Goal: Task Accomplishment & Management: Use online tool/utility

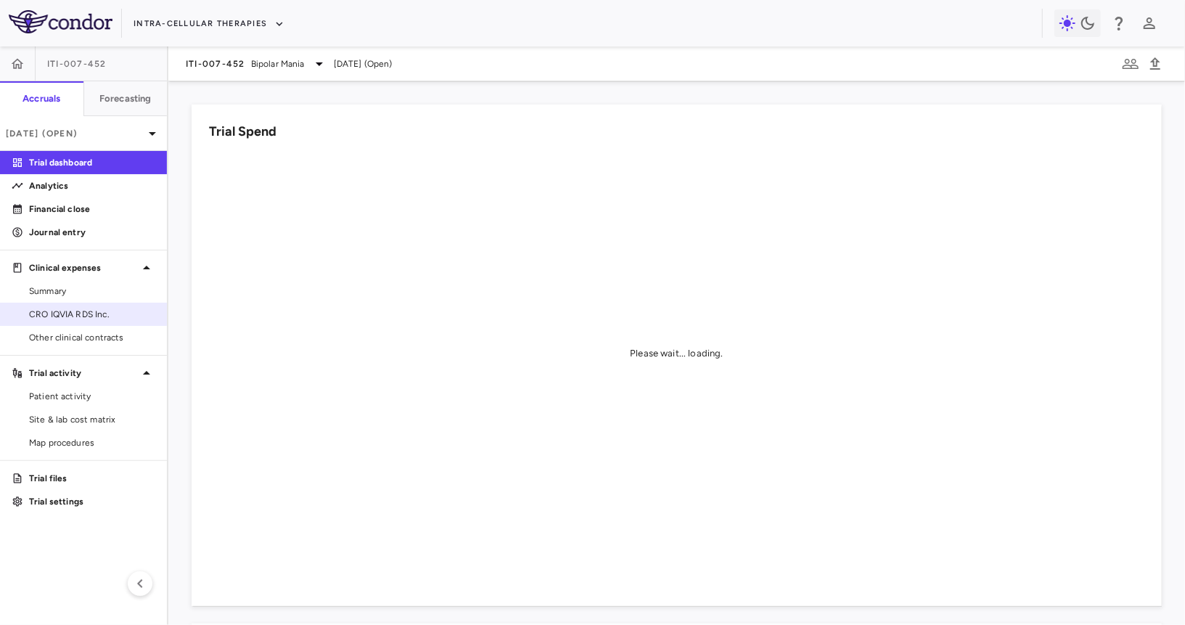
click at [70, 311] on span "CRO IQVIA RDS Inc." at bounding box center [92, 314] width 126 height 13
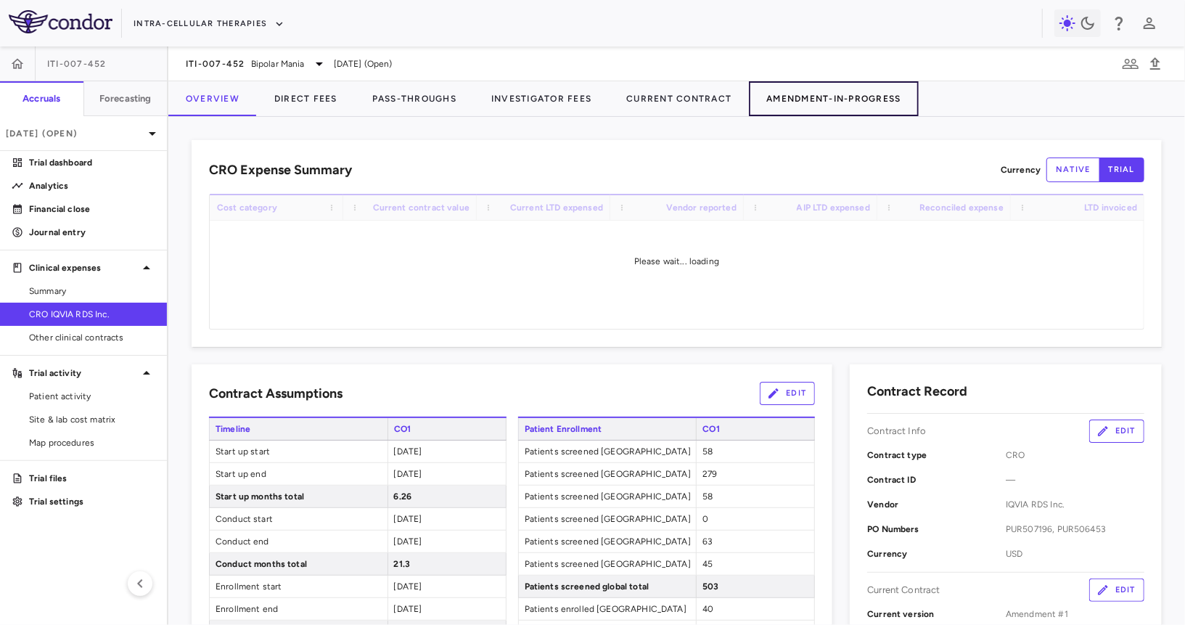
click at [809, 93] on button "Amendment-In-Progress" at bounding box center [833, 98] width 169 height 35
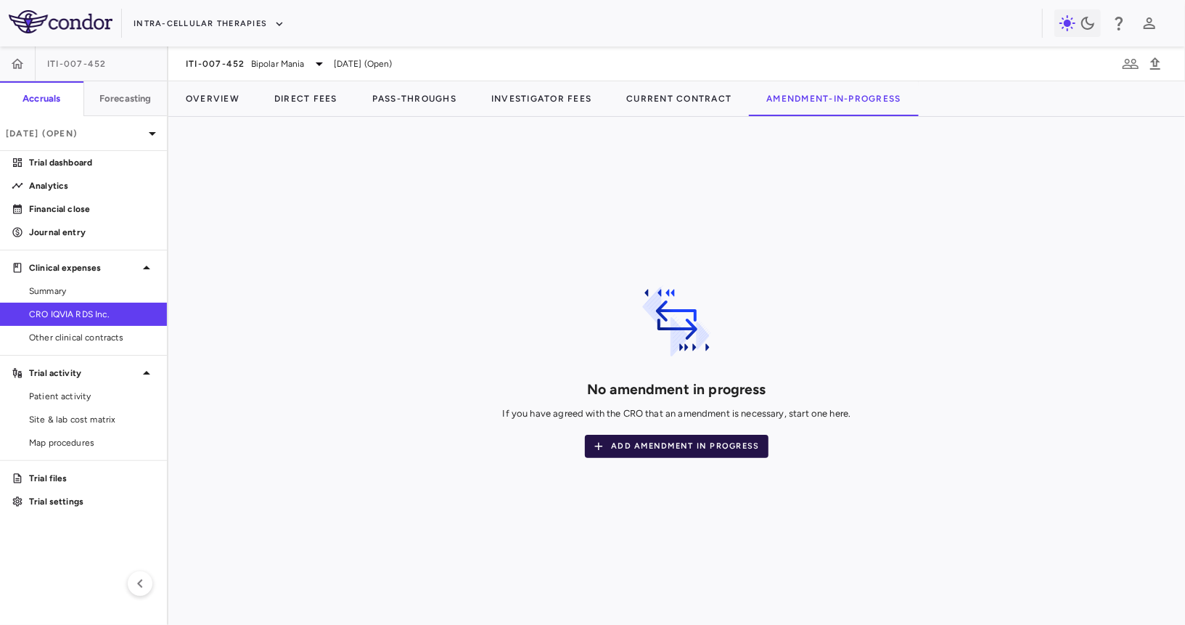
click at [693, 446] on button "Add Amendment In Progress" at bounding box center [676, 446] width 183 height 23
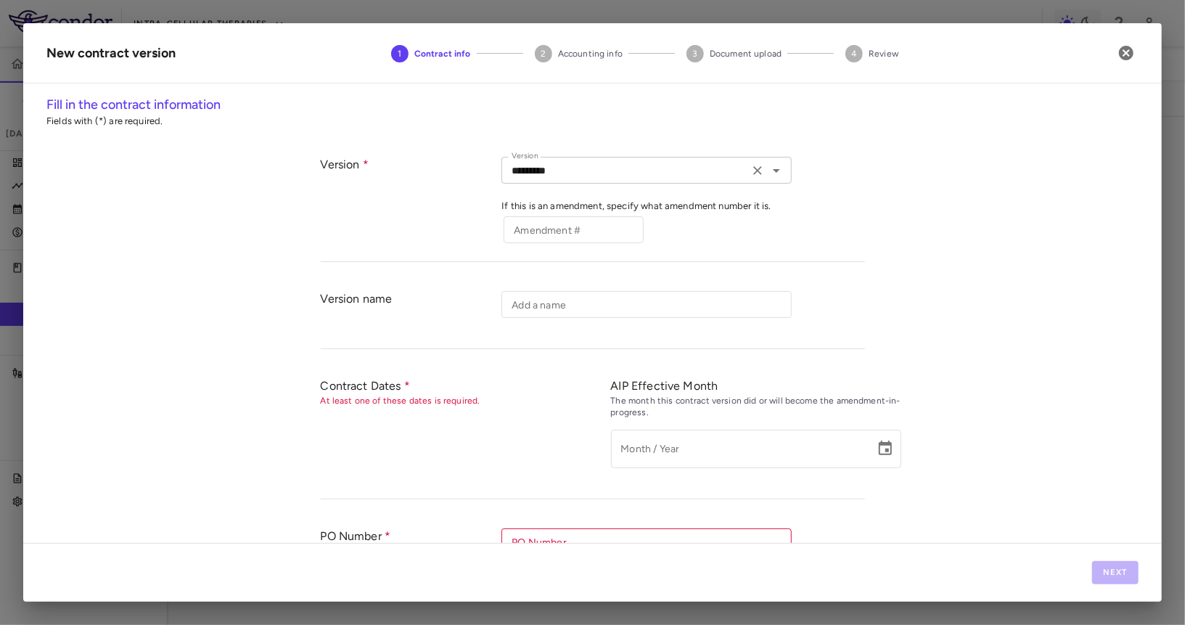
click at [592, 174] on input "*********" at bounding box center [625, 170] width 239 height 18
click at [433, 209] on div "Version" at bounding box center [411, 202] width 181 height 90
click at [525, 226] on div "Amendment # Amendment #" at bounding box center [574, 229] width 140 height 27
type input "*"
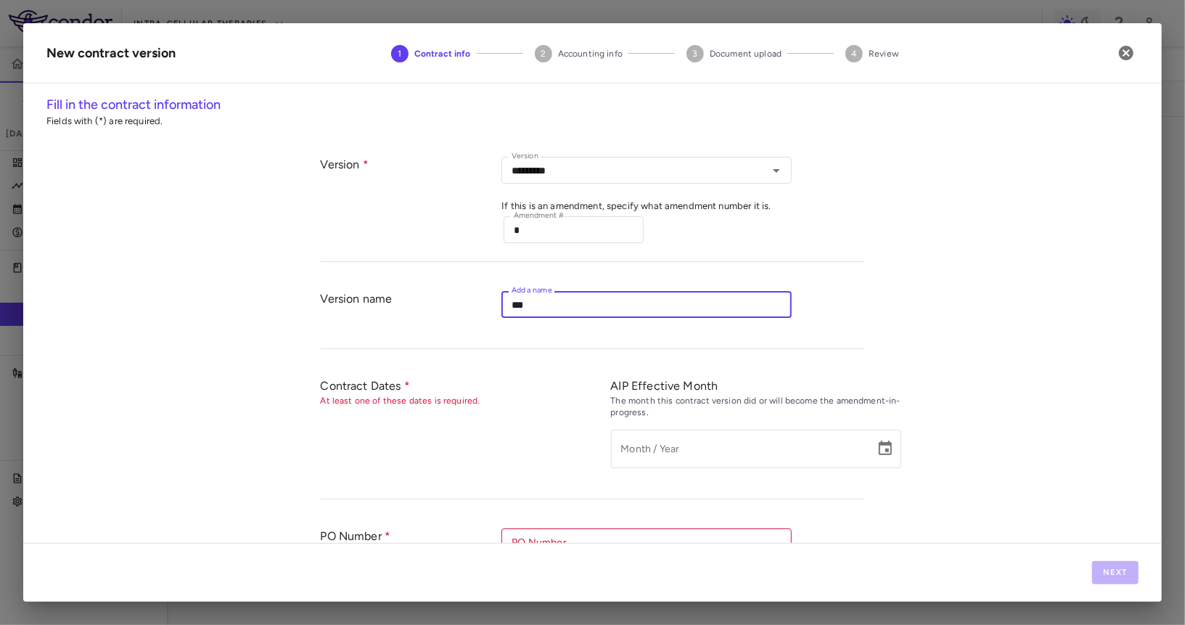
type input "***"
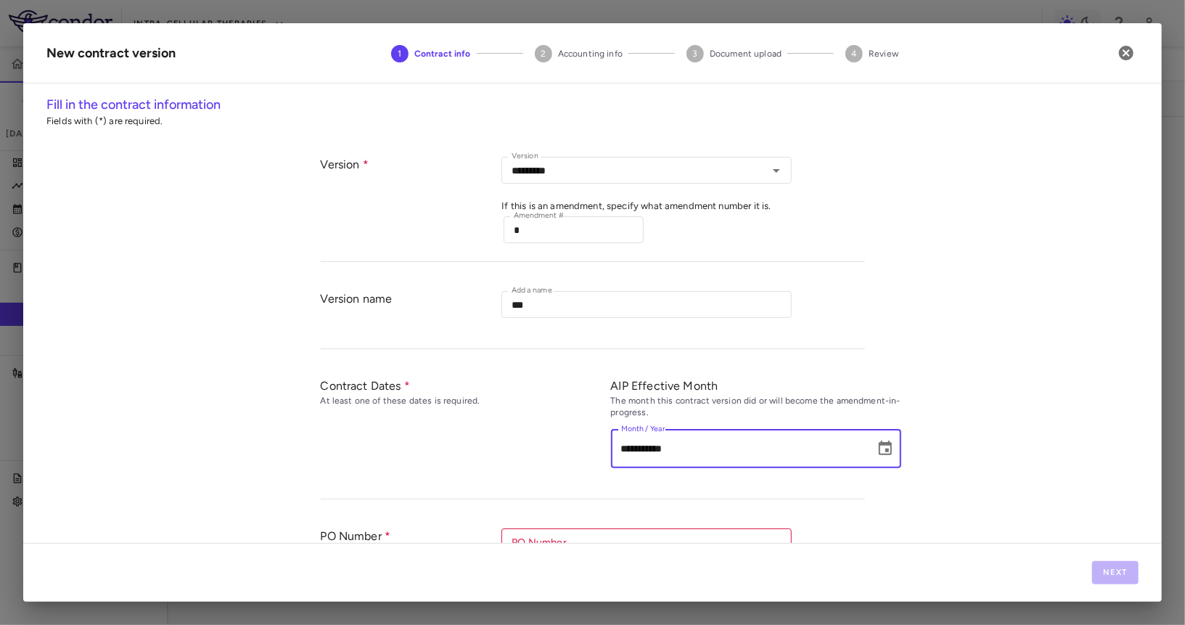
scroll to position [139, 0]
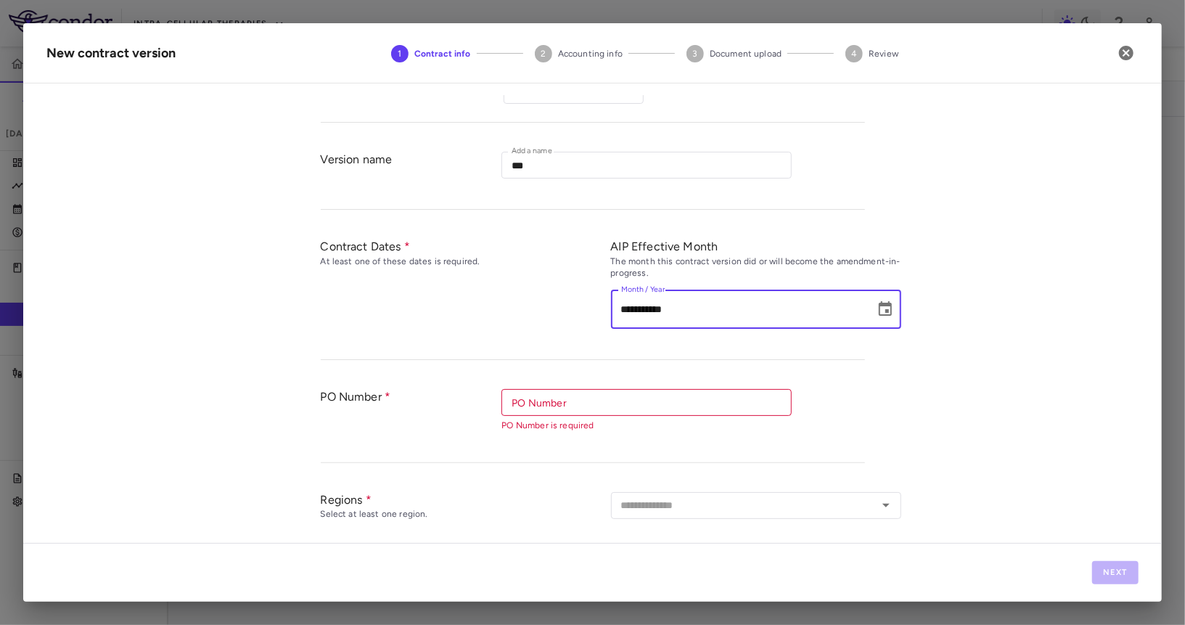
type input "**********"
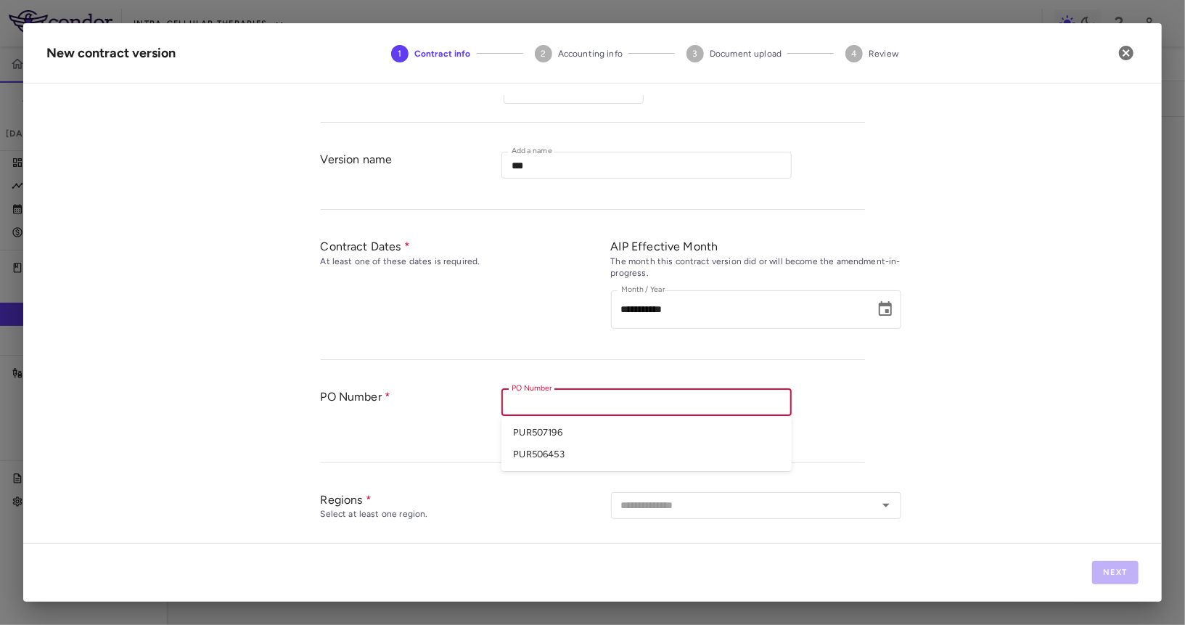
click at [573, 395] on input "PO Number" at bounding box center [645, 402] width 279 height 18
paste input "*********"
click at [567, 431] on li "PUR507196" at bounding box center [646, 433] width 290 height 22
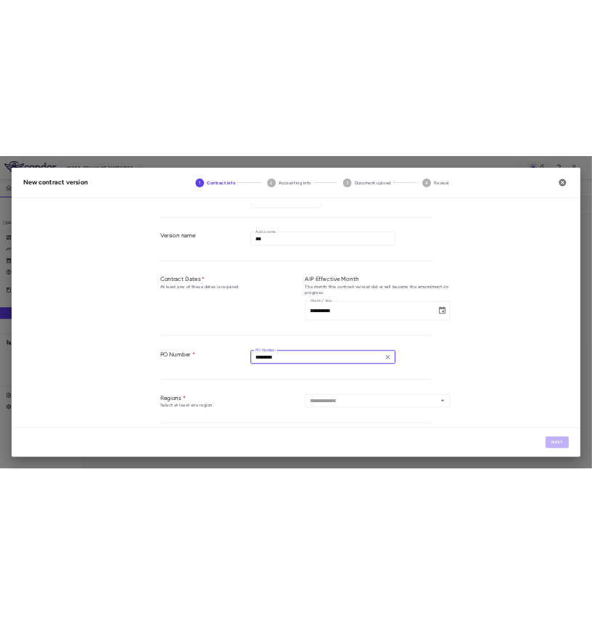
scroll to position [328, 0]
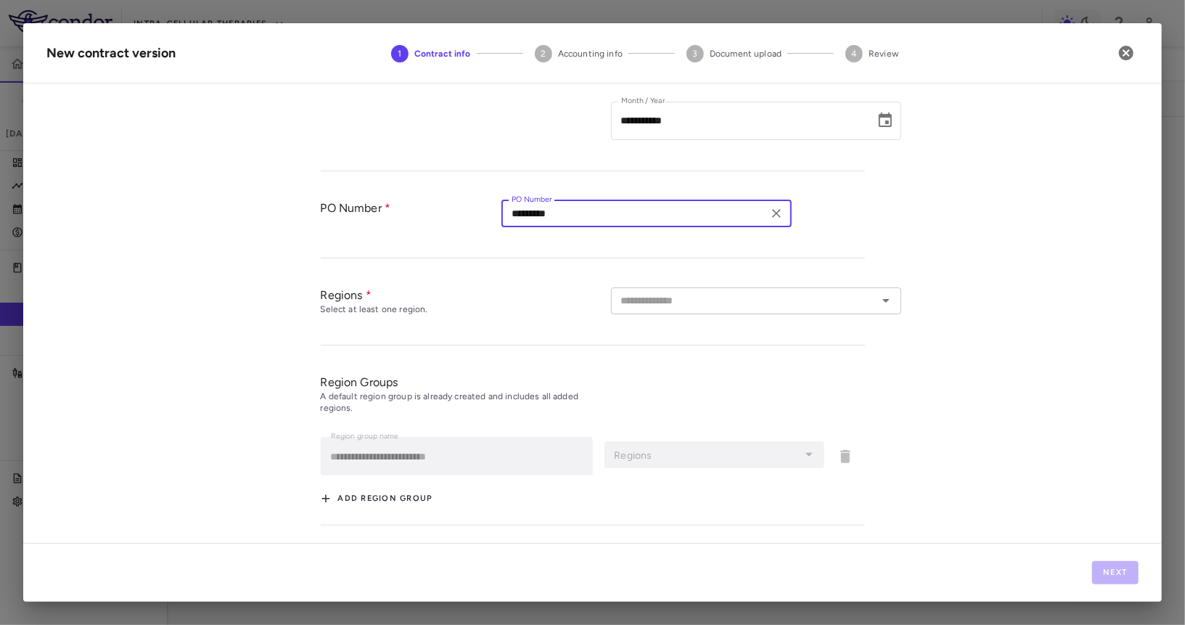
type input "*********"
click at [669, 295] on input "text" at bounding box center [744, 301] width 258 height 18
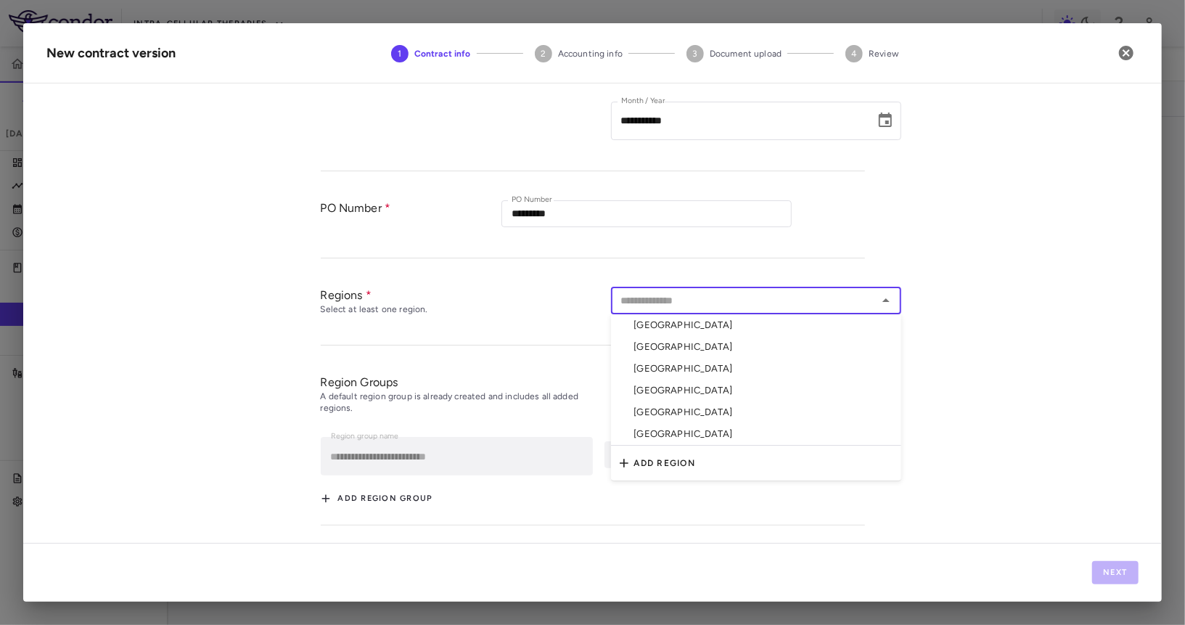
click at [673, 321] on li "Bulgaria" at bounding box center [756, 325] width 290 height 22
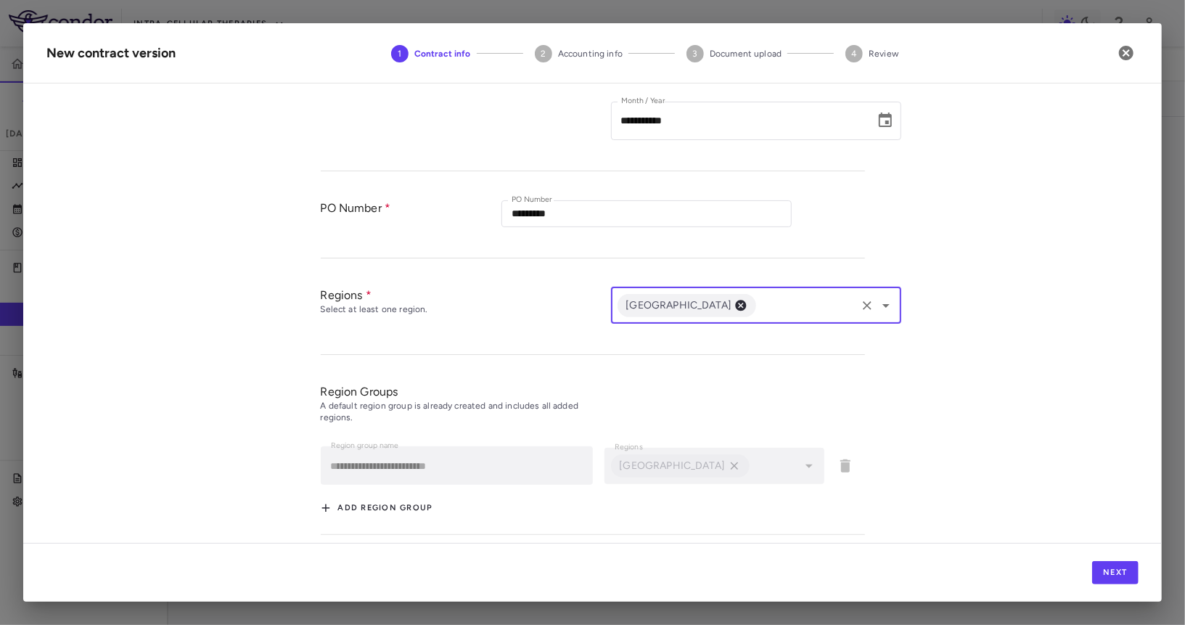
click at [758, 300] on input "text" at bounding box center [805, 305] width 95 height 18
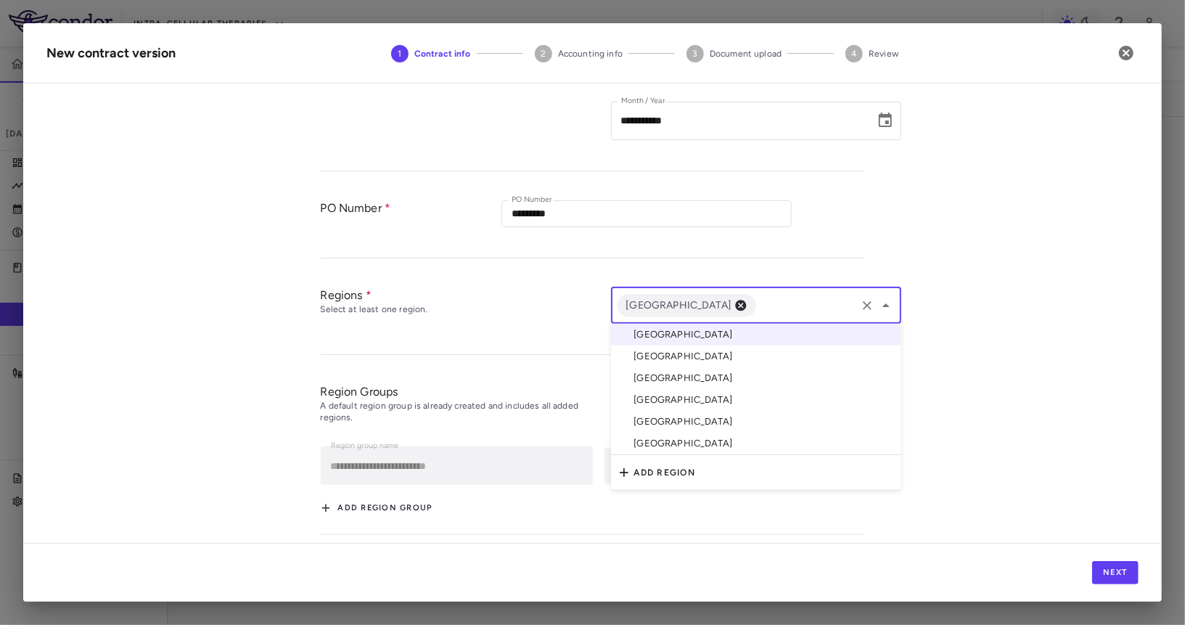
click at [664, 367] on li "Poland" at bounding box center [756, 378] width 290 height 22
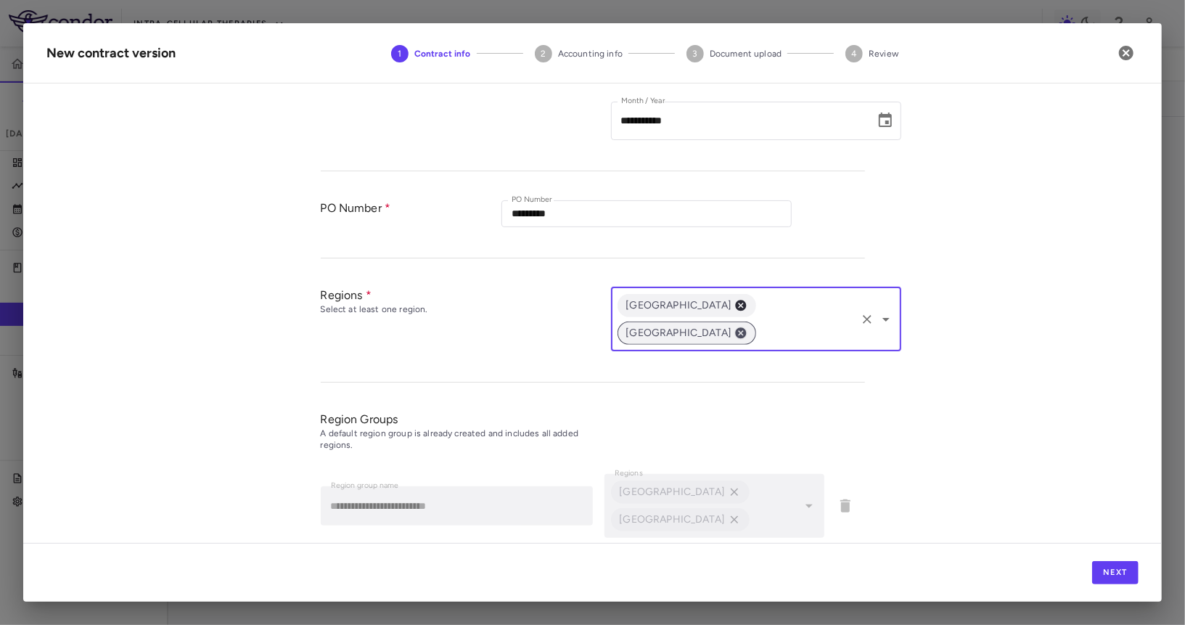
click at [742, 327] on icon at bounding box center [741, 332] width 11 height 11
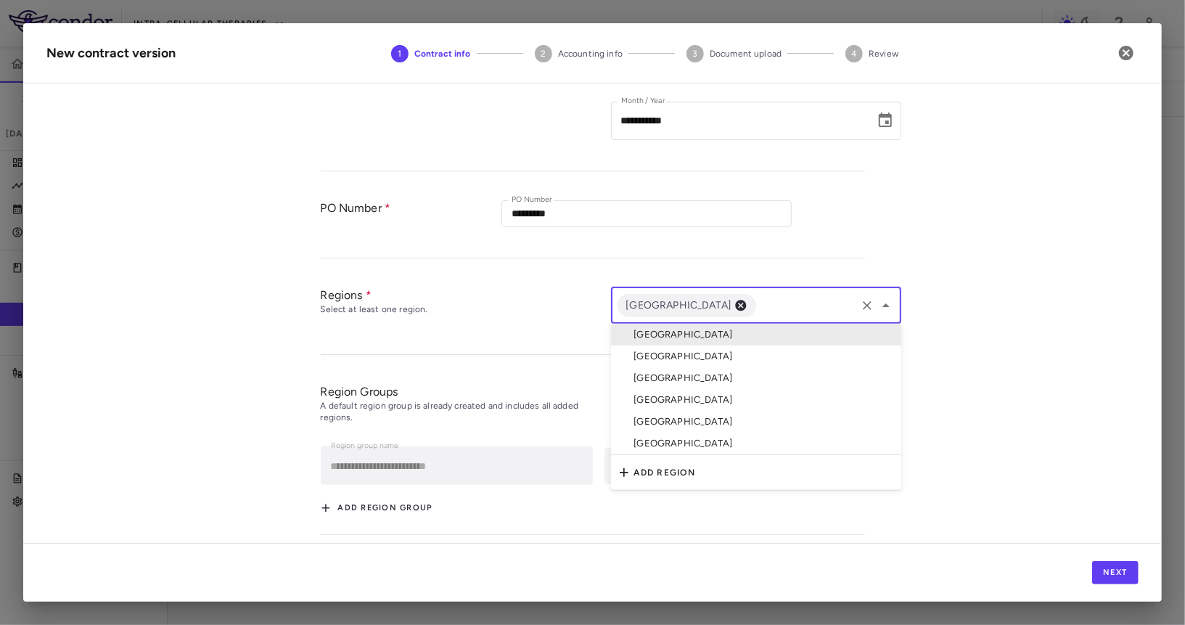
click at [758, 309] on input "text" at bounding box center [805, 305] width 95 height 18
click at [679, 360] on li "India" at bounding box center [756, 356] width 290 height 22
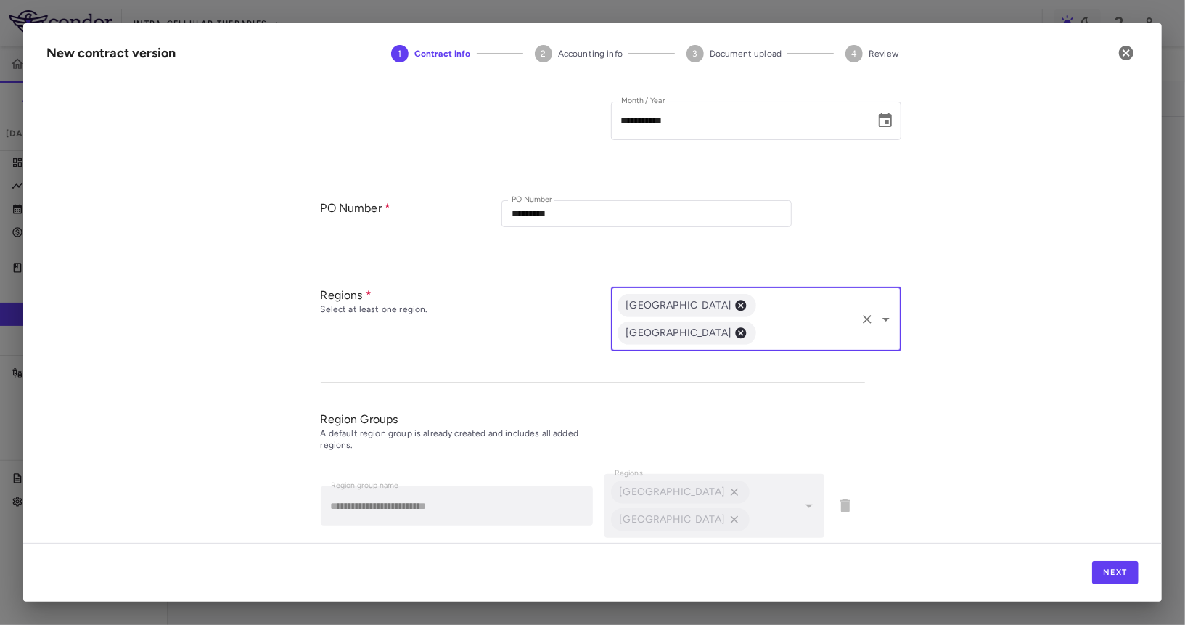
click at [765, 313] on div "Bulgaria India ​" at bounding box center [756, 319] width 290 height 64
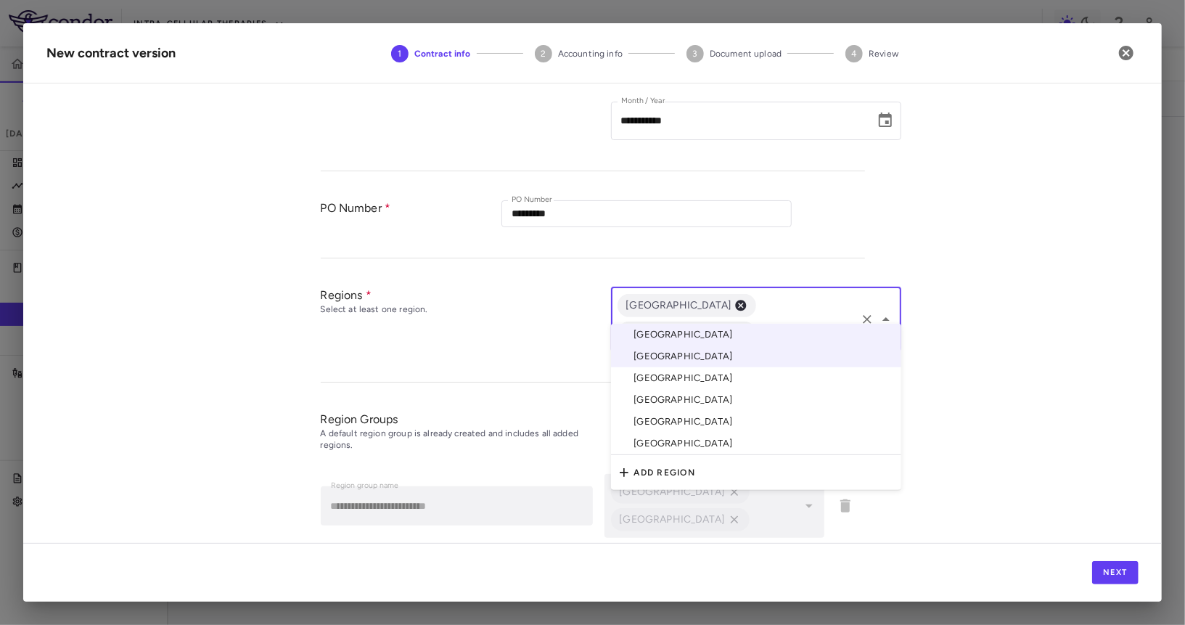
click at [686, 419] on li "Serbia" at bounding box center [756, 422] width 290 height 22
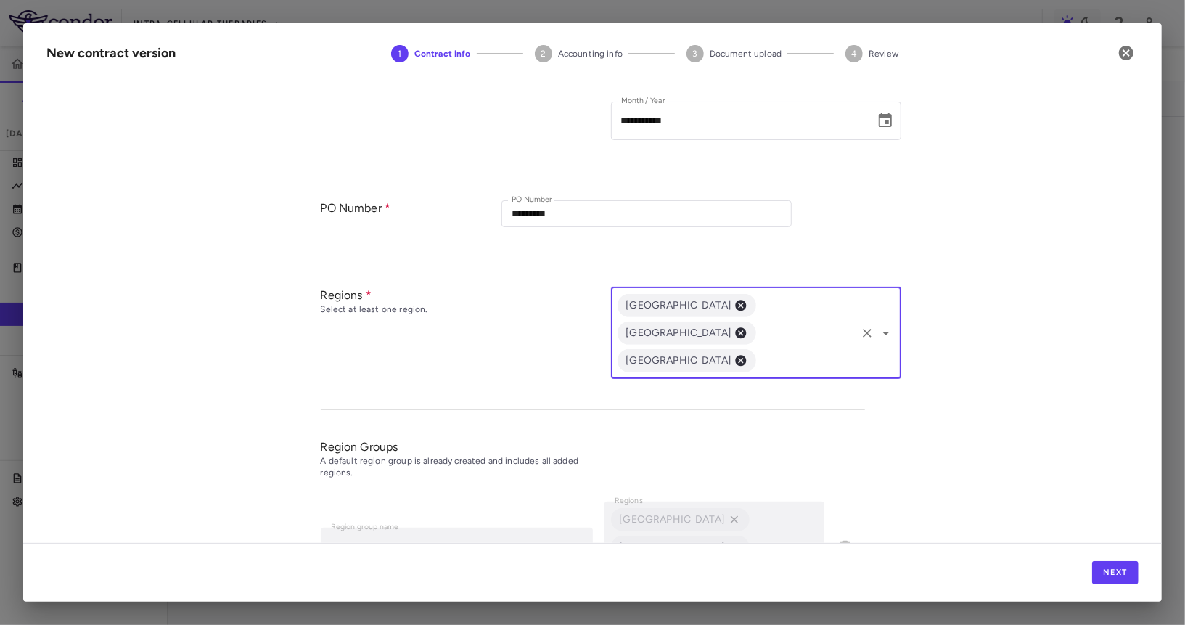
click at [833, 351] on input "text" at bounding box center [805, 360] width 95 height 18
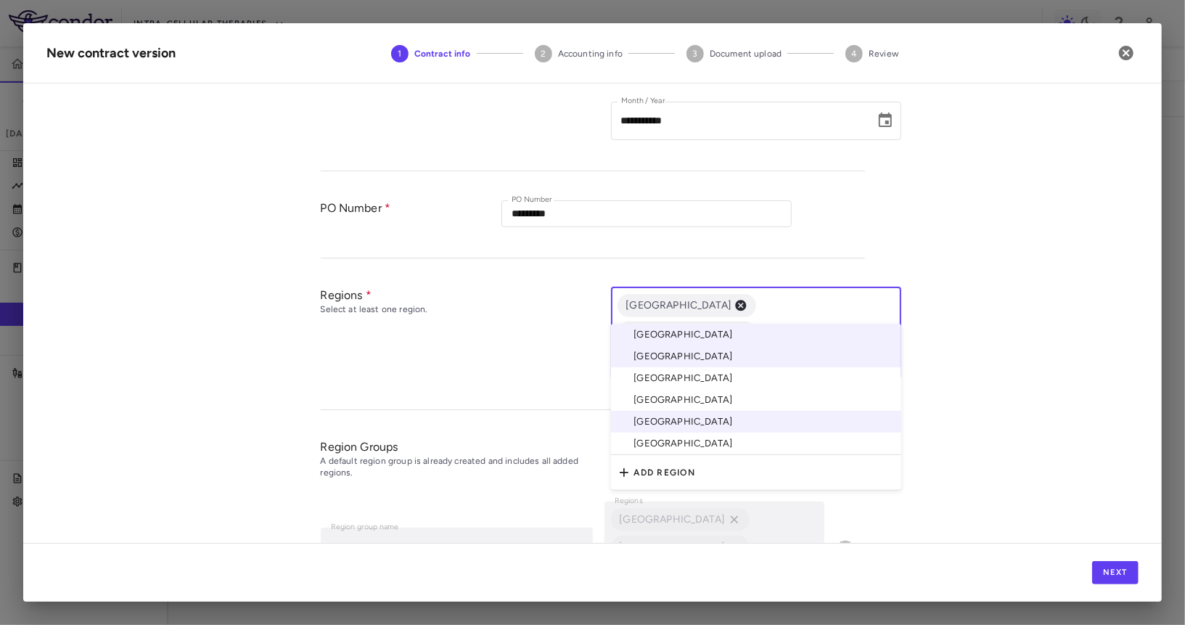
click at [721, 447] on li "USA" at bounding box center [756, 443] width 290 height 22
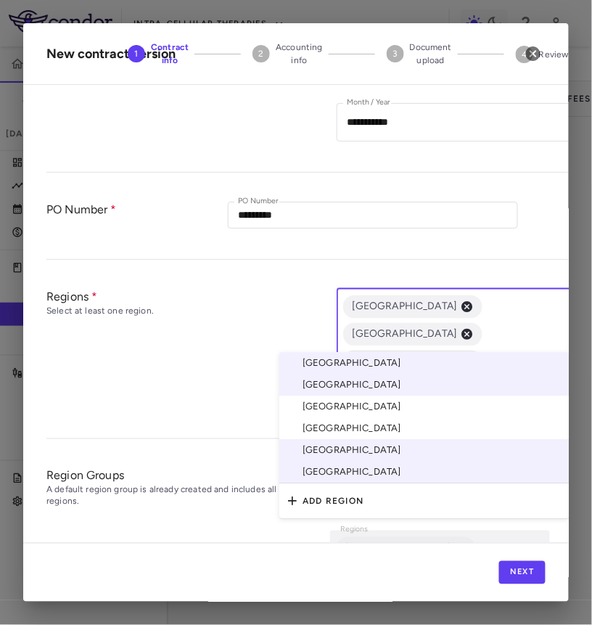
click at [485, 380] on input "text" at bounding box center [532, 389] width 95 height 18
click at [390, 432] on li "Romania" at bounding box center [424, 429] width 290 height 22
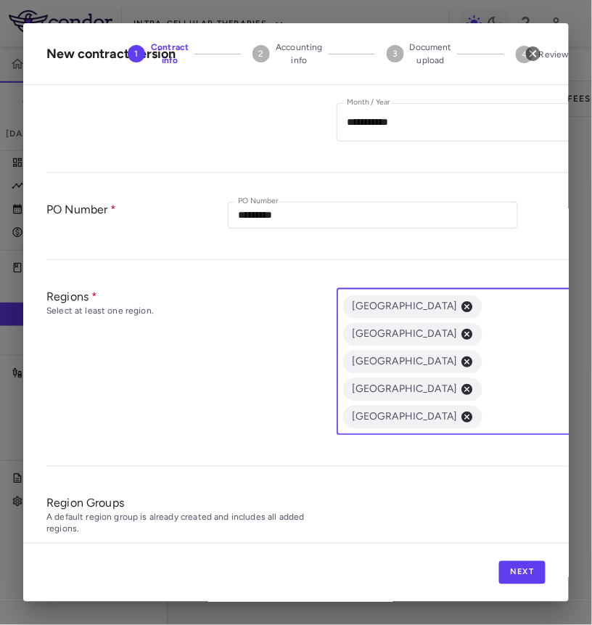
scroll to position [410, 0]
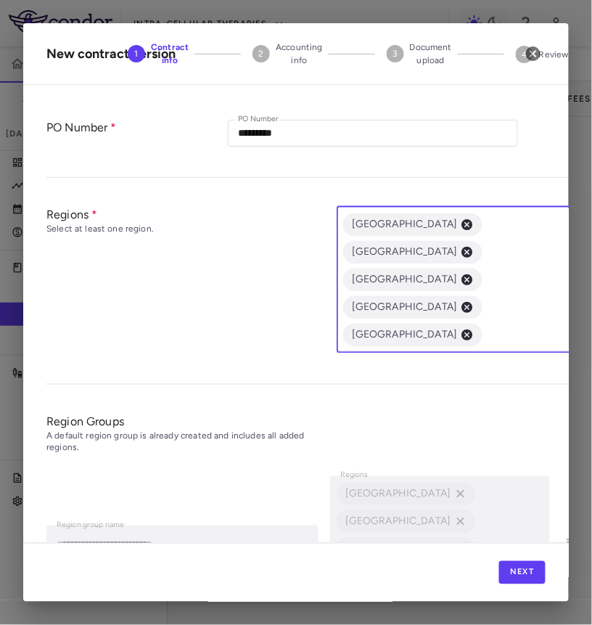
click at [121, 624] on button "Add Region Group" at bounding box center [102, 636] width 112 height 23
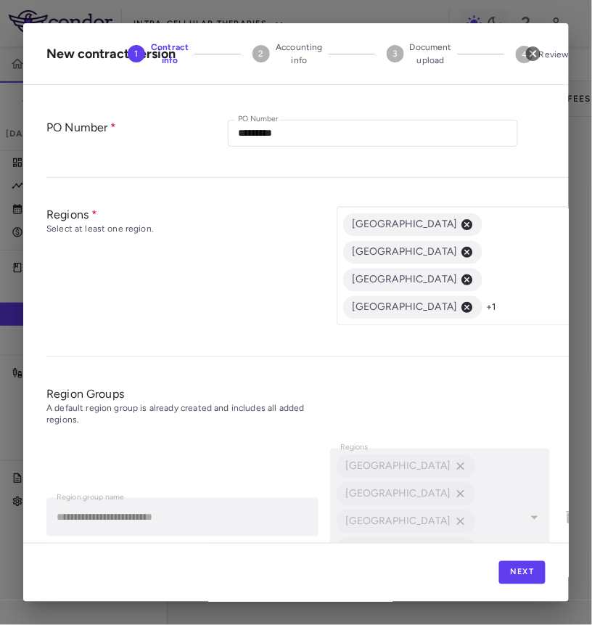
click at [121, 597] on input "Region group name" at bounding box center [182, 616] width 272 height 38
type input "**********"
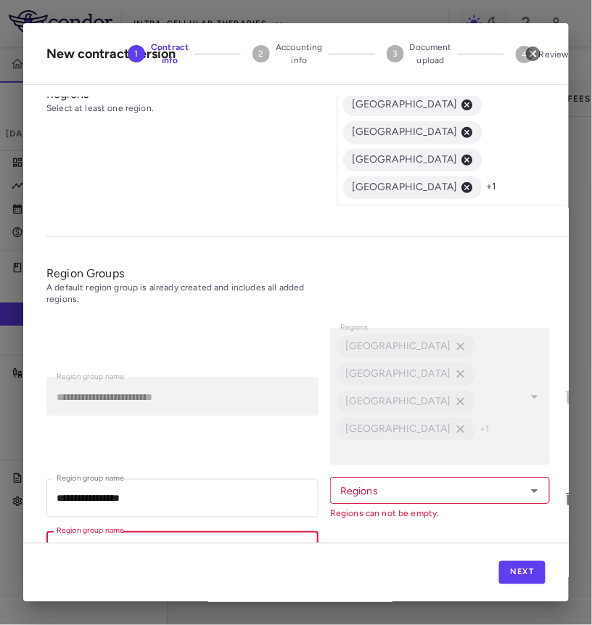
click at [226, 531] on input "Region group name" at bounding box center [182, 550] width 272 height 38
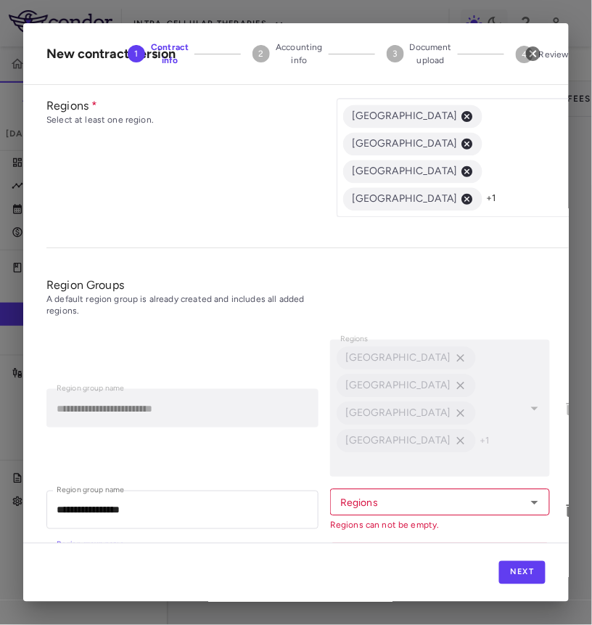
type input "****"
click at [123, 597] on button "Add Region Group" at bounding box center [102, 608] width 112 height 23
click at [123, 597] on input "Region group name" at bounding box center [182, 616] width 272 height 38
type input "**"
click at [284, 537] on li "Region group name **** Region group name Regions Regions Regions can not be emp…" at bounding box center [318, 564] width 544 height 54
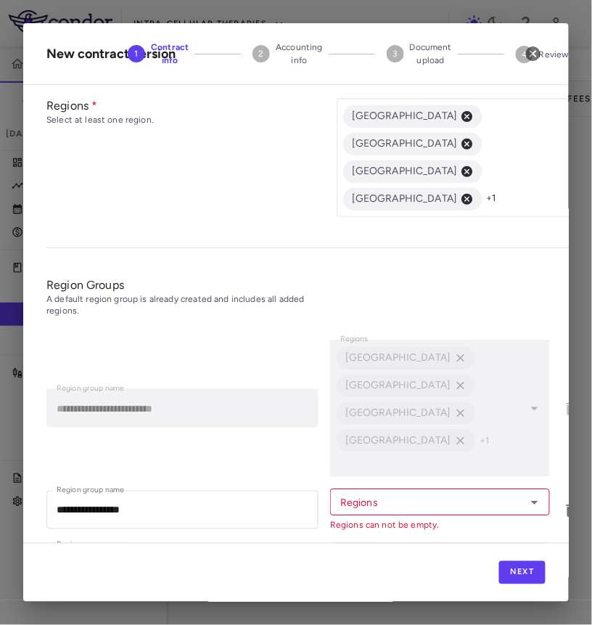
scroll to position [573, 0]
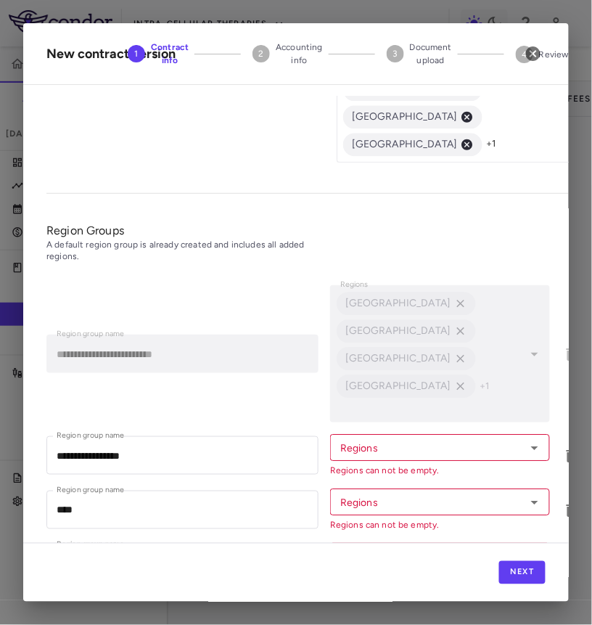
click at [136, 598] on button "Add Region Group" at bounding box center [102, 609] width 112 height 23
click at [173, 598] on input "Region group name" at bounding box center [182, 617] width 272 height 38
type input "**********"
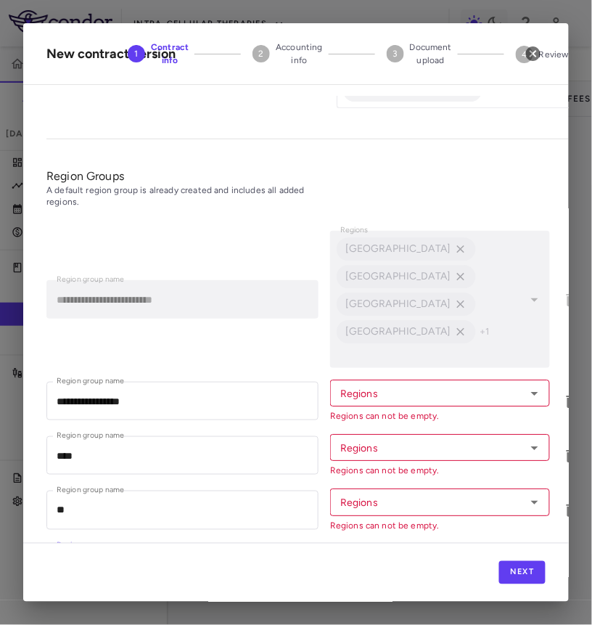
click at [171, 475] on div "**********" at bounding box center [318, 420] width 544 height 402
click at [139, 598] on button "Add Region Group" at bounding box center [102, 609] width 112 height 23
click at [134, 598] on input "Region group name" at bounding box center [182, 617] width 272 height 38
type input "*"
type input "***"
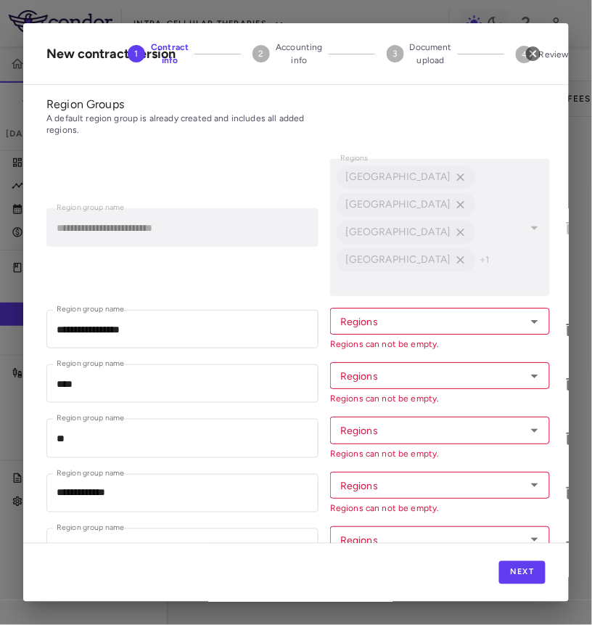
click at [130, 580] on input "Region group name" at bounding box center [182, 599] width 272 height 38
type input "*********"
type input "**********"
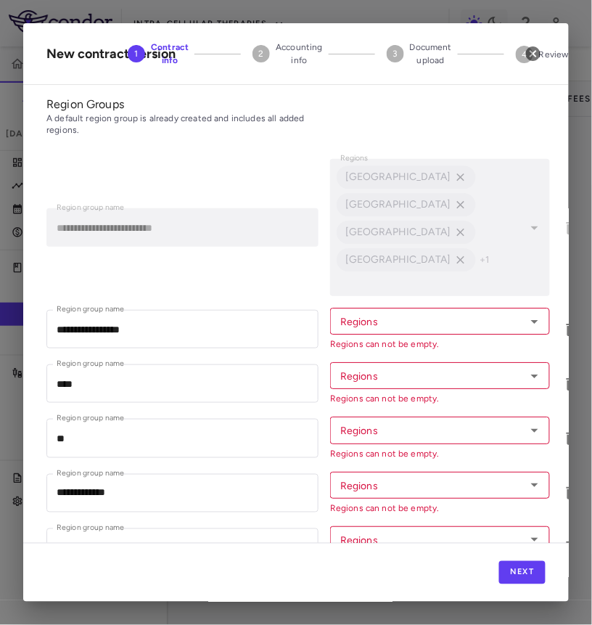
click at [67, 583] on input "*********" at bounding box center [182, 602] width 272 height 38
click at [394, 308] on div "Regions" at bounding box center [440, 321] width 220 height 27
type input "**********"
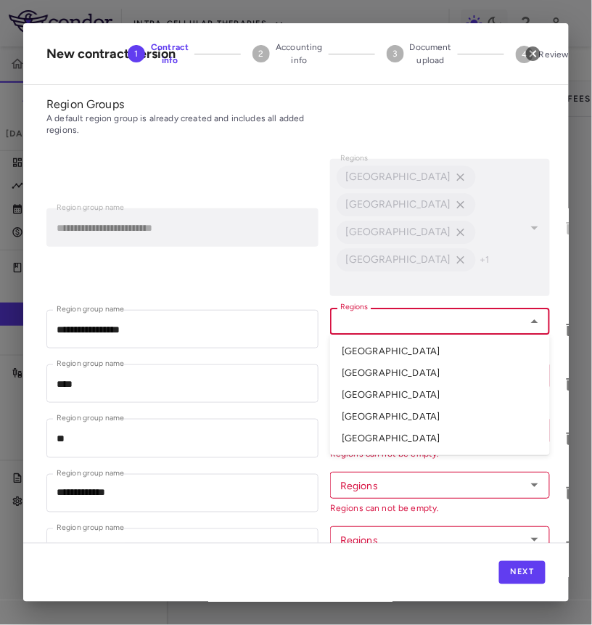
click at [377, 340] on li "Bulgaria" at bounding box center [440, 351] width 220 height 22
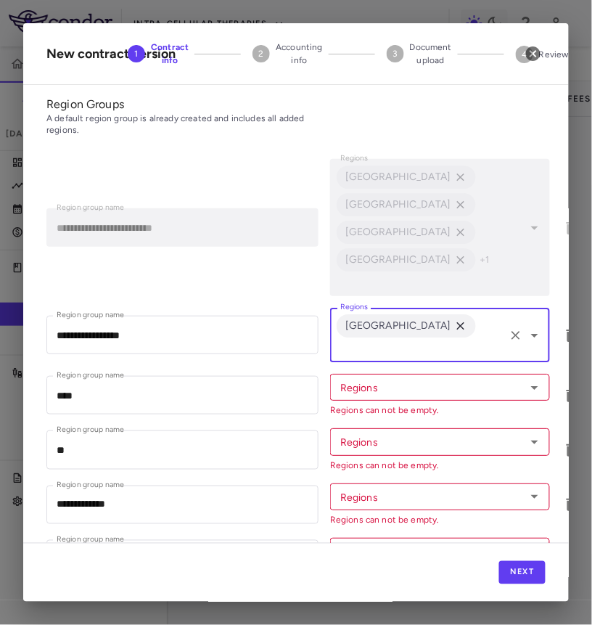
click at [456, 340] on input "Regions" at bounding box center [419, 349] width 168 height 18
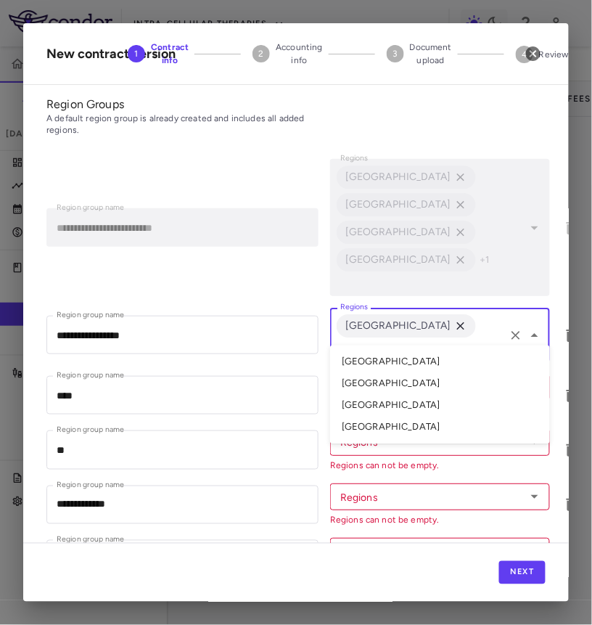
click at [388, 373] on li "Romania" at bounding box center [440, 384] width 220 height 22
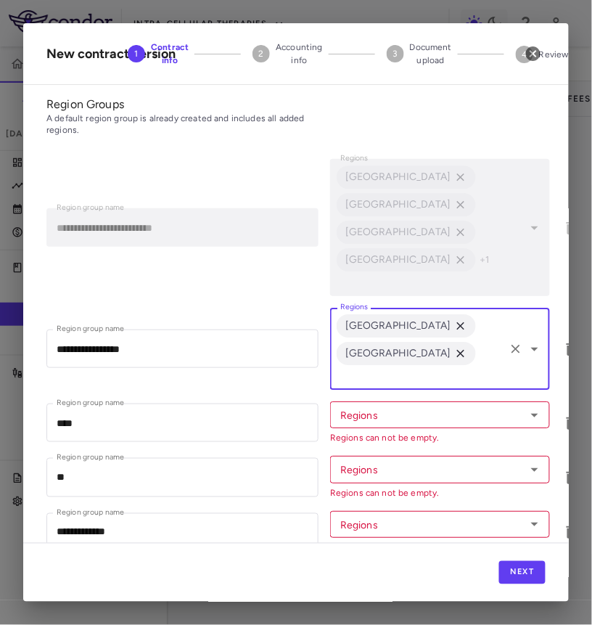
click at [388, 406] on input "Regions" at bounding box center [428, 415] width 187 height 18
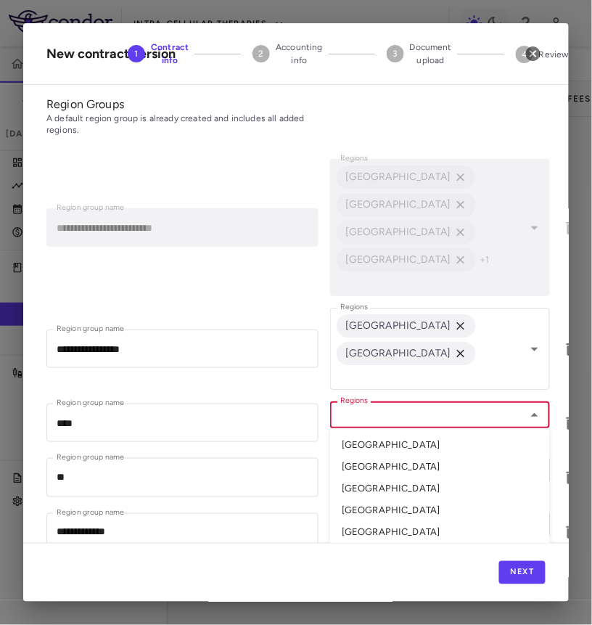
click at [377, 434] on li "Bulgaria" at bounding box center [440, 445] width 220 height 22
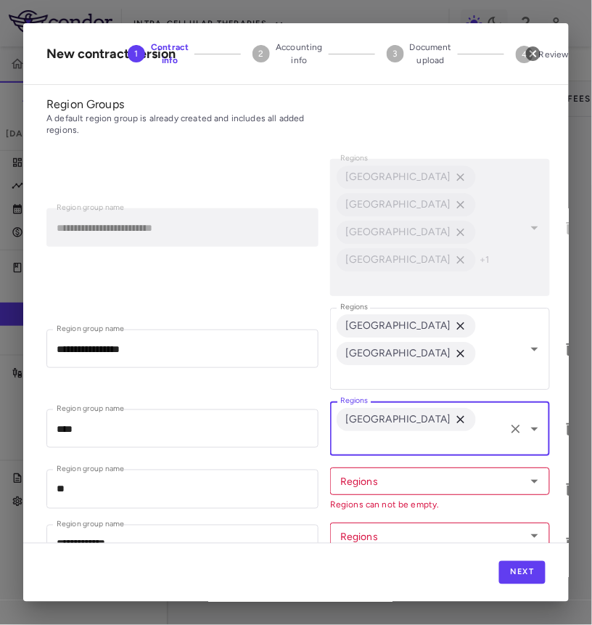
click at [429, 433] on input "Regions" at bounding box center [419, 442] width 168 height 18
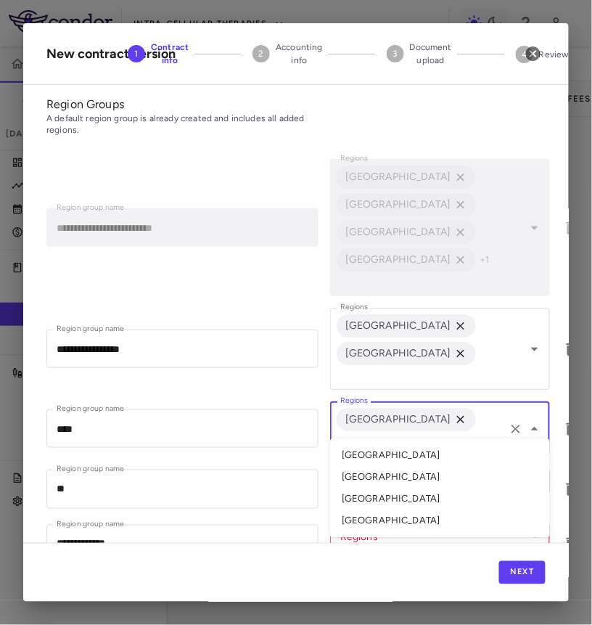
click at [394, 488] on li "Serbia" at bounding box center [440, 499] width 220 height 22
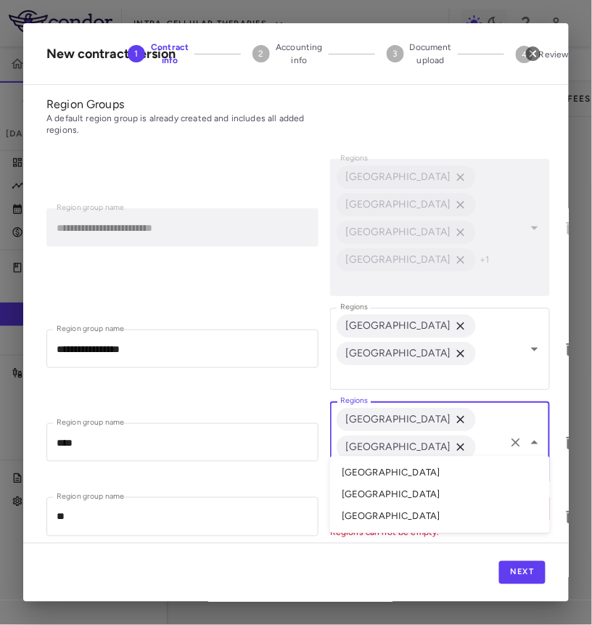
click at [477, 461] on input "Regions" at bounding box center [419, 470] width 168 height 18
click at [406, 484] on li "Romania" at bounding box center [440, 495] width 220 height 22
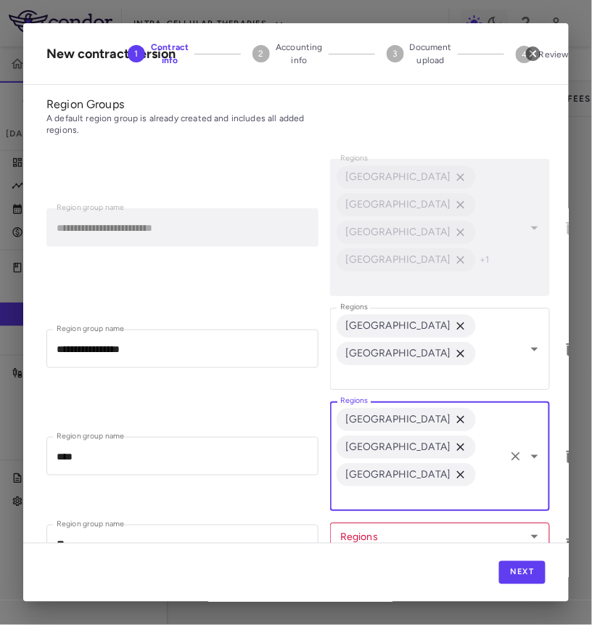
click at [393, 527] on input "Regions" at bounding box center [428, 536] width 187 height 18
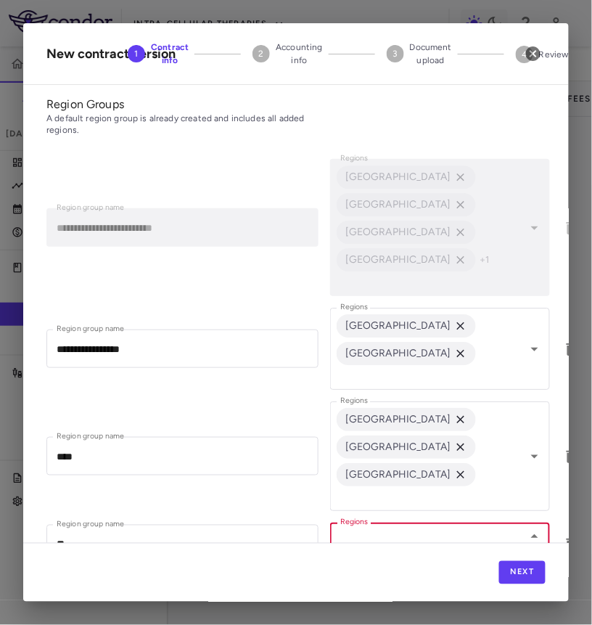
click at [380, 555] on li "Bulgaria" at bounding box center [440, 566] width 220 height 22
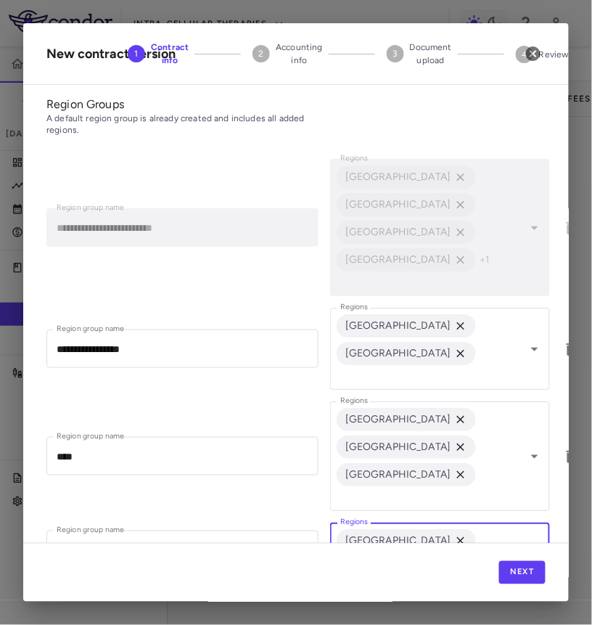
click at [420, 522] on div "Bulgaria Regions" at bounding box center [440, 549] width 220 height 54
click at [403, 588] on li "Romania" at bounding box center [440, 599] width 220 height 22
click at [460, 560] on span "Romania" at bounding box center [398, 568] width 123 height 16
click at [444, 582] on input "Regions" at bounding box center [419, 591] width 168 height 18
click at [386, 605] on li "Serbia" at bounding box center [440, 616] width 220 height 22
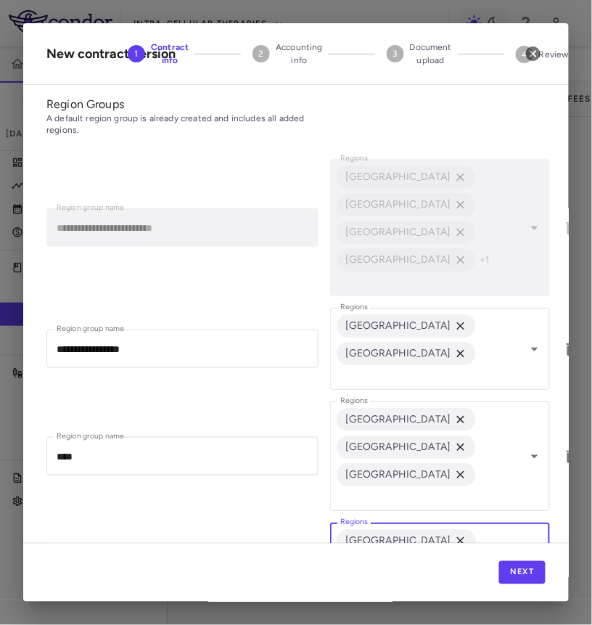
click at [382, 551] on li "India" at bounding box center [440, 562] width 220 height 22
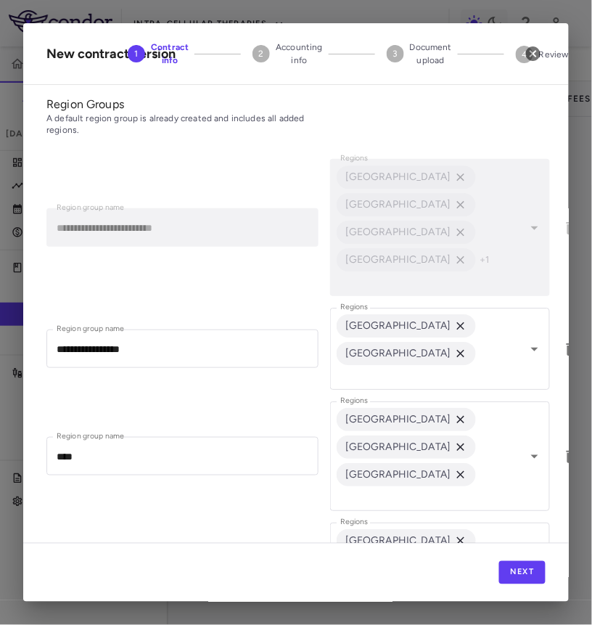
click at [401, 623] on li "Bulgaria" at bounding box center [440, 634] width 220 height 22
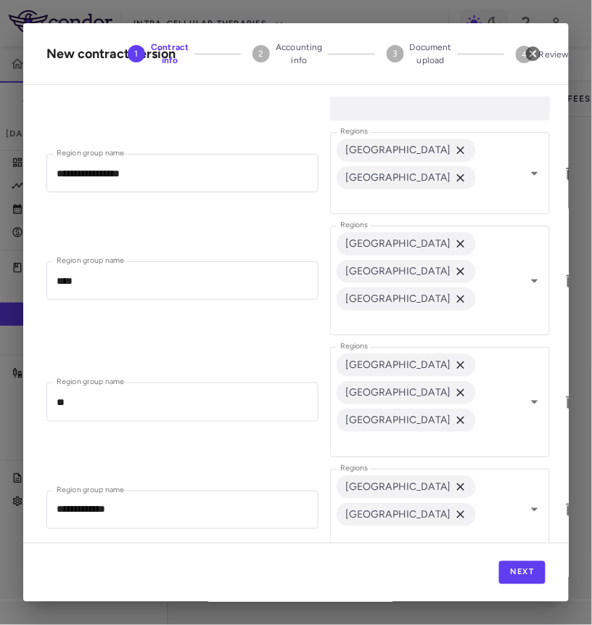
scroll to position [871, 0]
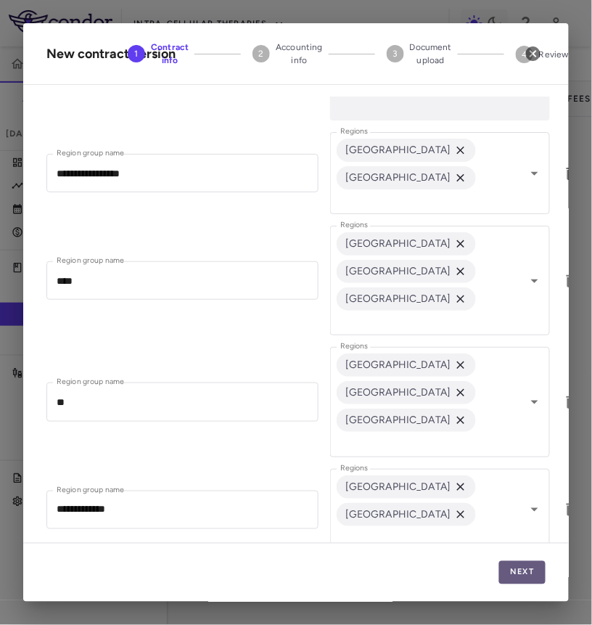
click at [511, 567] on button "Next" at bounding box center [522, 572] width 46 height 23
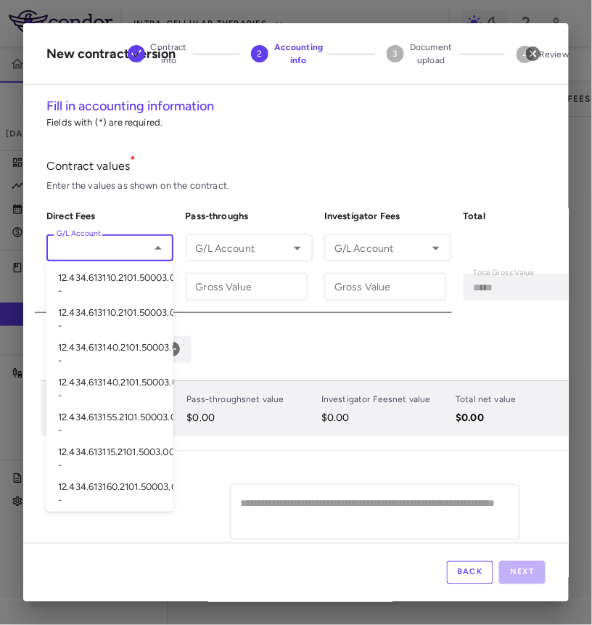
click at [118, 254] on input "G/L Account" at bounding box center [98, 248] width 94 height 18
click at [165, 210] on h6 "Direct Fees" at bounding box center [110, 216] width 128 height 13
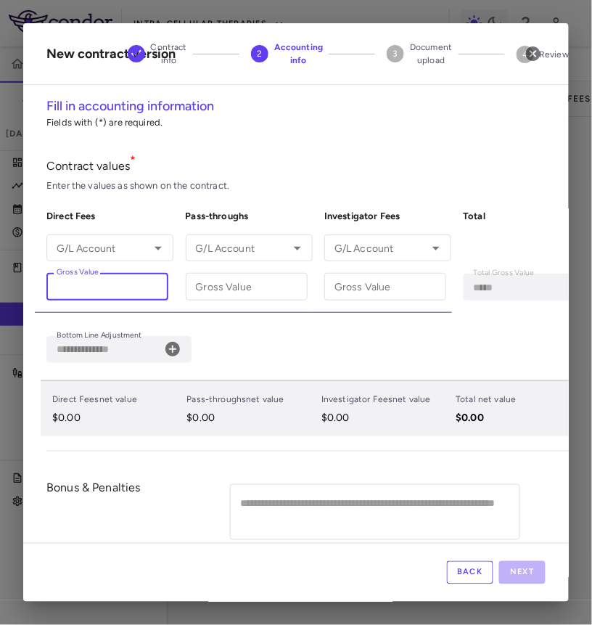
click at [123, 290] on input "Gross Value" at bounding box center [107, 286] width 122 height 27
paste input "**********"
type input "**********"
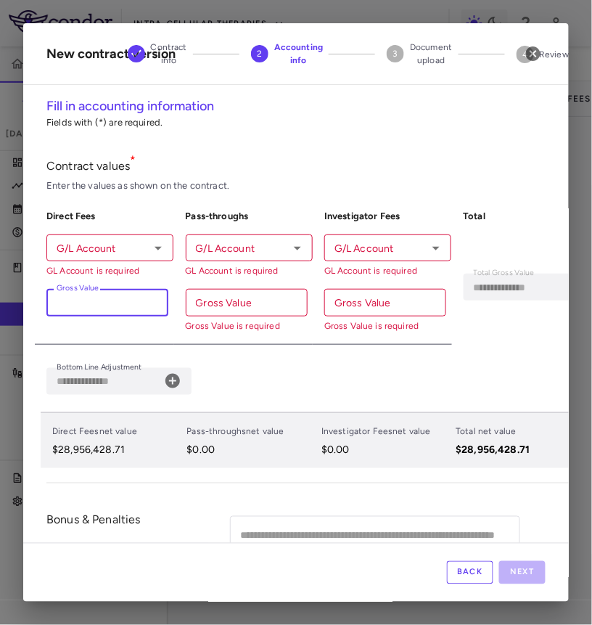
type input "**********"
click at [182, 377] on div "**********" at bounding box center [118, 381] width 145 height 27
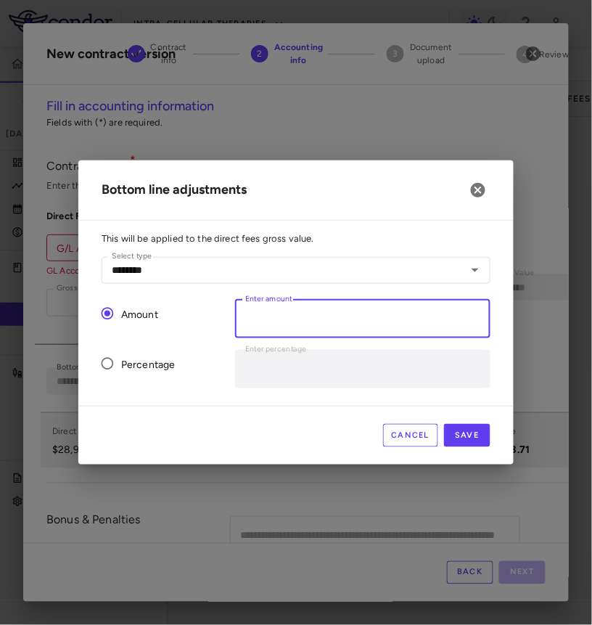
click at [306, 314] on input "*" at bounding box center [362, 319] width 255 height 38
paste input "**********"
click at [467, 437] on button "Save" at bounding box center [467, 435] width 46 height 23
type input "*"
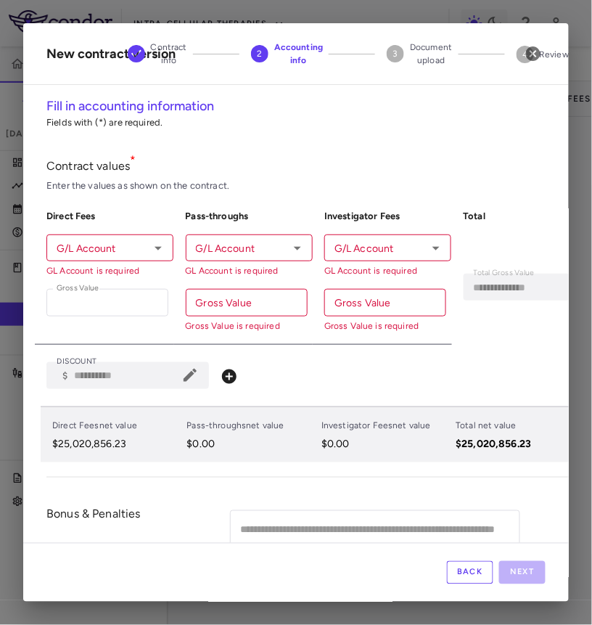
click at [221, 308] on input "Gross Value" at bounding box center [247, 302] width 122 height 27
paste input "**********"
type input "**********"
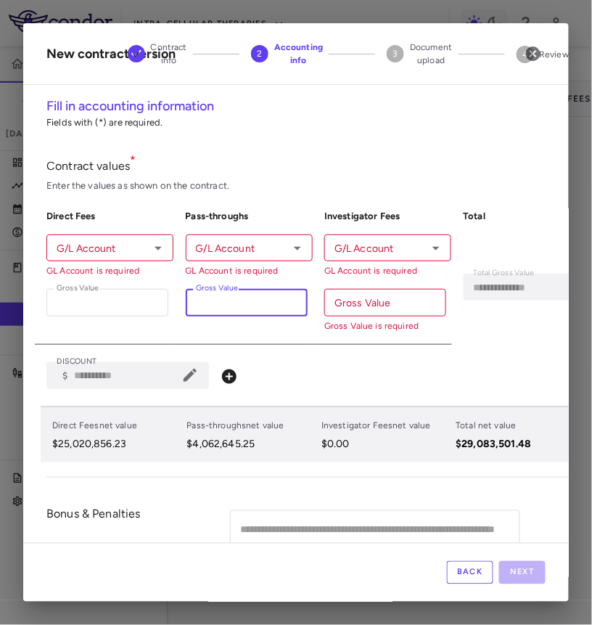
click at [369, 303] on input "Gross Value" at bounding box center [385, 302] width 122 height 27
paste input "**********"
type input "**********"
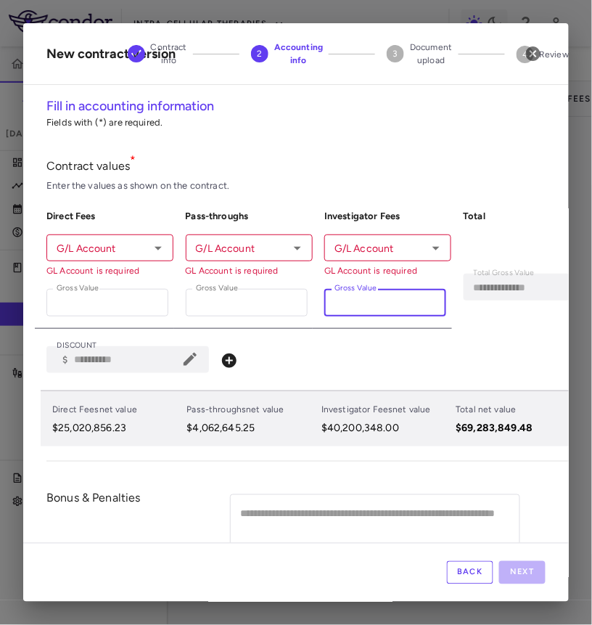
type input "**********"
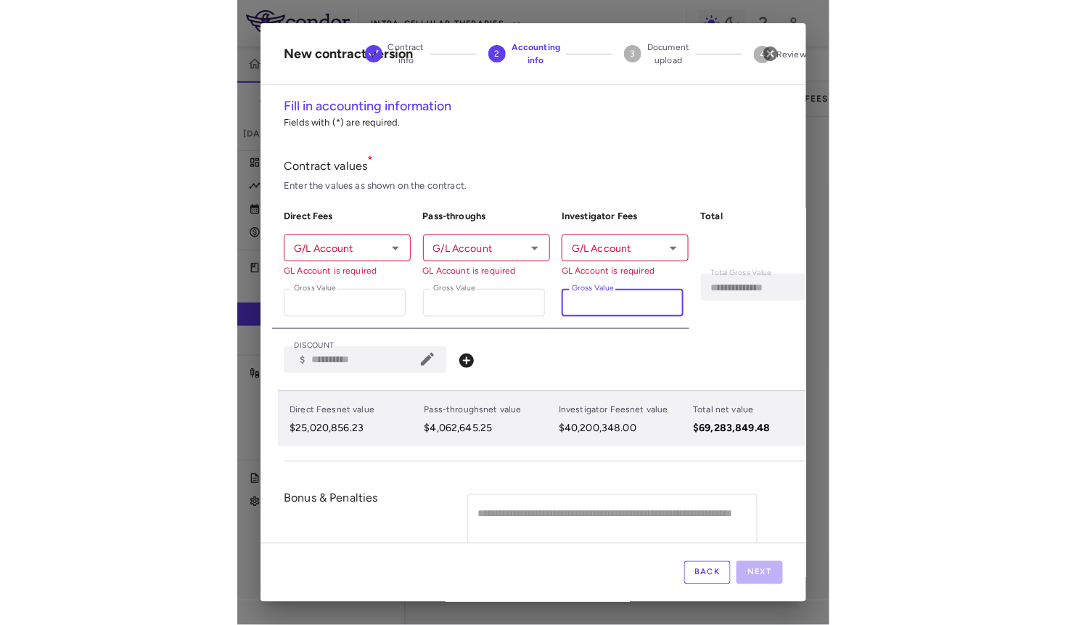
scroll to position [55, 0]
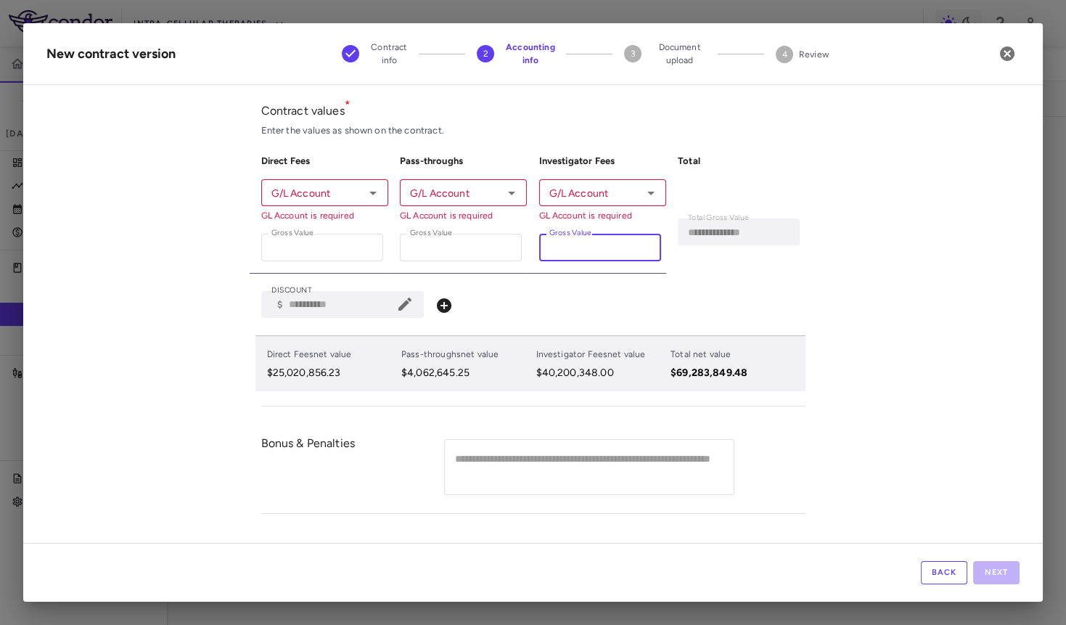
click at [276, 189] on div "G/L Account G/L Account GL Account is required" at bounding box center [324, 200] width 127 height 43
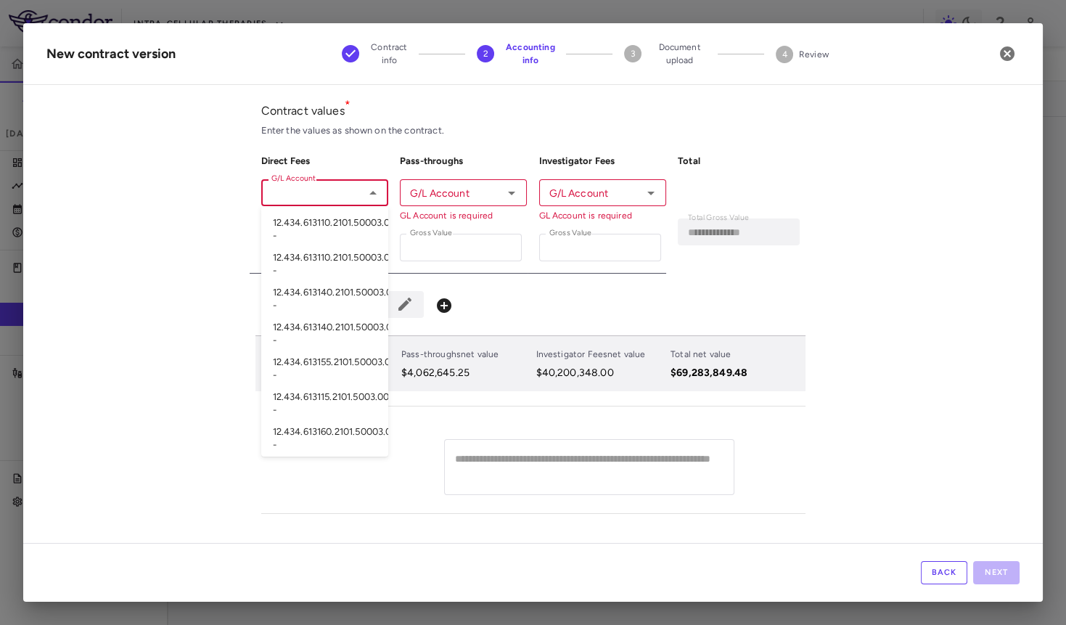
paste input "**********"
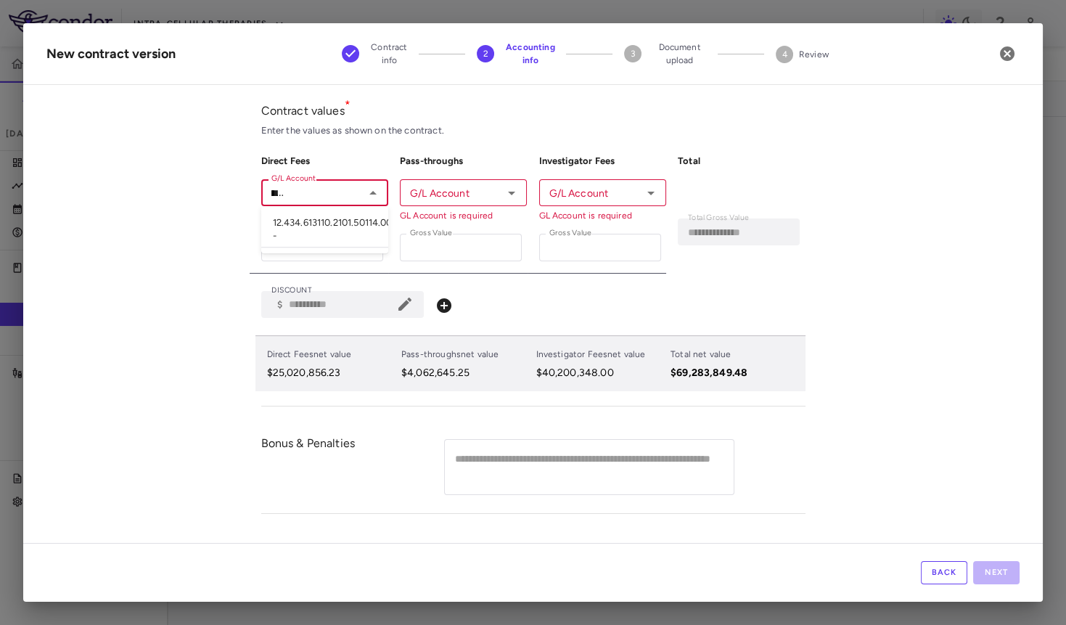
click at [319, 223] on li "12.434.613110.2101.50114.0000100.00.F000 -" at bounding box center [324, 231] width 127 height 36
type input "**********"
click at [421, 196] on input "G/L Account" at bounding box center [451, 193] width 94 height 18
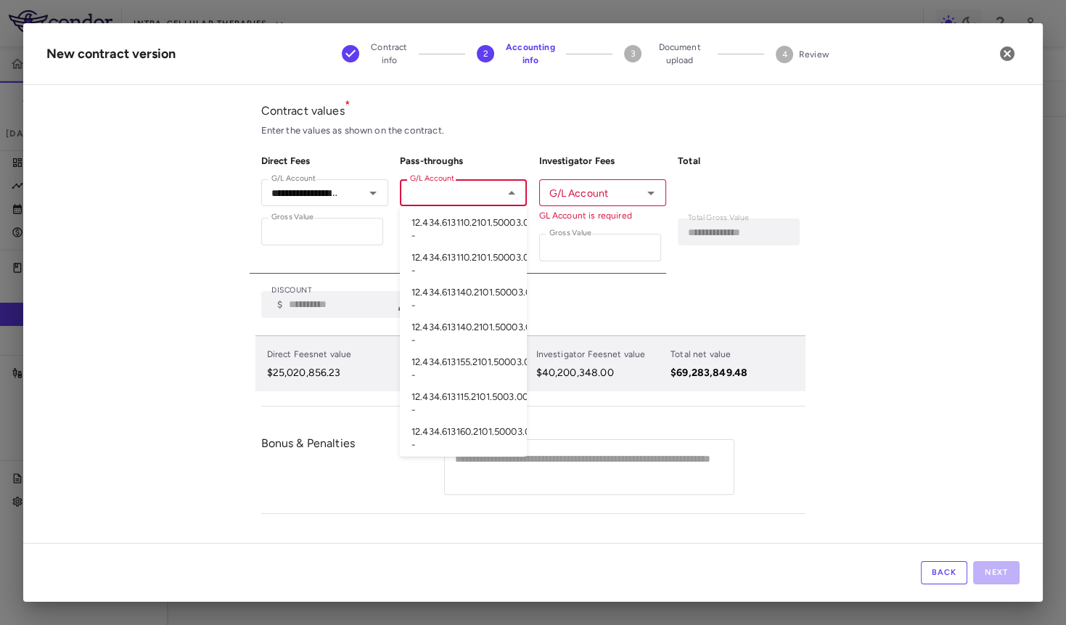
paste input "**********"
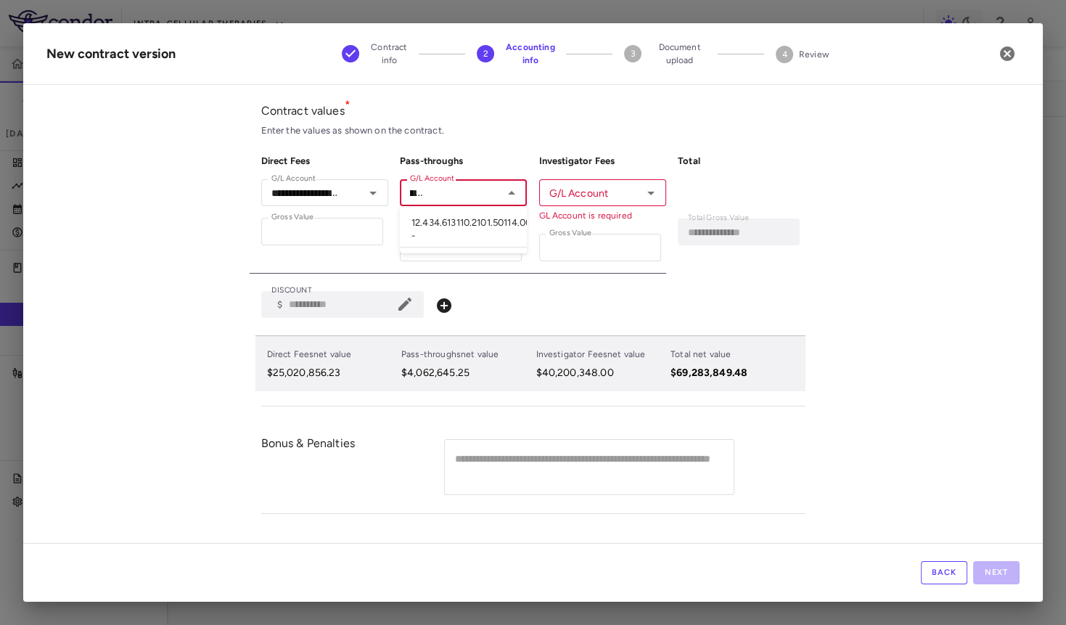
click at [446, 228] on li "12.434.613110.2101.50114.0000100.00.F000 -" at bounding box center [463, 231] width 127 height 36
type input "**********"
click at [557, 186] on div "G/L Account G/L Account GL Account is required" at bounding box center [602, 200] width 127 height 43
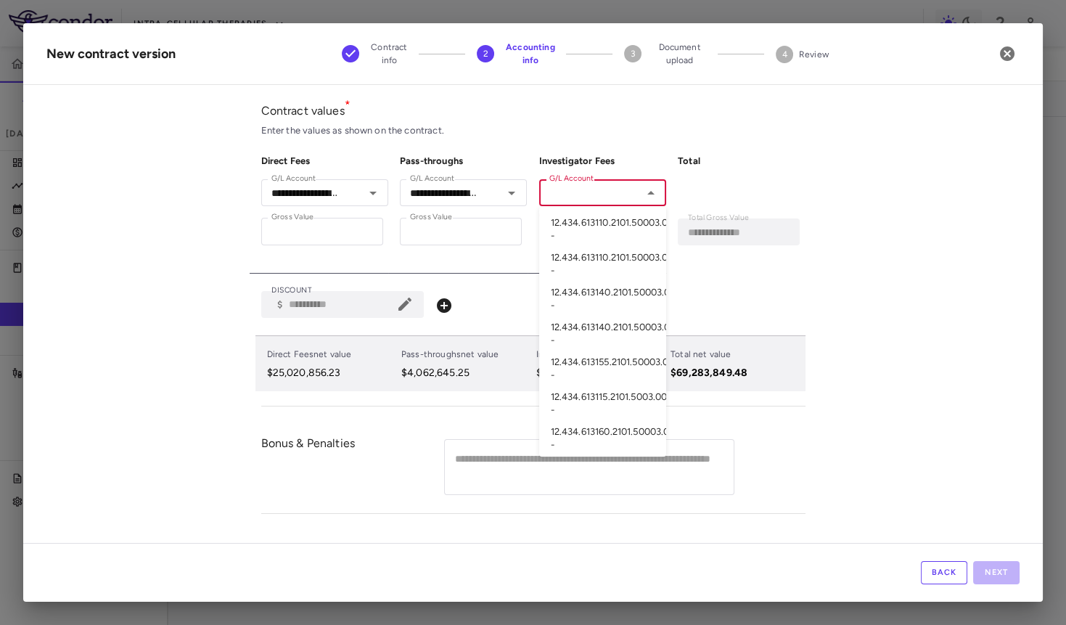
paste input "**********"
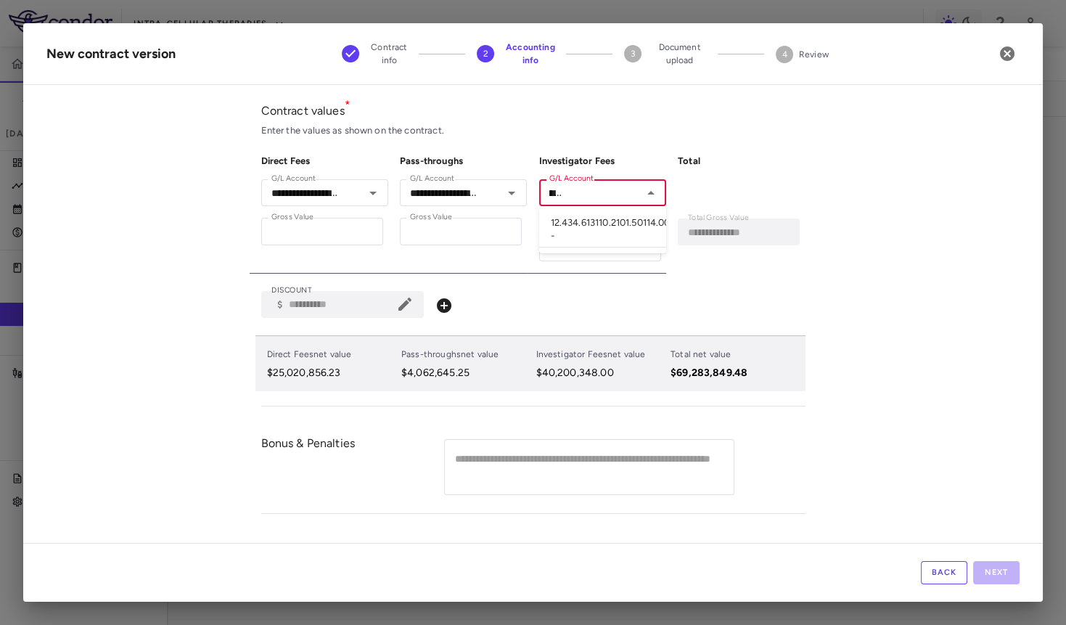
click at [577, 221] on li "12.434.613110.2101.50114.0000100.00.F000 -" at bounding box center [602, 231] width 127 height 36
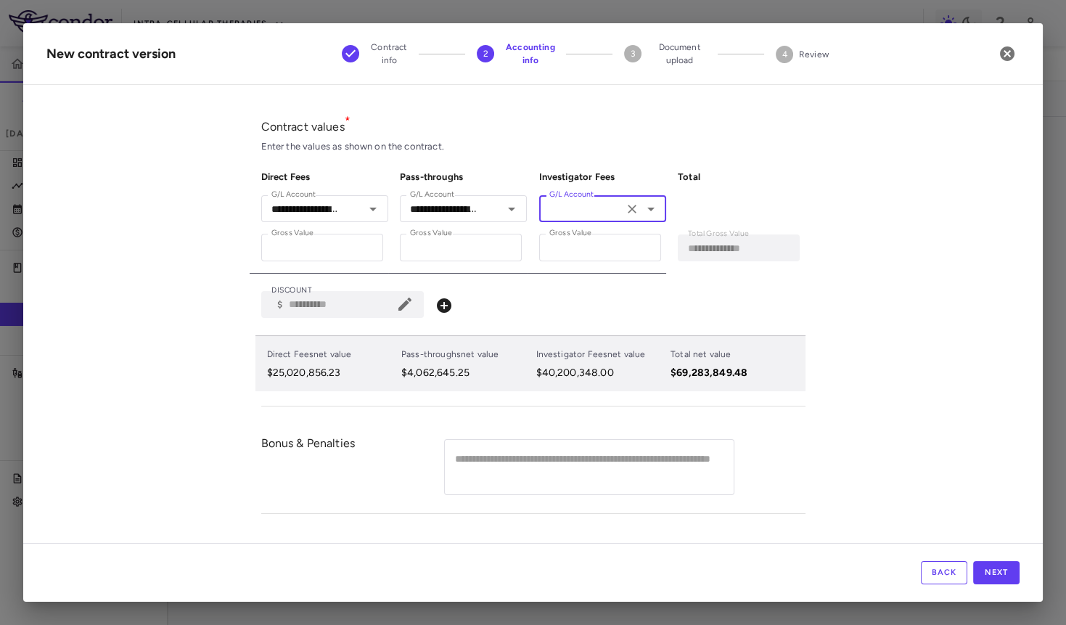
type input "**********"
click at [878, 178] on div "**********" at bounding box center [533, 320] width 1020 height 446
click at [996, 573] on button "Next" at bounding box center [996, 572] width 46 height 23
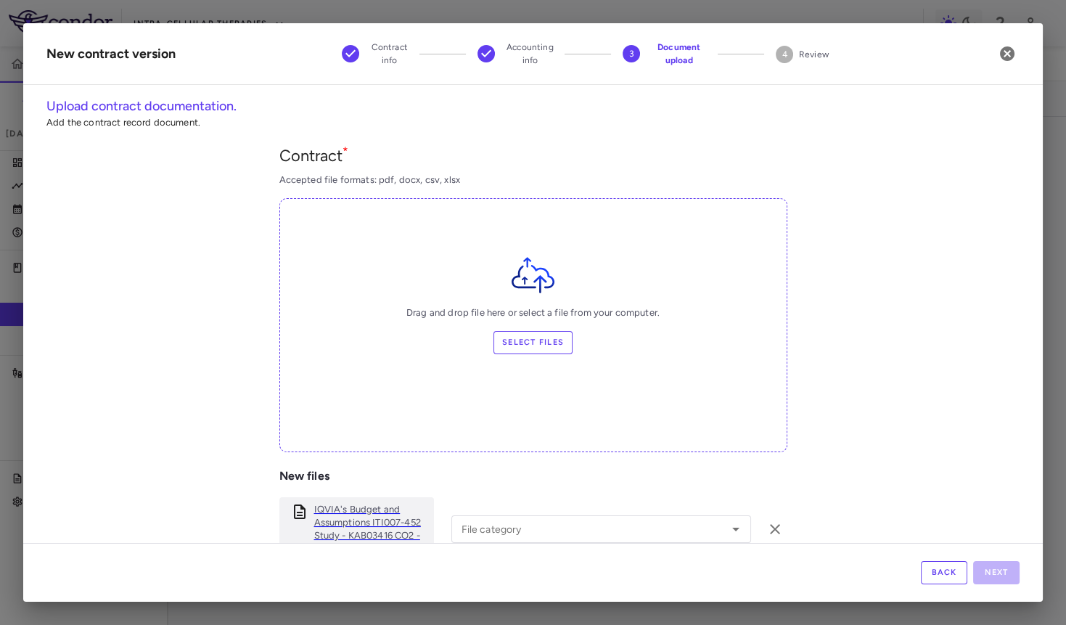
scroll to position [4, 0]
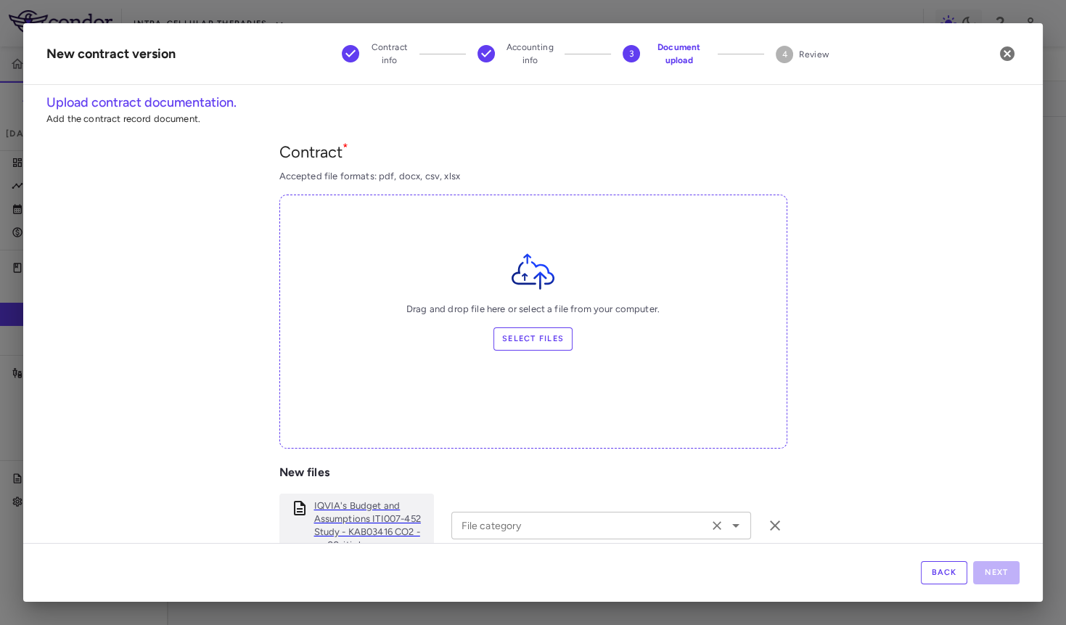
click at [536, 514] on div "File category" at bounding box center [601, 525] width 300 height 27
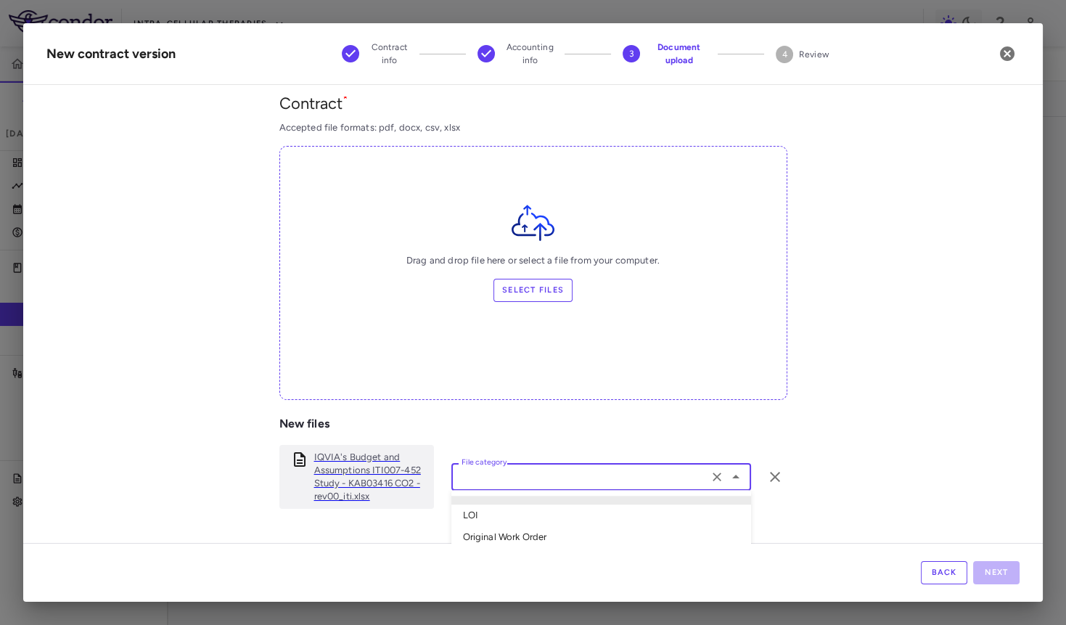
scroll to position [114, 0]
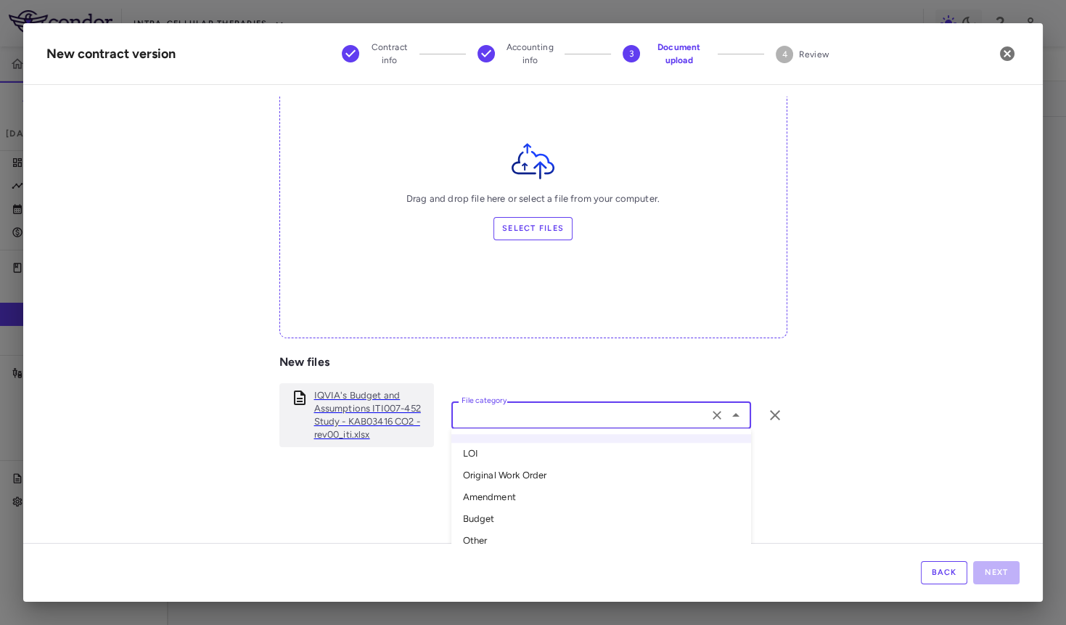
click at [509, 496] on li "Amendment" at bounding box center [601, 498] width 300 height 22
type input "*********"
click at [1007, 570] on button "Next" at bounding box center [996, 572] width 46 height 23
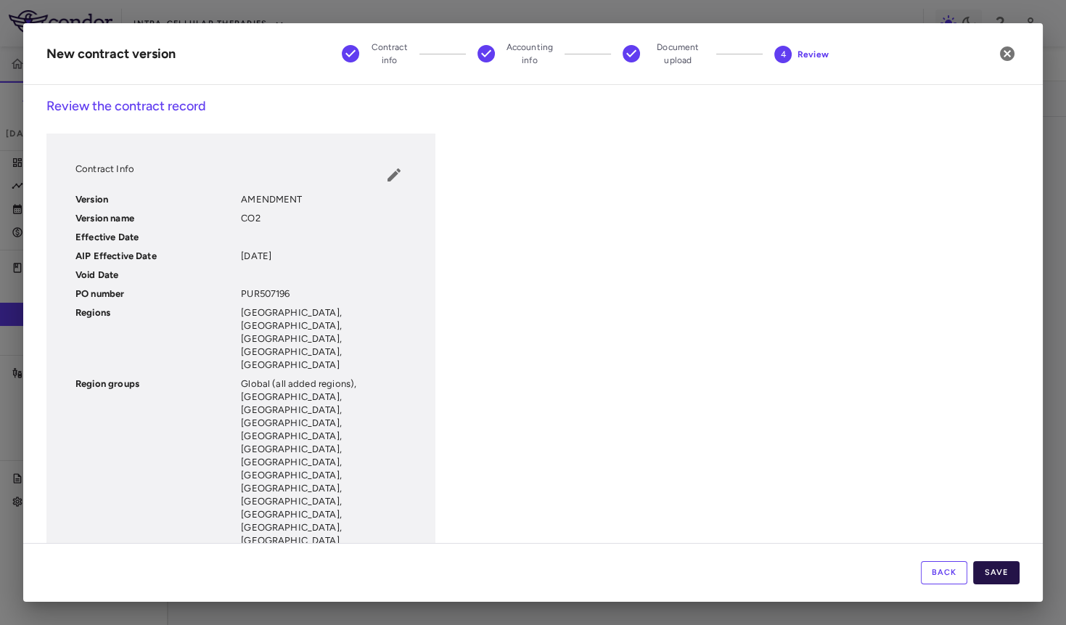
click at [998, 575] on button "Save" at bounding box center [996, 572] width 46 height 23
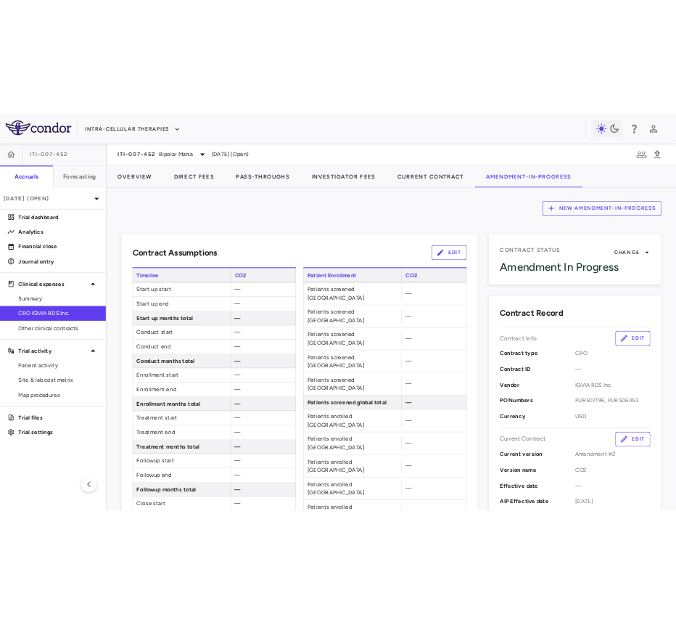
scroll to position [0, 0]
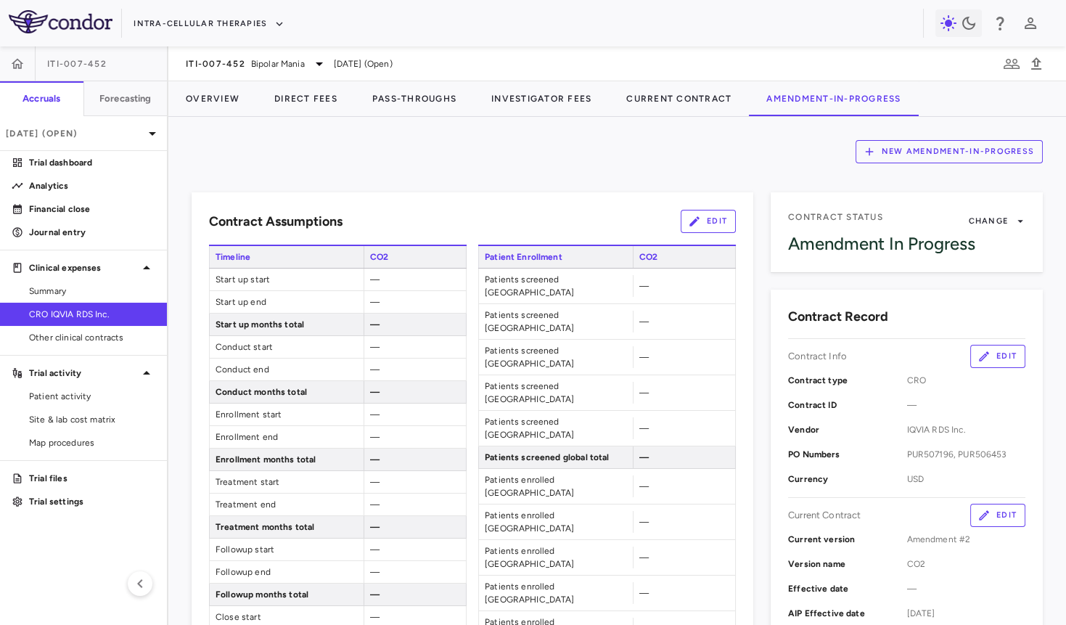
click at [711, 221] on button "Edit" at bounding box center [708, 221] width 55 height 23
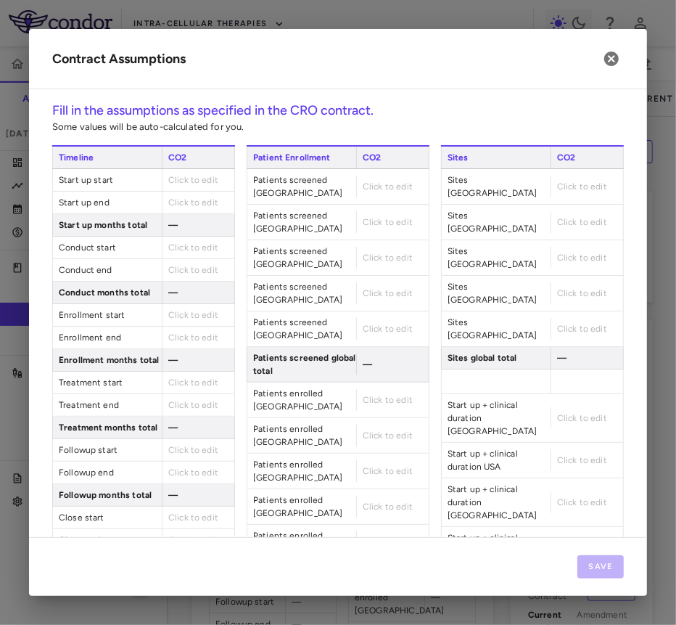
click at [191, 186] on div "Click to edit" at bounding box center [198, 180] width 73 height 22
click at [190, 181] on span "Click to edit" at bounding box center [193, 180] width 50 height 10
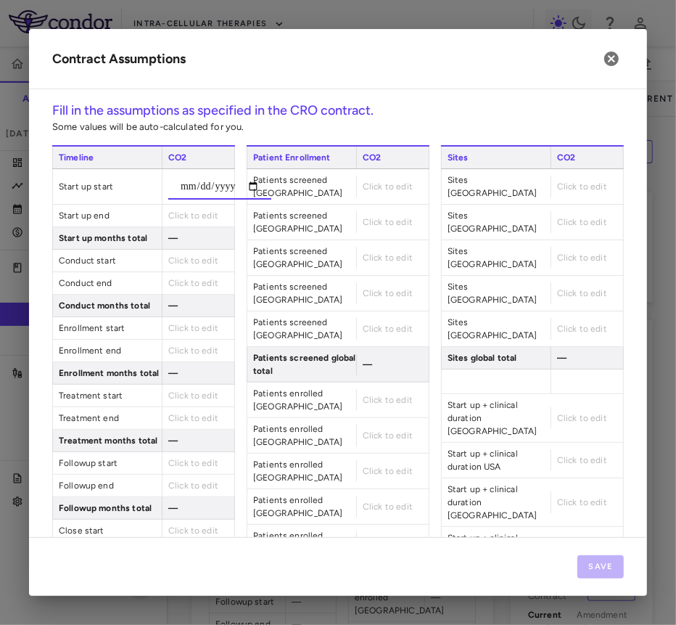
type input "**********"
click at [194, 227] on div "—" at bounding box center [198, 238] width 73 height 22
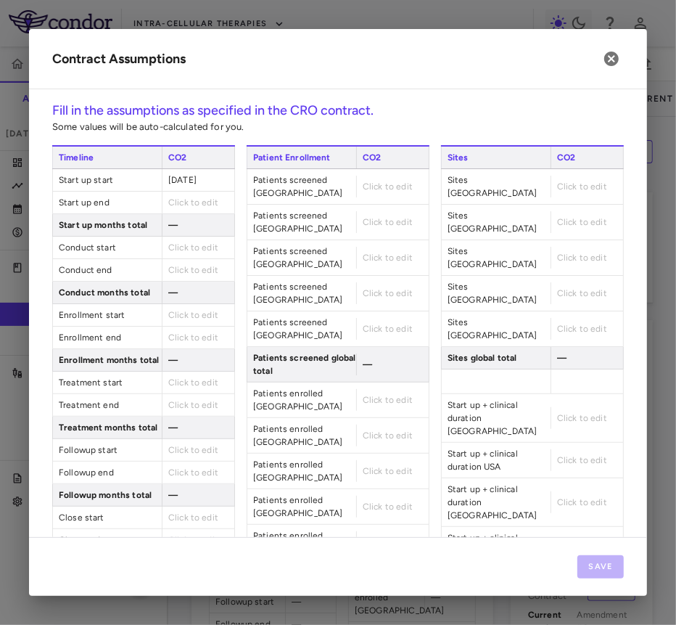
click at [192, 197] on span "Click to edit" at bounding box center [193, 202] width 50 height 10
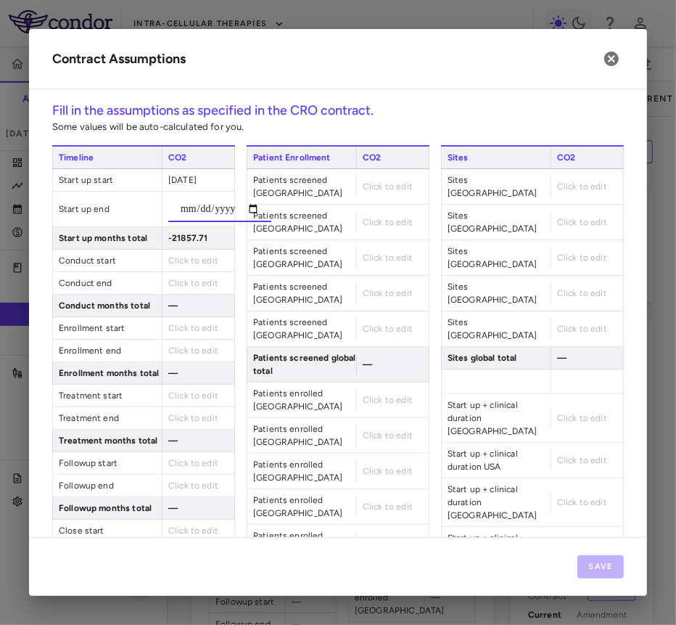
type input "**********"
click at [192, 252] on div "Click to edit" at bounding box center [198, 261] width 73 height 22
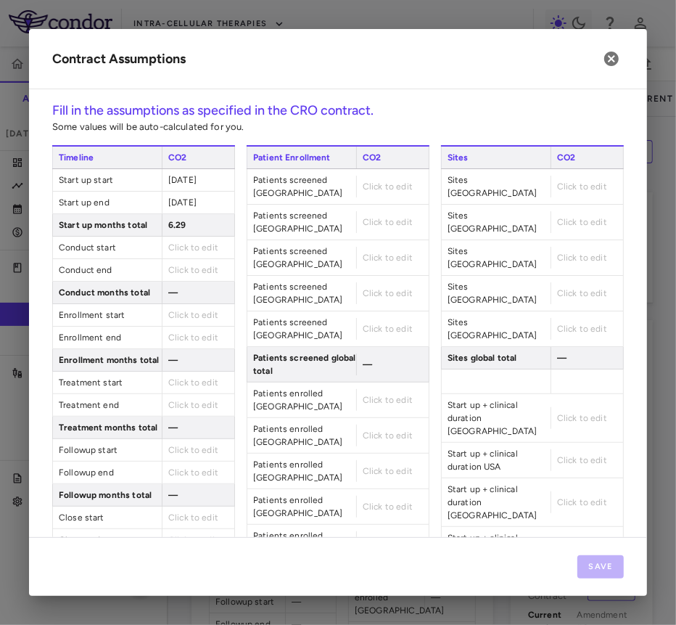
click at [189, 238] on div "Click to edit" at bounding box center [198, 248] width 73 height 22
click at [184, 245] on span "Click to edit" at bounding box center [193, 247] width 50 height 10
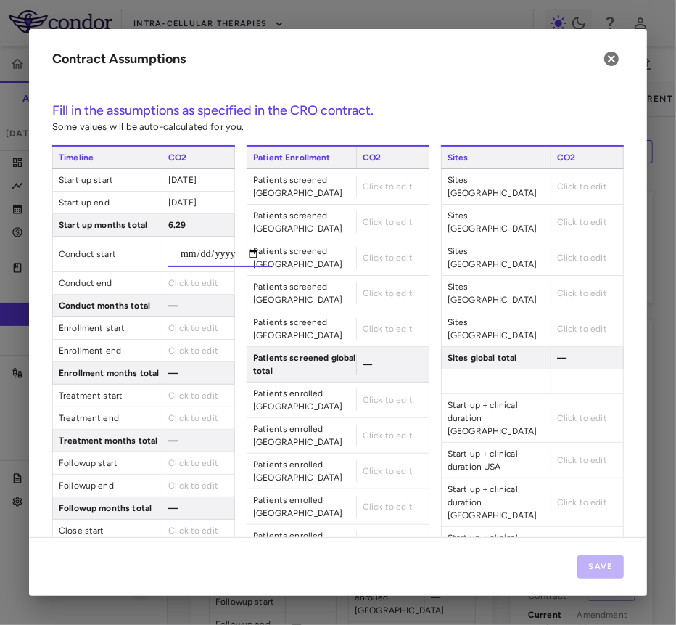
type input "**********"
click at [195, 274] on div "Click to edit" at bounding box center [198, 283] width 73 height 22
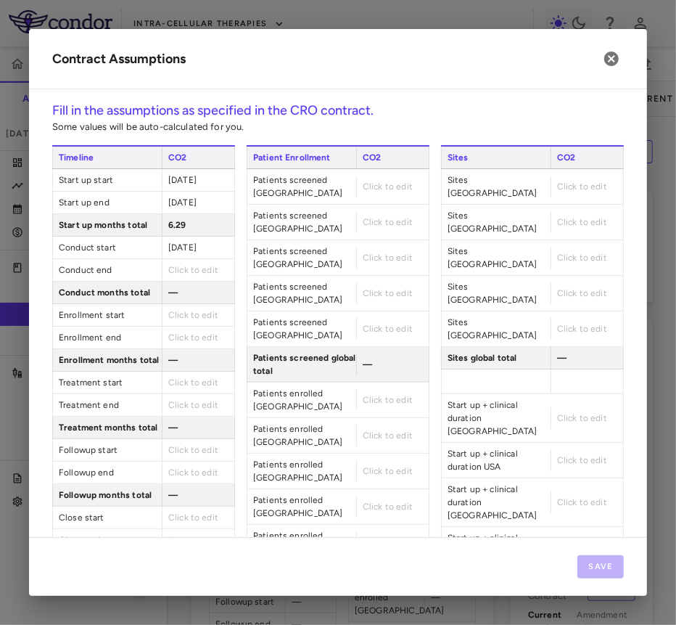
click at [189, 265] on span "Click to edit" at bounding box center [193, 270] width 50 height 10
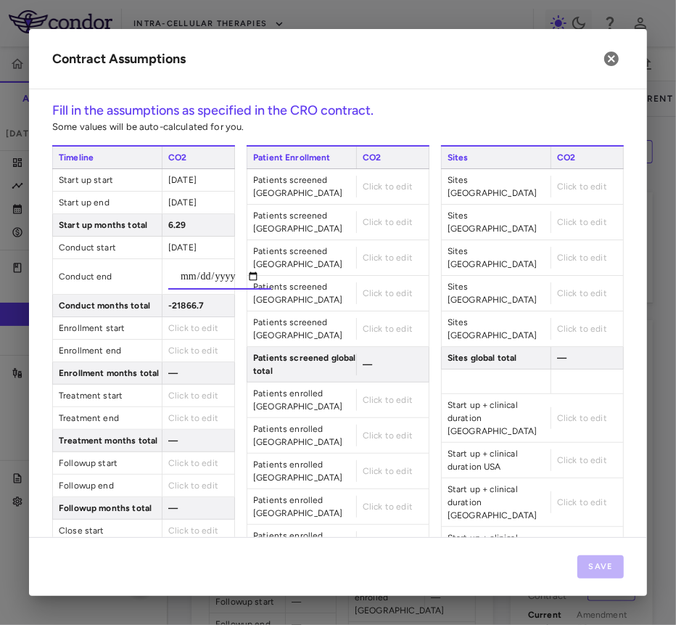
type input "**********"
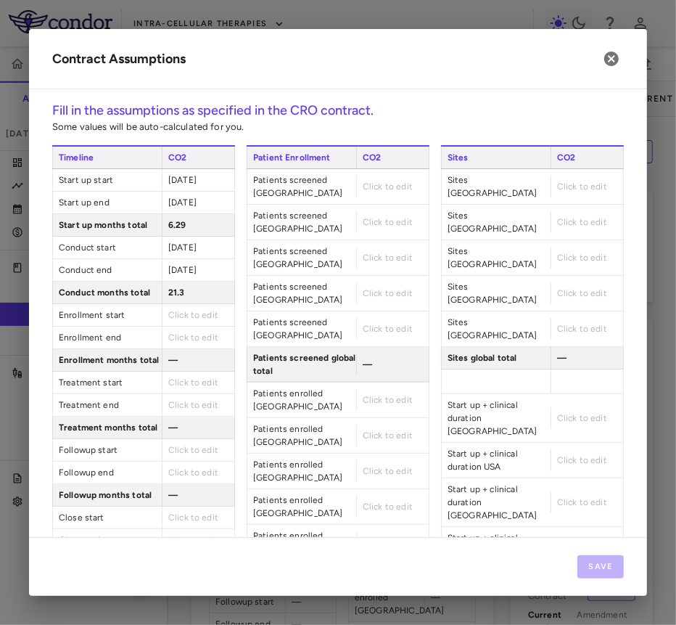
click at [200, 313] on span "Click to edit" at bounding box center [193, 315] width 50 height 10
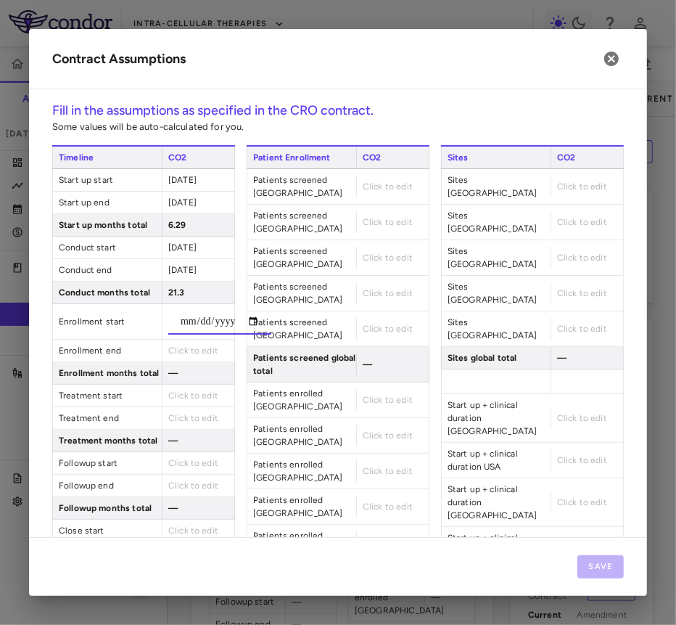
type input "**********"
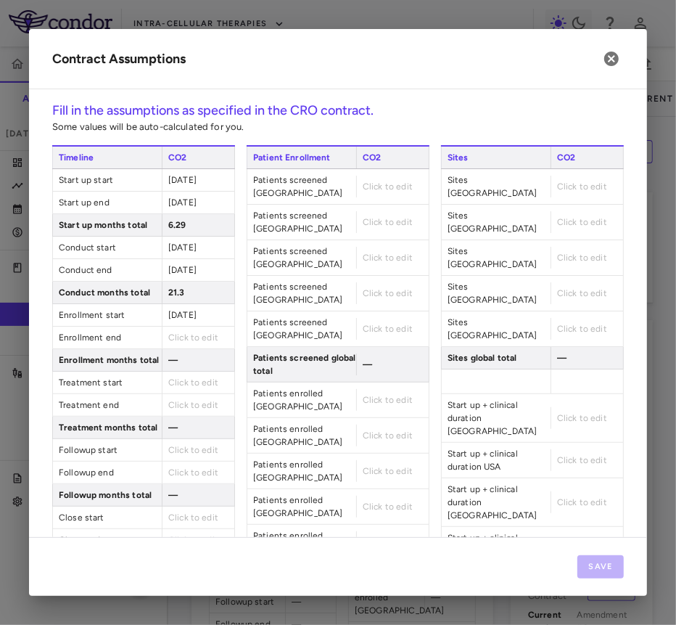
click at [188, 335] on span "Click to edit" at bounding box center [193, 337] width 50 height 10
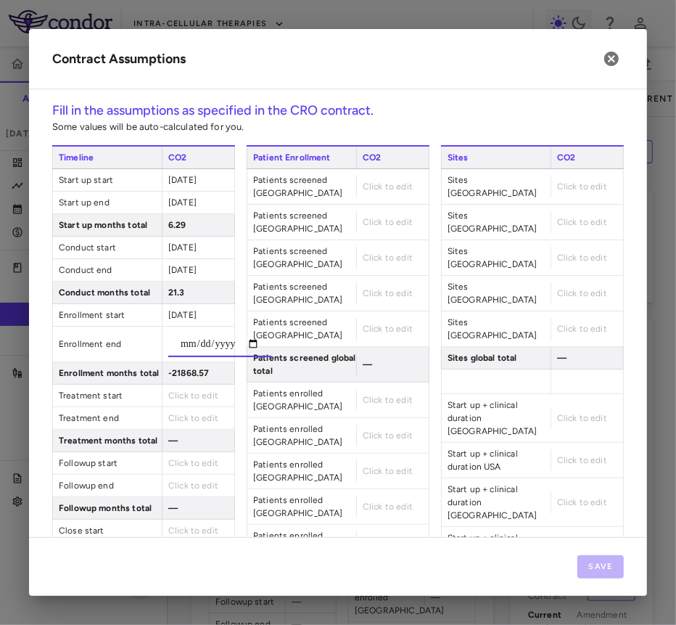
type input "**********"
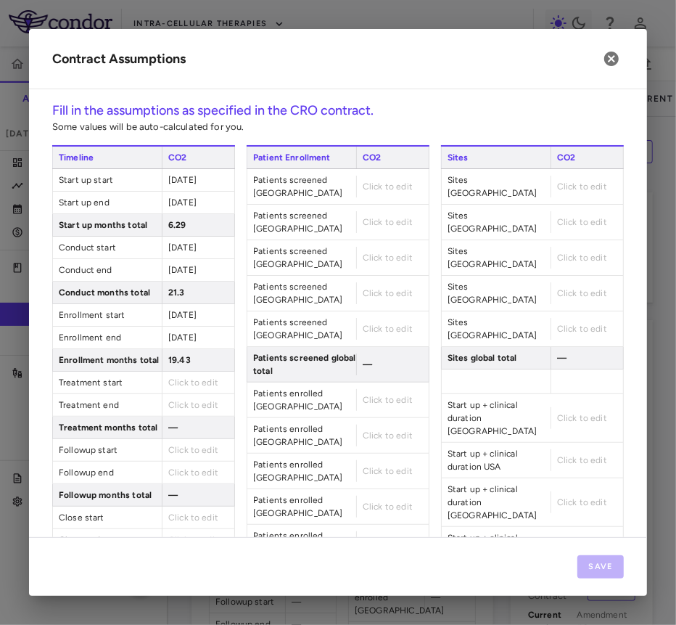
click at [181, 327] on div "2026-02-28" at bounding box center [198, 338] width 73 height 22
click at [198, 372] on div "Click to edit" at bounding box center [198, 383] width 73 height 22
click at [197, 380] on span "Click to edit" at bounding box center [193, 382] width 50 height 10
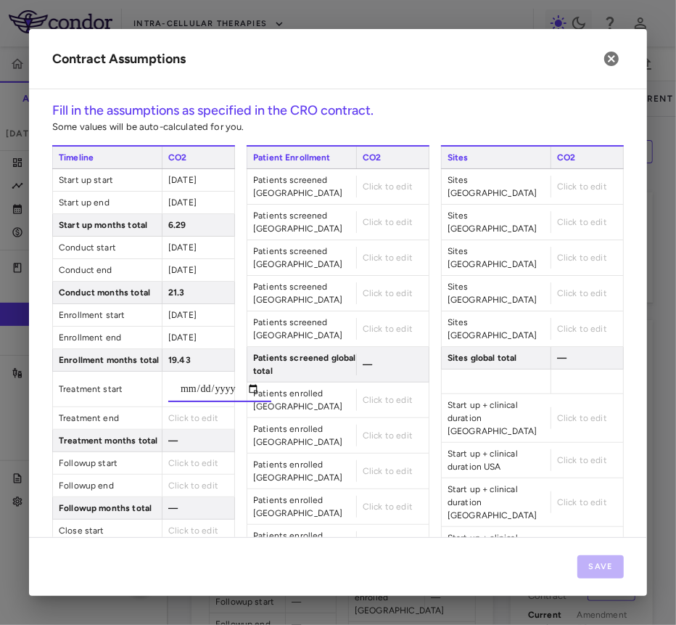
type input "**********"
click at [189, 411] on div "Click to edit" at bounding box center [198, 418] width 73 height 22
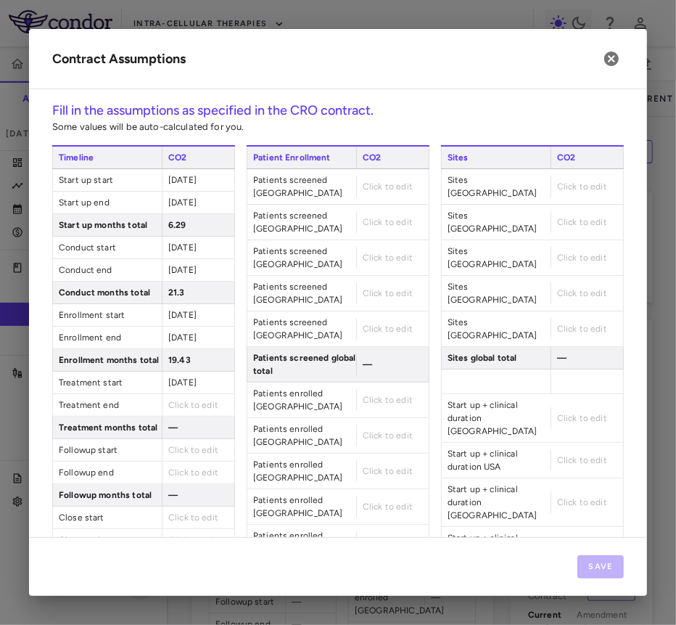
click at [189, 400] on span "Click to edit" at bounding box center [193, 405] width 50 height 10
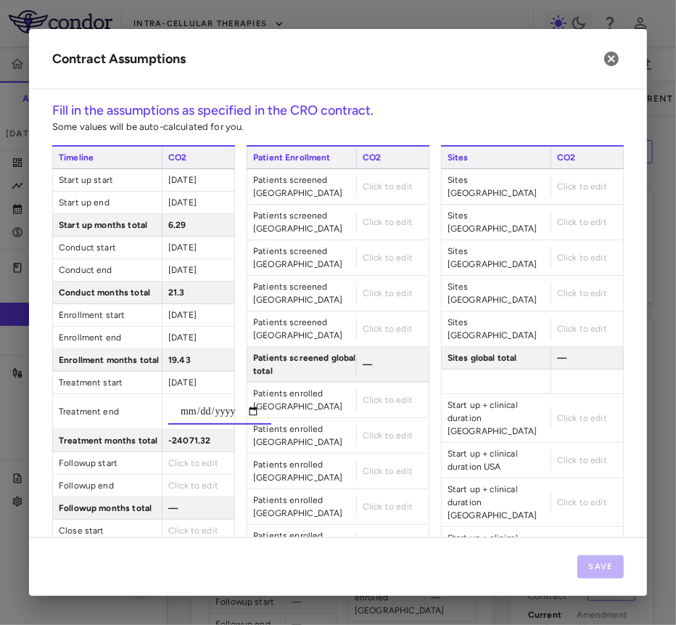
type input "**********"
click at [190, 430] on div "0.68" at bounding box center [198, 441] width 73 height 22
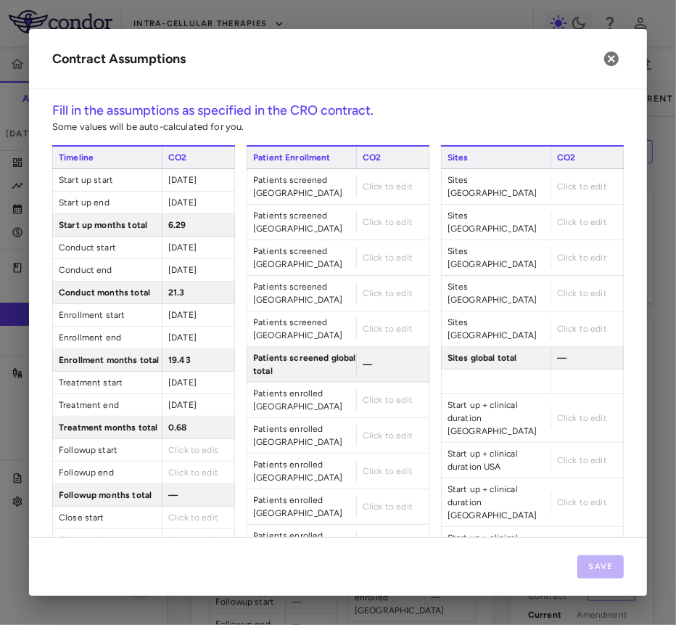
click at [190, 449] on span "Click to edit" at bounding box center [193, 450] width 50 height 10
click at [182, 454] on div "Click to edit" at bounding box center [198, 450] width 73 height 22
click at [182, 445] on span "Click to edit" at bounding box center [193, 450] width 50 height 10
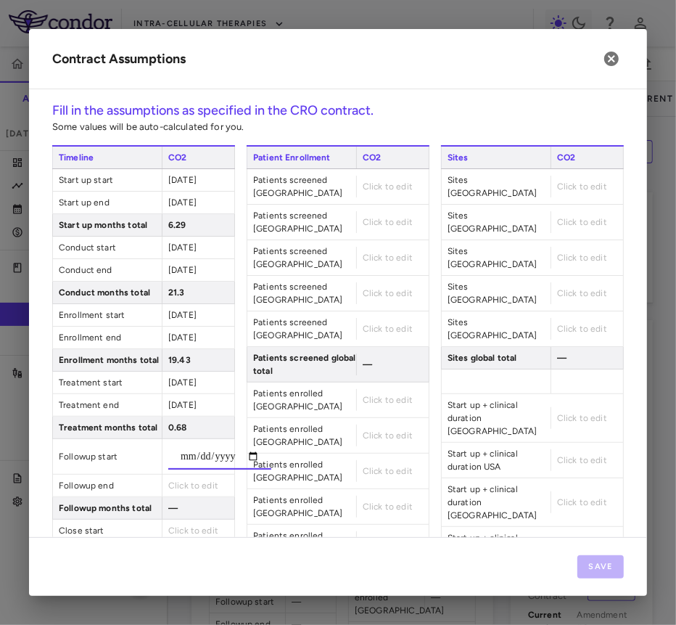
type input "**********"
click at [184, 477] on div "Click to edit" at bounding box center [198, 486] width 73 height 22
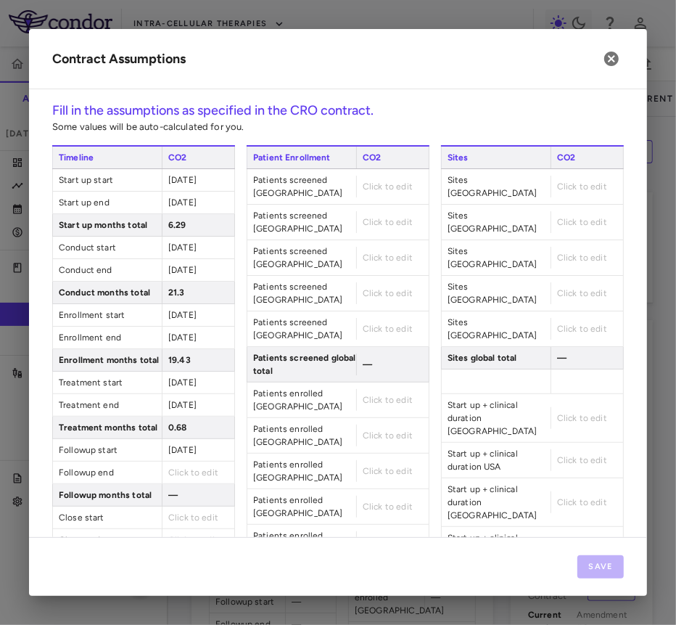
click at [184, 469] on span "Click to edit" at bounding box center [193, 472] width 50 height 10
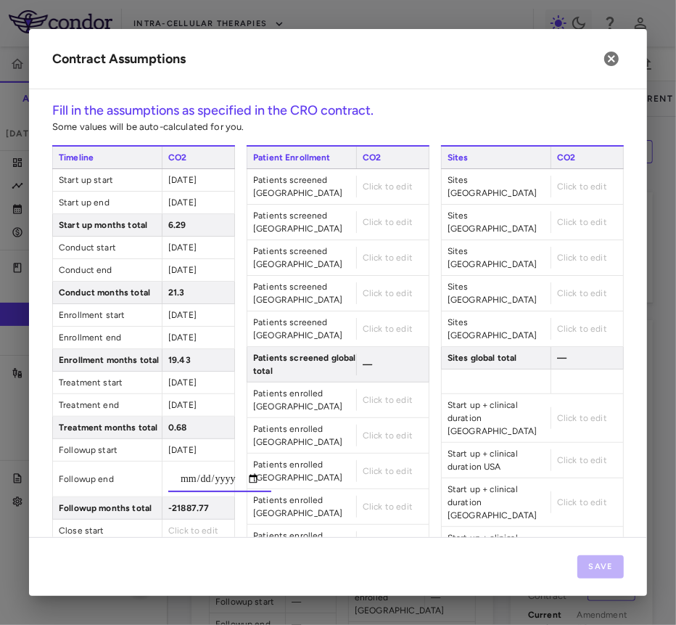
type input "**********"
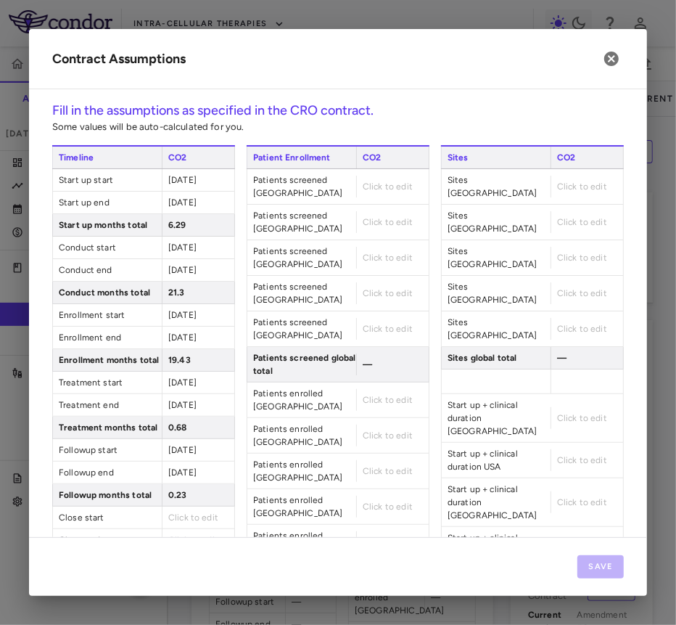
click at [200, 512] on span "Click to edit" at bounding box center [193, 517] width 50 height 10
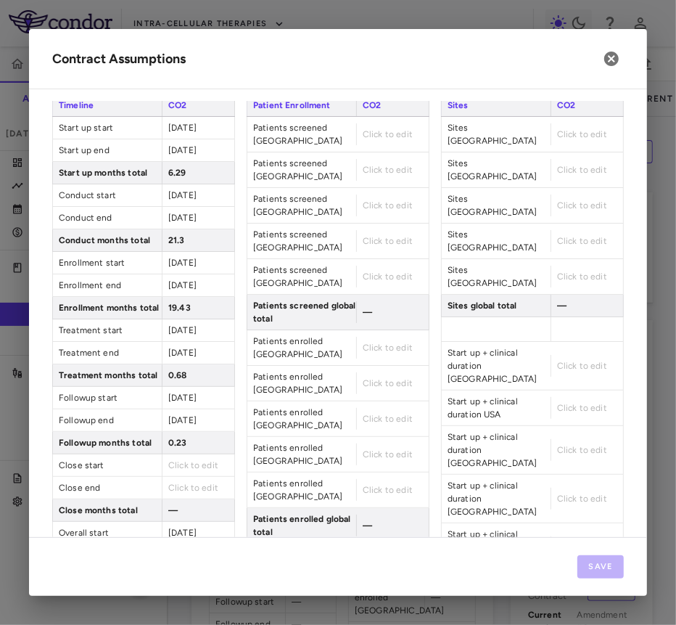
scroll to position [160, 0]
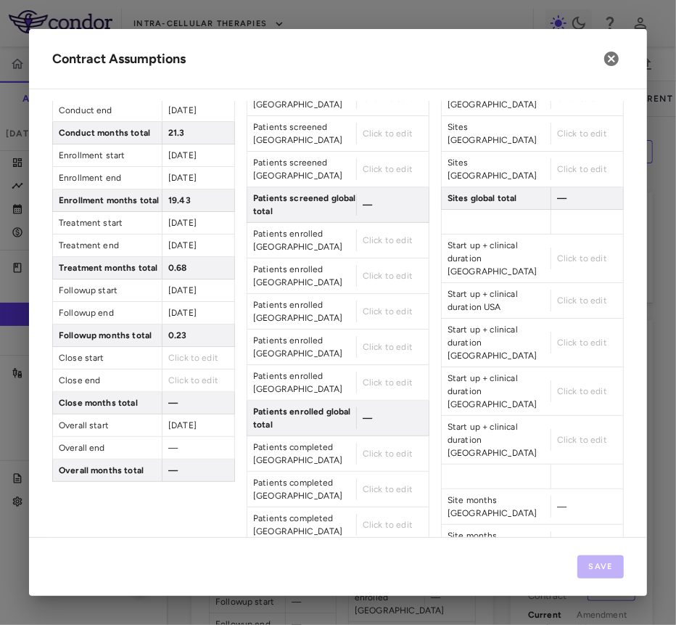
click at [186, 353] on span "Click to edit" at bounding box center [193, 358] width 50 height 10
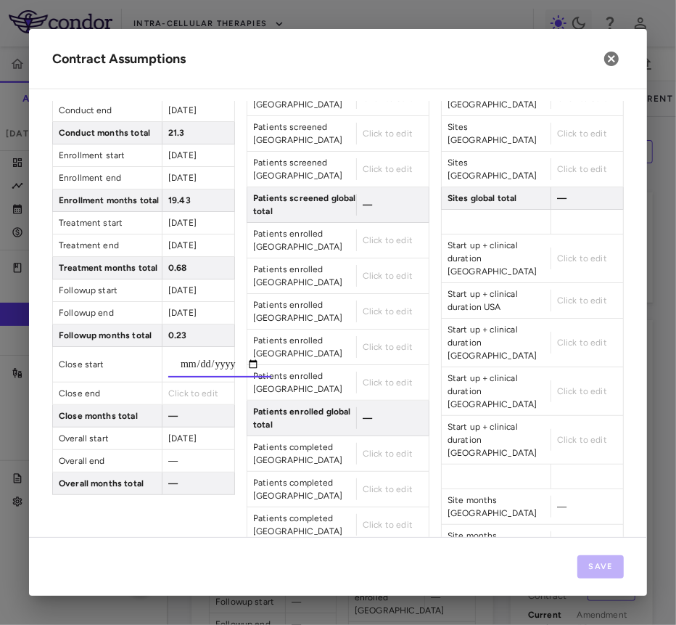
type input "**********"
click at [205, 412] on div "**********" at bounding box center [143, 490] width 183 height 1011
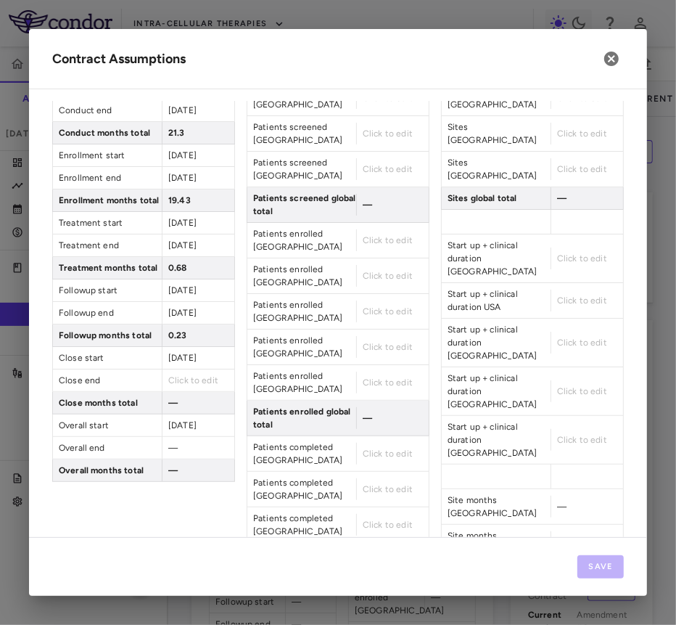
click at [205, 375] on span "Click to edit" at bounding box center [193, 380] width 50 height 10
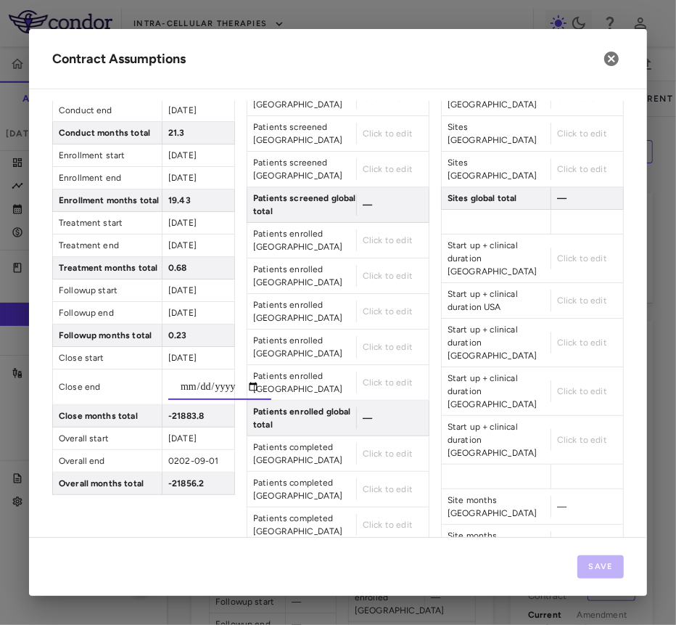
type input "**********"
click at [322, 365] on span "Patients enrolled Romania" at bounding box center [301, 382] width 109 height 35
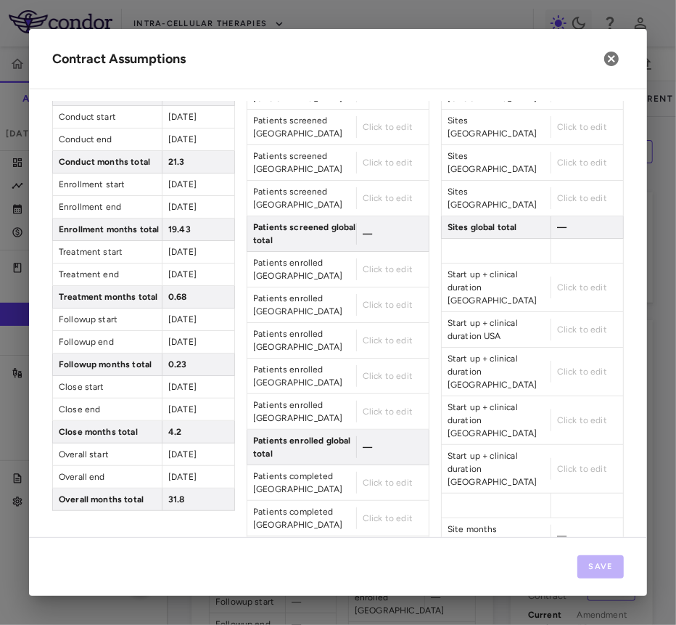
scroll to position [0, 0]
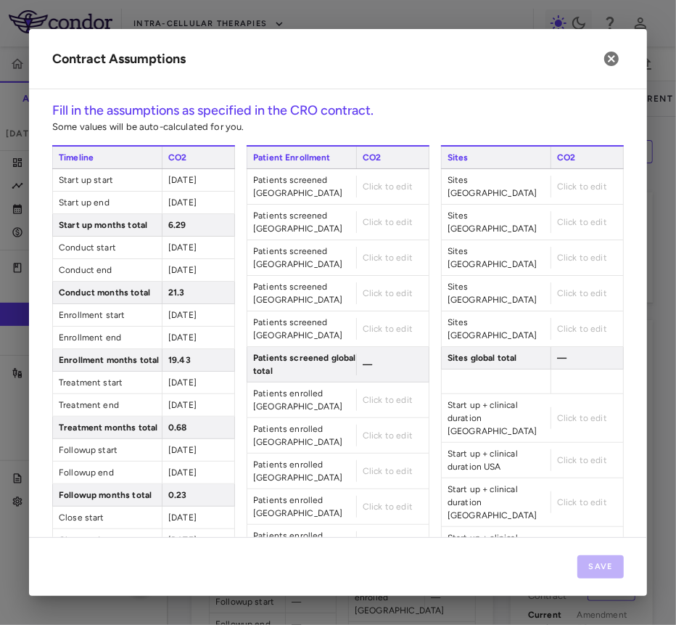
click at [390, 181] on span "Click to edit" at bounding box center [388, 186] width 50 height 10
type input "**"
click at [399, 216] on div "Patient Enrollment CO2 Patients screened Serbia ** Patients screened USA Click …" at bounding box center [338, 477] width 183 height 664
click at [389, 217] on span "Click to edit" at bounding box center [388, 222] width 50 height 10
type input "***"
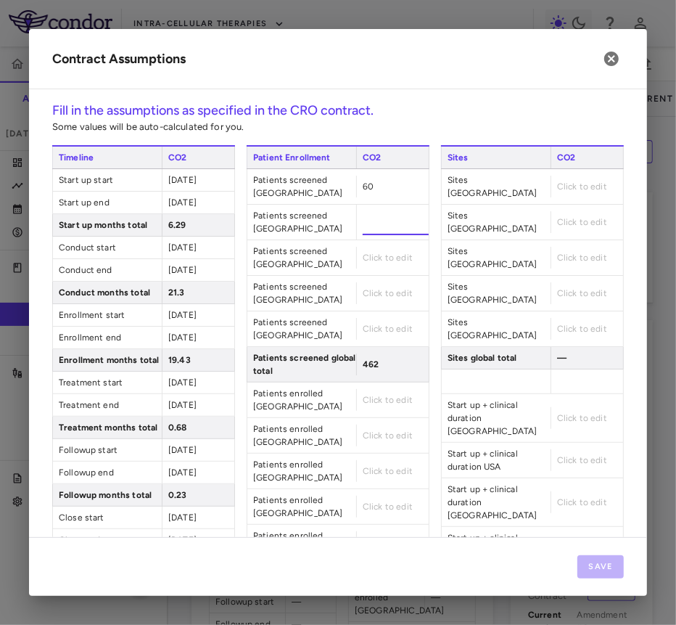
click at [386, 247] on div "Click to edit" at bounding box center [392, 258] width 73 height 22
click at [387, 253] on span "Click to edit" at bounding box center [388, 258] width 50 height 10
type input "**"
click at [336, 276] on span "Patients screened India" at bounding box center [301, 293] width 109 height 35
click at [390, 288] on span "Click to edit" at bounding box center [388, 293] width 50 height 10
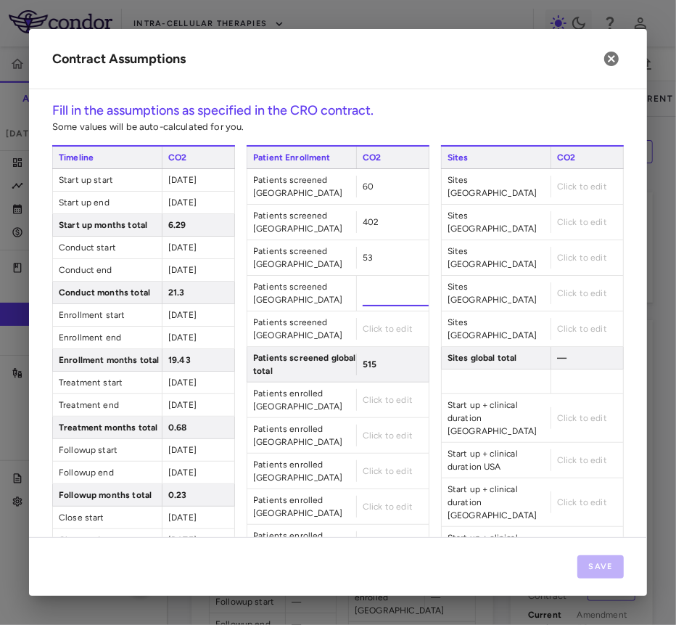
type input "**"
click at [380, 311] on div "Patients screened Romania Click to edit" at bounding box center [338, 329] width 183 height 36
click at [380, 324] on span "Click to edit" at bounding box center [388, 329] width 50 height 10
type input "**"
click at [388, 389] on div "Click to edit" at bounding box center [392, 400] width 73 height 22
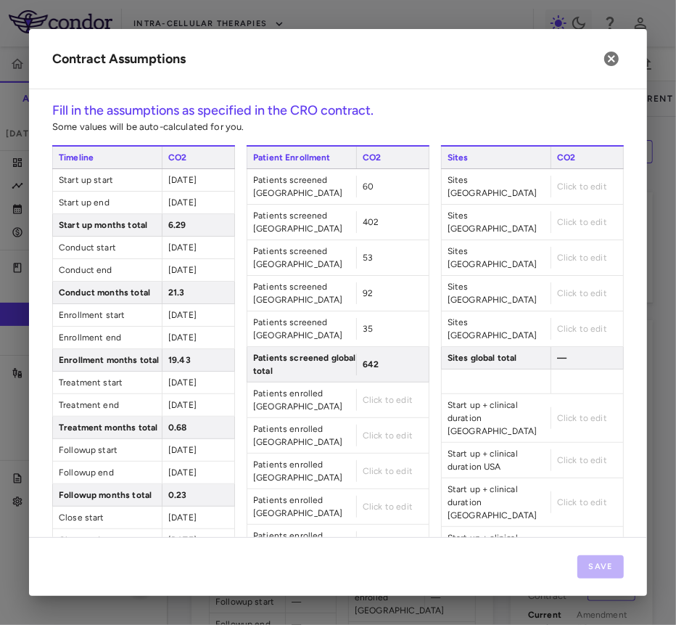
click at [385, 395] on span "Click to edit" at bounding box center [388, 400] width 50 height 10
type input "**"
click at [353, 418] on div "Patient Enrollment CO2 Patients screened Serbia 60 Patients screened USA 402 Pa…" at bounding box center [338, 477] width 183 height 664
click at [380, 430] on span "Click to edit" at bounding box center [388, 435] width 50 height 10
type input "***"
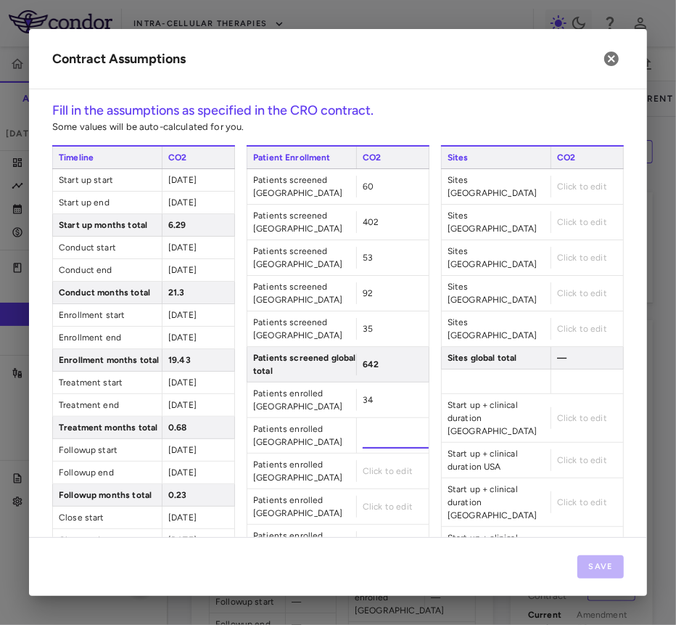
click at [364, 460] on div "Click to edit" at bounding box center [392, 471] width 73 height 22
click at [395, 466] on span "Click to edit" at bounding box center [388, 471] width 50 height 10
type input "**"
click at [389, 435] on div "Patient Enrollment CO2 Patients screened Serbia 60 Patients screened USA 402 Pa…" at bounding box center [338, 477] width 183 height 664
click at [390, 496] on div "Click to edit" at bounding box center [392, 507] width 73 height 22
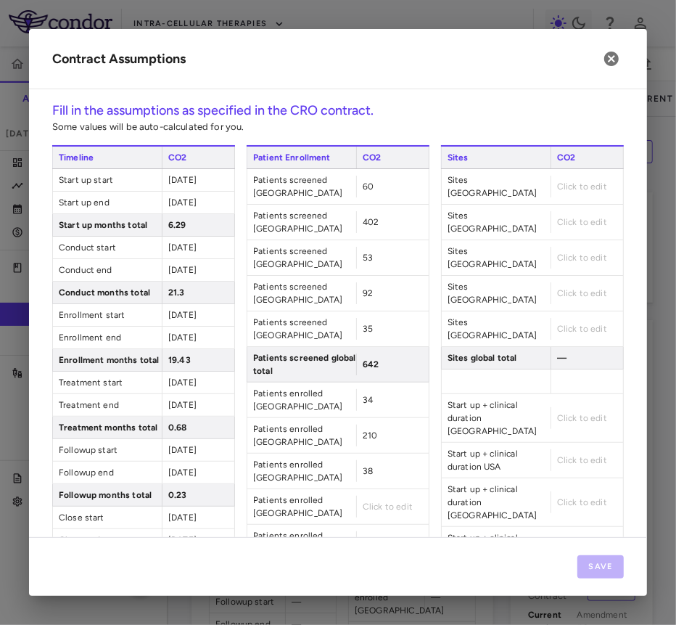
click at [395, 501] on span "Click to edit" at bounding box center [388, 506] width 50 height 10
type input "**"
click at [385, 525] on div "Patients enrolled Romania Click to edit" at bounding box center [338, 543] width 183 height 36
click at [382, 537] on span "Click to edit" at bounding box center [388, 542] width 50 height 10
type input "**"
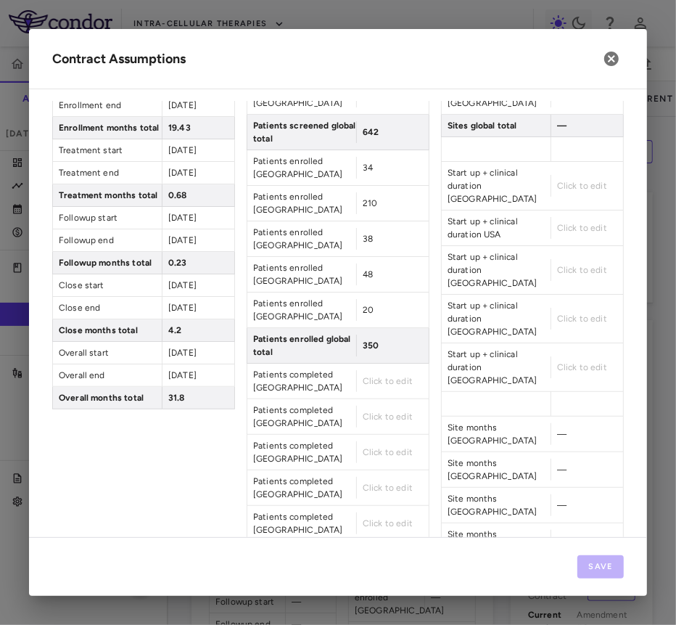
scroll to position [264, 0]
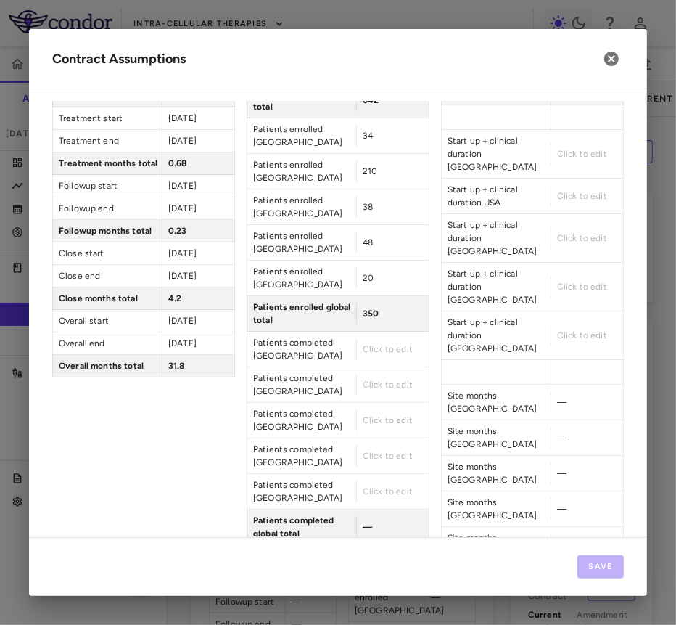
click at [396, 344] on span "Click to edit" at bounding box center [388, 349] width 50 height 10
type input "**"
click at [399, 374] on div "Click to edit" at bounding box center [392, 385] width 73 height 22
click at [395, 380] on span "Click to edit" at bounding box center [388, 385] width 50 height 10
type input "***"
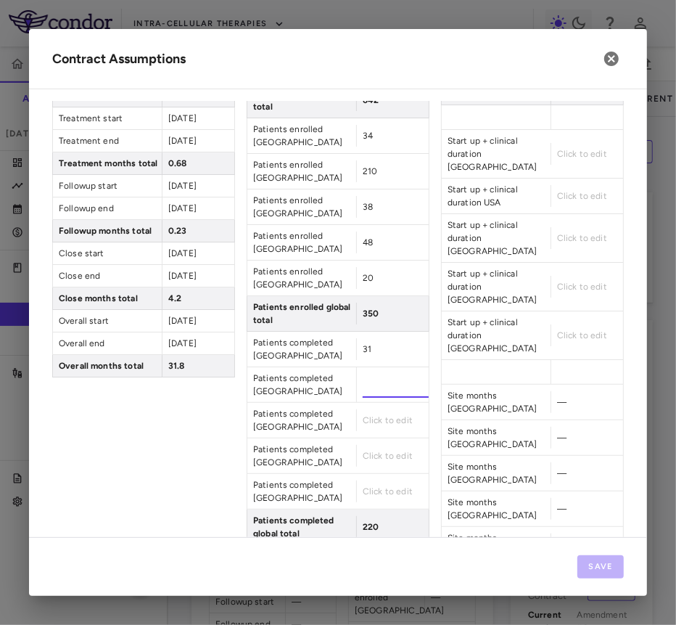
click at [388, 403] on div "Patients completed Bulgaria Click to edit" at bounding box center [338, 421] width 183 height 36
click at [395, 415] on span "Click to edit" at bounding box center [388, 420] width 50 height 10
type input "**"
click at [385, 486] on span "Click to edit" at bounding box center [388, 491] width 50 height 10
click at [389, 451] on span "Click to edit" at bounding box center [388, 456] width 50 height 10
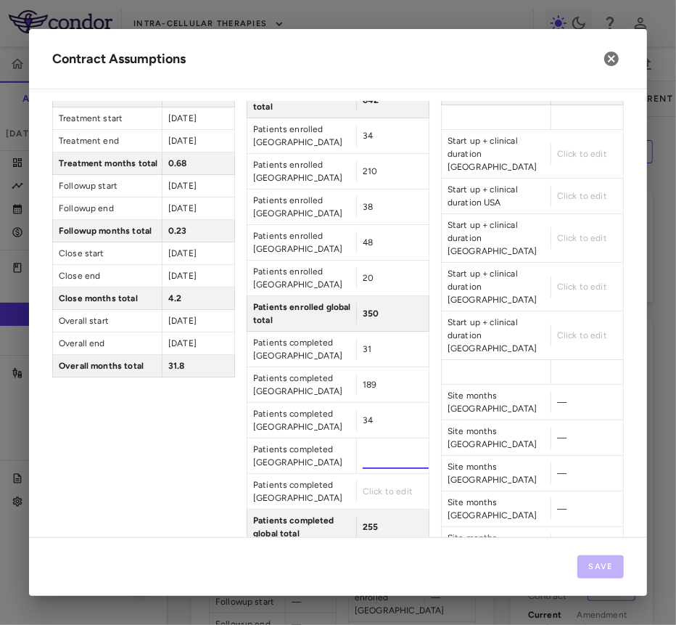
type input "**"
click at [342, 474] on span "Patients completed Romania" at bounding box center [301, 491] width 109 height 35
click at [385, 486] on span "Click to edit" at bounding box center [388, 491] width 50 height 10
type input "**"
click at [469, 410] on div "Sites CO2 Sites Serbia Click to edit Sites USA Click to edit Sites Bulgaria Cli…" at bounding box center [532, 386] width 183 height 1011
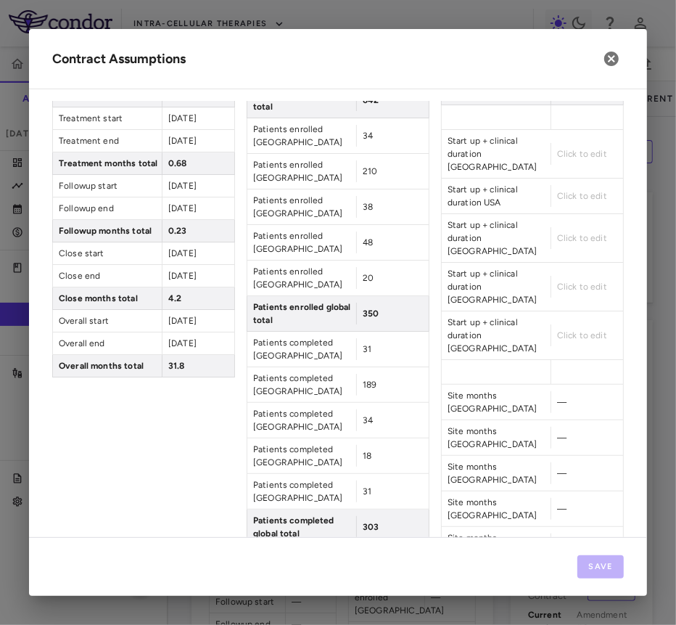
click at [363, 451] on span "18" at bounding box center [367, 456] width 9 height 10
click at [383, 443] on input "**" at bounding box center [396, 456] width 66 height 26
type input "****"
click at [374, 480] on div "31" at bounding box center [392, 491] width 73 height 22
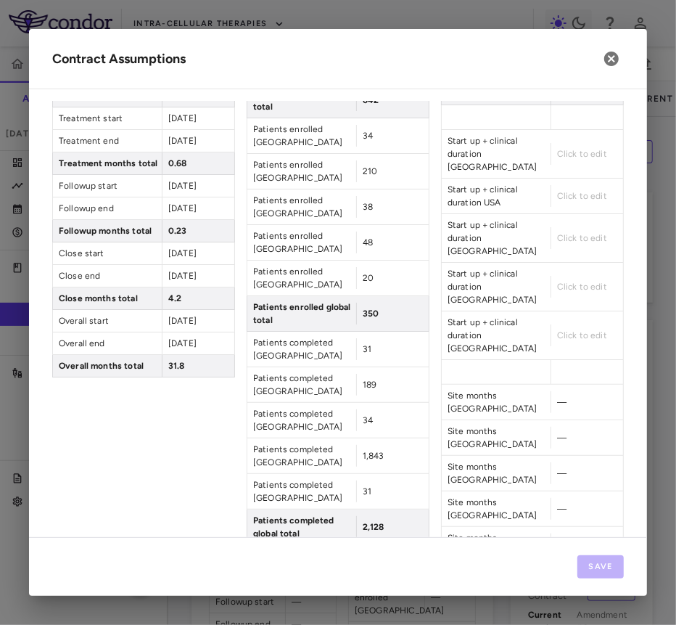
click at [375, 451] on span "1,843" at bounding box center [374, 456] width 22 height 10
click at [375, 443] on input "****" at bounding box center [396, 456] width 66 height 26
type input "**"
click at [364, 474] on div "Patients completed Romania 31" at bounding box center [338, 492] width 183 height 36
click at [366, 486] on span "31" at bounding box center [367, 491] width 9 height 10
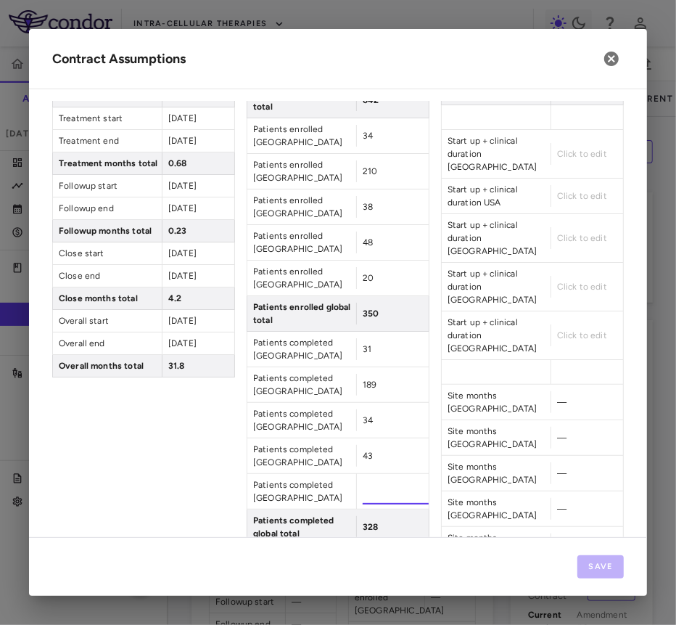
click at [366, 478] on input "**" at bounding box center [396, 491] width 66 height 26
type input "**"
click at [472, 456] on div "Sites CO2 Sites Serbia Click to edit Sites USA Click to edit Sites Bulgaria Cli…" at bounding box center [532, 386] width 183 height 1011
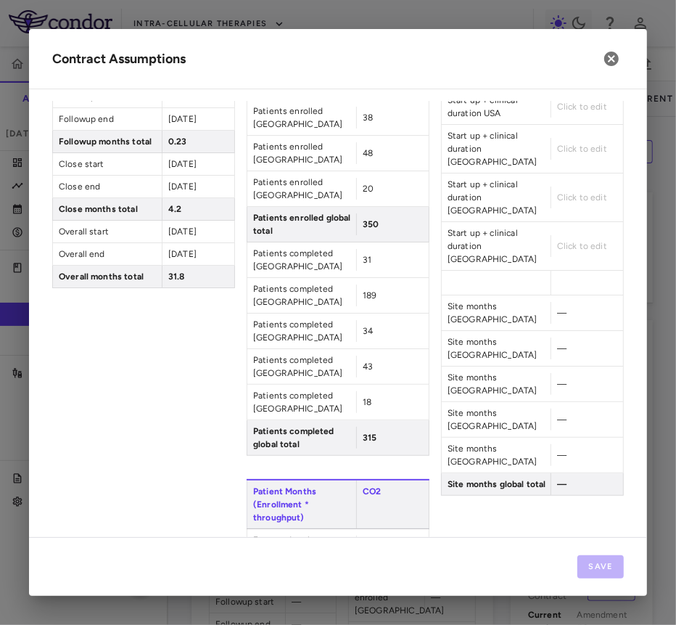
click at [383, 541] on span "Click to edit" at bounding box center [388, 546] width 50 height 10
type input "****"
click at [492, 395] on div "Sites CO2 Sites Serbia Click to edit Sites USA Click to edit Sites Bulgaria Cli…" at bounding box center [532, 297] width 183 height 1011
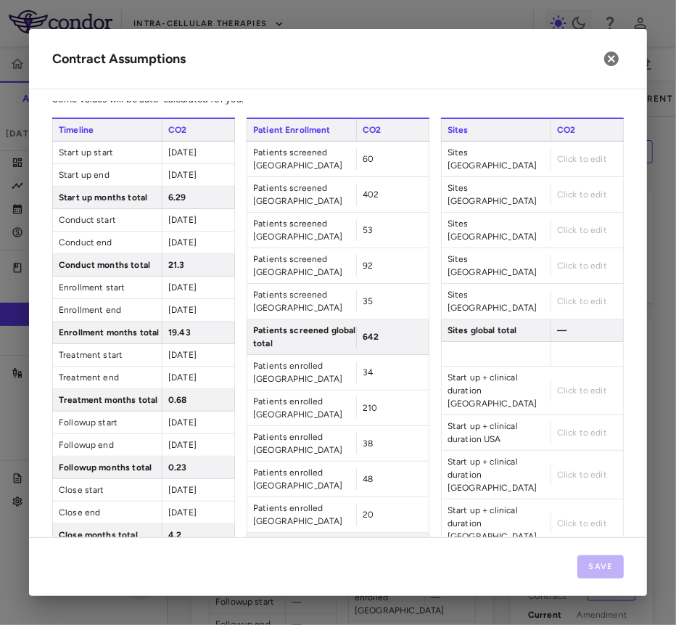
scroll to position [27, 0]
click at [579, 155] on span "Click to edit" at bounding box center [582, 160] width 50 height 10
type input "*"
click at [572, 188] on div "Sites CO2 Sites Serbia * Sites USA Click to edit Sites Bulgaria Click to edit S…" at bounding box center [532, 623] width 183 height 1011
click at [572, 190] on span "Click to edit" at bounding box center [582, 195] width 50 height 10
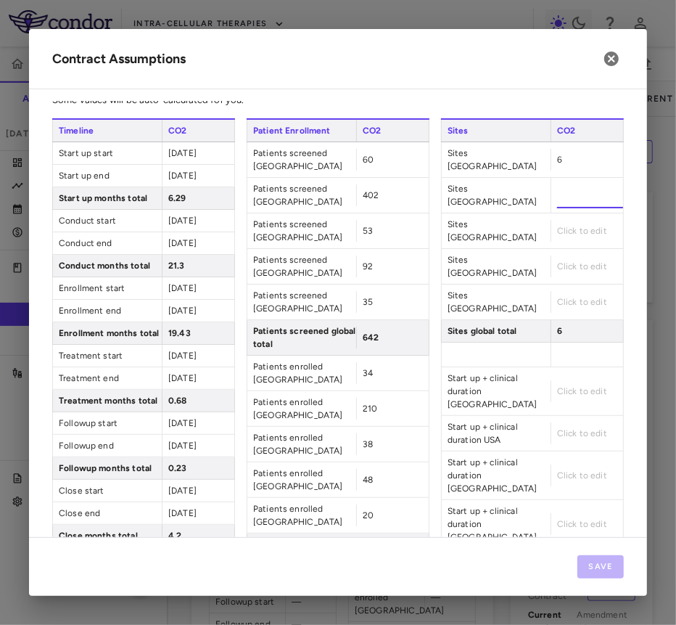
type input "**"
click at [569, 215] on div "Sites CO2 Sites Serbia 6 Sites USA ** Sites Bulgaria Click to edit Sites India …" at bounding box center [532, 623] width 183 height 1011
click at [570, 226] on span "Click to edit" at bounding box center [582, 231] width 50 height 10
type input "*"
click at [532, 249] on span "Sites India" at bounding box center [496, 266] width 109 height 35
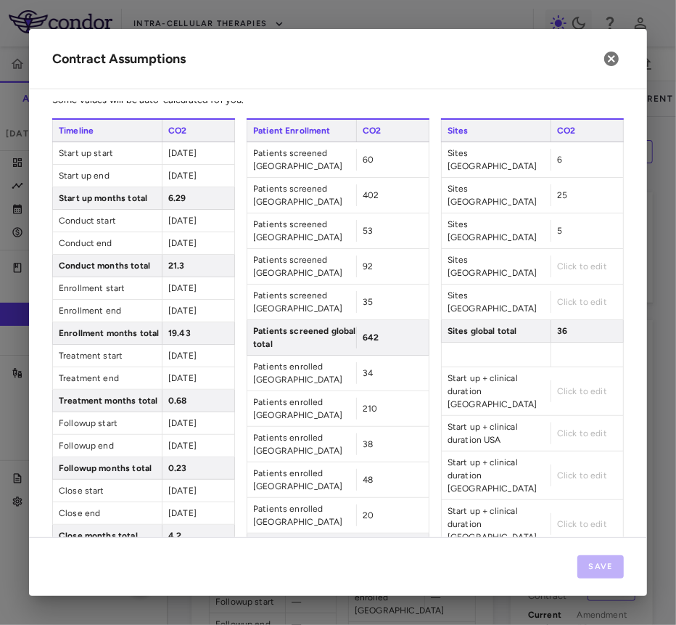
click at [580, 261] on span "Click to edit" at bounding box center [582, 266] width 50 height 10
type input "*"
click at [563, 291] on div "Click to edit" at bounding box center [587, 302] width 73 height 22
click at [563, 297] on span "Click to edit" at bounding box center [582, 302] width 50 height 10
type input "*"
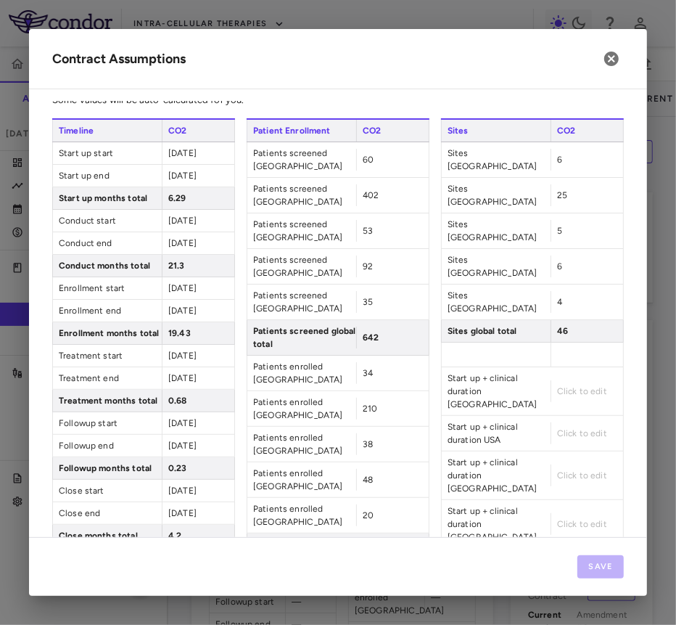
click at [609, 320] on div "46" at bounding box center [587, 331] width 73 height 22
click at [574, 386] on span "Click to edit" at bounding box center [582, 391] width 50 height 10
type input "**********"
click at [579, 378] on input "**********" at bounding box center [590, 391] width 67 height 26
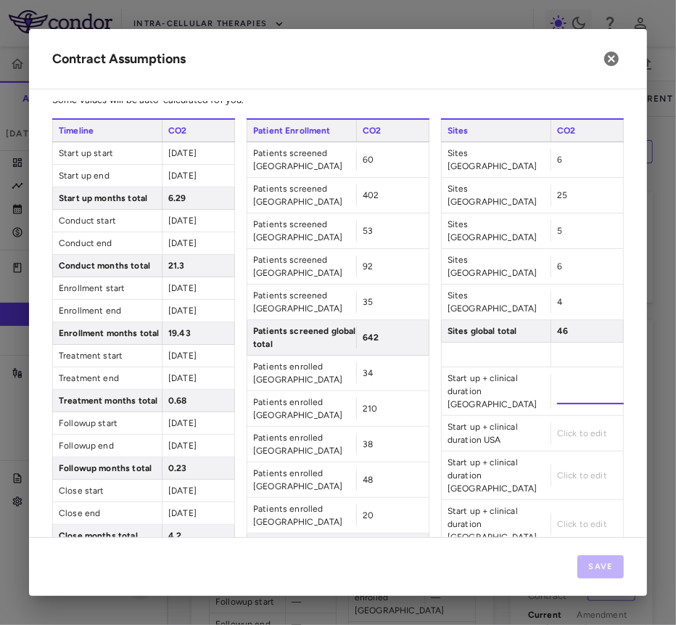
click at [579, 378] on input "**********" at bounding box center [590, 391] width 67 height 26
click at [573, 428] on span "Click to edit" at bounding box center [582, 433] width 50 height 10
type input "**********"
click at [570, 470] on span "Click to edit" at bounding box center [582, 475] width 50 height 10
type input "**********"
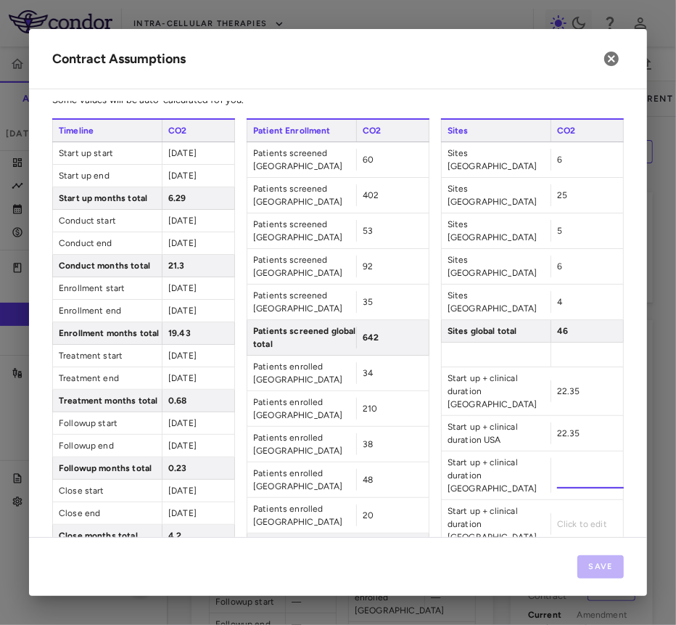
click at [564, 519] on span "Click to edit" at bounding box center [582, 524] width 50 height 10
type input "**********"
click at [564, 567] on span "Click to edit" at bounding box center [582, 572] width 50 height 10
click at [526, 549] on span "Start up + clinical duration Romania" at bounding box center [496, 573] width 109 height 48
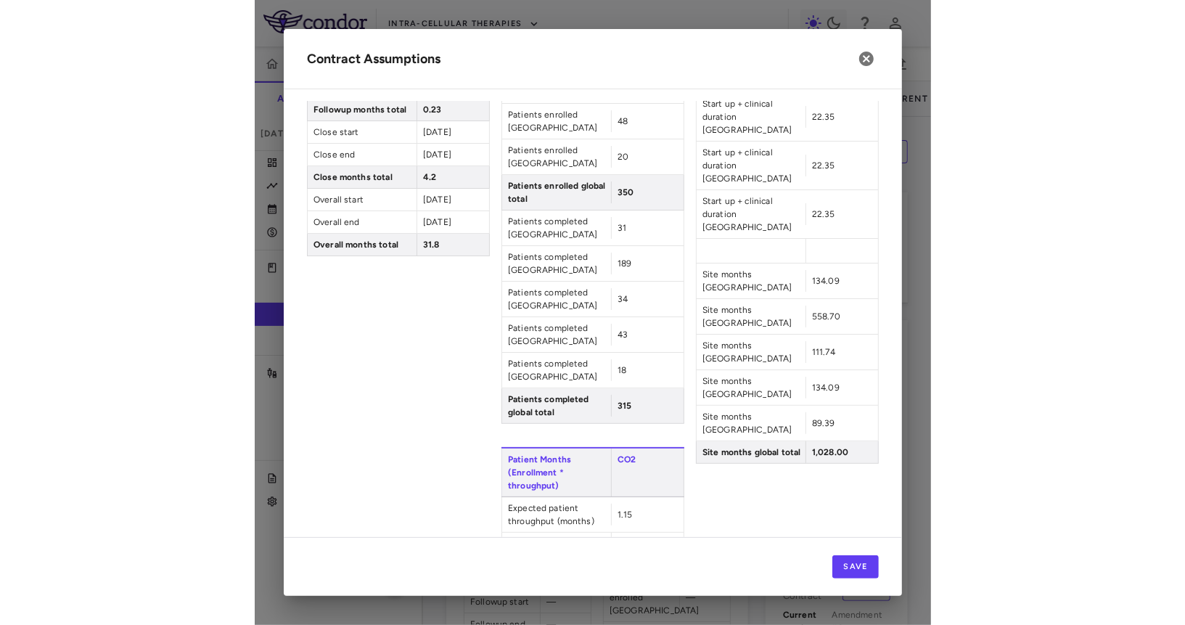
scroll to position [385, 0]
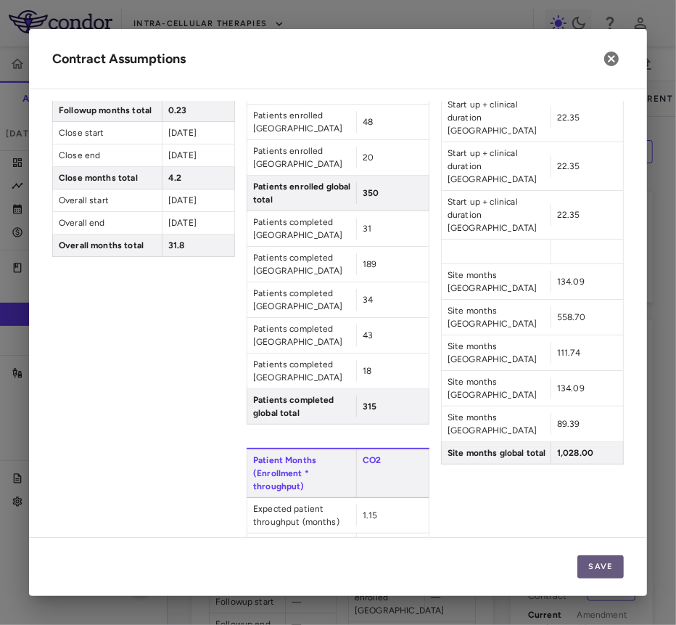
click at [587, 560] on button "Save" at bounding box center [601, 566] width 46 height 23
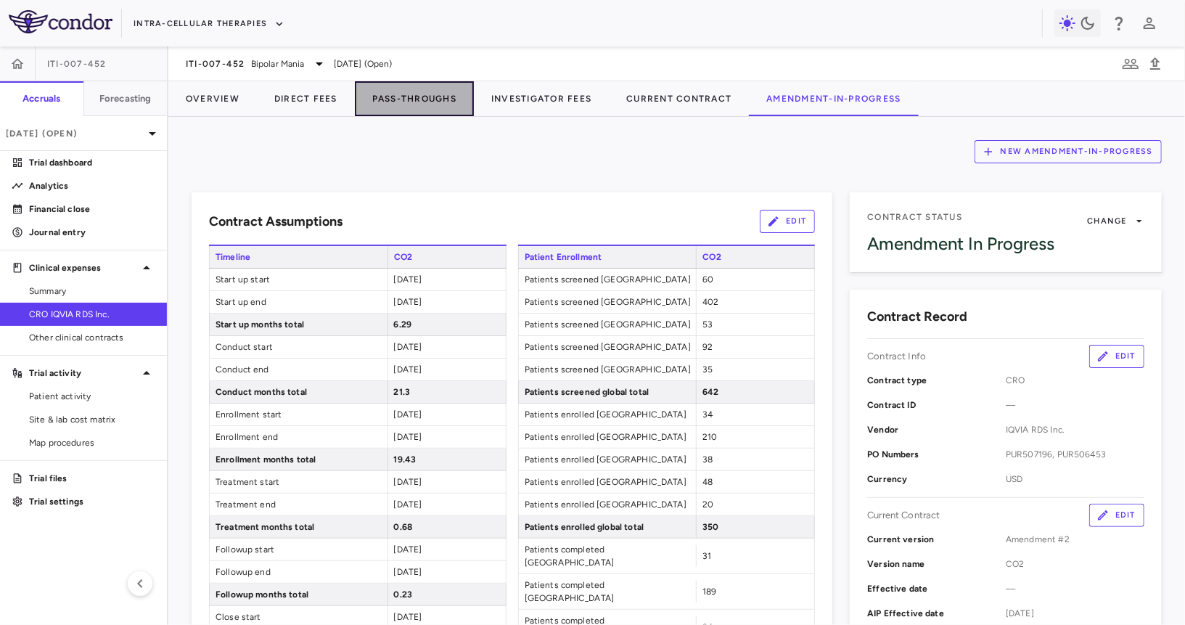
click at [432, 96] on button "Pass-Throughs" at bounding box center [414, 98] width 119 height 35
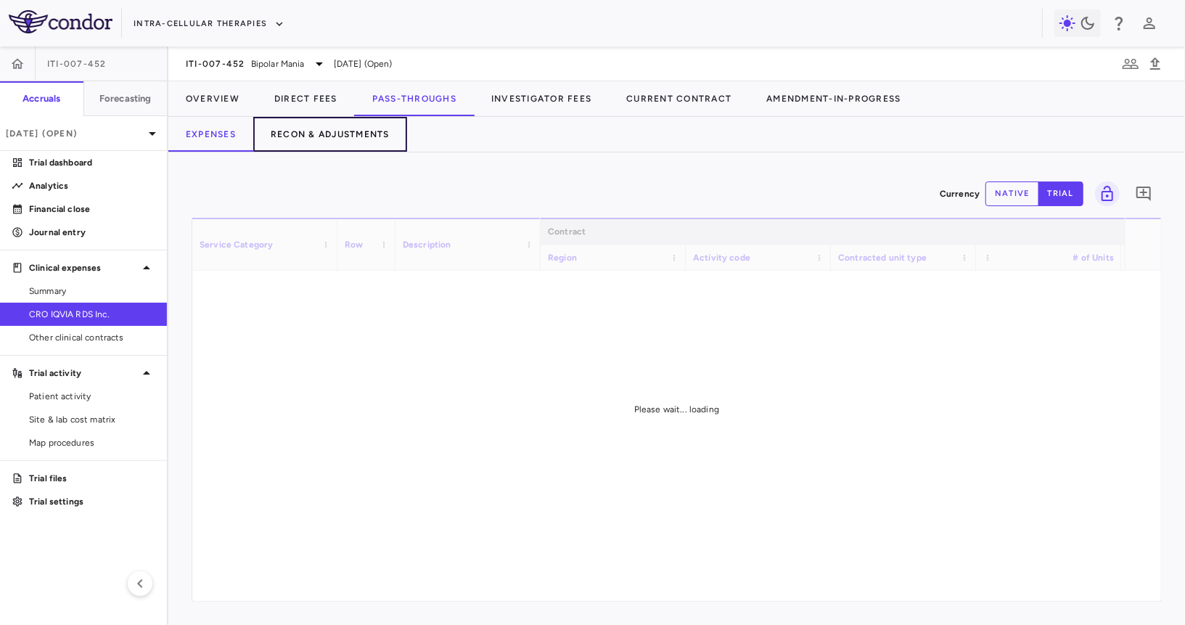
click at [350, 129] on button "Recon & Adjustments" at bounding box center [330, 134] width 154 height 35
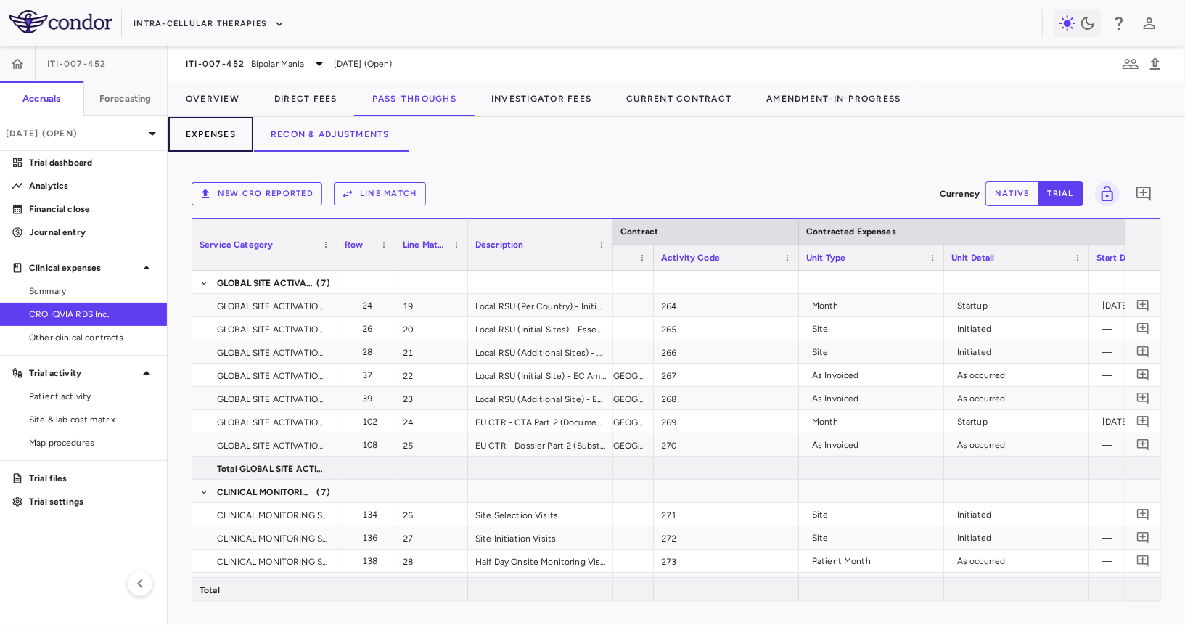
click at [200, 134] on button "Expenses" at bounding box center [210, 134] width 85 height 35
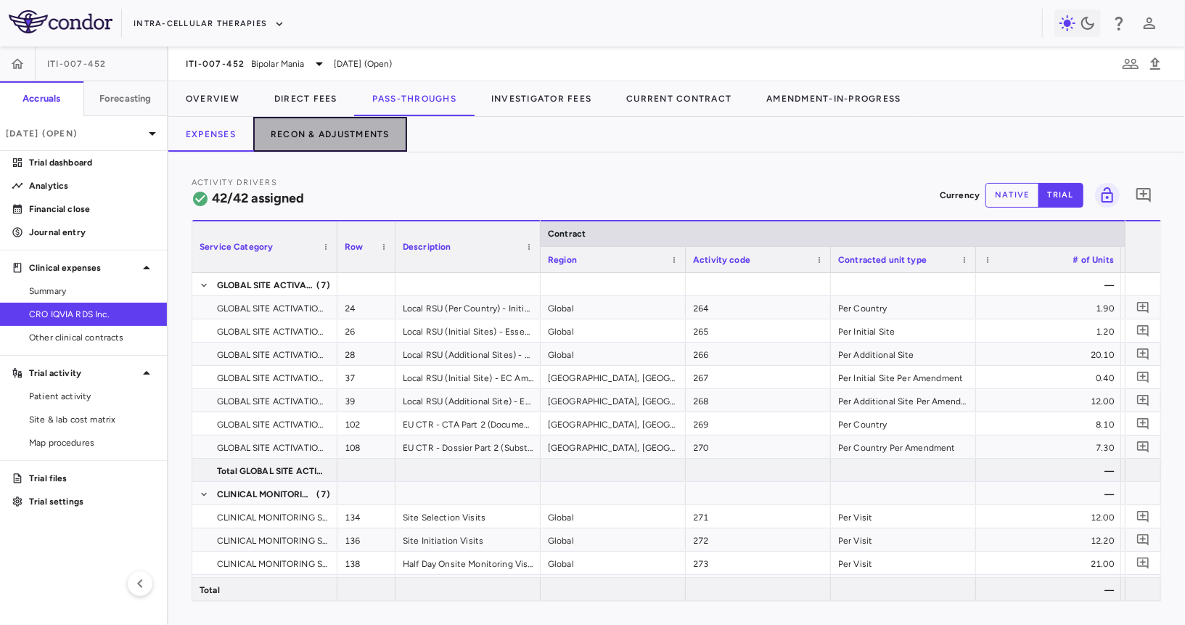
click at [279, 132] on button "Recon & Adjustments" at bounding box center [330, 134] width 154 height 35
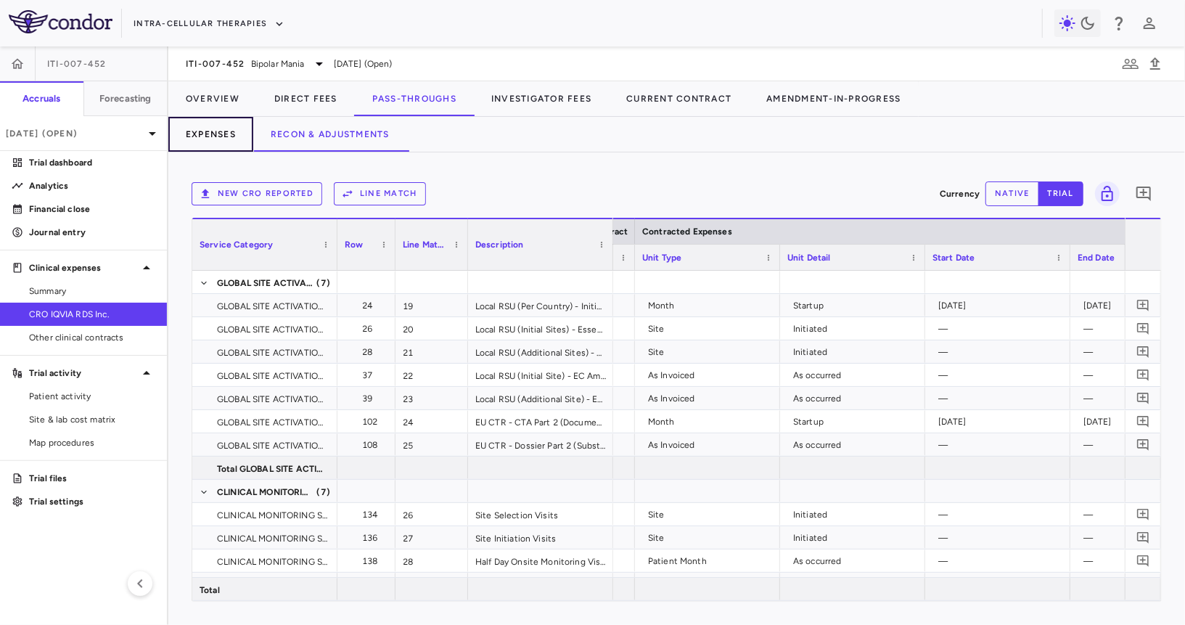
click at [227, 140] on button "Expenses" at bounding box center [210, 134] width 85 height 35
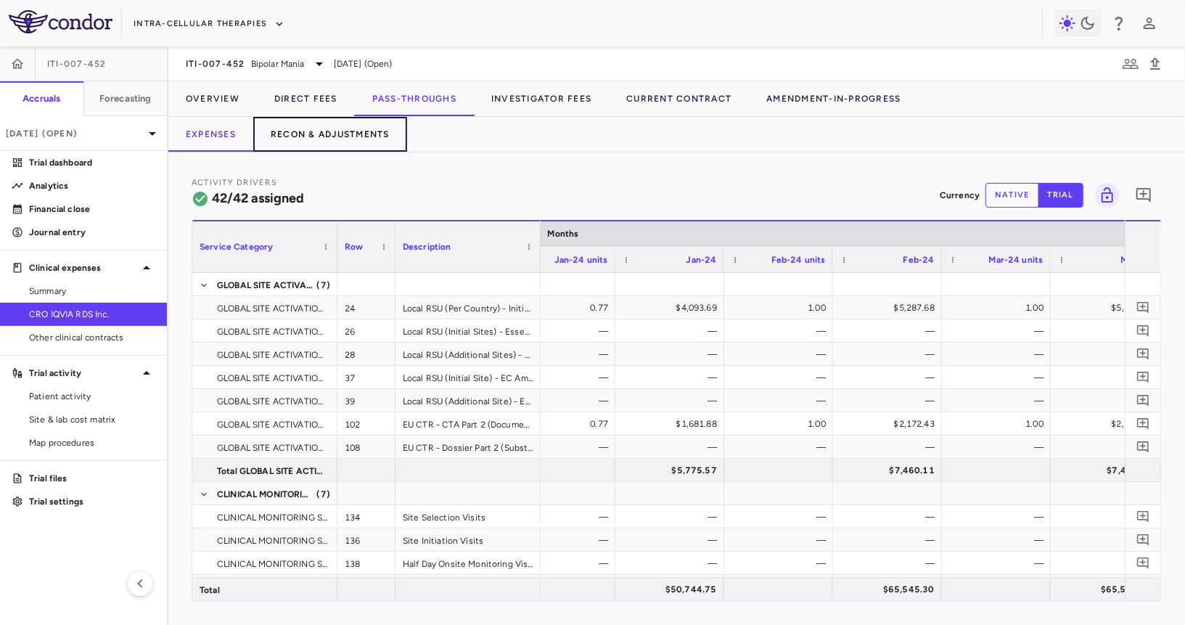
click at [374, 134] on button "Recon & Adjustments" at bounding box center [330, 134] width 154 height 35
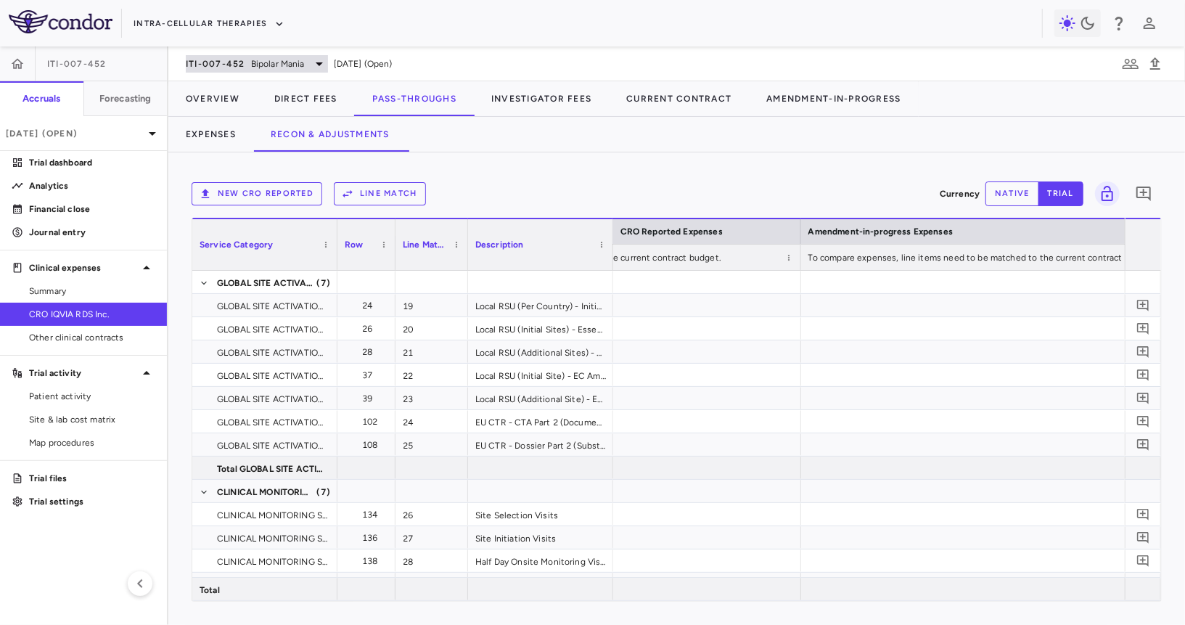
click at [294, 57] on span "Bipolar Mania" at bounding box center [278, 63] width 54 height 13
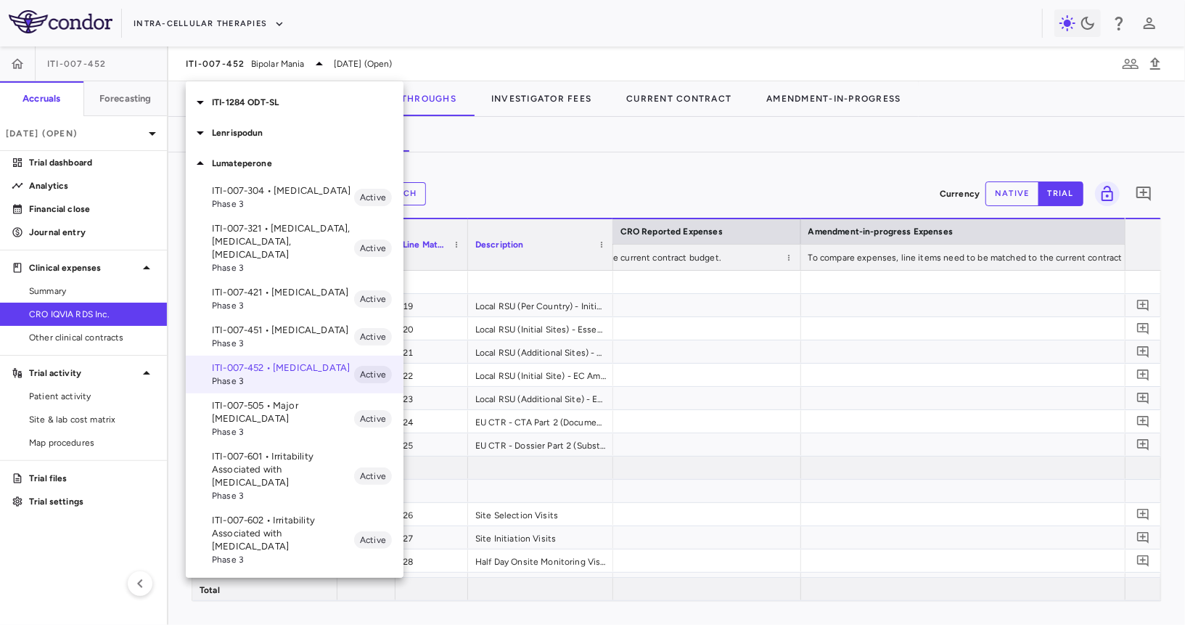
click at [493, 154] on div at bounding box center [592, 312] width 1185 height 625
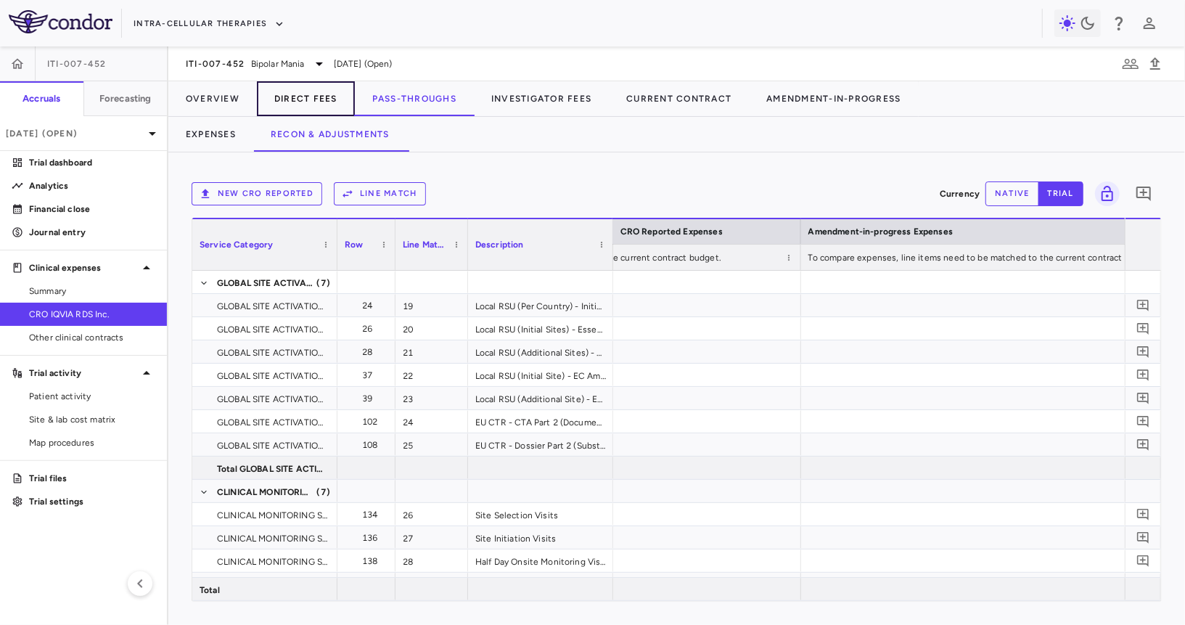
click at [275, 99] on button "Direct Fees" at bounding box center [306, 98] width 98 height 35
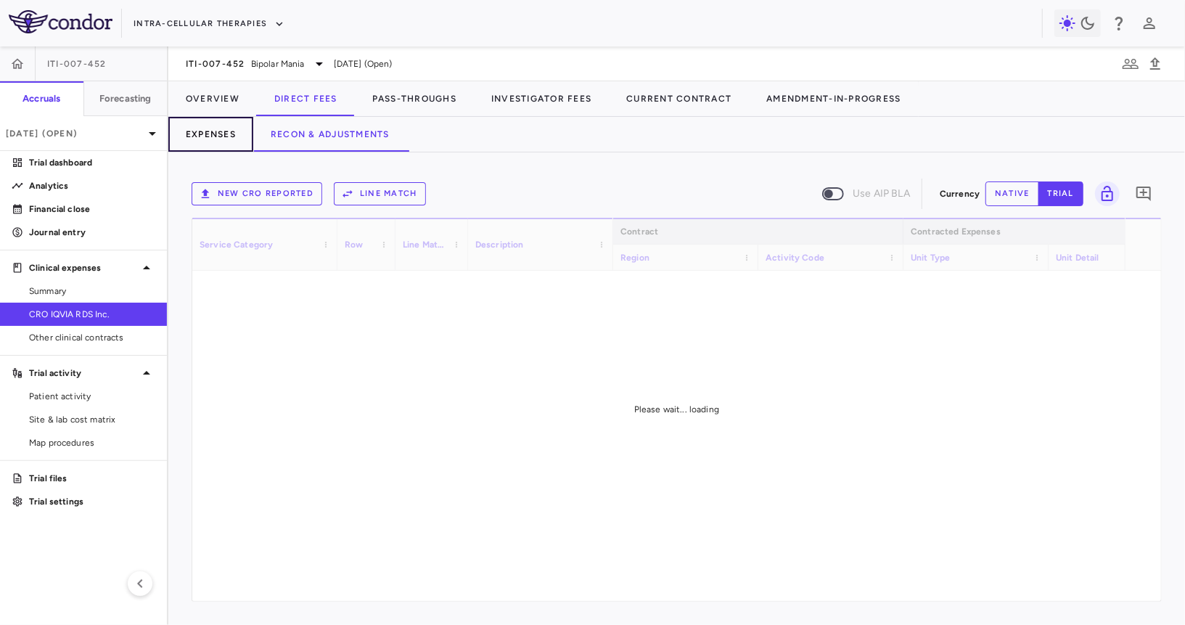
click at [225, 131] on button "Expenses" at bounding box center [210, 134] width 85 height 35
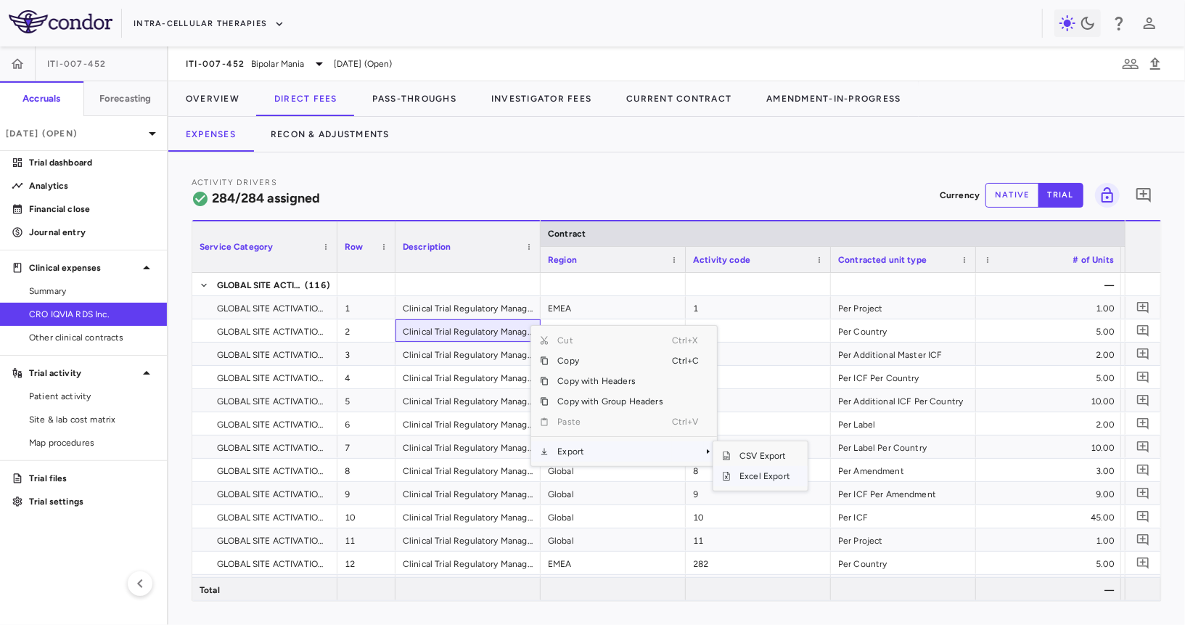
click at [746, 475] on span "Excel Export" at bounding box center [765, 476] width 68 height 20
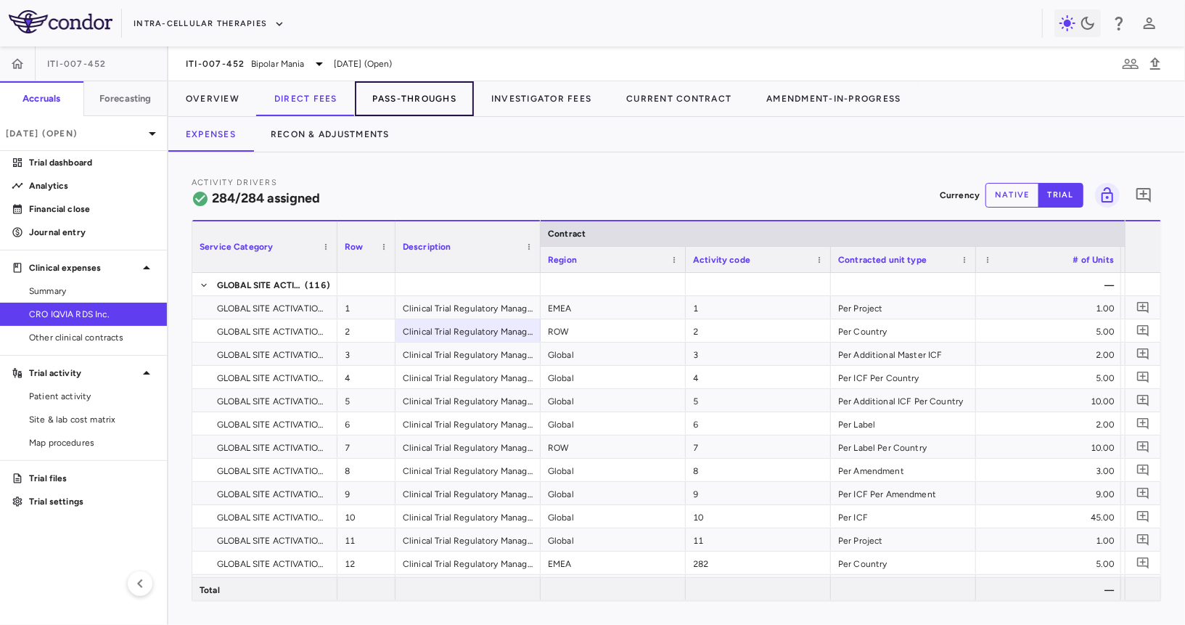
click at [393, 90] on button "Pass-Throughs" at bounding box center [414, 98] width 119 height 35
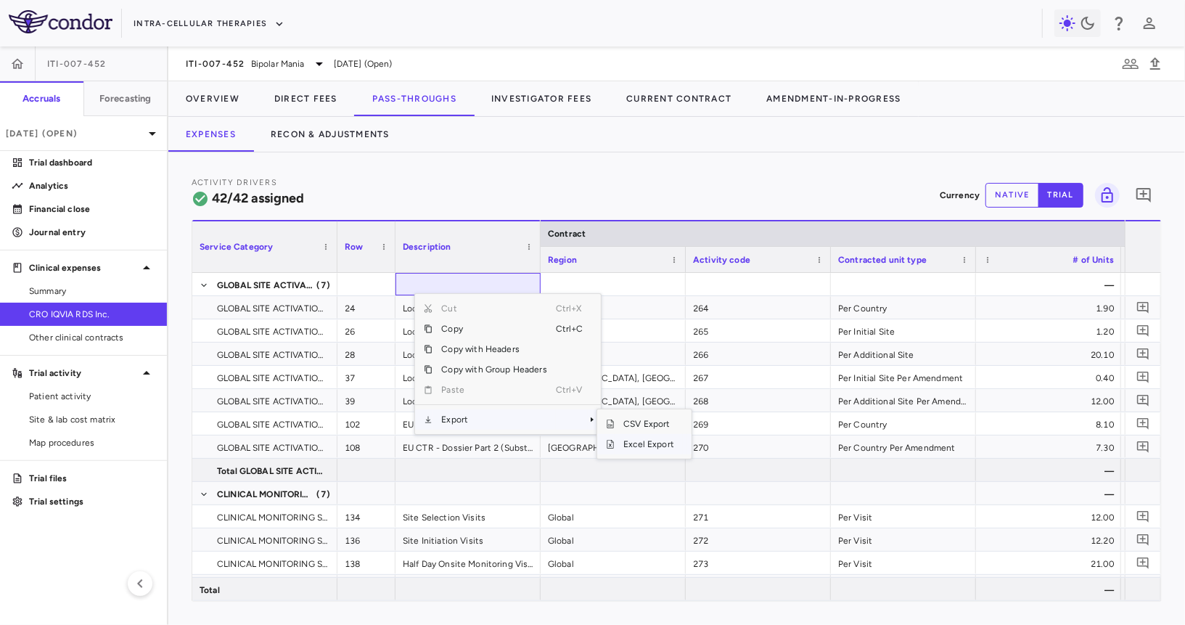
click at [646, 439] on span "Excel Export" at bounding box center [649, 444] width 68 height 20
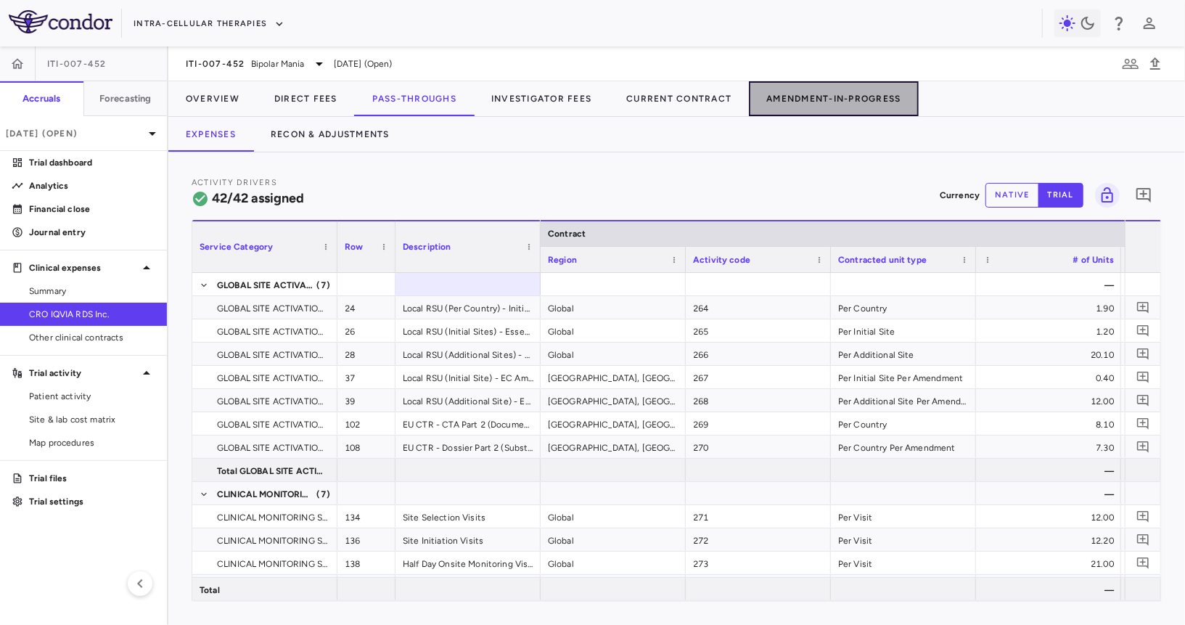
click at [829, 98] on button "Amendment-In-Progress" at bounding box center [833, 98] width 169 height 35
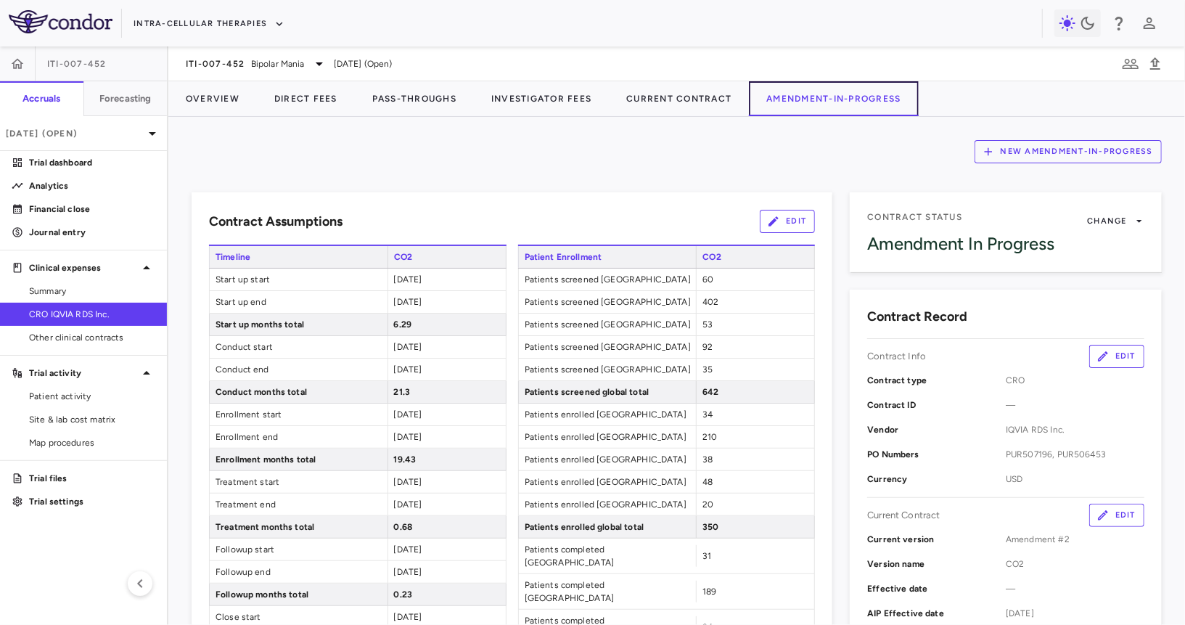
scroll to position [1083, 0]
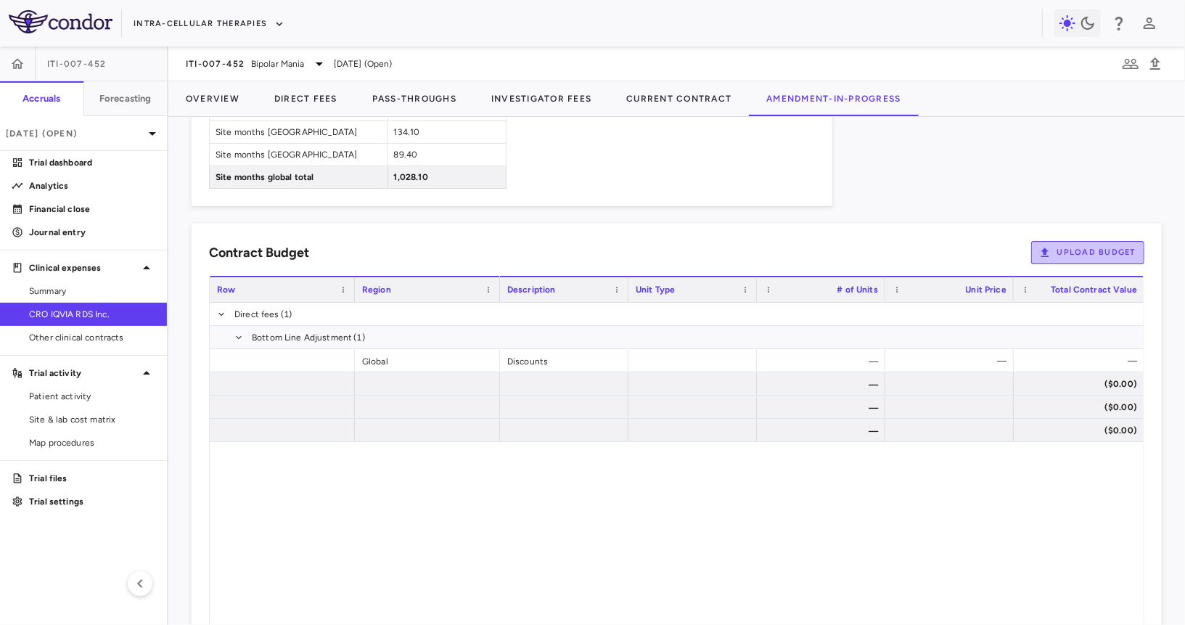
click at [1056, 241] on button "Upload Budget" at bounding box center [1087, 252] width 113 height 23
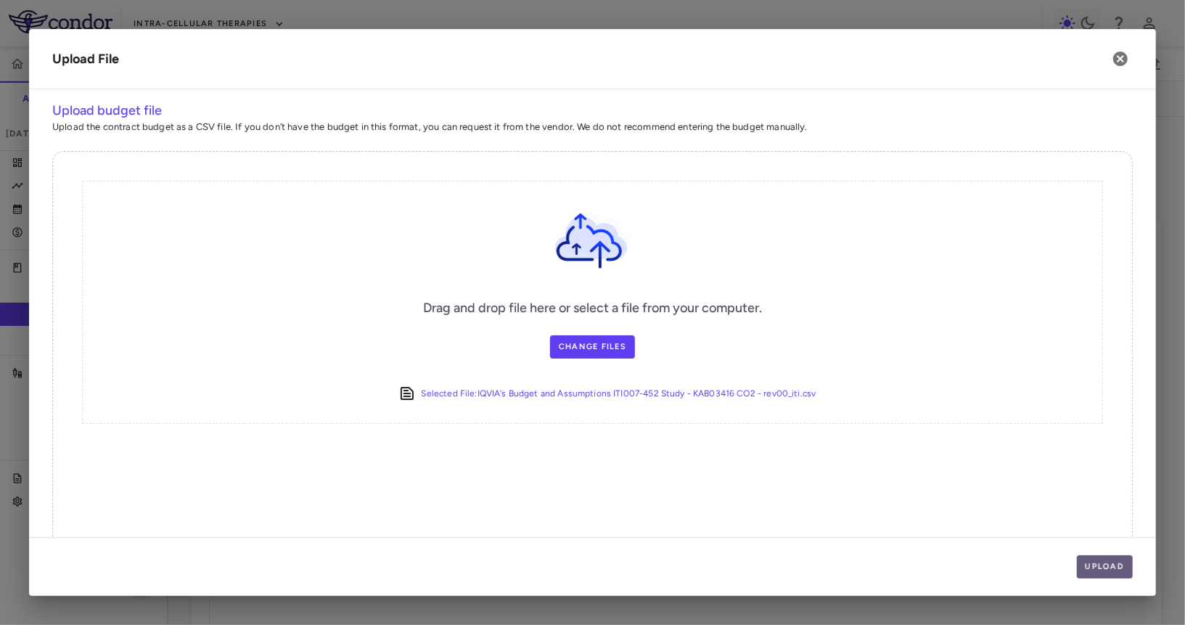
click at [1110, 567] on button "Upload" at bounding box center [1105, 566] width 57 height 23
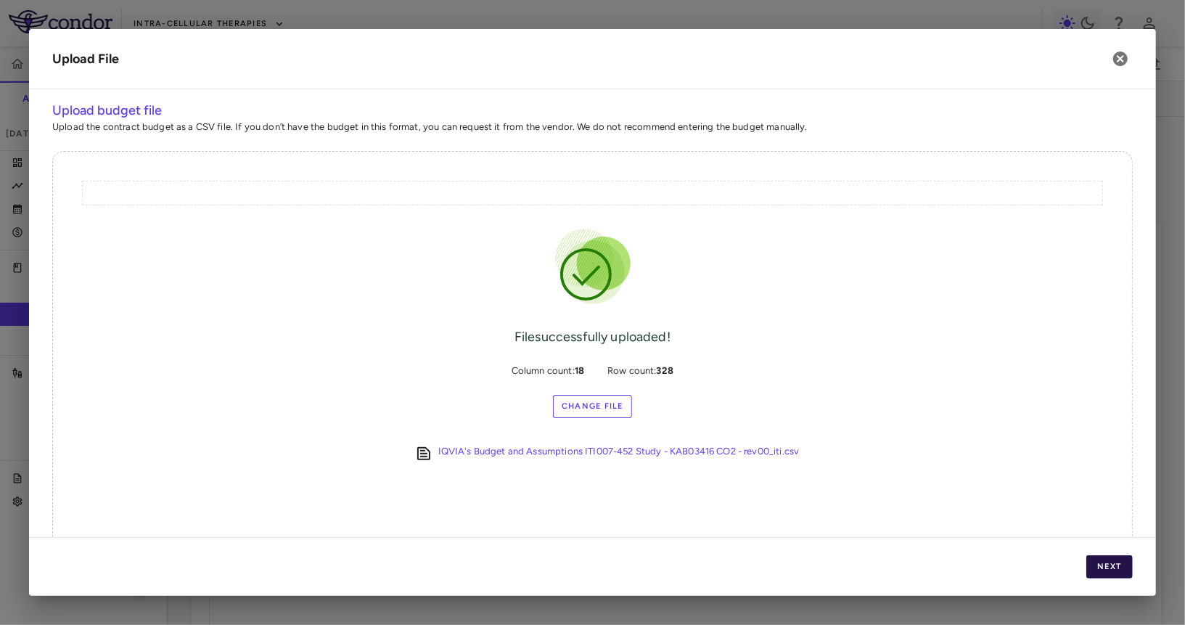
click at [1110, 567] on button "Next" at bounding box center [1109, 566] width 46 height 23
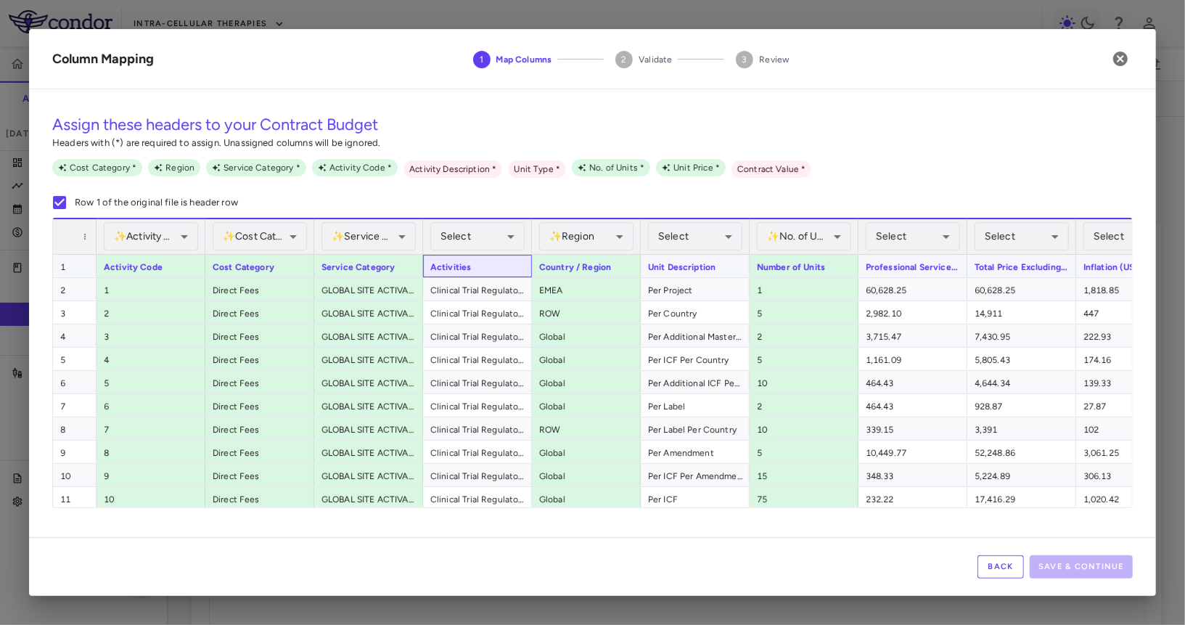
click at [477, 257] on div "Activities" at bounding box center [477, 266] width 109 height 22
click at [480, 240] on body "Skip to sidebar Skip to main content Intra-Cellular Therapies ITI-007-452 Accru…" at bounding box center [592, 312] width 1185 height 625
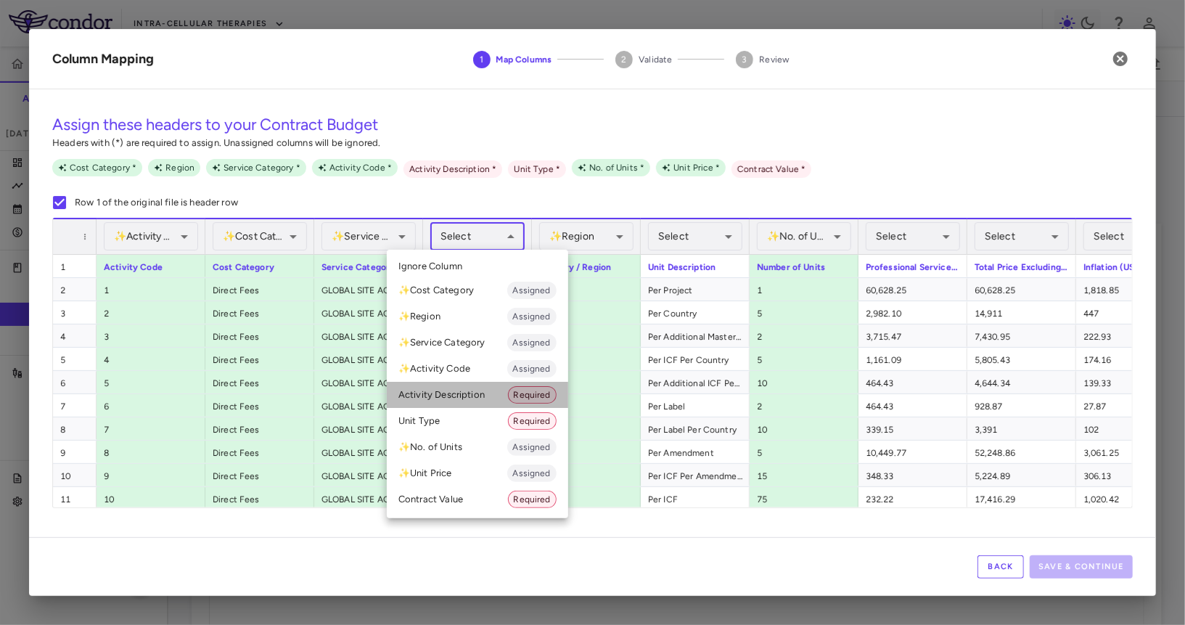
click at [467, 391] on li "Activity Description Required" at bounding box center [477, 395] width 181 height 26
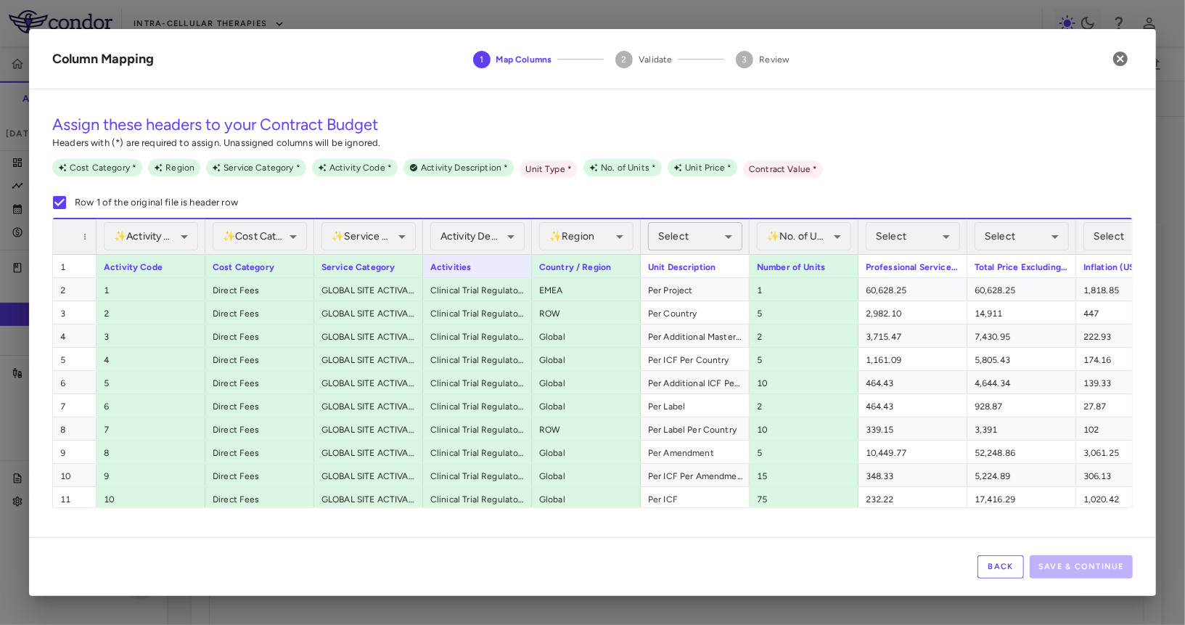
click at [697, 232] on body "Skip to sidebar Skip to main content Intra-Cellular Therapies ITI-007-452 Accru…" at bounding box center [592, 312] width 1185 height 625
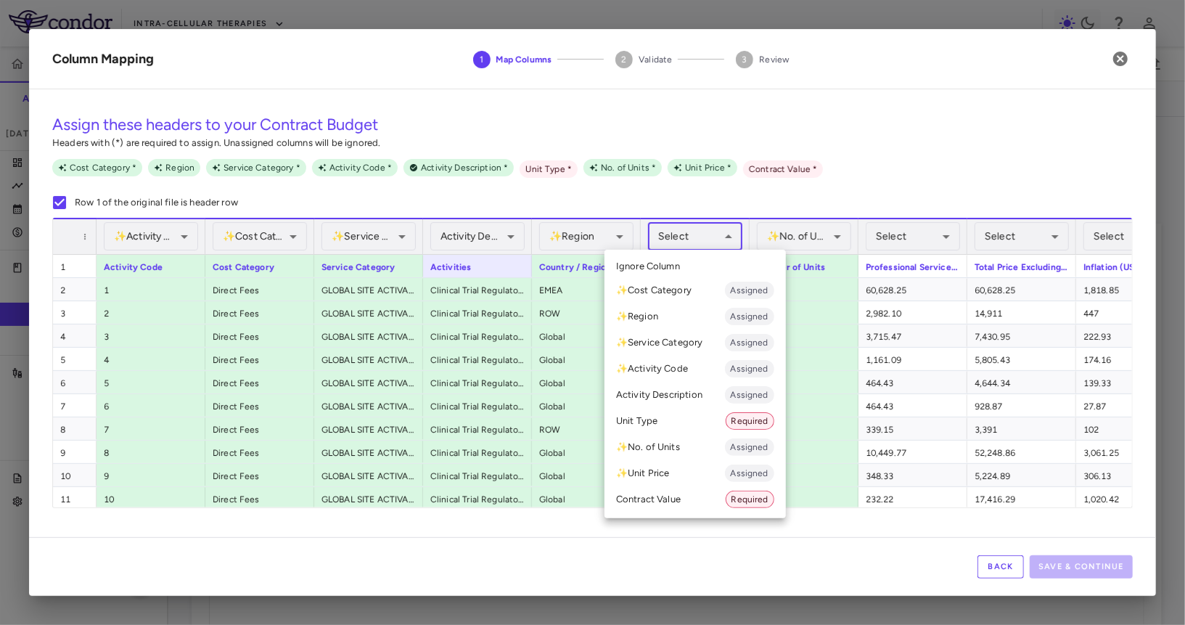
click at [664, 419] on li "Unit Type Required" at bounding box center [694, 421] width 181 height 26
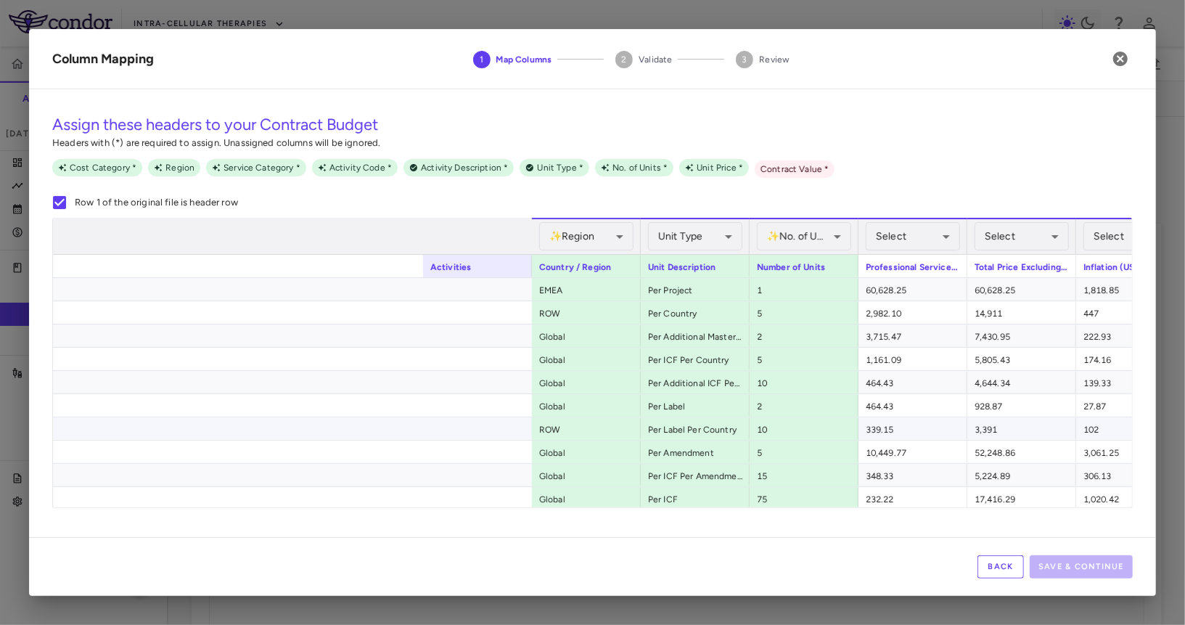
scroll to position [0, 922]
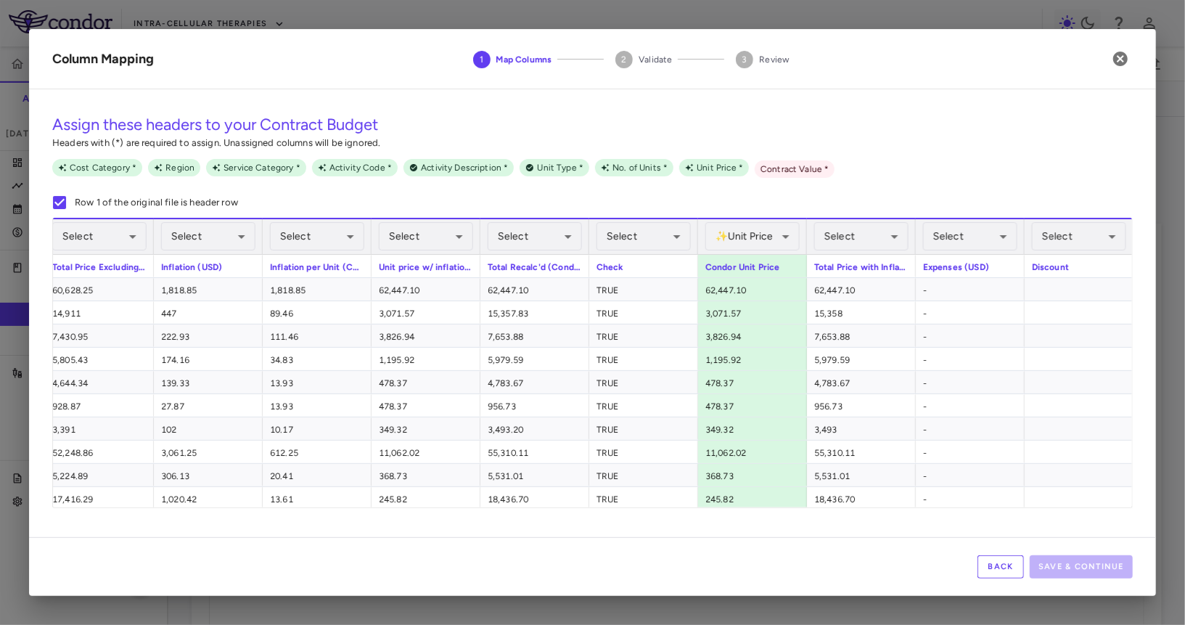
click at [908, 230] on div "Select ​" at bounding box center [861, 236] width 109 height 36
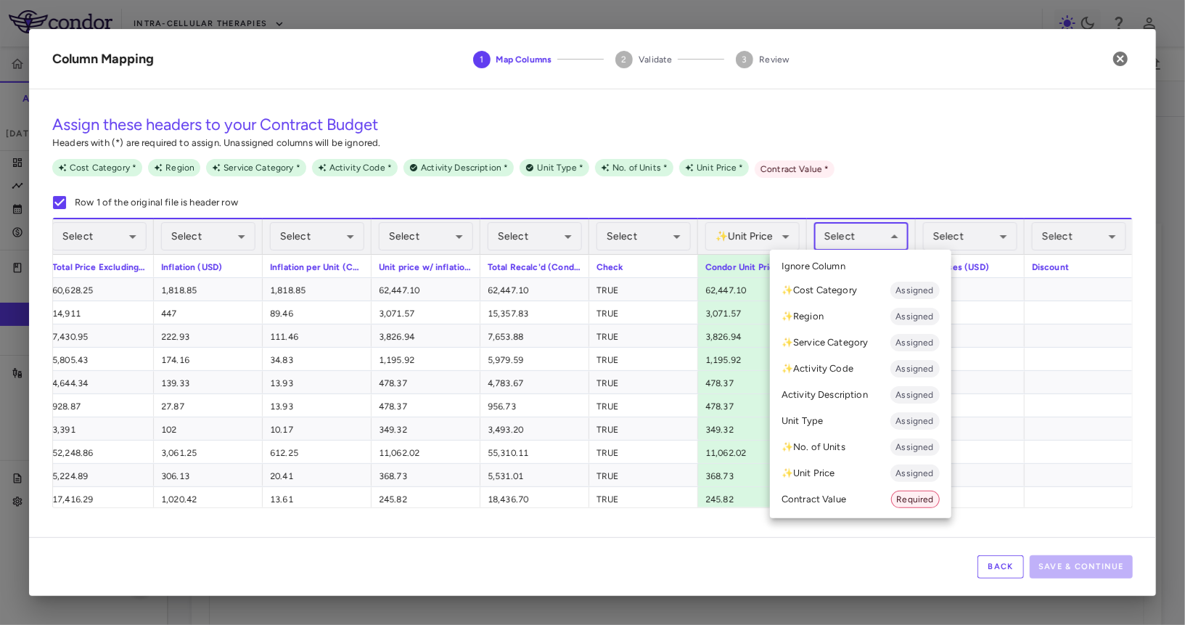
click at [883, 233] on body "Skip to sidebar Skip to main content Intra-Cellular Therapies ITI-007-452 Accru…" at bounding box center [592, 312] width 1185 height 625
click at [871, 507] on li "Contract Value Required" at bounding box center [860, 499] width 181 height 26
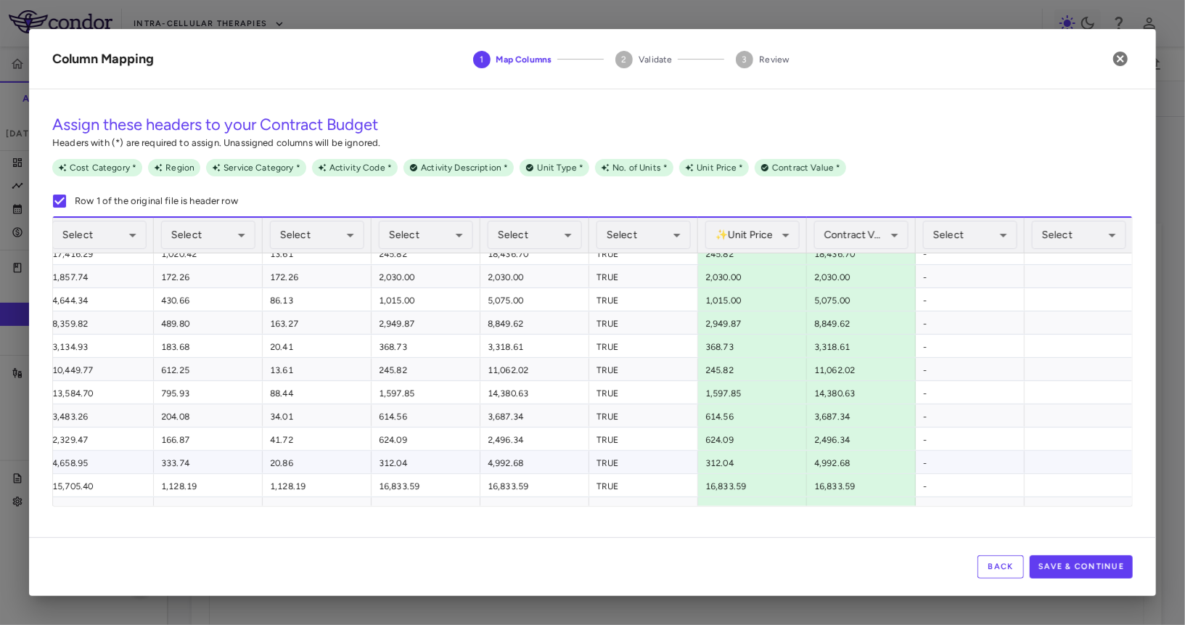
scroll to position [0, 0]
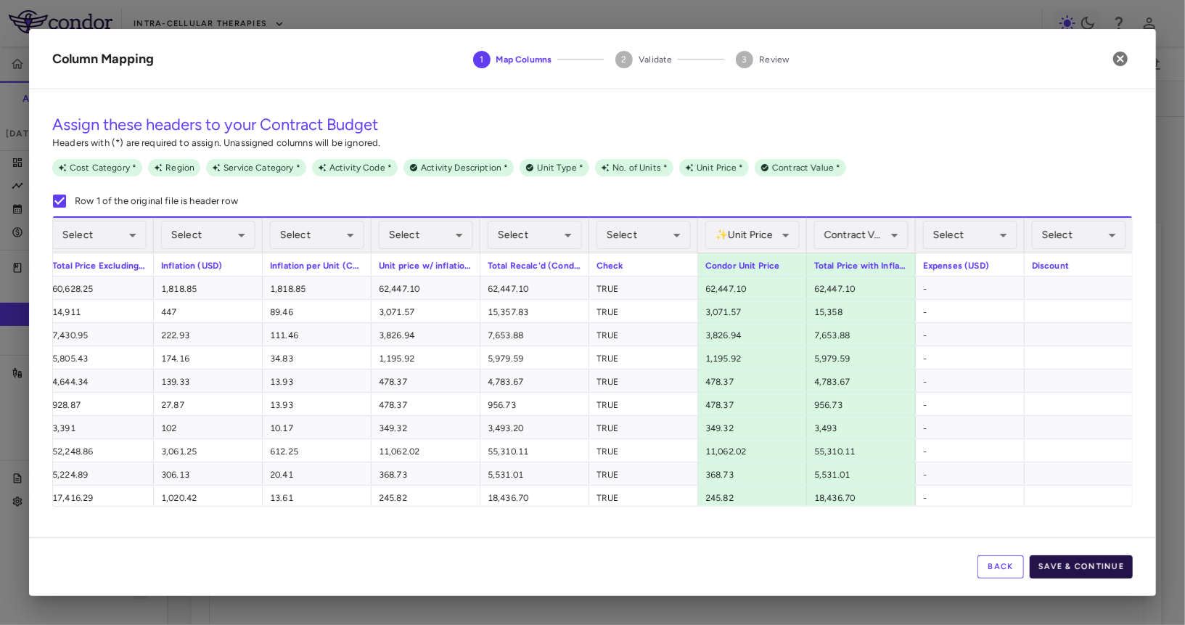
click at [1089, 570] on button "Save & Continue" at bounding box center [1081, 566] width 103 height 23
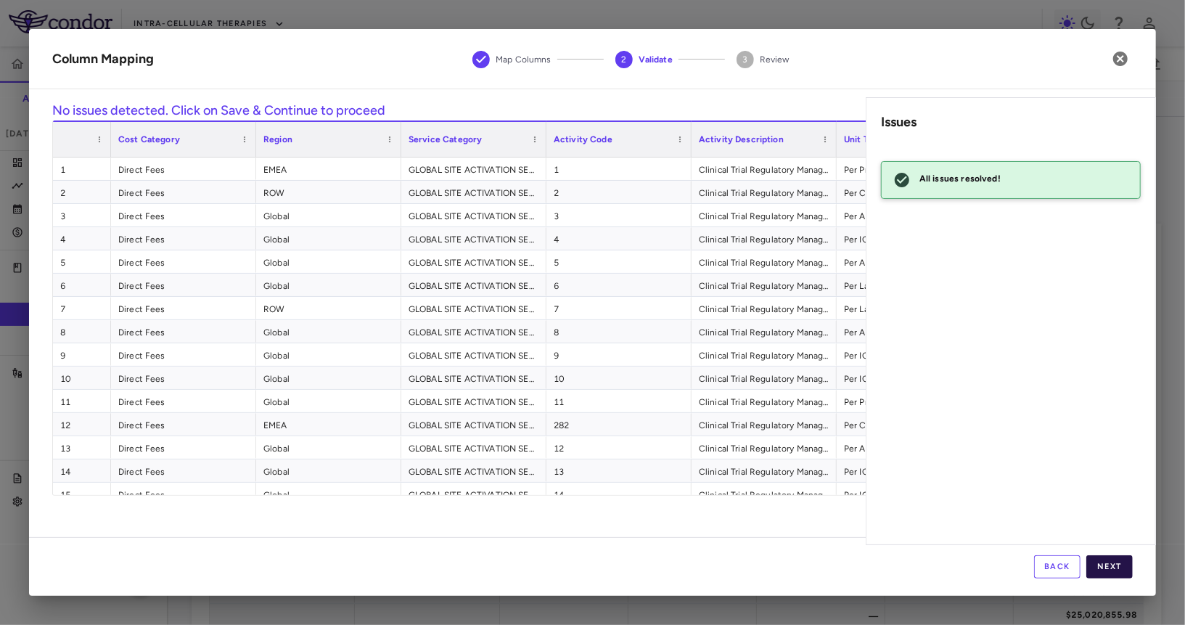
click at [1107, 557] on button "Next" at bounding box center [1109, 566] width 46 height 23
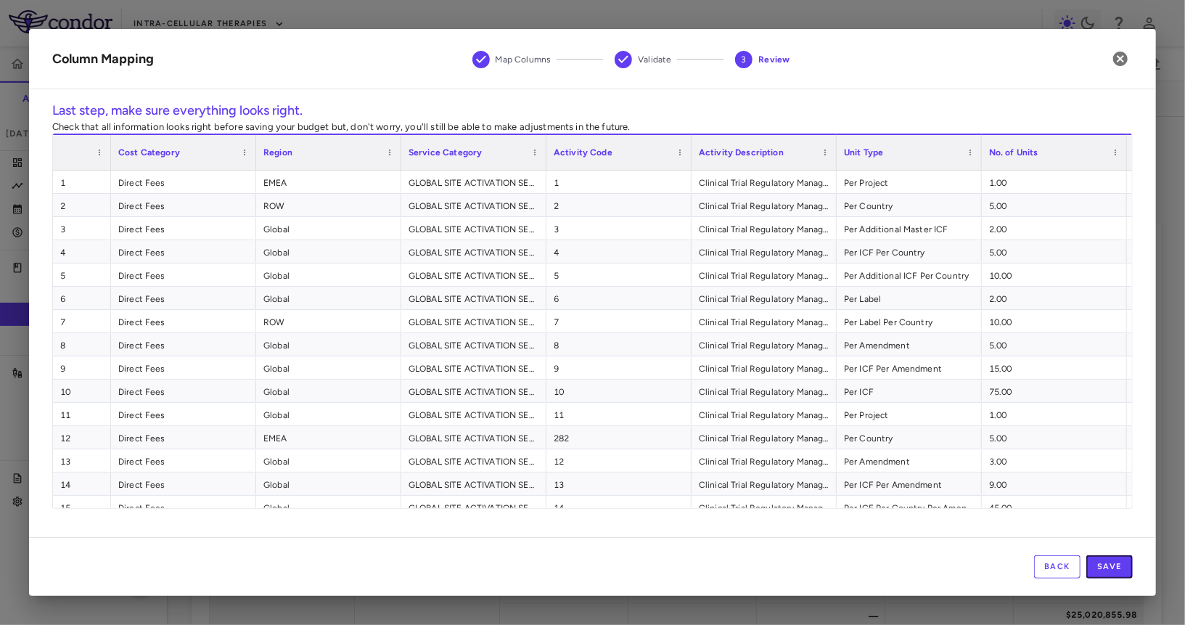
click at [1107, 557] on button "Save" at bounding box center [1109, 566] width 46 height 23
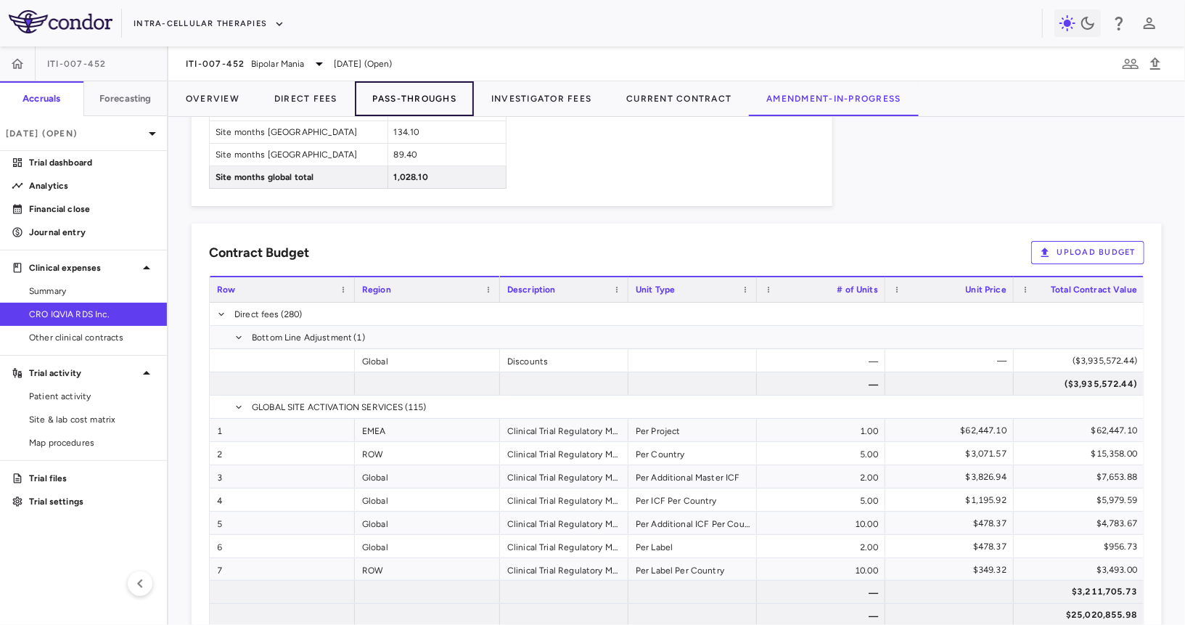
click at [424, 101] on button "Pass-Throughs" at bounding box center [414, 98] width 119 height 35
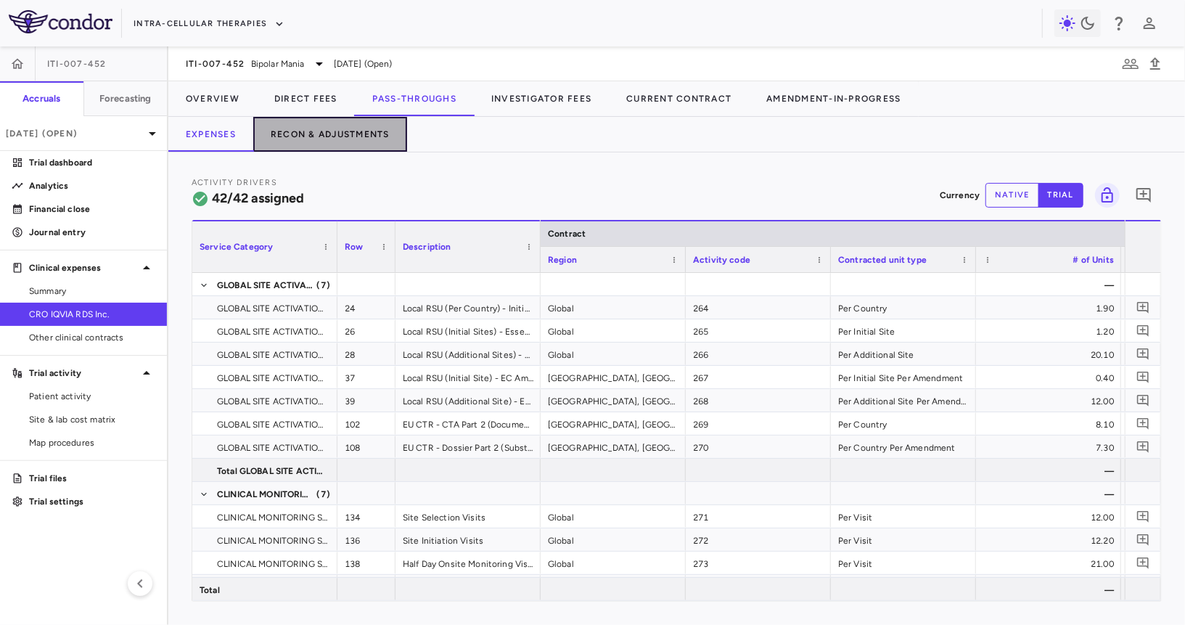
click at [361, 138] on button "Recon & Adjustments" at bounding box center [330, 134] width 154 height 35
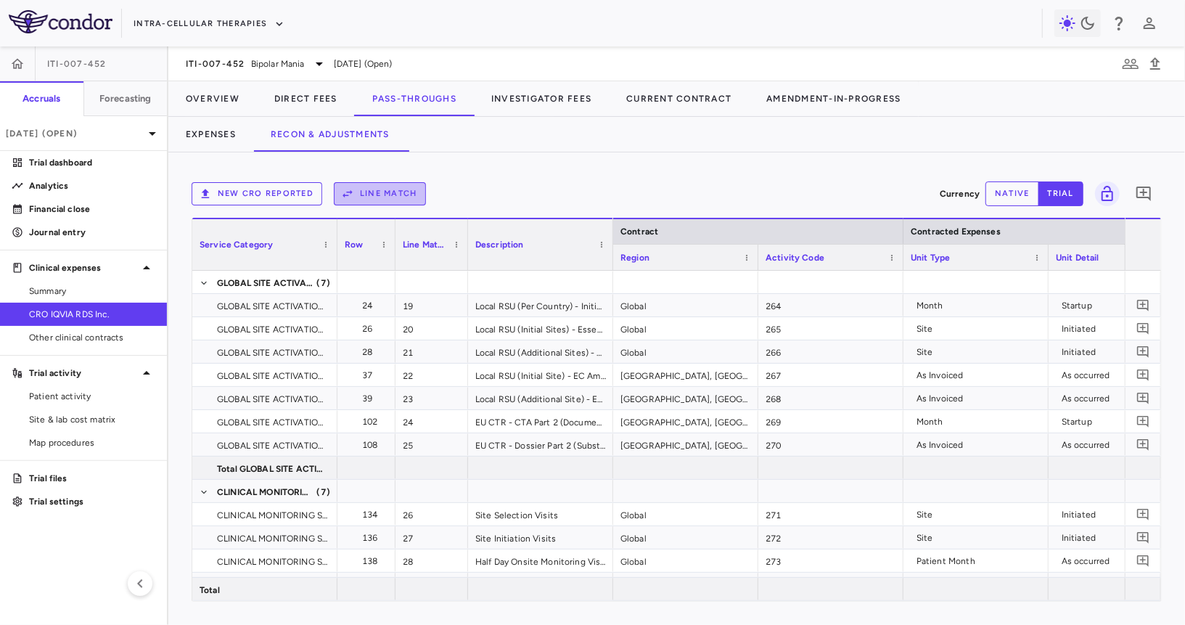
click at [381, 200] on button "Line Match" at bounding box center [380, 193] width 92 height 23
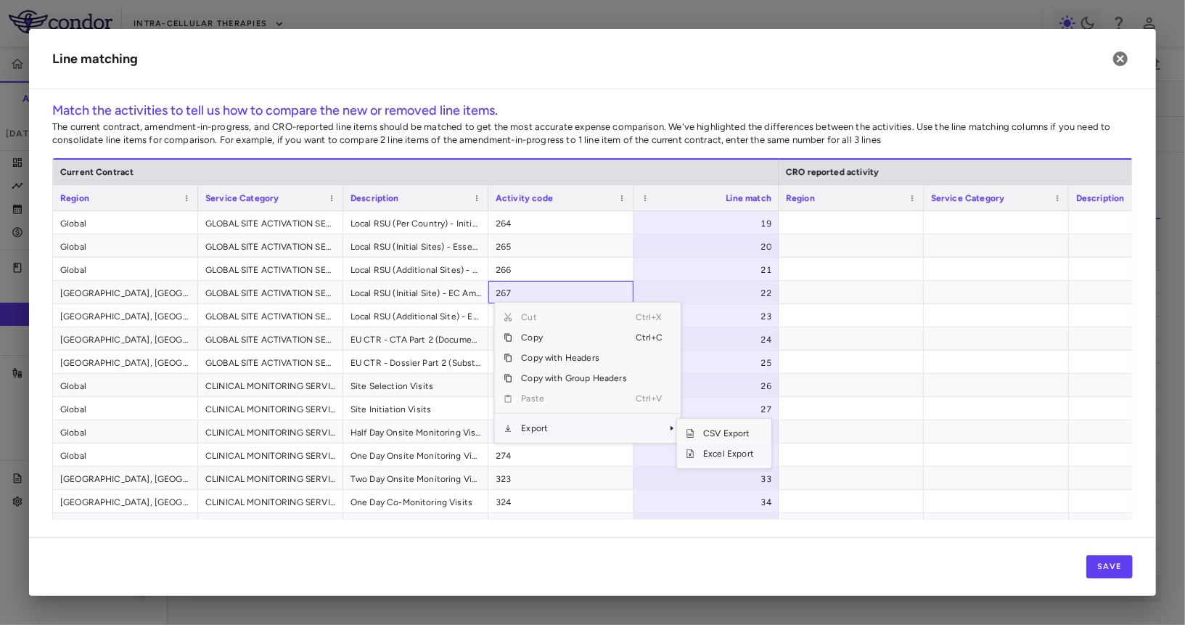
click at [699, 452] on span "Excel Export" at bounding box center [728, 453] width 68 height 20
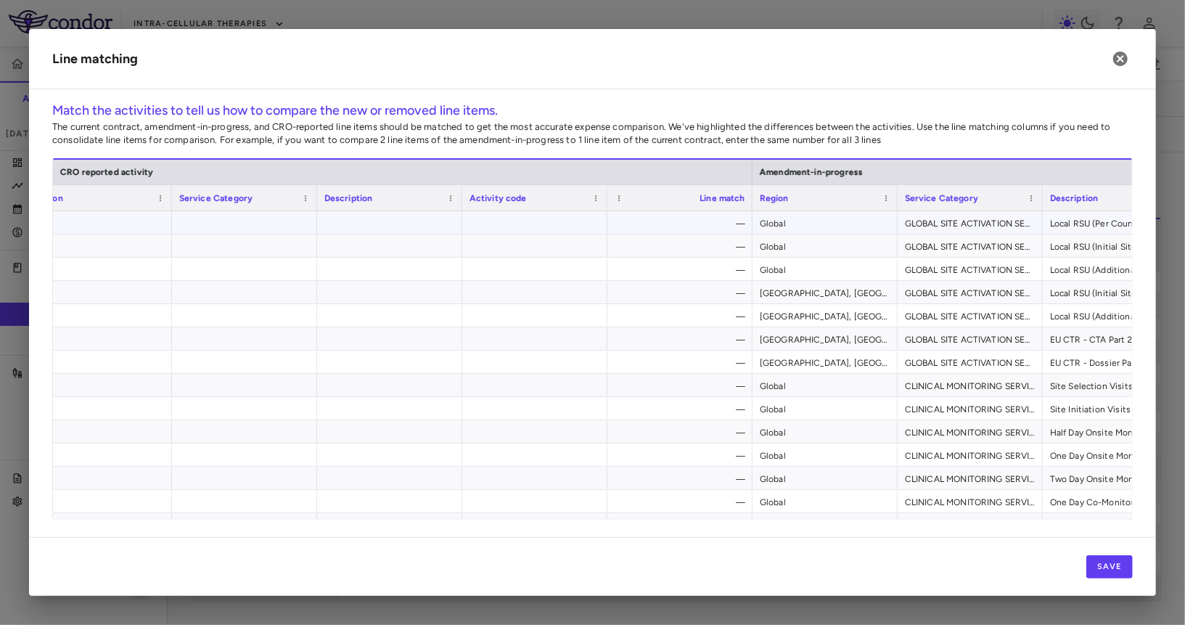
scroll to position [0, 1096]
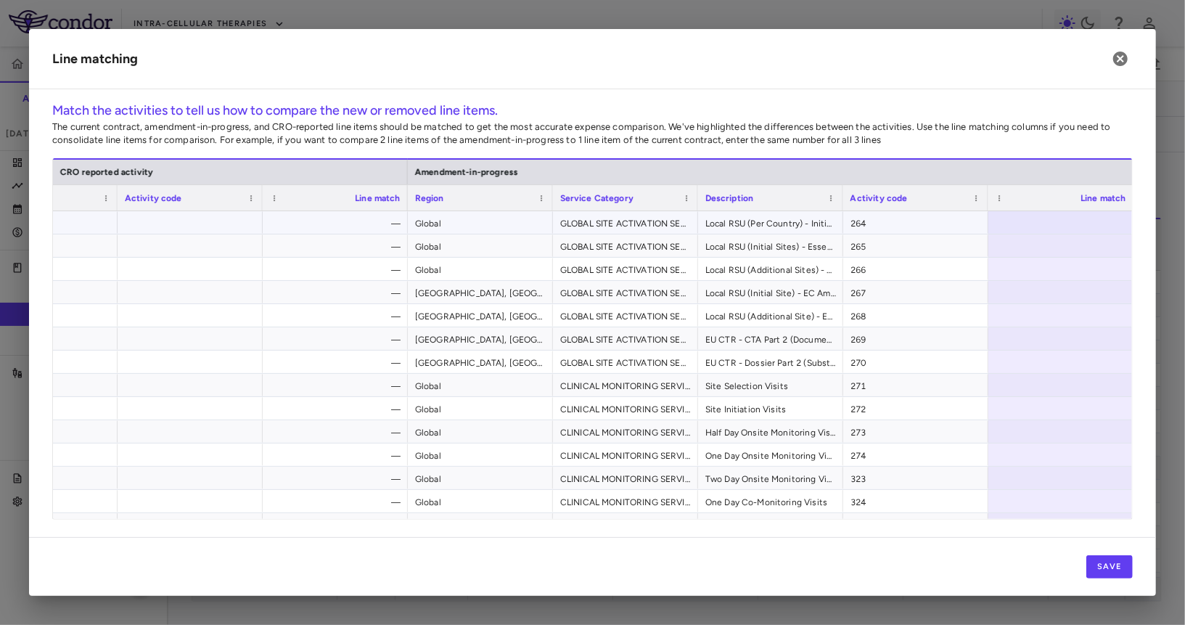
click at [1077, 216] on div at bounding box center [1060, 222] width 145 height 22
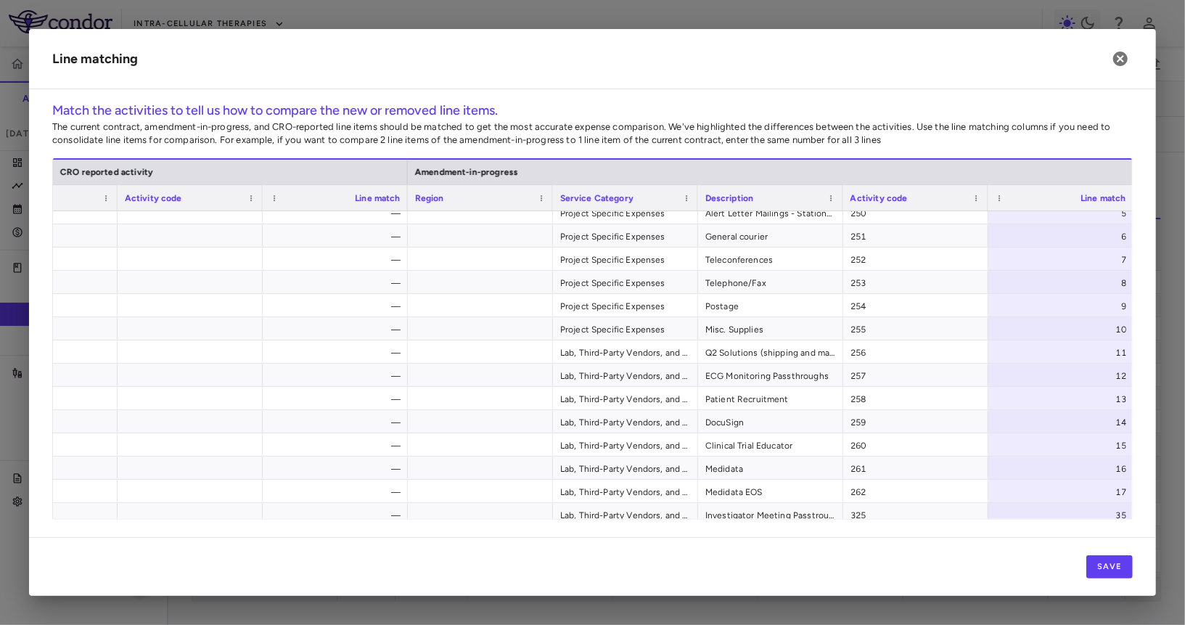
scroll to position [713, 0]
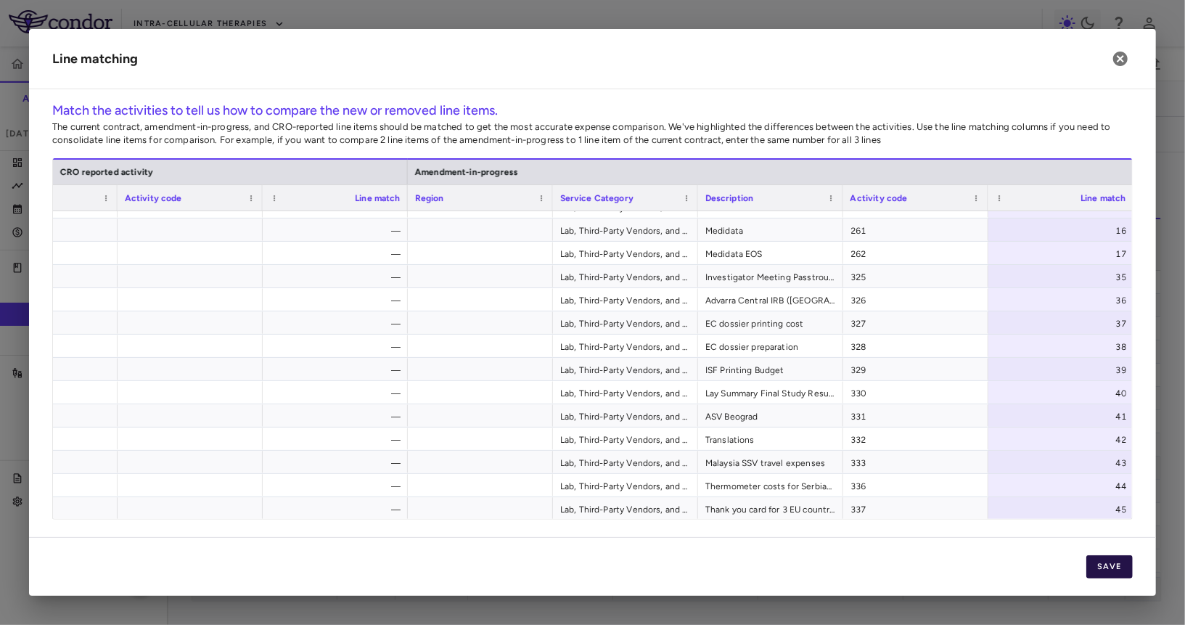
click at [1120, 566] on button "Save" at bounding box center [1109, 566] width 46 height 23
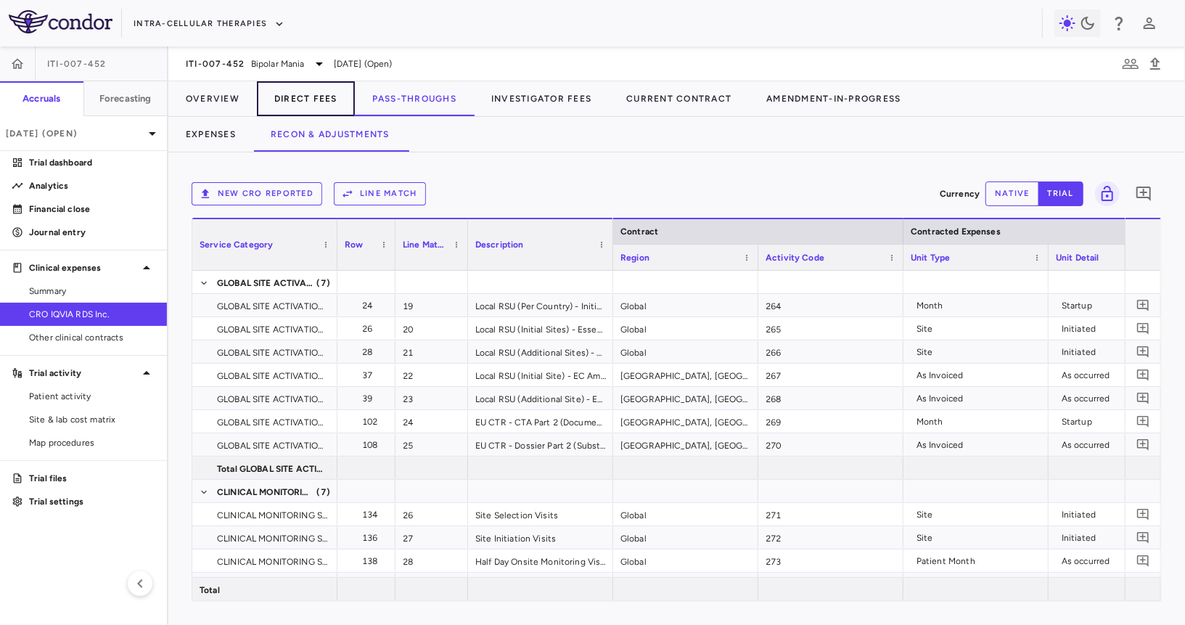
click at [321, 104] on button "Direct Fees" at bounding box center [306, 98] width 98 height 35
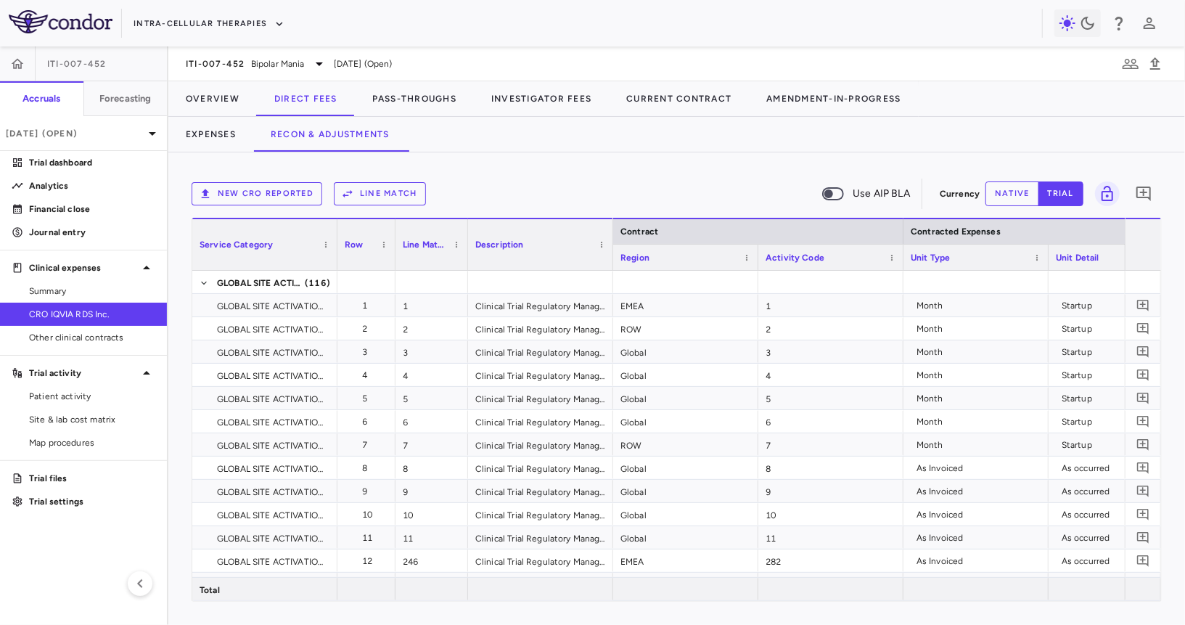
click at [391, 197] on button "Line Match" at bounding box center [380, 193] width 92 height 23
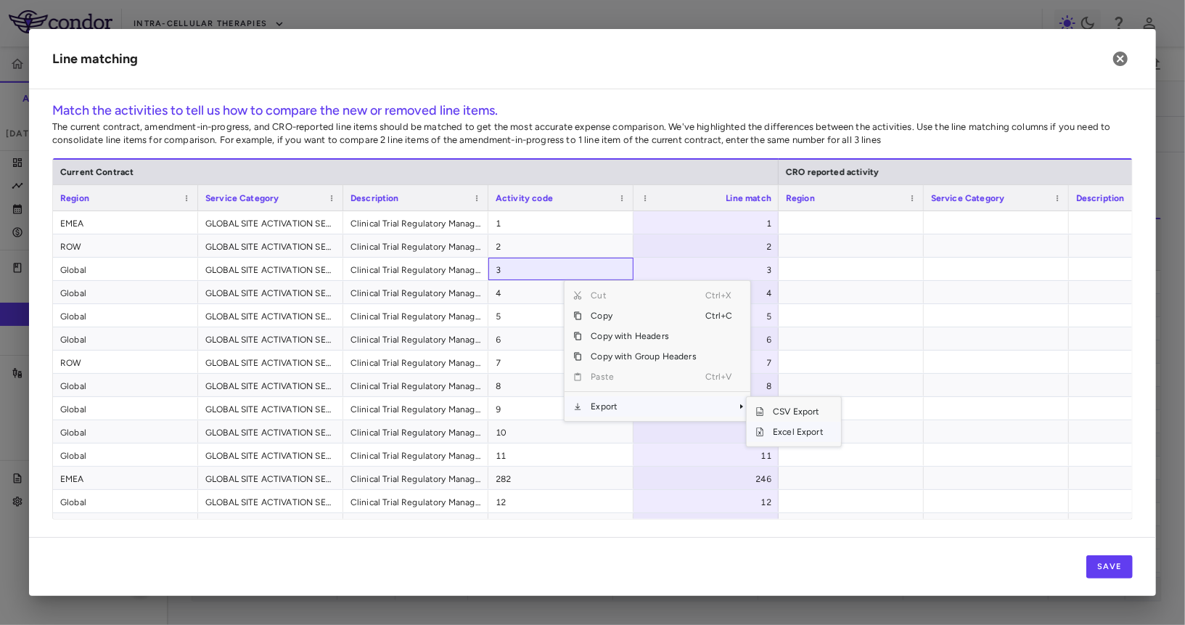
click at [806, 434] on span "Excel Export" at bounding box center [798, 432] width 68 height 20
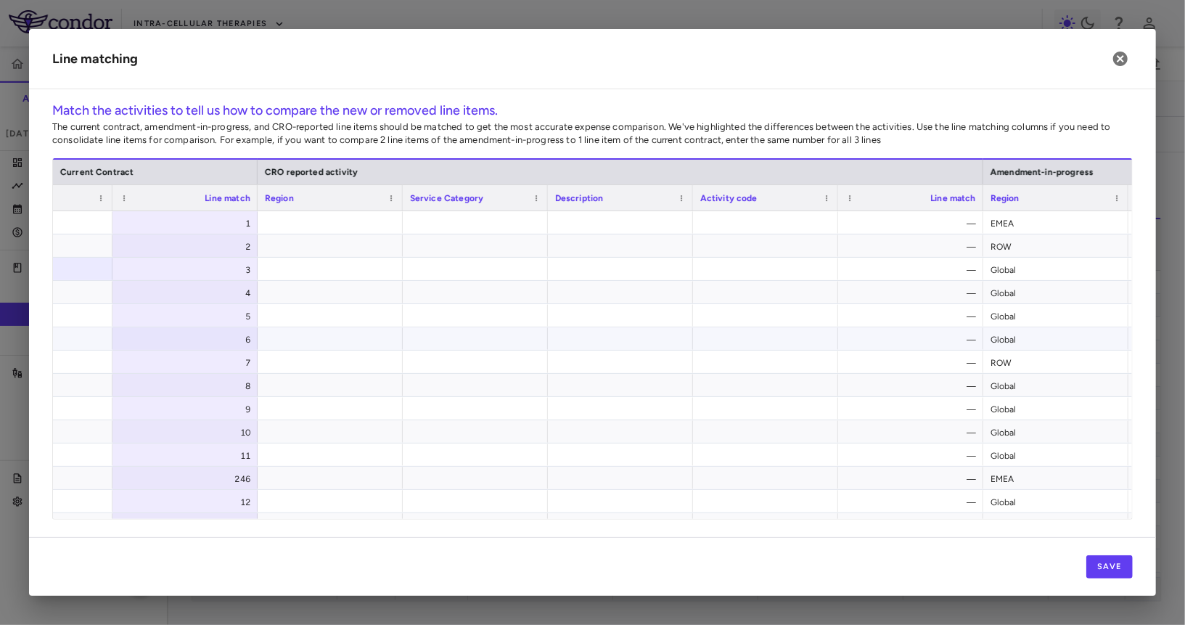
scroll to position [0, 1096]
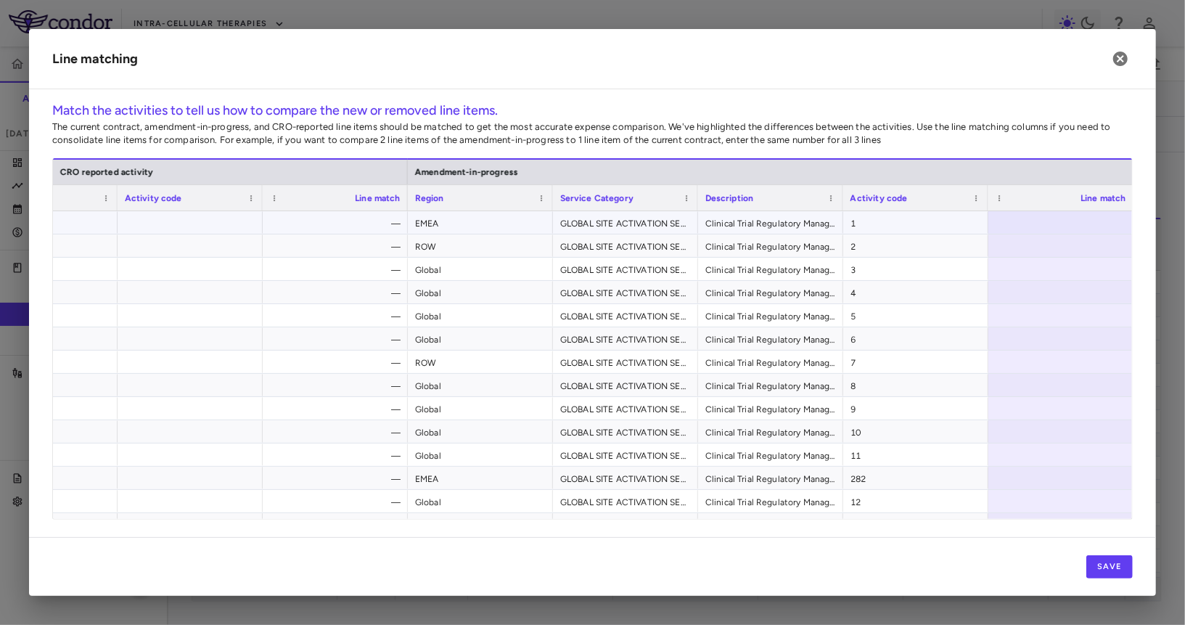
click at [1096, 219] on div at bounding box center [1060, 222] width 145 height 22
click at [1114, 562] on button "Save" at bounding box center [1109, 566] width 46 height 23
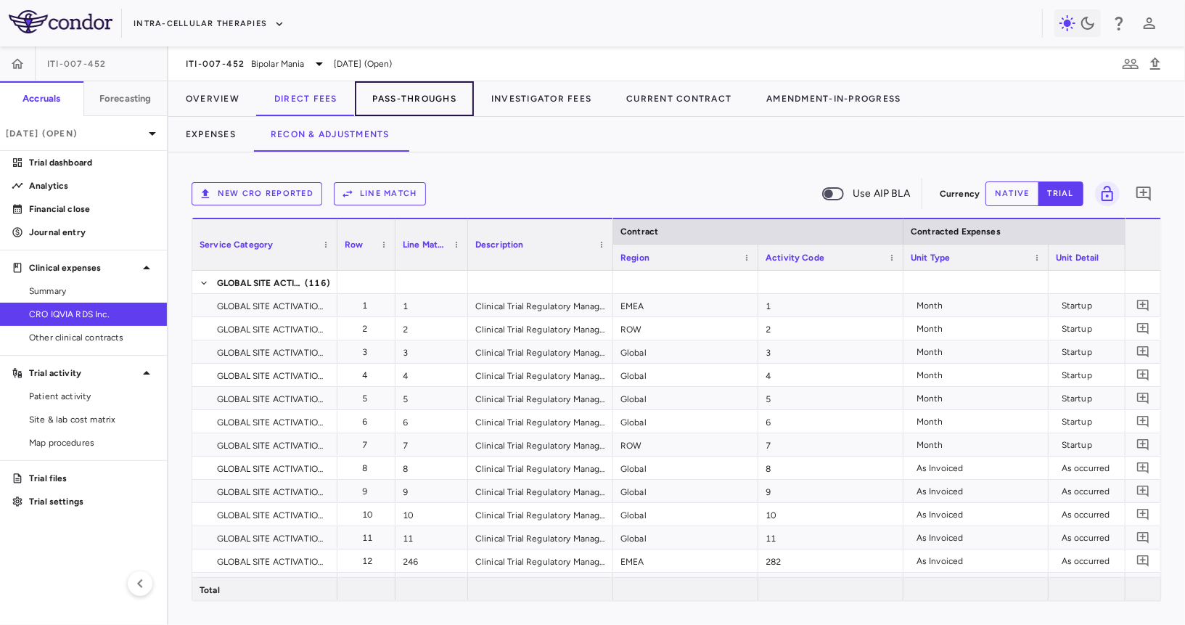
click at [413, 94] on button "Pass-Throughs" at bounding box center [414, 98] width 119 height 35
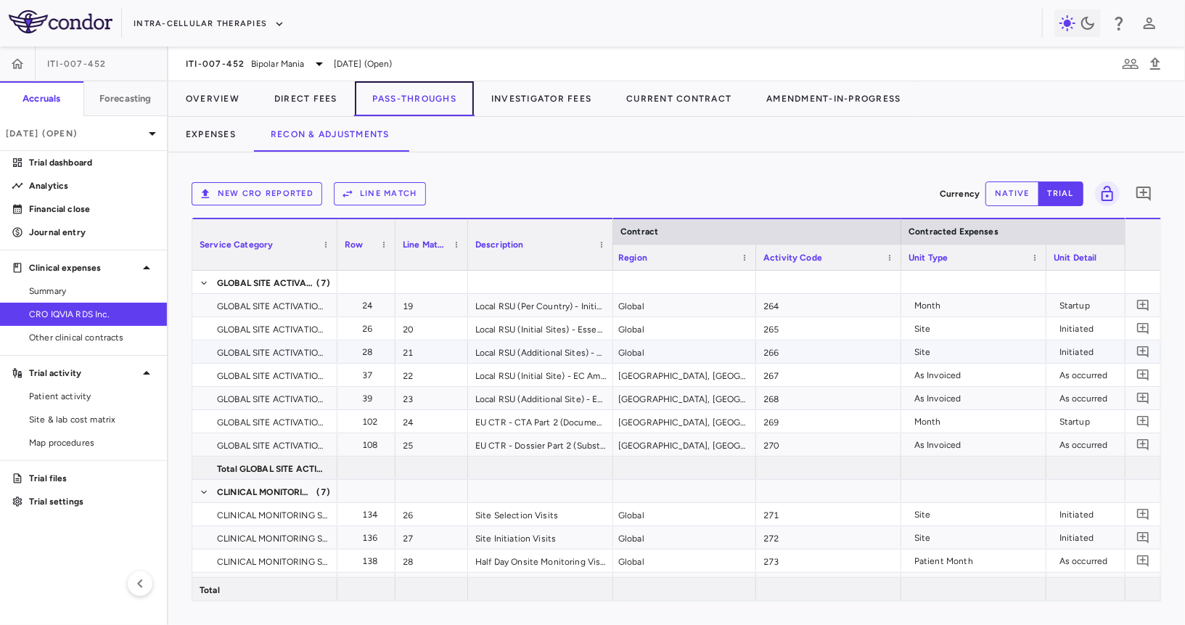
scroll to position [0, 205]
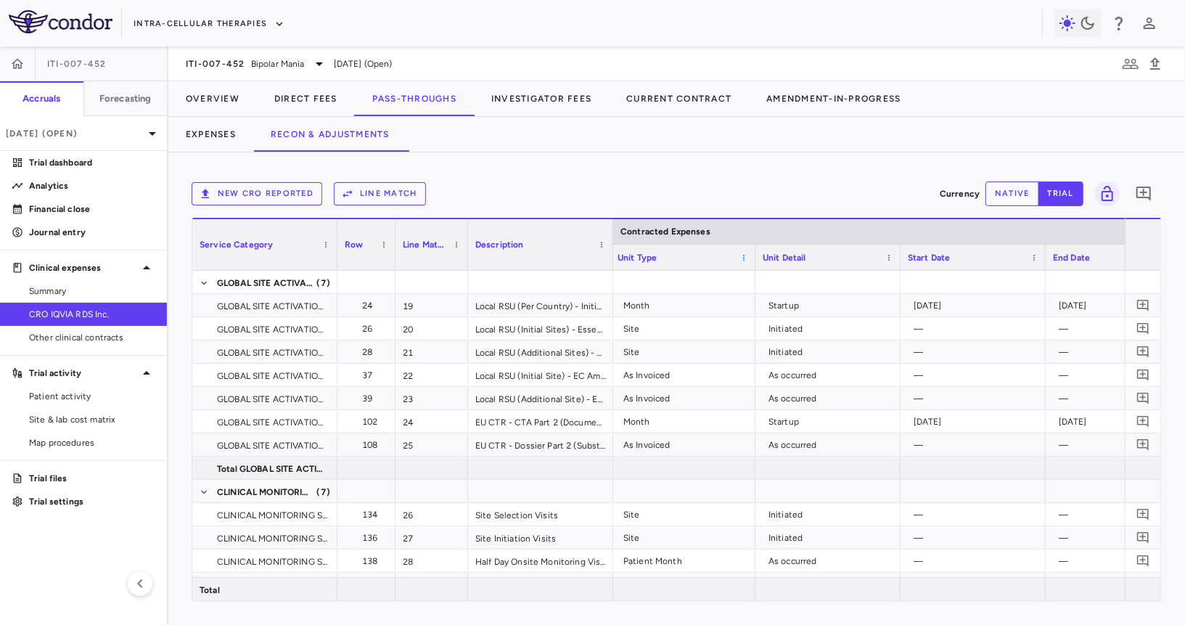
click at [741, 255] on span at bounding box center [743, 257] width 9 height 9
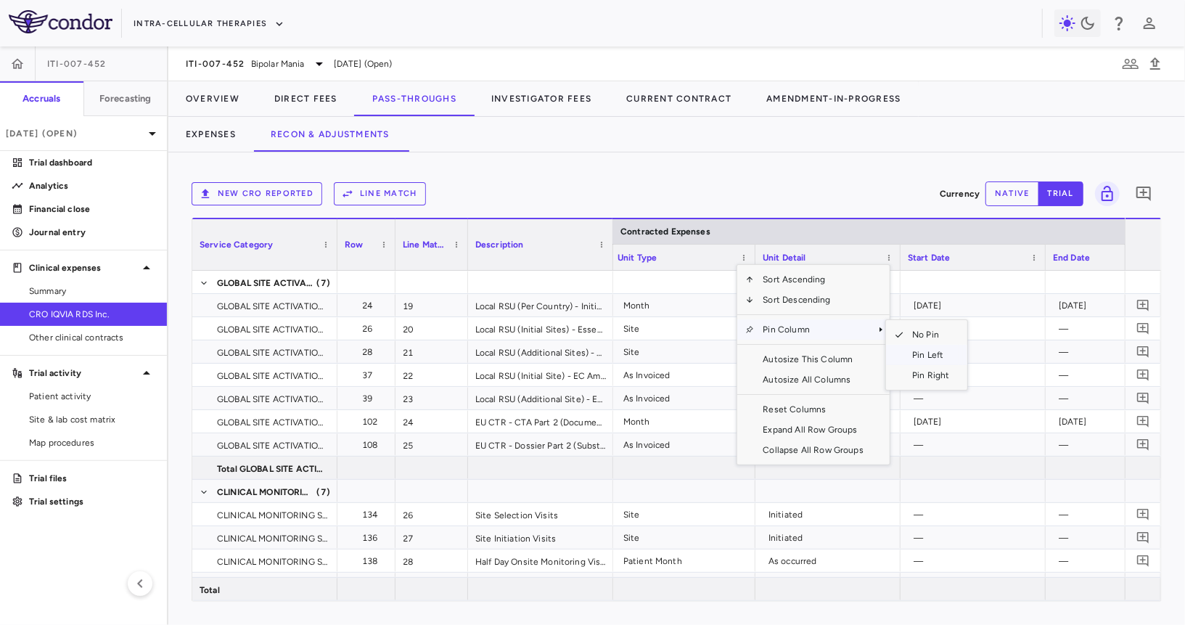
click at [945, 358] on span "Pin Left" at bounding box center [930, 355] width 54 height 20
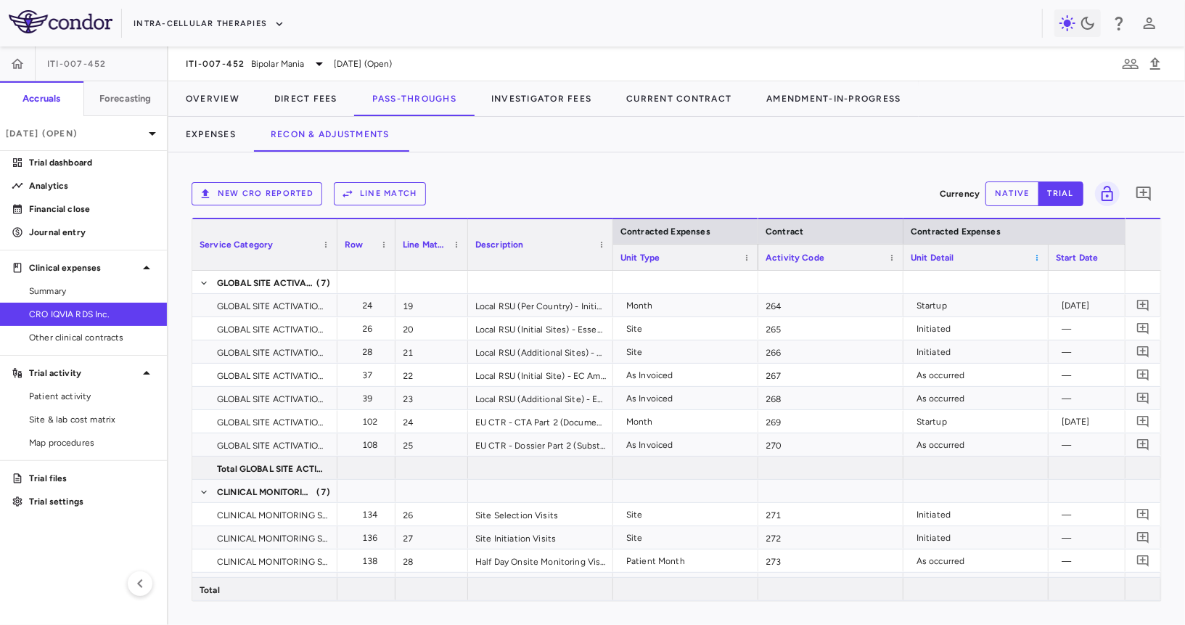
click at [1035, 258] on span at bounding box center [1037, 257] width 9 height 9
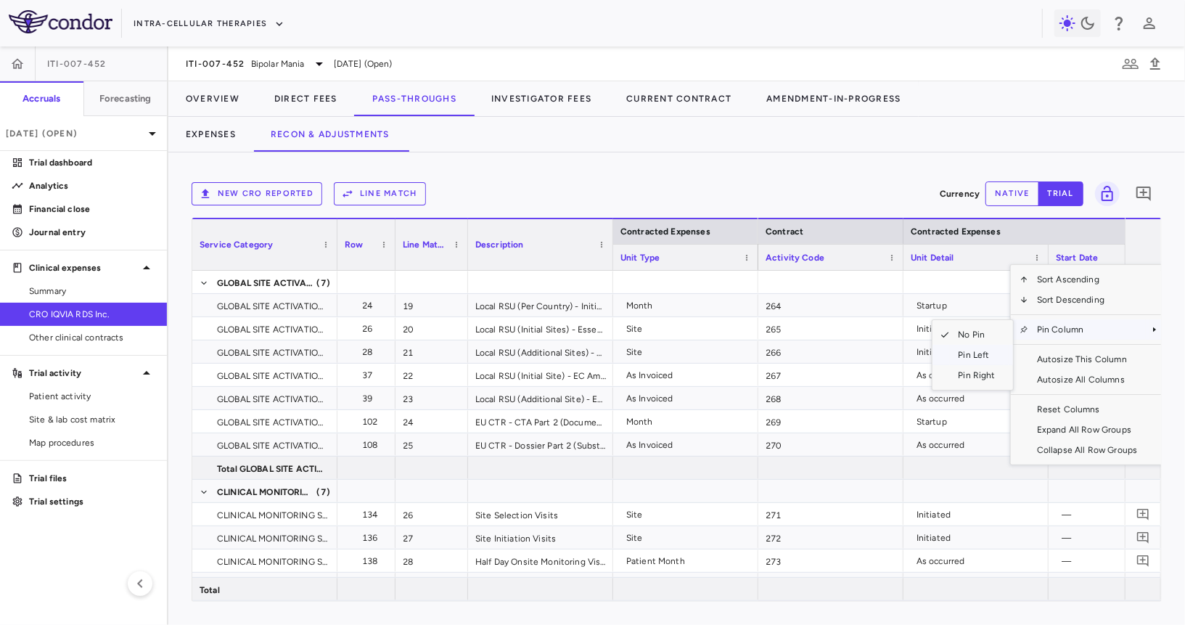
click at [972, 349] on span "Pin Left" at bounding box center [977, 355] width 54 height 20
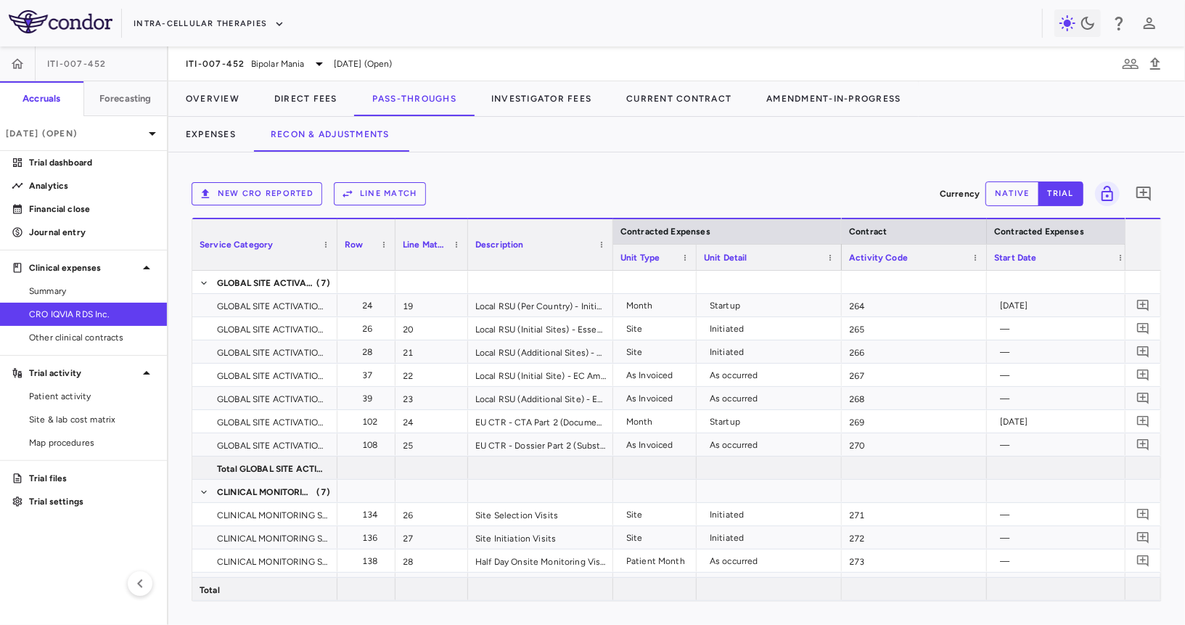
drag, startPoint x: 755, startPoint y: 258, endPoint x: 692, endPoint y: 260, distance: 63.2
click at [693, 260] on div at bounding box center [696, 257] width 6 height 25
click at [840, 251] on div "Activity Code" at bounding box center [912, 257] width 145 height 26
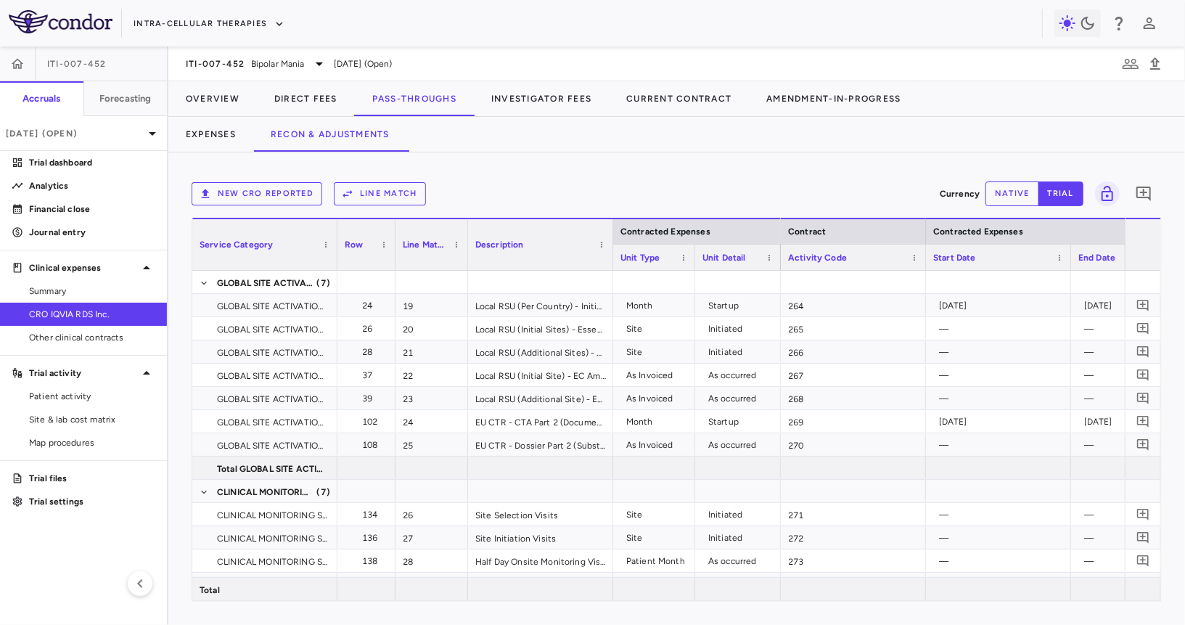
drag, startPoint x: 837, startPoint y: 251, endPoint x: 776, endPoint y: 255, distance: 61.8
click at [777, 255] on div at bounding box center [780, 257] width 6 height 25
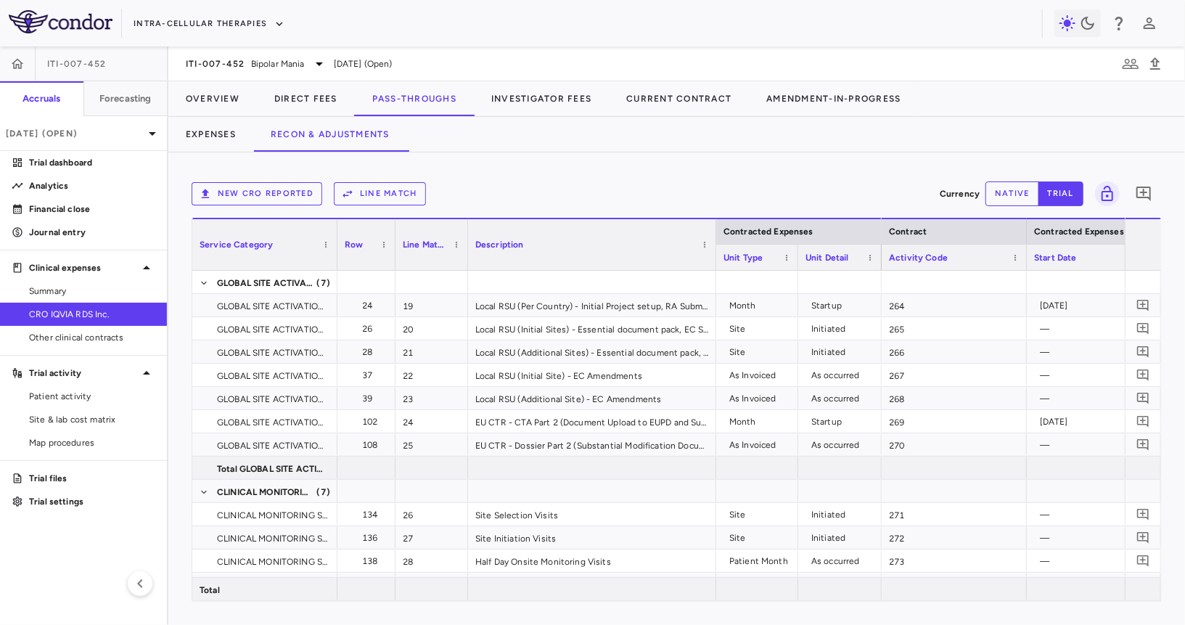
drag, startPoint x: 610, startPoint y: 257, endPoint x: 713, endPoint y: 265, distance: 103.3
click at [713, 264] on div at bounding box center [716, 244] width 6 height 51
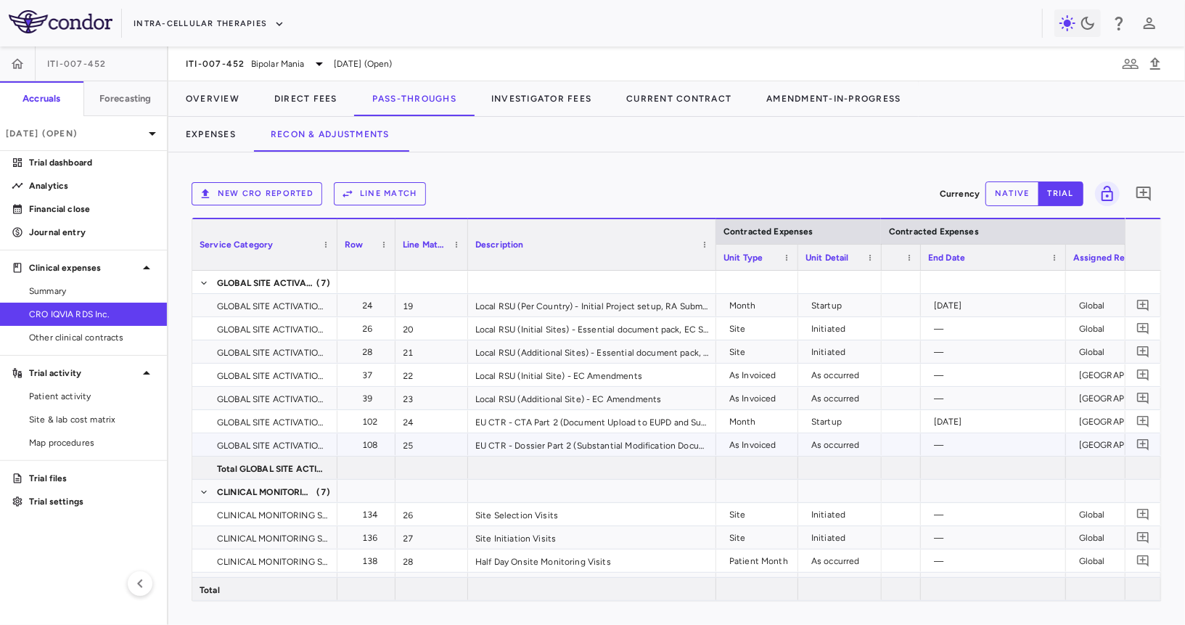
scroll to position [0, 496]
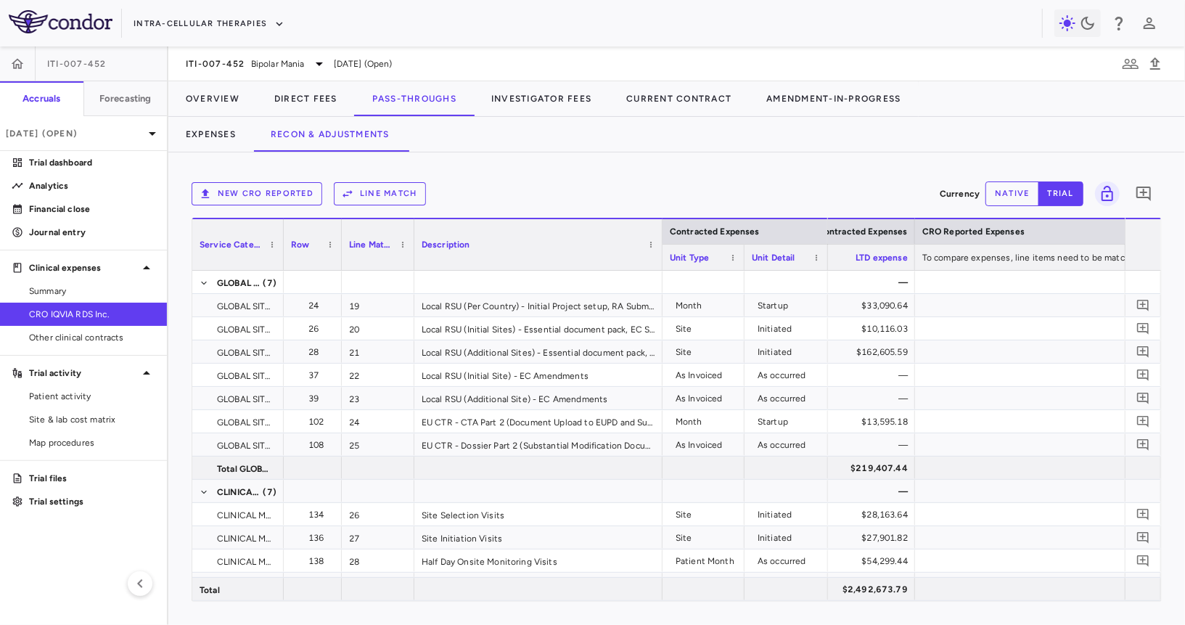
drag, startPoint x: 335, startPoint y: 259, endPoint x: 279, endPoint y: 259, distance: 55.1
click at [280, 259] on div at bounding box center [283, 244] width 6 height 51
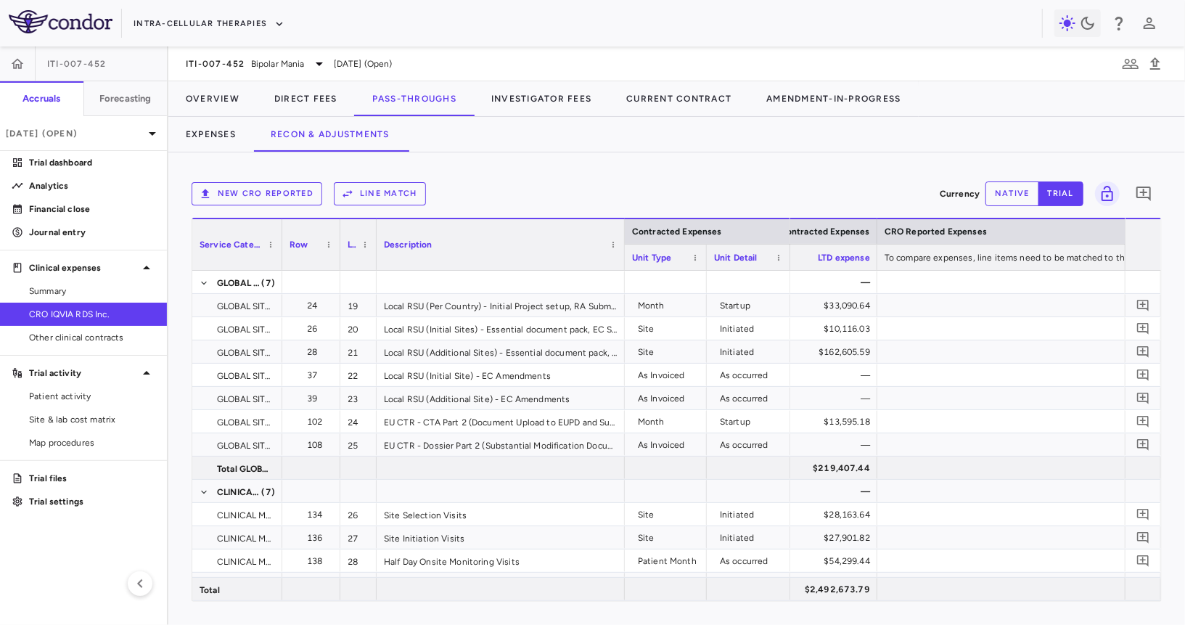
drag, startPoint x: 410, startPoint y: 260, endPoint x: 374, endPoint y: 259, distance: 36.3
click at [374, 259] on div at bounding box center [376, 244] width 6 height 51
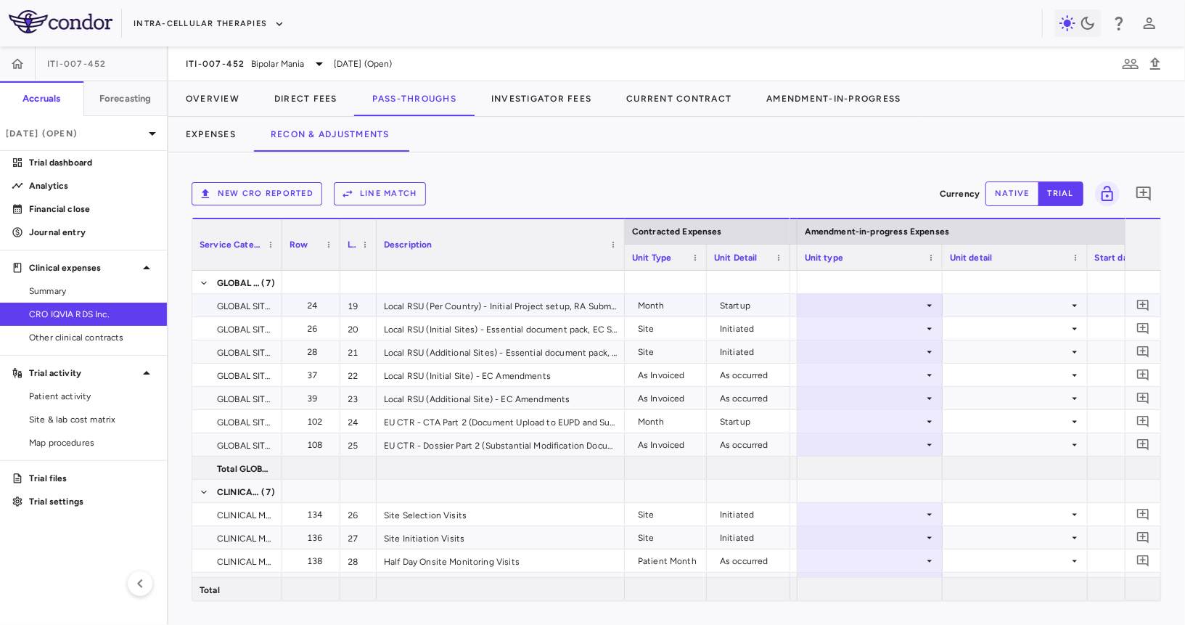
click at [845, 315] on div at bounding box center [870, 305] width 131 height 21
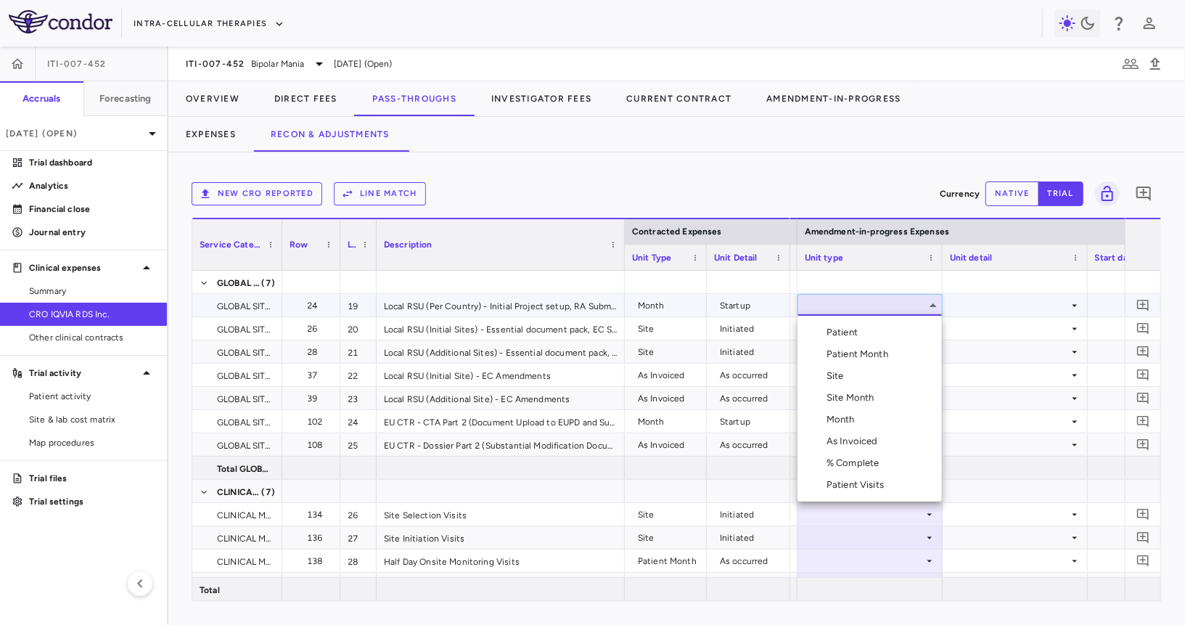
click at [874, 419] on li "Month" at bounding box center [869, 420] width 144 height 22
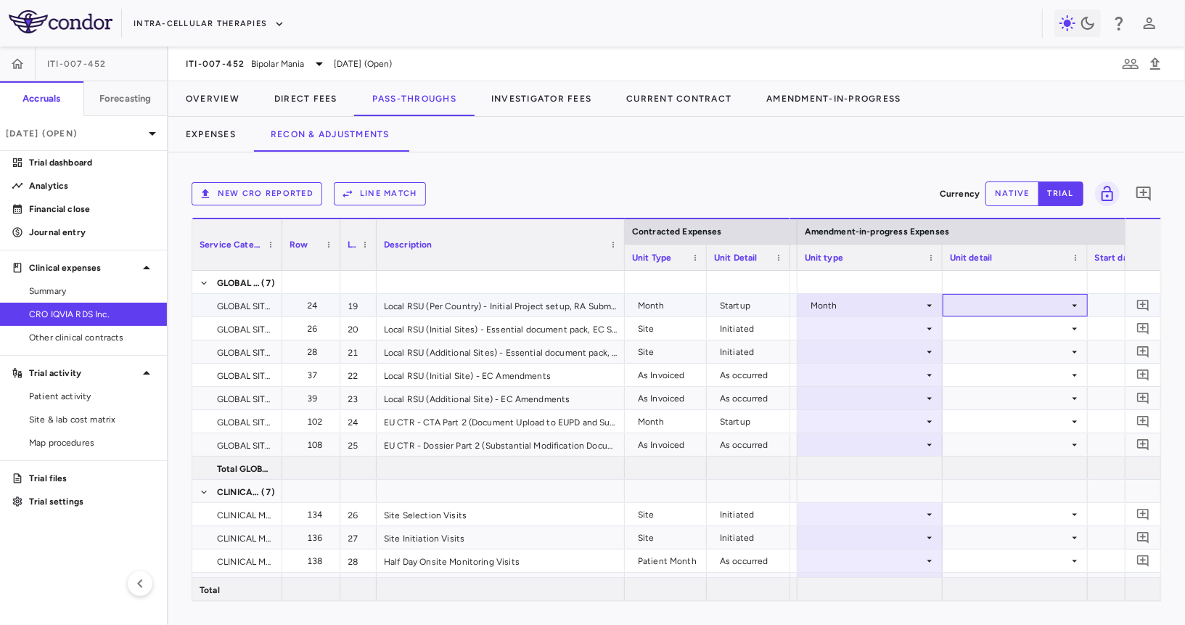
click at [1001, 308] on div at bounding box center [1015, 305] width 131 height 21
click at [995, 324] on li "Startup" at bounding box center [1015, 332] width 144 height 22
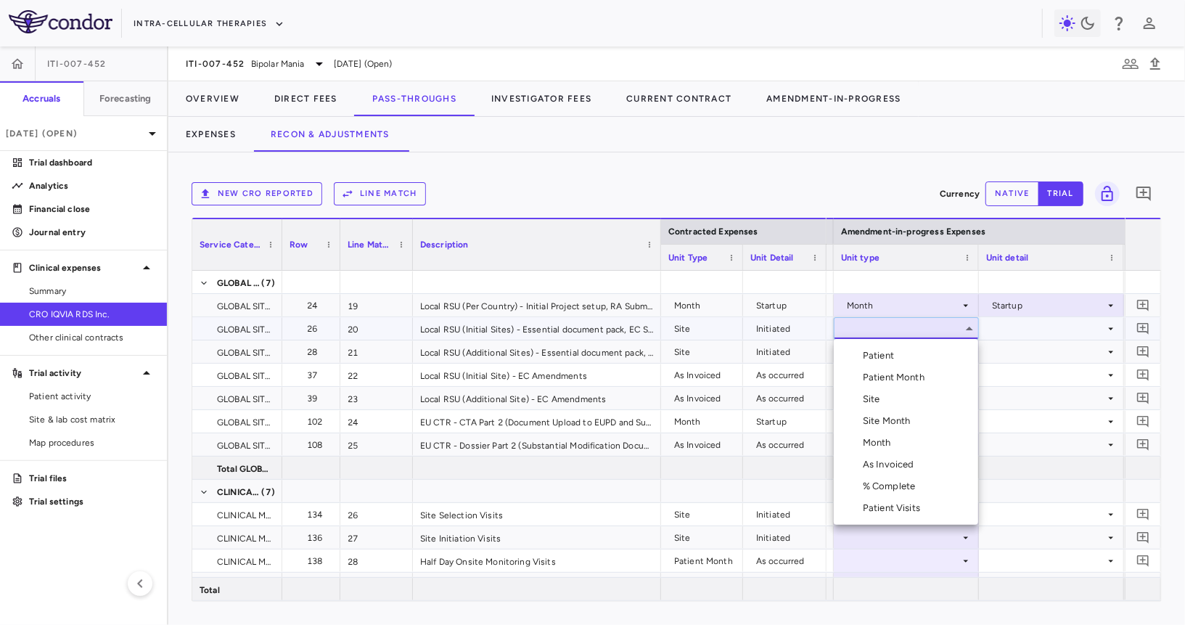
click at [860, 398] on div "Site" at bounding box center [860, 399] width 52 height 13
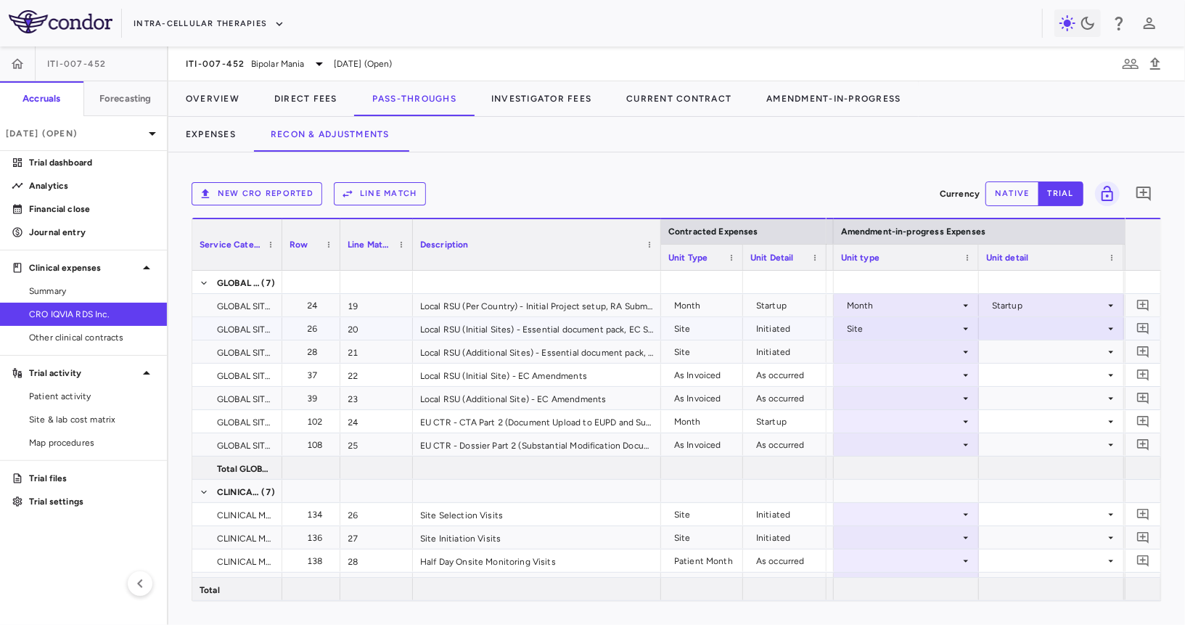
click at [1020, 331] on div at bounding box center [1051, 328] width 131 height 21
click at [1022, 385] on li "Initiated" at bounding box center [1051, 377] width 144 height 22
click at [925, 345] on div at bounding box center [906, 351] width 131 height 21
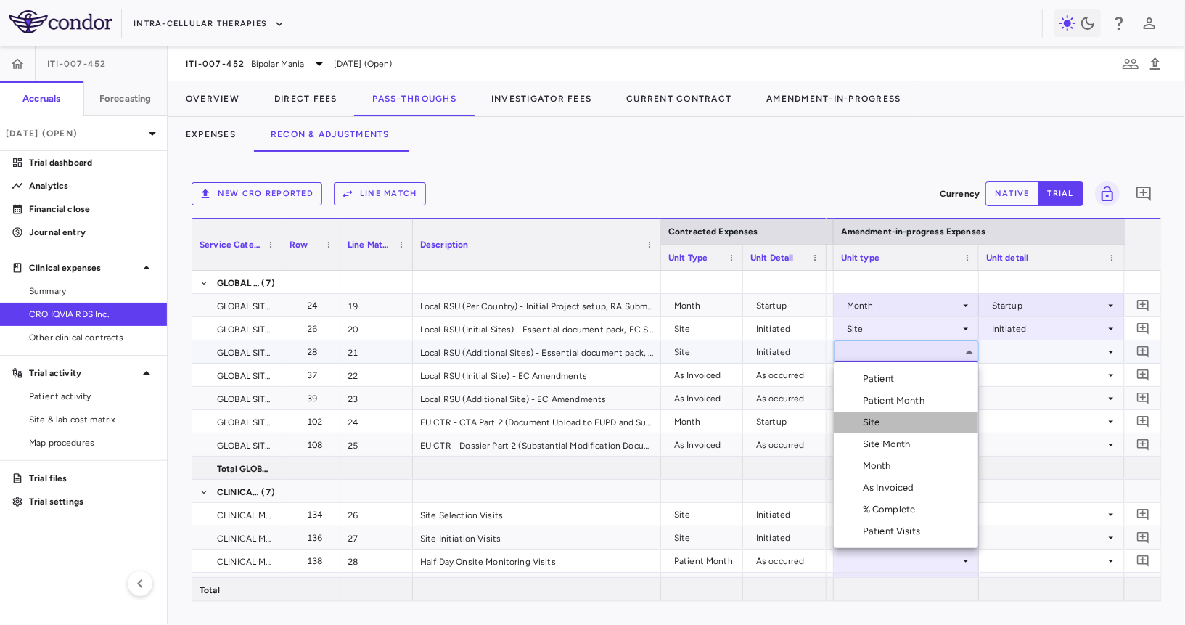
click at [886, 419] on li "Site" at bounding box center [906, 422] width 144 height 22
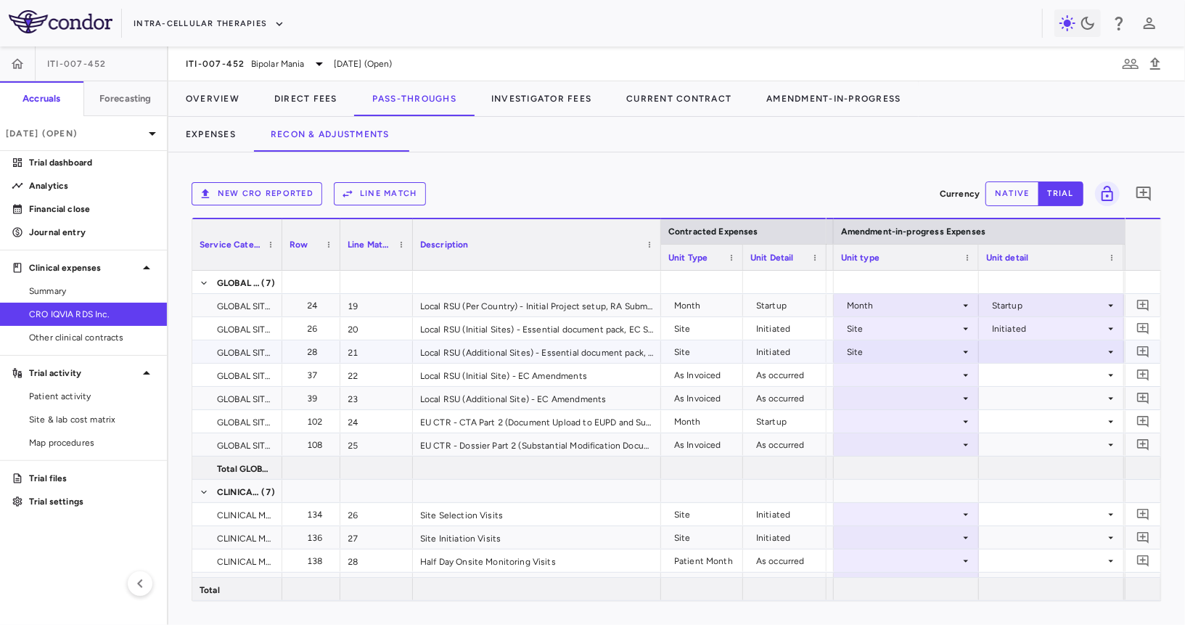
click at [1012, 350] on div at bounding box center [1051, 351] width 131 height 21
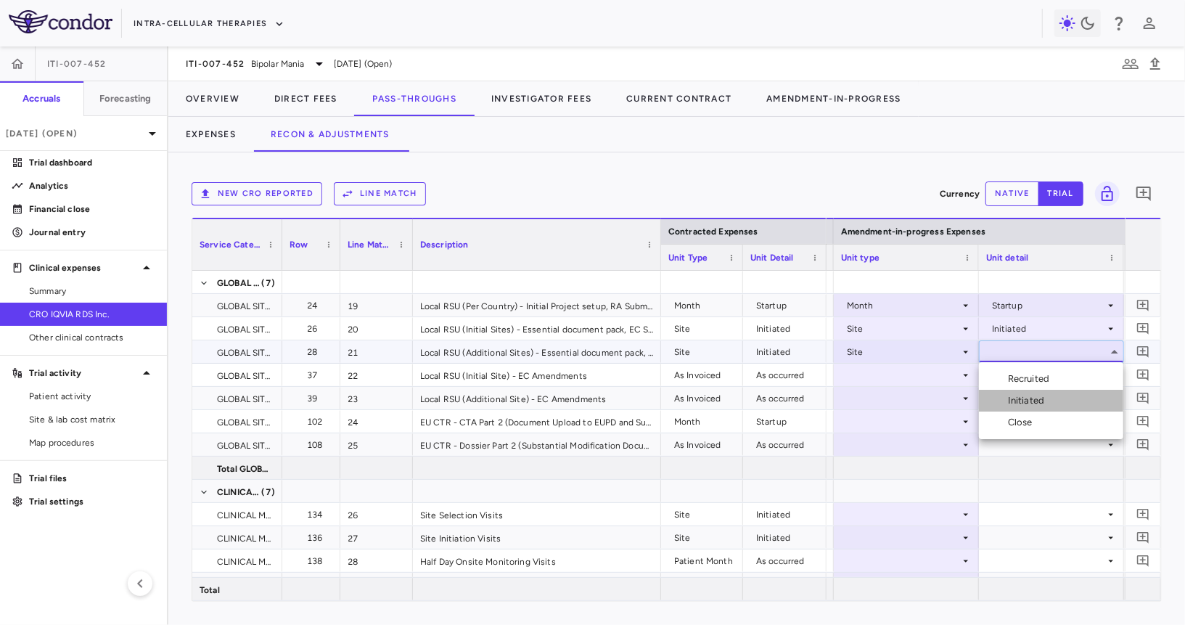
click at [1005, 398] on div "Initiated" at bounding box center [1014, 400] width 71 height 13
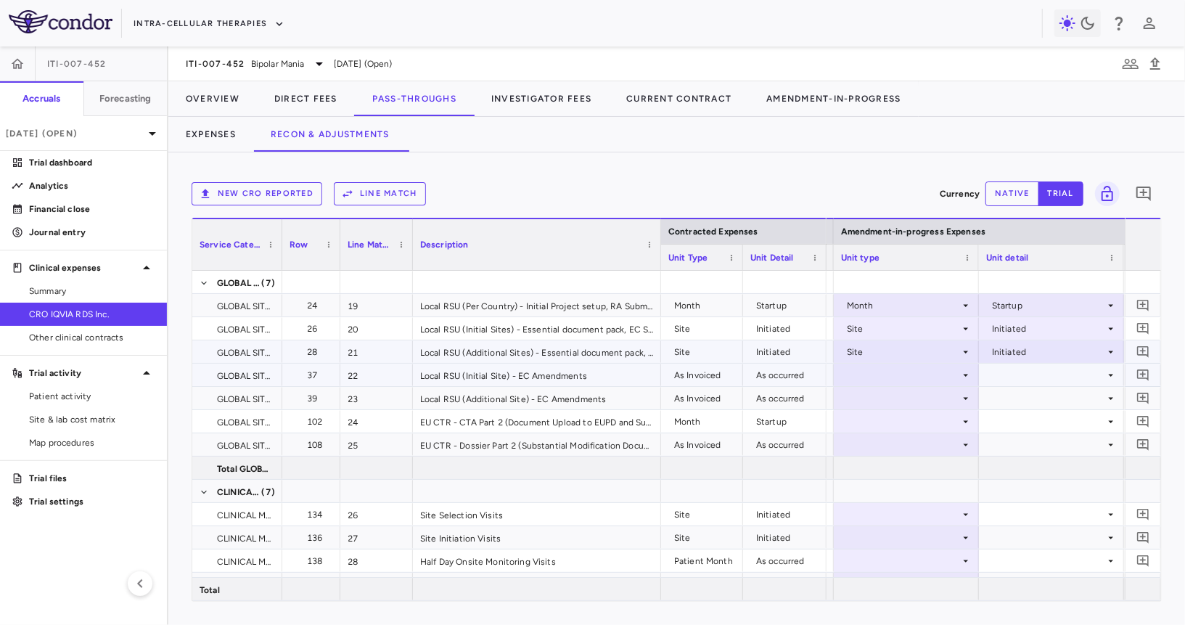
click at [935, 377] on div at bounding box center [906, 374] width 131 height 21
click at [913, 378] on div at bounding box center [906, 374] width 131 height 21
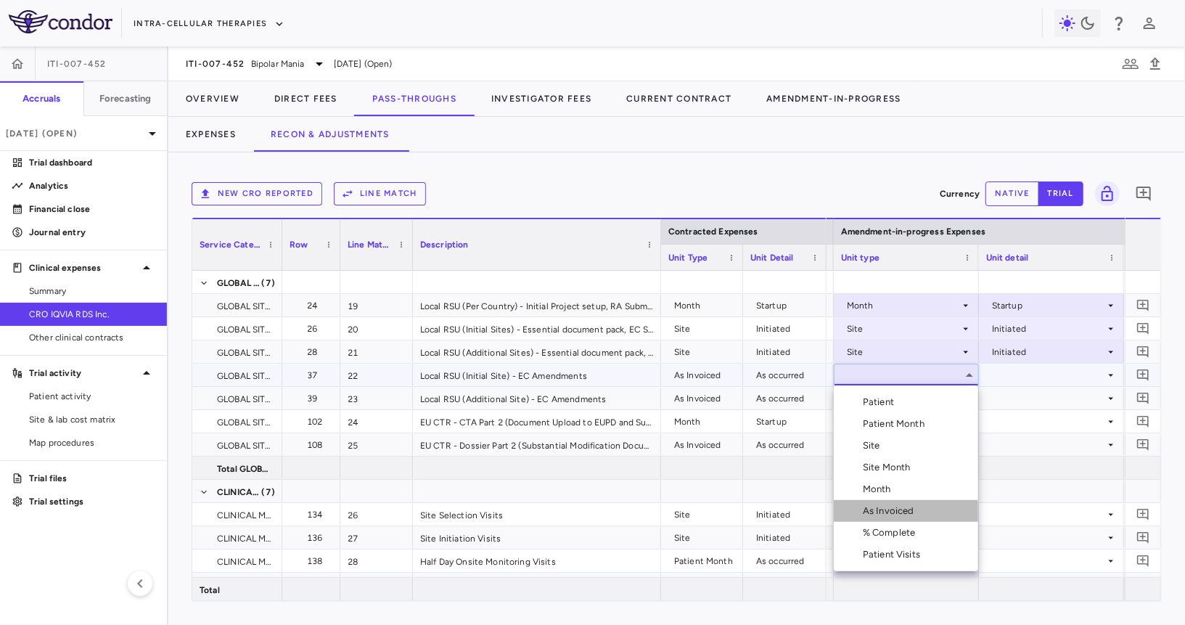
click at [893, 509] on div "As Invoiced" at bounding box center [891, 510] width 57 height 13
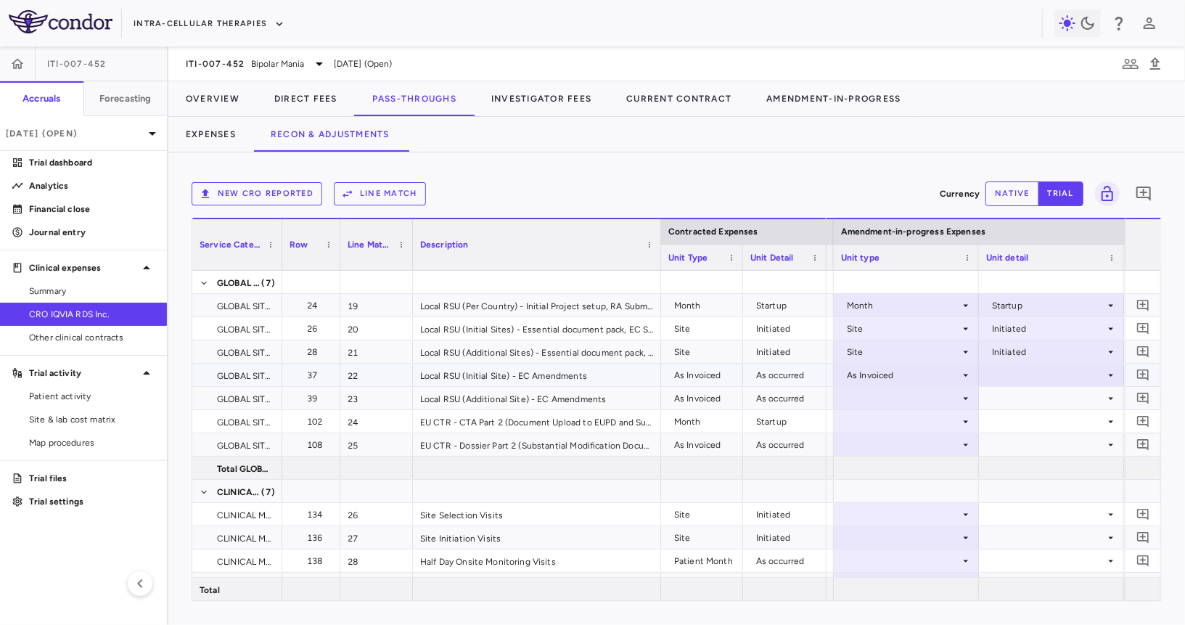
click at [1020, 367] on div at bounding box center [1051, 374] width 131 height 21
click at [1017, 396] on div "As occurred" at bounding box center [1037, 401] width 58 height 13
click at [886, 393] on div at bounding box center [906, 397] width 131 height 21
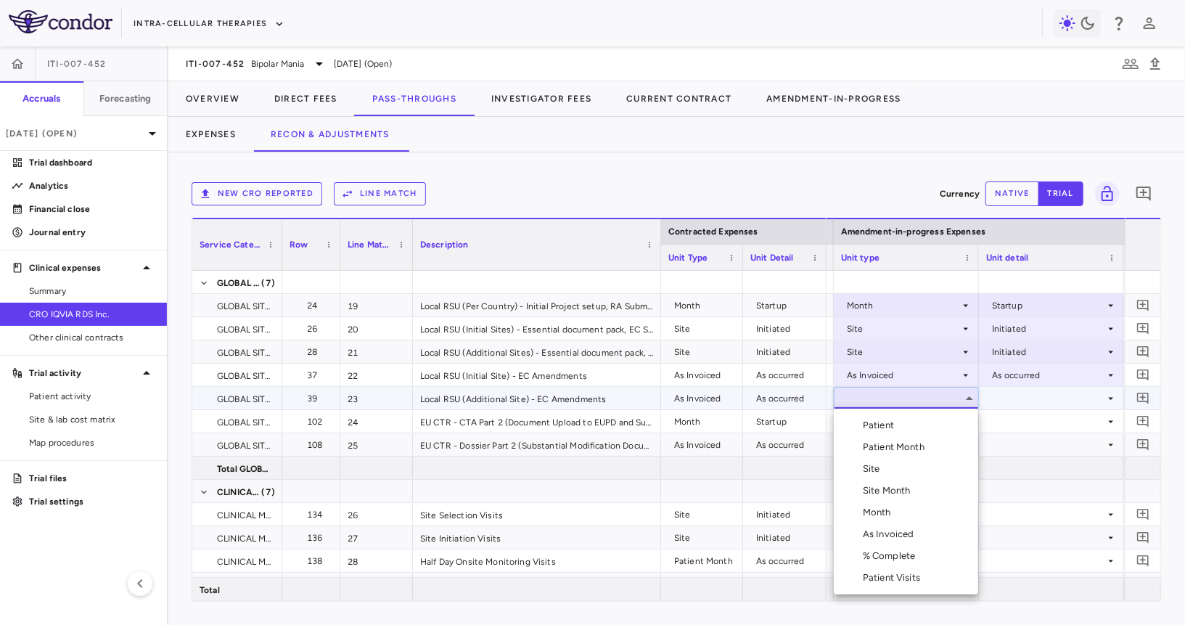
click at [886, 532] on div "As Invoiced" at bounding box center [891, 534] width 57 height 13
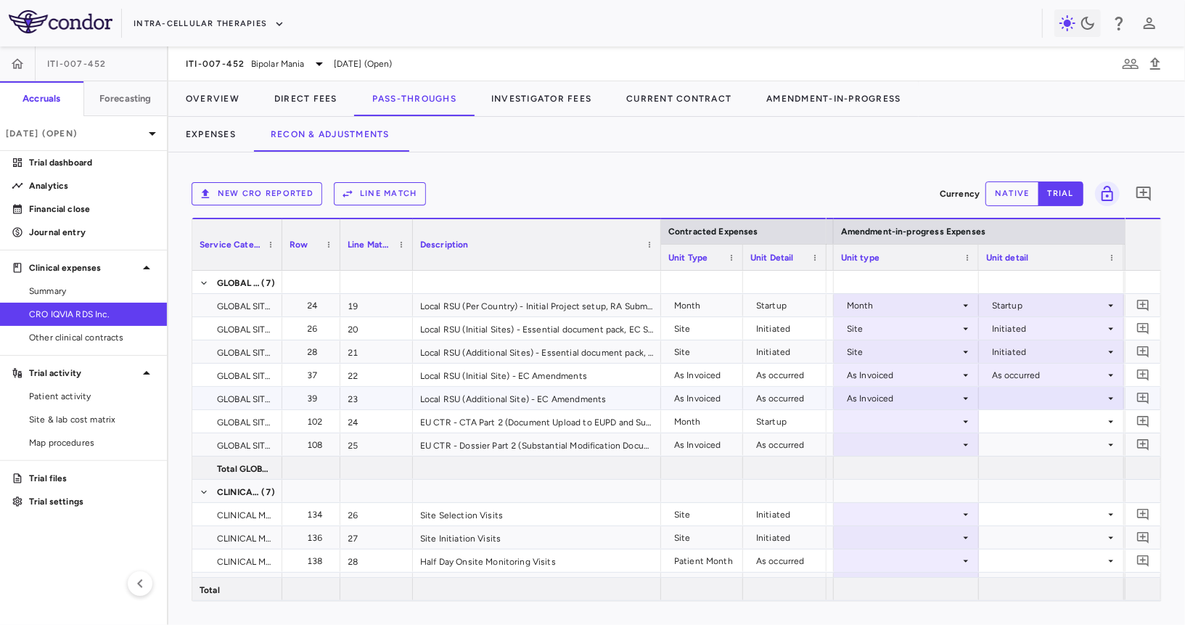
click at [1011, 398] on div at bounding box center [1051, 397] width 131 height 21
click at [1014, 431] on div "As occurred" at bounding box center [1037, 425] width 58 height 13
click at [917, 419] on div at bounding box center [906, 421] width 131 height 21
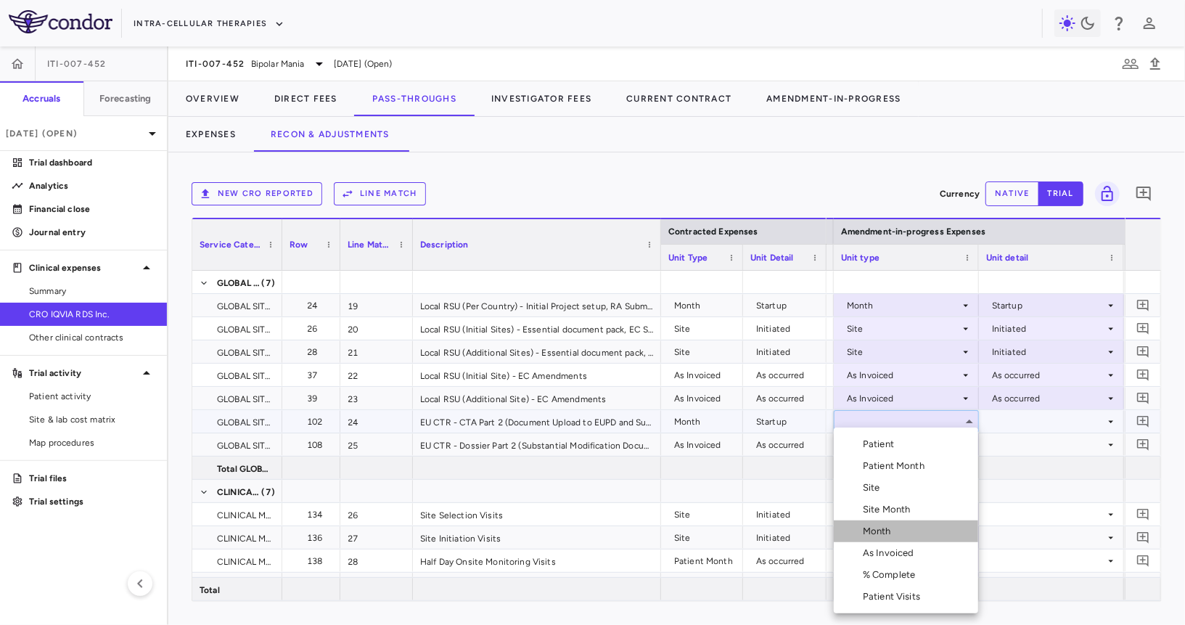
click at [878, 525] on div "Month" at bounding box center [880, 531] width 34 height 13
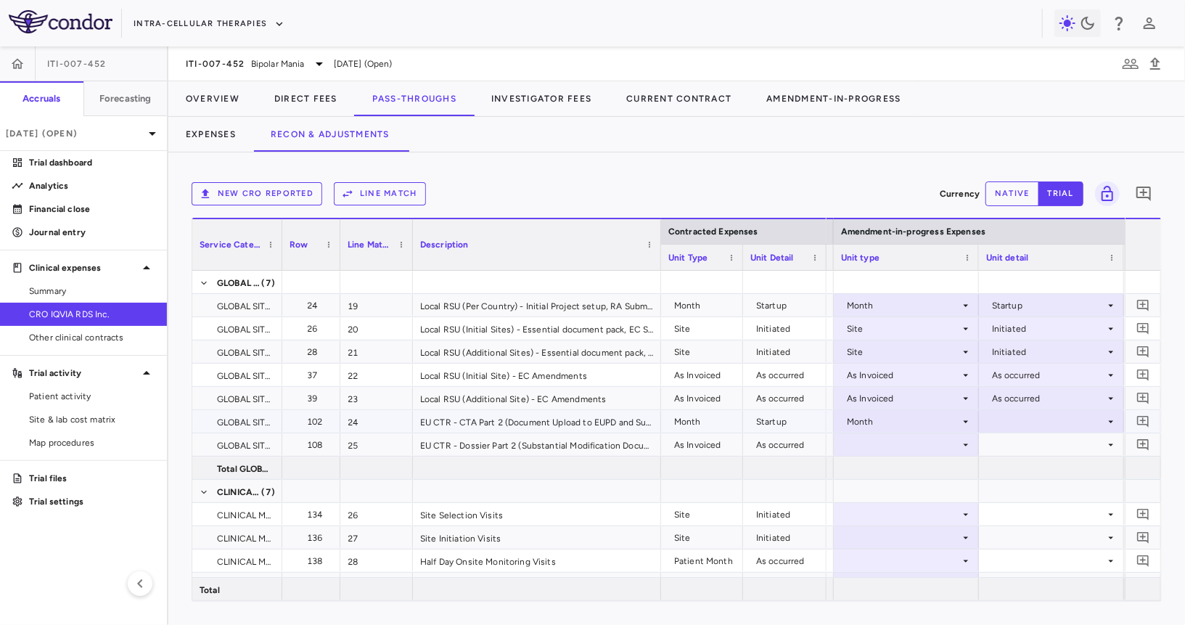
click at [993, 417] on div at bounding box center [1051, 421] width 131 height 21
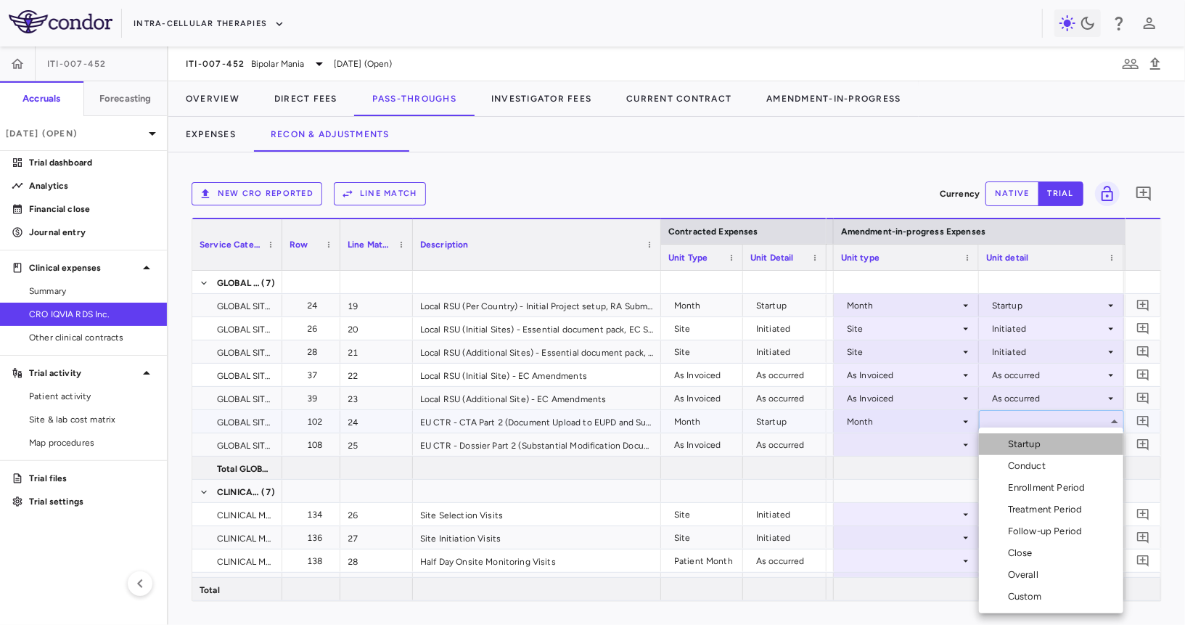
click at [1001, 436] on li "Startup" at bounding box center [1051, 444] width 144 height 22
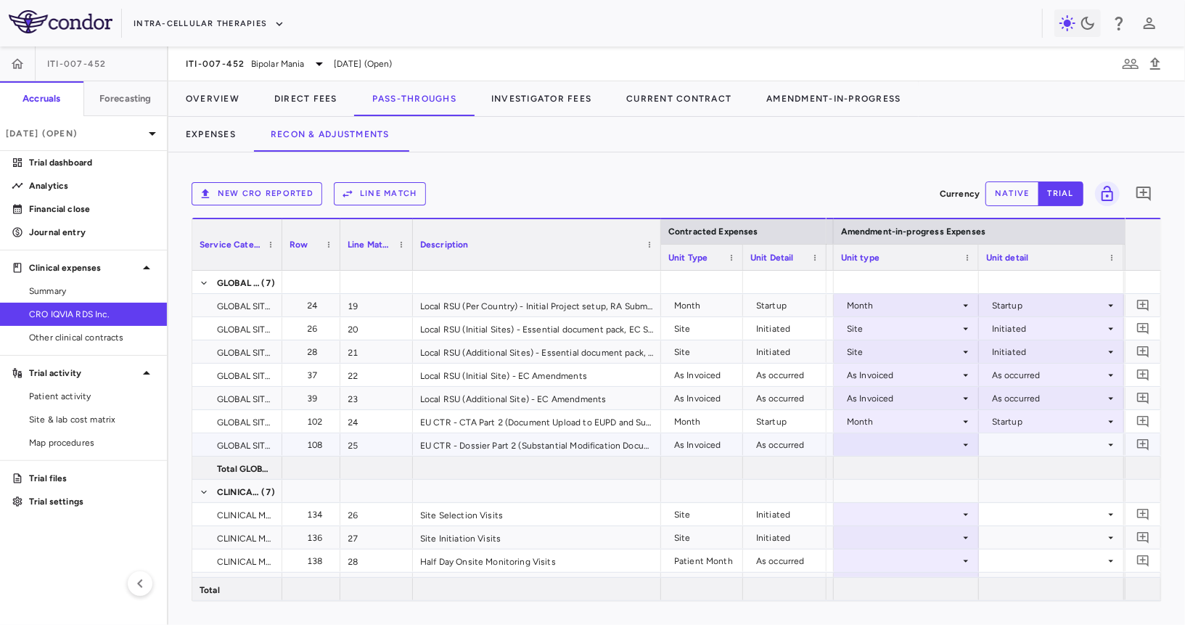
click at [909, 445] on div at bounding box center [906, 444] width 131 height 21
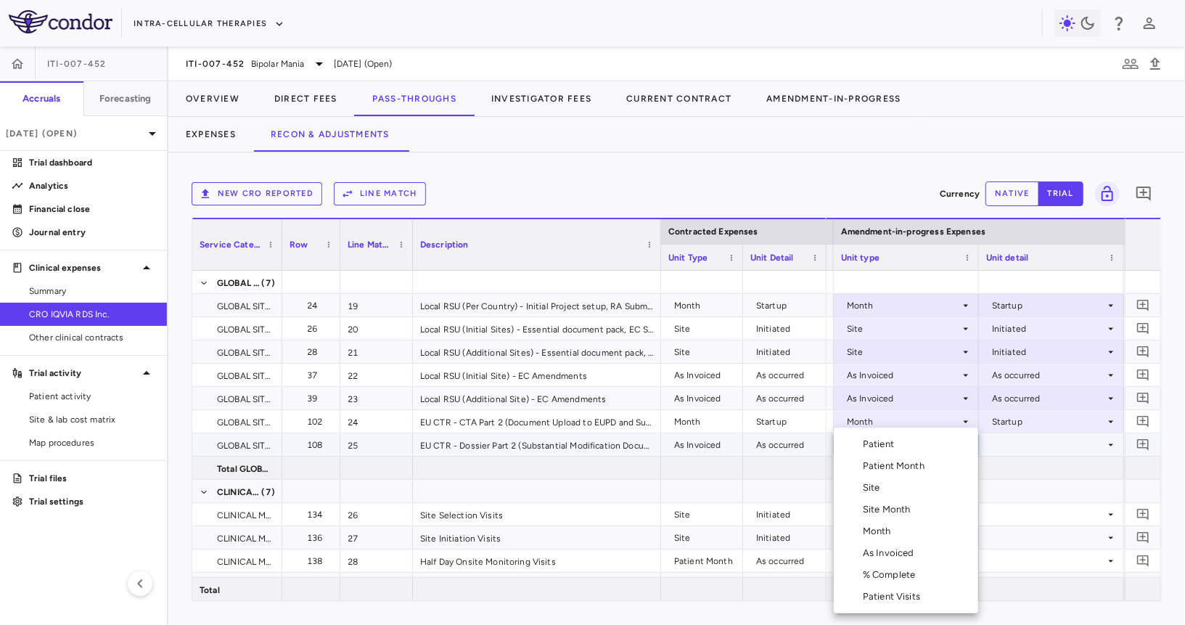
click at [887, 554] on div "As Invoiced" at bounding box center [891, 552] width 57 height 13
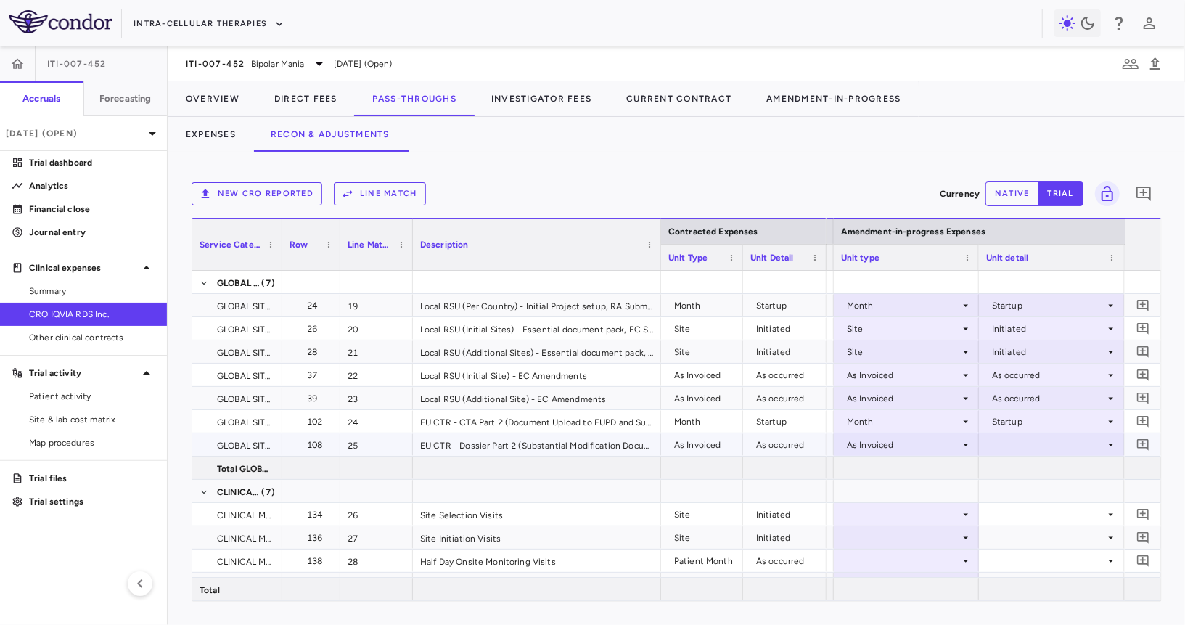
click at [997, 435] on div at bounding box center [1051, 444] width 131 height 21
click at [1004, 462] on li "As occurred" at bounding box center [1051, 472] width 144 height 22
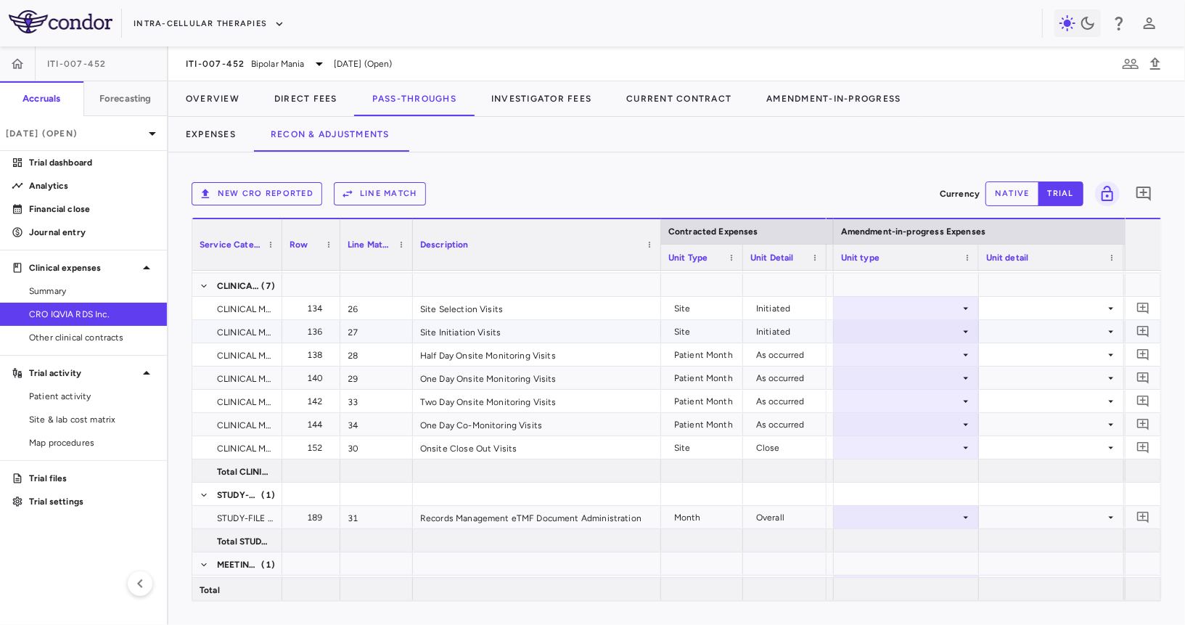
click at [924, 305] on div at bounding box center [906, 308] width 131 height 21
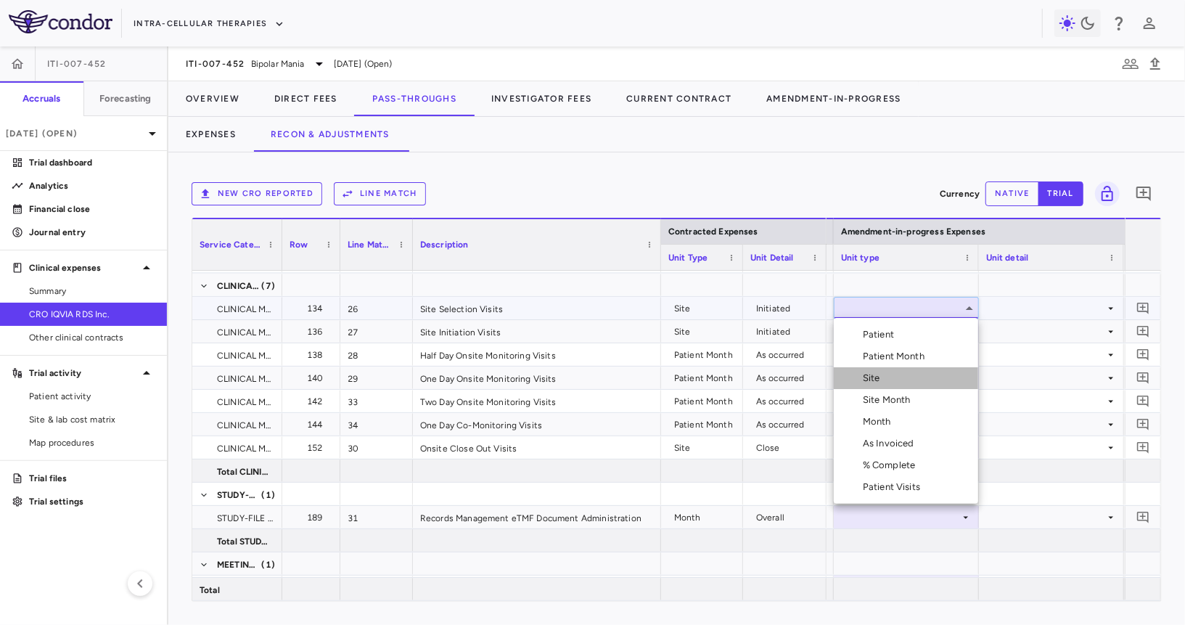
click at [896, 377] on li "Site" at bounding box center [906, 378] width 144 height 22
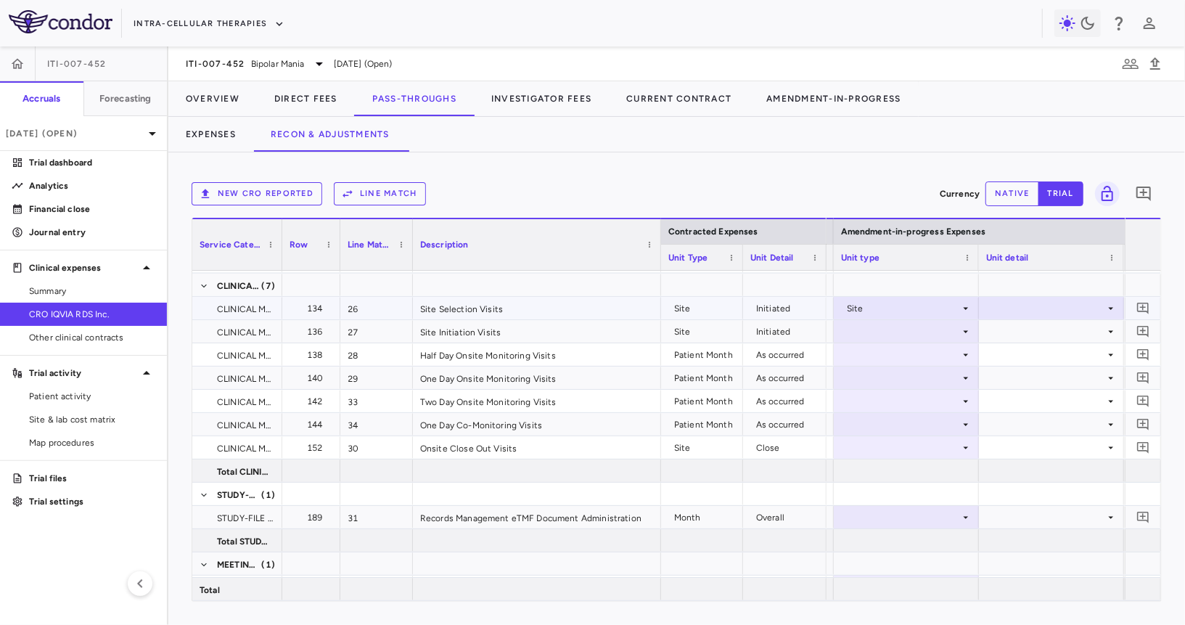
click at [1027, 309] on div at bounding box center [1051, 308] width 131 height 21
click at [1020, 353] on div "Initiated" at bounding box center [1029, 356] width 42 height 13
click at [912, 328] on div at bounding box center [906, 331] width 131 height 21
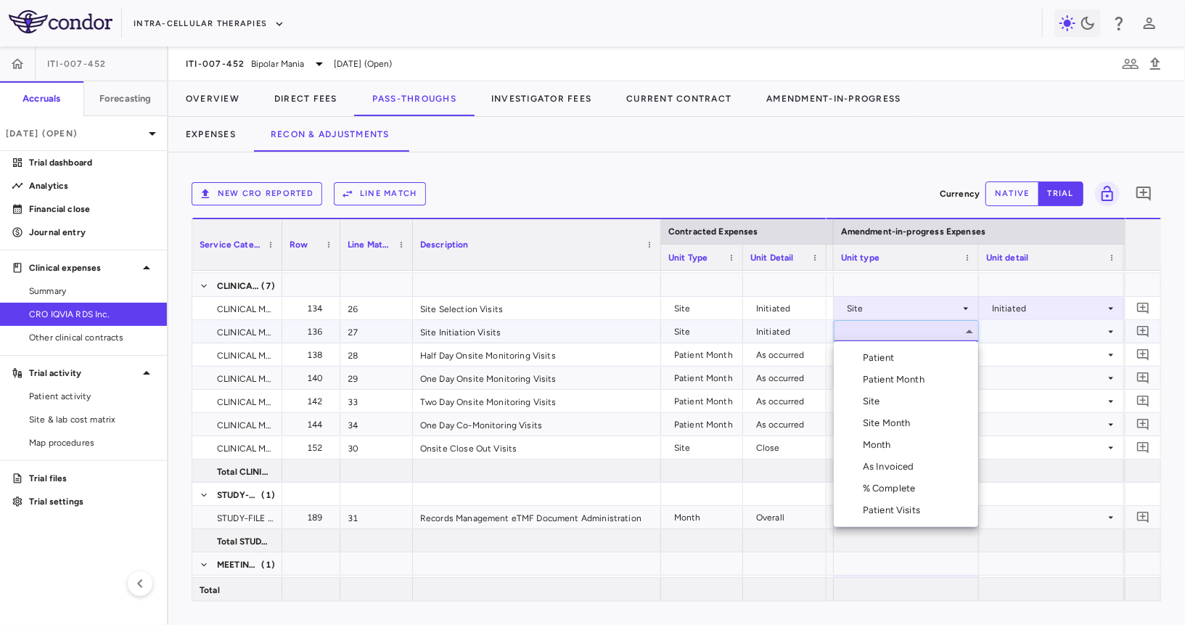
click at [887, 396] on li "Site" at bounding box center [906, 401] width 144 height 22
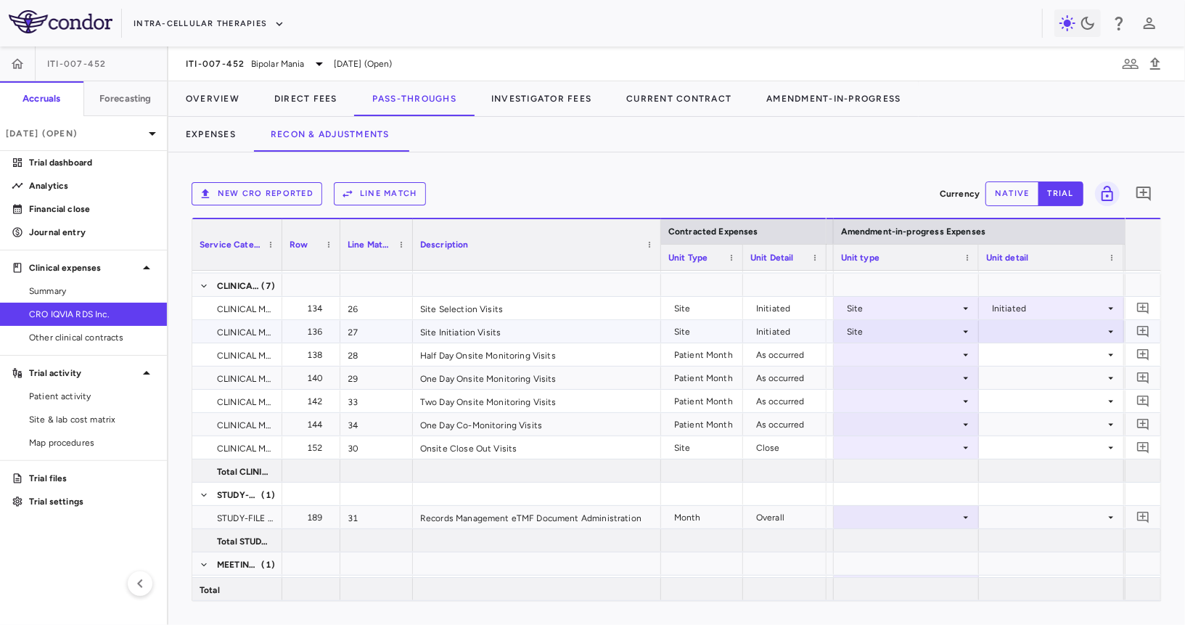
click at [1006, 336] on div at bounding box center [1051, 331] width 131 height 21
click at [1010, 387] on li "Initiated" at bounding box center [1051, 380] width 144 height 22
click at [928, 345] on div at bounding box center [906, 354] width 131 height 21
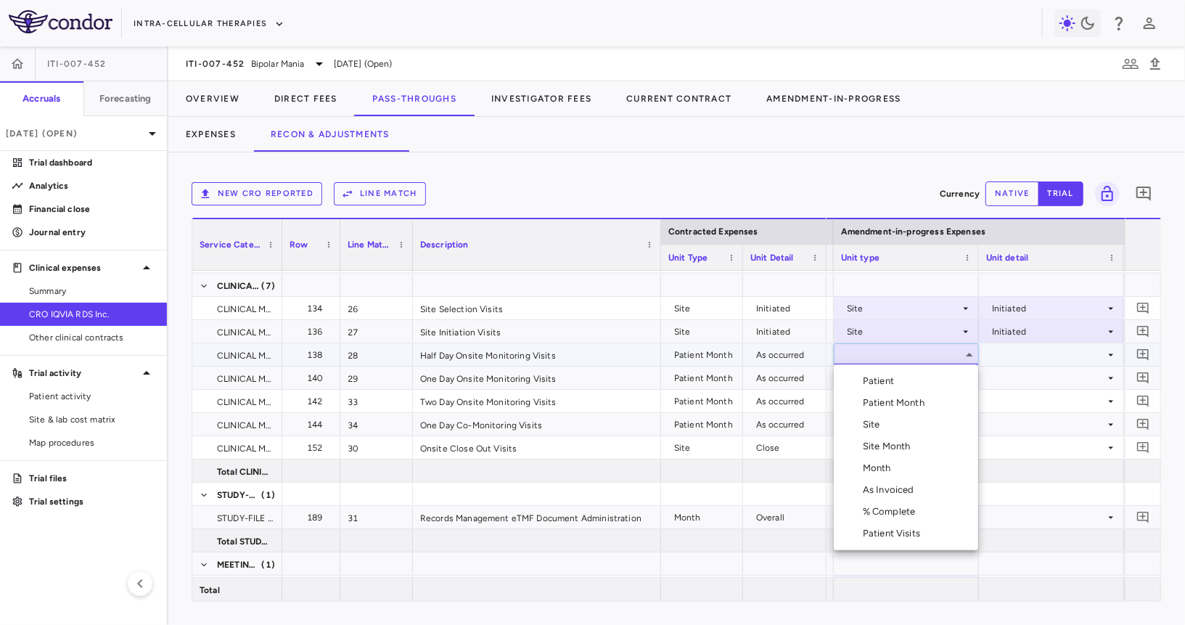
click at [917, 396] on div "Patient Month" at bounding box center [896, 402] width 67 height 13
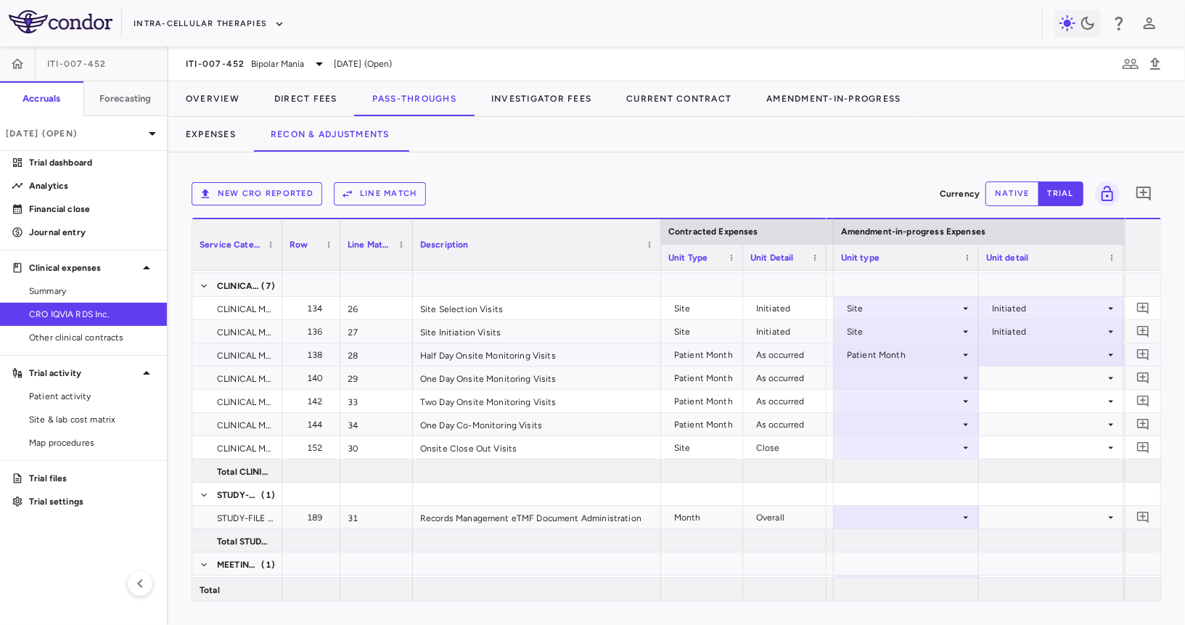
click at [999, 360] on div at bounding box center [1051, 354] width 131 height 21
click at [1001, 385] on div at bounding box center [993, 380] width 17 height 13
click at [850, 376] on div at bounding box center [906, 377] width 131 height 21
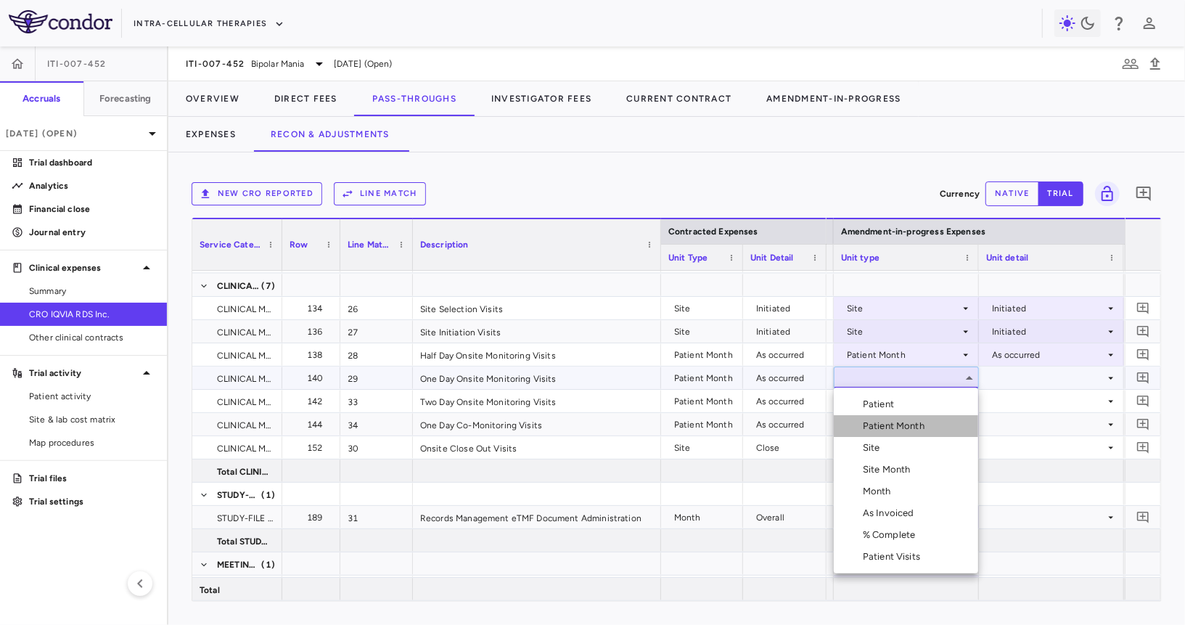
click at [882, 424] on div "Patient Month" at bounding box center [896, 425] width 67 height 13
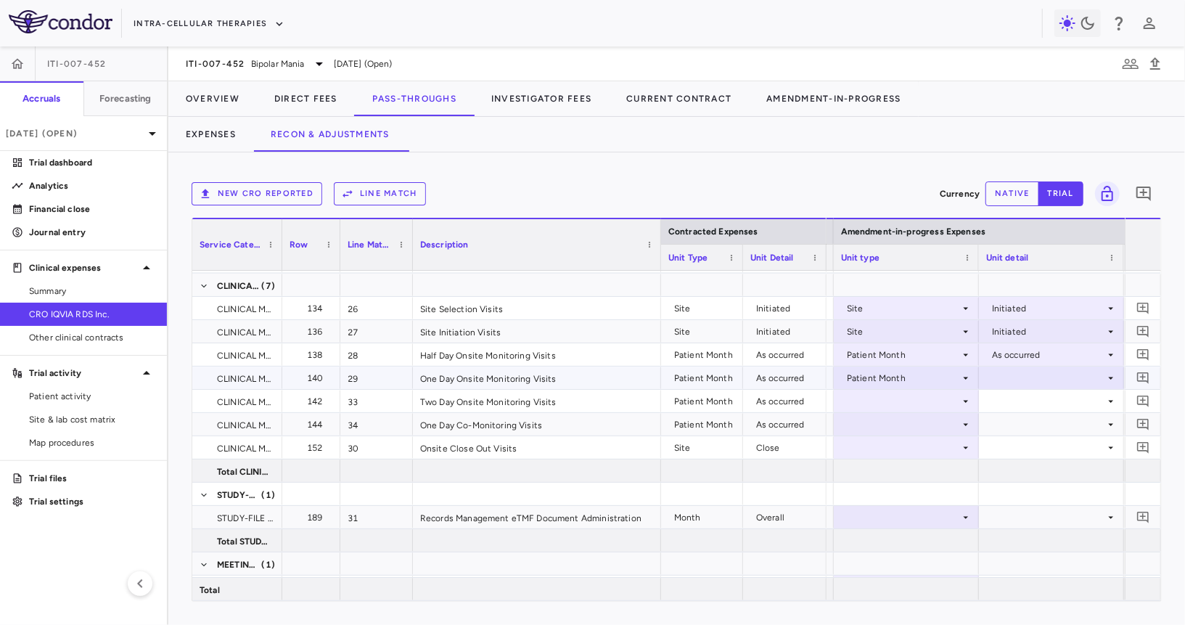
click at [1027, 380] on div at bounding box center [1051, 377] width 131 height 21
click at [1027, 411] on li "As occurred" at bounding box center [1051, 404] width 144 height 22
click at [922, 396] on div at bounding box center [906, 400] width 131 height 21
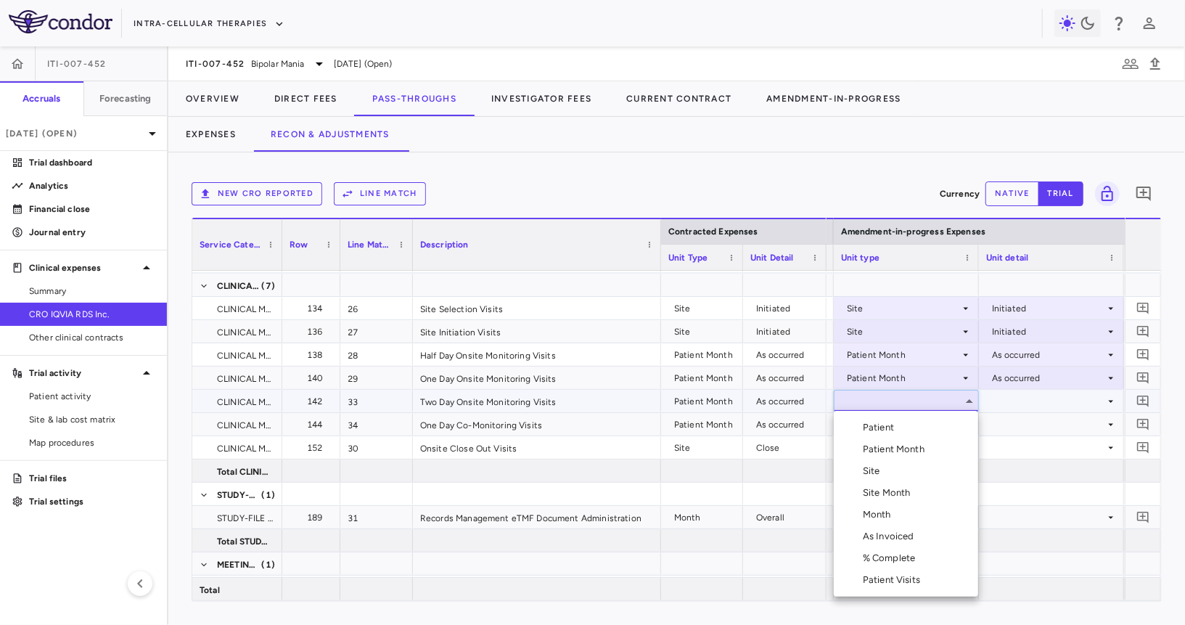
click at [906, 454] on div "Patient Month" at bounding box center [896, 449] width 67 height 13
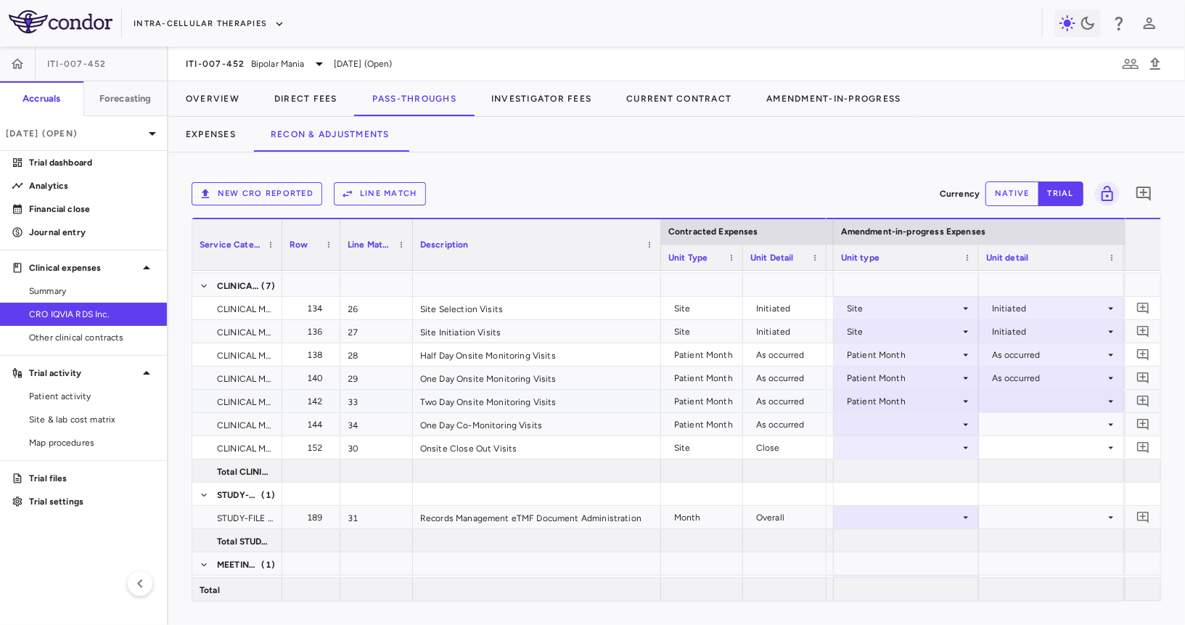
click at [1017, 407] on div at bounding box center [1051, 400] width 131 height 21
click at [1016, 430] on div "As occurred" at bounding box center [1037, 427] width 58 height 13
click at [931, 415] on div at bounding box center [906, 424] width 131 height 21
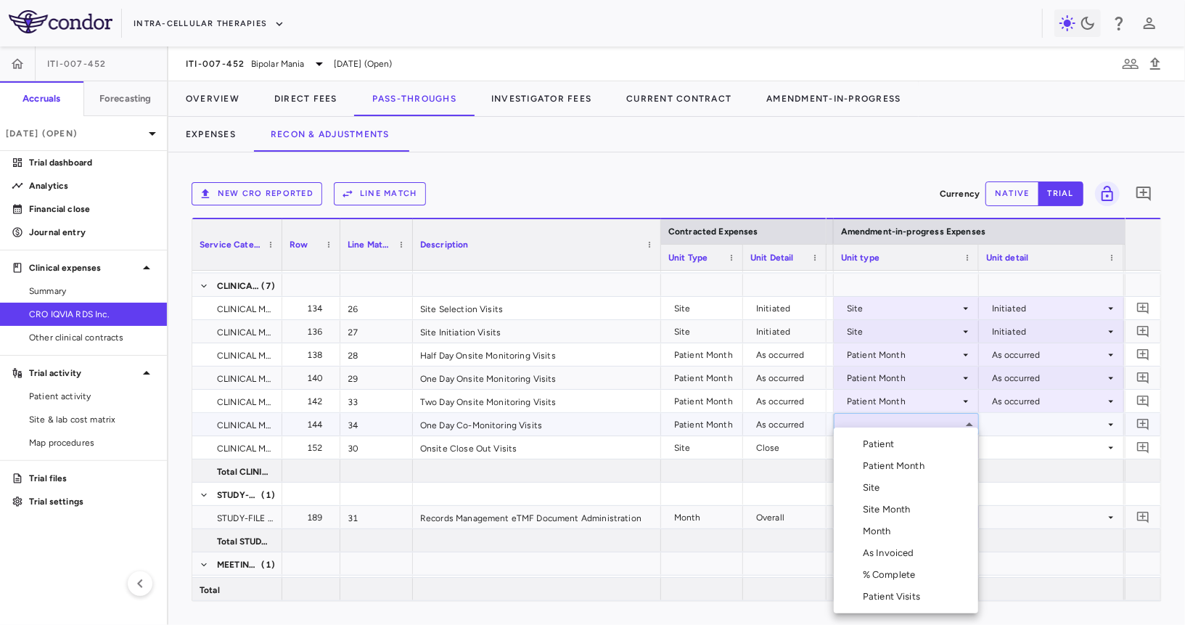
click at [915, 458] on li "Patient Month" at bounding box center [906, 466] width 144 height 22
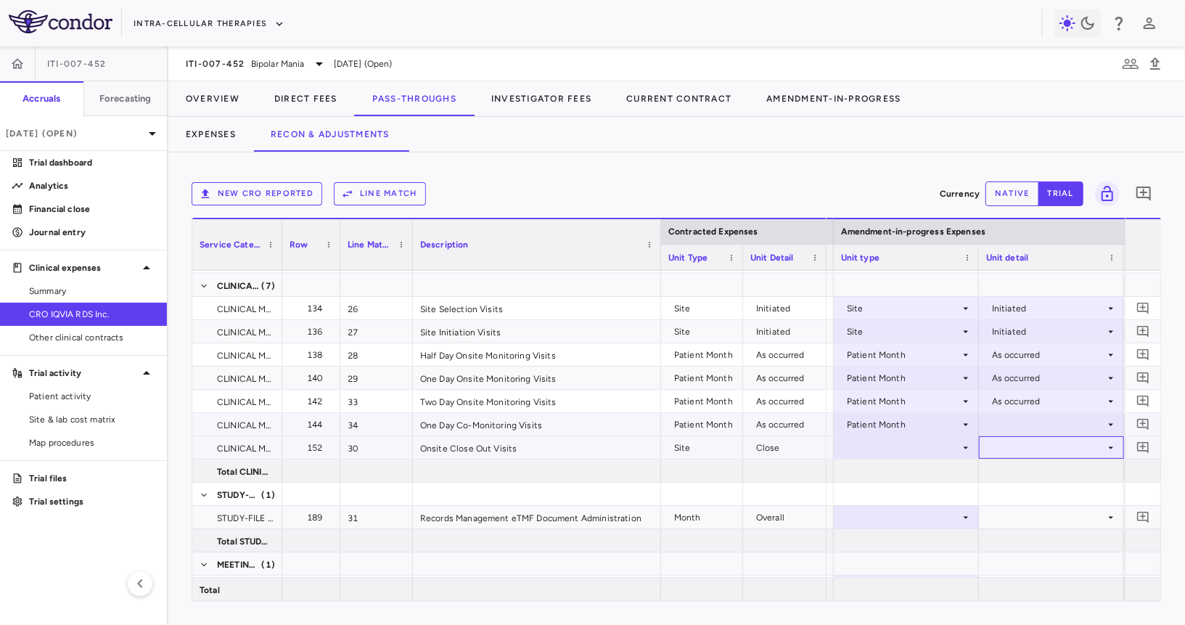
click at [996, 437] on div at bounding box center [1051, 447] width 131 height 21
click at [1003, 426] on div at bounding box center [1051, 424] width 131 height 21
click at [1005, 448] on div "As occurred" at bounding box center [1022, 450] width 87 height 13
click at [916, 438] on div at bounding box center [906, 447] width 131 height 21
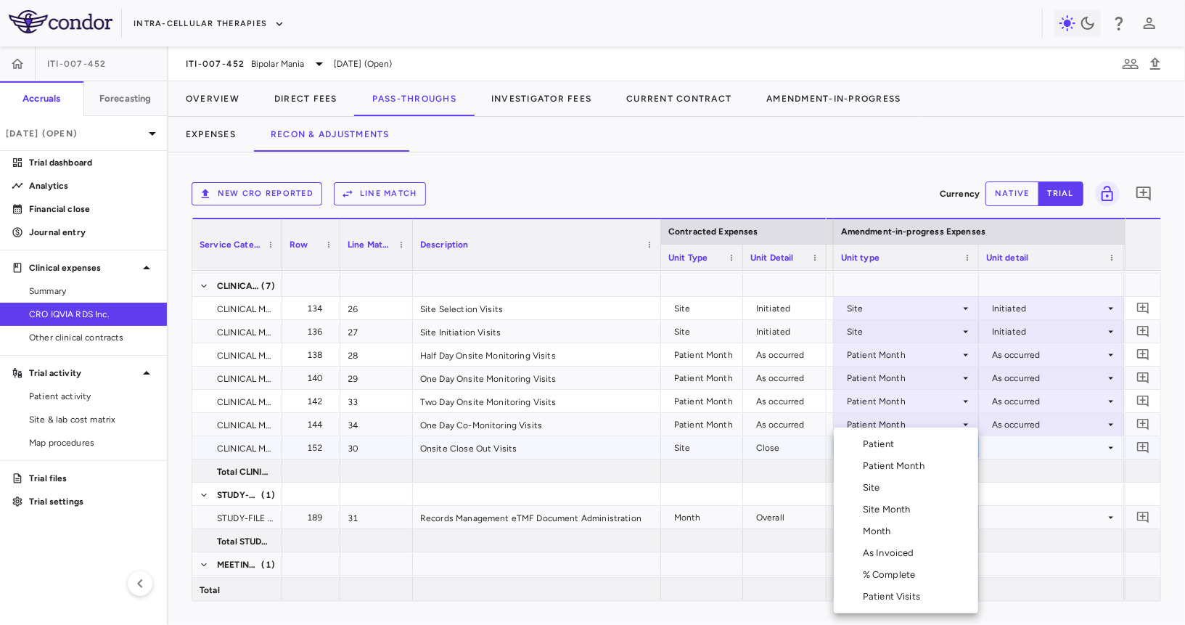
click at [881, 489] on div "Site" at bounding box center [874, 487] width 23 height 13
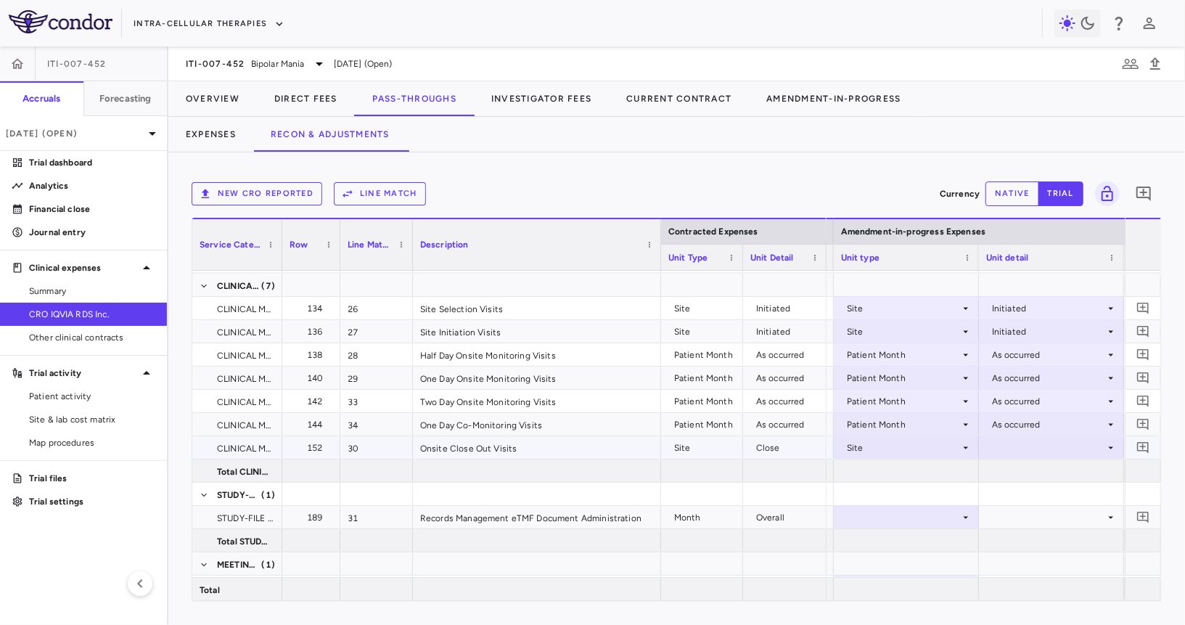
click at [992, 454] on div at bounding box center [1051, 447] width 131 height 21
click at [1009, 520] on div "Close" at bounding box center [1023, 517] width 30 height 13
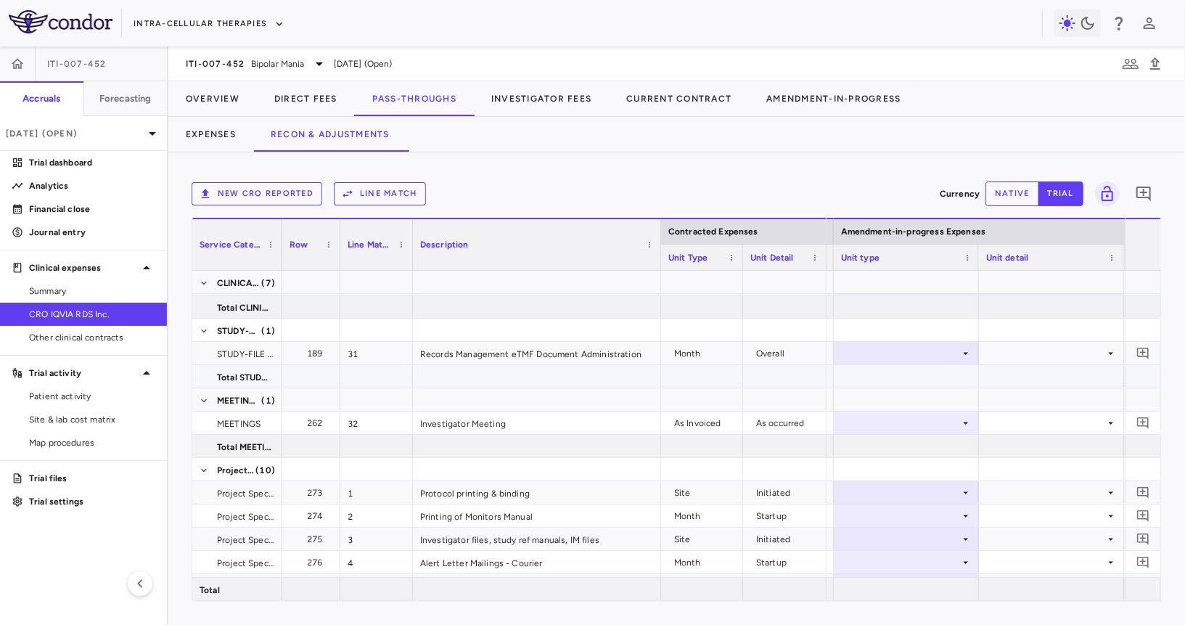
scroll to position [387, 0]
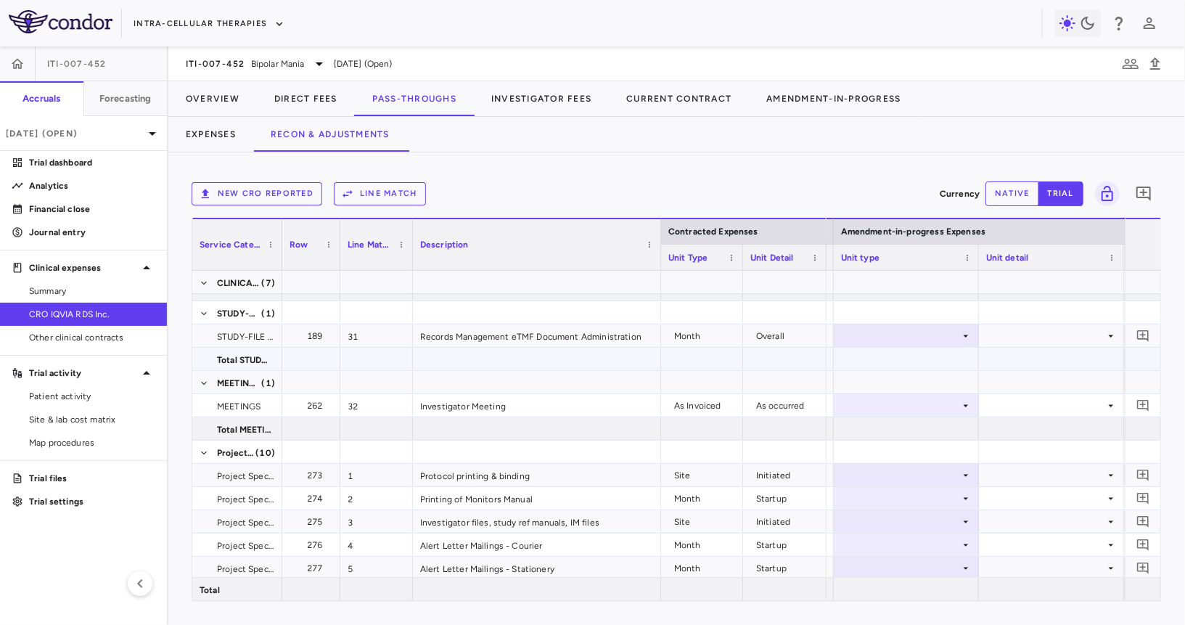
click at [908, 330] on div at bounding box center [906, 335] width 131 height 21
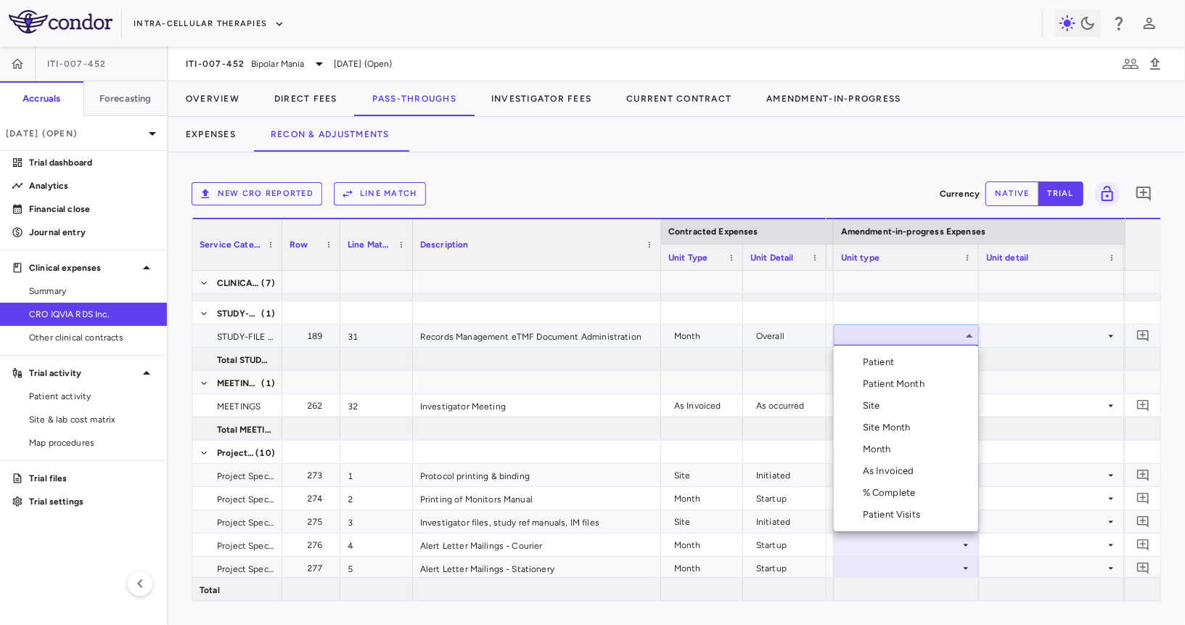
click at [895, 454] on div "Month" at bounding box center [880, 449] width 34 height 13
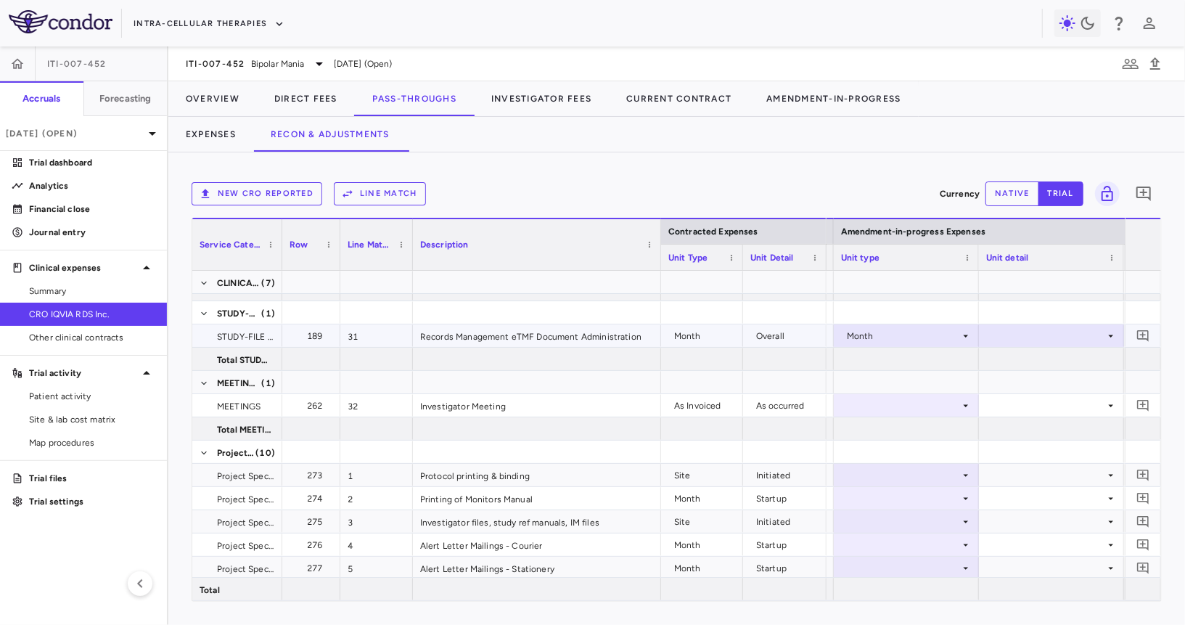
click at [1008, 339] on div at bounding box center [1051, 335] width 131 height 21
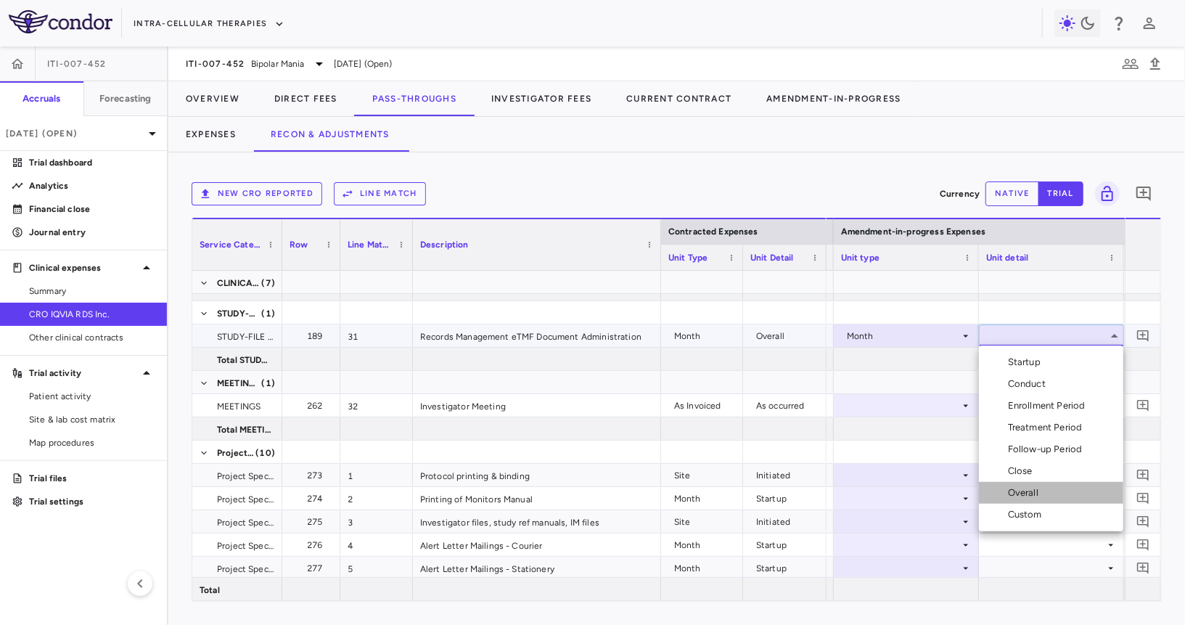
click at [1023, 496] on div "Overall" at bounding box center [1026, 492] width 36 height 13
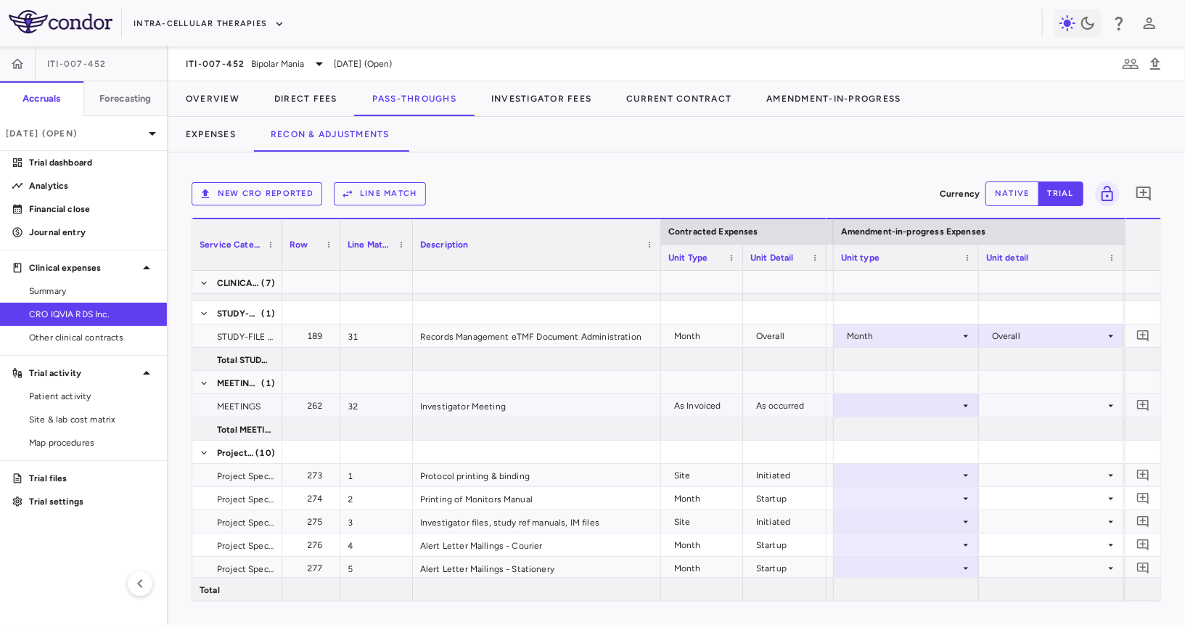
click at [907, 401] on div at bounding box center [906, 405] width 131 height 21
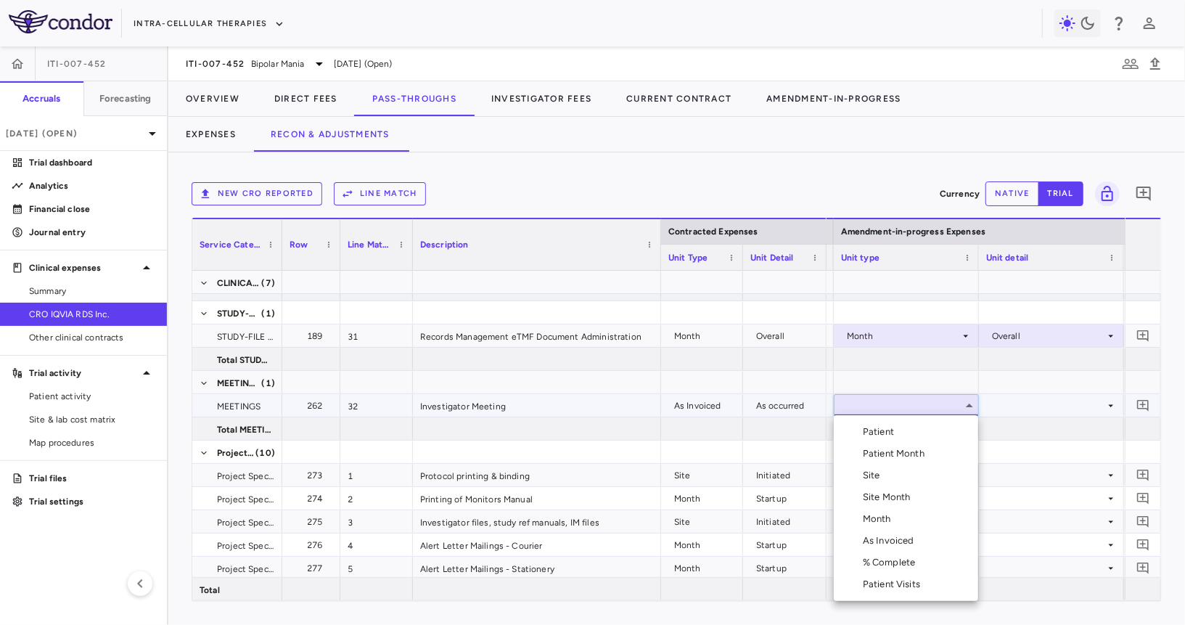
click at [899, 546] on div "As Invoiced" at bounding box center [891, 540] width 57 height 13
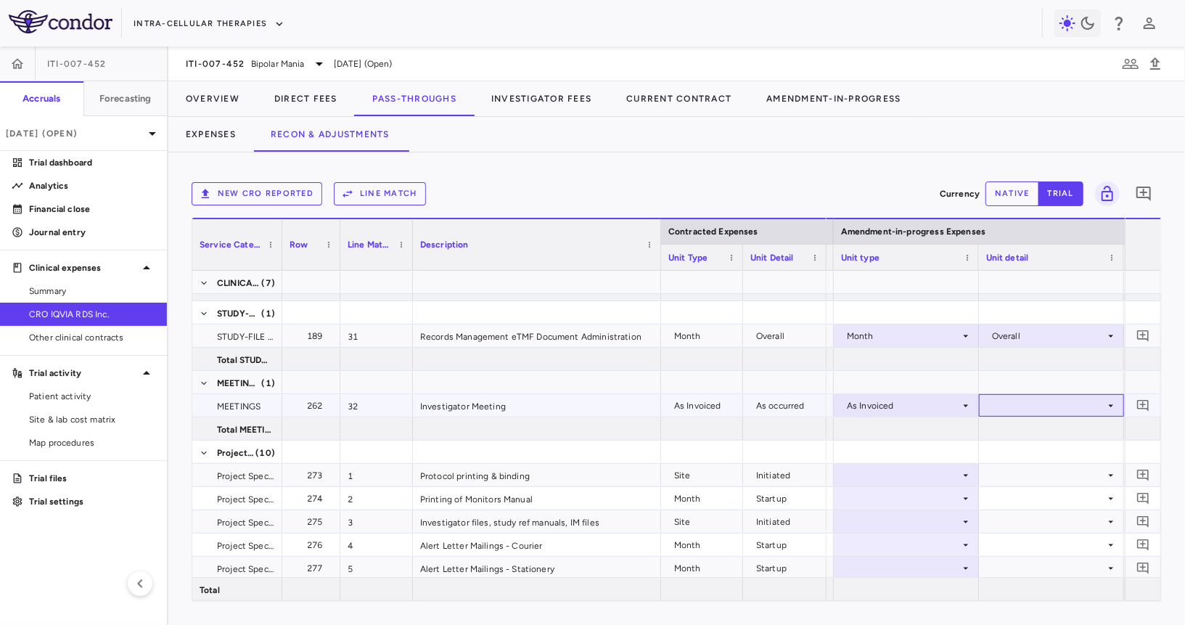
click at [1025, 397] on div at bounding box center [1051, 405] width 131 height 21
click at [1025, 432] on div "As occurred" at bounding box center [1037, 431] width 58 height 13
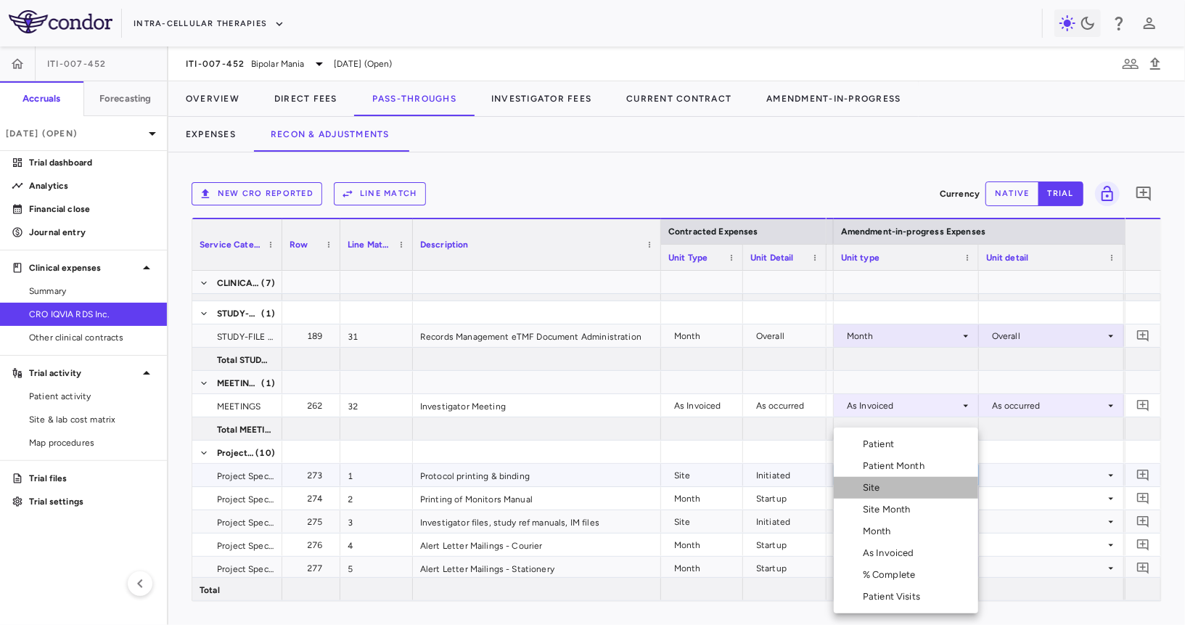
click at [903, 486] on li "Site" at bounding box center [906, 488] width 144 height 22
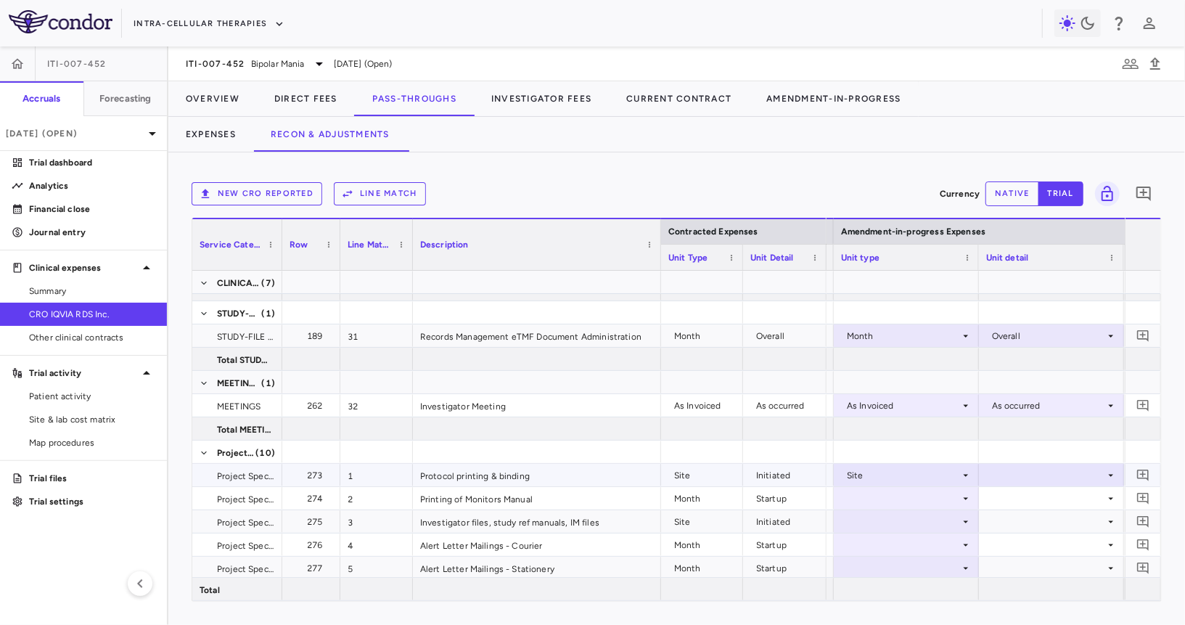
click at [1003, 469] on div at bounding box center [1051, 474] width 131 height 21
click at [1017, 529] on div "Initiated" at bounding box center [1029, 523] width 42 height 13
click at [911, 497] on div at bounding box center [906, 498] width 131 height 21
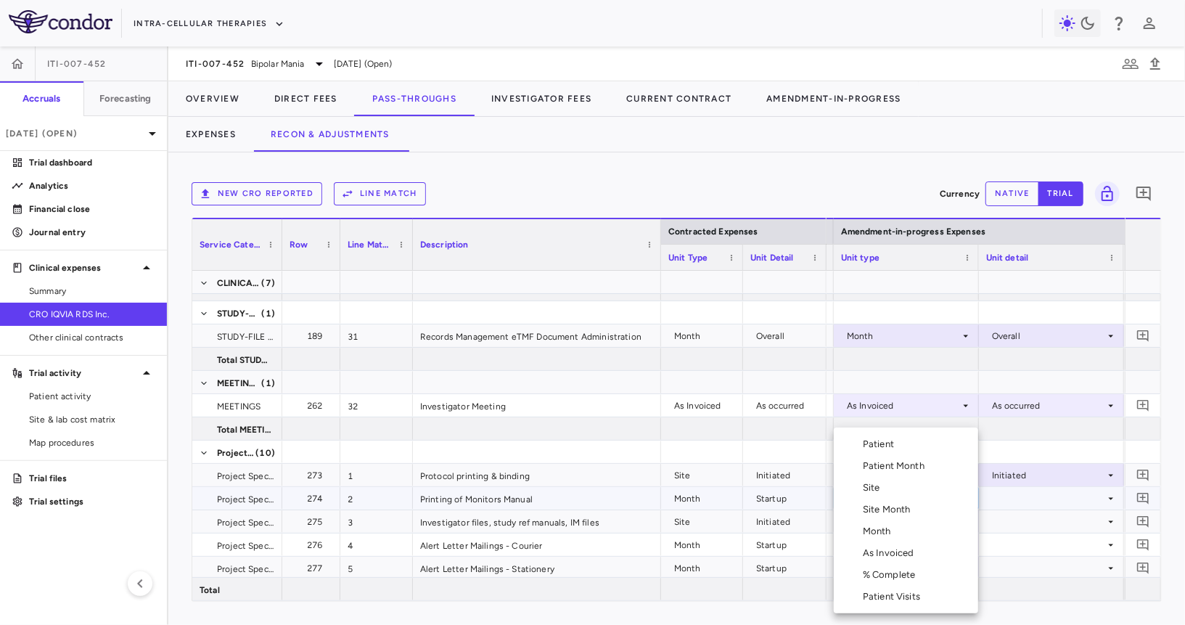
click at [903, 533] on li "Month" at bounding box center [906, 531] width 144 height 22
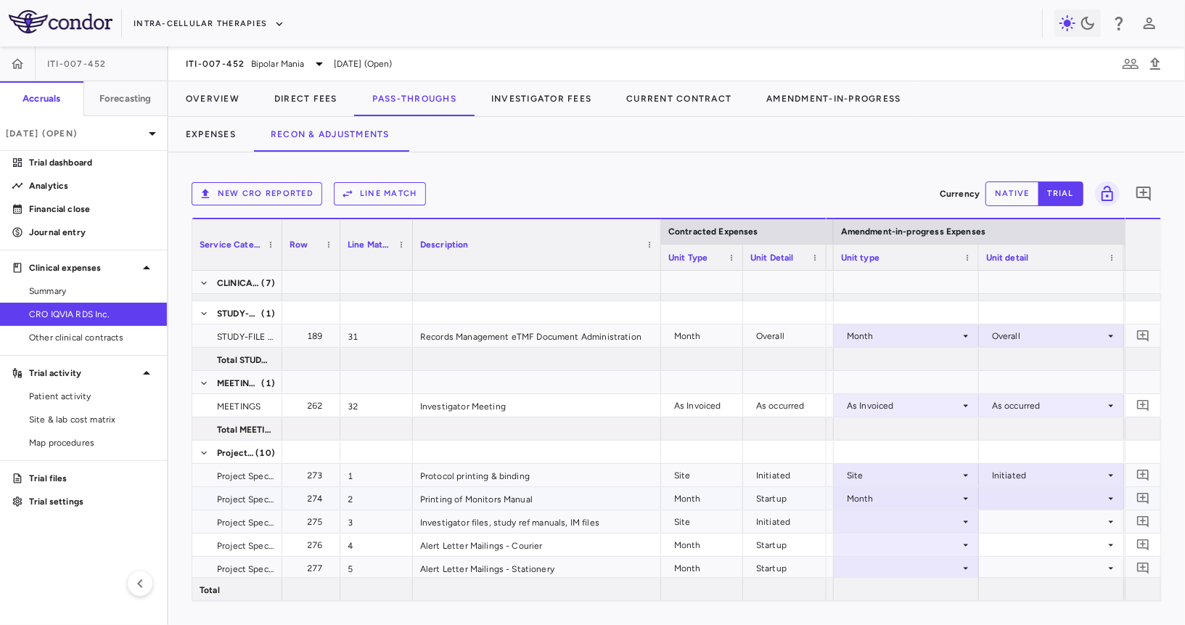
click at [1004, 502] on div at bounding box center [1051, 498] width 131 height 21
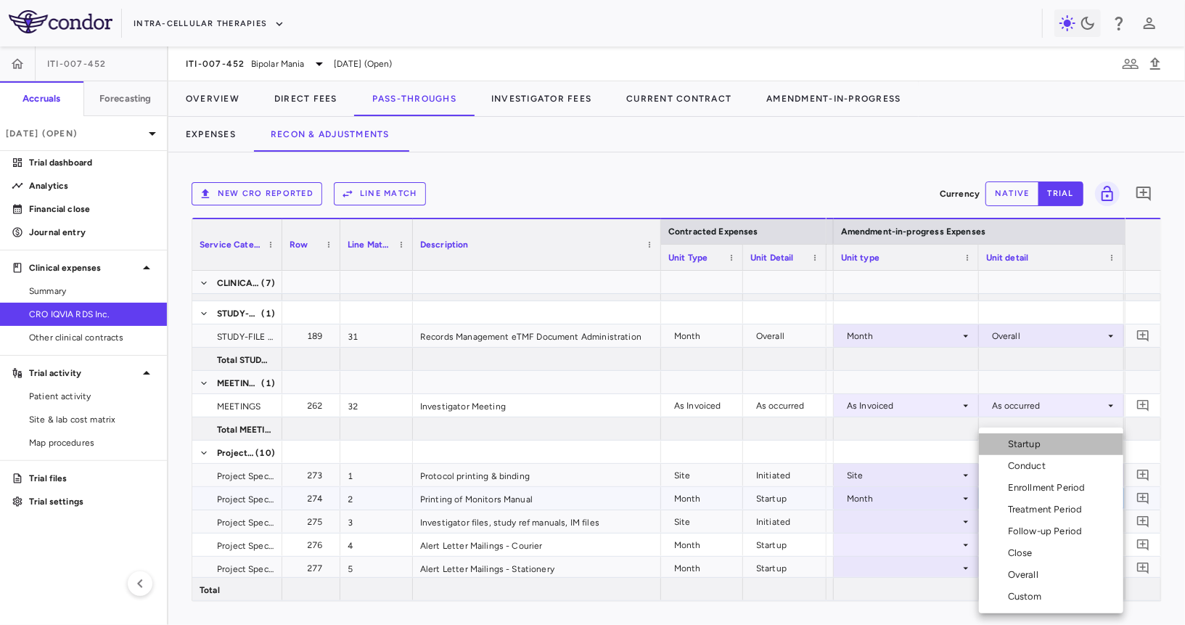
click at [1025, 448] on div "Startup" at bounding box center [1027, 444] width 38 height 13
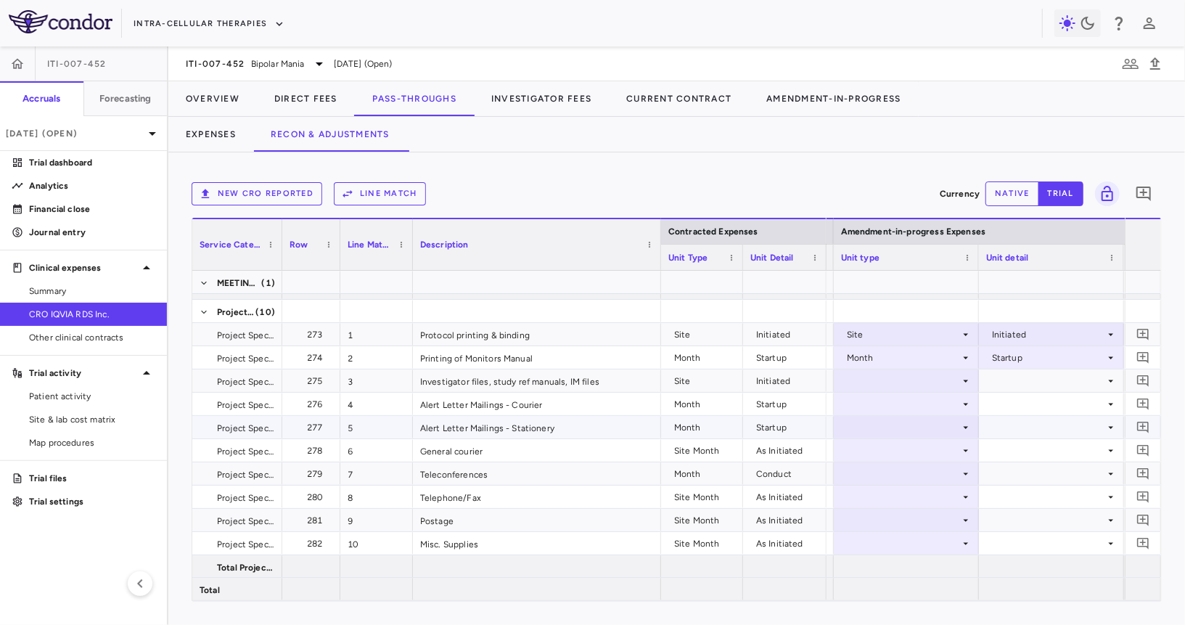
scroll to position [537, 0]
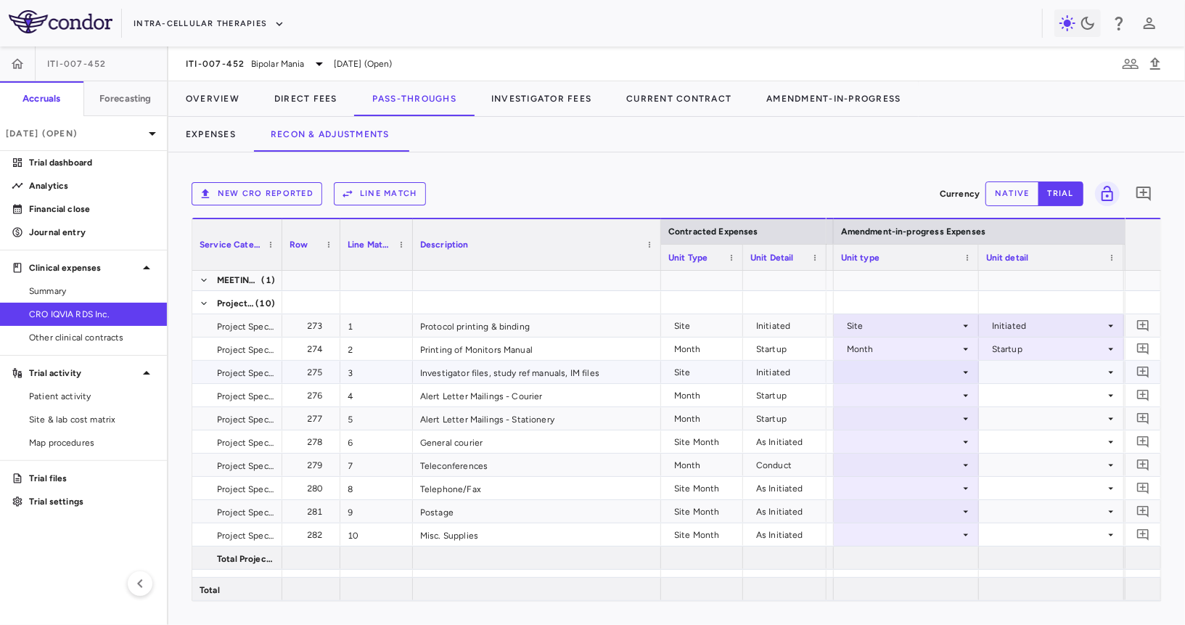
click at [895, 364] on div at bounding box center [906, 371] width 131 height 21
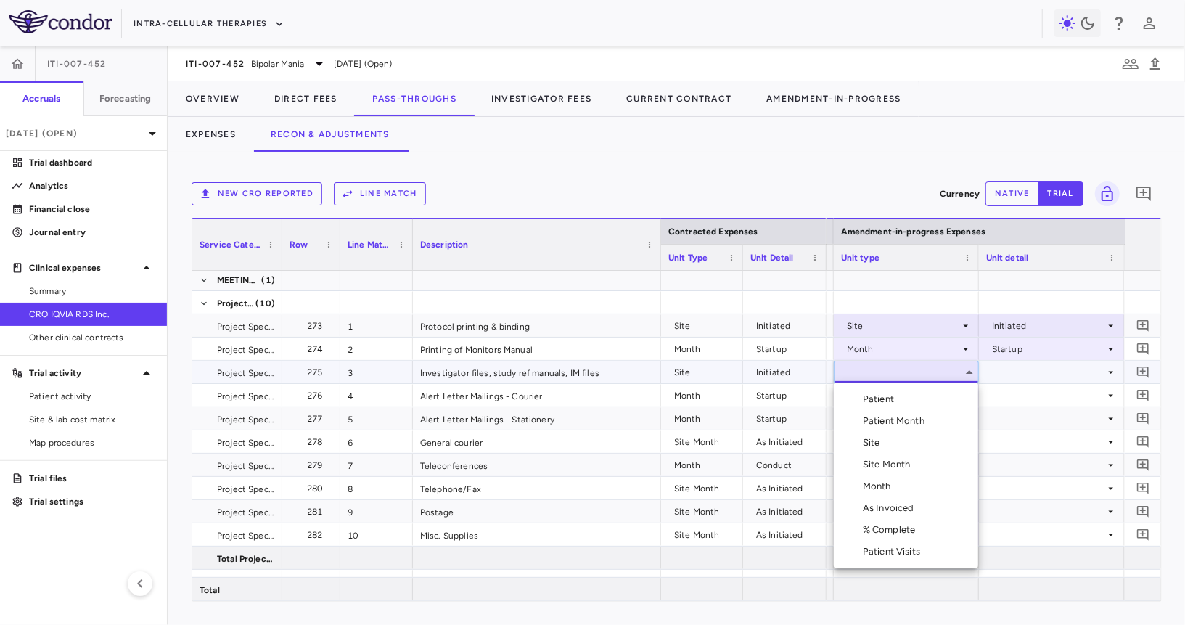
click at [882, 442] on div "Site" at bounding box center [874, 442] width 23 height 13
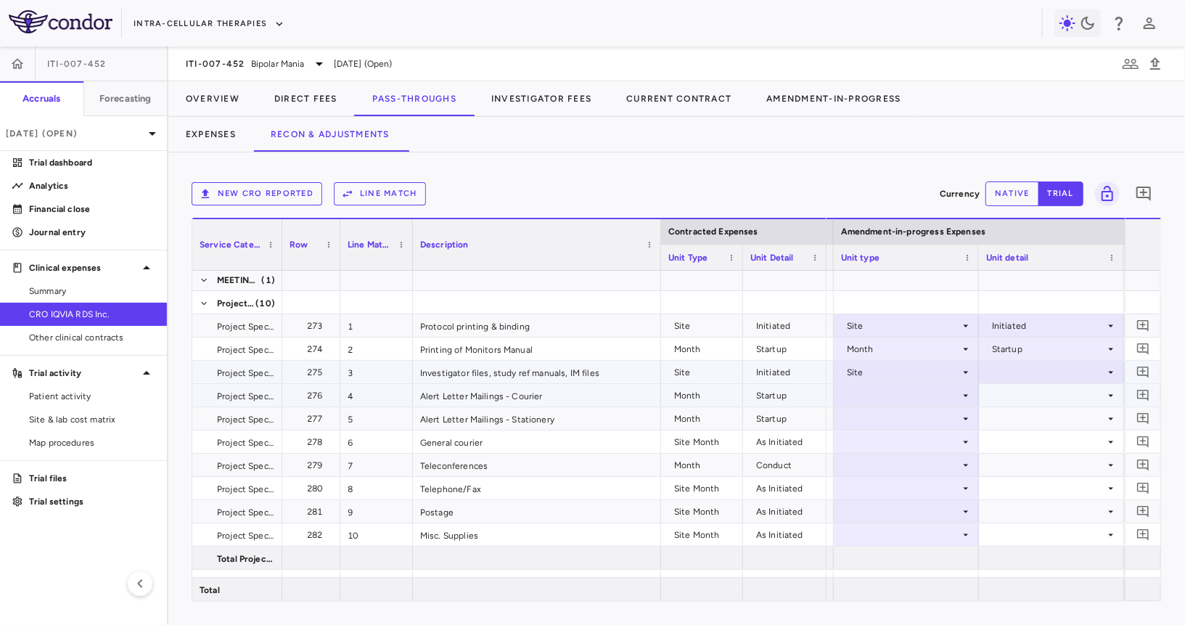
click at [1009, 379] on div at bounding box center [1051, 371] width 131 height 21
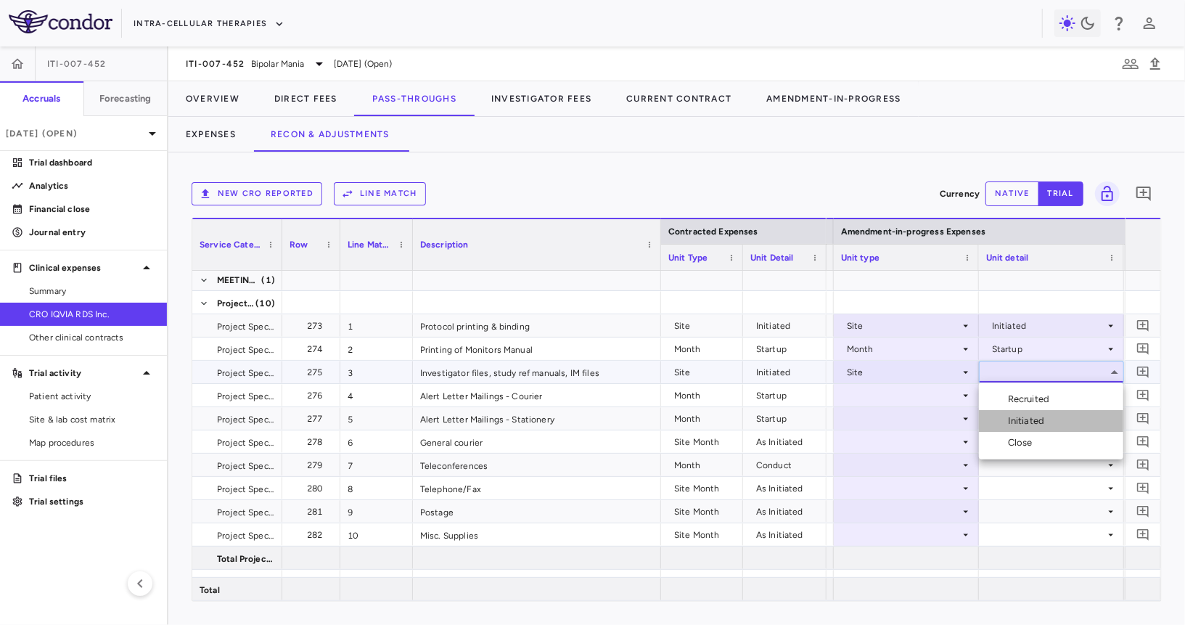
click at [1012, 422] on div "Initiated" at bounding box center [1029, 420] width 42 height 13
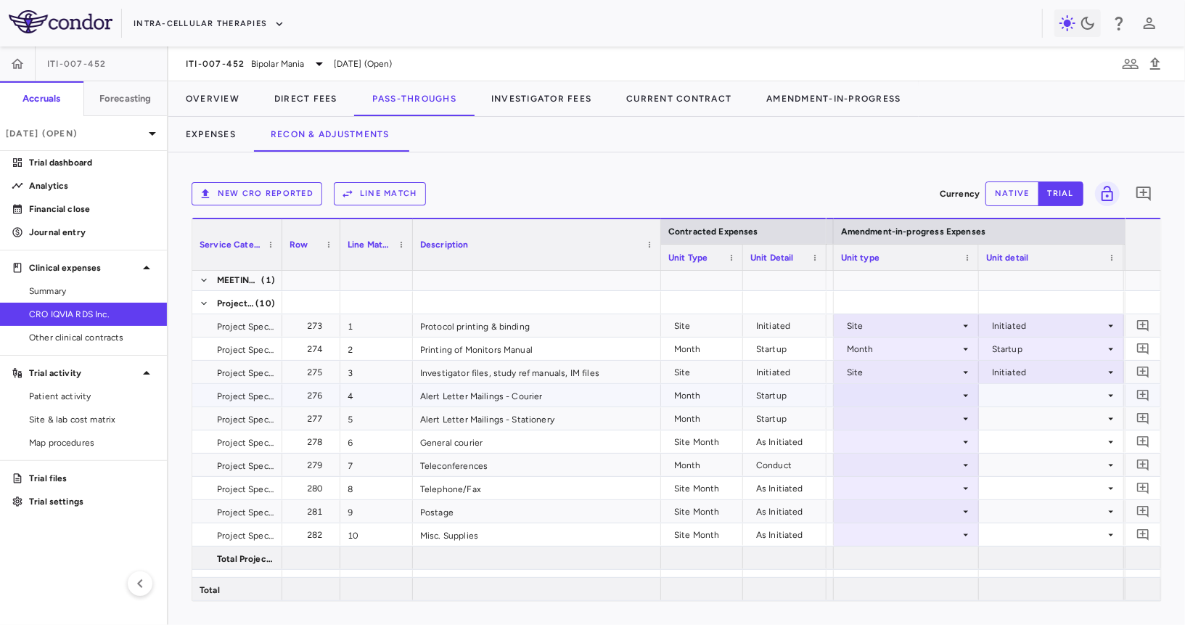
click at [901, 395] on div at bounding box center [906, 395] width 131 height 21
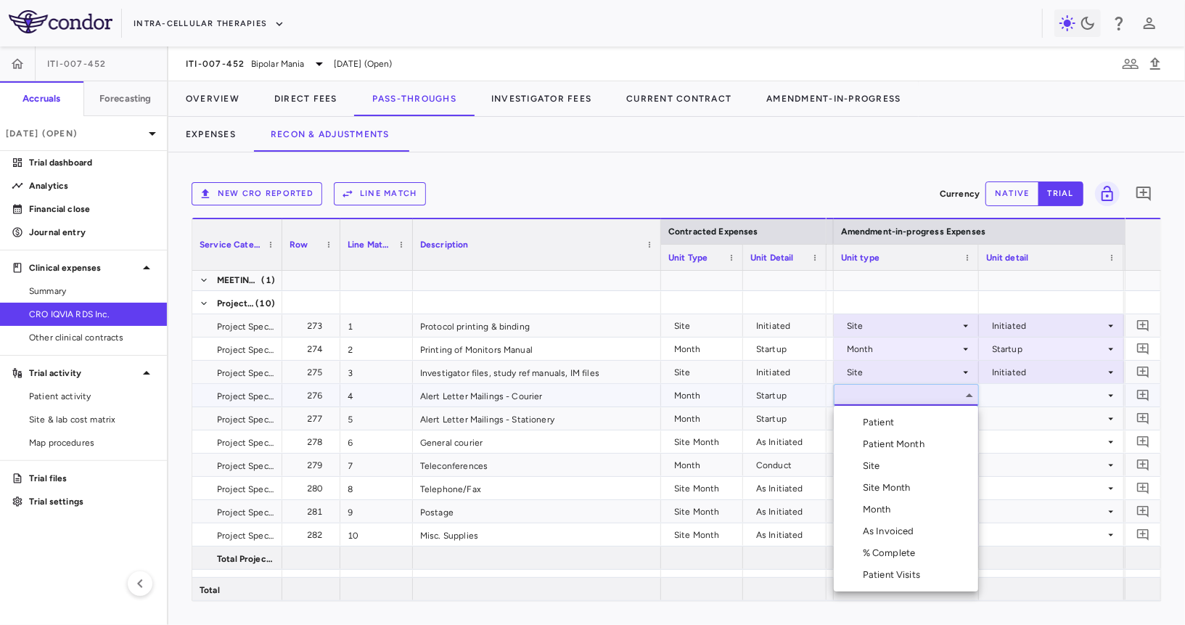
click at [877, 511] on div "Month" at bounding box center [880, 509] width 34 height 13
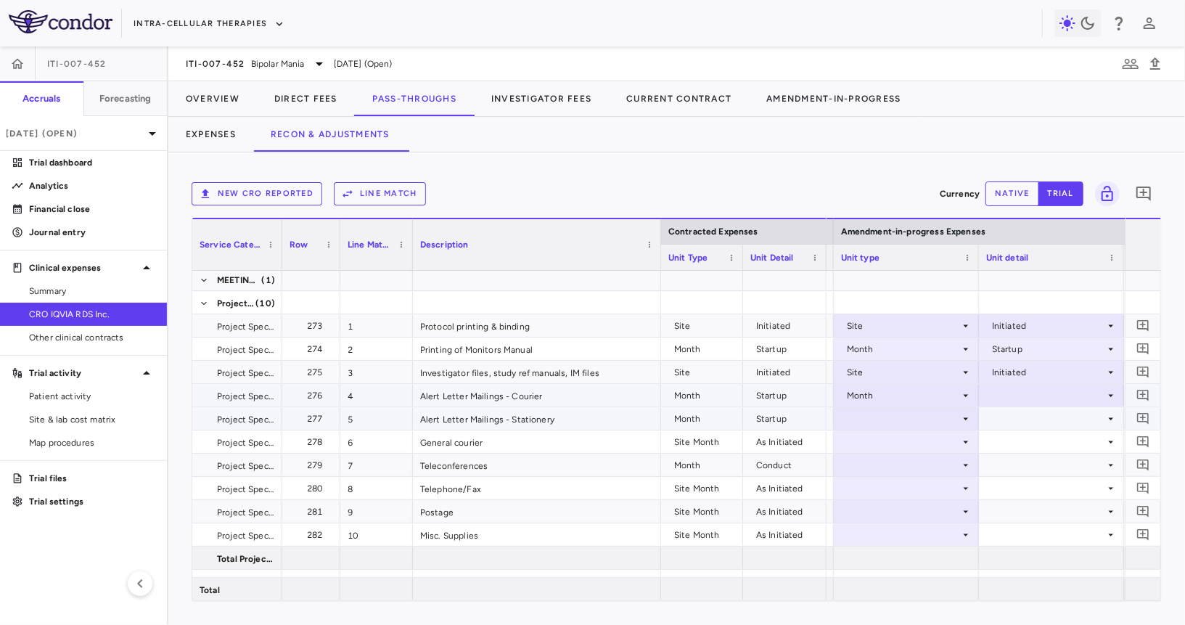
click at [1009, 398] on div at bounding box center [1051, 395] width 131 height 21
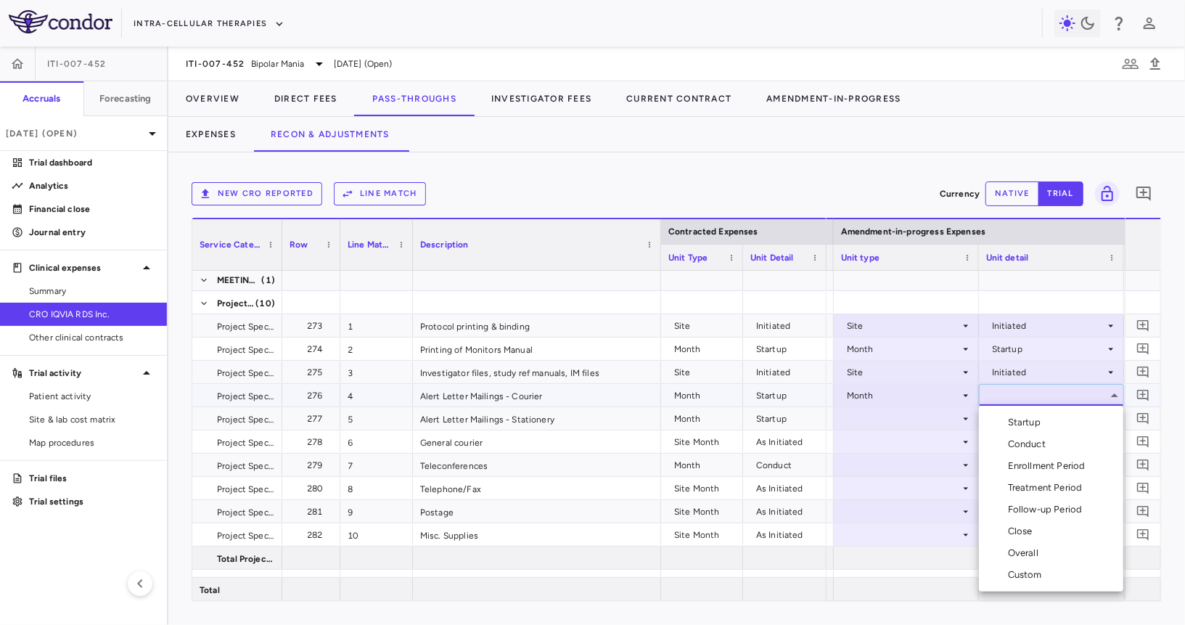
click at [1010, 411] on ul "Select Startup Conduct Enrollment Period Treatment Period Follow-up Period Clos…" at bounding box center [1051, 499] width 144 height 186
click at [1010, 417] on div "Startup" at bounding box center [1027, 422] width 38 height 13
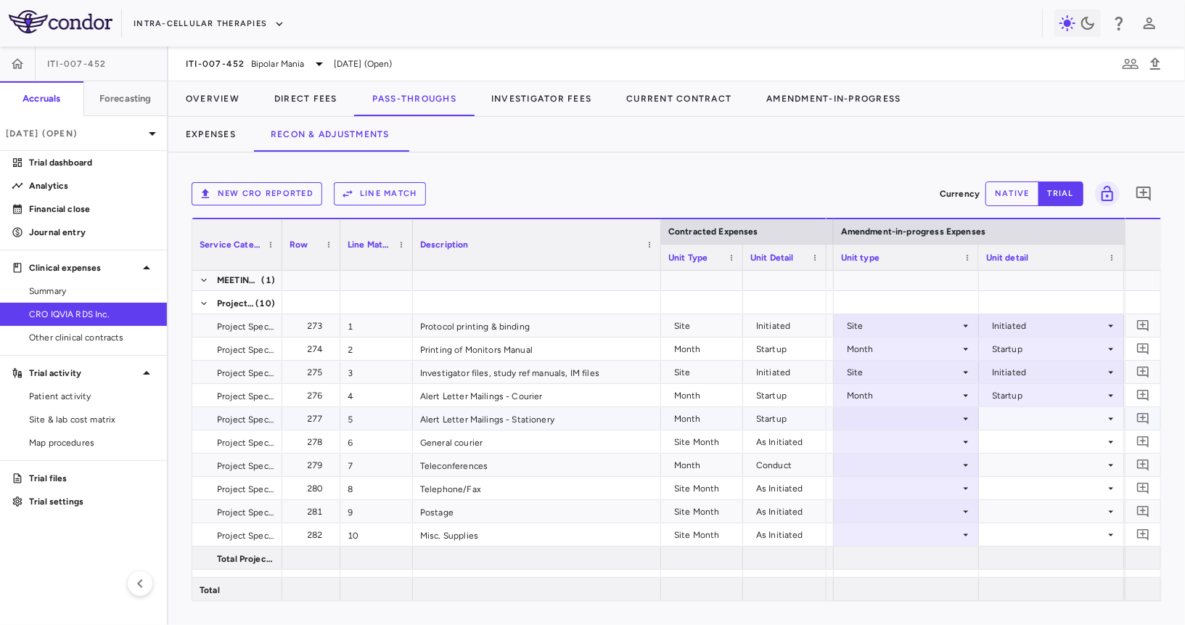
click at [933, 417] on div at bounding box center [906, 418] width 131 height 21
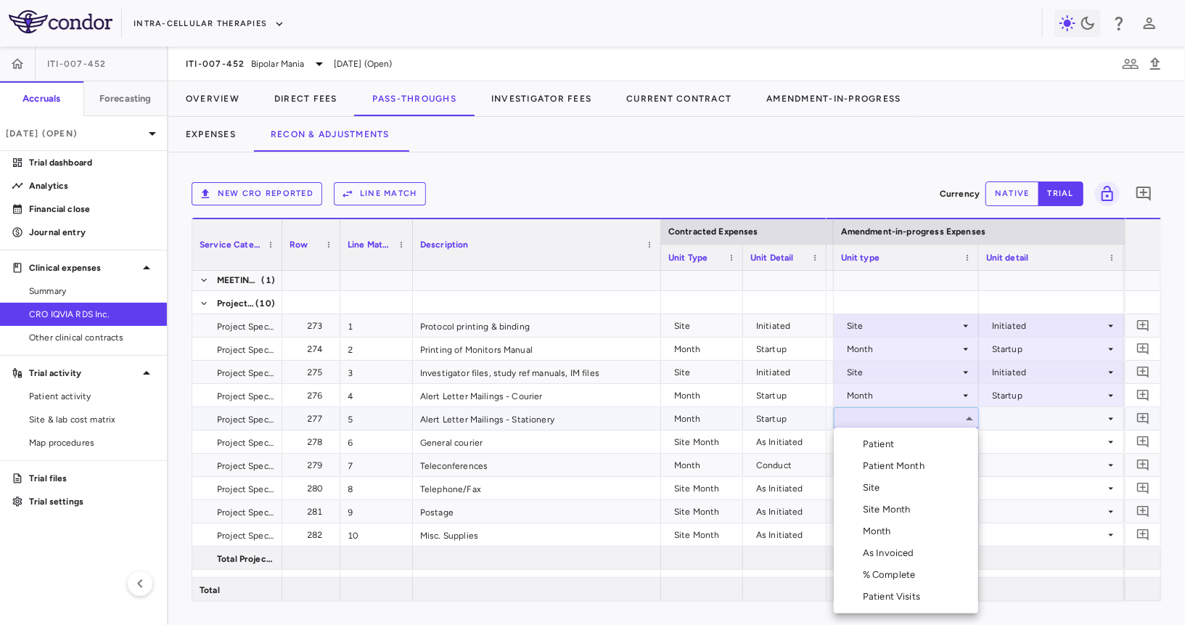
click at [906, 524] on li "Month" at bounding box center [906, 531] width 144 height 22
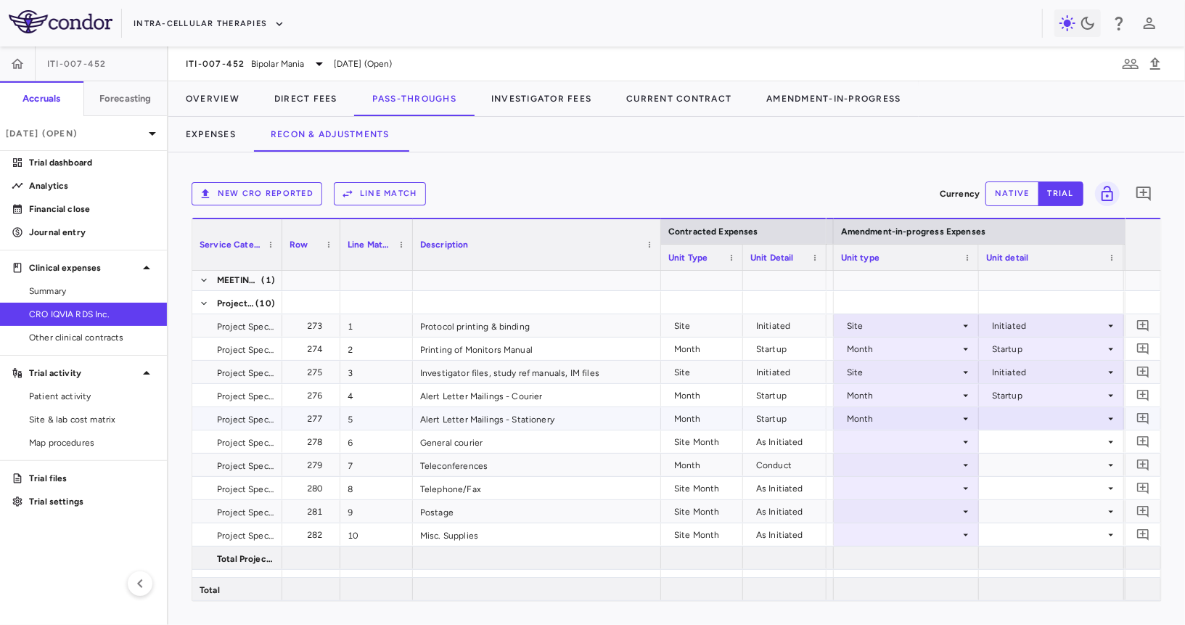
click at [1028, 414] on div at bounding box center [1051, 418] width 131 height 21
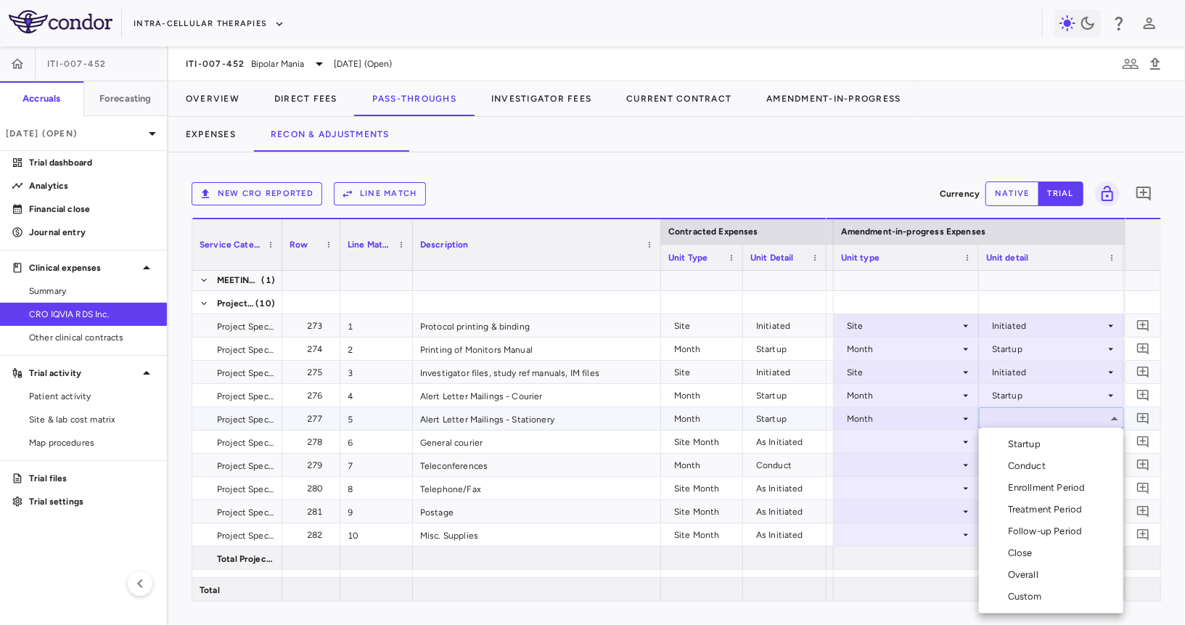
click at [1027, 429] on ul "Select Startup Conduct Enrollment Period Treatment Period Follow-up Period Clos…" at bounding box center [1051, 520] width 144 height 186
click at [1022, 435] on li "Startup" at bounding box center [1051, 444] width 144 height 22
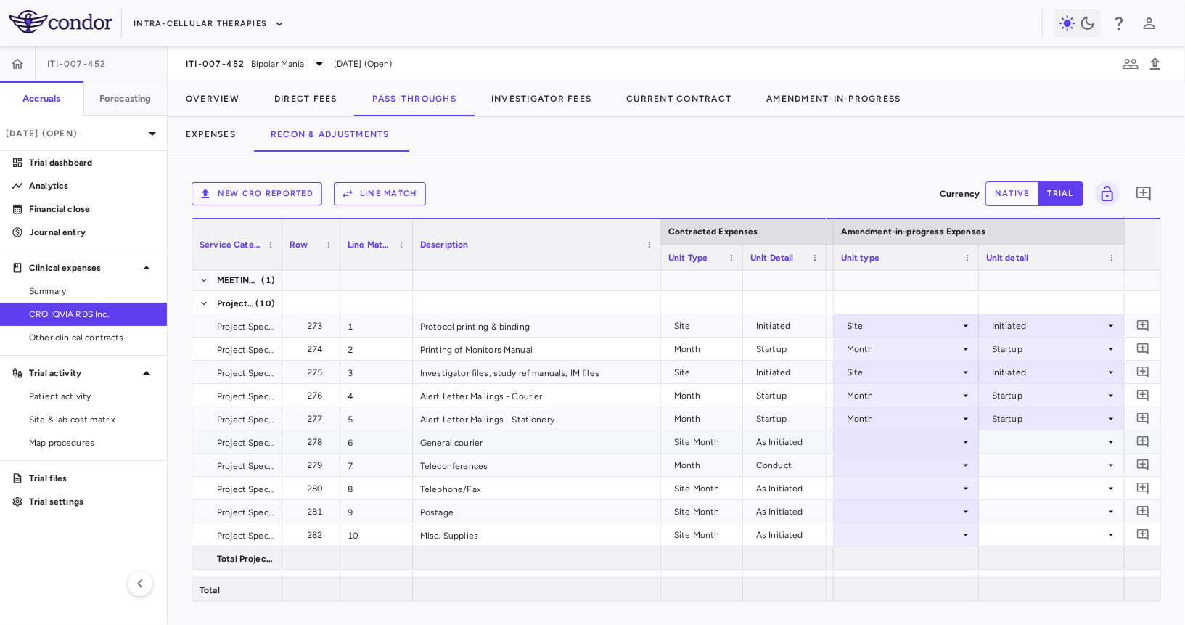
click at [945, 433] on div at bounding box center [906, 441] width 131 height 21
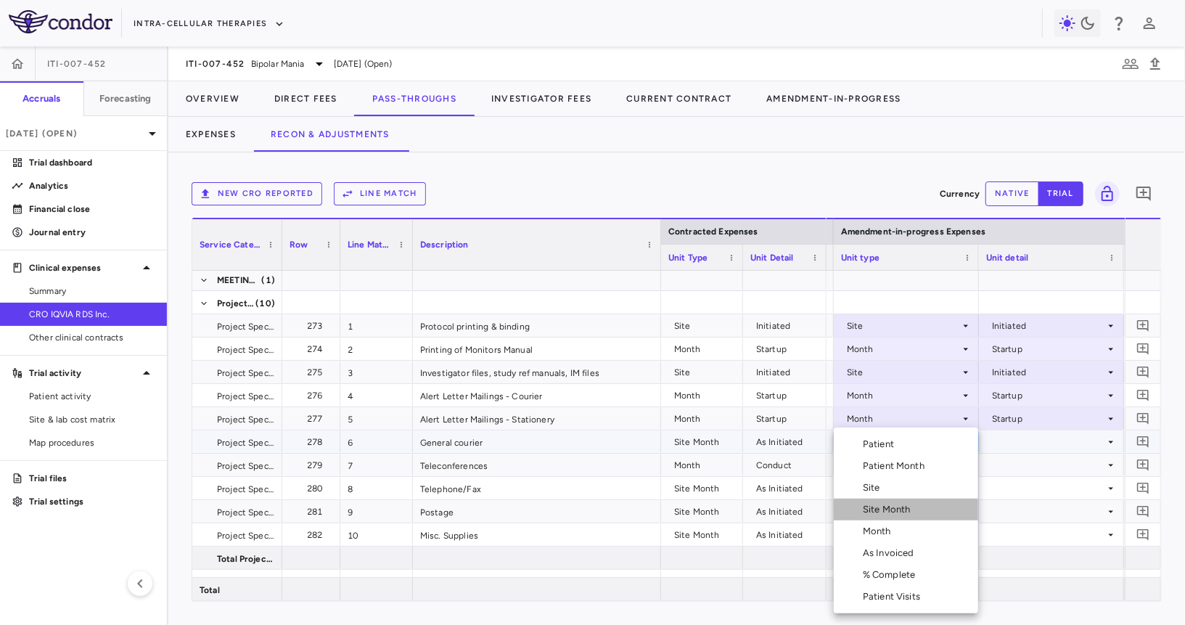
click at [907, 511] on div "Site Month" at bounding box center [890, 509] width 54 height 13
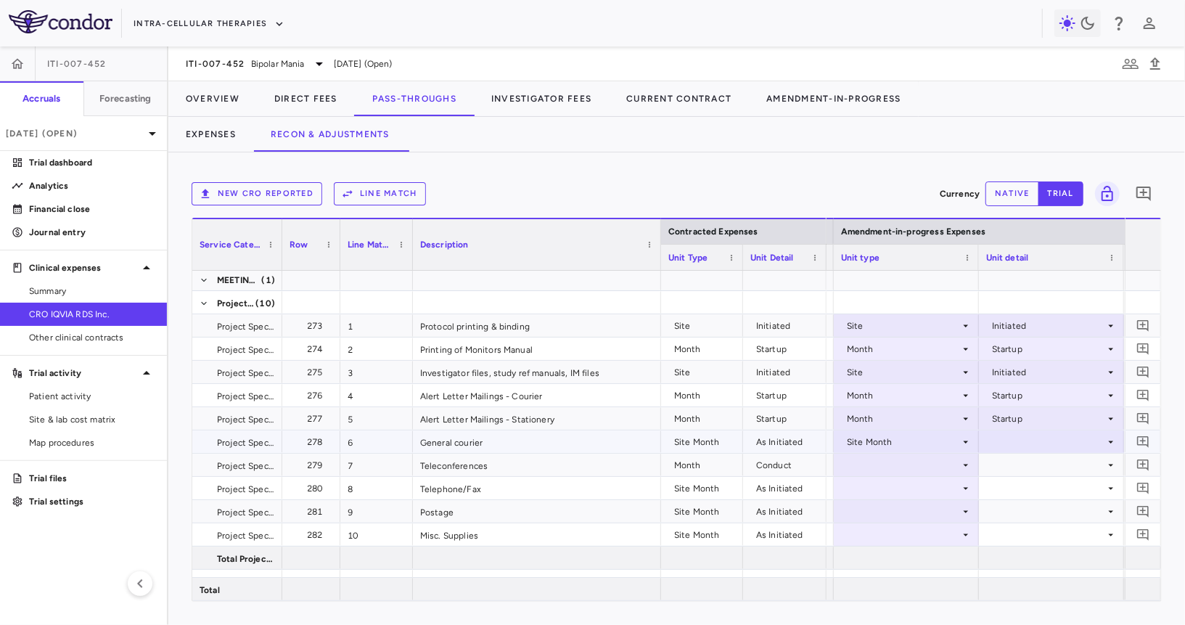
click at [1006, 445] on div at bounding box center [1051, 441] width 131 height 21
click at [1008, 464] on div "As Initiated" at bounding box center [1036, 468] width 56 height 13
click at [927, 462] on div at bounding box center [906, 464] width 131 height 21
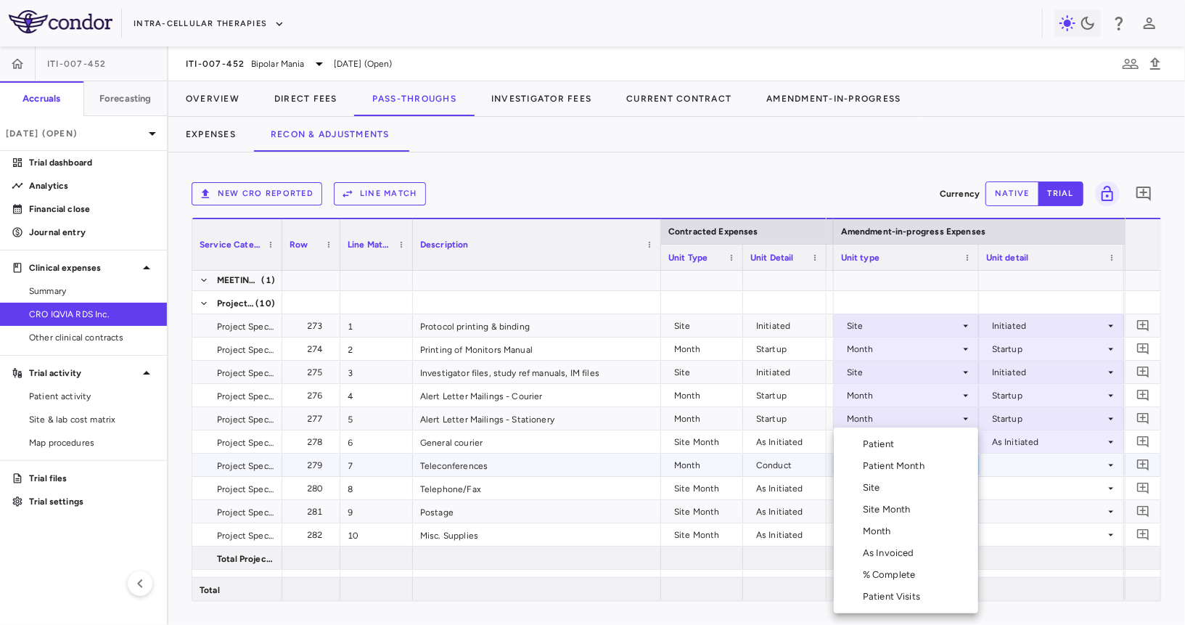
click at [907, 536] on li "Month" at bounding box center [906, 531] width 144 height 22
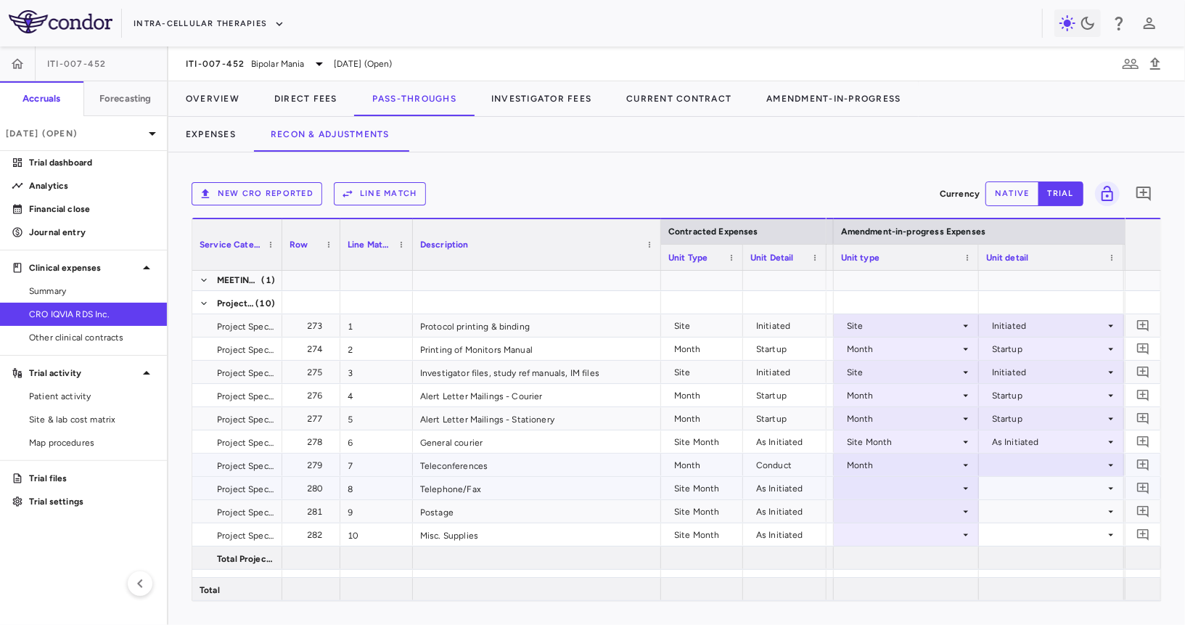
click at [1008, 470] on div at bounding box center [1051, 464] width 131 height 21
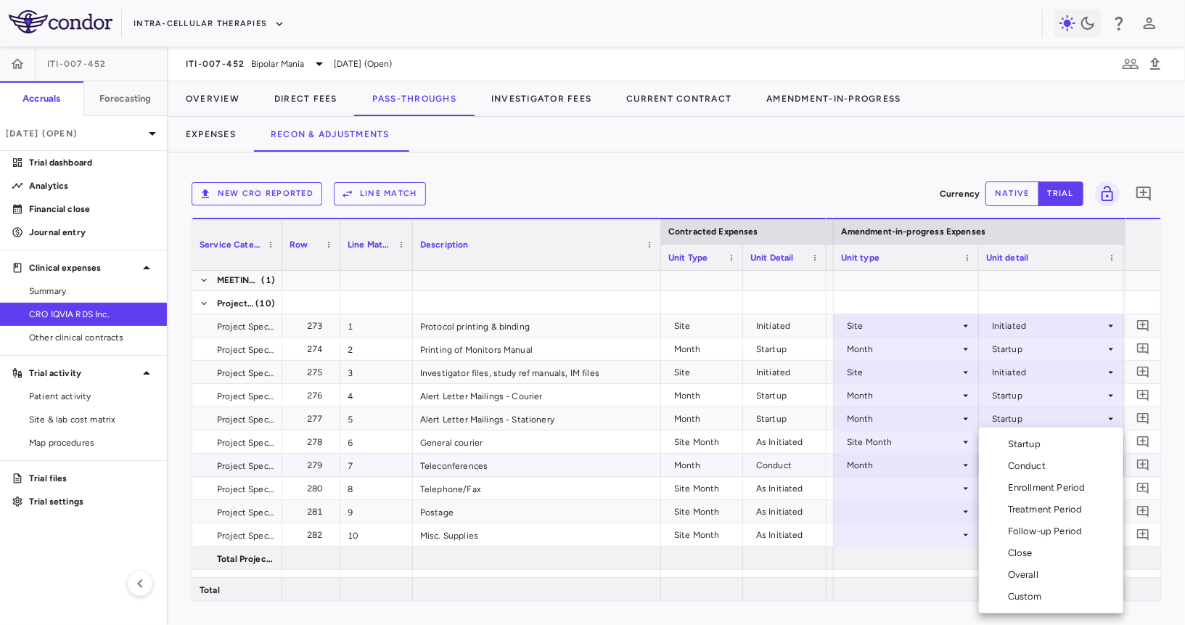
click at [1016, 465] on div "Conduct" at bounding box center [1030, 465] width 44 height 13
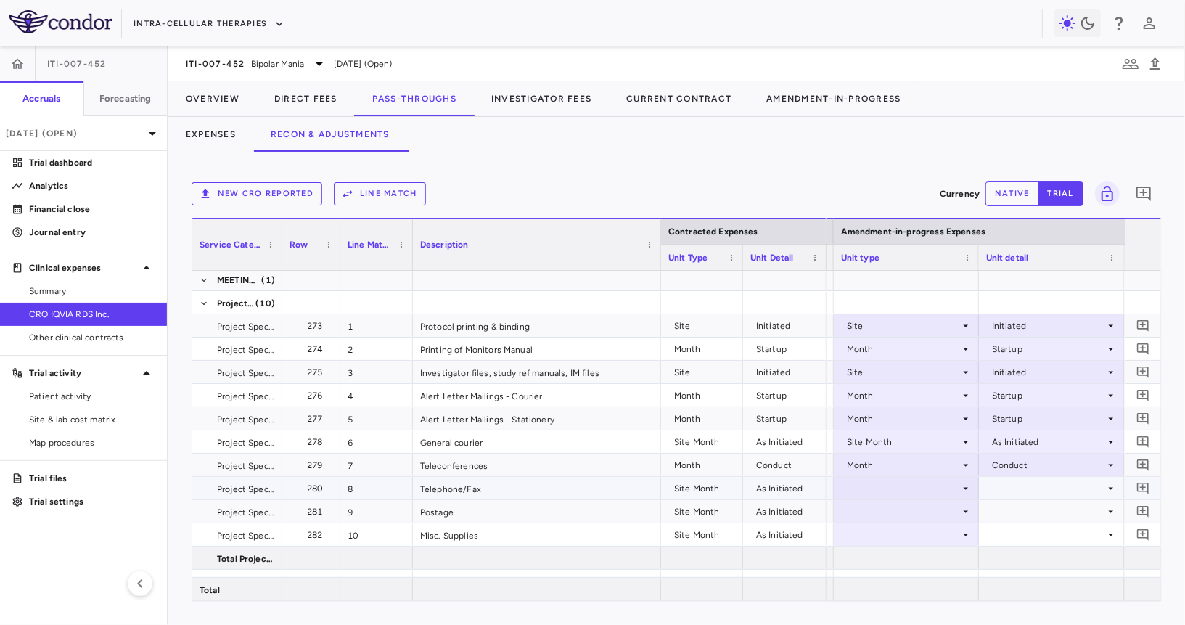
click at [923, 485] on div at bounding box center [906, 487] width 131 height 21
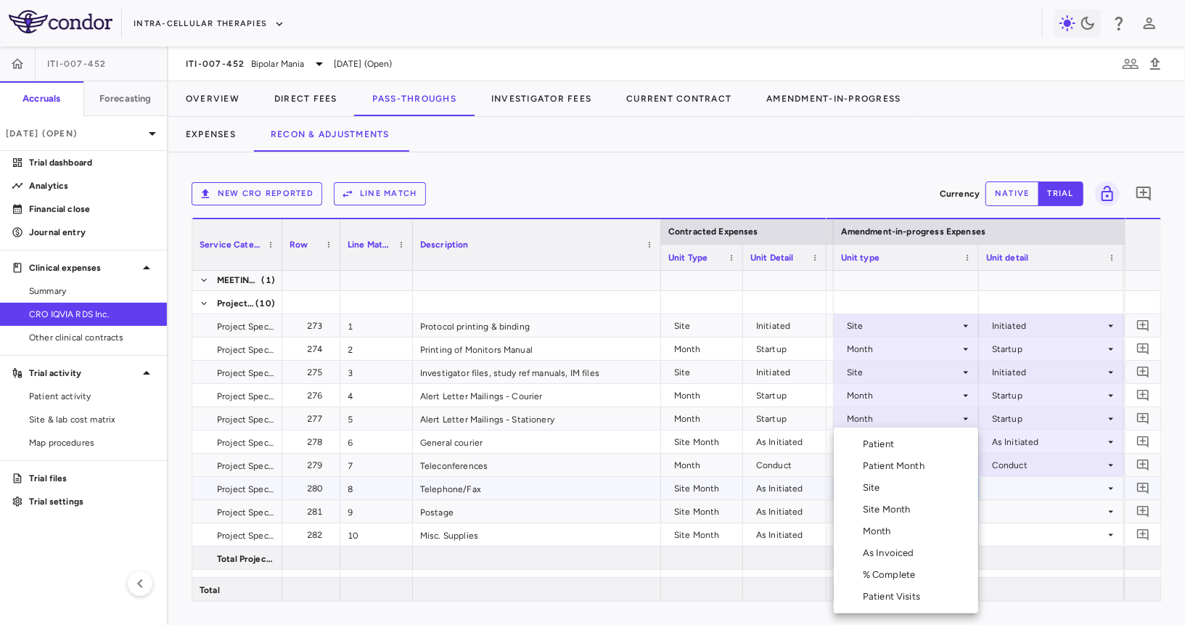
click at [922, 496] on li "Site" at bounding box center [906, 488] width 144 height 22
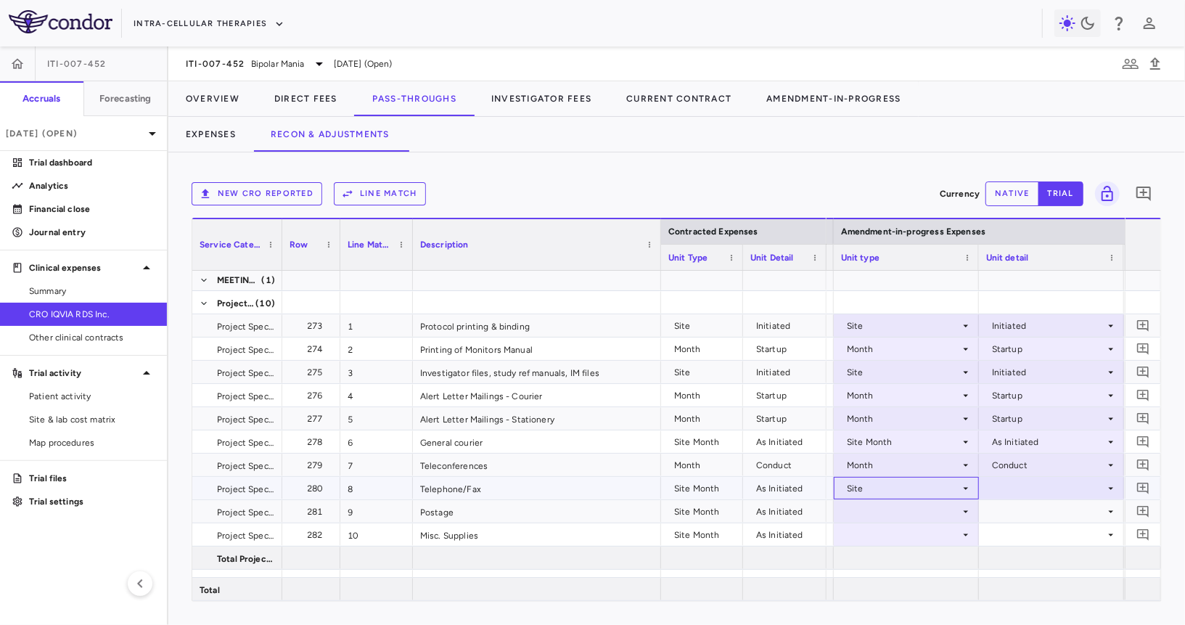
click at [922, 484] on div "Site" at bounding box center [903, 488] width 113 height 23
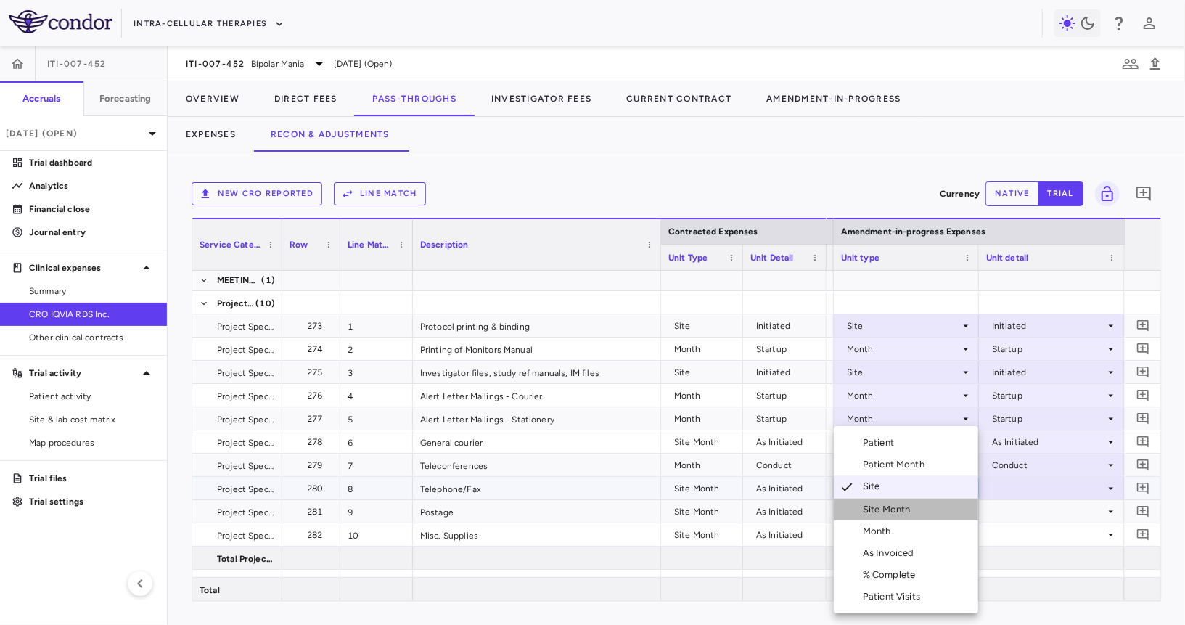
click at [914, 519] on li "Site Month" at bounding box center [906, 510] width 144 height 22
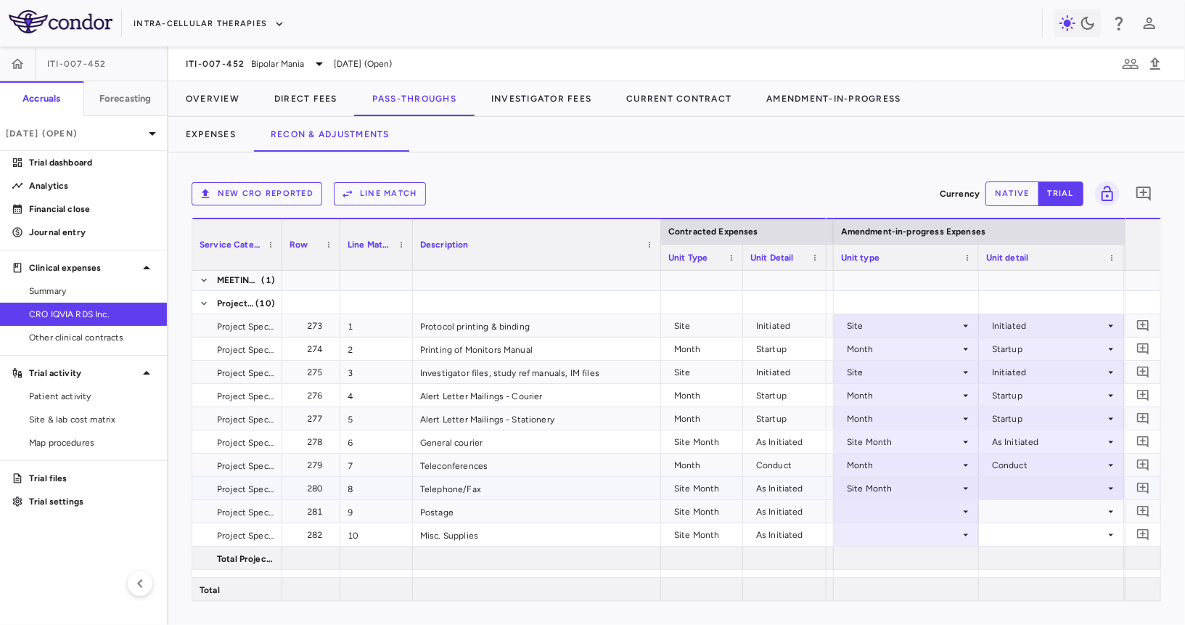
click at [1003, 496] on div at bounding box center [1051, 487] width 131 height 21
click at [1011, 511] on div "As Initiated" at bounding box center [1036, 515] width 56 height 13
click at [908, 509] on div at bounding box center [906, 511] width 131 height 21
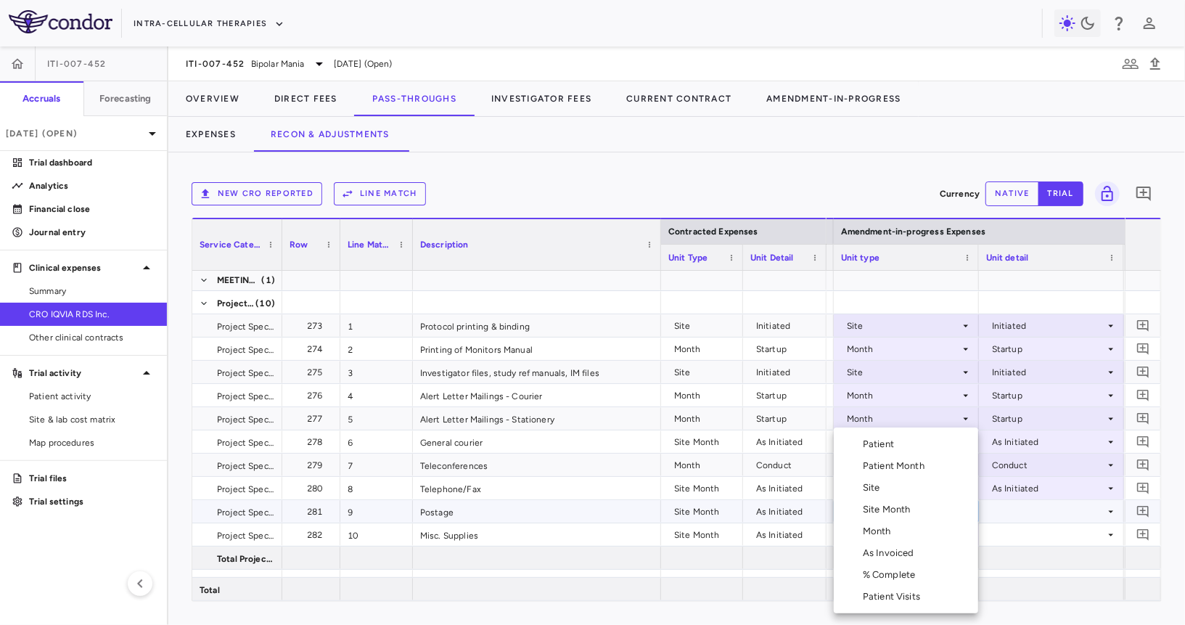
click at [919, 507] on li "Site Month" at bounding box center [906, 510] width 144 height 22
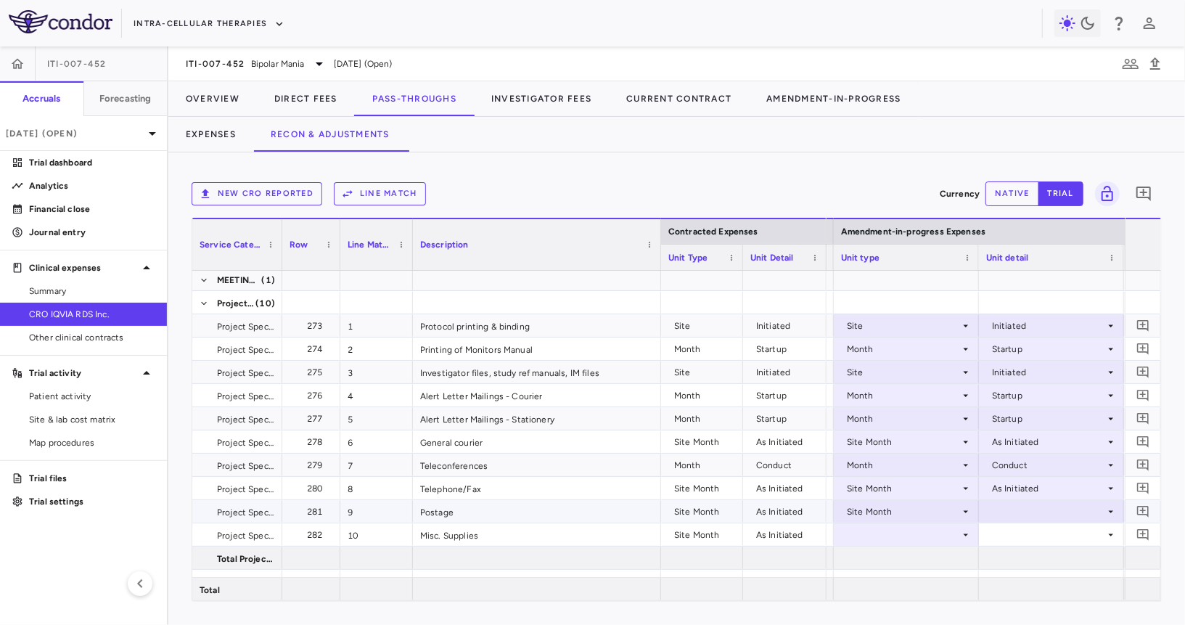
click at [1000, 507] on div at bounding box center [1051, 511] width 131 height 21
click at [1013, 532] on div "As Initiated" at bounding box center [1036, 538] width 56 height 13
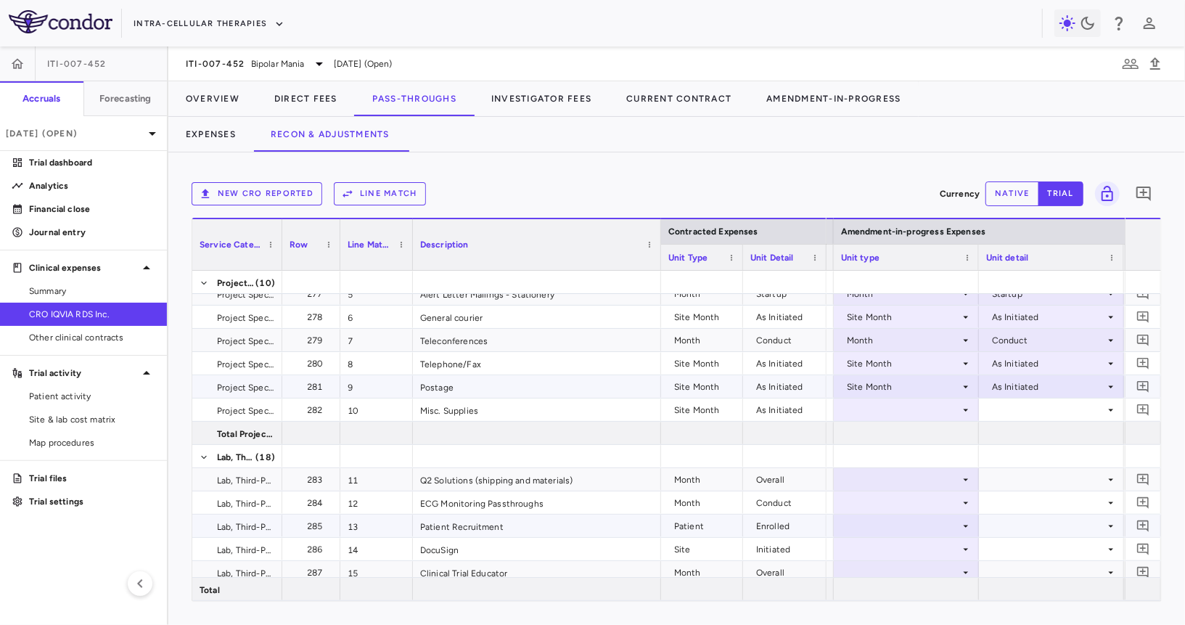
scroll to position [701, 0]
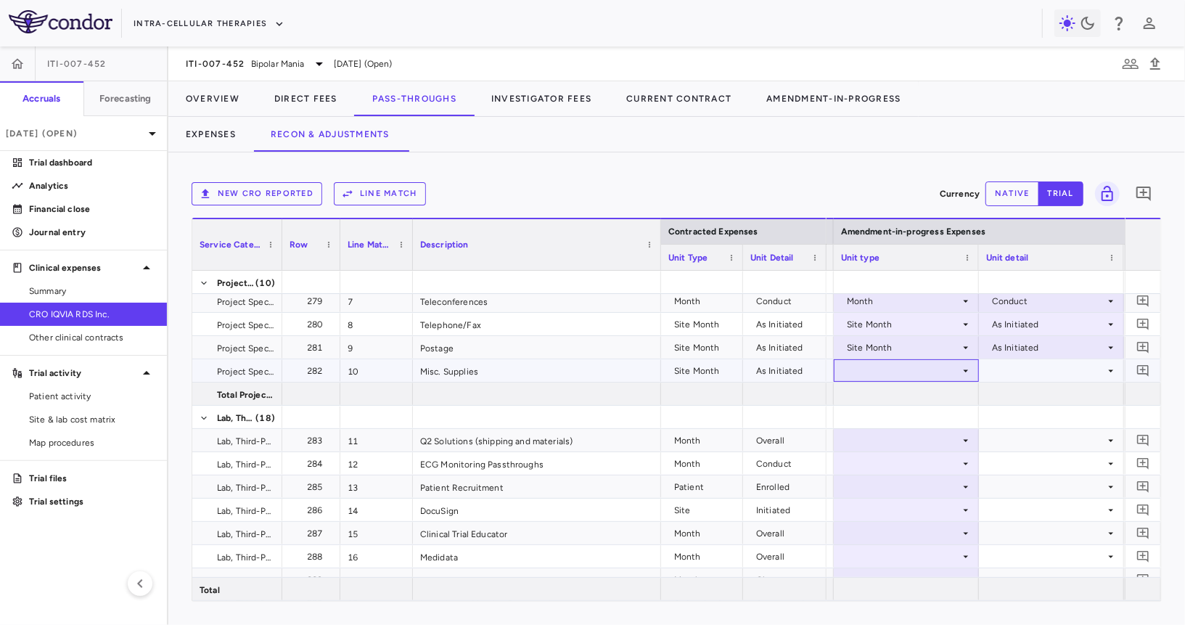
click at [924, 369] on div at bounding box center [906, 370] width 131 height 21
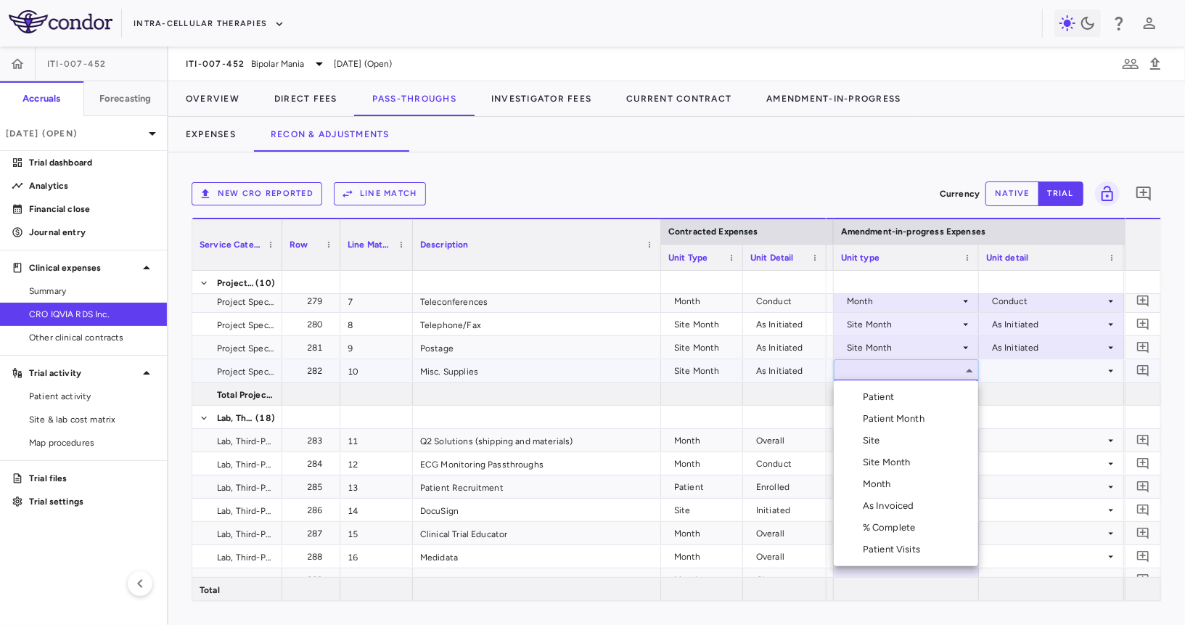
drag, startPoint x: 916, startPoint y: 421, endPoint x: 894, endPoint y: 511, distance: 92.7
click at [894, 511] on ul "Select Patient Patient Month Site Site Month Month As Invoiced % Complete Patie…" at bounding box center [906, 473] width 144 height 186
click at [898, 468] on div "Site Month" at bounding box center [890, 462] width 54 height 13
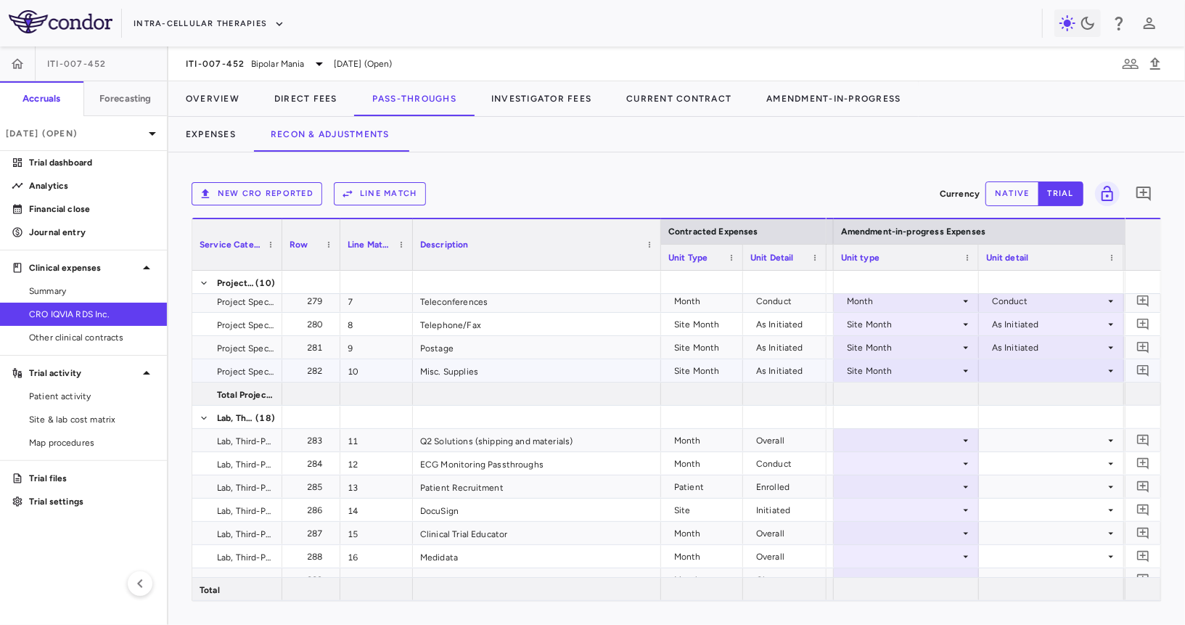
click at [1027, 378] on div at bounding box center [1051, 370] width 131 height 21
click at [1021, 390] on div "As Initiated" at bounding box center [1036, 396] width 56 height 13
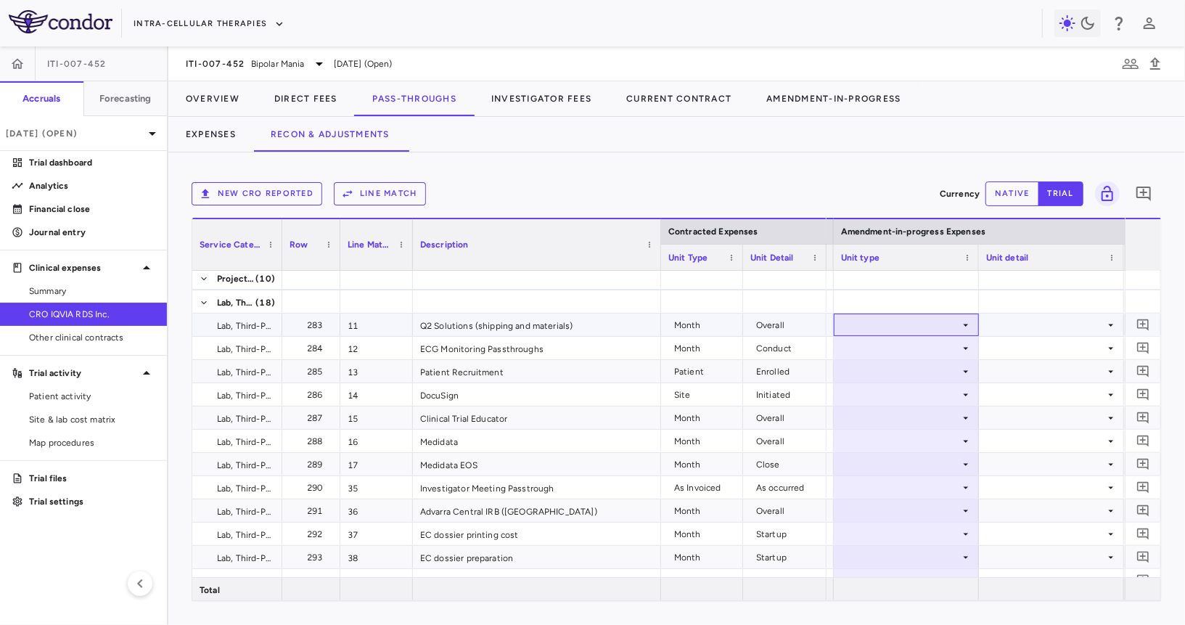
click at [906, 321] on div at bounding box center [906, 324] width 131 height 21
click at [919, 332] on div at bounding box center [906, 324] width 131 height 21
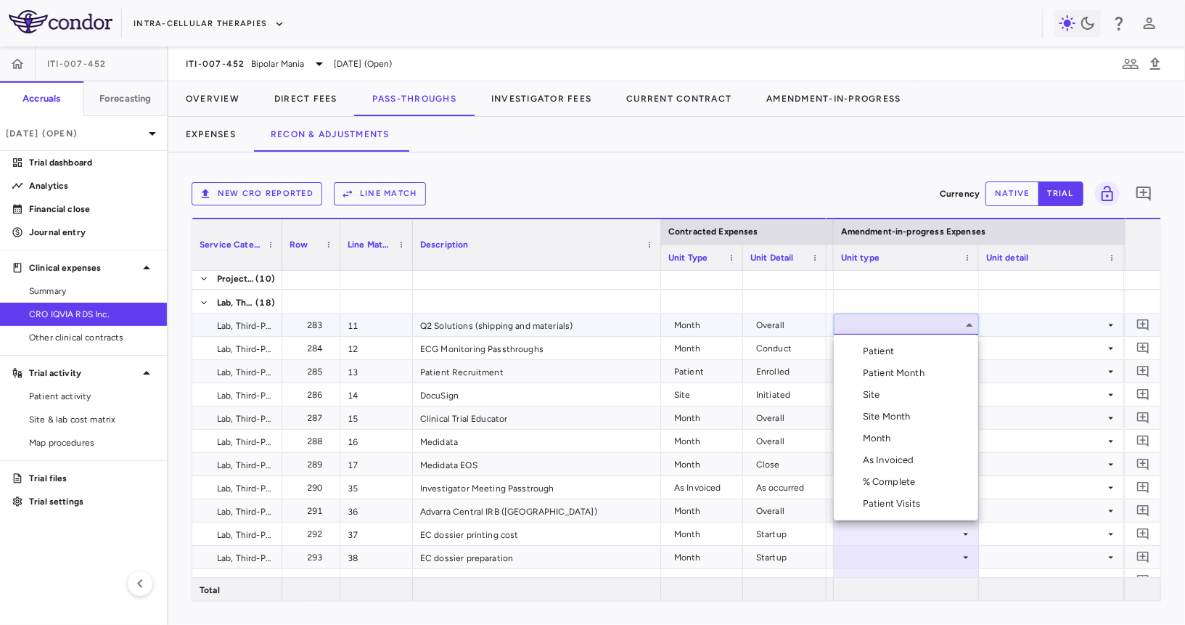
click at [898, 449] on li "As Invoiced" at bounding box center [906, 460] width 144 height 22
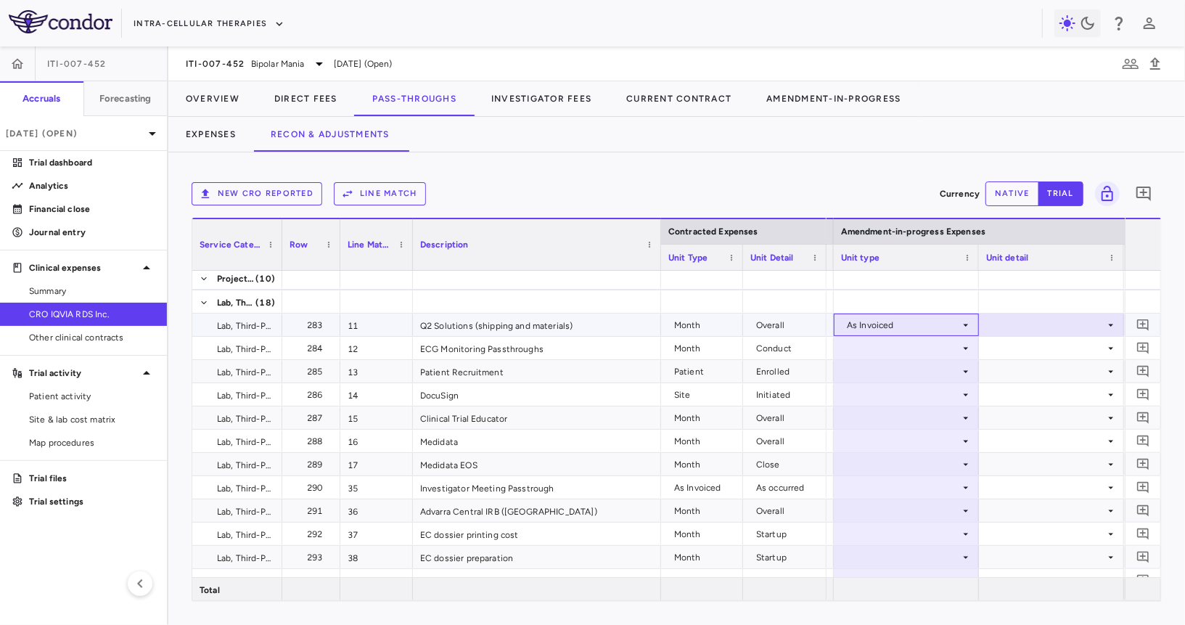
click at [941, 319] on div "As Invoiced" at bounding box center [903, 324] width 113 height 23
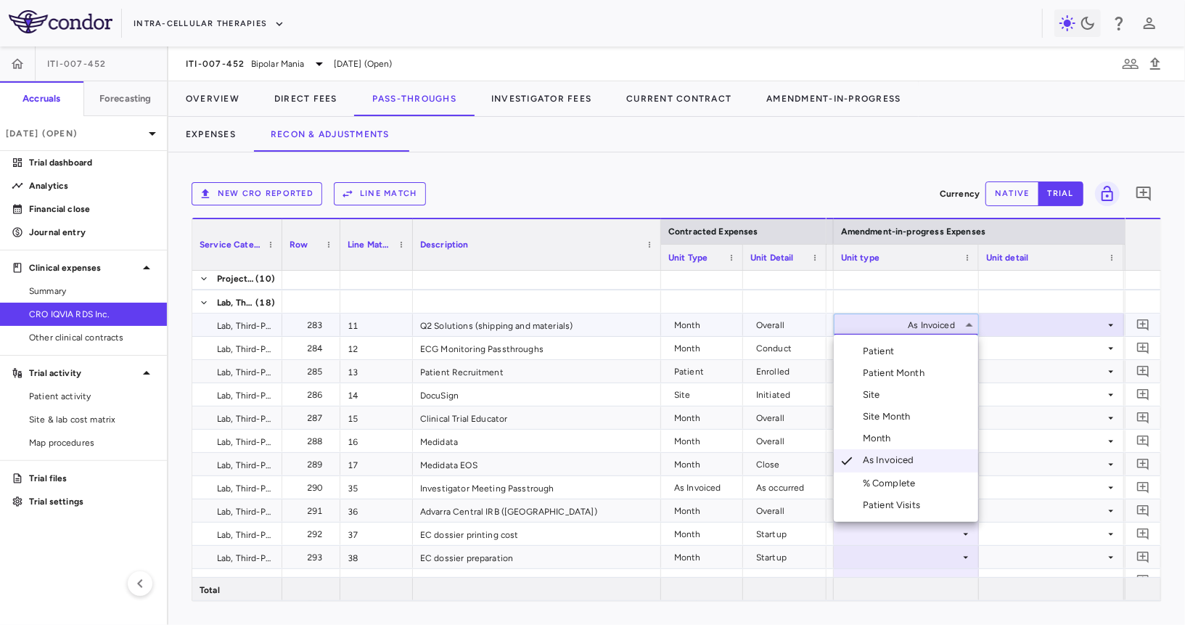
click at [923, 438] on li "Month" at bounding box center [906, 438] width 144 height 22
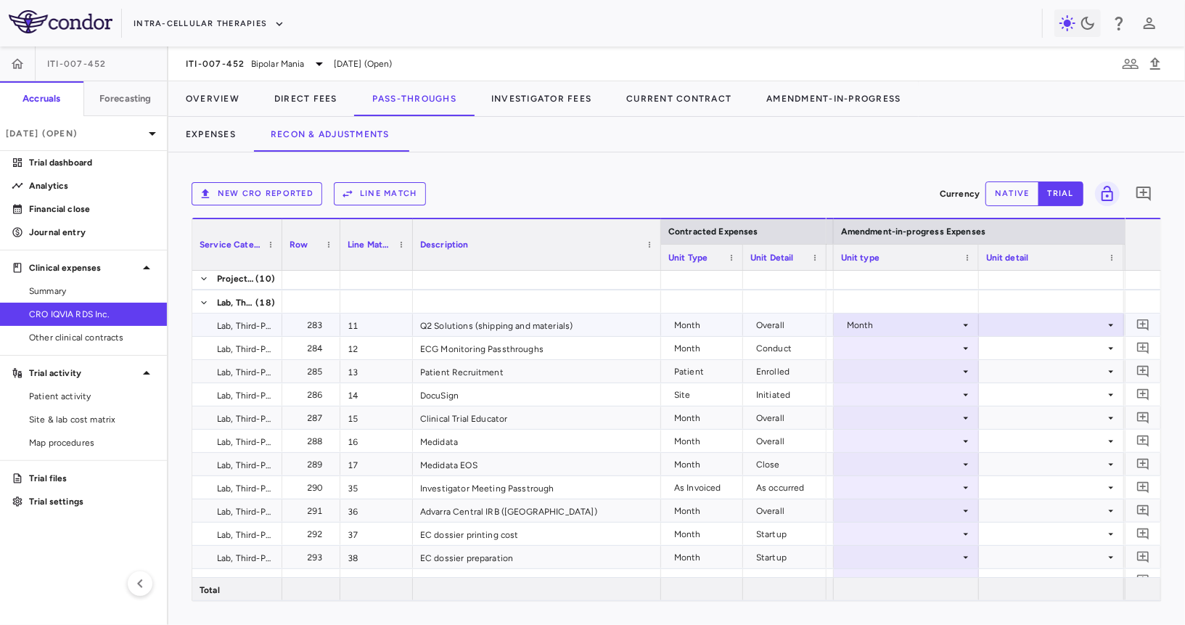
click at [1020, 322] on div at bounding box center [1051, 324] width 131 height 21
click at [1020, 481] on div "Overall" at bounding box center [1026, 481] width 36 height 13
click at [891, 345] on div at bounding box center [906, 347] width 131 height 21
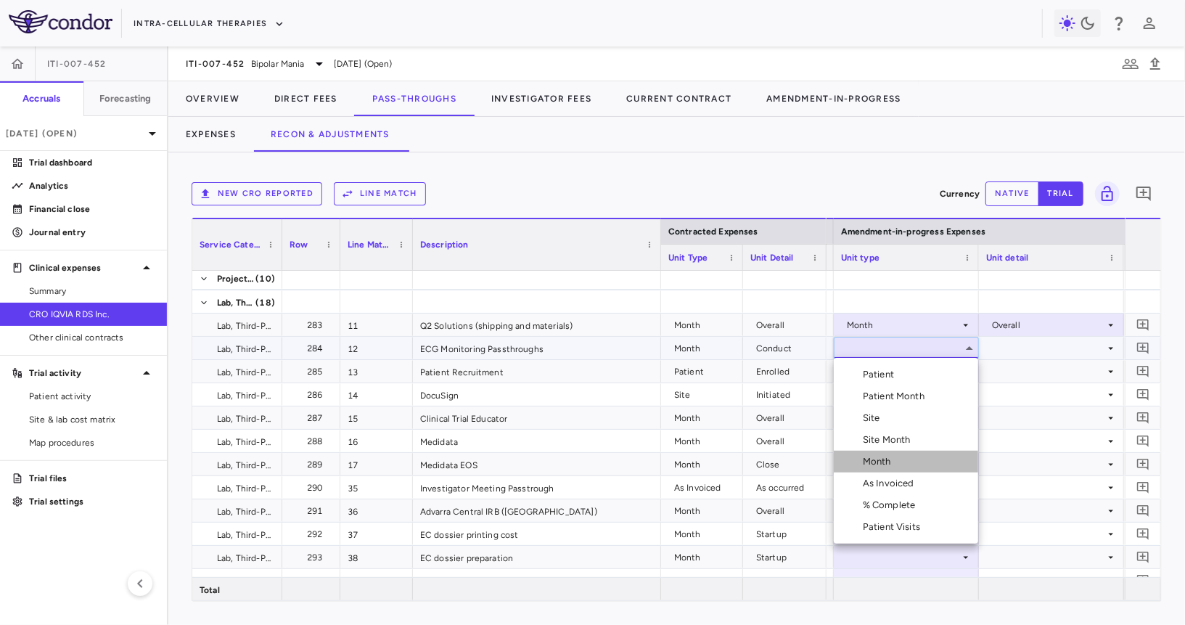
click at [882, 455] on div "Month" at bounding box center [880, 461] width 34 height 13
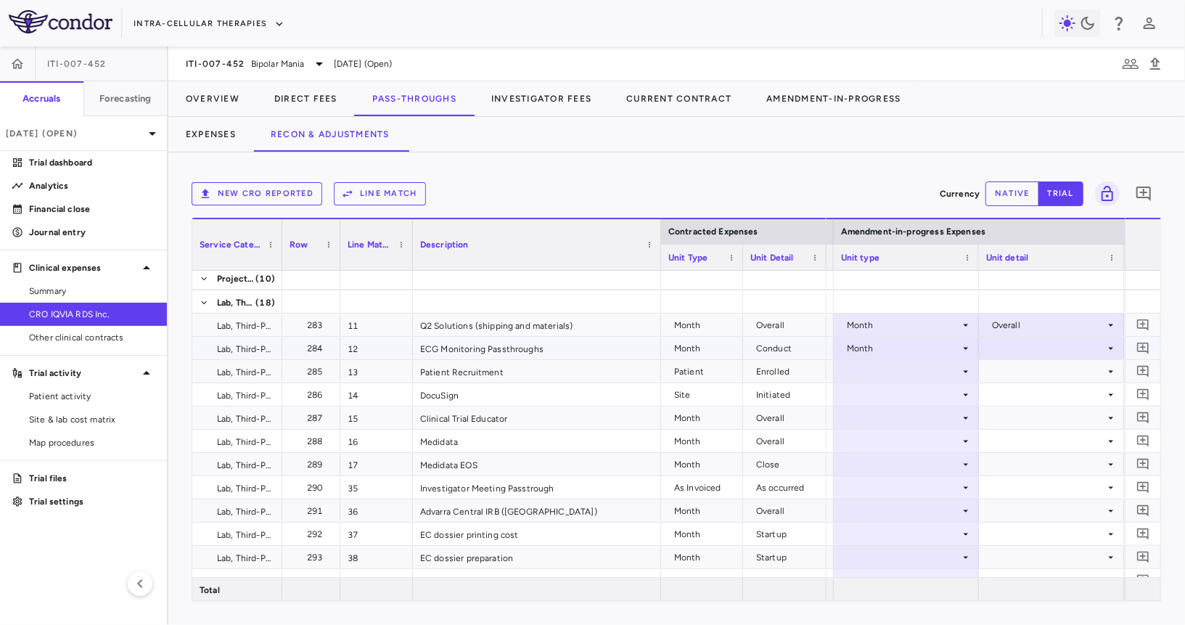
click at [1009, 350] on div at bounding box center [1051, 347] width 131 height 21
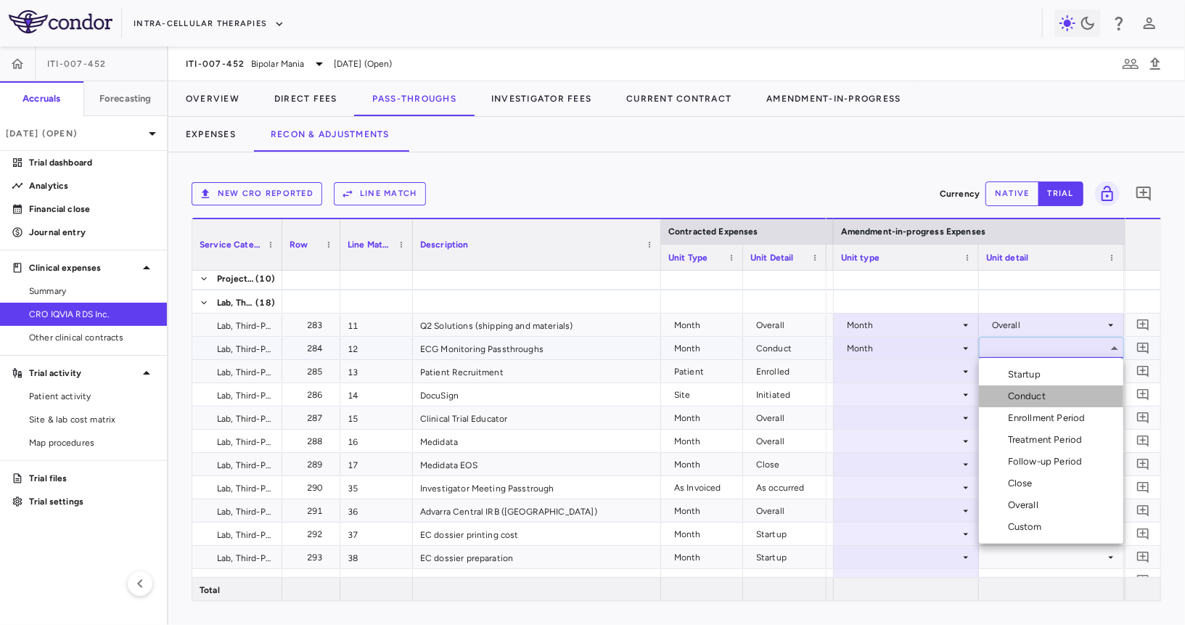
click at [1014, 393] on div "Conduct" at bounding box center [1030, 396] width 44 height 13
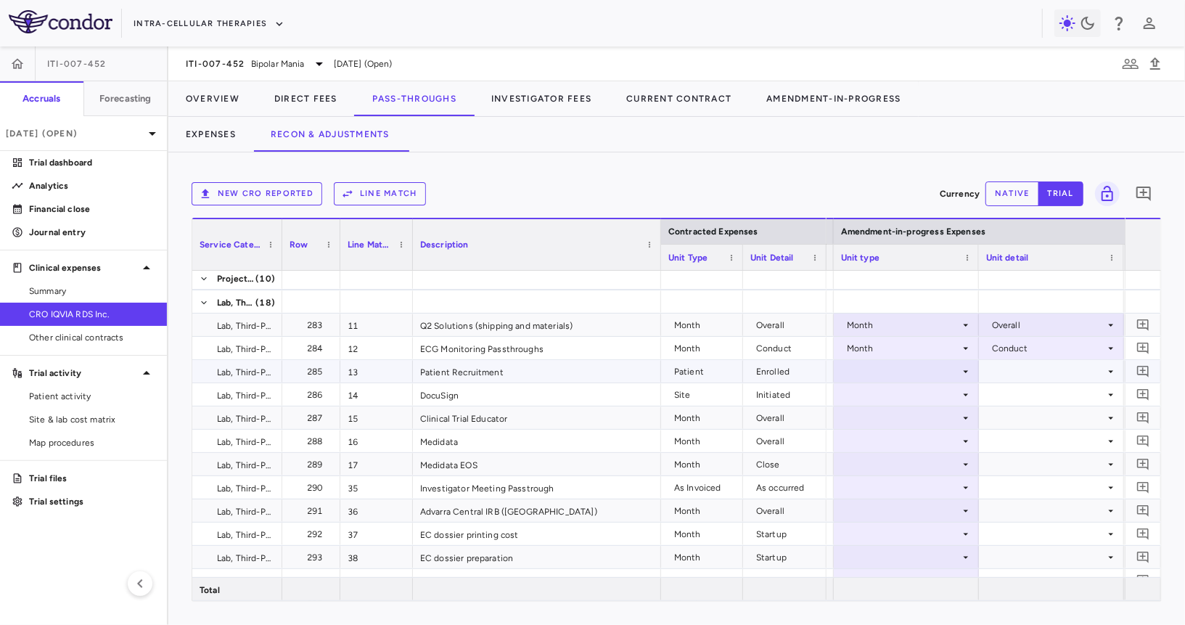
click at [901, 363] on div at bounding box center [906, 371] width 131 height 21
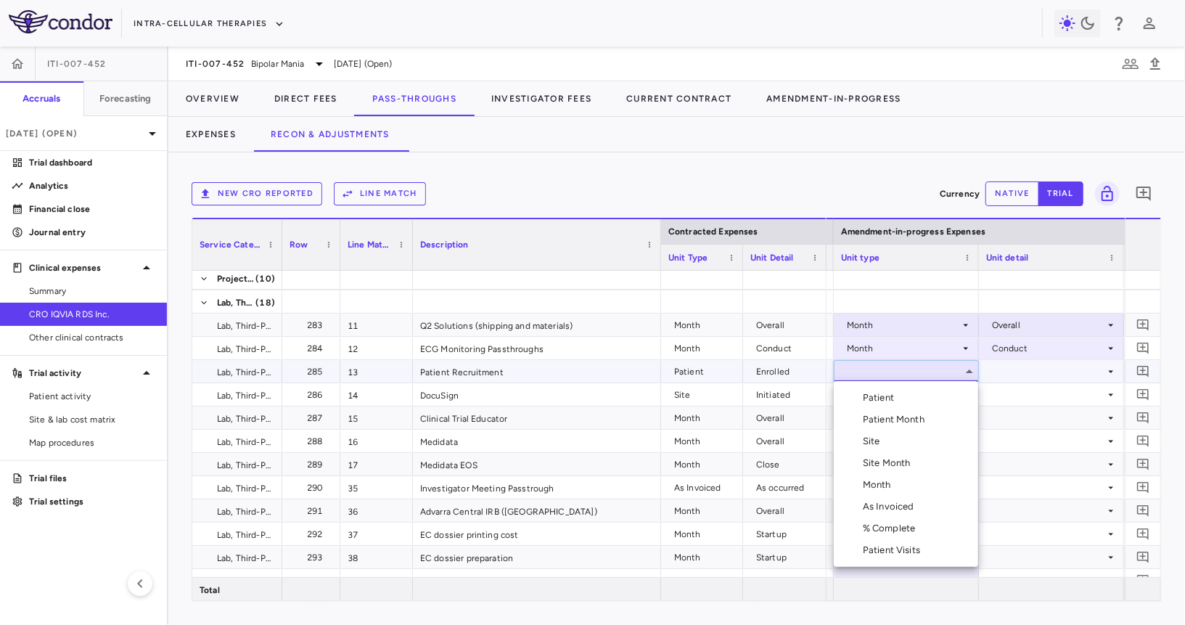
click at [894, 401] on div "Patient" at bounding box center [881, 397] width 37 height 13
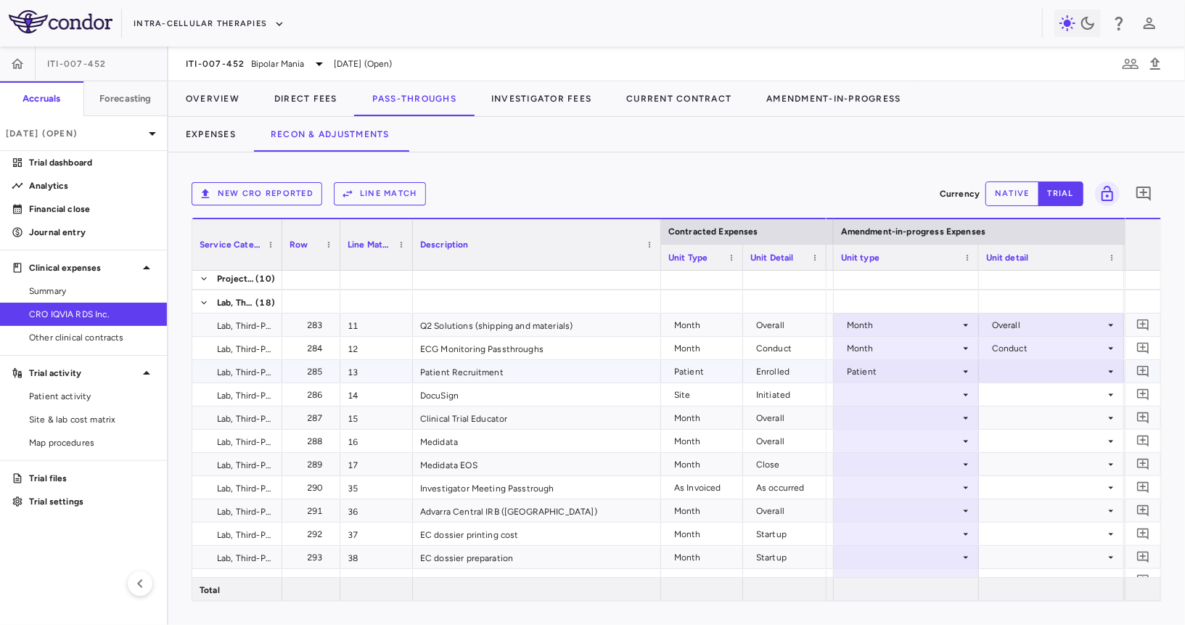
click at [1028, 375] on div at bounding box center [1051, 371] width 131 height 21
click at [1035, 399] on div "Enrolled" at bounding box center [1028, 397] width 41 height 13
click at [903, 398] on div at bounding box center [906, 394] width 131 height 21
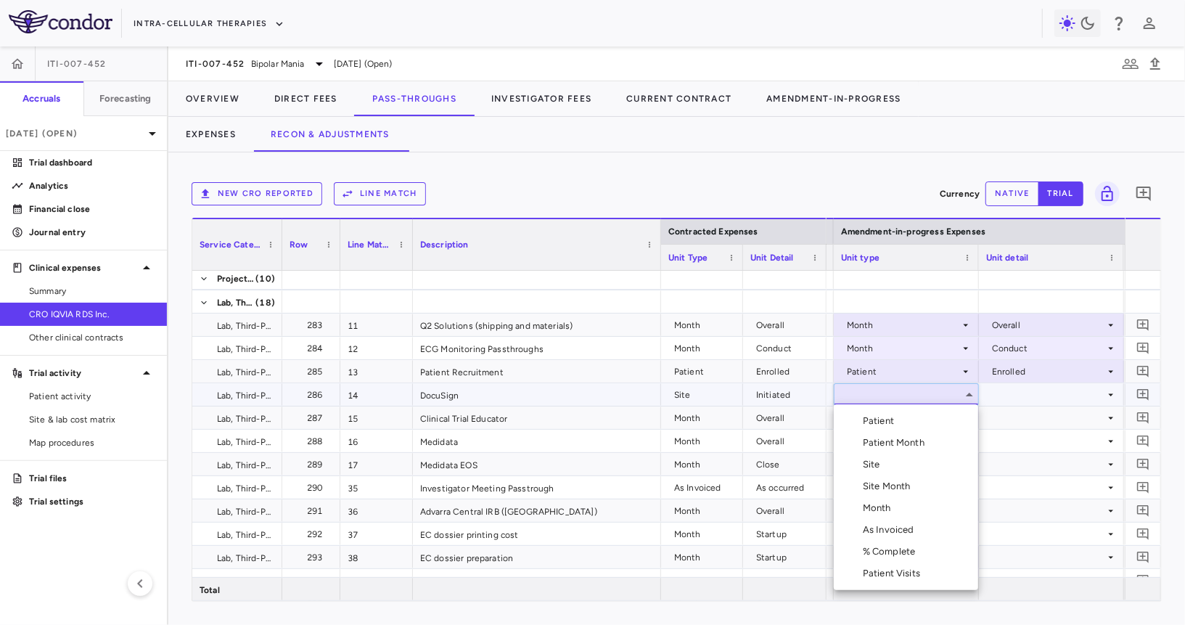
click at [891, 465] on li "Site" at bounding box center [906, 465] width 144 height 22
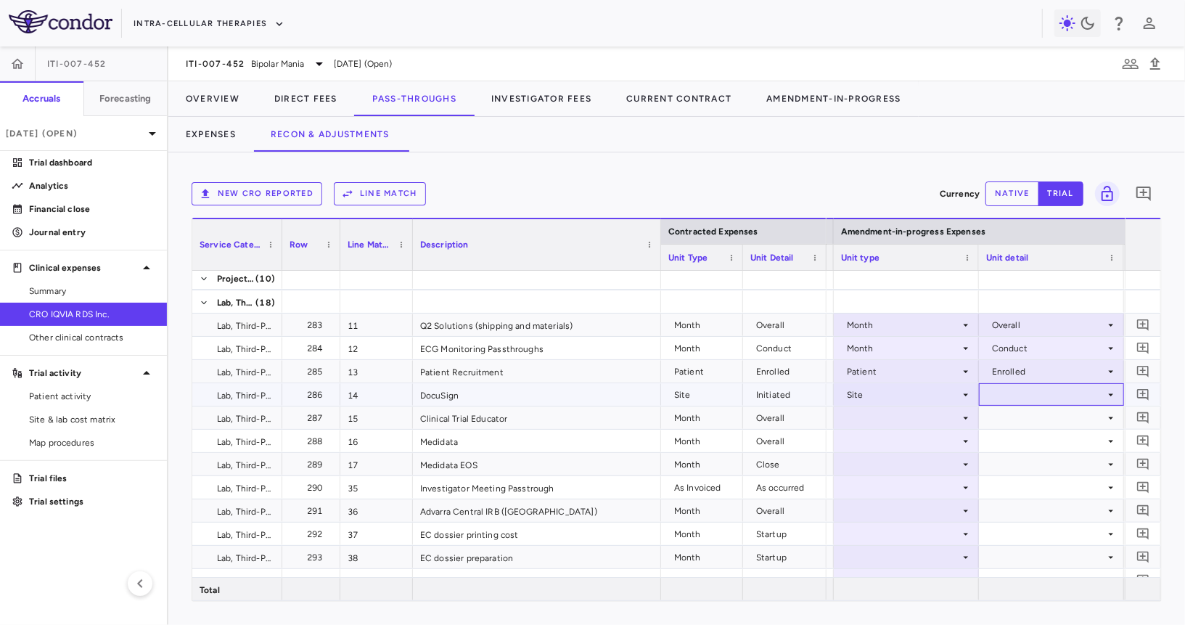
click at [1015, 401] on div at bounding box center [1051, 394] width 131 height 21
click at [1022, 448] on div "Initiated" at bounding box center [1029, 442] width 42 height 13
click at [903, 413] on div at bounding box center [906, 417] width 131 height 21
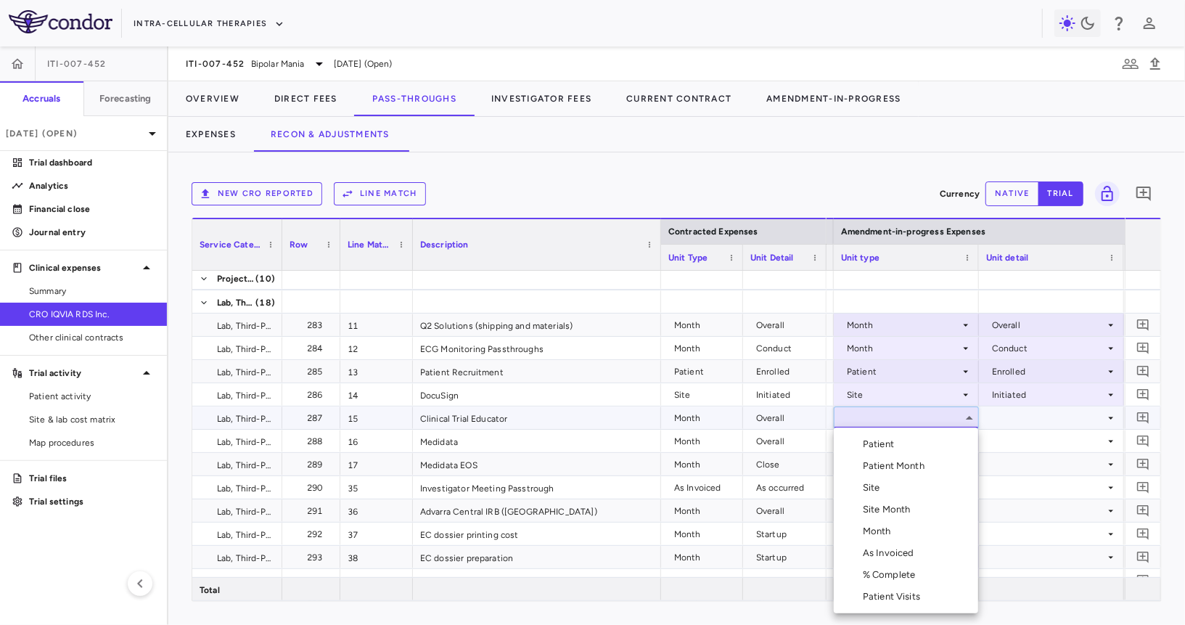
click at [887, 525] on div "Month" at bounding box center [880, 531] width 34 height 13
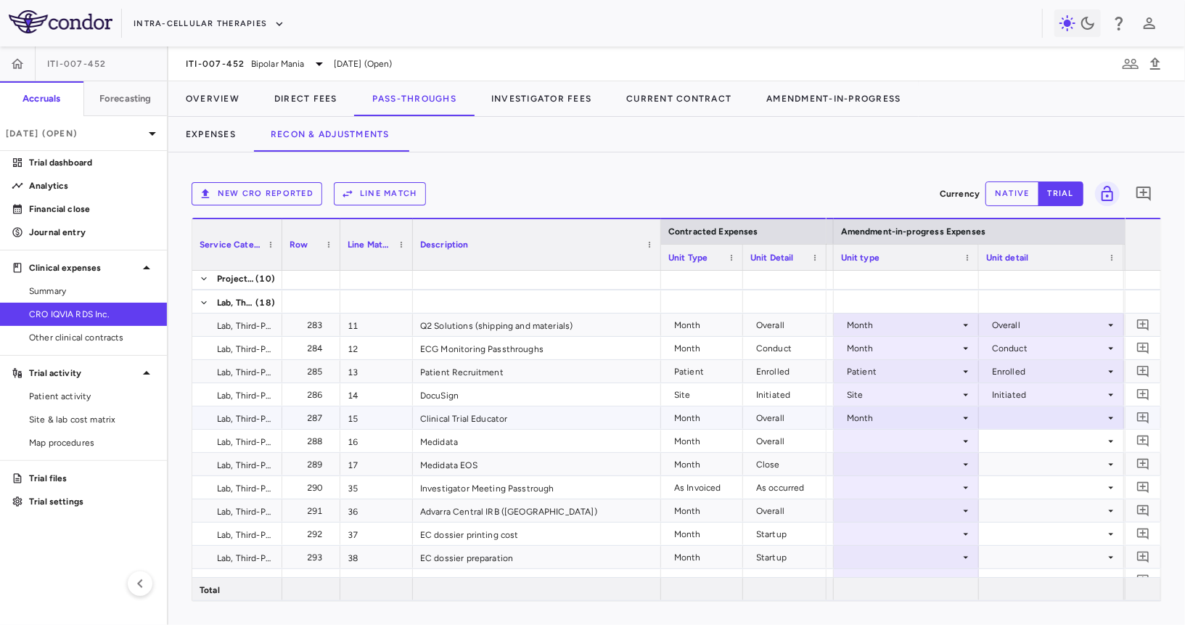
click at [1030, 415] on div at bounding box center [1051, 417] width 131 height 21
click at [1020, 573] on div "Overall" at bounding box center [1026, 574] width 36 height 13
click at [919, 438] on div at bounding box center [906, 440] width 131 height 21
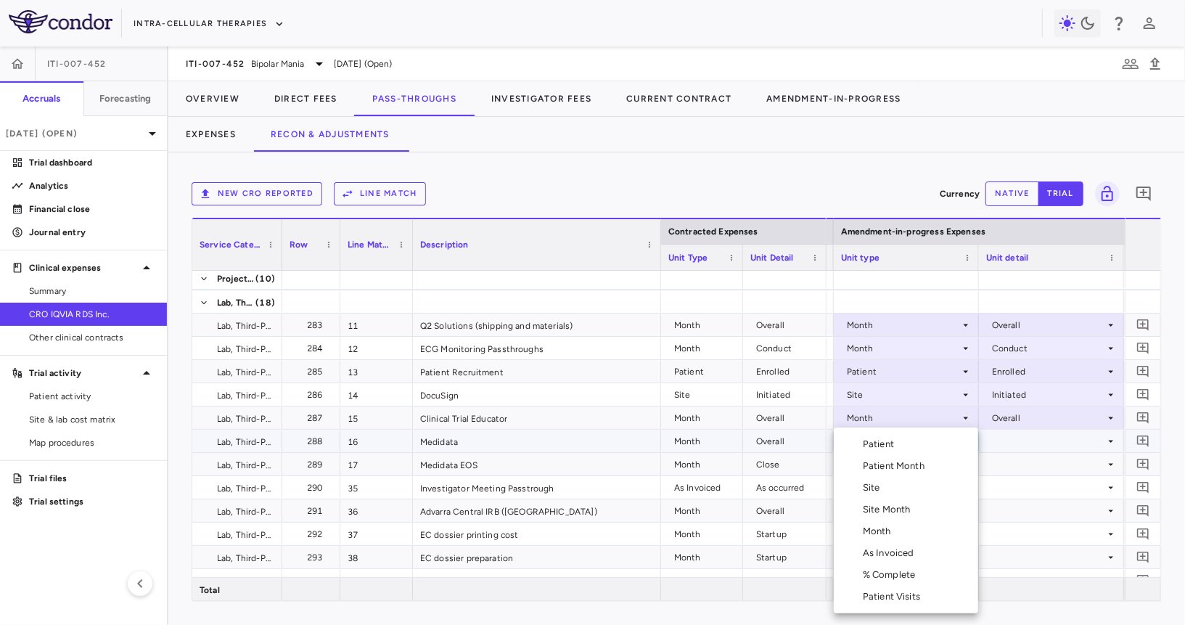
click at [906, 525] on li "Month" at bounding box center [906, 531] width 144 height 22
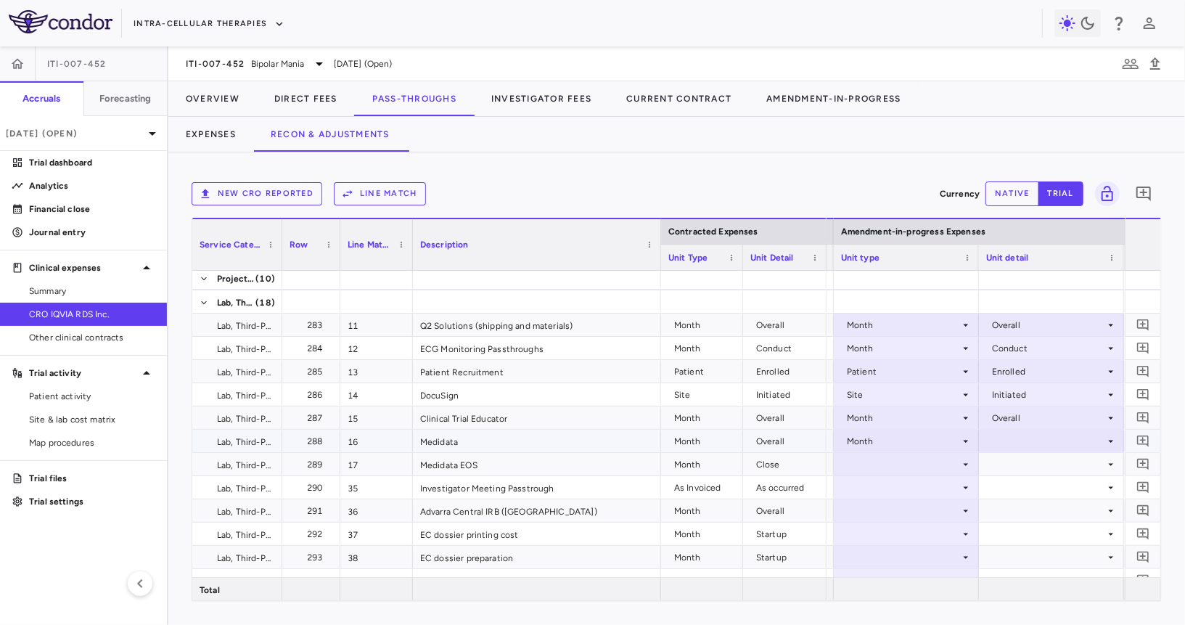
click at [1020, 441] on div at bounding box center [1051, 440] width 131 height 21
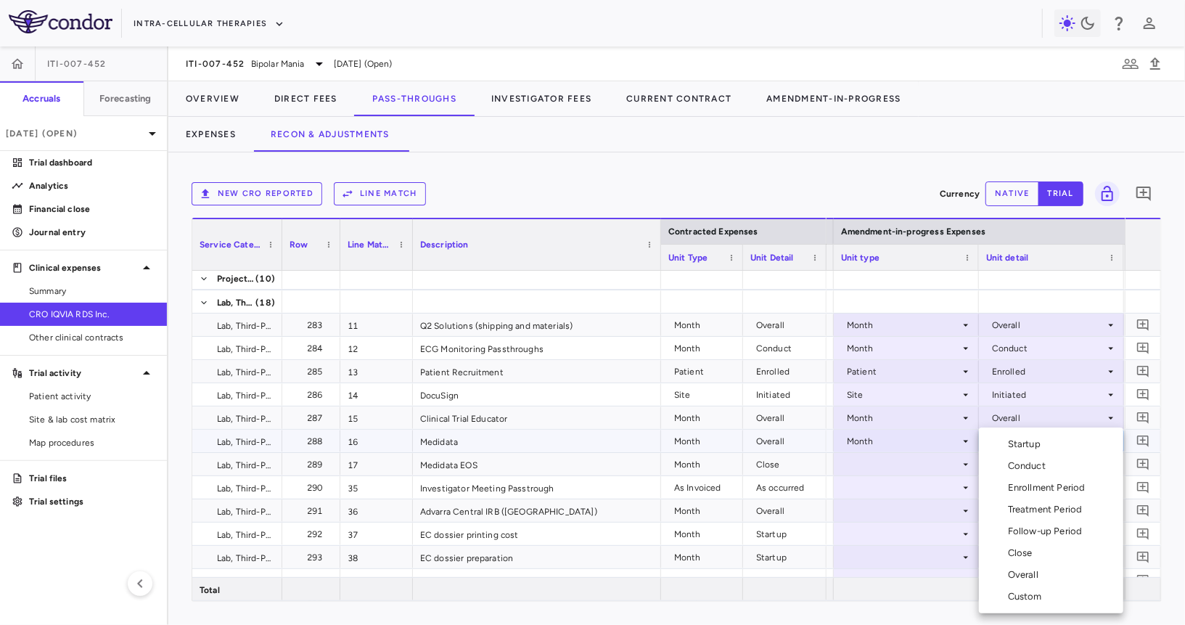
click at [1023, 573] on div "Overall" at bounding box center [1026, 574] width 36 height 13
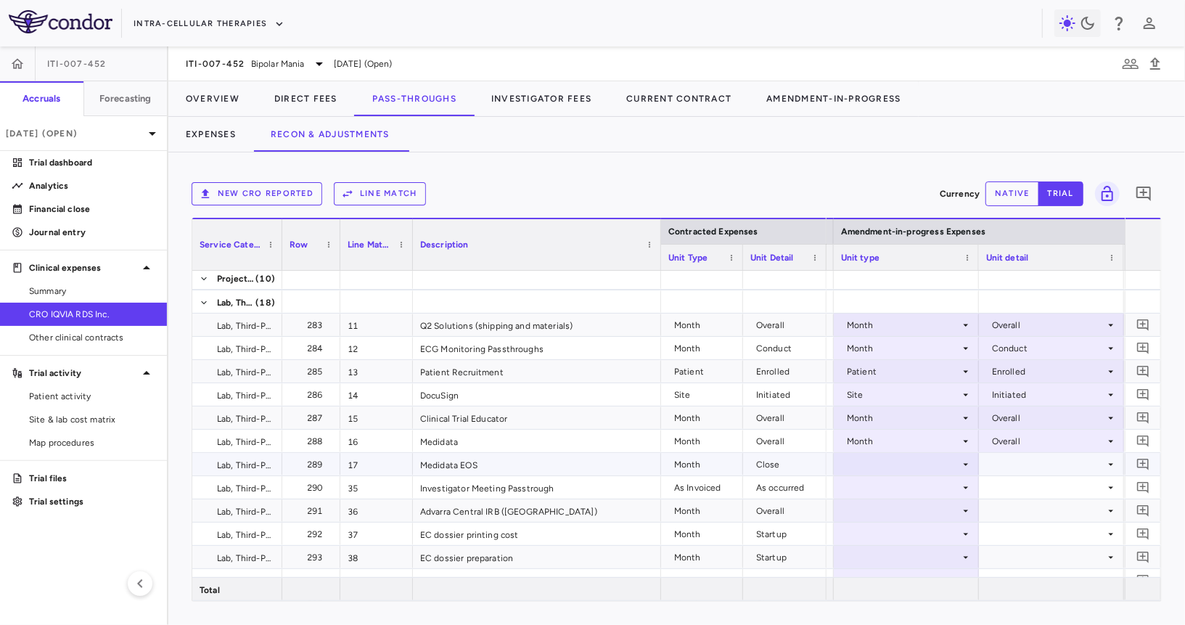
click at [926, 462] on div at bounding box center [906, 464] width 131 height 21
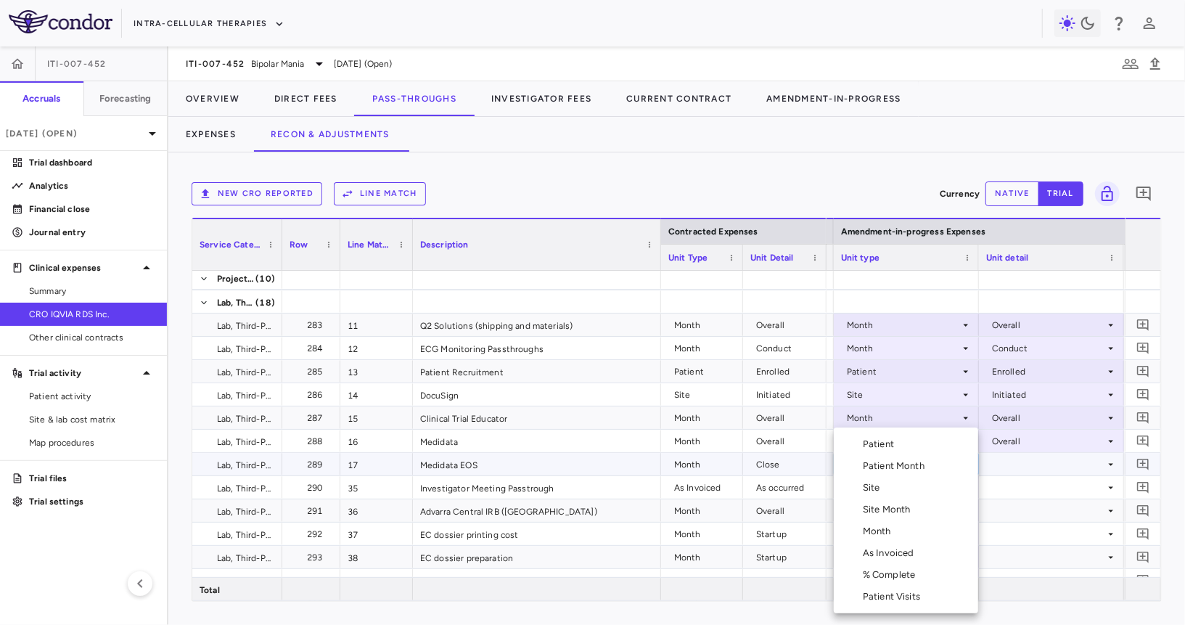
click at [909, 528] on li "Month" at bounding box center [906, 531] width 144 height 22
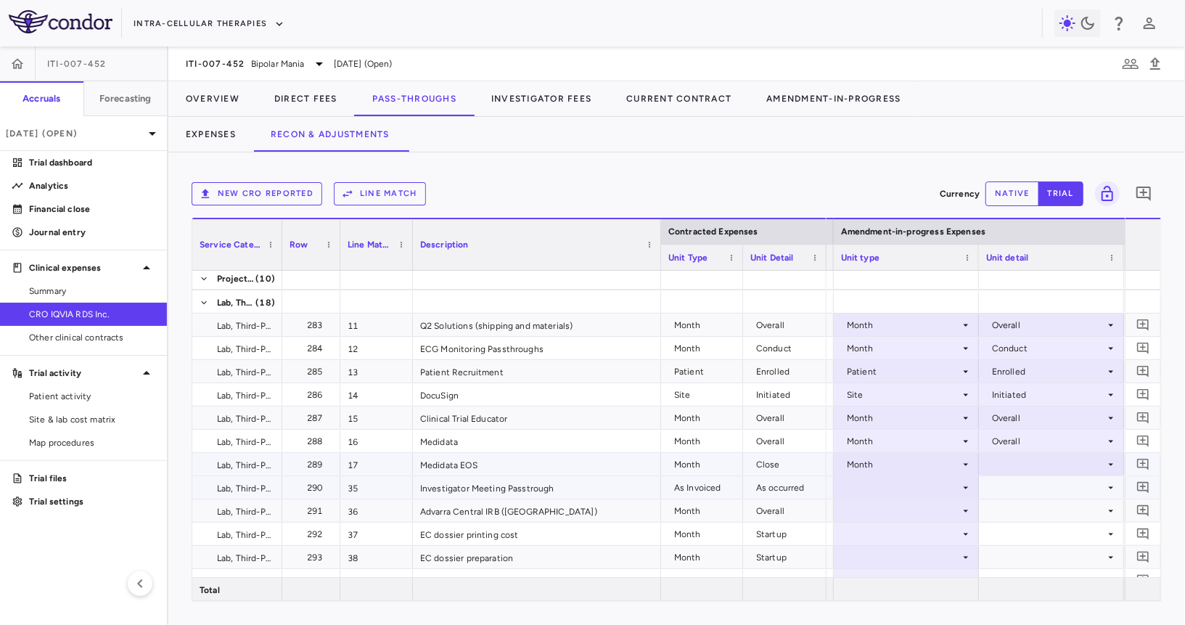
click at [1014, 464] on div at bounding box center [1051, 464] width 131 height 21
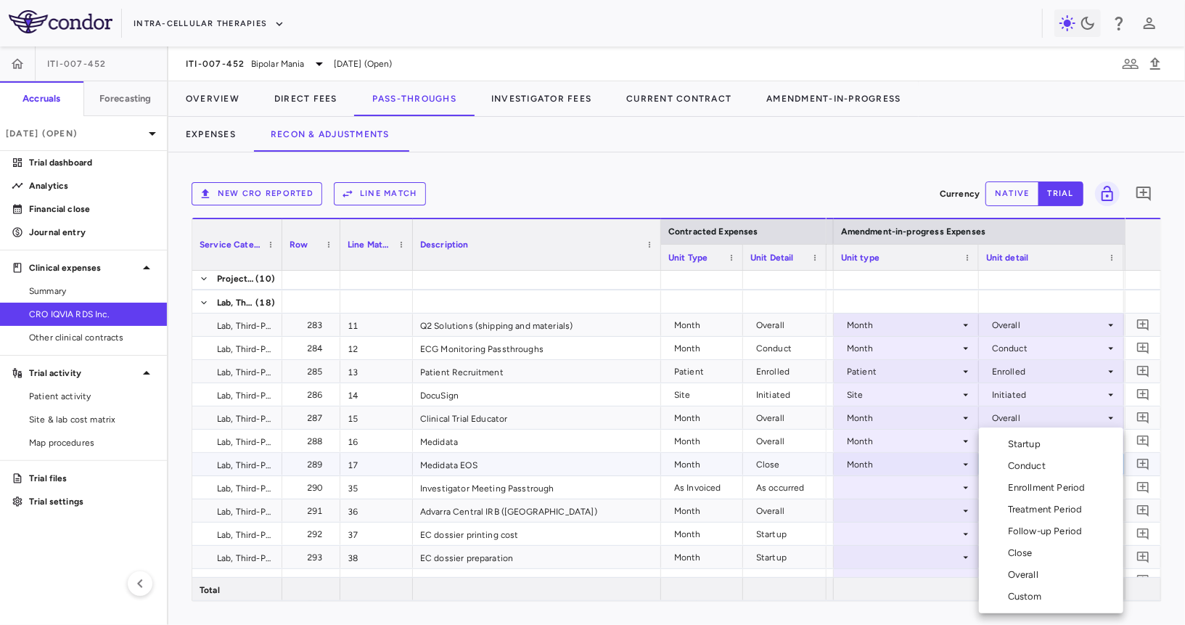
click at [1018, 557] on div "Close" at bounding box center [1023, 552] width 30 height 13
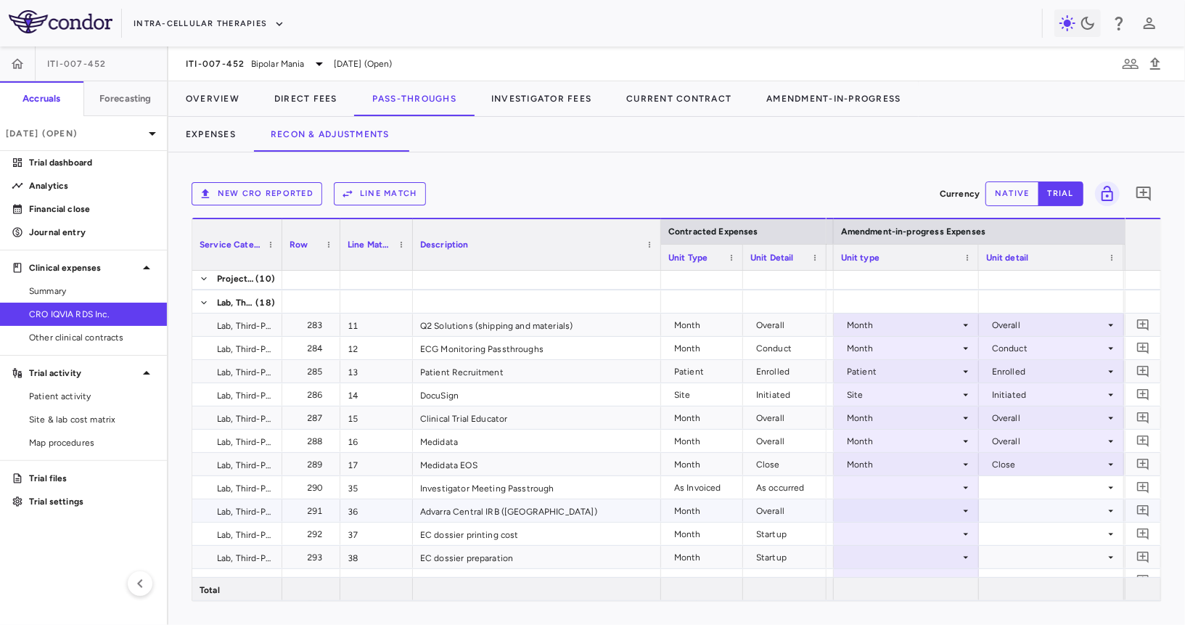
click at [916, 487] on div at bounding box center [906, 487] width 131 height 21
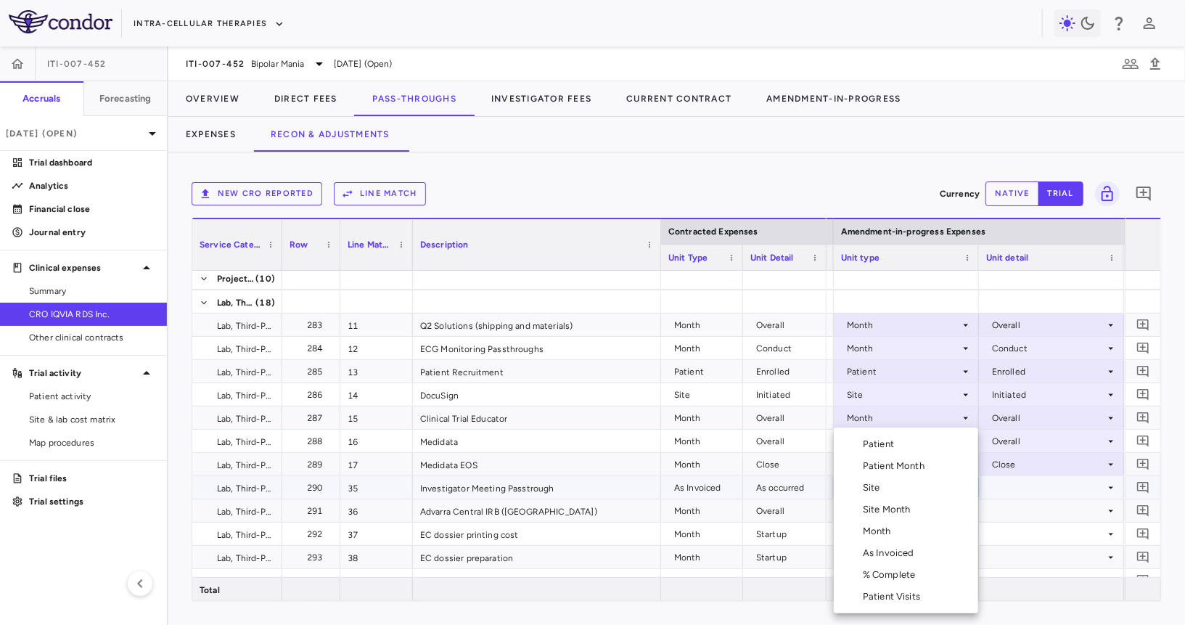
click at [913, 551] on div "As Invoiced" at bounding box center [891, 552] width 57 height 13
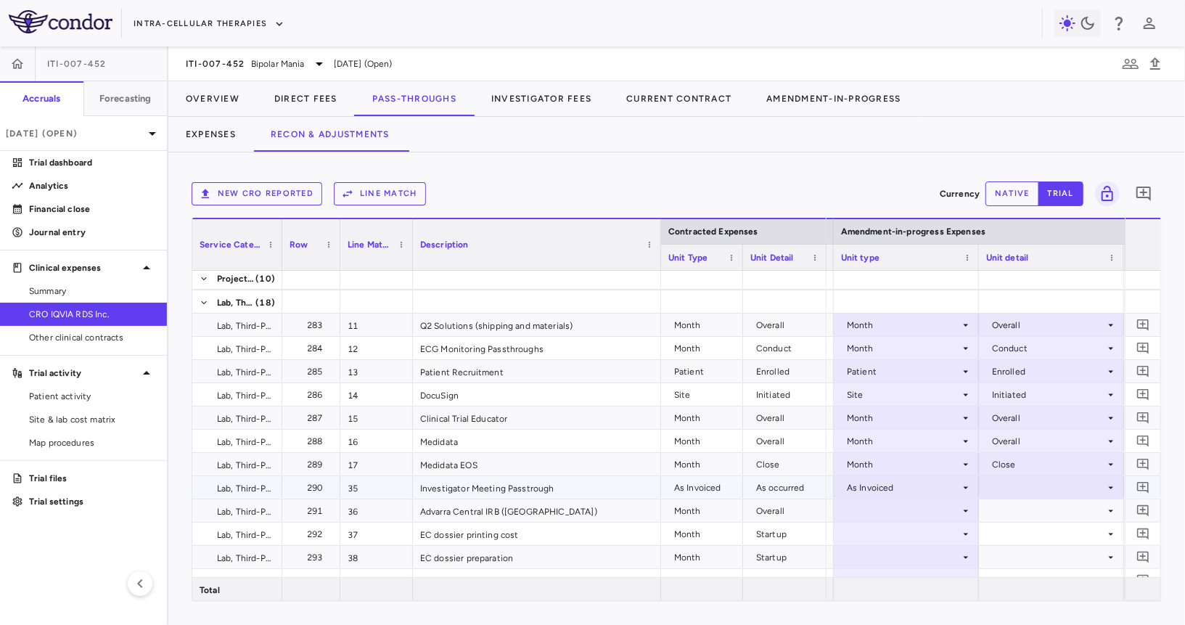
click at [1001, 486] on div at bounding box center [1051, 487] width 131 height 21
click at [1001, 515] on div at bounding box center [993, 513] width 17 height 13
click at [908, 508] on div at bounding box center [906, 510] width 131 height 21
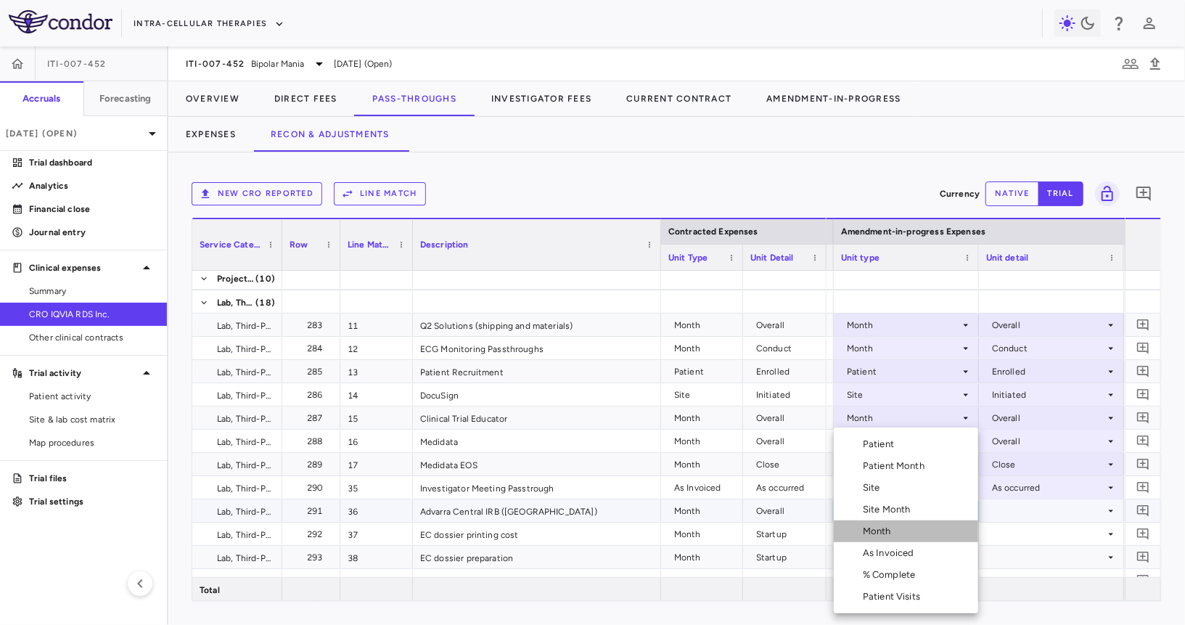
click at [901, 533] on li "Month" at bounding box center [906, 531] width 144 height 22
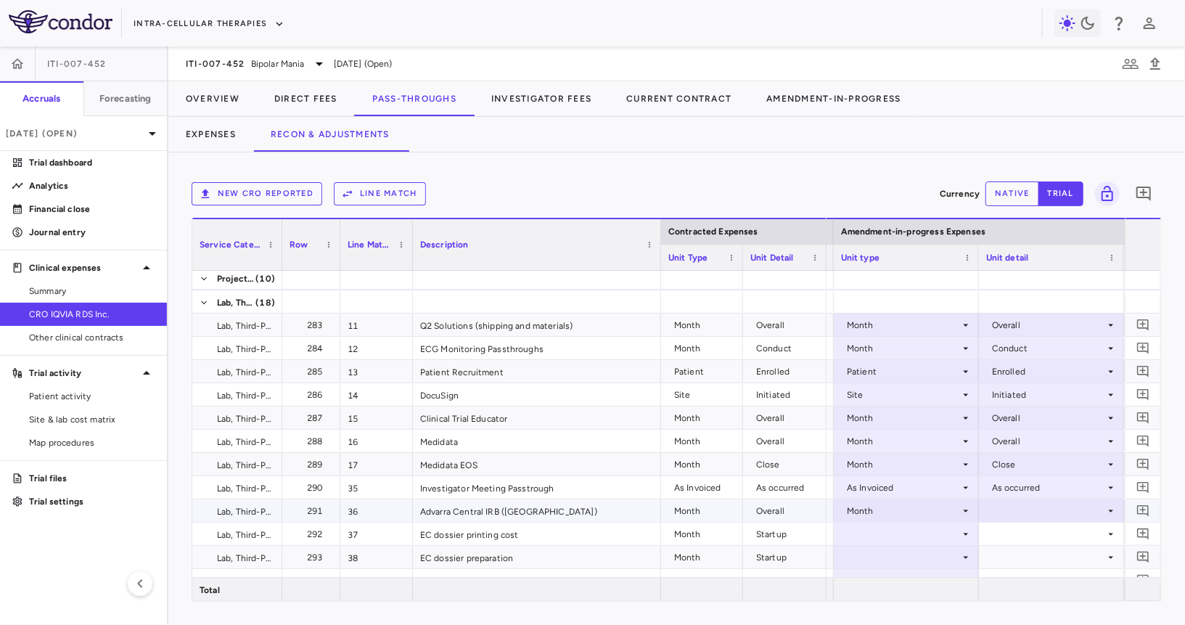
click at [991, 517] on div at bounding box center [1051, 510] width 131 height 21
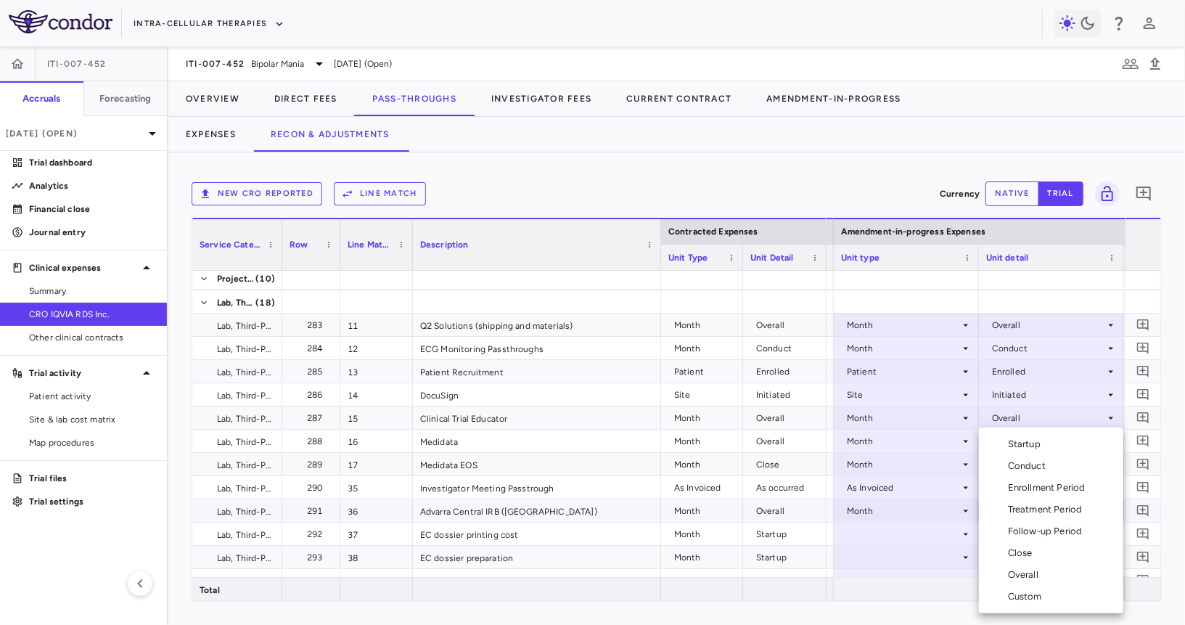
click at [1021, 571] on div "Overall" at bounding box center [1026, 574] width 36 height 13
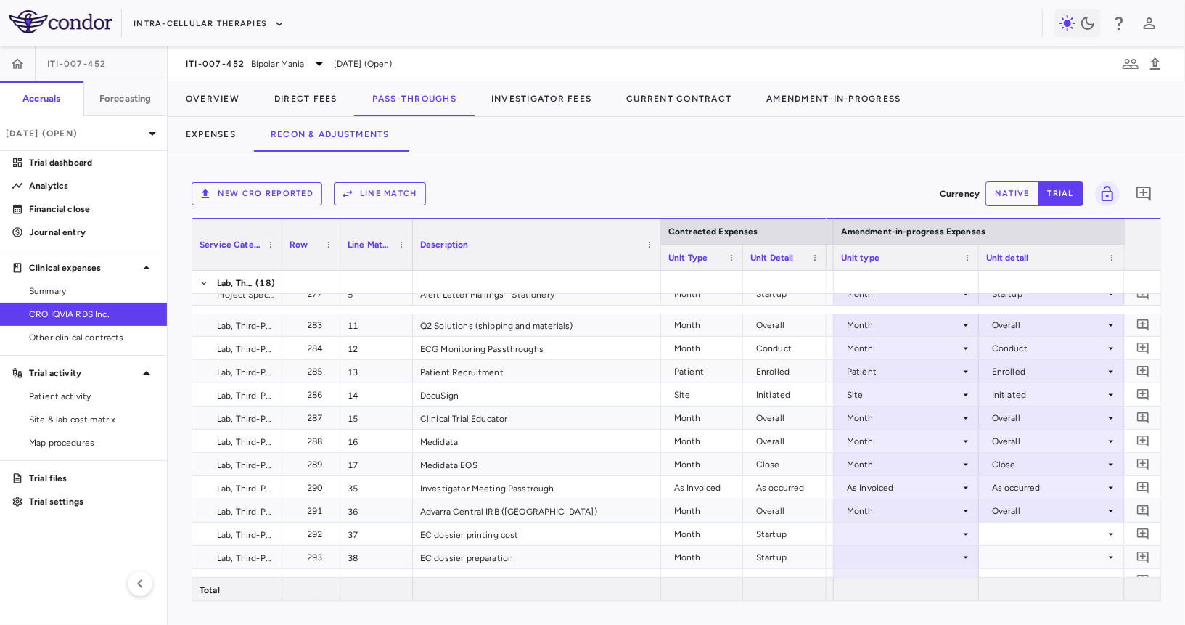
scroll to position [978, 0]
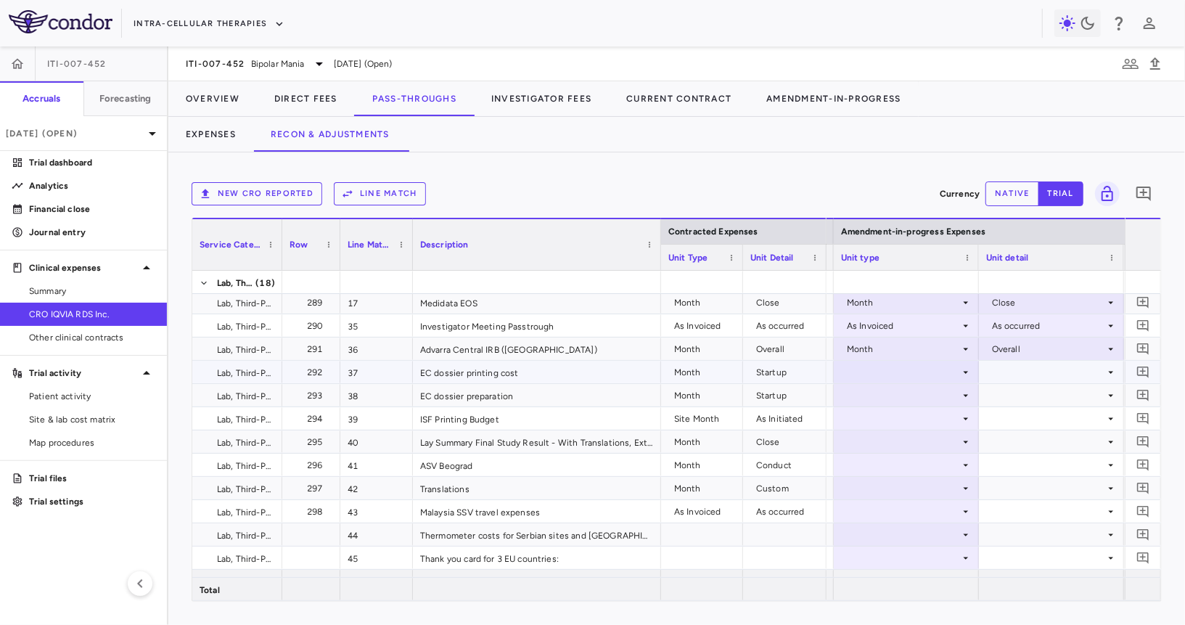
click at [929, 371] on div at bounding box center [906, 371] width 131 height 21
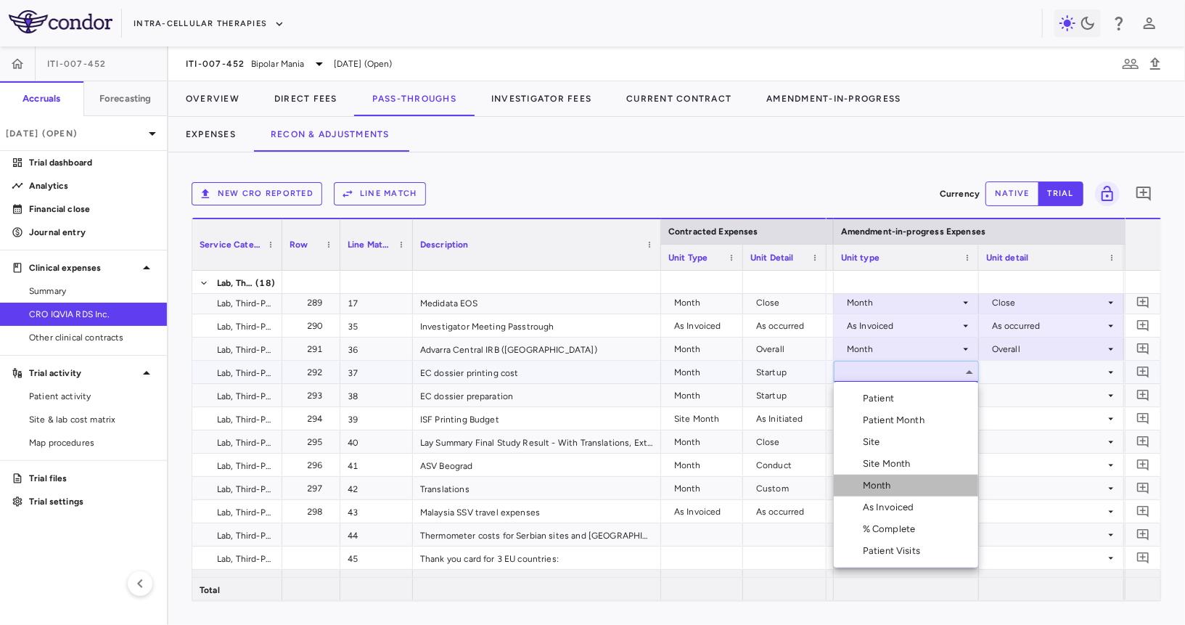
click at [910, 494] on li "Month" at bounding box center [906, 486] width 144 height 22
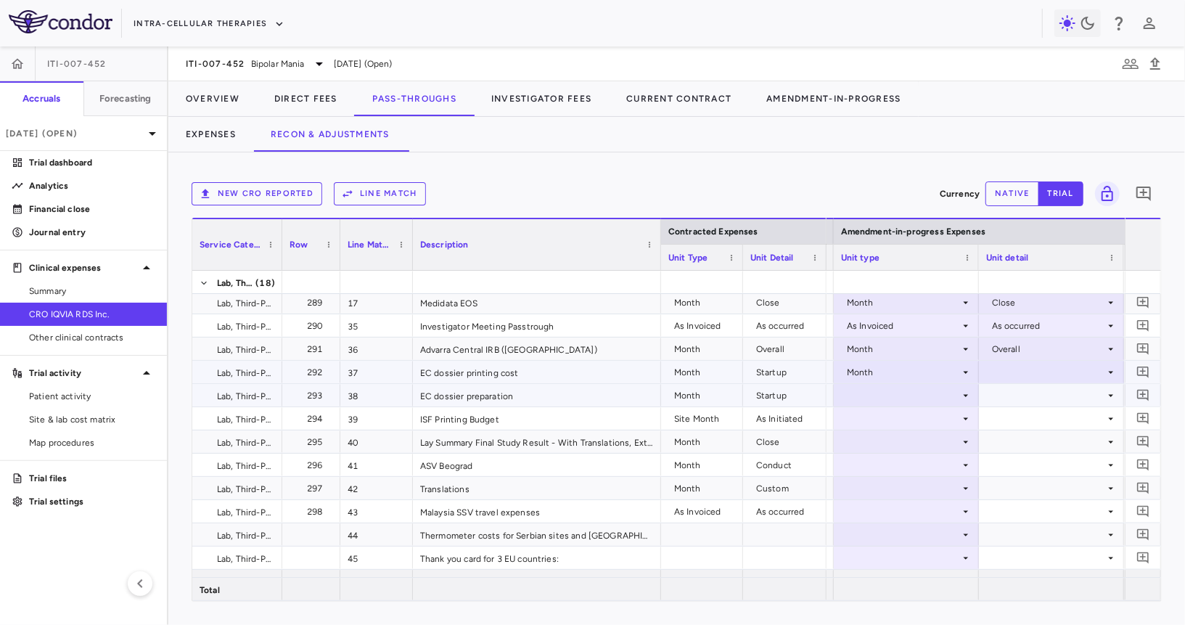
click at [1030, 369] on div at bounding box center [1051, 371] width 131 height 21
click at [1025, 393] on div "Startup" at bounding box center [1027, 398] width 38 height 13
click at [900, 393] on div at bounding box center [906, 395] width 131 height 21
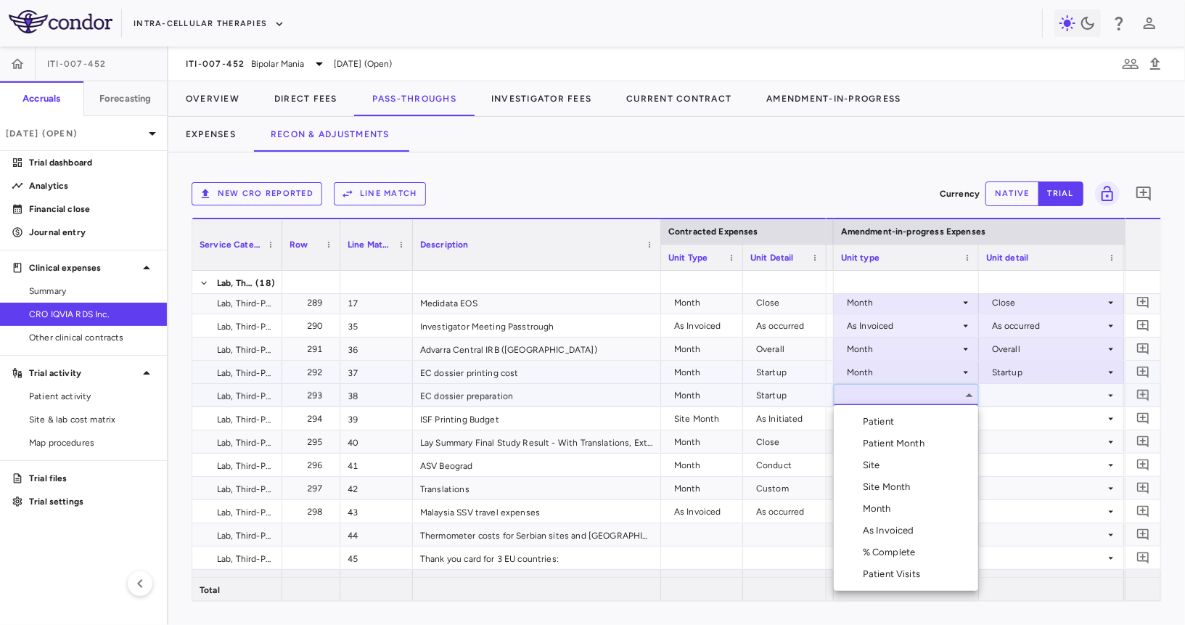
click at [886, 509] on div "Month" at bounding box center [880, 508] width 34 height 13
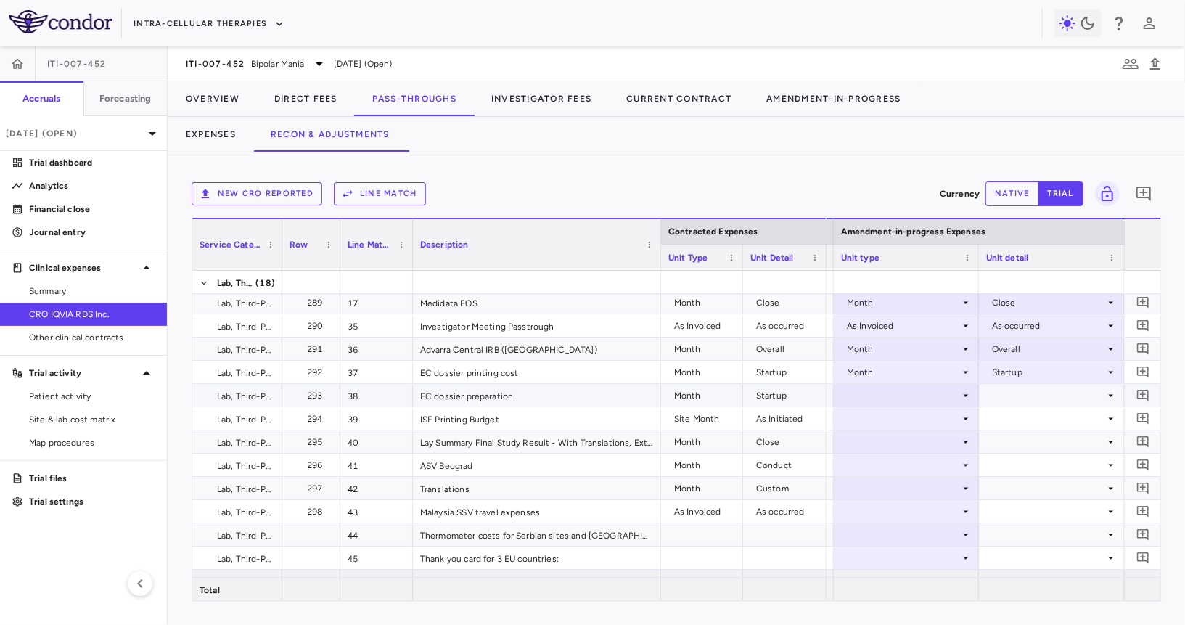
click at [1029, 390] on div at bounding box center [1051, 395] width 131 height 21
click at [940, 393] on div at bounding box center [906, 395] width 131 height 21
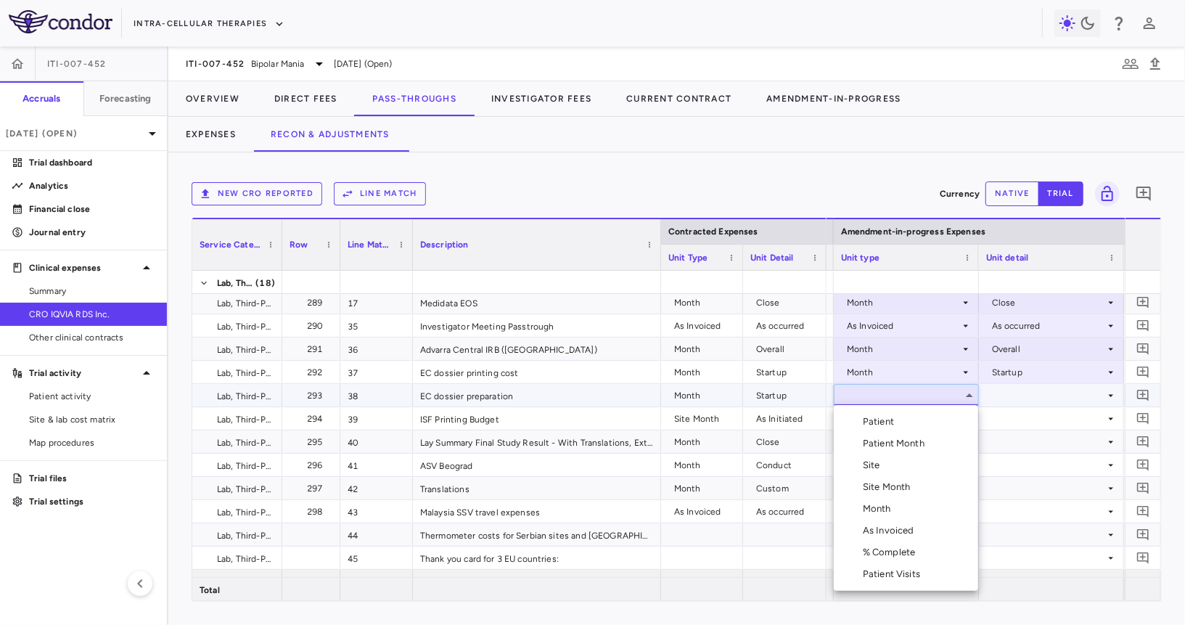
click at [911, 502] on li "Month" at bounding box center [906, 509] width 144 height 22
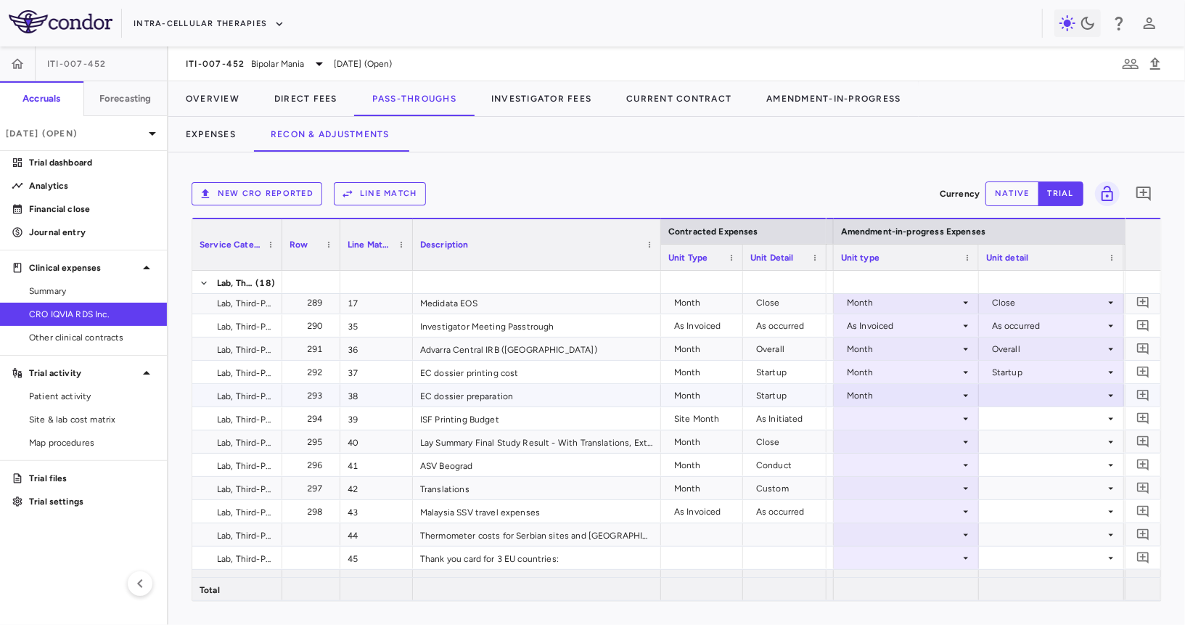
click at [1022, 390] on div at bounding box center [1051, 395] width 131 height 21
click at [1012, 422] on div "Startup" at bounding box center [1027, 421] width 38 height 13
click at [908, 417] on div at bounding box center [906, 418] width 131 height 21
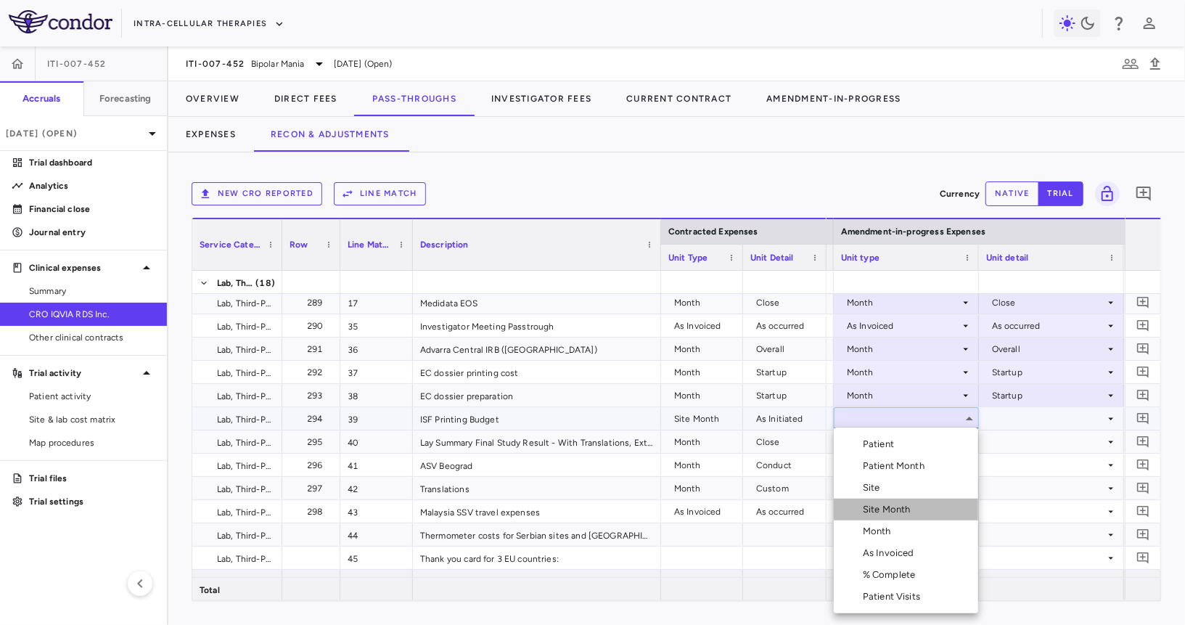
click at [888, 500] on li "Site Month" at bounding box center [906, 510] width 144 height 22
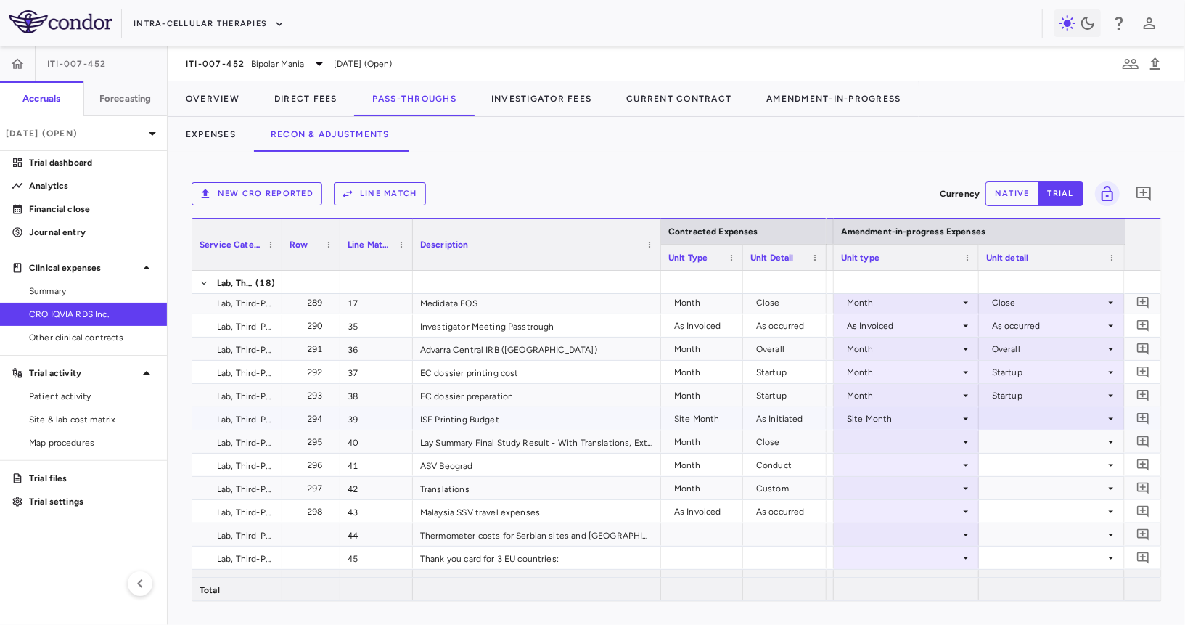
click at [1030, 409] on div at bounding box center [1051, 418] width 131 height 21
click at [1026, 447] on div "As Initiated" at bounding box center [1036, 444] width 56 height 13
click at [893, 437] on div at bounding box center [906, 441] width 131 height 21
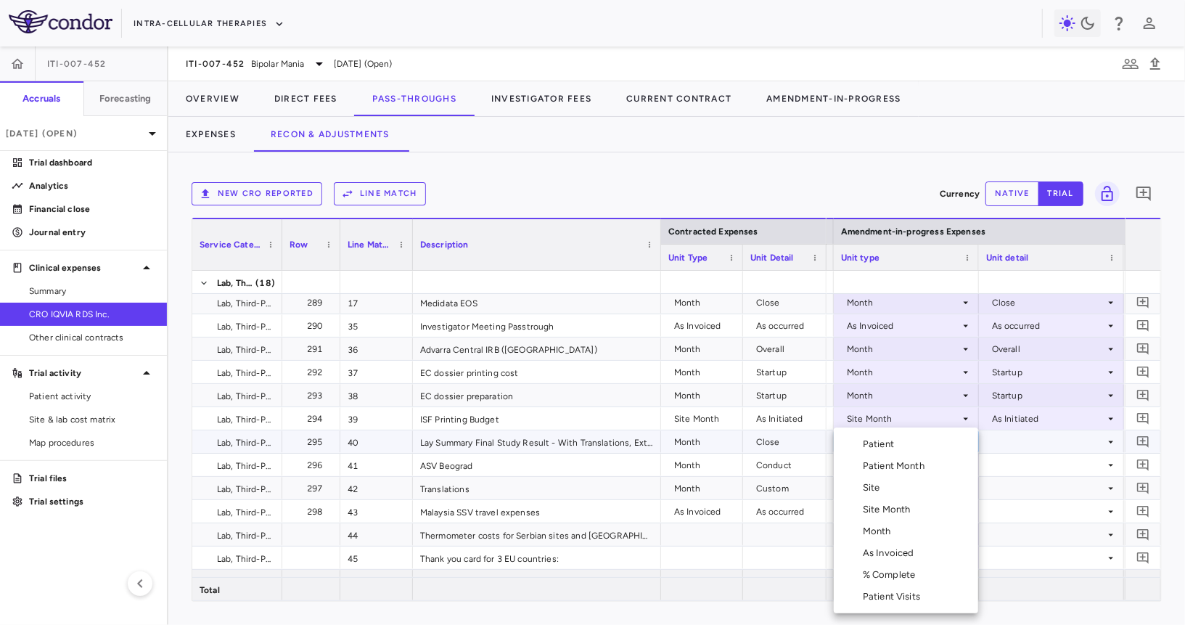
click at [874, 530] on div "Month" at bounding box center [880, 531] width 34 height 13
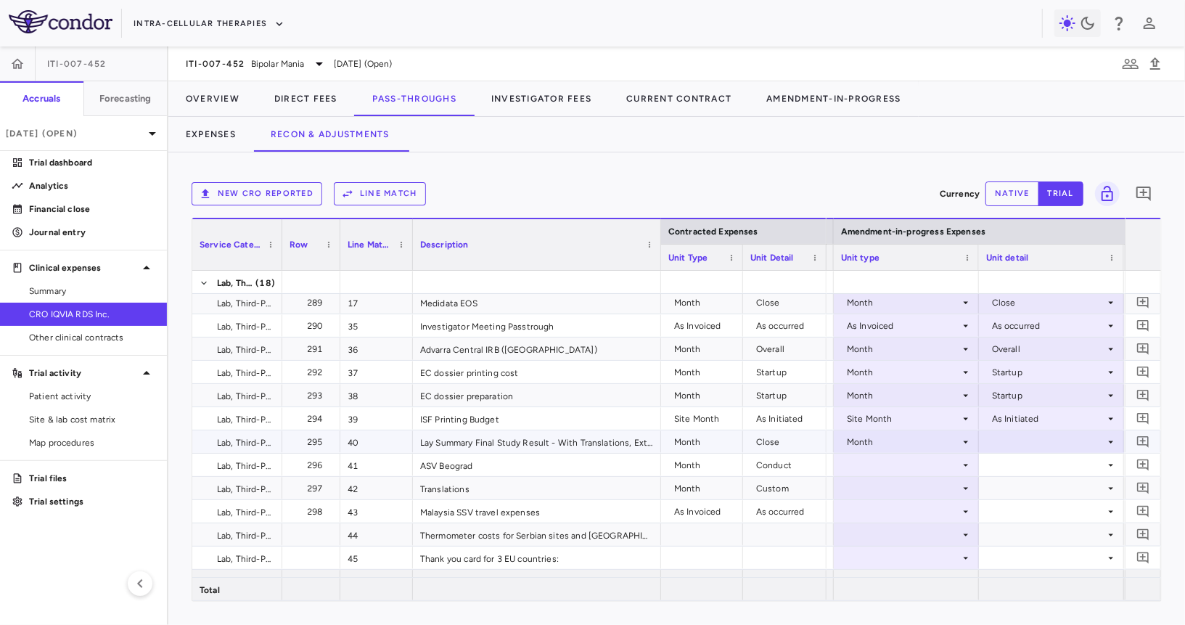
click at [1024, 440] on div at bounding box center [1051, 441] width 131 height 21
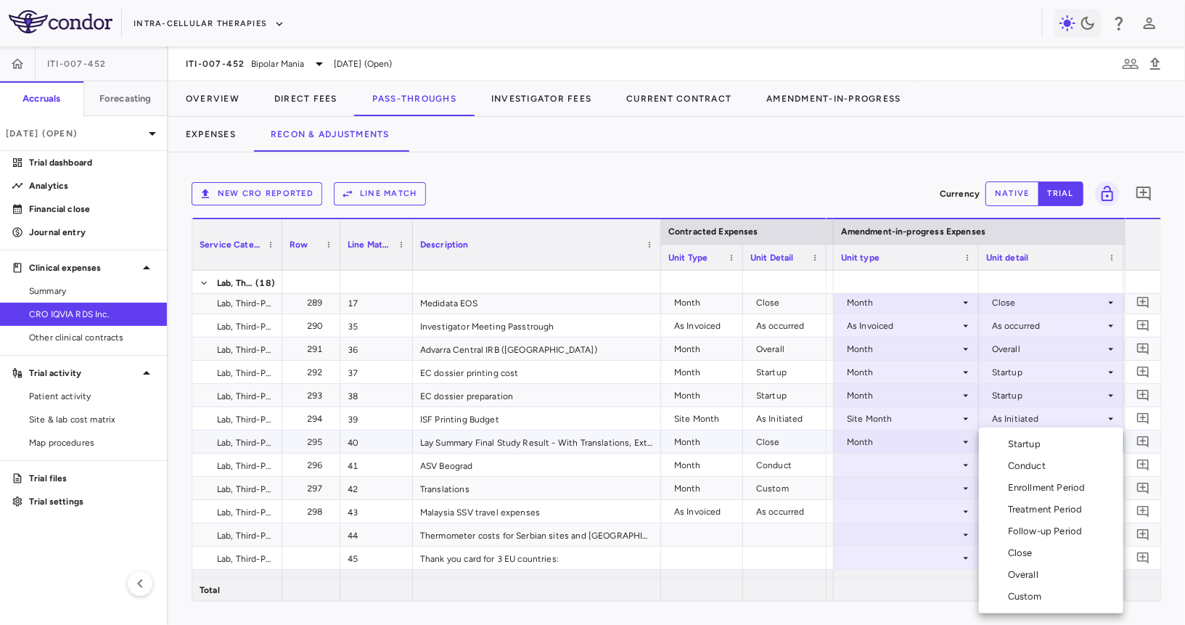
click at [1019, 548] on div "Close" at bounding box center [1023, 552] width 30 height 13
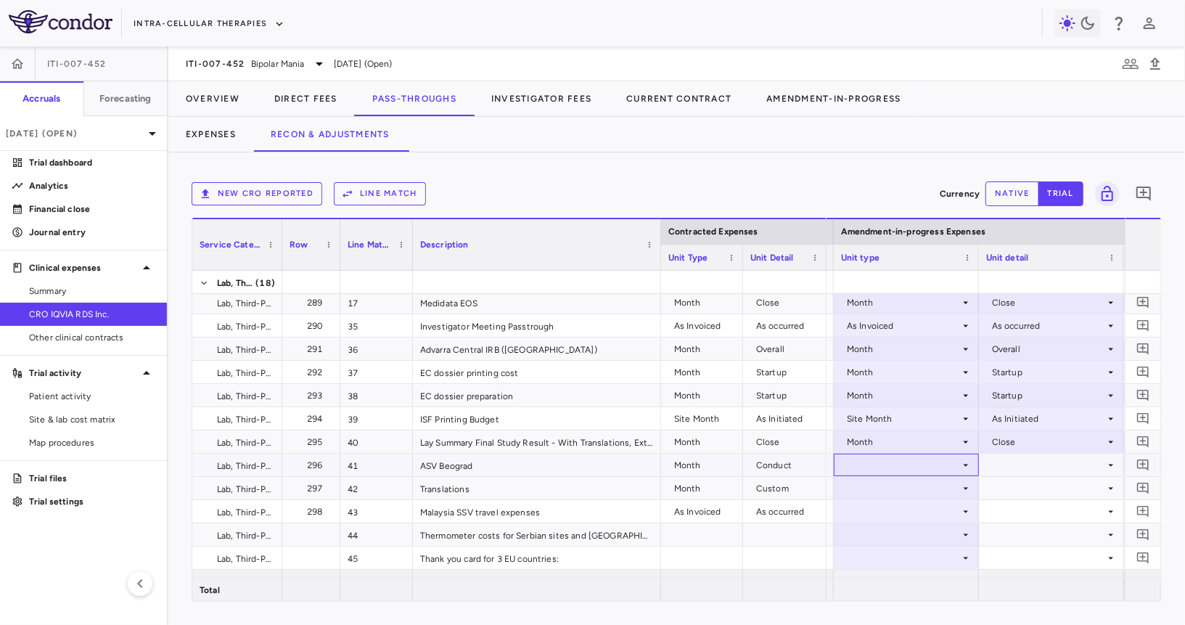
click at [905, 459] on div at bounding box center [906, 464] width 131 height 21
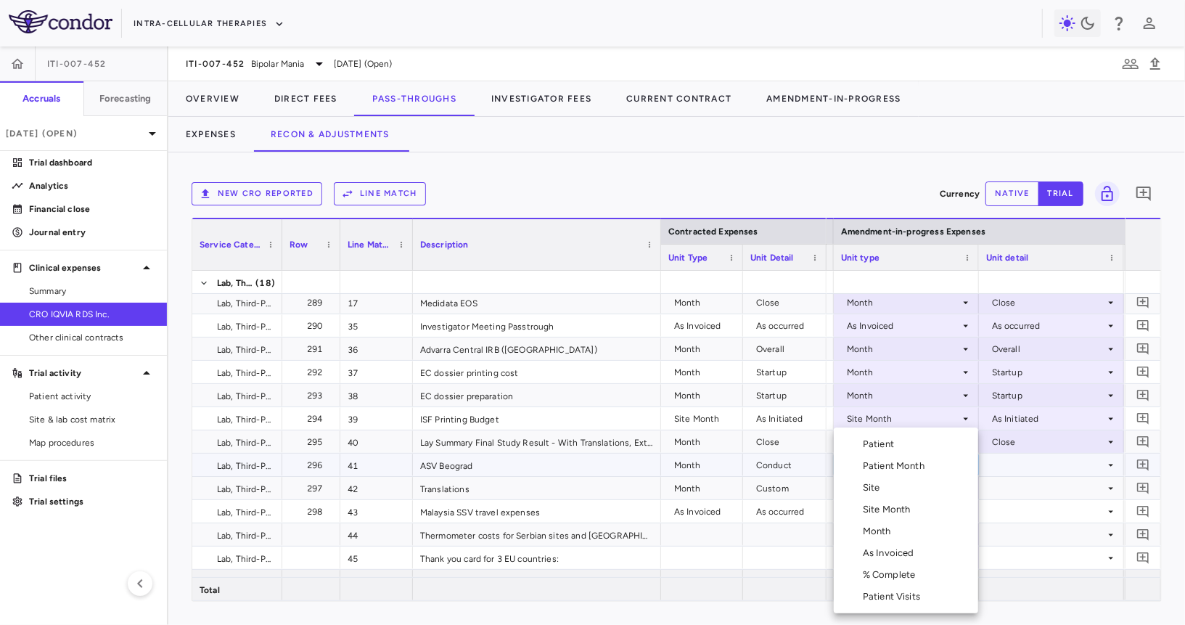
click at [885, 542] on li "As Invoiced" at bounding box center [906, 553] width 144 height 22
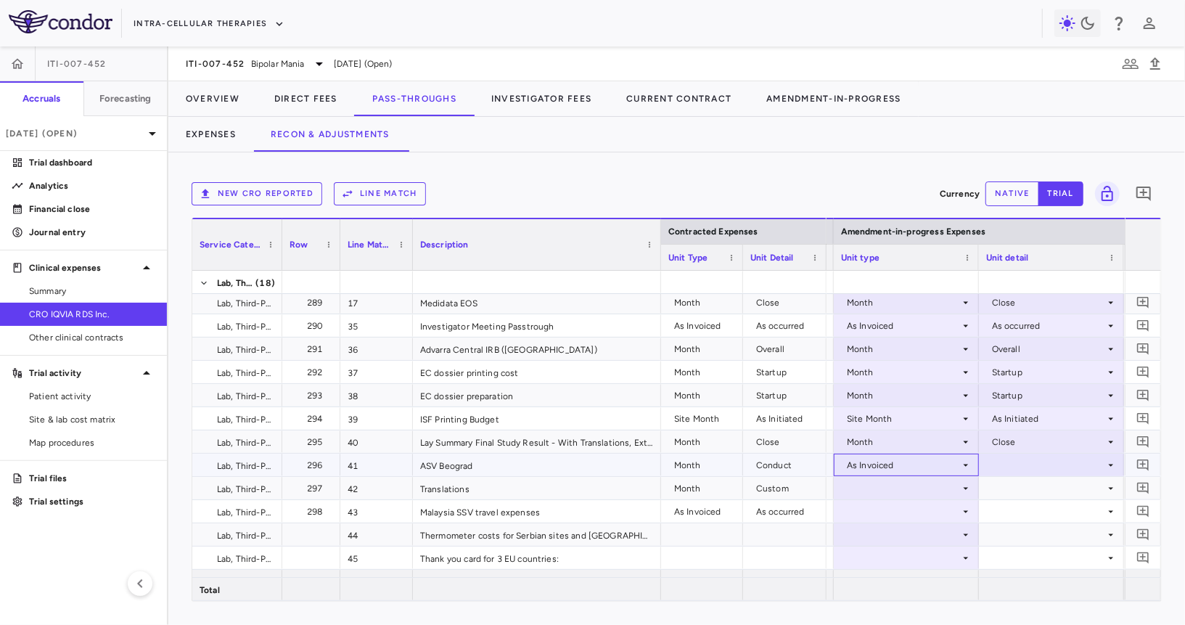
click at [909, 465] on div "As Invoiced" at bounding box center [903, 465] width 113 height 23
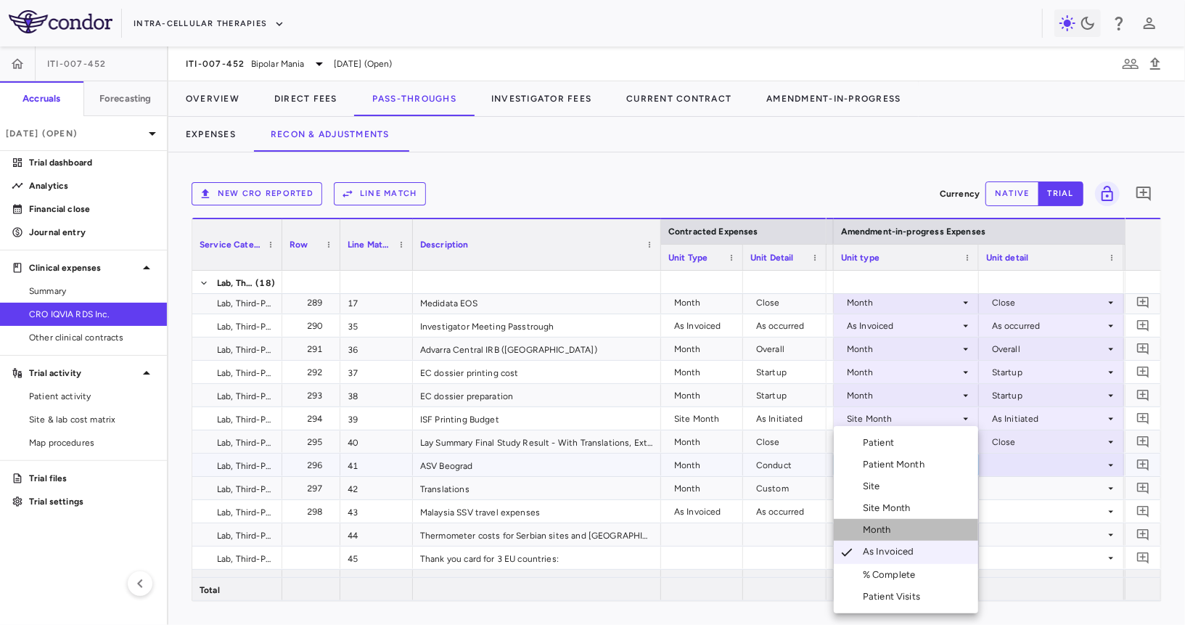
click at [894, 538] on li "Month" at bounding box center [906, 530] width 144 height 22
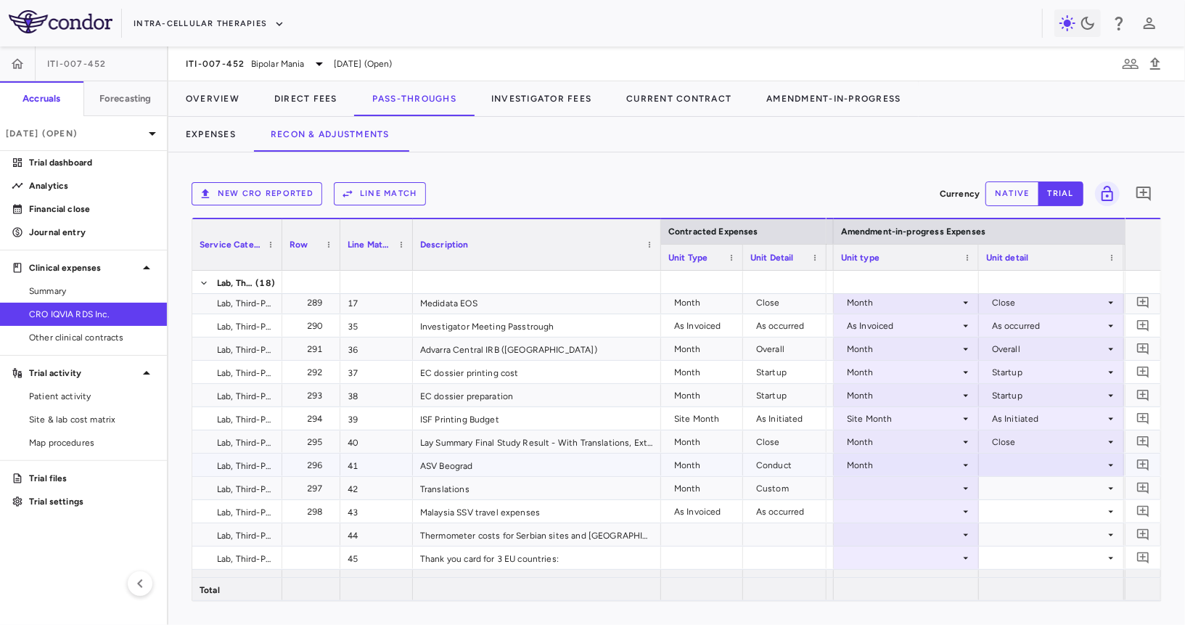
click at [1046, 459] on div at bounding box center [1051, 464] width 131 height 21
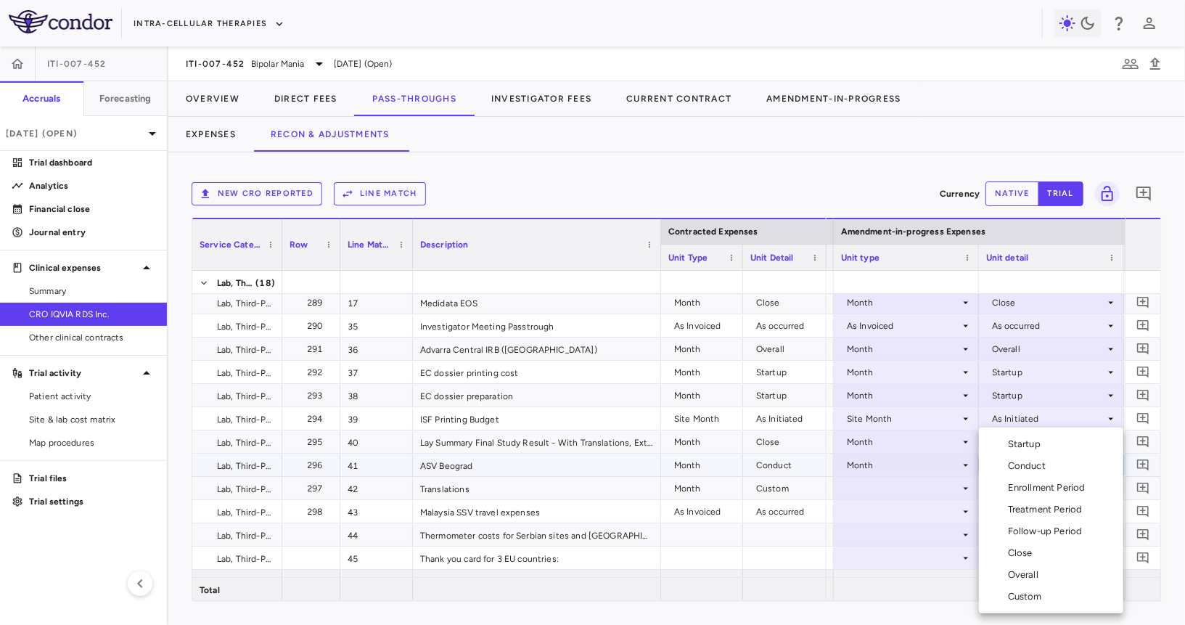
click at [1041, 467] on div "Conduct" at bounding box center [1030, 465] width 44 height 13
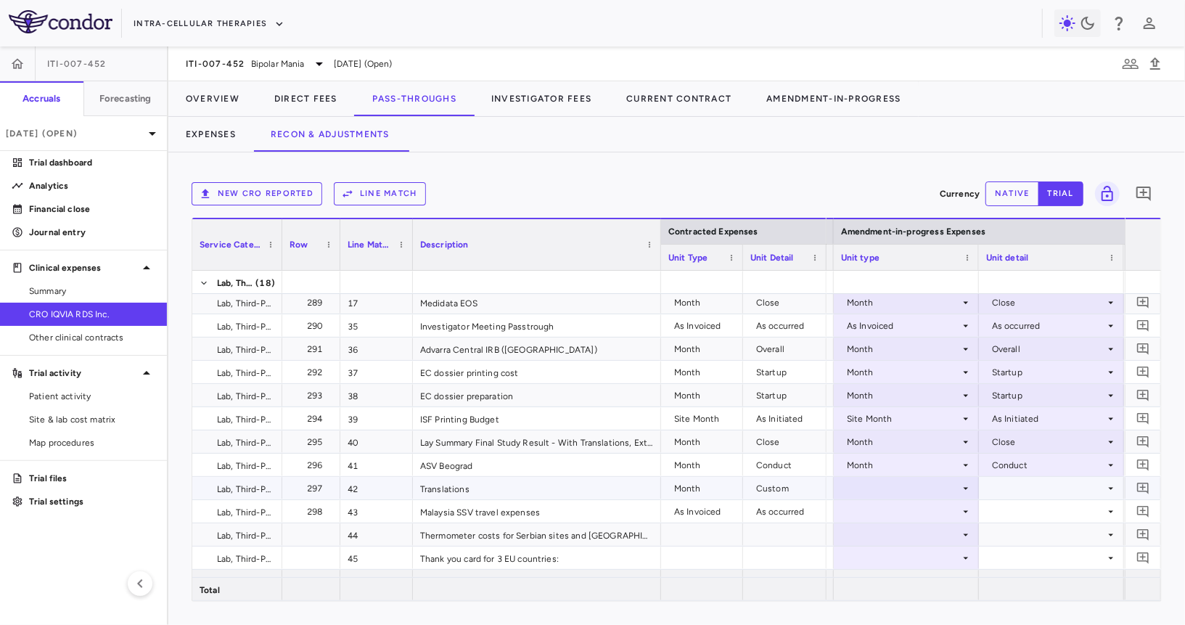
click at [917, 490] on div at bounding box center [906, 487] width 131 height 21
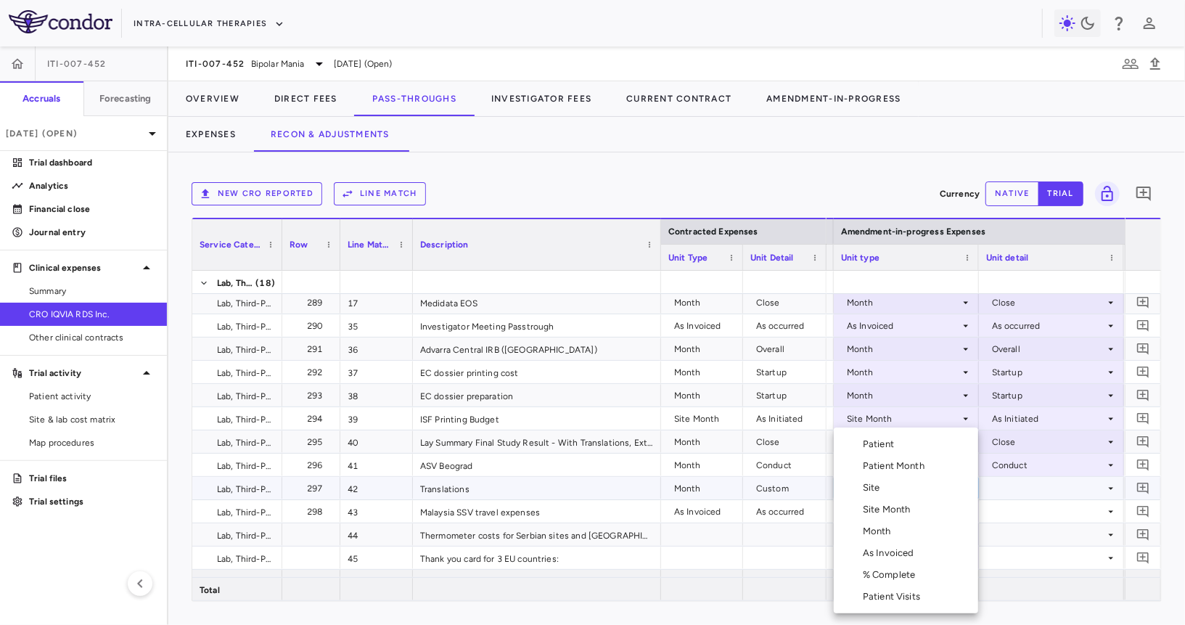
click at [898, 533] on li "Month" at bounding box center [906, 531] width 144 height 22
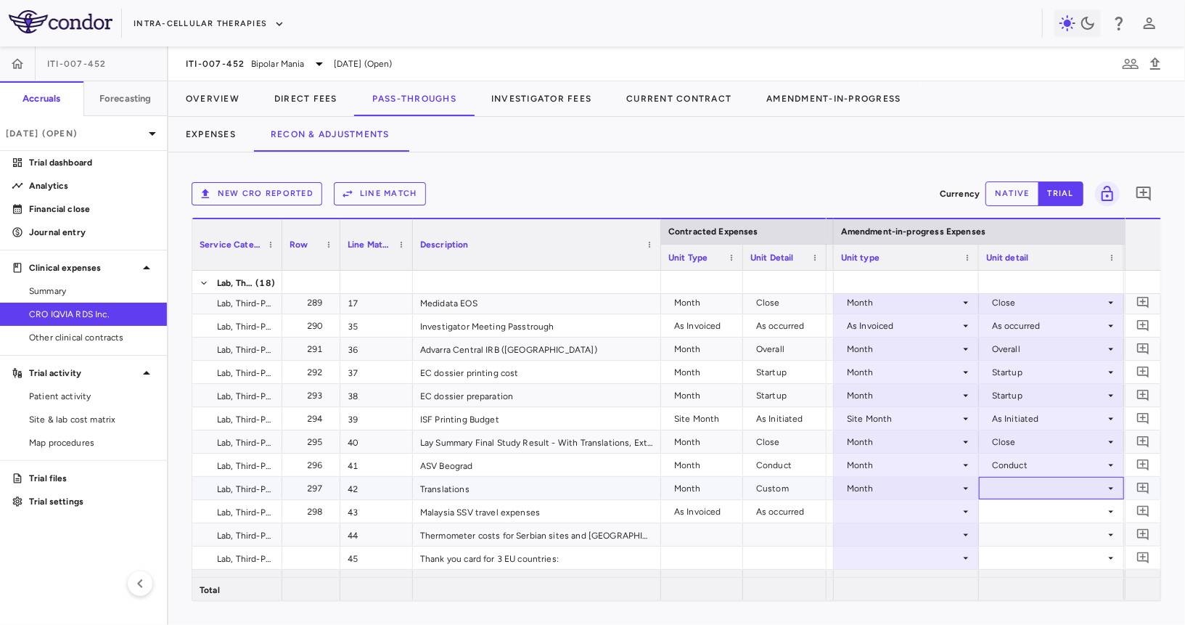
click at [1010, 483] on div at bounding box center [1051, 487] width 131 height 21
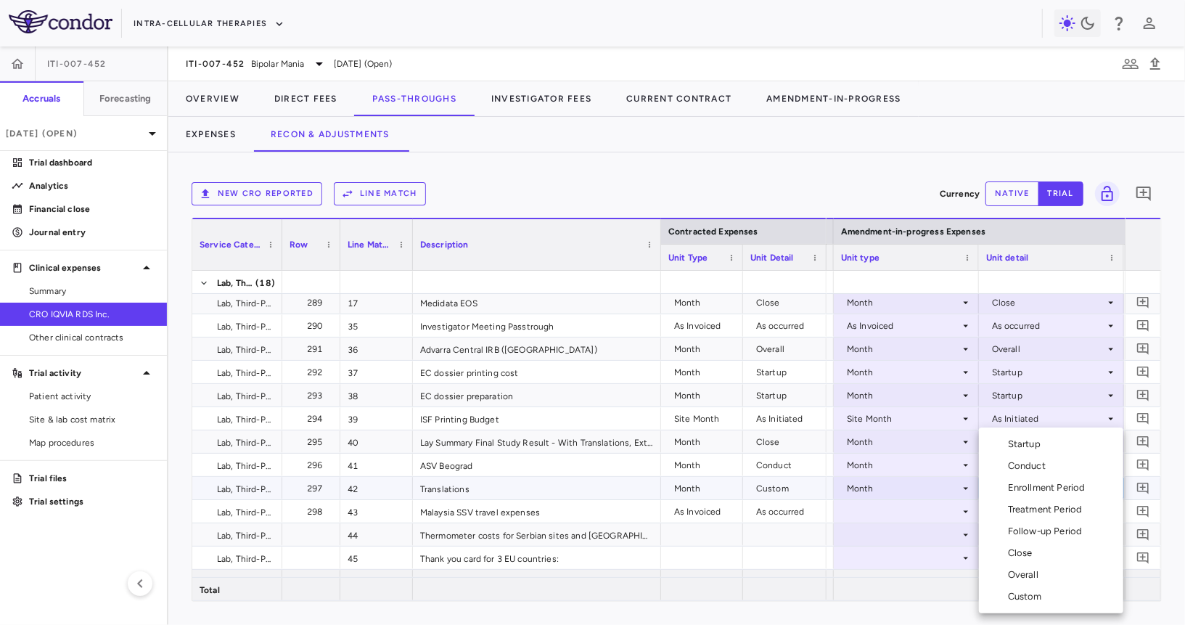
click at [1029, 588] on li "Custom" at bounding box center [1051, 597] width 144 height 22
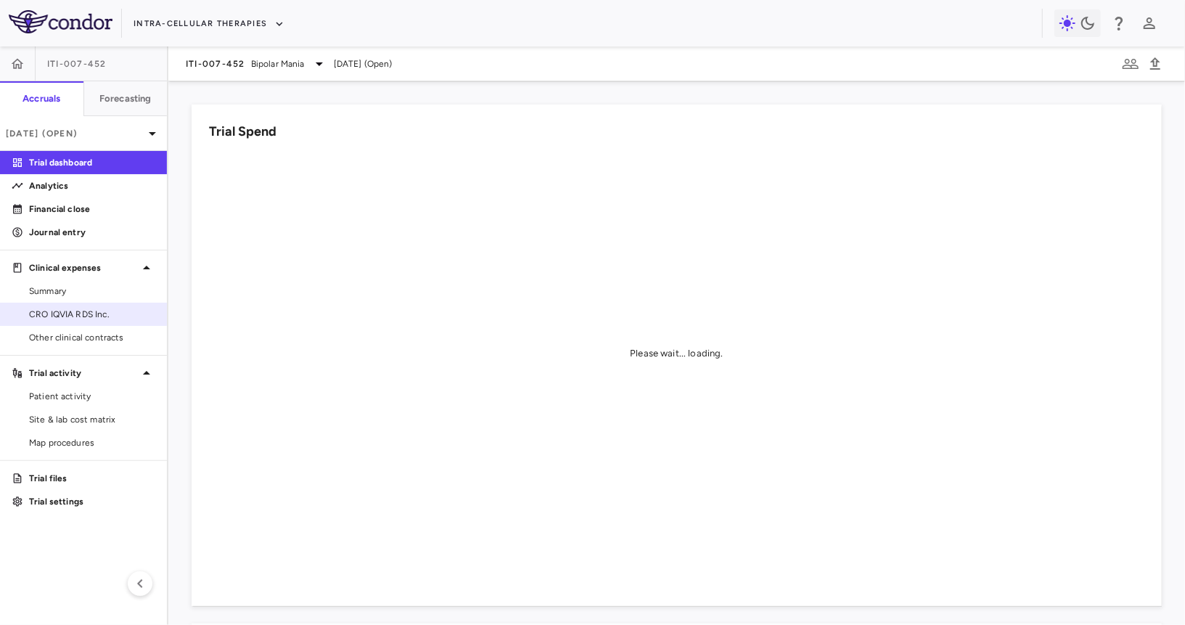
click at [102, 306] on link "CRO IQVIA RDS Inc." at bounding box center [83, 314] width 167 height 22
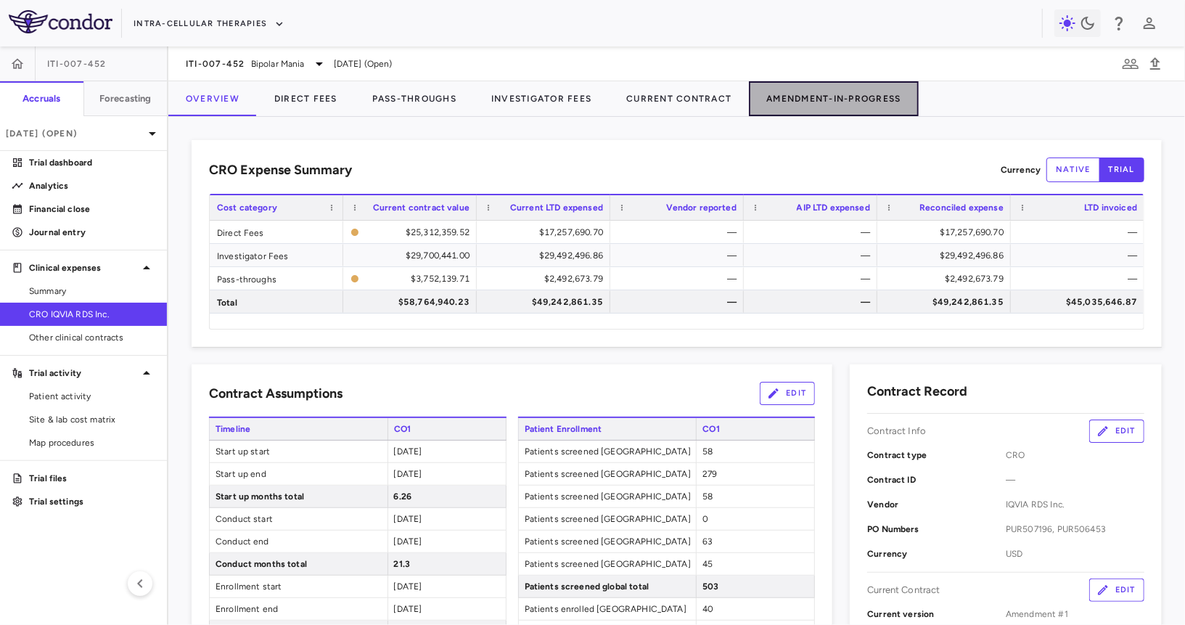
click at [828, 87] on button "Amendment-In-Progress" at bounding box center [833, 98] width 169 height 35
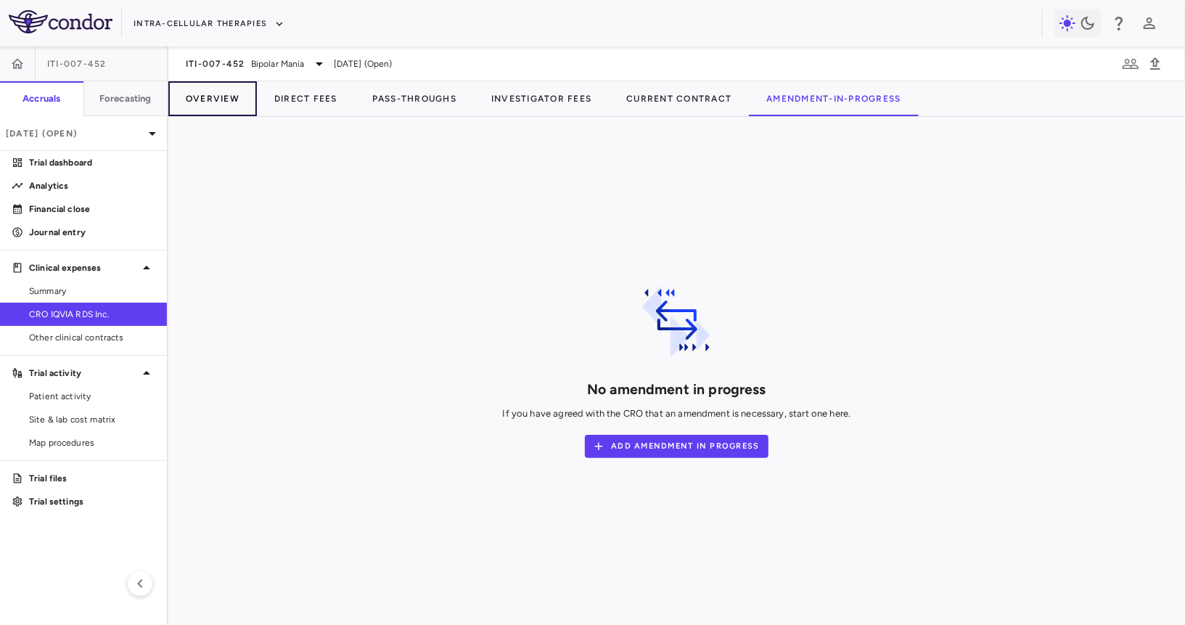
click at [207, 99] on button "Overview" at bounding box center [212, 98] width 89 height 35
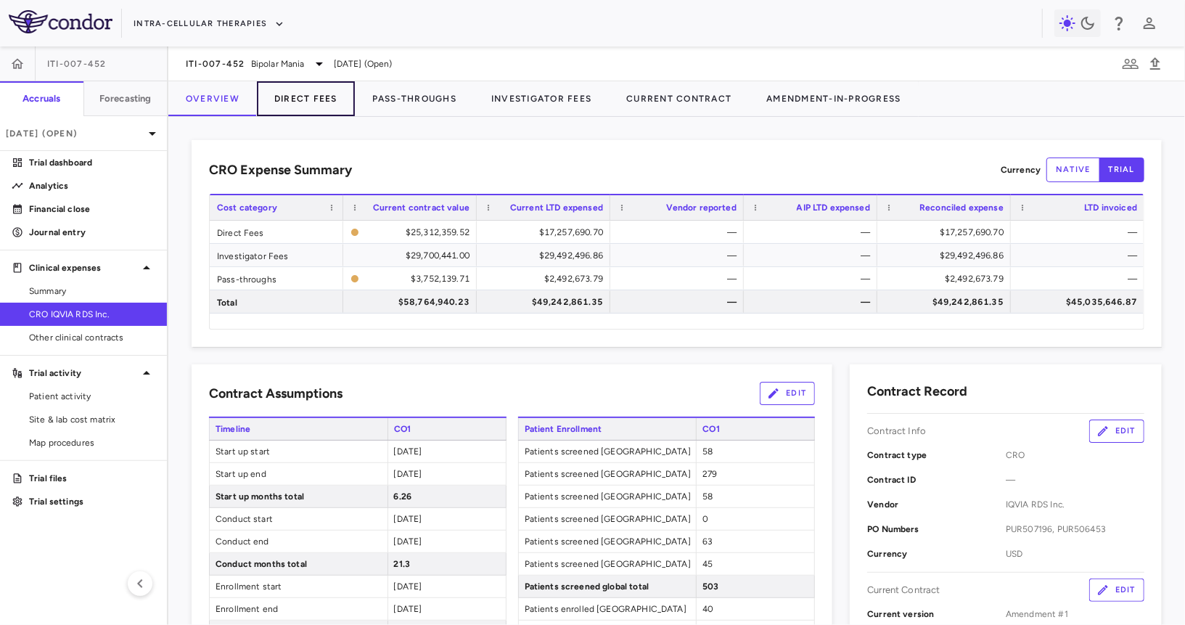
click at [298, 112] on button "Direct Fees" at bounding box center [306, 98] width 98 height 35
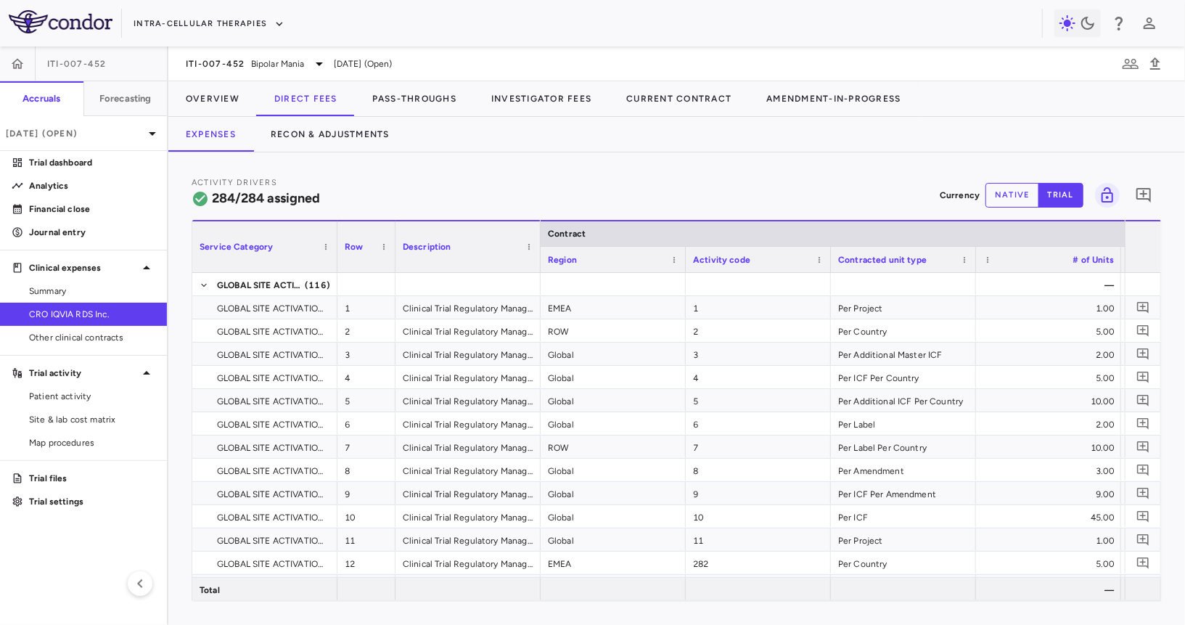
click at [1007, 188] on button "native" at bounding box center [1012, 195] width 54 height 25
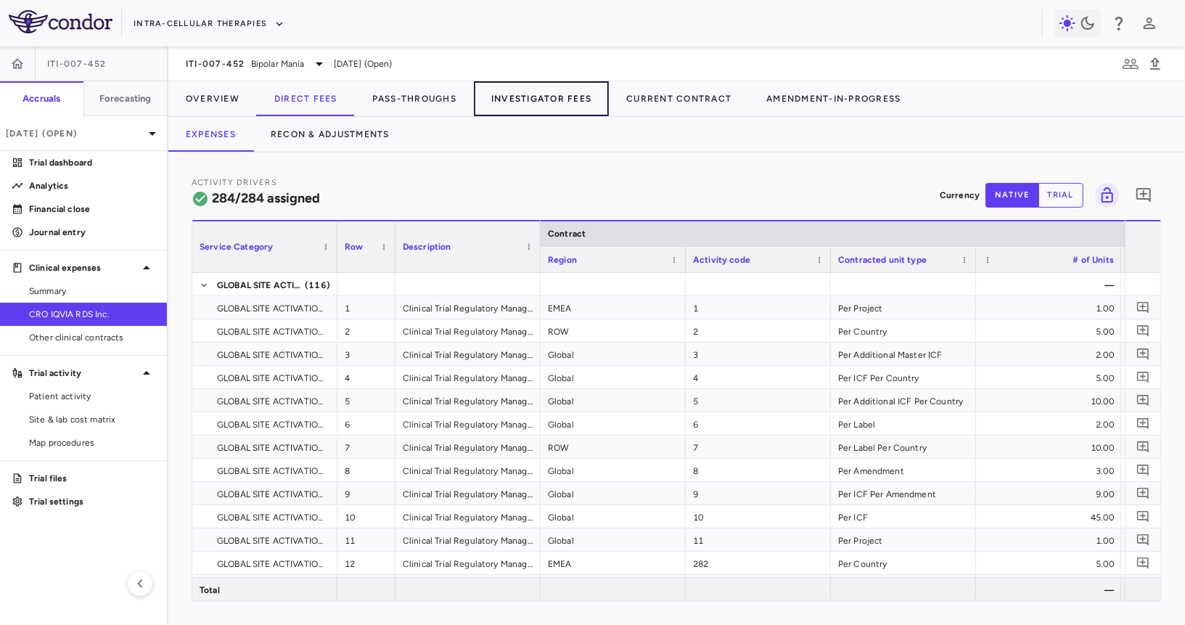
click at [533, 94] on button "Investigator Fees" at bounding box center [541, 98] width 135 height 35
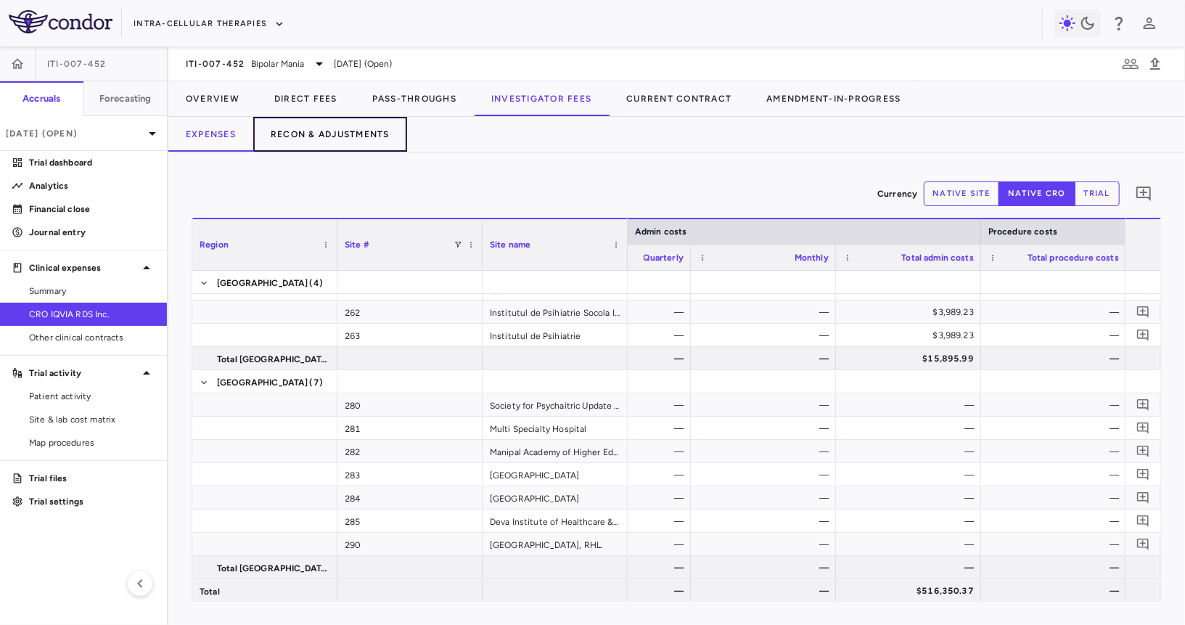
click at [380, 135] on button "Recon & Adjustments" at bounding box center [330, 134] width 154 height 35
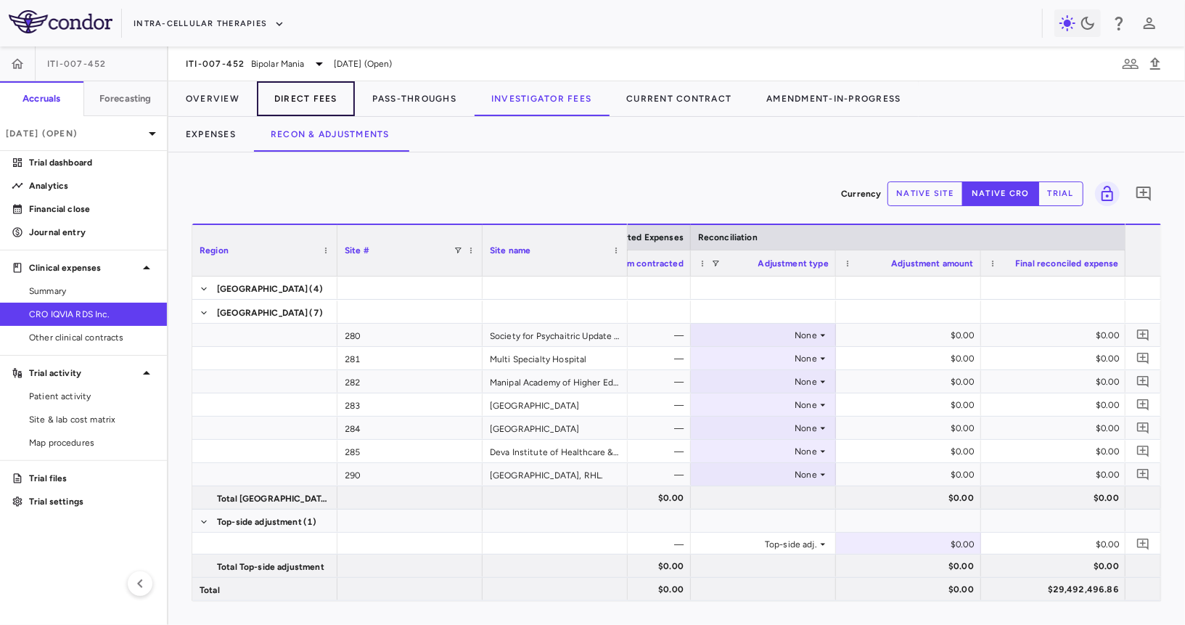
click at [303, 100] on button "Direct Fees" at bounding box center [306, 98] width 98 height 35
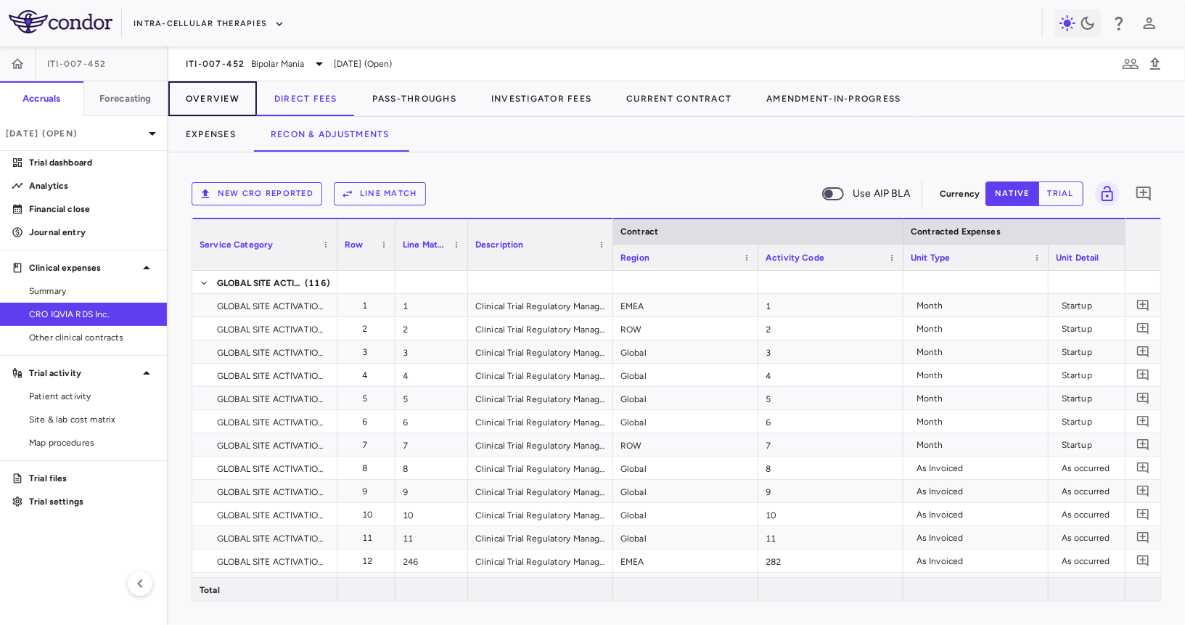
click at [210, 94] on button "Overview" at bounding box center [212, 98] width 89 height 35
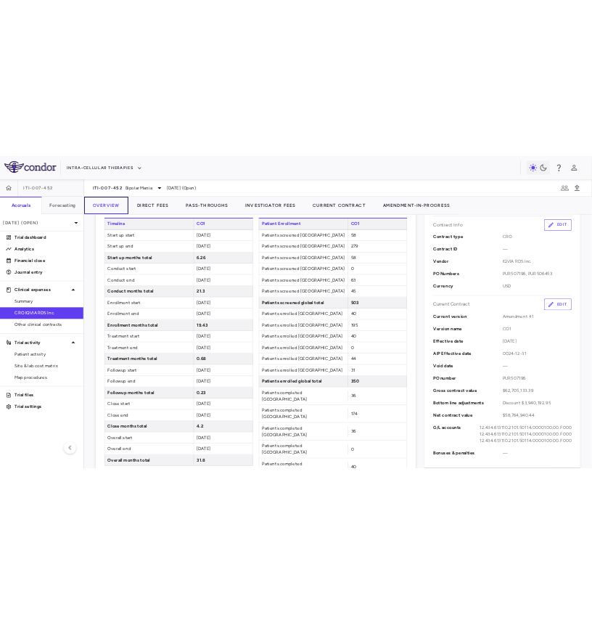
scroll to position [332, 0]
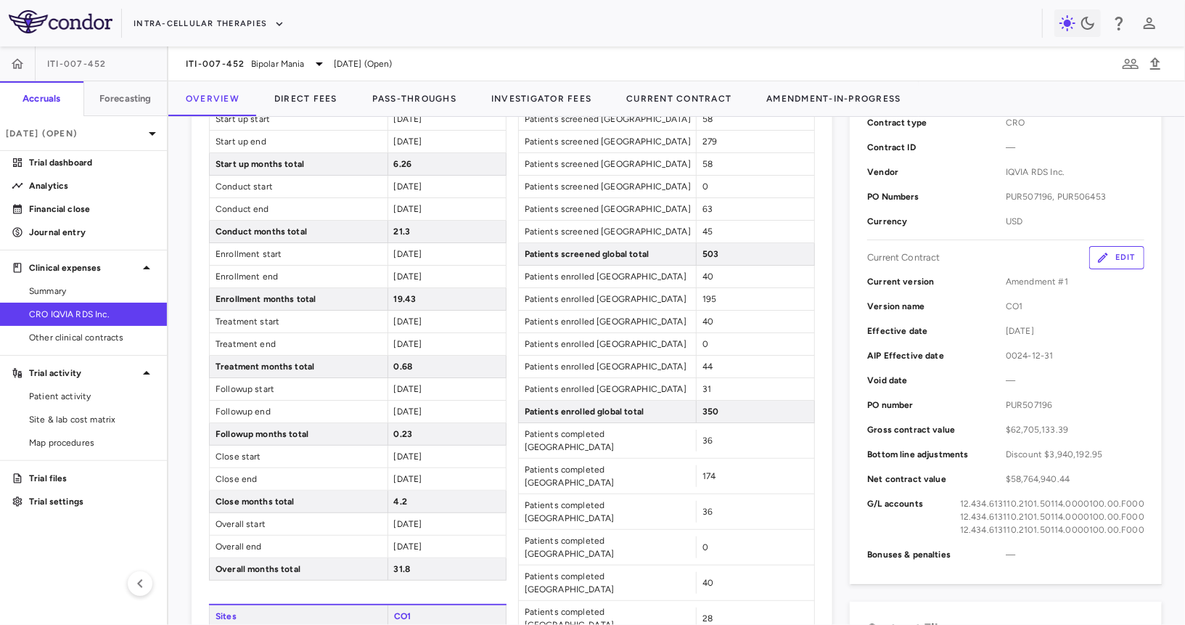
click at [1027, 403] on span "PUR507196" at bounding box center [1075, 404] width 139 height 13
copy span "PUR507196"
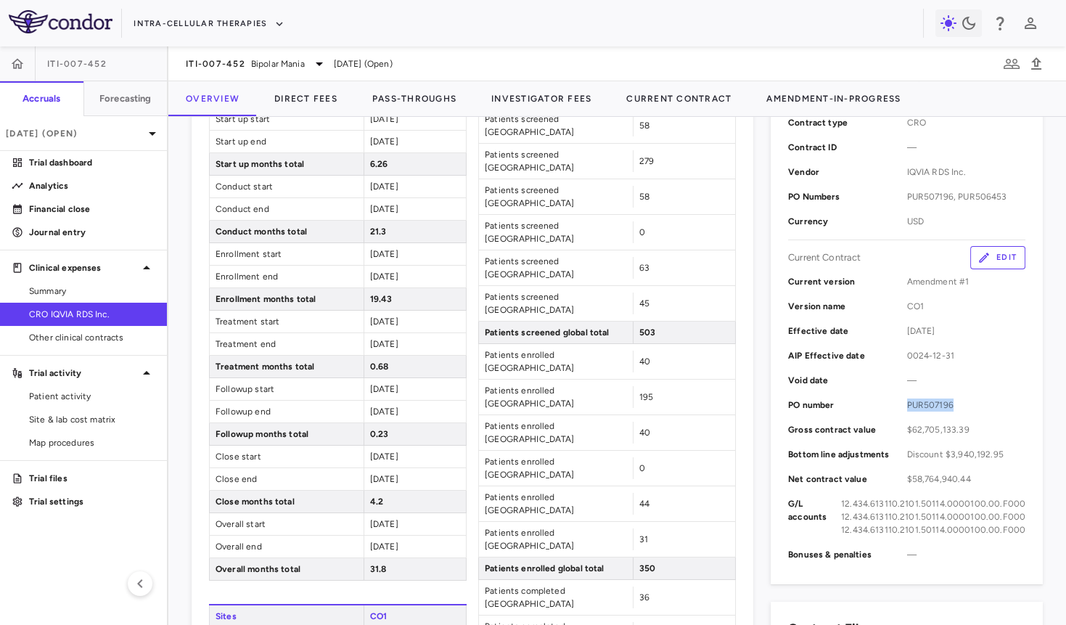
click at [989, 246] on button "Edit" at bounding box center [997, 257] width 55 height 23
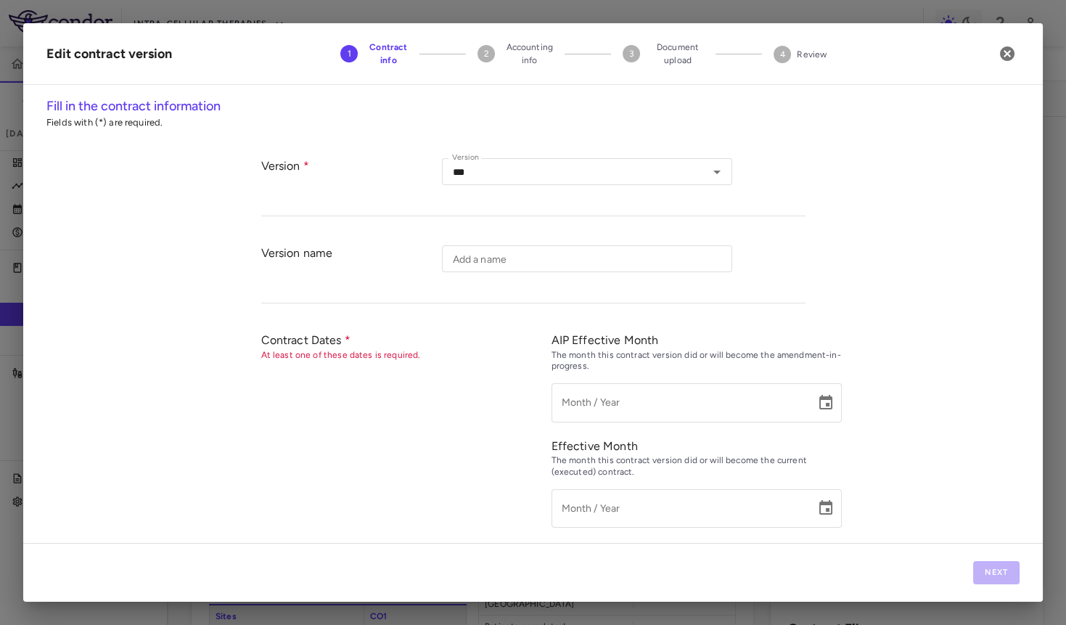
type input "***"
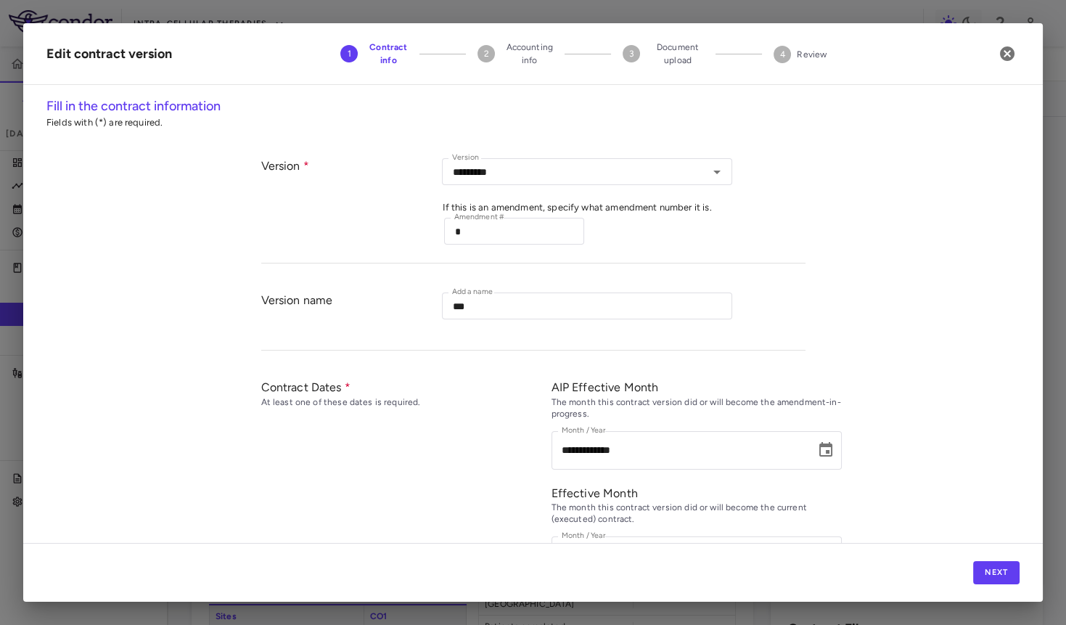
type input "*********"
type input "**********"
type input "*********"
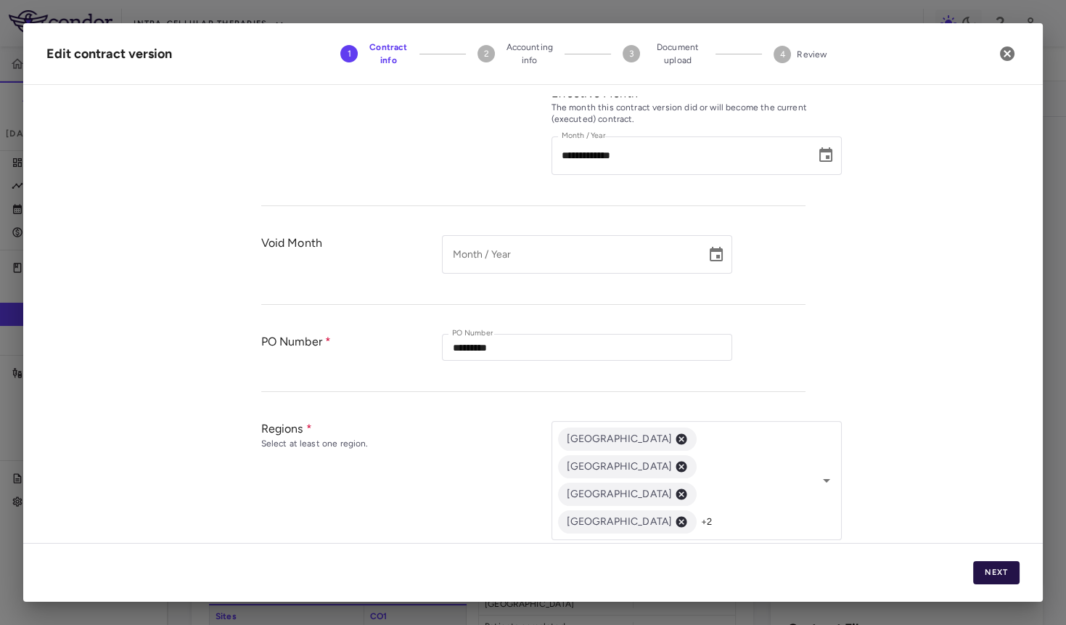
click at [989, 572] on button "Next" at bounding box center [996, 572] width 46 height 23
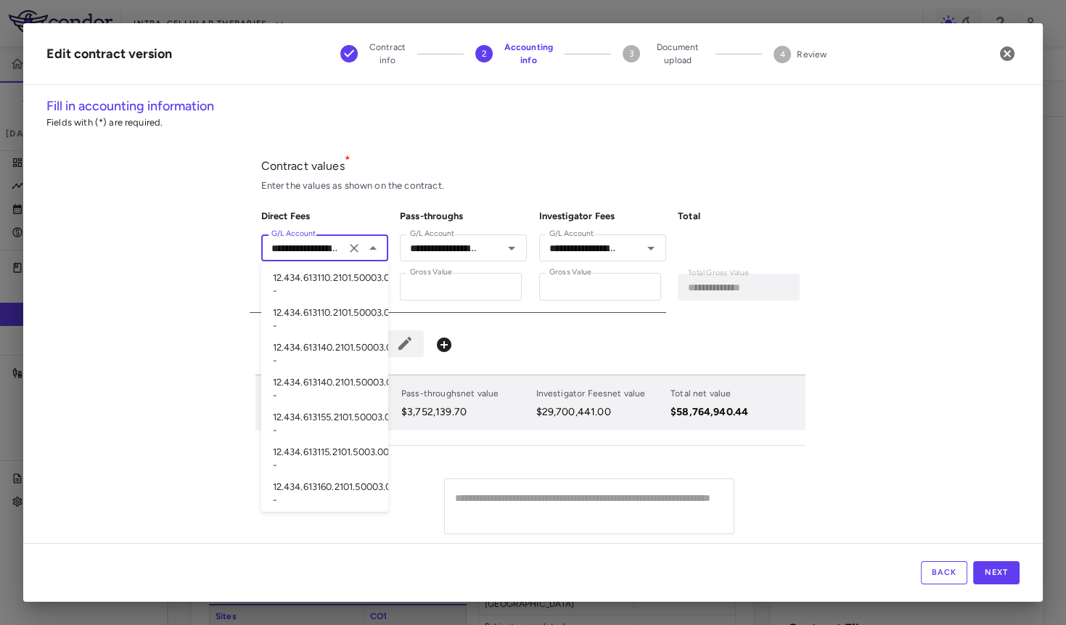
click at [290, 248] on input "**********" at bounding box center [303, 248] width 75 height 18
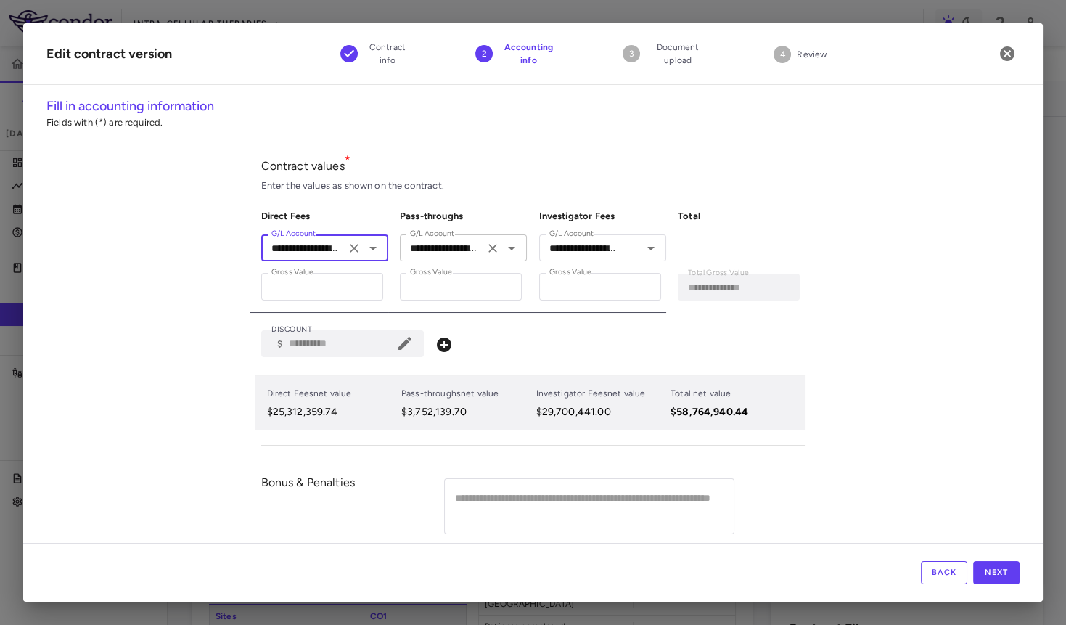
click at [438, 250] on input "**********" at bounding box center [441, 248] width 75 height 18
click at [573, 246] on input "**********" at bounding box center [580, 248] width 75 height 18
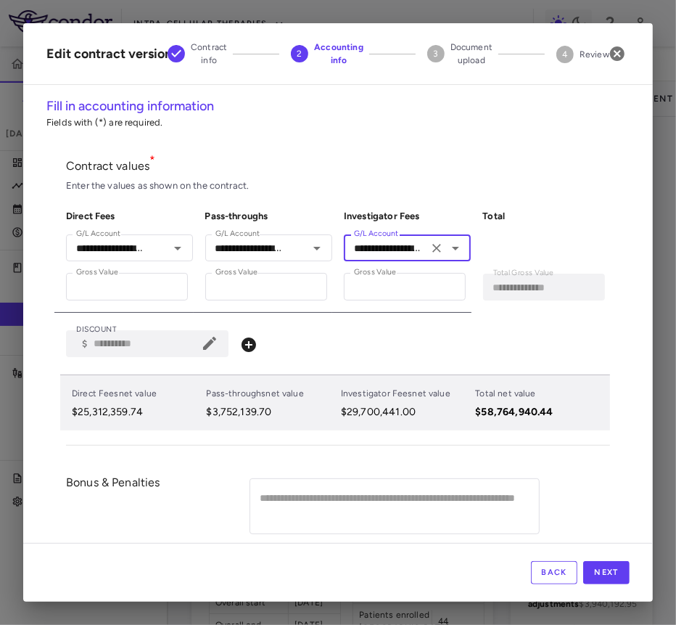
scroll to position [339, 0]
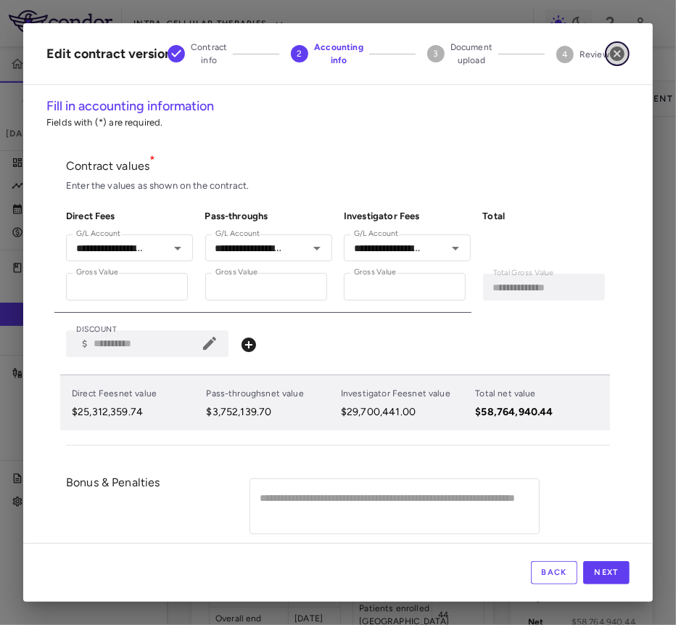
click at [620, 49] on icon "button" at bounding box center [617, 53] width 15 height 15
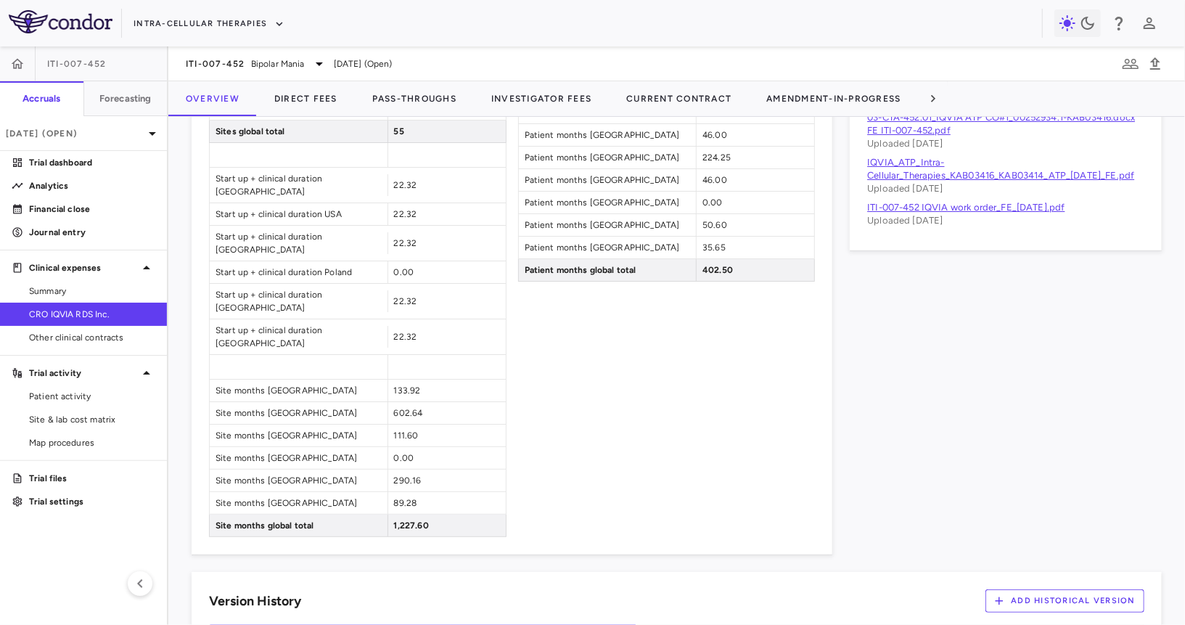
scroll to position [733, 0]
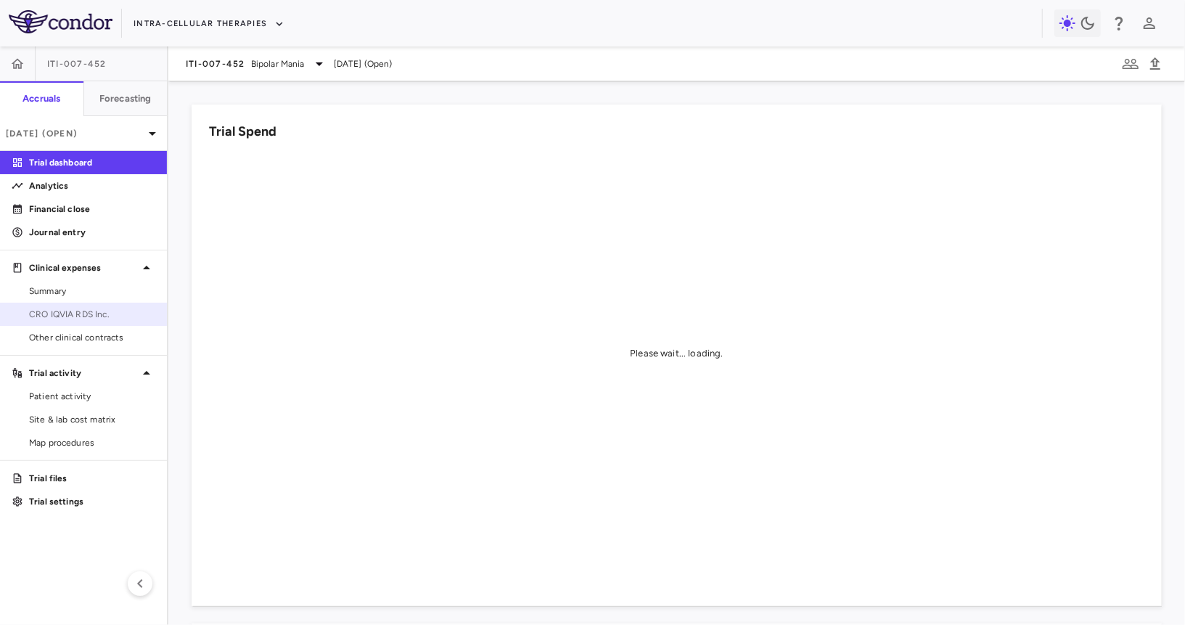
click at [122, 311] on span "CRO IQVIA RDS Inc." at bounding box center [92, 314] width 126 height 13
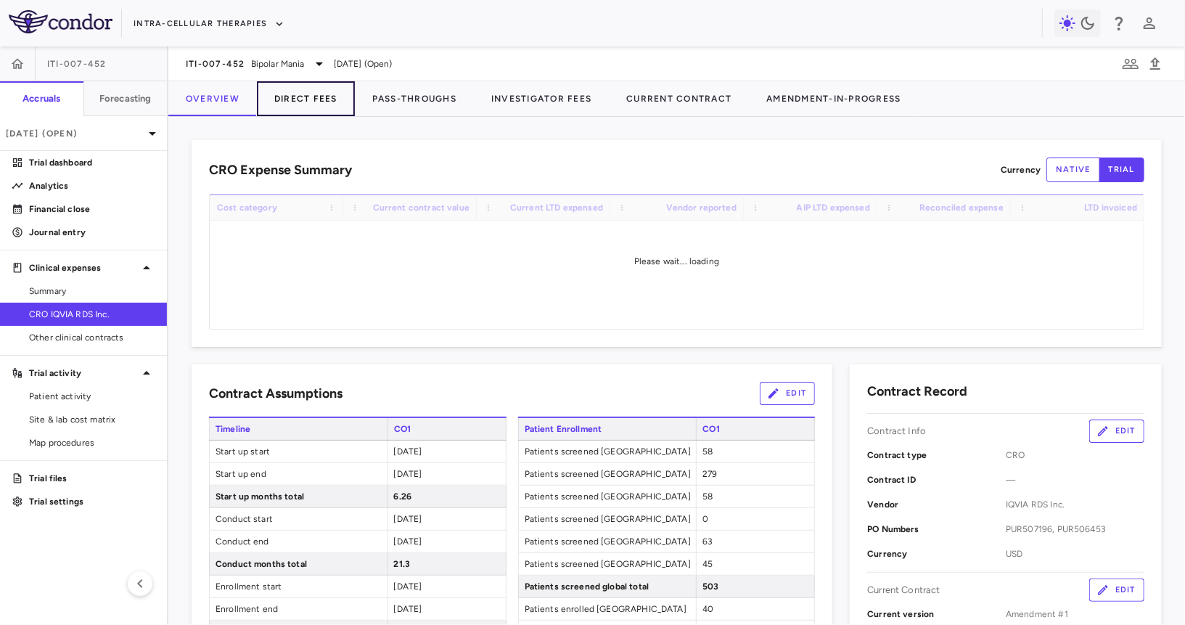
click at [300, 100] on button "Direct Fees" at bounding box center [306, 98] width 98 height 35
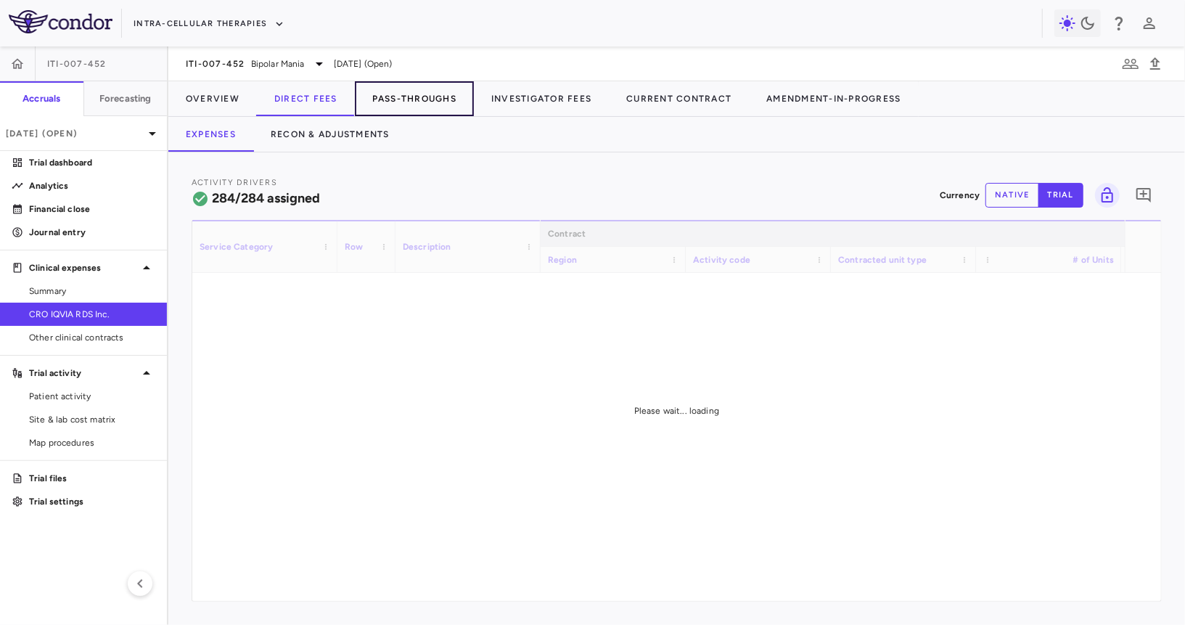
click at [395, 104] on button "Pass-Throughs" at bounding box center [414, 98] width 119 height 35
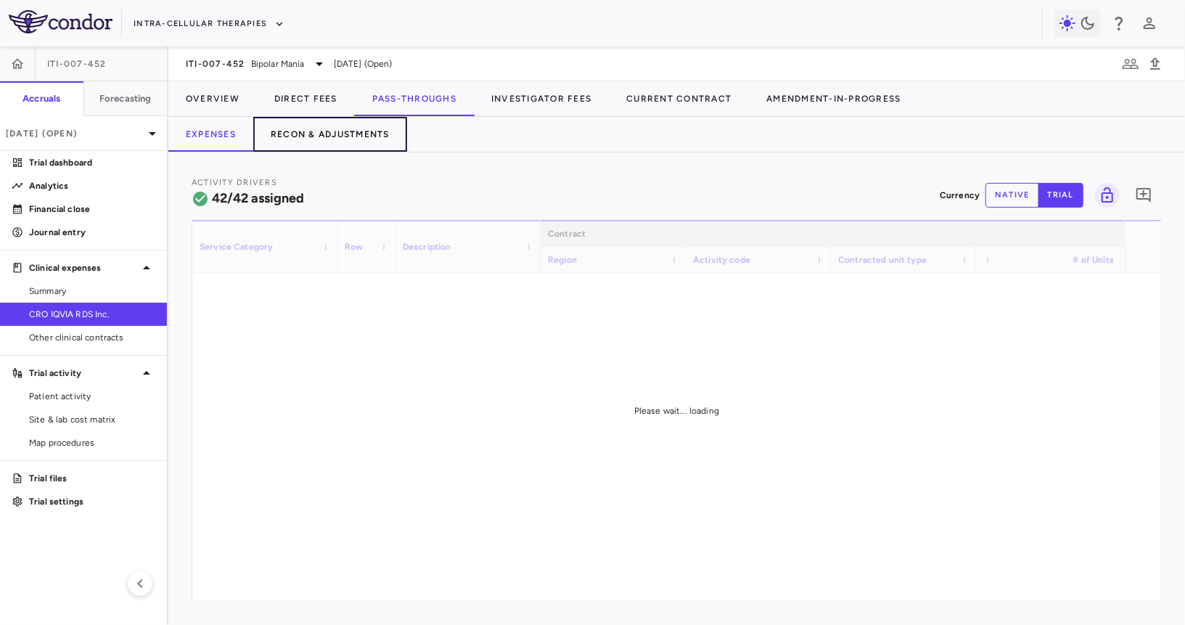
click at [372, 135] on button "Recon & Adjustments" at bounding box center [330, 134] width 154 height 35
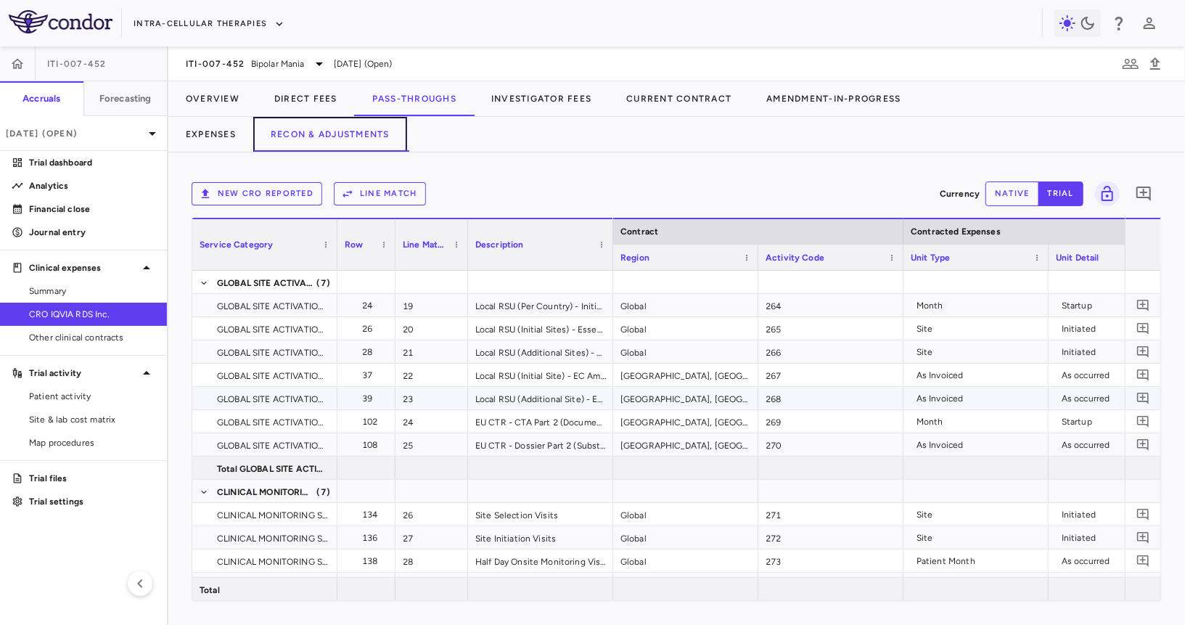
scroll to position [0, 81]
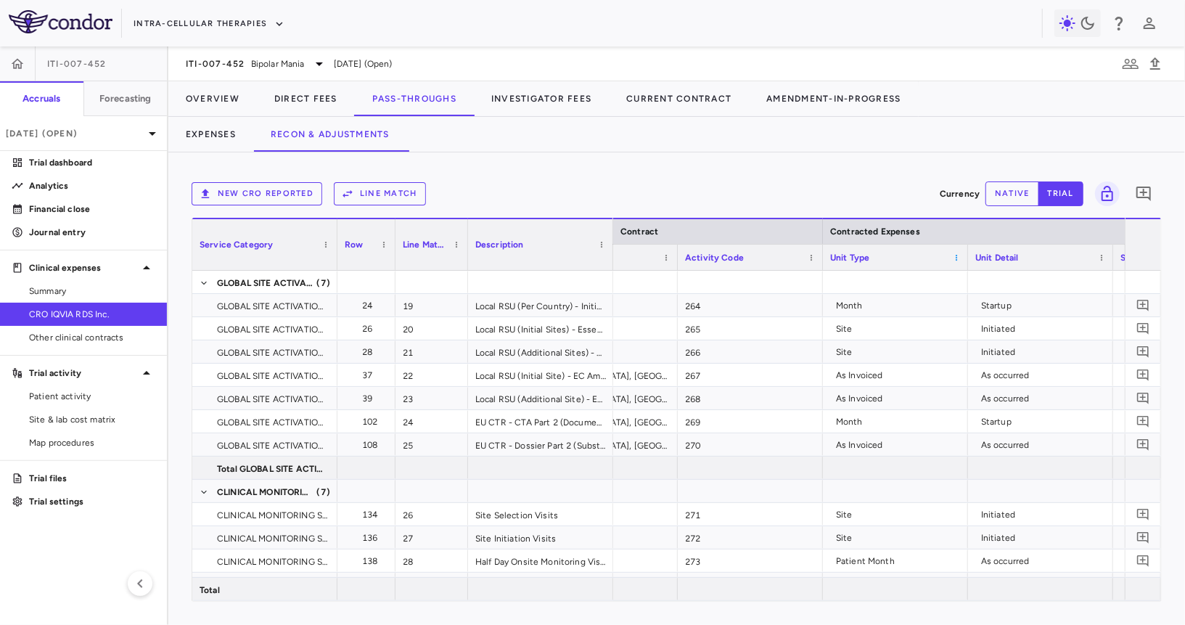
click at [955, 253] on span at bounding box center [956, 257] width 9 height 9
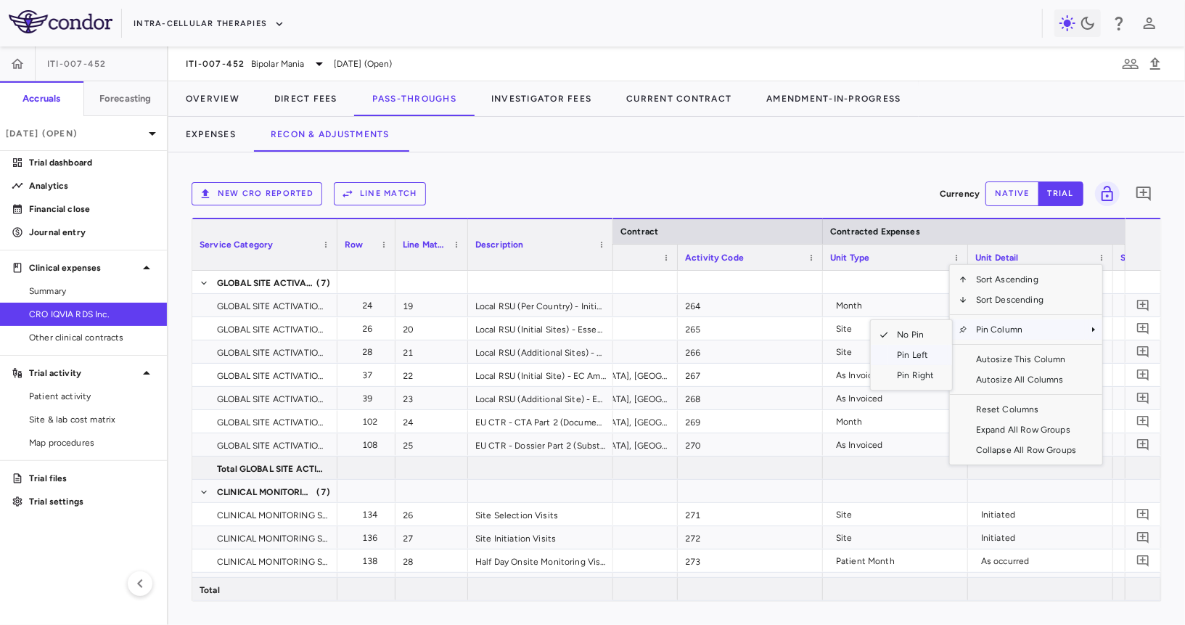
click at [905, 353] on span "Pin Left" at bounding box center [915, 355] width 54 height 20
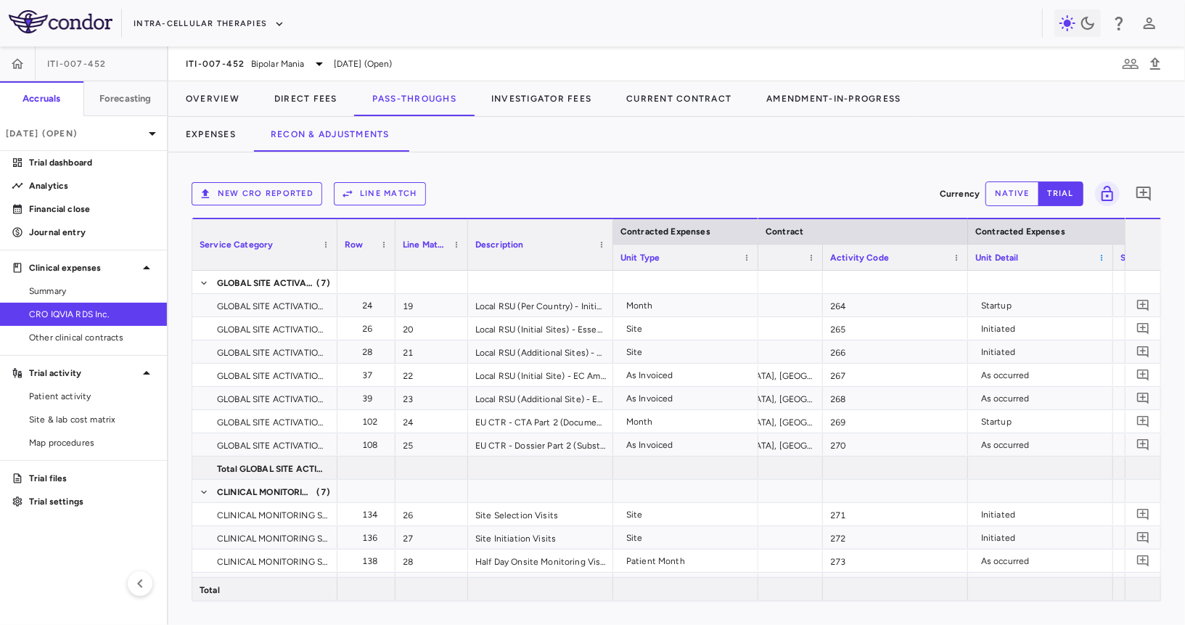
click at [1101, 254] on span at bounding box center [1101, 257] width 9 height 9
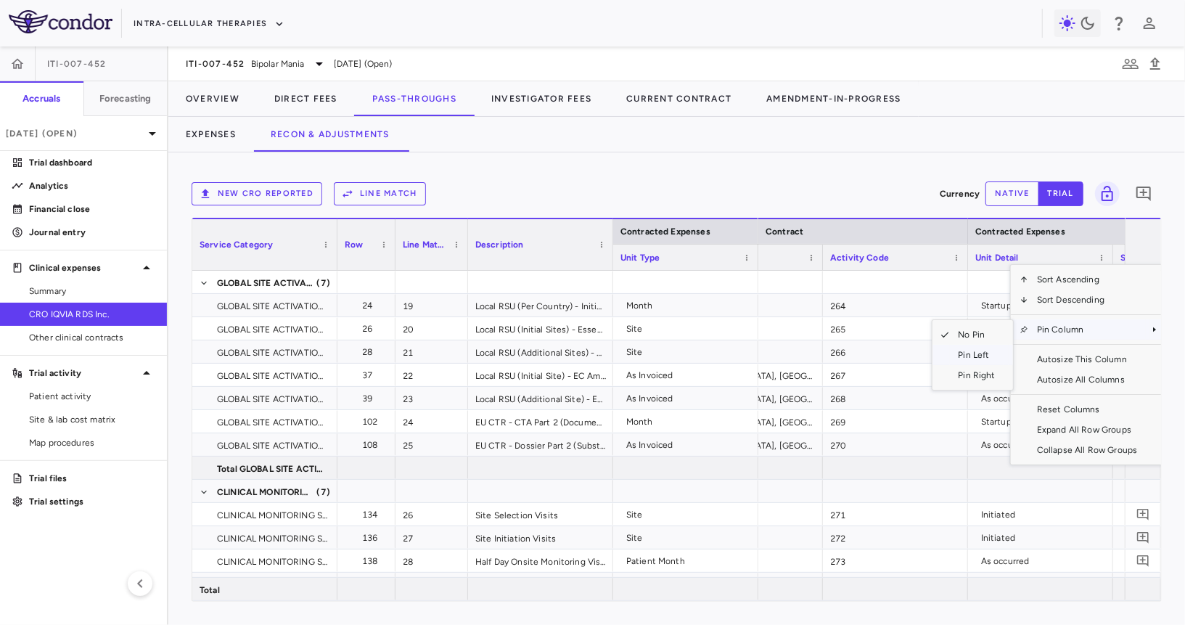
click at [970, 358] on span "Pin Left" at bounding box center [977, 355] width 54 height 20
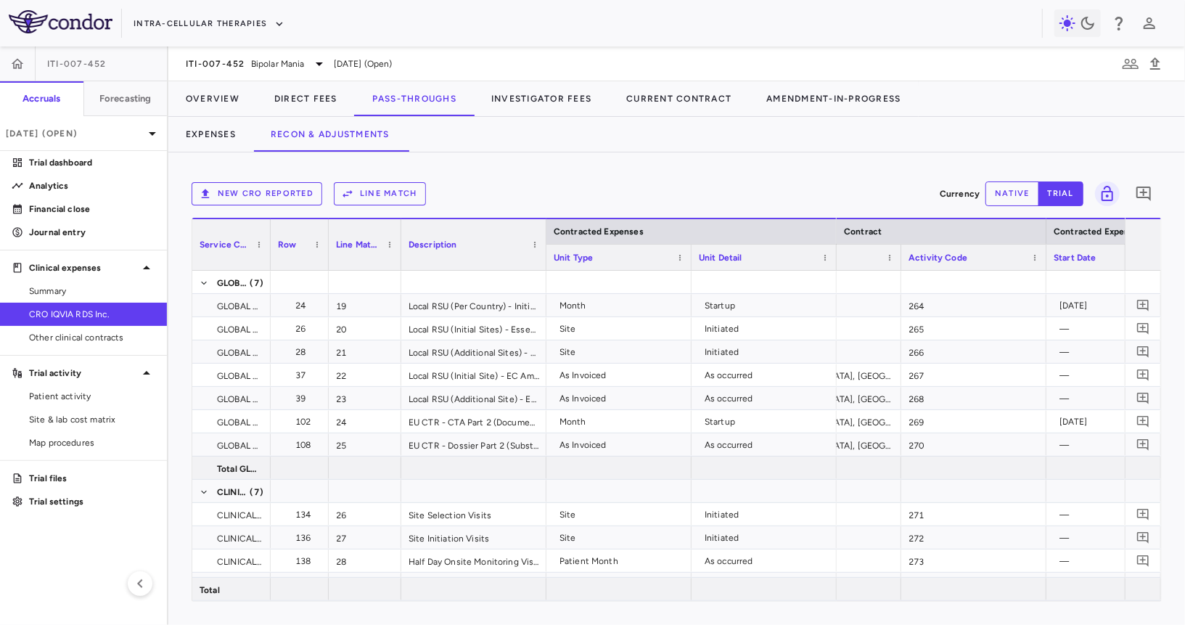
drag, startPoint x: 335, startPoint y: 250, endPoint x: 258, endPoint y: 245, distance: 77.8
click at [267, 245] on div at bounding box center [270, 244] width 6 height 51
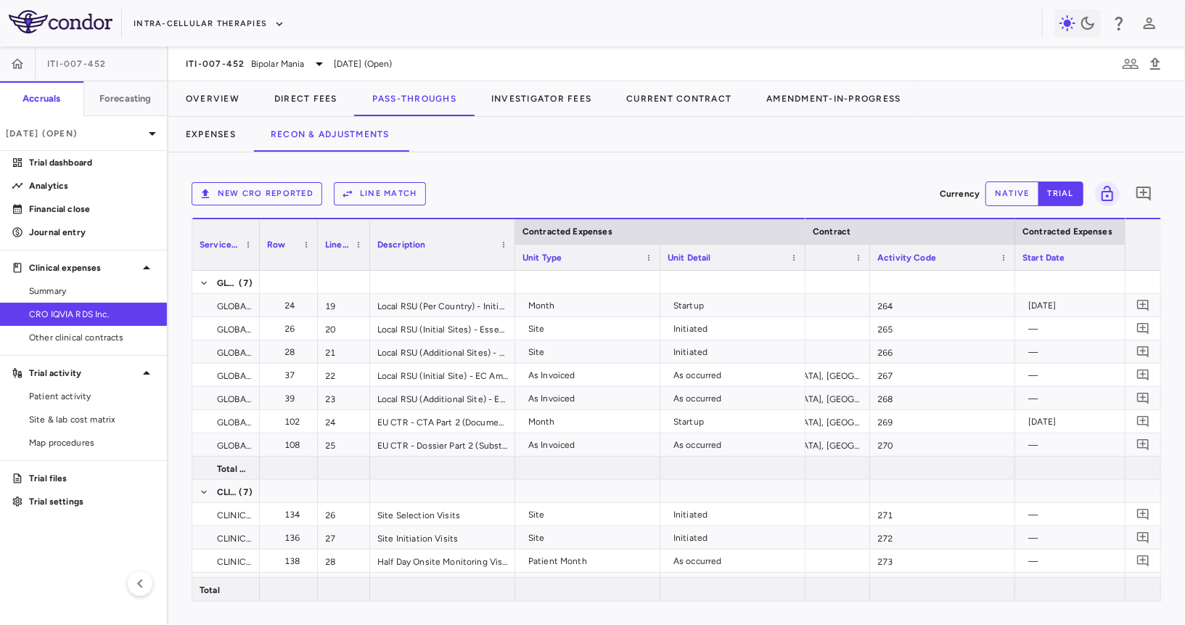
drag, startPoint x: 386, startPoint y: 255, endPoint x: 358, endPoint y: 255, distance: 27.6
click at [366, 255] on div at bounding box center [369, 244] width 6 height 51
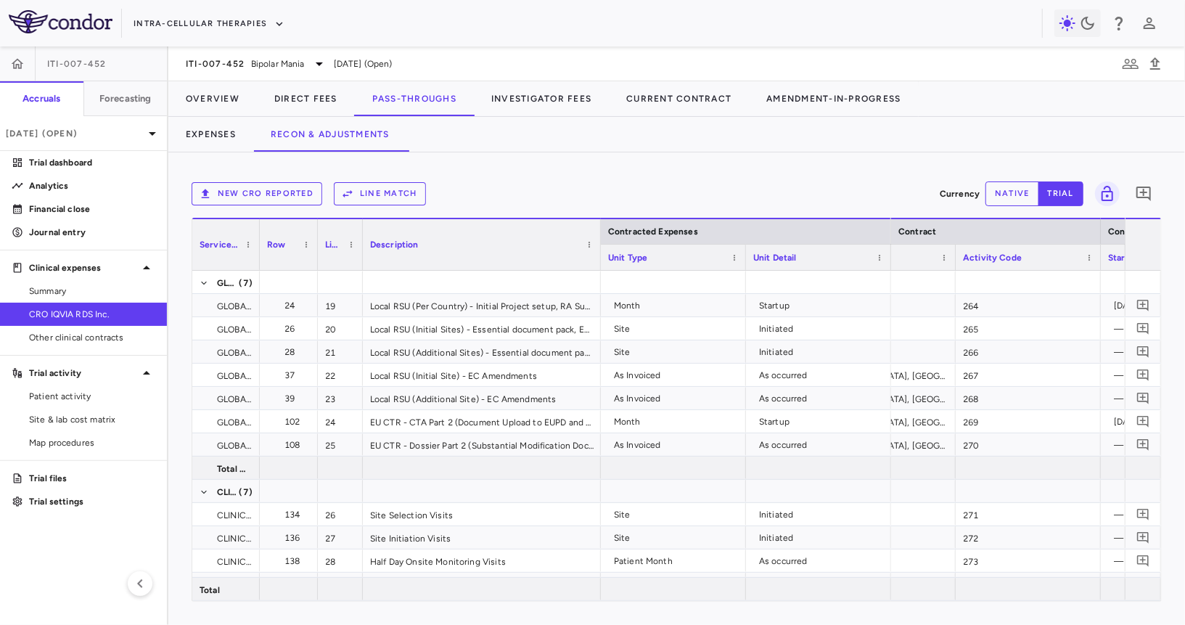
drag, startPoint x: 506, startPoint y: 254, endPoint x: 604, endPoint y: 260, distance: 98.2
click at [603, 260] on div at bounding box center [600, 244] width 6 height 51
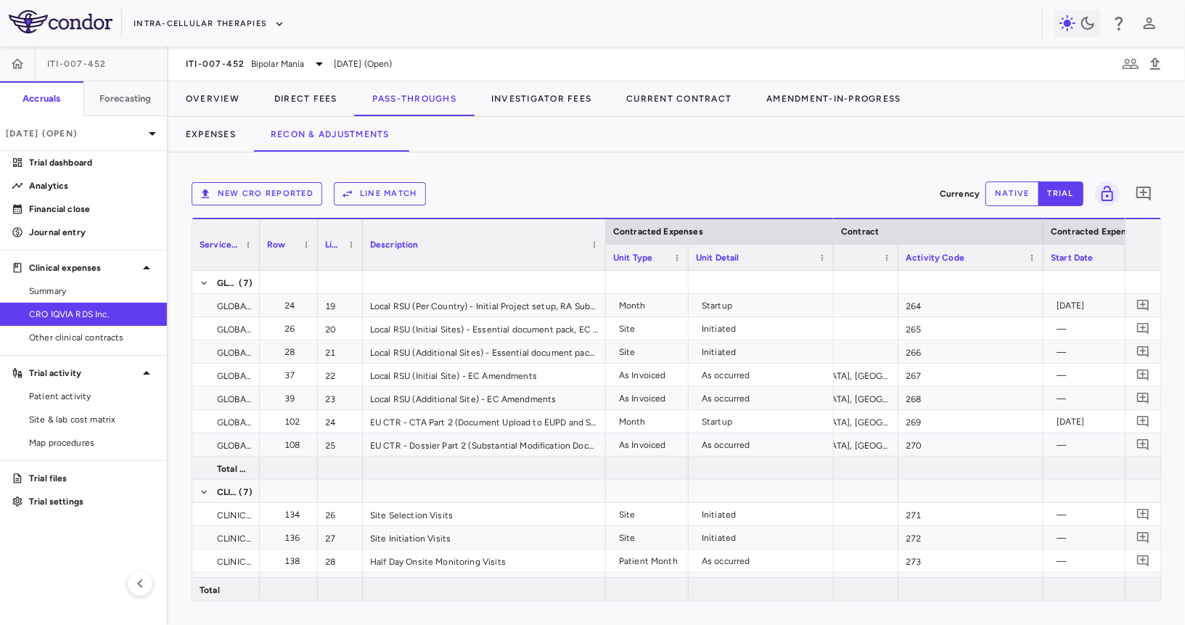
drag, startPoint x: 749, startPoint y: 255, endPoint x: 685, endPoint y: 262, distance: 64.3
click at [685, 262] on div at bounding box center [688, 257] width 6 height 25
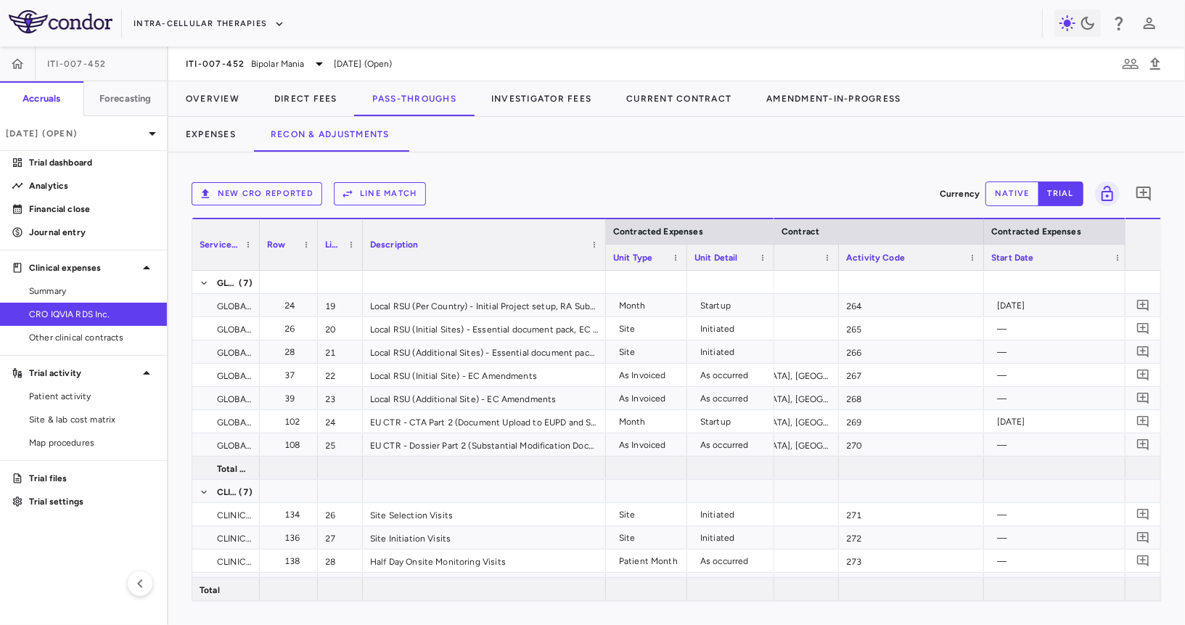
drag, startPoint x: 828, startPoint y: 260, endPoint x: 769, endPoint y: 260, distance: 58.8
click at [771, 260] on div at bounding box center [774, 257] width 6 height 25
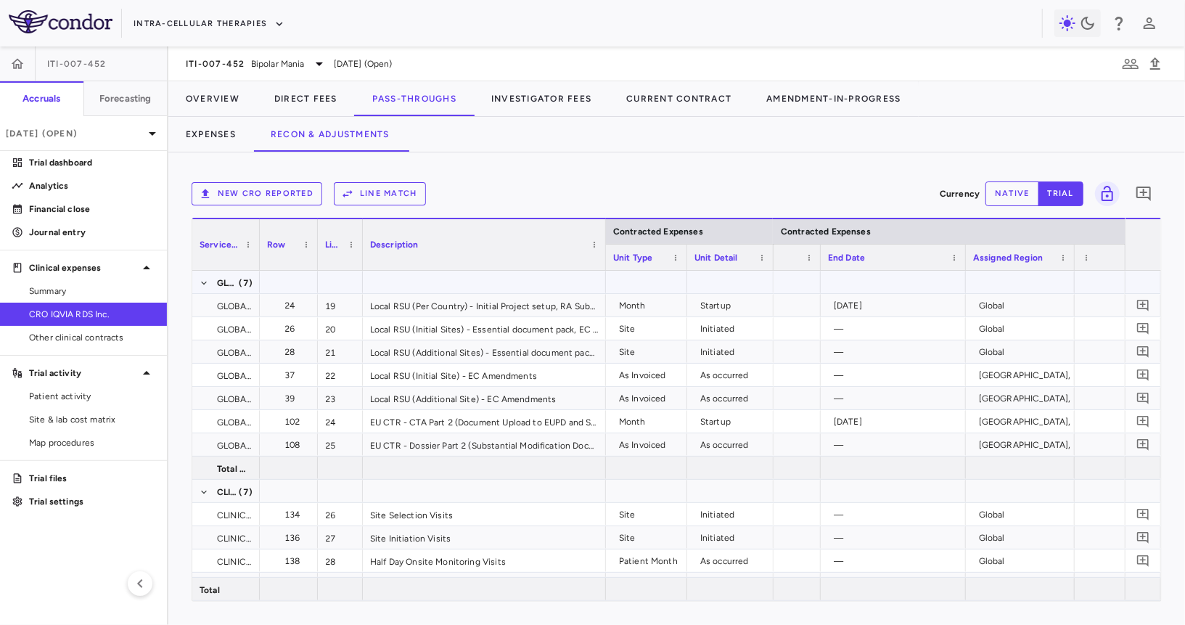
scroll to position [0, 0]
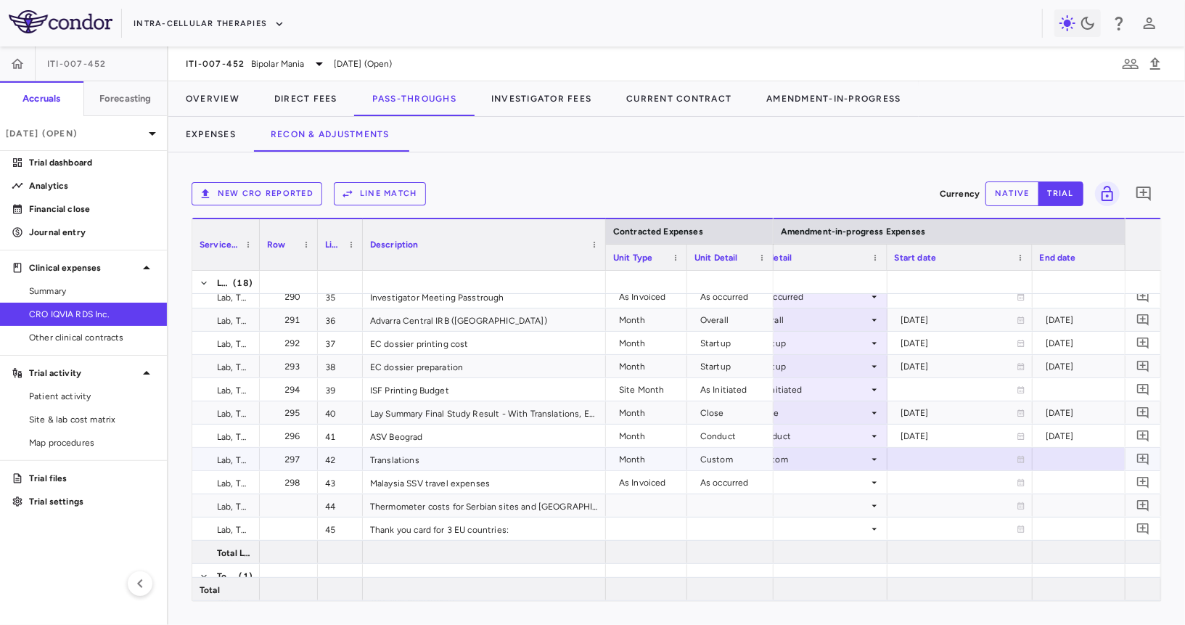
click at [913, 463] on div at bounding box center [960, 458] width 131 height 21
click at [912, 463] on input "**********" at bounding box center [947, 460] width 118 height 24
type input "**********"
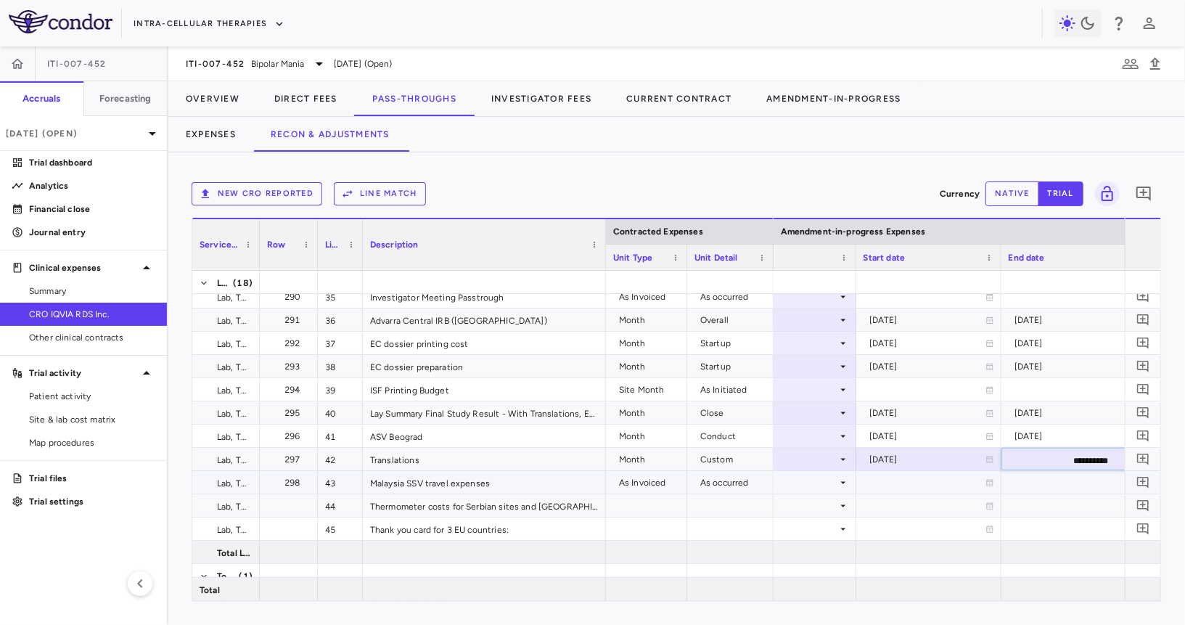
type input "**********"
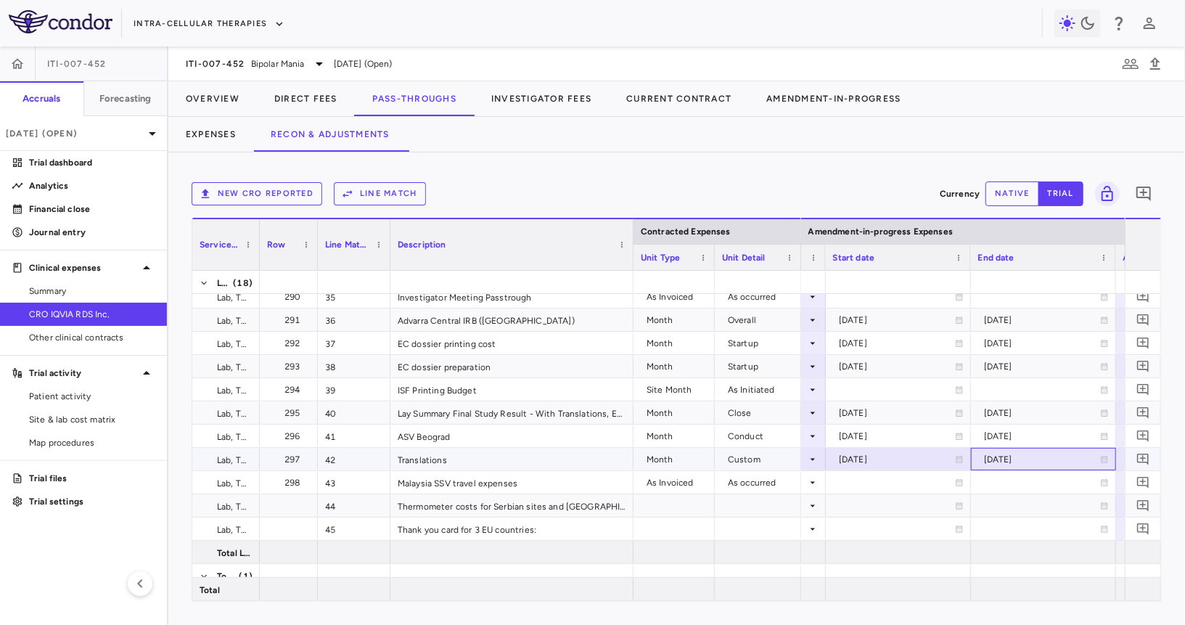
click at [1017, 455] on div "2026-02-20" at bounding box center [1042, 459] width 116 height 23
click at [1061, 461] on input "**********" at bounding box center [1031, 460] width 118 height 24
type input "**********"
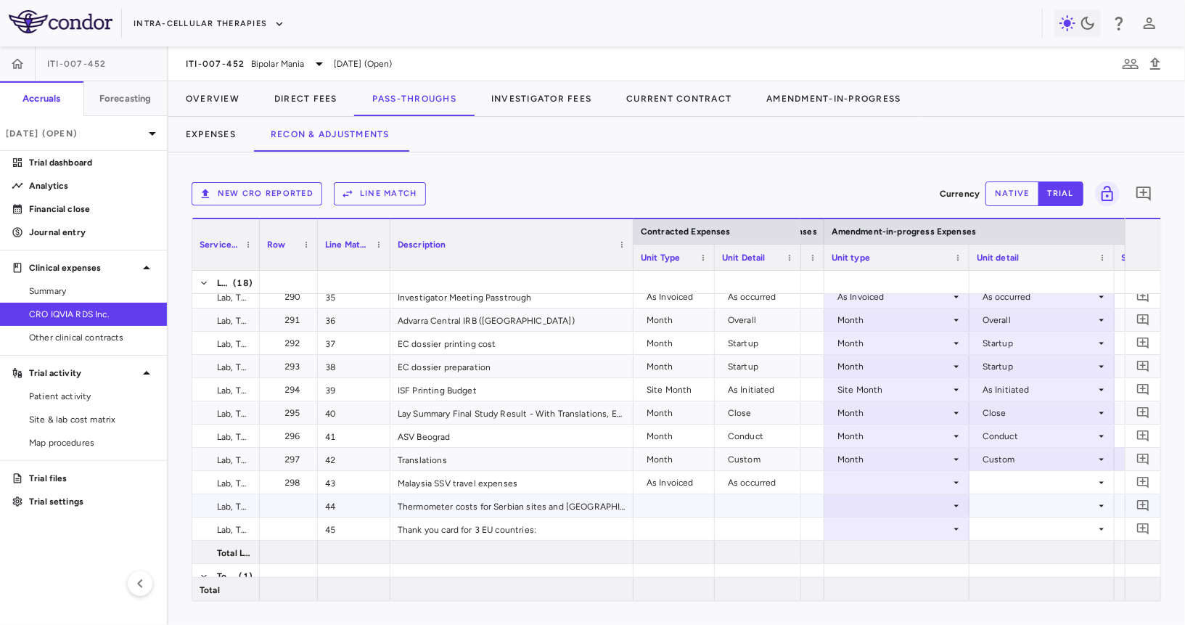
click at [906, 498] on div at bounding box center [897, 505] width 131 height 21
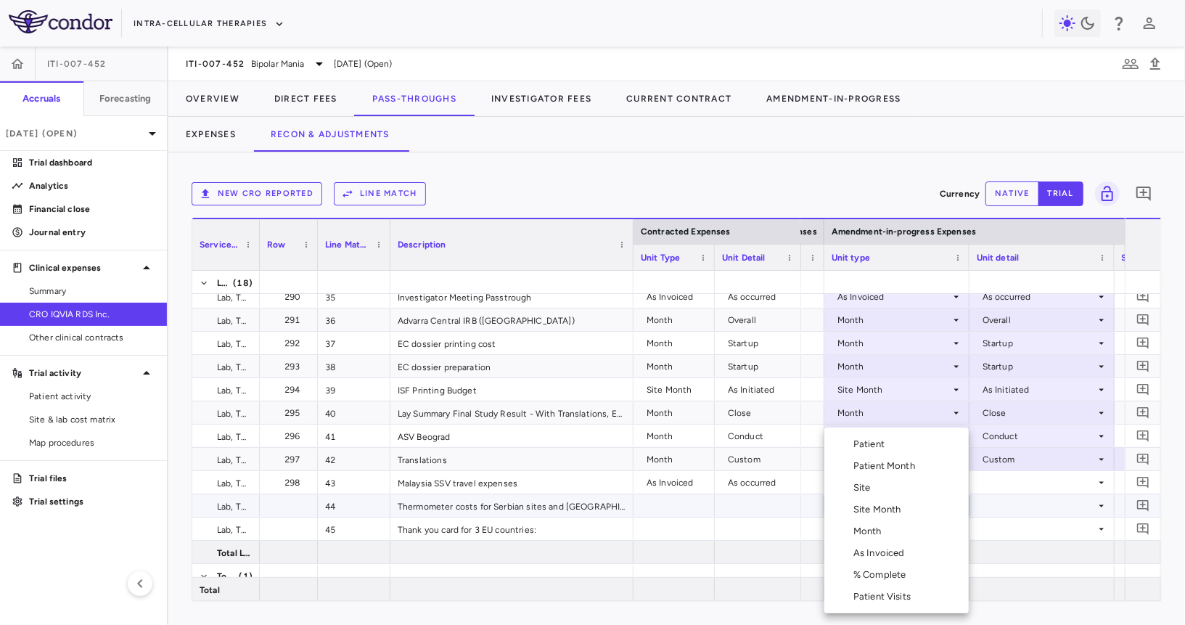
click at [1001, 499] on div at bounding box center [592, 312] width 1185 height 625
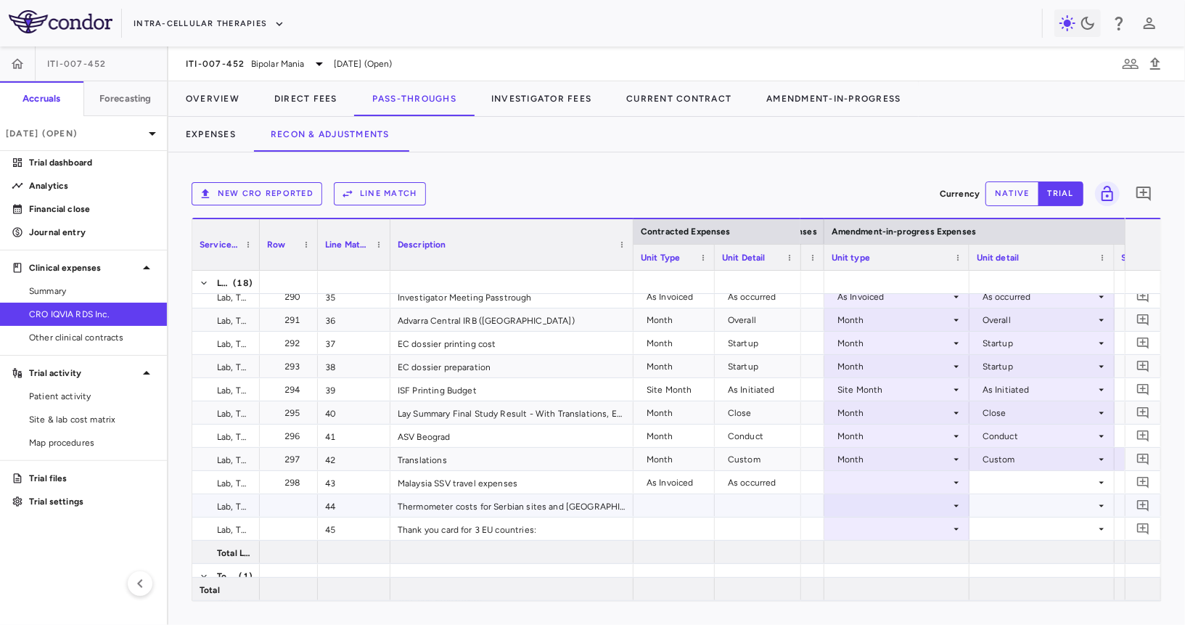
click at [908, 490] on div at bounding box center [897, 482] width 131 height 21
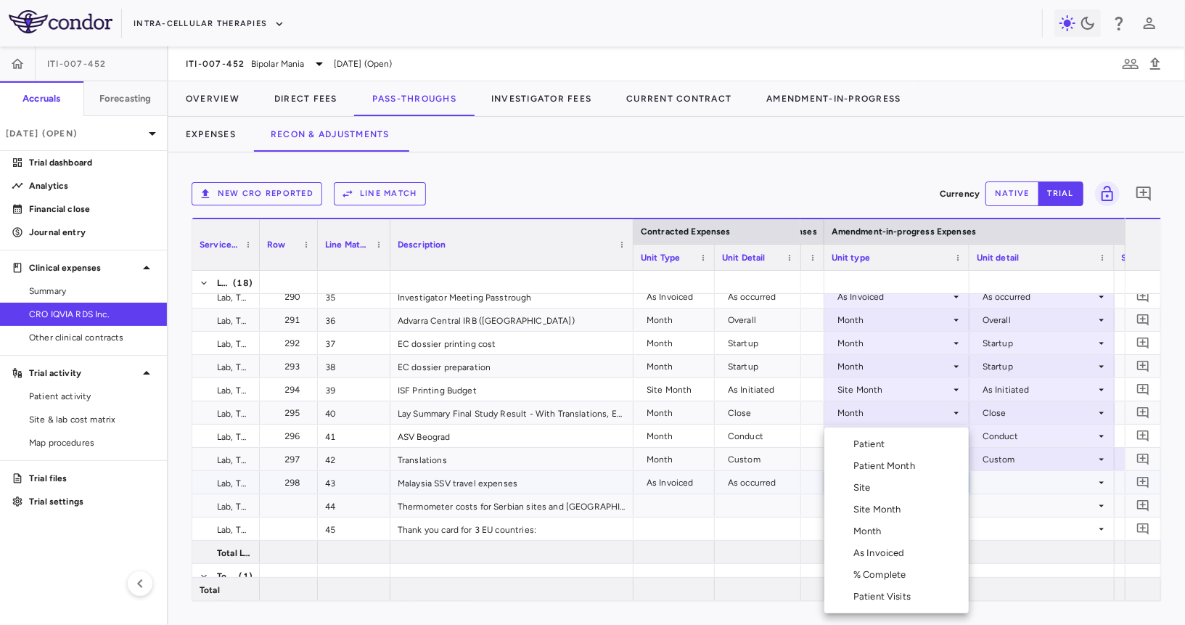
click at [883, 554] on div "As Invoiced" at bounding box center [881, 552] width 57 height 13
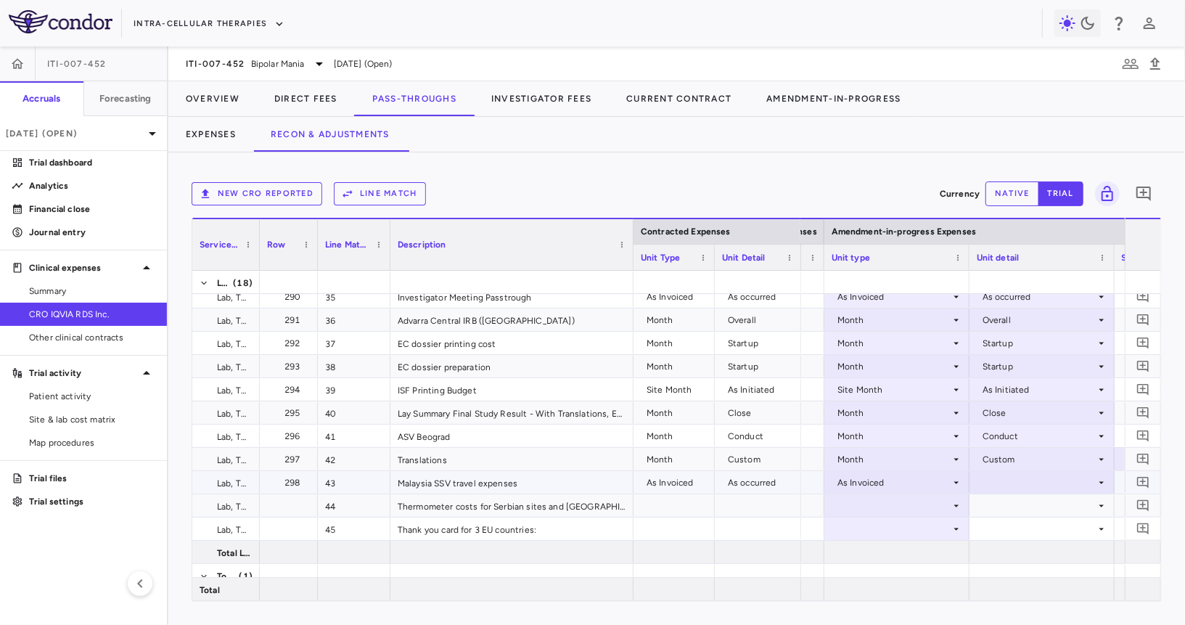
click at [1012, 479] on div at bounding box center [1042, 482] width 131 height 21
click at [1016, 512] on div "As occurred" at bounding box center [1027, 508] width 58 height 13
click at [890, 497] on div at bounding box center [897, 505] width 131 height 21
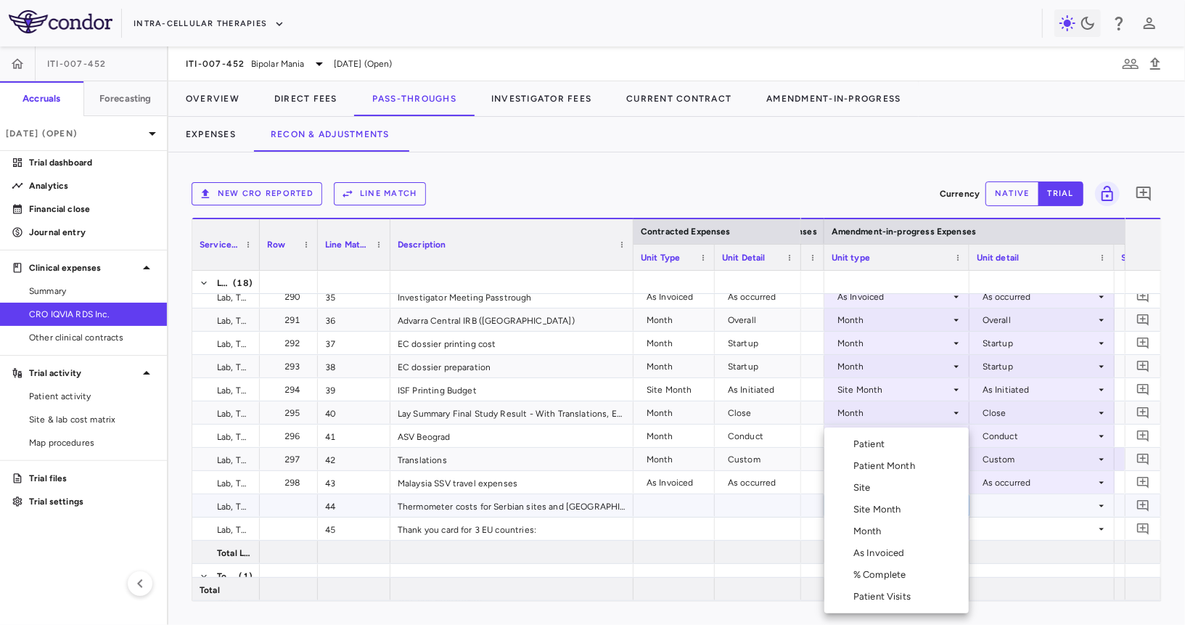
click at [882, 533] on div "Month" at bounding box center [870, 531] width 34 height 13
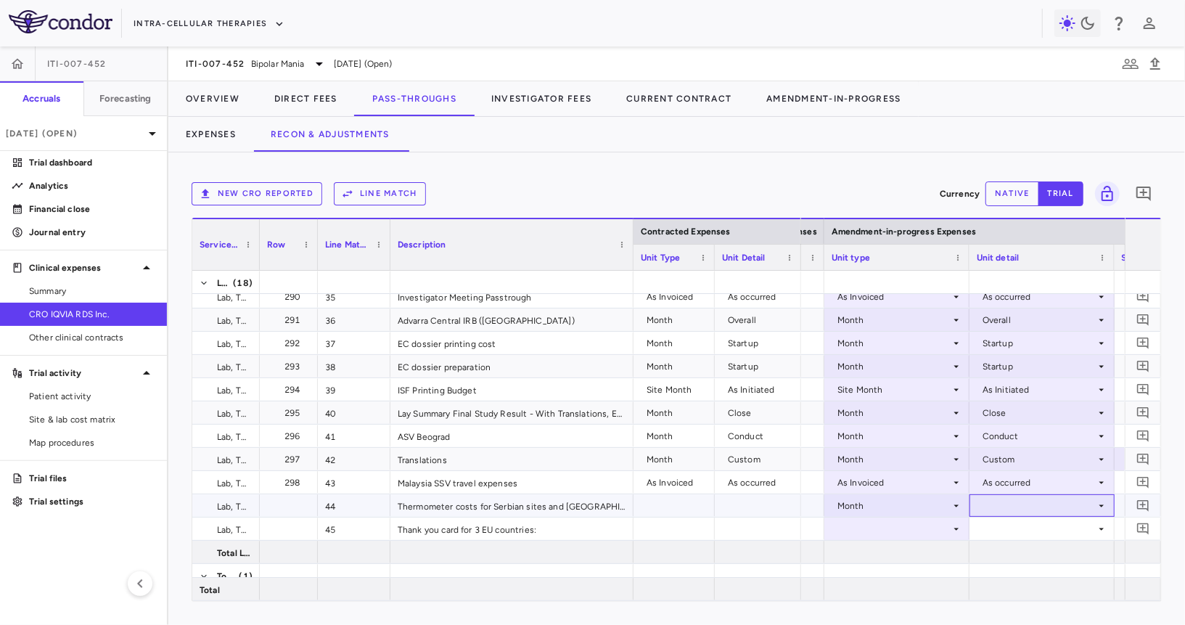
click at [1014, 509] on div at bounding box center [1042, 505] width 131 height 21
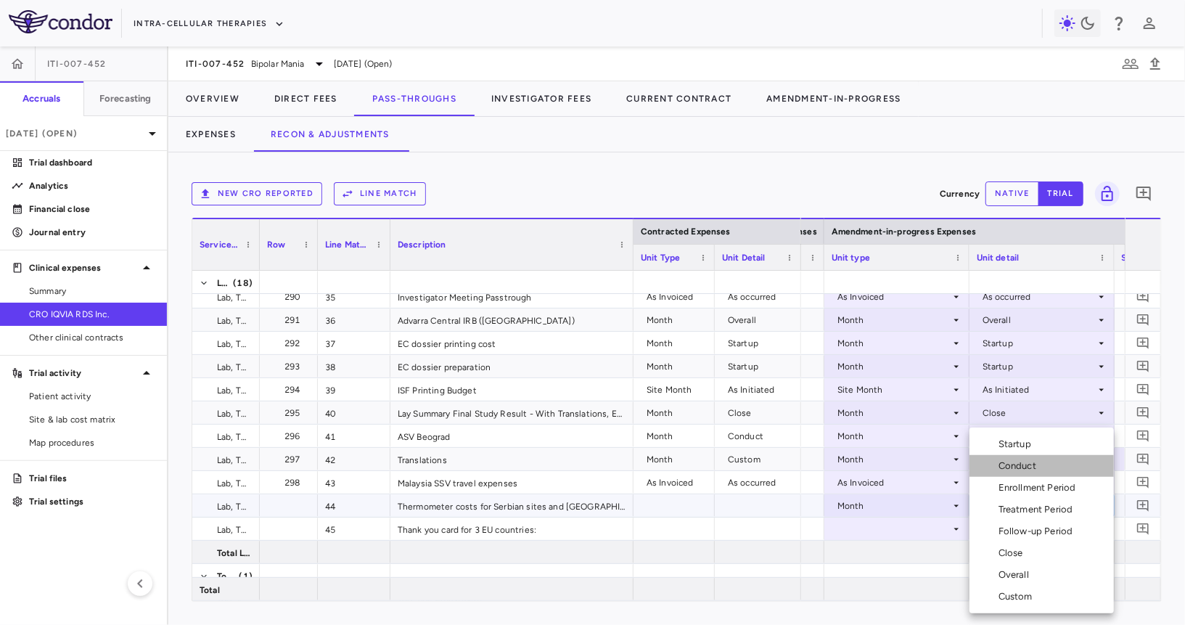
click at [1027, 471] on div "Conduct" at bounding box center [1020, 465] width 44 height 13
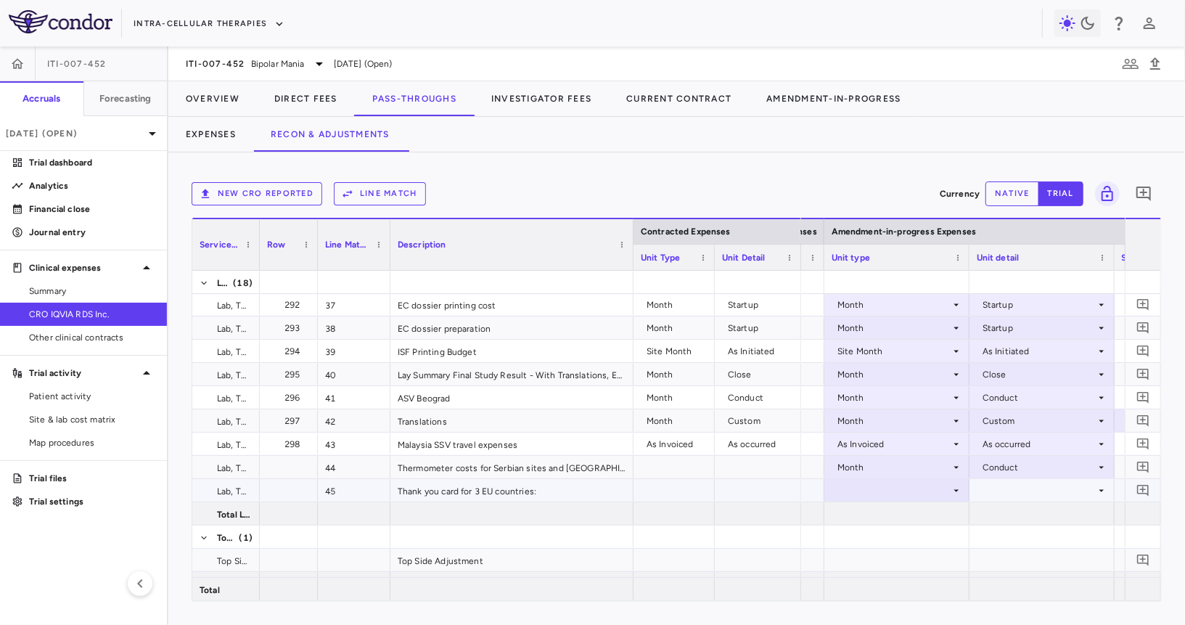
click at [922, 486] on div at bounding box center [897, 490] width 131 height 21
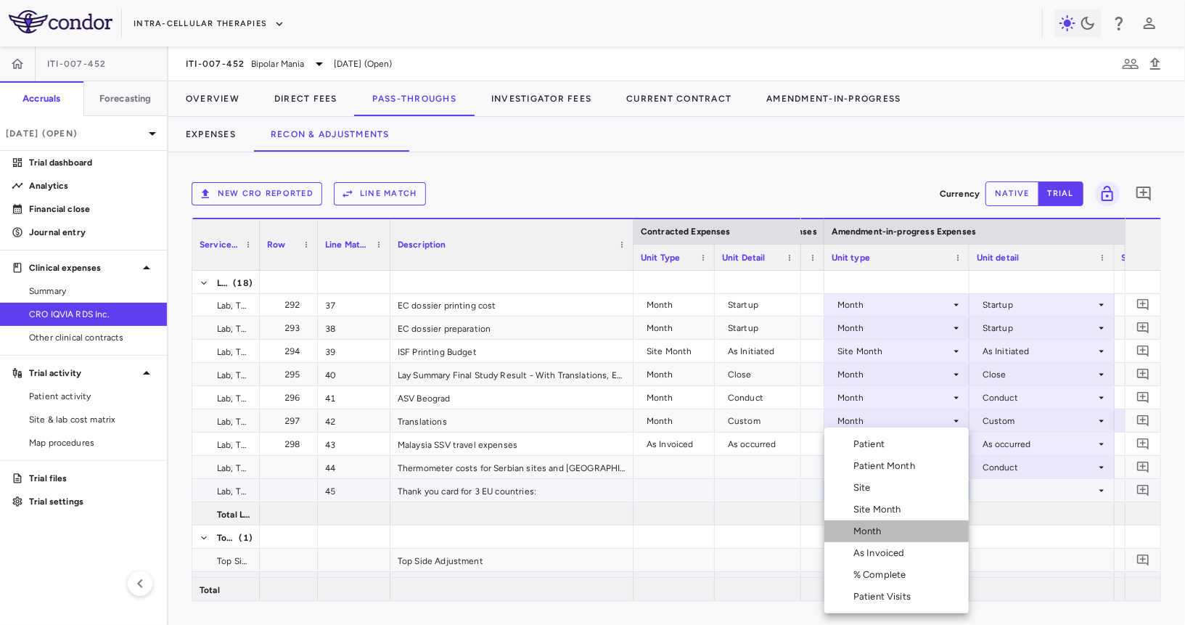
click at [892, 526] on li "Month" at bounding box center [896, 531] width 144 height 22
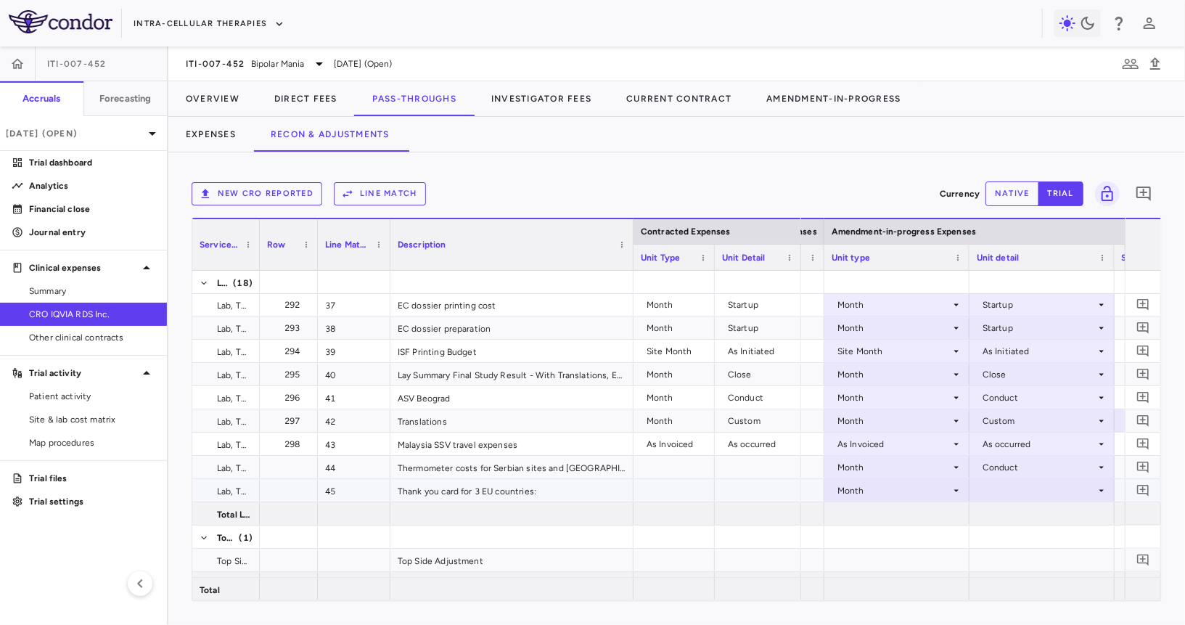
click at [1009, 485] on div at bounding box center [1042, 490] width 131 height 21
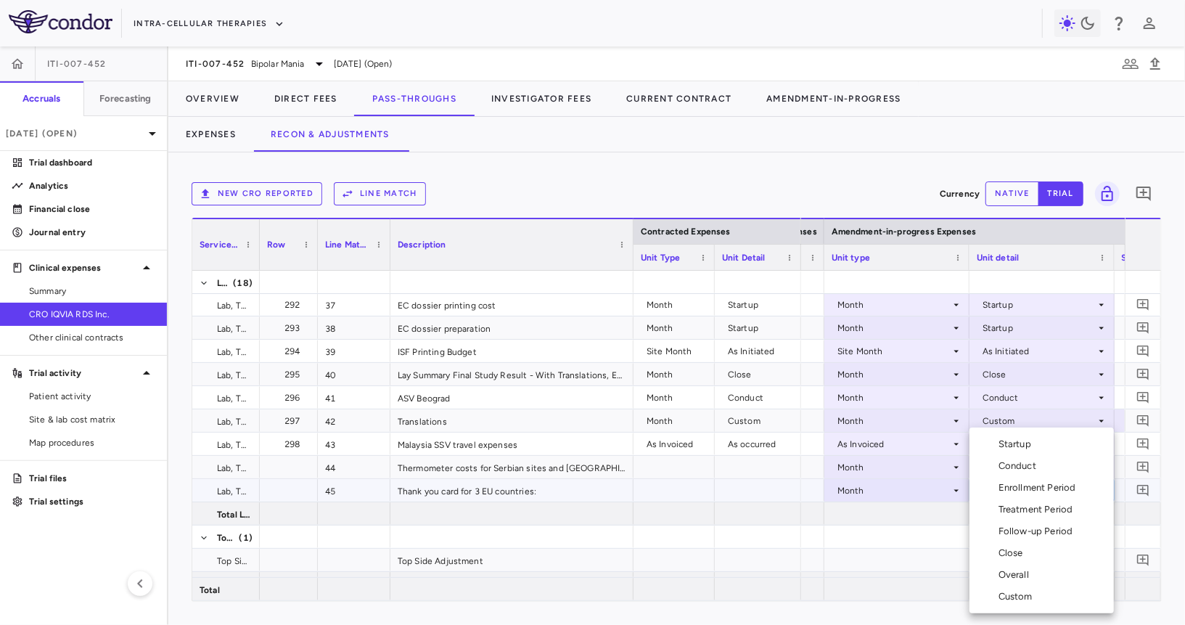
click at [1022, 464] on div "Conduct" at bounding box center [1020, 465] width 44 height 13
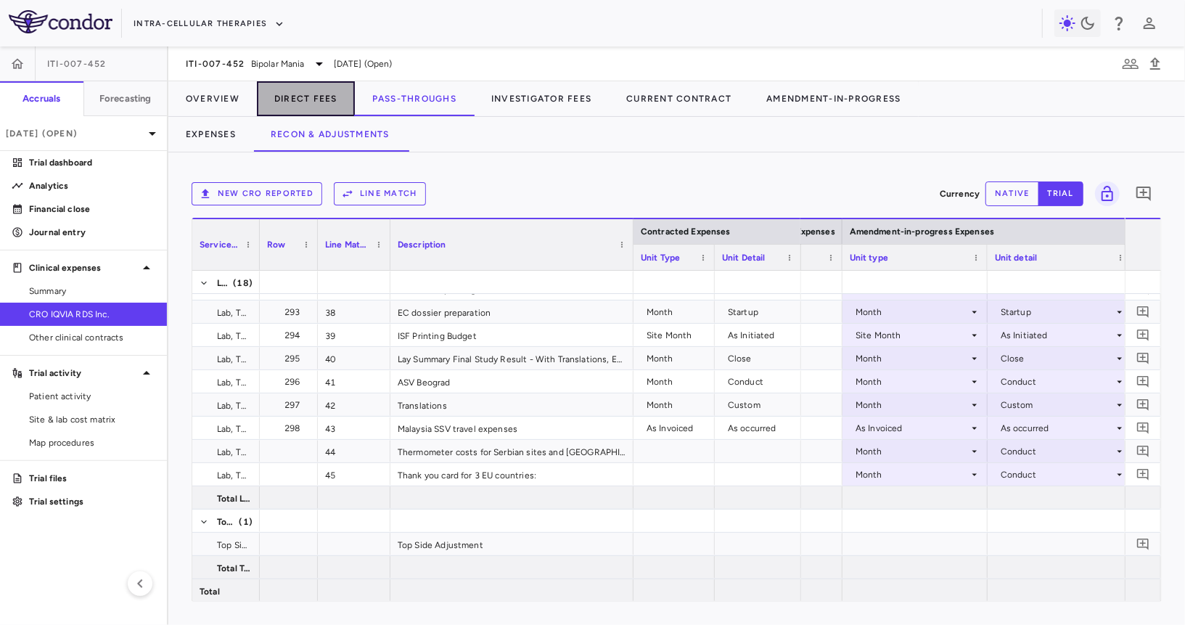
click at [319, 98] on button "Direct Fees" at bounding box center [306, 98] width 98 height 35
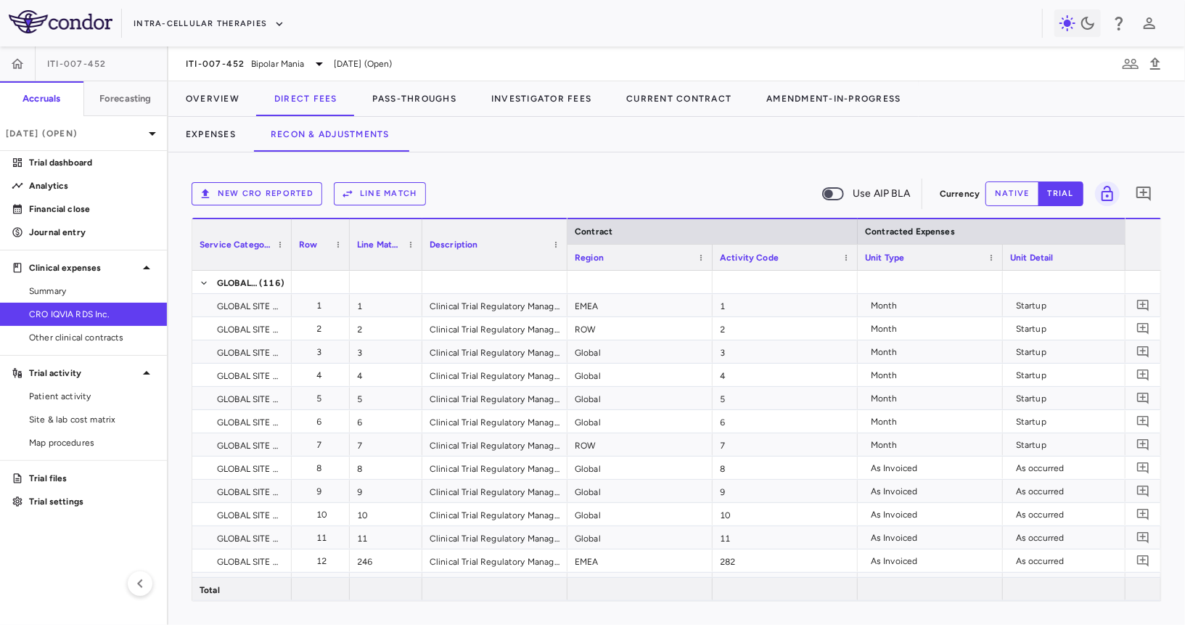
drag, startPoint x: 333, startPoint y: 258, endPoint x: 287, endPoint y: 258, distance: 45.7
click at [288, 258] on div at bounding box center [291, 244] width 6 height 51
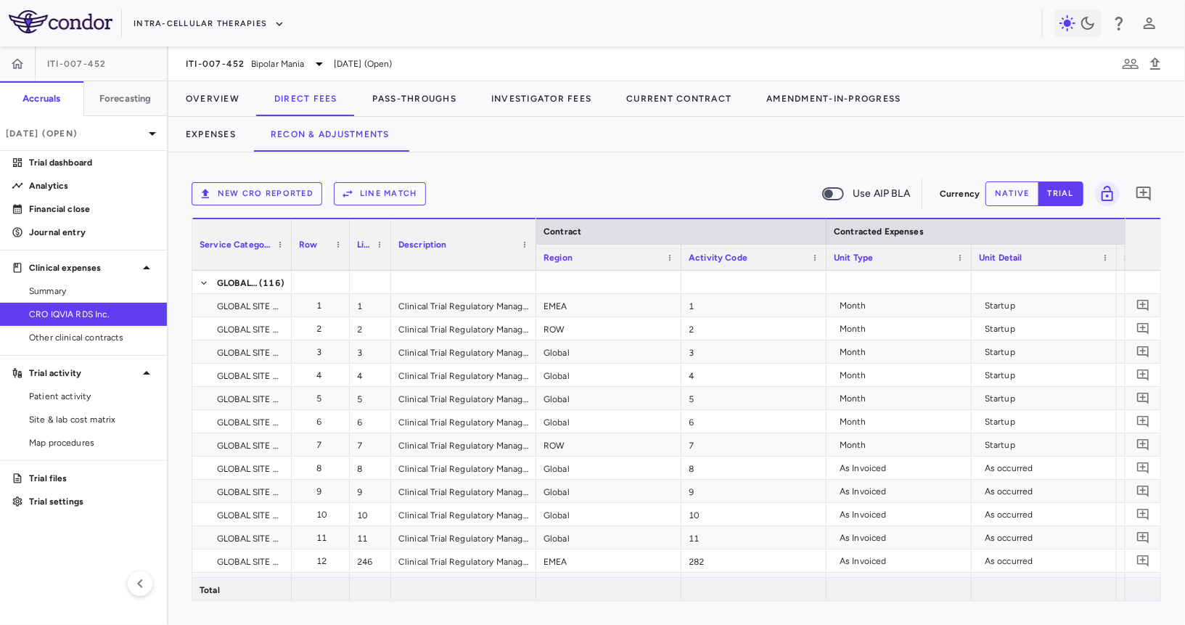
drag, startPoint x: 419, startPoint y: 249, endPoint x: 387, endPoint y: 249, distance: 31.2
click at [387, 249] on div at bounding box center [390, 244] width 6 height 51
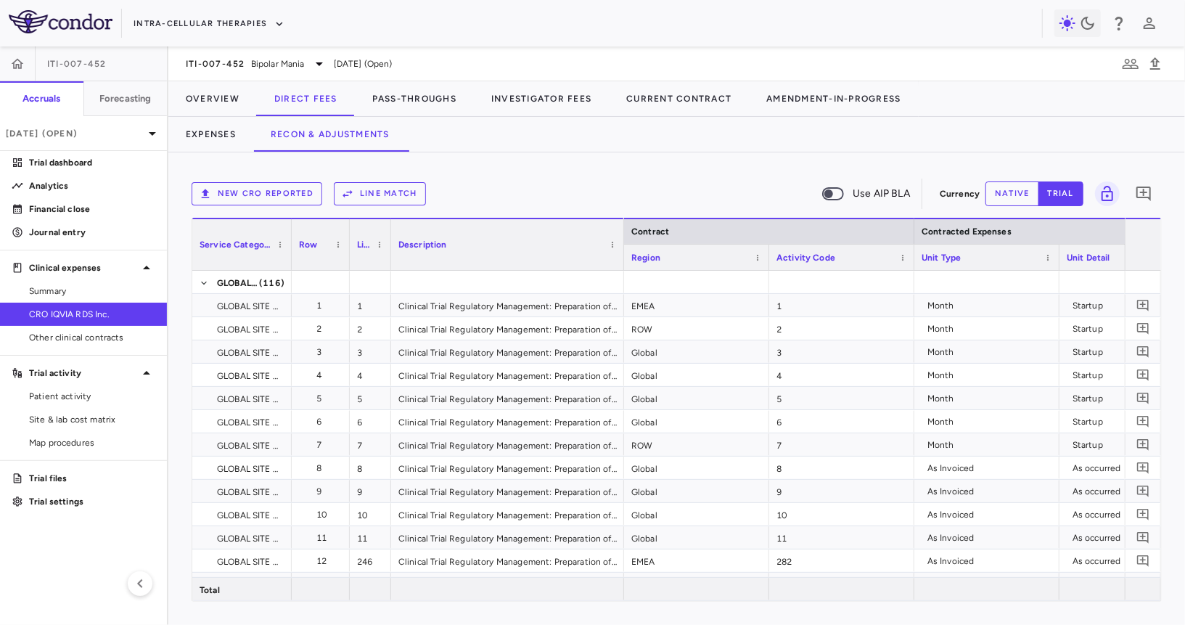
drag, startPoint x: 535, startPoint y: 253, endPoint x: 623, endPoint y: 261, distance: 88.2
click at [623, 261] on div at bounding box center [623, 244] width 6 height 51
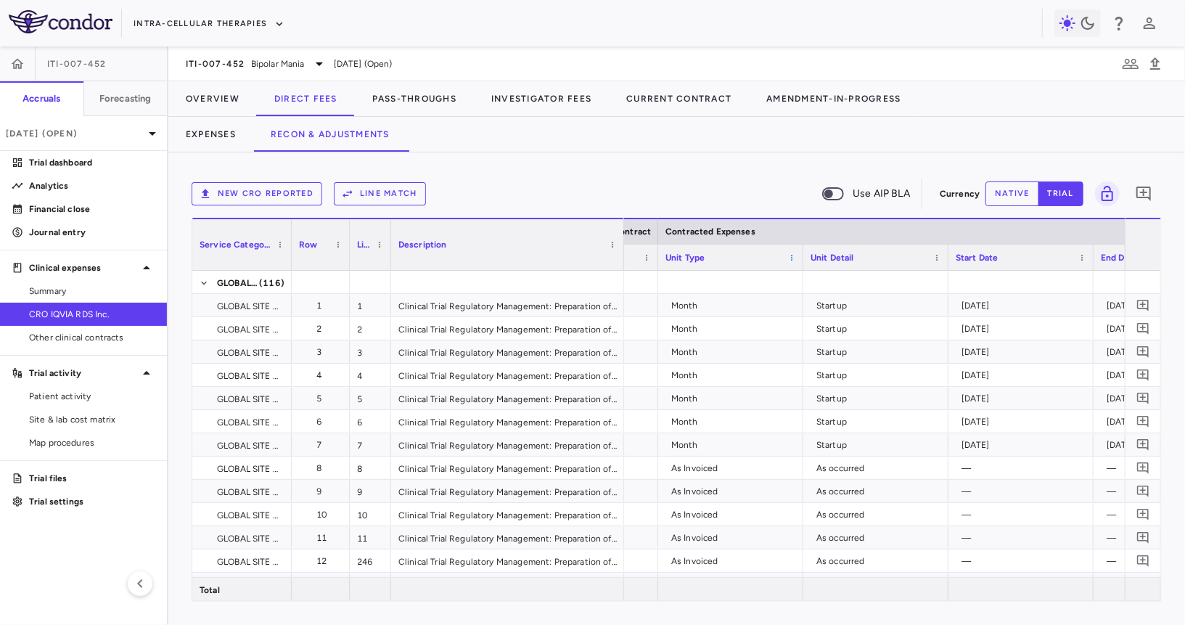
click at [789, 257] on span at bounding box center [791, 257] width 9 height 9
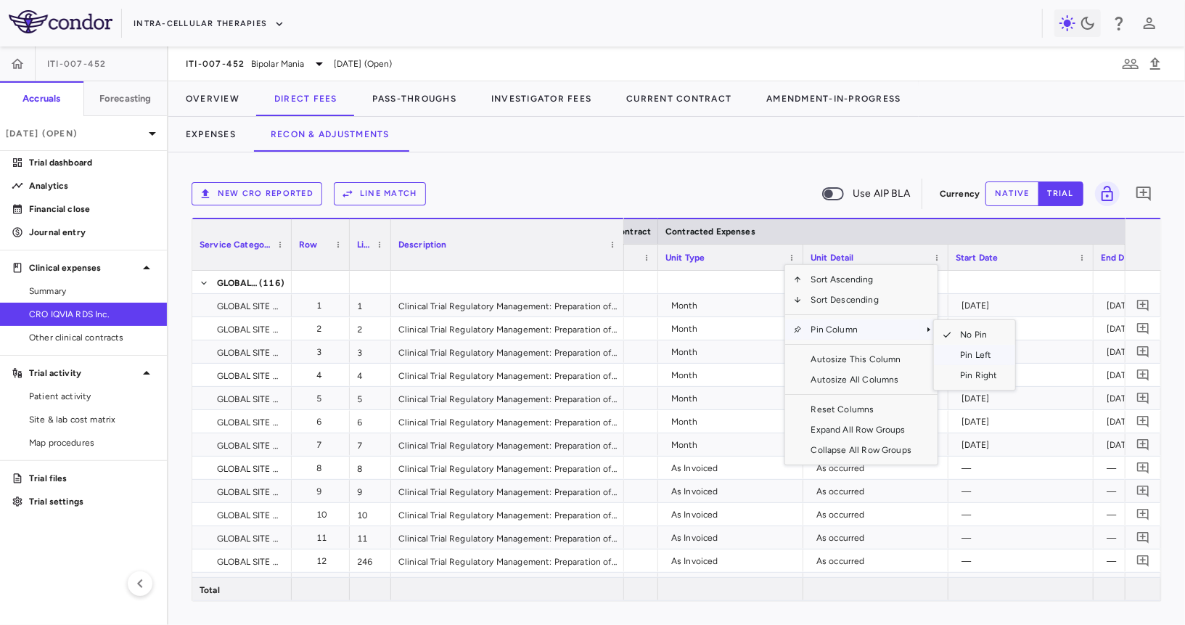
click at [976, 359] on span "Pin Left" at bounding box center [978, 355] width 54 height 20
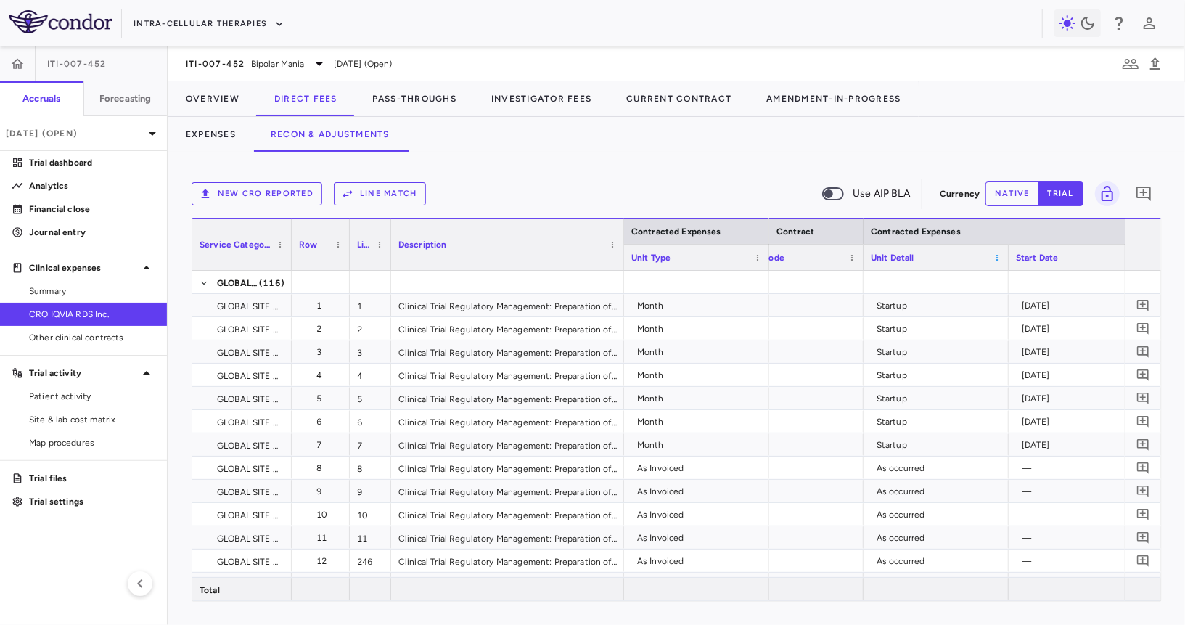
click at [994, 254] on span at bounding box center [997, 257] width 9 height 9
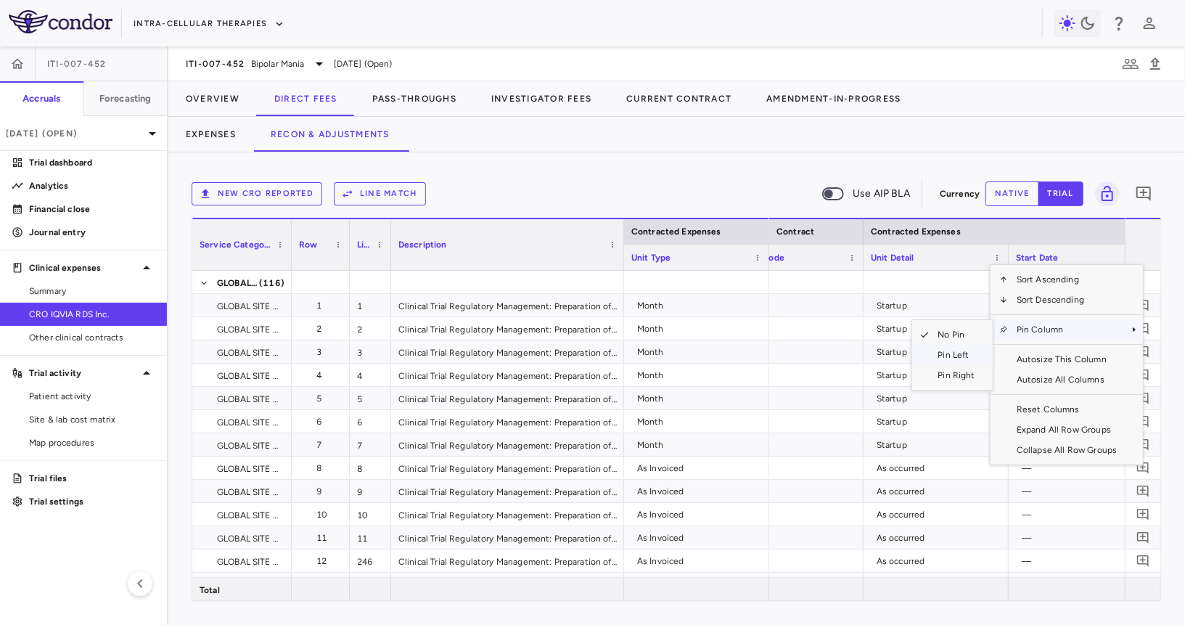
click at [945, 355] on span "Pin Left" at bounding box center [957, 355] width 54 height 20
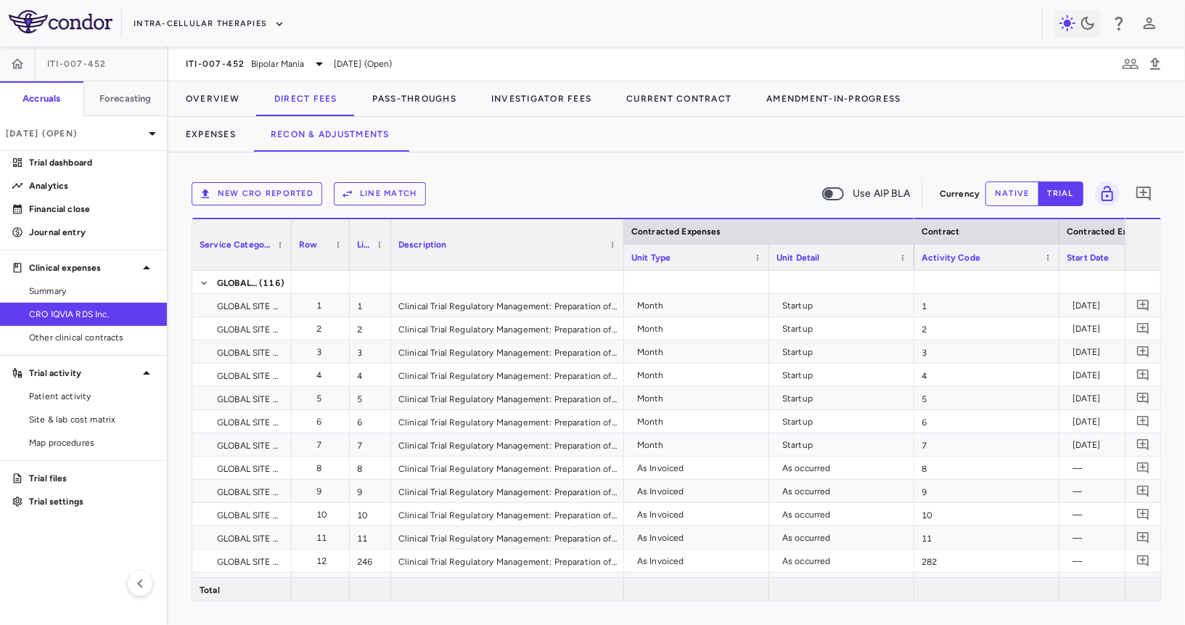
click at [763, 266] on div "Unit Type" at bounding box center [696, 257] width 145 height 26
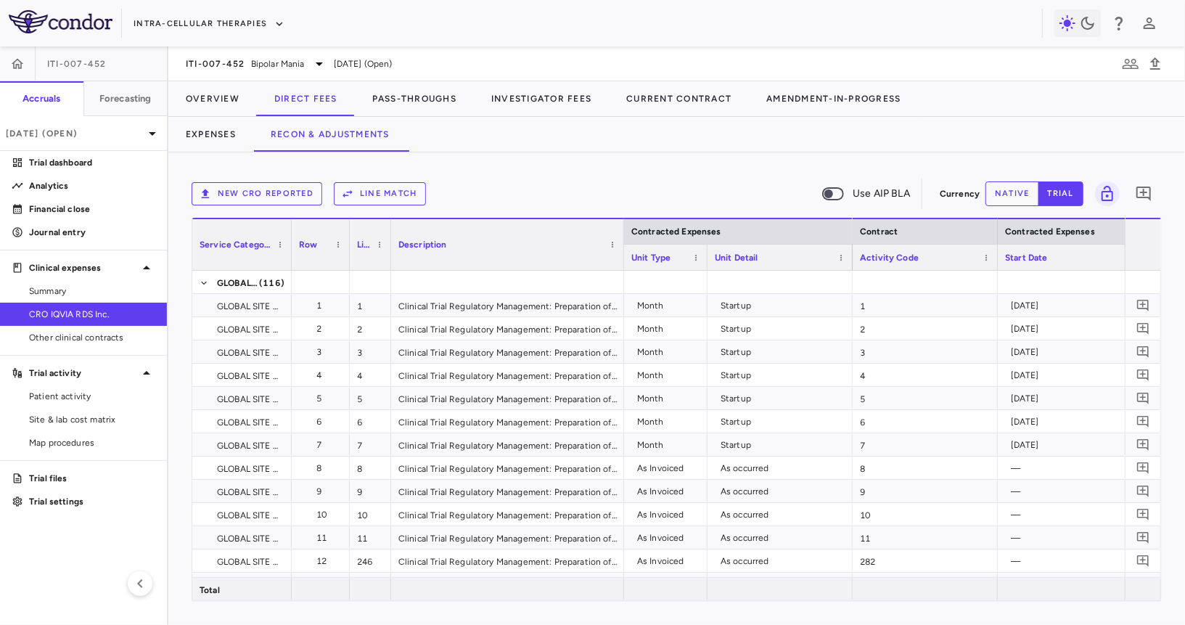
drag, startPoint x: 766, startPoint y: 266, endPoint x: 699, endPoint y: 264, distance: 66.8
click at [704, 264] on div at bounding box center [707, 257] width 6 height 25
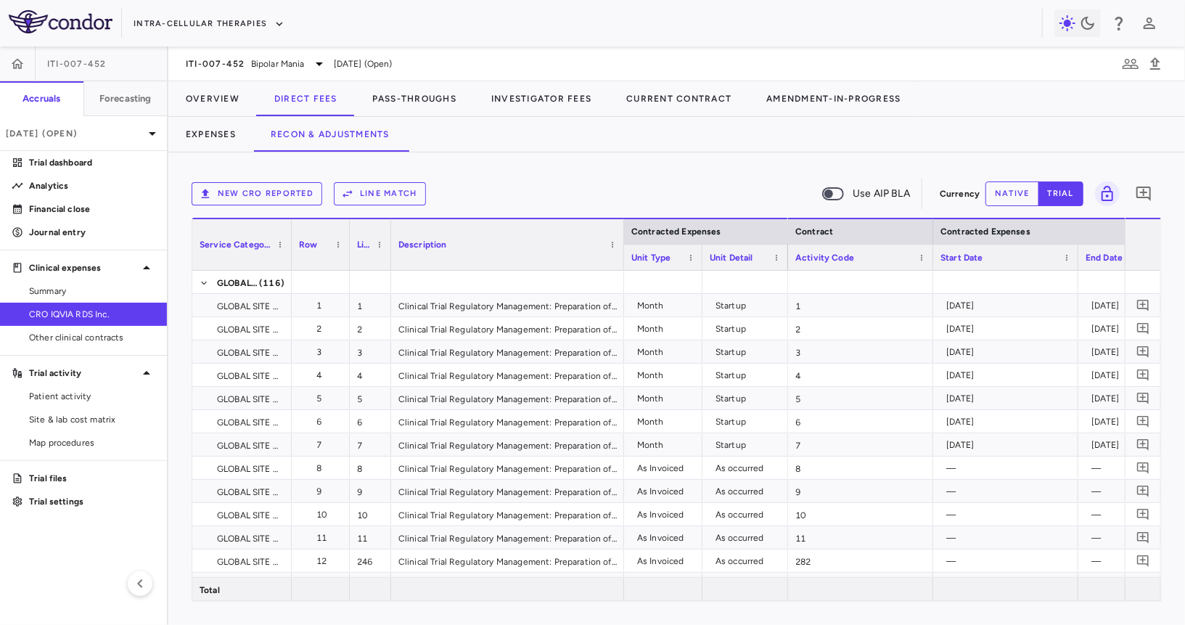
drag, startPoint x: 845, startPoint y: 255, endPoint x: 786, endPoint y: 258, distance: 59.6
click at [786, 258] on div at bounding box center [787, 257] width 6 height 25
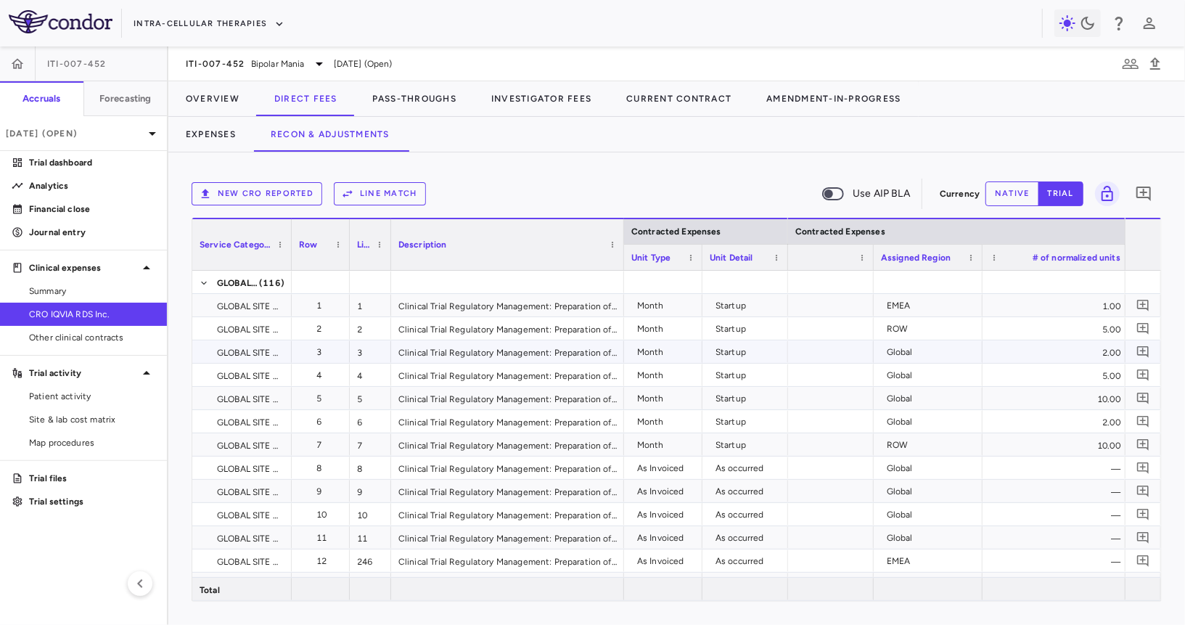
scroll to position [0, 576]
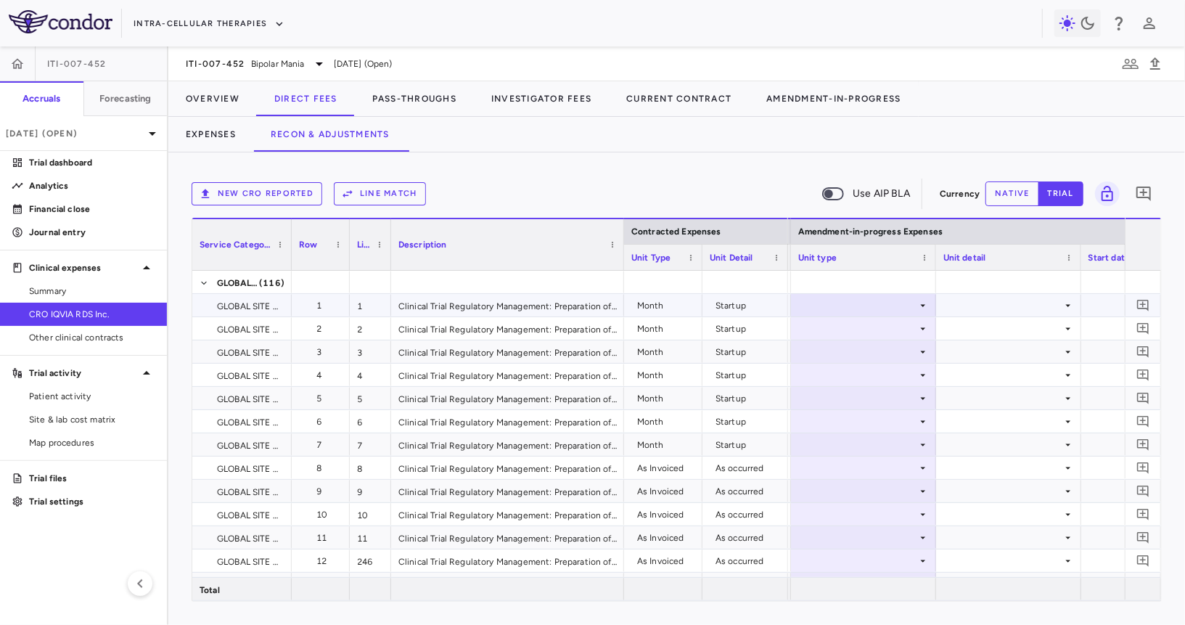
click at [877, 308] on div at bounding box center [863, 305] width 131 height 21
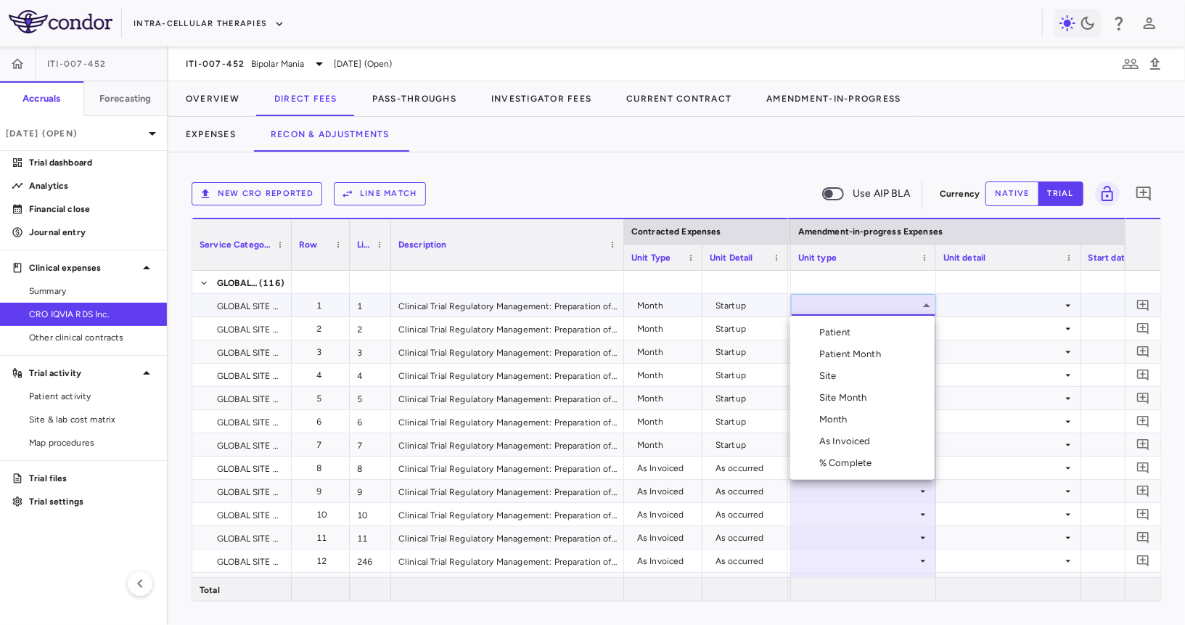
click at [845, 424] on div "Month" at bounding box center [836, 419] width 34 height 13
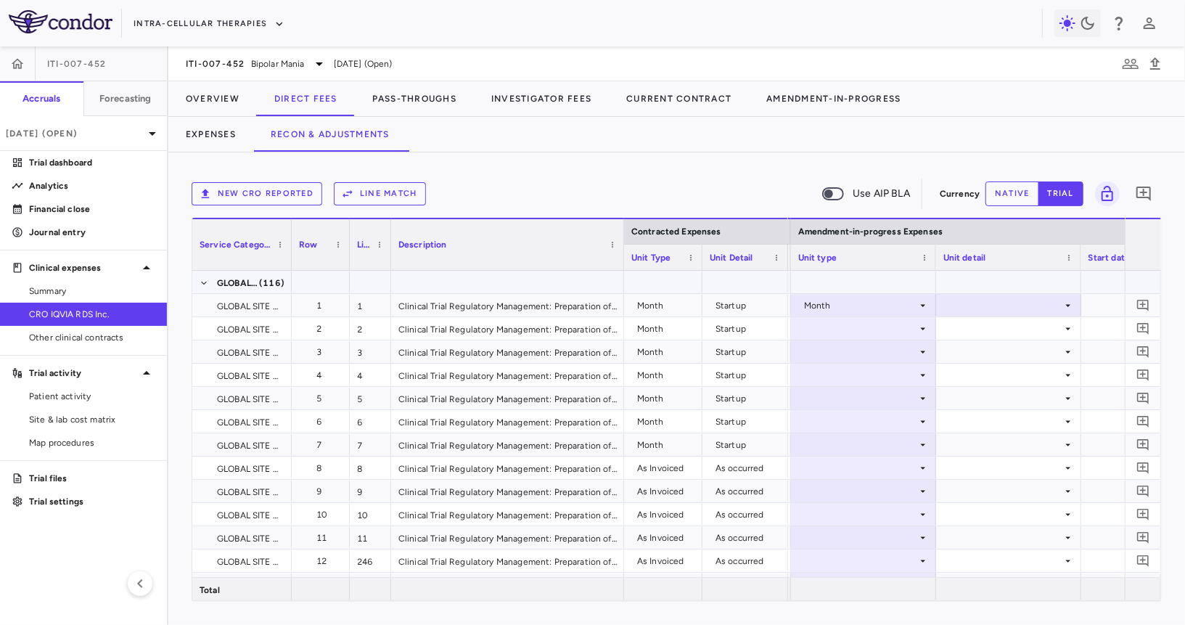
click at [970, 299] on div at bounding box center [1008, 305] width 131 height 21
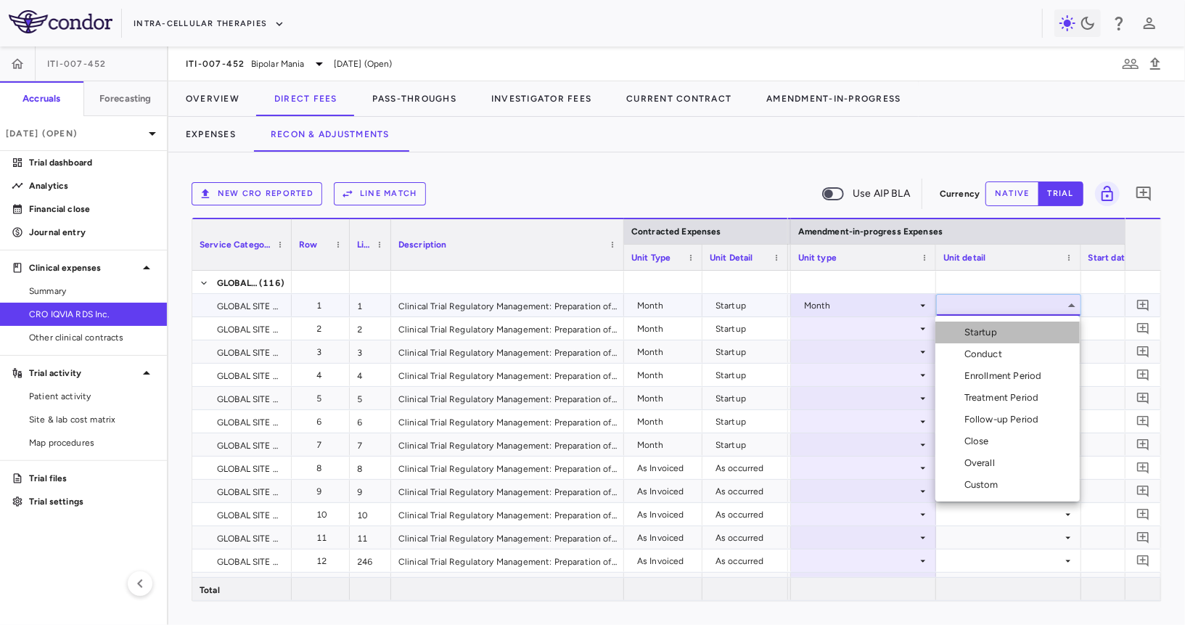
click at [970, 329] on div "Startup" at bounding box center [983, 332] width 38 height 13
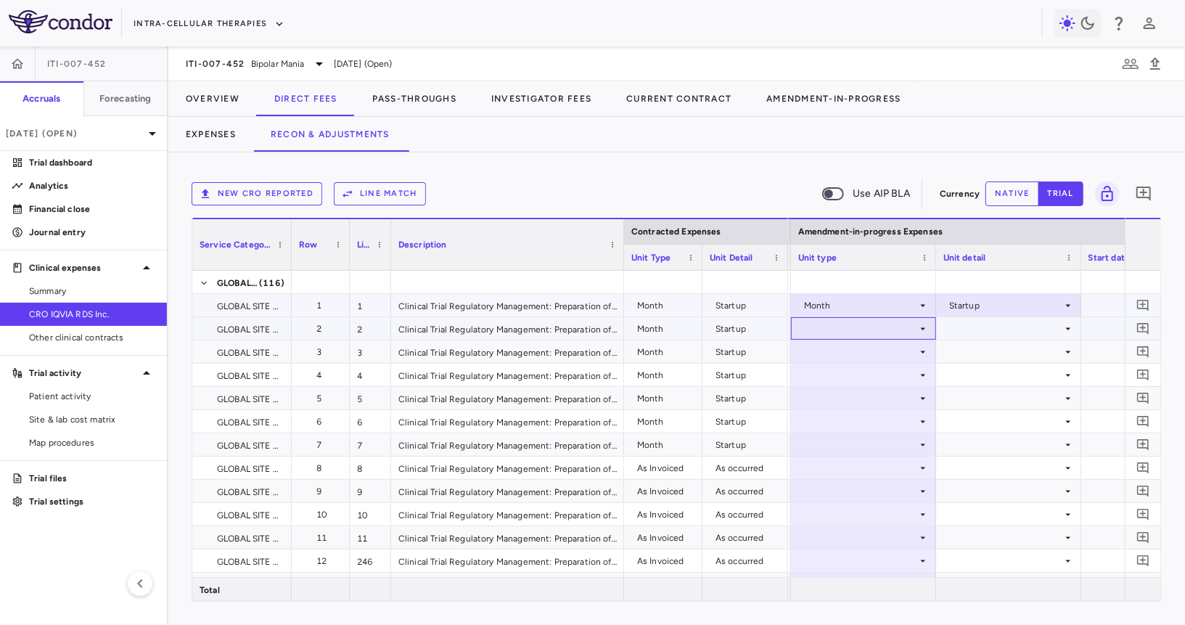
click at [887, 330] on div at bounding box center [863, 328] width 131 height 21
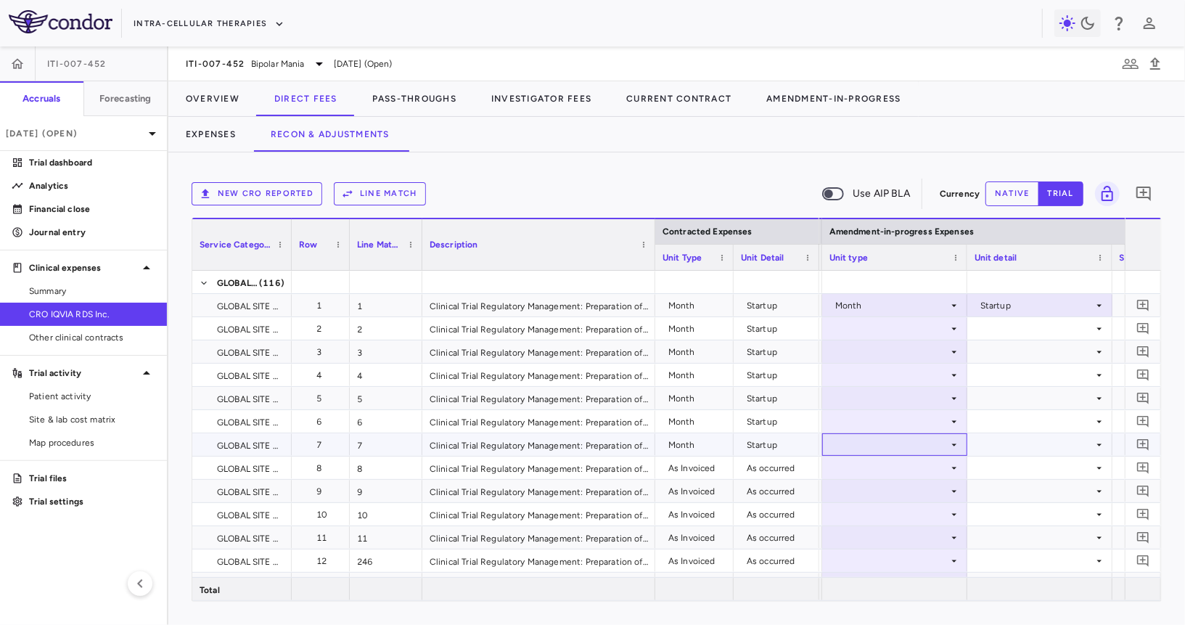
click at [861, 440] on div at bounding box center [894, 444] width 131 height 21
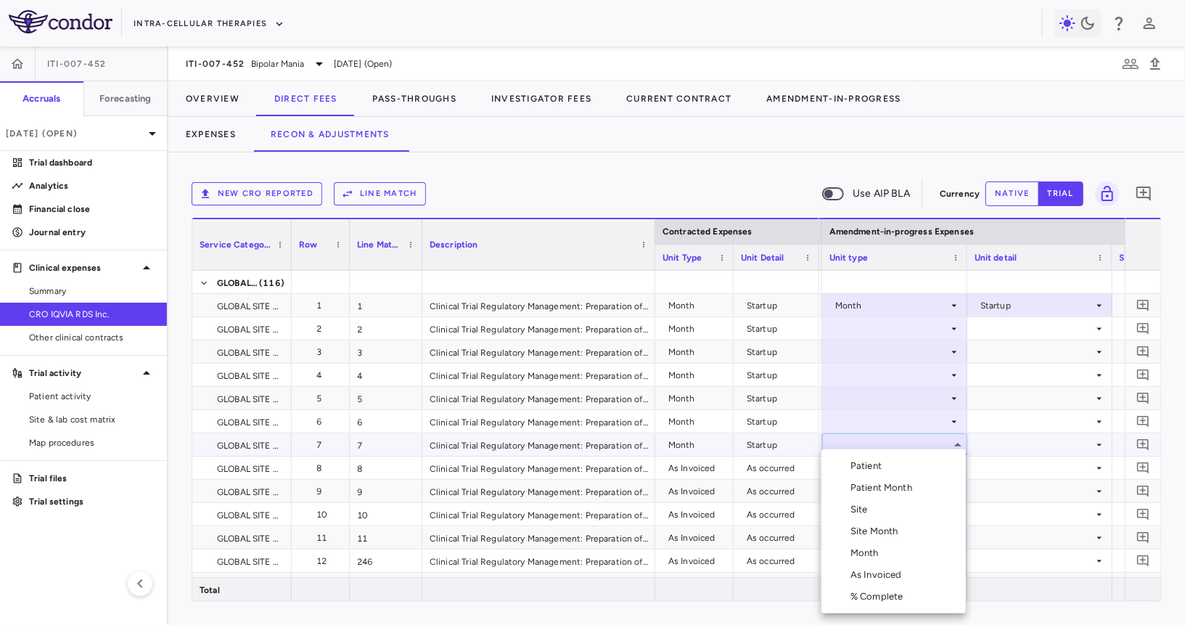
click at [874, 326] on div at bounding box center [592, 312] width 1185 height 625
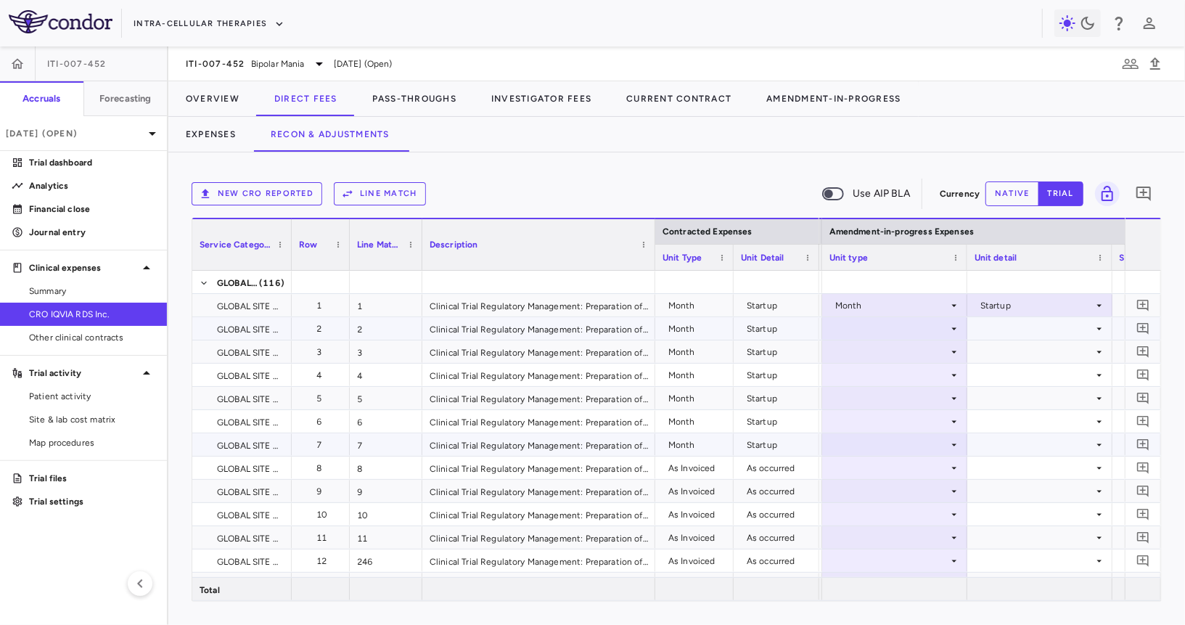
click at [853, 329] on div at bounding box center [894, 328] width 131 height 21
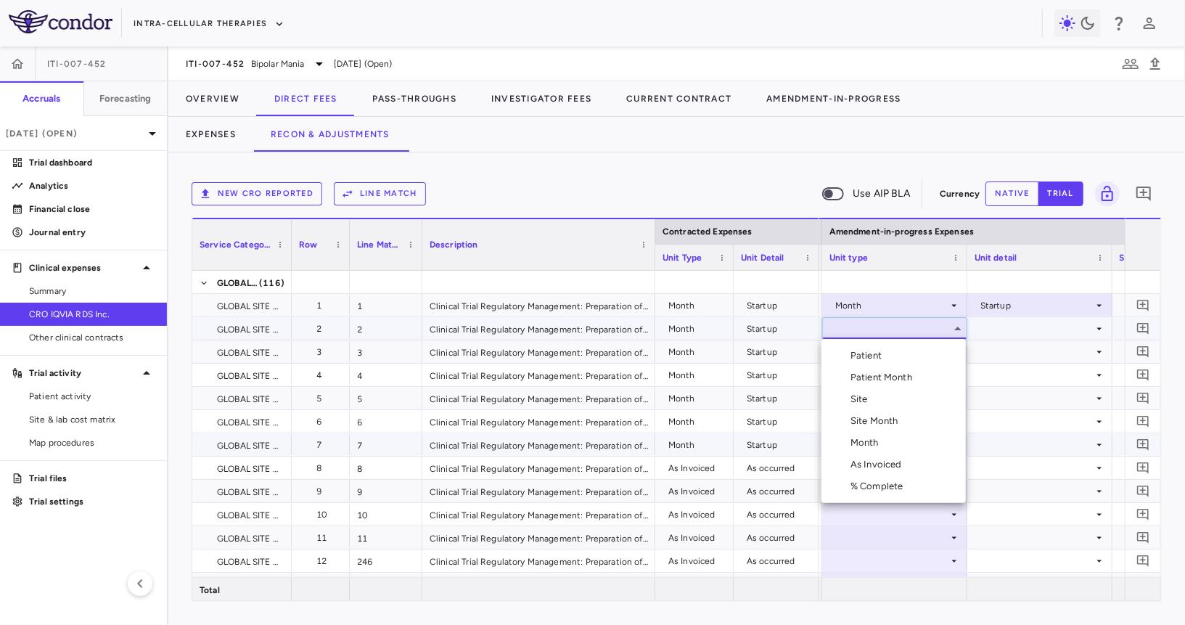
click at [879, 443] on div "Month" at bounding box center [867, 442] width 34 height 13
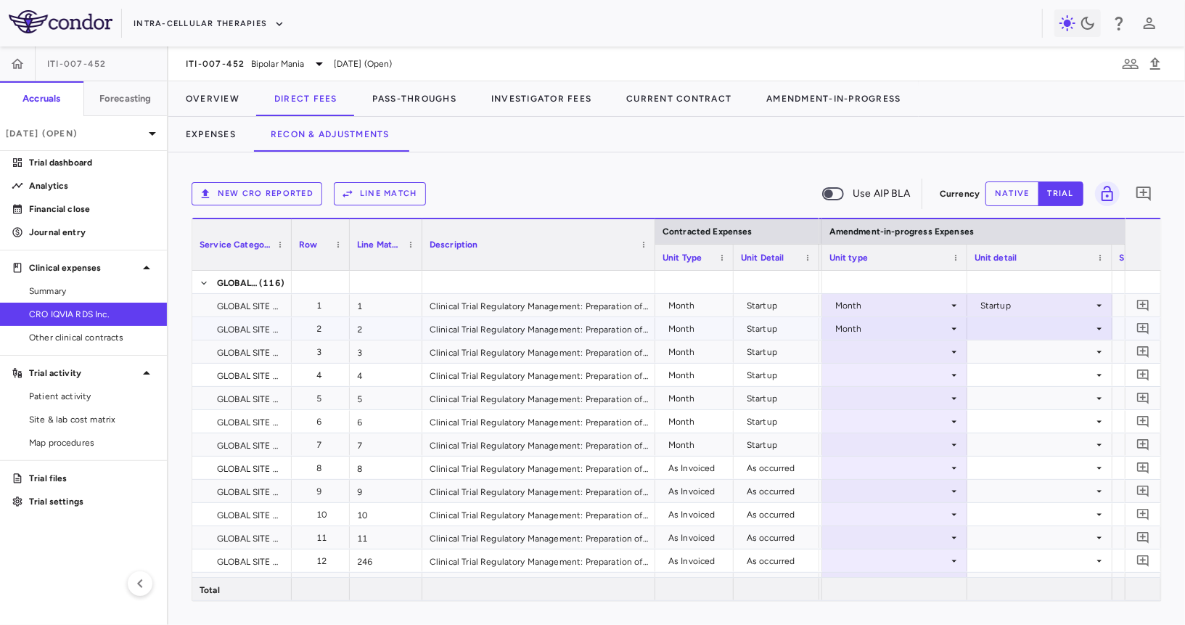
click at [1021, 321] on div at bounding box center [1040, 328] width 131 height 21
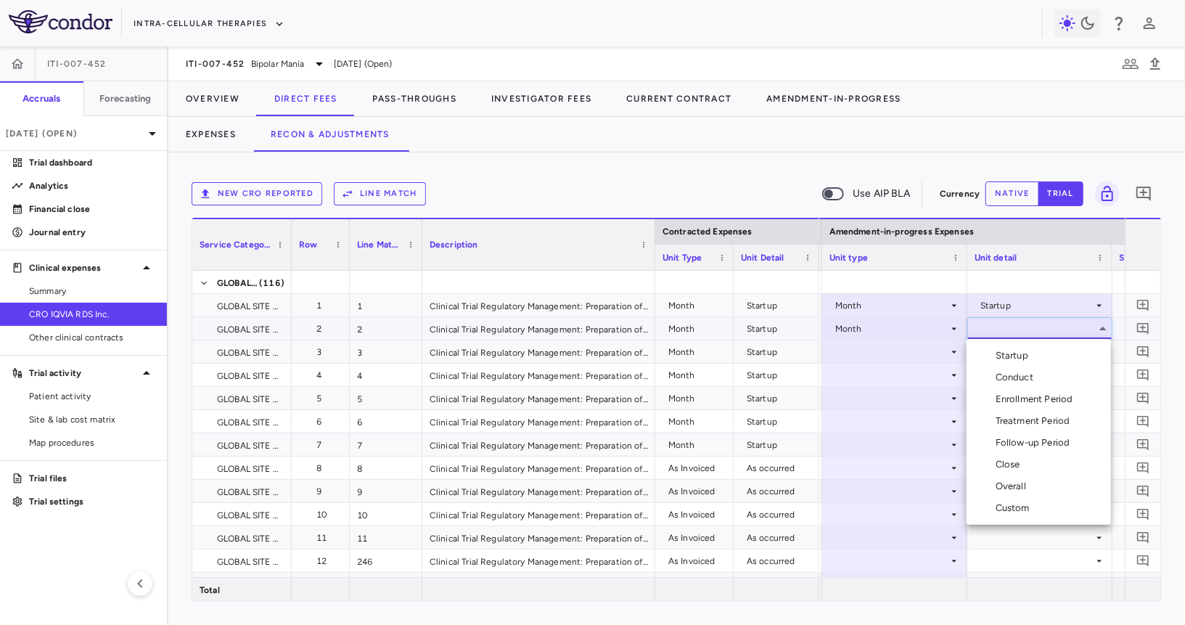
click at [1017, 349] on div "Startup" at bounding box center [1015, 355] width 38 height 13
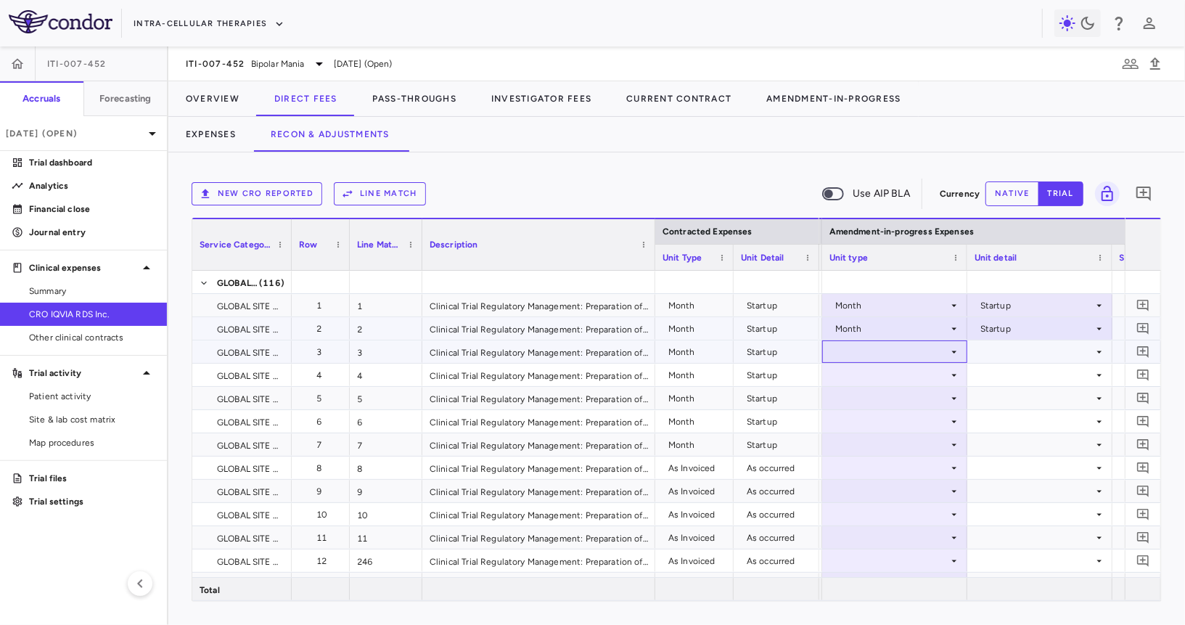
click at [908, 353] on div at bounding box center [894, 351] width 131 height 21
click at [888, 357] on div at bounding box center [894, 351] width 131 height 21
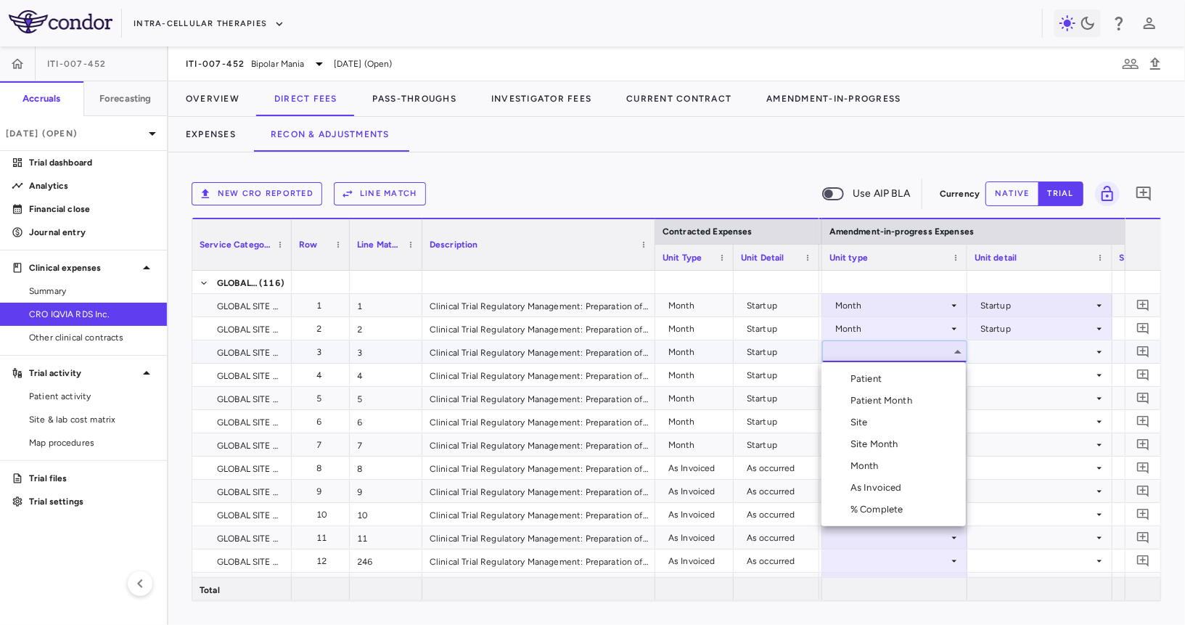
click at [880, 471] on div "Month" at bounding box center [867, 465] width 34 height 13
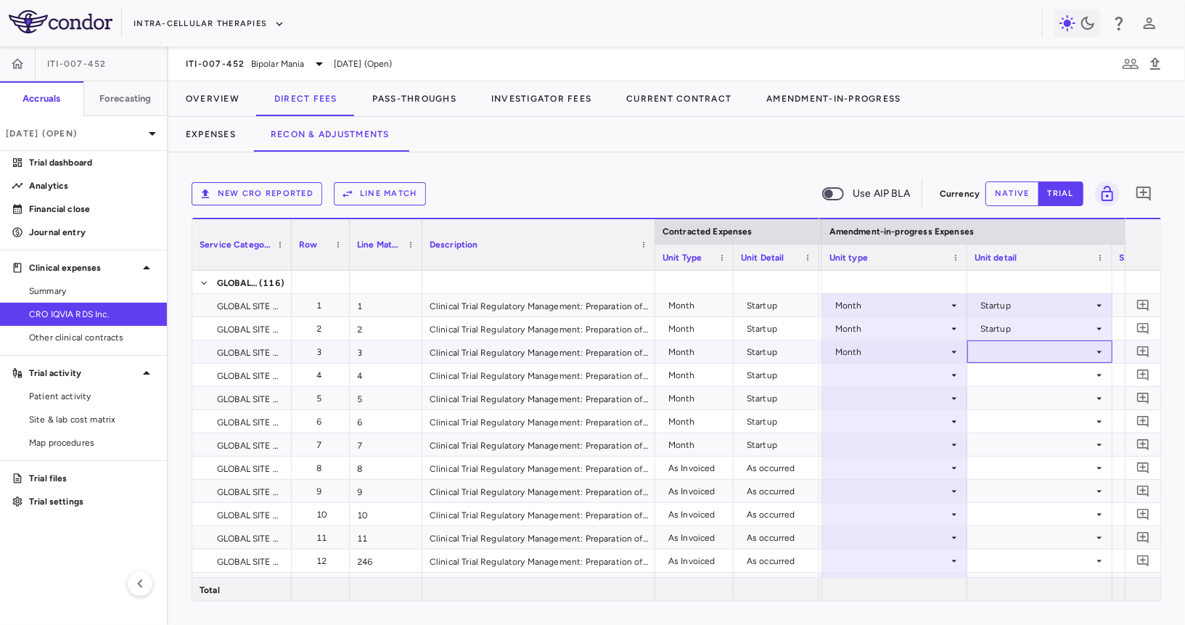
click at [996, 355] on div at bounding box center [1040, 351] width 131 height 21
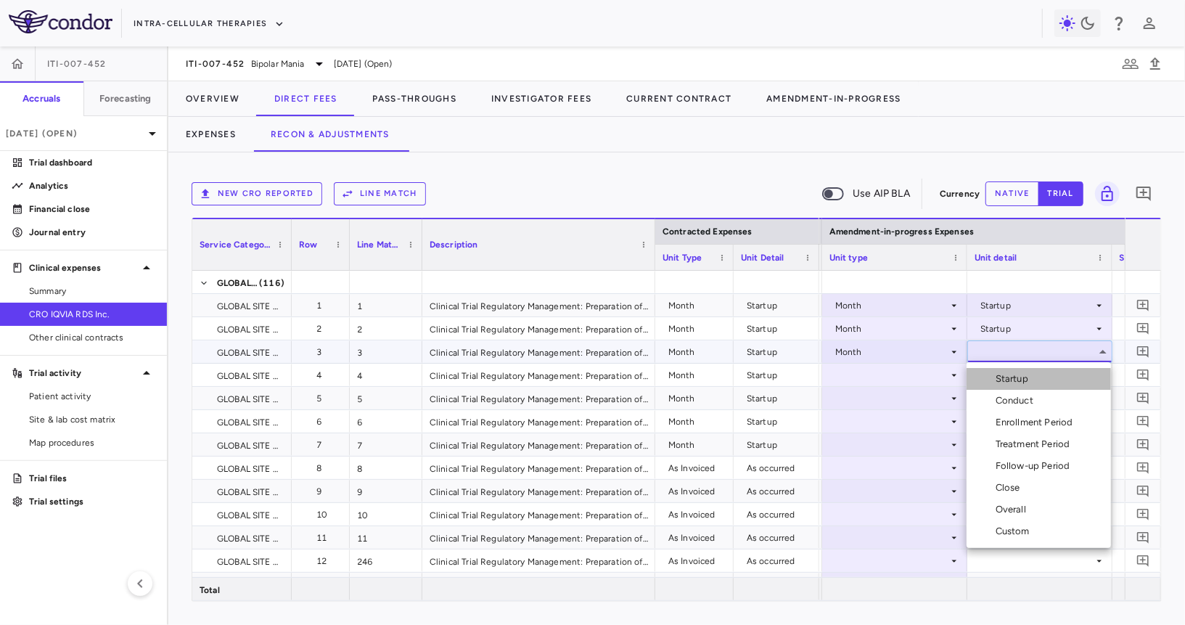
click at [996, 371] on li "Startup" at bounding box center [1039, 379] width 144 height 22
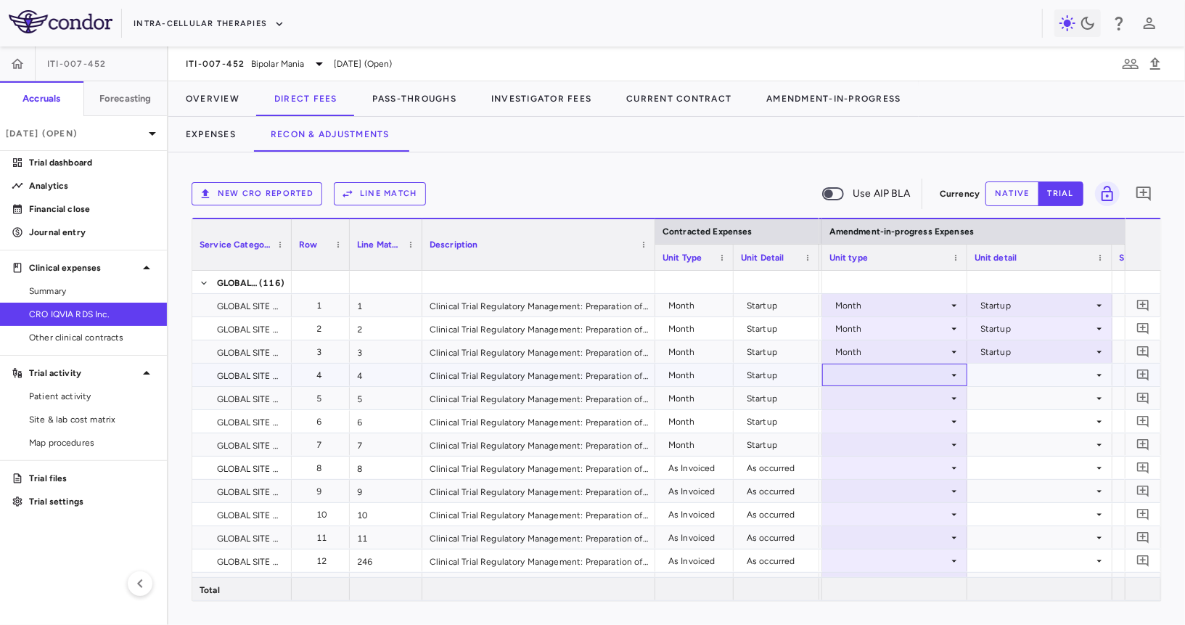
click at [877, 382] on div at bounding box center [894, 374] width 131 height 21
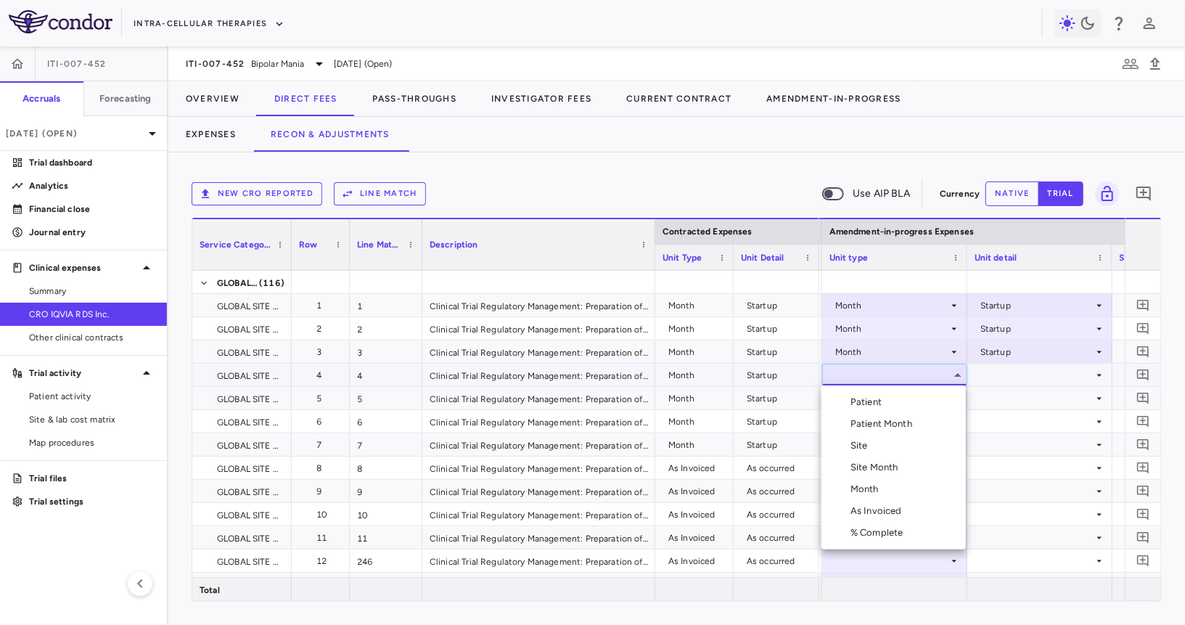
click at [865, 484] on div "Month" at bounding box center [867, 489] width 34 height 13
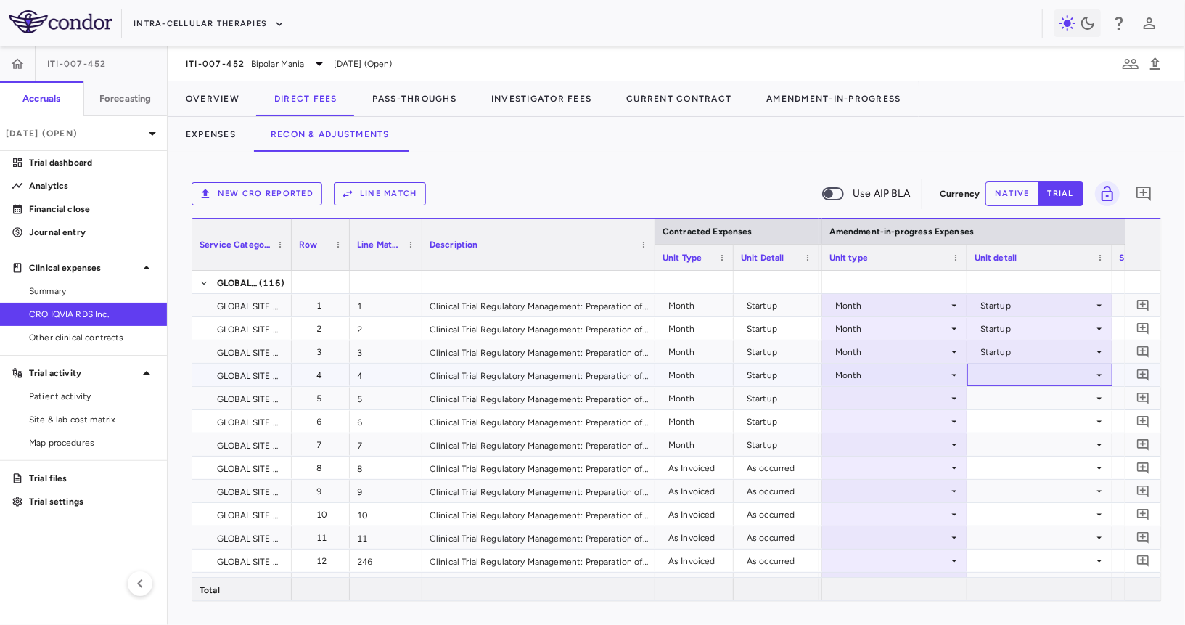
click at [1001, 375] on div at bounding box center [1040, 374] width 131 height 21
click at [1002, 393] on li "Startup" at bounding box center [1039, 402] width 144 height 22
click at [922, 401] on div at bounding box center [894, 397] width 131 height 21
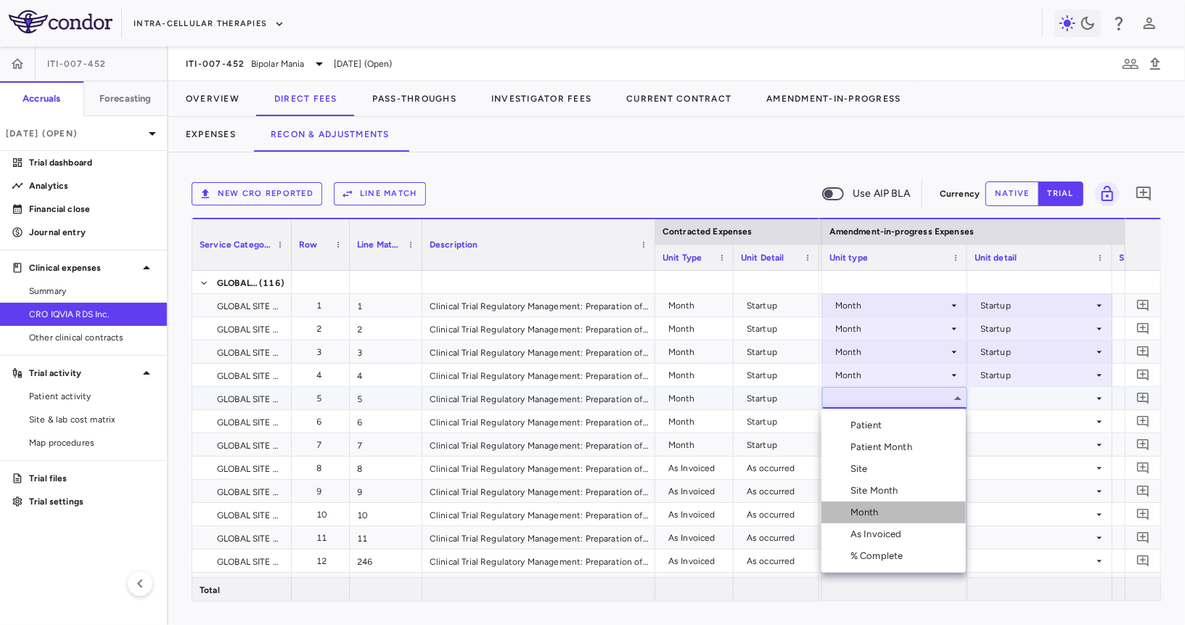
click at [874, 509] on div "Month" at bounding box center [867, 512] width 34 height 13
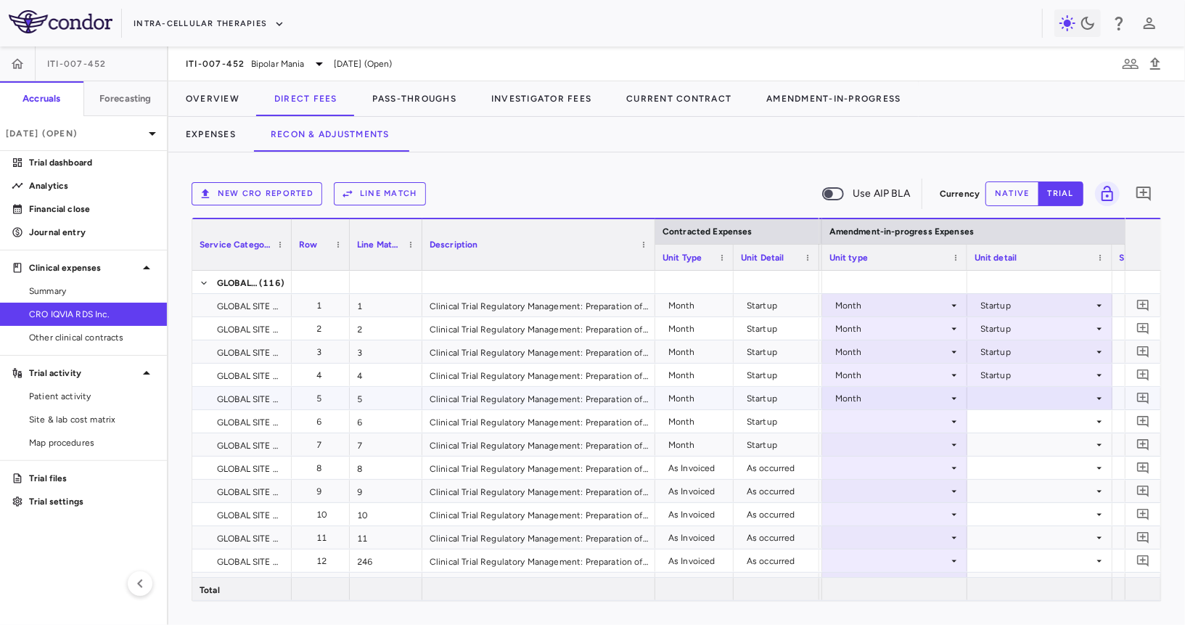
click at [992, 395] on div at bounding box center [1040, 397] width 131 height 21
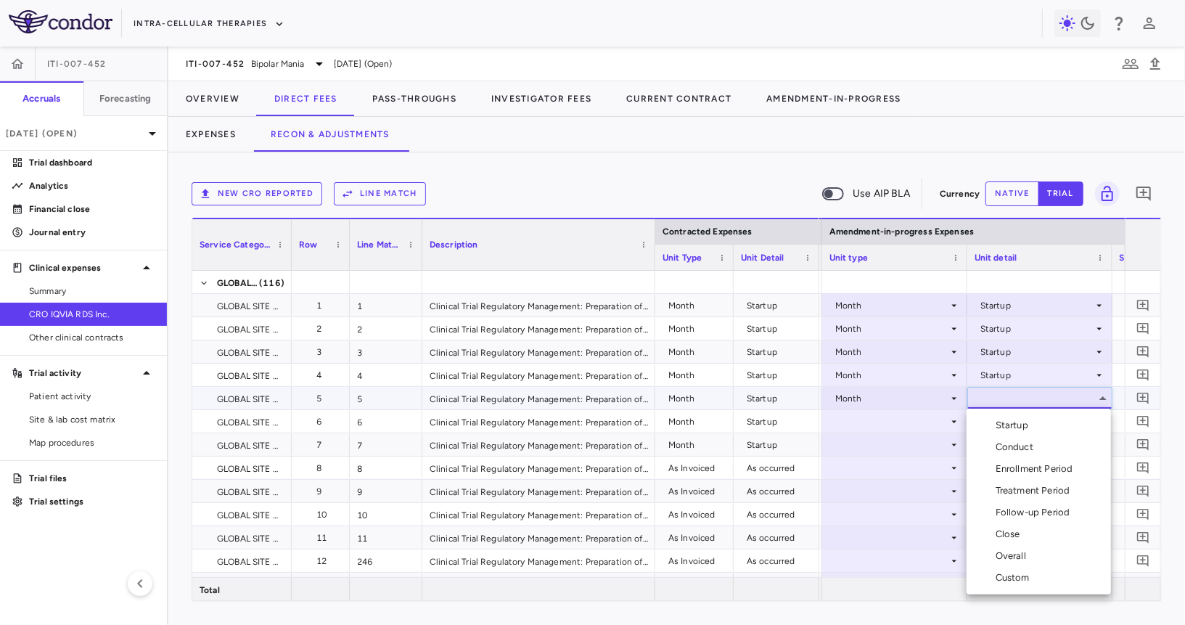
click at [996, 421] on div "Startup" at bounding box center [1015, 425] width 38 height 13
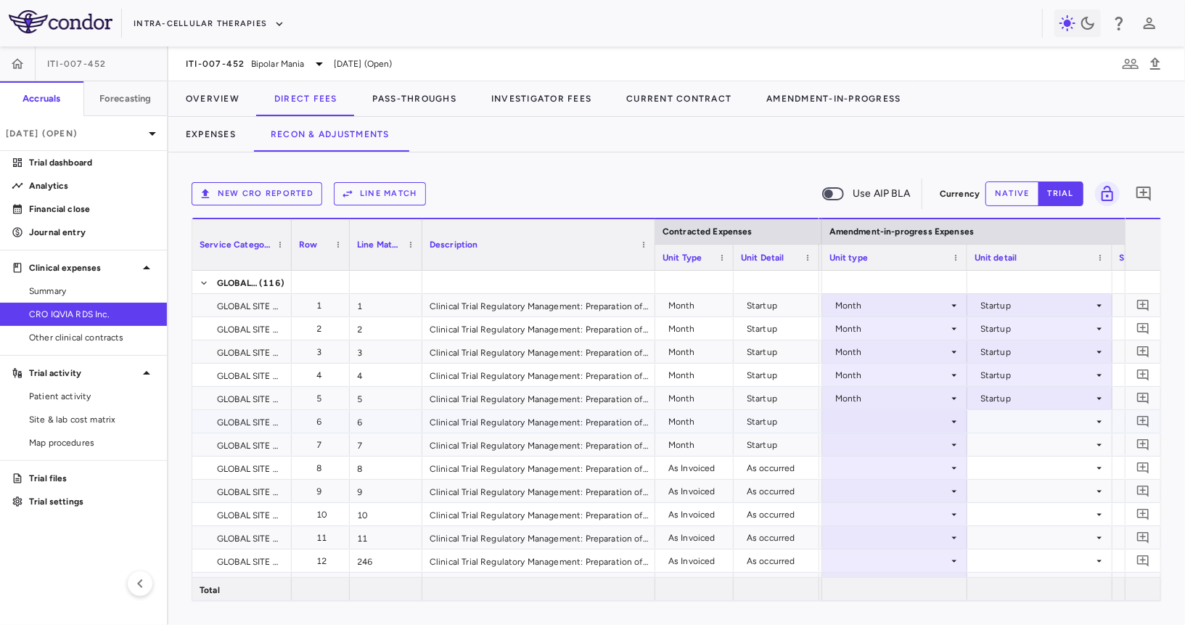
click at [891, 426] on div at bounding box center [894, 421] width 131 height 21
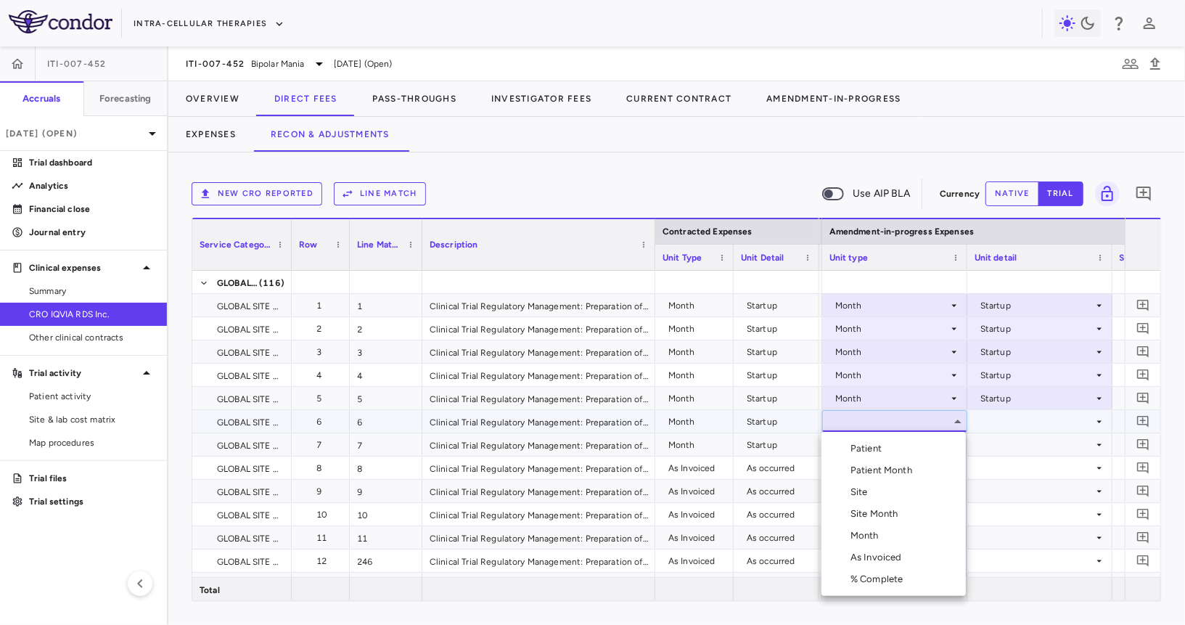
click at [870, 530] on div "Month" at bounding box center [867, 535] width 34 height 13
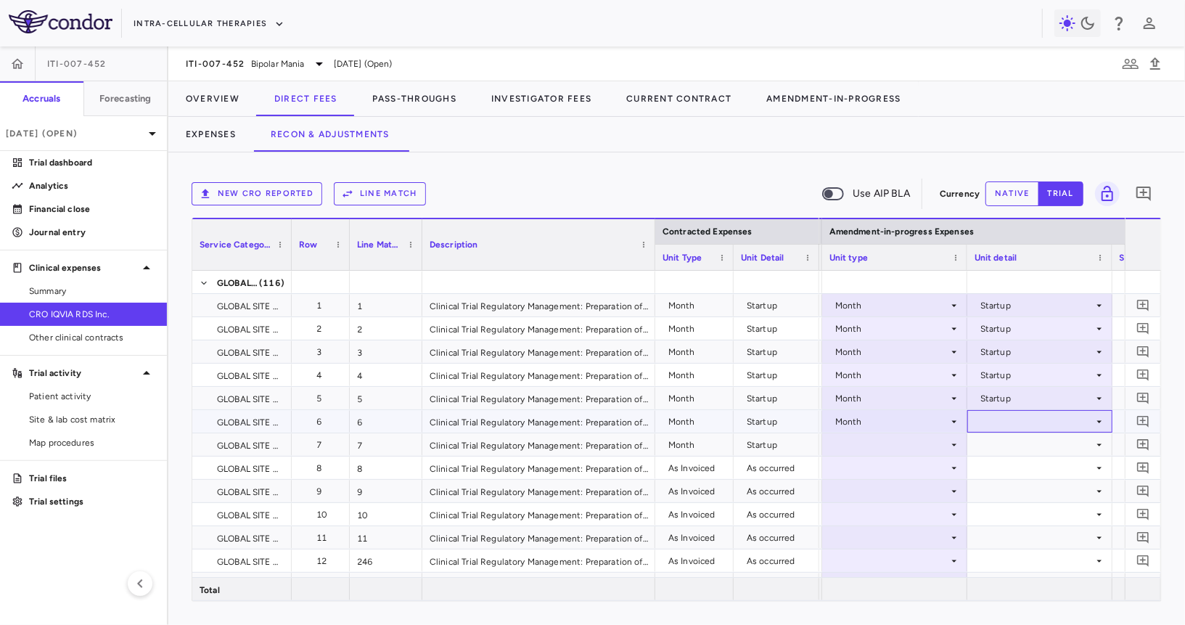
click at [1001, 421] on div at bounding box center [1040, 421] width 131 height 21
click at [1001, 440] on div "Startup" at bounding box center [1015, 444] width 38 height 13
click at [895, 440] on div at bounding box center [894, 444] width 131 height 21
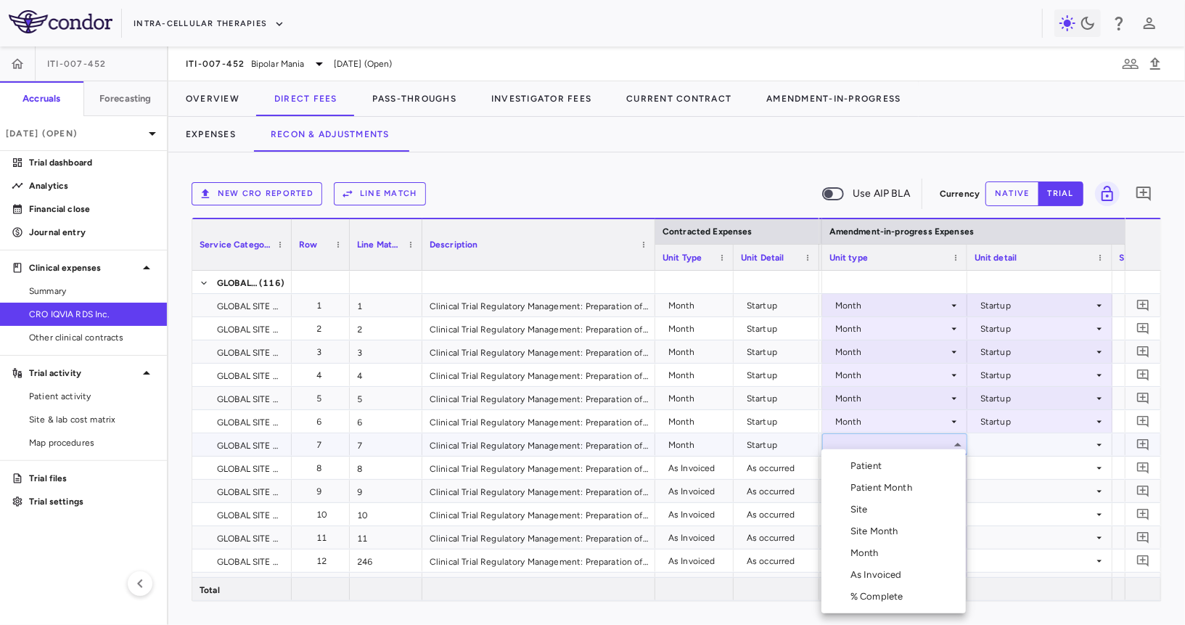
click at [869, 544] on li "Month" at bounding box center [893, 553] width 144 height 22
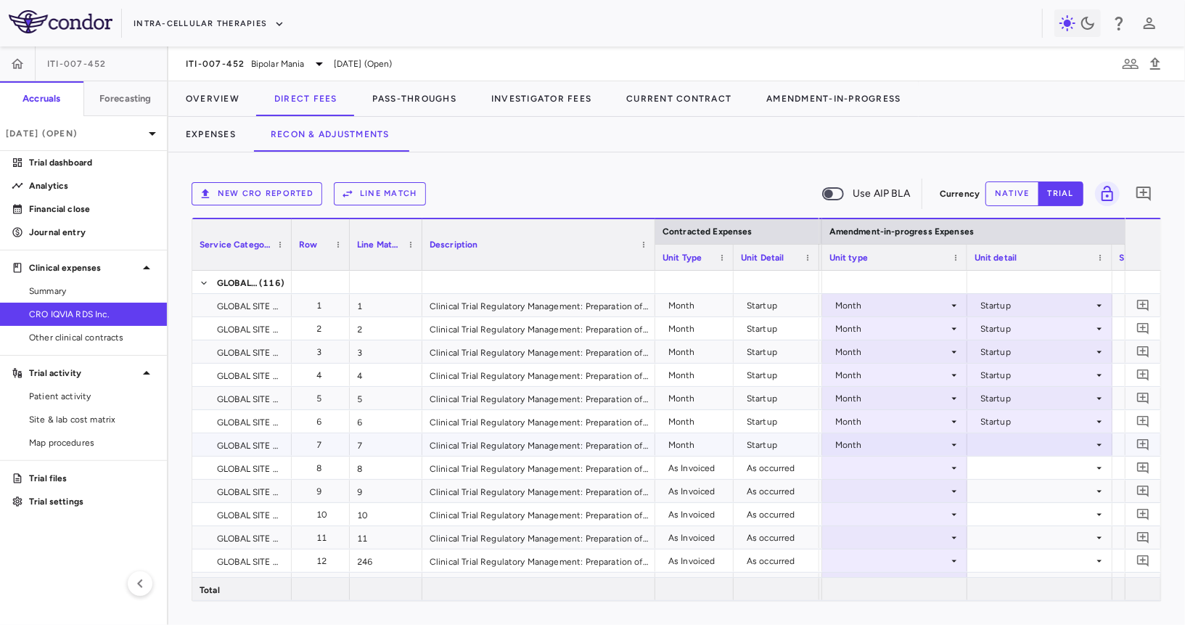
click at [1005, 441] on div at bounding box center [1040, 444] width 131 height 21
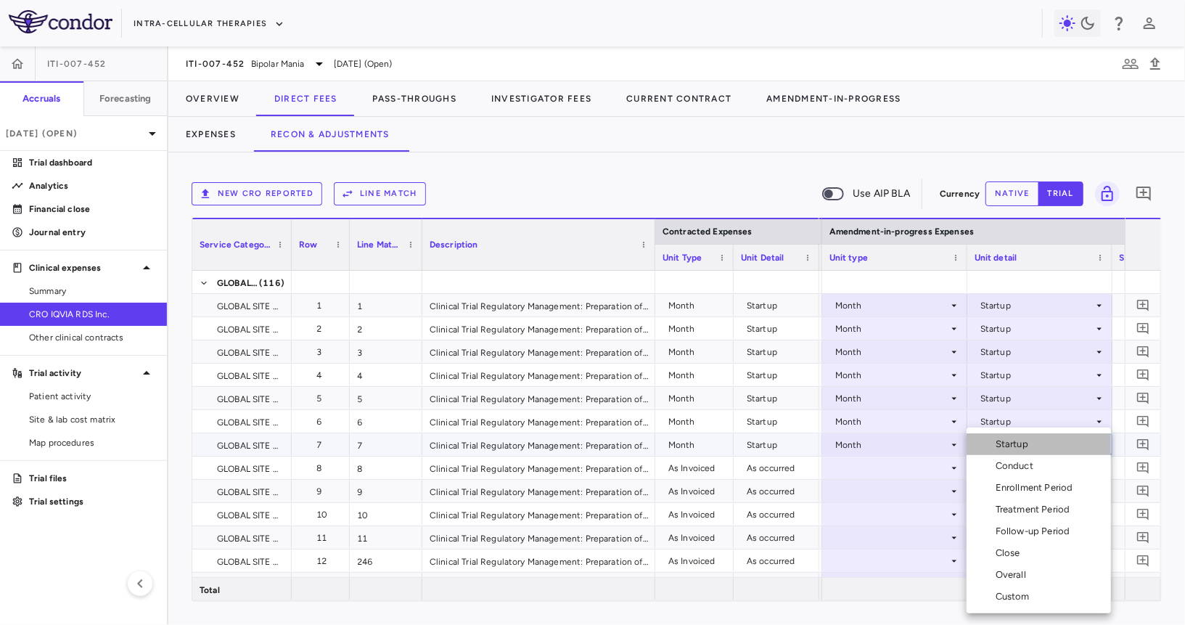
click at [1011, 442] on div "Startup" at bounding box center [1015, 444] width 38 height 13
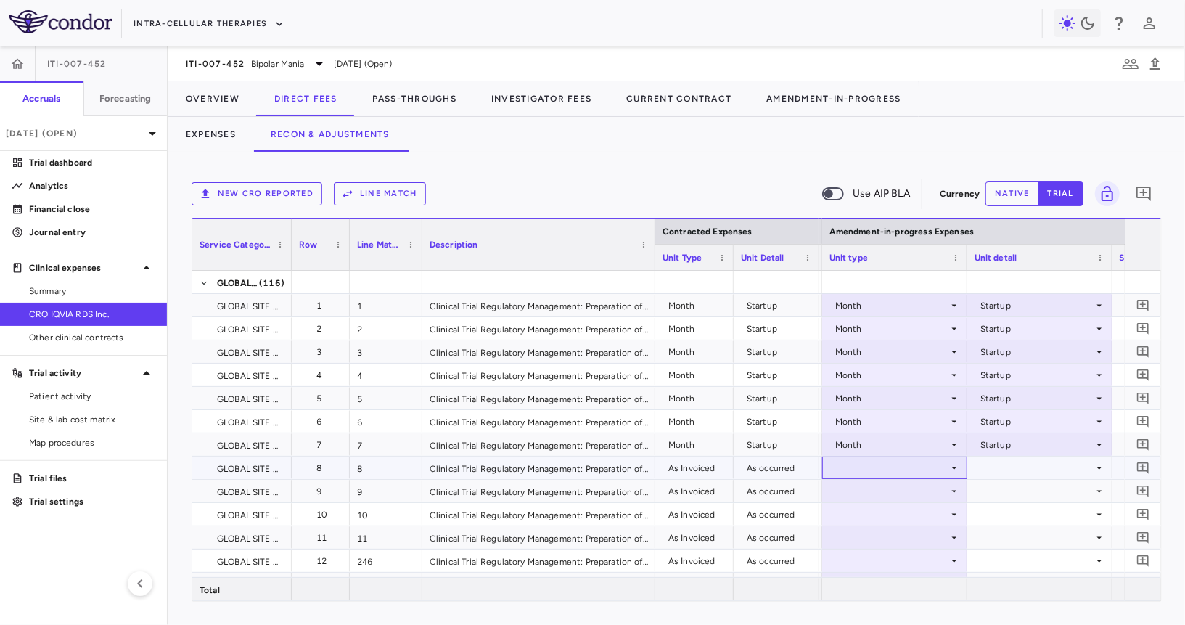
click at [927, 467] on div at bounding box center [894, 467] width 131 height 21
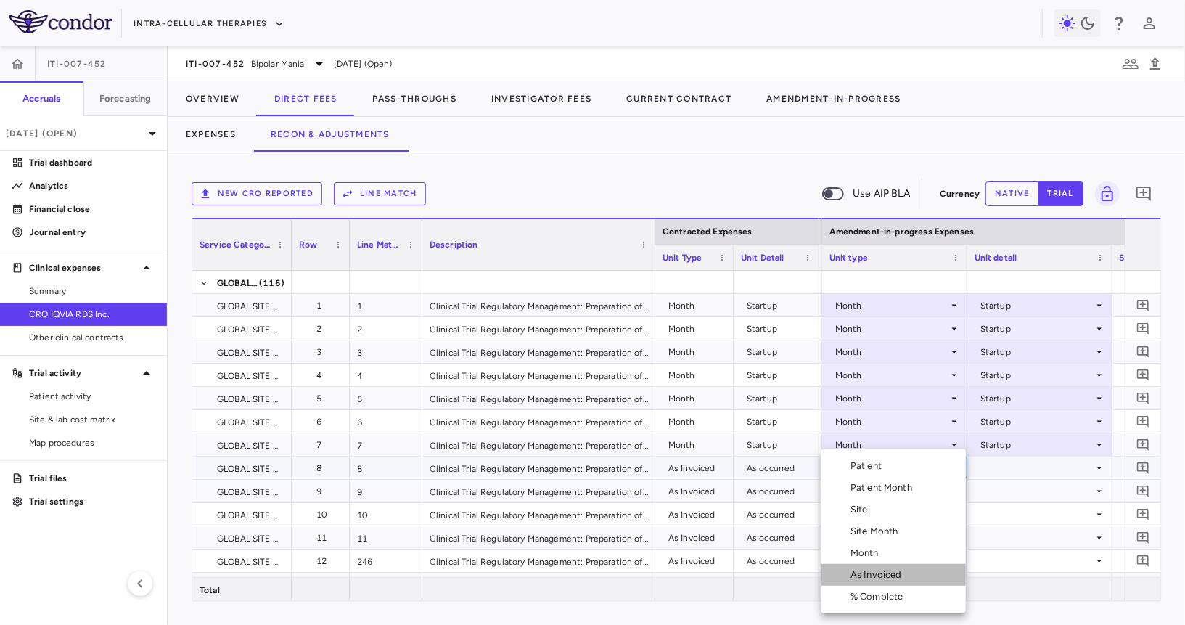
click at [901, 573] on div "As Invoiced" at bounding box center [878, 574] width 57 height 13
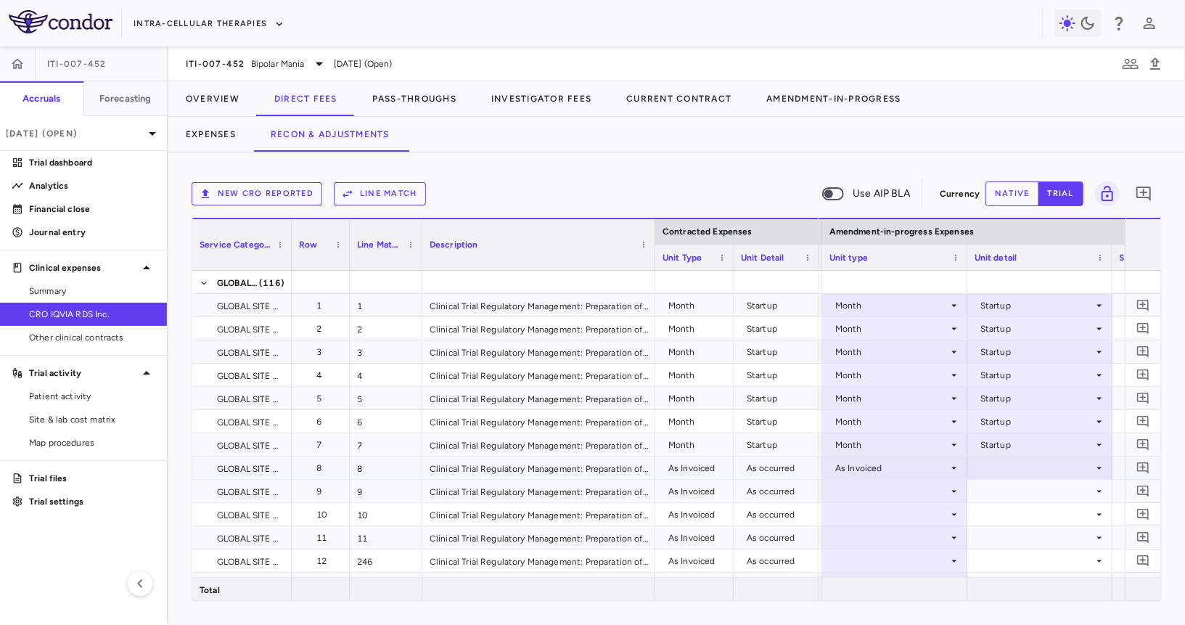
click at [985, 466] on div at bounding box center [1040, 467] width 131 height 21
click at [998, 488] on div "As occurred" at bounding box center [1025, 494] width 58 height 13
click at [903, 495] on div at bounding box center [894, 490] width 131 height 21
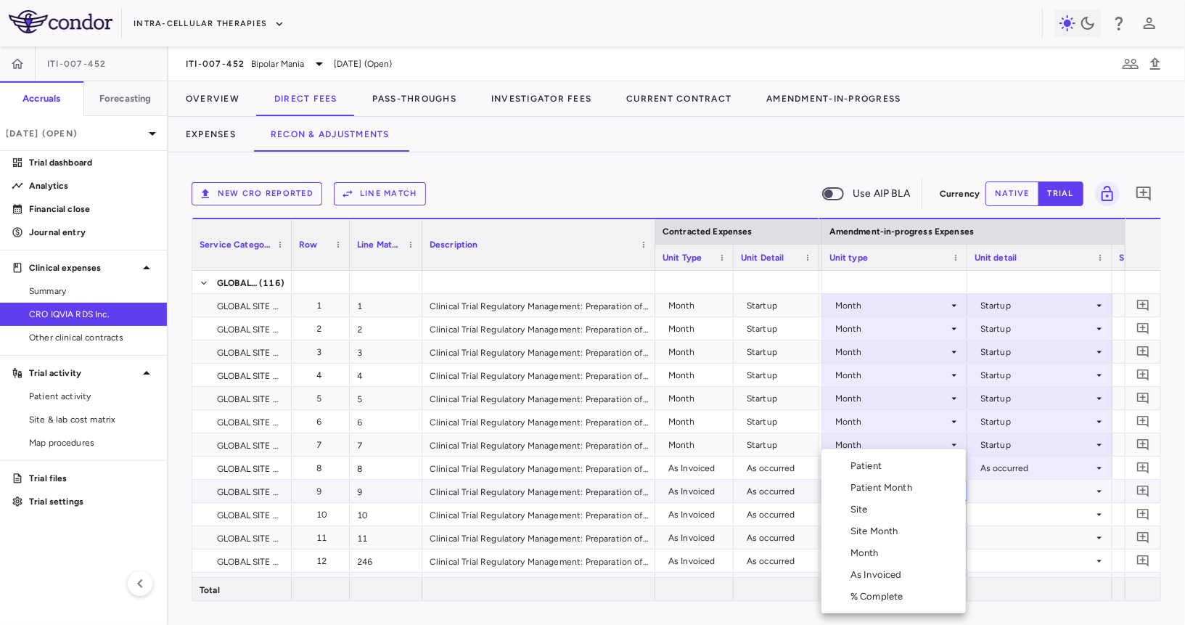
click at [885, 580] on div "As Invoiced" at bounding box center [878, 574] width 57 height 13
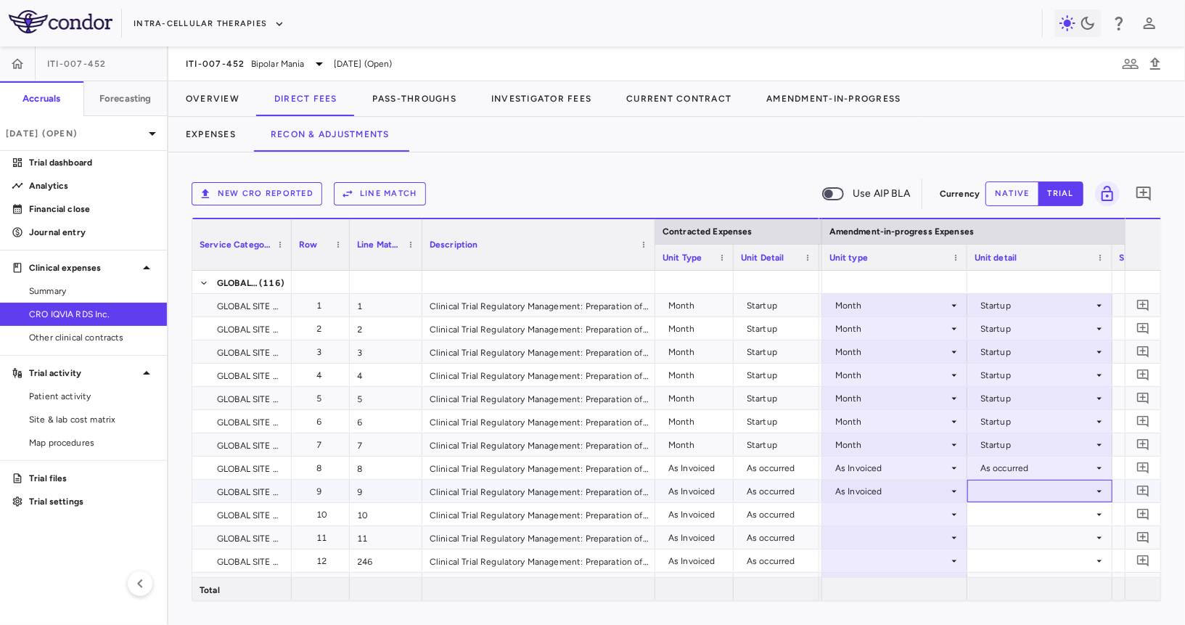
click at [1004, 488] on div at bounding box center [1040, 490] width 131 height 21
click at [1003, 511] on li "As occurred" at bounding box center [1039, 518] width 144 height 22
click at [901, 515] on div at bounding box center [894, 514] width 131 height 21
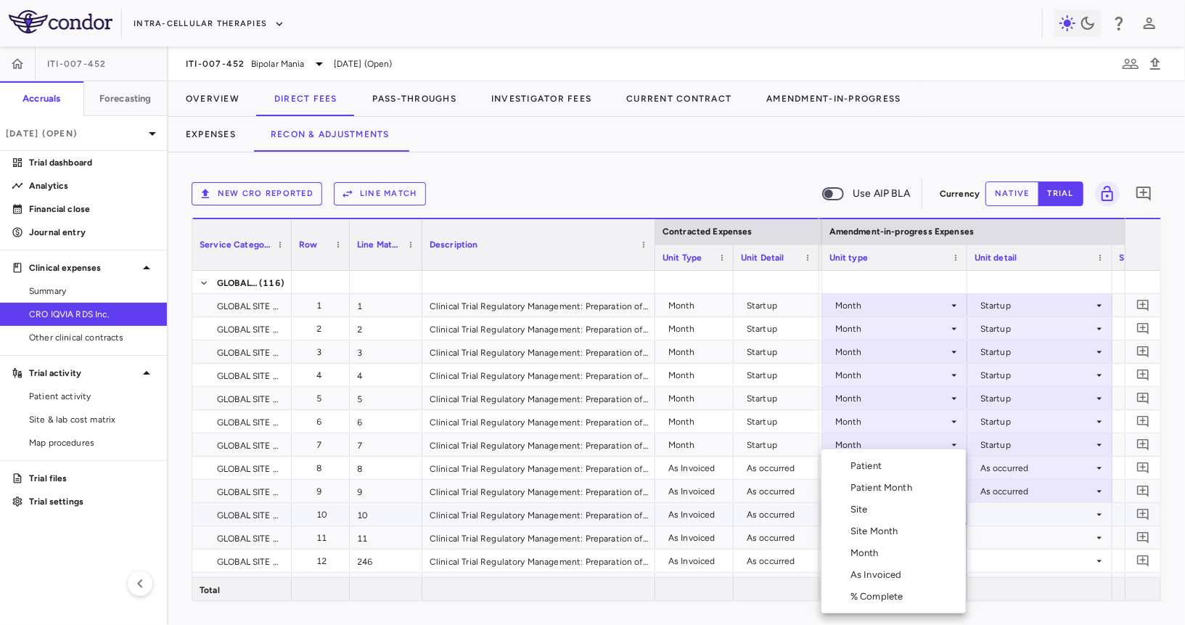
click at [902, 568] on div "As Invoiced" at bounding box center [878, 574] width 57 height 13
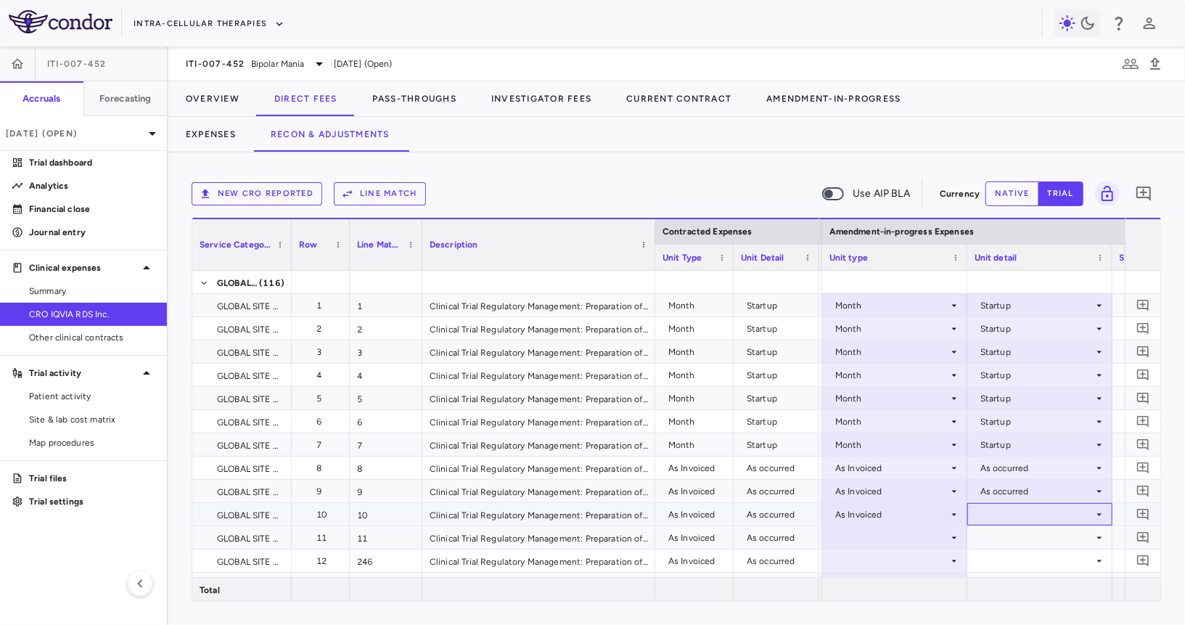
click at [1022, 504] on div at bounding box center [1040, 514] width 131 height 21
click at [1025, 541] on div "As occurred" at bounding box center [1025, 541] width 58 height 13
click at [906, 536] on div at bounding box center [894, 537] width 131 height 21
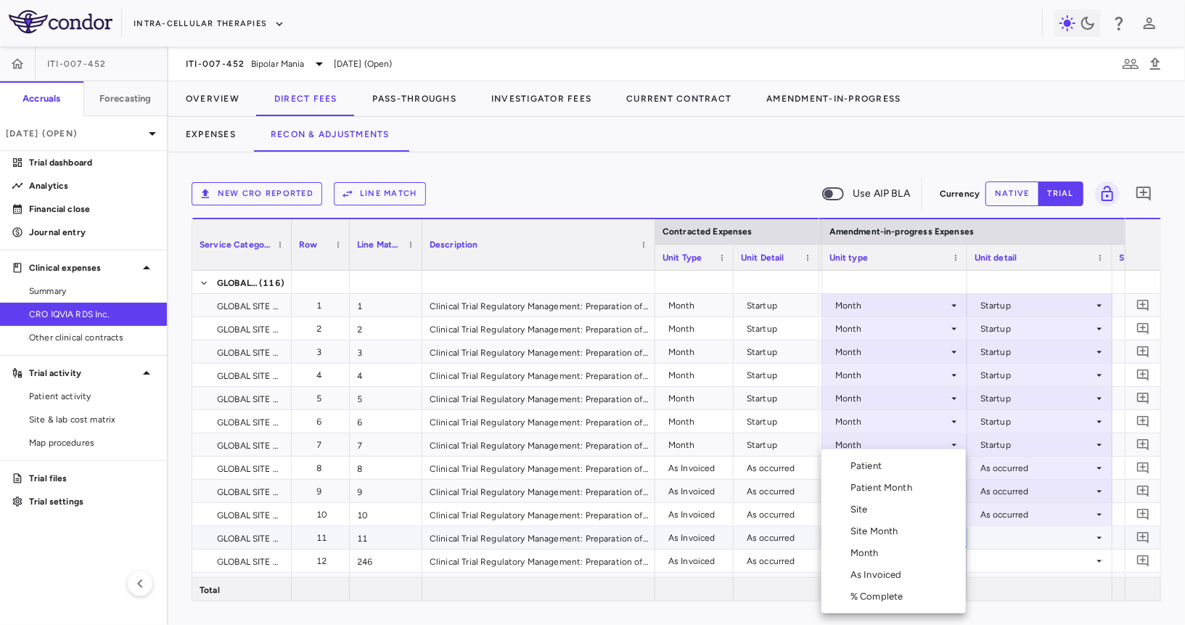
click at [894, 570] on div "As Invoiced" at bounding box center [878, 574] width 57 height 13
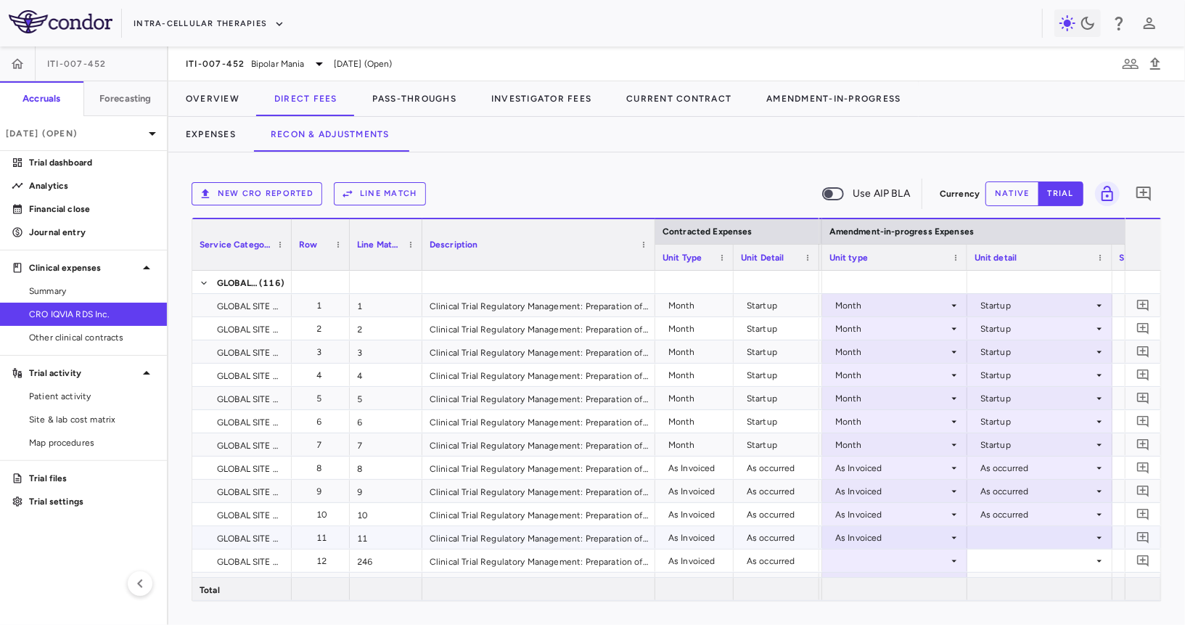
click at [992, 531] on div at bounding box center [1040, 537] width 131 height 21
click at [1011, 563] on div "As occurred" at bounding box center [1025, 564] width 58 height 13
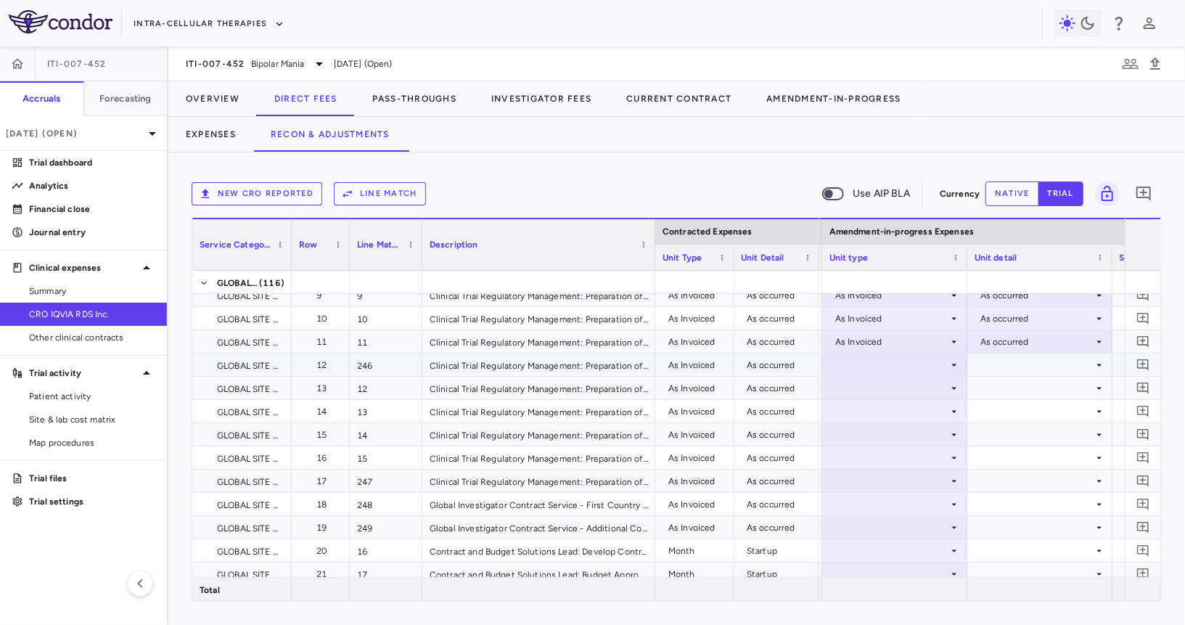
click at [916, 369] on div at bounding box center [894, 364] width 131 height 21
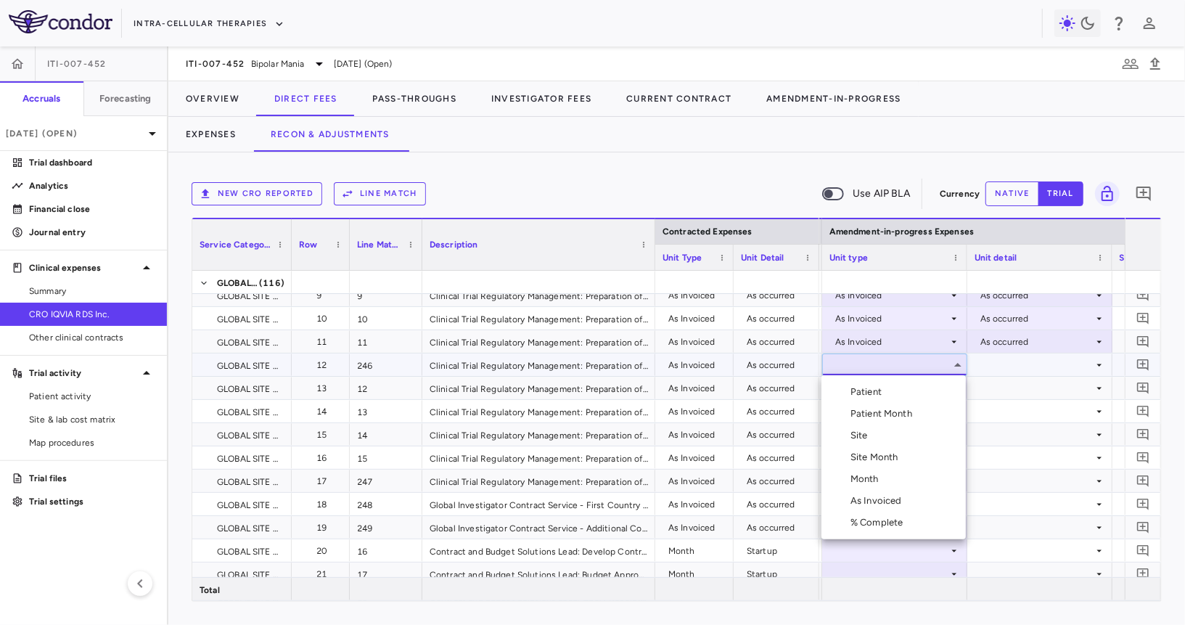
click at [895, 501] on div "As Invoiced" at bounding box center [878, 500] width 57 height 13
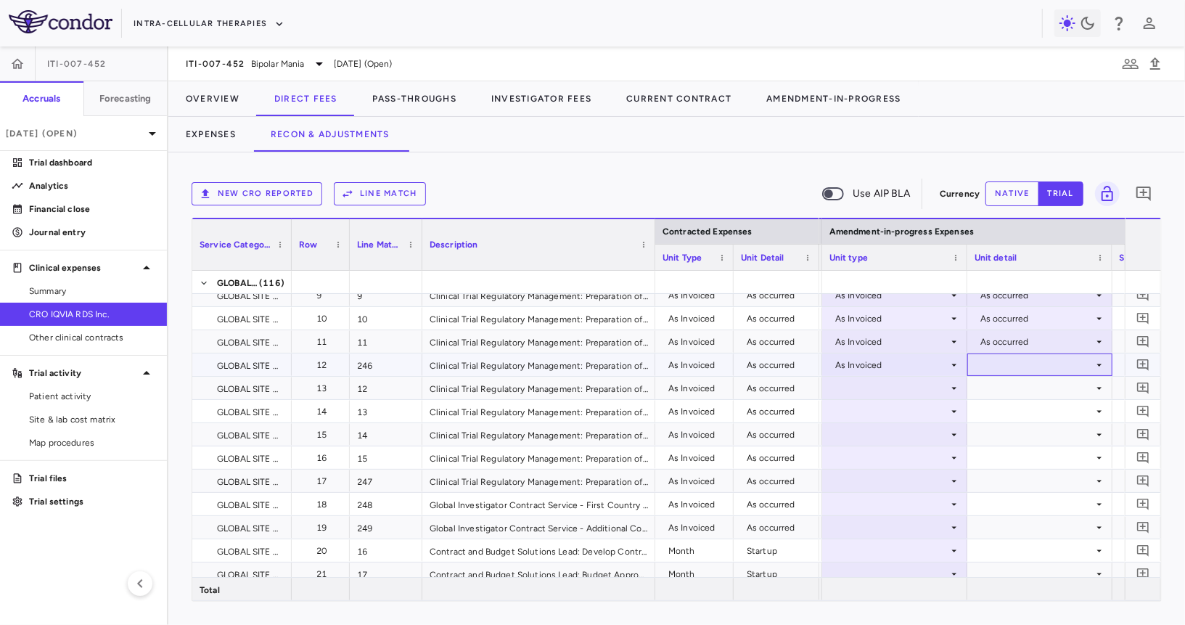
click at [996, 359] on div at bounding box center [1040, 364] width 131 height 21
click at [996, 387] on div "As occurred" at bounding box center [1025, 391] width 58 height 13
click at [903, 387] on div at bounding box center [894, 387] width 131 height 21
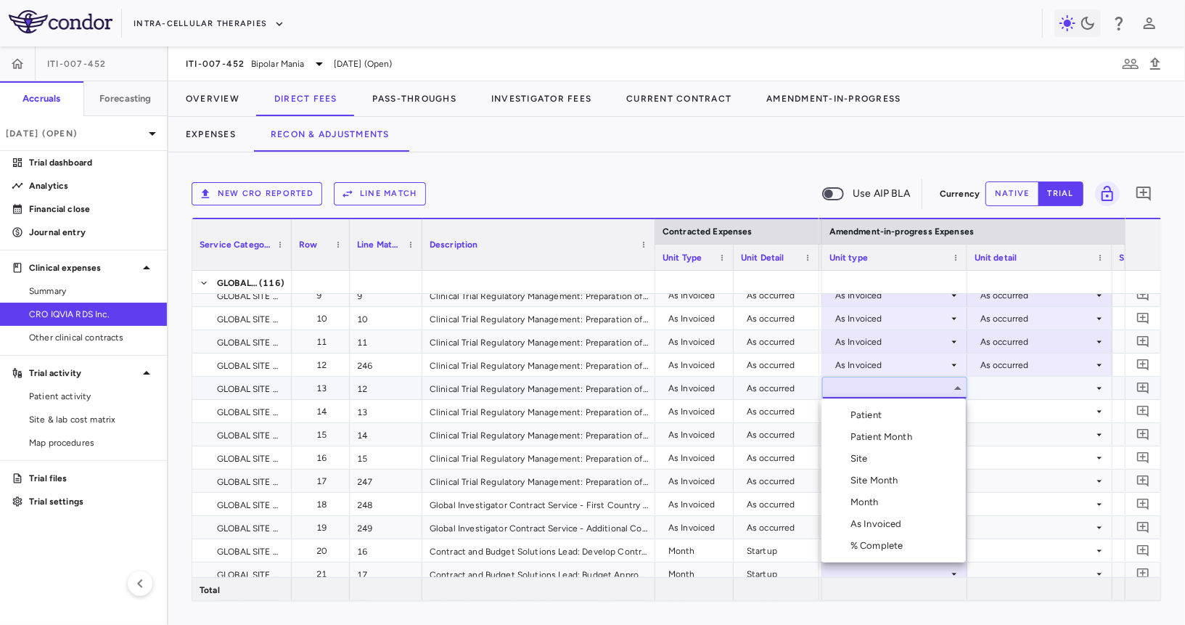
click at [890, 532] on li "As Invoiced" at bounding box center [893, 524] width 144 height 22
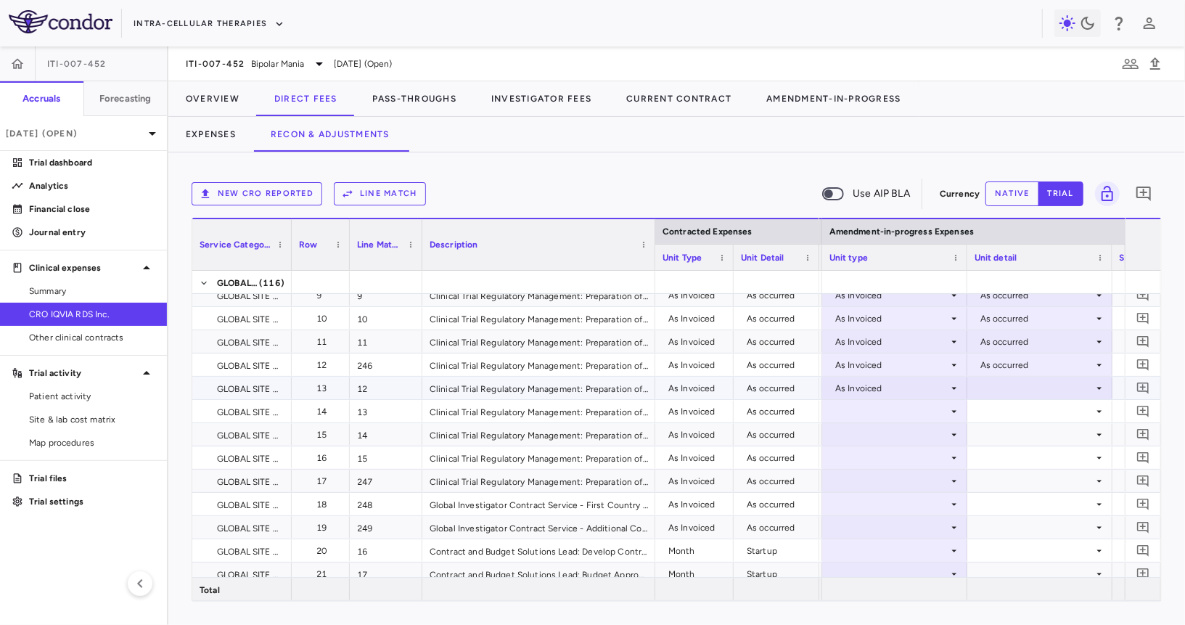
click at [1017, 384] on div at bounding box center [1040, 387] width 131 height 21
click at [1017, 409] on div "As occurred" at bounding box center [1025, 415] width 58 height 13
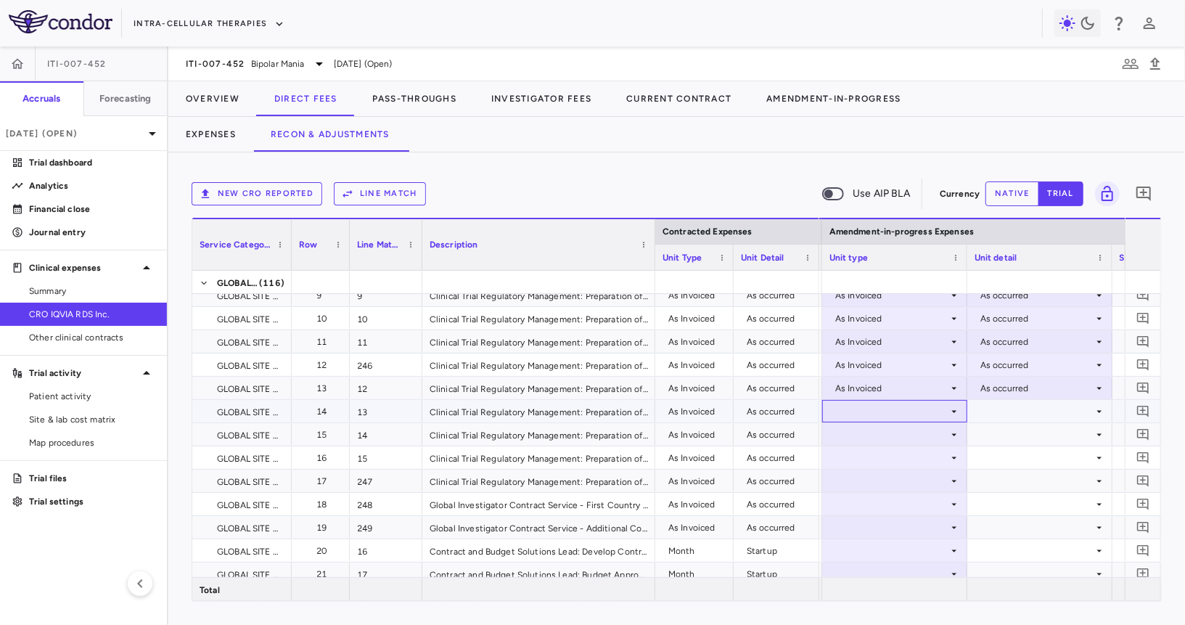
click at [905, 410] on div at bounding box center [894, 411] width 131 height 21
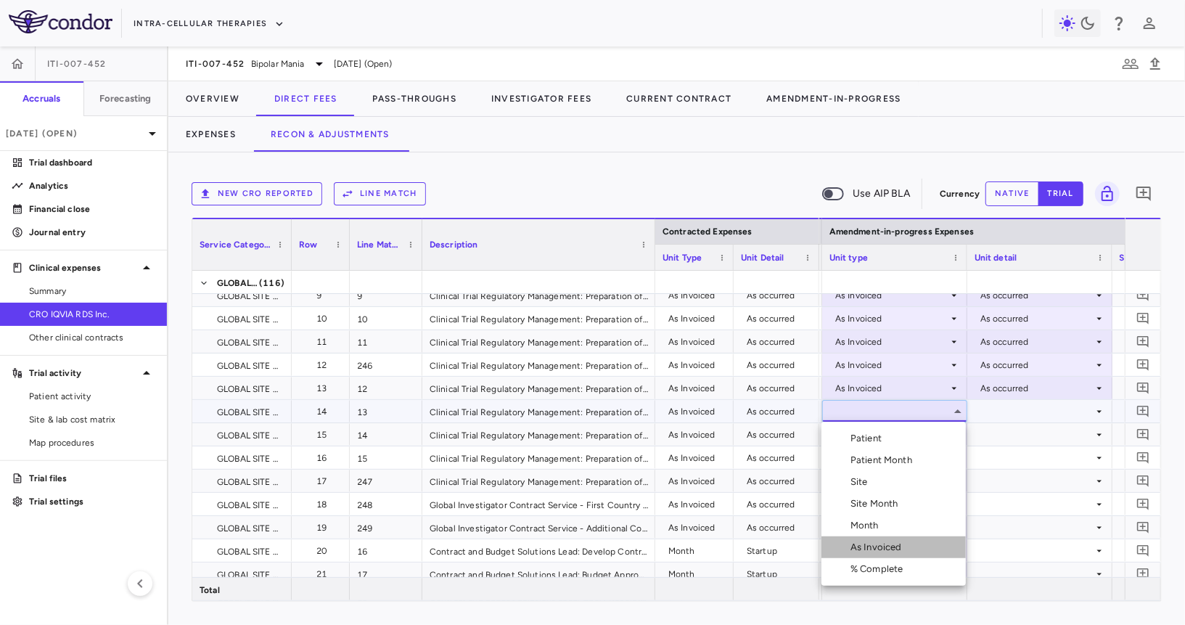
click at [884, 553] on div "As Invoiced" at bounding box center [878, 547] width 57 height 13
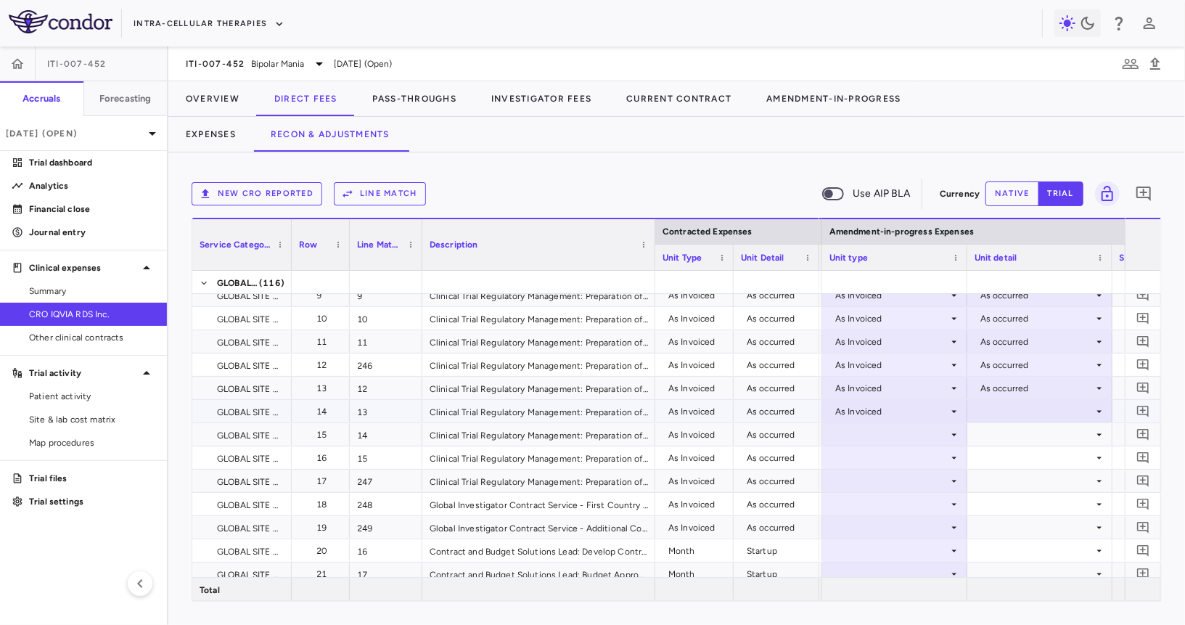
click at [1020, 405] on div at bounding box center [1040, 411] width 131 height 21
click at [1017, 443] on div "As occurred" at bounding box center [1025, 438] width 58 height 13
click at [906, 432] on div at bounding box center [894, 434] width 131 height 21
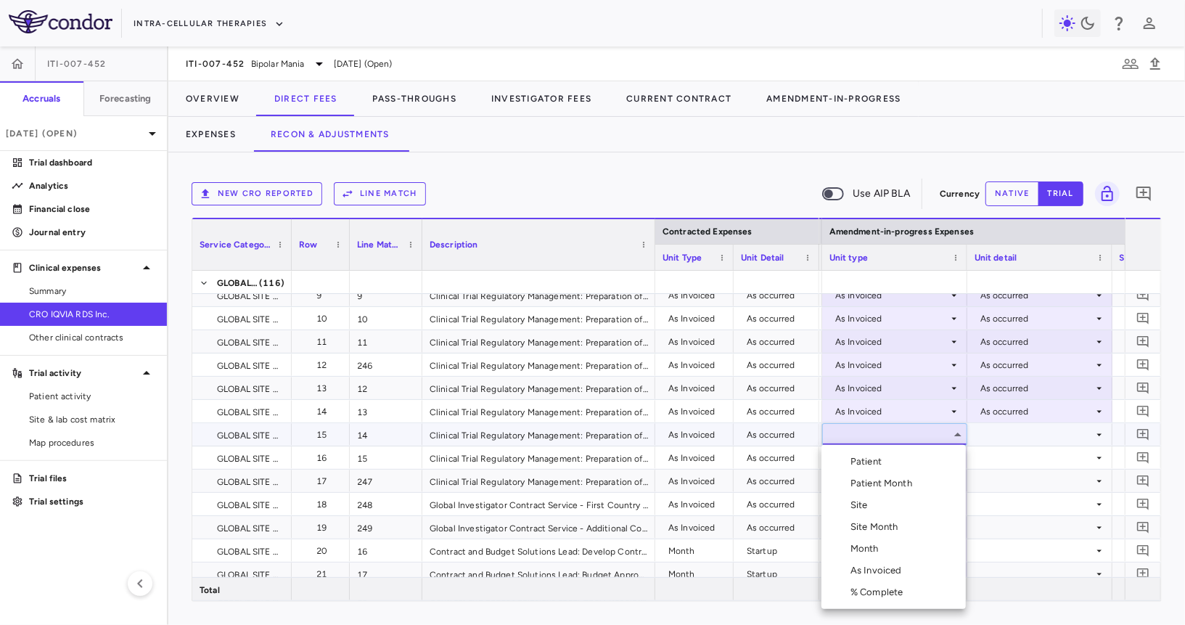
click at [890, 565] on div "As Invoiced" at bounding box center [878, 570] width 57 height 13
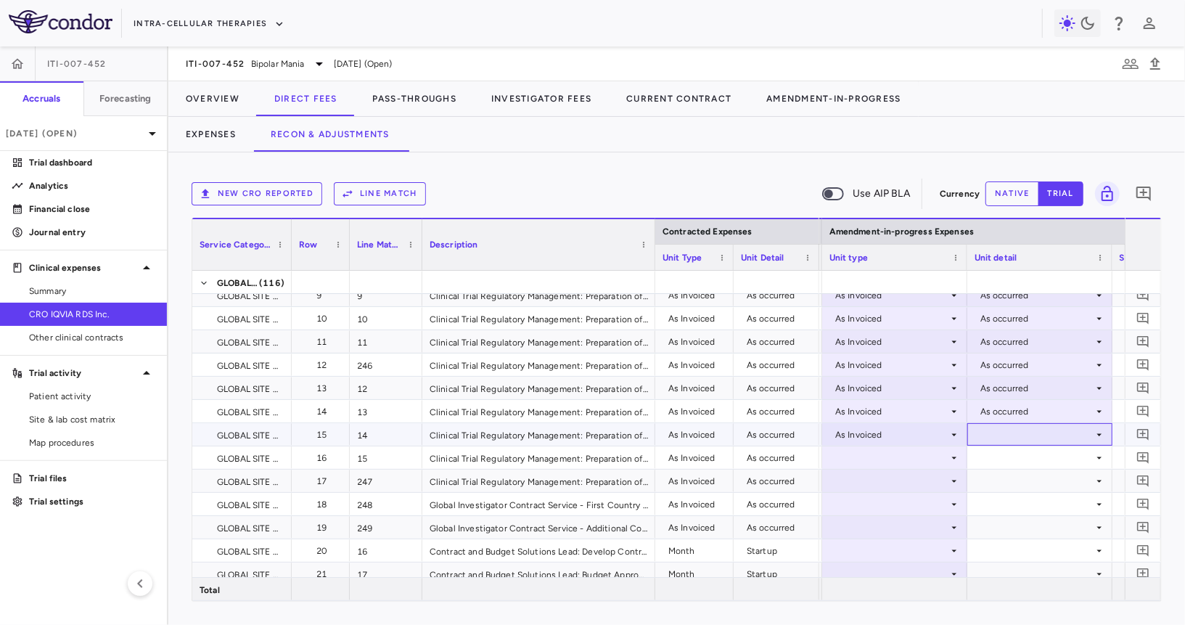
click at [1019, 427] on div at bounding box center [1040, 434] width 131 height 21
click at [1021, 463] on div "As occurred" at bounding box center [1025, 461] width 58 height 13
click at [894, 457] on div at bounding box center [894, 457] width 131 height 21
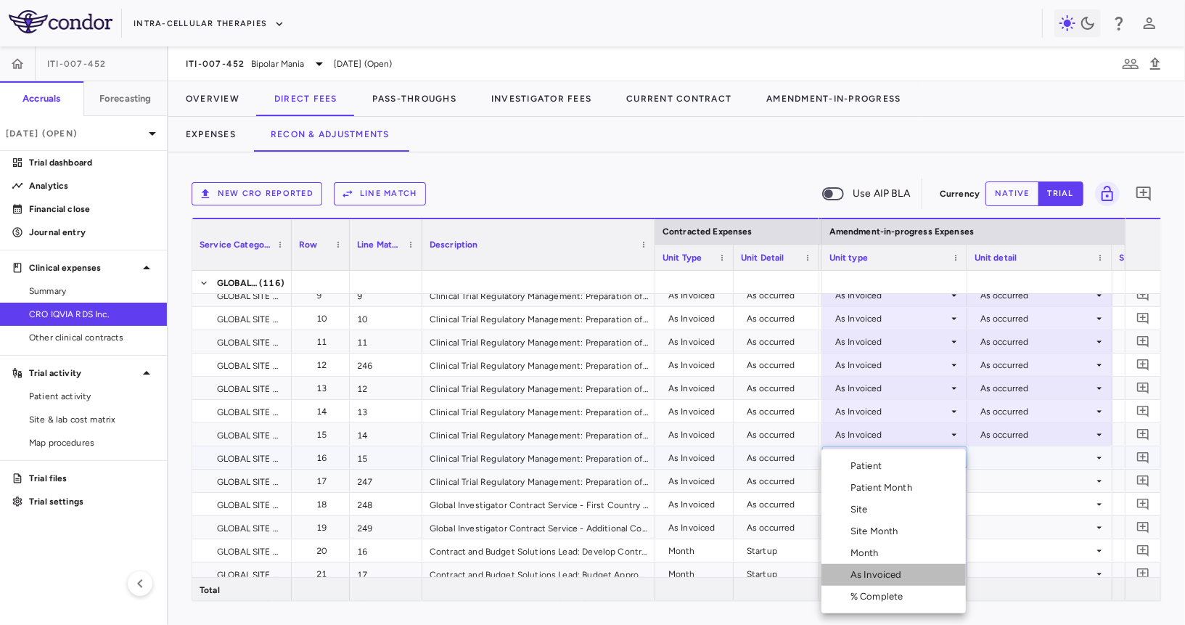
click at [883, 565] on li "As Invoiced" at bounding box center [893, 575] width 144 height 22
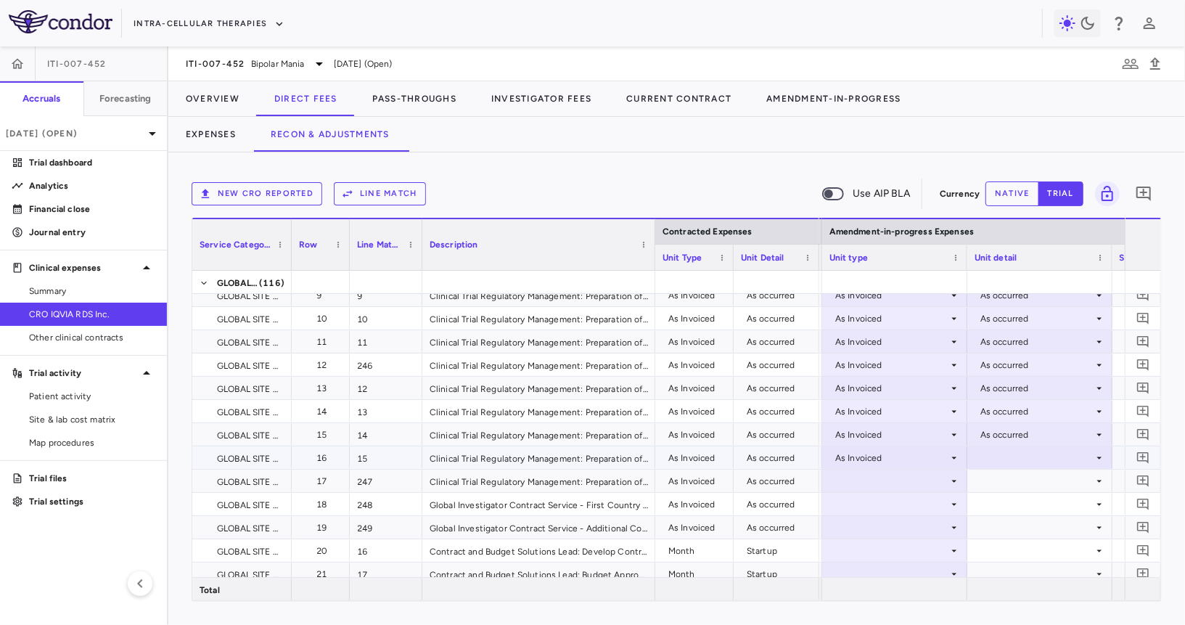
click at [1009, 442] on div "As occurred" at bounding box center [1036, 434] width 113 height 23
click at [1009, 435] on div at bounding box center [592, 312] width 1185 height 625
click at [1000, 466] on div at bounding box center [1040, 457] width 131 height 21
click at [999, 502] on div at bounding box center [592, 312] width 1185 height 625
click at [1001, 487] on div at bounding box center [1040, 480] width 131 height 21
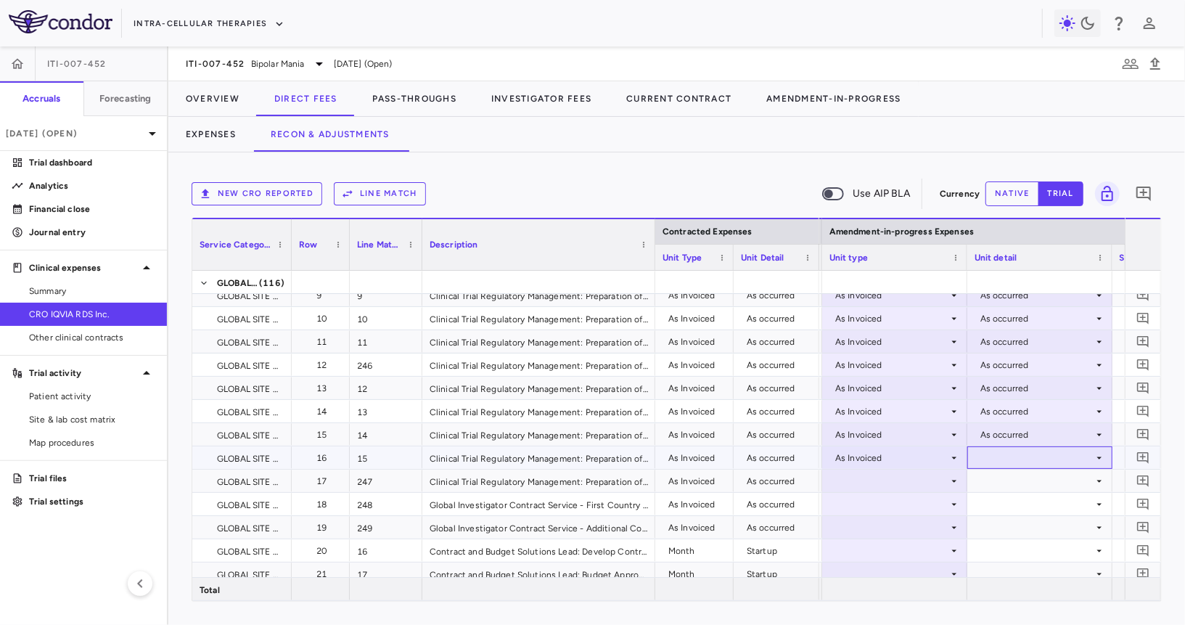
click at [1004, 458] on div at bounding box center [1040, 457] width 131 height 21
click at [1004, 483] on div "As occurred" at bounding box center [1025, 484] width 58 height 13
click at [894, 485] on div at bounding box center [894, 480] width 131 height 21
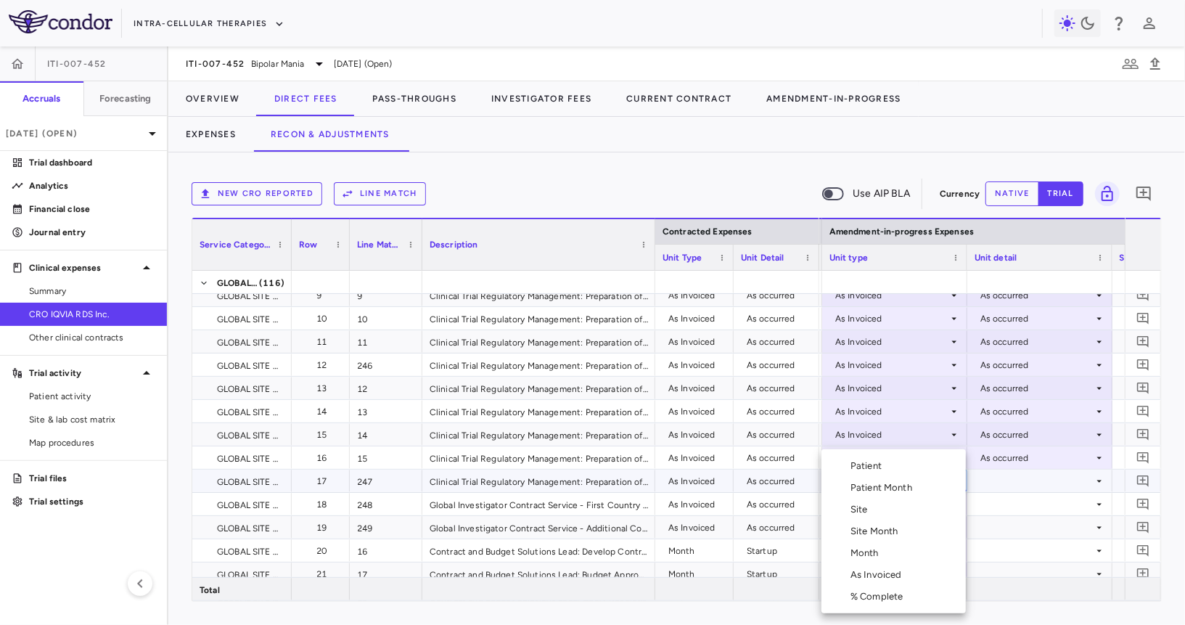
click at [882, 568] on div "As Invoiced" at bounding box center [878, 574] width 57 height 13
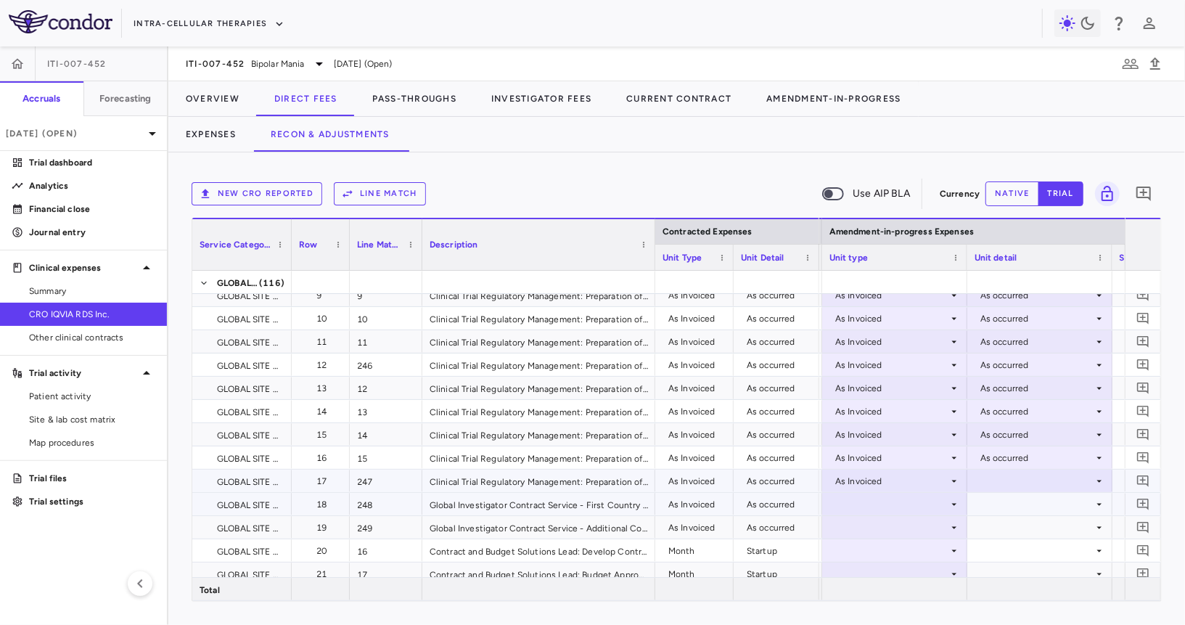
click at [987, 488] on div at bounding box center [1040, 480] width 131 height 21
click at [1009, 512] on div "As occurred" at bounding box center [1025, 507] width 58 height 13
click at [911, 506] on div at bounding box center [894, 503] width 131 height 21
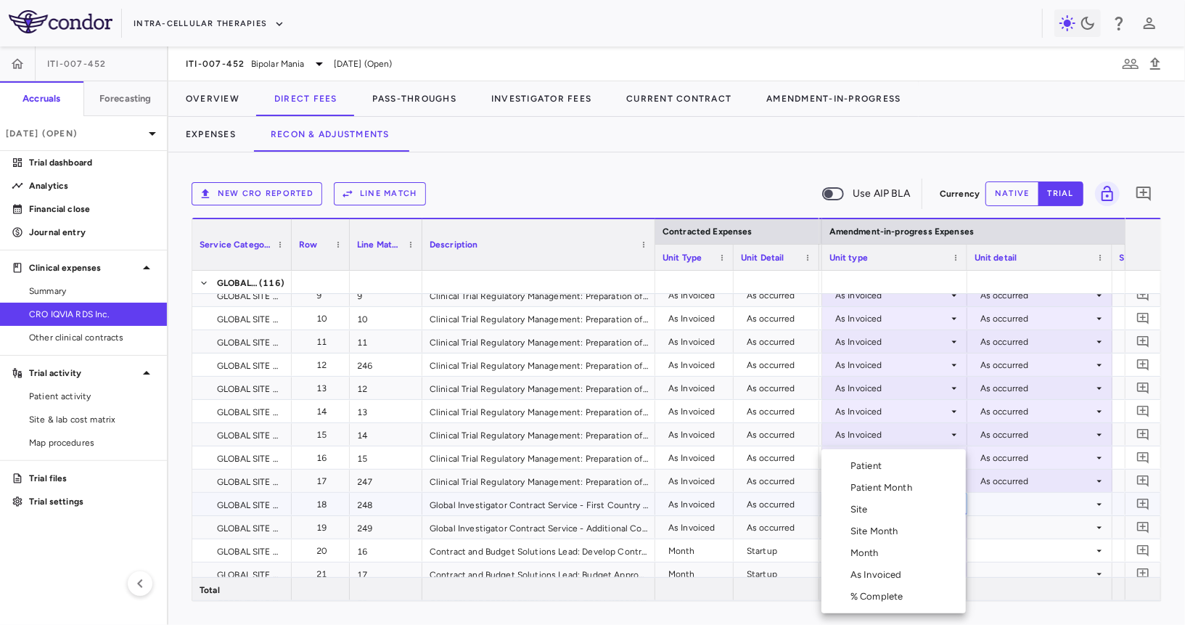
click at [896, 567] on li "As Invoiced" at bounding box center [893, 575] width 144 height 22
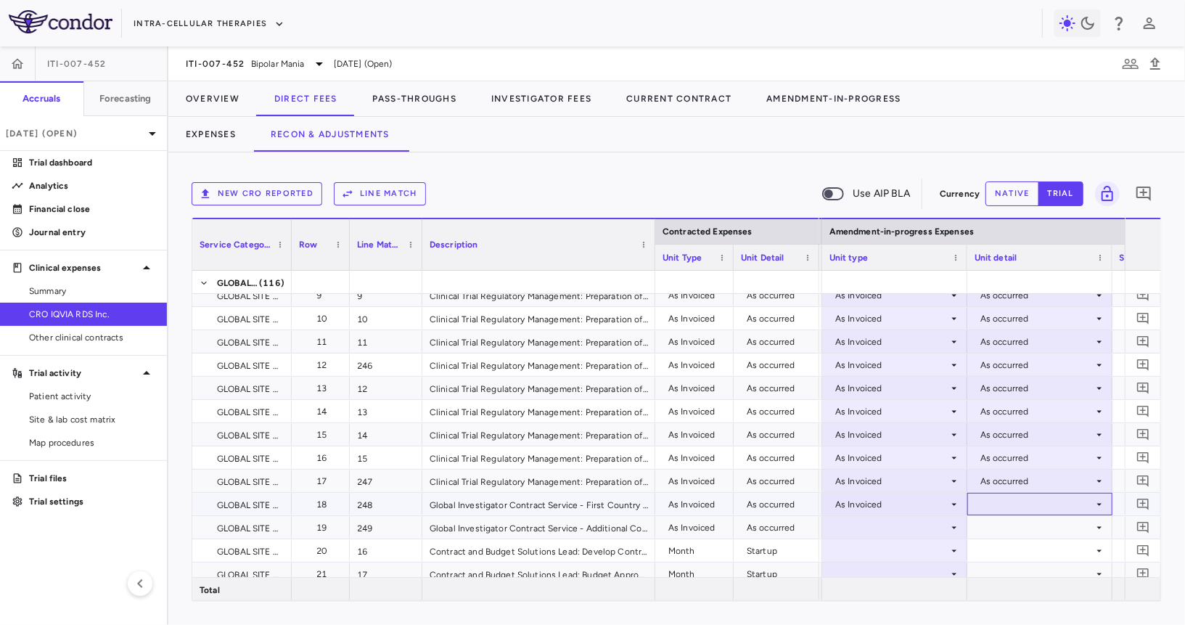
click at [996, 506] on div at bounding box center [1040, 503] width 131 height 21
click at [1010, 525] on div "As occurred" at bounding box center [1025, 531] width 58 height 13
click at [901, 525] on div at bounding box center [894, 527] width 131 height 21
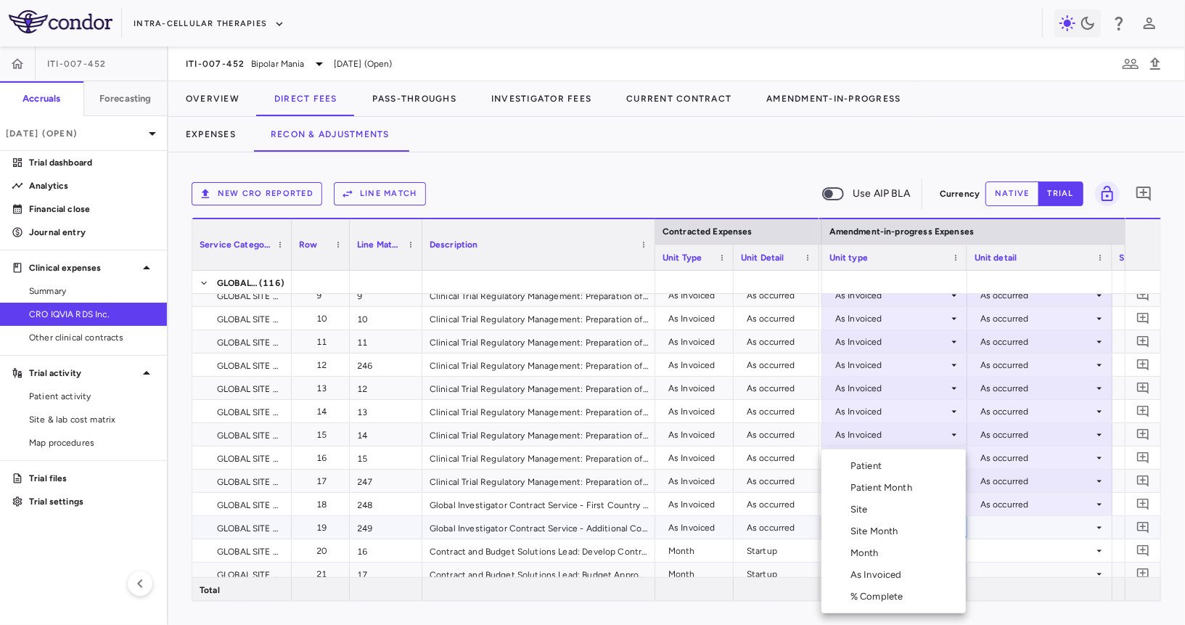
click at [882, 575] on div "As Invoiced" at bounding box center [878, 574] width 57 height 13
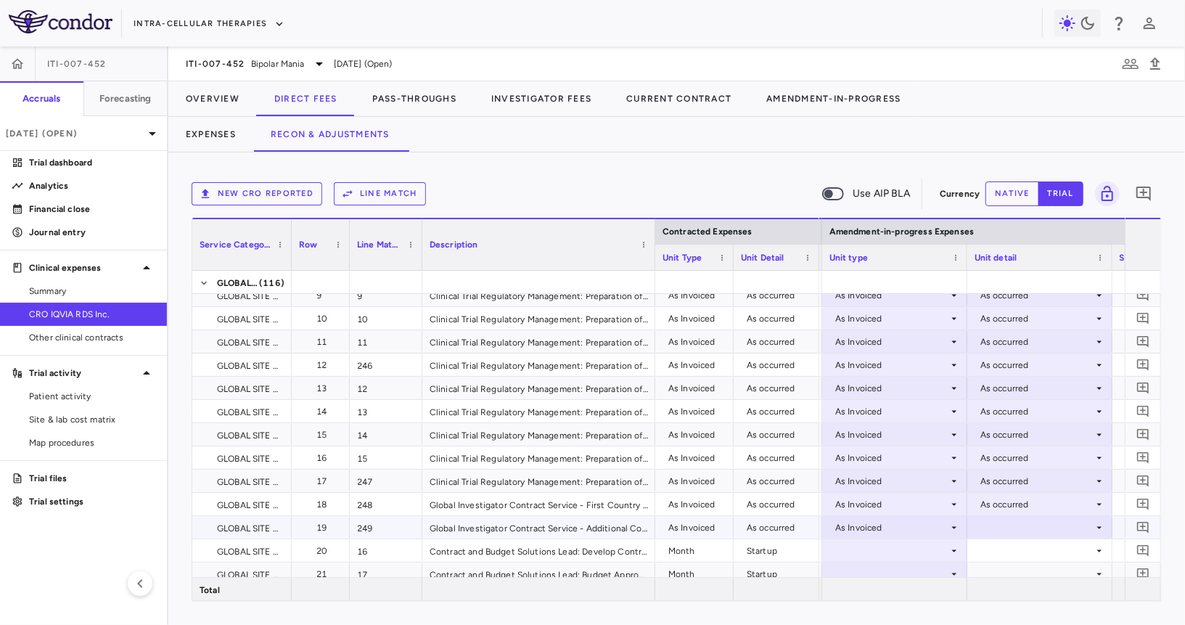
click at [1005, 528] on div at bounding box center [1040, 527] width 131 height 21
click at [1006, 544] on li "As occurred" at bounding box center [1039, 554] width 144 height 22
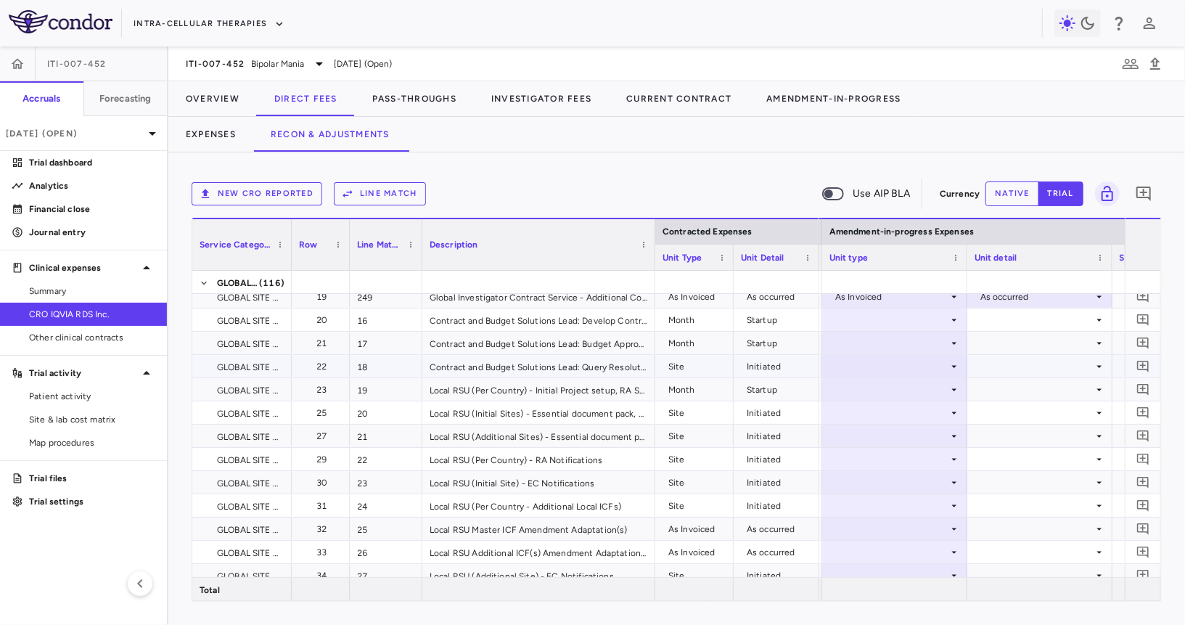
scroll to position [434, 0]
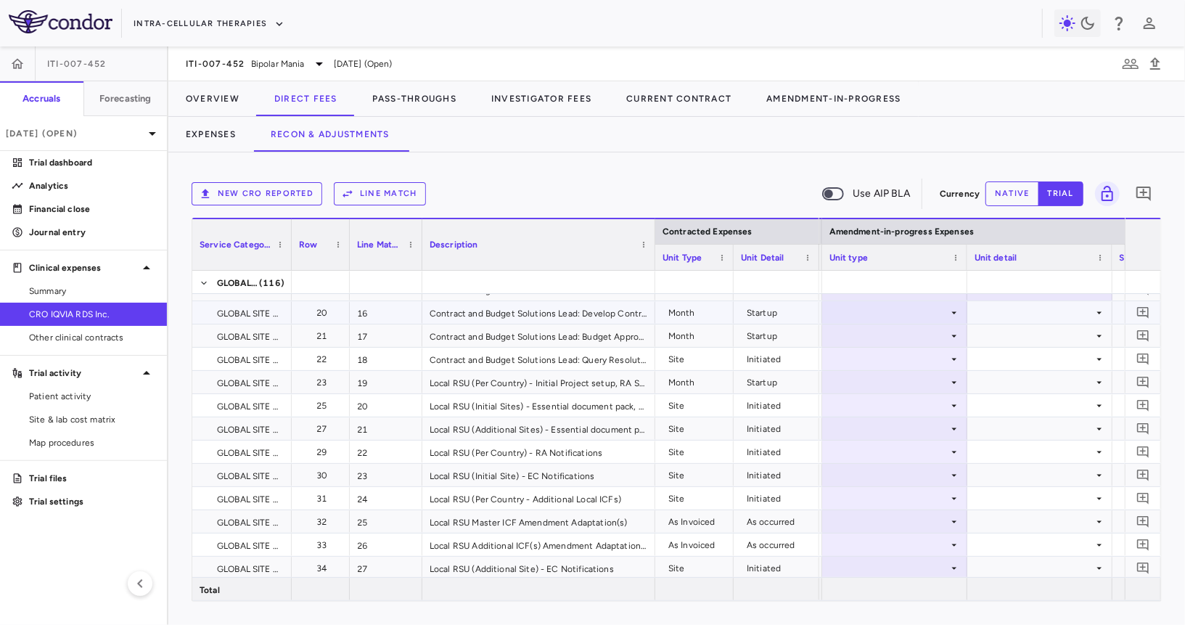
click at [919, 316] on div at bounding box center [894, 312] width 131 height 21
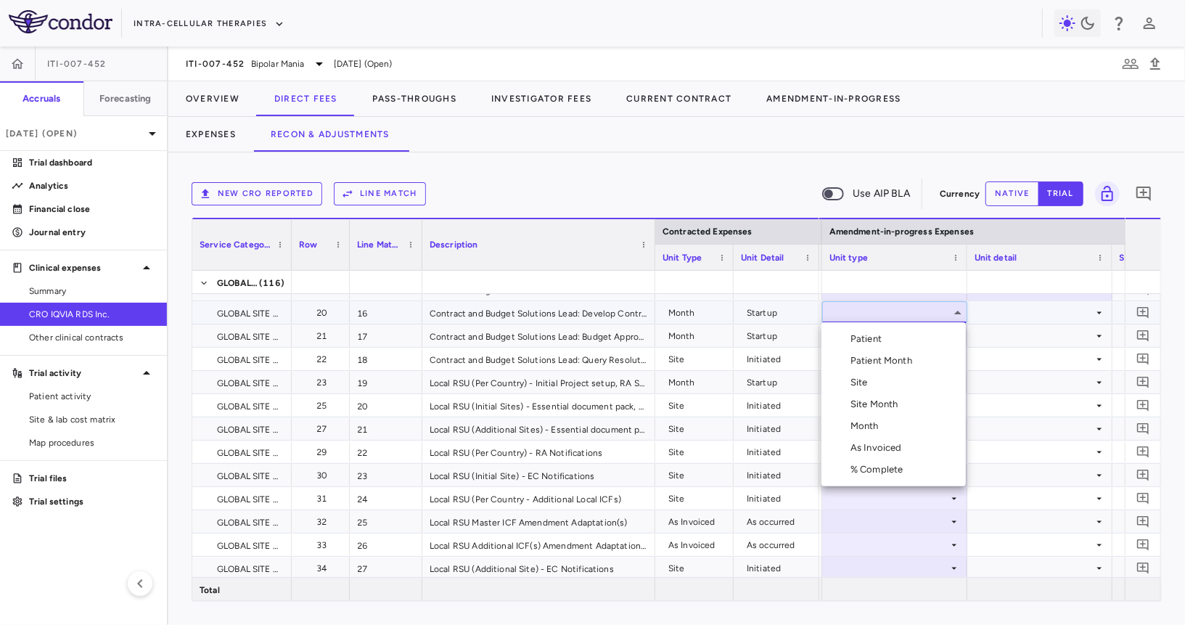
click at [895, 420] on li "Month" at bounding box center [893, 426] width 144 height 22
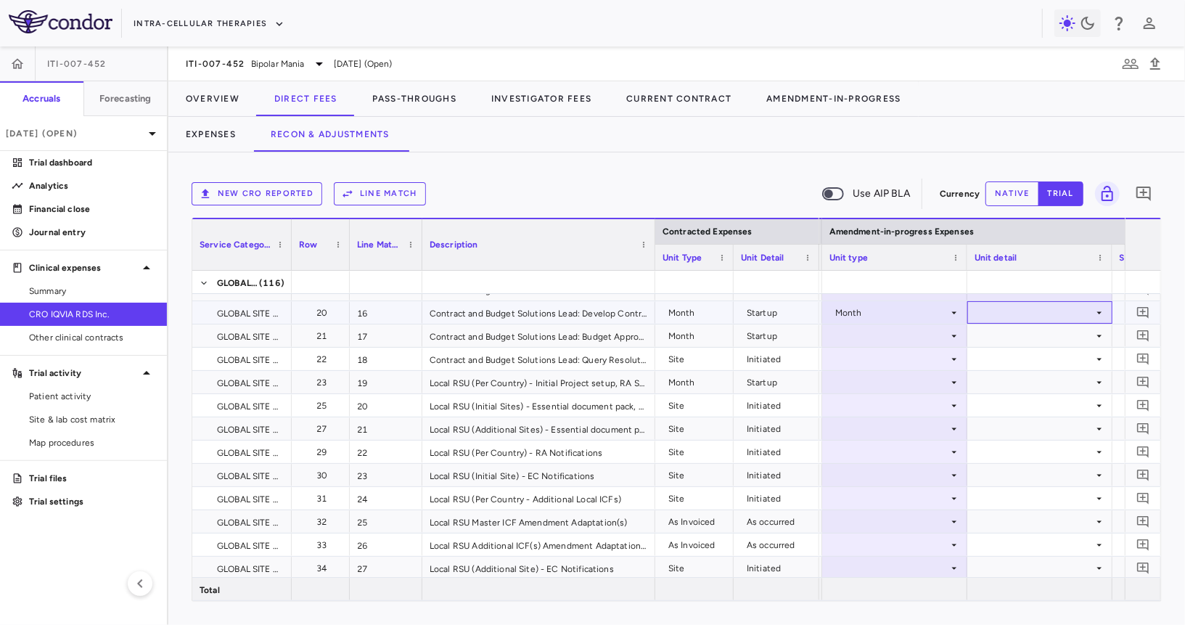
click at [1010, 303] on div at bounding box center [1040, 312] width 131 height 21
click at [1006, 332] on div "Startup" at bounding box center [1015, 338] width 38 height 13
click at [906, 336] on div at bounding box center [894, 335] width 131 height 21
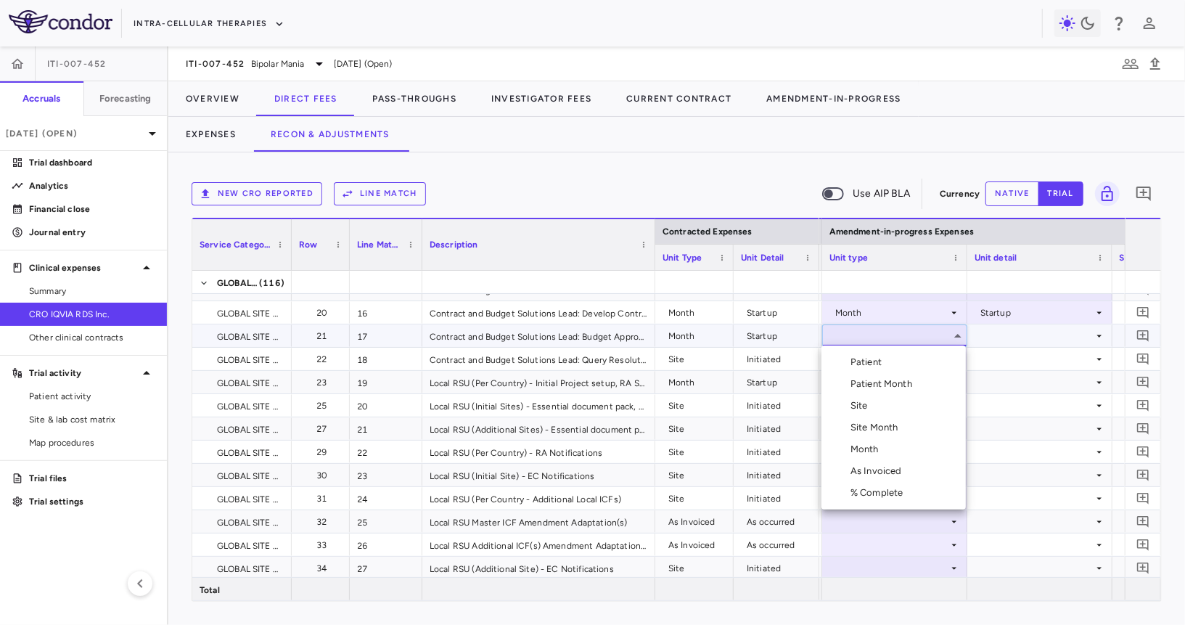
click at [889, 448] on li "Month" at bounding box center [893, 449] width 144 height 22
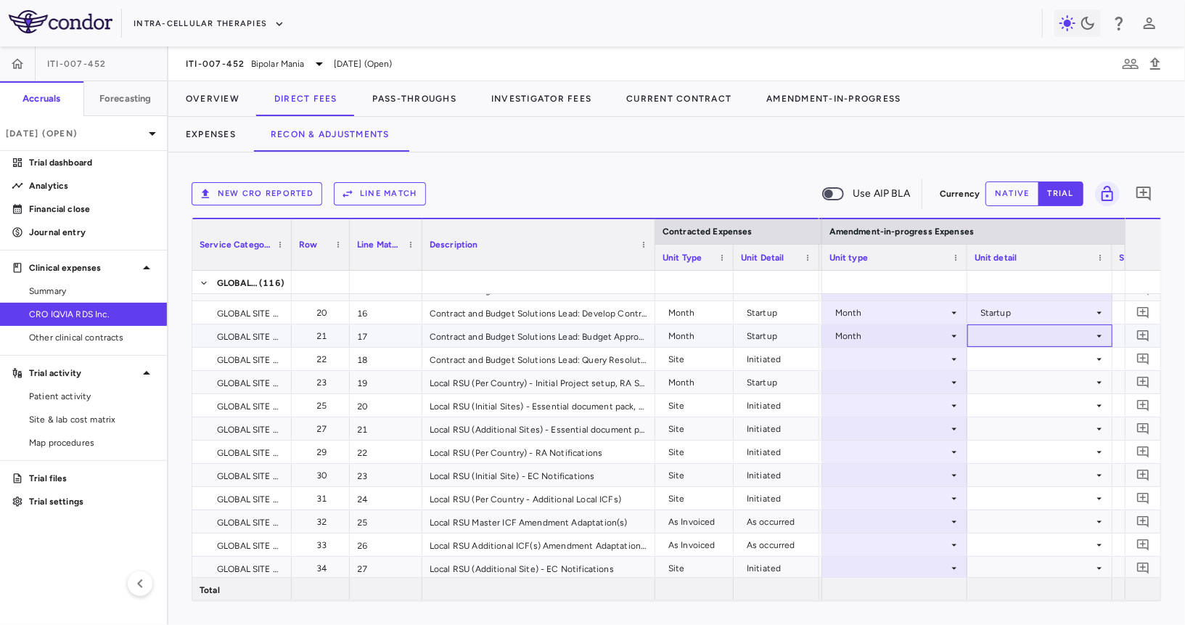
click at [1017, 336] on div at bounding box center [1040, 335] width 131 height 21
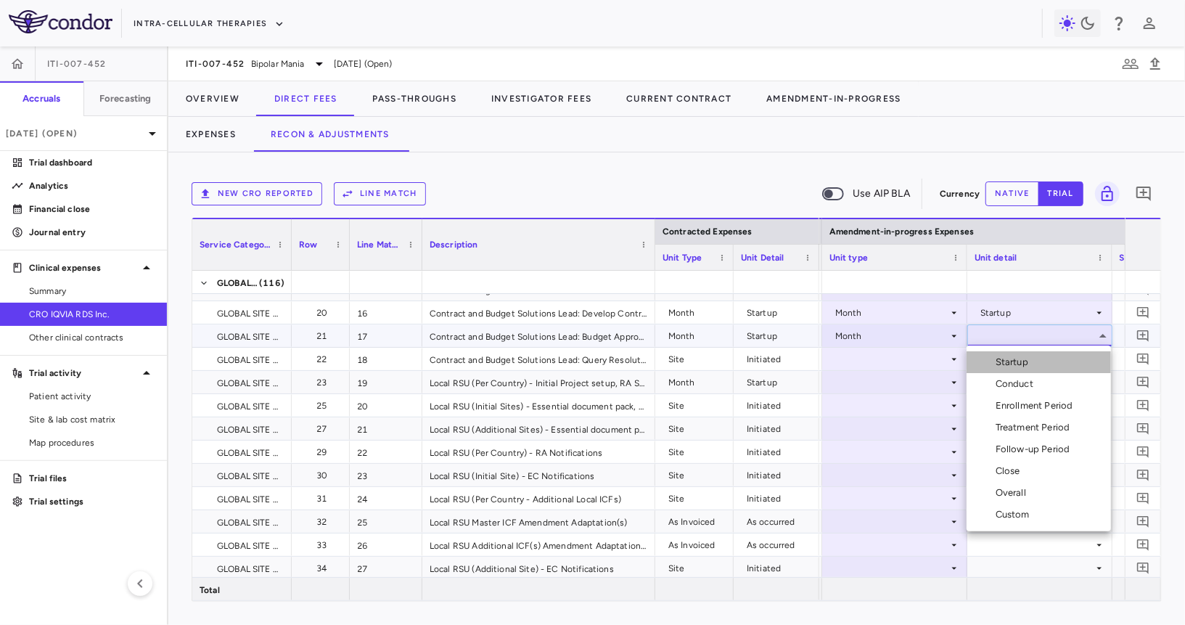
click at [1017, 358] on div "Startup" at bounding box center [1015, 362] width 38 height 13
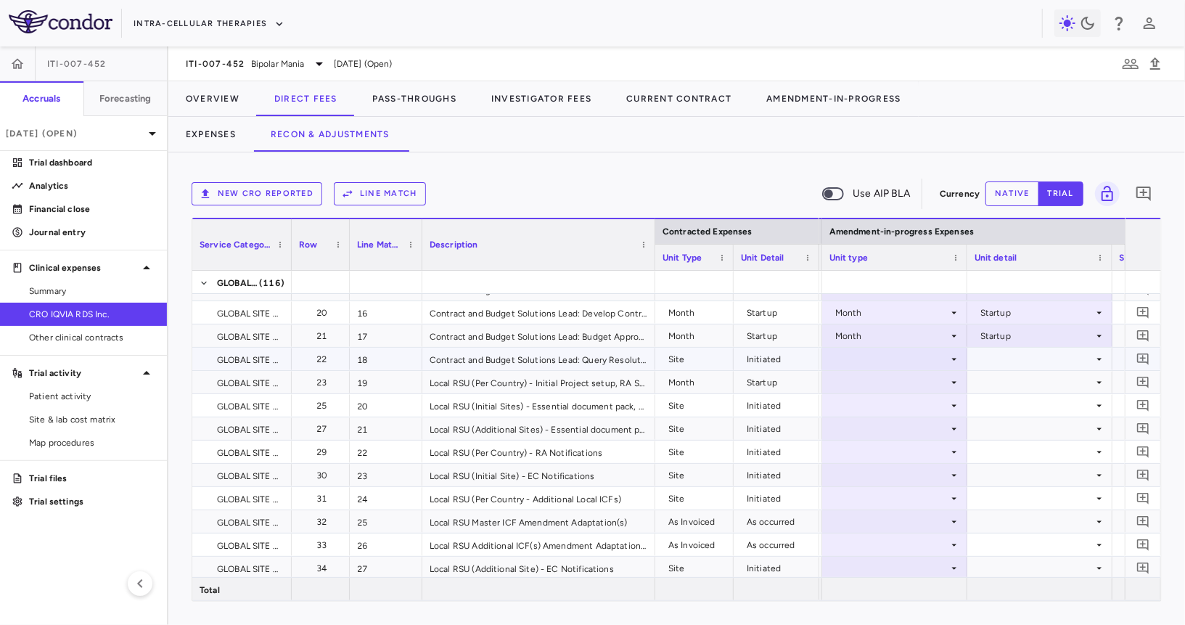
click at [905, 359] on div at bounding box center [894, 358] width 131 height 21
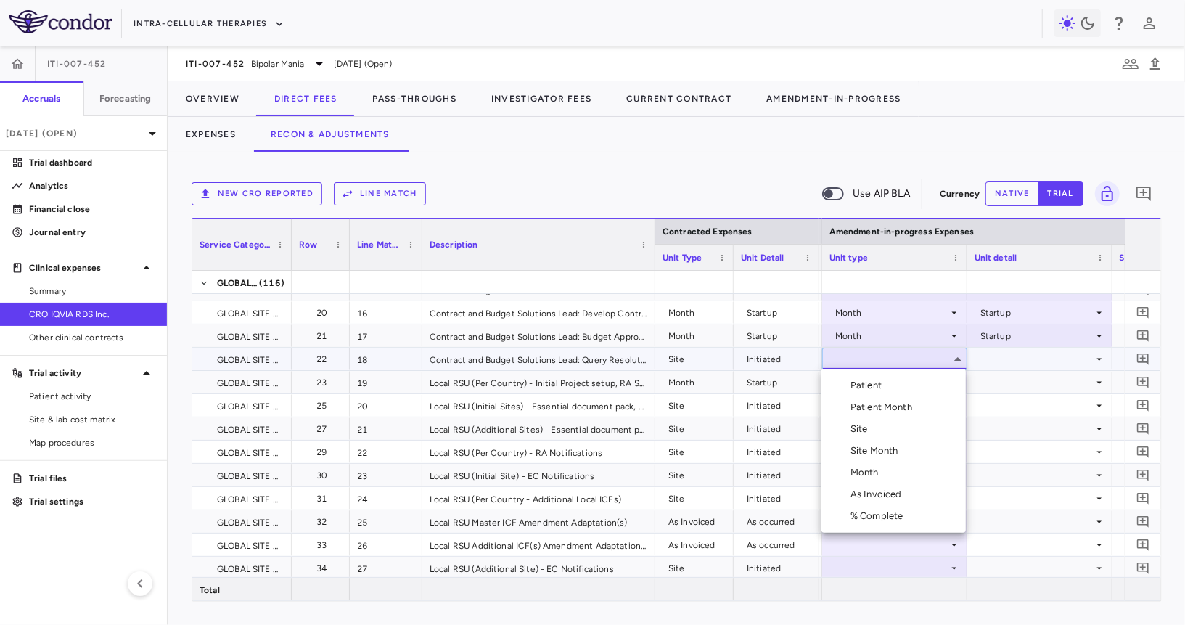
click at [892, 430] on li "Site" at bounding box center [893, 429] width 144 height 22
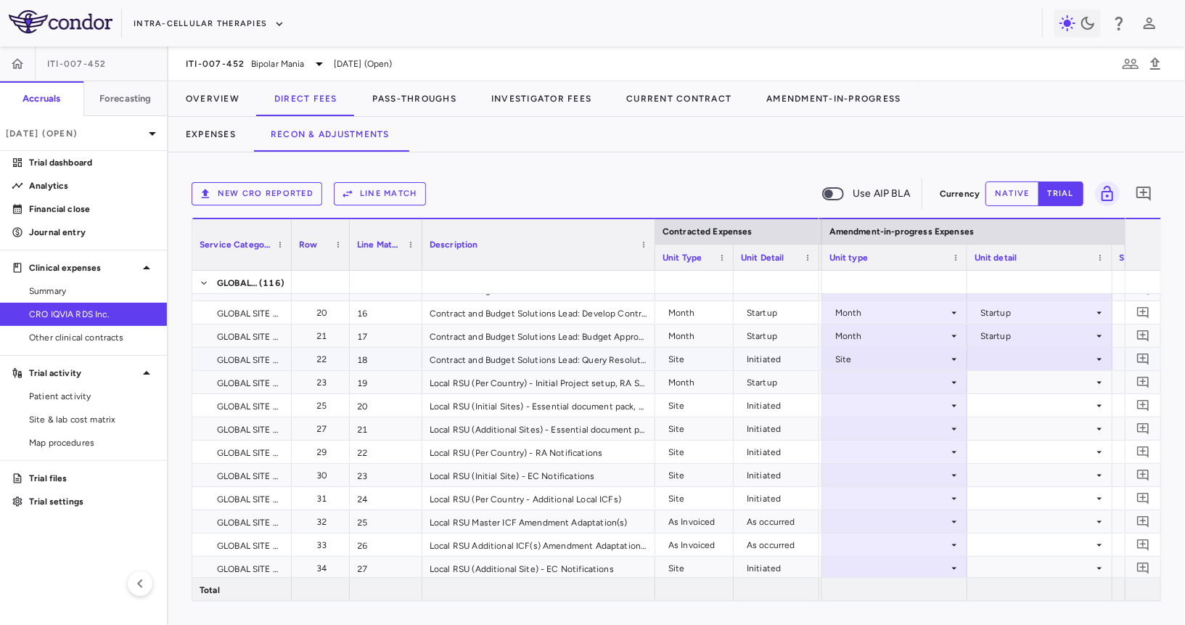
click at [1011, 358] on div at bounding box center [1040, 358] width 131 height 21
click at [1012, 401] on div "Initiated" at bounding box center [1017, 407] width 42 height 13
click at [921, 375] on div at bounding box center [894, 382] width 131 height 21
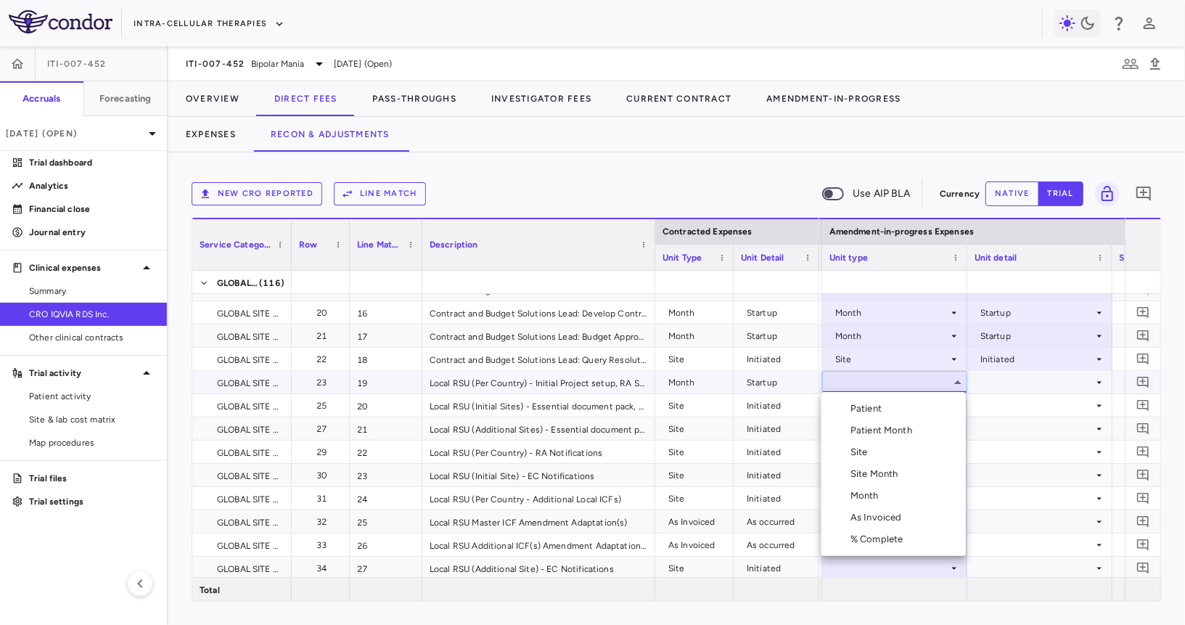
click at [903, 485] on li "Month" at bounding box center [893, 496] width 144 height 22
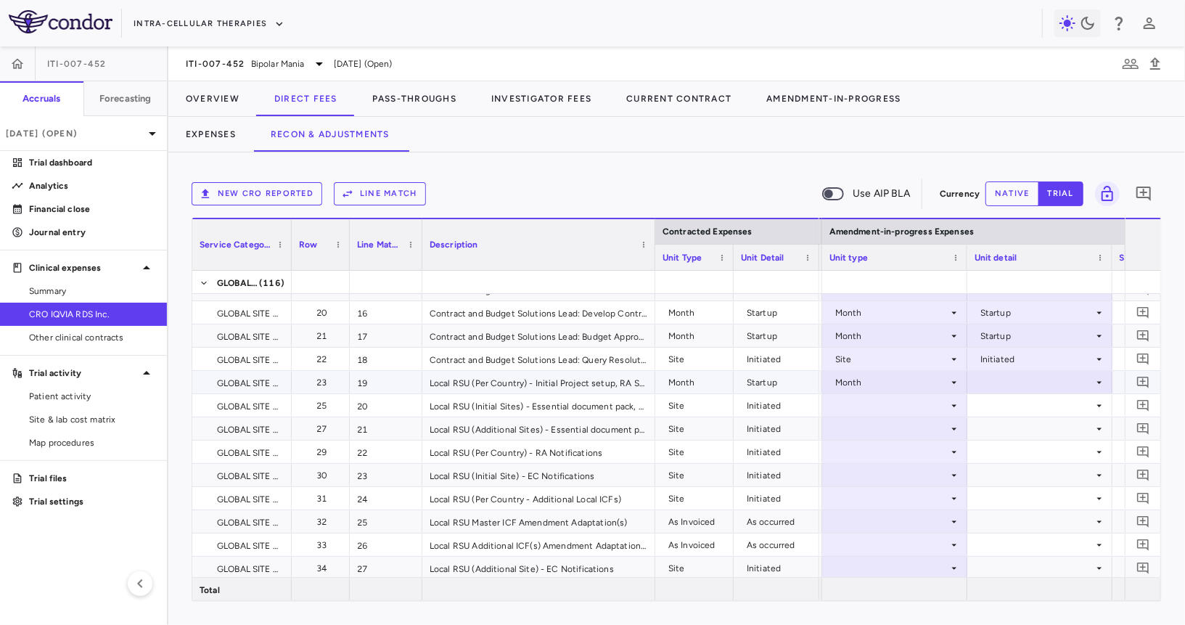
click at [1012, 382] on div at bounding box center [1040, 382] width 131 height 21
click at [1006, 395] on ul "Select Startup Conduct Enrollment Period Treatment Period Follow-up Period Clos…" at bounding box center [1039, 485] width 144 height 186
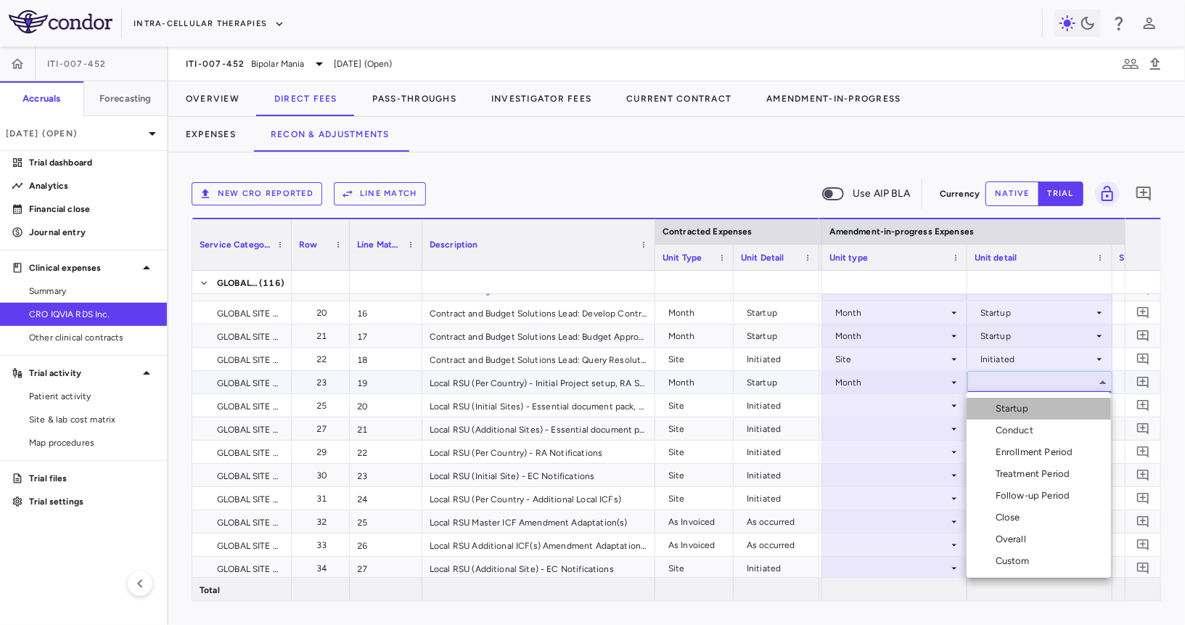
click at [1004, 401] on li "Startup" at bounding box center [1039, 409] width 144 height 22
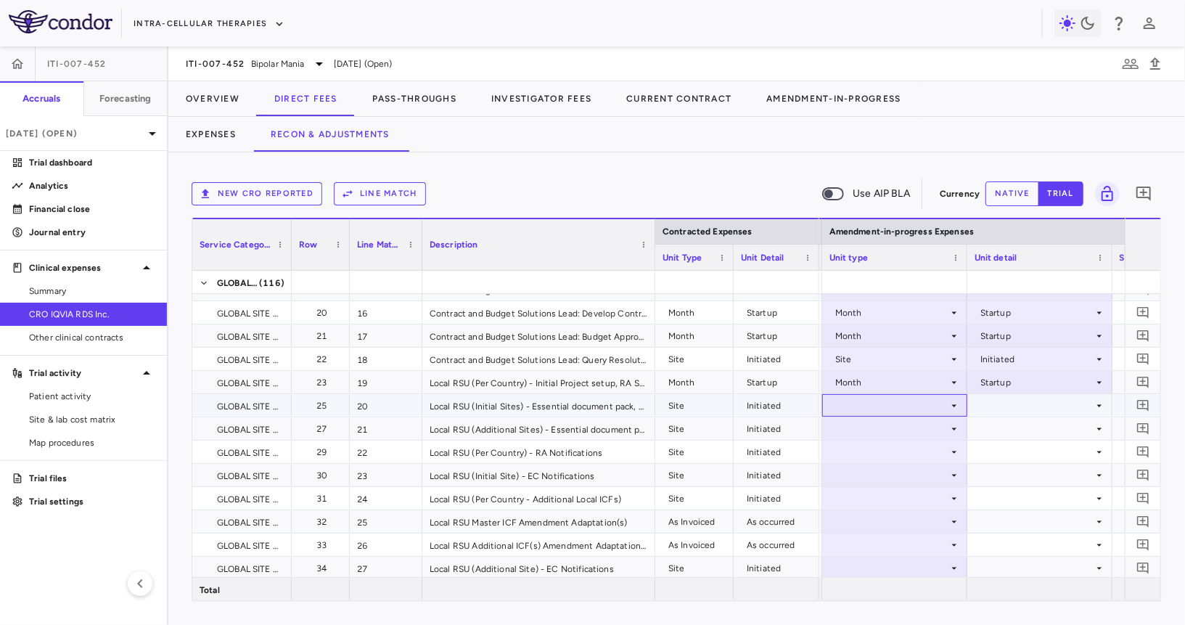
click at [895, 403] on div at bounding box center [894, 405] width 131 height 21
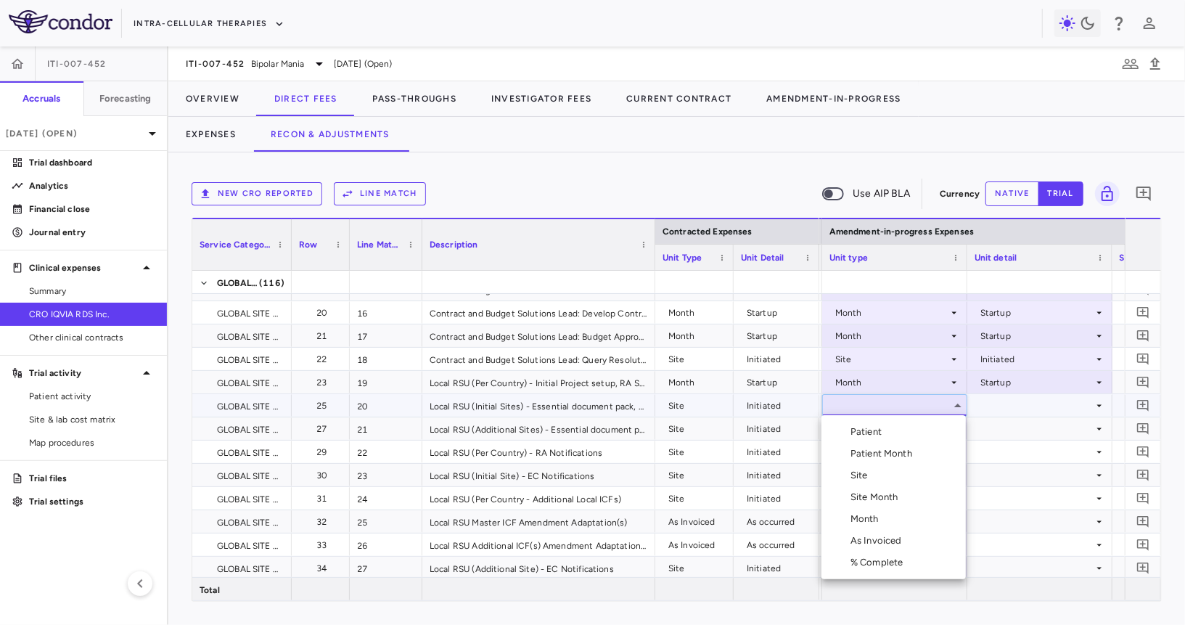
click at [870, 483] on li "Site" at bounding box center [893, 475] width 144 height 22
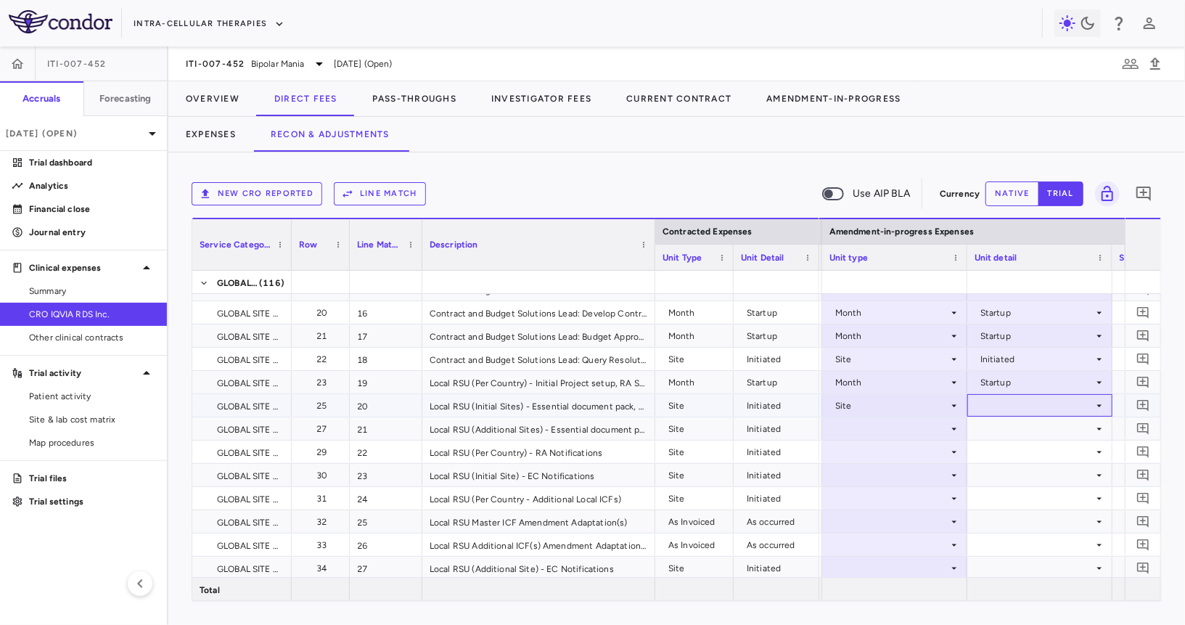
click at [1017, 406] on div at bounding box center [1040, 405] width 131 height 21
click at [1019, 459] on div "Initiated" at bounding box center [1017, 453] width 42 height 13
click at [911, 419] on div at bounding box center [894, 428] width 131 height 21
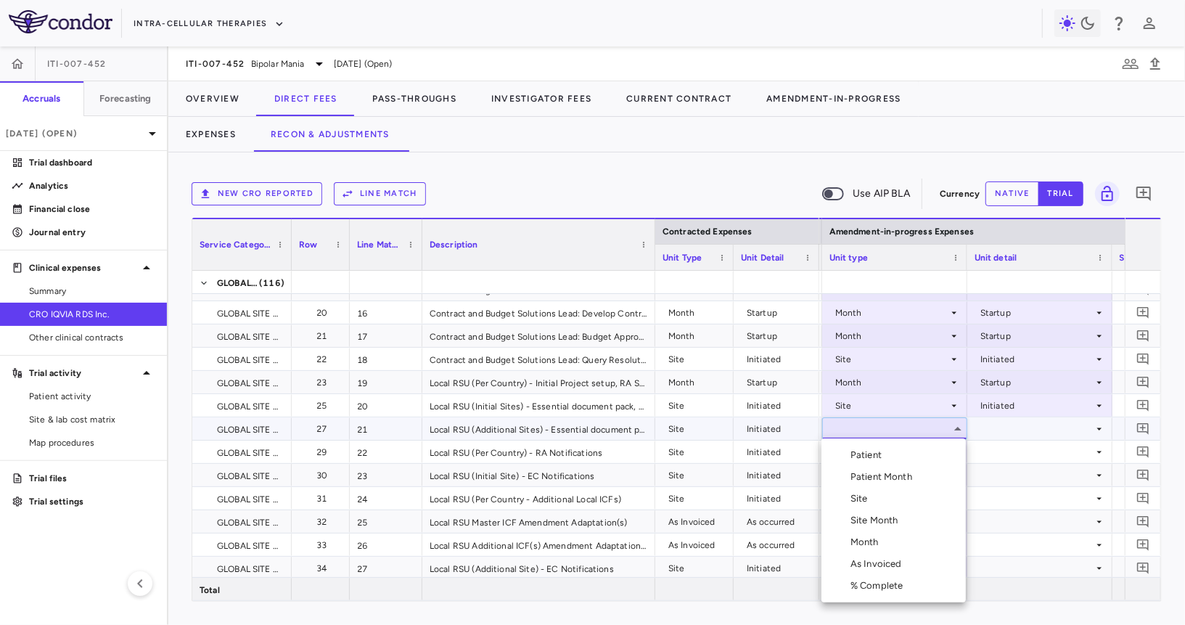
click at [879, 491] on li "Site" at bounding box center [893, 499] width 144 height 22
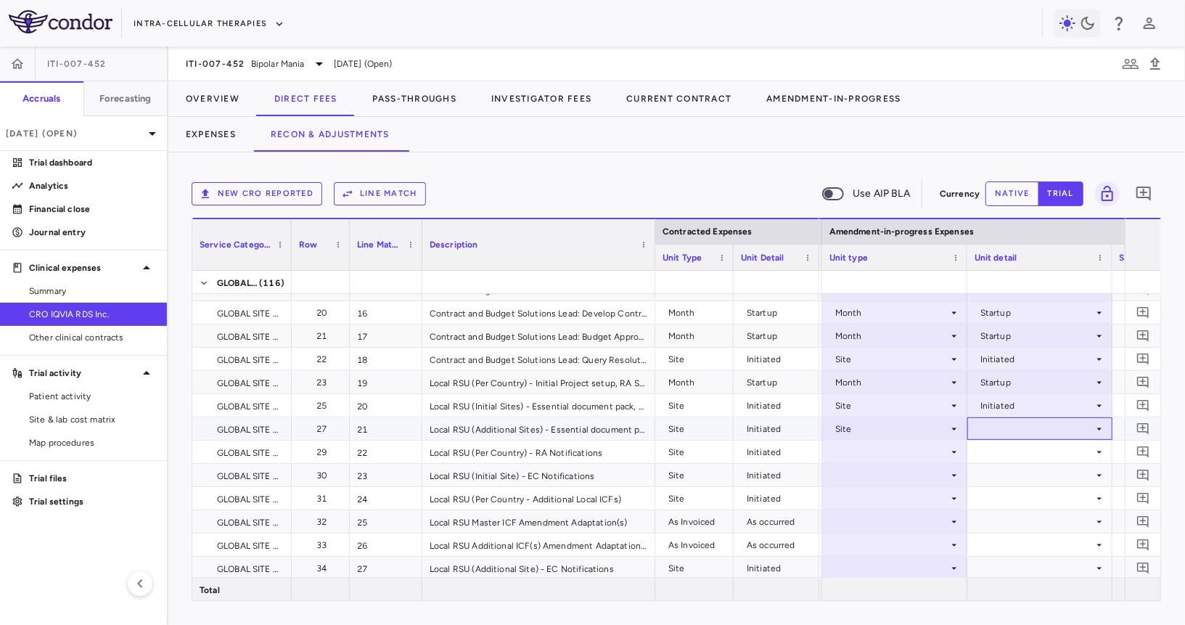
click at [1016, 435] on div at bounding box center [1040, 428] width 131 height 21
click at [1014, 480] on div "Initiated" at bounding box center [1017, 476] width 42 height 13
click at [876, 451] on div at bounding box center [894, 451] width 131 height 21
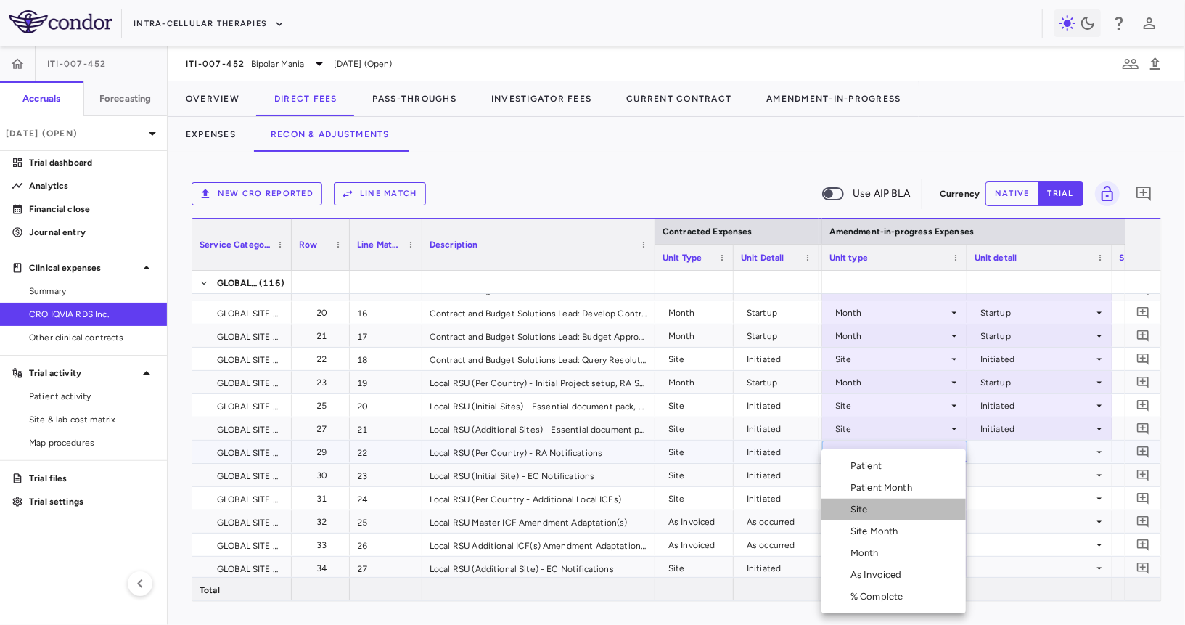
click at [889, 504] on li "Site" at bounding box center [893, 510] width 144 height 22
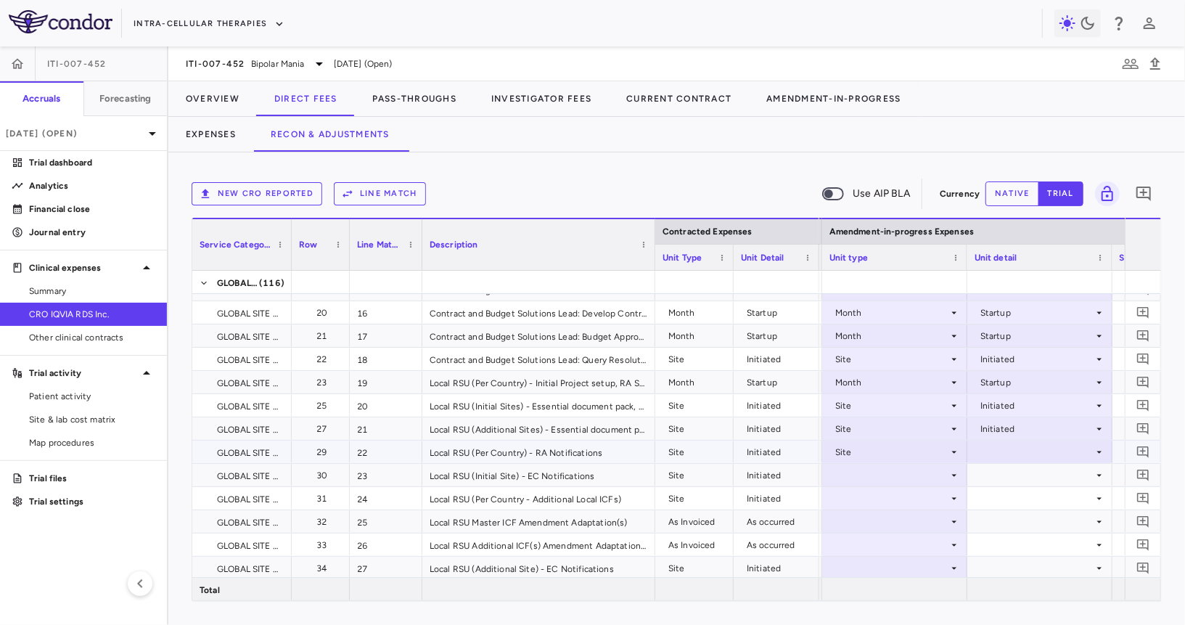
click at [1006, 455] on div at bounding box center [1040, 451] width 131 height 21
click at [1015, 492] on li "Initiated" at bounding box center [1039, 500] width 144 height 22
click at [891, 474] on div at bounding box center [894, 474] width 131 height 21
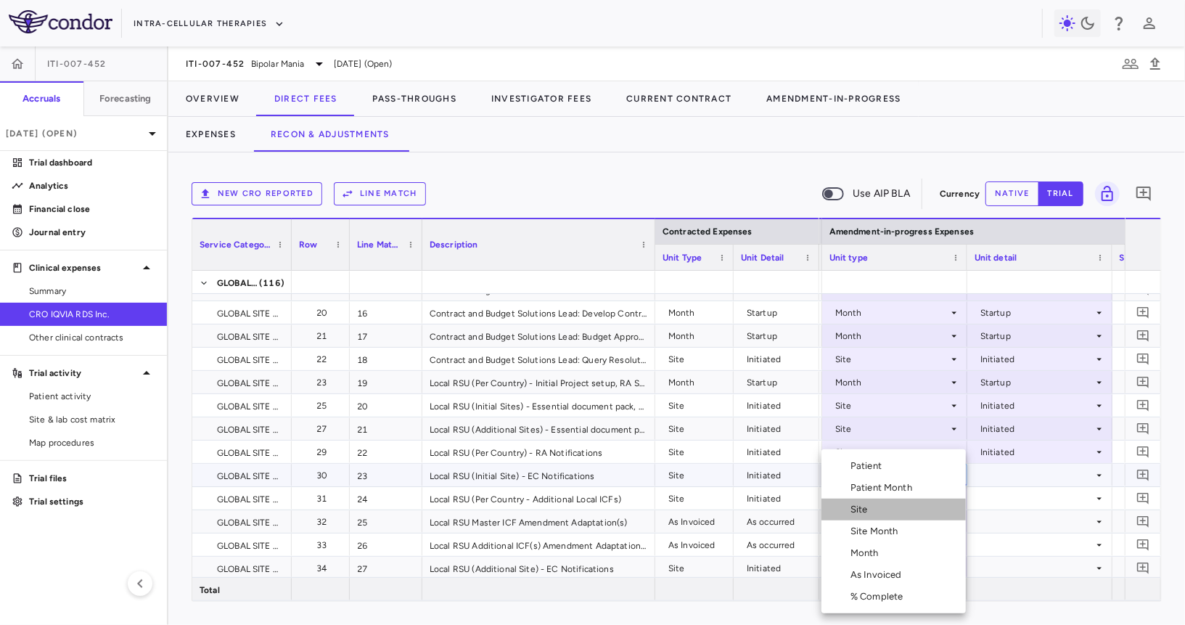
click at [883, 513] on li "Site" at bounding box center [893, 510] width 144 height 22
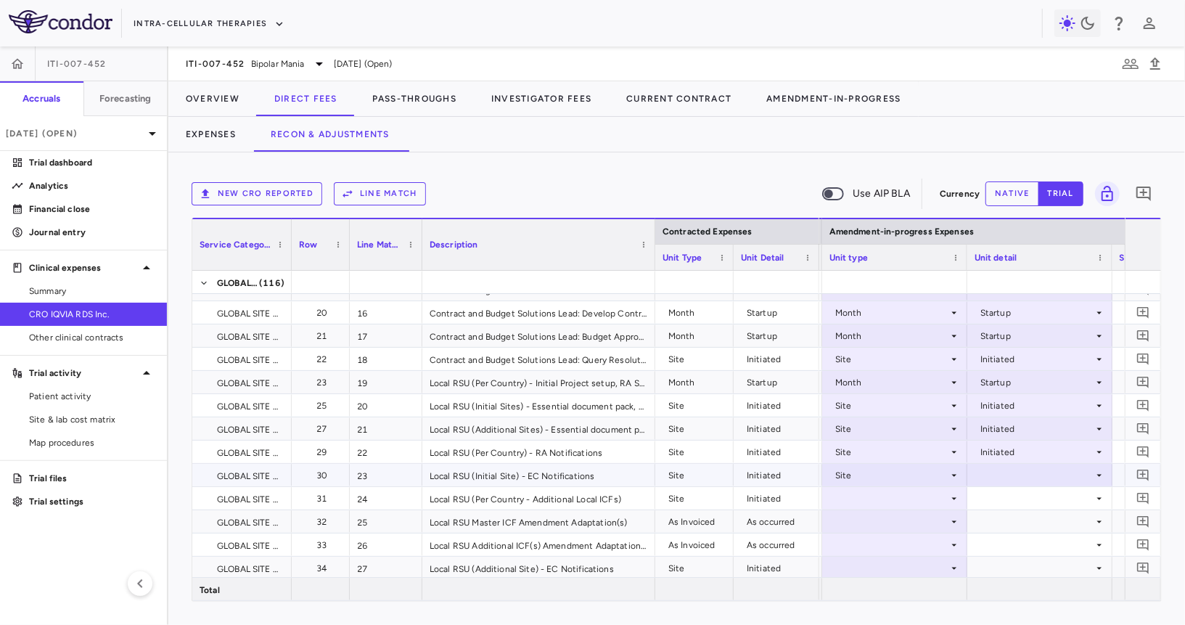
click at [1013, 479] on div at bounding box center [1040, 474] width 131 height 21
click at [1014, 517] on div "Initiated" at bounding box center [1017, 523] width 42 height 13
click at [883, 491] on div at bounding box center [894, 498] width 131 height 21
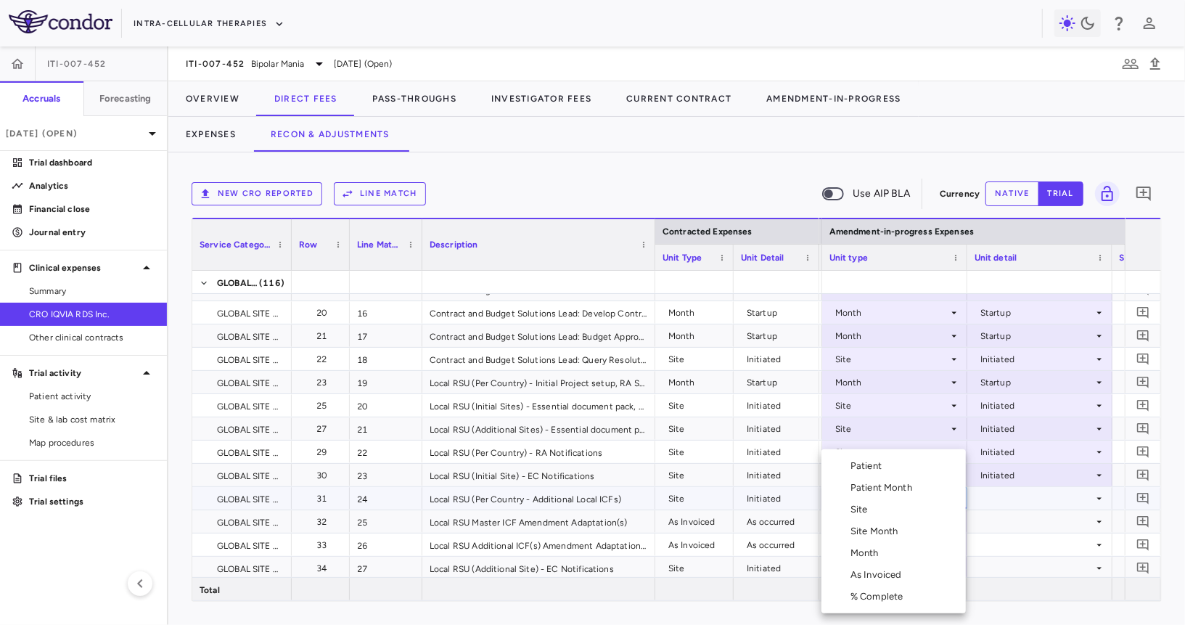
click at [883, 511] on li "Site" at bounding box center [893, 510] width 144 height 22
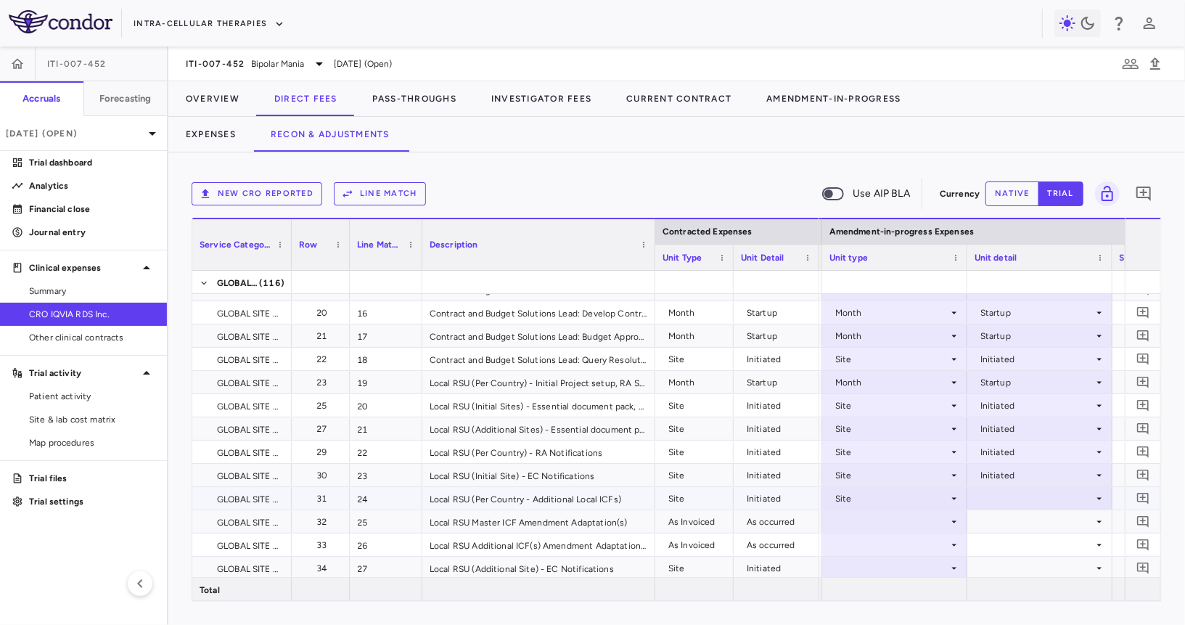
click at [1016, 502] on div at bounding box center [1040, 498] width 131 height 21
click at [1020, 542] on div "Initiated" at bounding box center [1017, 546] width 42 height 13
click at [896, 517] on div at bounding box center [894, 521] width 131 height 21
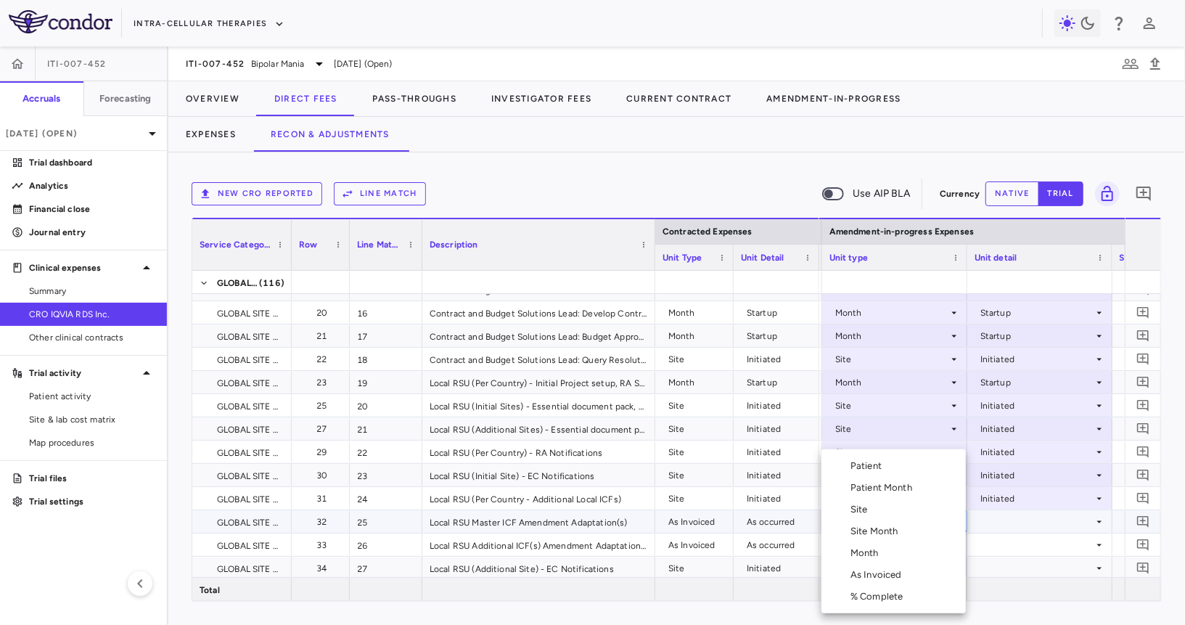
click at [876, 573] on div "As Invoiced" at bounding box center [878, 574] width 57 height 13
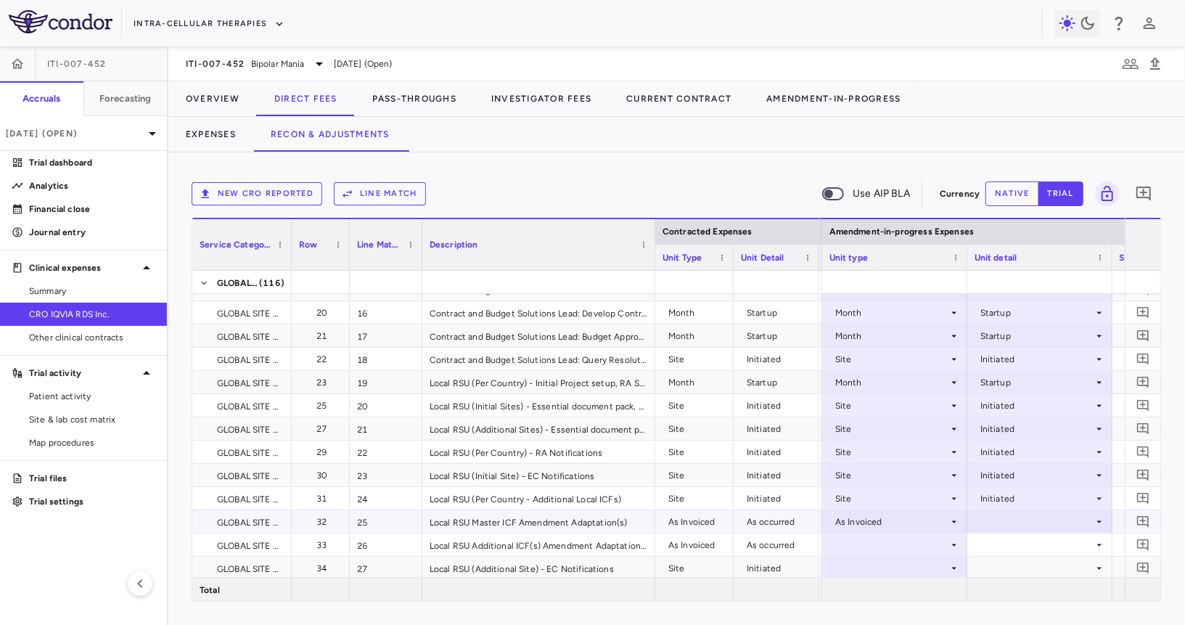
click at [1030, 522] on div at bounding box center [1040, 521] width 131 height 21
click at [1020, 546] on div "As occurred" at bounding box center [1025, 547] width 58 height 13
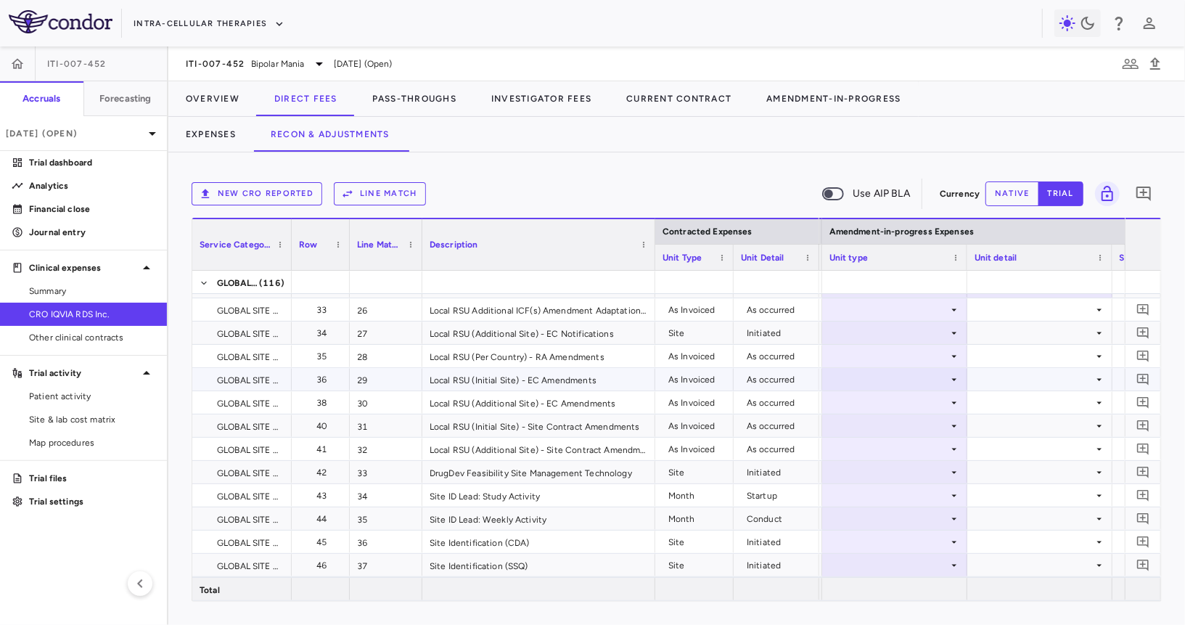
scroll to position [650, 0]
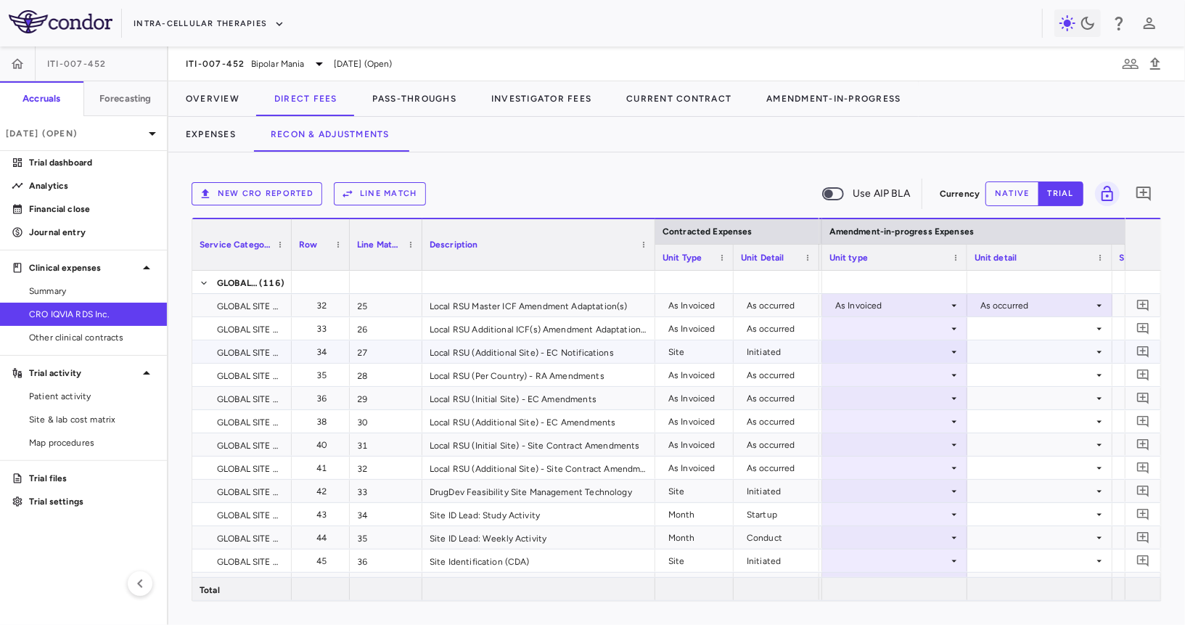
click at [911, 321] on div at bounding box center [894, 328] width 131 height 21
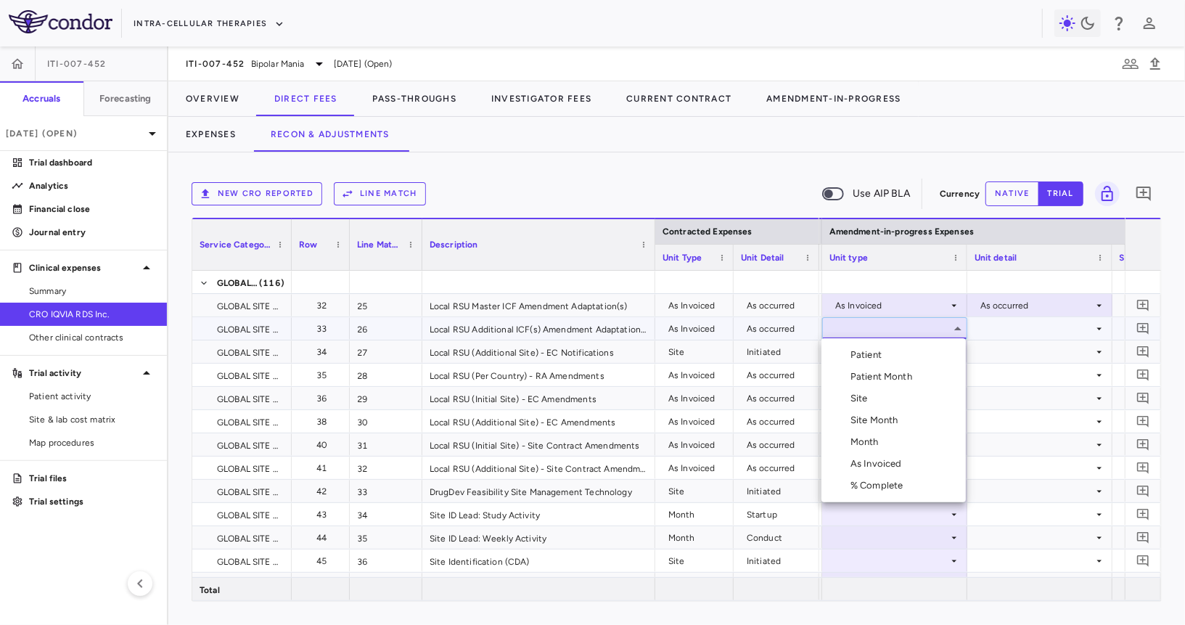
click at [875, 463] on div "As Invoiced" at bounding box center [878, 463] width 57 height 13
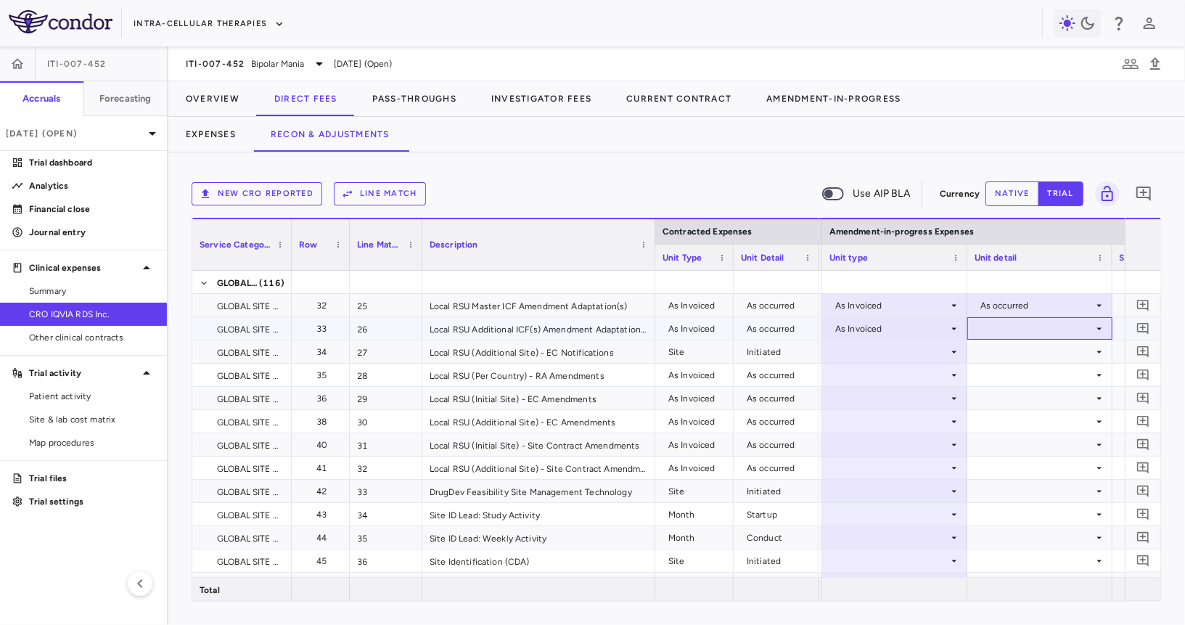
click at [1001, 323] on div at bounding box center [1040, 328] width 131 height 21
click at [1010, 357] on div "As occurred" at bounding box center [1025, 354] width 58 height 13
click at [885, 354] on div at bounding box center [894, 351] width 131 height 21
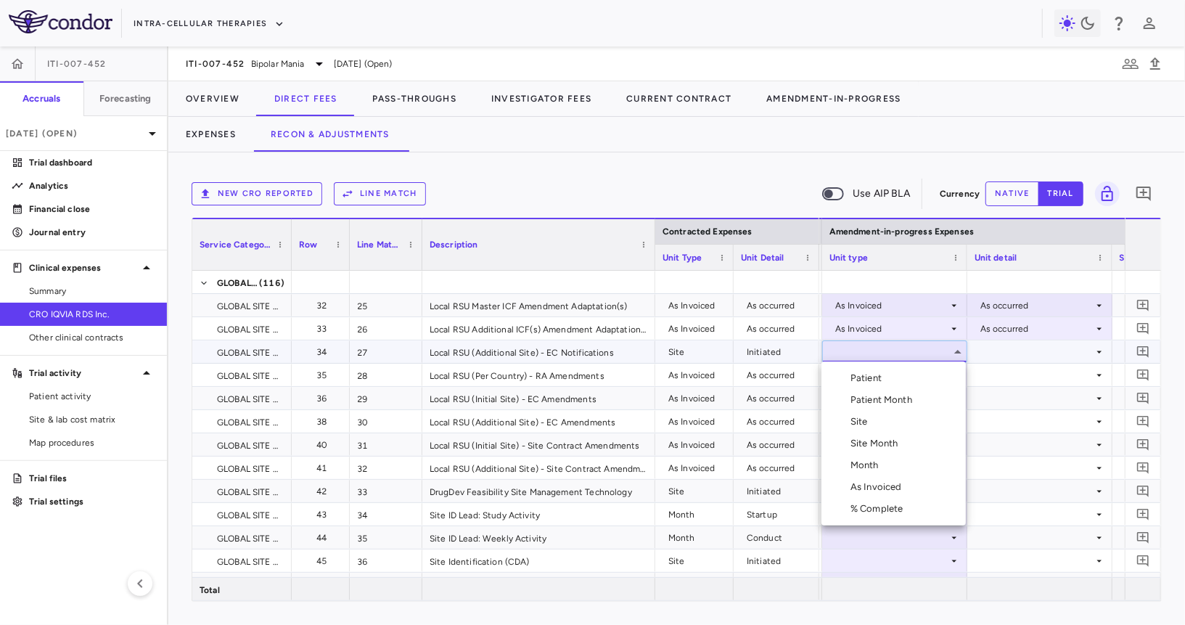
click at [871, 422] on div "Site" at bounding box center [861, 421] width 23 height 13
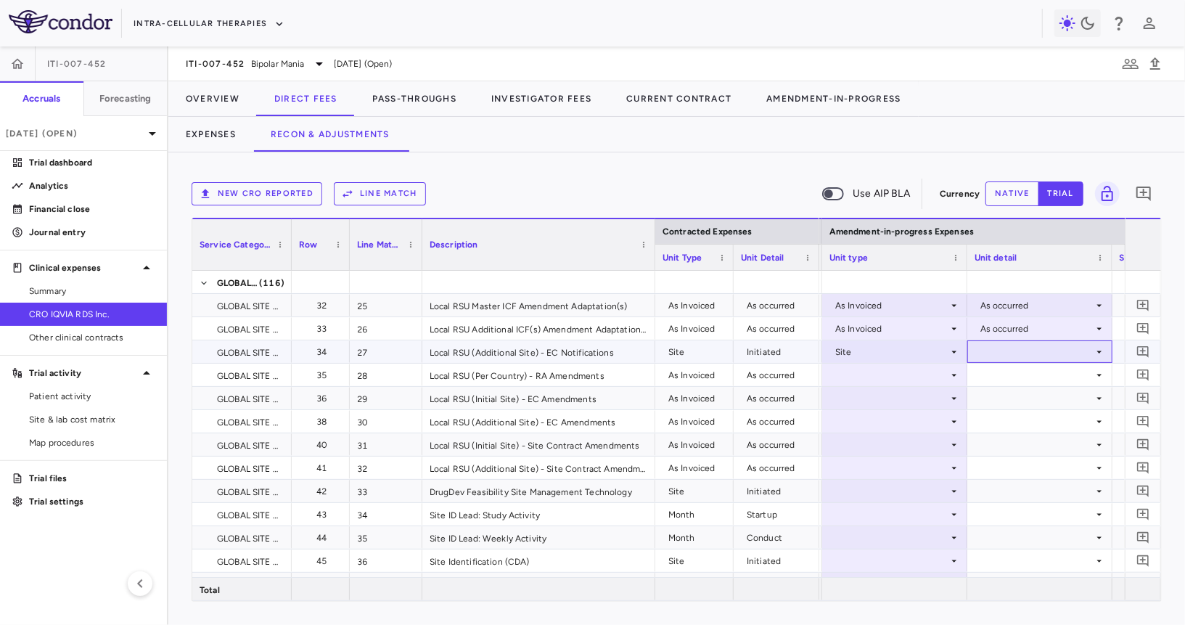
click at [1002, 354] on div at bounding box center [1040, 351] width 131 height 21
click at [1006, 405] on div "Initiated" at bounding box center [1017, 399] width 42 height 13
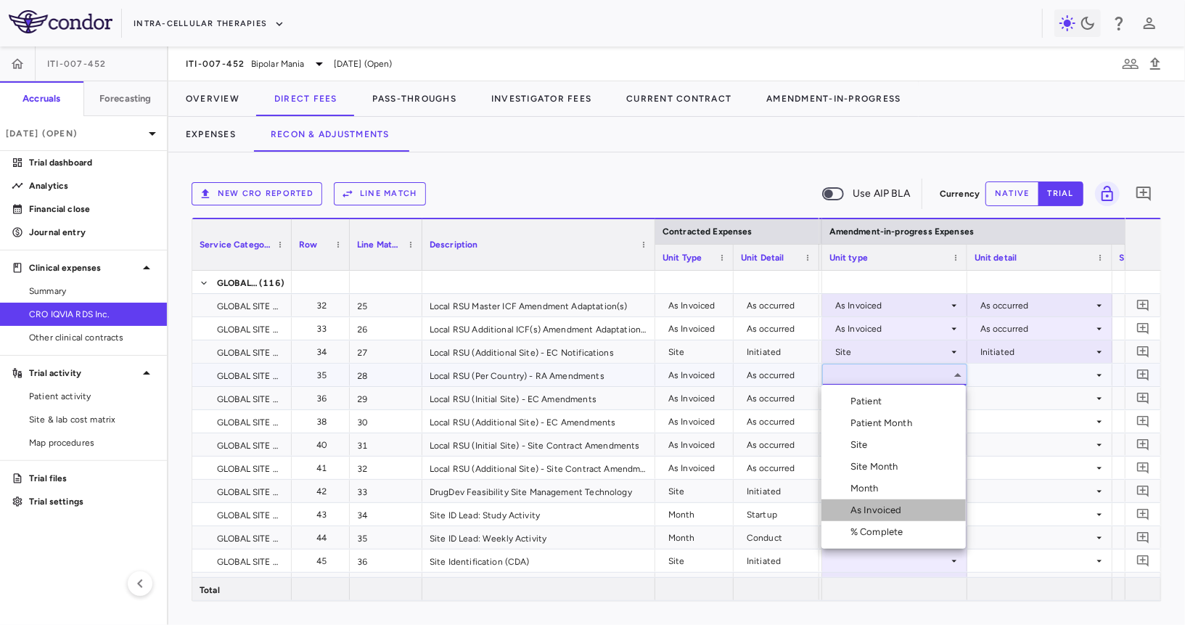
click at [878, 512] on div "As Invoiced" at bounding box center [878, 510] width 57 height 13
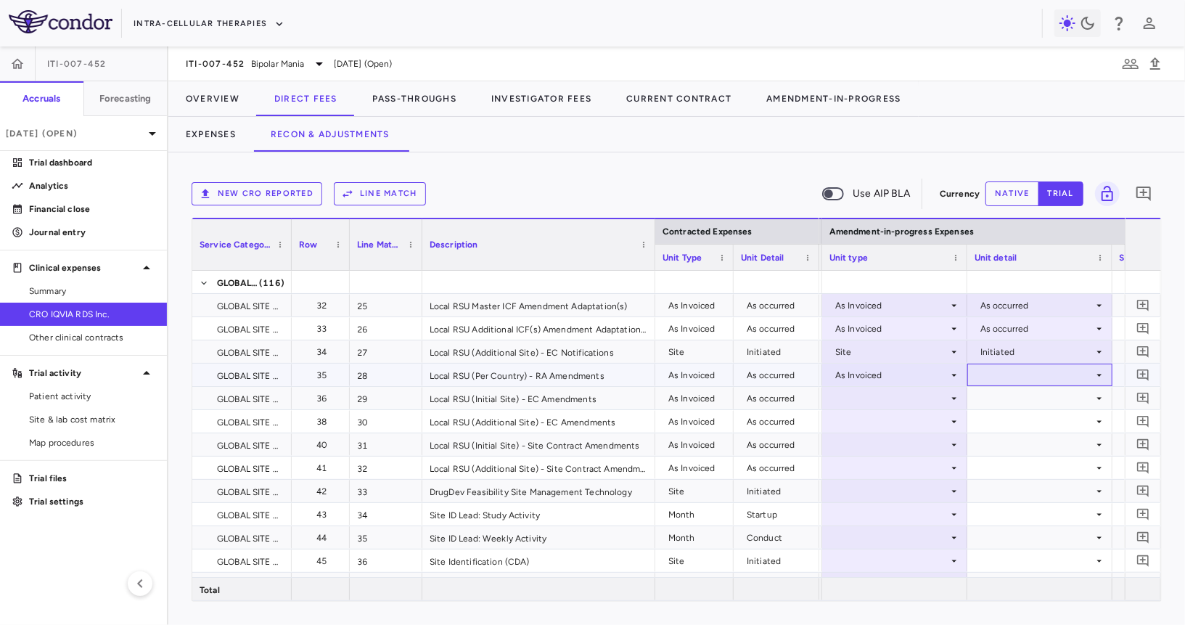
click at [1030, 374] on div at bounding box center [1040, 374] width 131 height 21
click at [1022, 402] on div "As occurred" at bounding box center [1025, 401] width 58 height 13
click at [885, 395] on div at bounding box center [894, 397] width 131 height 21
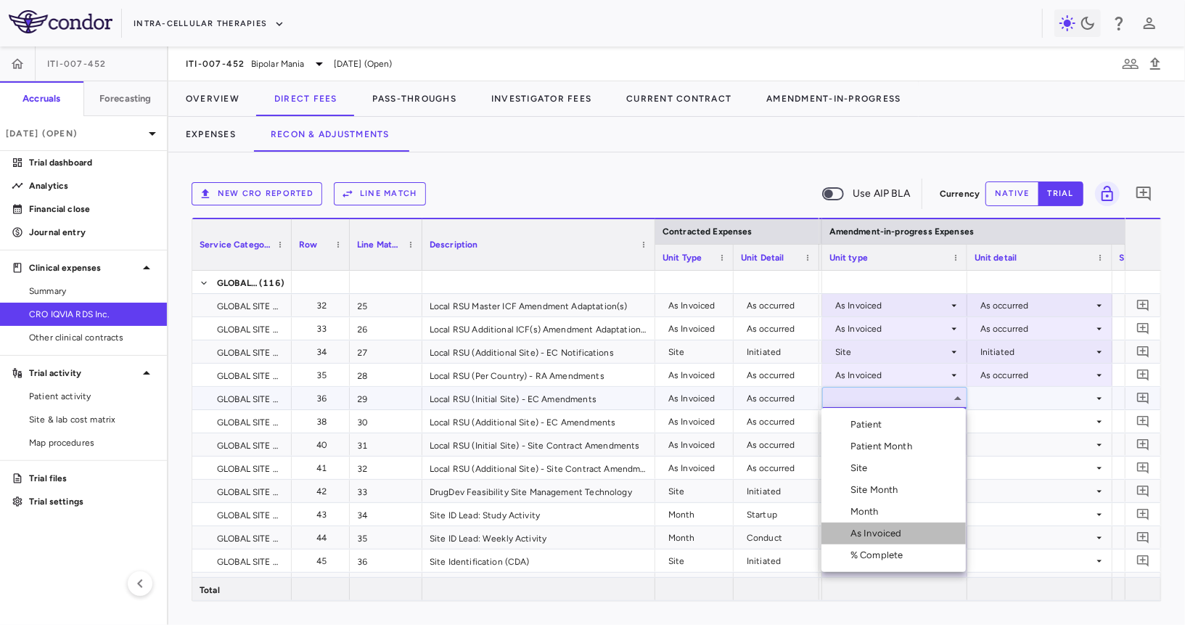
click at [871, 533] on div "As Invoiced" at bounding box center [878, 533] width 57 height 13
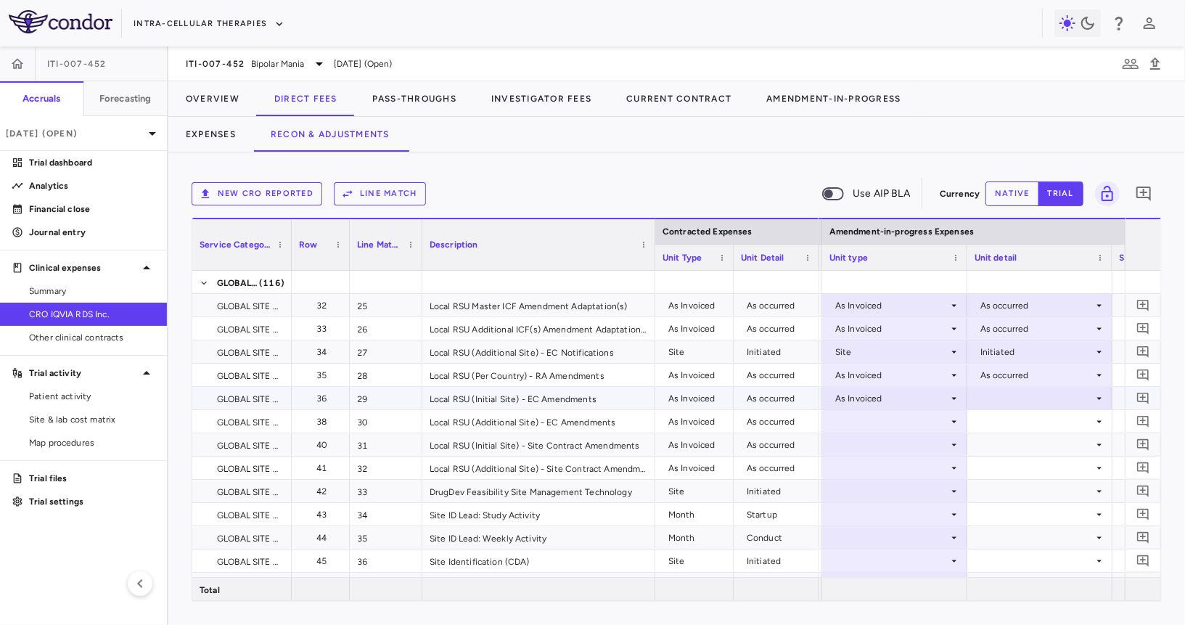
click at [1039, 395] on div at bounding box center [1040, 397] width 131 height 21
click at [1027, 424] on div "As occurred" at bounding box center [1025, 424] width 58 height 13
click at [909, 420] on div at bounding box center [894, 421] width 131 height 21
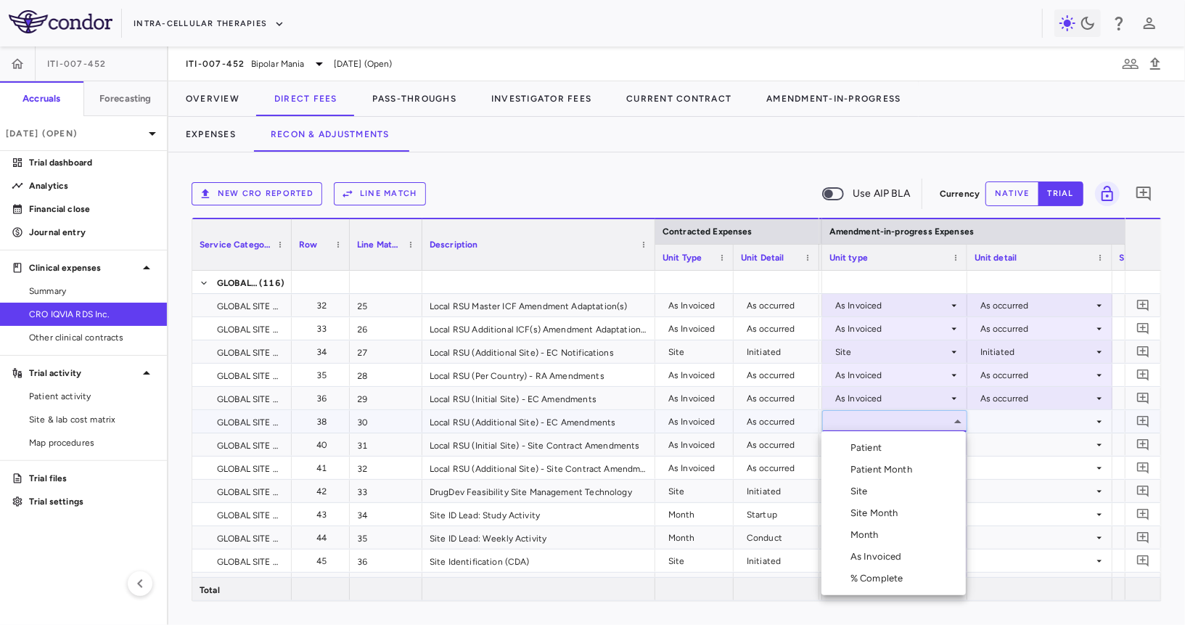
click at [882, 555] on div "As Invoiced" at bounding box center [878, 556] width 57 height 13
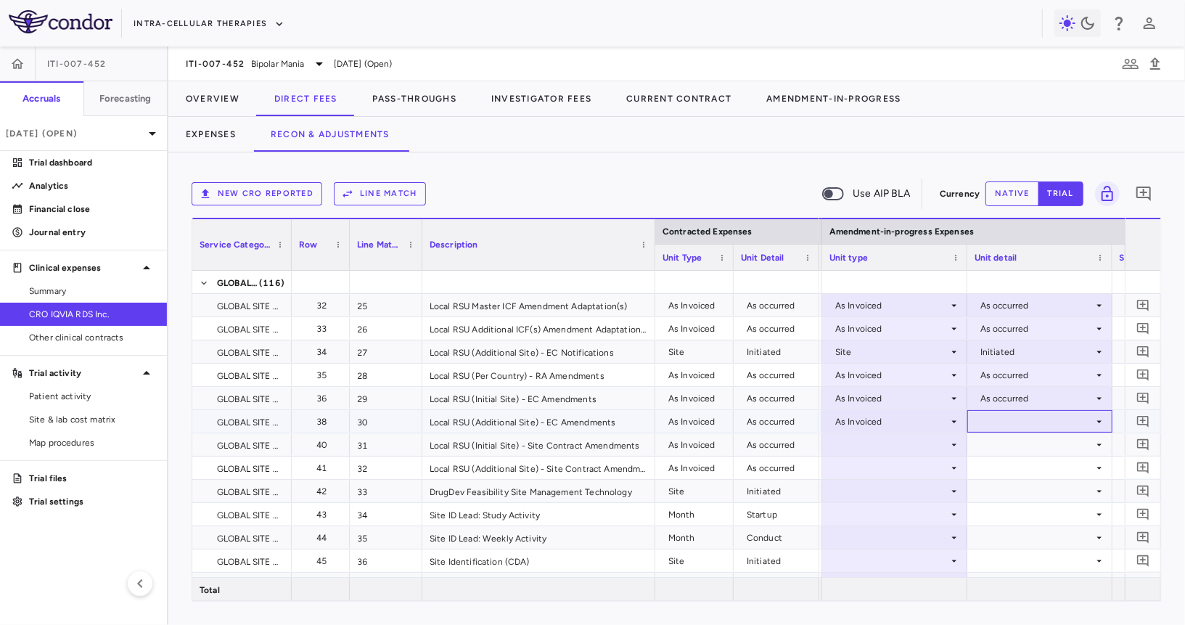
click at [1022, 418] on div at bounding box center [1040, 421] width 131 height 21
click at [1016, 447] on div "As occurred" at bounding box center [1025, 447] width 58 height 13
click at [887, 447] on div at bounding box center [894, 444] width 131 height 21
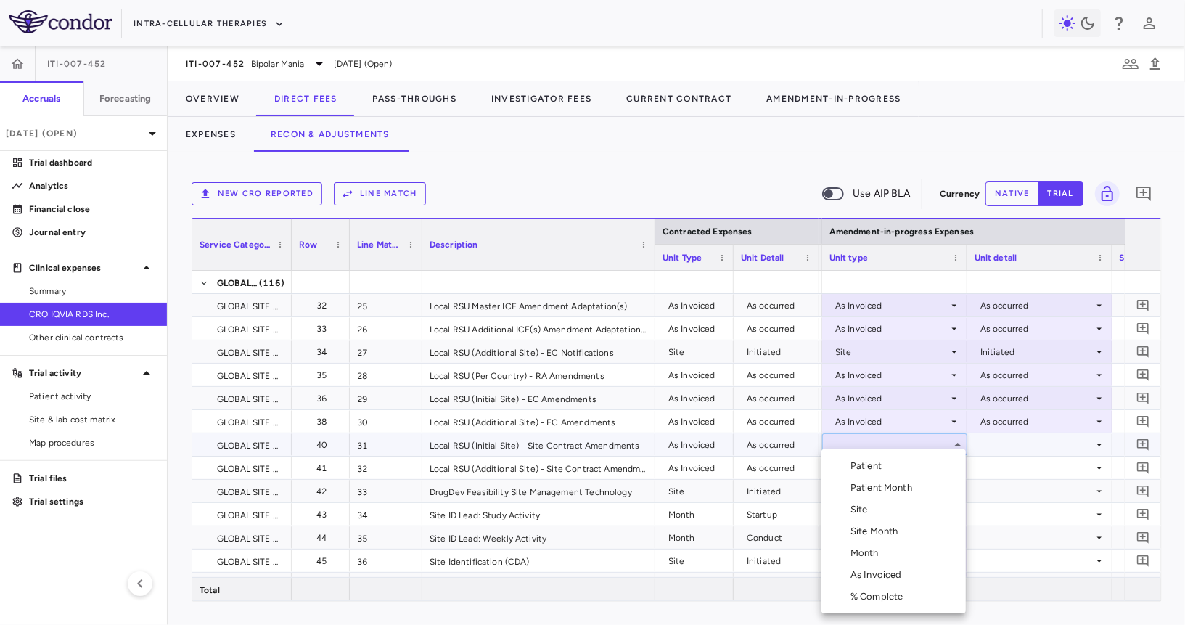
click at [878, 575] on div "As Invoiced" at bounding box center [878, 574] width 57 height 13
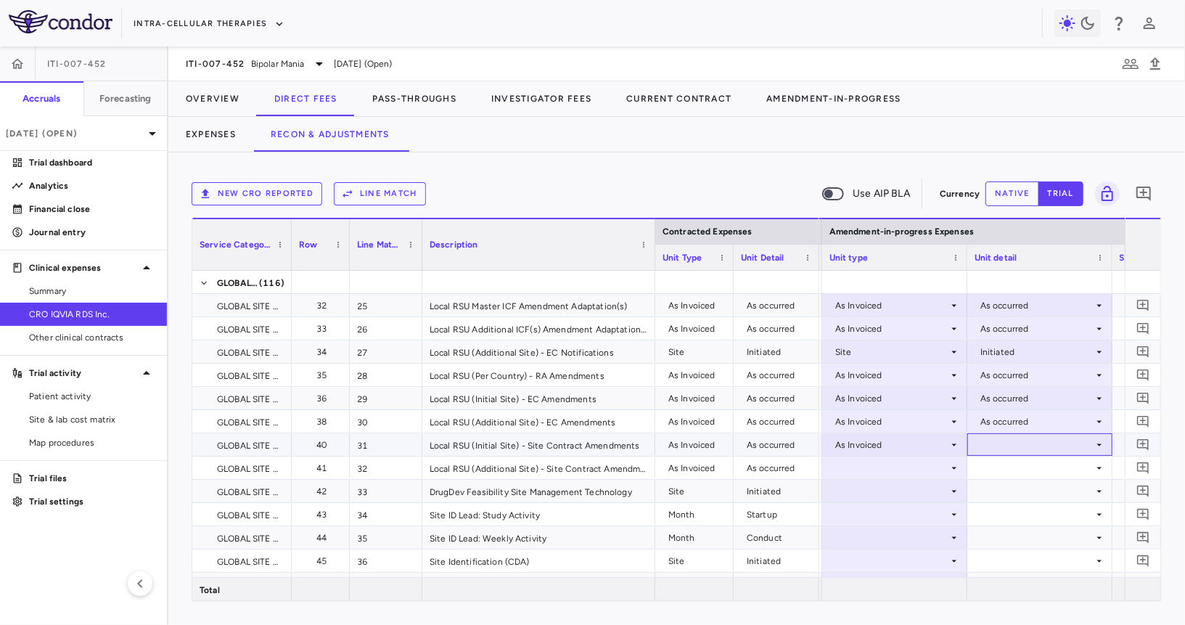
click at [1025, 446] on div at bounding box center [1040, 444] width 131 height 21
click at [1011, 474] on div "As occurred" at bounding box center [1025, 470] width 58 height 13
click at [869, 461] on div at bounding box center [894, 467] width 131 height 21
click at [913, 461] on div at bounding box center [894, 467] width 131 height 21
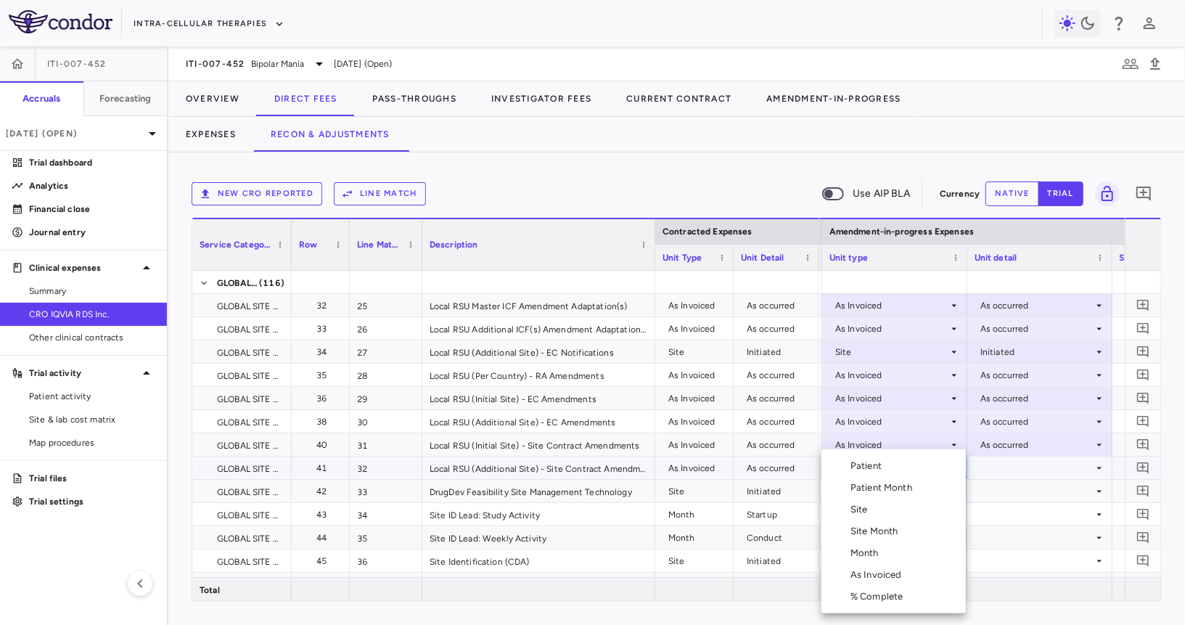
click at [884, 575] on div "As Invoiced" at bounding box center [878, 574] width 57 height 13
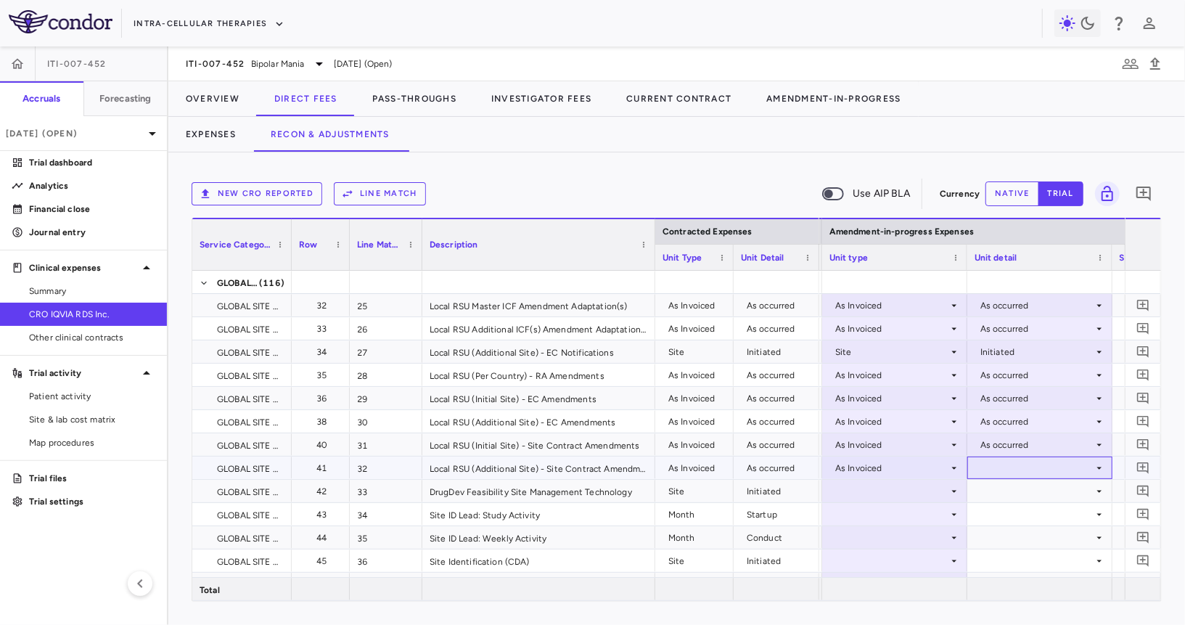
click at [1007, 467] on div at bounding box center [1040, 467] width 131 height 21
click at [1009, 489] on div "As occurred" at bounding box center [1025, 494] width 58 height 13
click at [870, 483] on div at bounding box center [894, 490] width 131 height 21
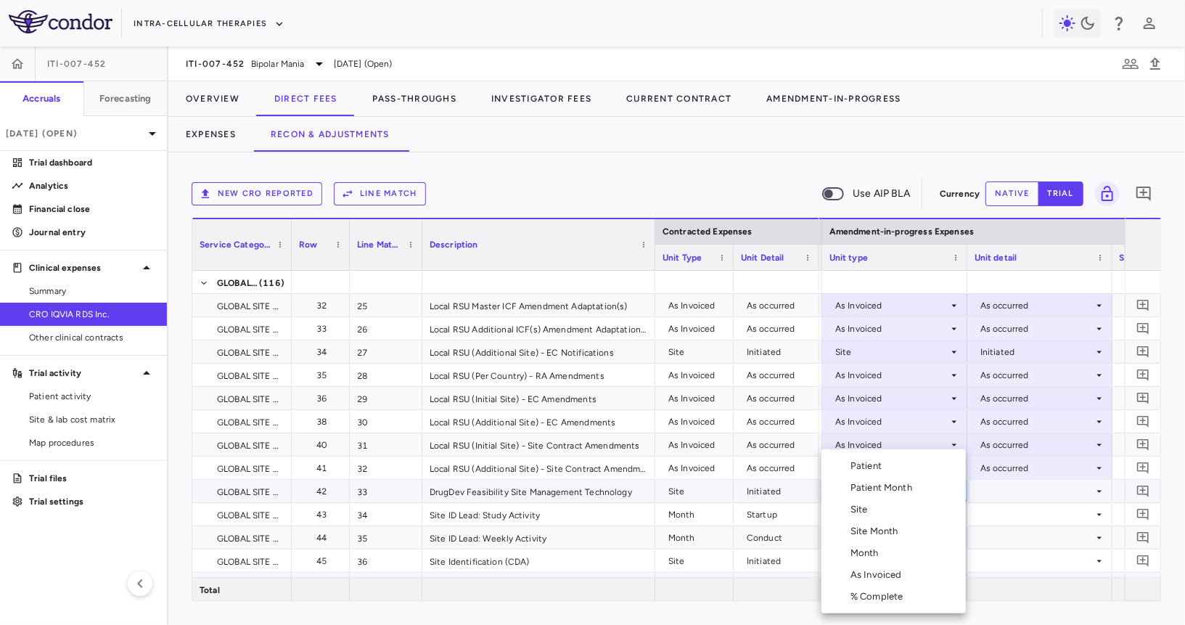
click at [871, 516] on li "Site" at bounding box center [893, 510] width 144 height 22
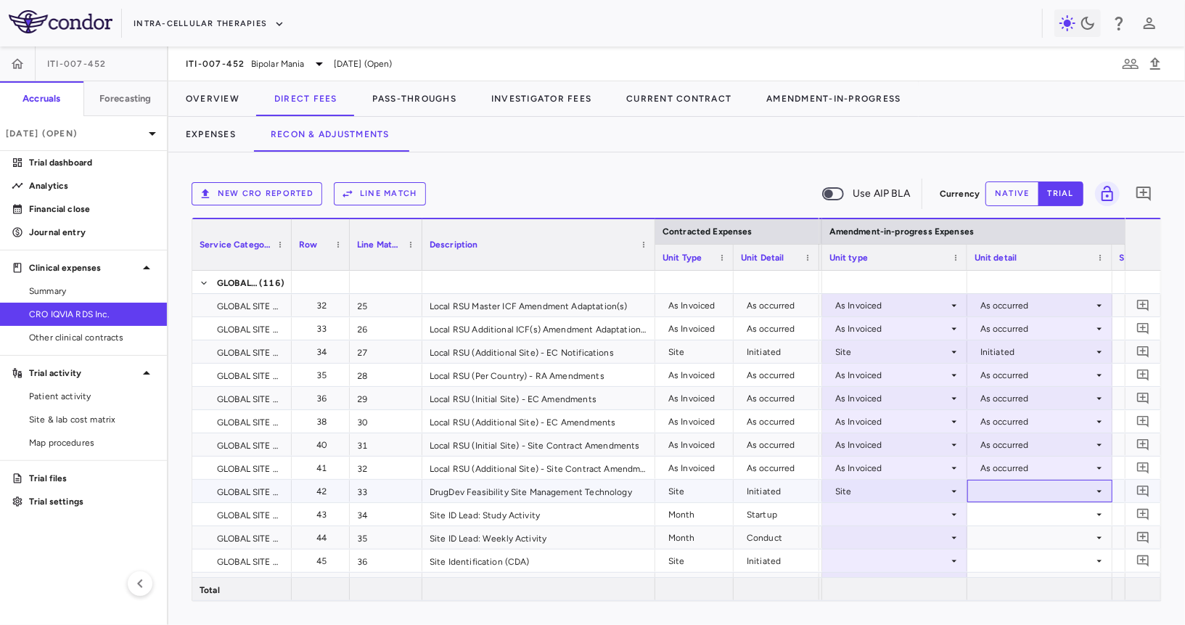
click at [1009, 498] on div at bounding box center [1040, 490] width 131 height 21
click at [1014, 536] on div "Initiated" at bounding box center [1017, 539] width 42 height 13
click at [908, 513] on div at bounding box center [894, 514] width 131 height 21
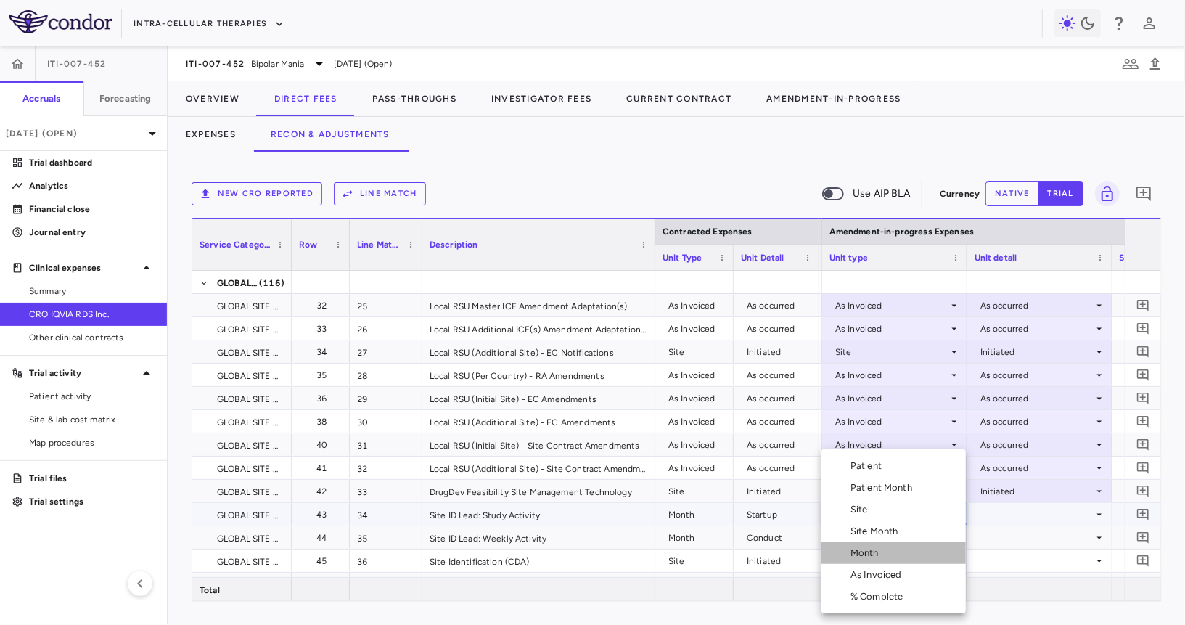
click at [899, 562] on li "Month" at bounding box center [893, 553] width 144 height 22
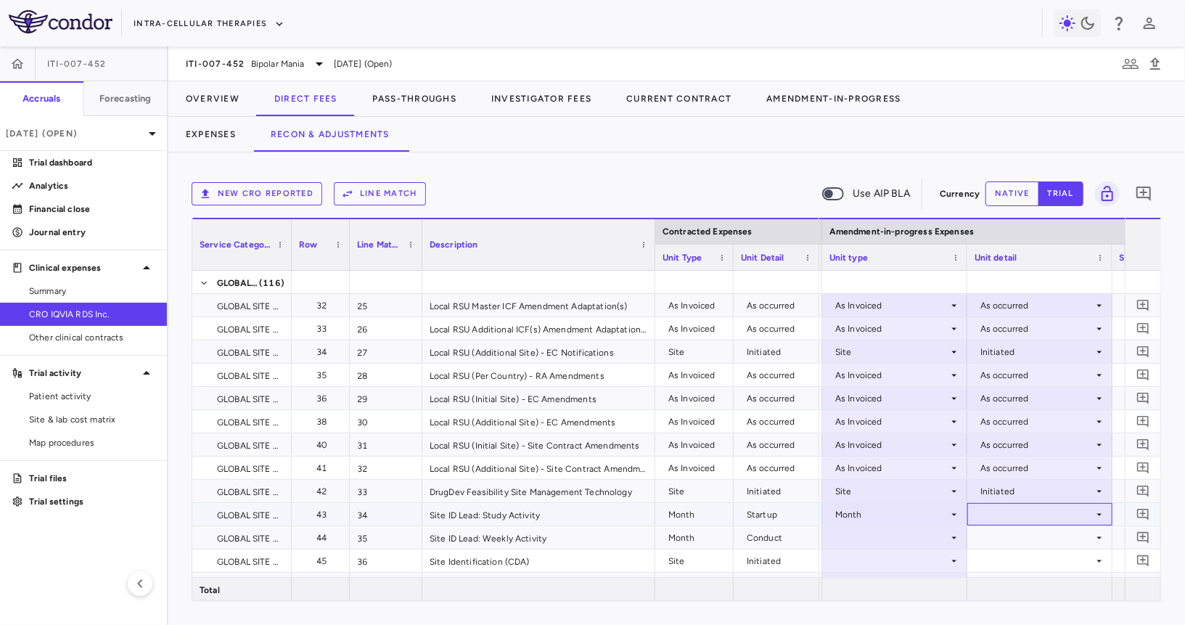
click at [1010, 514] on div at bounding box center [1040, 514] width 131 height 21
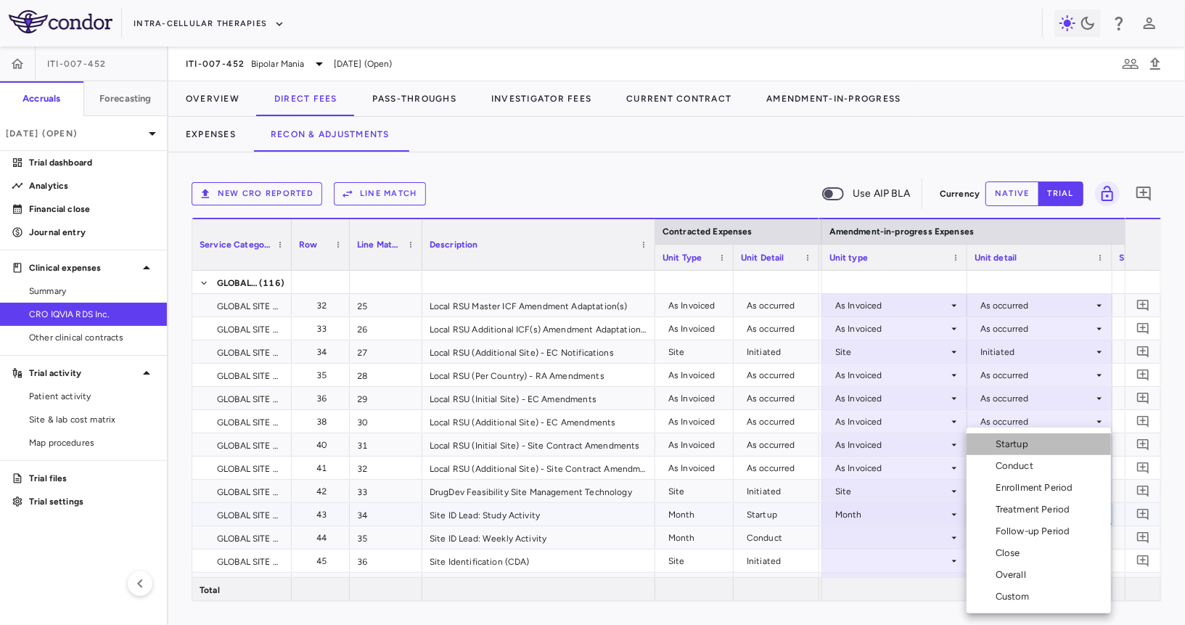
click at [1012, 444] on div "Startup" at bounding box center [1015, 444] width 38 height 13
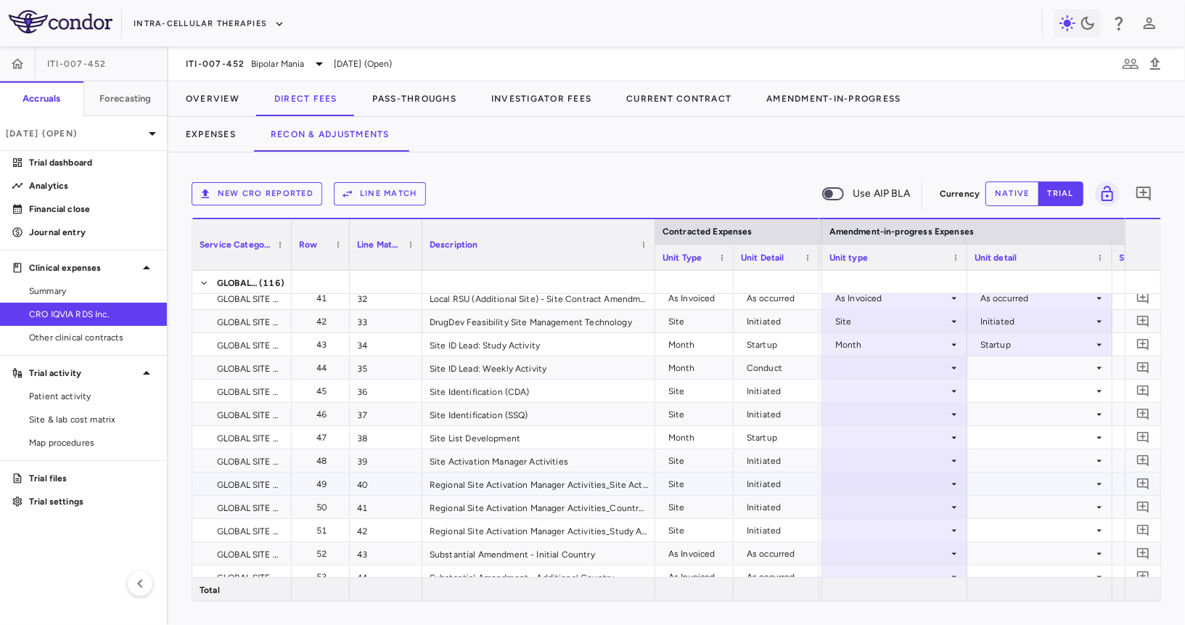
scroll to position [848, 0]
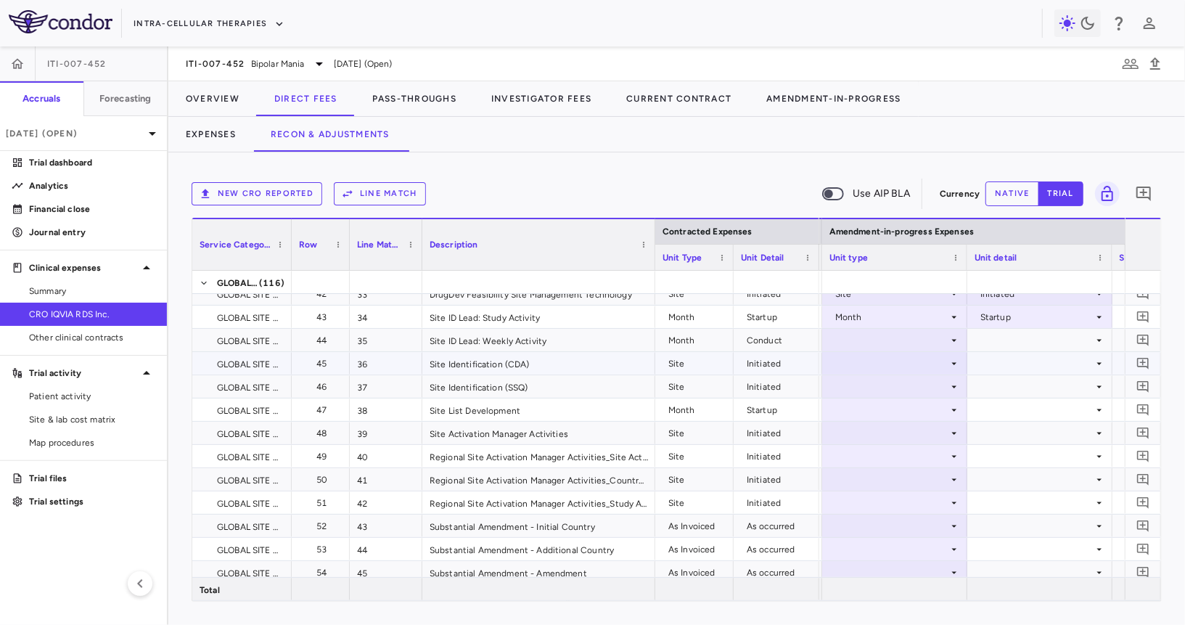
click at [920, 342] on div at bounding box center [894, 339] width 131 height 21
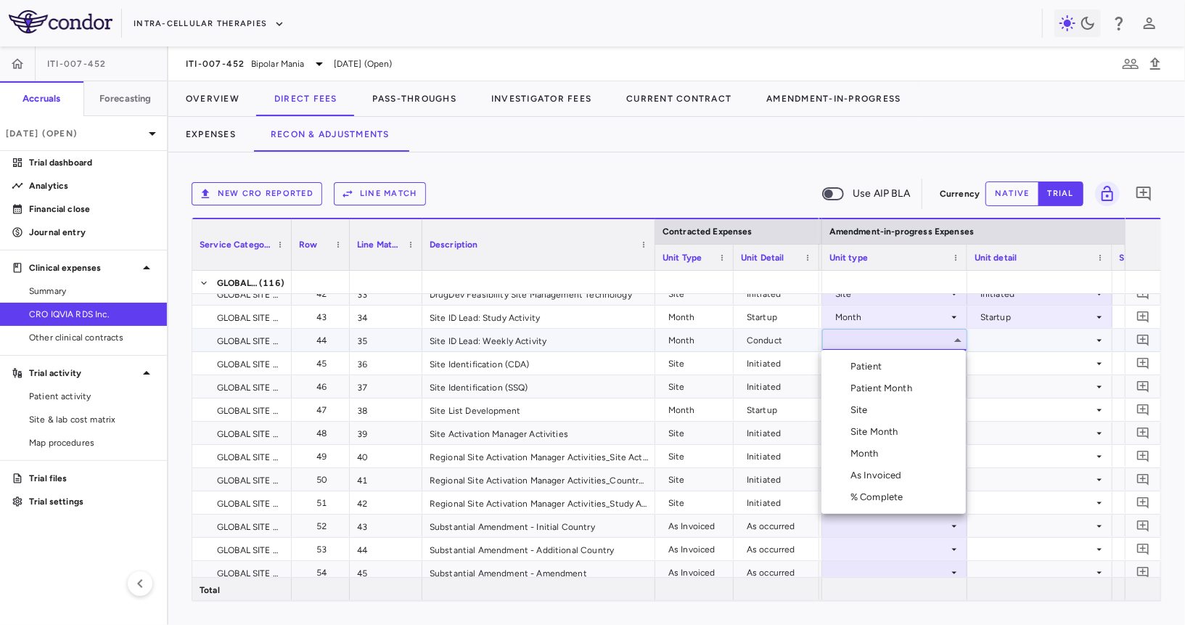
click at [882, 457] on div "Month" at bounding box center [867, 453] width 34 height 13
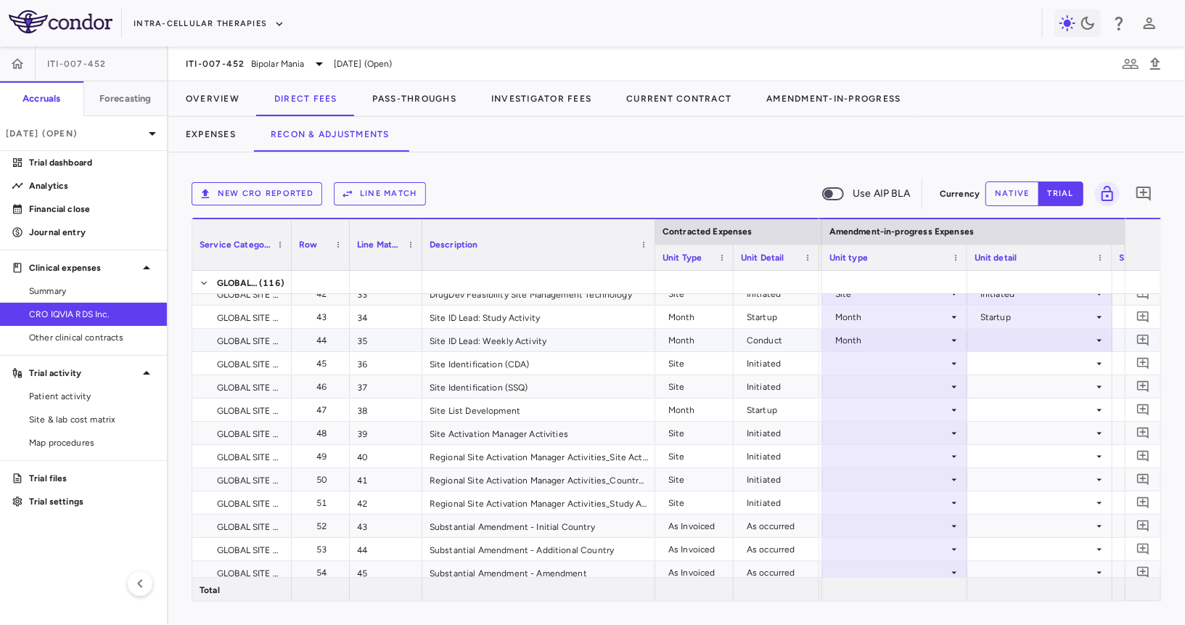
click at [1017, 340] on div at bounding box center [1040, 339] width 131 height 21
click at [1015, 393] on div "Conduct" at bounding box center [1018, 388] width 44 height 13
click at [871, 366] on div at bounding box center [894, 363] width 131 height 21
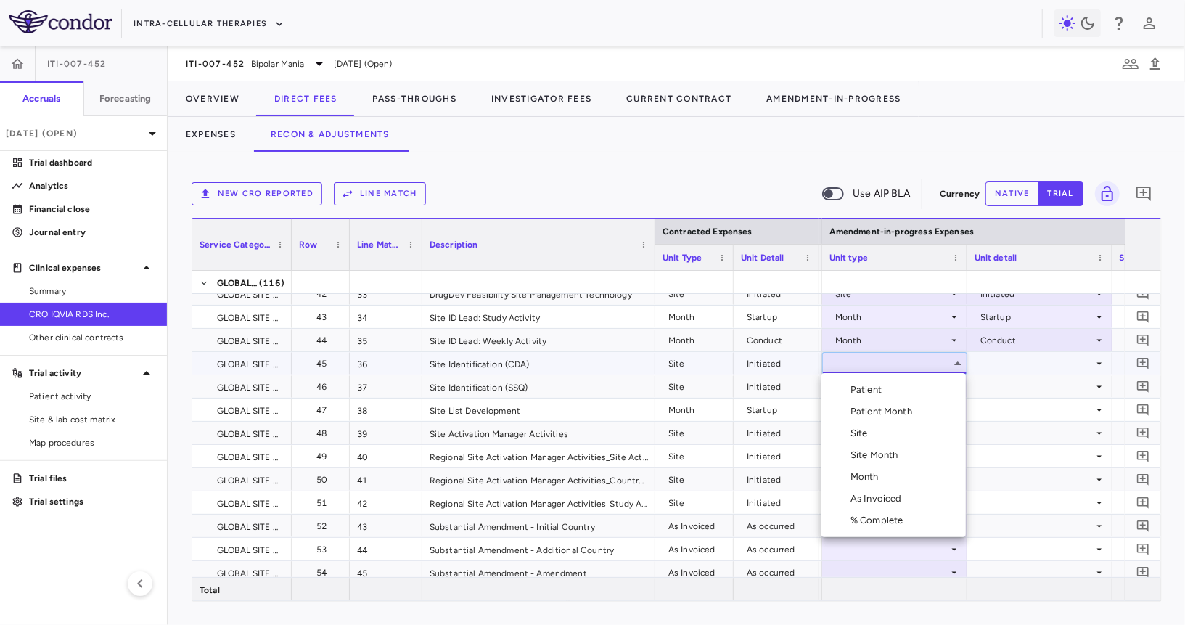
click at [867, 426] on li "Site" at bounding box center [893, 433] width 144 height 22
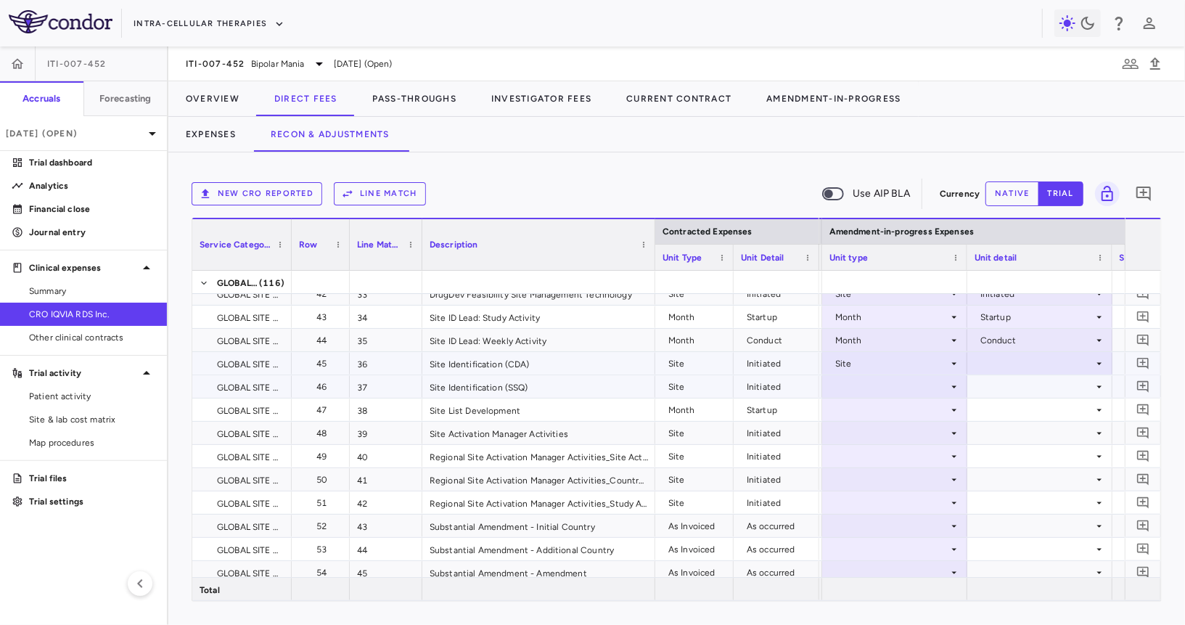
click at [1021, 375] on div at bounding box center [1039, 386] width 145 height 22
click at [1021, 365] on div at bounding box center [1040, 363] width 131 height 21
click at [1021, 414] on div "Initiated" at bounding box center [1017, 411] width 42 height 13
click at [896, 389] on div at bounding box center [894, 386] width 131 height 21
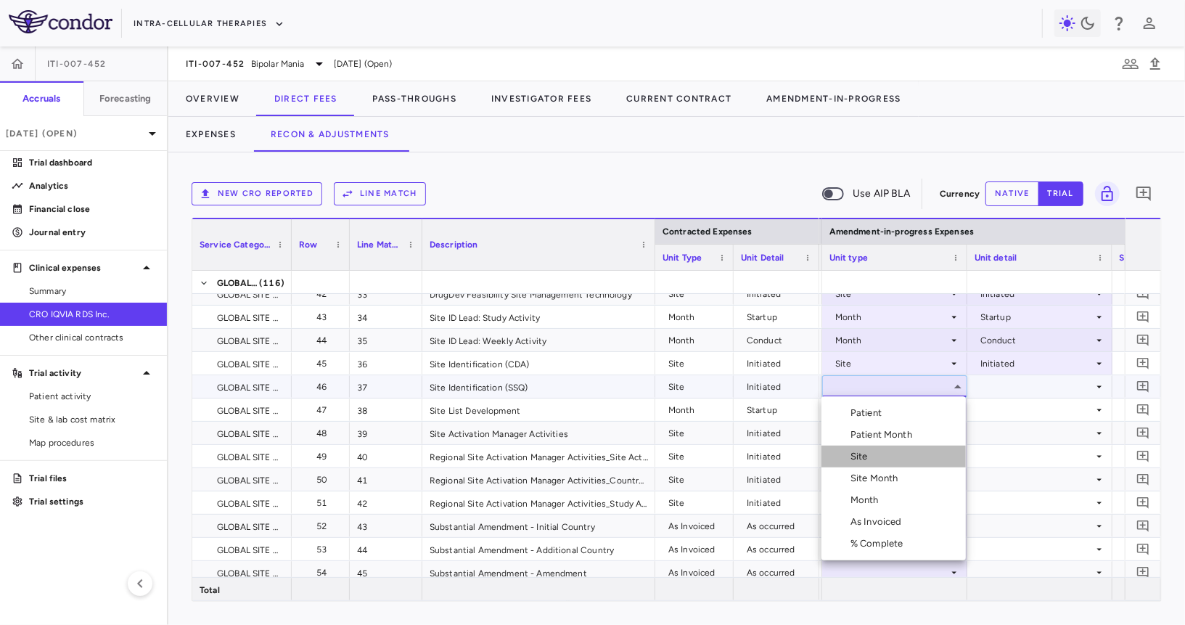
click at [880, 454] on li "Site" at bounding box center [893, 457] width 144 height 22
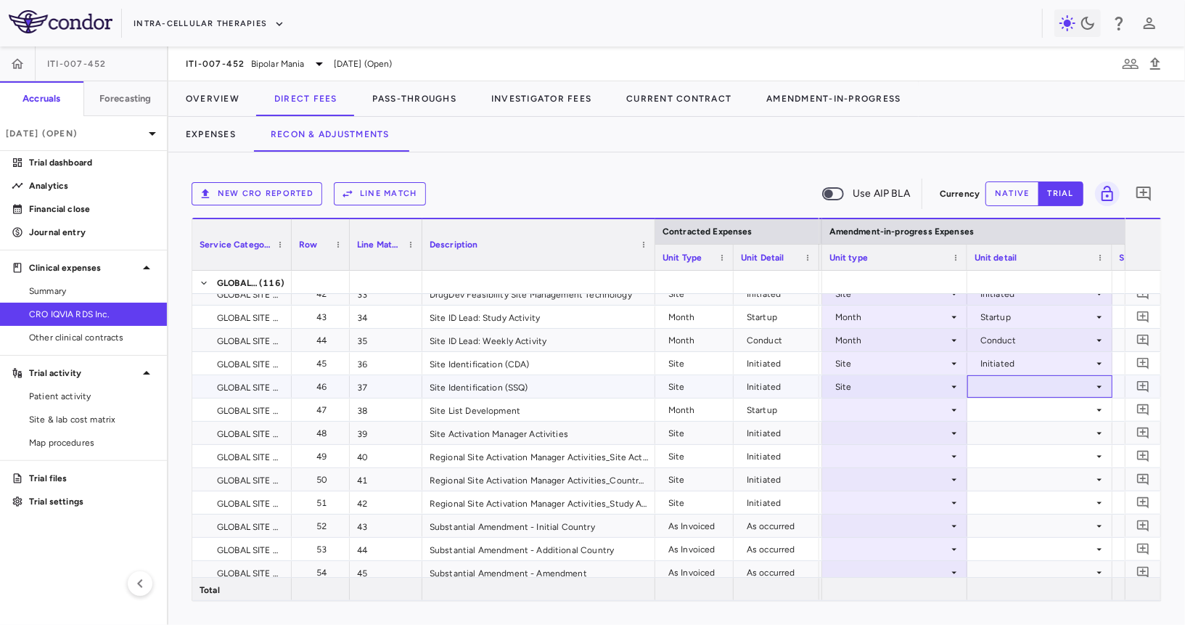
click at [1033, 385] on div at bounding box center [1040, 386] width 131 height 21
click at [1026, 433] on div "Initiated" at bounding box center [1017, 434] width 42 height 13
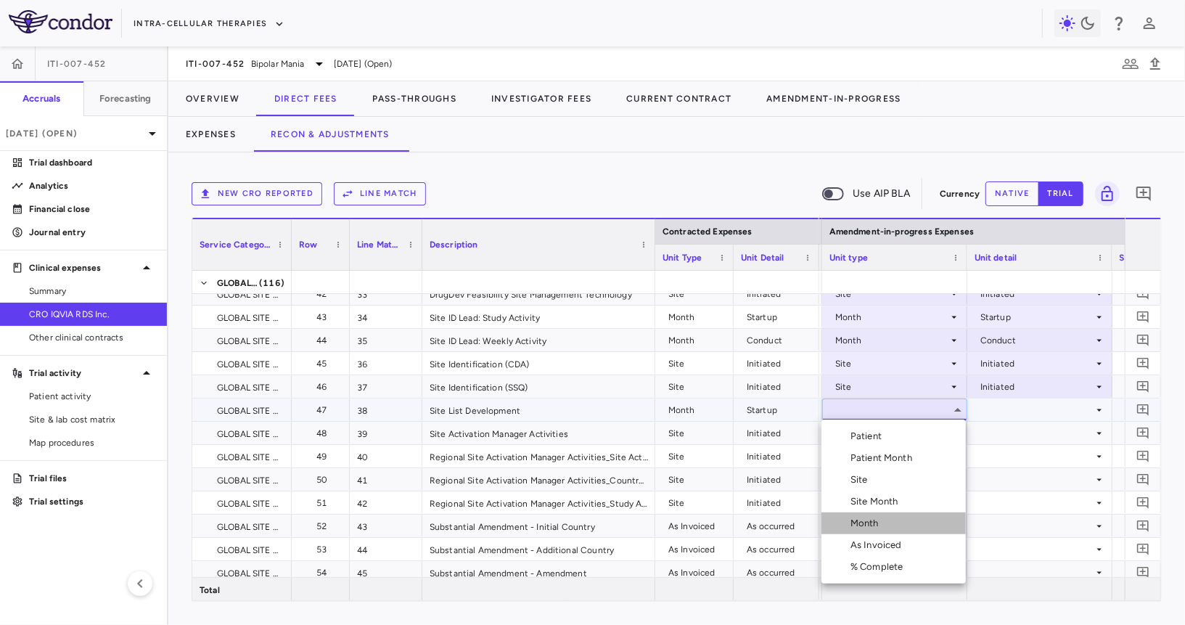
click at [865, 532] on li "Month" at bounding box center [893, 523] width 144 height 22
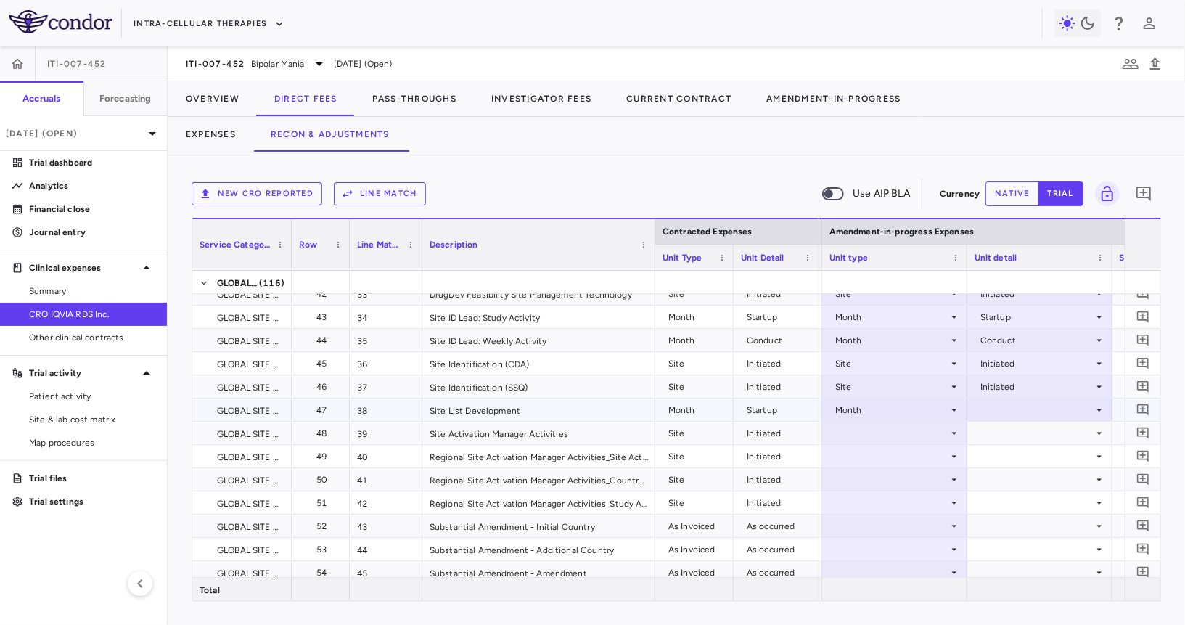
click at [1020, 411] on div at bounding box center [1040, 409] width 131 height 21
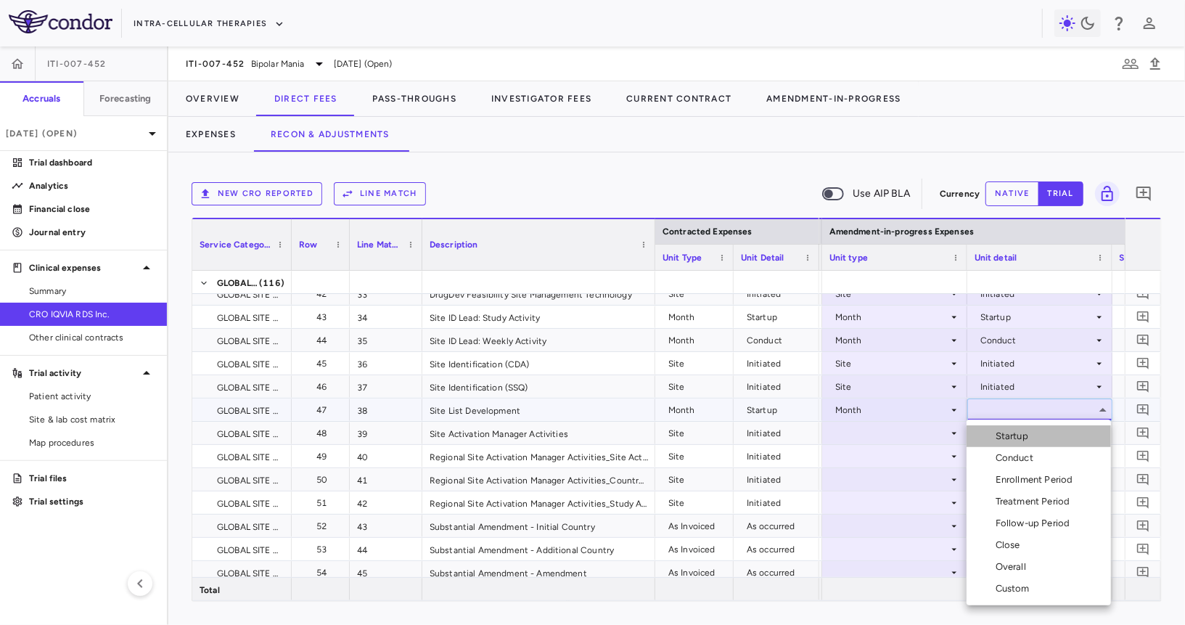
click at [1020, 427] on li "Startup" at bounding box center [1039, 436] width 144 height 22
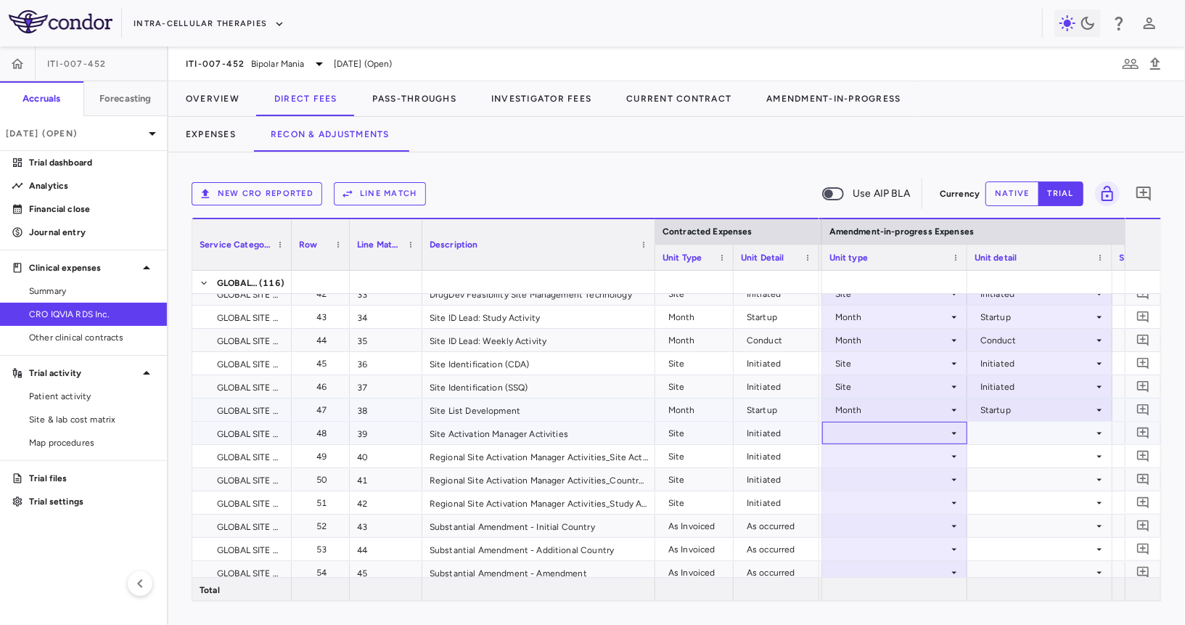
click at [902, 431] on div at bounding box center [894, 432] width 131 height 21
click at [908, 430] on div at bounding box center [894, 432] width 131 height 21
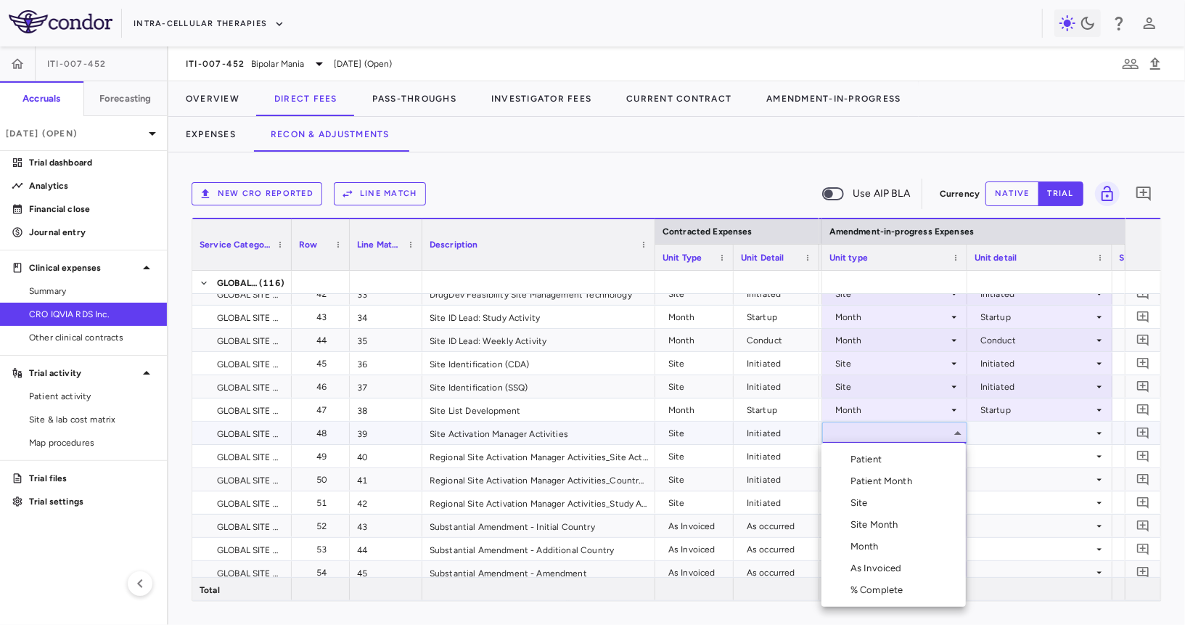
click at [900, 505] on li "Site" at bounding box center [893, 503] width 144 height 22
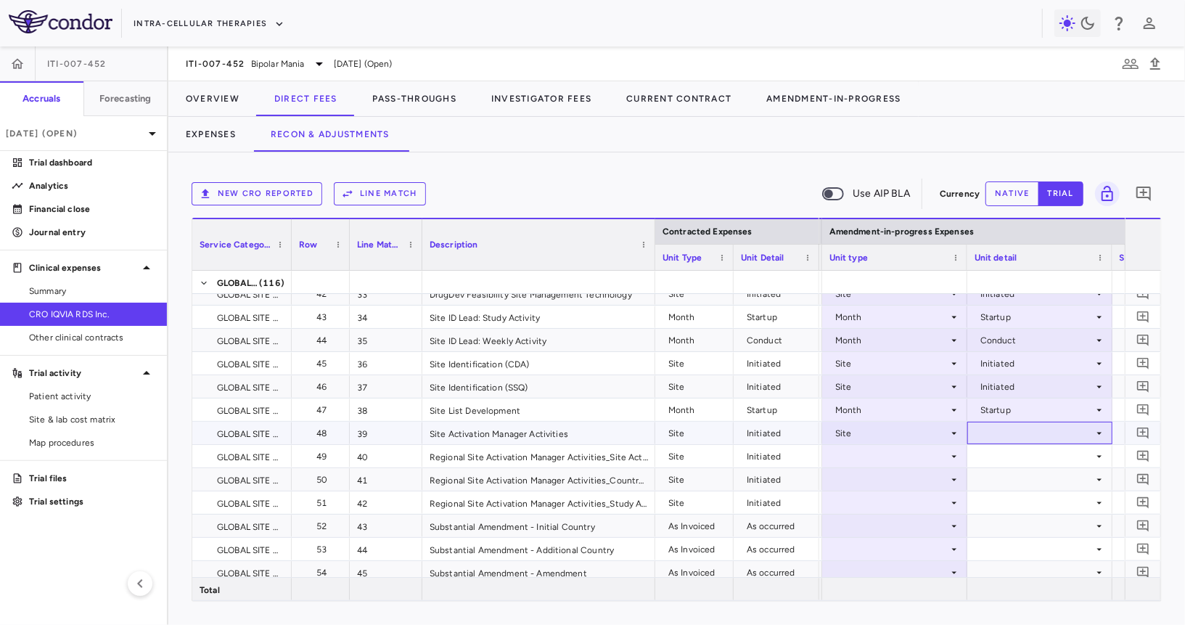
click at [1051, 423] on div at bounding box center [1040, 432] width 131 height 21
click at [1036, 463] on div "Recruited" at bounding box center [1019, 459] width 47 height 13
click at [1040, 428] on div "Recruited" at bounding box center [1036, 433] width 113 height 23
click at [1029, 432] on div "Recruited" at bounding box center [1036, 433] width 113 height 23
click at [1029, 483] on div "Initiated" at bounding box center [1017, 482] width 42 height 13
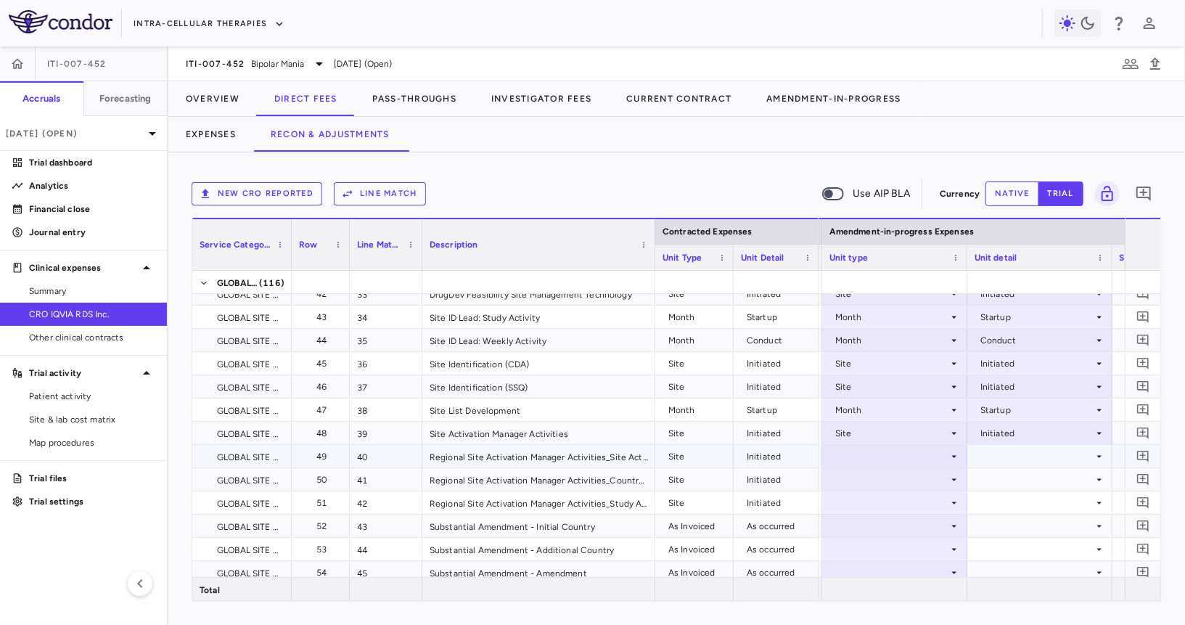
click at [904, 456] on div at bounding box center [894, 456] width 131 height 21
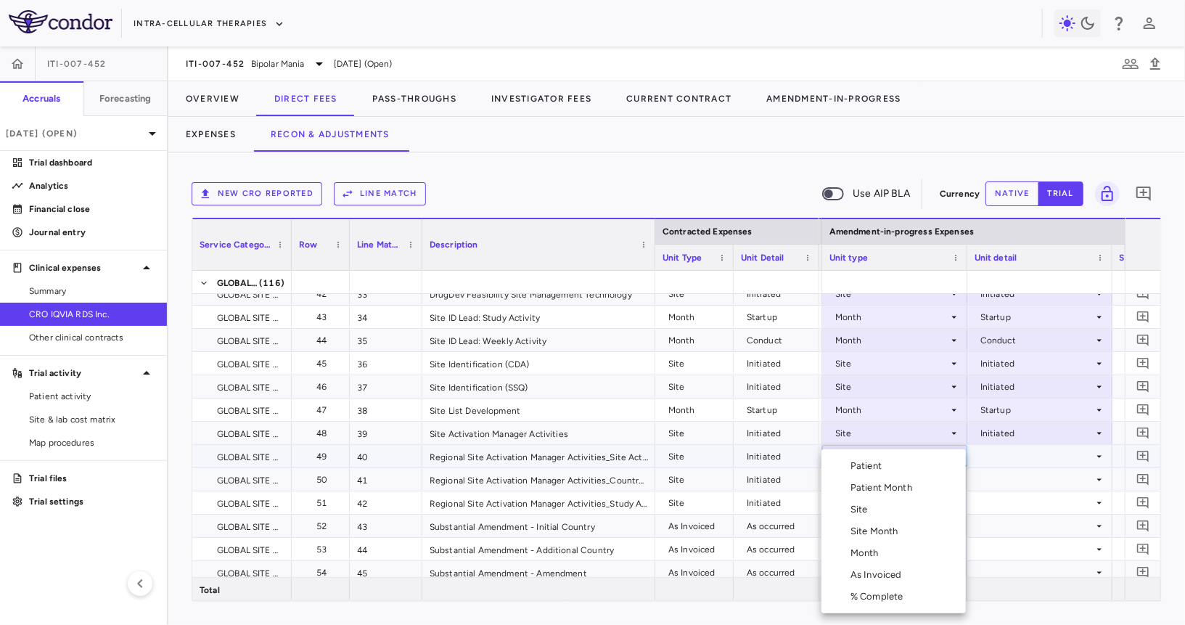
click at [884, 508] on li "Site" at bounding box center [893, 510] width 144 height 22
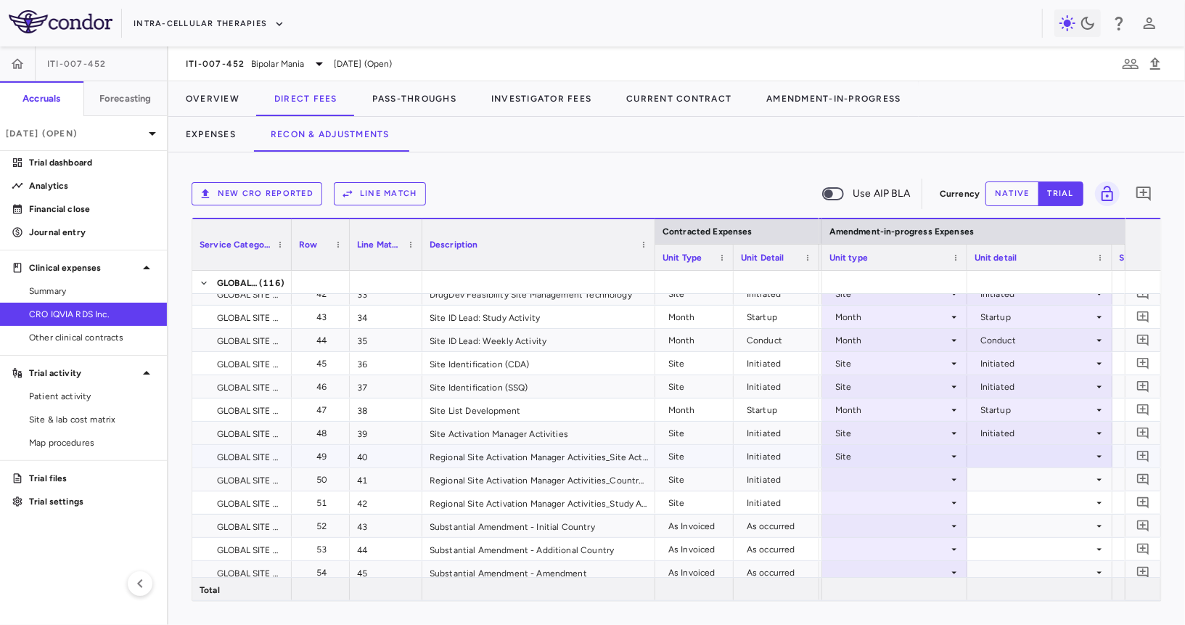
click at [991, 454] on div at bounding box center [1040, 456] width 131 height 21
click at [1001, 507] on div "Initiated" at bounding box center [1017, 504] width 42 height 13
click at [868, 475] on div at bounding box center [894, 479] width 131 height 21
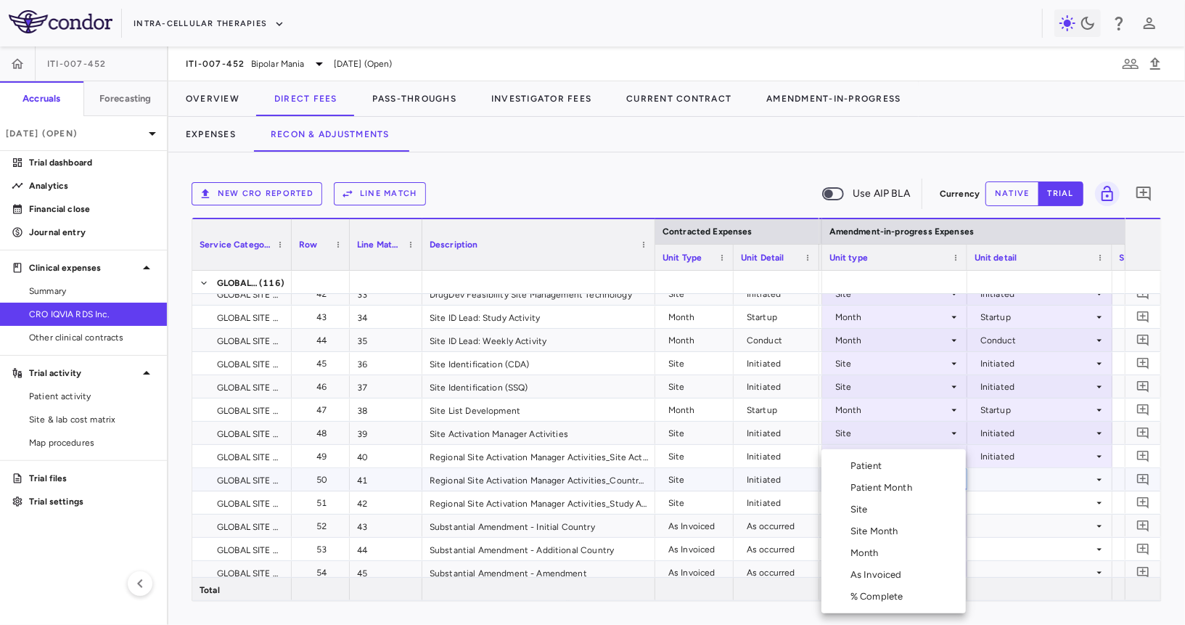
click at [858, 501] on li "Site" at bounding box center [893, 510] width 144 height 22
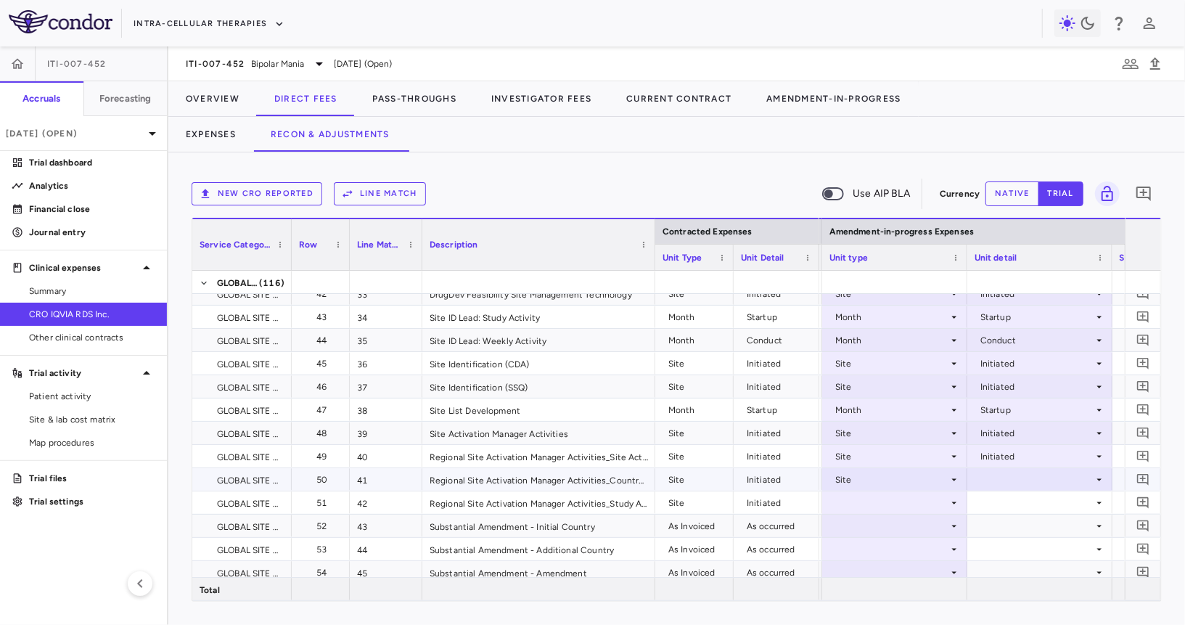
click at [994, 475] on div at bounding box center [1040, 479] width 131 height 21
click at [1005, 527] on div "Initiated" at bounding box center [1017, 527] width 42 height 13
click at [915, 505] on div at bounding box center [894, 502] width 131 height 21
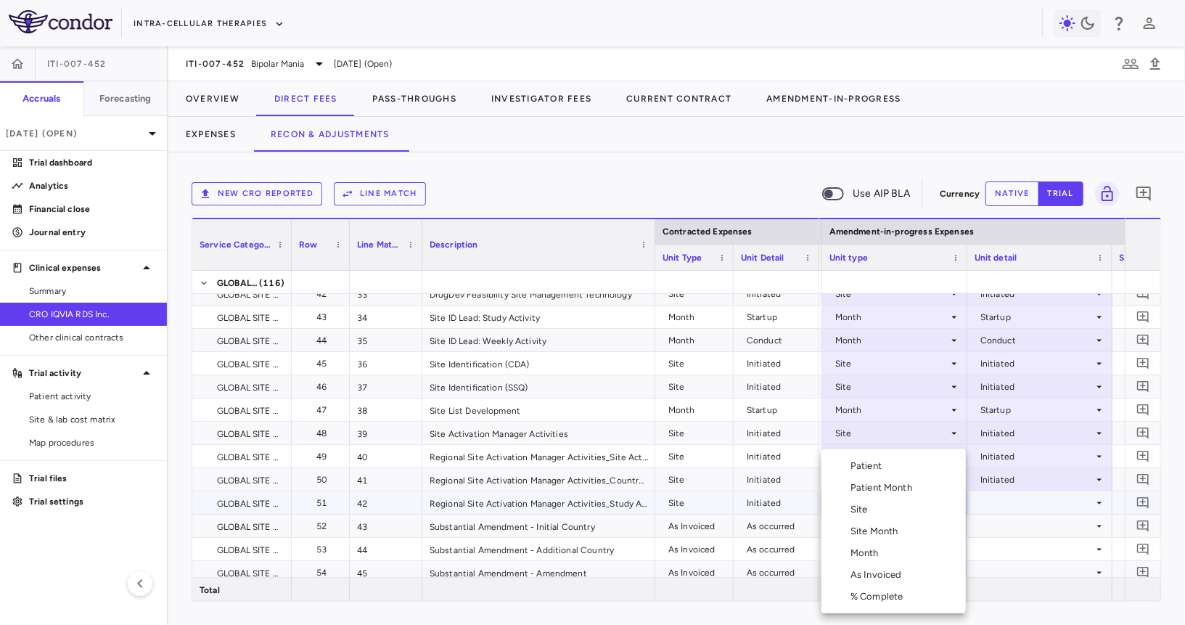
click at [890, 501] on li "Site" at bounding box center [893, 510] width 144 height 22
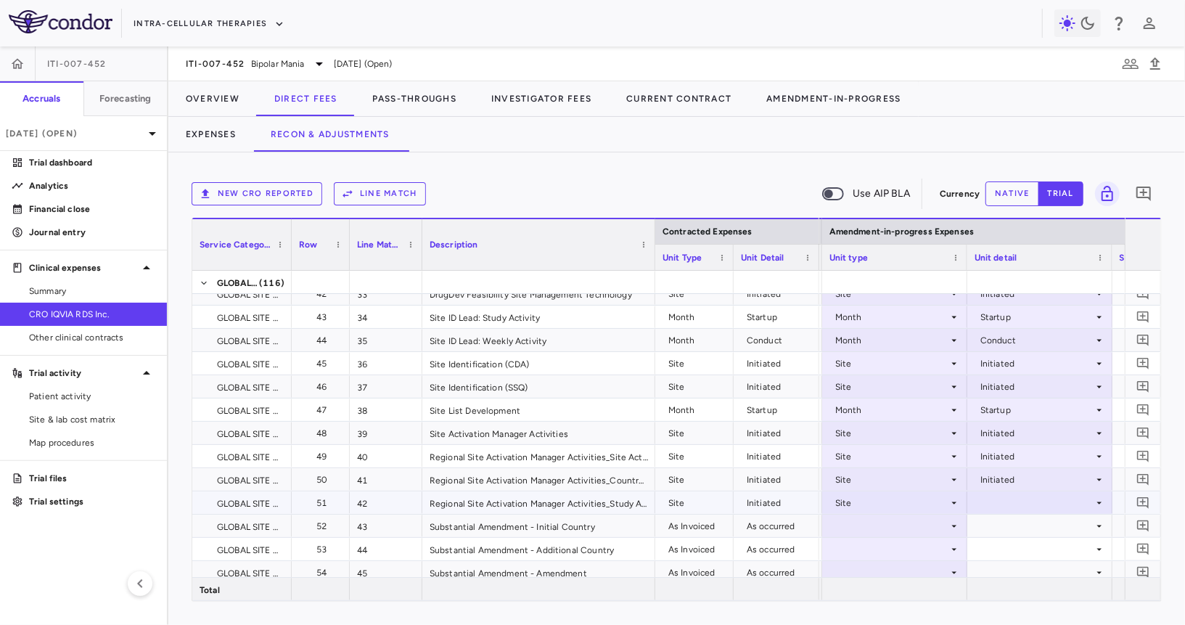
click at [996, 505] on div at bounding box center [1040, 502] width 131 height 21
click at [1006, 547] on div "Initiated" at bounding box center [1017, 550] width 42 height 13
click at [922, 525] on div at bounding box center [894, 525] width 131 height 21
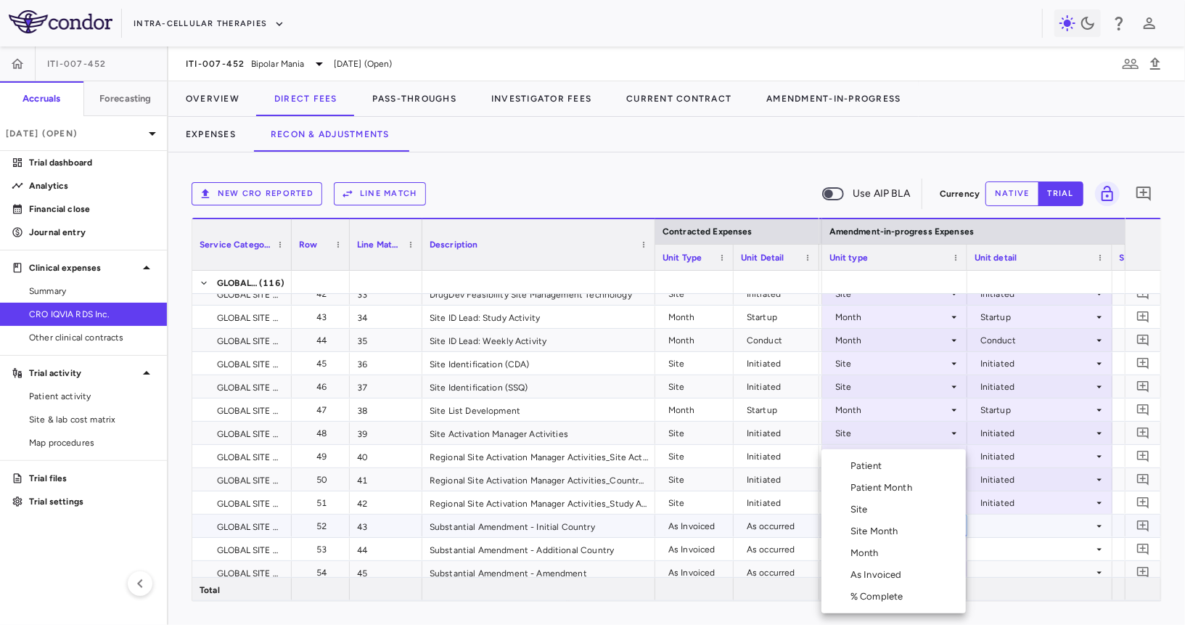
click at [883, 580] on div "As Invoiced" at bounding box center [878, 574] width 57 height 13
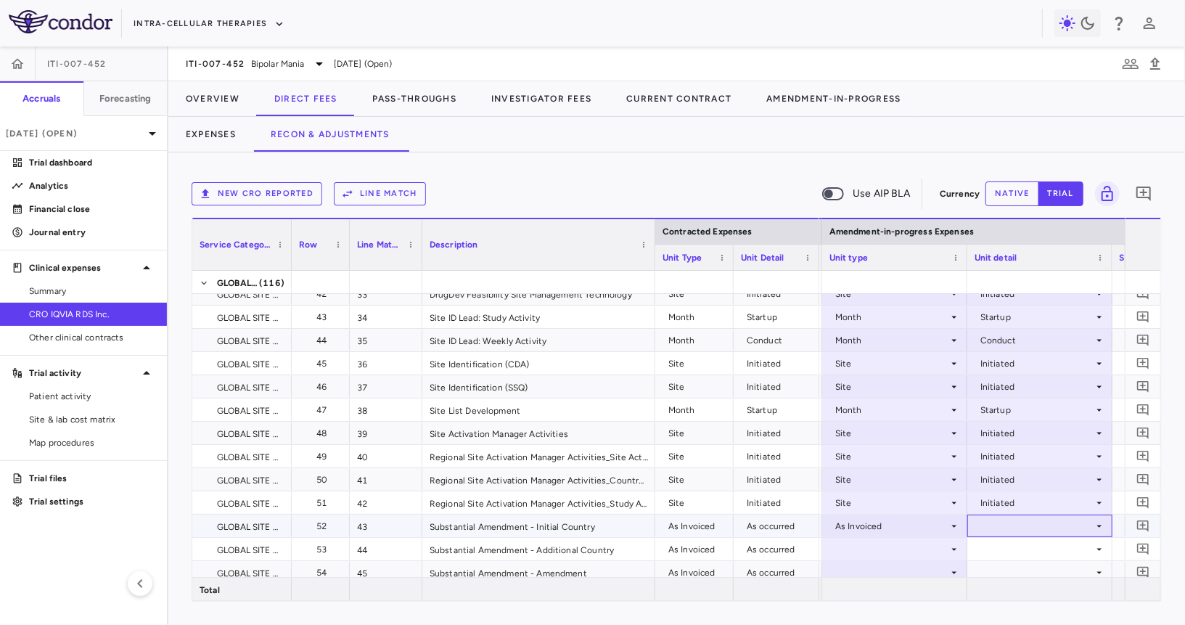
click at [1009, 532] on div at bounding box center [1040, 525] width 131 height 21
click at [1012, 549] on div "As occurred" at bounding box center [1025, 552] width 58 height 13
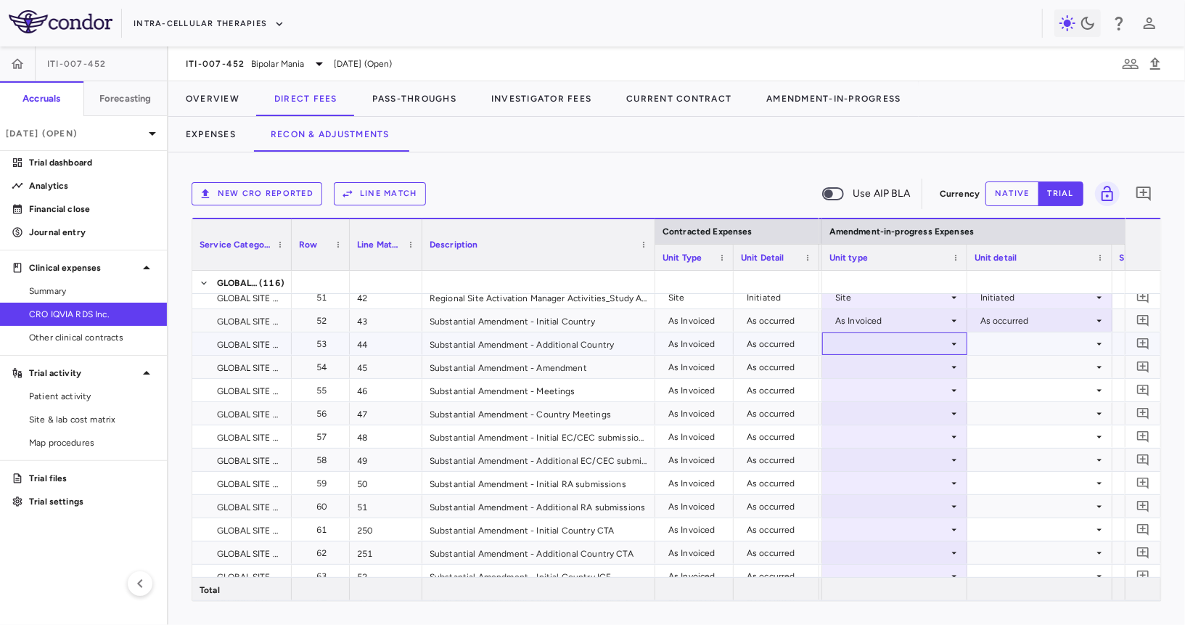
click at [904, 349] on div at bounding box center [894, 343] width 131 height 21
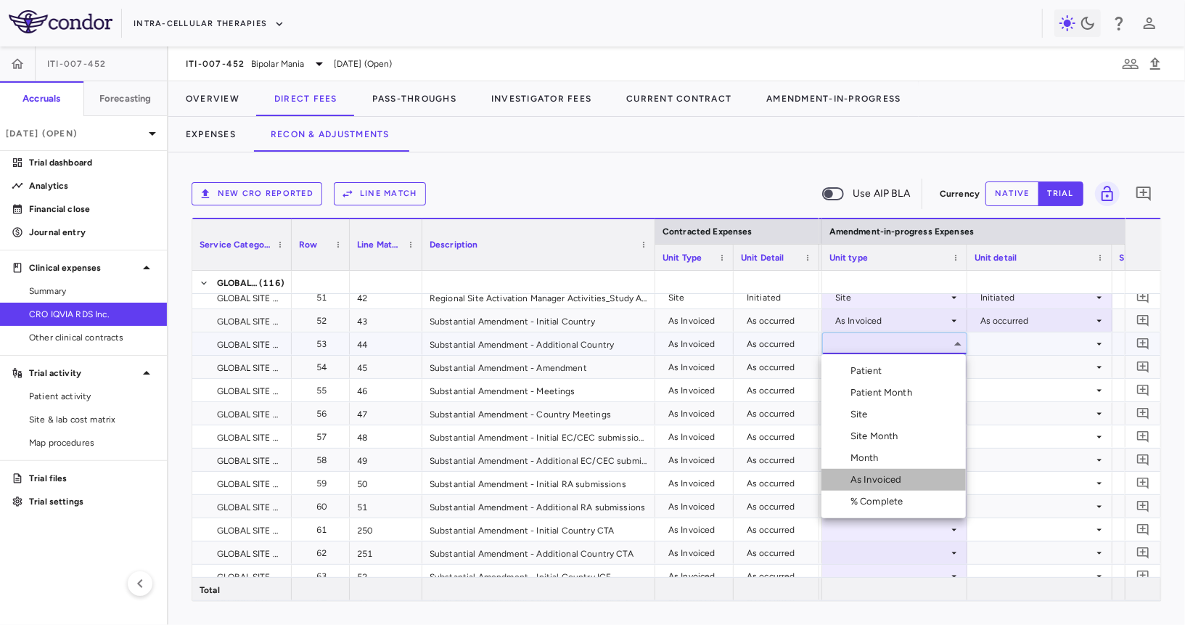
click at [887, 480] on div "As Invoiced" at bounding box center [878, 479] width 57 height 13
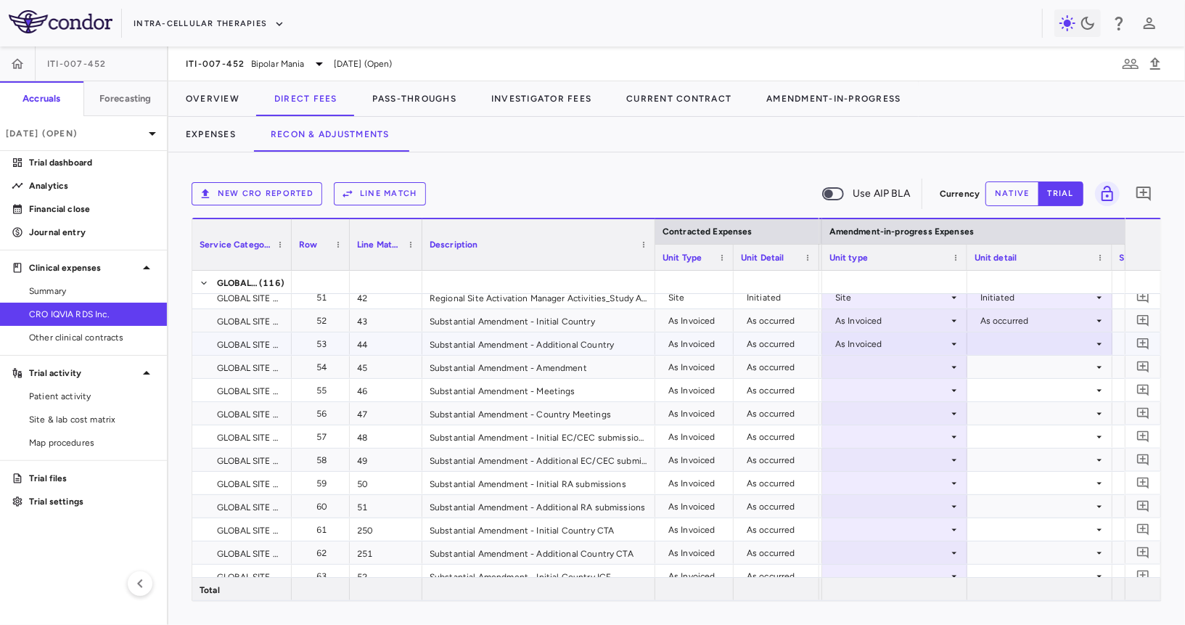
click at [1007, 345] on div at bounding box center [1040, 343] width 131 height 21
click at [1007, 374] on div "As occurred" at bounding box center [1025, 370] width 58 height 13
click at [897, 369] on div at bounding box center [894, 366] width 131 height 21
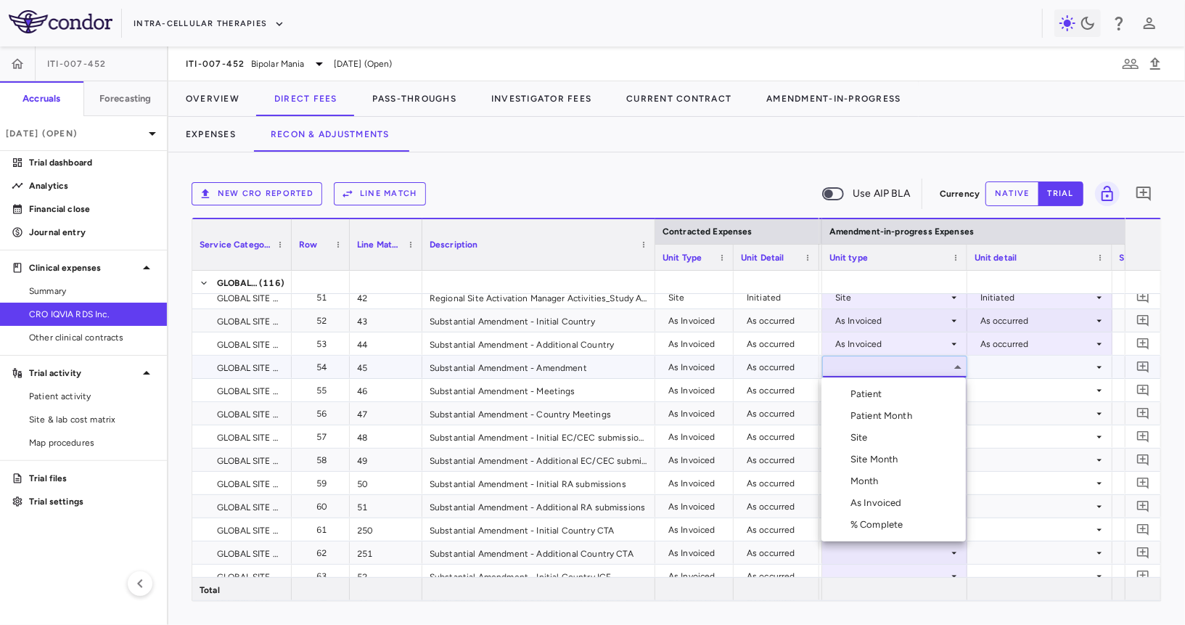
click at [867, 509] on div "As Invoiced" at bounding box center [878, 502] width 57 height 13
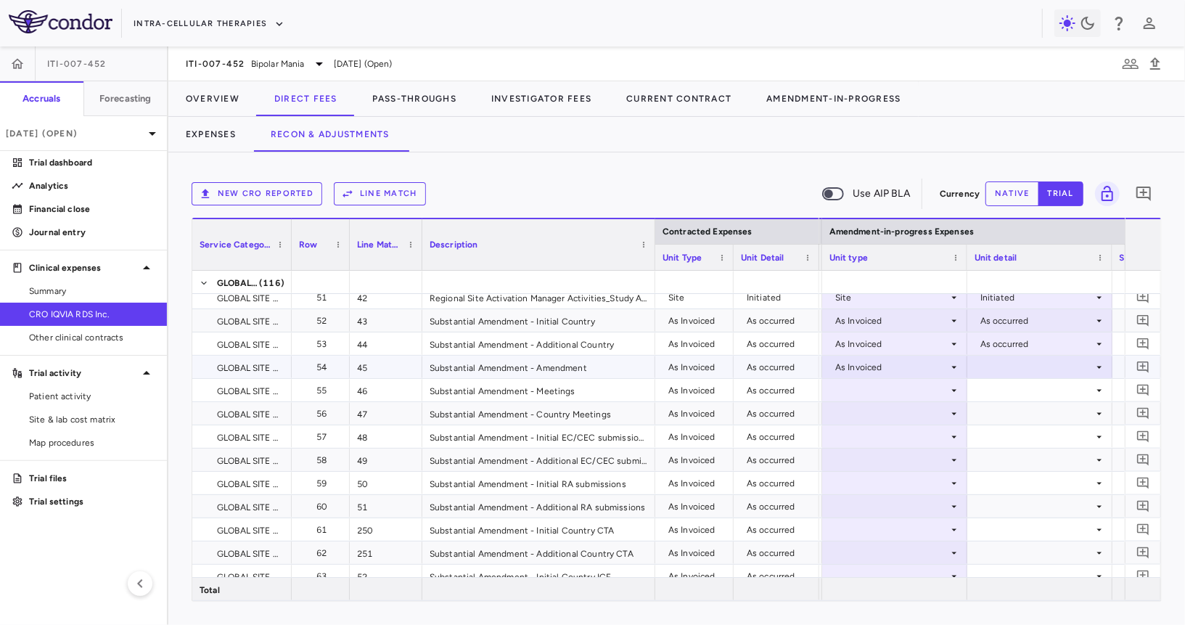
click at [1011, 358] on div at bounding box center [1040, 366] width 131 height 21
click at [1014, 396] on div "As occurred" at bounding box center [1025, 393] width 58 height 13
click at [914, 387] on div at bounding box center [894, 390] width 131 height 21
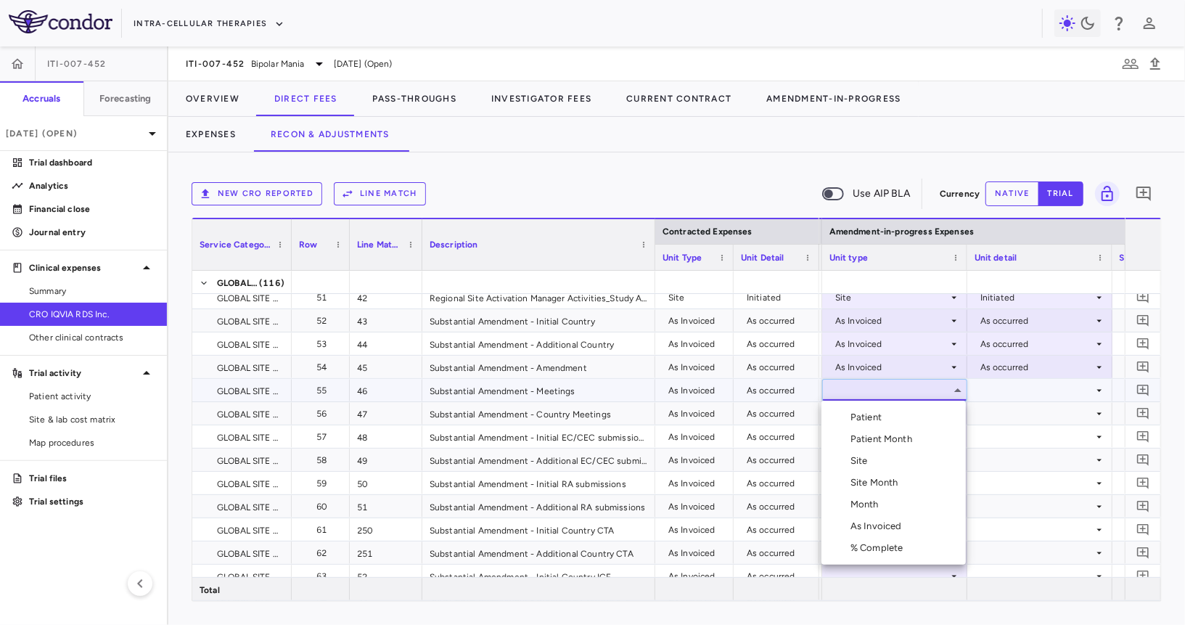
click at [875, 524] on div "As Invoiced" at bounding box center [878, 526] width 57 height 13
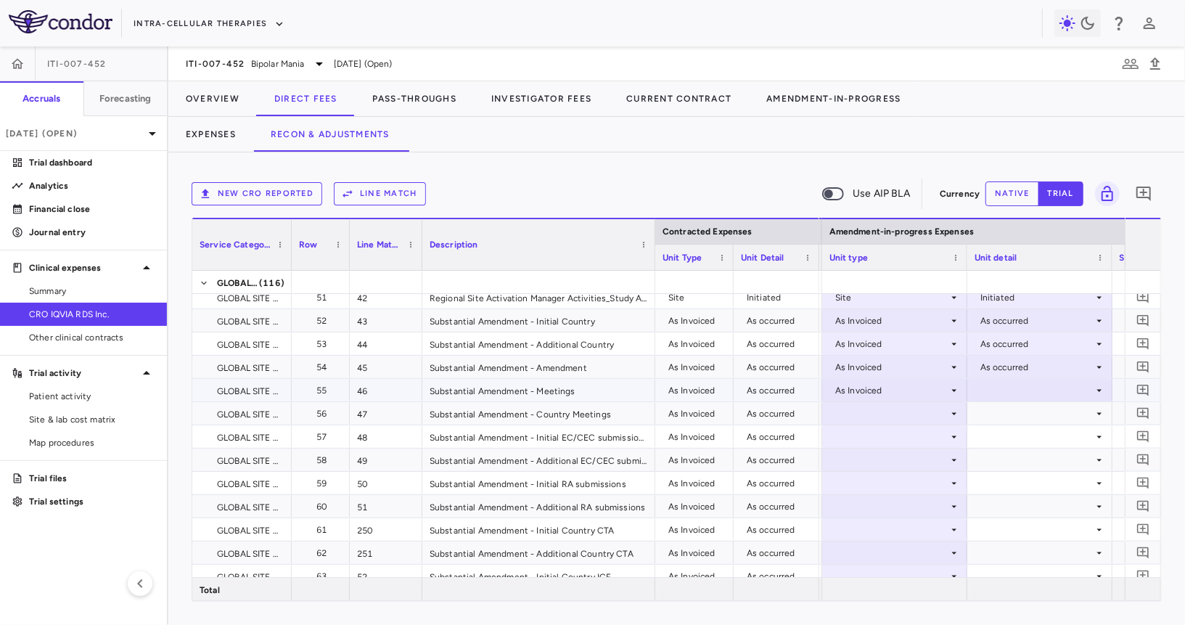
click at [993, 387] on div at bounding box center [1040, 390] width 131 height 21
click at [1001, 418] on div "As occurred" at bounding box center [1025, 417] width 58 height 13
click at [856, 417] on div at bounding box center [894, 413] width 131 height 21
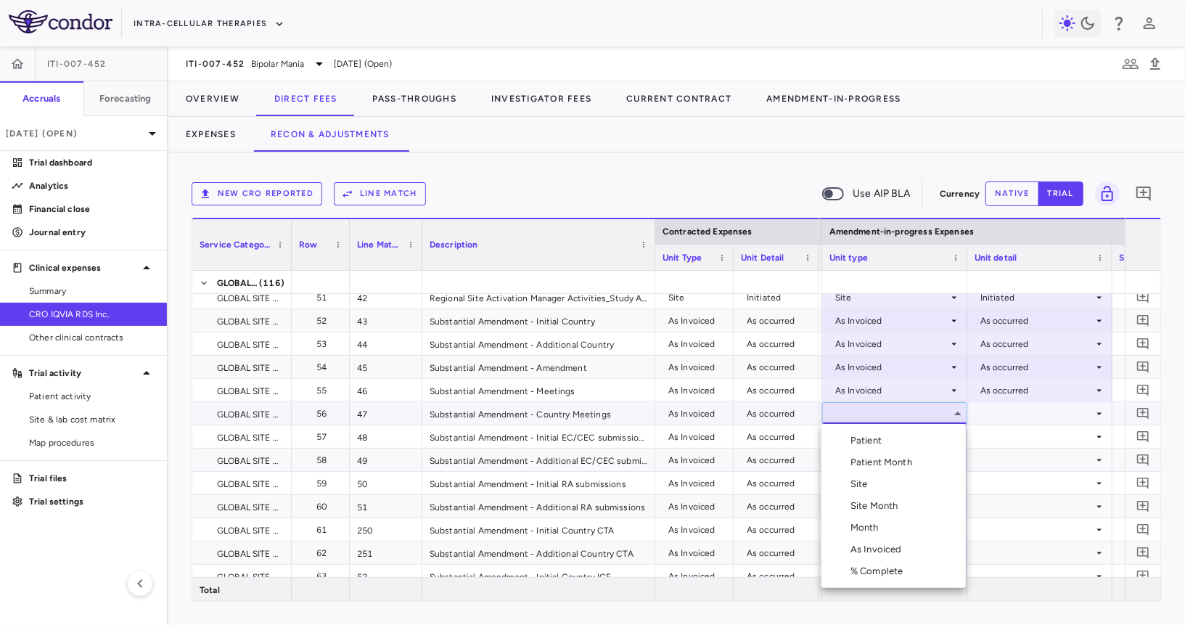
click at [901, 546] on div "As Invoiced" at bounding box center [878, 549] width 57 height 13
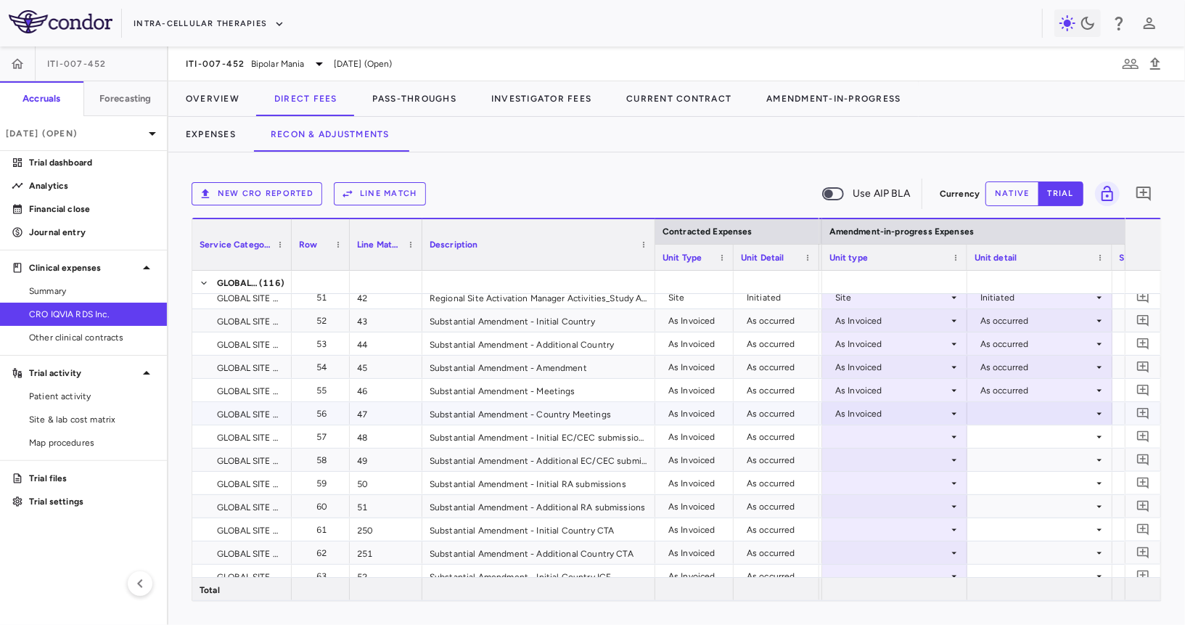
click at [1025, 416] on div at bounding box center [1040, 413] width 131 height 21
click at [1025, 432] on li "As occurred" at bounding box center [1039, 441] width 144 height 22
click at [896, 432] on div at bounding box center [894, 436] width 131 height 21
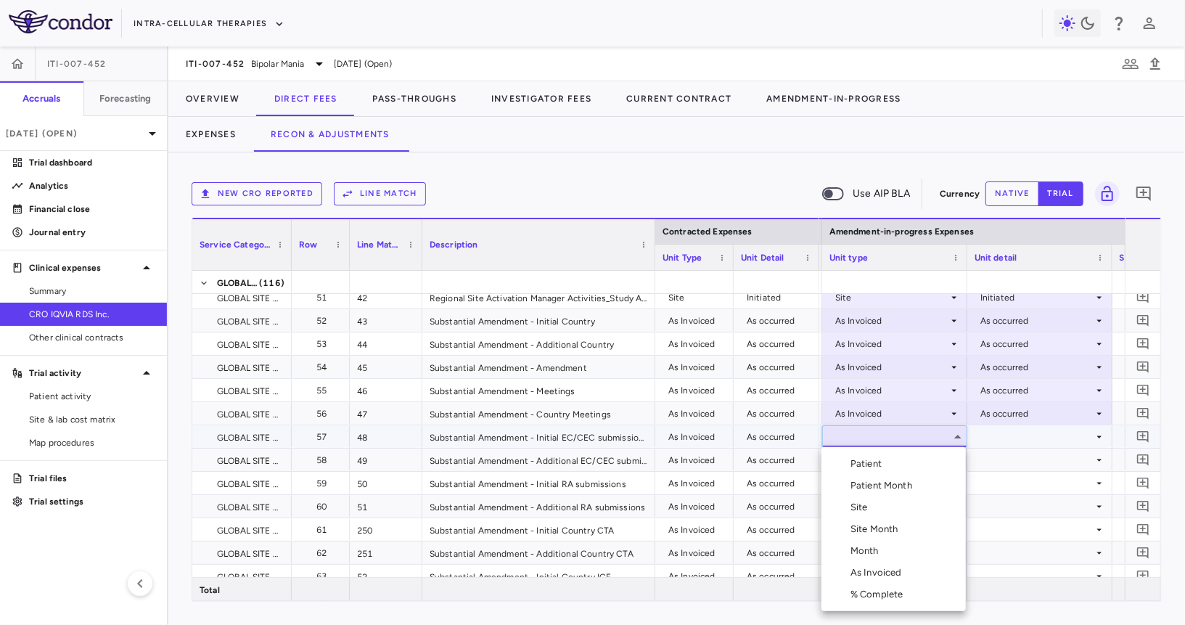
click at [871, 583] on li "As Invoiced" at bounding box center [893, 573] width 144 height 22
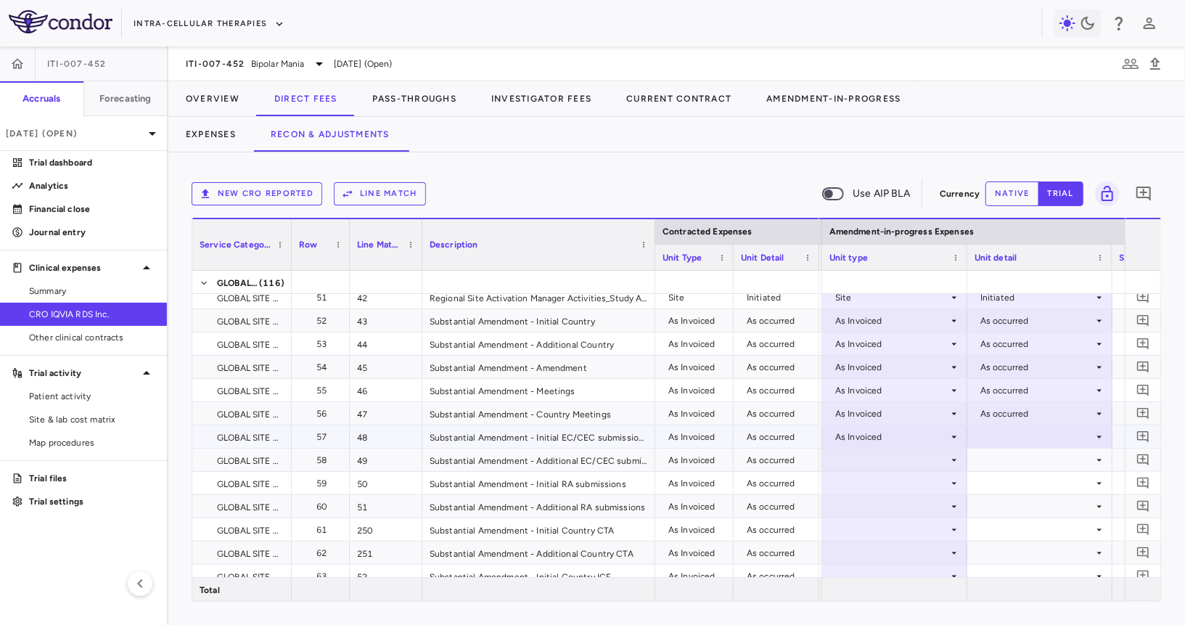
click at [1020, 437] on div at bounding box center [1040, 436] width 131 height 21
click at [1012, 467] on div "As occurred" at bounding box center [1025, 463] width 58 height 13
click at [888, 455] on div at bounding box center [894, 459] width 131 height 21
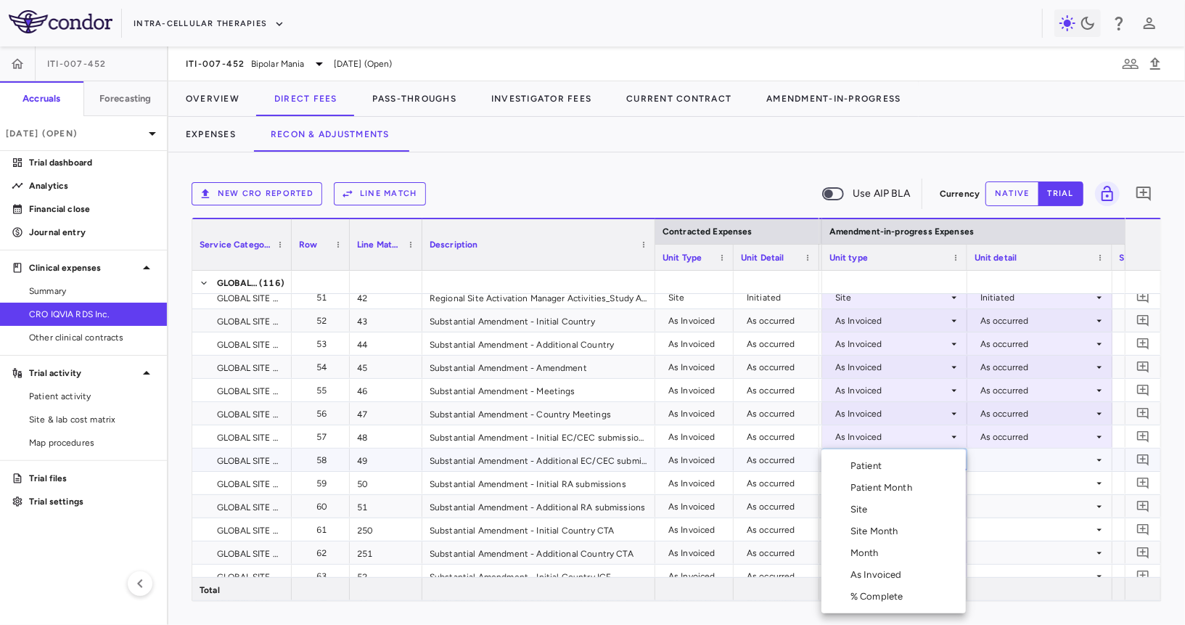
click at [895, 567] on li "As Invoiced" at bounding box center [893, 575] width 144 height 22
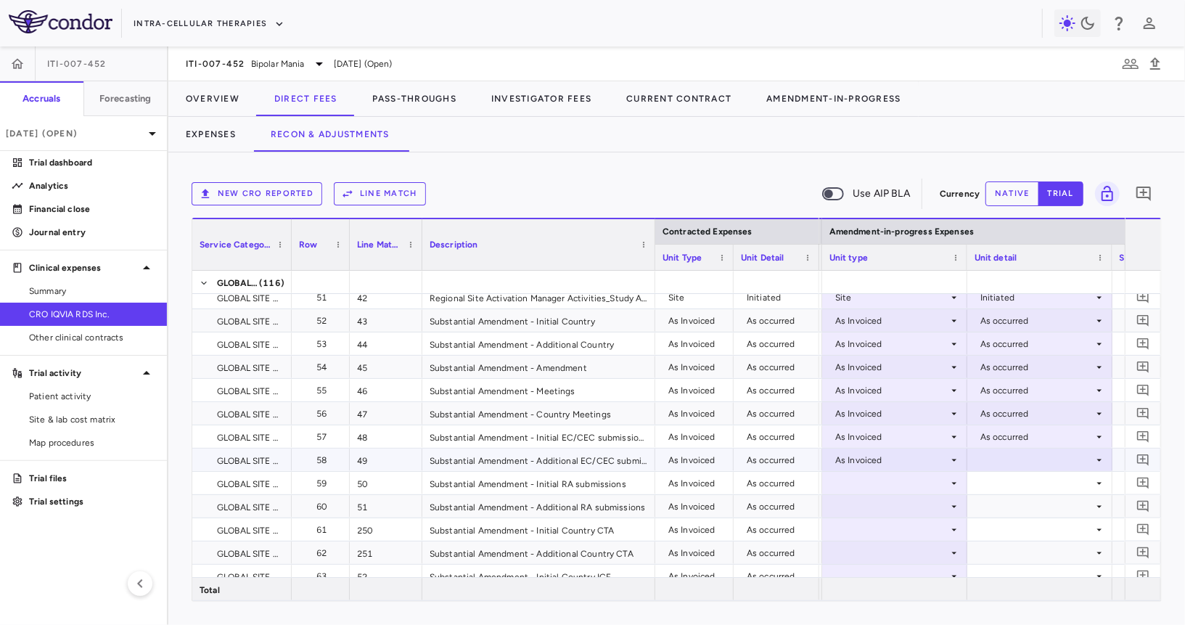
click at [1010, 450] on div at bounding box center [1040, 459] width 131 height 21
click at [1008, 499] on ul "Select As occurred" at bounding box center [1039, 486] width 144 height 33
click at [1009, 492] on div "As occurred" at bounding box center [1025, 486] width 58 height 13
click at [914, 478] on div at bounding box center [894, 482] width 131 height 21
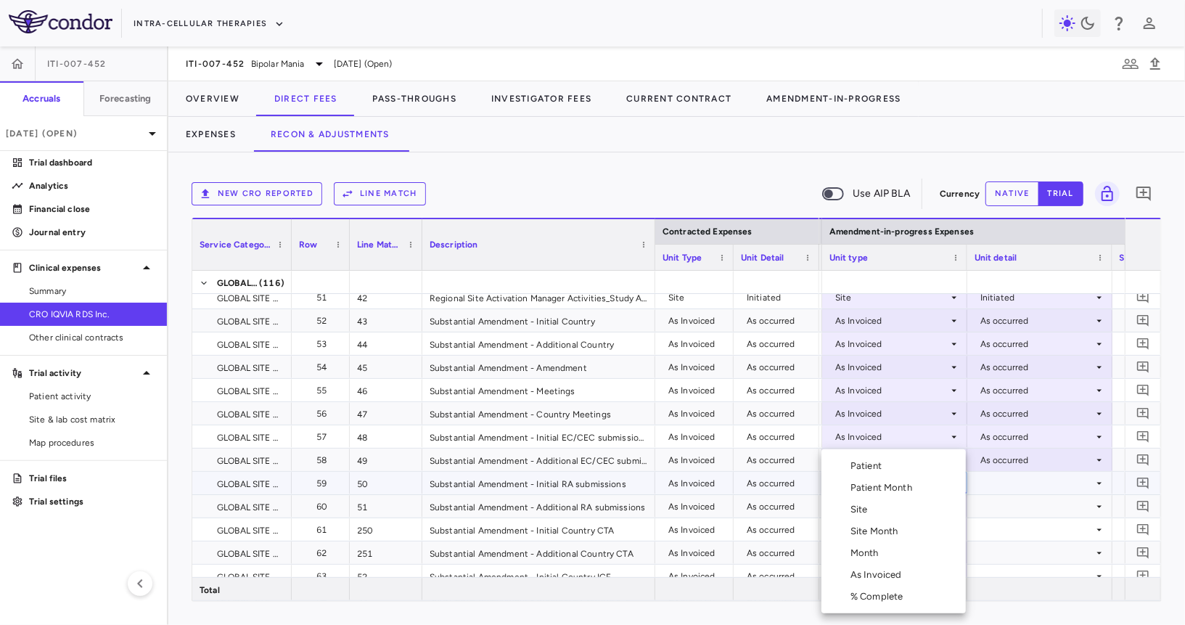
click at [889, 572] on div "As Invoiced" at bounding box center [878, 574] width 57 height 13
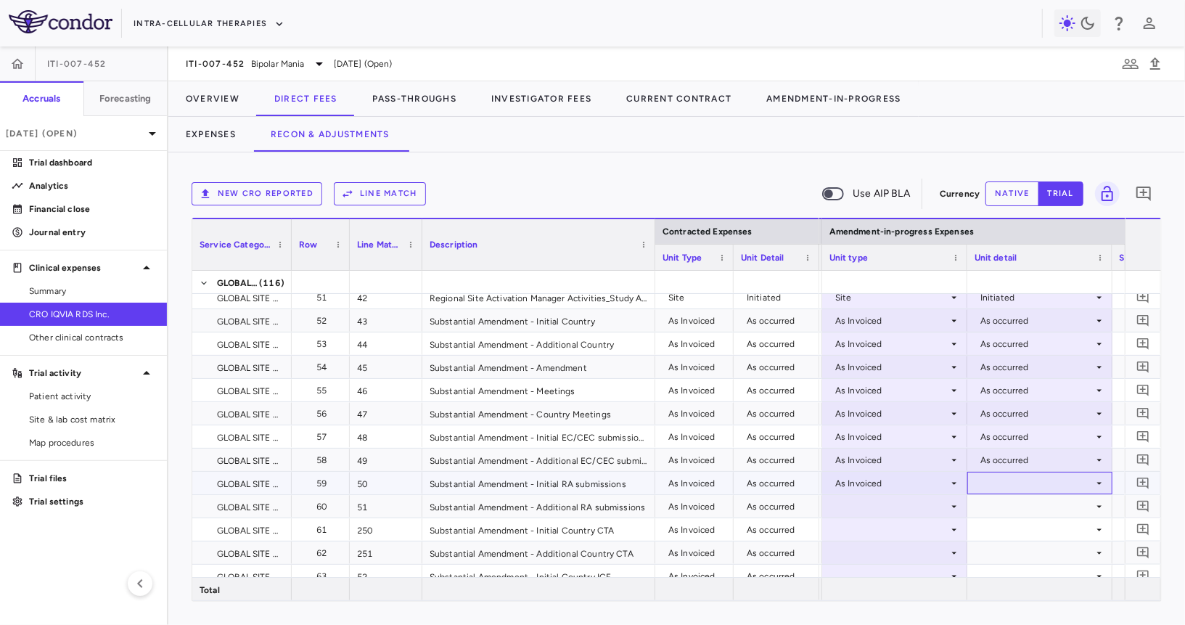
click at [987, 489] on div at bounding box center [1040, 482] width 131 height 21
click at [993, 512] on div "As occurred" at bounding box center [1010, 510] width 87 height 13
click at [898, 500] on div at bounding box center [894, 506] width 131 height 21
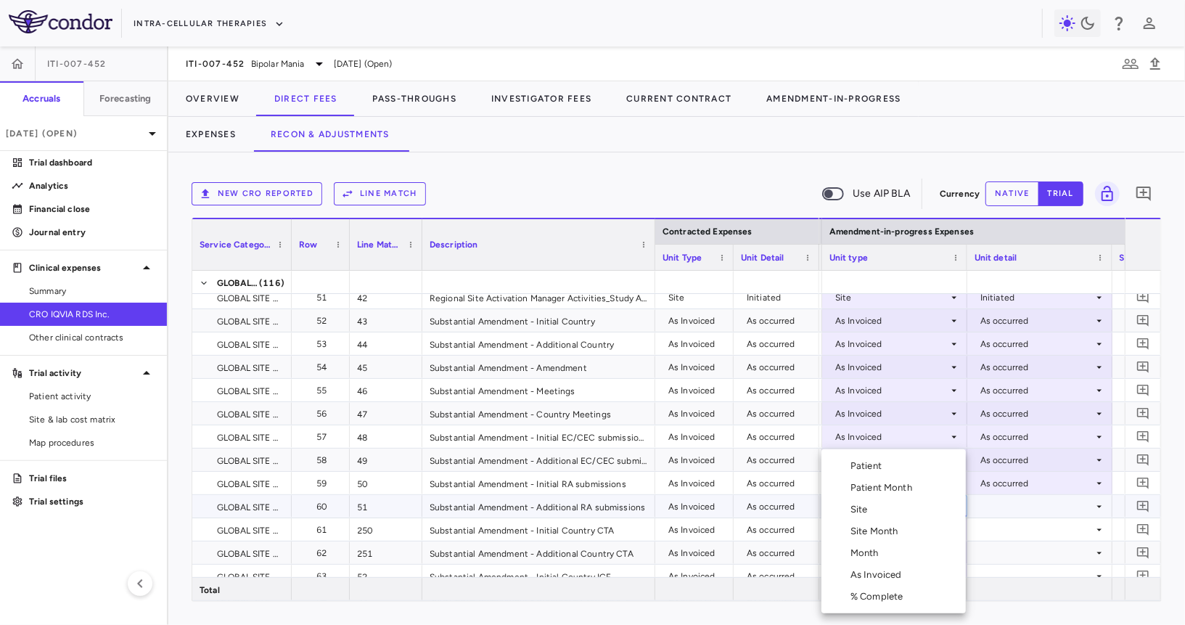
click at [873, 579] on div "As Invoiced" at bounding box center [878, 574] width 57 height 13
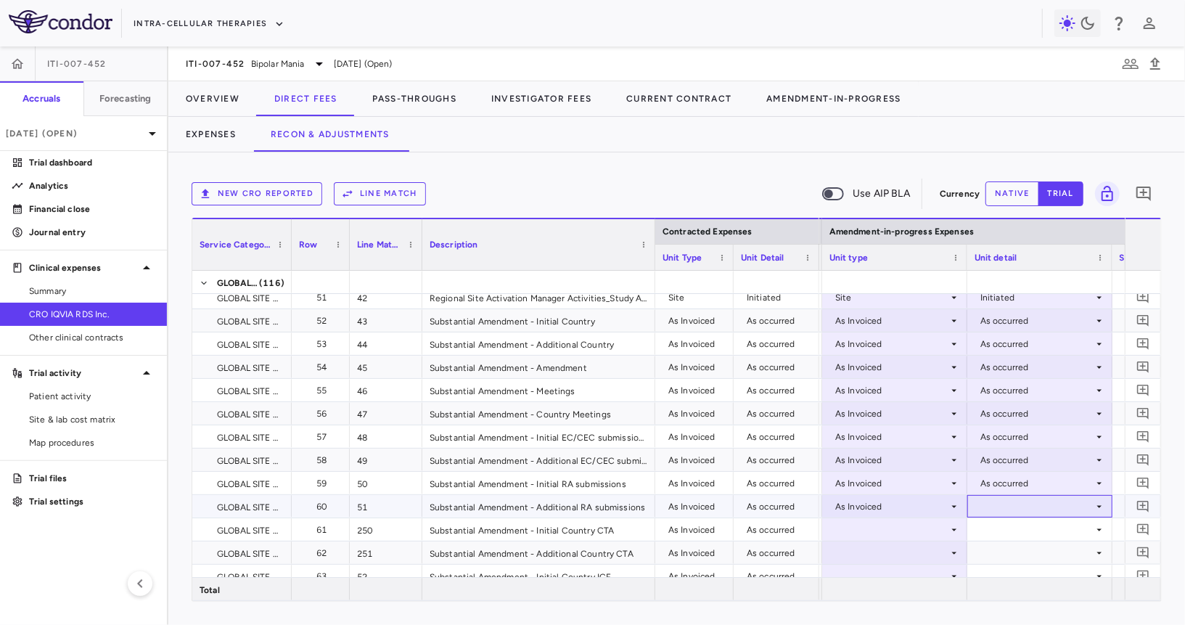
click at [1009, 516] on div at bounding box center [1040, 506] width 131 height 21
click at [1009, 542] on li "As occurred" at bounding box center [1039, 533] width 144 height 22
click at [882, 536] on div at bounding box center [894, 529] width 131 height 21
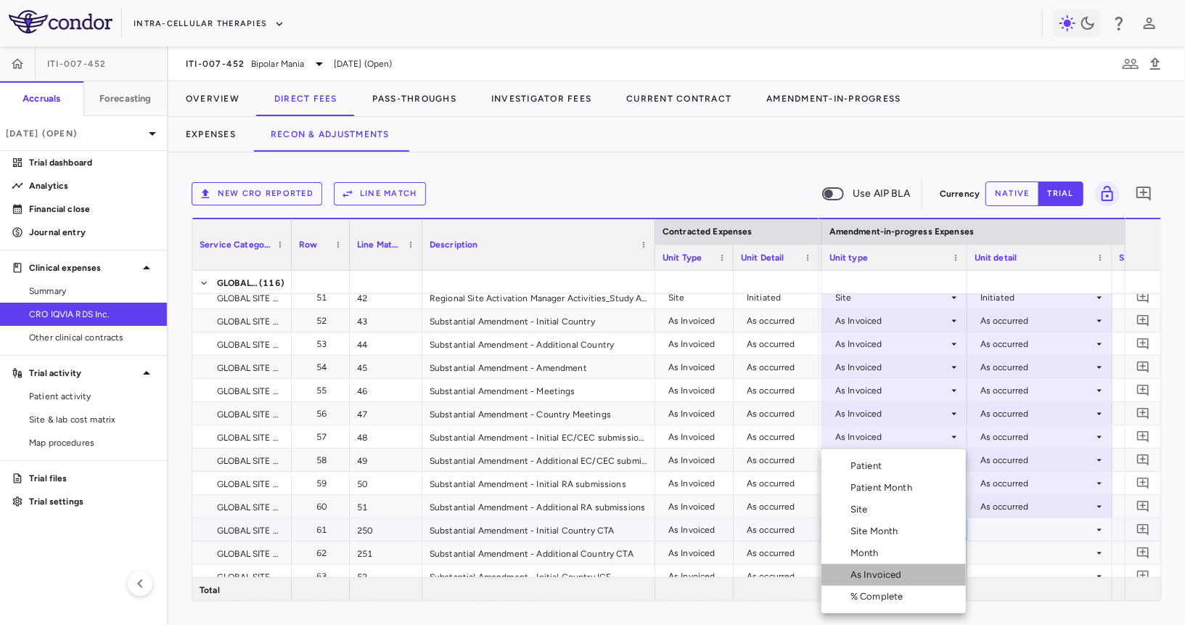
click at [877, 576] on div "As Invoiced" at bounding box center [878, 574] width 57 height 13
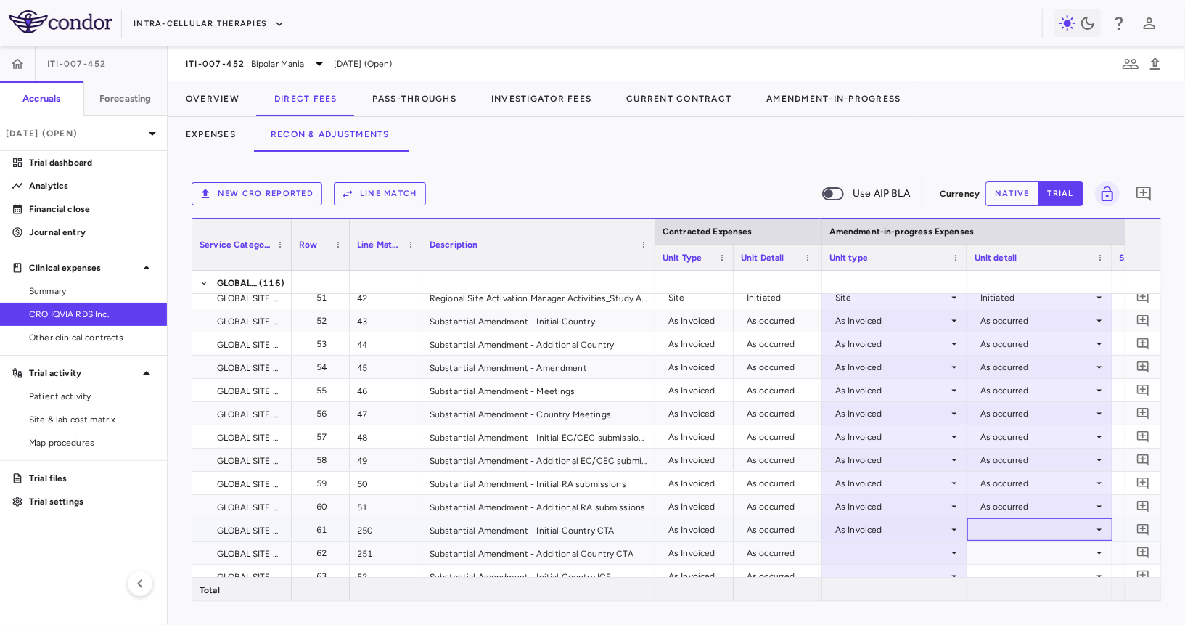
click at [1004, 528] on div at bounding box center [1040, 529] width 131 height 21
click at [1004, 554] on div "As occurred" at bounding box center [1025, 556] width 58 height 13
click at [889, 543] on div at bounding box center [894, 552] width 131 height 21
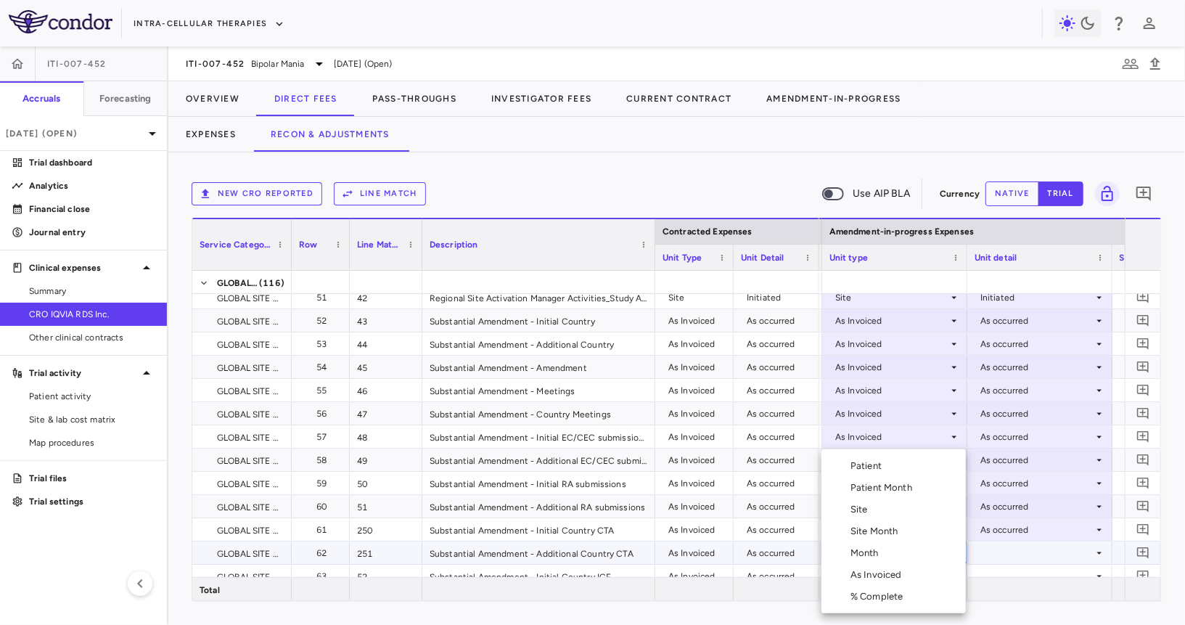
drag, startPoint x: 885, startPoint y: 586, endPoint x: 891, endPoint y: 572, distance: 15.0
click at [891, 572] on ul "Select Patient Patient Month Site Site Month Month As Invoiced % Complete" at bounding box center [893, 531] width 144 height 164
click at [891, 572] on div "As Invoiced" at bounding box center [878, 574] width 57 height 13
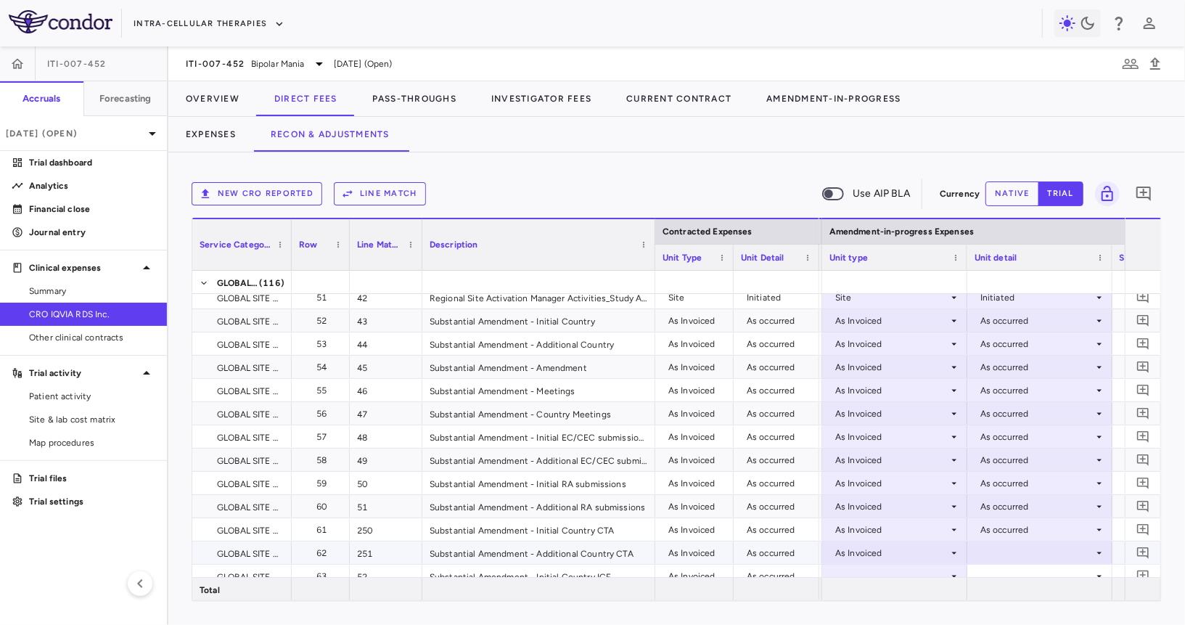
click at [979, 554] on div at bounding box center [1040, 552] width 131 height 21
click at [993, 573] on li "As occurred" at bounding box center [1039, 580] width 144 height 22
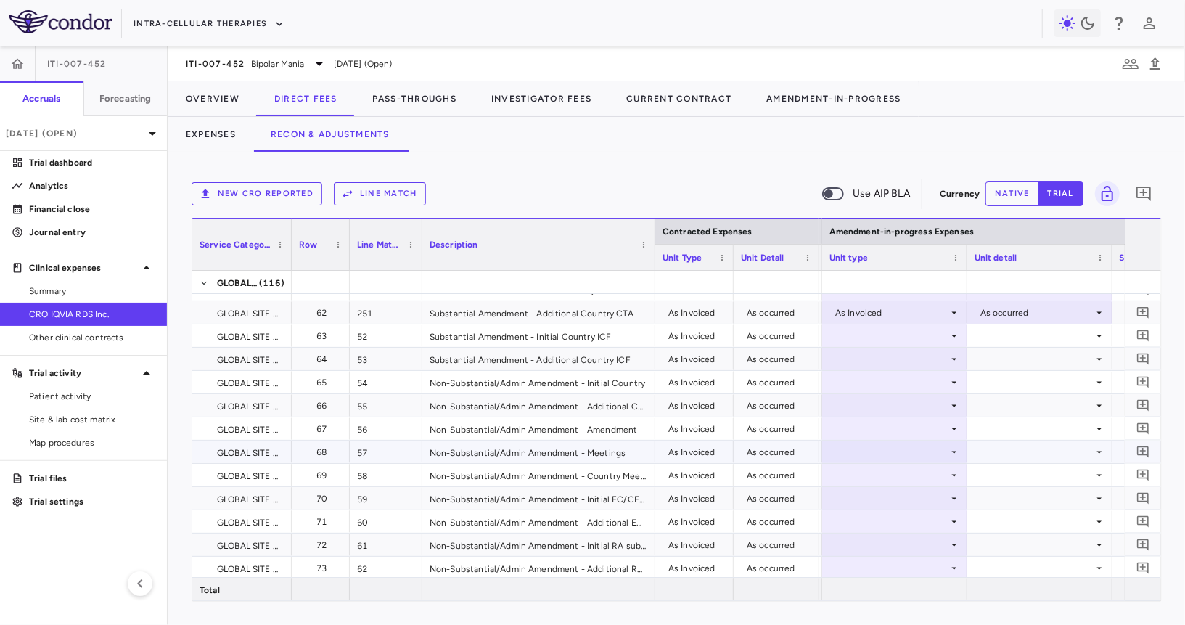
scroll to position [1305, 0]
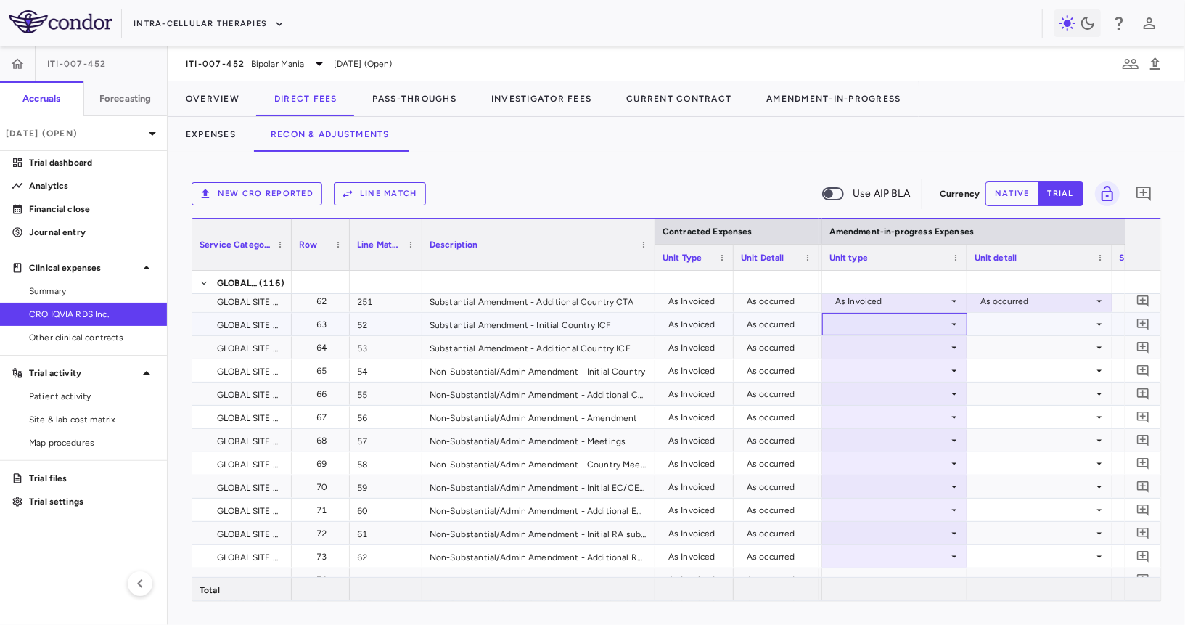
click at [922, 324] on div at bounding box center [894, 323] width 131 height 21
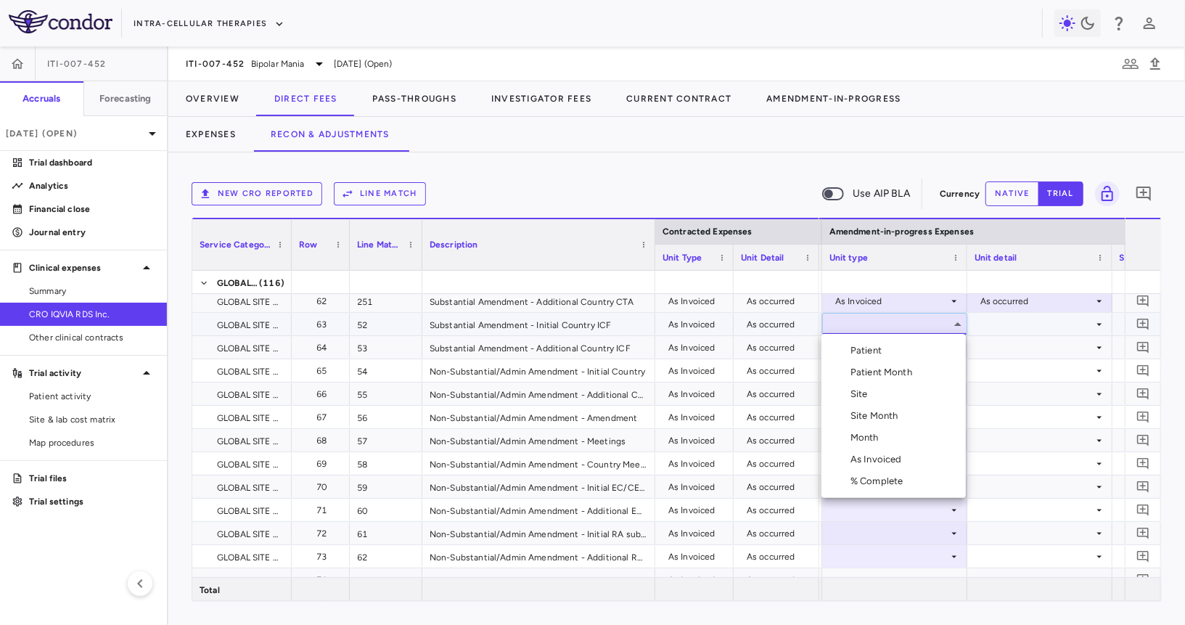
click at [893, 454] on div "As Invoiced" at bounding box center [878, 459] width 57 height 13
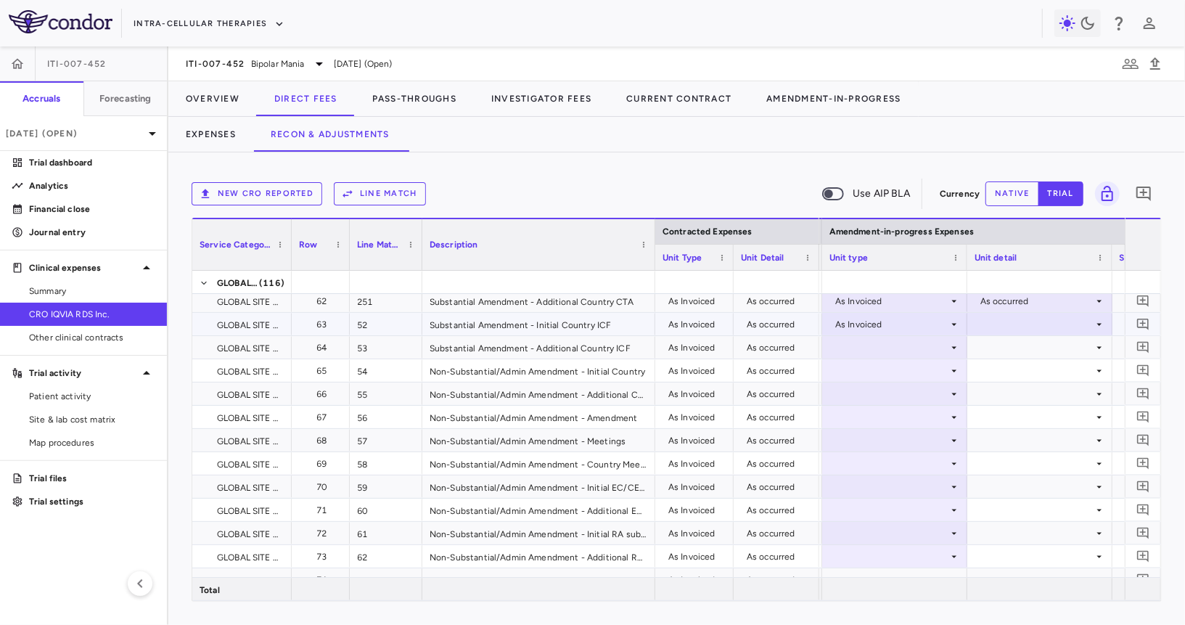
click at [1018, 322] on div at bounding box center [1040, 323] width 131 height 21
click at [1018, 353] on div "As occurred" at bounding box center [1025, 350] width 58 height 13
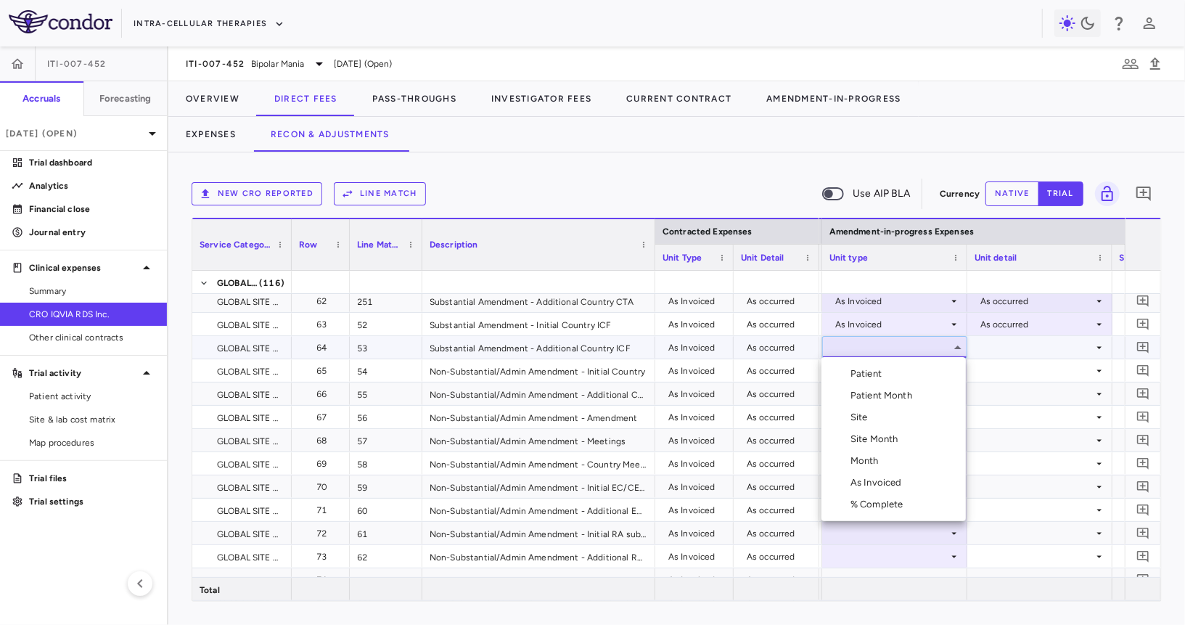
click at [873, 483] on div "As Invoiced" at bounding box center [878, 482] width 57 height 13
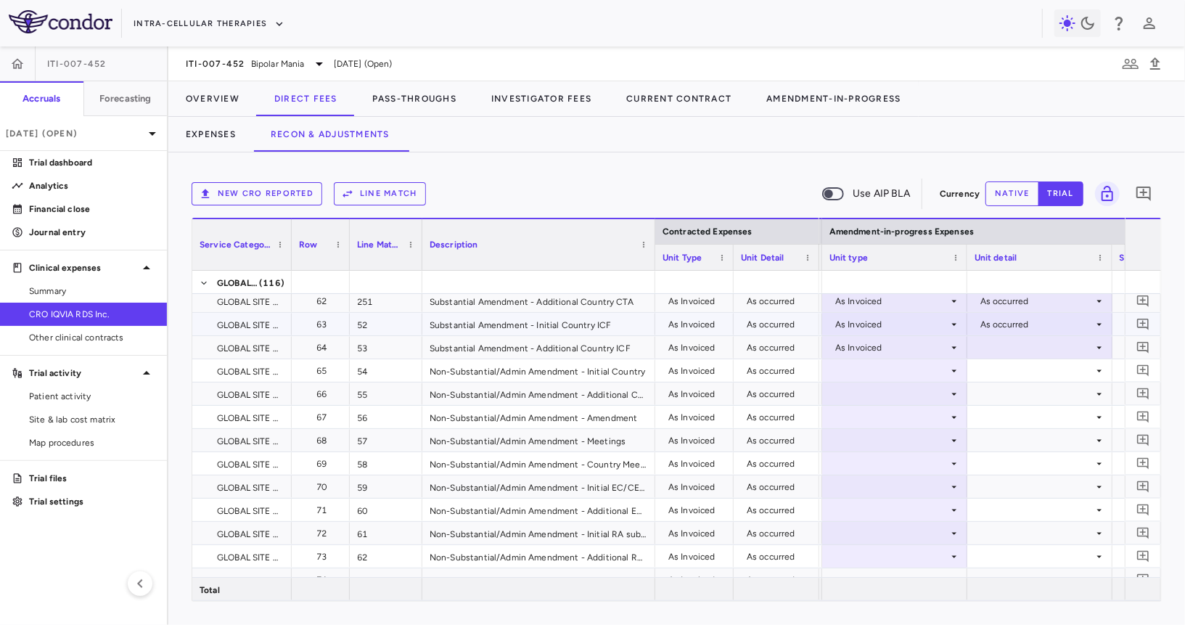
click at [1035, 345] on div at bounding box center [1040, 347] width 131 height 21
click at [1027, 378] on div "As occurred" at bounding box center [1025, 373] width 58 height 13
click at [914, 370] on div at bounding box center [894, 370] width 131 height 21
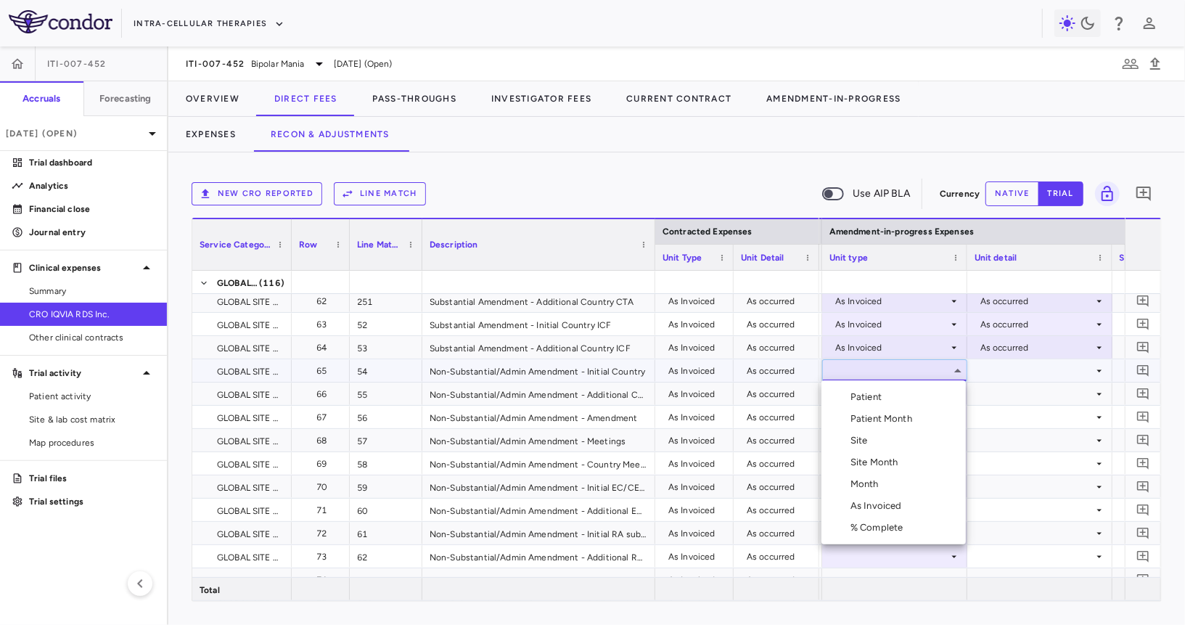
click at [887, 501] on div "As Invoiced" at bounding box center [878, 505] width 57 height 13
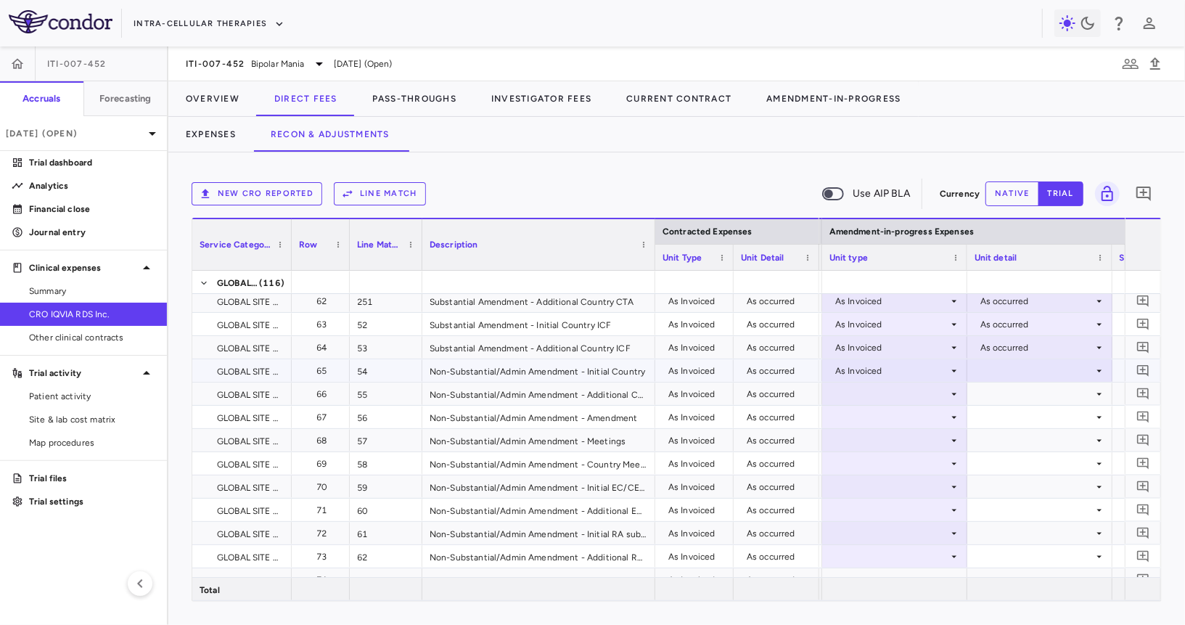
click at [1027, 360] on div at bounding box center [1040, 370] width 131 height 21
click at [1019, 395] on div "As occurred" at bounding box center [1025, 396] width 58 height 13
click at [930, 392] on div at bounding box center [894, 393] width 131 height 21
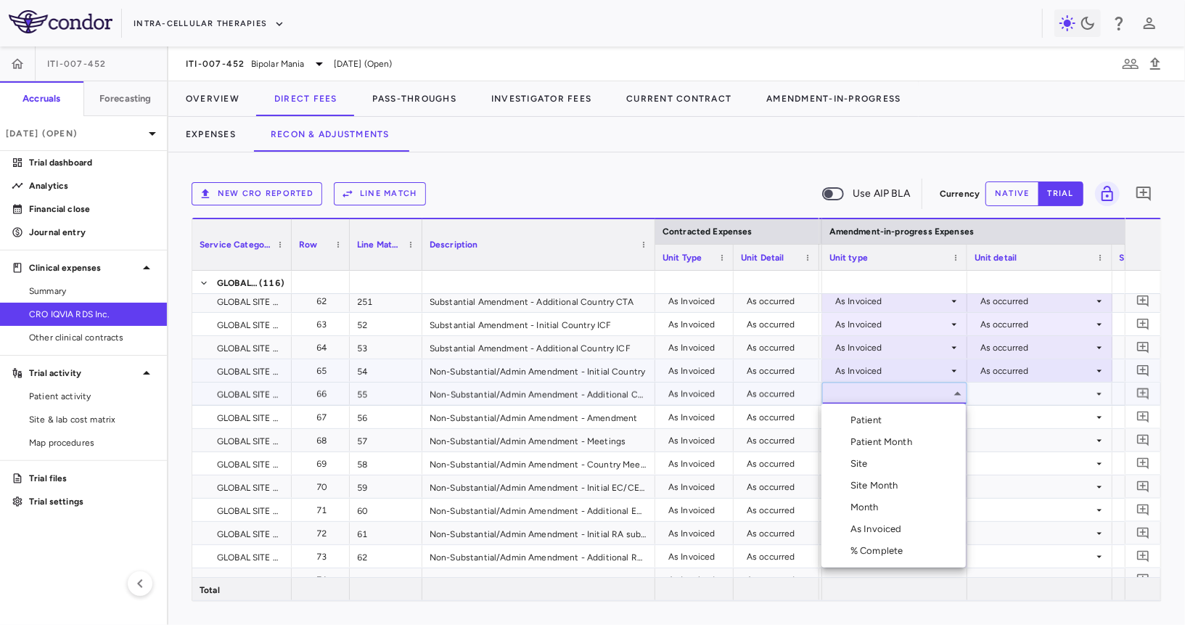
click at [863, 528] on div "As Invoiced" at bounding box center [878, 528] width 57 height 13
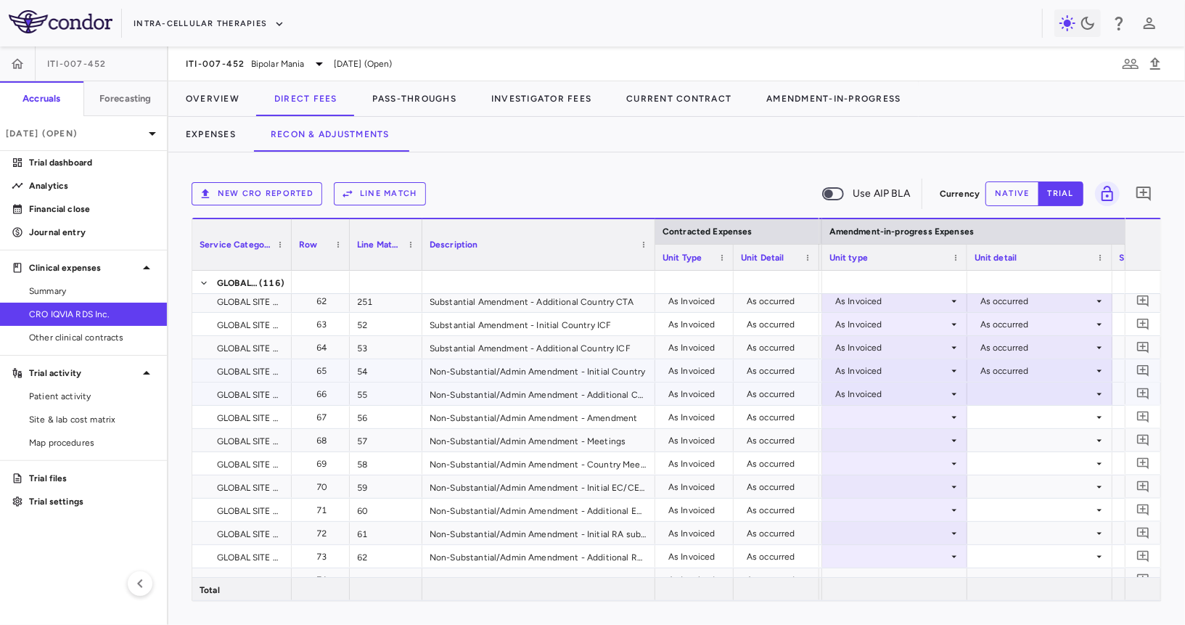
click at [1027, 390] on div at bounding box center [1040, 393] width 131 height 21
click at [1023, 411] on li "As occurred" at bounding box center [1039, 420] width 144 height 22
click at [893, 413] on div at bounding box center [894, 416] width 131 height 21
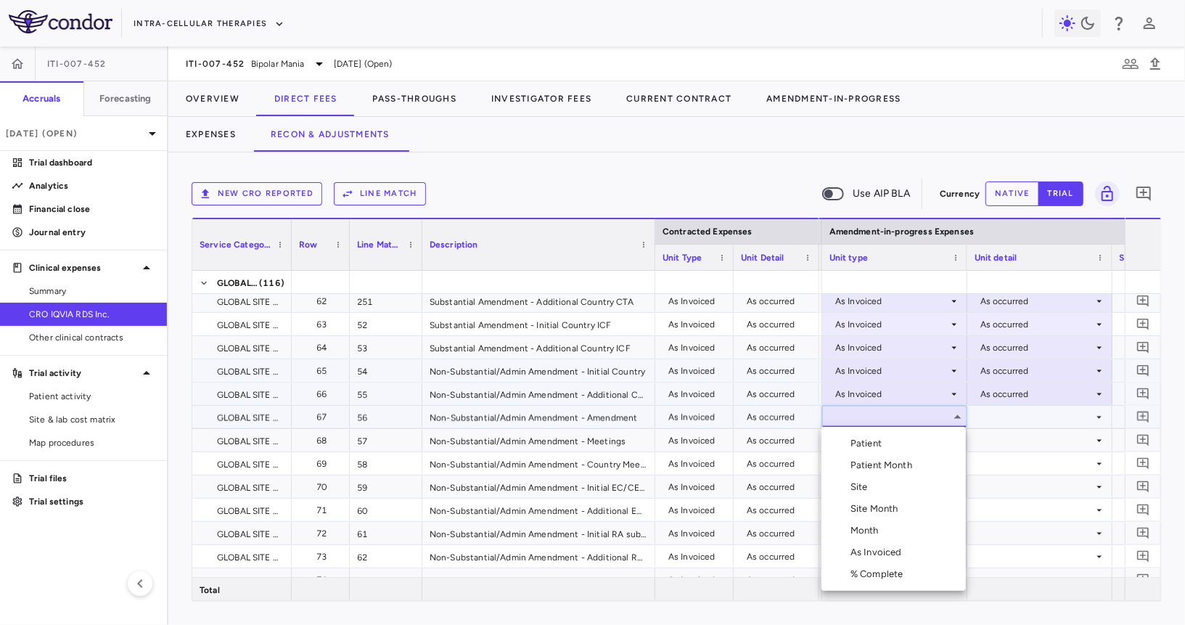
click at [869, 544] on li "As Invoiced" at bounding box center [893, 552] width 144 height 22
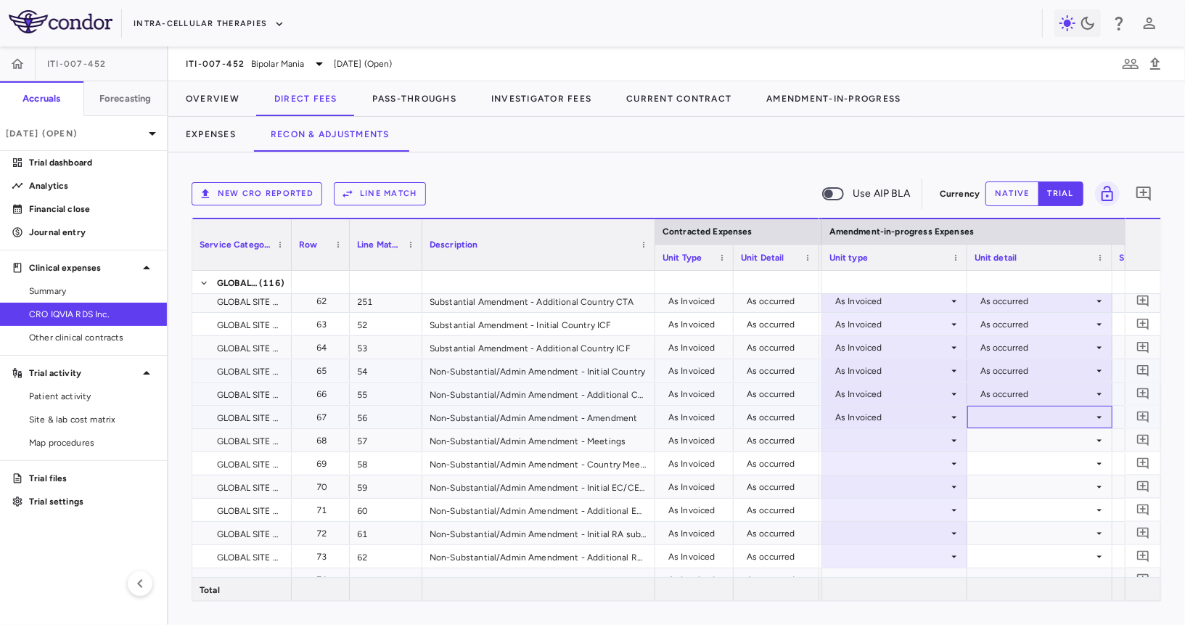
click at [1001, 422] on div at bounding box center [1040, 416] width 131 height 21
click at [1001, 444] on div "As occurred" at bounding box center [1025, 443] width 58 height 13
click at [890, 437] on div at bounding box center [894, 440] width 131 height 21
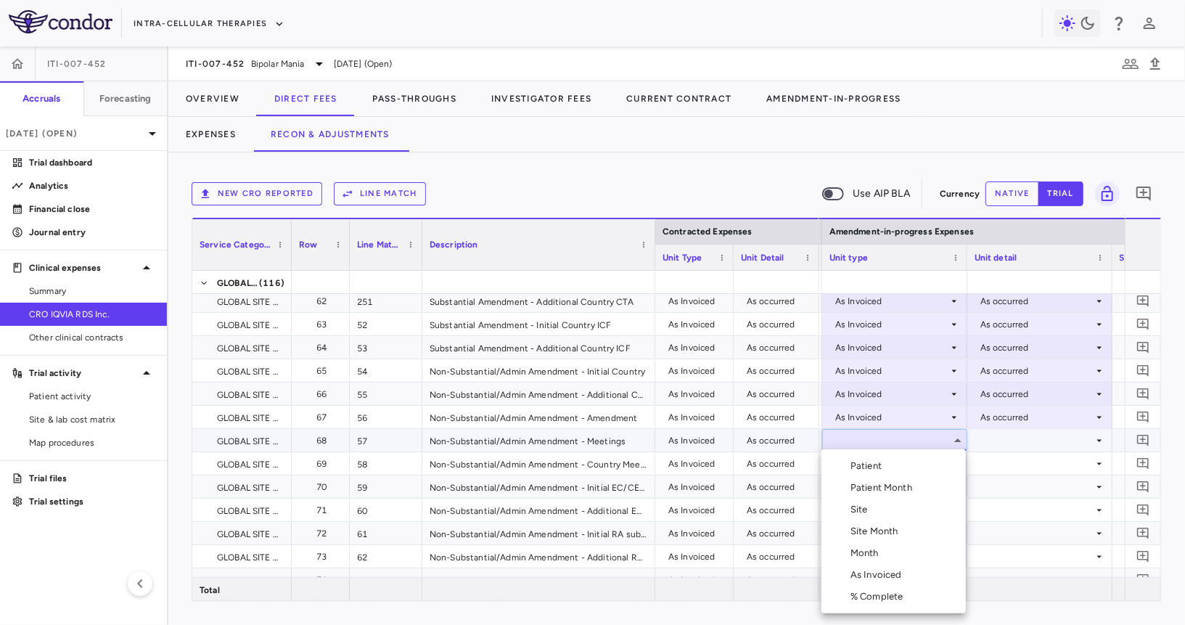
click at [877, 575] on div "As Invoiced" at bounding box center [878, 574] width 57 height 13
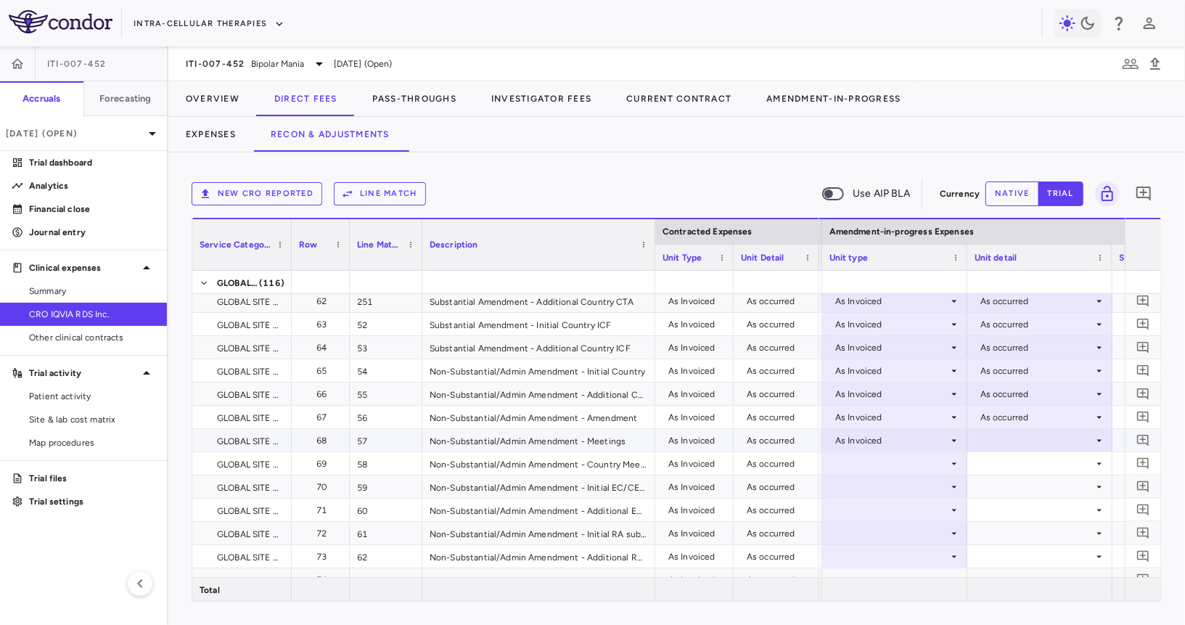
click at [997, 435] on div at bounding box center [1040, 440] width 131 height 21
click at [998, 473] on li "As occurred" at bounding box center [1039, 467] width 144 height 22
click at [906, 459] on div at bounding box center [894, 463] width 131 height 21
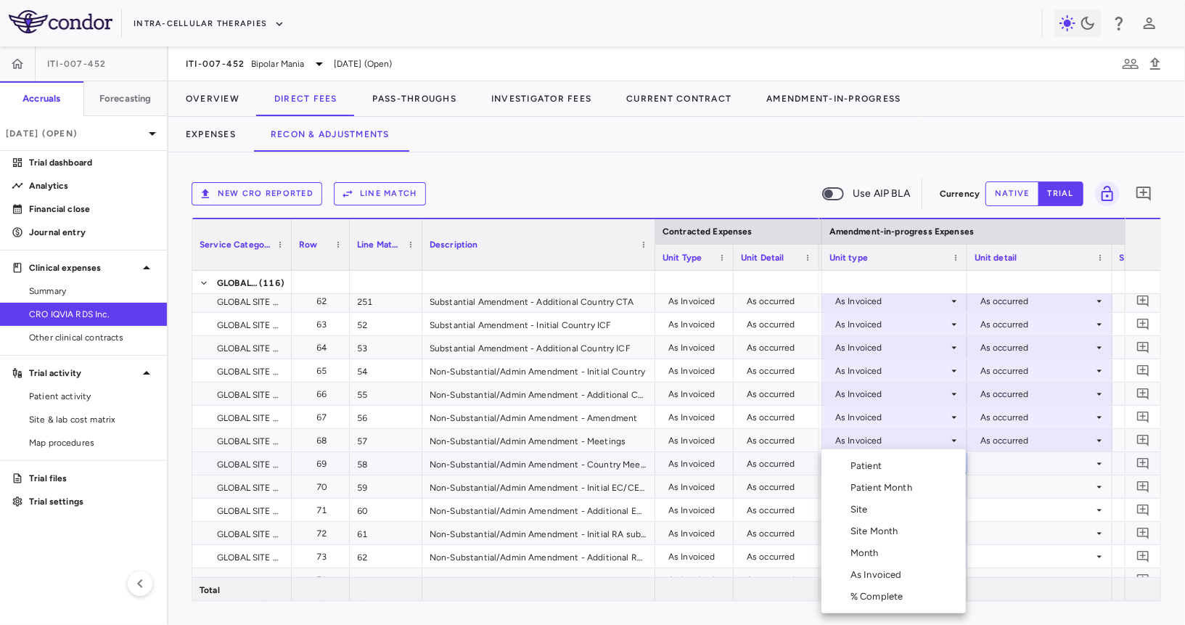
click at [885, 575] on div "As Invoiced" at bounding box center [878, 574] width 57 height 13
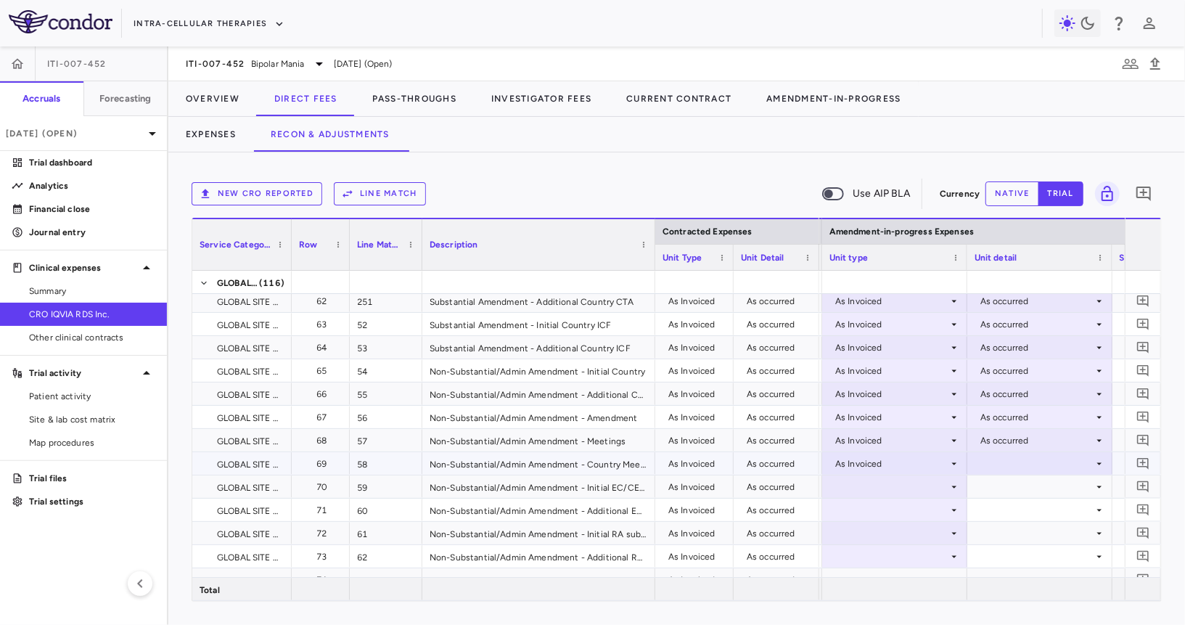
click at [1021, 461] on div at bounding box center [1040, 463] width 131 height 21
click at [1021, 488] on div "As occurred" at bounding box center [1025, 489] width 58 height 13
click at [908, 481] on div at bounding box center [894, 486] width 131 height 21
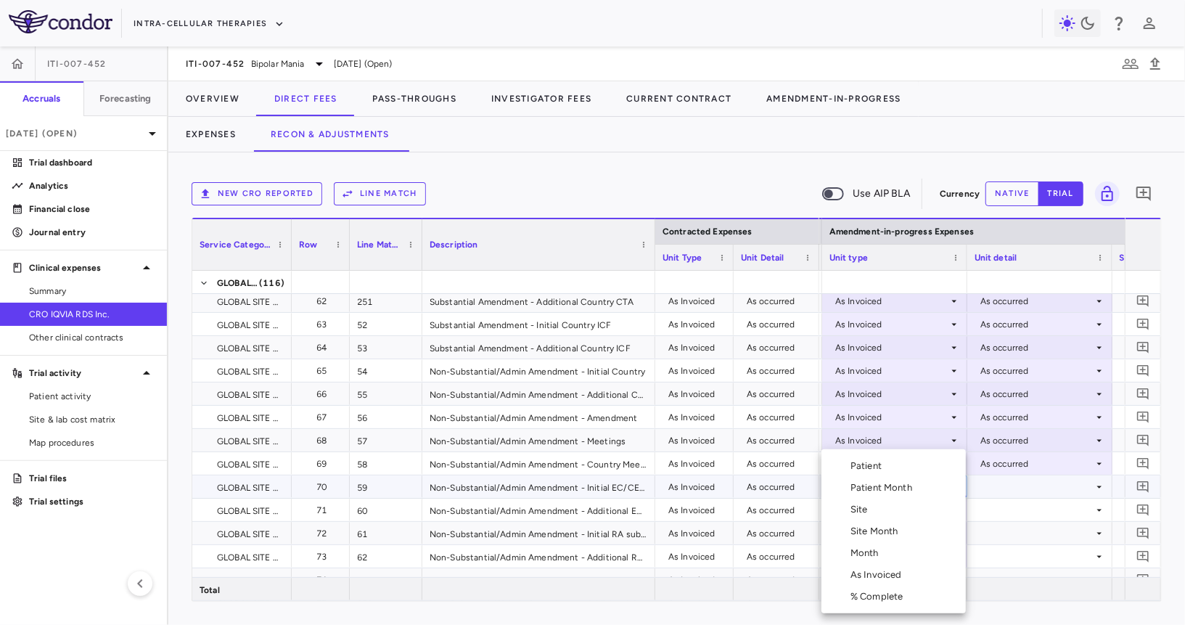
click at [882, 577] on div "As Invoiced" at bounding box center [878, 574] width 57 height 13
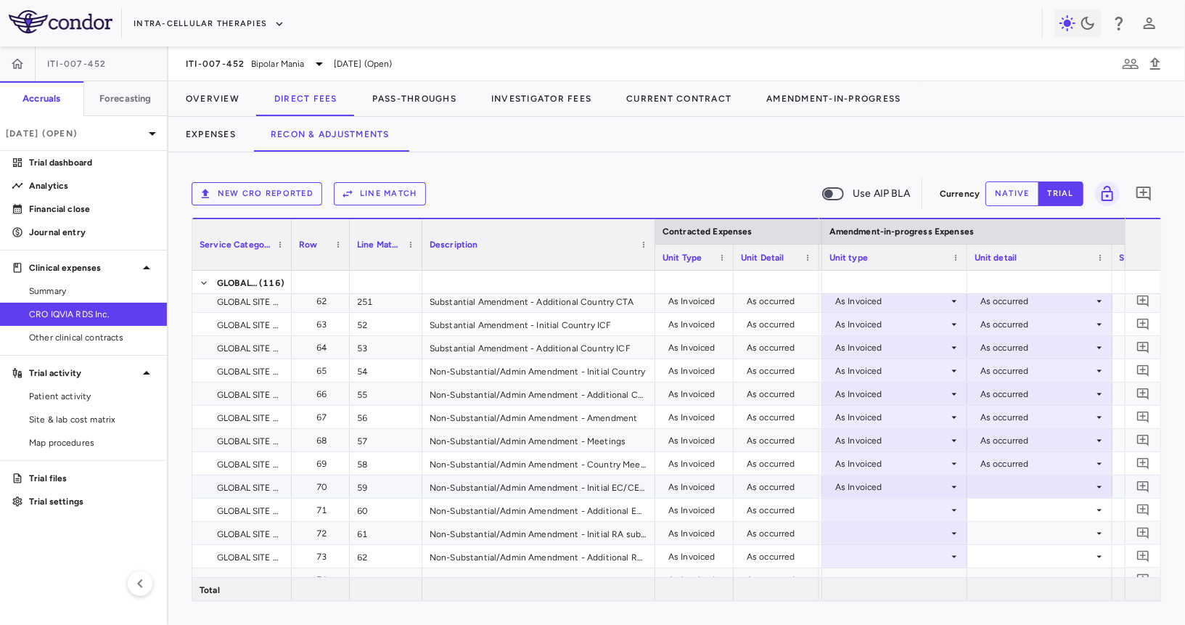
click at [1018, 483] on div at bounding box center [1040, 486] width 131 height 21
click at [1014, 520] on li "As occurred" at bounding box center [1039, 513] width 144 height 22
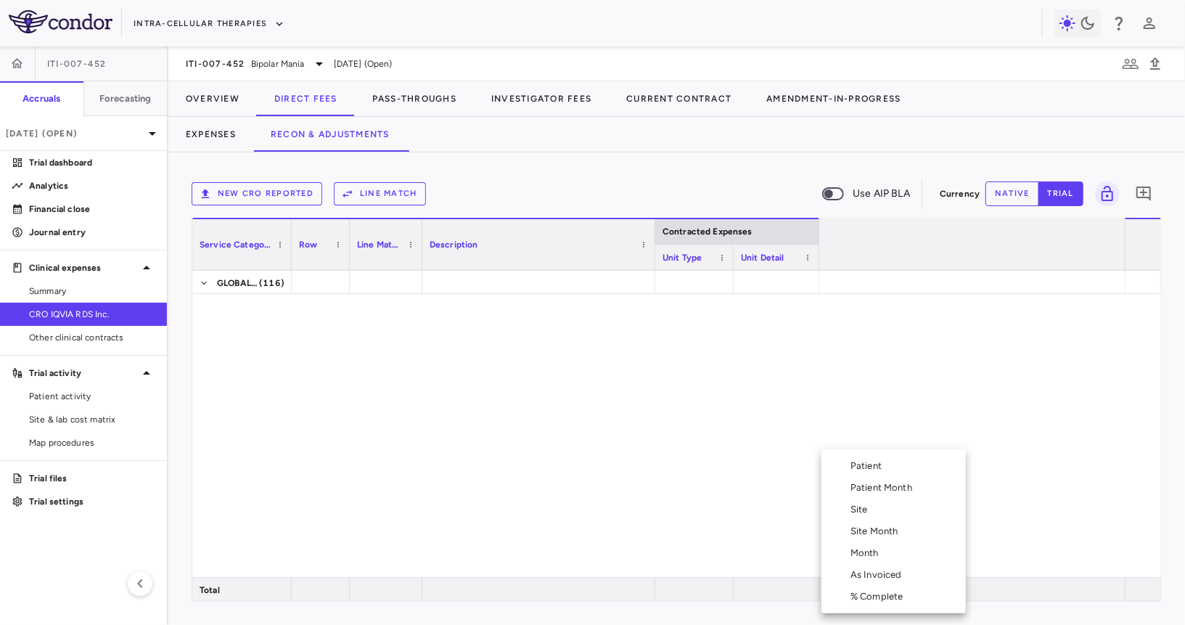
scroll to position [0, 1557]
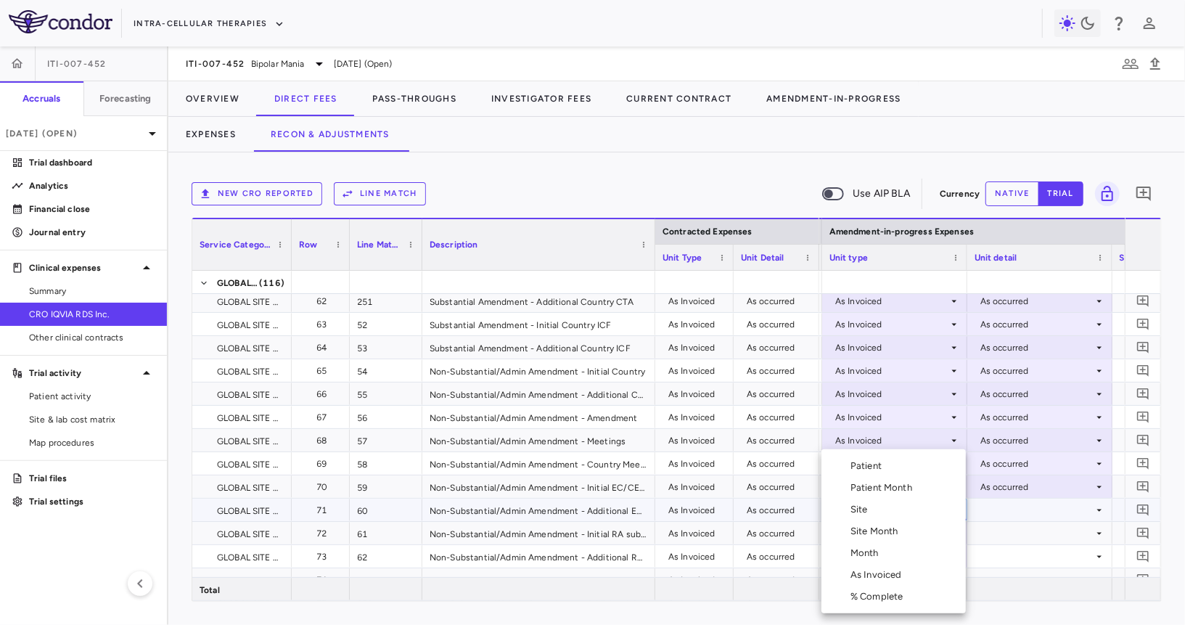
click at [890, 575] on div "As Invoiced" at bounding box center [878, 574] width 57 height 13
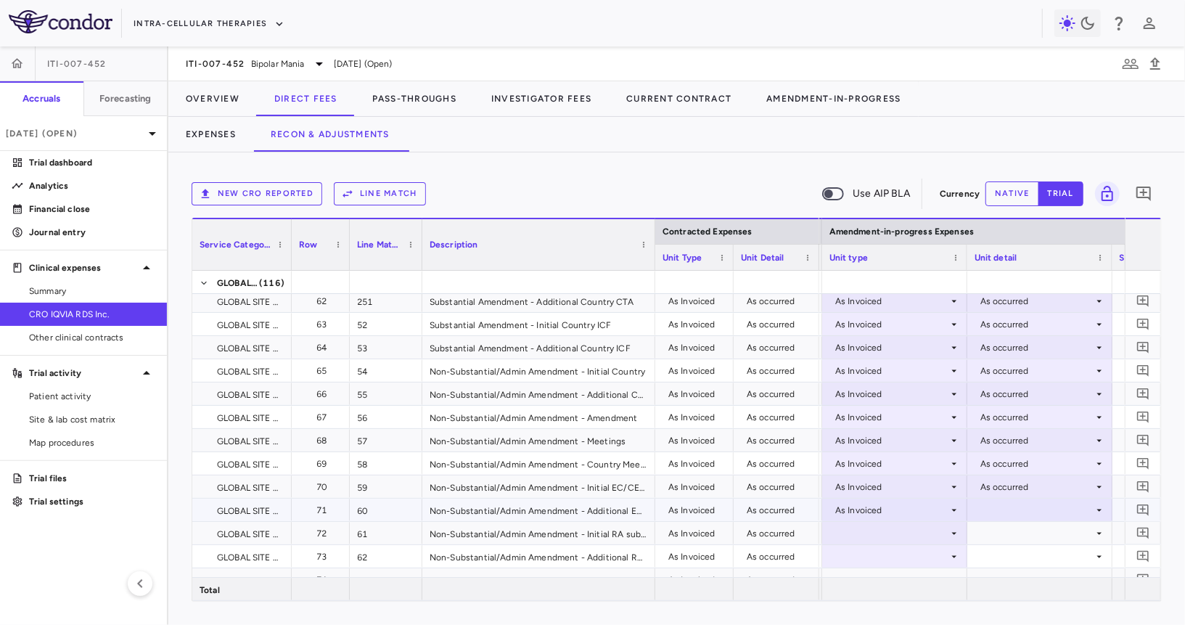
click at [1023, 504] on div at bounding box center [1040, 509] width 131 height 21
click at [1014, 541] on div "As occurred" at bounding box center [1025, 536] width 58 height 13
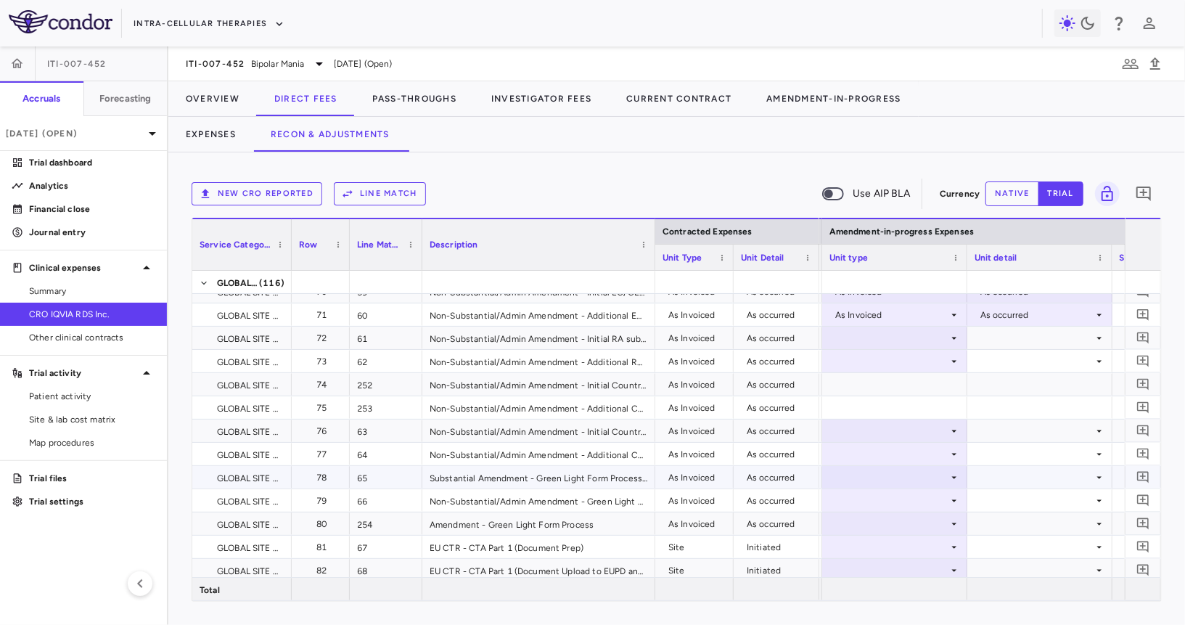
scroll to position [1507, 0]
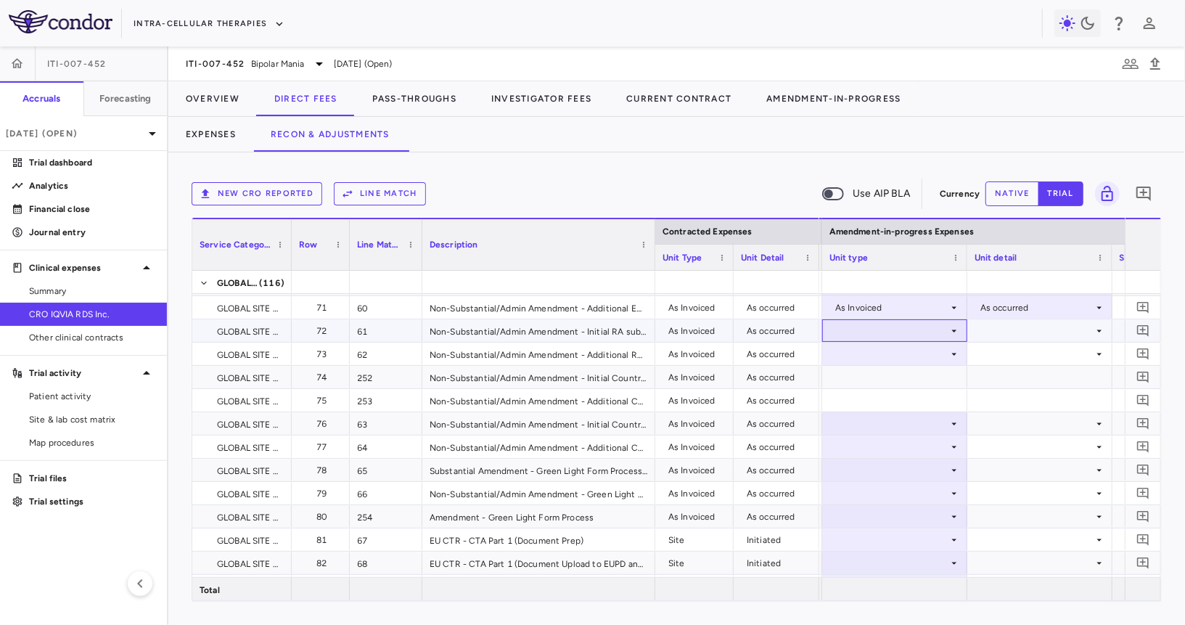
click at [938, 332] on div at bounding box center [894, 330] width 131 height 21
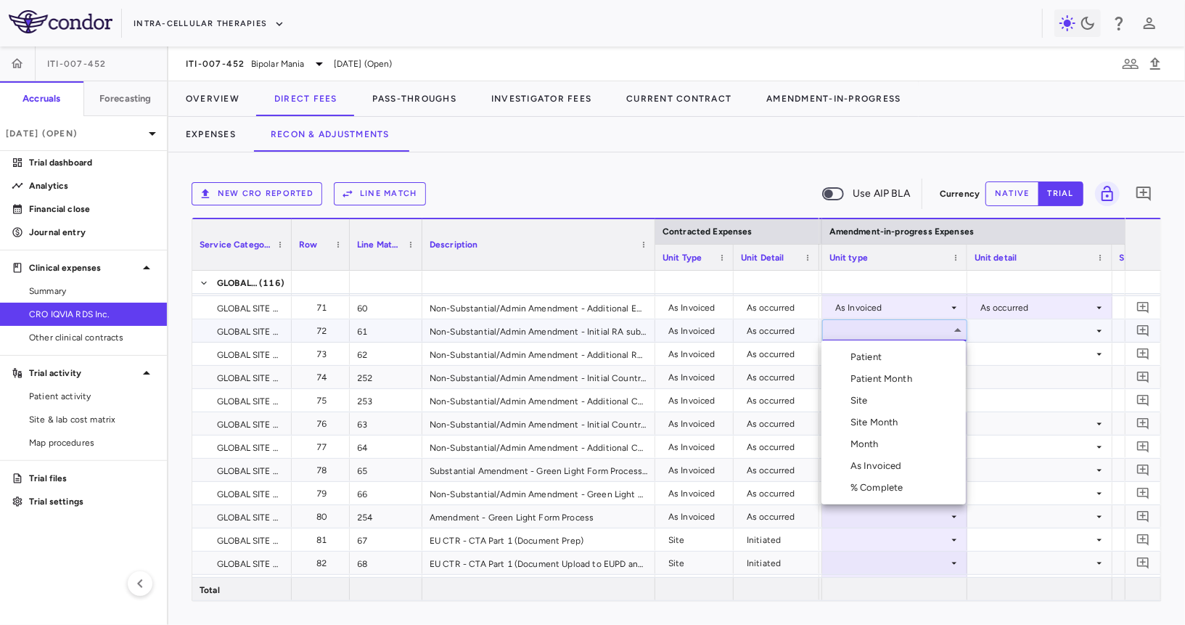
click at [910, 471] on li "As Invoiced" at bounding box center [893, 466] width 144 height 22
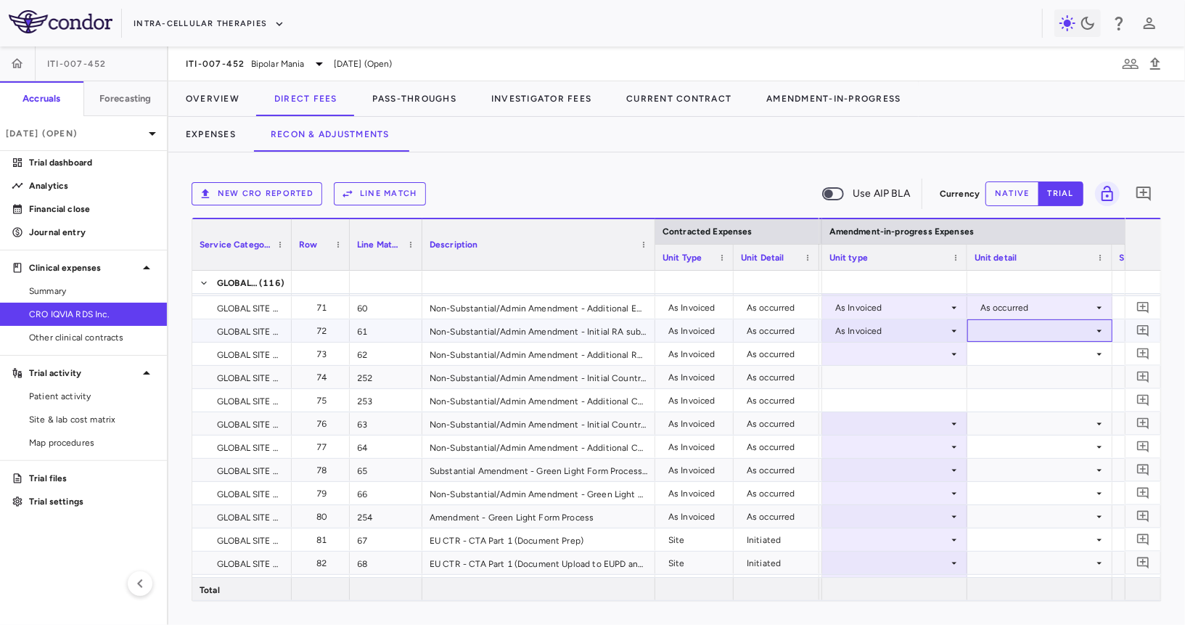
click at [1004, 335] on div at bounding box center [1040, 330] width 131 height 21
click at [997, 358] on div "As occurred" at bounding box center [1025, 356] width 58 height 13
click at [914, 354] on div at bounding box center [894, 353] width 131 height 21
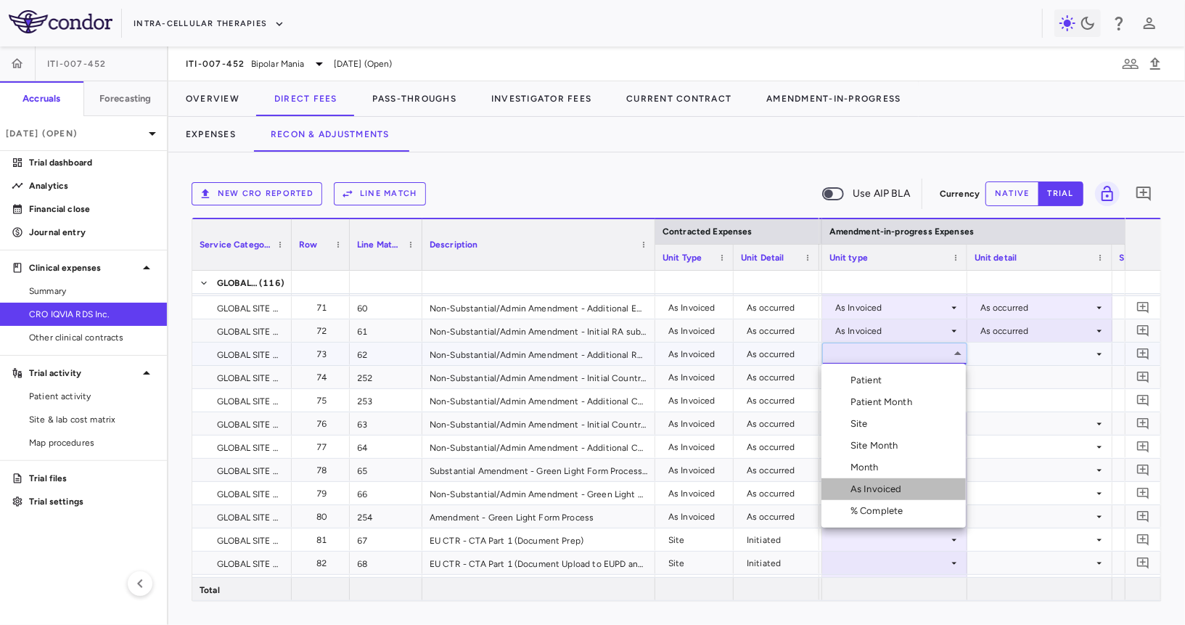
click at [877, 491] on div "As Invoiced" at bounding box center [878, 489] width 57 height 13
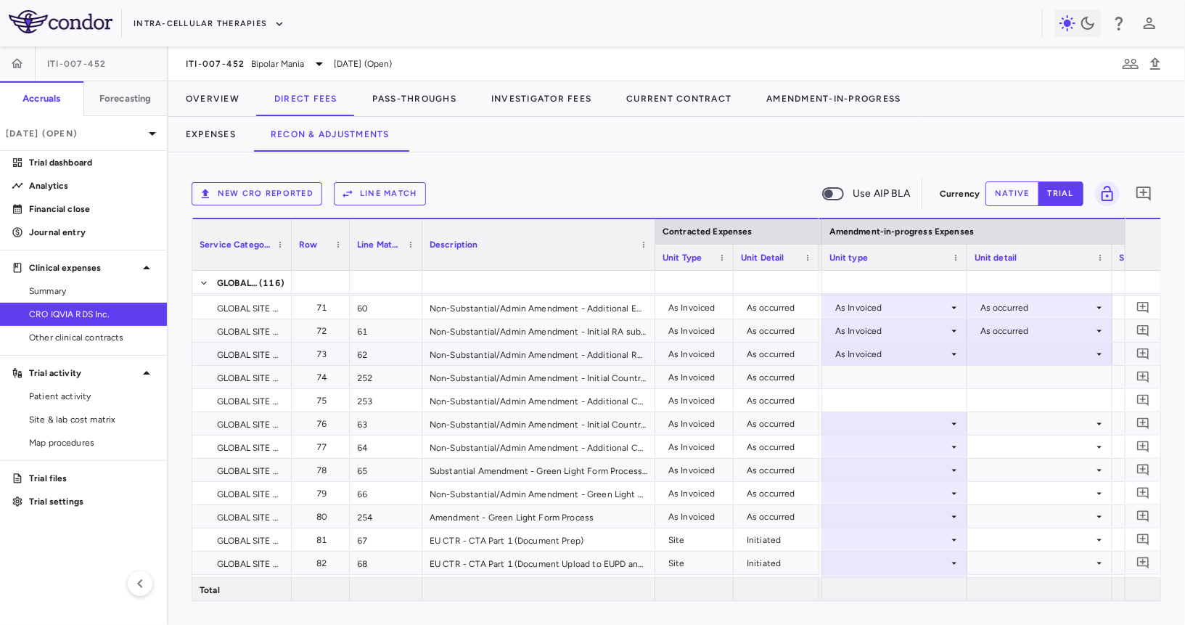
click at [1001, 359] on div at bounding box center [1040, 353] width 131 height 21
click at [1001, 373] on li "As occurred" at bounding box center [1039, 380] width 144 height 22
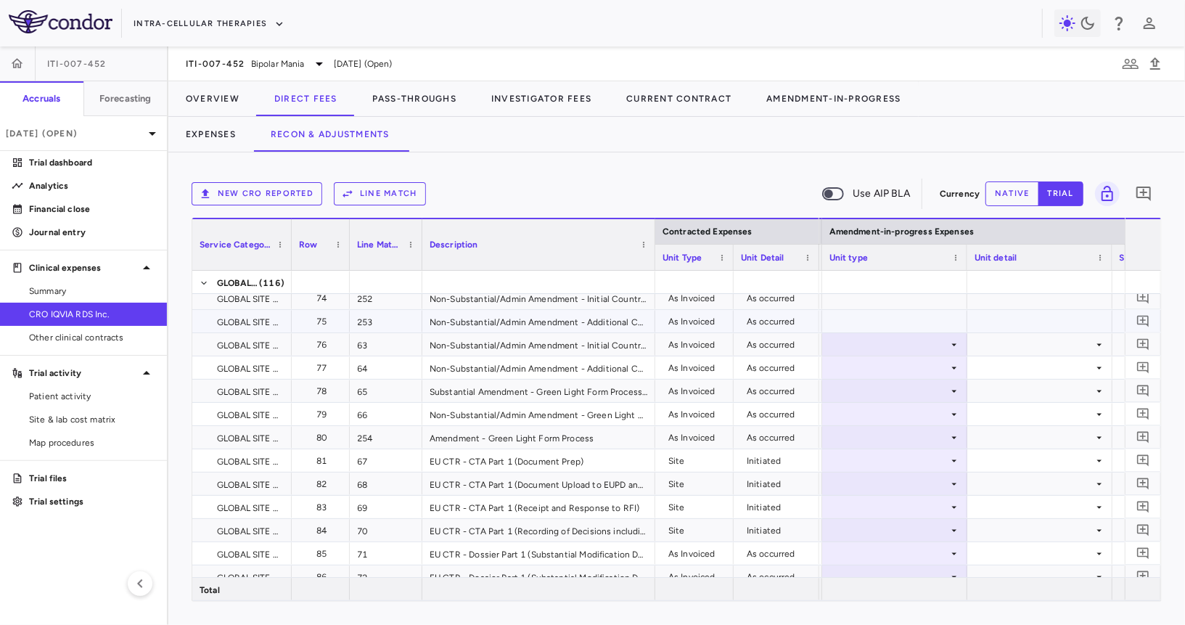
scroll to position [1586, 0]
click at [893, 353] on div at bounding box center [894, 344] width 131 height 21
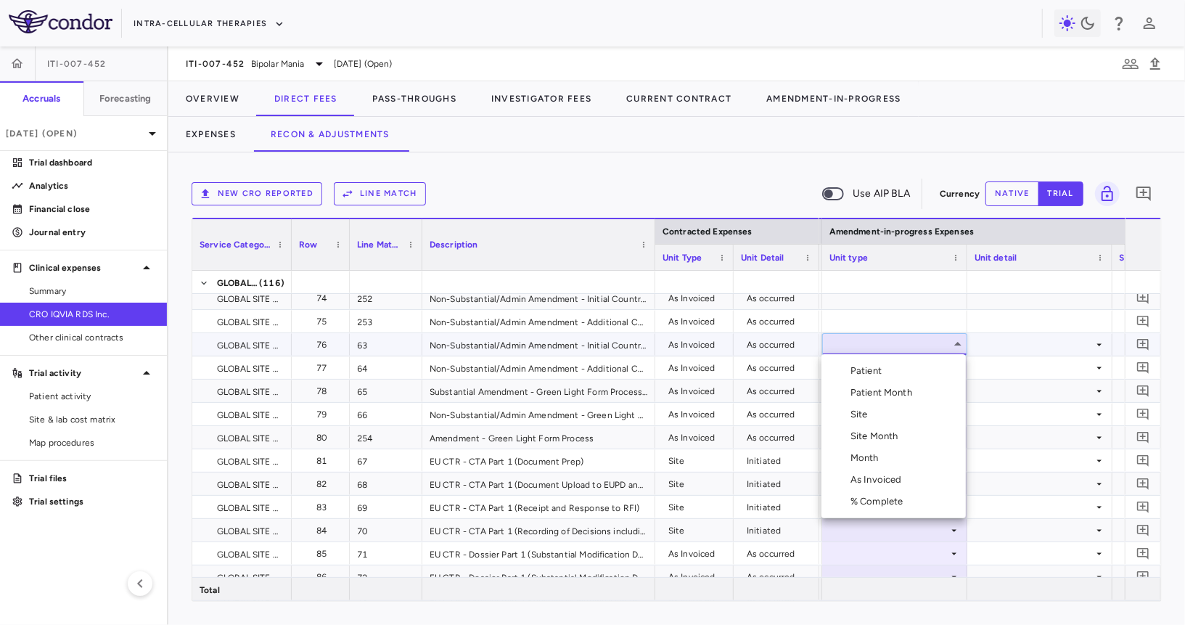
click at [895, 484] on div "As Invoiced" at bounding box center [878, 479] width 57 height 13
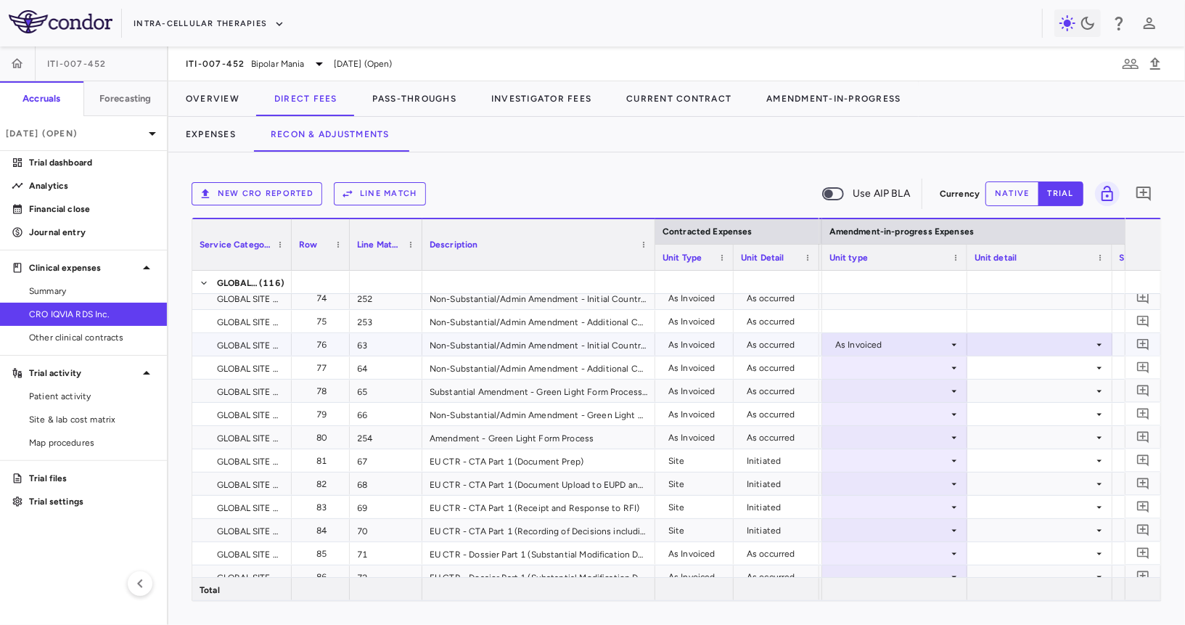
click at [998, 336] on div at bounding box center [1040, 344] width 131 height 21
click at [997, 364] on div "As occurred" at bounding box center [1025, 370] width 58 height 13
click at [890, 369] on div at bounding box center [894, 367] width 131 height 21
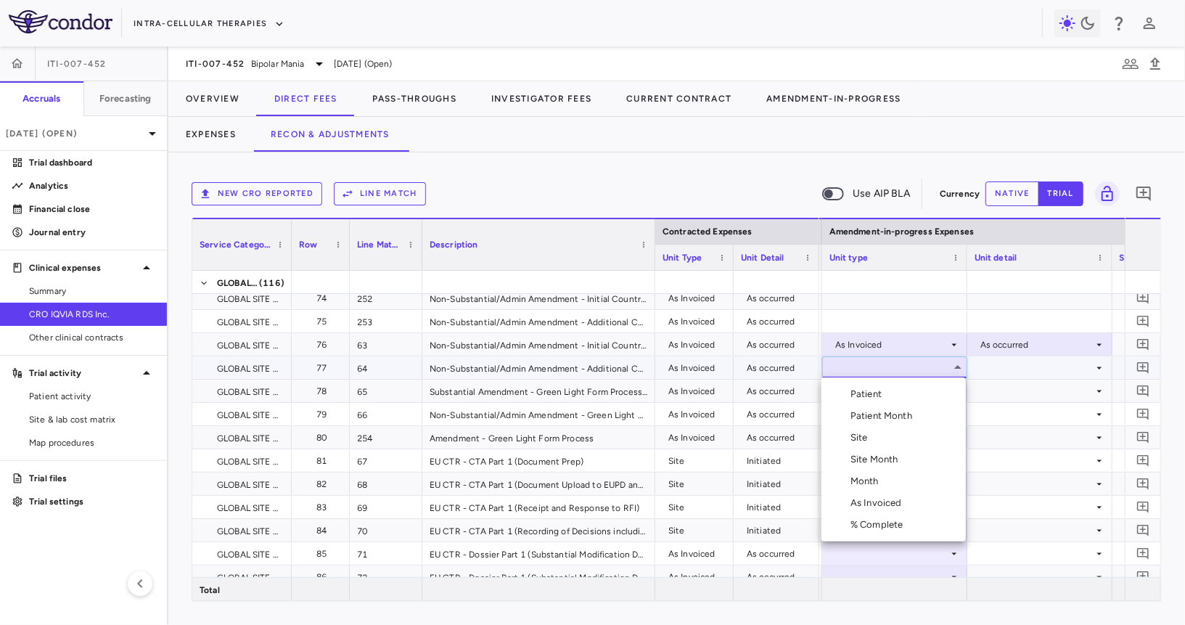
click at [885, 502] on div "As Invoiced" at bounding box center [878, 502] width 57 height 13
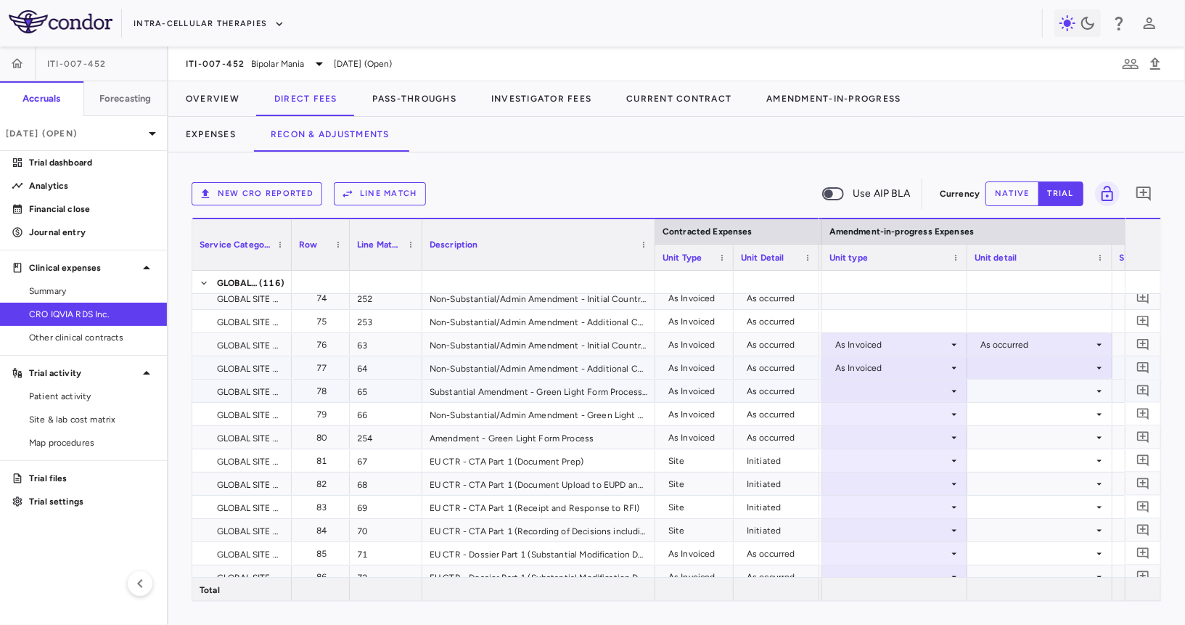
click at [998, 373] on div at bounding box center [1040, 367] width 131 height 21
click at [999, 396] on div "As occurred" at bounding box center [1025, 393] width 58 height 13
click at [928, 386] on div at bounding box center [894, 390] width 131 height 21
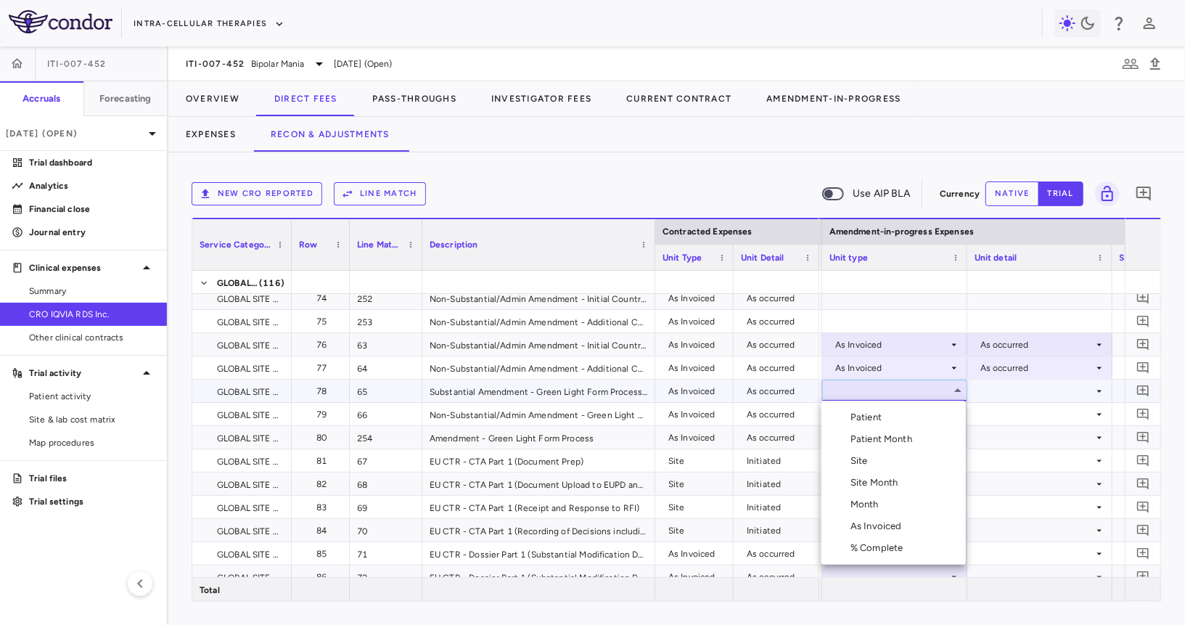
click at [892, 526] on div "As Invoiced" at bounding box center [878, 526] width 57 height 13
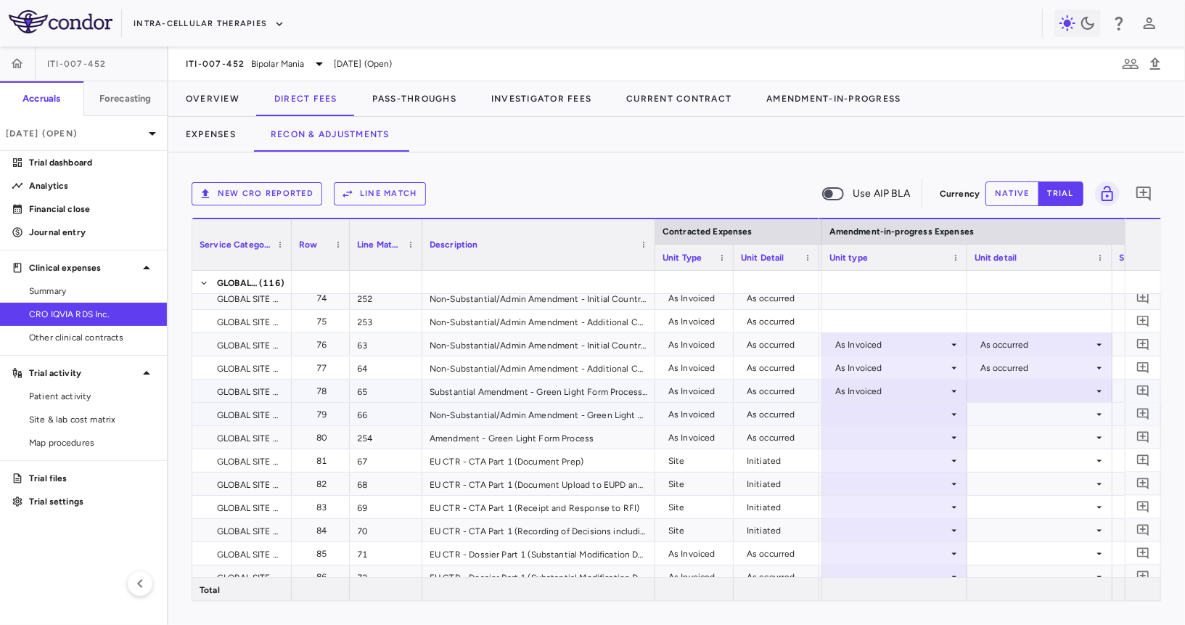
click at [1019, 403] on div at bounding box center [1040, 413] width 131 height 21
click at [1019, 403] on div at bounding box center [1039, 414] width 145 height 22
click at [1019, 395] on div at bounding box center [1040, 390] width 131 height 21
click at [1015, 434] on div at bounding box center [592, 312] width 1185 height 625
click at [1015, 420] on div at bounding box center [1040, 413] width 131 height 21
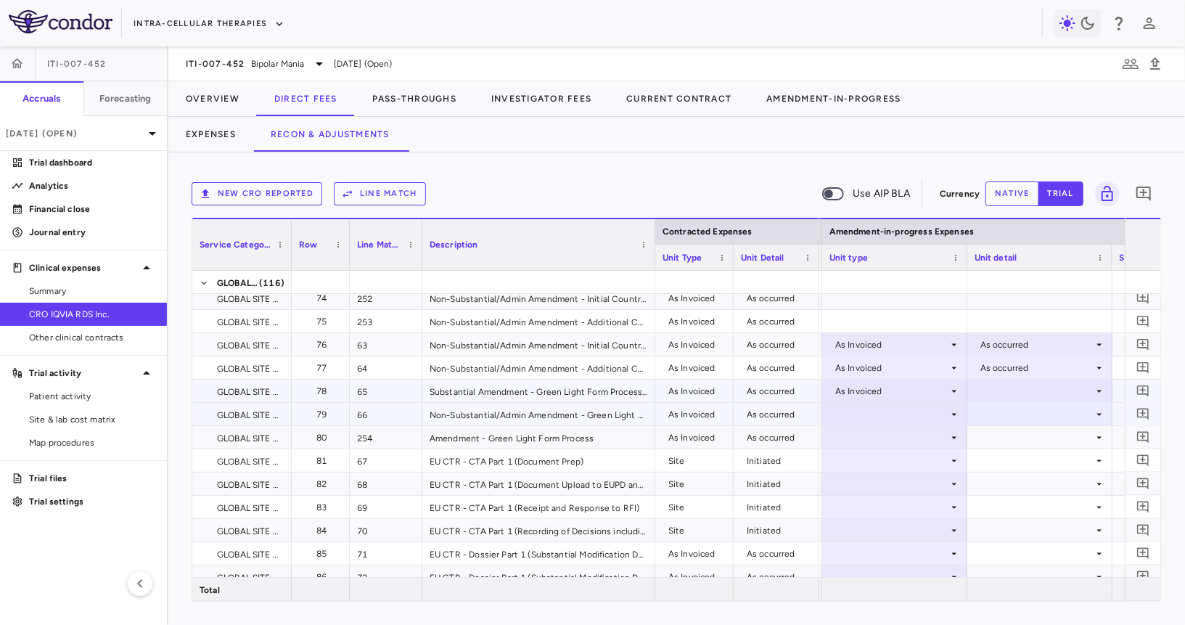
click at [994, 396] on div at bounding box center [1040, 390] width 131 height 21
click at [994, 414] on div "As occurred" at bounding box center [1010, 417] width 87 height 13
click at [906, 414] on div at bounding box center [894, 413] width 131 height 21
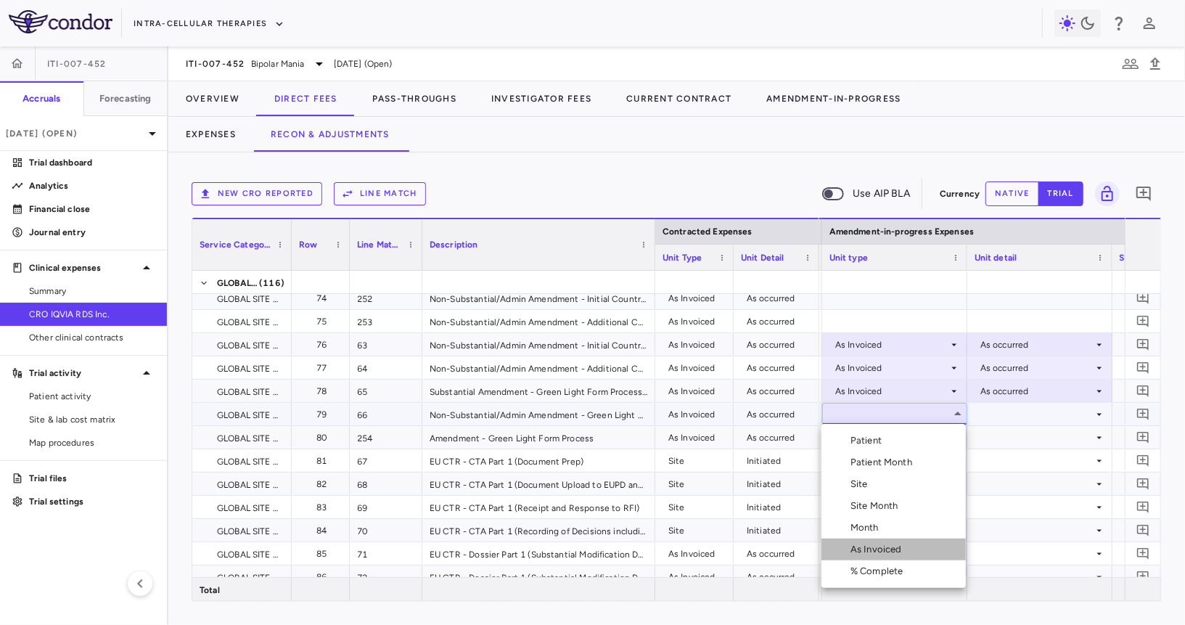
click at [876, 547] on div "As Invoiced" at bounding box center [878, 549] width 57 height 13
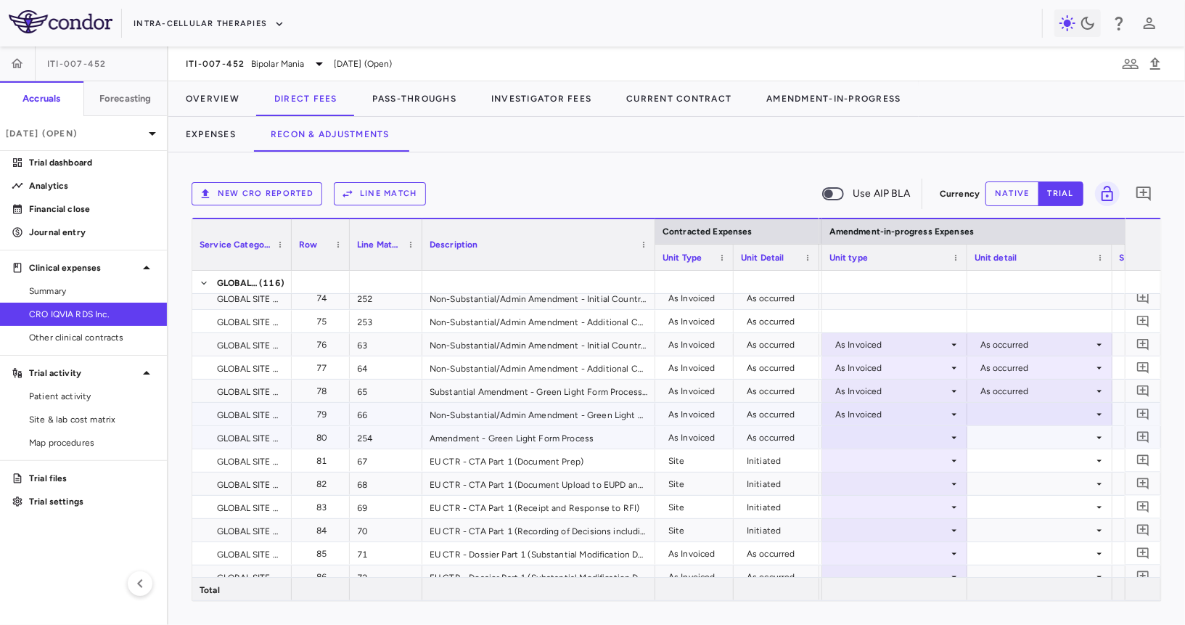
click at [1013, 410] on div at bounding box center [1040, 413] width 131 height 21
click at [1009, 434] on div "As occurred" at bounding box center [1025, 440] width 58 height 13
click at [906, 432] on div at bounding box center [894, 437] width 131 height 21
click at [915, 439] on div at bounding box center [894, 437] width 131 height 21
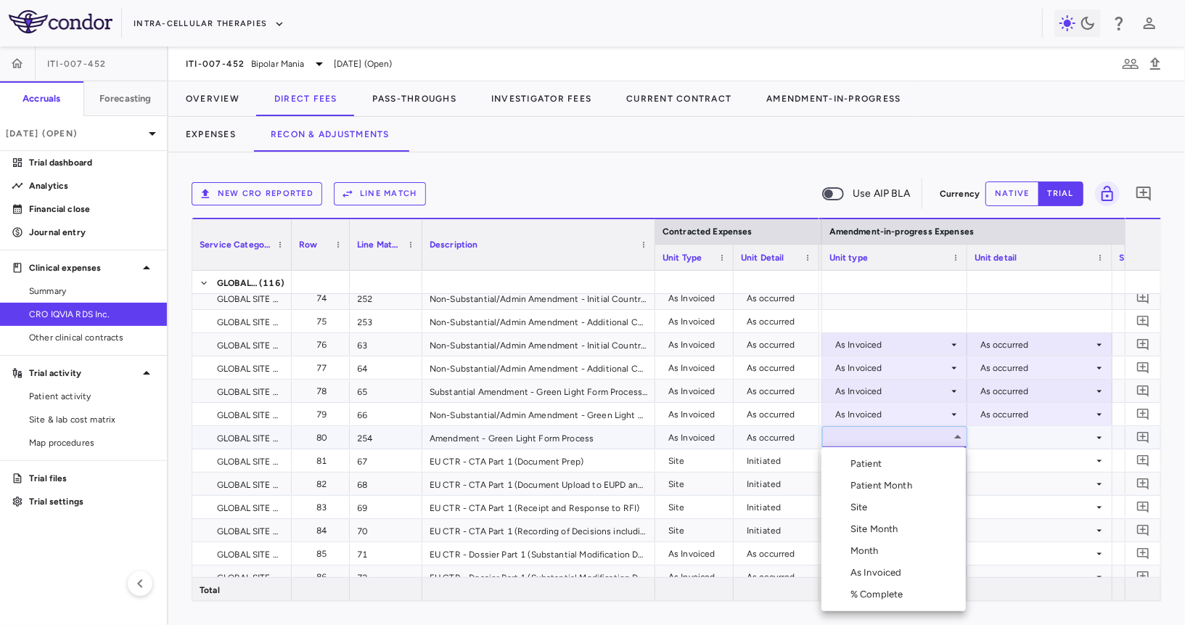
click at [881, 561] on li "Month" at bounding box center [893, 551] width 144 height 22
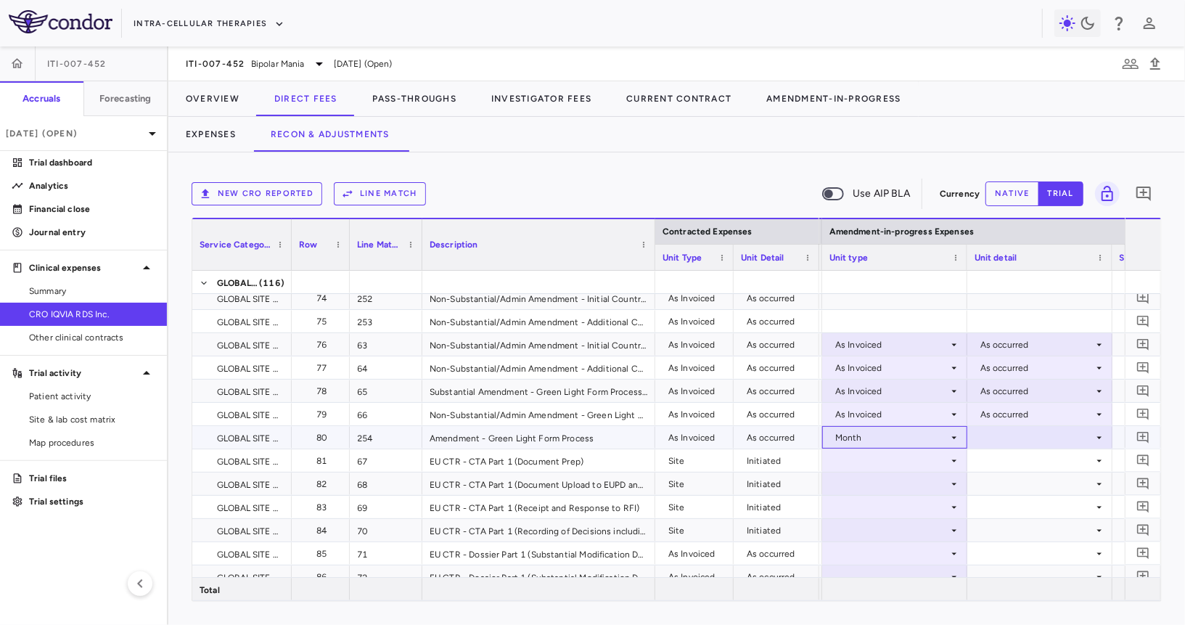
click at [914, 446] on div "Month" at bounding box center [891, 437] width 113 height 23
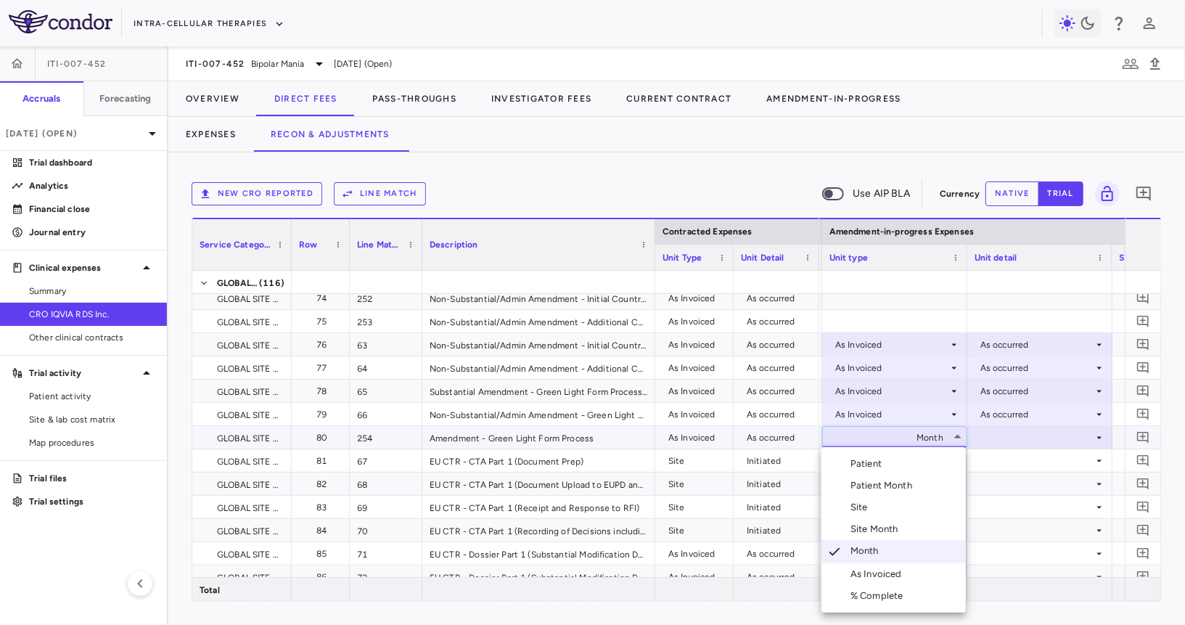
click at [859, 572] on div "As Invoiced" at bounding box center [878, 573] width 57 height 13
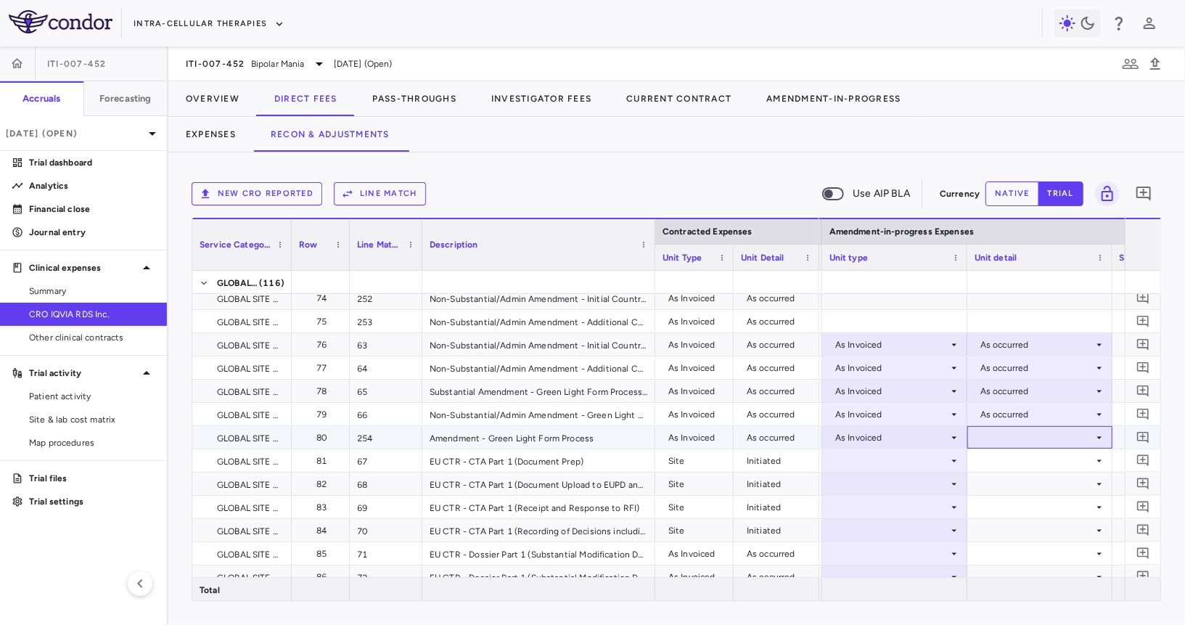
click at [1037, 432] on div at bounding box center [1040, 437] width 131 height 21
click at [1019, 464] on div "As occurred" at bounding box center [1025, 463] width 58 height 13
click at [912, 460] on div at bounding box center [894, 460] width 131 height 21
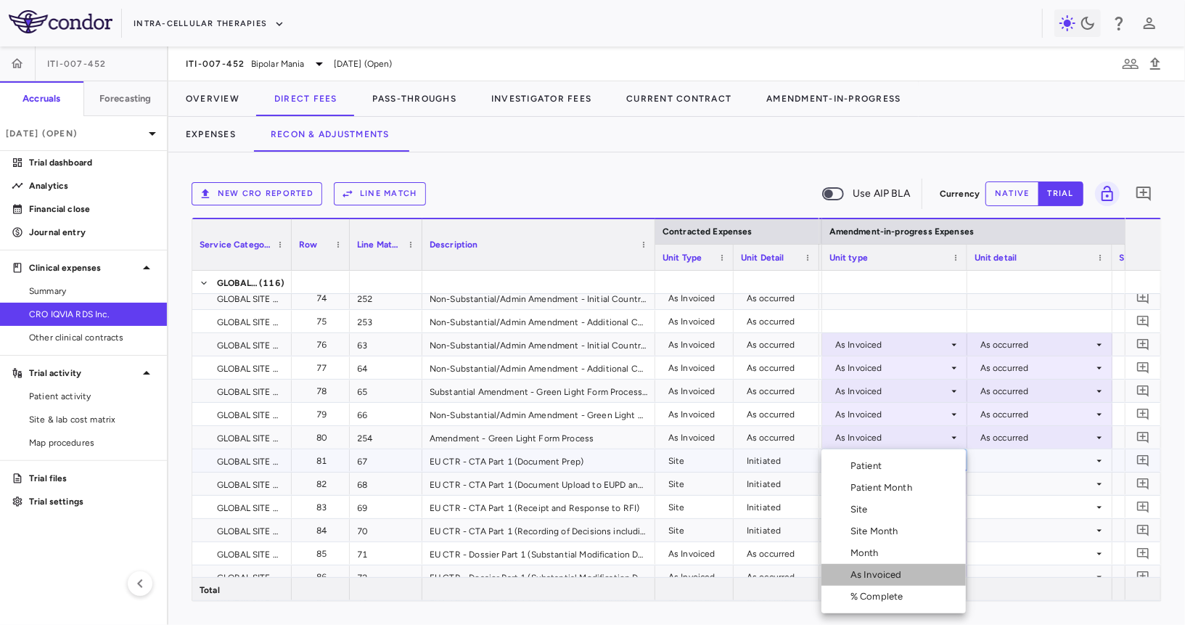
click at [882, 578] on div "As Invoiced" at bounding box center [878, 574] width 57 height 13
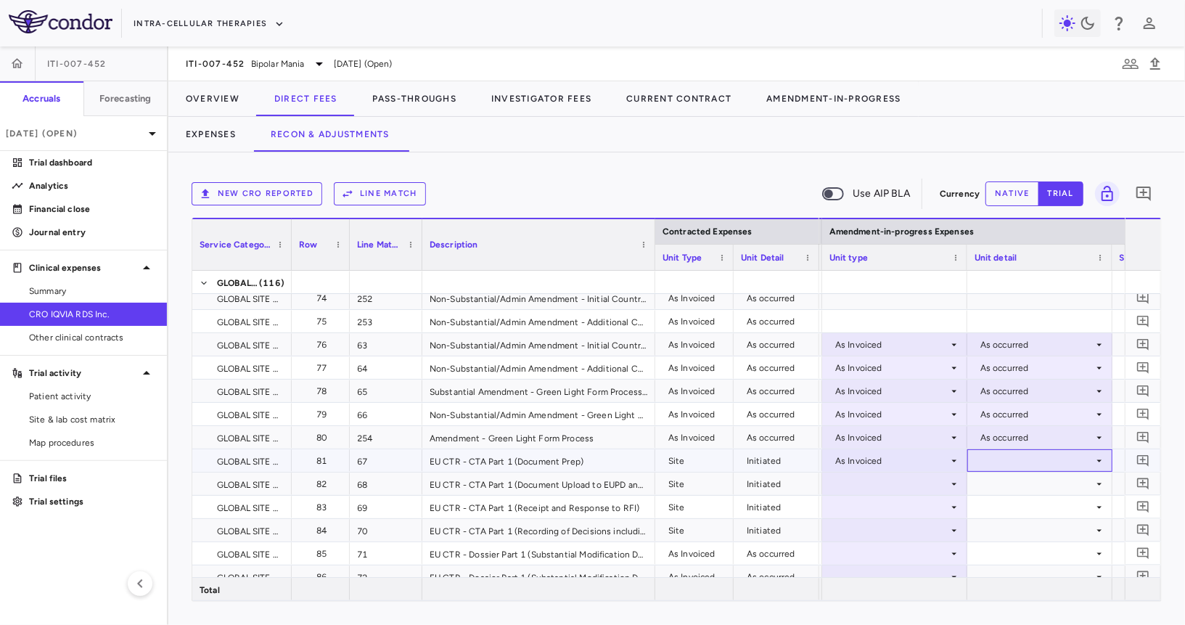
click at [1024, 459] on div at bounding box center [1040, 460] width 131 height 21
click at [1006, 496] on li "As occurred" at bounding box center [1039, 487] width 144 height 22
click at [919, 479] on div at bounding box center [894, 483] width 131 height 21
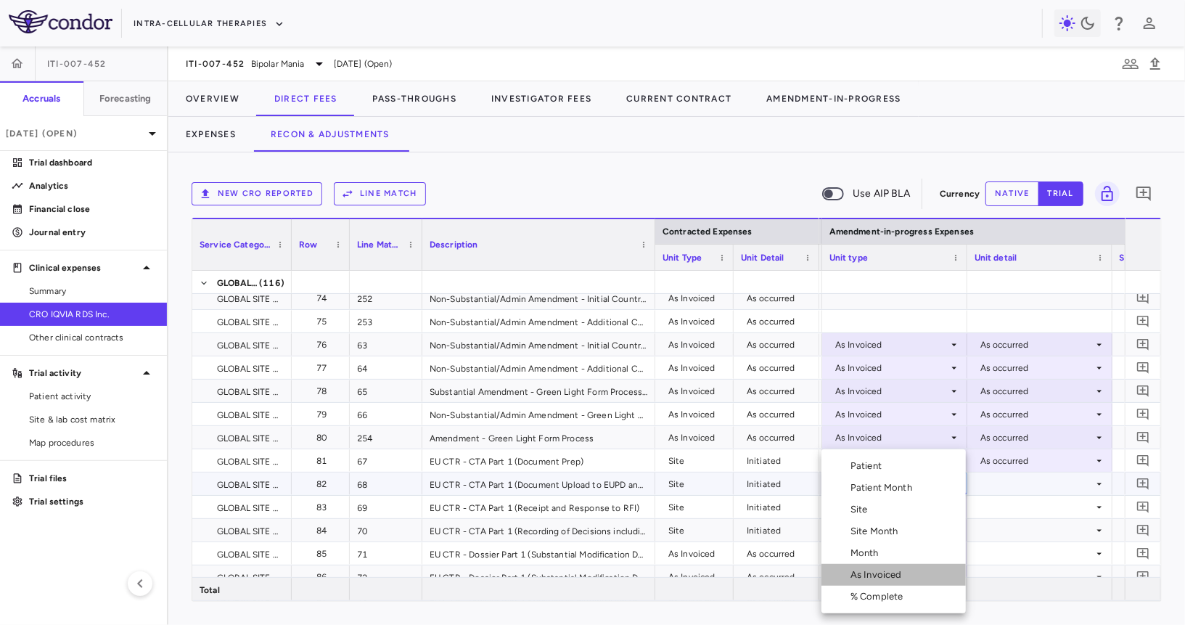
click at [885, 581] on li "As Invoiced" at bounding box center [893, 575] width 144 height 22
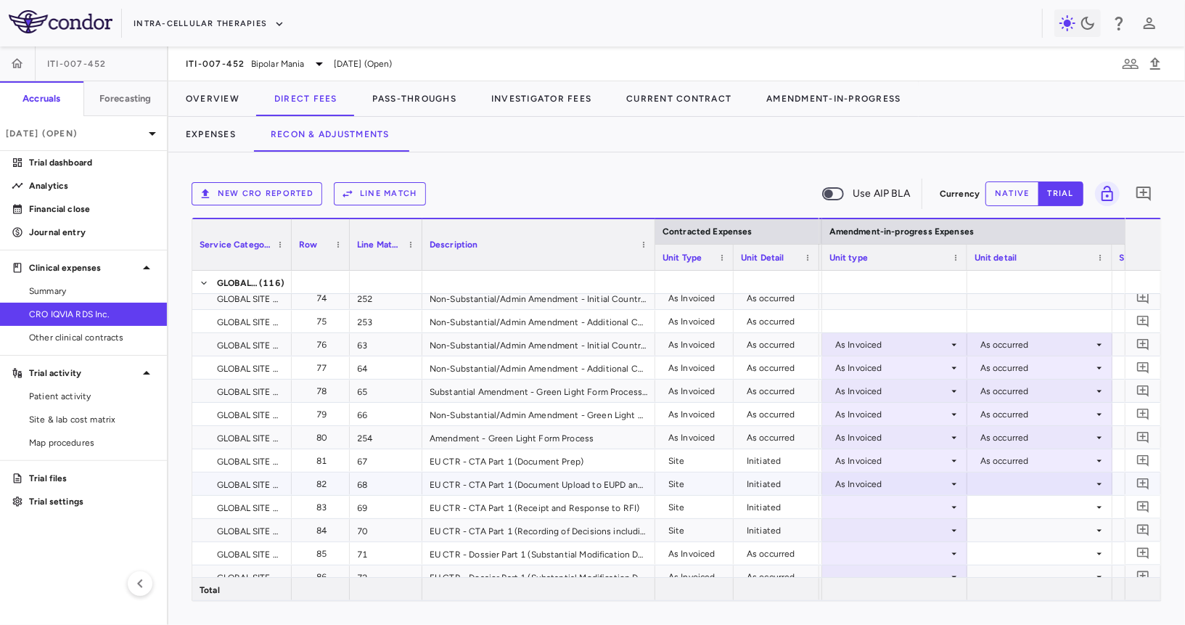
click at [1007, 483] on div at bounding box center [1040, 483] width 131 height 21
click at [999, 505] on div "As occurred" at bounding box center [1025, 510] width 58 height 13
click at [919, 501] on div at bounding box center [894, 506] width 131 height 21
click at [912, 504] on div at bounding box center [894, 506] width 131 height 21
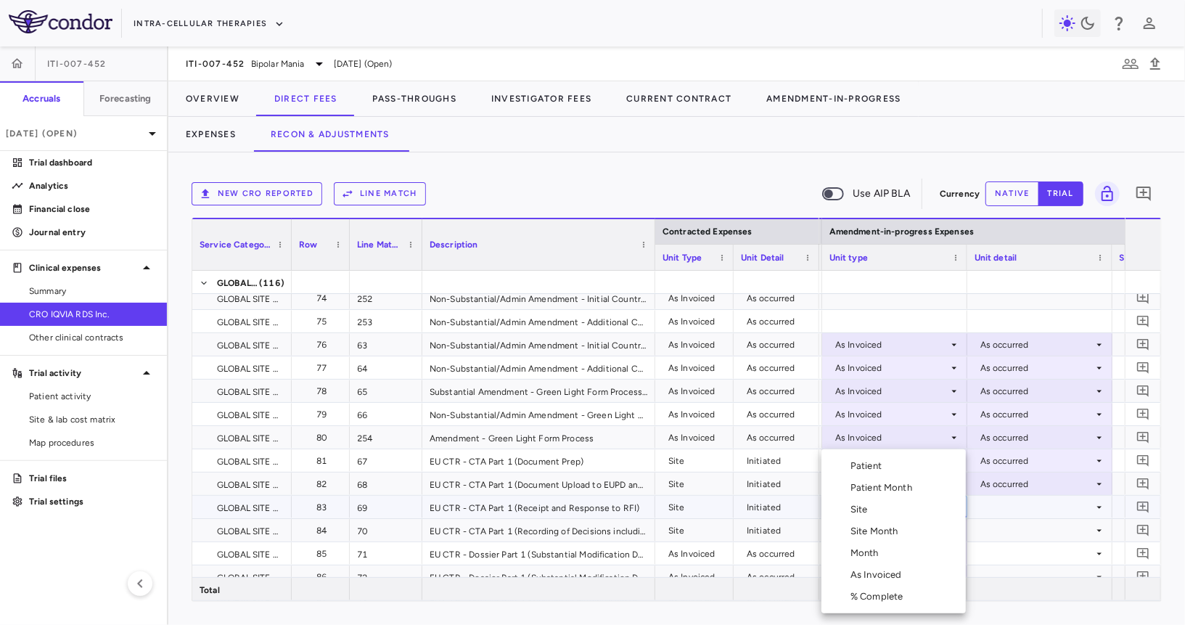
click at [887, 575] on div "As Invoiced" at bounding box center [878, 574] width 57 height 13
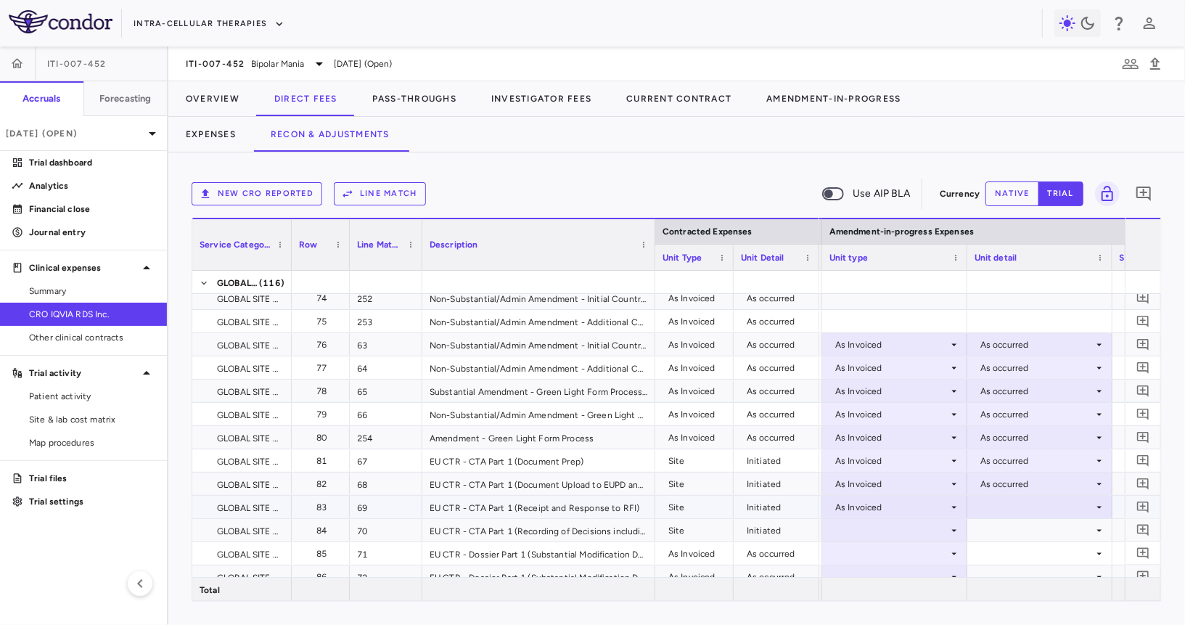
click at [1019, 511] on div at bounding box center [1040, 506] width 131 height 21
click at [1014, 539] on div "As occurred" at bounding box center [1025, 533] width 58 height 13
click at [886, 467] on div "As Invoiced" at bounding box center [891, 460] width 113 height 23
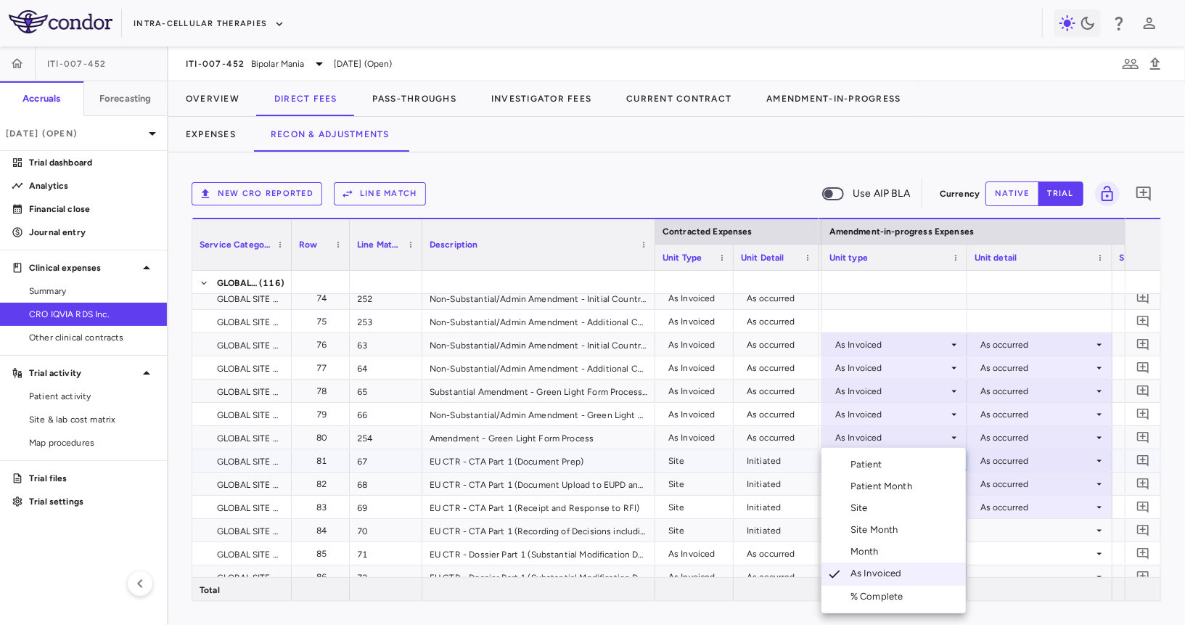
click at [873, 507] on div "Site" at bounding box center [861, 507] width 23 height 13
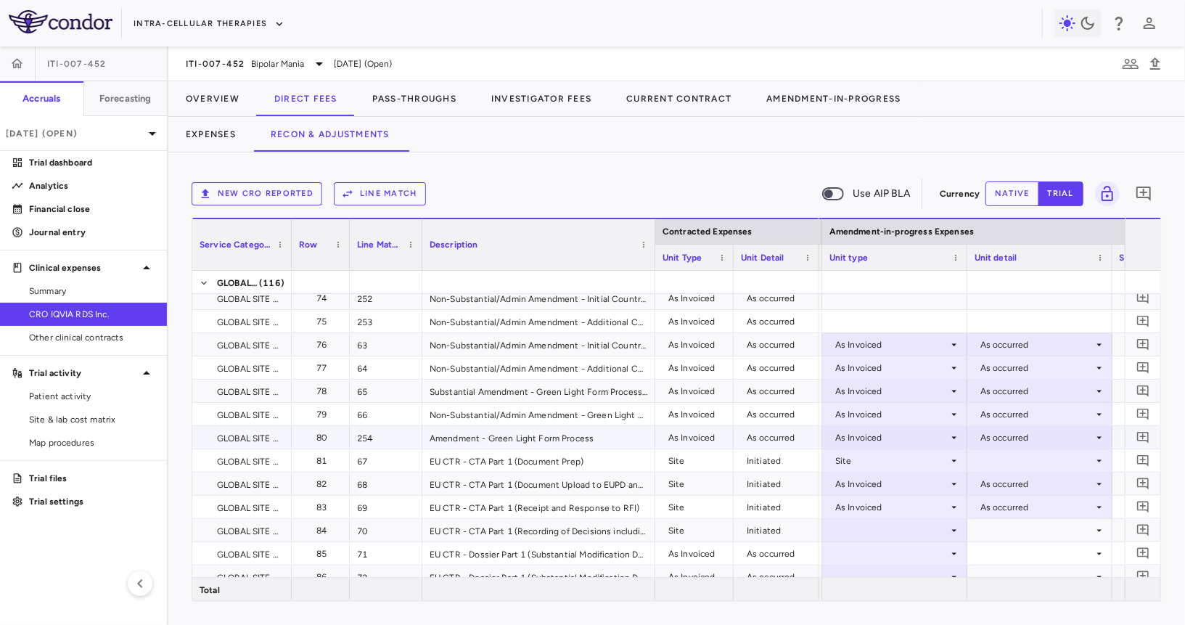
click at [1005, 439] on div "As occurred" at bounding box center [1036, 437] width 113 height 23
click at [1005, 432] on div at bounding box center [592, 312] width 1185 height 625
click at [998, 459] on div at bounding box center [1040, 460] width 131 height 21
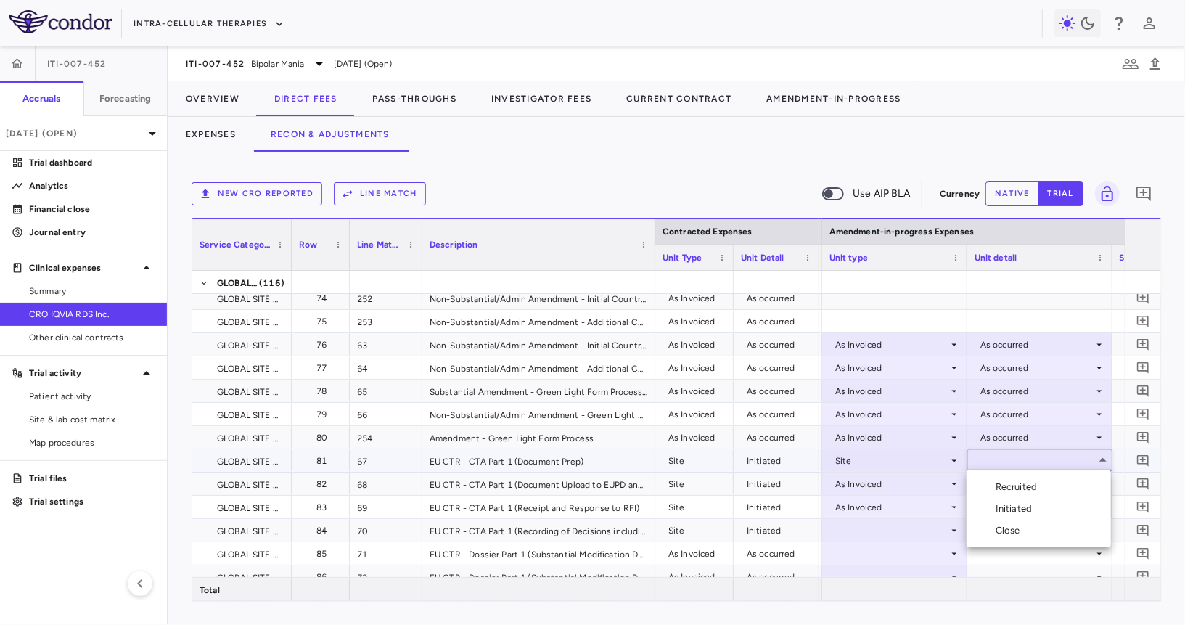
click at [998, 512] on div "Initiated" at bounding box center [1017, 508] width 42 height 13
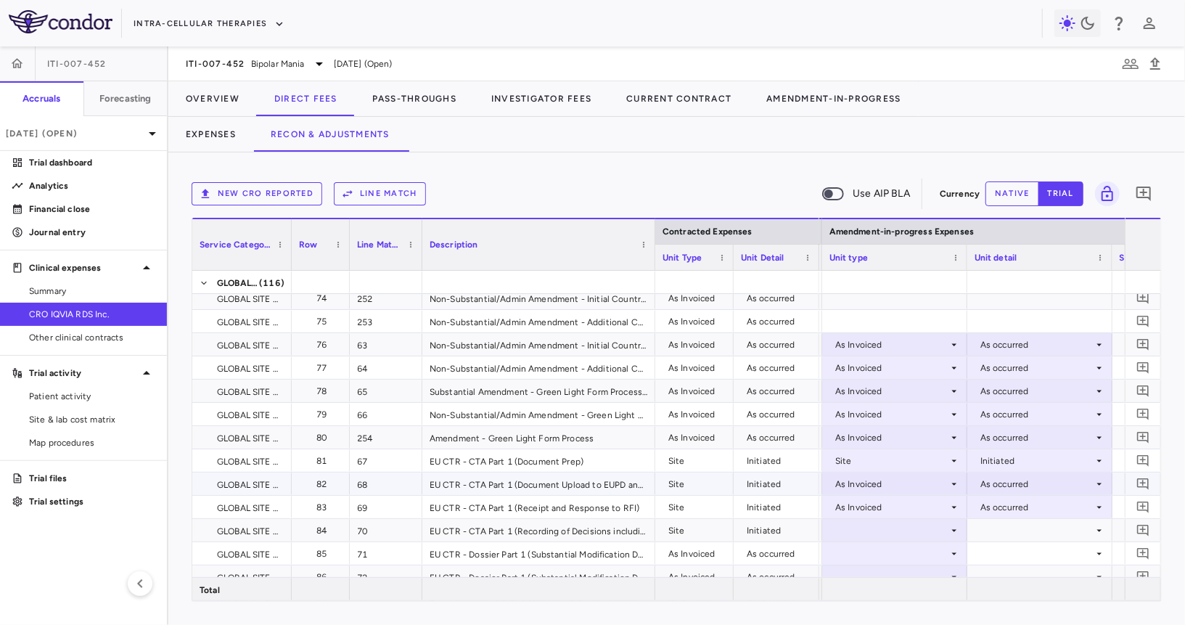
click at [907, 482] on div "As Invoiced" at bounding box center [891, 483] width 113 height 23
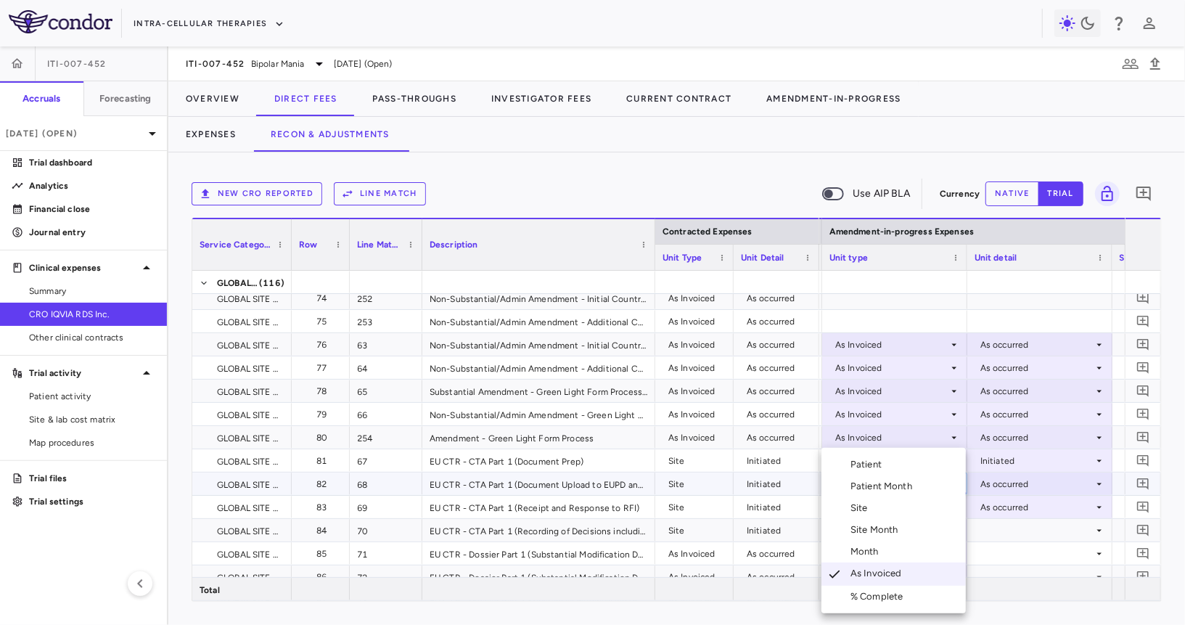
click at [892, 516] on li "Site" at bounding box center [893, 508] width 144 height 22
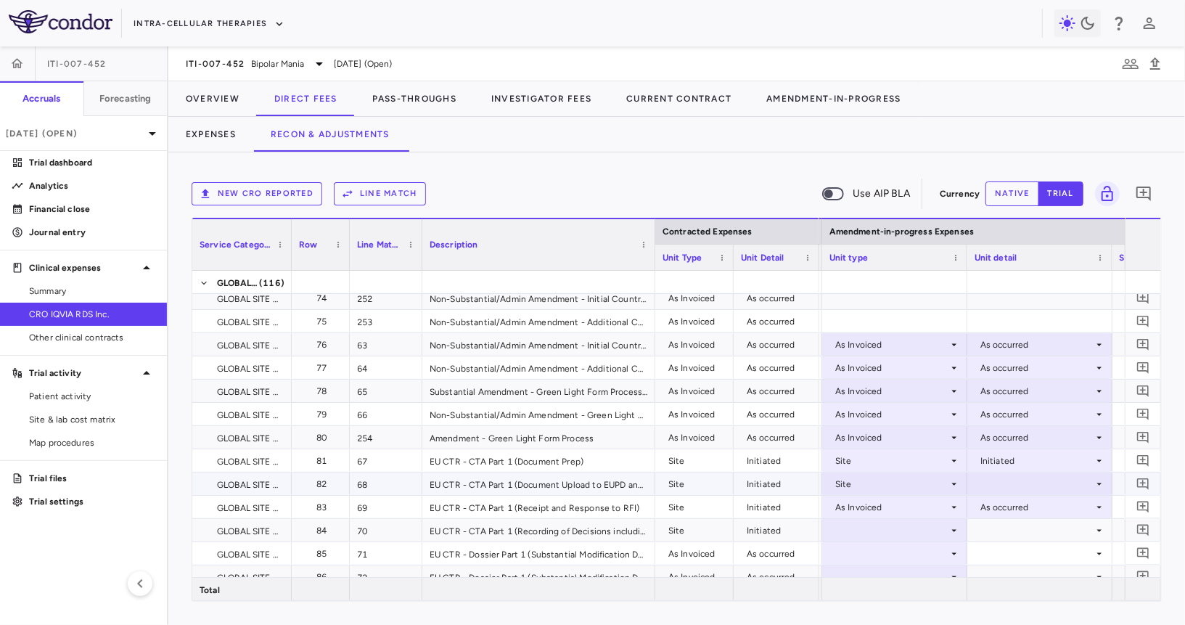
click at [1010, 484] on div at bounding box center [1040, 483] width 131 height 21
click at [1012, 529] on div "Initiated" at bounding box center [1017, 531] width 42 height 13
click at [914, 501] on div "As Invoiced" at bounding box center [891, 507] width 113 height 23
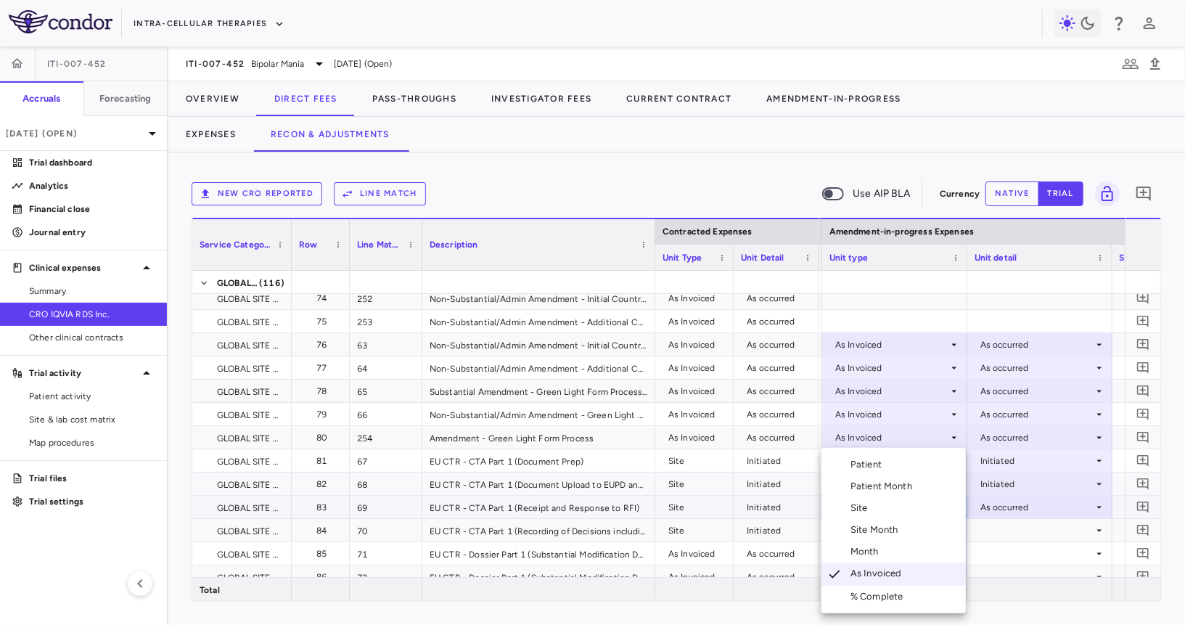
click at [902, 506] on li "Site" at bounding box center [893, 508] width 144 height 22
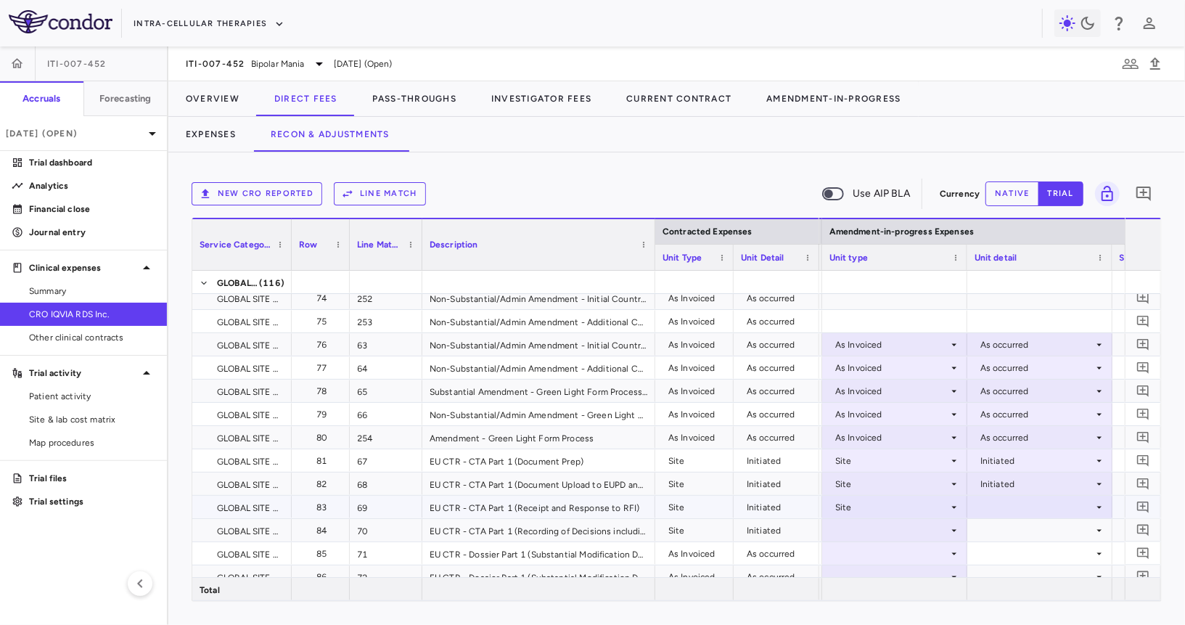
click at [1013, 511] on div at bounding box center [1040, 506] width 131 height 21
click at [1014, 554] on div "Initiated" at bounding box center [1017, 555] width 42 height 13
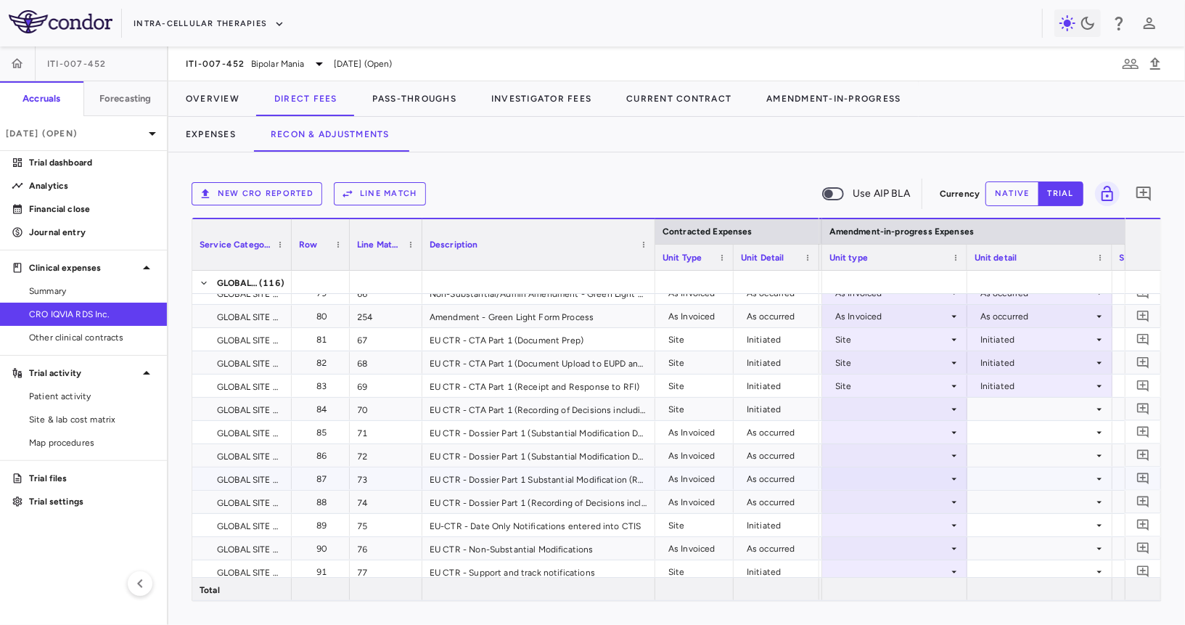
scroll to position [1713, 0]
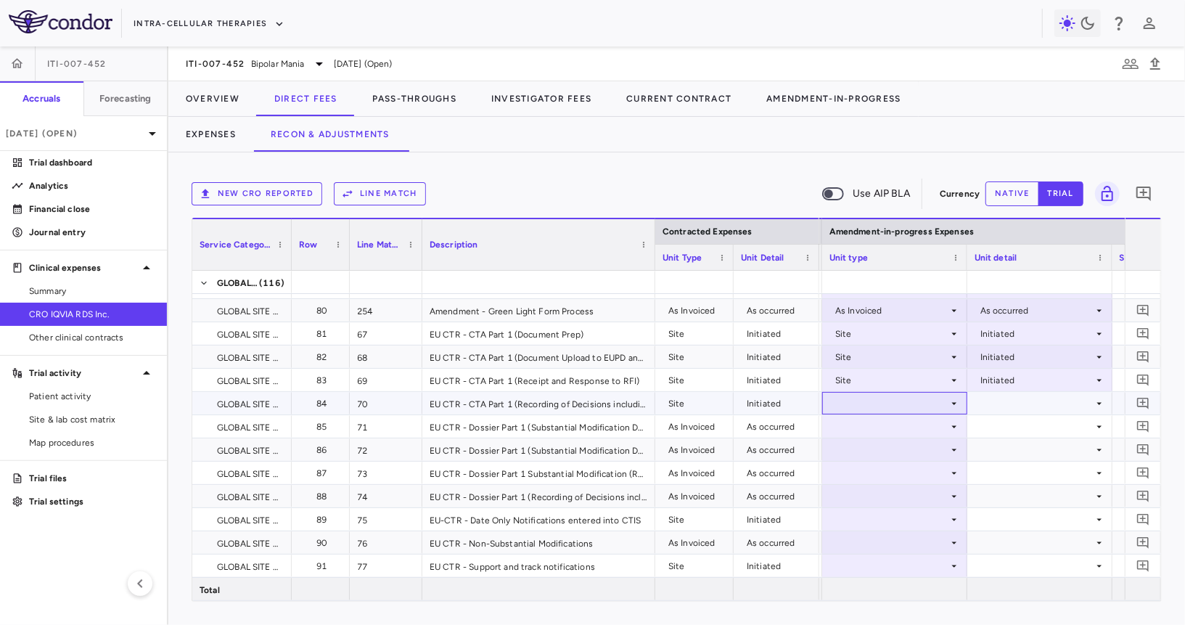
click at [884, 402] on div at bounding box center [894, 403] width 131 height 21
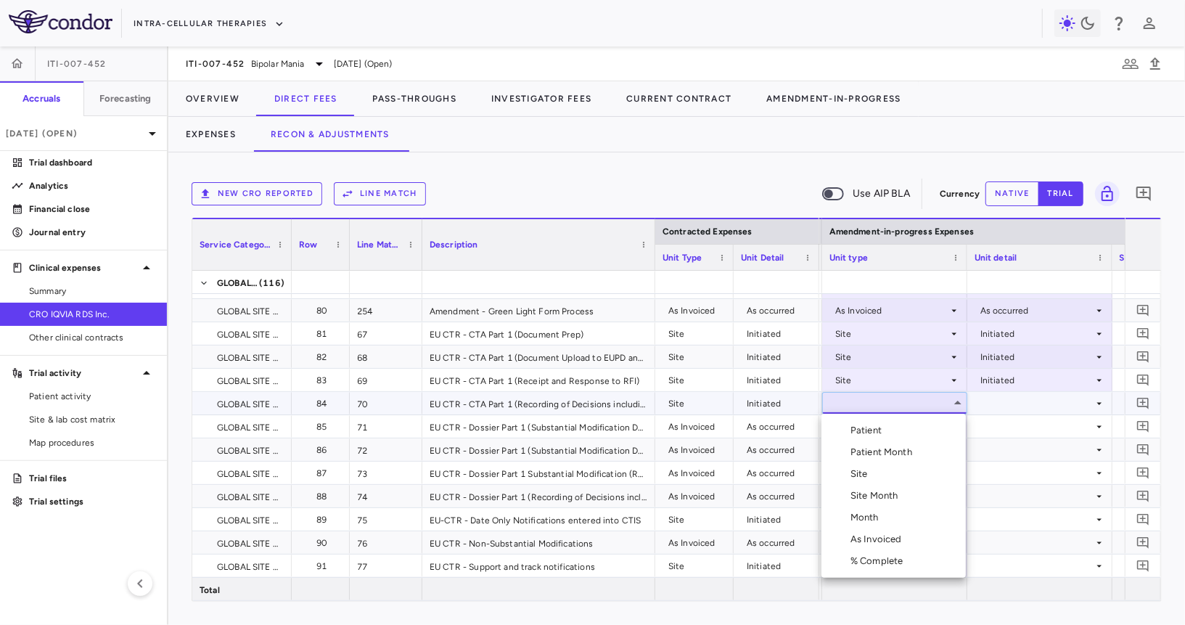
click at [863, 472] on div "Site" at bounding box center [861, 473] width 23 height 13
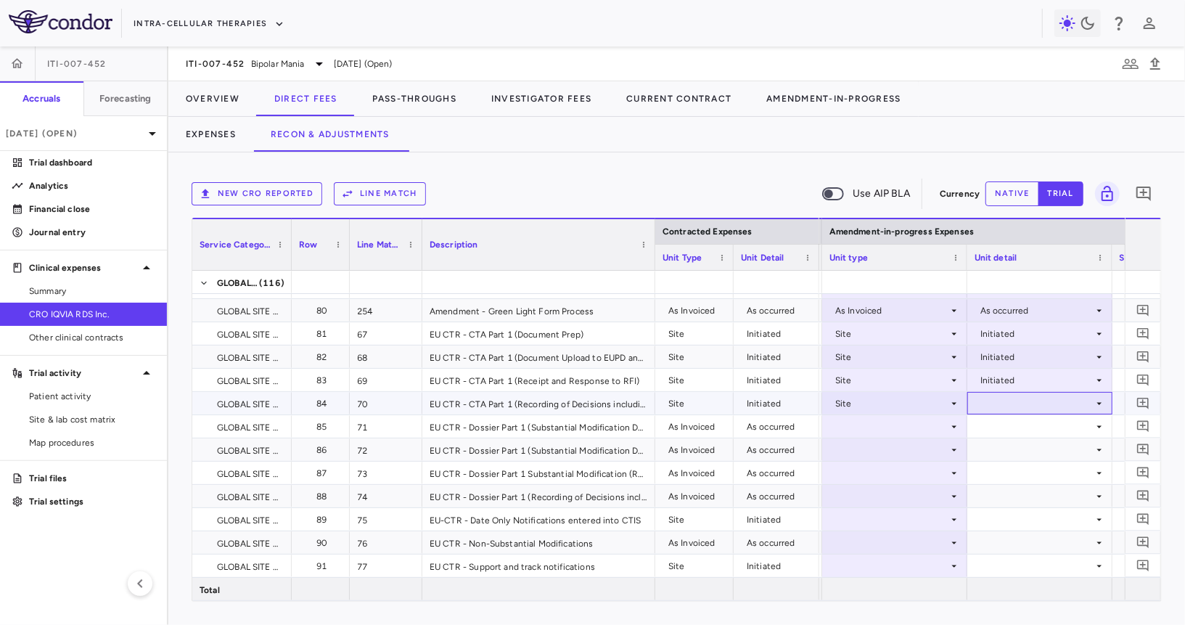
click at [1003, 402] on div at bounding box center [1040, 403] width 131 height 21
click at [1007, 454] on div "Initiated" at bounding box center [1017, 452] width 42 height 13
click at [928, 420] on div at bounding box center [894, 426] width 131 height 21
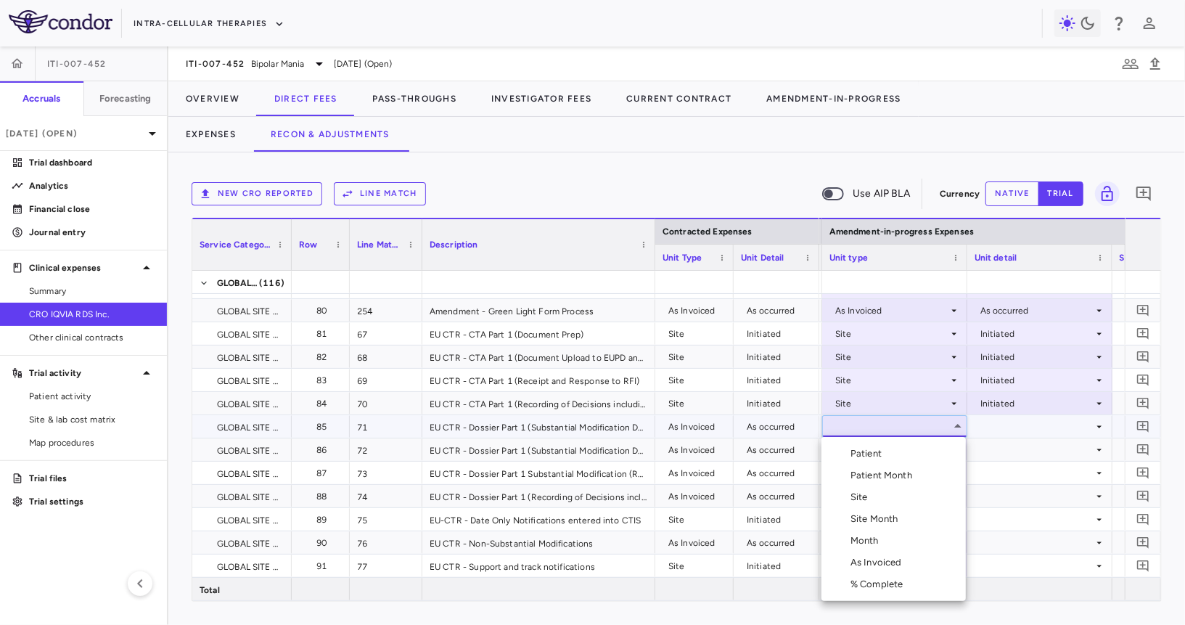
click at [896, 554] on li "As Invoiced" at bounding box center [893, 562] width 144 height 22
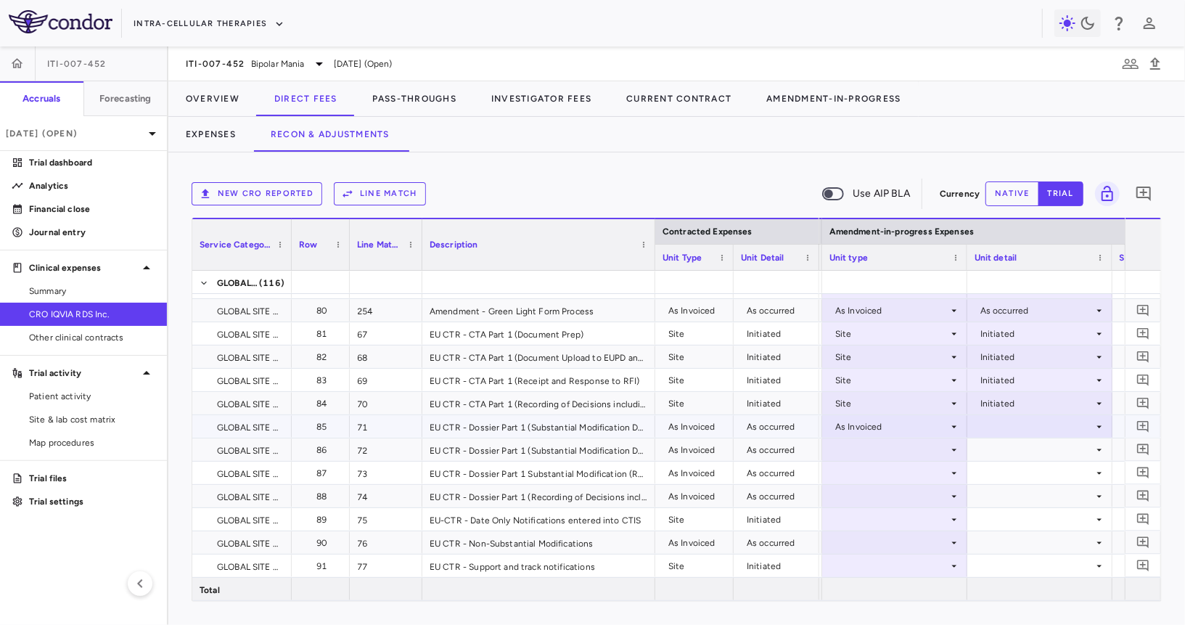
click at [1004, 429] on div at bounding box center [1040, 426] width 131 height 21
click at [1004, 451] on div "As occurred" at bounding box center [1025, 453] width 58 height 13
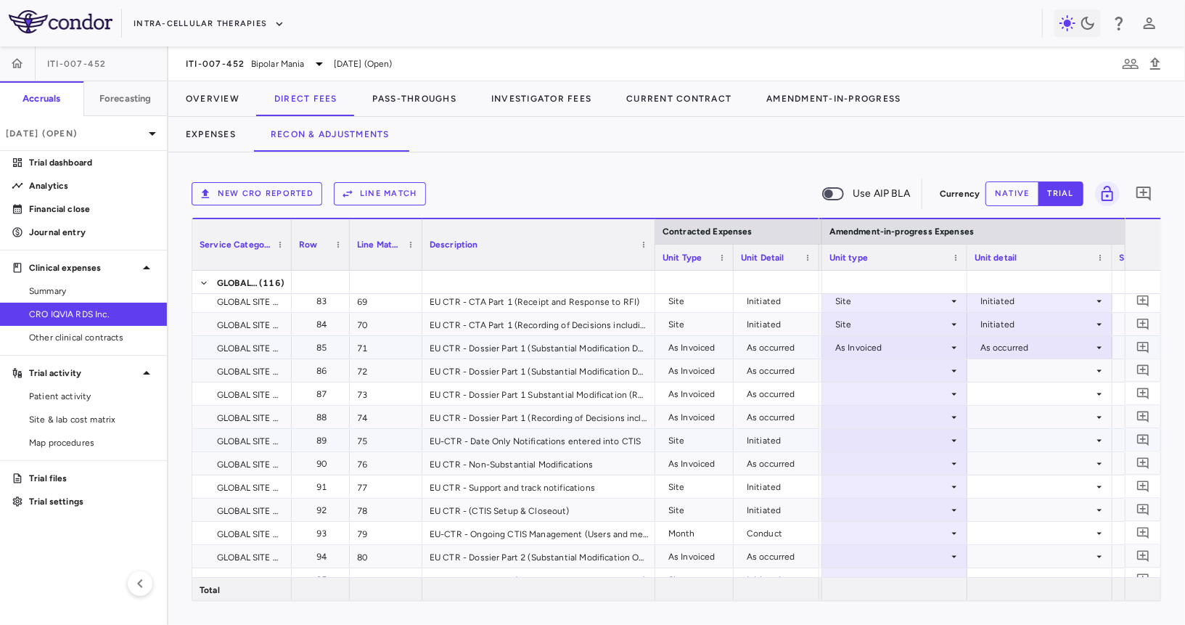
scroll to position [1794, 0]
click at [885, 361] on div at bounding box center [894, 368] width 131 height 21
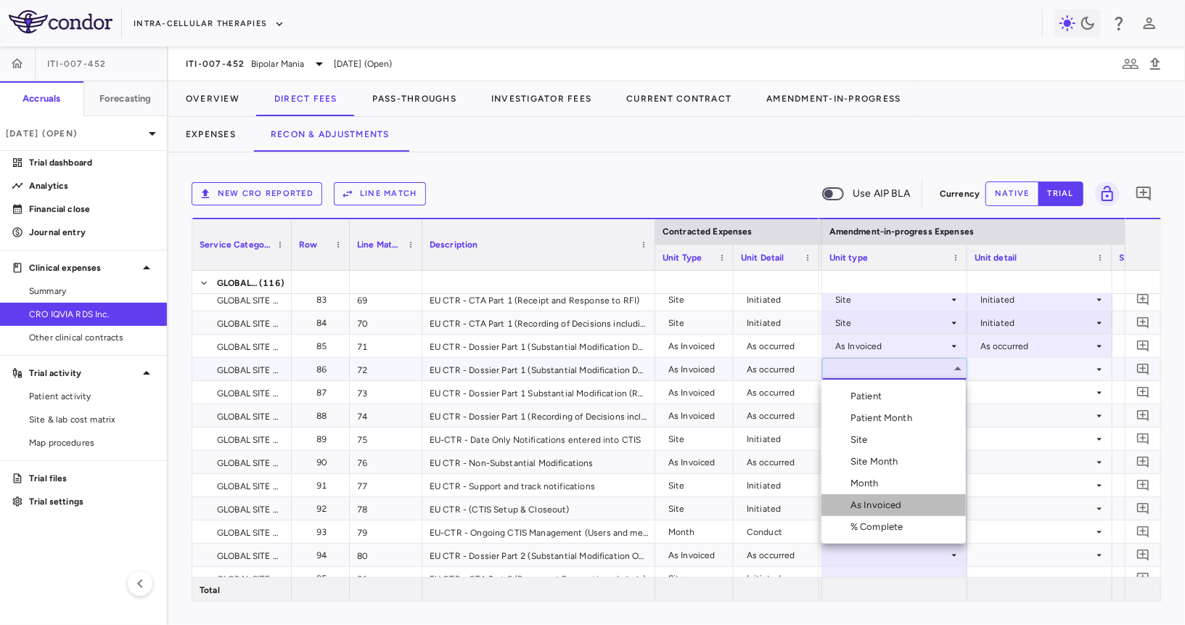
click at [885, 509] on div "As Invoiced" at bounding box center [878, 505] width 57 height 13
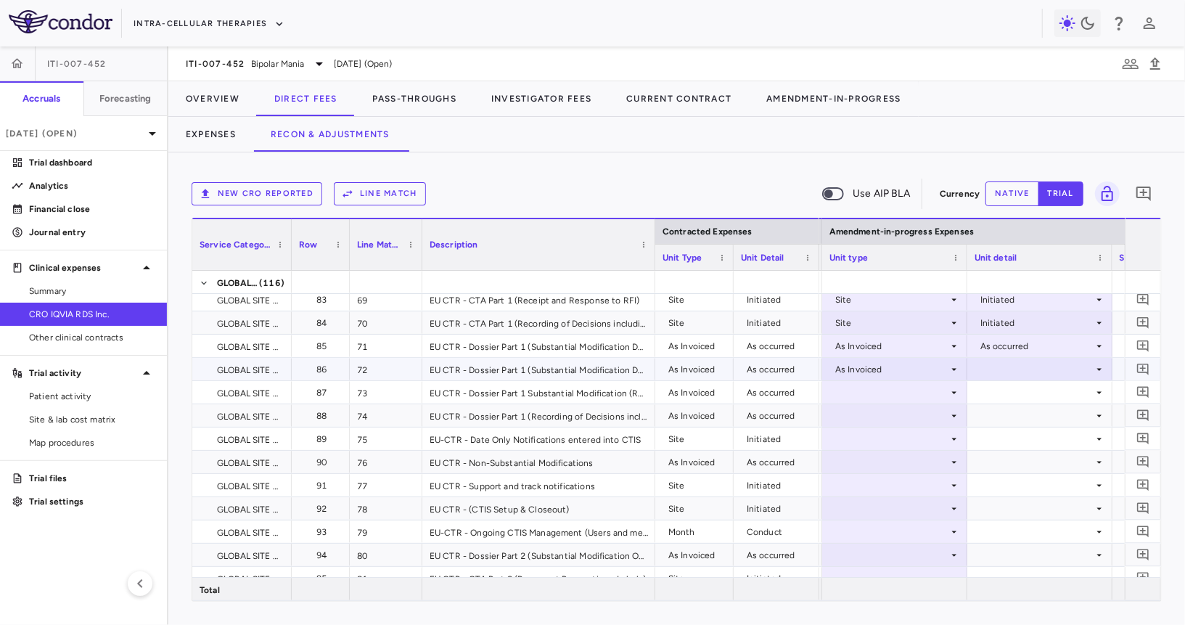
click at [1014, 360] on div at bounding box center [1040, 368] width 131 height 21
click at [1010, 394] on div "As occurred" at bounding box center [1025, 396] width 58 height 13
click at [904, 392] on div at bounding box center [894, 392] width 131 height 21
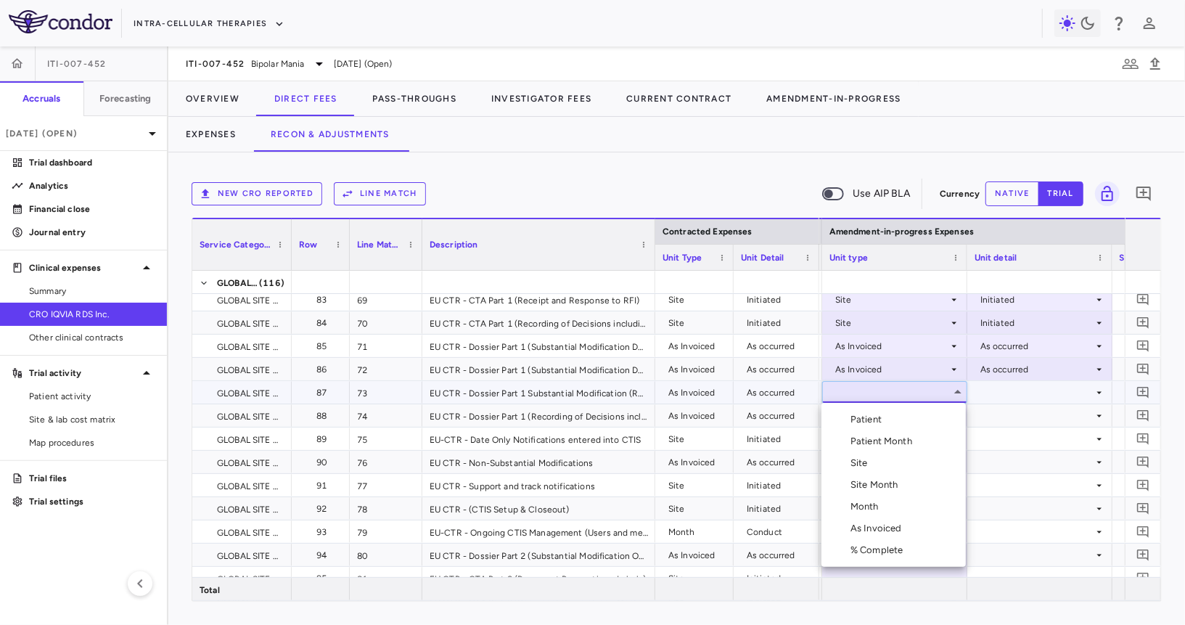
click at [878, 533] on div "As Invoiced" at bounding box center [878, 528] width 57 height 13
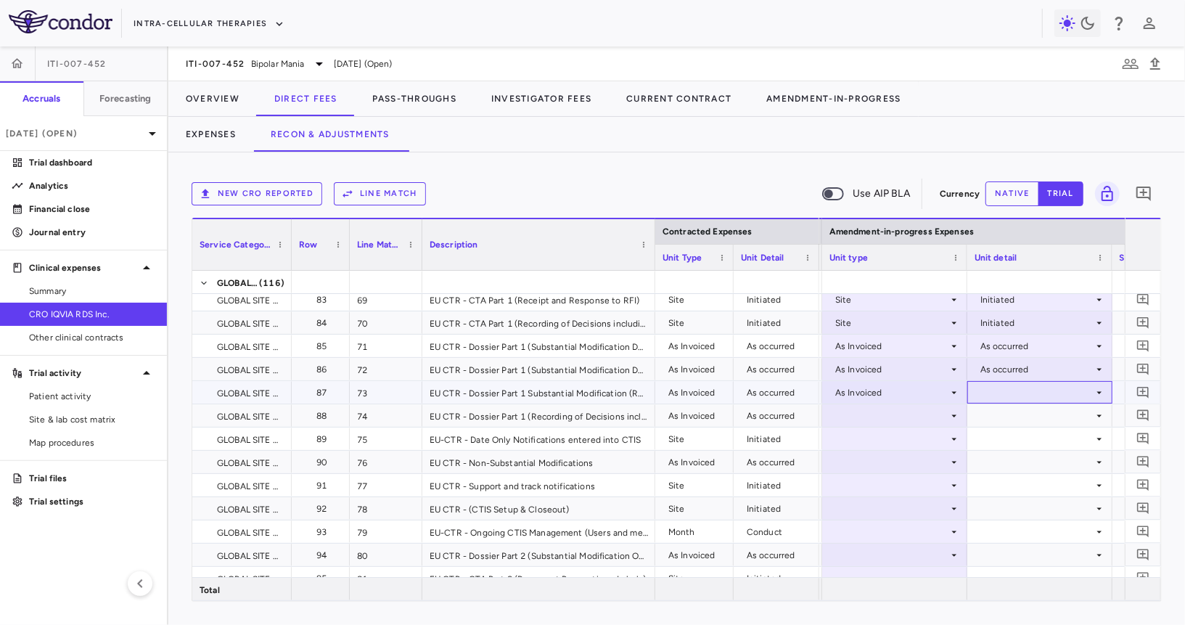
click at [1036, 385] on div at bounding box center [1040, 392] width 131 height 21
click at [1027, 418] on div "As occurred" at bounding box center [1025, 419] width 58 height 13
click at [912, 419] on div at bounding box center [894, 415] width 131 height 21
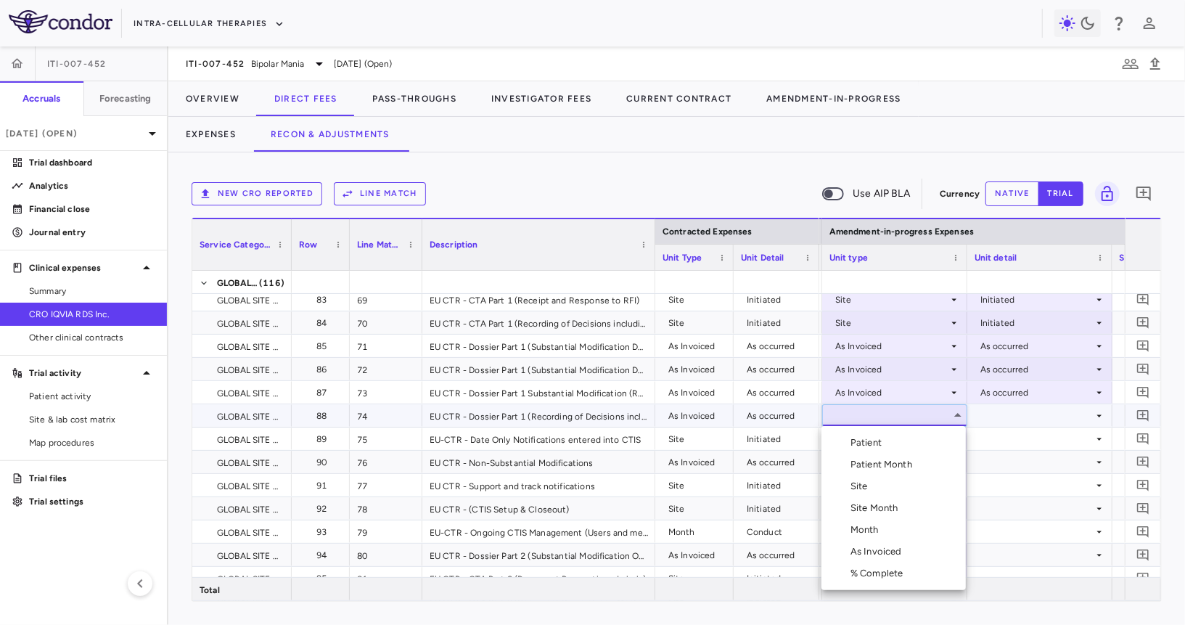
click at [878, 546] on div "As Invoiced" at bounding box center [878, 551] width 57 height 13
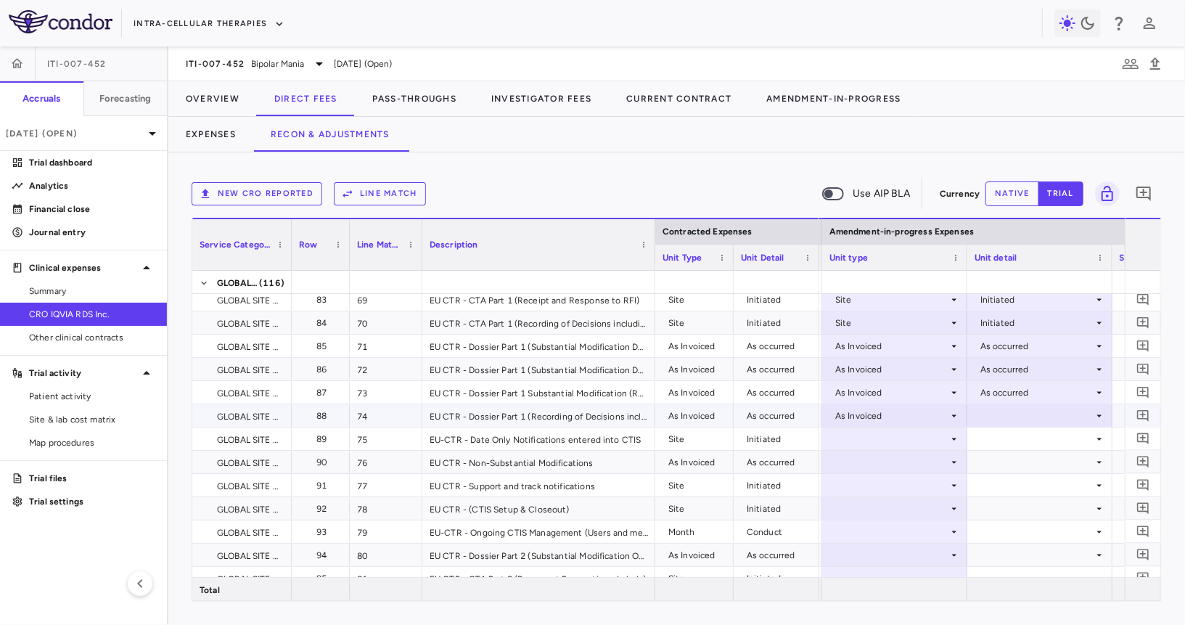
click at [1017, 422] on div at bounding box center [1040, 415] width 131 height 21
click at [1023, 444] on div "As occurred" at bounding box center [1025, 442] width 58 height 13
click at [896, 439] on div at bounding box center [894, 438] width 131 height 21
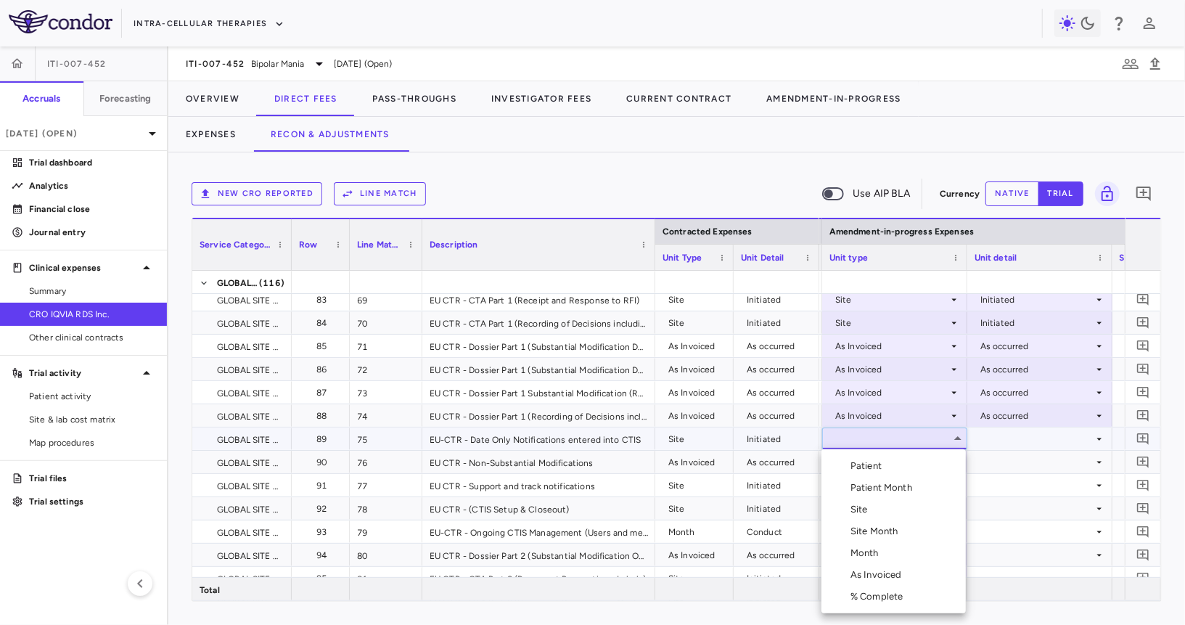
click at [877, 506] on li "Site" at bounding box center [893, 510] width 144 height 22
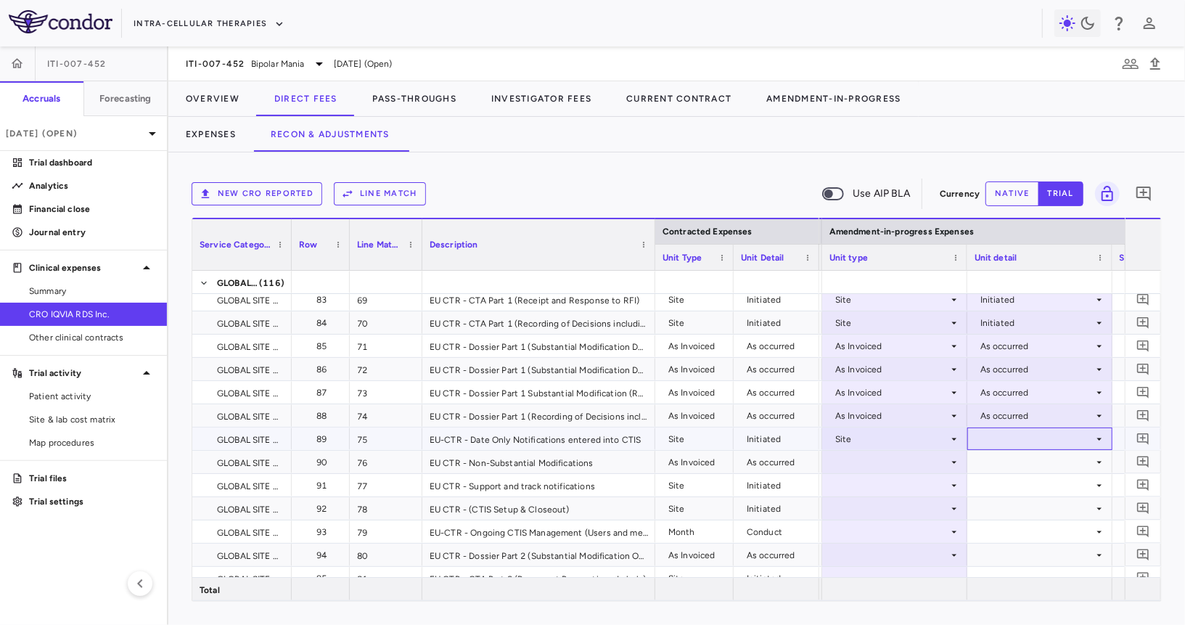
click at [1035, 437] on div at bounding box center [1040, 438] width 131 height 21
click at [1023, 496] on li "Initiated" at bounding box center [1039, 488] width 144 height 22
click at [902, 461] on div at bounding box center [894, 461] width 131 height 21
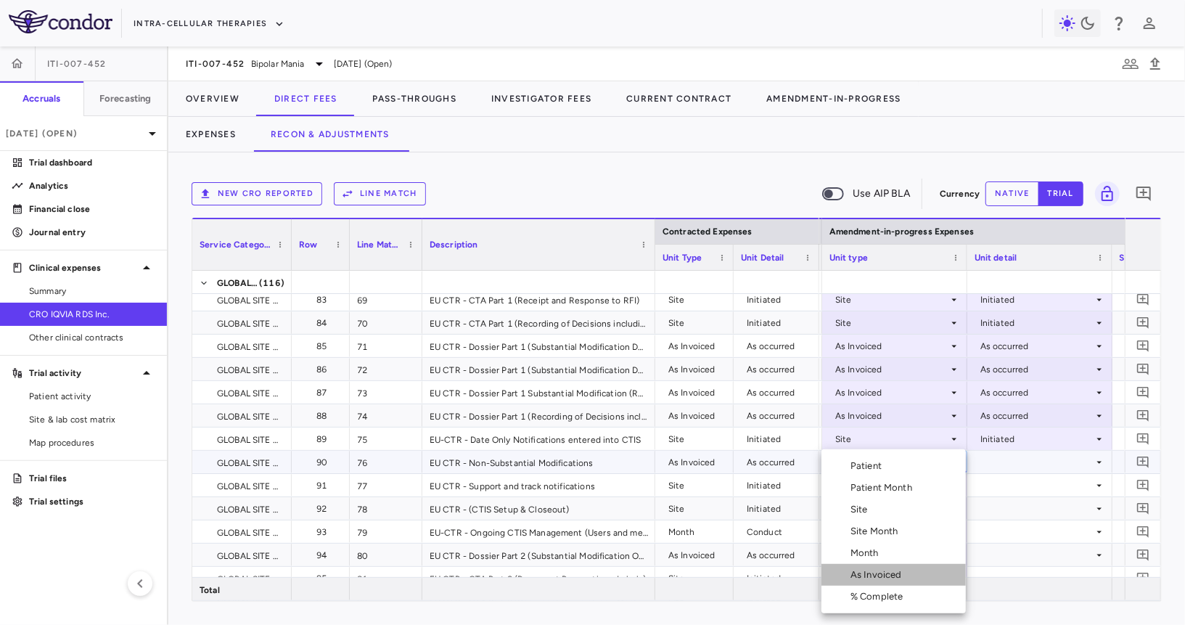
click at [880, 584] on li "As Invoiced" at bounding box center [893, 575] width 144 height 22
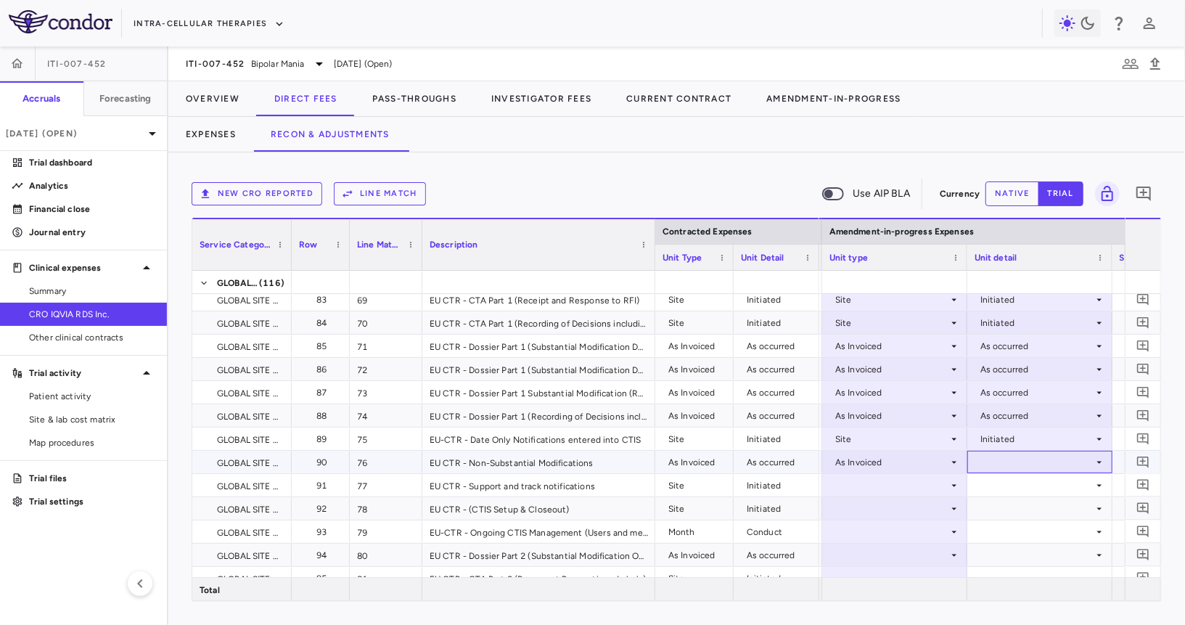
click at [1020, 460] on div at bounding box center [1040, 461] width 131 height 21
click at [1017, 482] on li "As occurred" at bounding box center [1039, 489] width 144 height 22
click at [898, 482] on div at bounding box center [894, 485] width 131 height 21
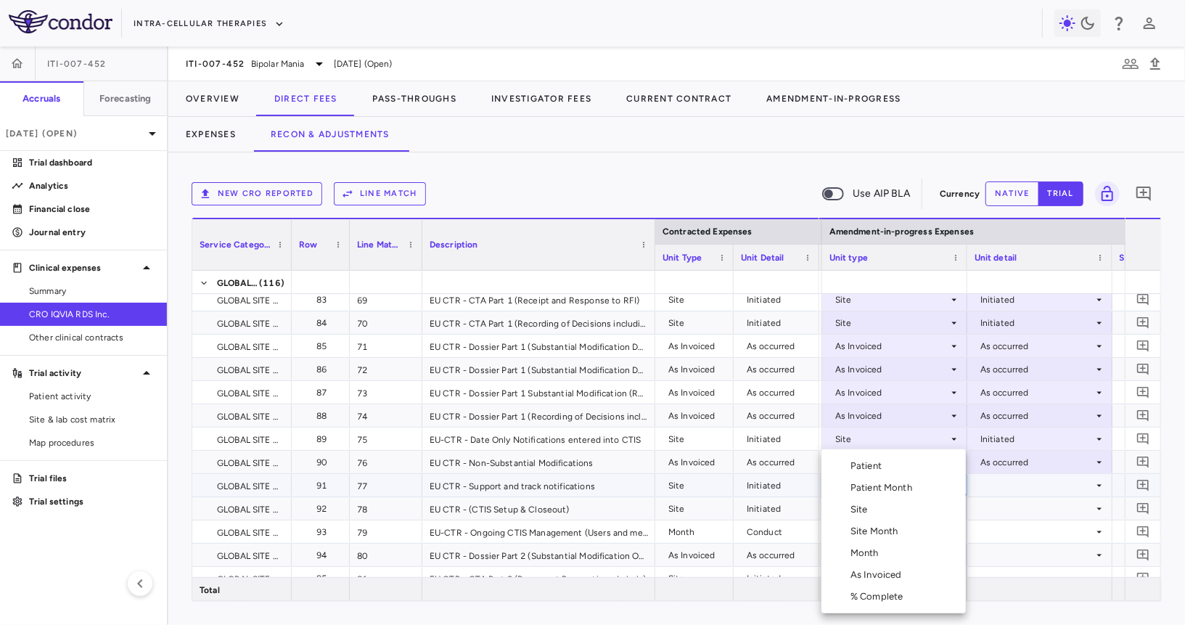
click at [881, 511] on li "Site" at bounding box center [893, 510] width 144 height 22
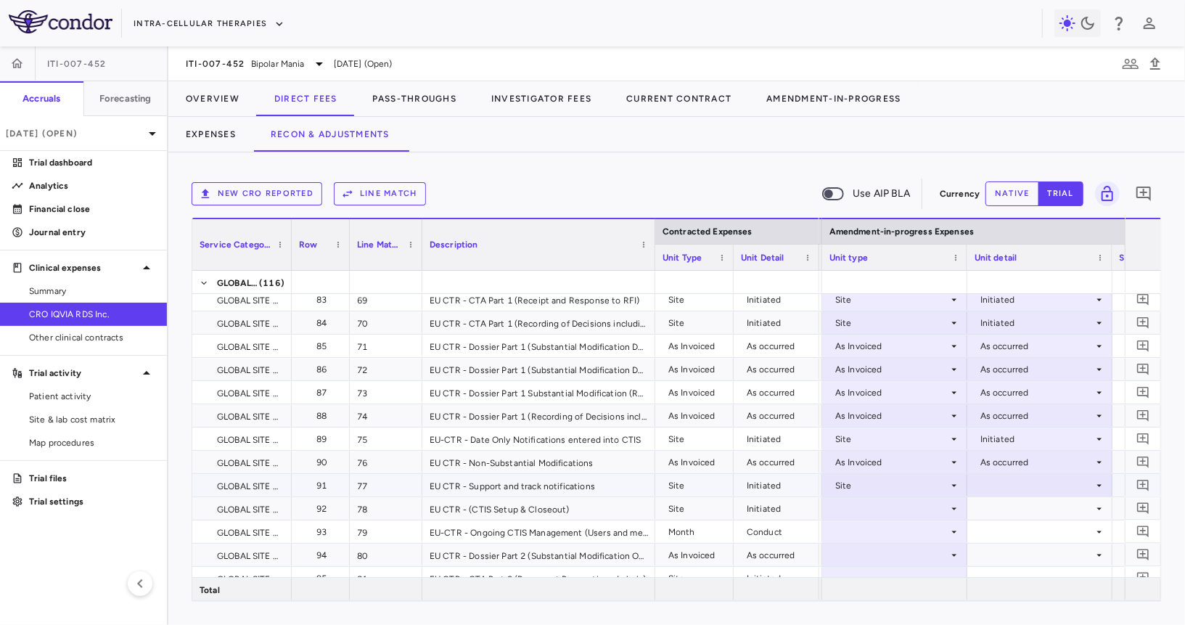
click at [1008, 486] on div at bounding box center [1040, 485] width 131 height 21
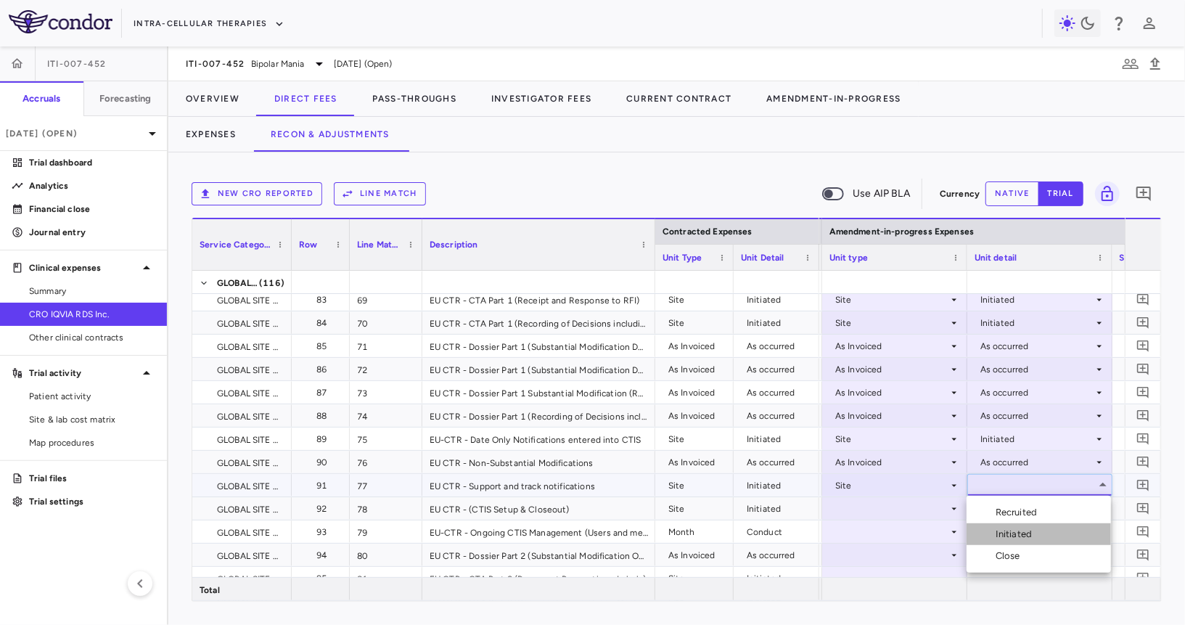
click at [1009, 528] on div "Initiated" at bounding box center [1017, 534] width 42 height 13
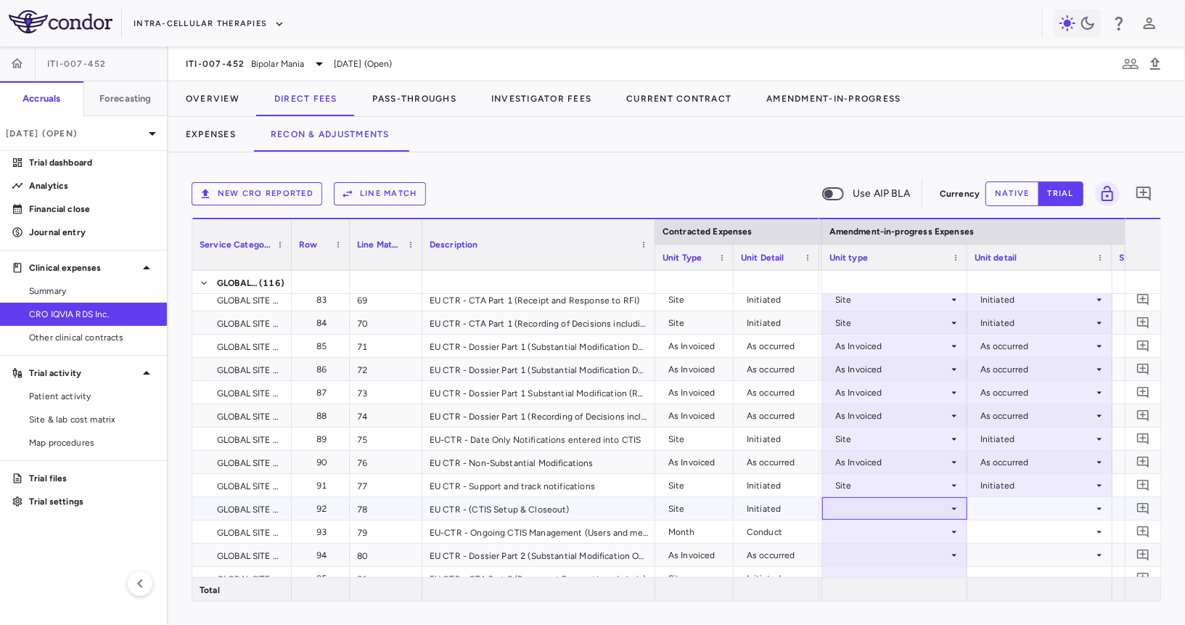
click at [919, 506] on div at bounding box center [894, 508] width 131 height 21
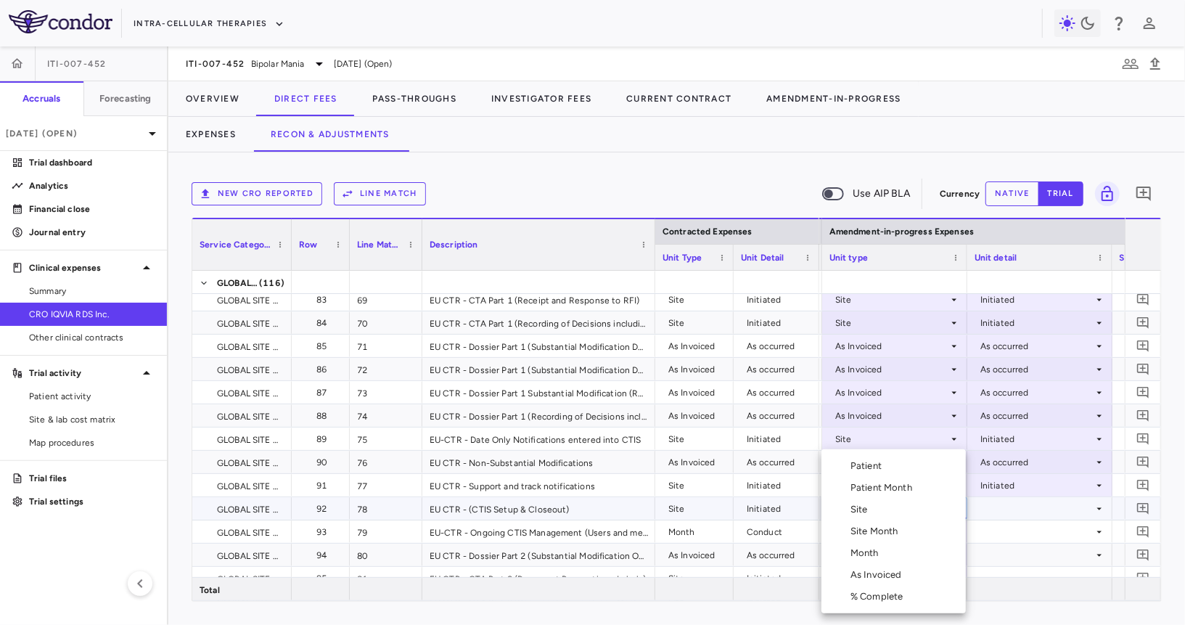
click at [908, 512] on li "Site" at bounding box center [893, 510] width 144 height 22
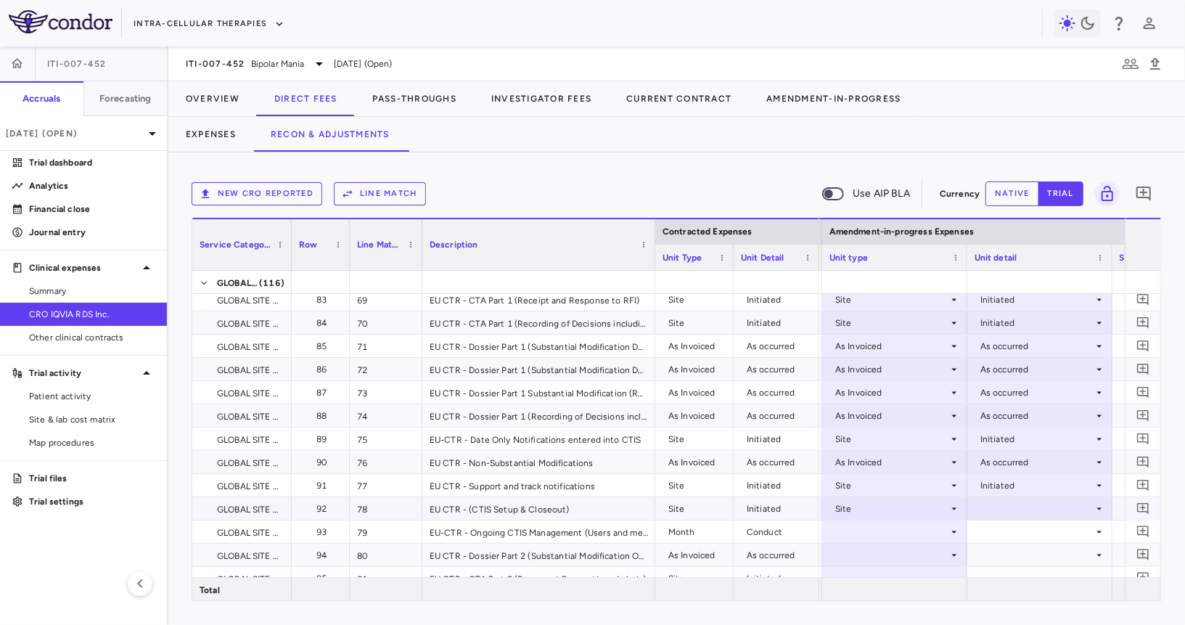
click at [1002, 509] on div at bounding box center [1040, 508] width 131 height 21
click at [1016, 554] on div "Initiated" at bounding box center [1017, 557] width 42 height 13
click at [922, 531] on div at bounding box center [894, 531] width 131 height 21
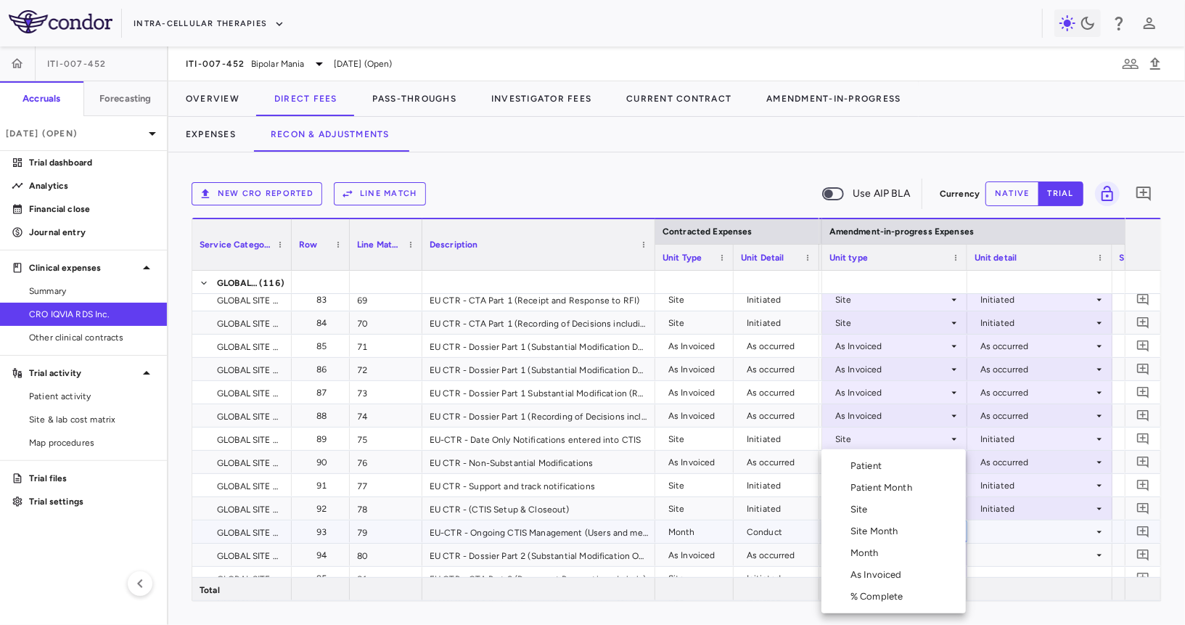
click at [908, 551] on li "Month" at bounding box center [893, 553] width 144 height 22
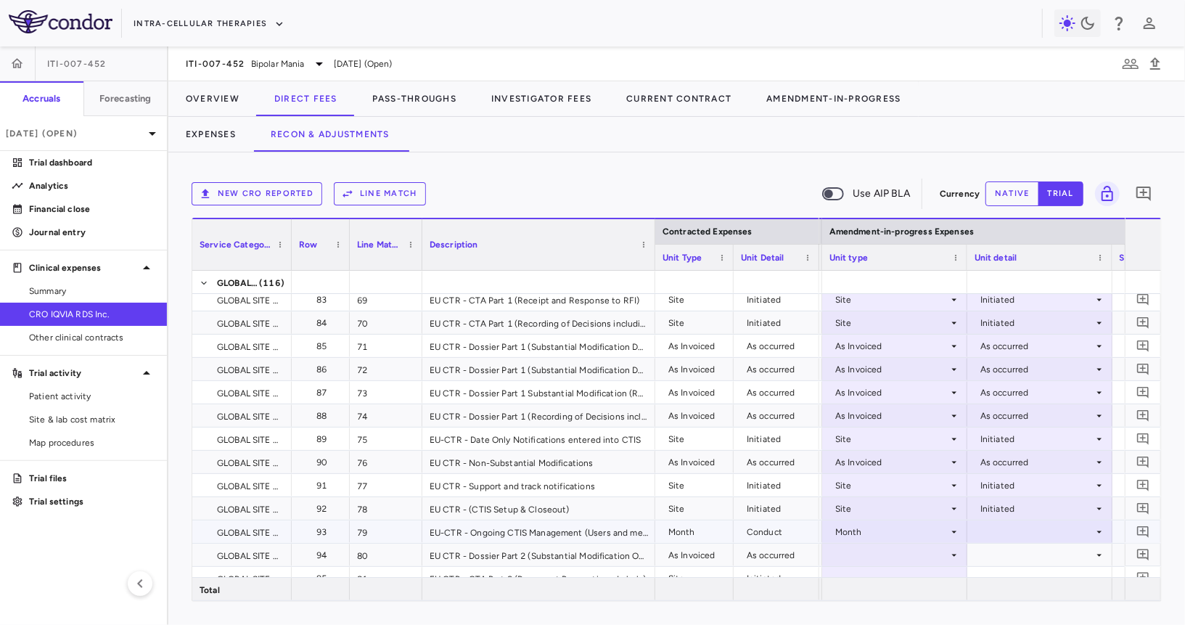
click at [1013, 535] on div at bounding box center [1040, 531] width 131 height 21
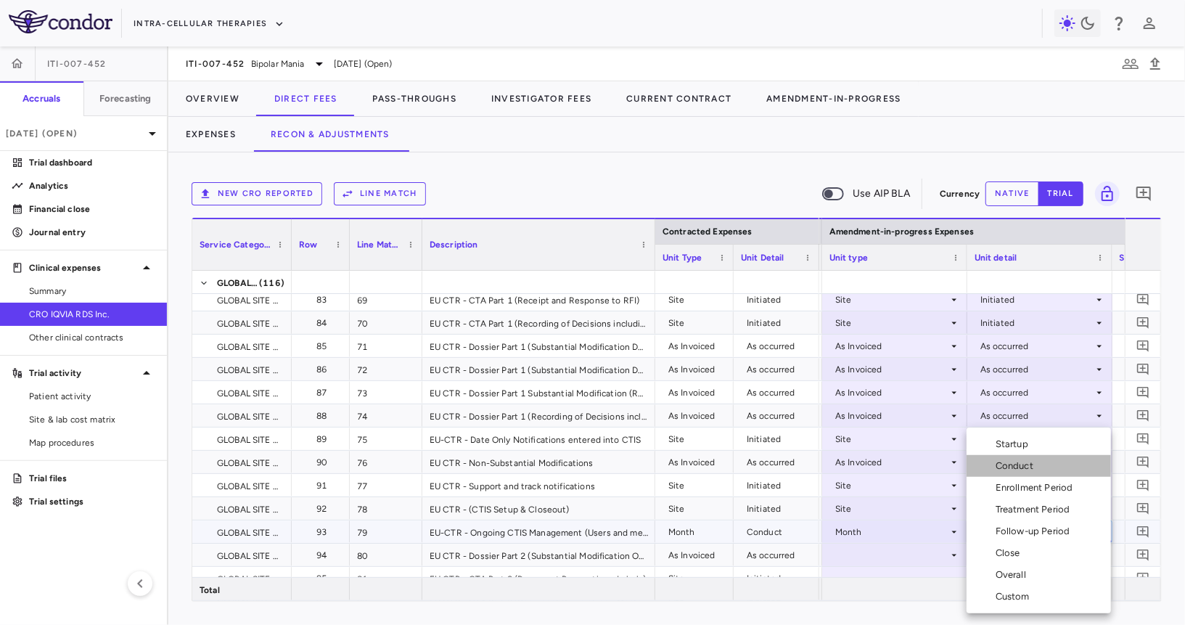
click at [1026, 472] on li "Conduct" at bounding box center [1039, 466] width 144 height 22
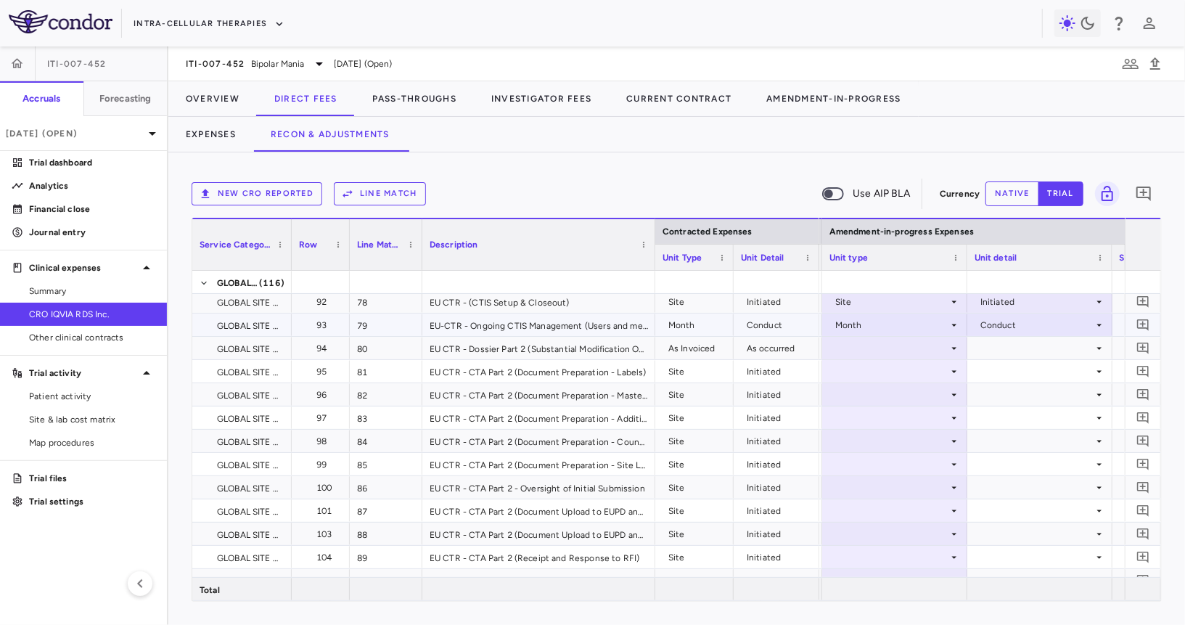
scroll to position [2015, 0]
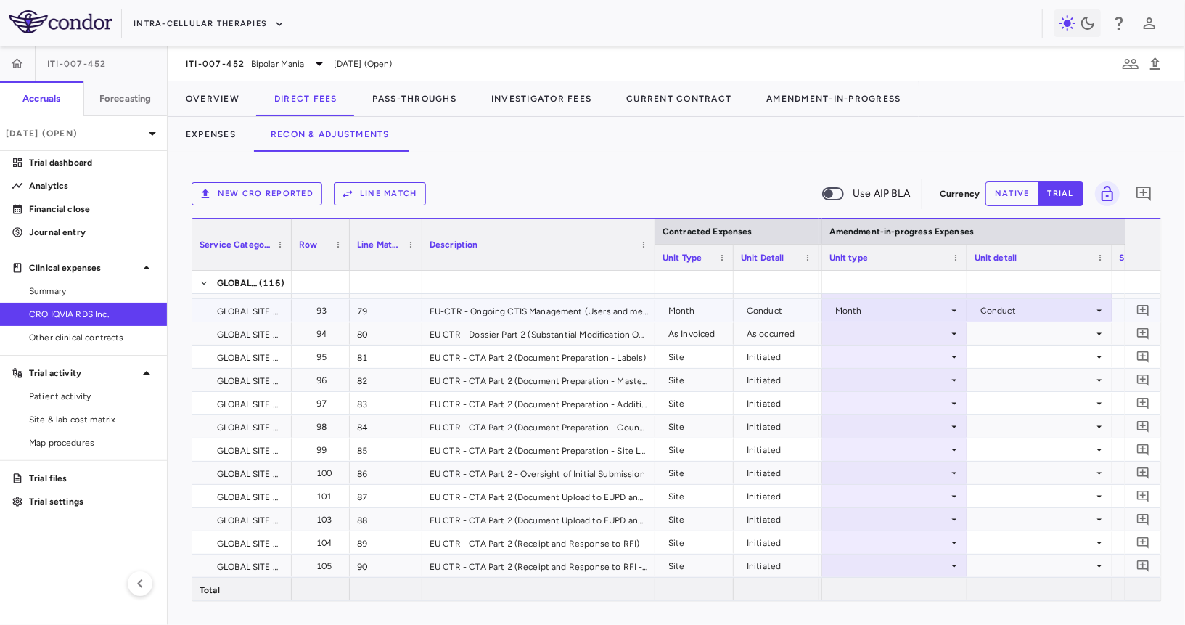
click at [919, 330] on div at bounding box center [894, 333] width 131 height 21
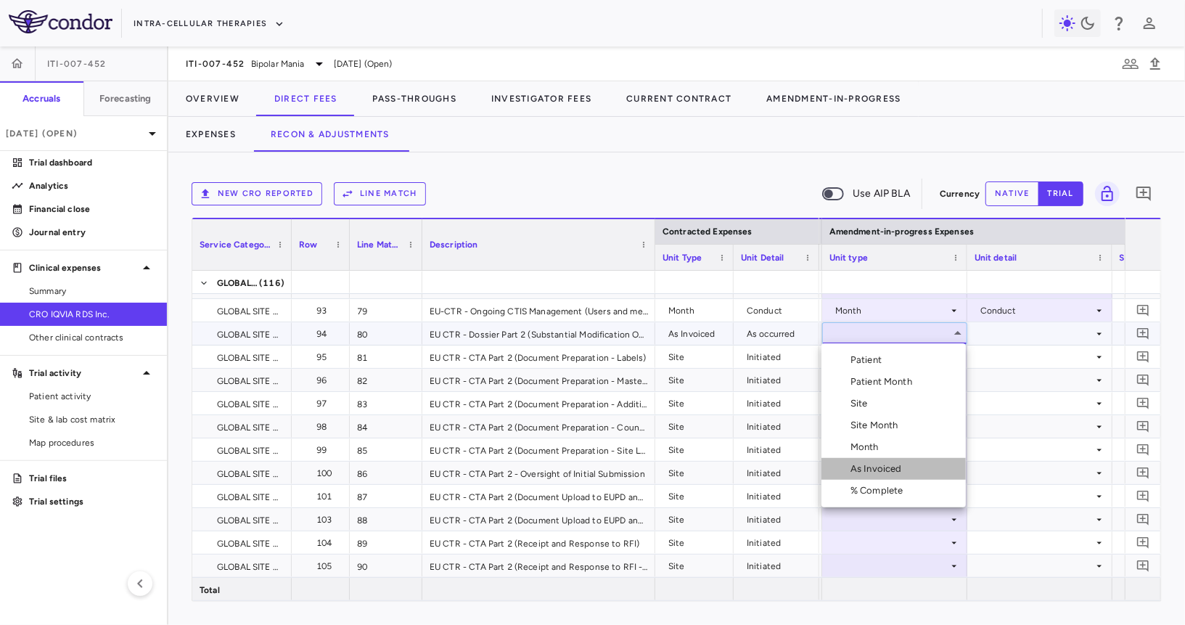
click at [871, 461] on li "As Invoiced" at bounding box center [893, 469] width 144 height 22
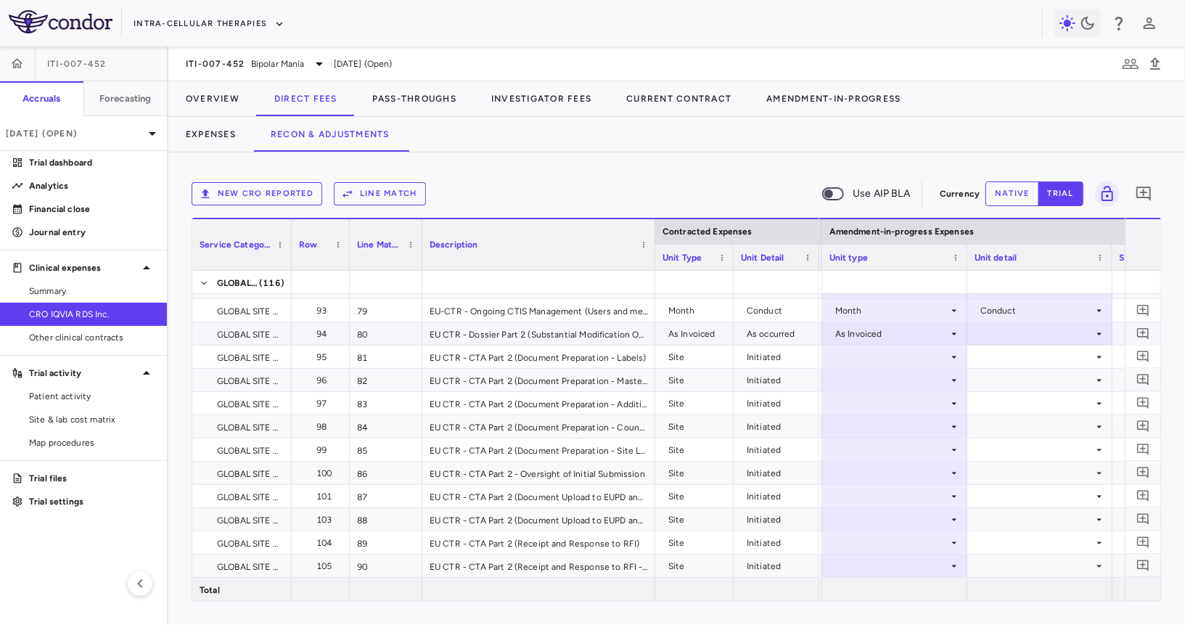
click at [1017, 335] on div at bounding box center [1040, 333] width 131 height 21
click at [1017, 358] on div "As occurred" at bounding box center [1025, 359] width 58 height 13
click at [895, 356] on div at bounding box center [894, 356] width 131 height 21
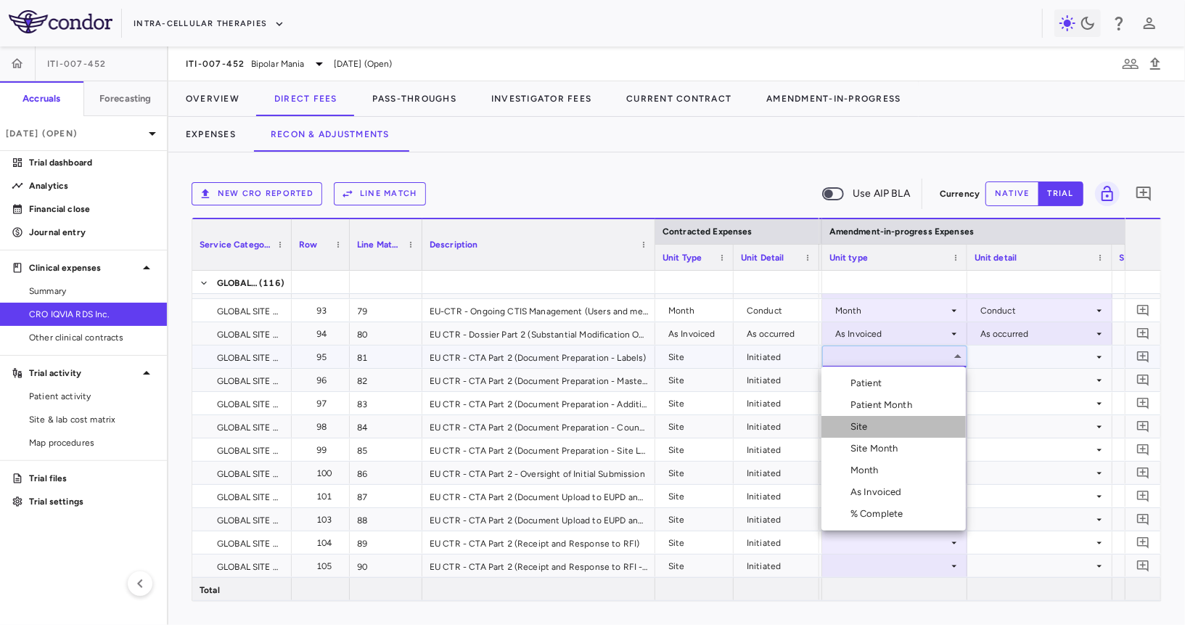
click at [890, 430] on li "Site" at bounding box center [893, 427] width 144 height 22
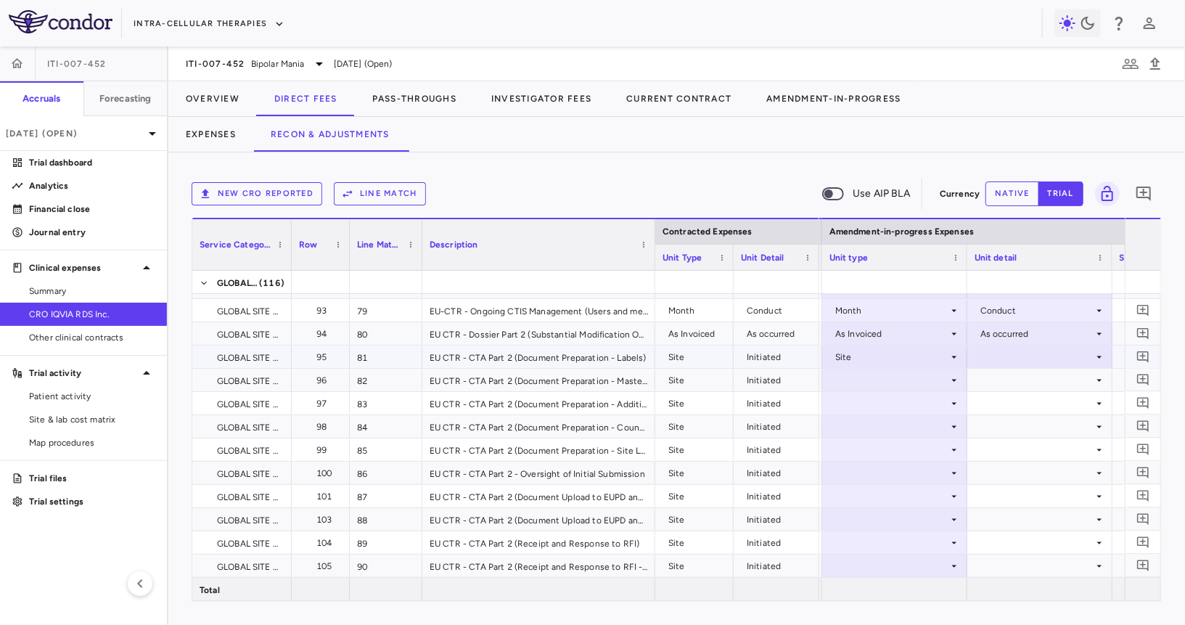
click at [1015, 355] on div at bounding box center [1040, 356] width 131 height 21
click at [1015, 398] on div "Initiated" at bounding box center [1017, 404] width 42 height 13
click at [920, 377] on div at bounding box center [894, 379] width 131 height 21
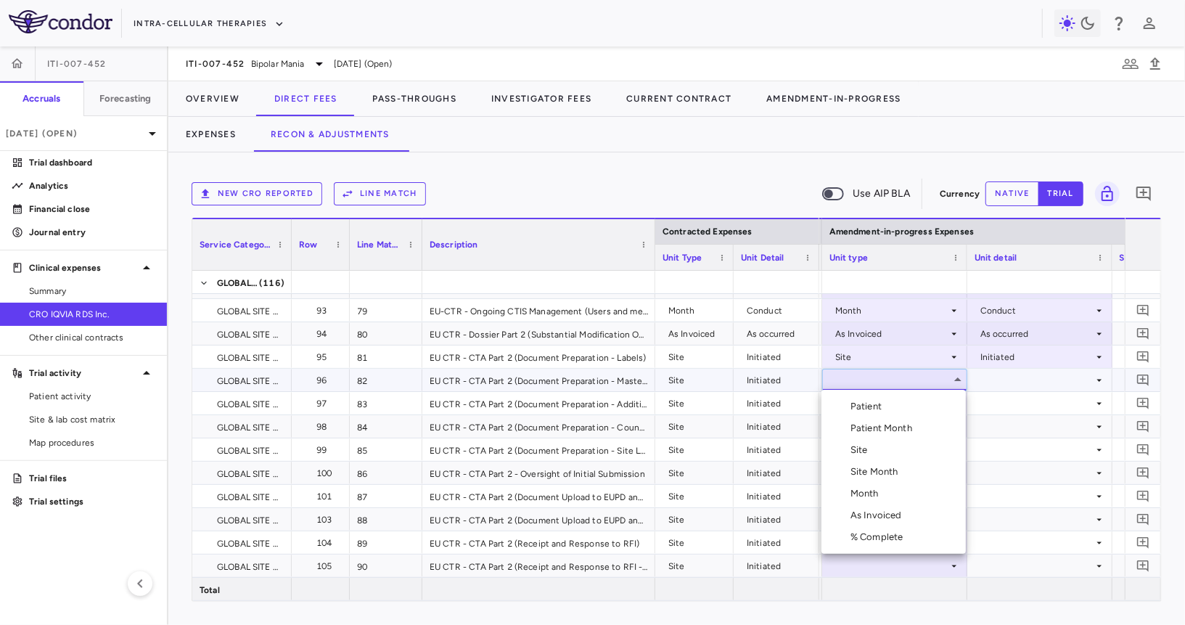
click at [895, 446] on li "Site" at bounding box center [893, 450] width 144 height 22
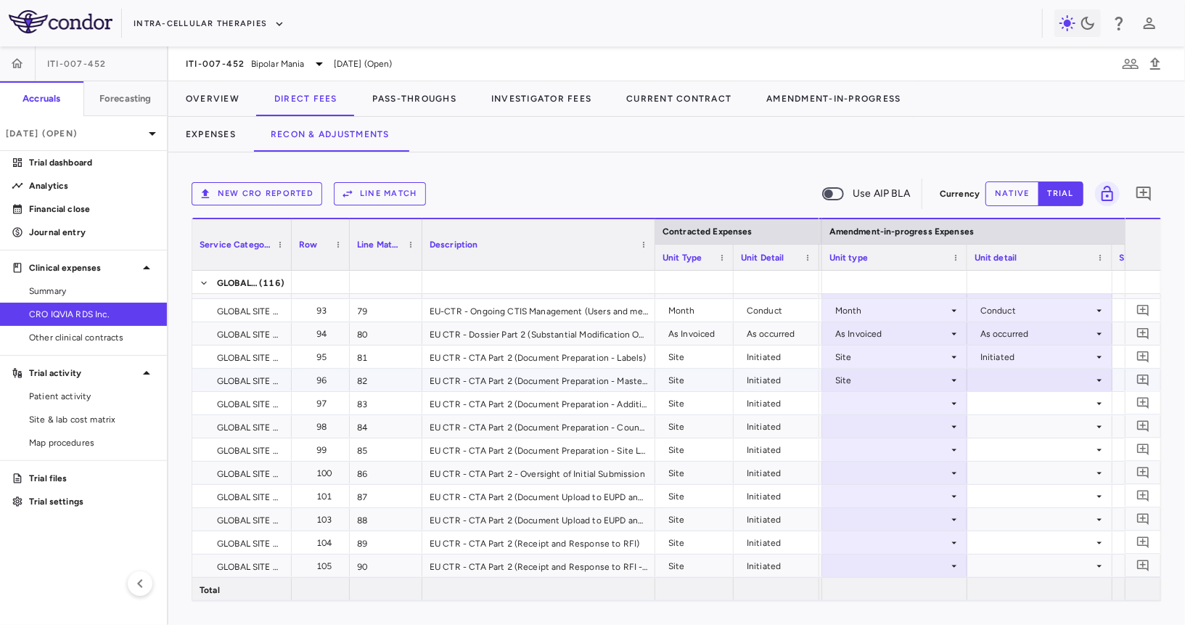
click at [1013, 381] on div at bounding box center [1040, 379] width 131 height 21
click at [1004, 435] on li "Initiated" at bounding box center [1039, 428] width 144 height 22
click at [887, 395] on div at bounding box center [894, 403] width 131 height 21
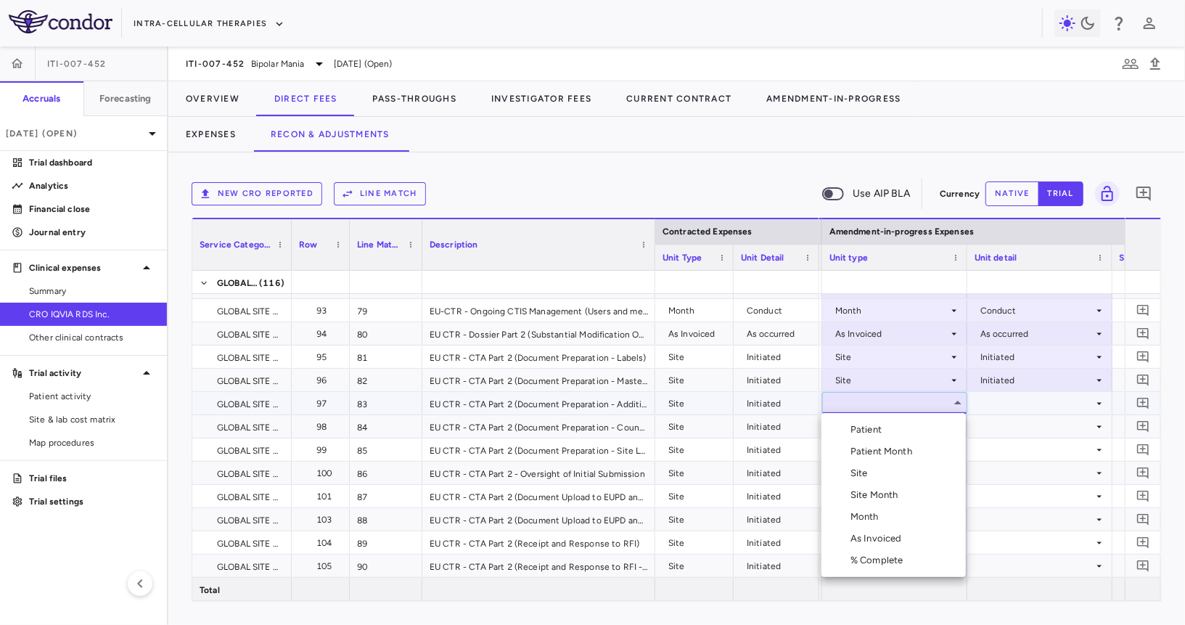
click at [874, 472] on li "Site" at bounding box center [893, 473] width 144 height 22
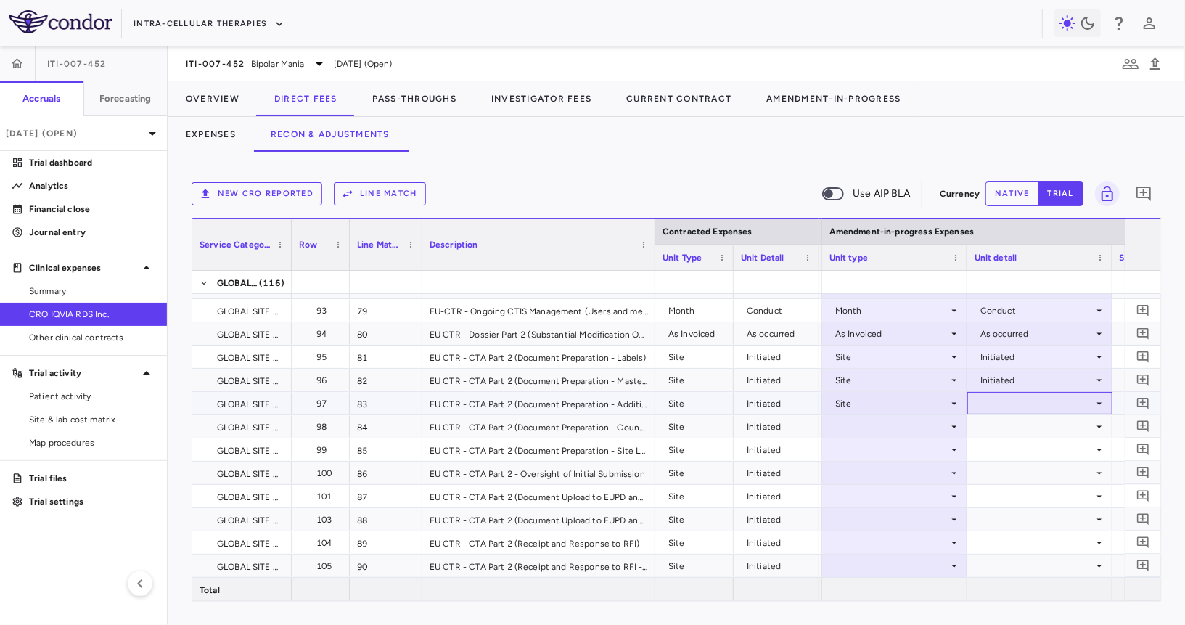
click at [1018, 403] on div at bounding box center [1040, 403] width 131 height 21
click at [1014, 458] on li "Initiated" at bounding box center [1039, 451] width 144 height 22
click at [898, 431] on div at bounding box center [894, 426] width 131 height 21
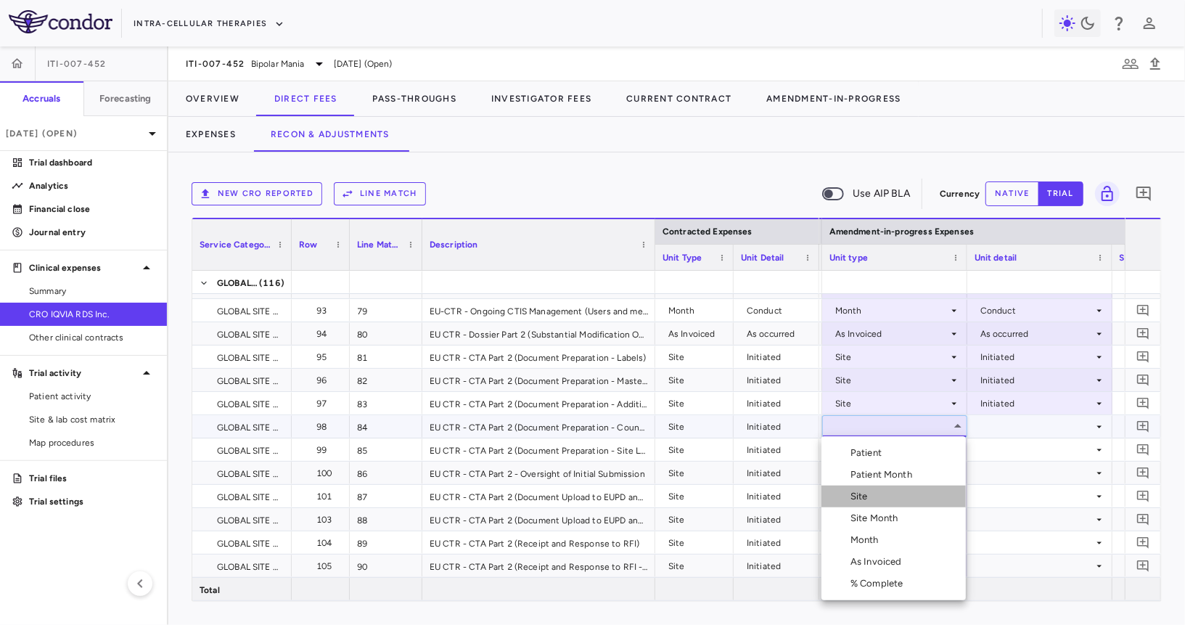
click at [876, 488] on li "Site" at bounding box center [893, 496] width 144 height 22
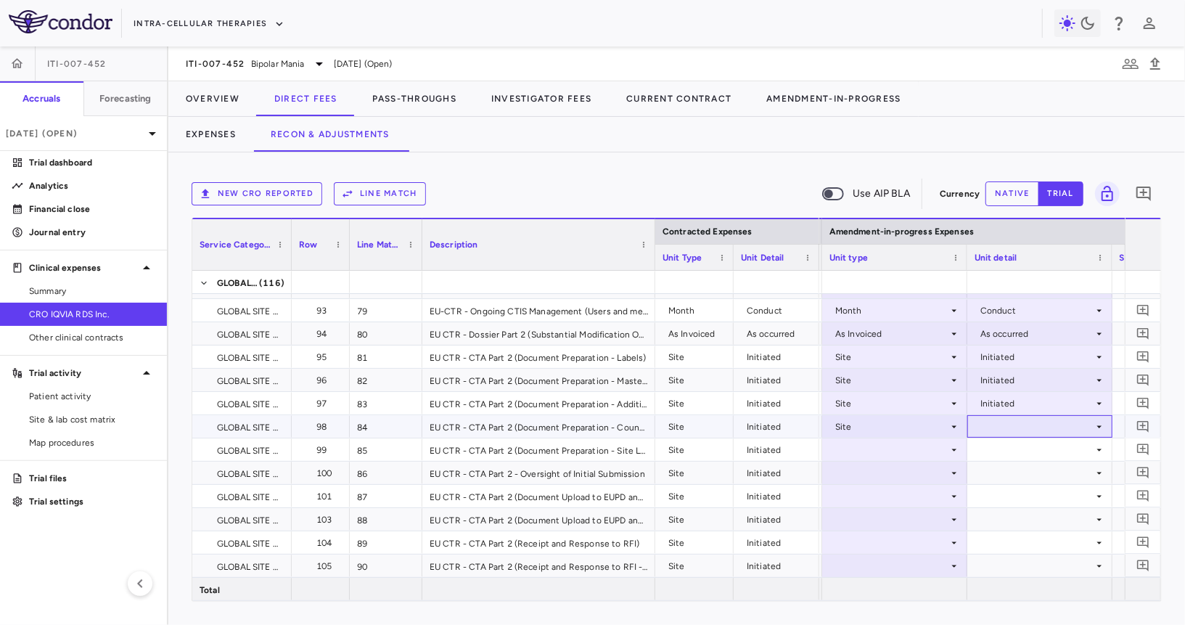
click at [1035, 417] on div at bounding box center [1040, 426] width 131 height 21
click at [1012, 470] on div "Initiated" at bounding box center [1017, 474] width 42 height 13
click at [900, 446] on div at bounding box center [894, 449] width 131 height 21
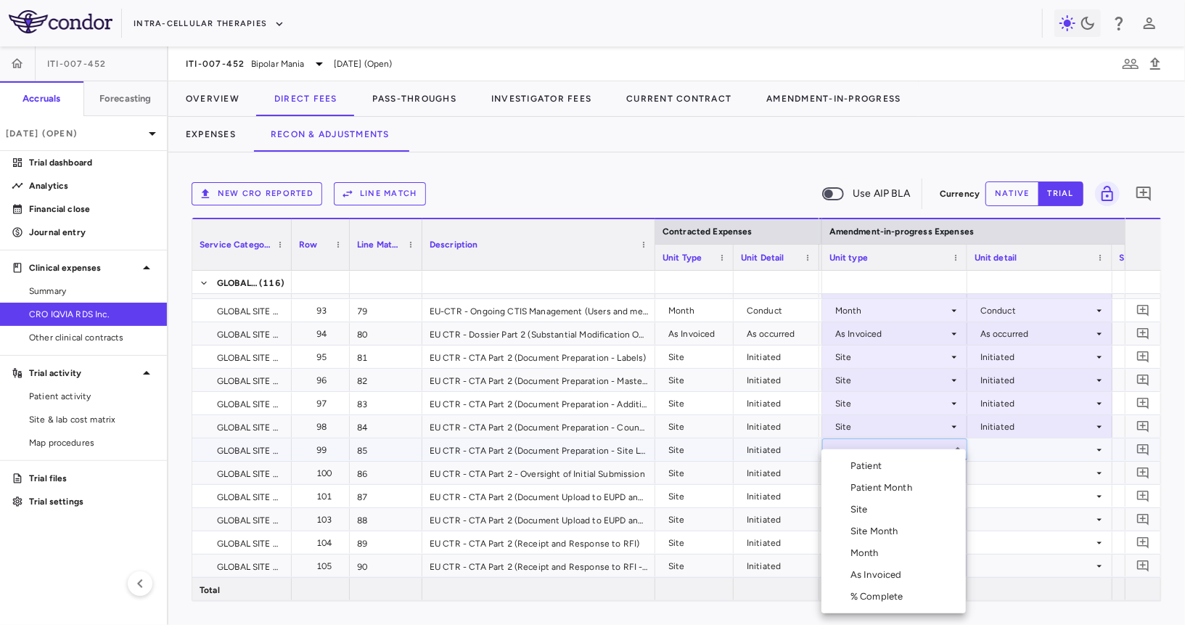
click at [869, 513] on div "Site" at bounding box center [861, 509] width 23 height 13
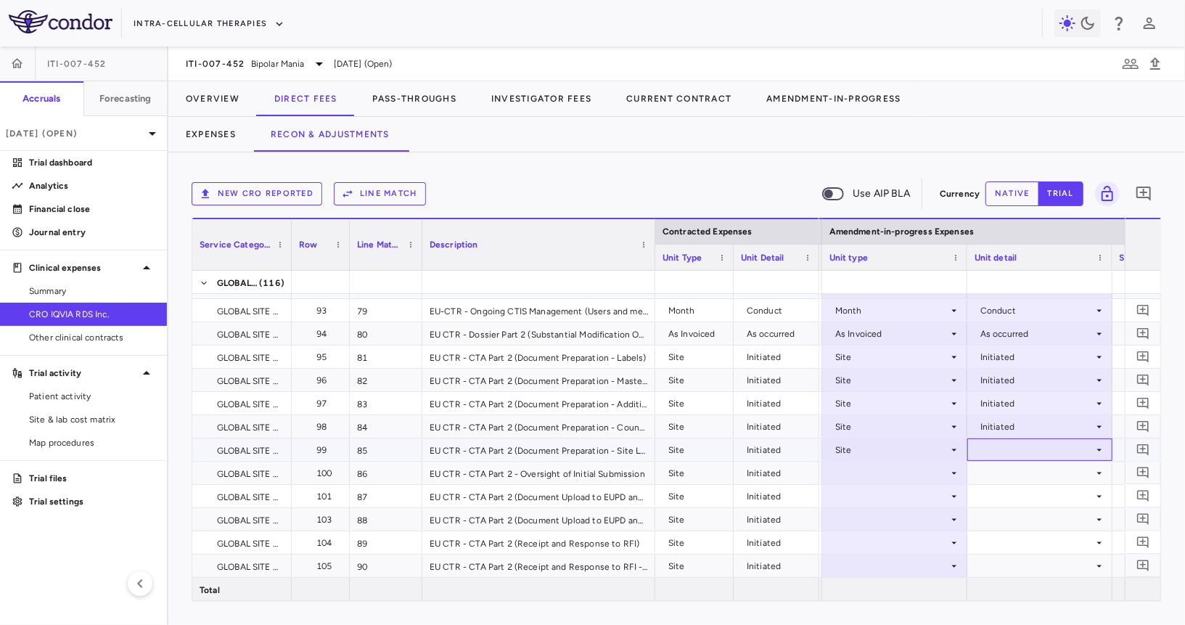
click at [1014, 442] on div at bounding box center [1040, 449] width 131 height 21
click at [1010, 488] on li "Initiated" at bounding box center [1039, 498] width 144 height 22
click at [929, 471] on div at bounding box center [894, 472] width 131 height 21
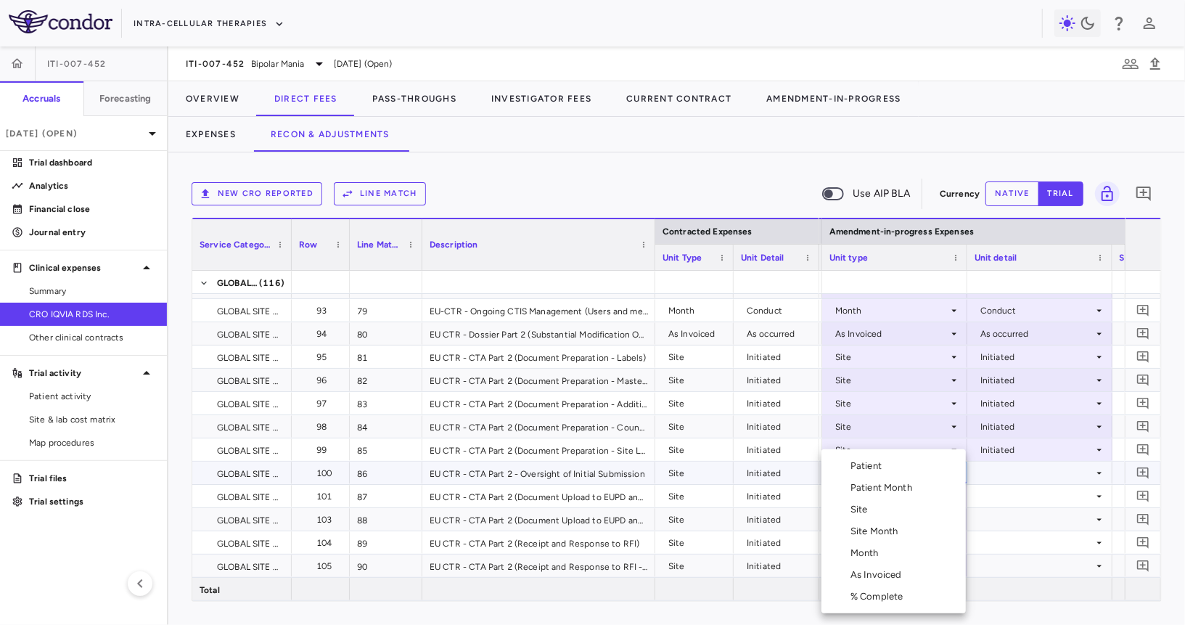
click at [898, 509] on li "Site" at bounding box center [893, 510] width 144 height 22
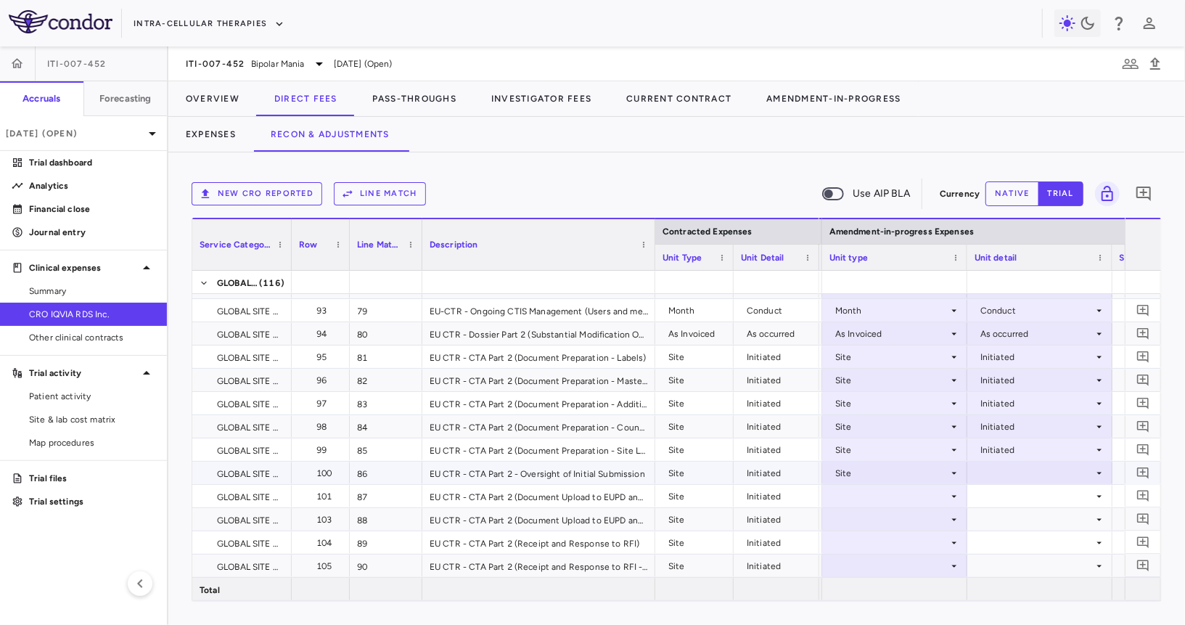
click at [1008, 469] on div at bounding box center [1040, 472] width 131 height 21
click at [1008, 517] on div "Initiated" at bounding box center [1017, 520] width 42 height 13
click at [924, 494] on div at bounding box center [894, 495] width 131 height 21
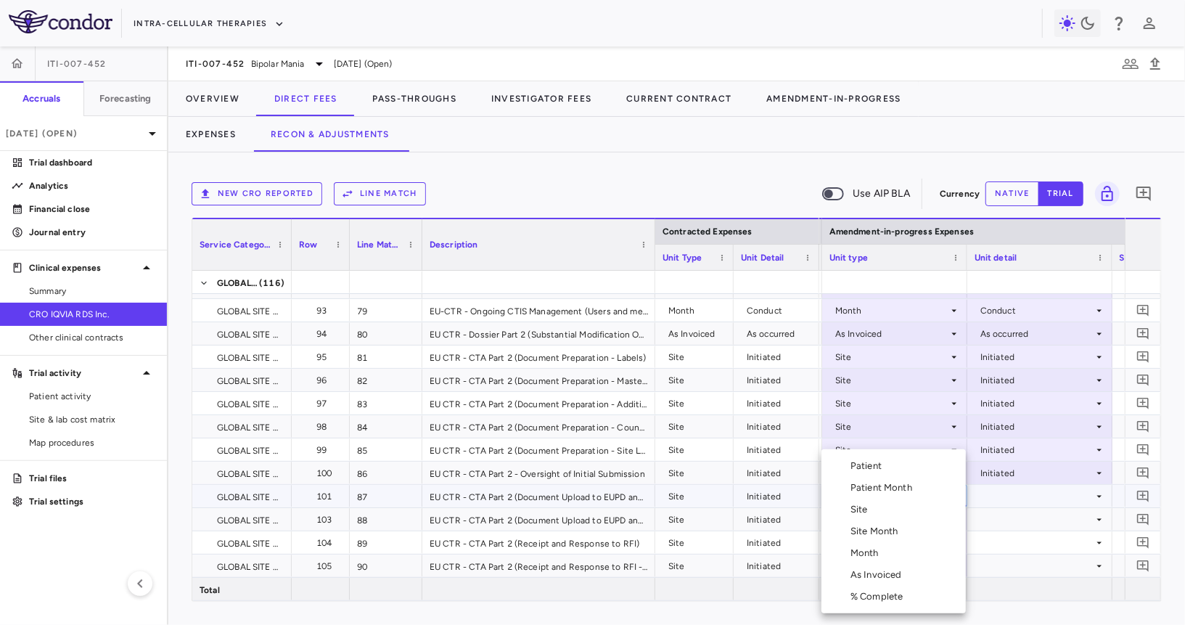
click at [901, 517] on li "Site" at bounding box center [893, 510] width 144 height 22
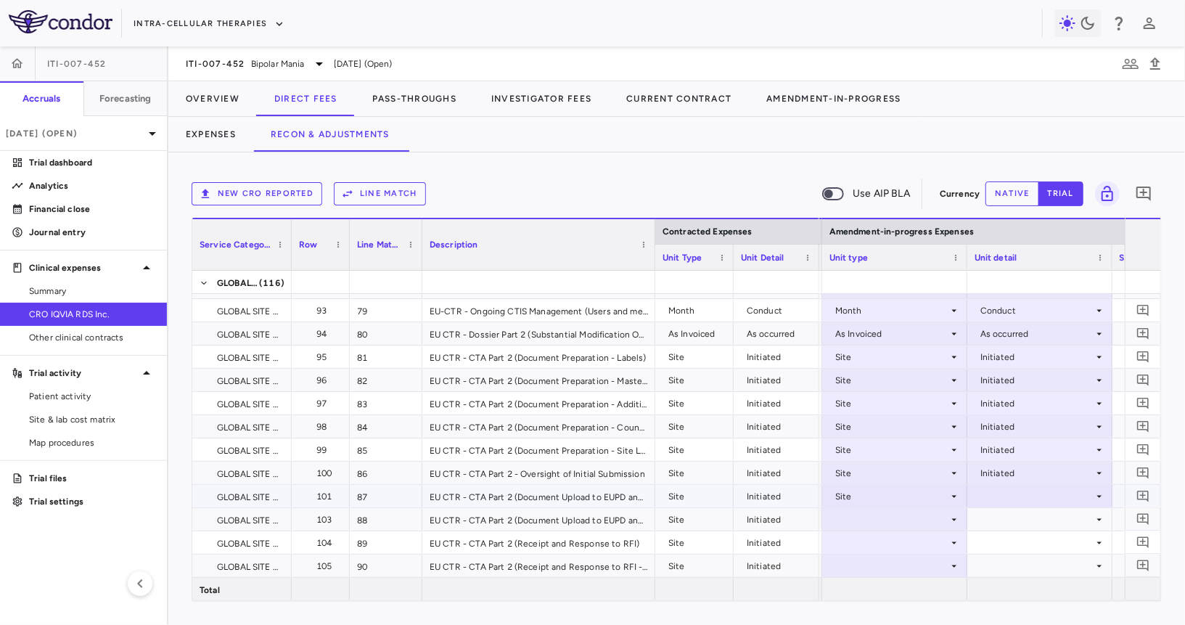
click at [1017, 488] on div at bounding box center [1040, 495] width 131 height 21
click at [1014, 532] on li "Recruited" at bounding box center [1039, 523] width 144 height 22
click at [1014, 496] on div "Recruited" at bounding box center [1036, 496] width 113 height 23
click at [1009, 543] on div at bounding box center [1040, 542] width 131 height 21
click at [1004, 491] on div "Recruited" at bounding box center [1036, 496] width 113 height 23
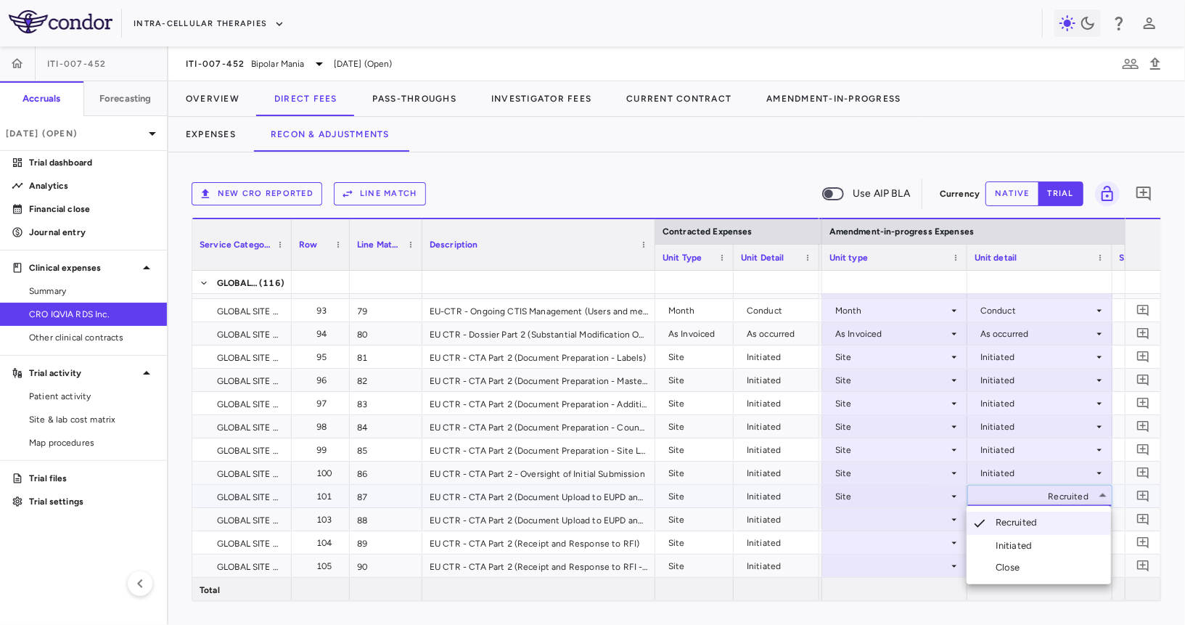
click at [1006, 541] on div "Initiated" at bounding box center [1017, 545] width 42 height 13
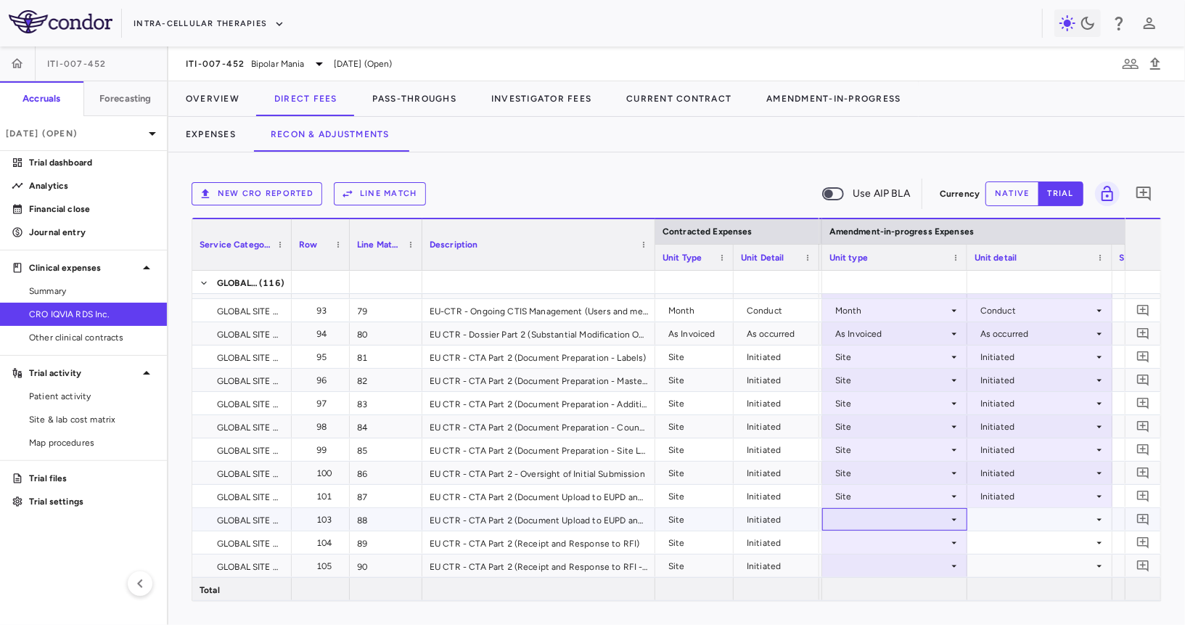
click at [904, 518] on div at bounding box center [894, 519] width 131 height 21
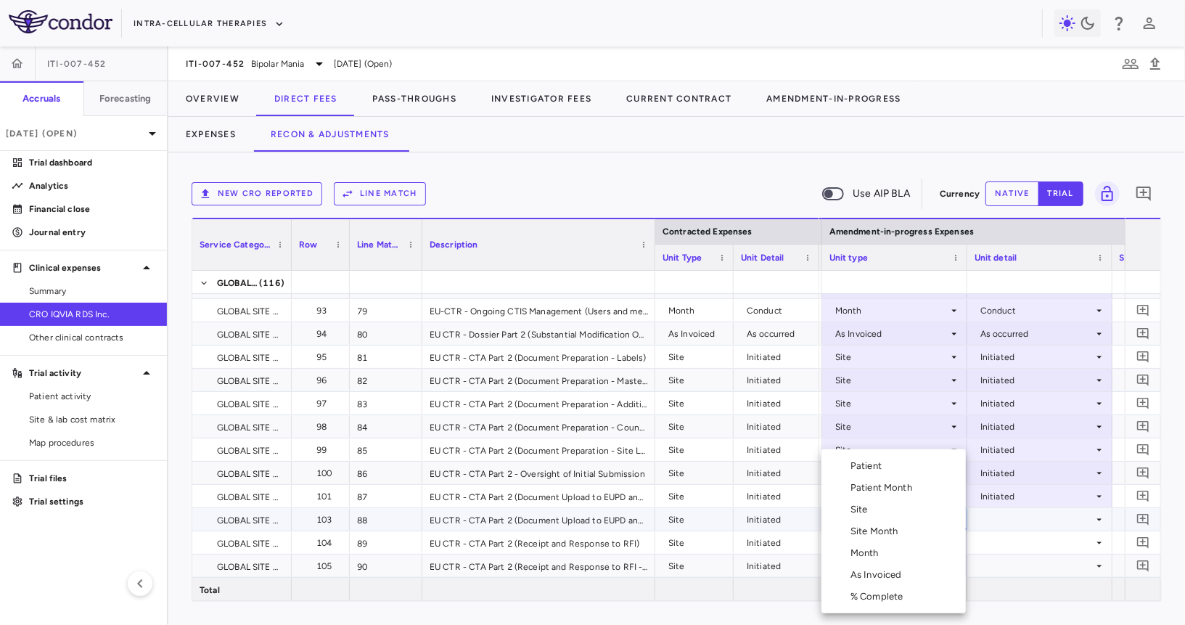
click at [892, 506] on li "Site" at bounding box center [893, 510] width 144 height 22
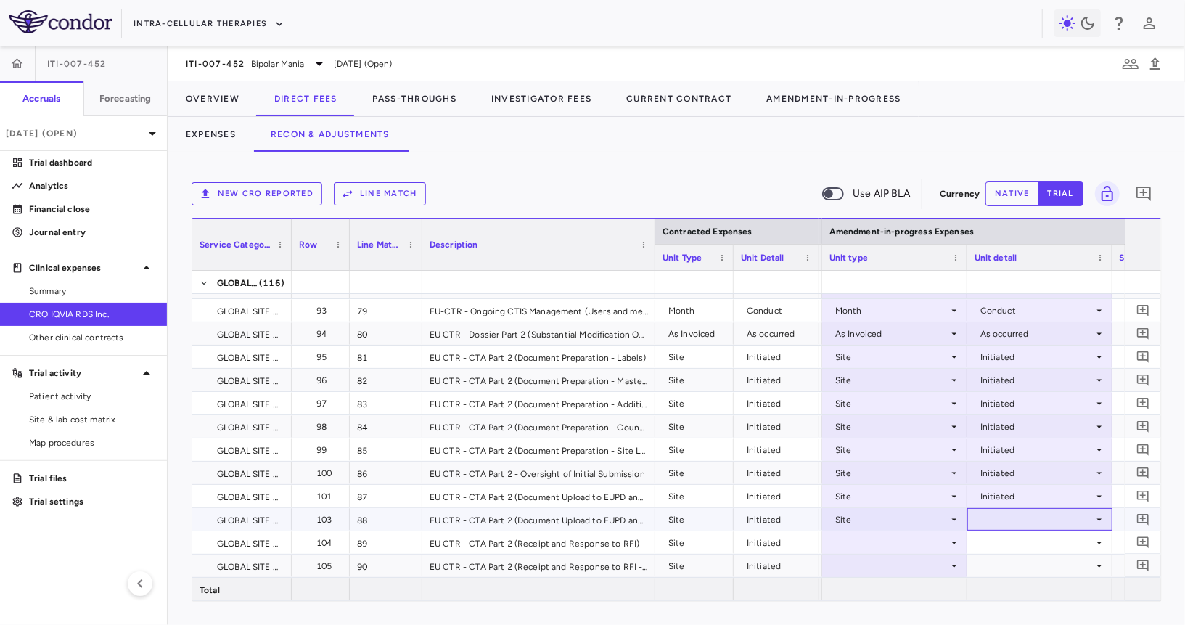
click at [993, 514] on div at bounding box center [1040, 519] width 131 height 21
click at [1001, 565] on div "Initiated" at bounding box center [1017, 567] width 42 height 13
click at [915, 541] on div at bounding box center [894, 542] width 131 height 21
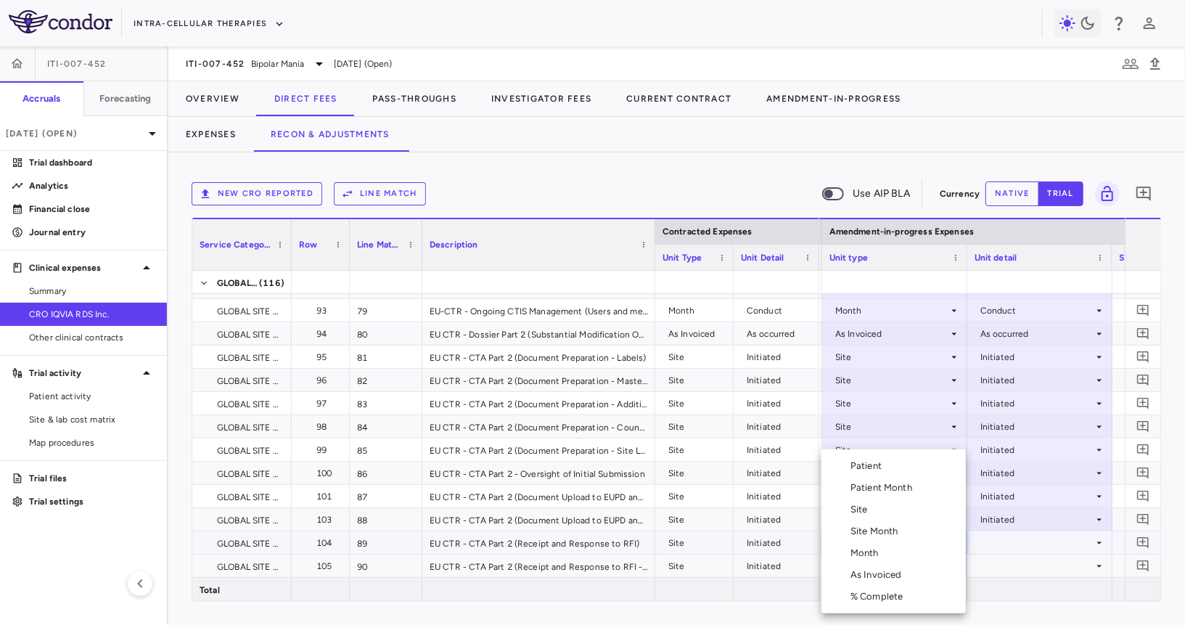
click at [919, 511] on li "Site" at bounding box center [893, 510] width 144 height 22
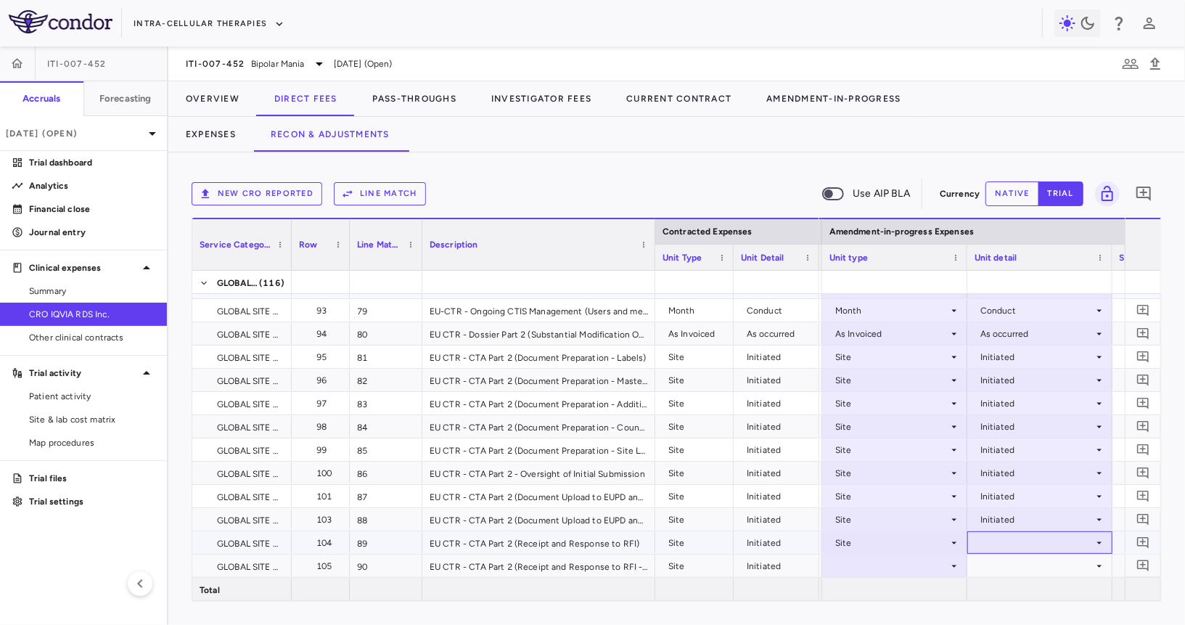
click at [1010, 544] on div at bounding box center [1040, 542] width 131 height 21
click at [1012, 575] on div "Initiated" at bounding box center [1017, 574] width 42 height 13
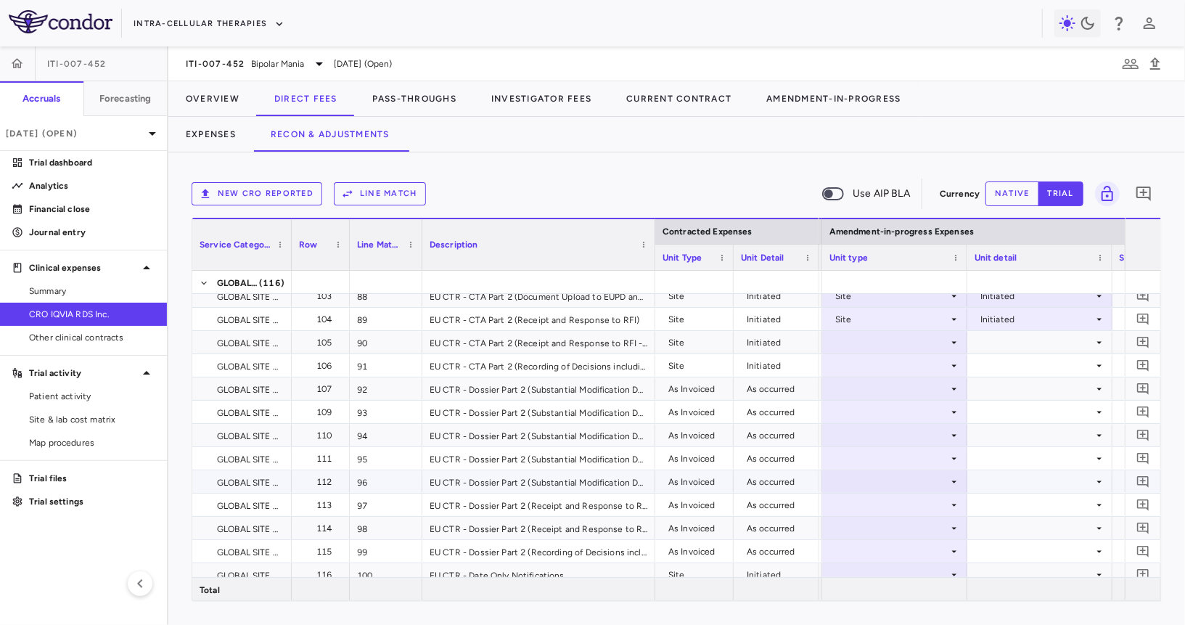
scroll to position [0, 0]
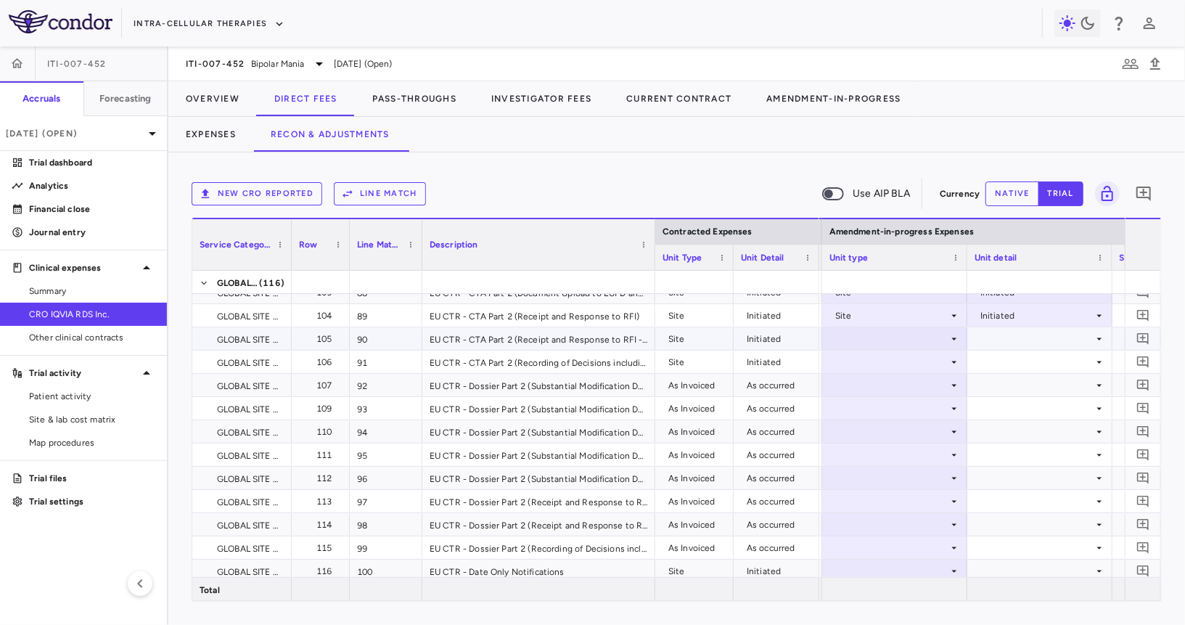
click at [919, 339] on div at bounding box center [894, 338] width 131 height 21
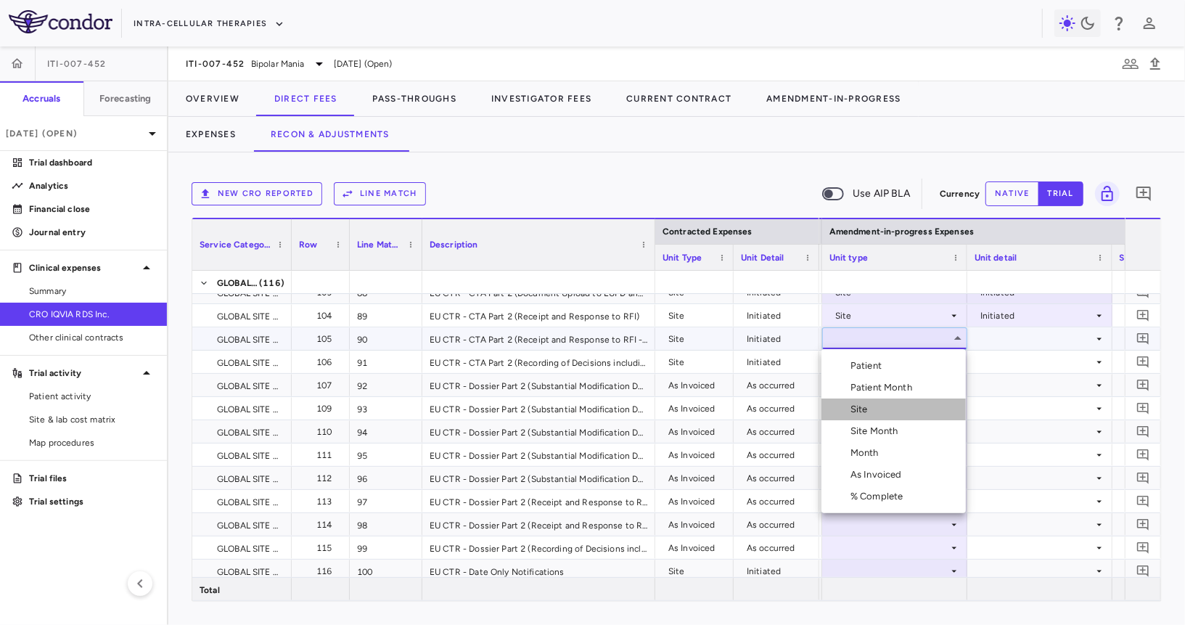
click at [909, 401] on li "Site" at bounding box center [893, 409] width 144 height 22
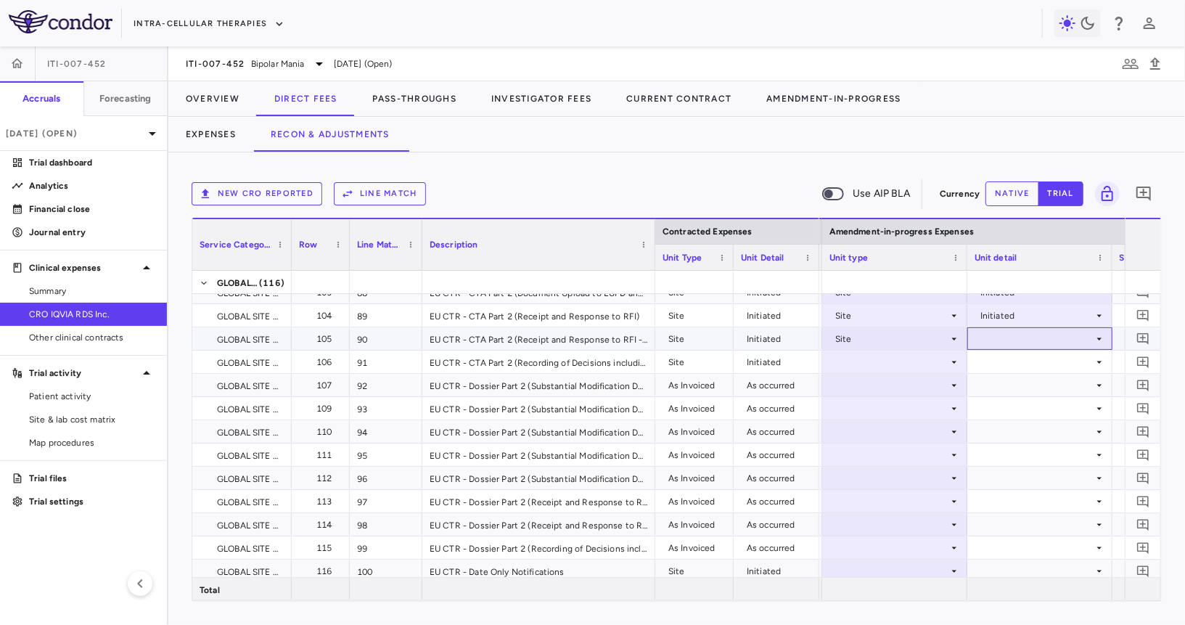
click at [1007, 340] on div at bounding box center [1040, 338] width 131 height 21
click at [1006, 381] on div "Initiated" at bounding box center [1017, 387] width 42 height 13
click at [929, 361] on div at bounding box center [894, 361] width 131 height 21
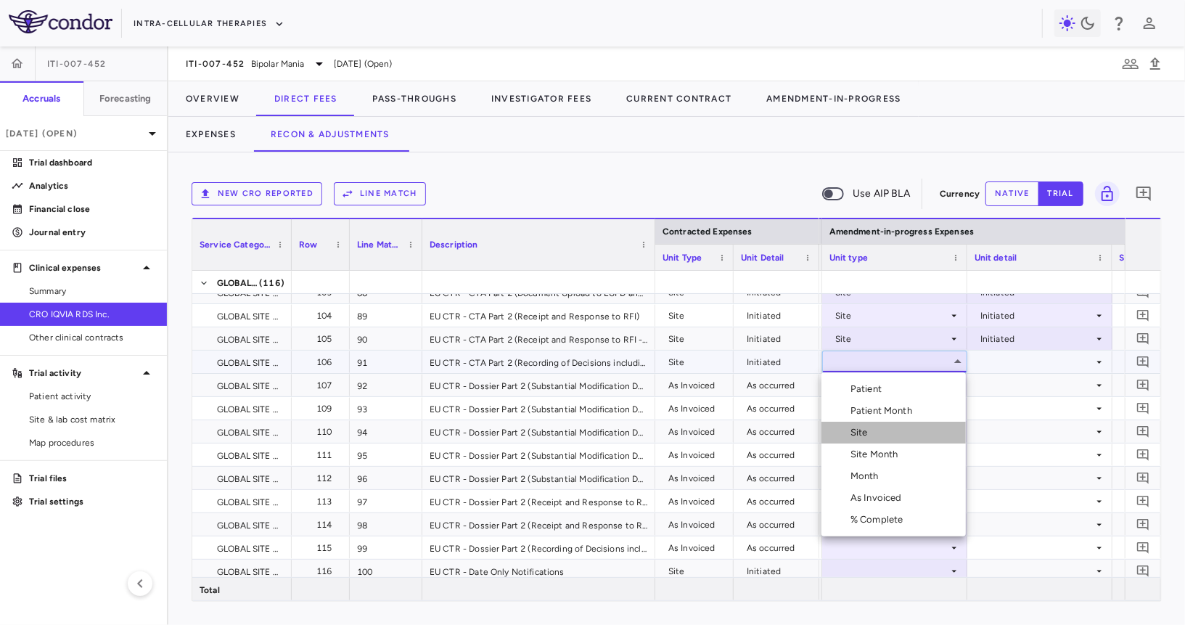
click at [900, 430] on li "Site" at bounding box center [893, 433] width 144 height 22
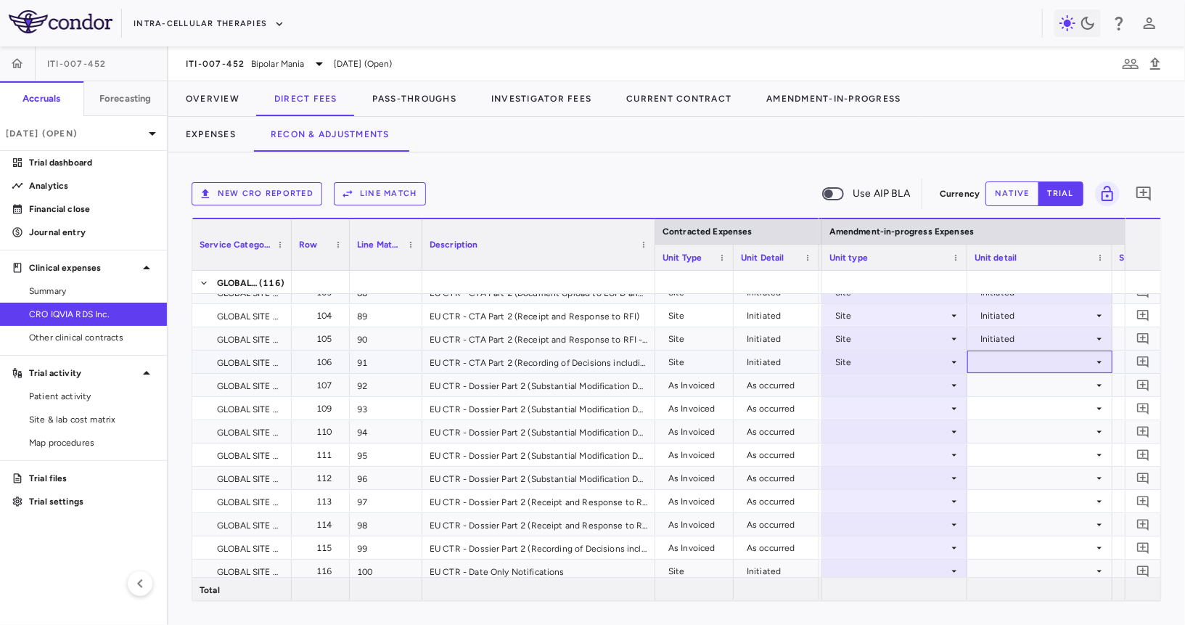
click at [1013, 361] on div at bounding box center [1040, 361] width 131 height 21
click at [1006, 408] on div "Initiated" at bounding box center [1017, 410] width 42 height 13
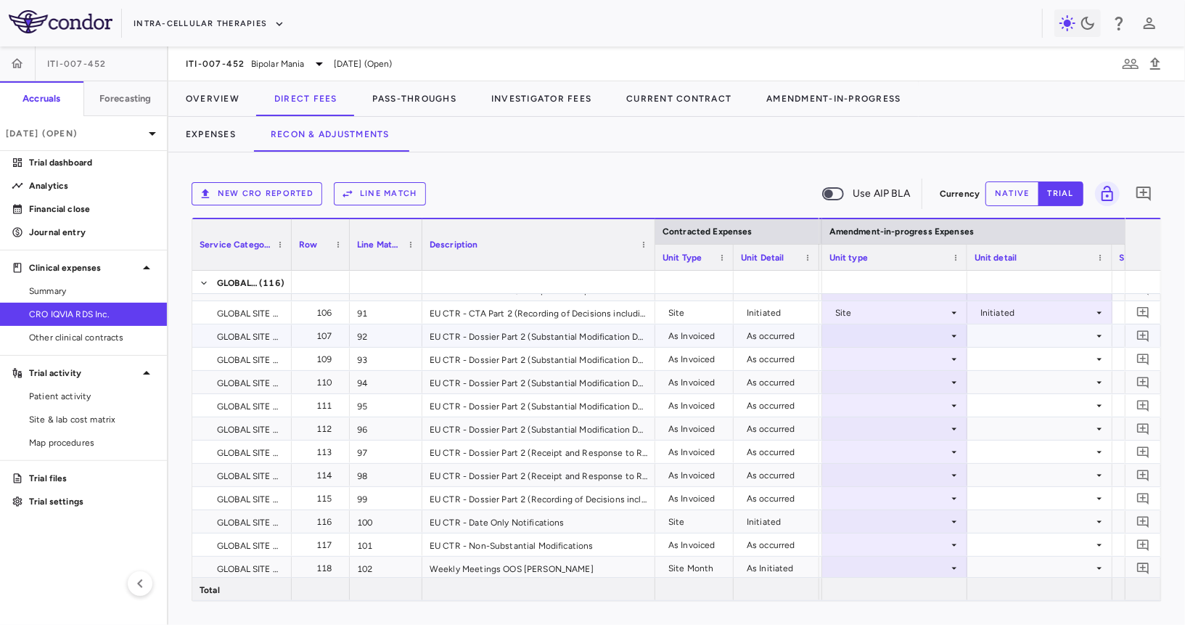
scroll to position [2294, 0]
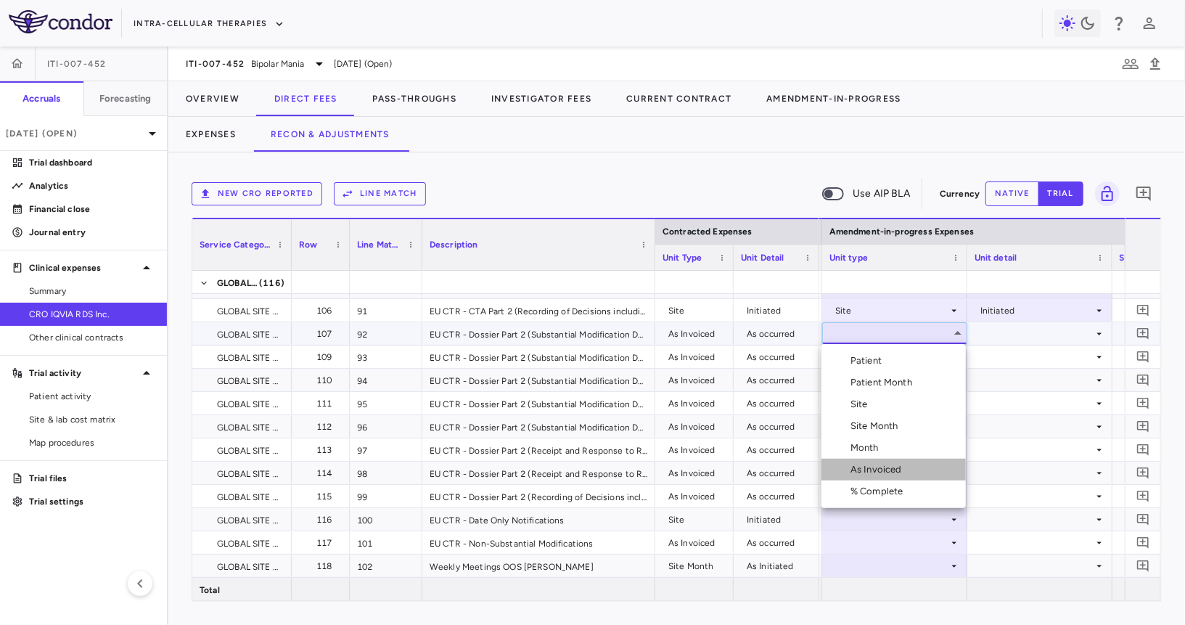
click at [885, 472] on div "As Invoiced" at bounding box center [878, 469] width 57 height 13
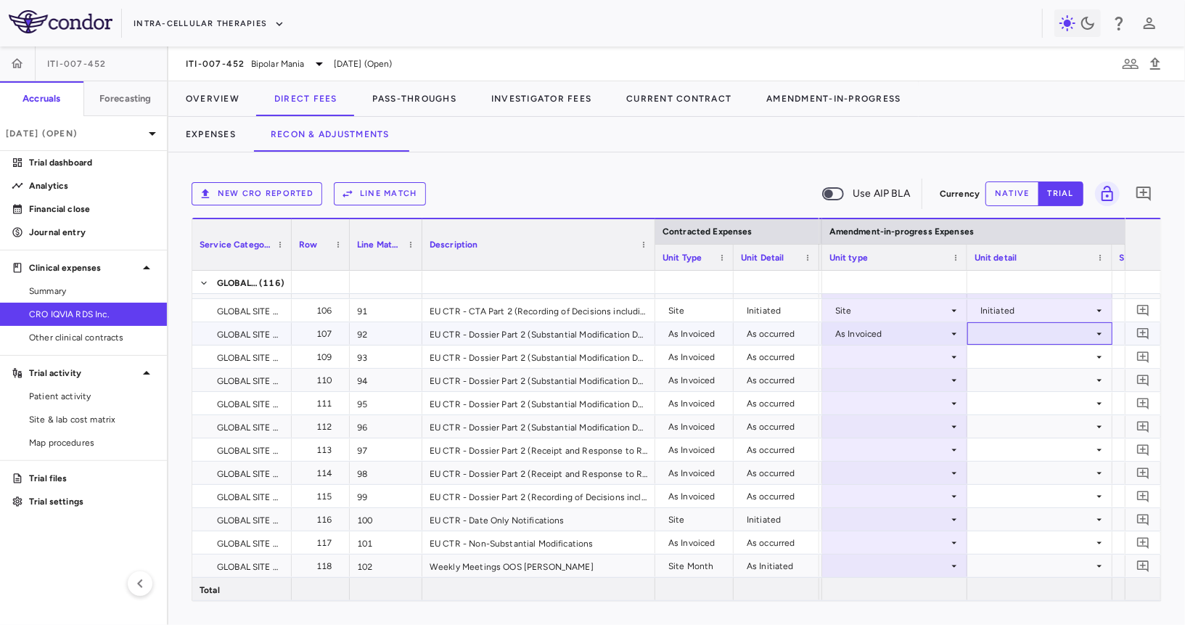
click at [1006, 326] on div at bounding box center [1040, 333] width 131 height 21
click at [1009, 375] on ul "Select As occurred" at bounding box center [1039, 360] width 144 height 33
click at [1009, 366] on div "As occurred" at bounding box center [1025, 360] width 58 height 13
click at [888, 351] on div at bounding box center [894, 356] width 131 height 21
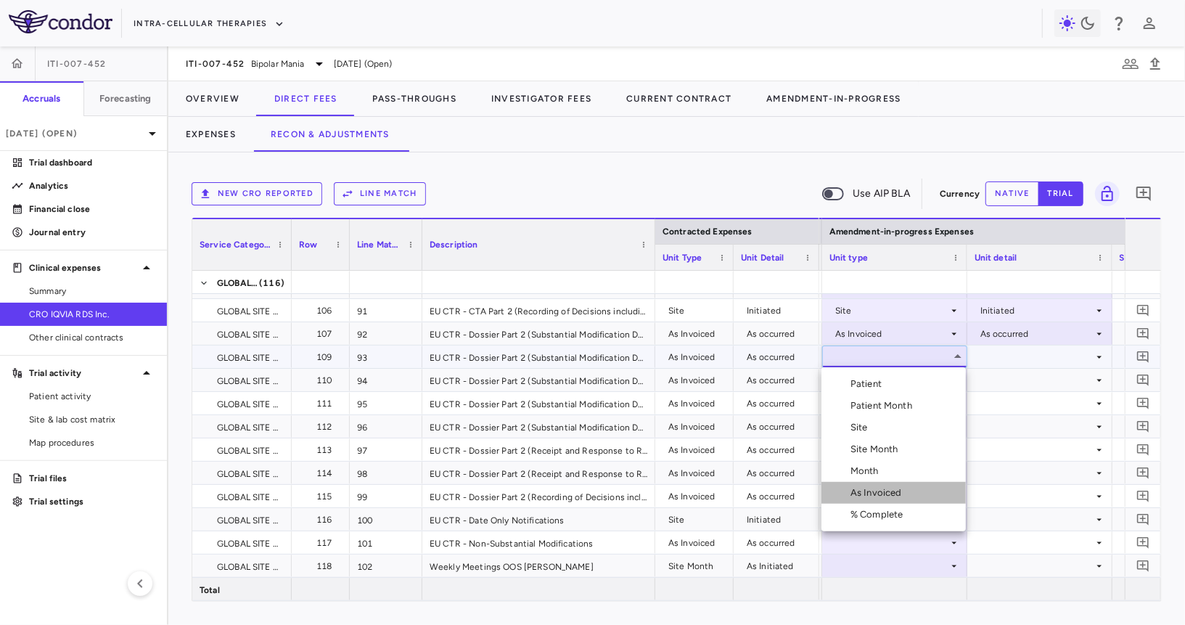
click at [880, 484] on li "As Invoiced" at bounding box center [893, 493] width 144 height 22
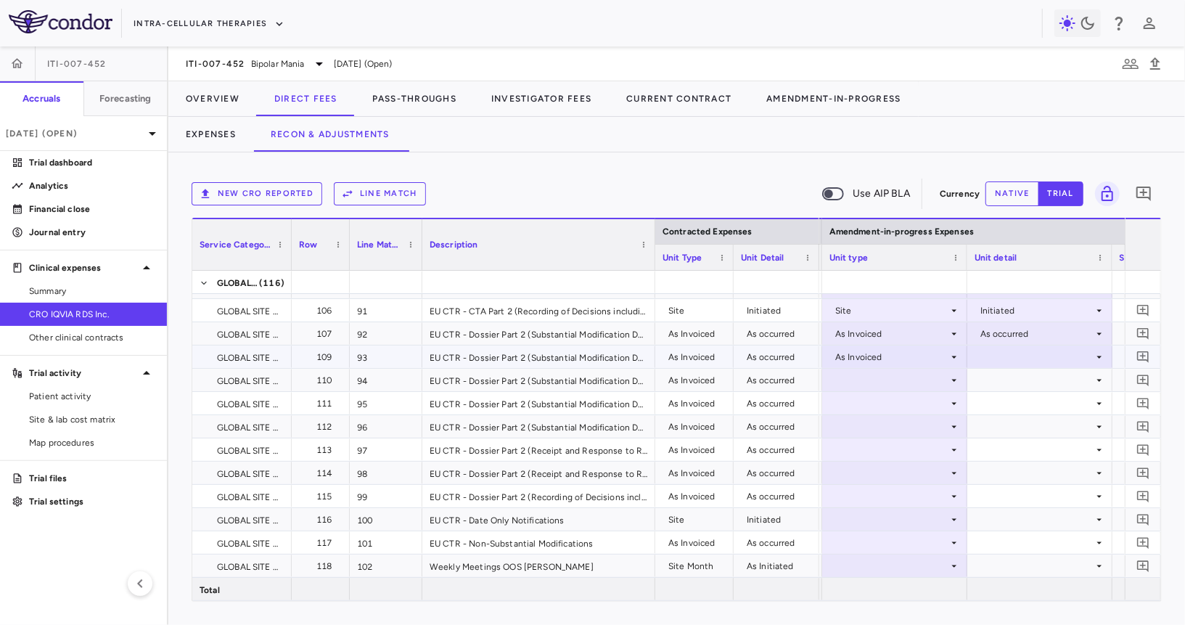
click at [999, 361] on div at bounding box center [1040, 356] width 131 height 21
click at [1001, 387] on div "As occurred" at bounding box center [1025, 383] width 58 height 13
click at [901, 380] on div at bounding box center [894, 379] width 131 height 21
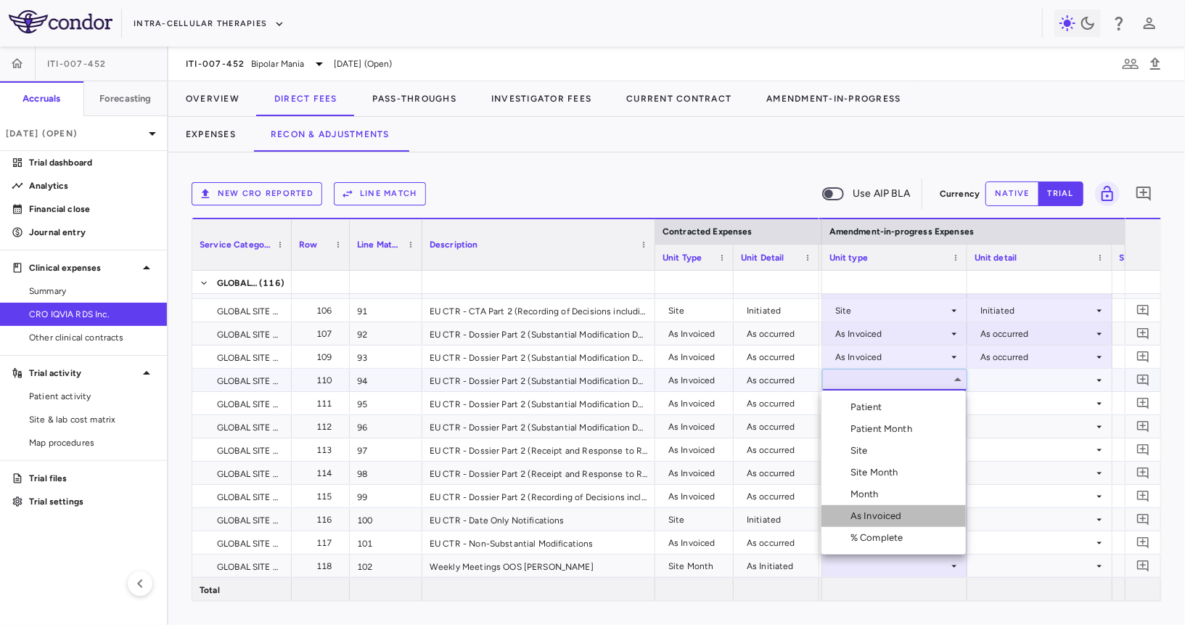
click at [887, 512] on div "As Invoiced" at bounding box center [878, 515] width 57 height 13
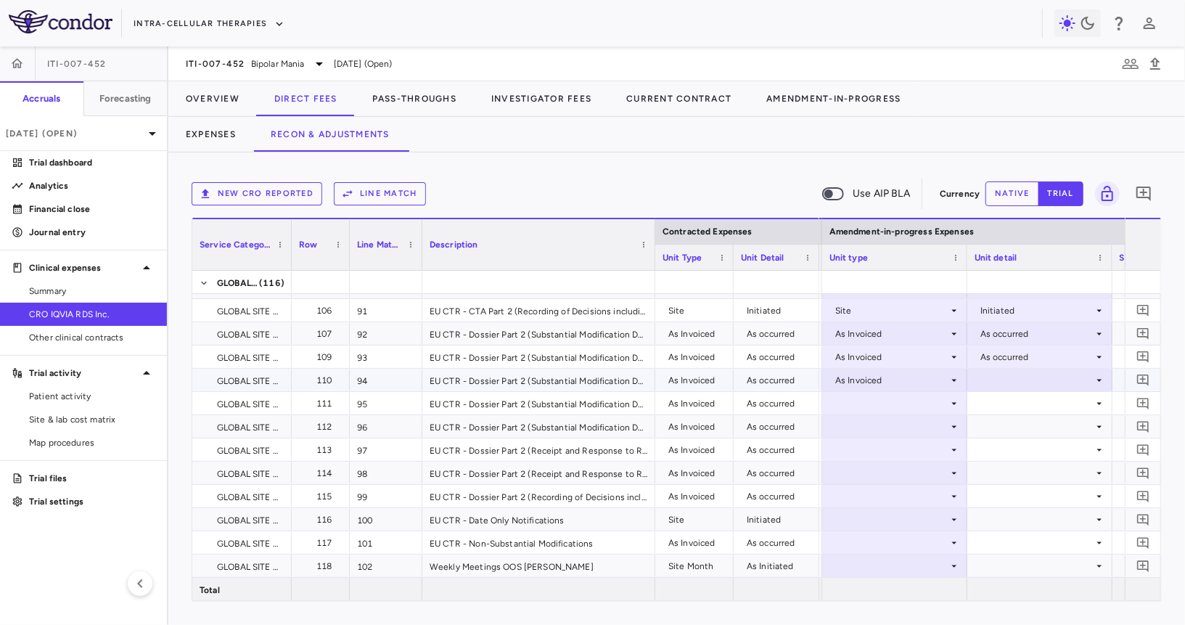
click at [1017, 382] on div at bounding box center [1040, 379] width 131 height 21
click at [1015, 408] on div "As occurred" at bounding box center [1025, 407] width 58 height 13
click at [899, 405] on div at bounding box center [894, 403] width 131 height 21
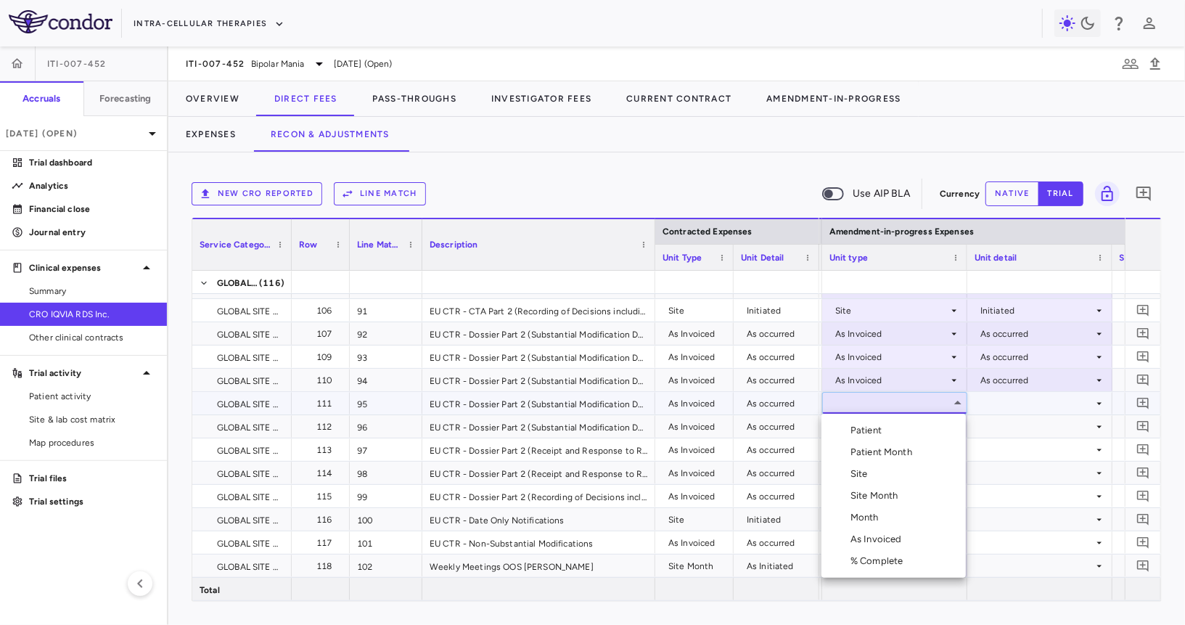
click at [879, 544] on div "As Invoiced" at bounding box center [878, 539] width 57 height 13
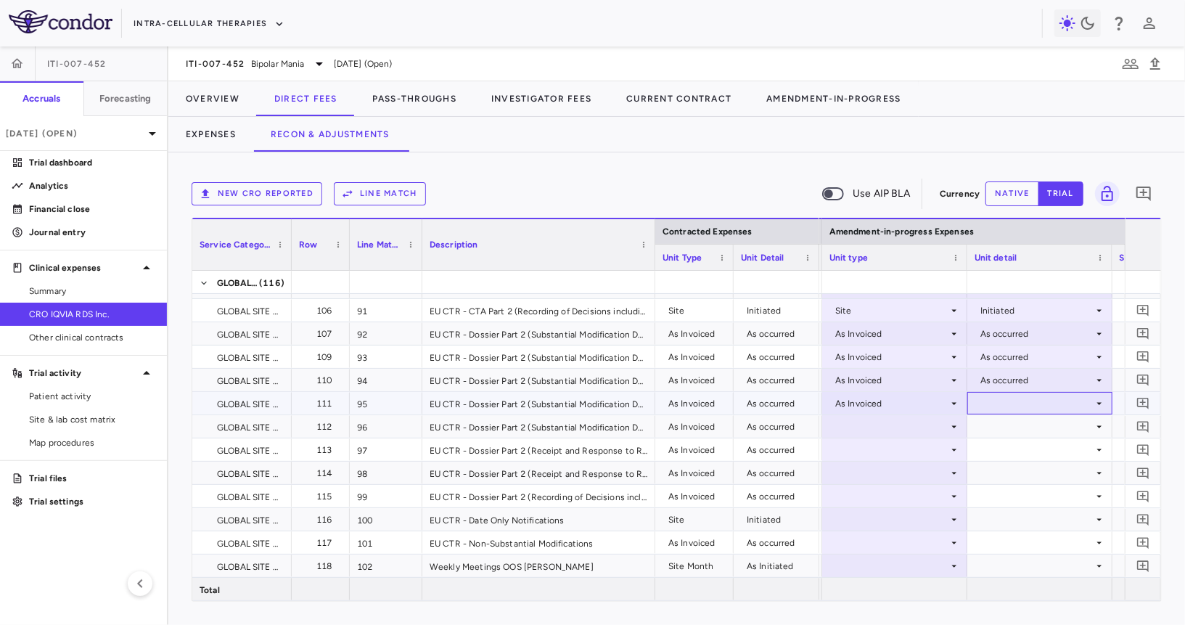
click at [1007, 393] on div at bounding box center [1040, 403] width 131 height 21
click at [1008, 426] on div "As occurred" at bounding box center [1025, 430] width 58 height 13
click at [903, 423] on div at bounding box center [894, 426] width 131 height 21
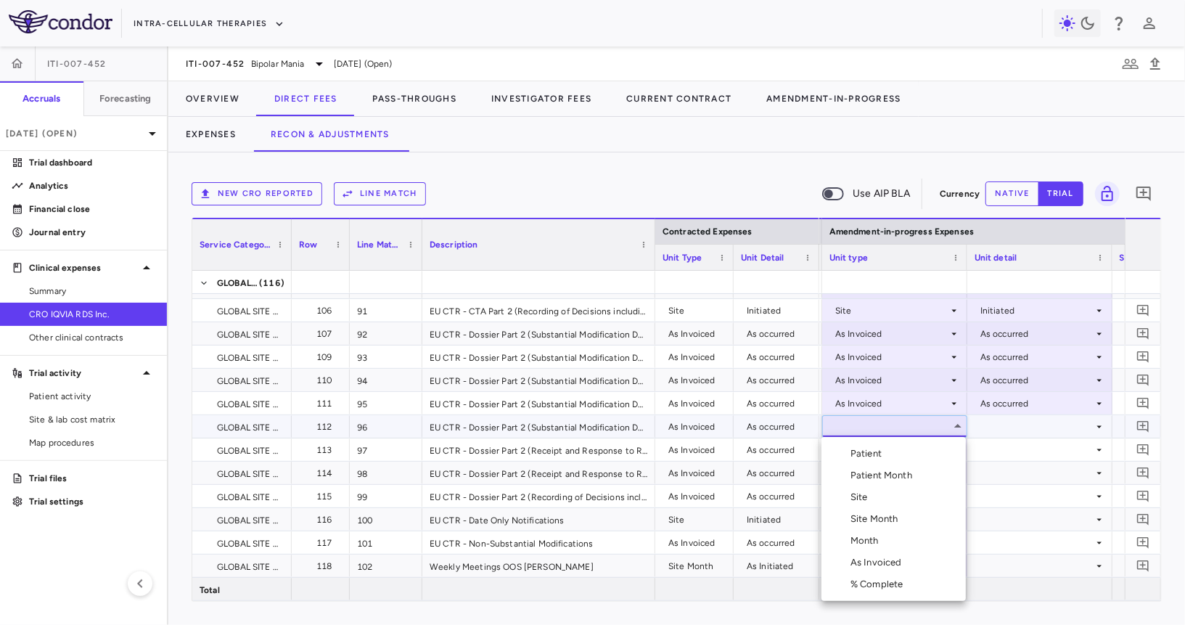
click at [871, 560] on div "As Invoiced" at bounding box center [878, 562] width 57 height 13
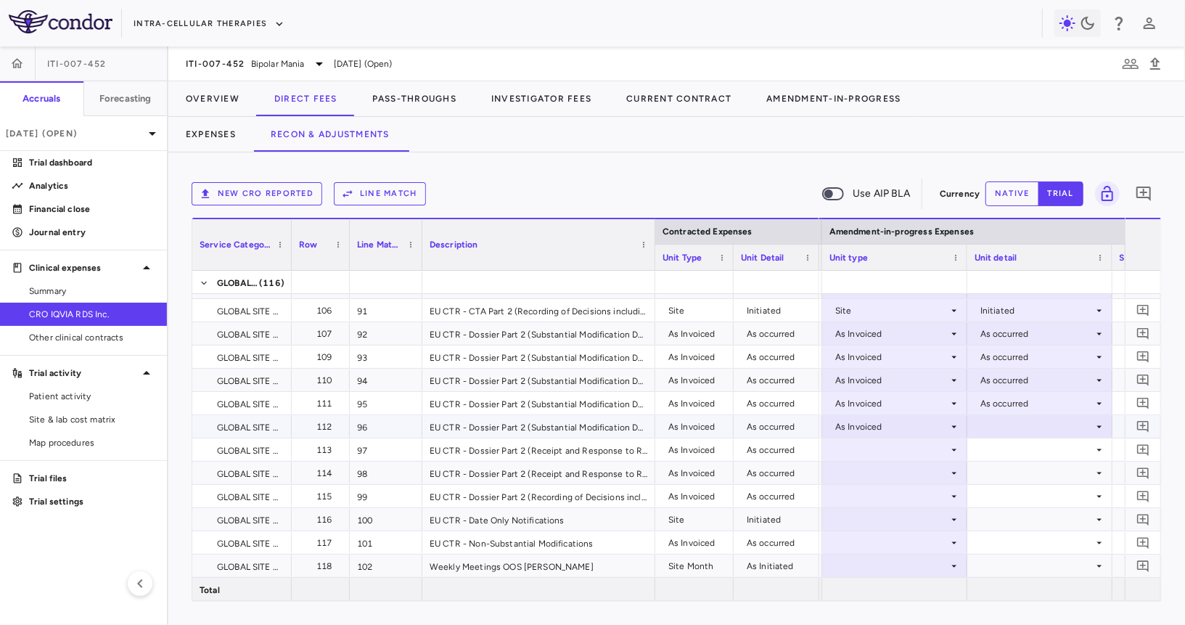
click at [1005, 435] on div at bounding box center [1040, 426] width 131 height 21
click at [1006, 457] on div "As occurred" at bounding box center [1025, 453] width 58 height 13
click at [913, 446] on div at bounding box center [894, 449] width 131 height 21
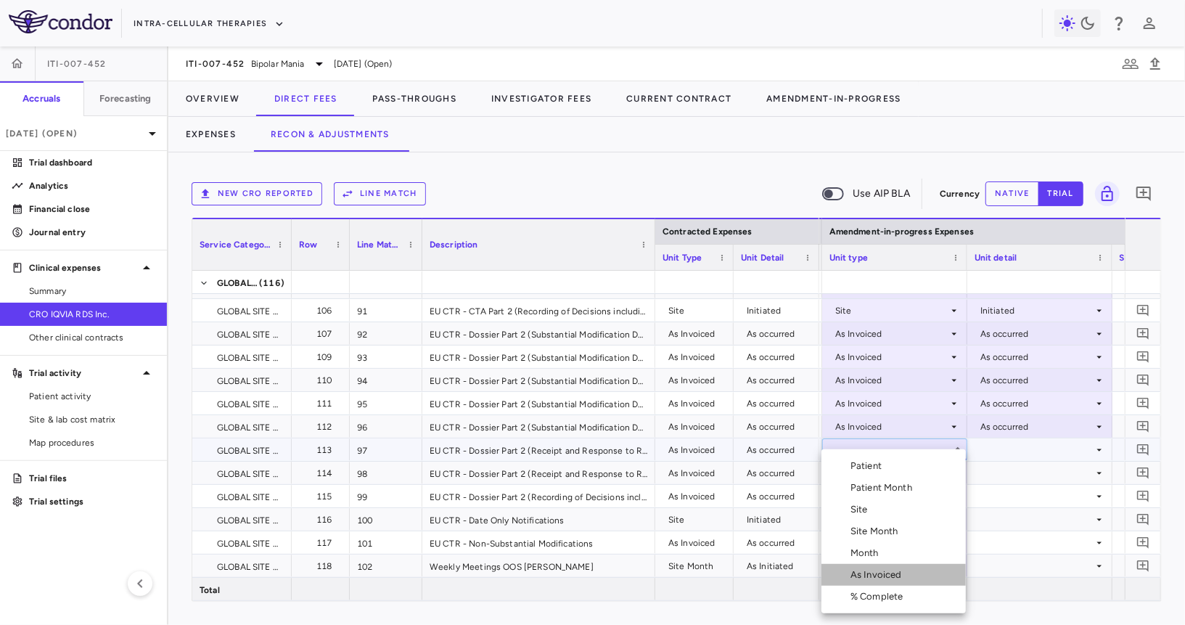
click at [902, 574] on div "As Invoiced" at bounding box center [878, 574] width 57 height 13
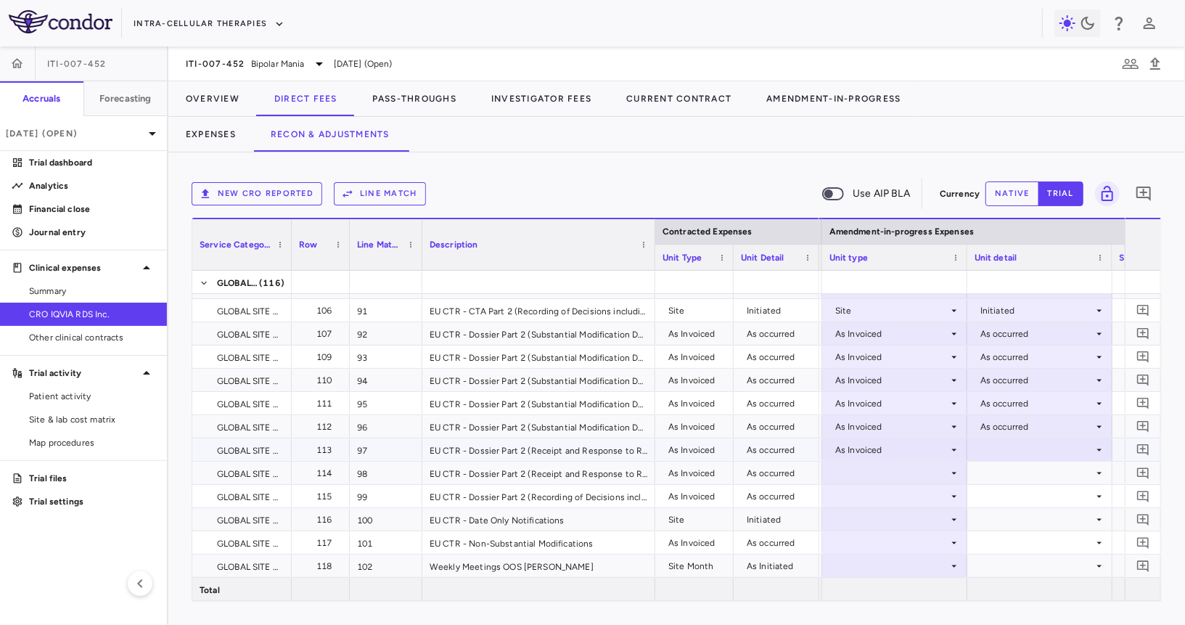
click at [1018, 455] on div at bounding box center [1040, 449] width 131 height 21
click at [1015, 472] on div "As occurred" at bounding box center [1025, 476] width 58 height 13
click at [910, 472] on div at bounding box center [894, 472] width 131 height 21
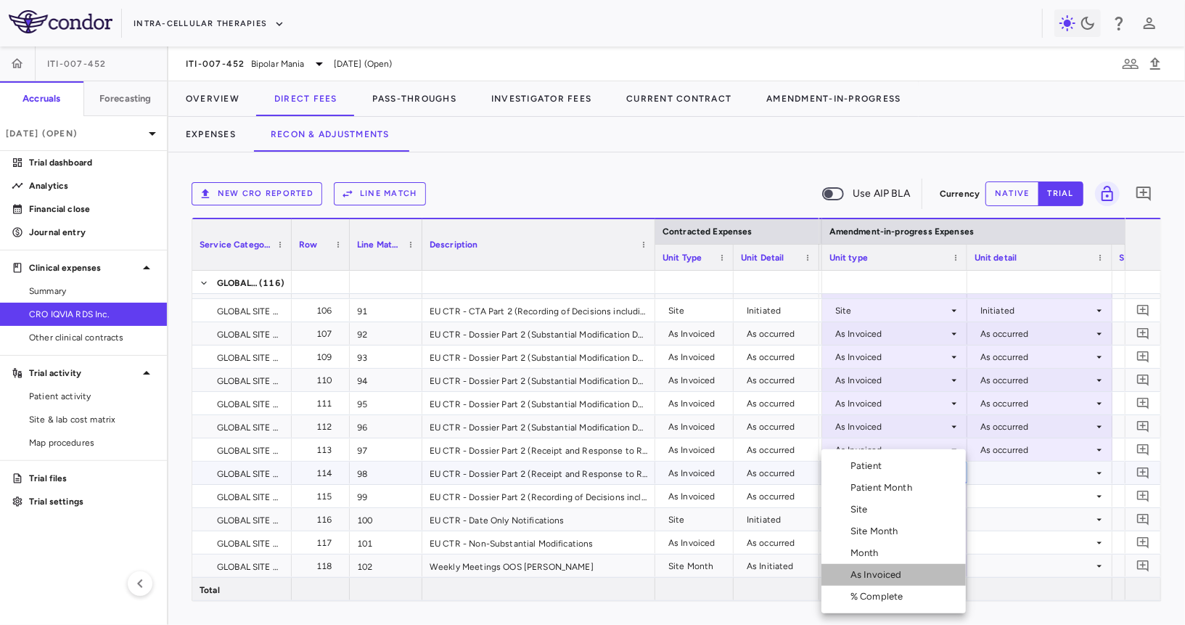
click at [874, 576] on div "As Invoiced" at bounding box center [878, 574] width 57 height 13
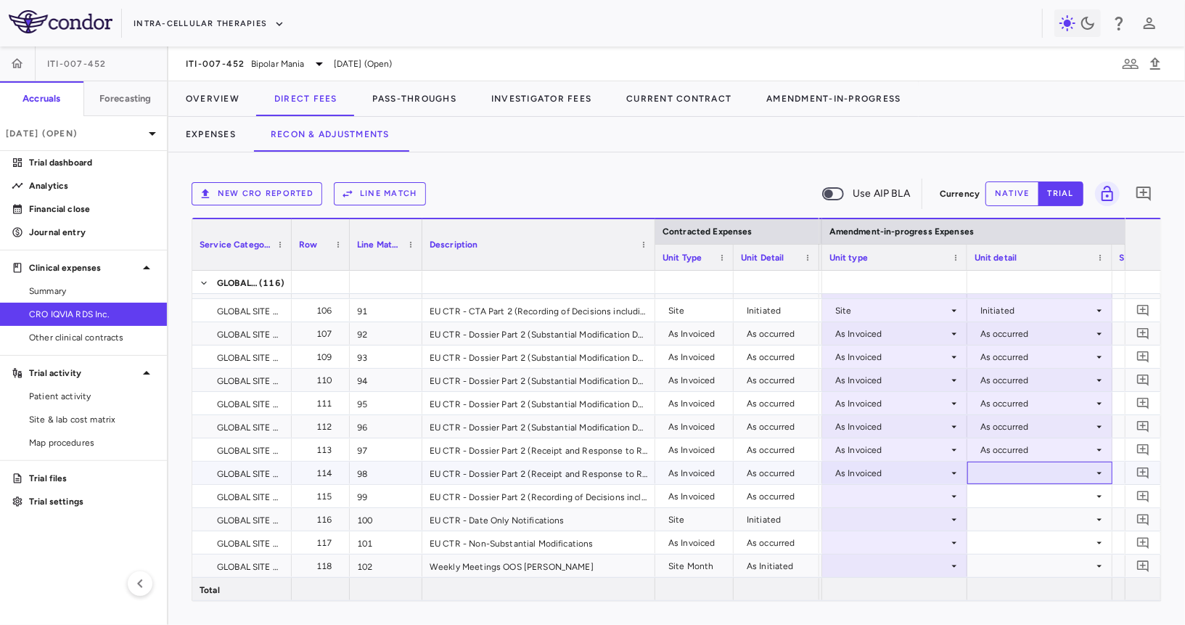
click at [980, 477] on div at bounding box center [1040, 472] width 131 height 21
click at [980, 499] on div at bounding box center [980, 499] width 17 height 13
click at [912, 498] on div at bounding box center [894, 495] width 131 height 21
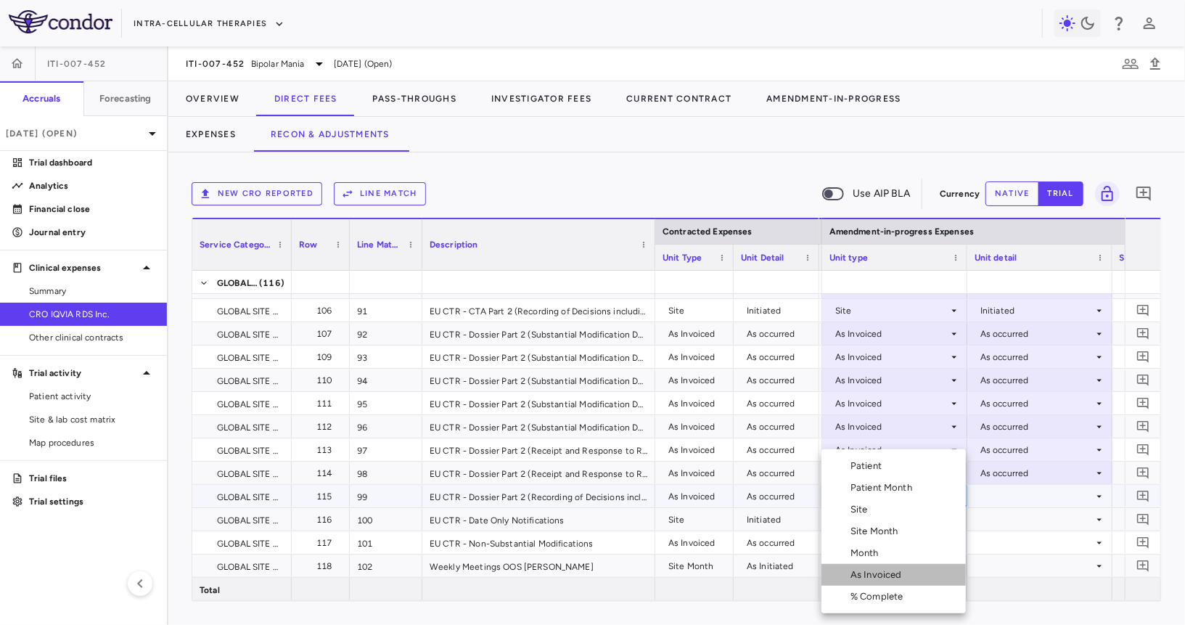
click at [899, 574] on div "As Invoiced" at bounding box center [878, 574] width 57 height 13
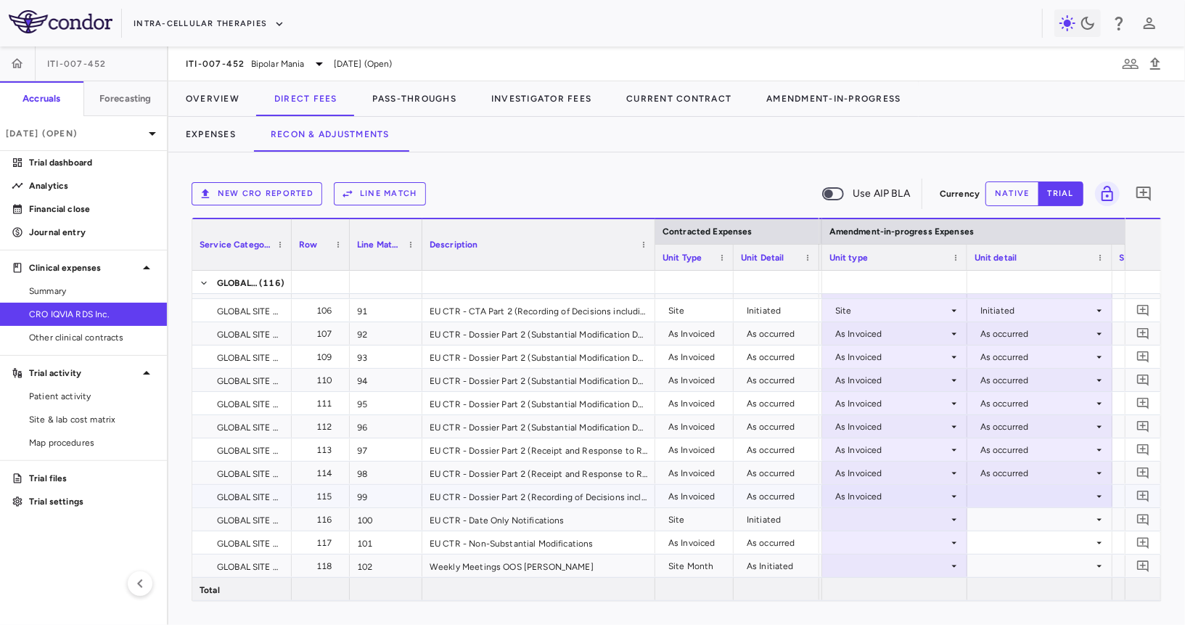
click at [998, 500] on div at bounding box center [1040, 495] width 131 height 21
click at [996, 532] on li "As occurred" at bounding box center [1039, 523] width 144 height 22
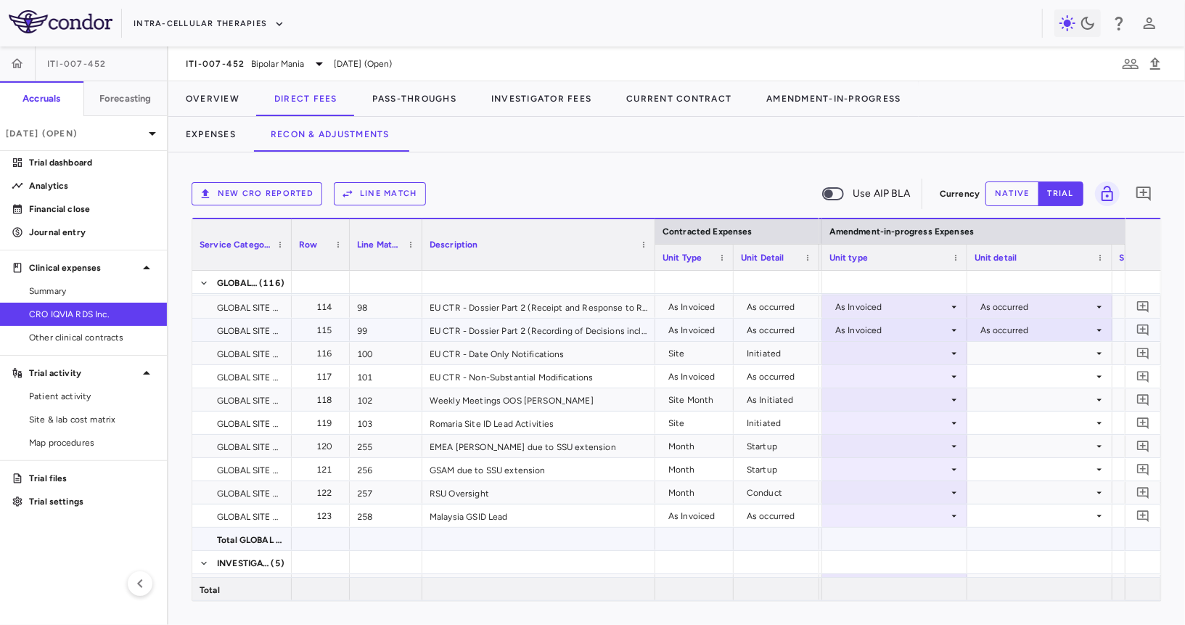
scroll to position [2484, 0]
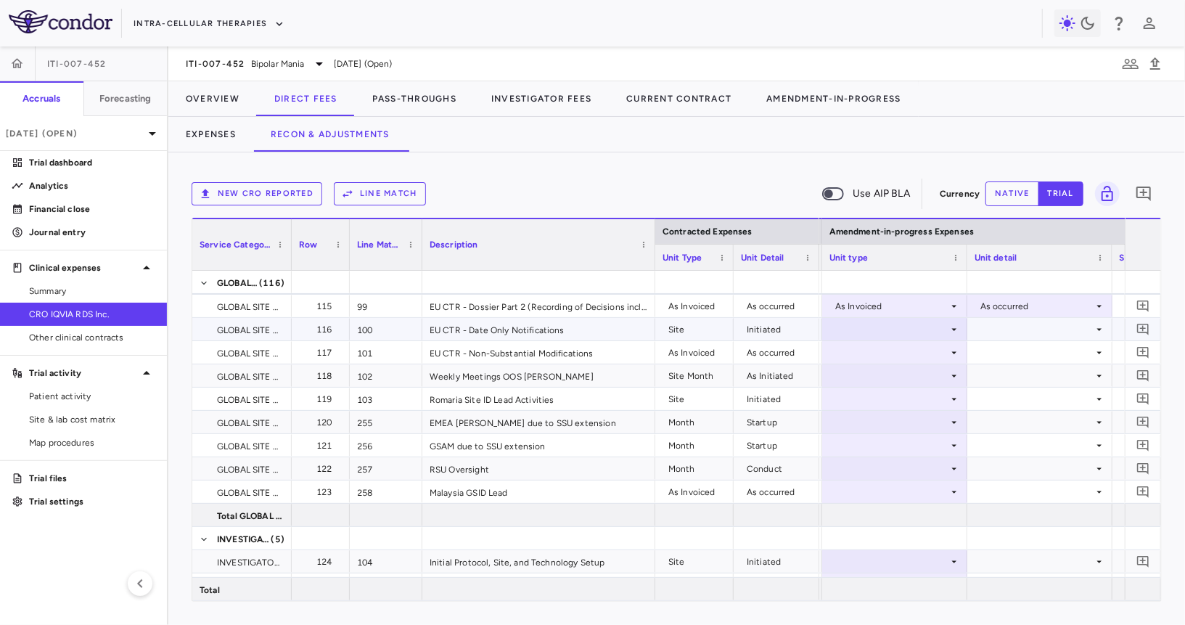
click at [913, 328] on div at bounding box center [894, 329] width 131 height 21
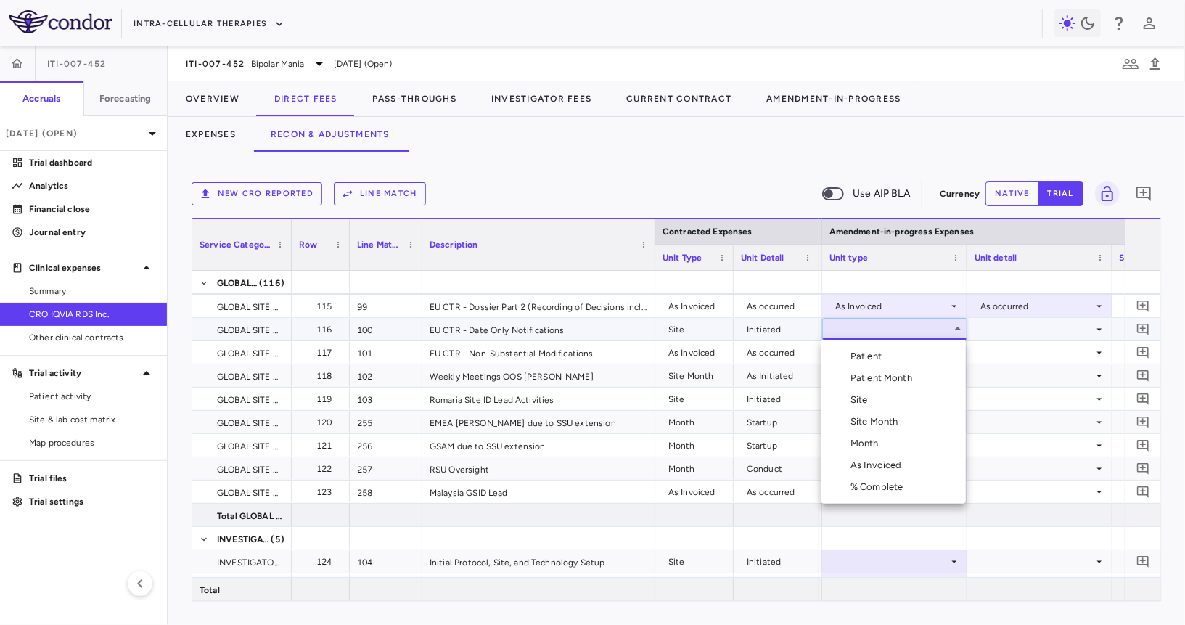
click at [881, 393] on li "Site" at bounding box center [893, 400] width 144 height 22
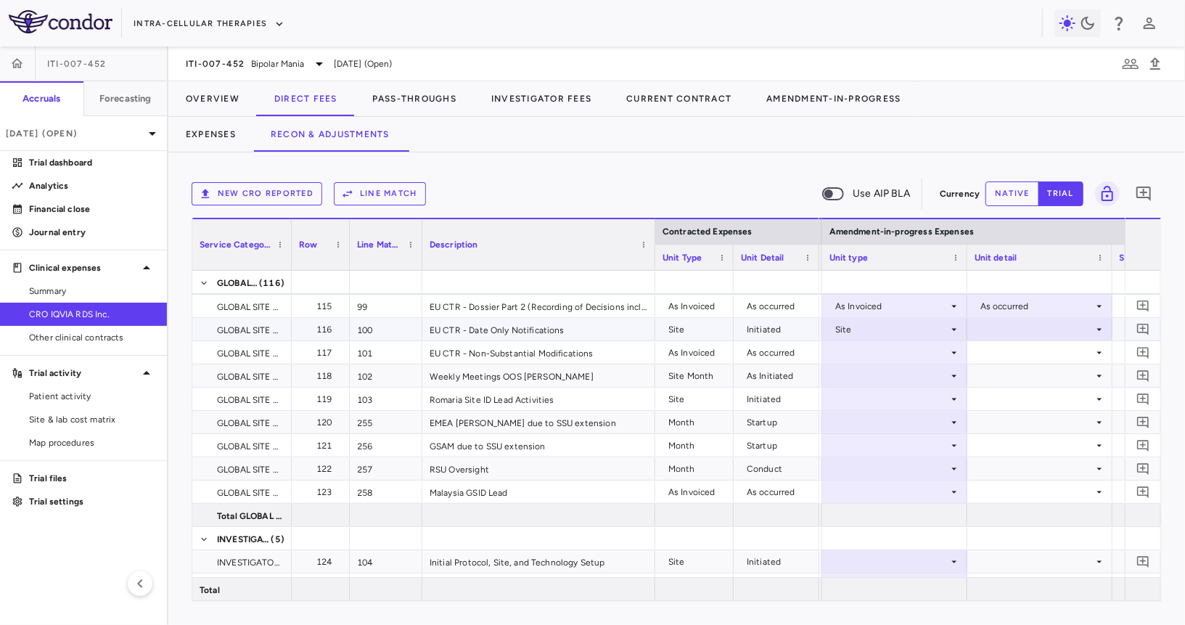
click at [1002, 327] on div at bounding box center [1040, 329] width 131 height 21
click at [1016, 377] on div "Initiated" at bounding box center [1017, 378] width 42 height 13
click at [916, 350] on div at bounding box center [894, 352] width 131 height 21
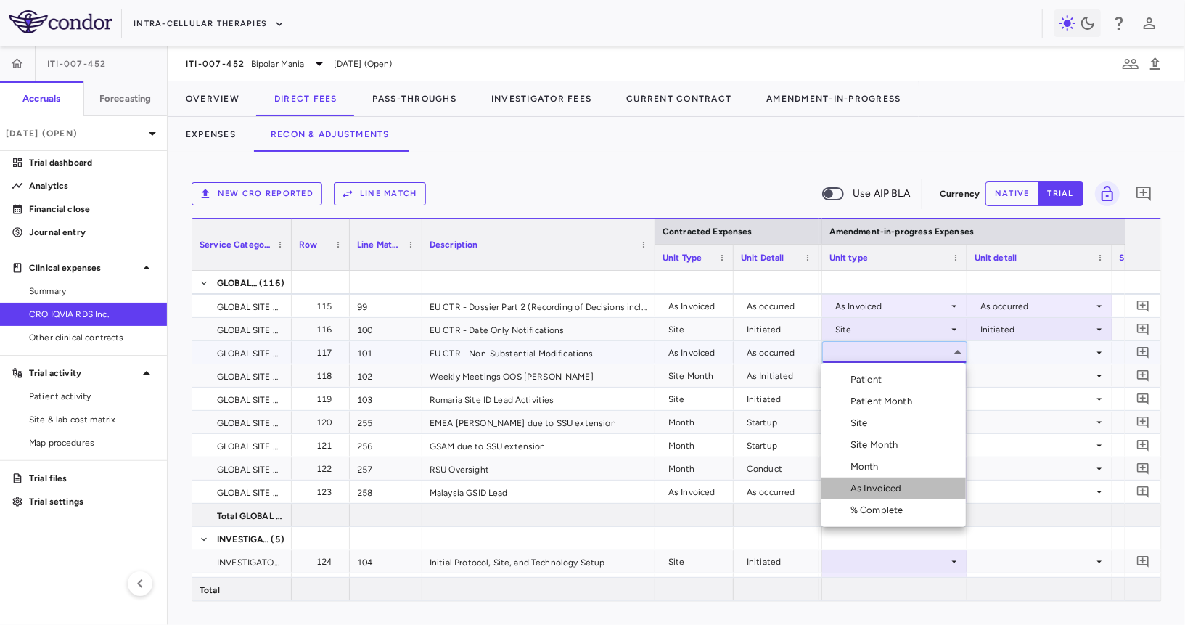
click at [900, 487] on div "As Invoiced" at bounding box center [878, 488] width 57 height 13
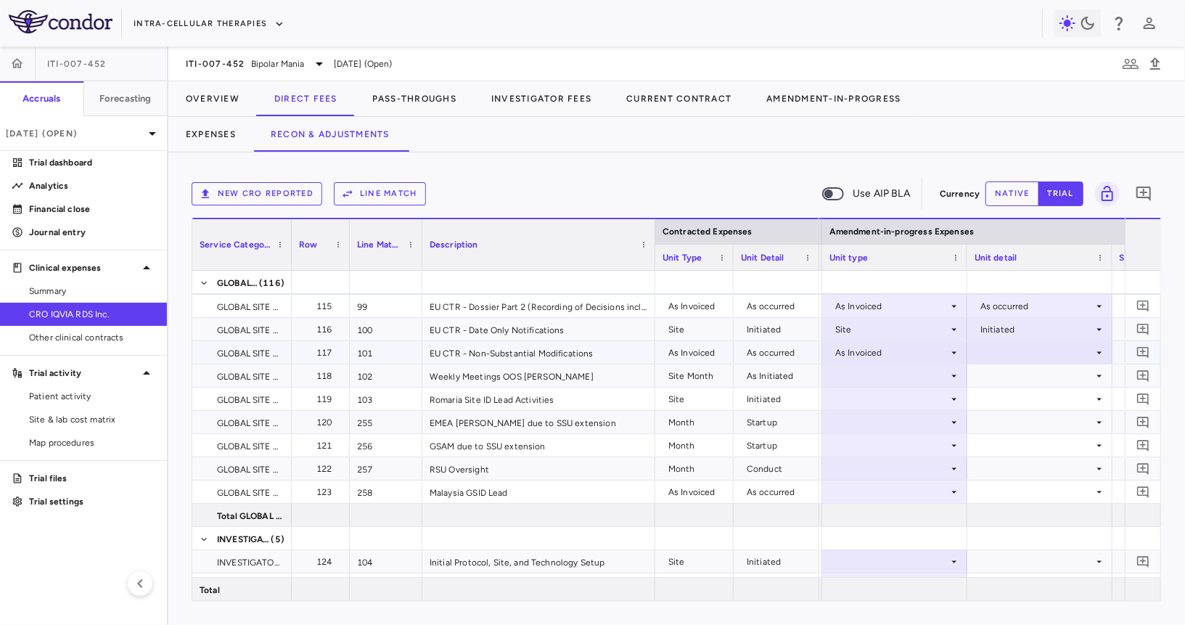
click at [1014, 350] on div at bounding box center [1040, 352] width 131 height 21
click at [1012, 381] on div "As occurred" at bounding box center [1025, 379] width 58 height 13
click at [903, 374] on div at bounding box center [894, 375] width 131 height 21
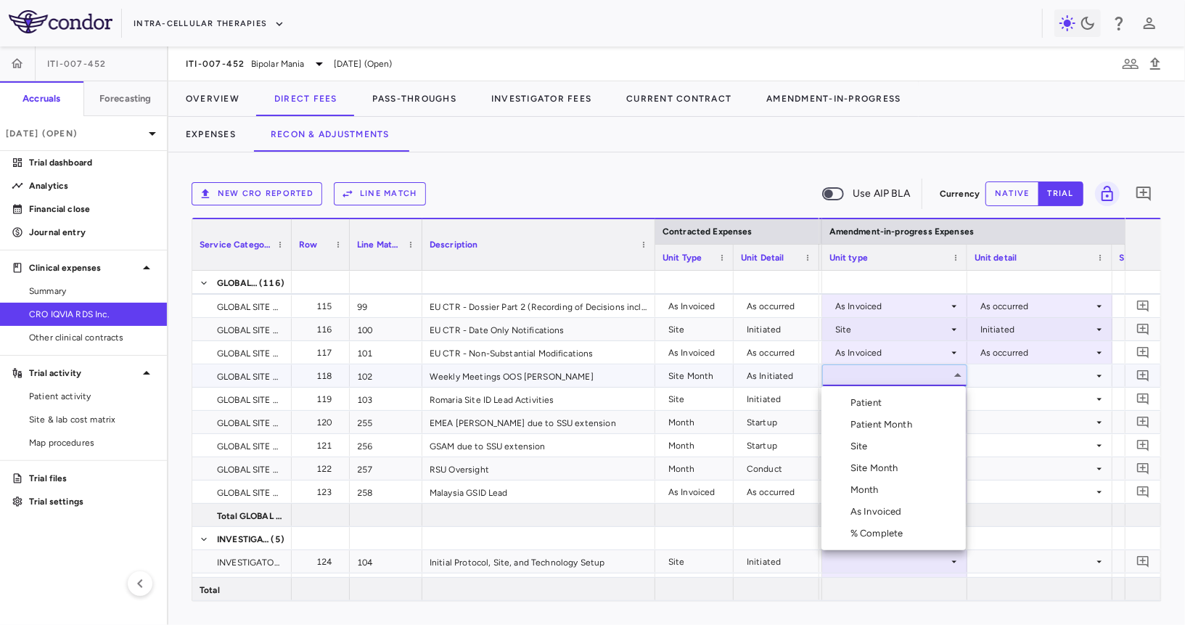
click at [888, 470] on div "Site Month" at bounding box center [877, 467] width 54 height 13
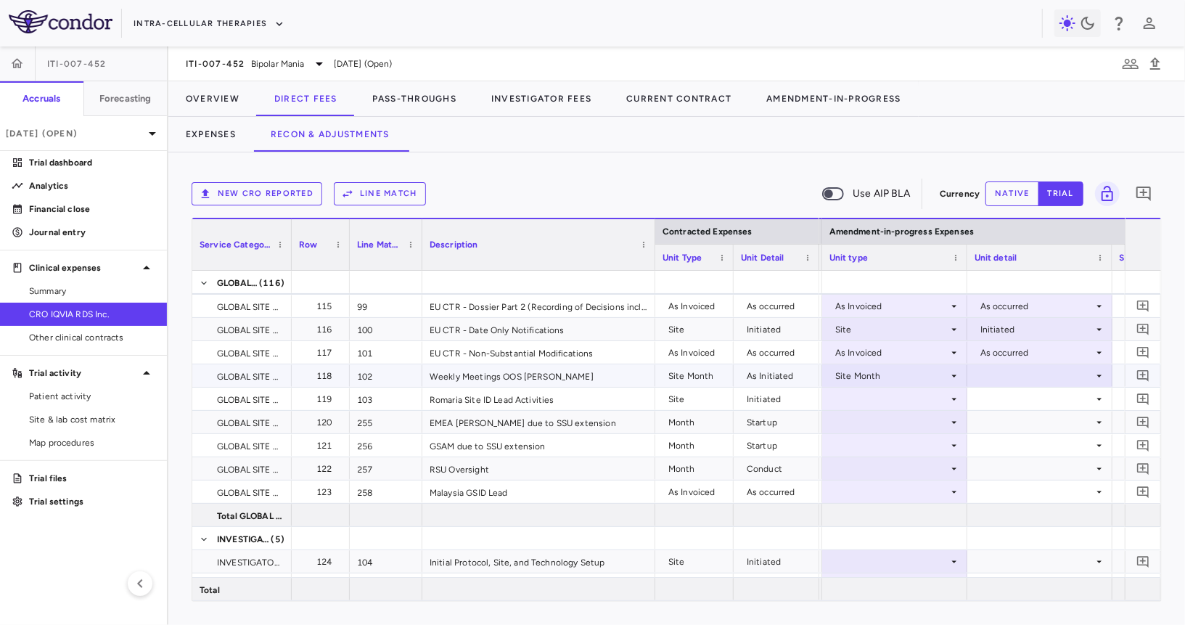
click at [998, 376] on div at bounding box center [1040, 375] width 131 height 21
click at [998, 400] on div "As Initiated" at bounding box center [1024, 402] width 56 height 13
click at [895, 398] on div at bounding box center [894, 398] width 131 height 21
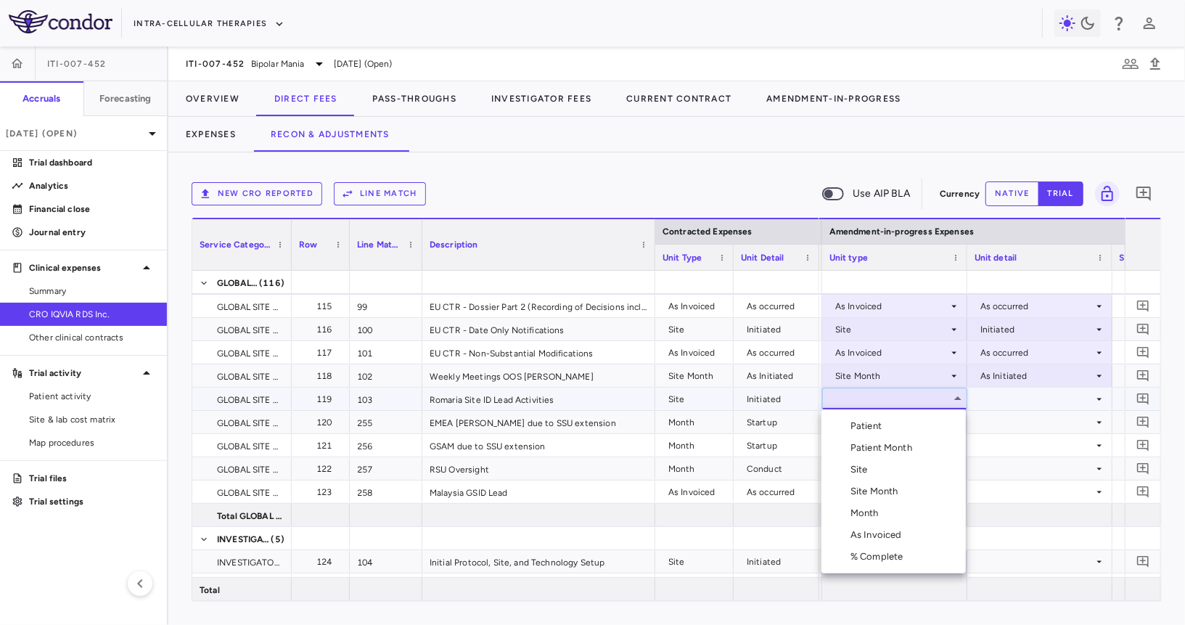
click at [876, 474] on li "Site" at bounding box center [893, 470] width 144 height 22
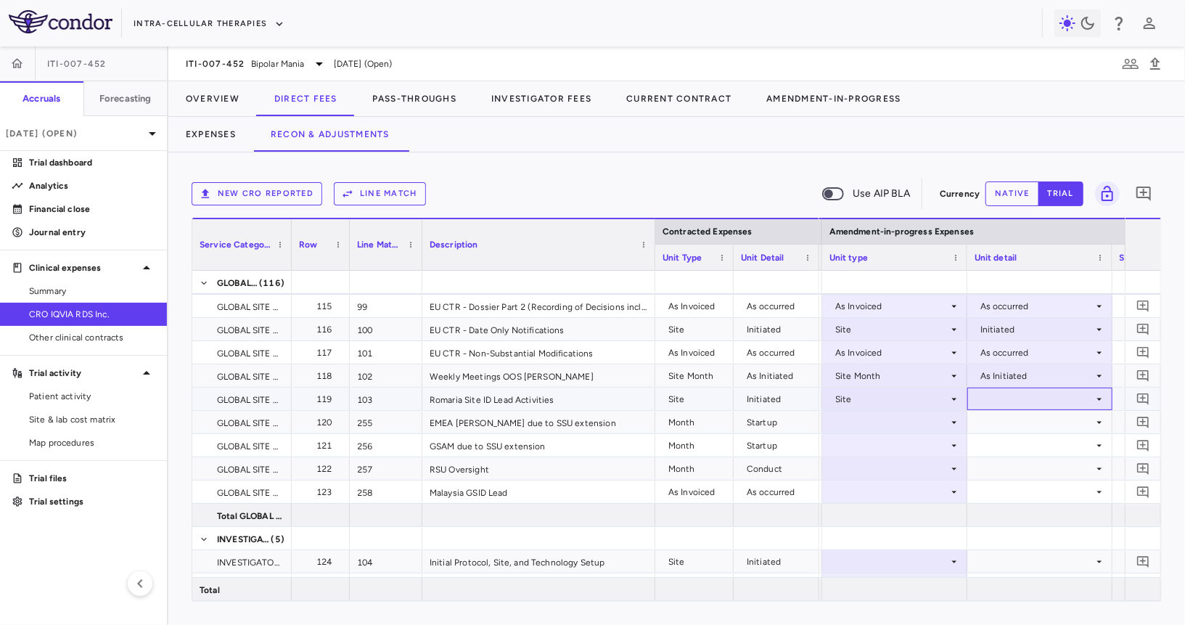
click at [1022, 395] on div at bounding box center [1040, 398] width 131 height 21
click at [1006, 445] on div "Initiated" at bounding box center [1017, 447] width 42 height 13
click at [904, 415] on div at bounding box center [894, 421] width 131 height 21
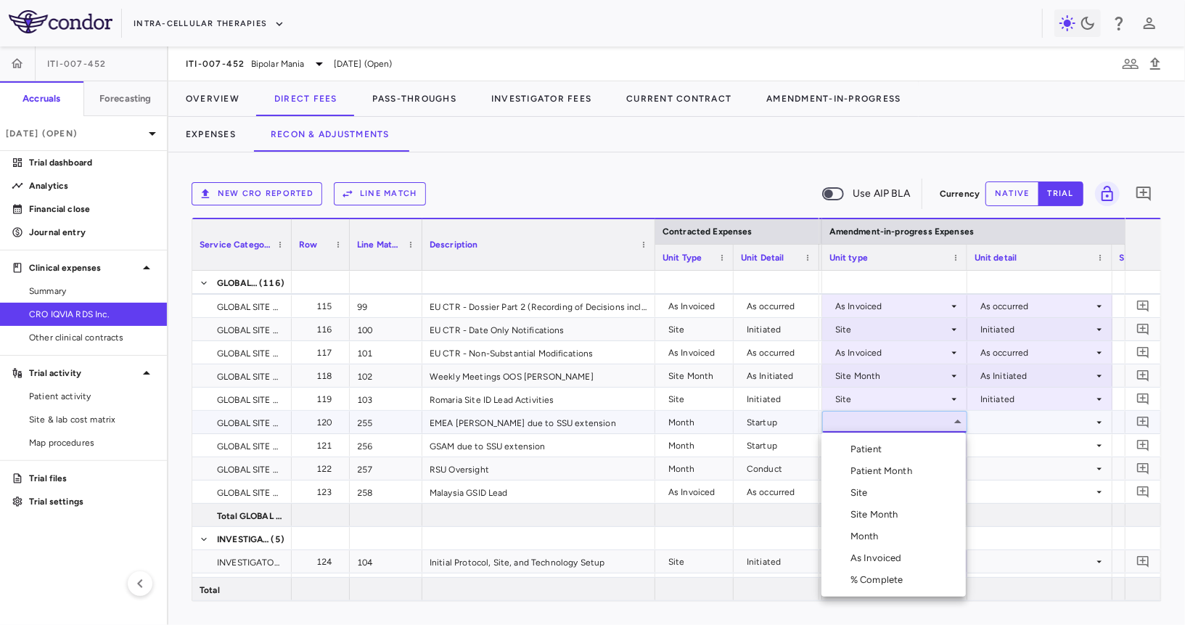
click at [874, 533] on div "Month" at bounding box center [867, 536] width 34 height 13
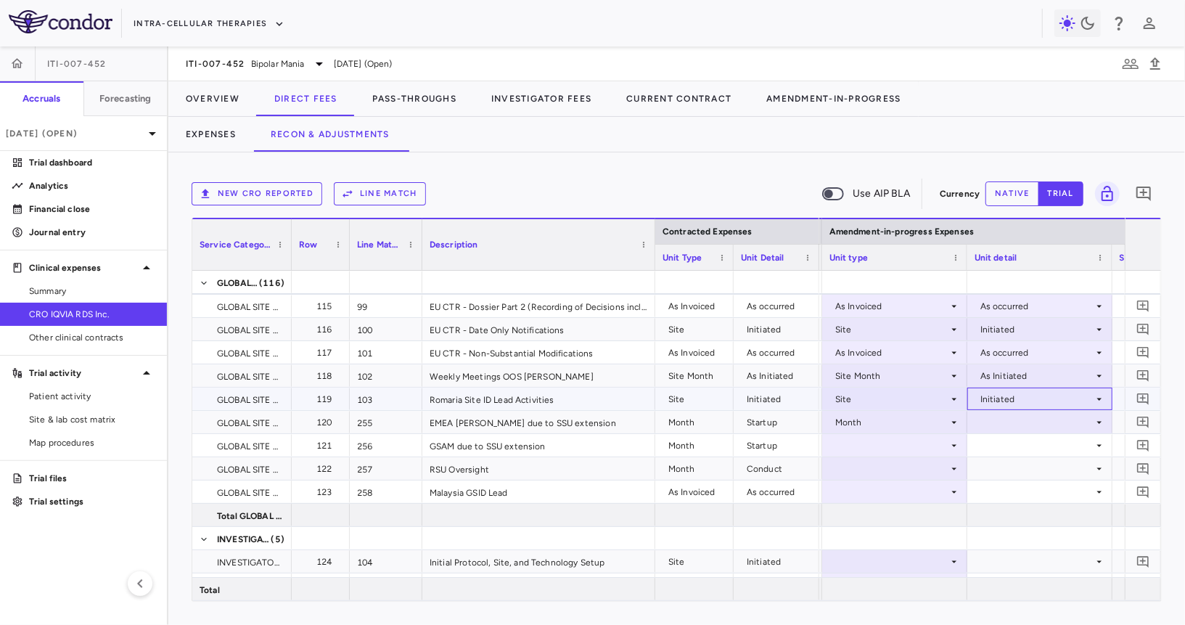
click at [1018, 405] on div "Initiated" at bounding box center [1036, 398] width 113 height 23
click at [1017, 395] on div at bounding box center [592, 312] width 1185 height 625
click at [1004, 422] on div at bounding box center [1040, 421] width 131 height 21
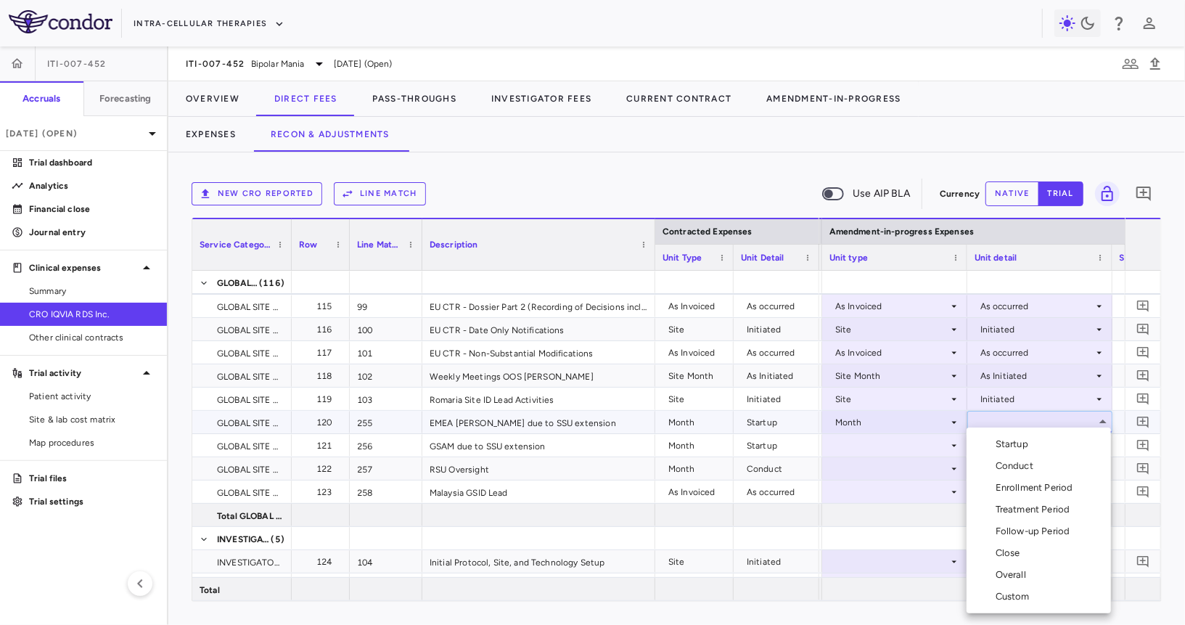
click at [996, 450] on div "Startup" at bounding box center [1015, 444] width 38 height 13
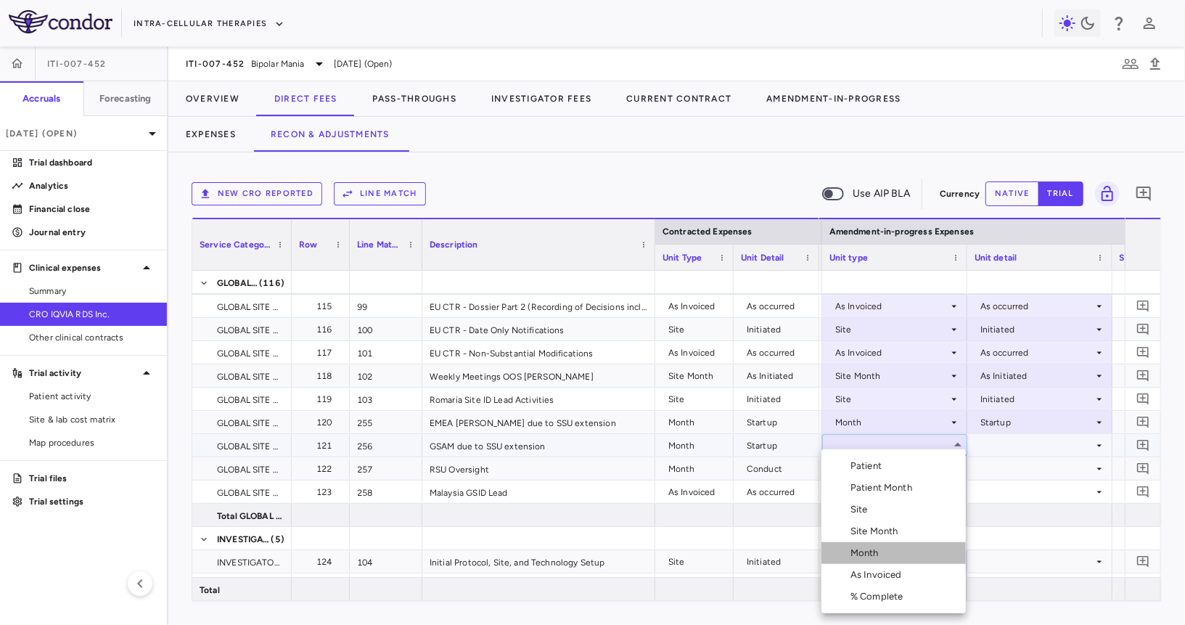
click at [861, 555] on div "Month" at bounding box center [867, 552] width 34 height 13
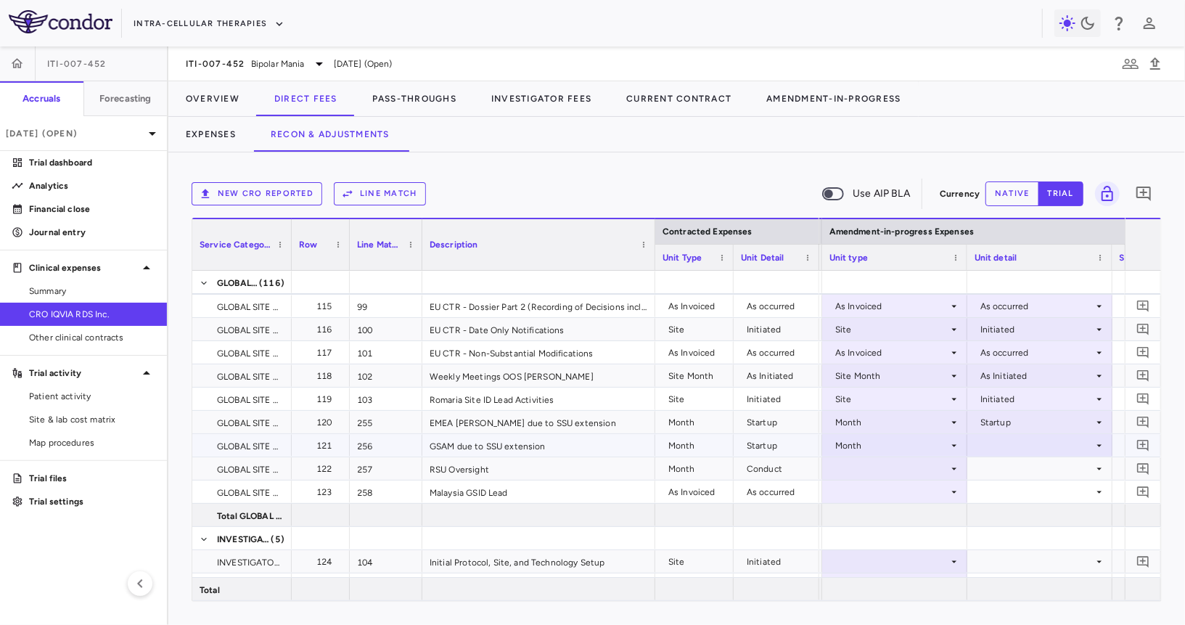
click at [1019, 443] on div at bounding box center [1040, 445] width 131 height 21
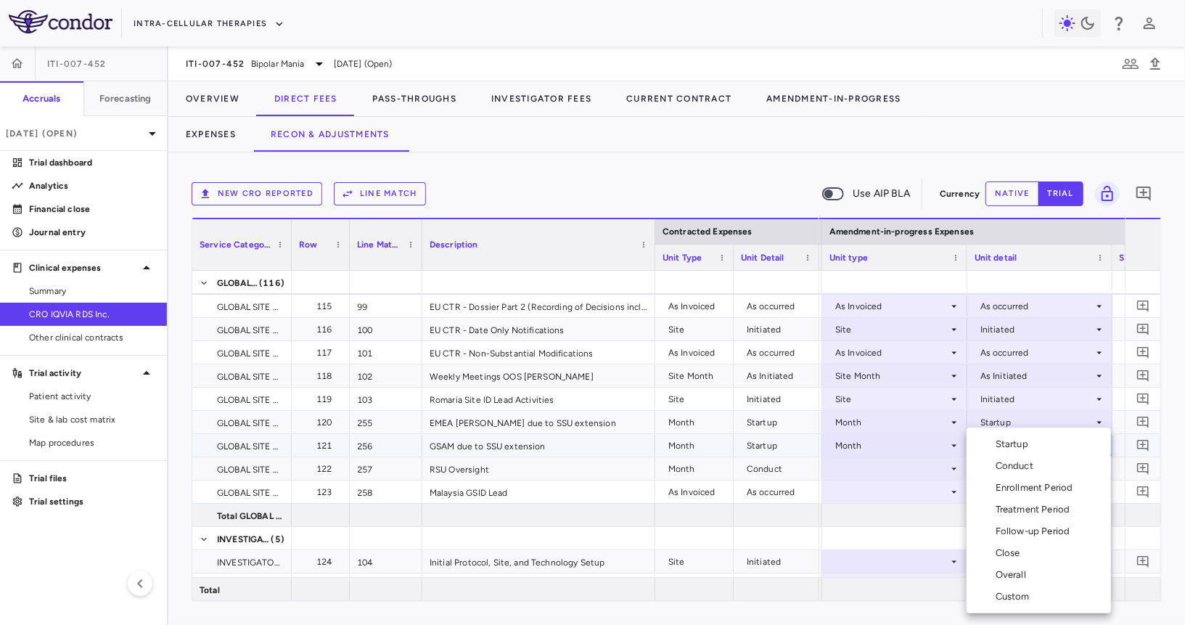
click at [1014, 451] on li "Startup" at bounding box center [1039, 444] width 144 height 22
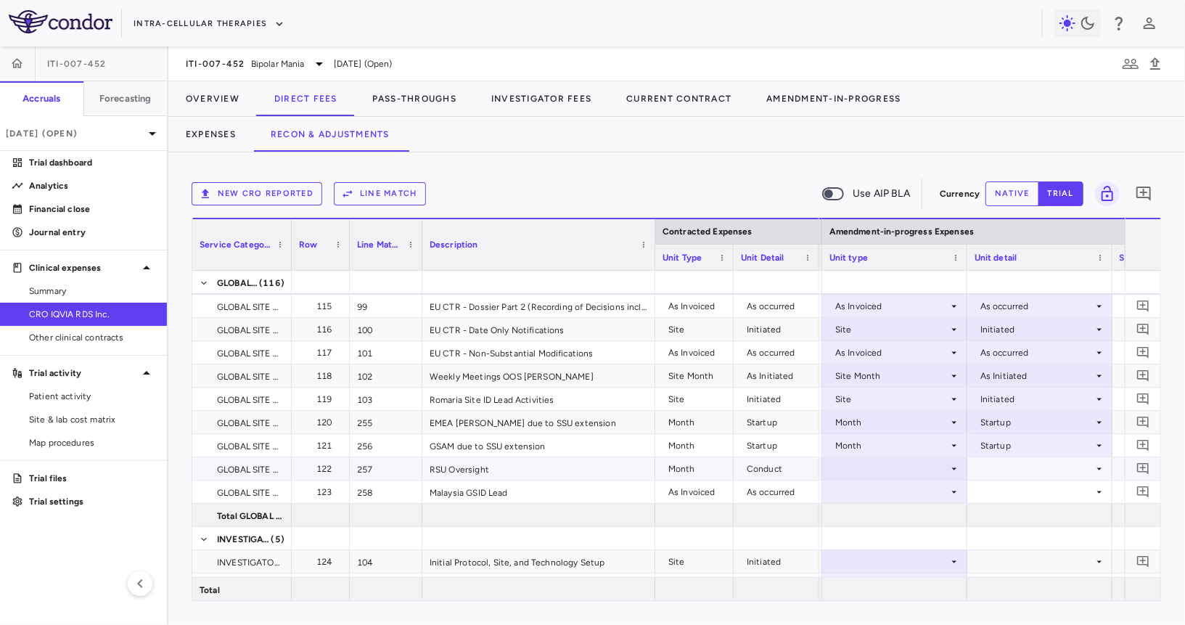
click at [920, 465] on div at bounding box center [894, 468] width 131 height 21
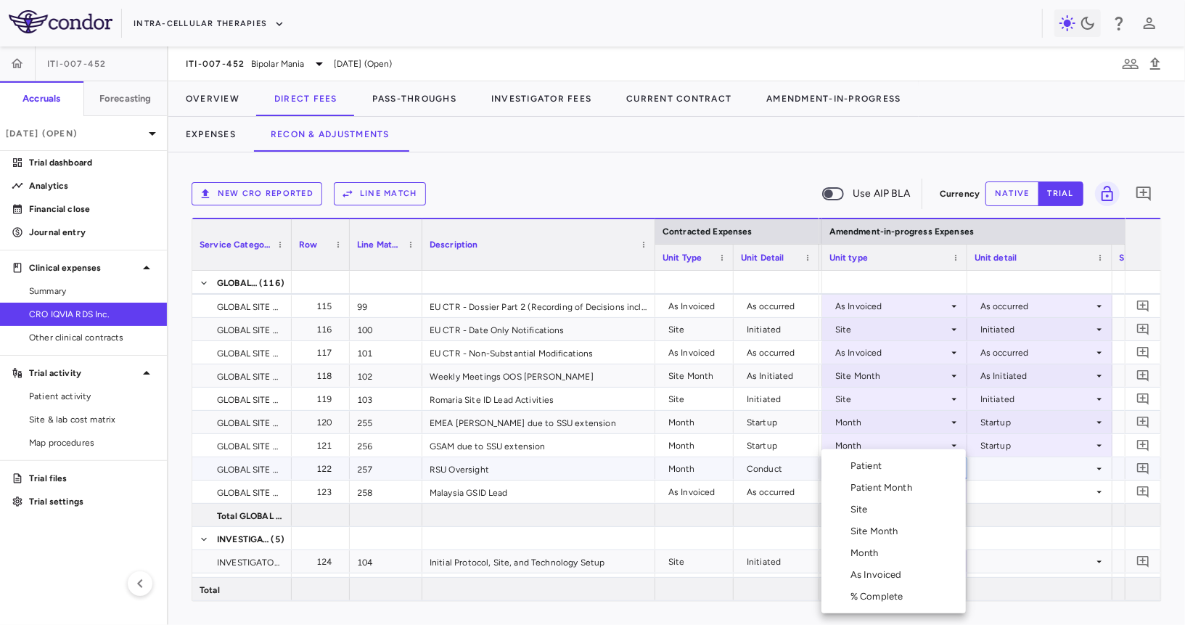
click at [909, 559] on li "Month" at bounding box center [893, 553] width 144 height 22
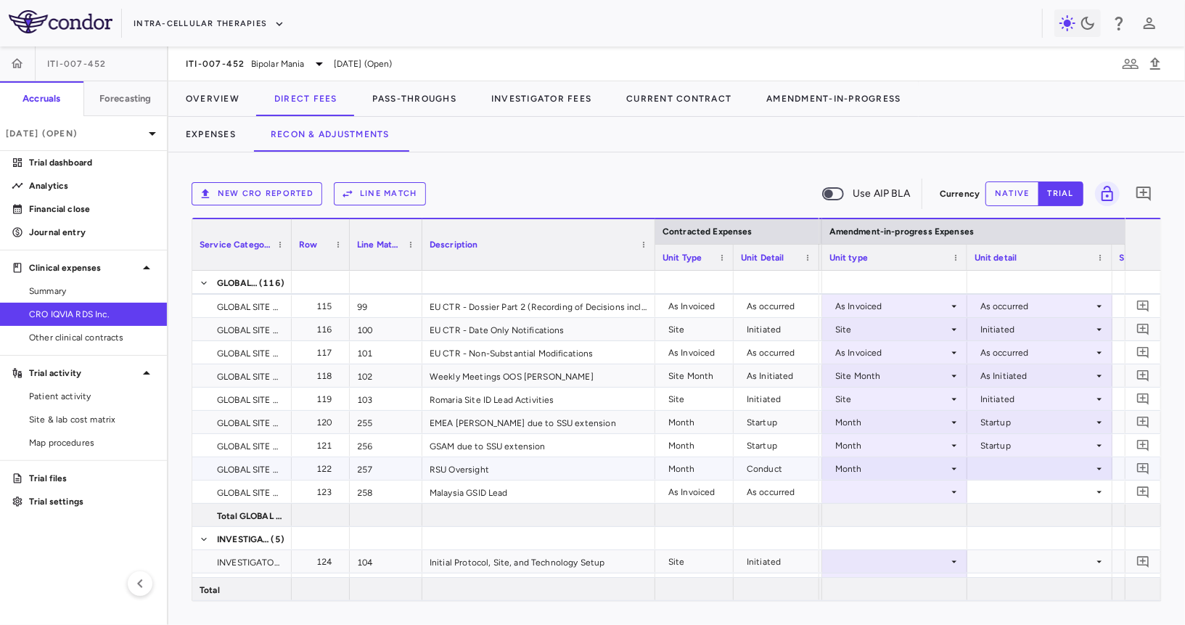
click at [993, 463] on div at bounding box center [1040, 468] width 131 height 21
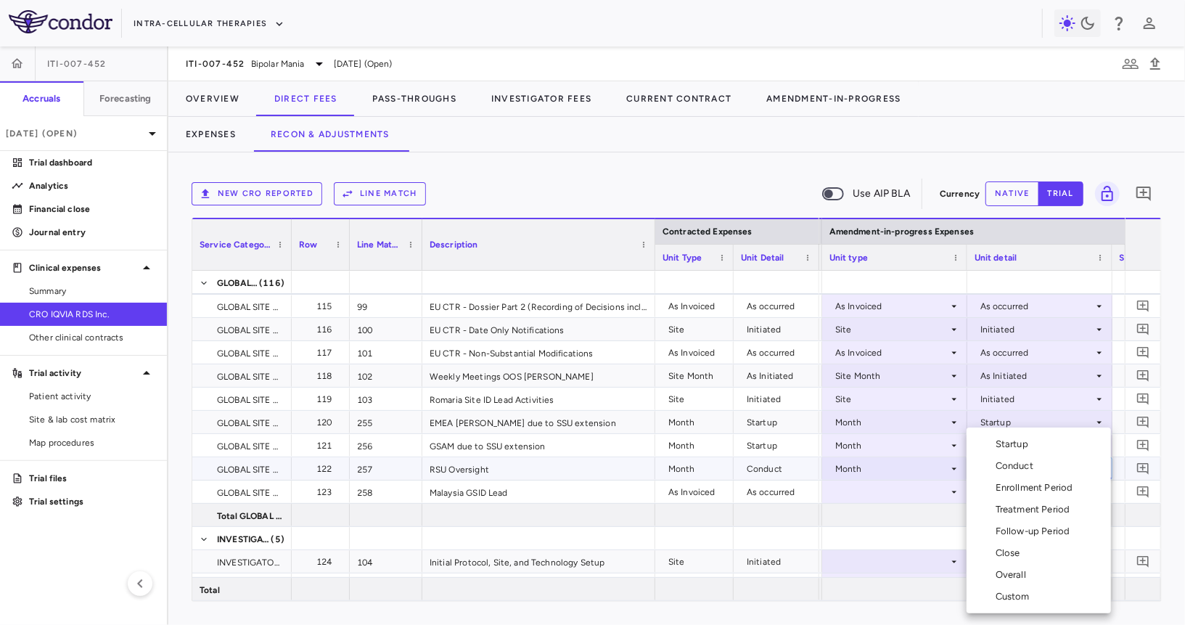
click at [1004, 469] on div "Conduct" at bounding box center [1018, 465] width 44 height 13
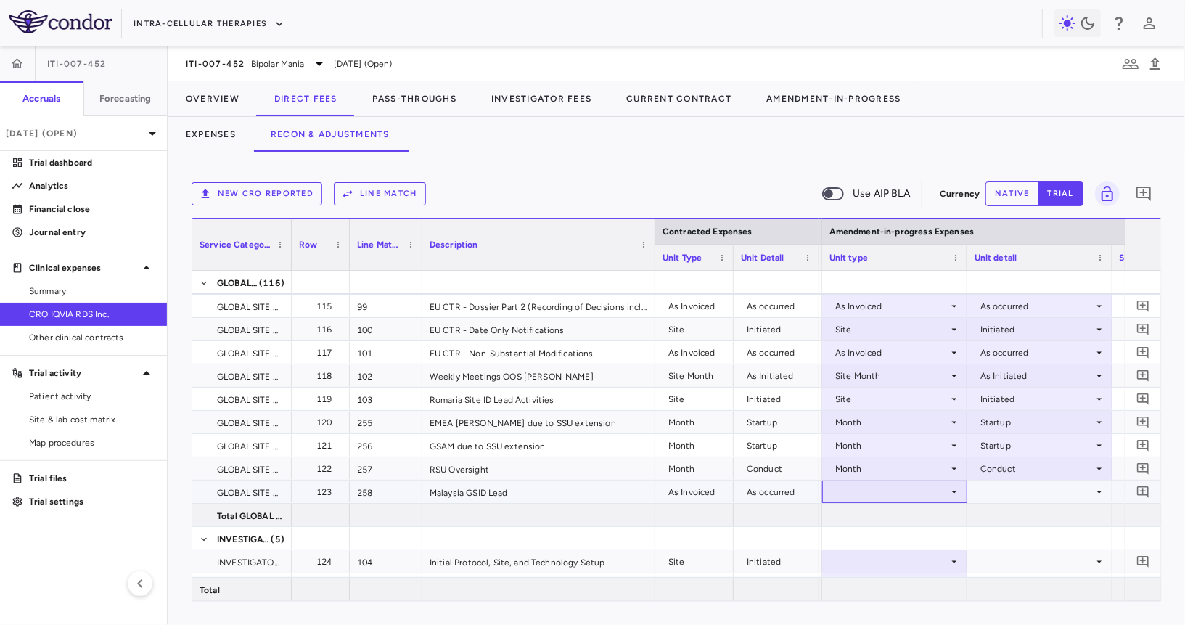
click at [918, 490] on div at bounding box center [894, 491] width 131 height 21
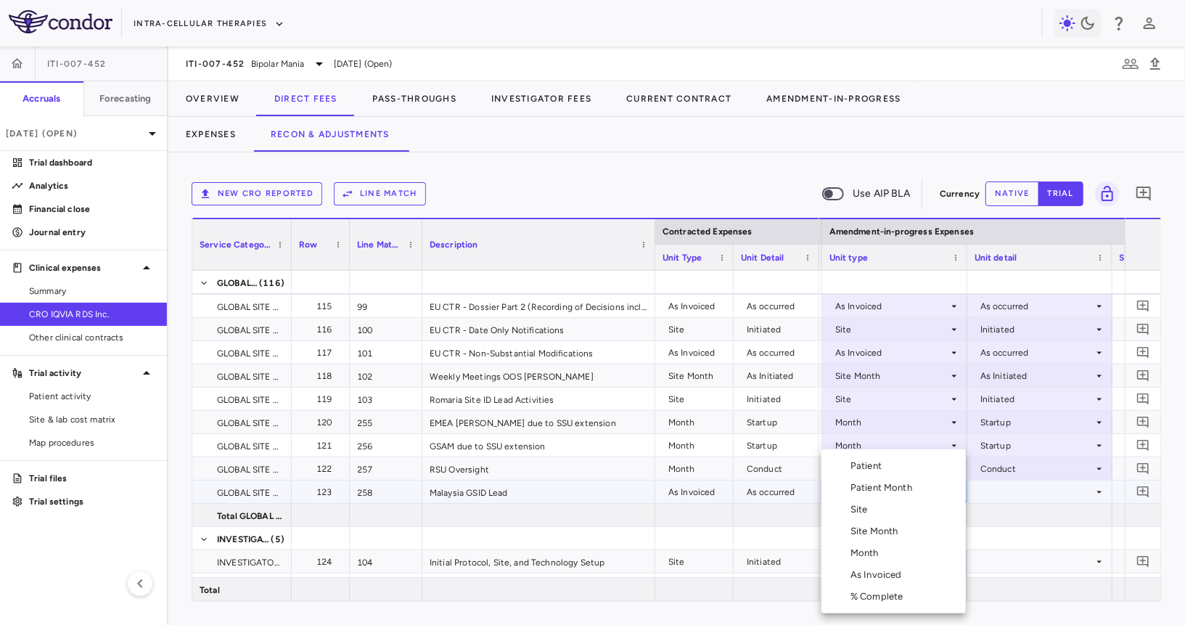
click at [883, 569] on div "As Invoiced" at bounding box center [878, 574] width 57 height 13
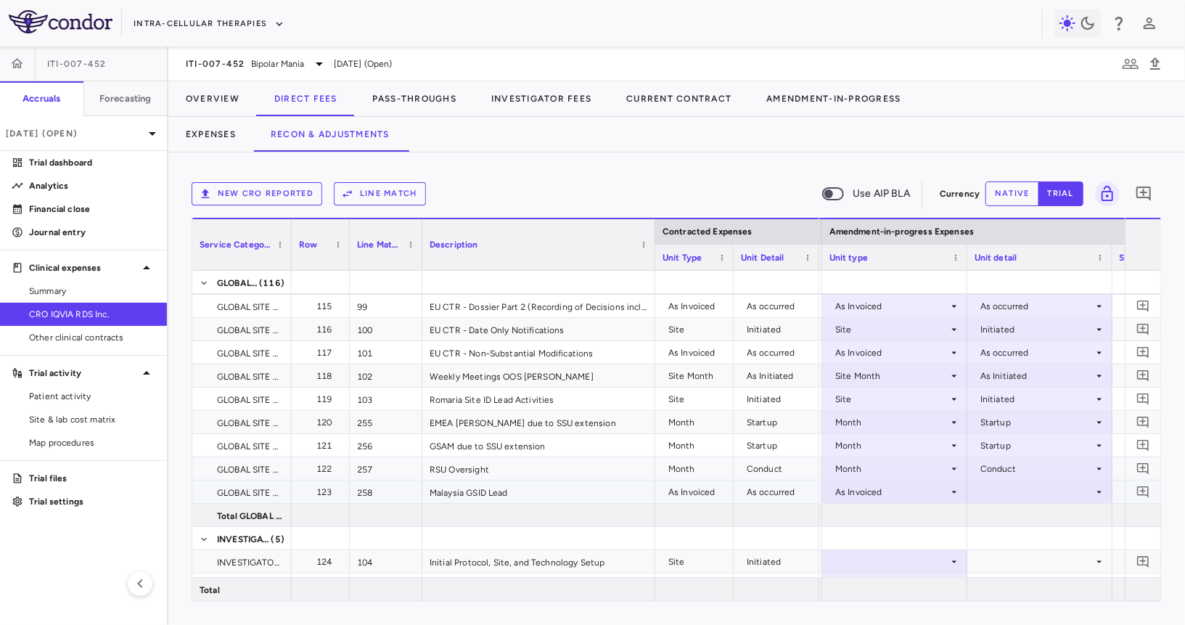
click at [992, 499] on div at bounding box center [1040, 491] width 131 height 21
click at [994, 512] on div "As occurred" at bounding box center [1010, 518] width 87 height 13
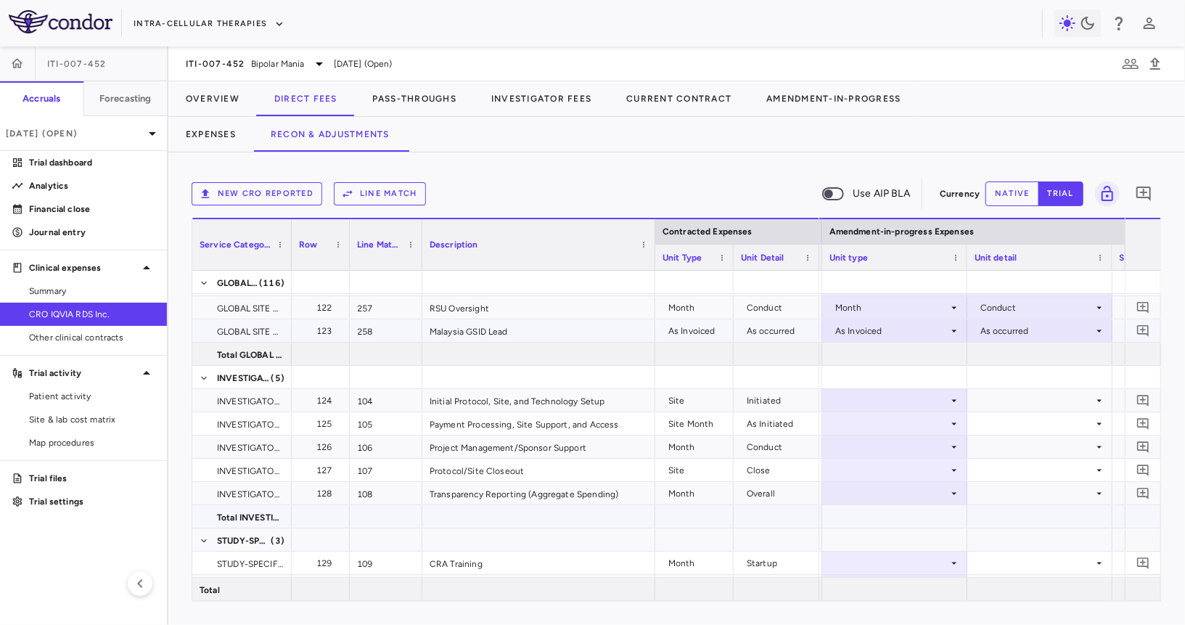
scroll to position [2654, 0]
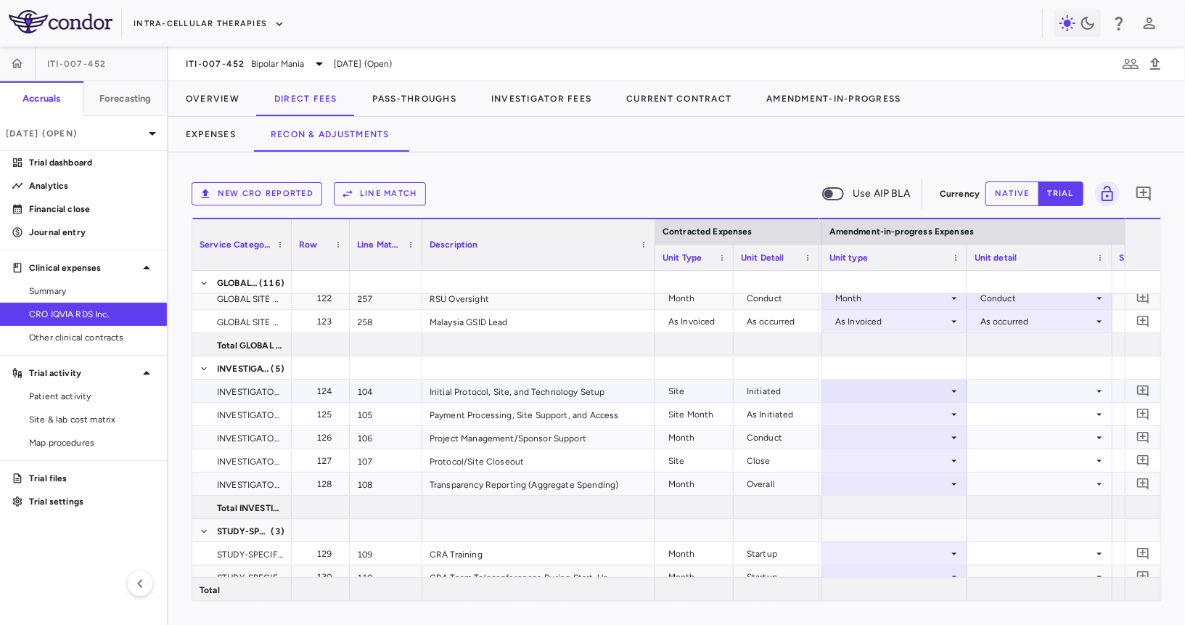
click at [916, 382] on div at bounding box center [894, 390] width 131 height 21
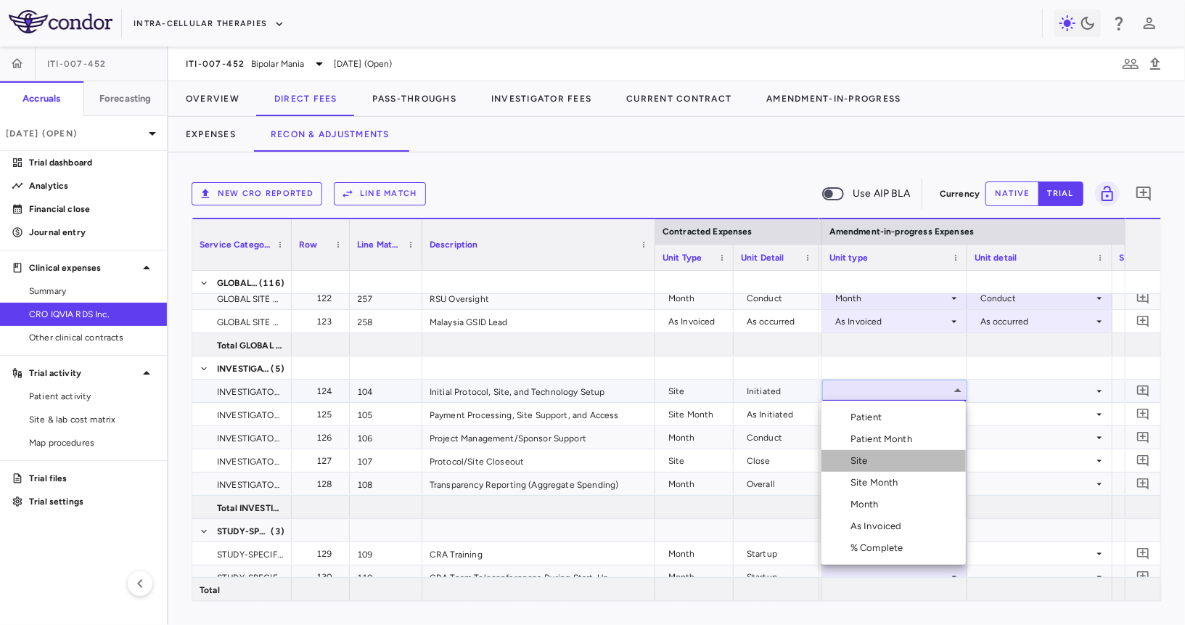
click at [879, 464] on li "Site" at bounding box center [893, 461] width 144 height 22
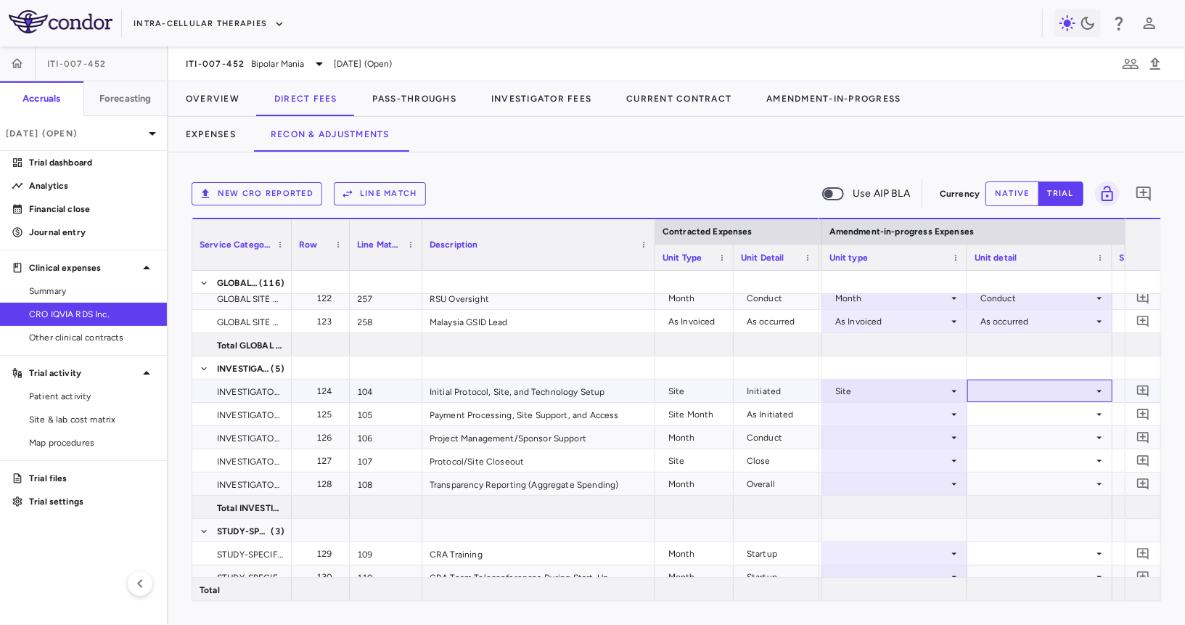
click at [982, 396] on div at bounding box center [1040, 390] width 131 height 21
click at [999, 438] on div "Initiated" at bounding box center [1017, 438] width 42 height 13
click at [890, 422] on div at bounding box center [894, 413] width 131 height 21
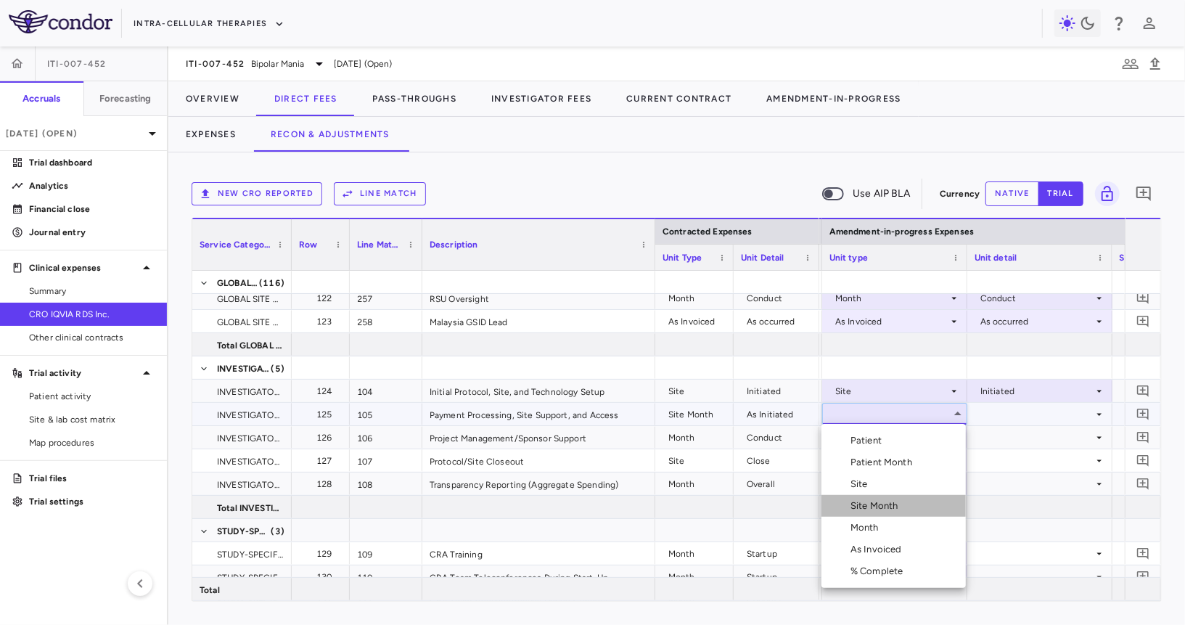
click at [896, 506] on div "Site Month" at bounding box center [877, 505] width 54 height 13
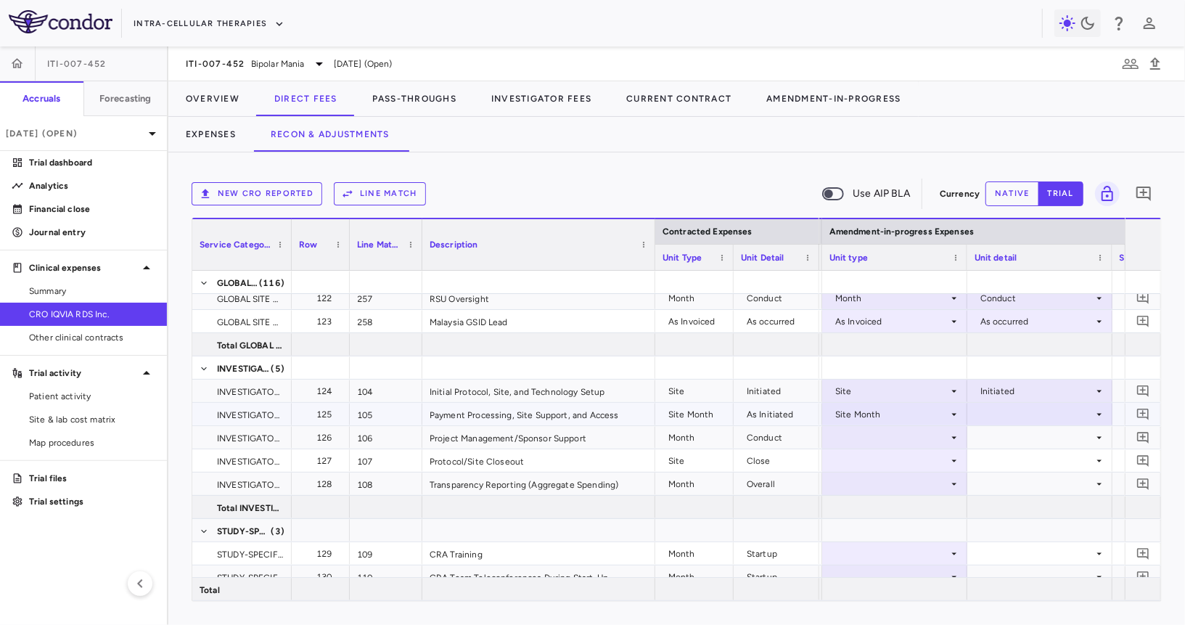
click at [999, 416] on div at bounding box center [1040, 413] width 131 height 21
click at [1001, 440] on div "As Initiated" at bounding box center [1024, 440] width 56 height 13
click at [882, 435] on div at bounding box center [894, 437] width 131 height 21
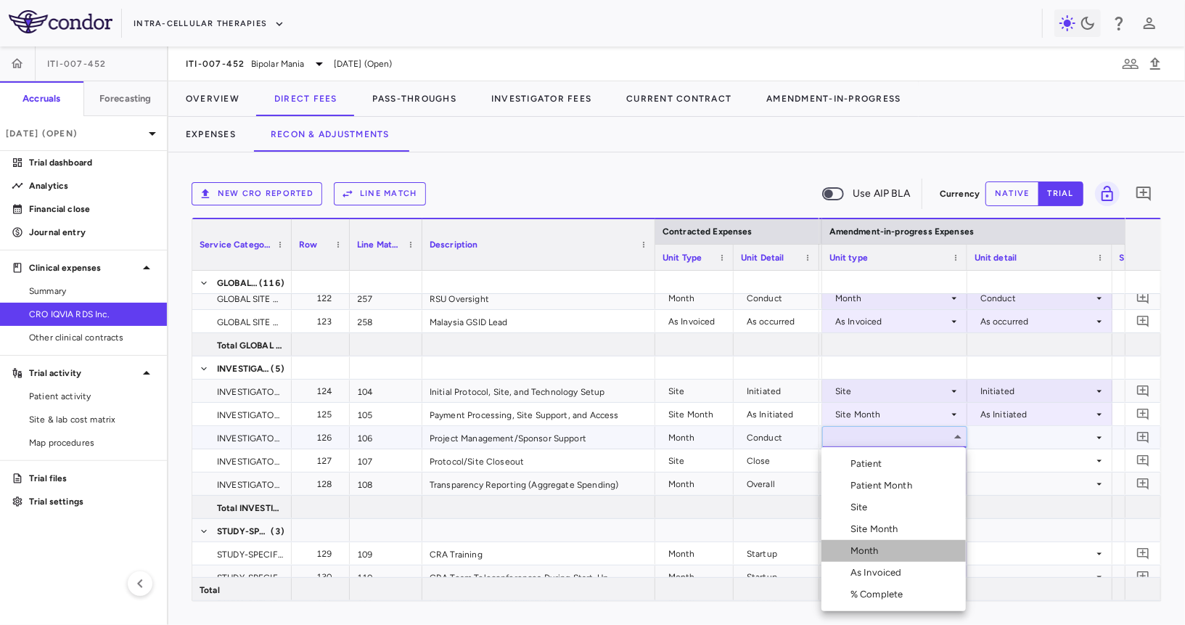
click at [863, 548] on div "Month" at bounding box center [867, 550] width 34 height 13
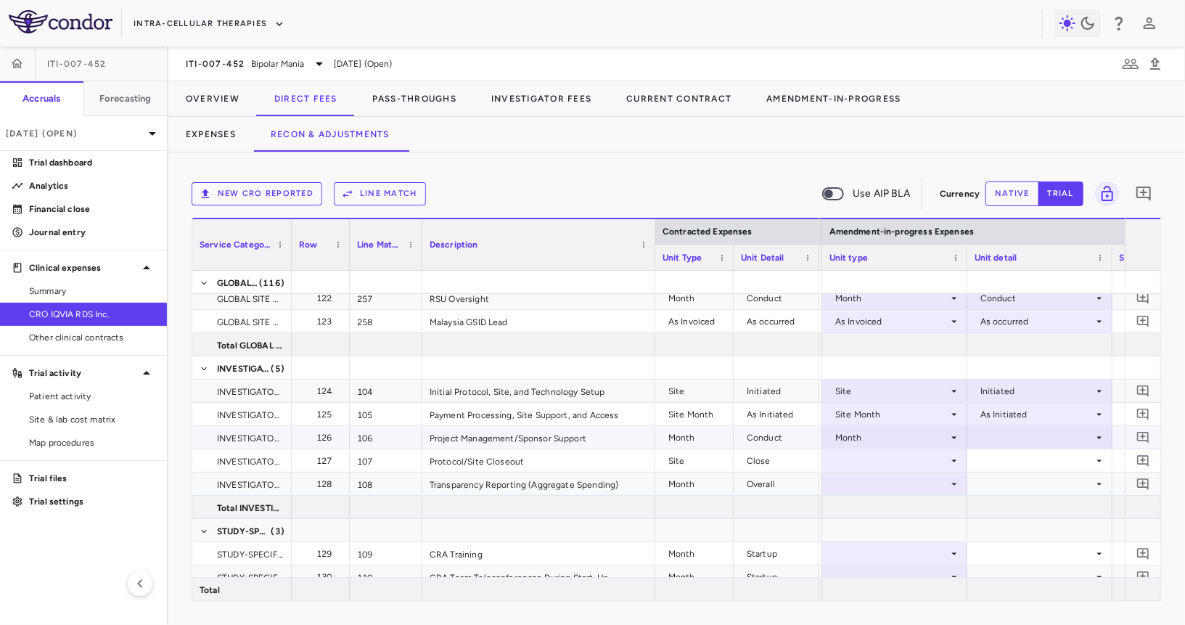
click at [986, 431] on div at bounding box center [1040, 437] width 131 height 21
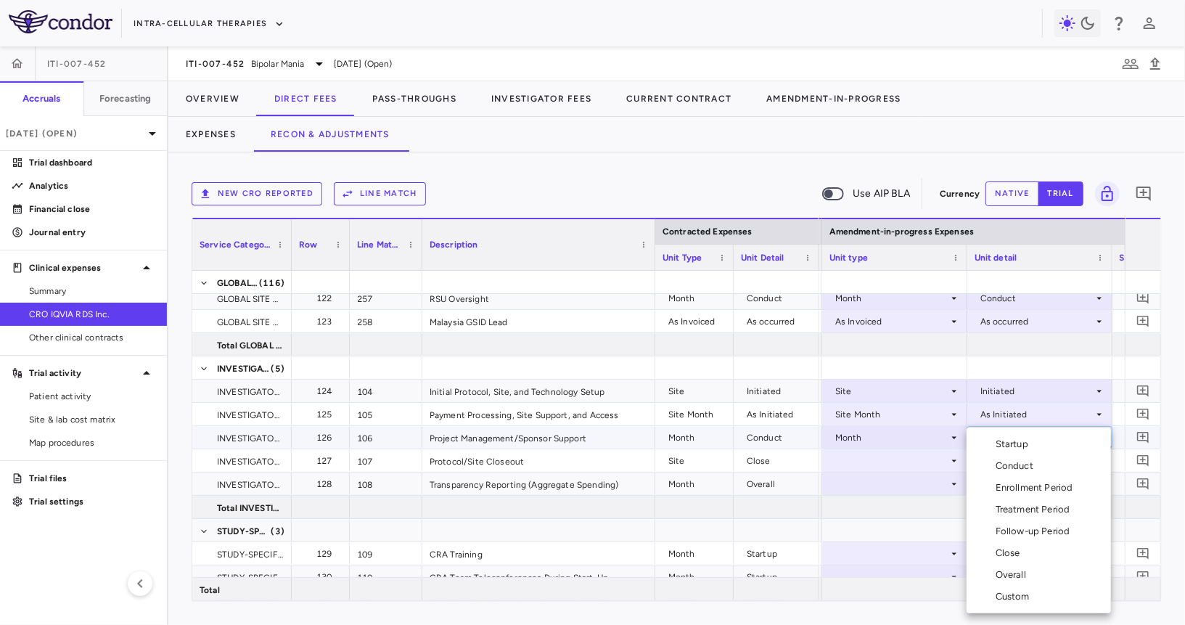
click at [1006, 467] on div "Conduct" at bounding box center [1018, 465] width 44 height 13
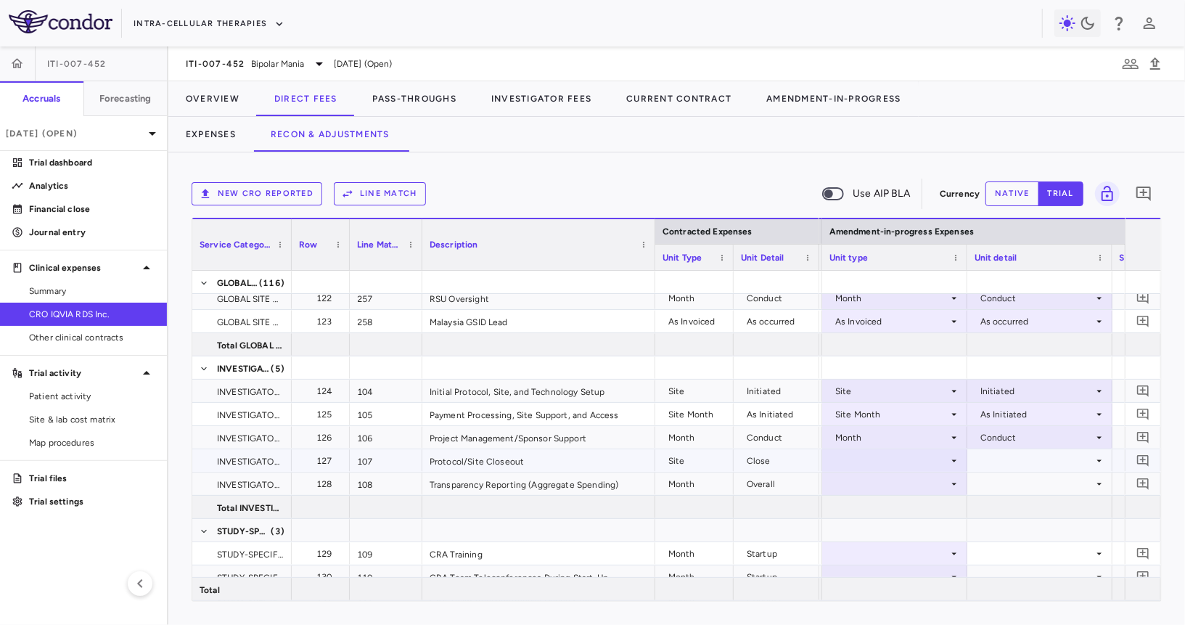
click at [890, 461] on div at bounding box center [894, 460] width 131 height 21
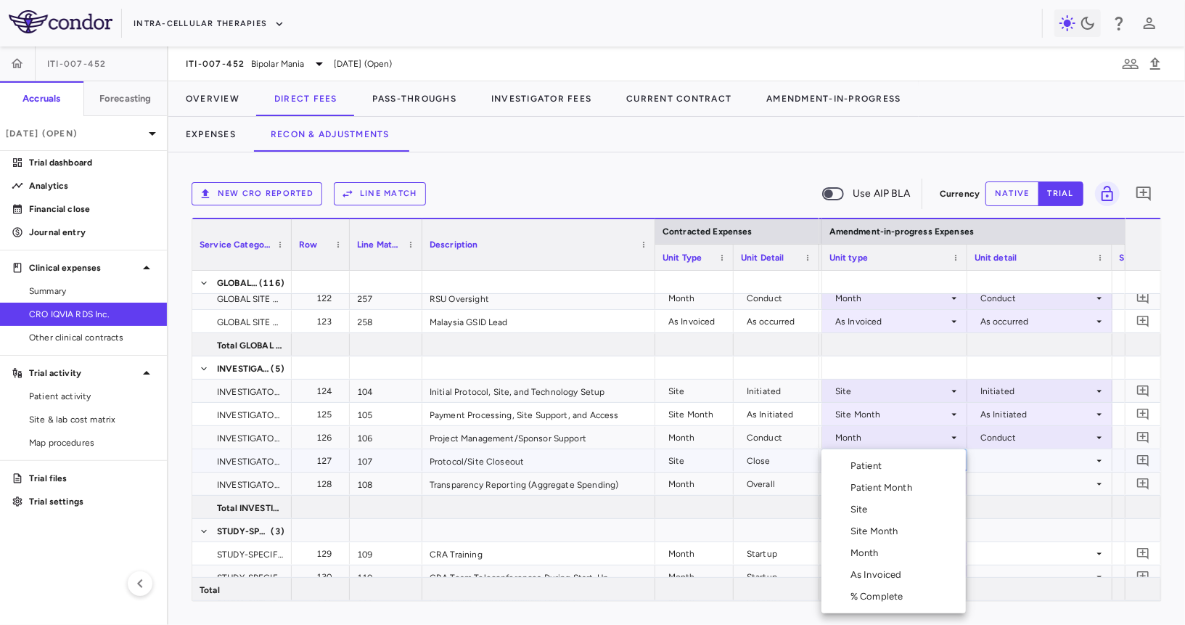
click at [872, 509] on div "Site" at bounding box center [861, 509] width 23 height 13
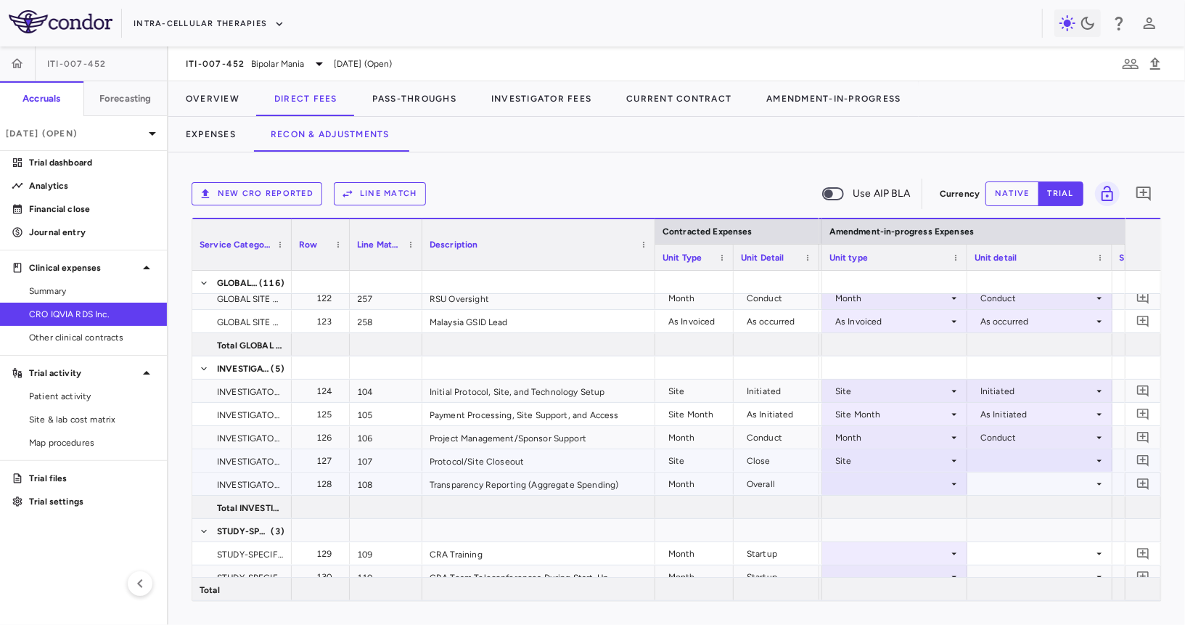
click at [998, 461] on div at bounding box center [1040, 460] width 131 height 21
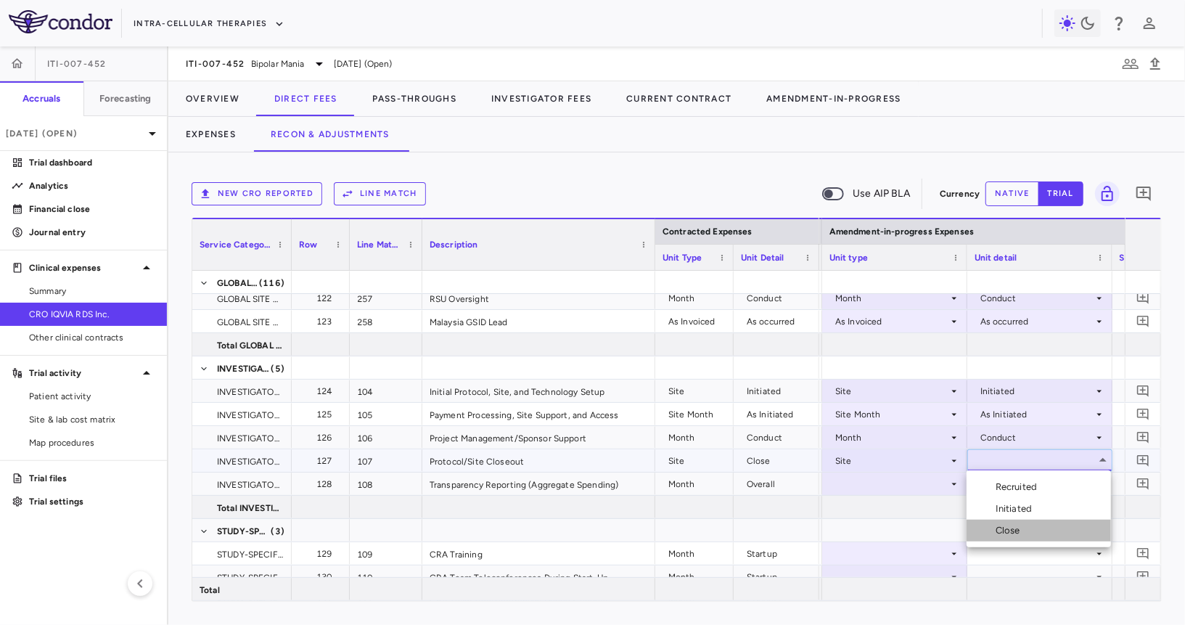
click at [1000, 531] on div "Close" at bounding box center [1011, 530] width 30 height 13
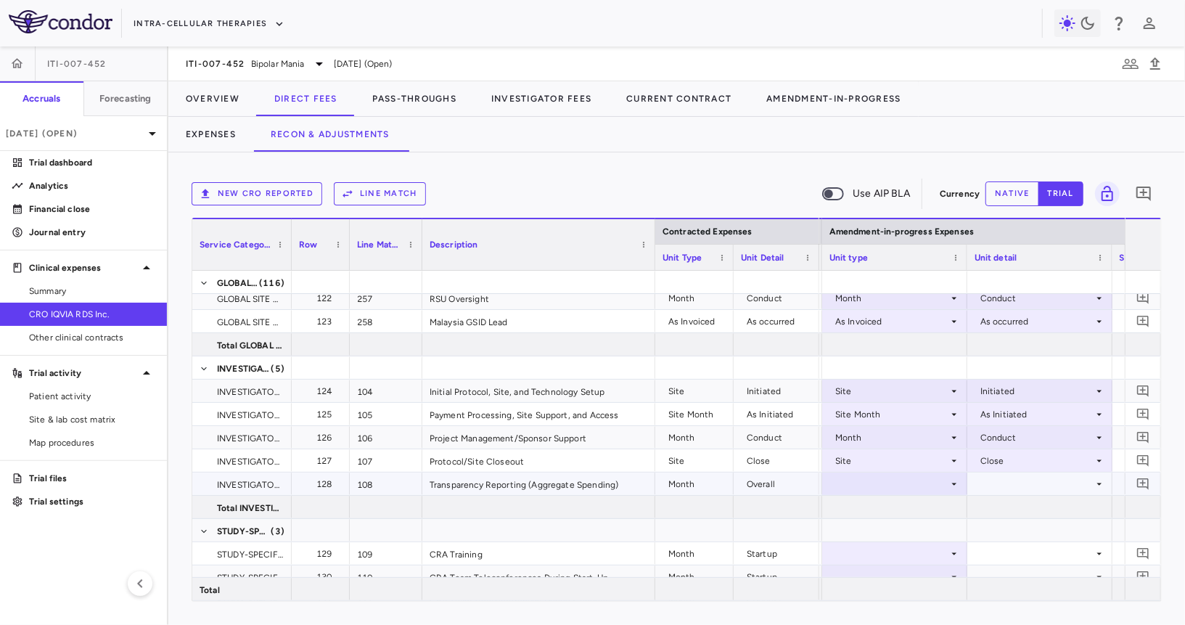
click at [920, 482] on div at bounding box center [894, 483] width 131 height 21
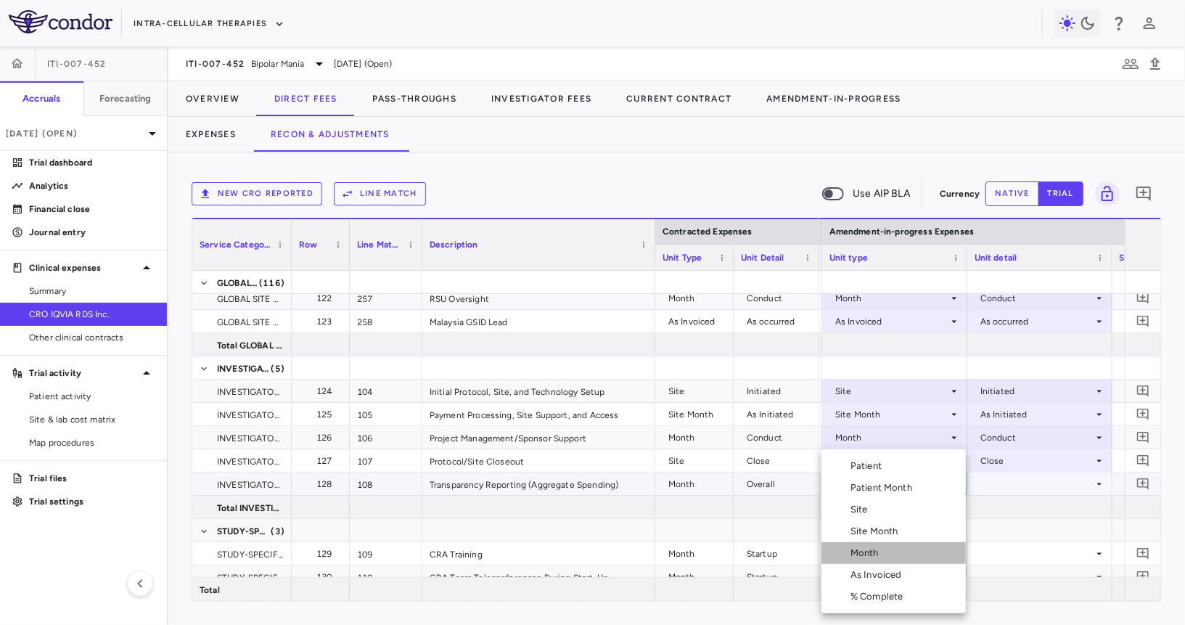
click at [891, 555] on li "Month" at bounding box center [893, 553] width 144 height 22
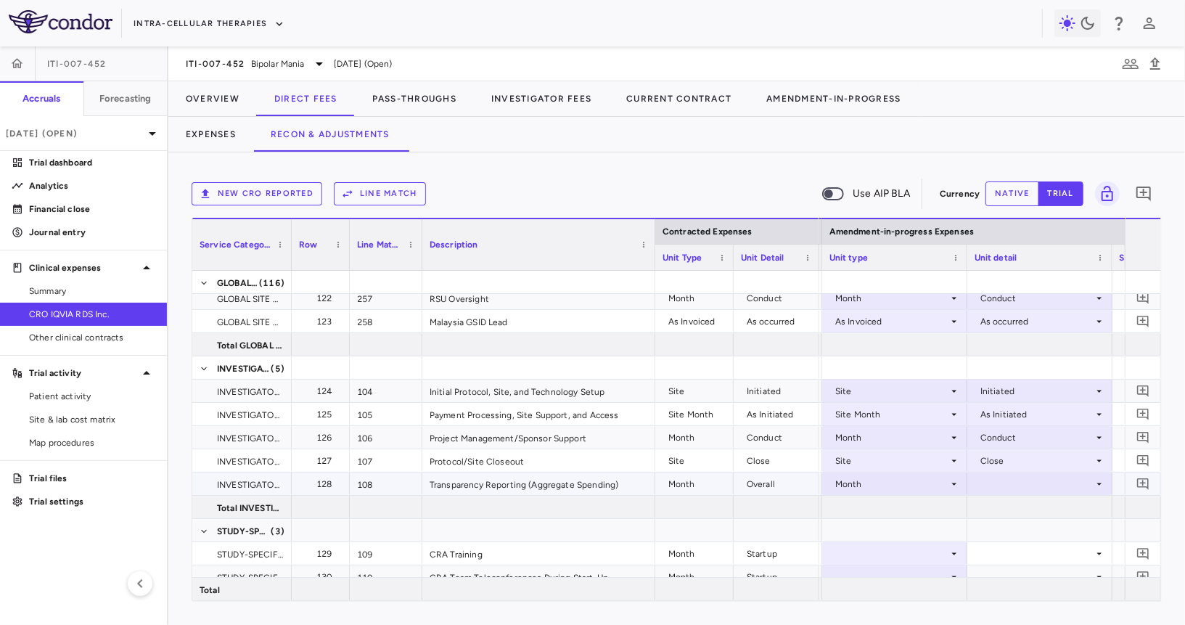
click at [1004, 484] on div at bounding box center [1040, 483] width 131 height 21
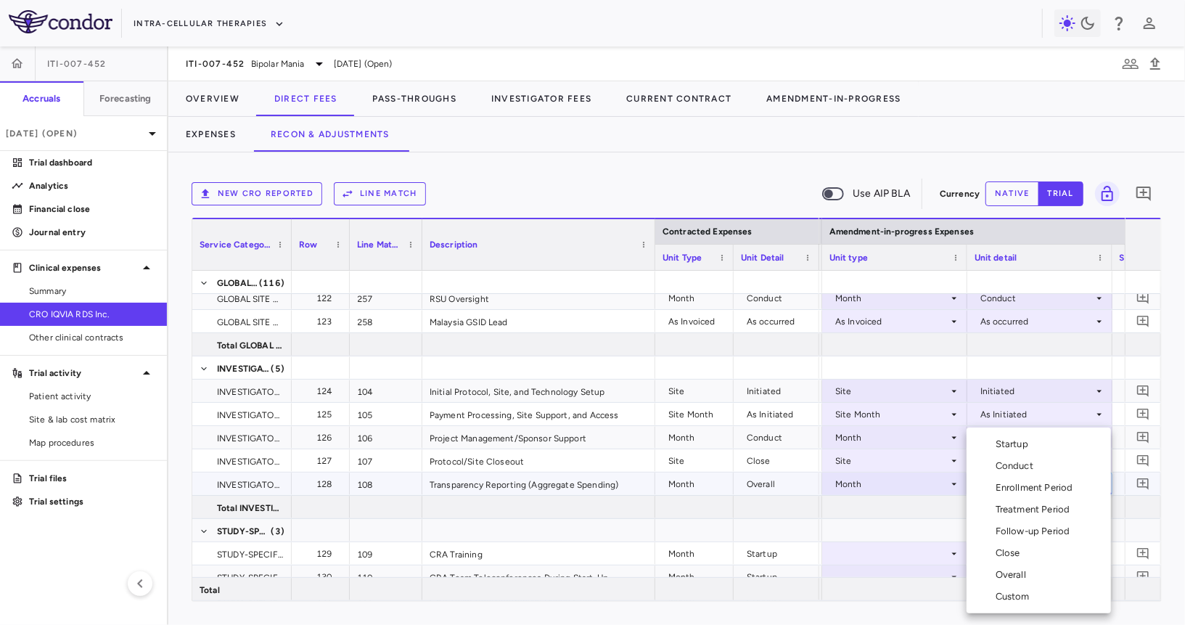
click at [1005, 570] on div "Overall" at bounding box center [1014, 574] width 36 height 13
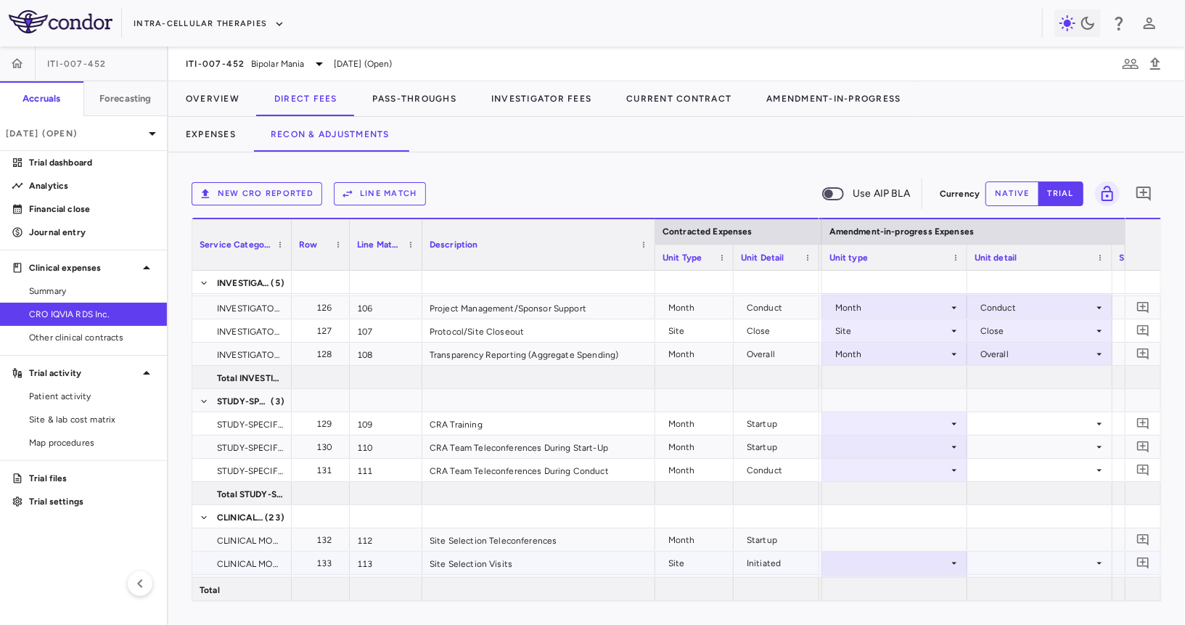
scroll to position [2834, 0]
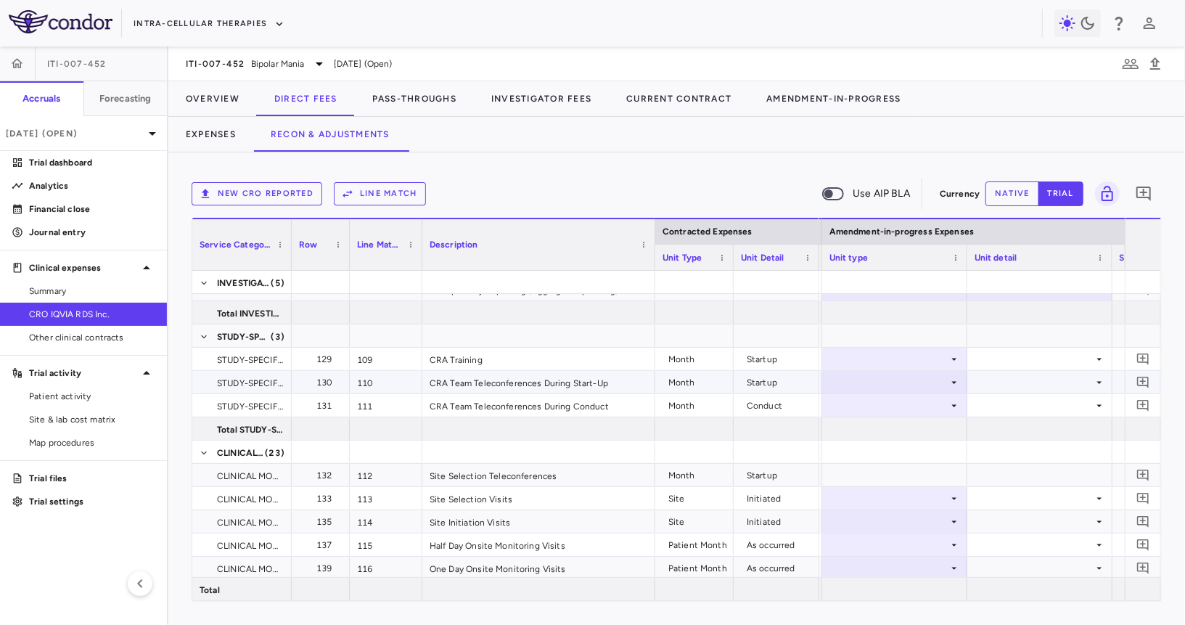
click at [929, 349] on div at bounding box center [894, 358] width 131 height 21
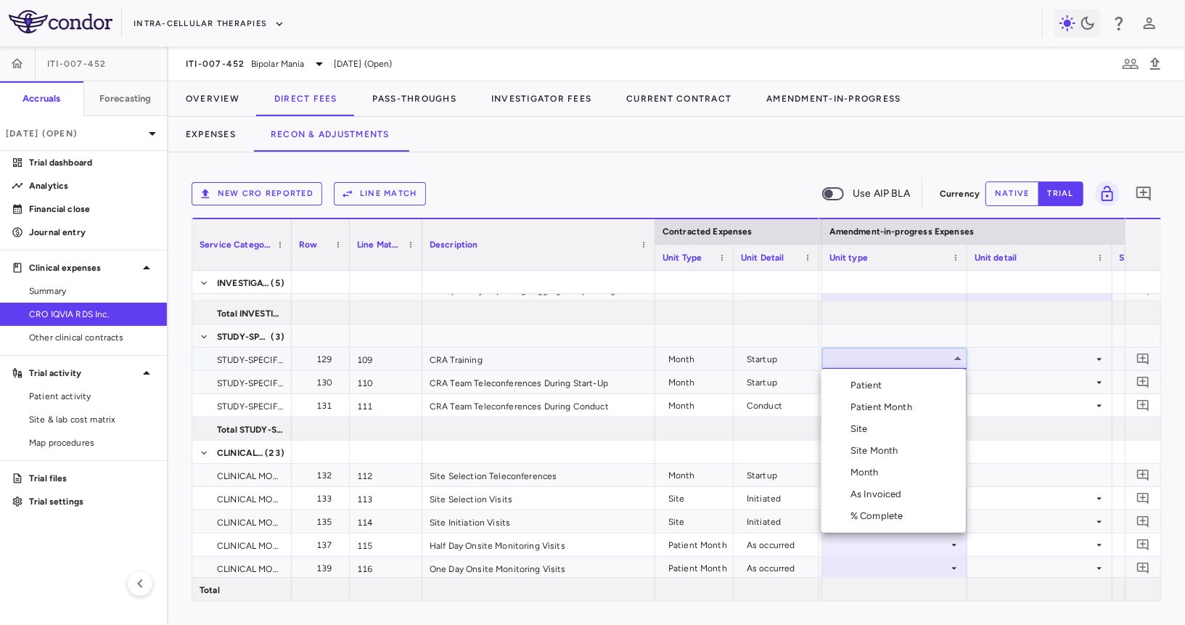
click at [901, 470] on li "Month" at bounding box center [893, 472] width 144 height 22
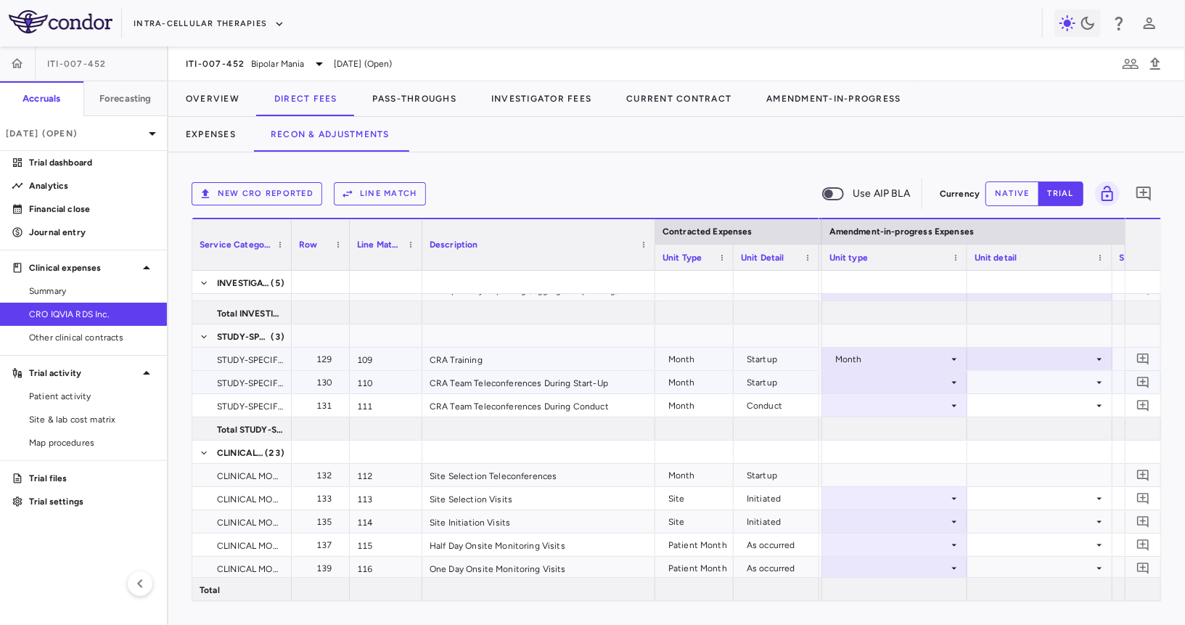
click at [996, 362] on div at bounding box center [1040, 358] width 131 height 21
click at [996, 374] on li "Startup" at bounding box center [1039, 385] width 144 height 22
click at [903, 384] on div at bounding box center [894, 382] width 131 height 21
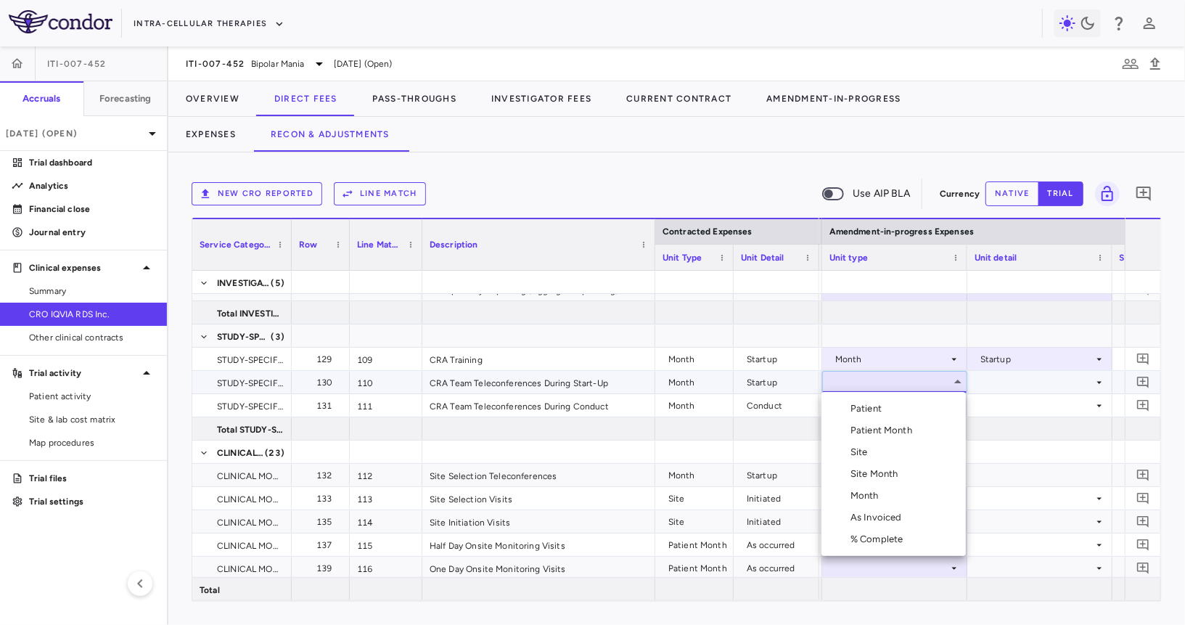
click at [893, 496] on li "Month" at bounding box center [893, 496] width 144 height 22
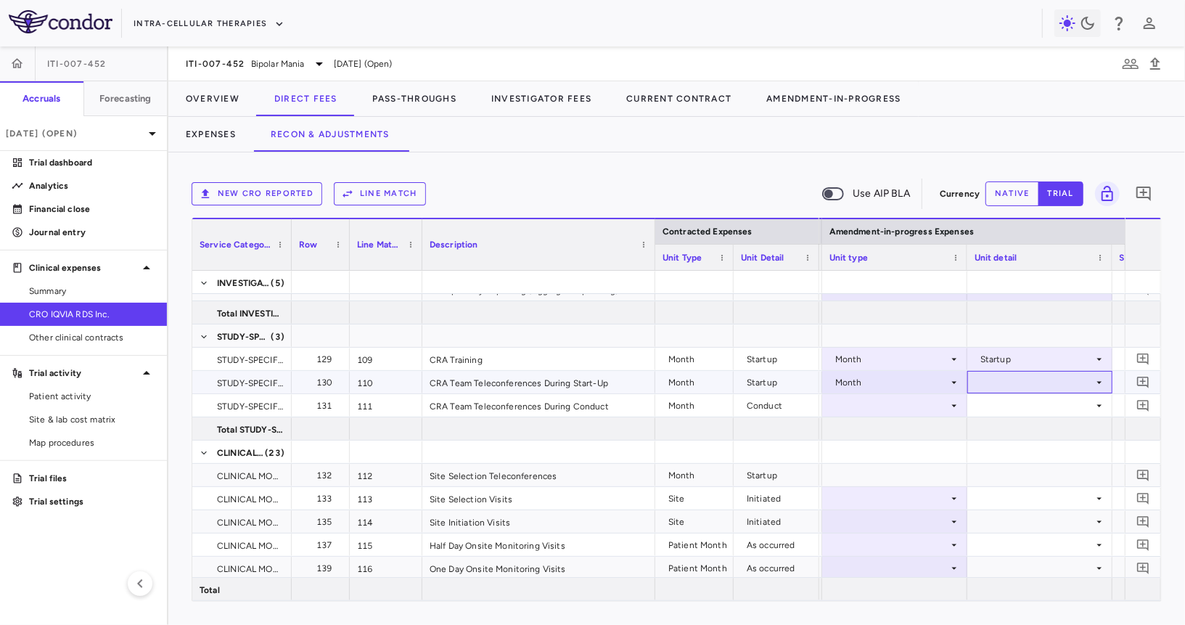
click at [1010, 381] on div at bounding box center [1040, 382] width 131 height 21
click at [1008, 390] on div at bounding box center [592, 312] width 1185 height 625
click at [1008, 374] on div at bounding box center [1040, 382] width 131 height 21
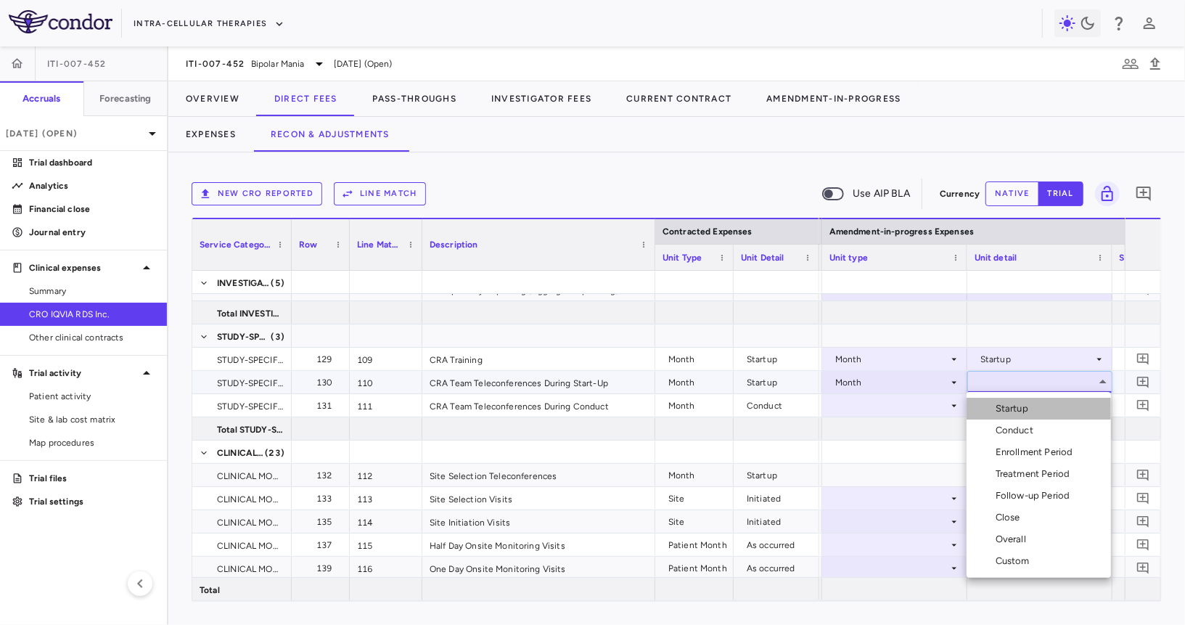
click at [1008, 401] on li "Startup" at bounding box center [1039, 409] width 144 height 22
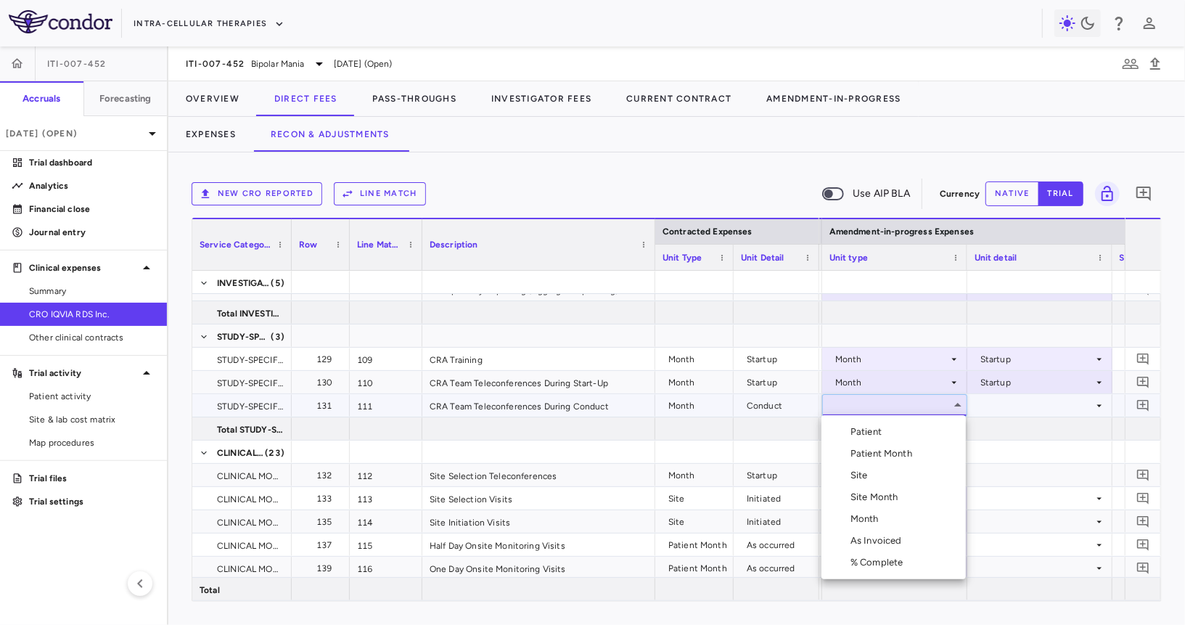
click at [871, 520] on div "Month" at bounding box center [867, 518] width 34 height 13
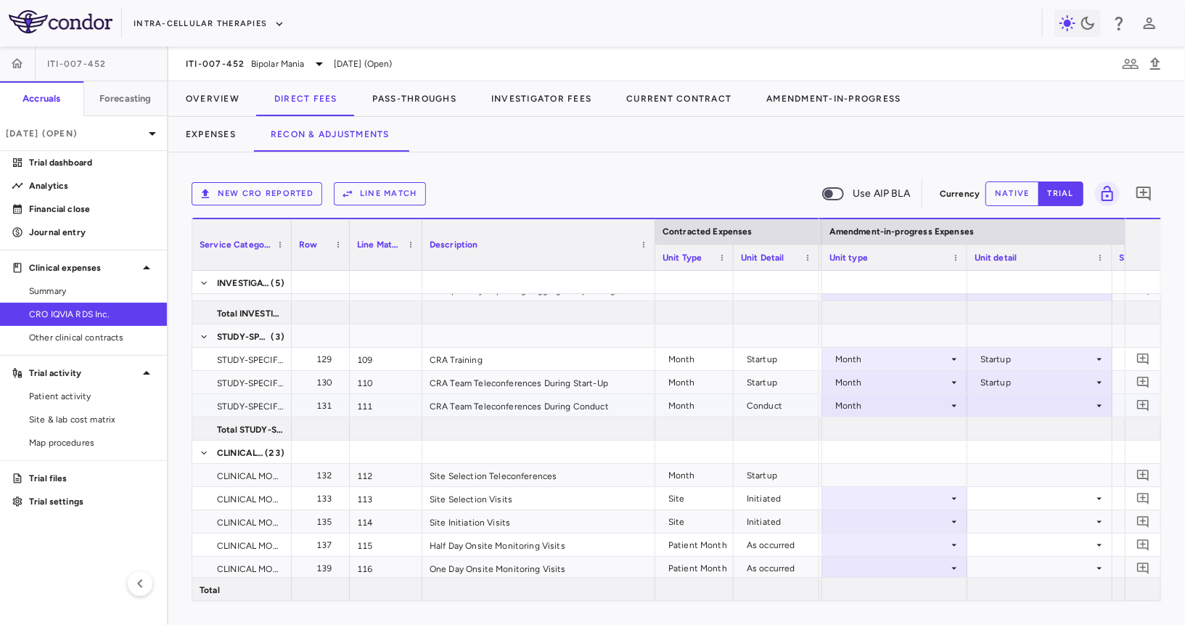
click at [1021, 404] on div at bounding box center [1040, 405] width 131 height 21
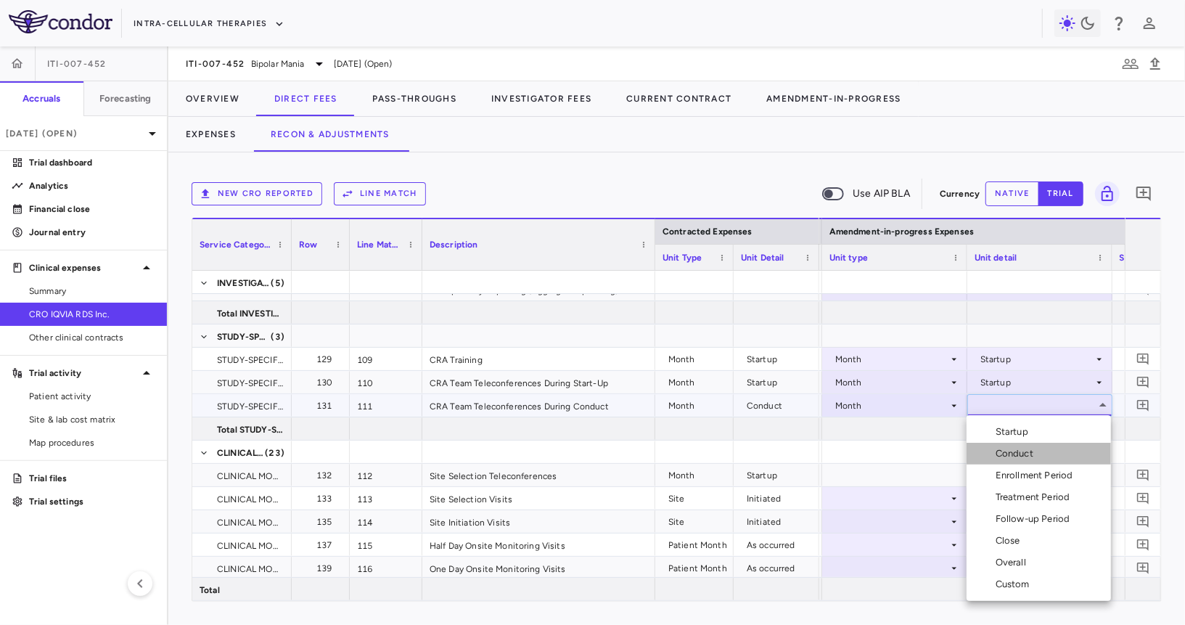
click at [1017, 449] on div "Conduct" at bounding box center [1018, 453] width 44 height 13
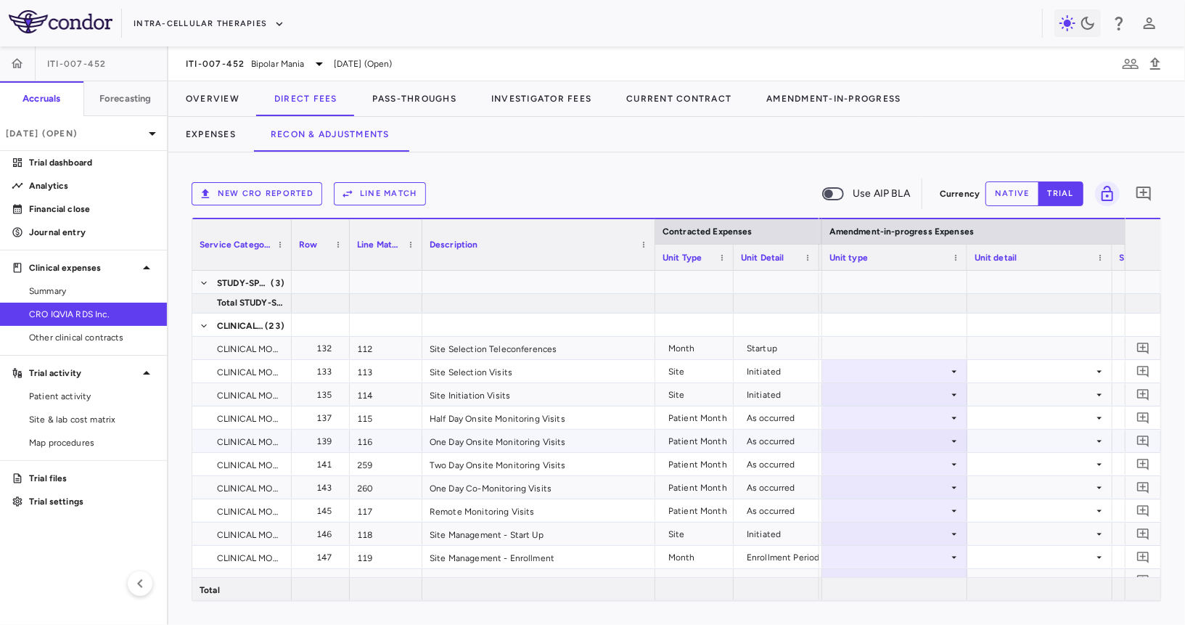
scroll to position [3000, 0]
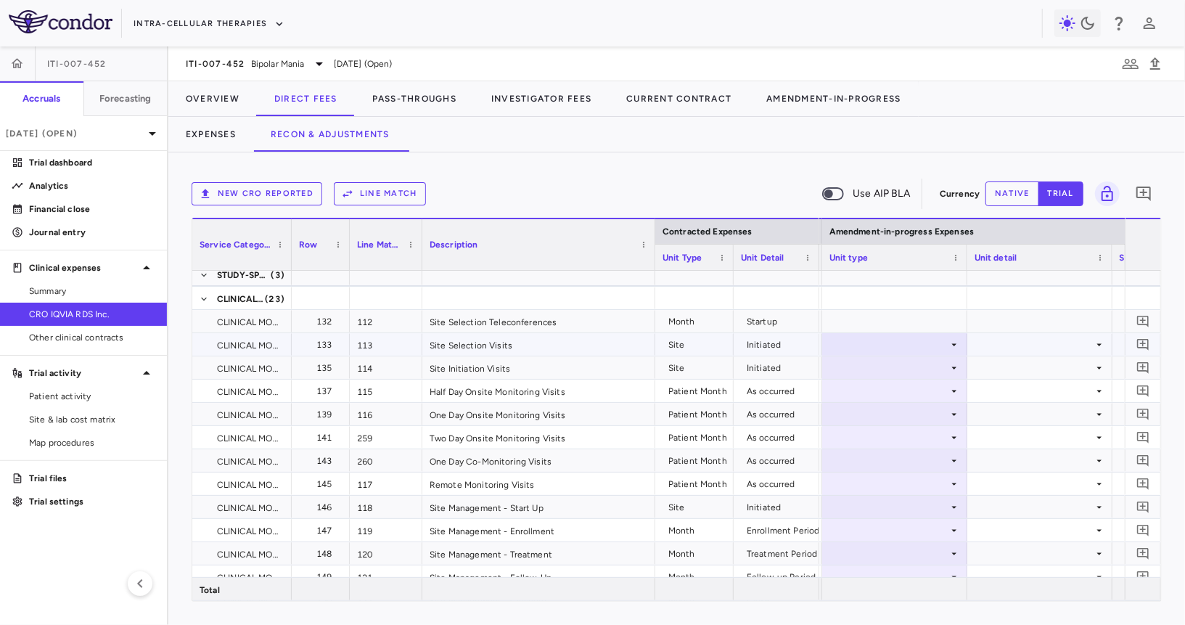
click at [916, 350] on div at bounding box center [894, 344] width 131 height 21
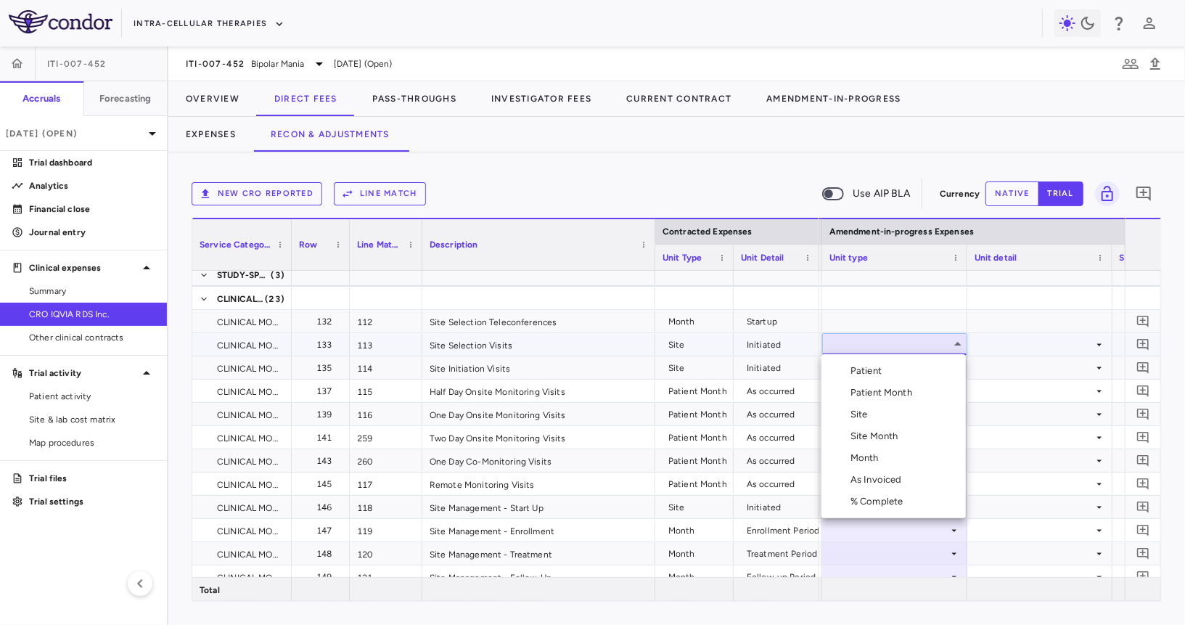
click at [898, 422] on li "Site" at bounding box center [893, 414] width 144 height 22
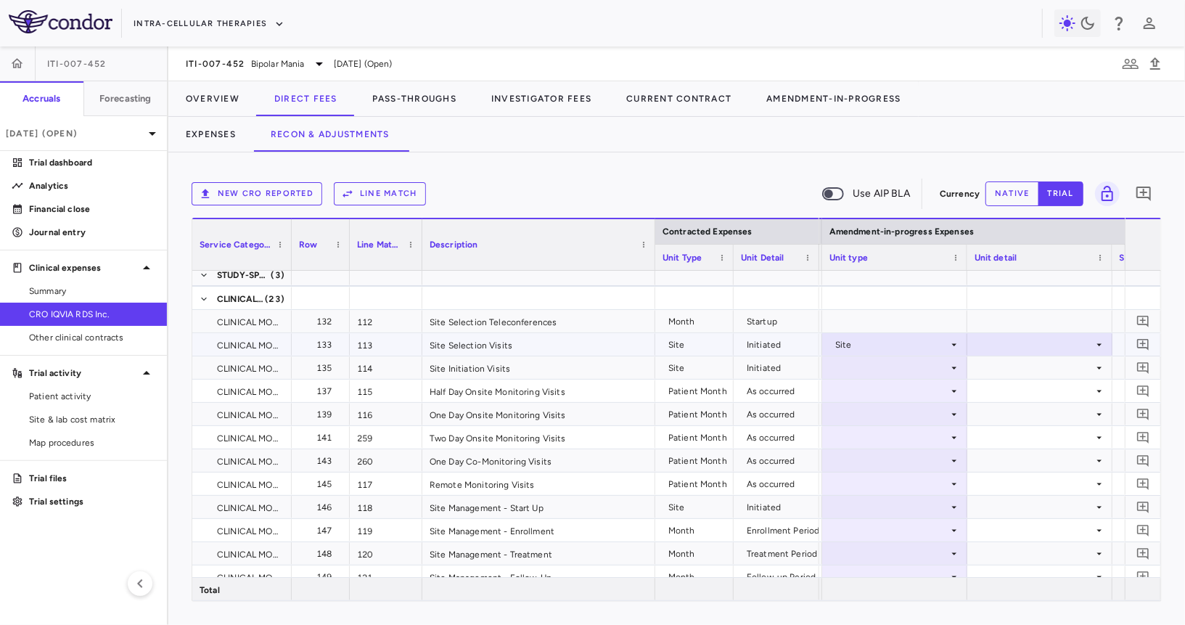
click at [1009, 341] on div at bounding box center [1040, 344] width 131 height 21
click at [1020, 387] on div "Initiated" at bounding box center [1017, 392] width 42 height 13
click at [912, 359] on div at bounding box center [894, 367] width 131 height 21
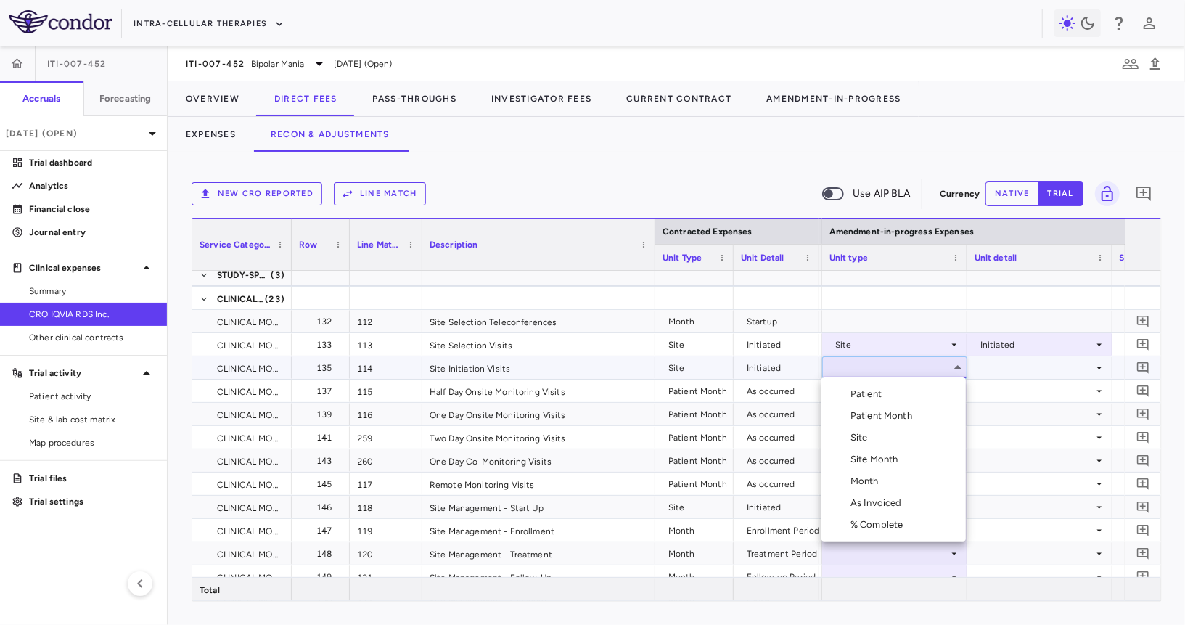
click at [895, 440] on li "Site" at bounding box center [893, 438] width 144 height 22
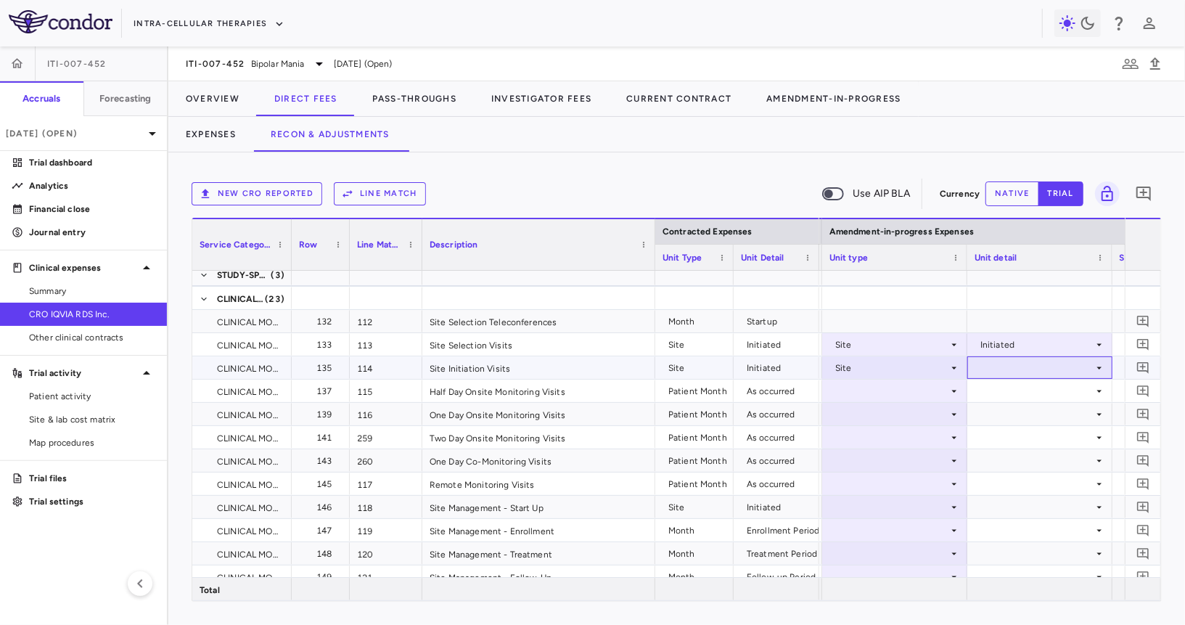
click at [1016, 369] on div at bounding box center [1040, 367] width 131 height 21
click at [1015, 409] on div "Initiated" at bounding box center [1017, 415] width 42 height 13
click at [889, 387] on div at bounding box center [894, 390] width 131 height 21
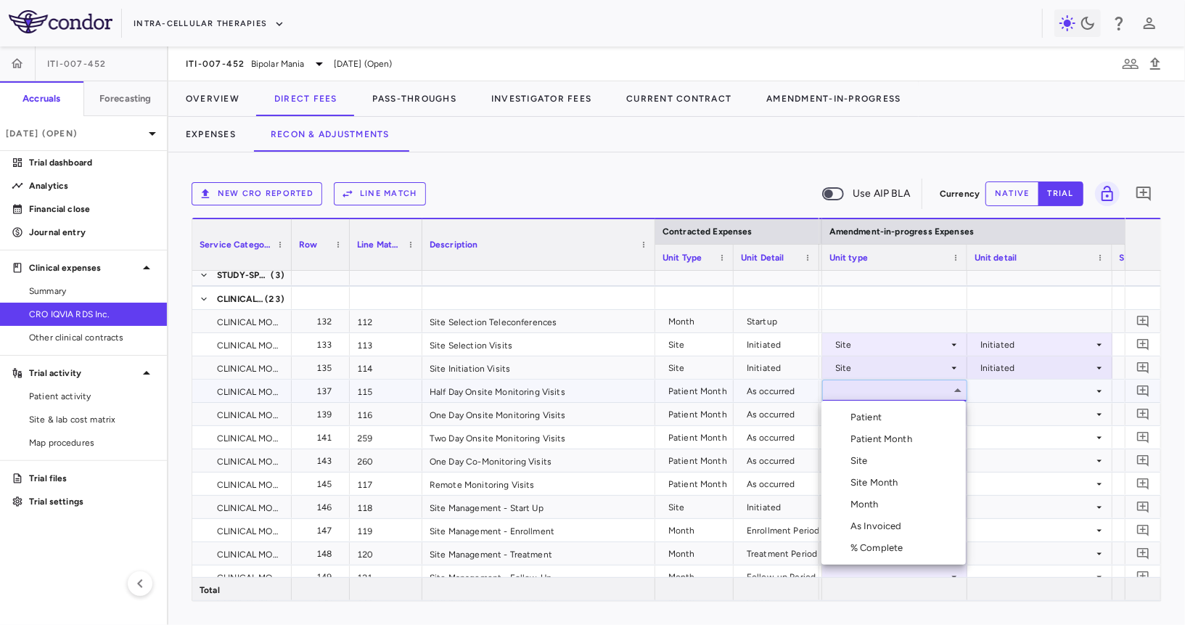
click at [889, 439] on div "Patient Month" at bounding box center [883, 438] width 67 height 13
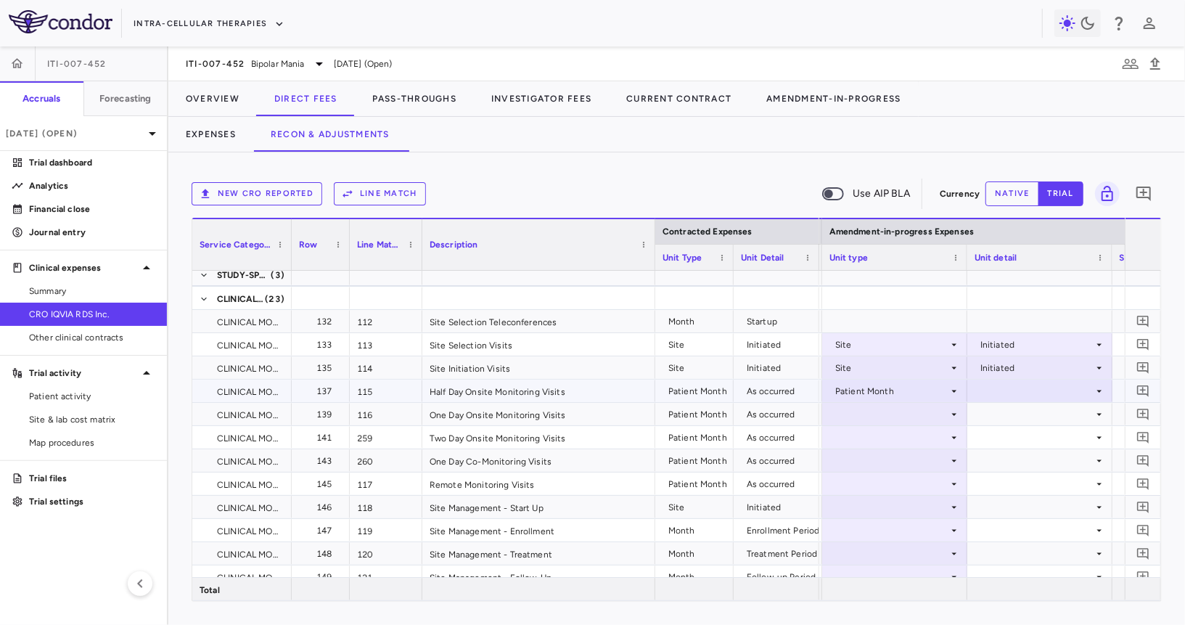
click at [1004, 388] on div at bounding box center [1040, 390] width 131 height 21
click at [1009, 409] on li "As occurred" at bounding box center [1039, 417] width 144 height 22
click at [914, 413] on div at bounding box center [894, 413] width 131 height 21
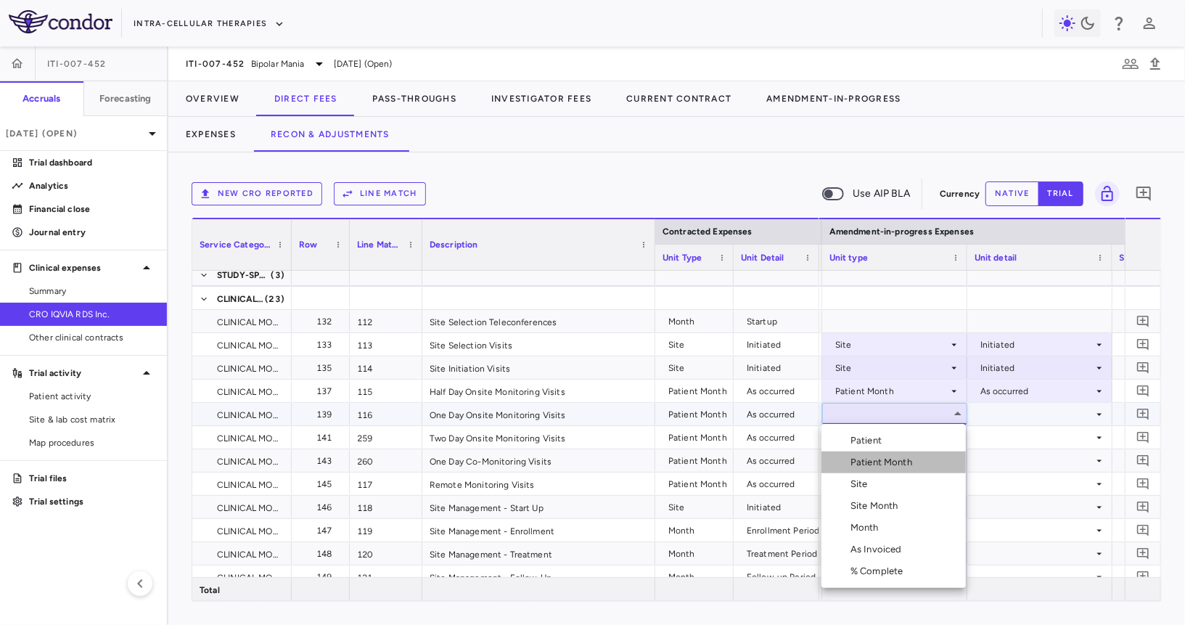
click at [909, 456] on div "Patient Month" at bounding box center [883, 462] width 67 height 13
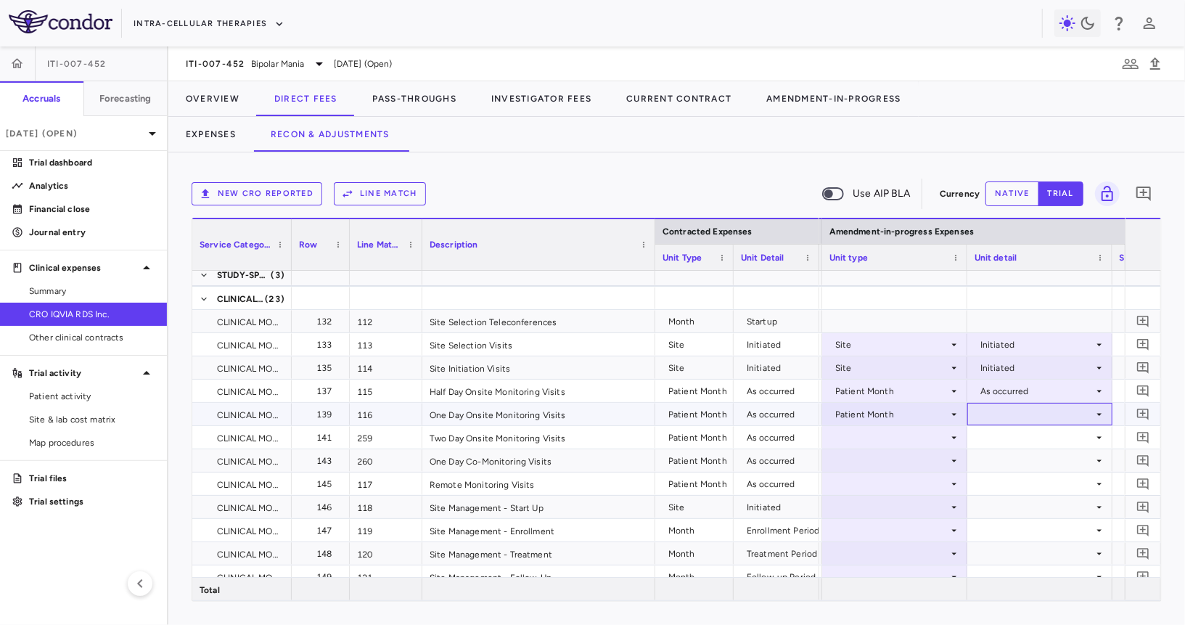
click at [1016, 408] on div at bounding box center [1040, 413] width 131 height 21
click at [1007, 437] on div "As occurred" at bounding box center [1025, 440] width 58 height 13
click at [911, 434] on div at bounding box center [894, 437] width 131 height 21
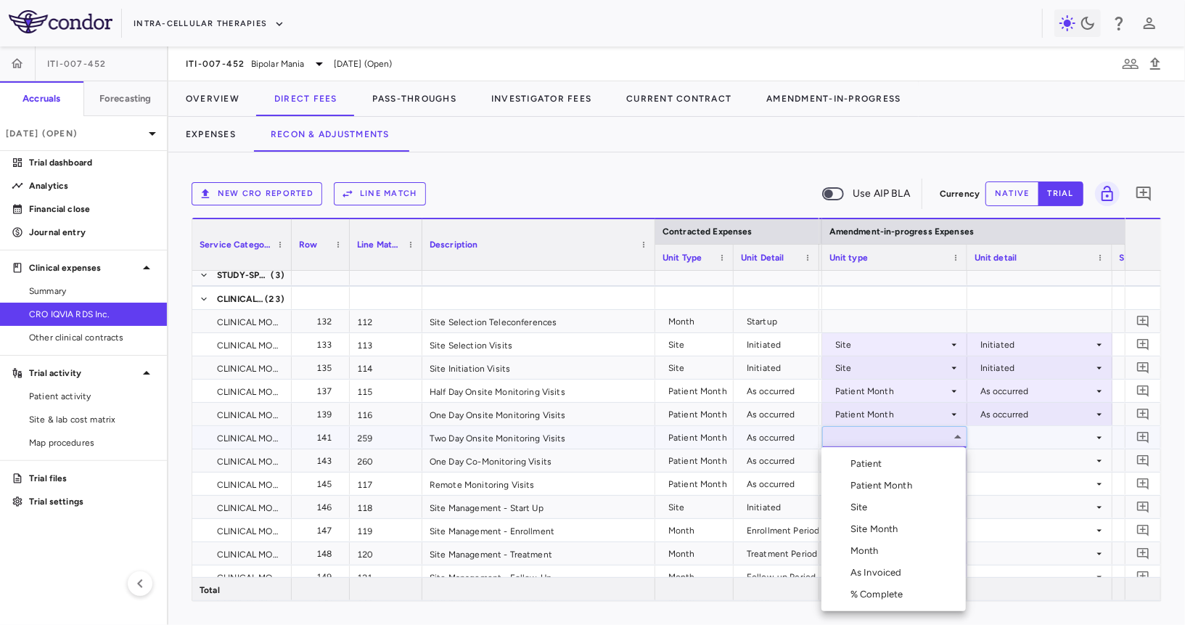
click at [906, 480] on div "Patient Month" at bounding box center [883, 485] width 67 height 13
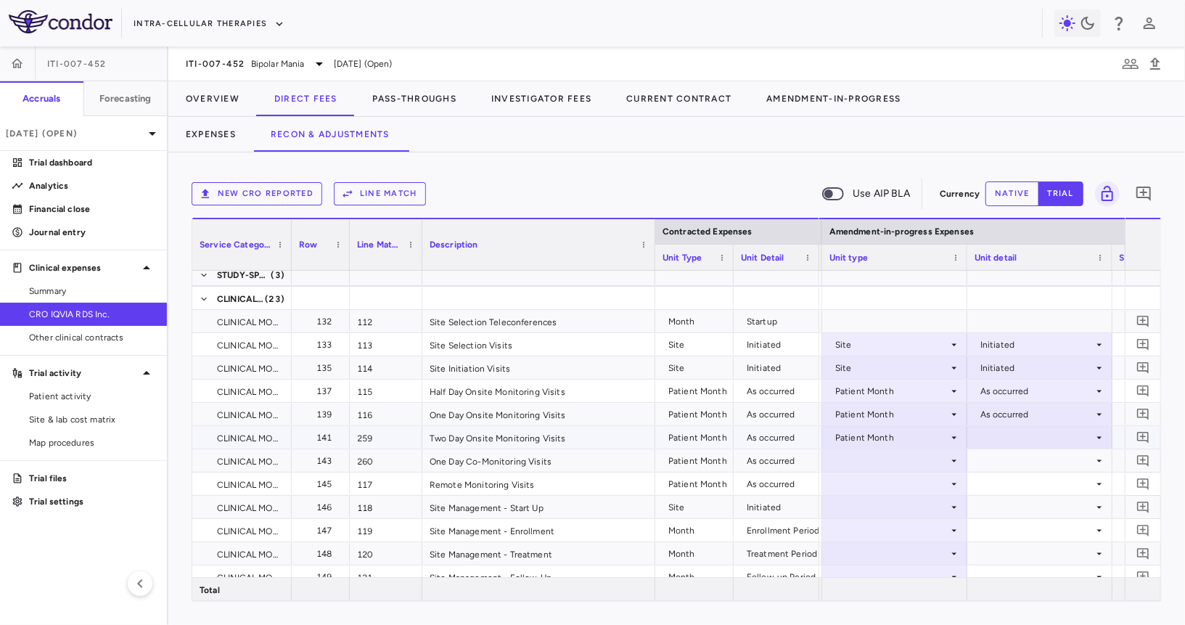
click at [1004, 446] on div at bounding box center [1040, 437] width 131 height 21
click at [1001, 469] on div "As occurred" at bounding box center [1025, 463] width 58 height 13
click at [946, 457] on div at bounding box center [894, 460] width 131 height 21
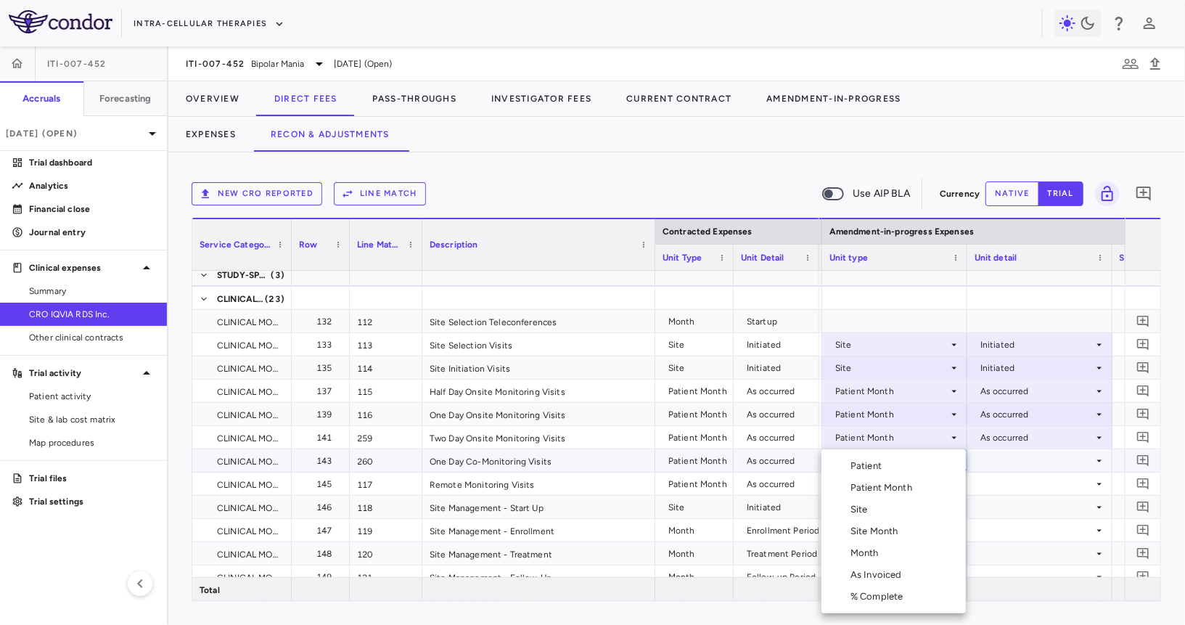
click at [928, 476] on li "Patient" at bounding box center [893, 466] width 144 height 22
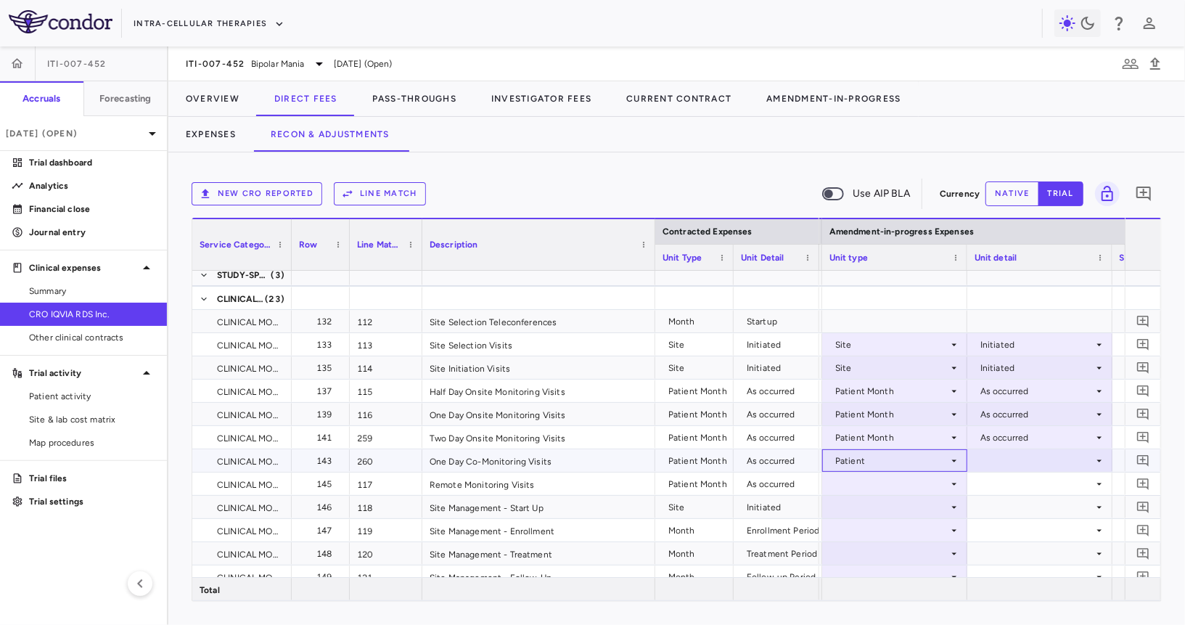
click at [941, 456] on div "Patient" at bounding box center [891, 460] width 113 height 23
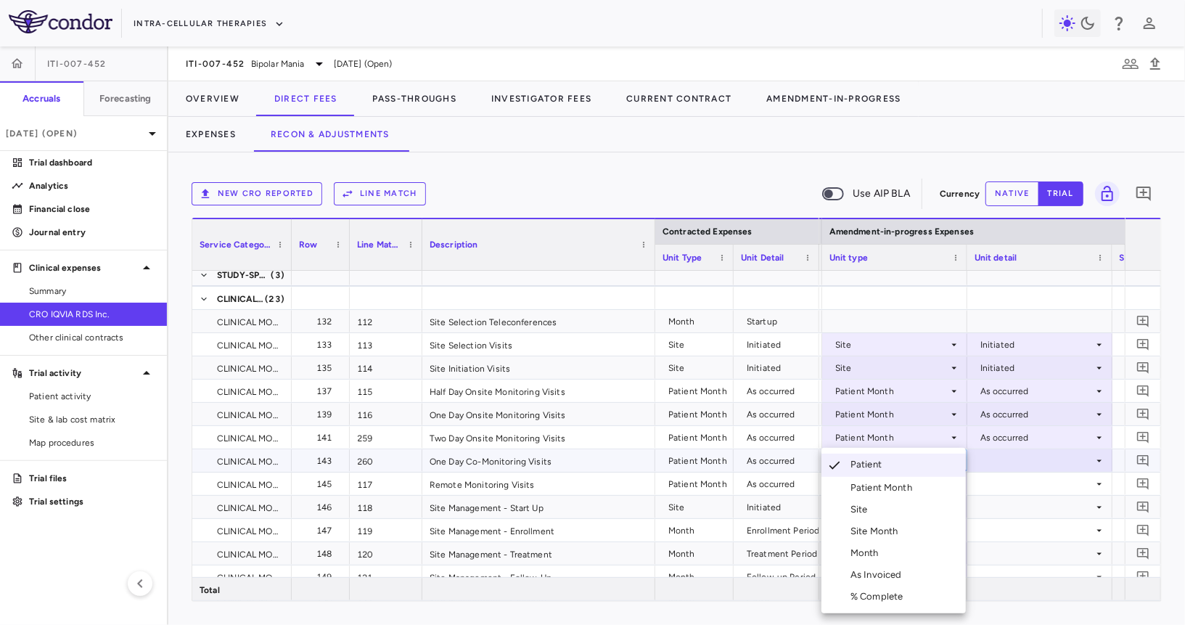
click at [926, 491] on li "Patient Month" at bounding box center [893, 488] width 144 height 22
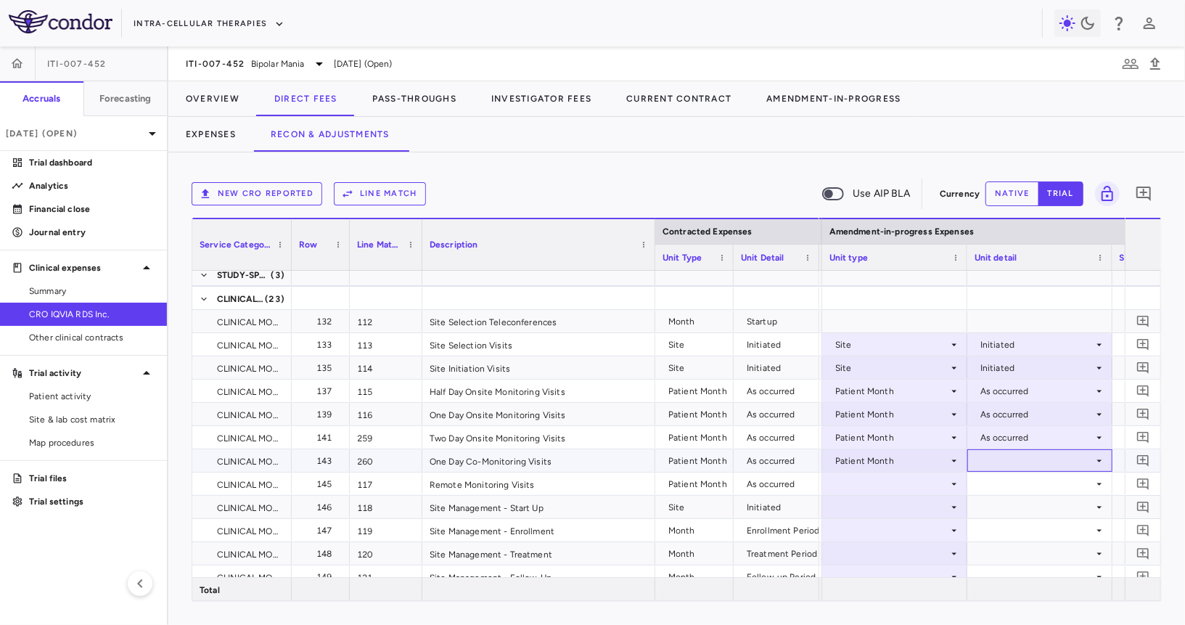
click at [1031, 453] on div at bounding box center [1040, 460] width 131 height 21
click at [1016, 488] on div "As occurred" at bounding box center [1025, 486] width 58 height 13
click at [918, 484] on div at bounding box center [894, 483] width 131 height 21
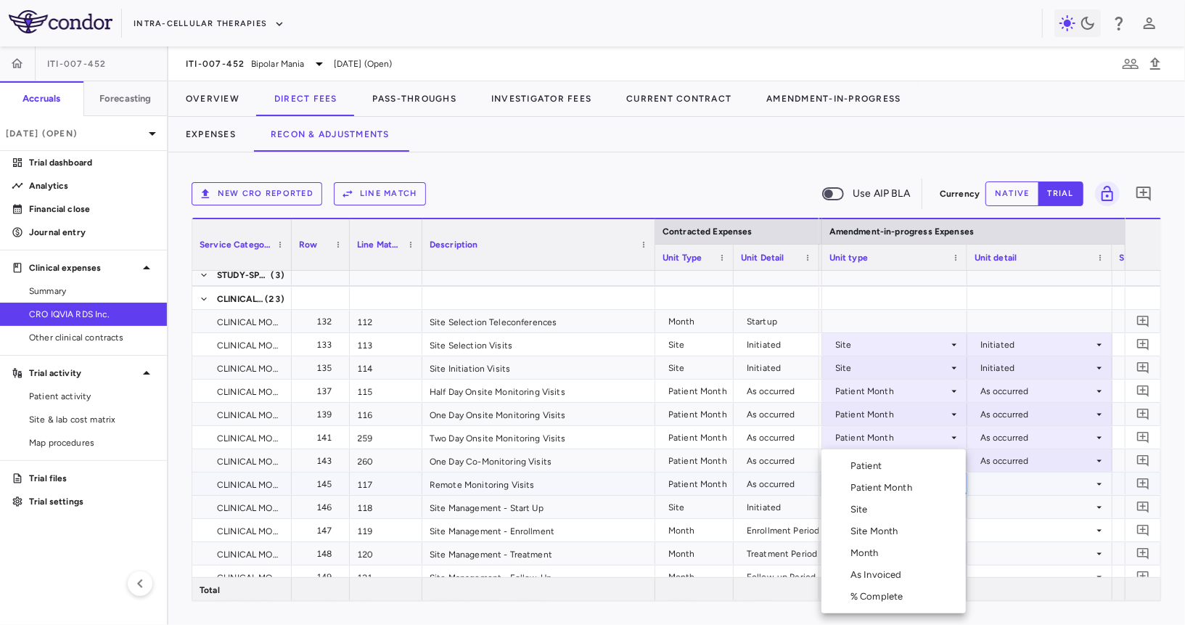
click at [918, 490] on li "Patient Month" at bounding box center [893, 488] width 144 height 22
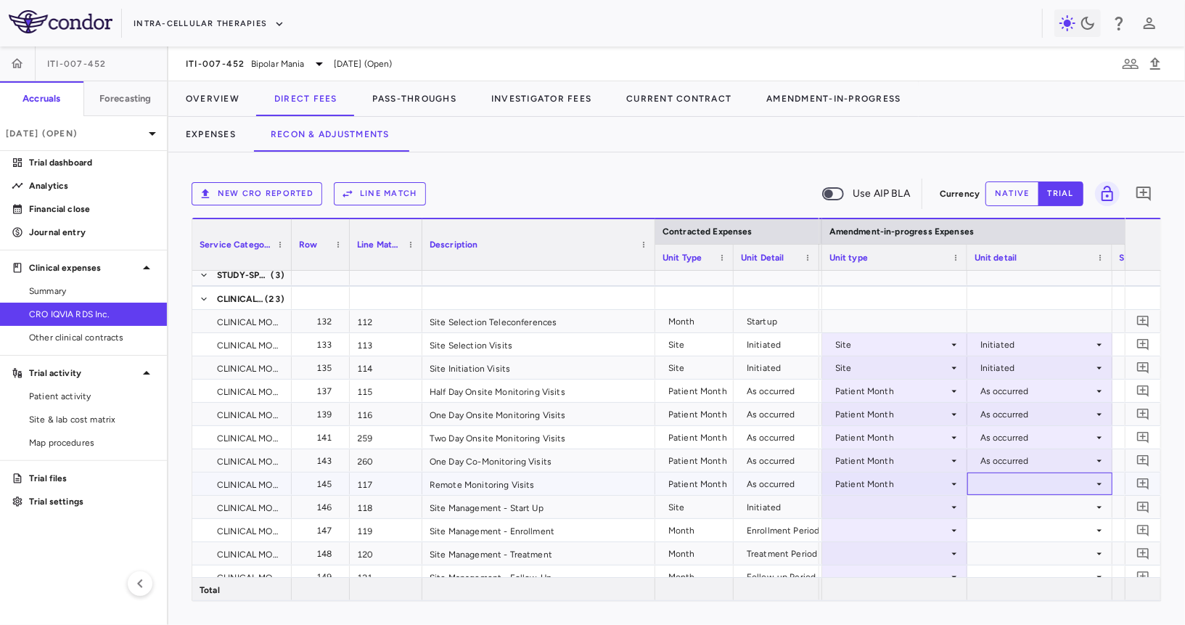
click at [999, 482] on div at bounding box center [1040, 483] width 131 height 21
click at [996, 509] on div "As occurred" at bounding box center [1025, 510] width 58 height 13
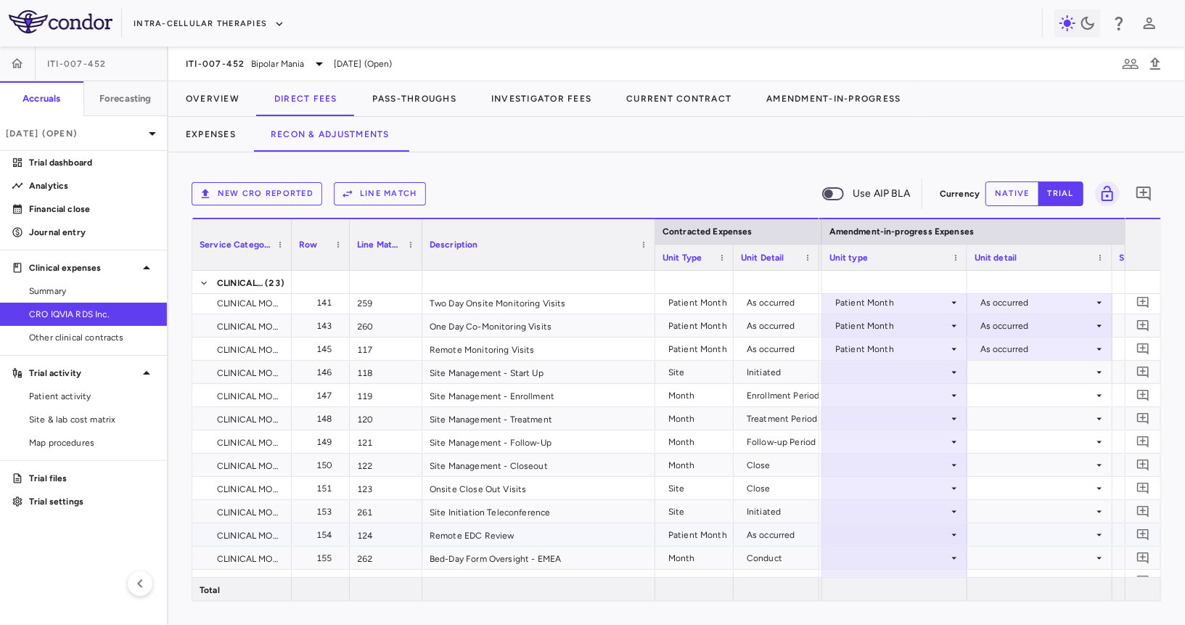
scroll to position [3173, 0]
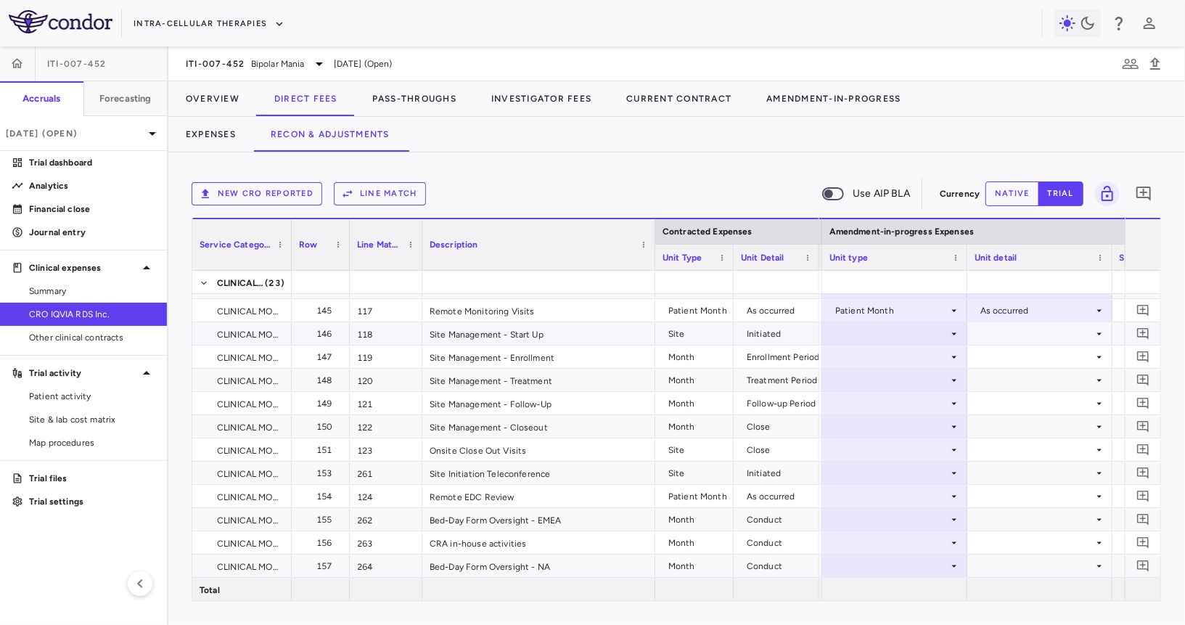
click at [926, 330] on div at bounding box center [894, 333] width 131 height 21
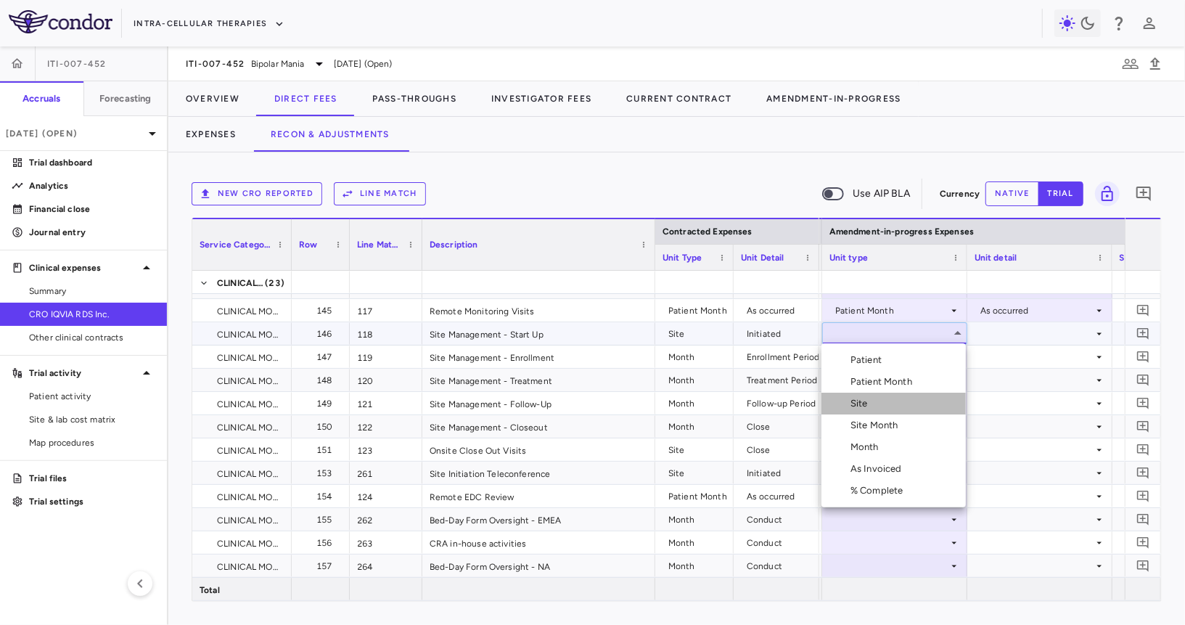
click at [908, 395] on li "Site" at bounding box center [893, 404] width 144 height 22
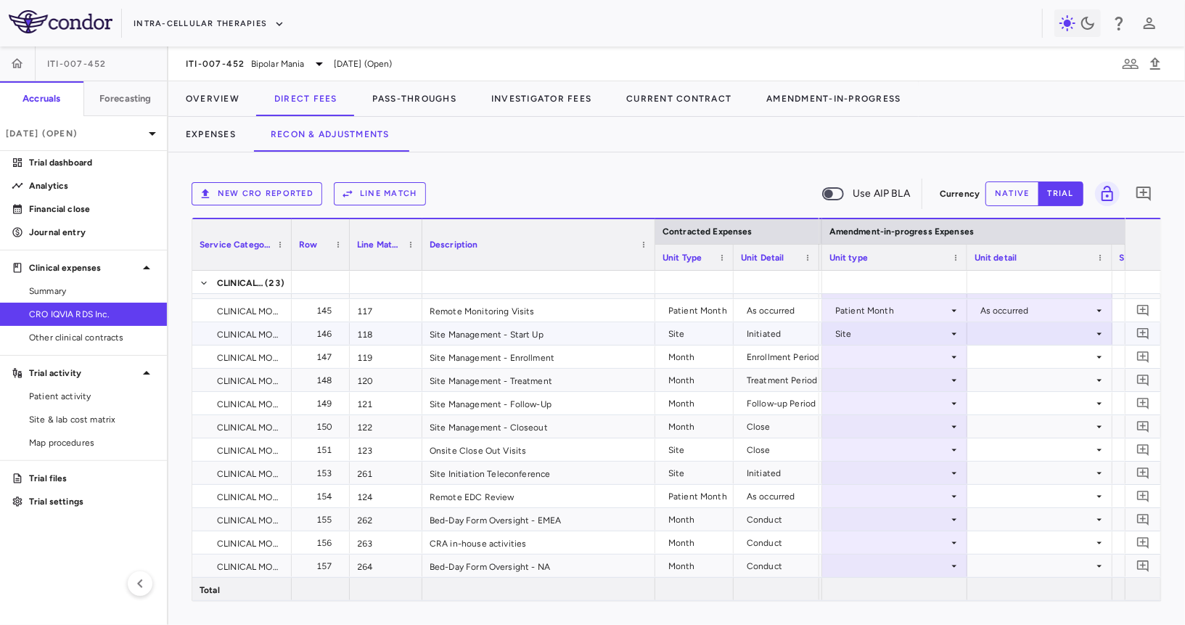
click at [1009, 335] on div at bounding box center [1040, 333] width 131 height 21
click at [1017, 383] on div "Initiated" at bounding box center [1017, 381] width 42 height 13
click at [916, 354] on div at bounding box center [894, 356] width 131 height 21
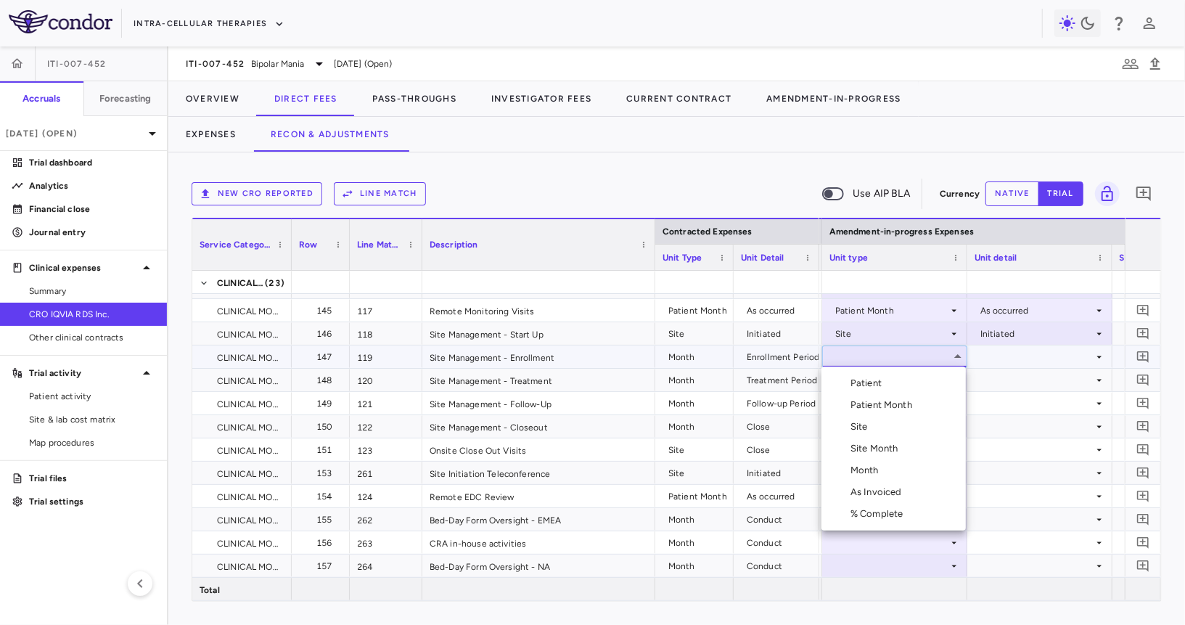
click at [893, 473] on li "Month" at bounding box center [893, 470] width 144 height 22
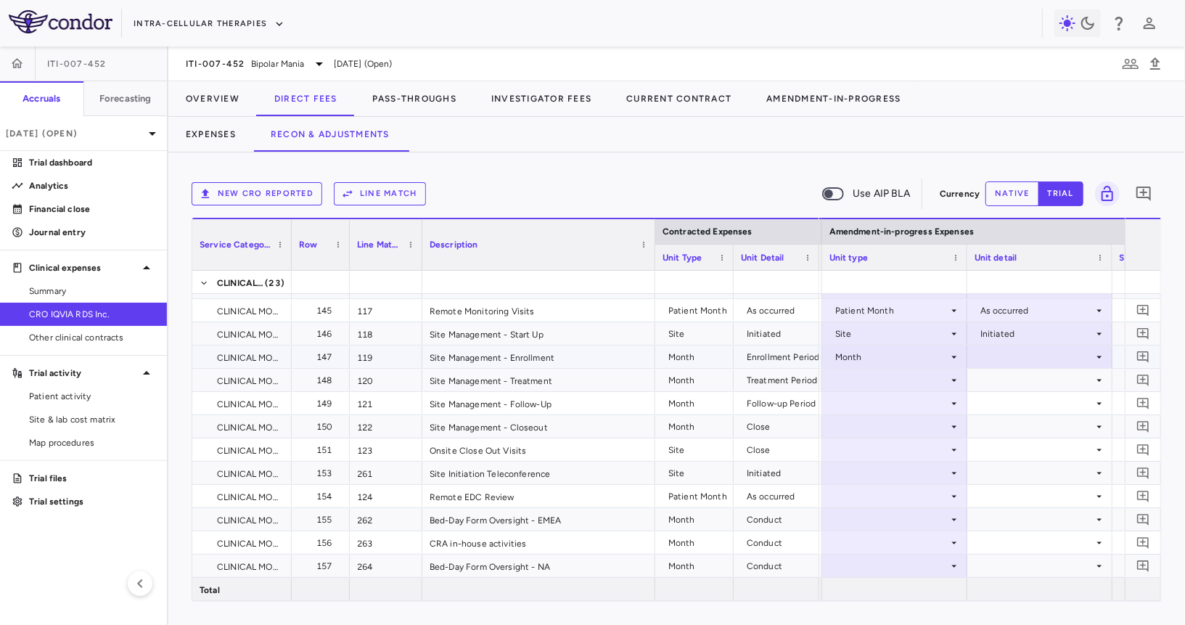
click at [1026, 353] on div at bounding box center [1040, 356] width 131 height 21
click at [1010, 420] on div "Enrollment Period" at bounding box center [1037, 426] width 83 height 13
click at [871, 380] on div at bounding box center [894, 379] width 131 height 21
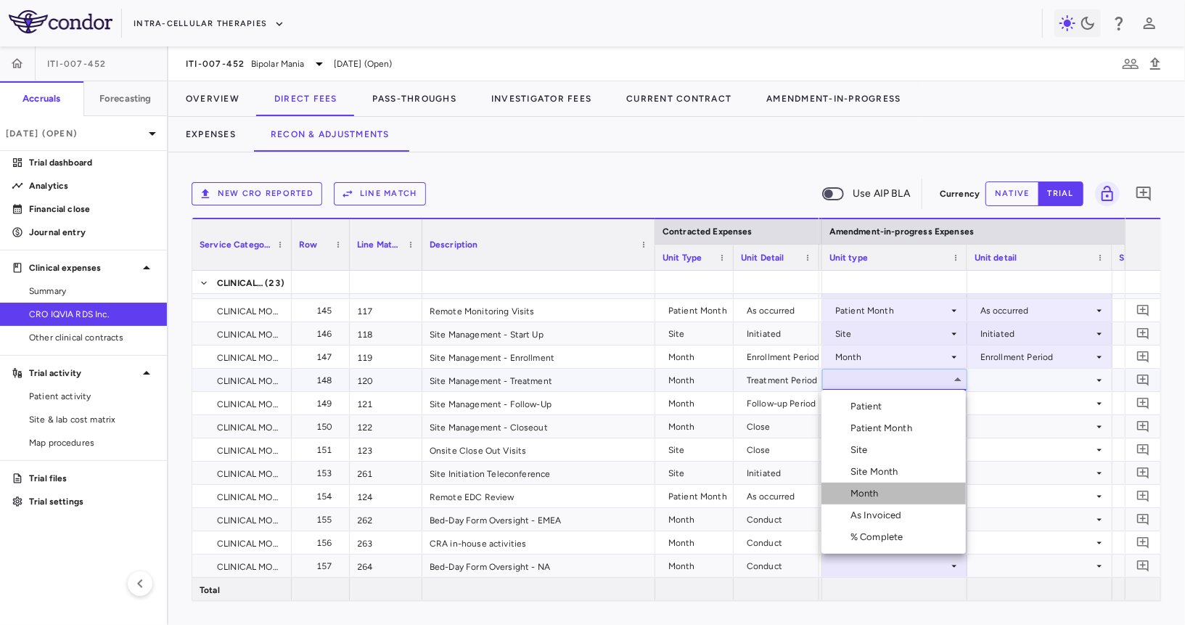
click at [873, 495] on div "Month" at bounding box center [867, 493] width 34 height 13
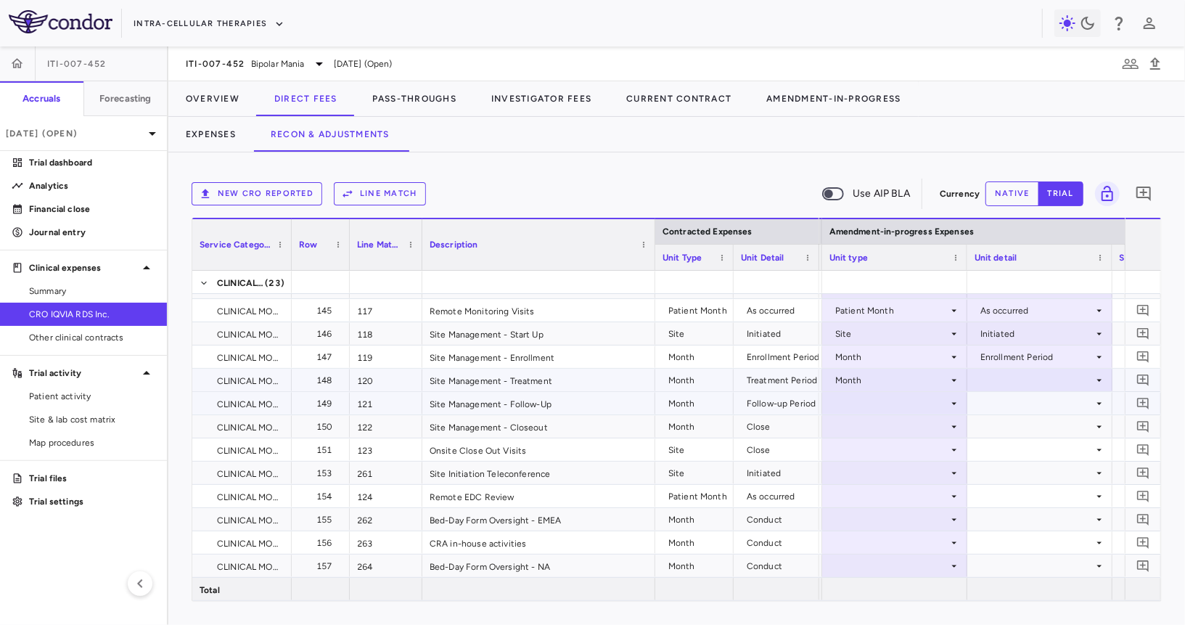
click at [1022, 374] on div at bounding box center [1040, 379] width 131 height 21
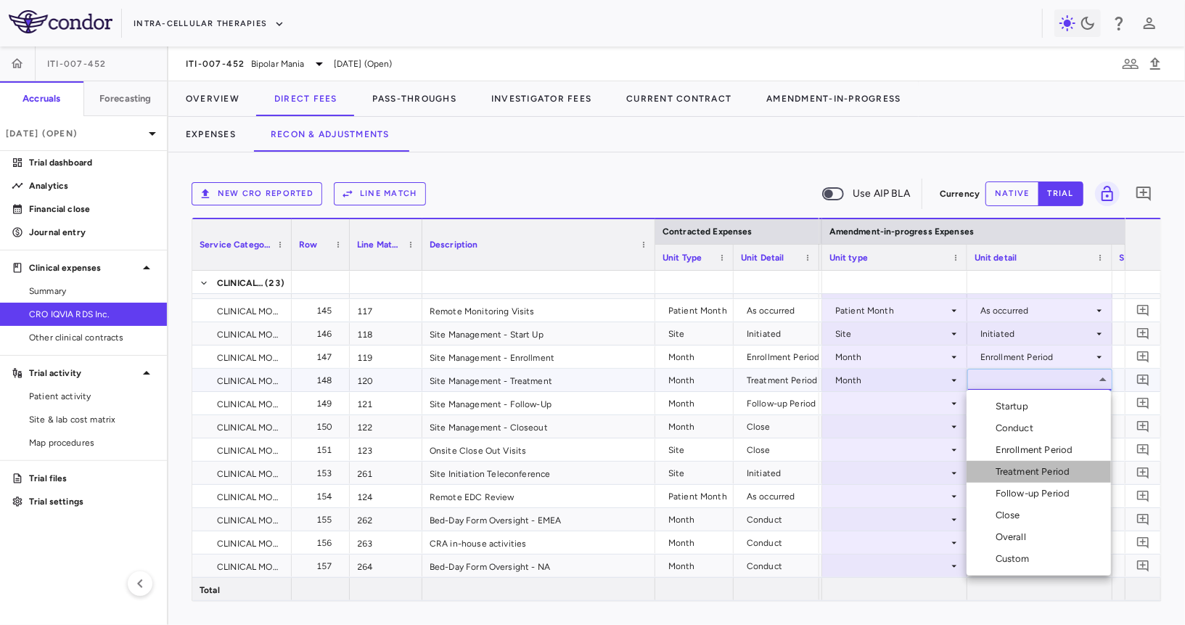
click at [1016, 475] on div "Treatment Period" at bounding box center [1036, 471] width 80 height 13
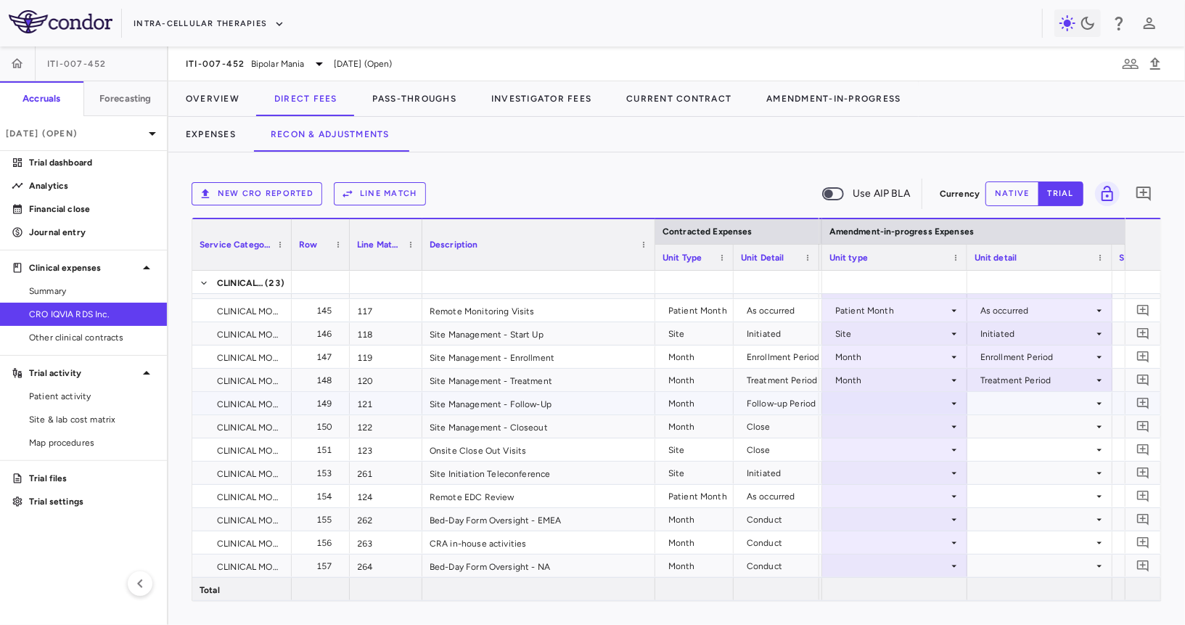
click at [853, 403] on div at bounding box center [894, 403] width 131 height 21
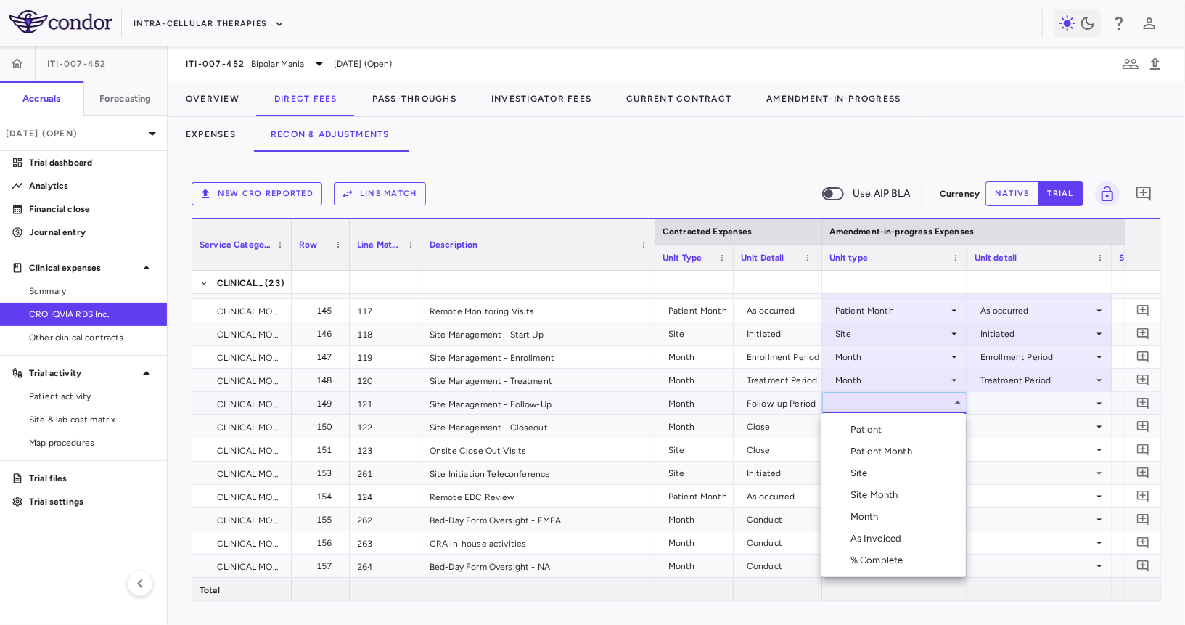
click at [861, 511] on div "Month" at bounding box center [867, 516] width 34 height 13
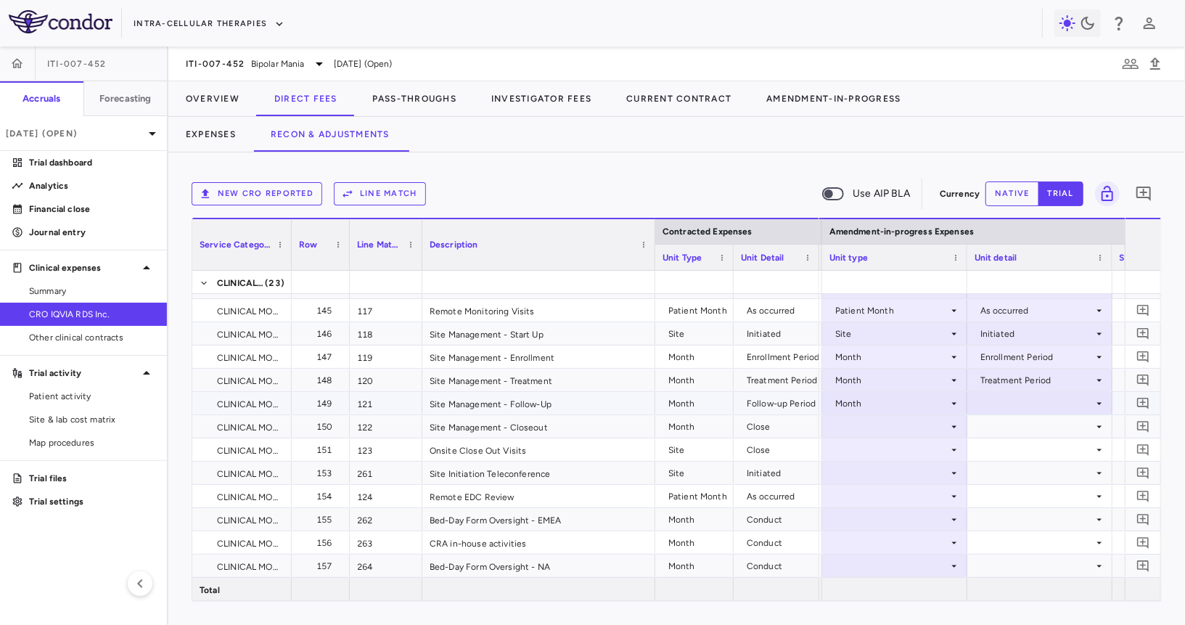
click at [1009, 398] on div at bounding box center [1040, 403] width 131 height 21
click at [1017, 510] on div "Follow-up Period" at bounding box center [1036, 516] width 80 height 13
click at [918, 425] on div at bounding box center [894, 426] width 131 height 21
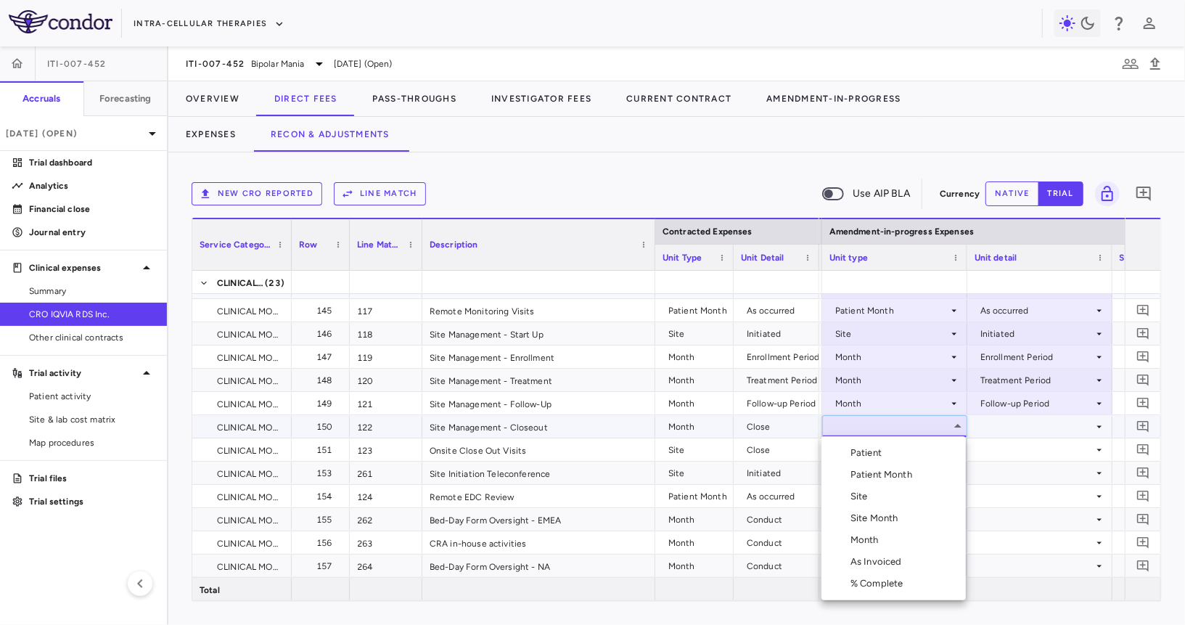
click at [903, 542] on li "Month" at bounding box center [893, 540] width 144 height 22
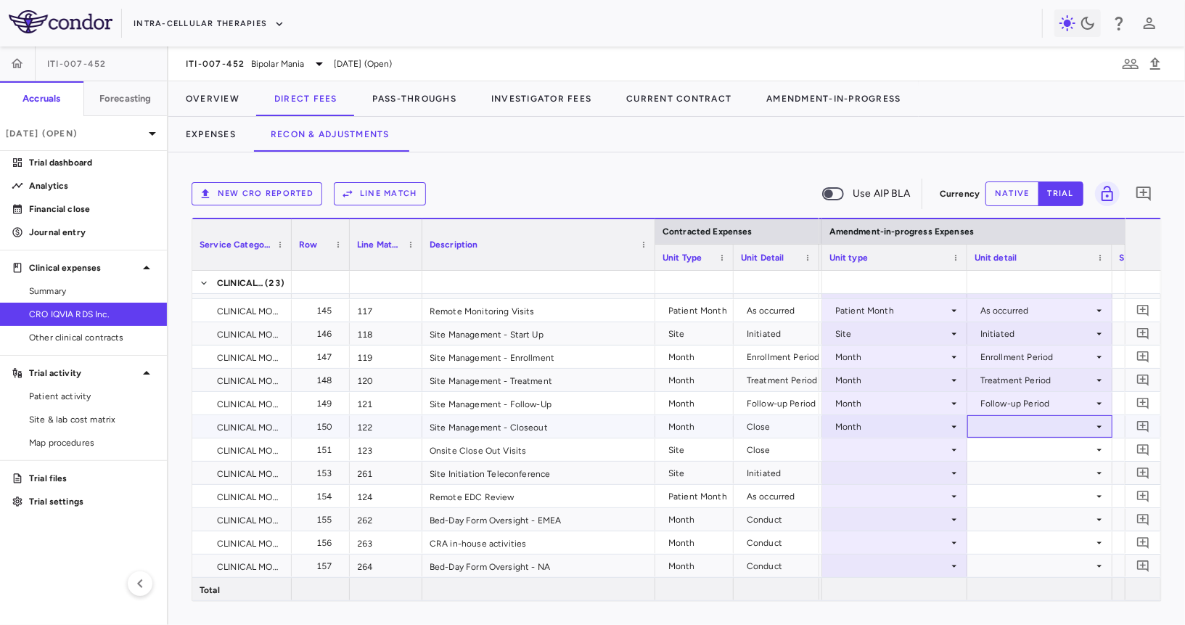
click at [991, 431] on div at bounding box center [1040, 426] width 131 height 21
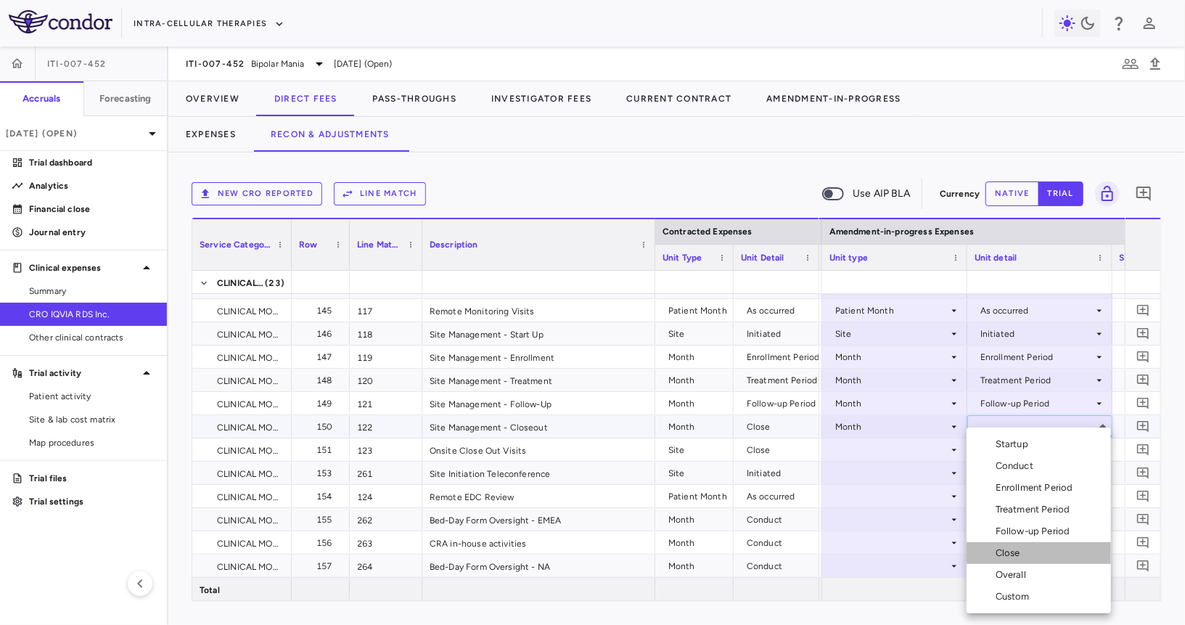
click at [1005, 560] on li "Close" at bounding box center [1039, 553] width 144 height 22
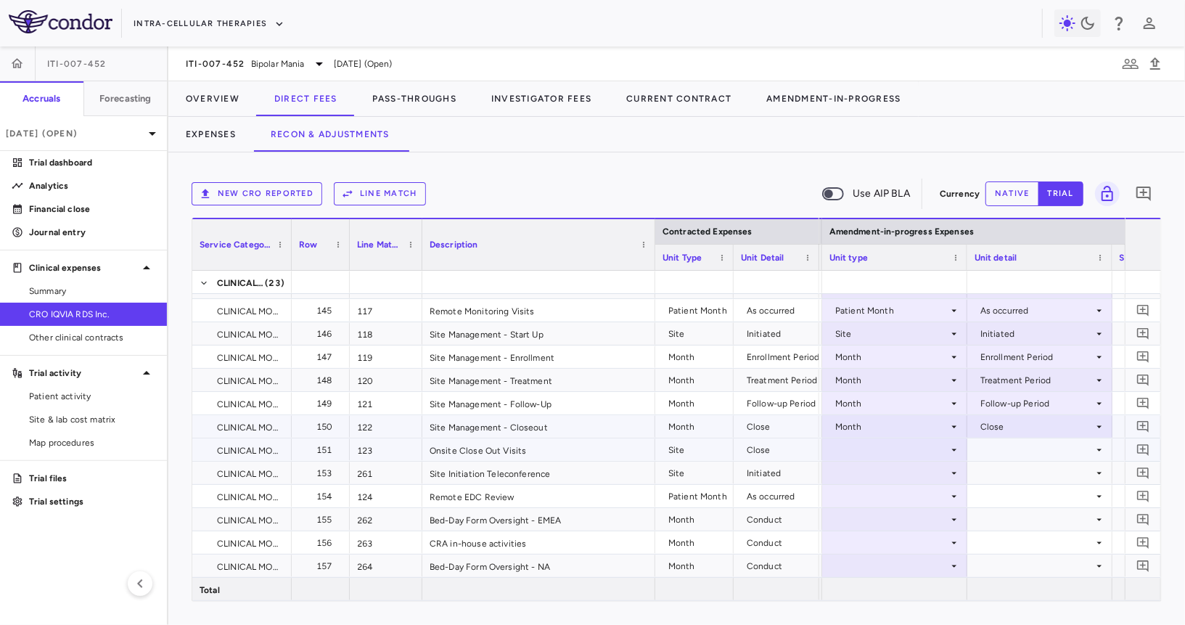
click at [885, 451] on div at bounding box center [894, 449] width 131 height 21
click at [877, 445] on div at bounding box center [894, 449] width 131 height 21
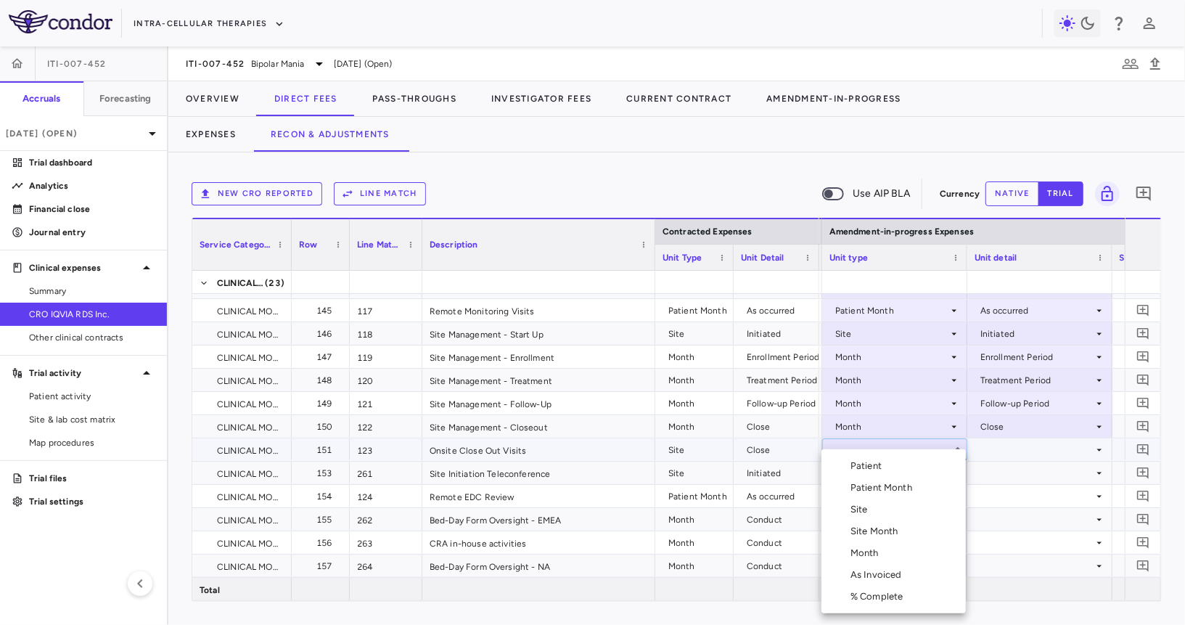
click at [866, 509] on div "Site" at bounding box center [861, 509] width 23 height 13
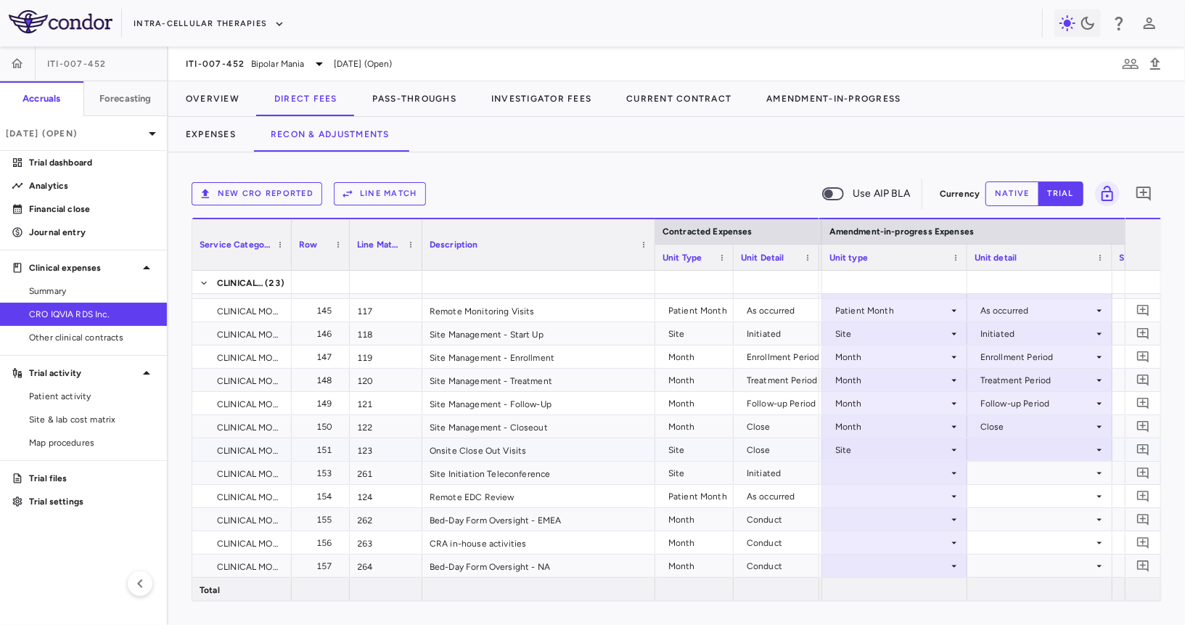
click at [1006, 451] on div at bounding box center [1040, 449] width 131 height 21
click at [1010, 525] on div "Close" at bounding box center [1011, 519] width 30 height 13
click at [893, 470] on div at bounding box center [894, 472] width 131 height 21
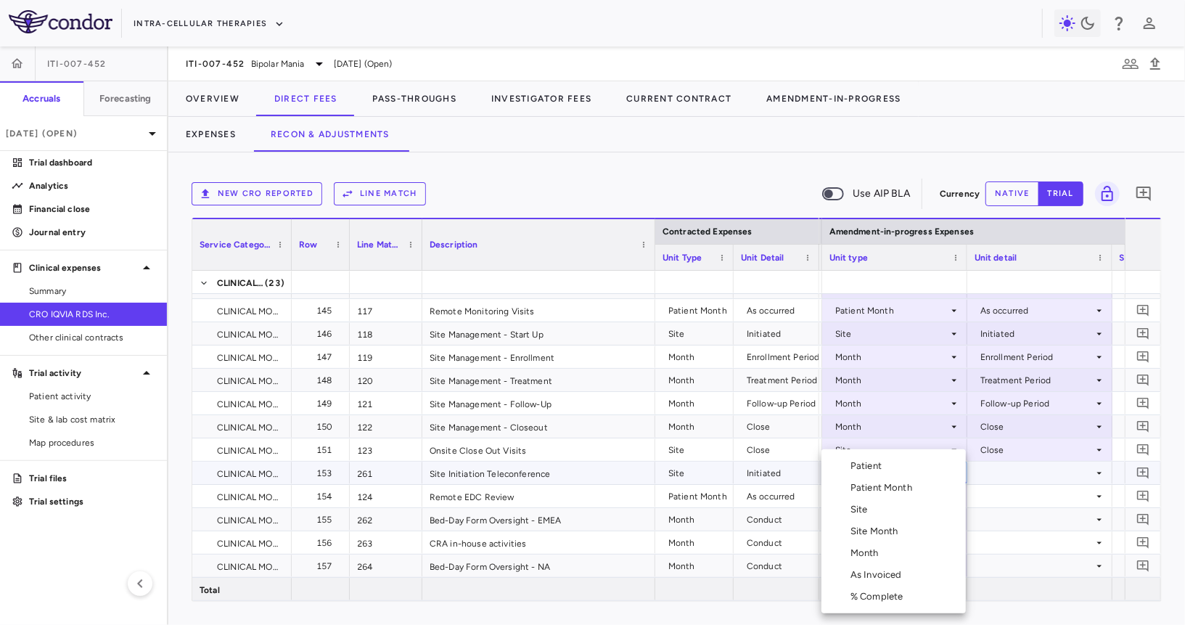
click at [873, 499] on li "Site" at bounding box center [893, 510] width 144 height 22
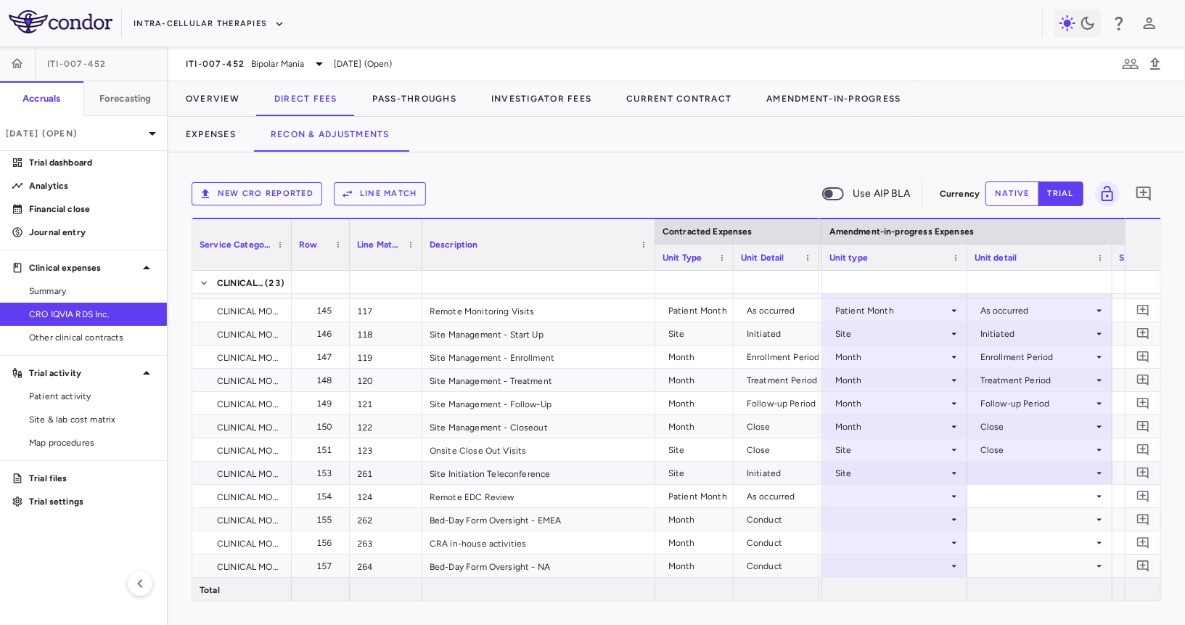
click at [1023, 463] on div at bounding box center [1040, 472] width 131 height 21
click at [1012, 521] on div "Initiated" at bounding box center [1017, 520] width 42 height 13
click at [907, 495] on div at bounding box center [894, 495] width 131 height 21
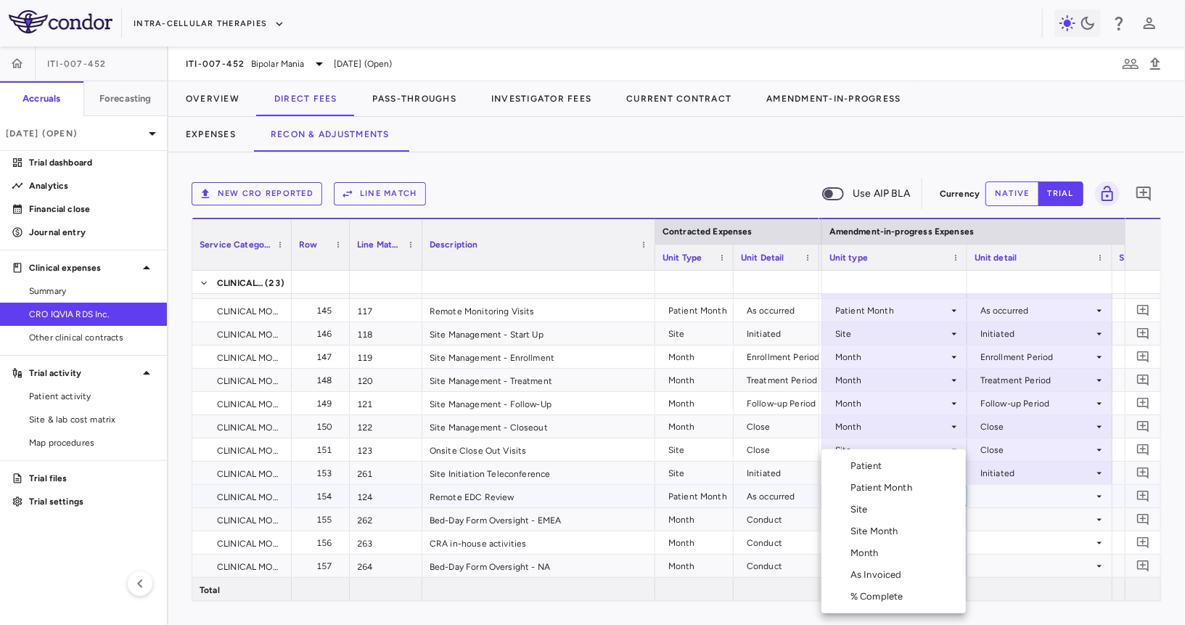
click at [907, 493] on div "Patient Month" at bounding box center [883, 487] width 67 height 13
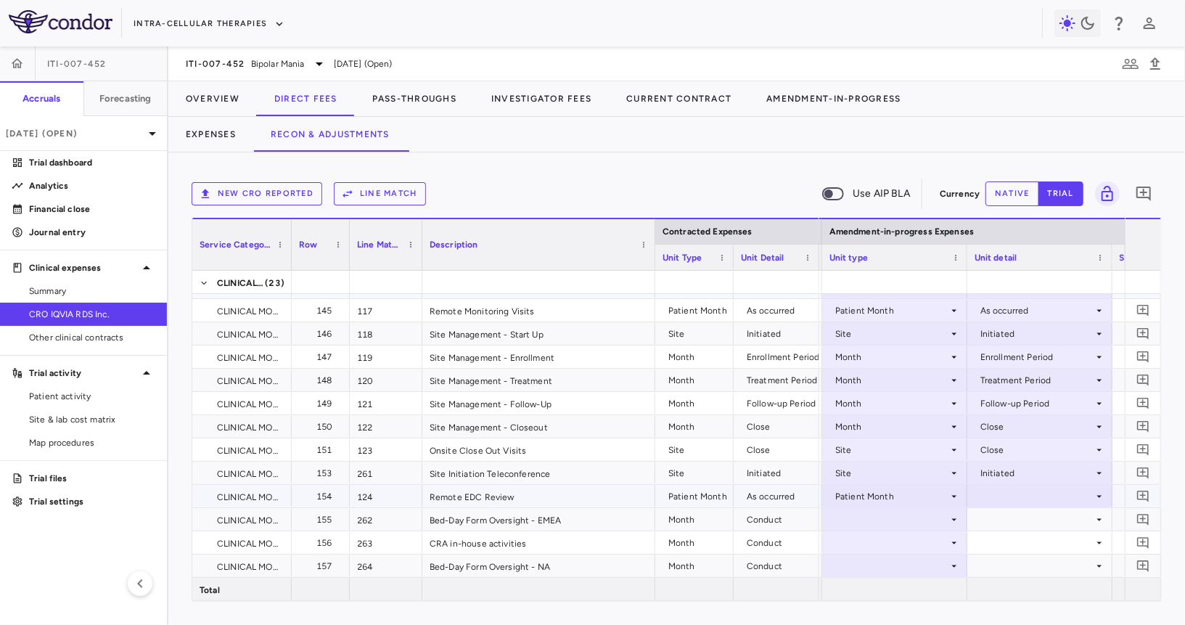
click at [996, 496] on div at bounding box center [1040, 495] width 131 height 21
click at [1010, 523] on div "As occurred" at bounding box center [1025, 522] width 58 height 13
click at [911, 517] on div at bounding box center [894, 519] width 131 height 21
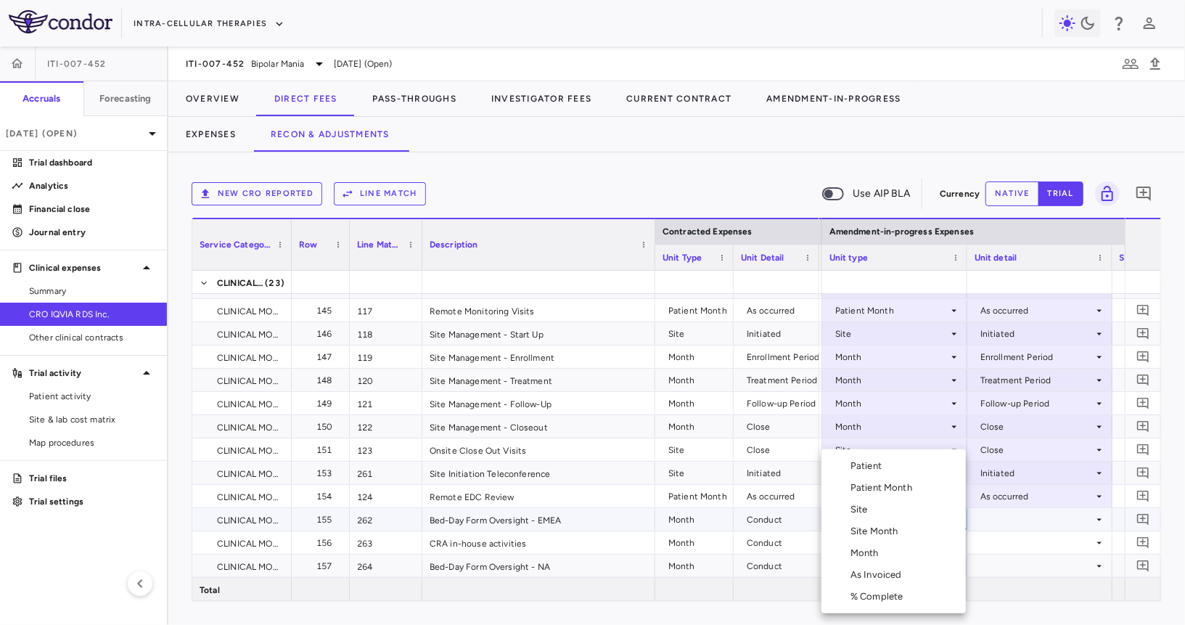
click at [895, 549] on li "Month" at bounding box center [893, 553] width 144 height 22
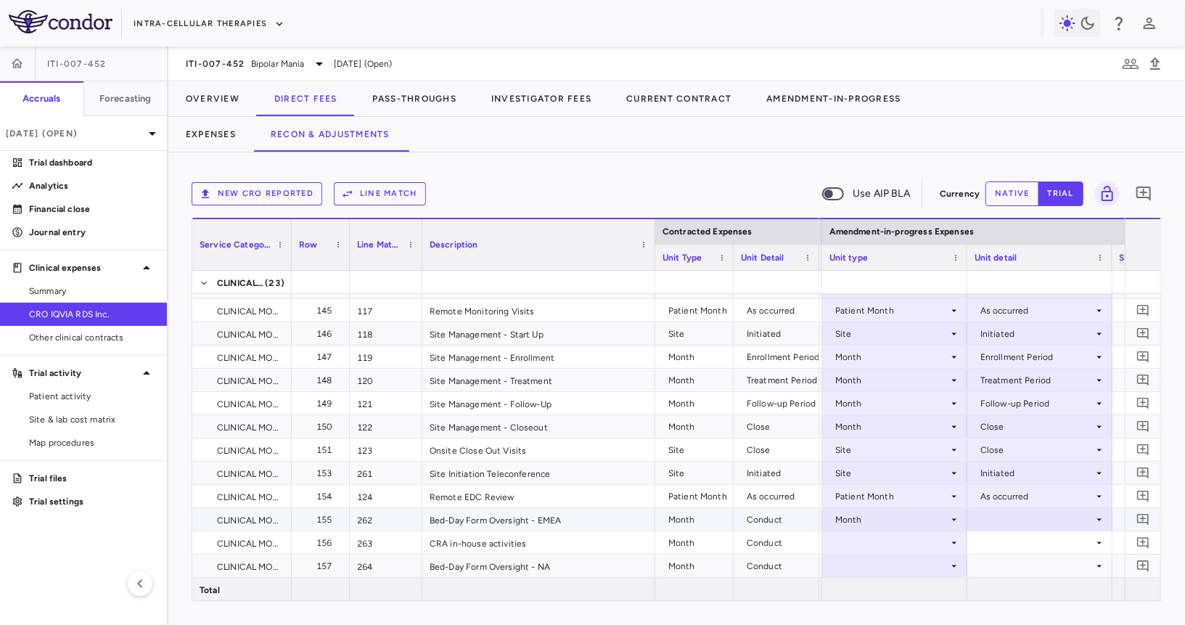
click at [998, 520] on div at bounding box center [1040, 519] width 131 height 21
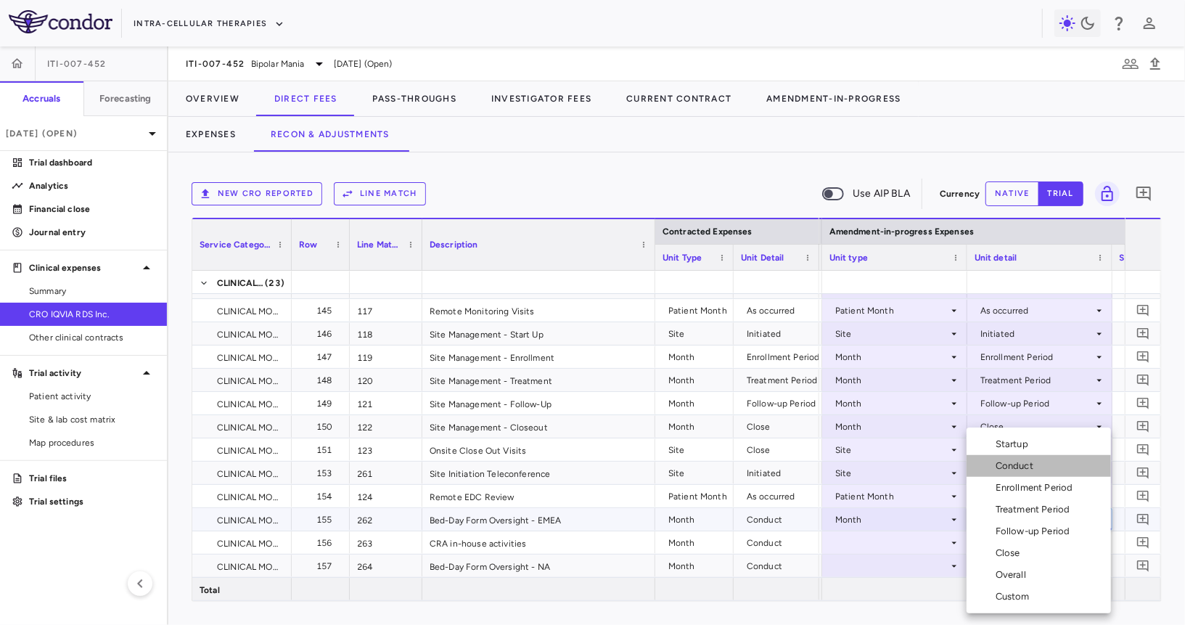
click at [1010, 473] on li "Conduct" at bounding box center [1039, 466] width 144 height 22
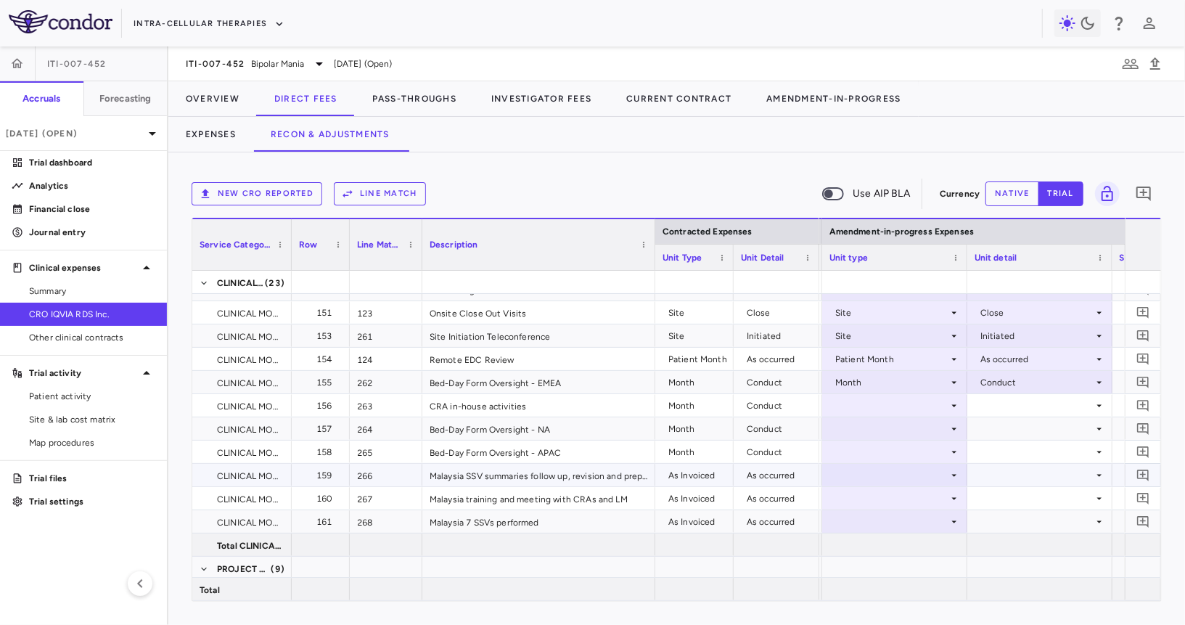
scroll to position [3331, 0]
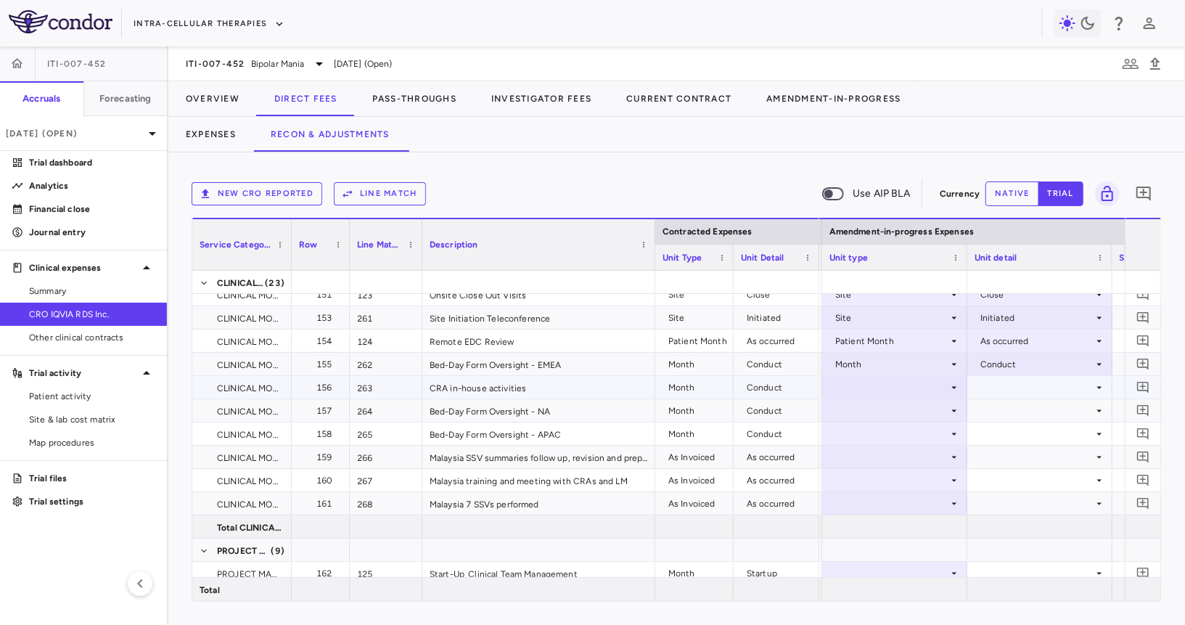
click at [889, 391] on div at bounding box center [894, 387] width 131 height 21
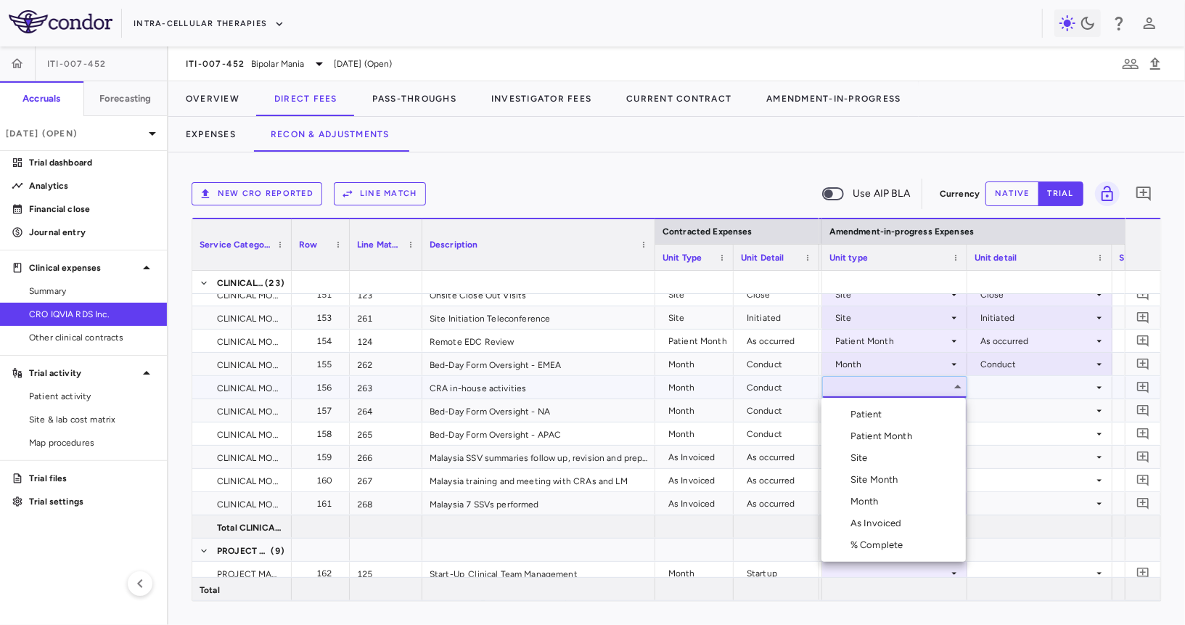
click at [880, 499] on div "Month" at bounding box center [867, 501] width 34 height 13
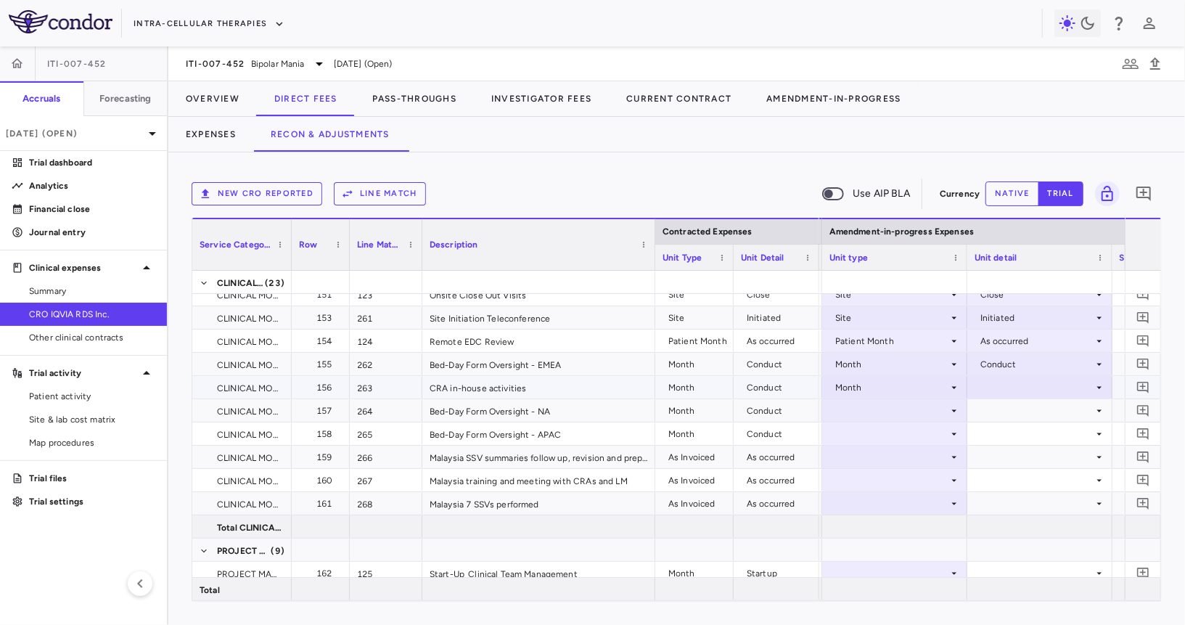
click at [1012, 387] on div at bounding box center [1040, 387] width 131 height 21
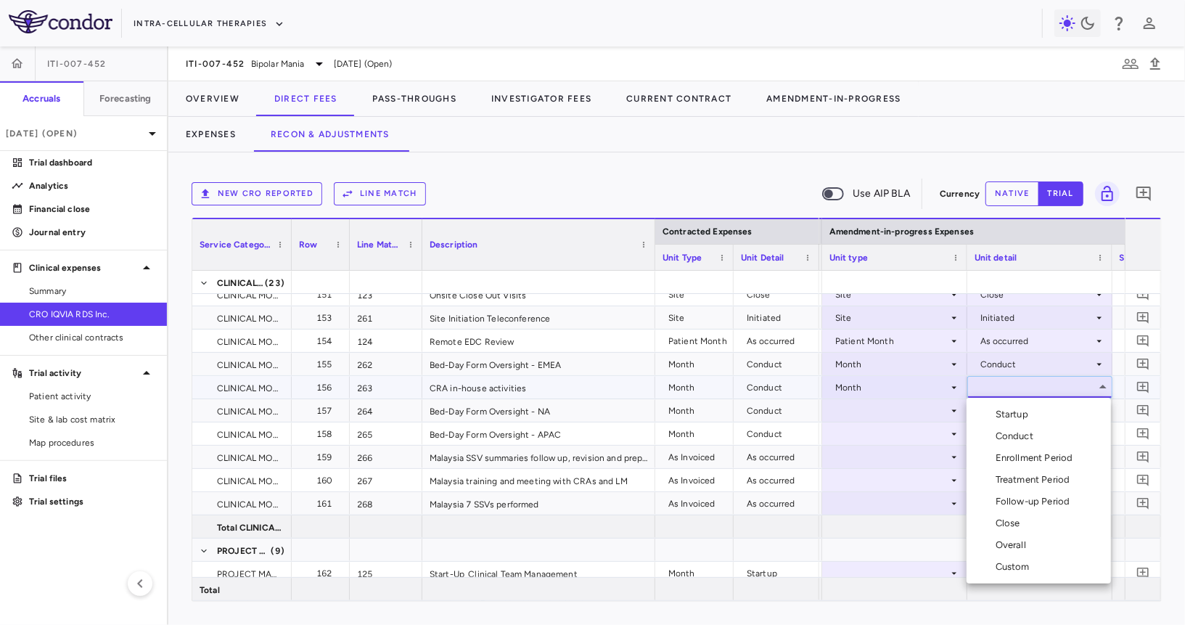
drag, startPoint x: 1003, startPoint y: 424, endPoint x: 1004, endPoint y: 438, distance: 13.8
click at [1004, 438] on ul "Select Startup Conduct Enrollment Period Treatment Period Follow-up Period Clos…" at bounding box center [1039, 491] width 144 height 186
click at [1004, 438] on div "Conduct" at bounding box center [1018, 436] width 44 height 13
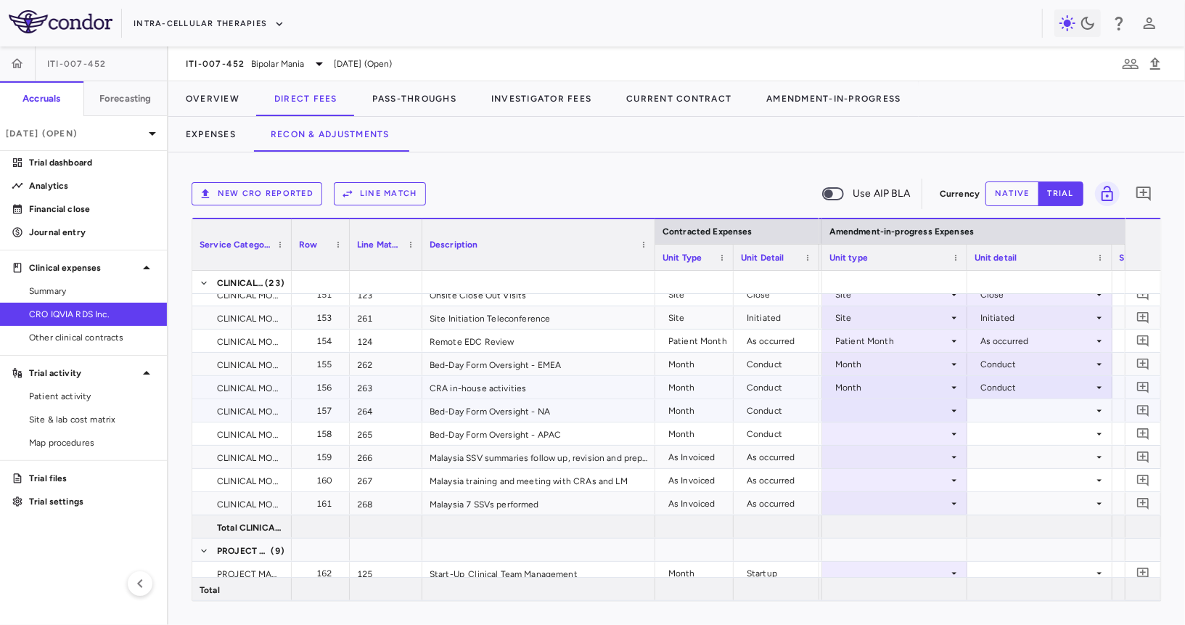
click at [924, 414] on div at bounding box center [894, 410] width 131 height 21
click at [909, 417] on div at bounding box center [894, 410] width 131 height 21
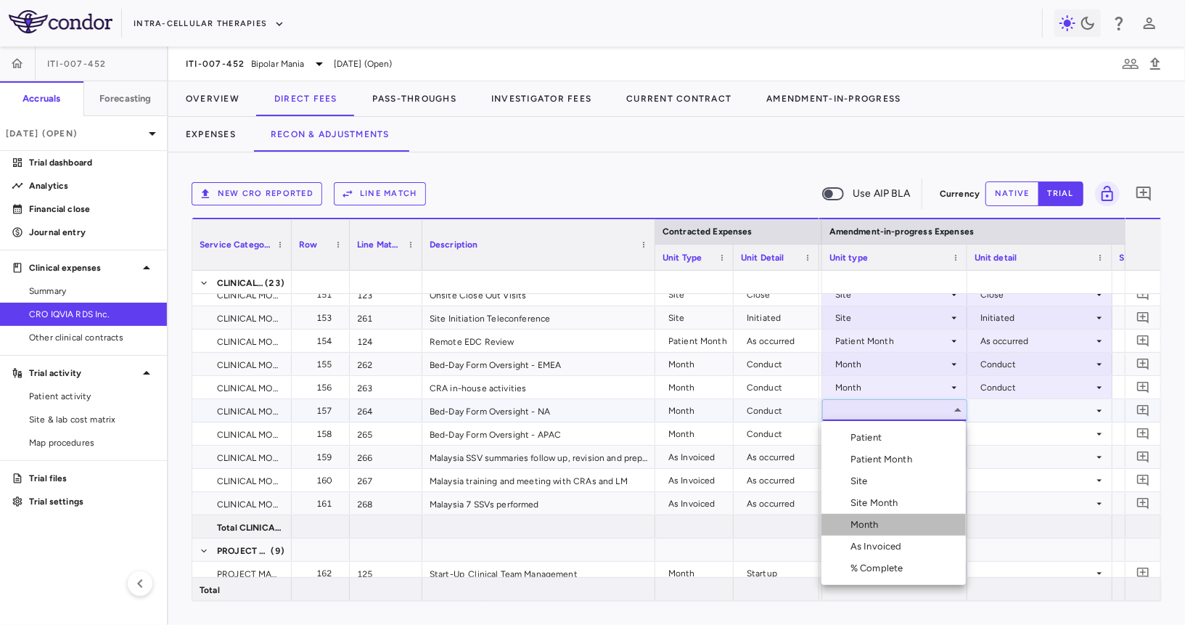
click at [889, 524] on li "Month" at bounding box center [893, 525] width 144 height 22
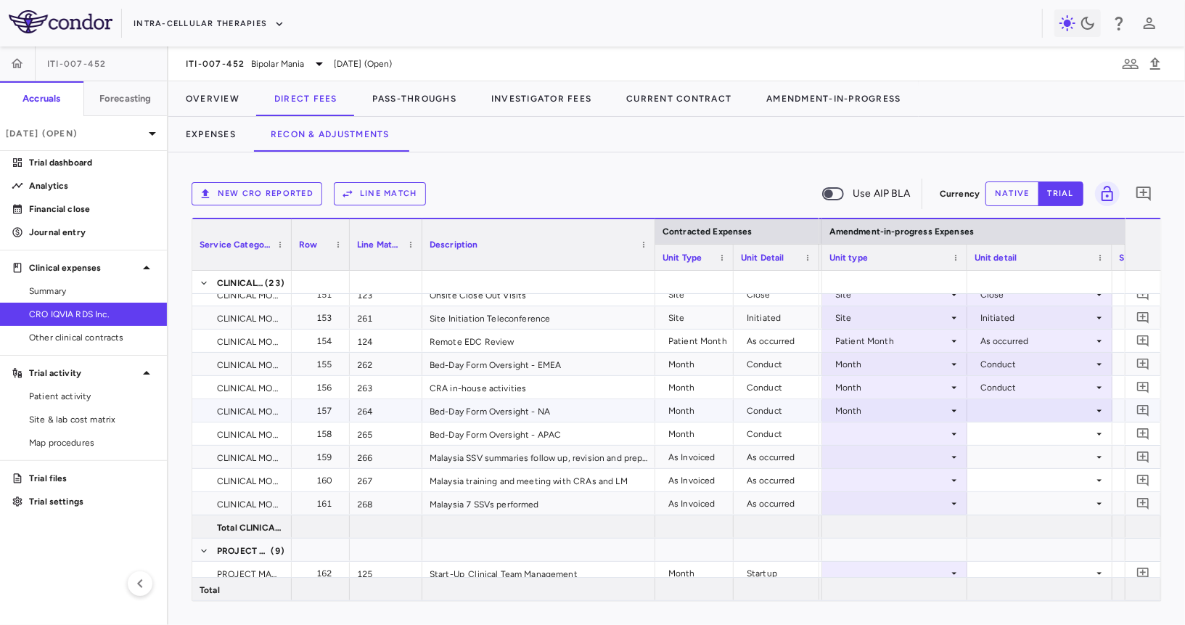
click at [1006, 413] on div at bounding box center [1040, 410] width 131 height 21
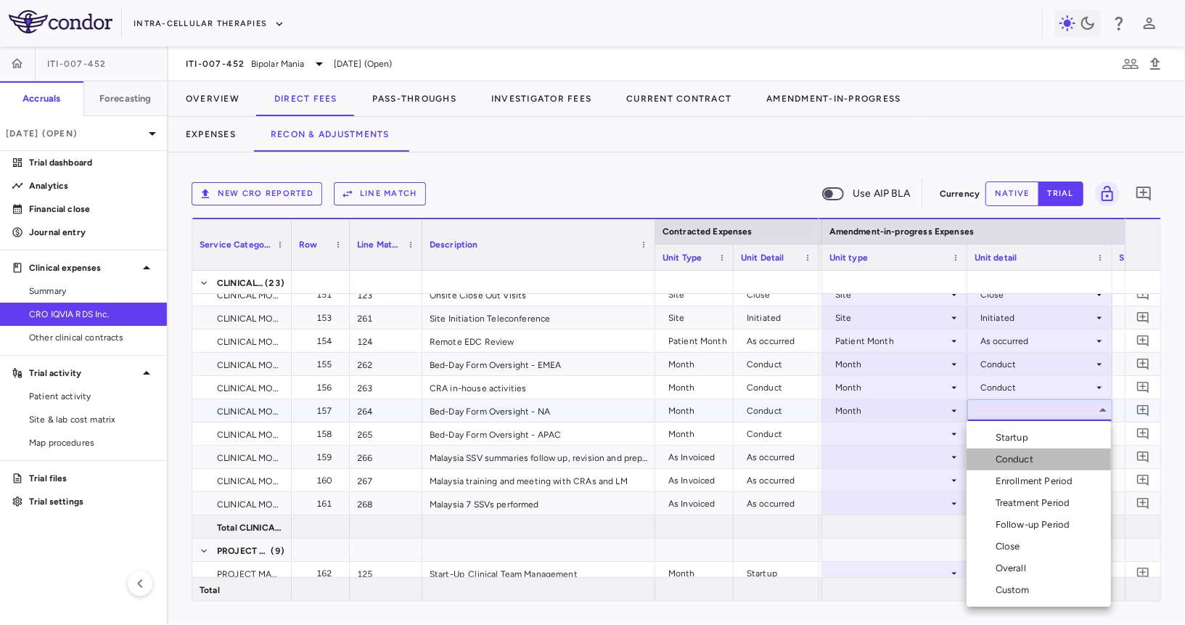
click at [1008, 449] on li "Conduct" at bounding box center [1039, 459] width 144 height 22
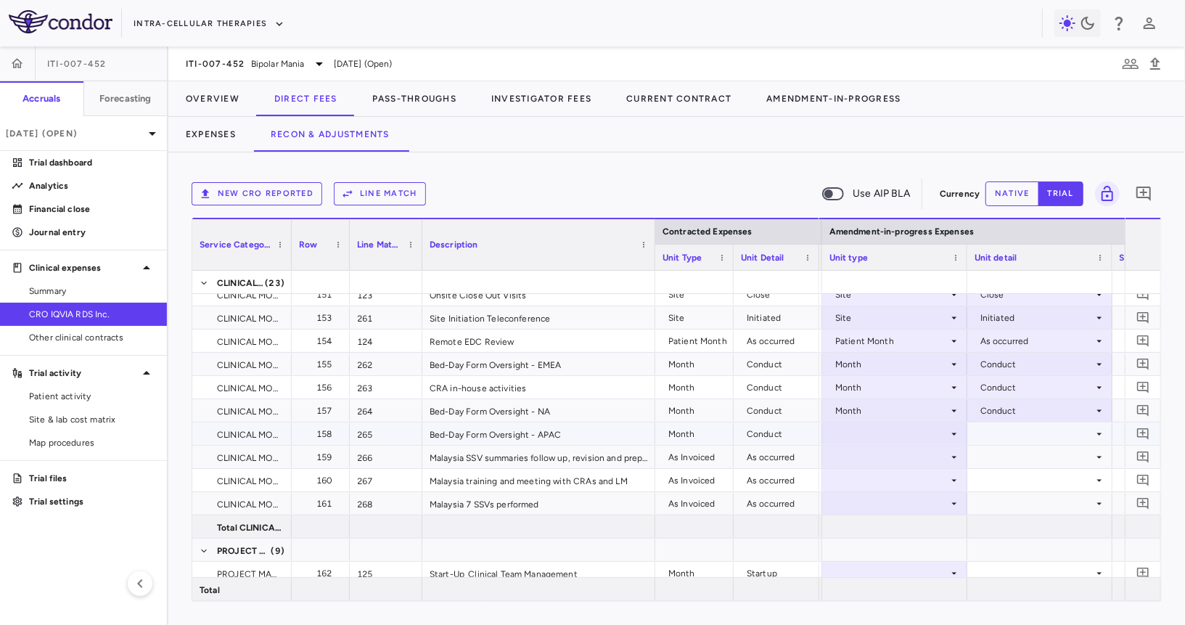
click at [914, 430] on div at bounding box center [894, 433] width 131 height 21
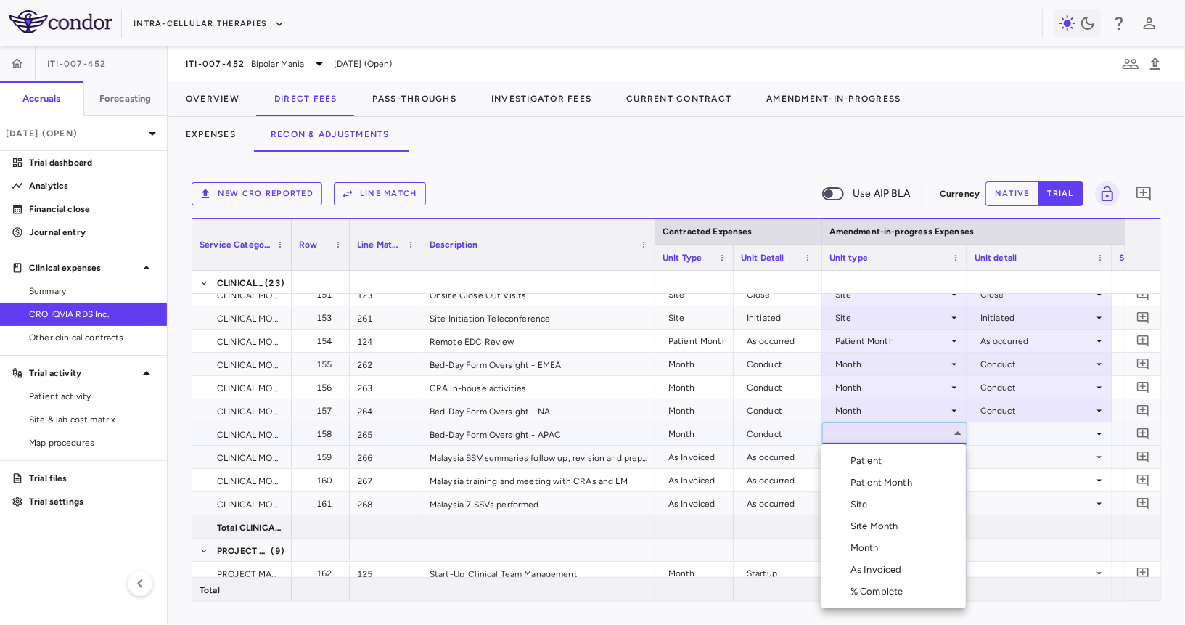
click at [877, 551] on div "Month" at bounding box center [867, 547] width 34 height 13
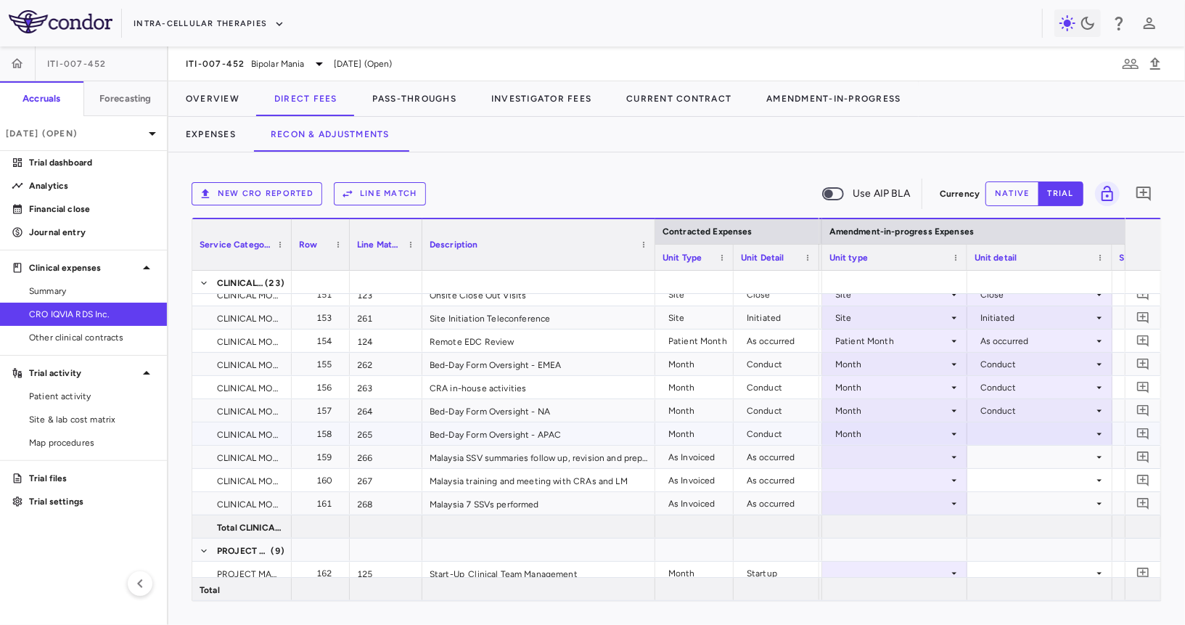
click at [1025, 429] on div at bounding box center [1040, 433] width 131 height 21
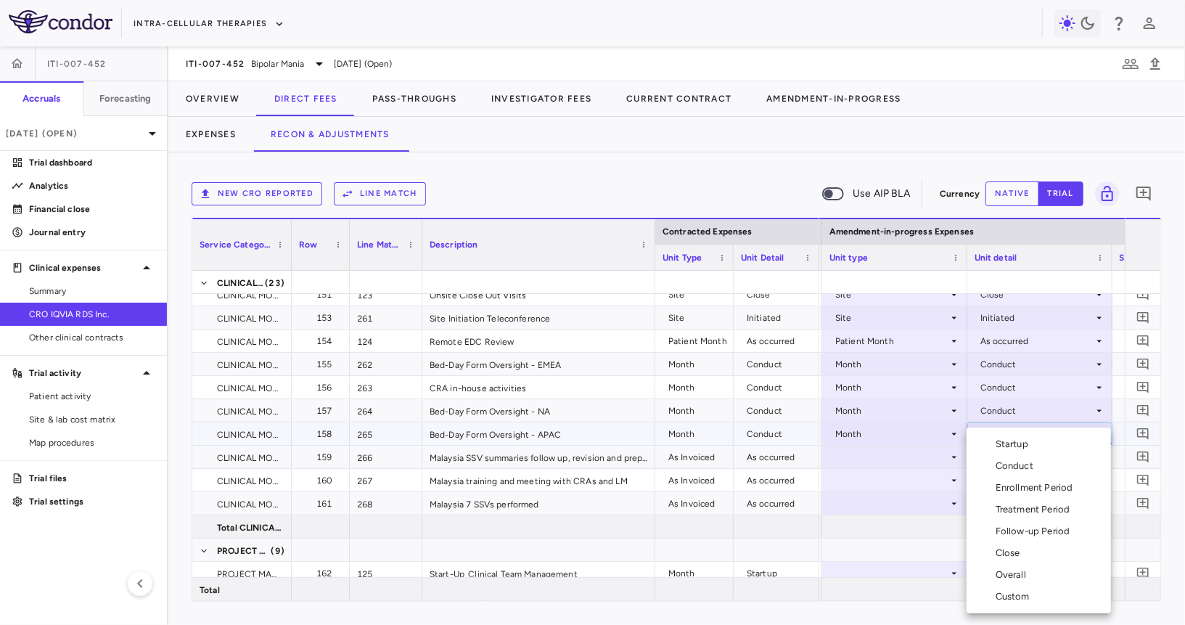
click at [1014, 465] on div "Conduct" at bounding box center [1018, 465] width 44 height 13
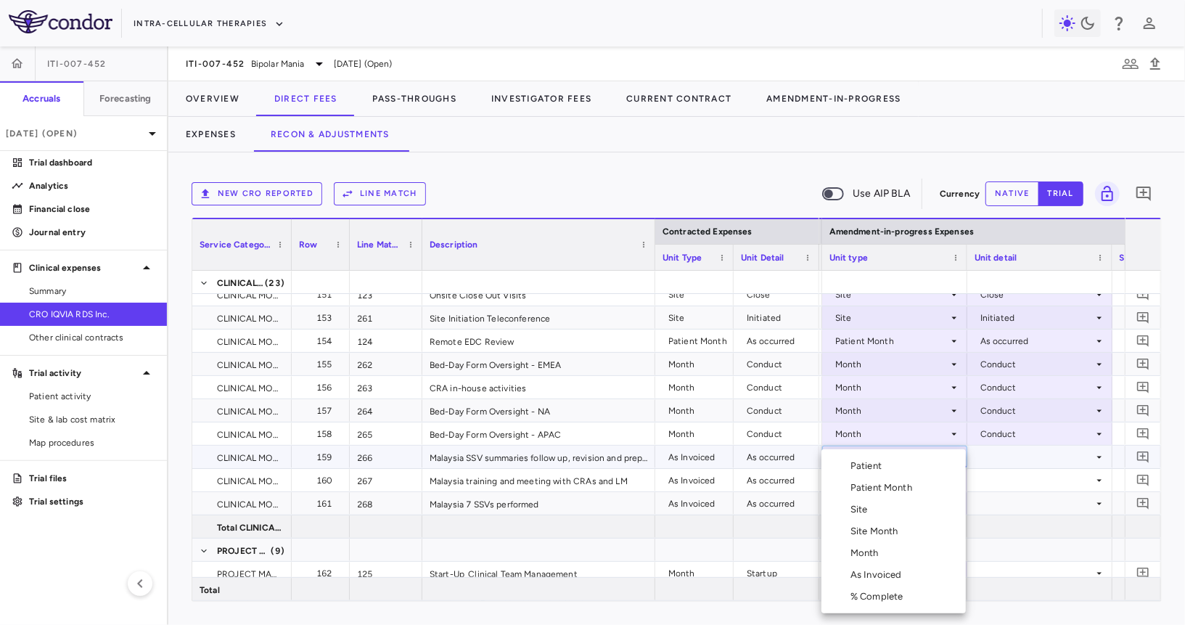
click at [908, 573] on li "As Invoiced" at bounding box center [893, 575] width 144 height 22
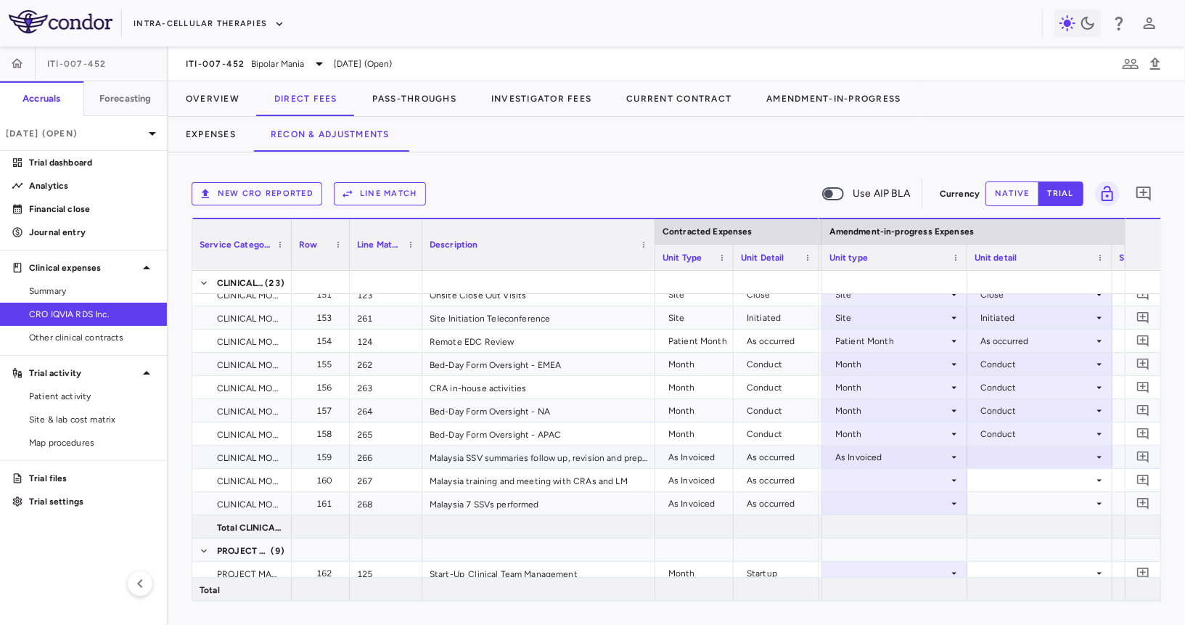
click at [996, 458] on div at bounding box center [1040, 456] width 131 height 21
click at [996, 478] on div "As occurred" at bounding box center [1025, 483] width 58 height 13
click at [898, 488] on div at bounding box center [894, 479] width 131 height 21
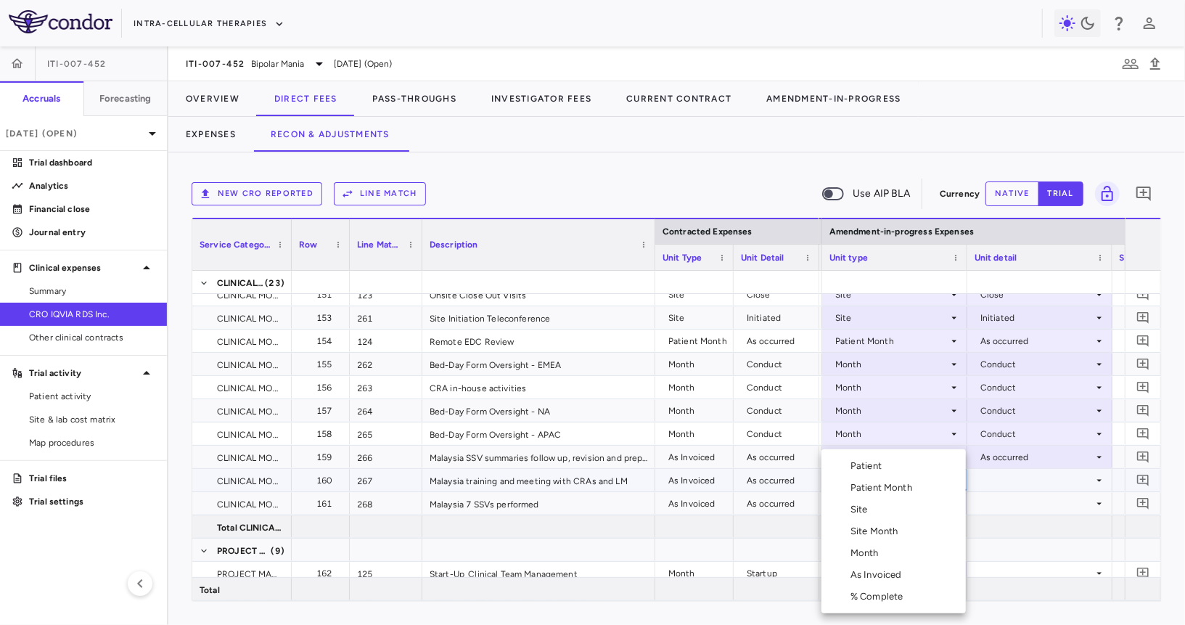
click at [887, 574] on div "As Invoiced" at bounding box center [878, 574] width 57 height 13
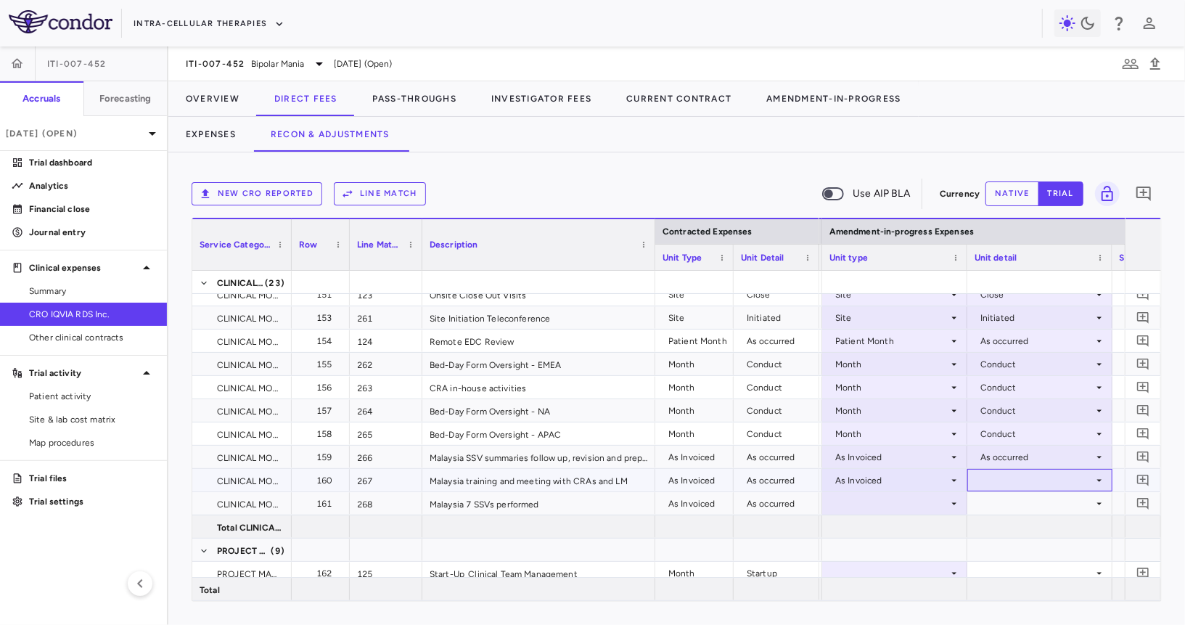
click at [1022, 475] on div at bounding box center [1040, 479] width 131 height 21
click at [1014, 499] on li "As occurred" at bounding box center [1039, 507] width 144 height 22
click at [906, 504] on div at bounding box center [894, 503] width 131 height 21
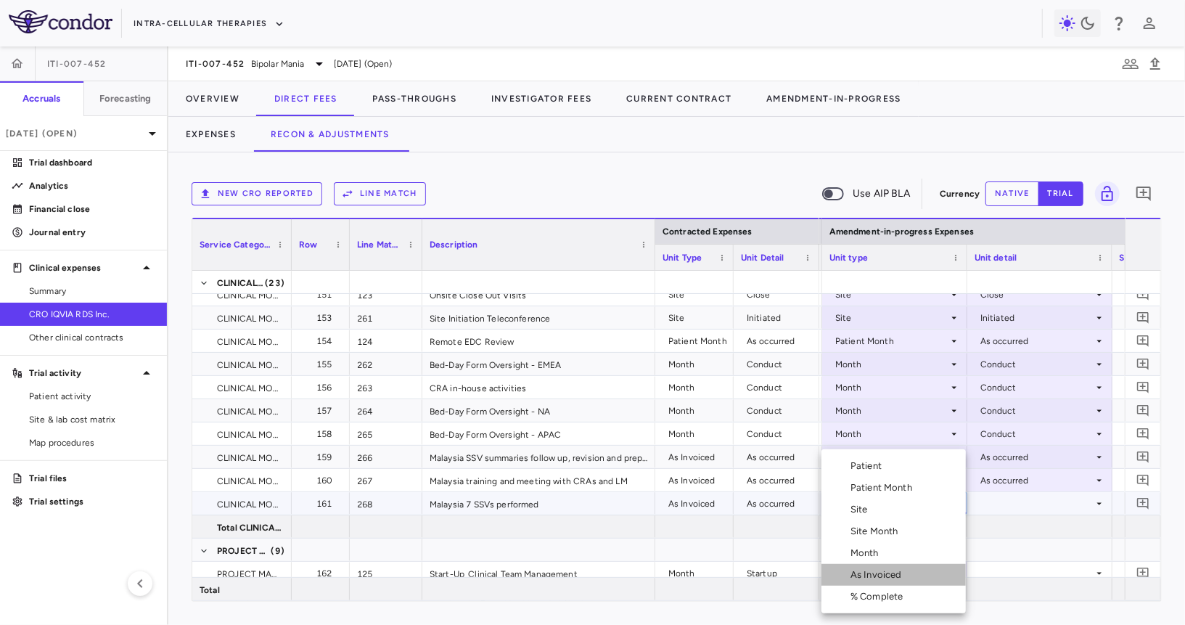
click at [890, 574] on div "As Invoiced" at bounding box center [878, 574] width 57 height 13
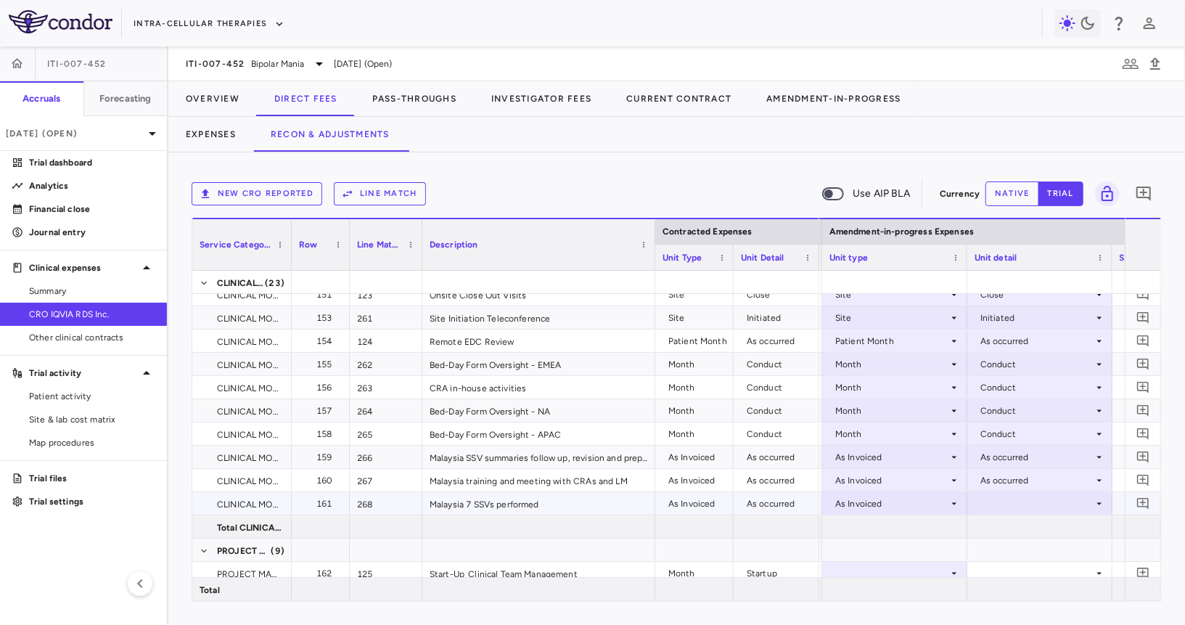
click at [1006, 510] on div at bounding box center [1040, 503] width 131 height 21
click at [1006, 526] on div "As occurred" at bounding box center [1025, 530] width 58 height 13
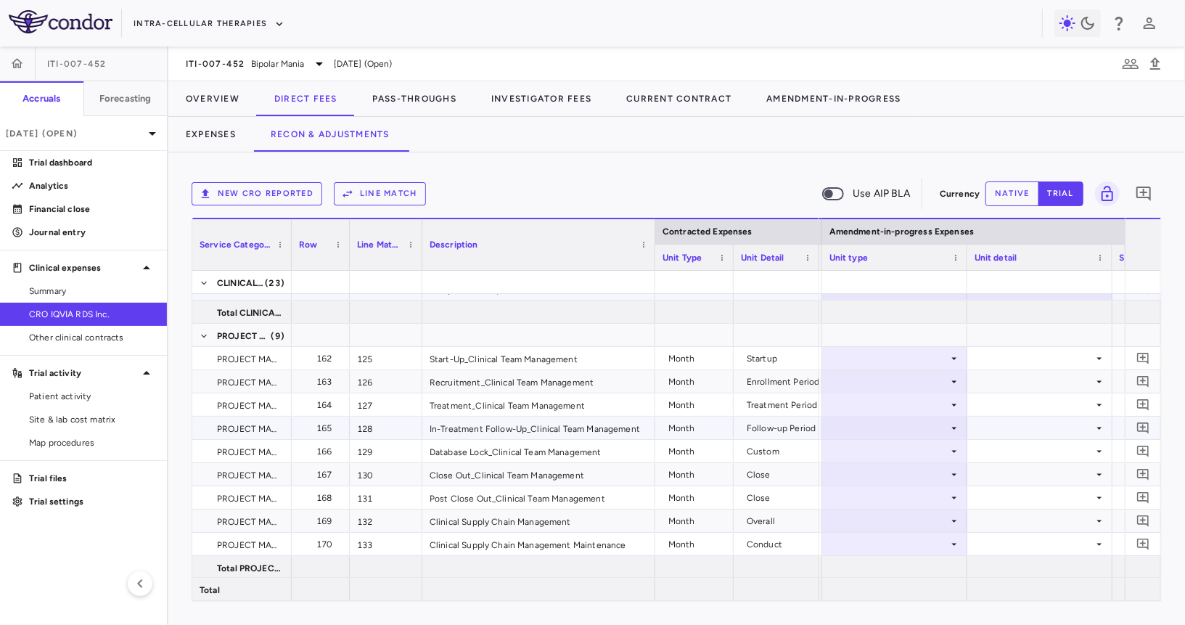
scroll to position [3574, 0]
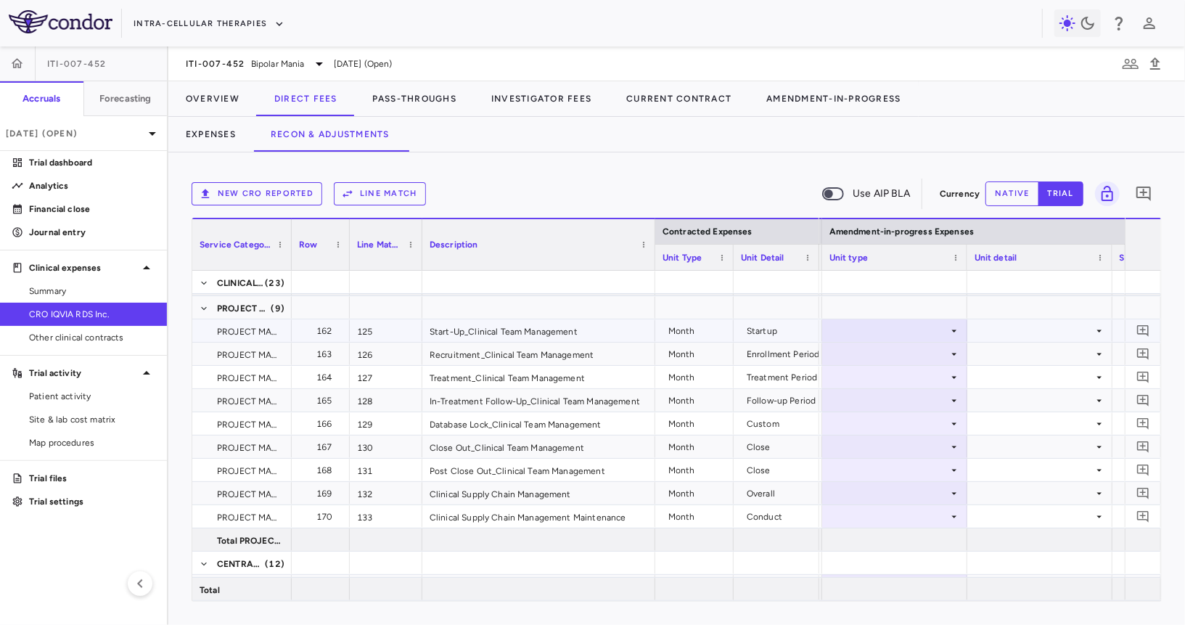
click at [906, 325] on div at bounding box center [894, 330] width 131 height 21
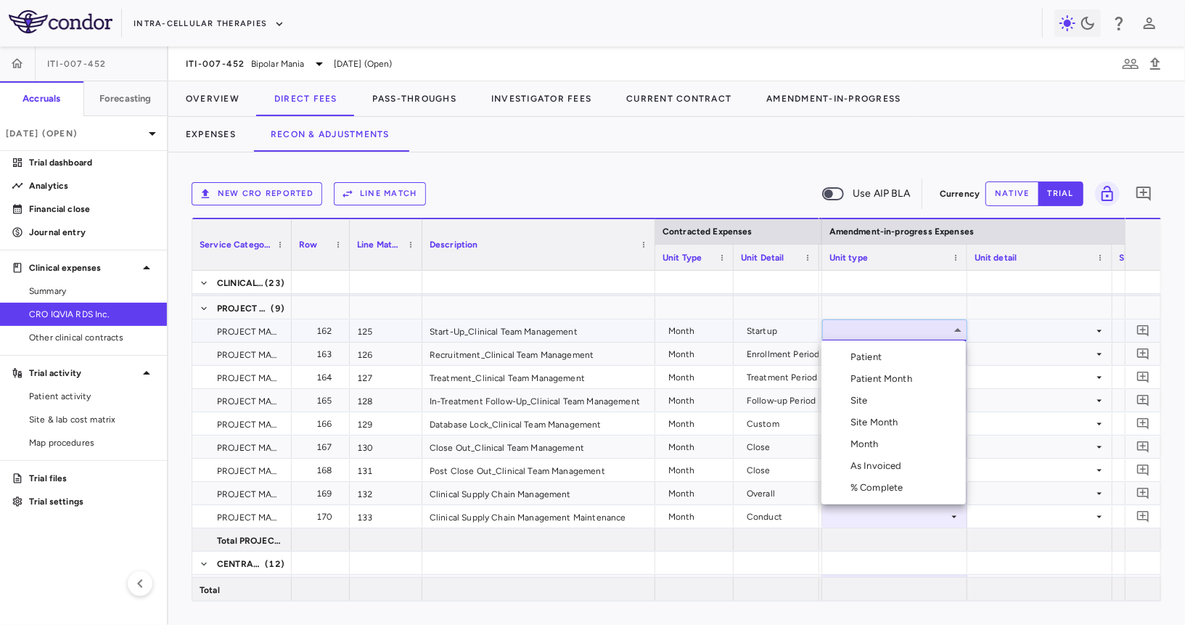
click at [890, 438] on li "Month" at bounding box center [893, 444] width 144 height 22
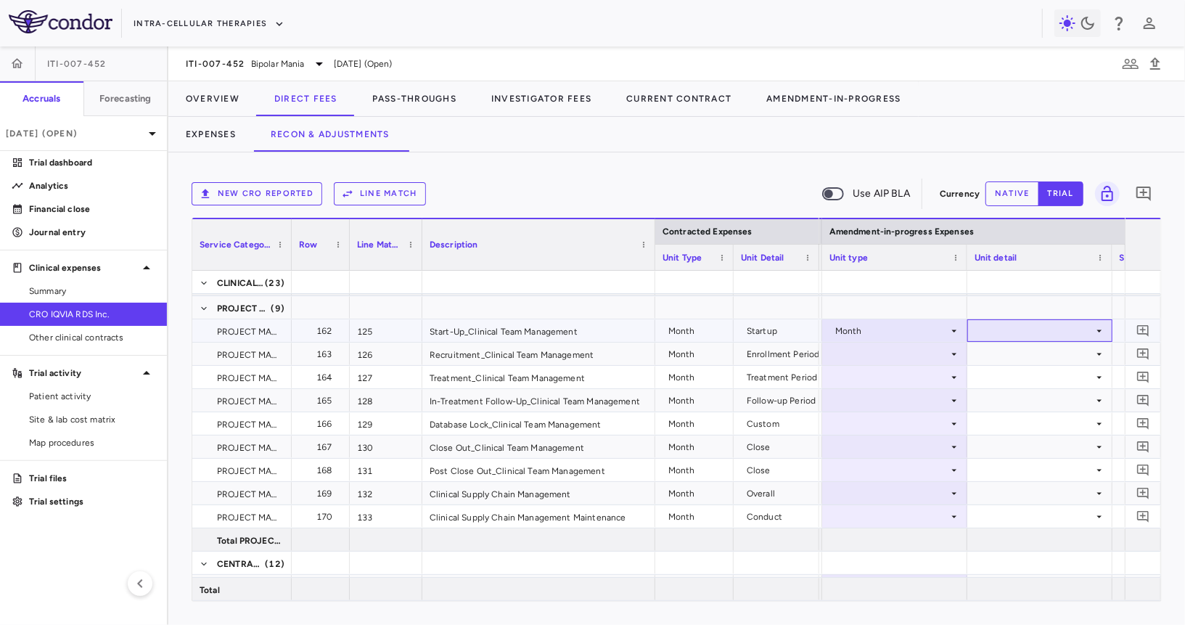
click at [991, 325] on div at bounding box center [1040, 330] width 131 height 21
click at [991, 352] on div "Startup" at bounding box center [1000, 356] width 67 height 13
click at [915, 359] on div at bounding box center [894, 353] width 131 height 21
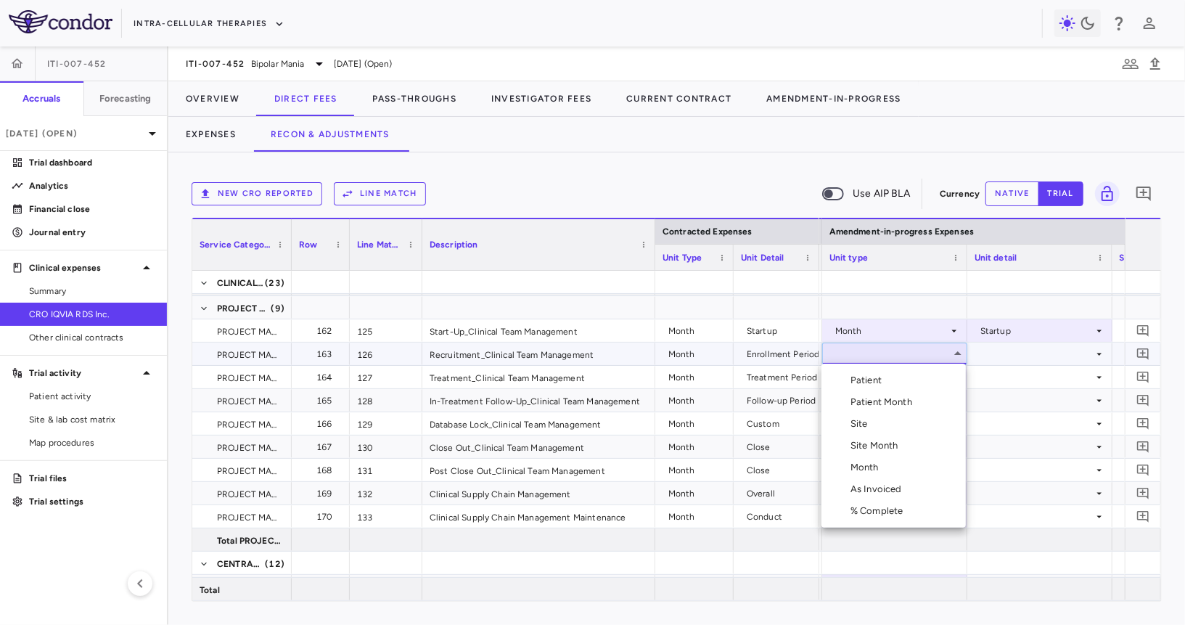
drag, startPoint x: 865, startPoint y: 482, endPoint x: 873, endPoint y: 461, distance: 22.5
click at [873, 461] on ul "Select Patient Patient Month Site Site Month Month As Invoiced % Complete" at bounding box center [893, 446] width 144 height 164
click at [873, 461] on div "Month" at bounding box center [867, 467] width 34 height 13
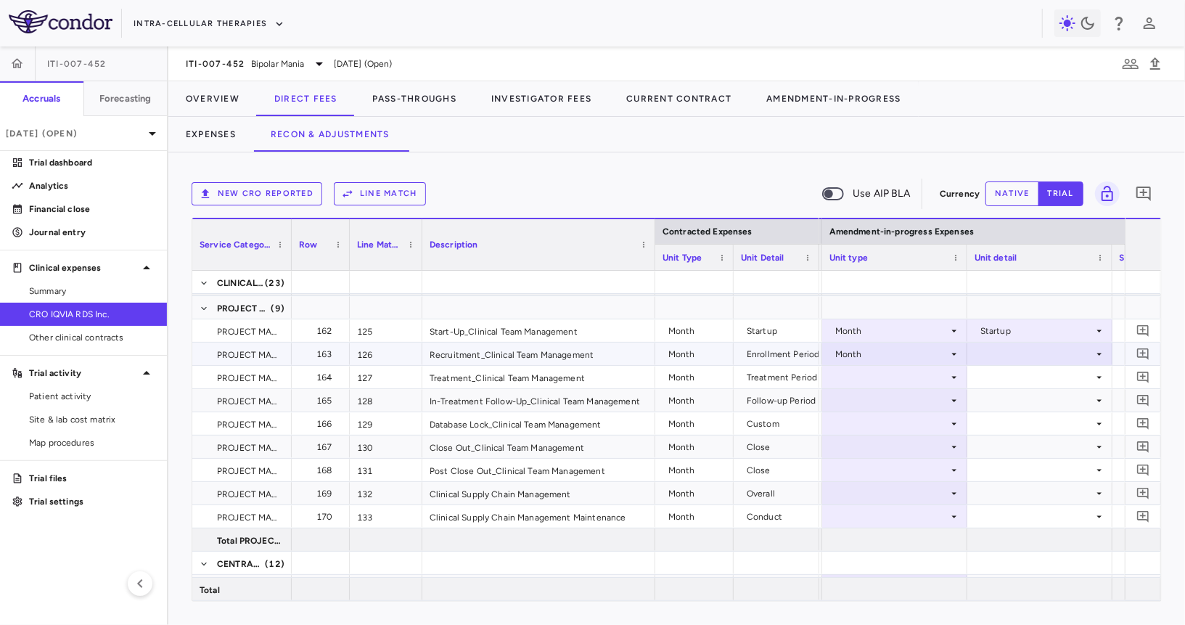
click at [990, 355] on div at bounding box center [1040, 353] width 131 height 21
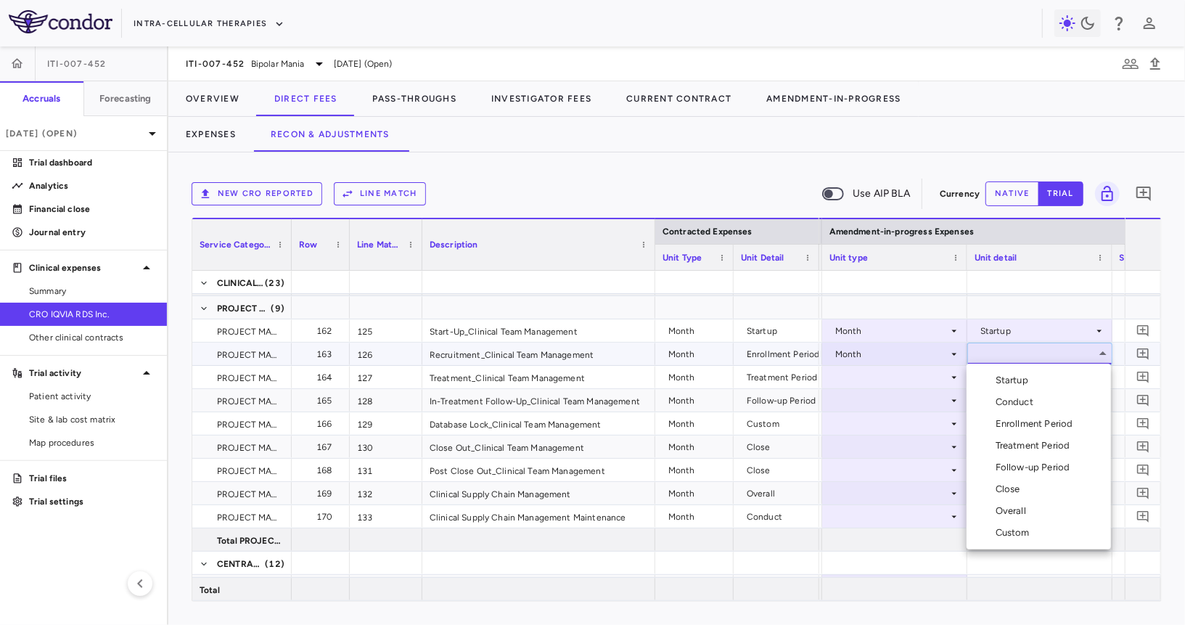
click at [1012, 426] on div "Enrollment Period" at bounding box center [1037, 423] width 83 height 13
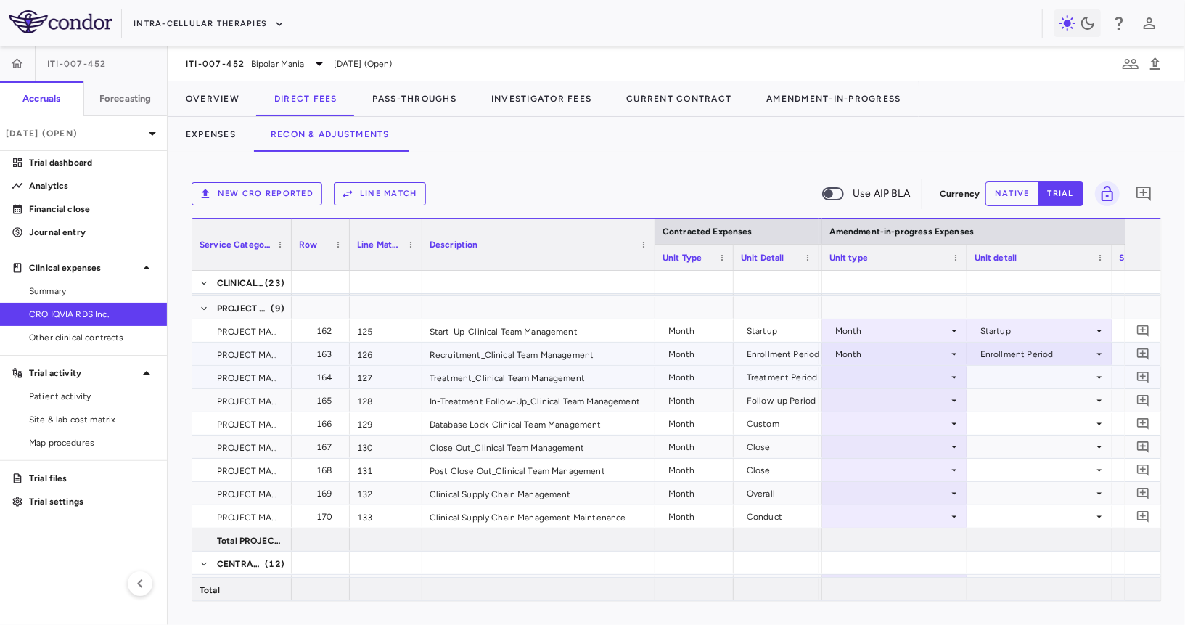
click at [890, 376] on div at bounding box center [894, 376] width 131 height 21
click at [891, 377] on div at bounding box center [894, 376] width 131 height 21
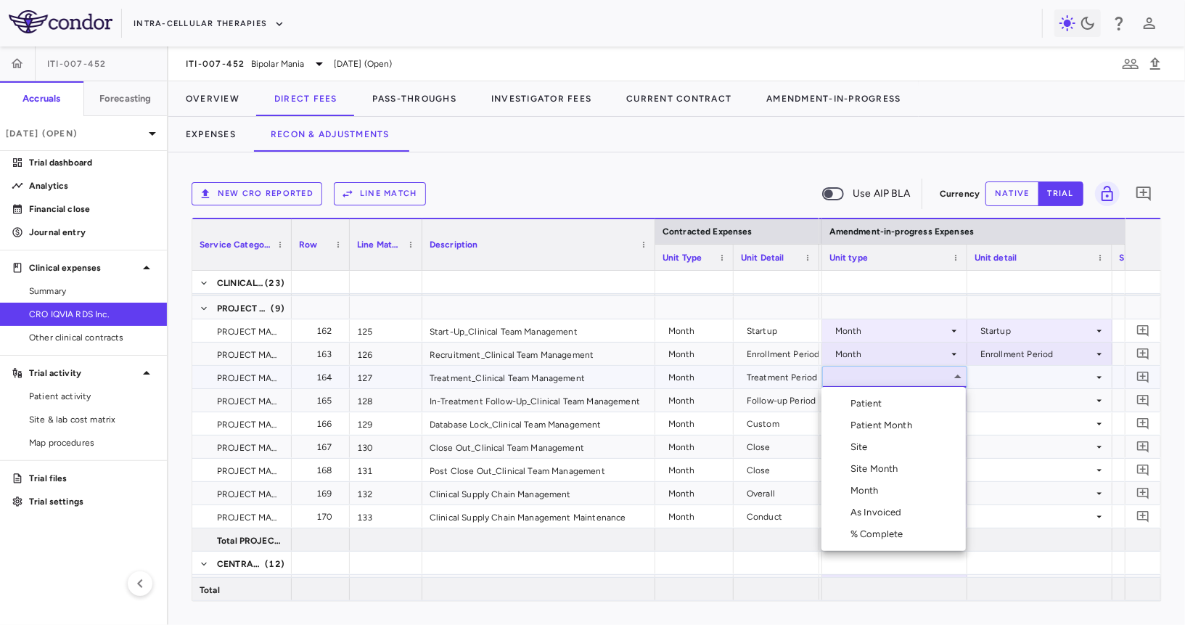
click at [887, 482] on li "Month" at bounding box center [893, 491] width 144 height 22
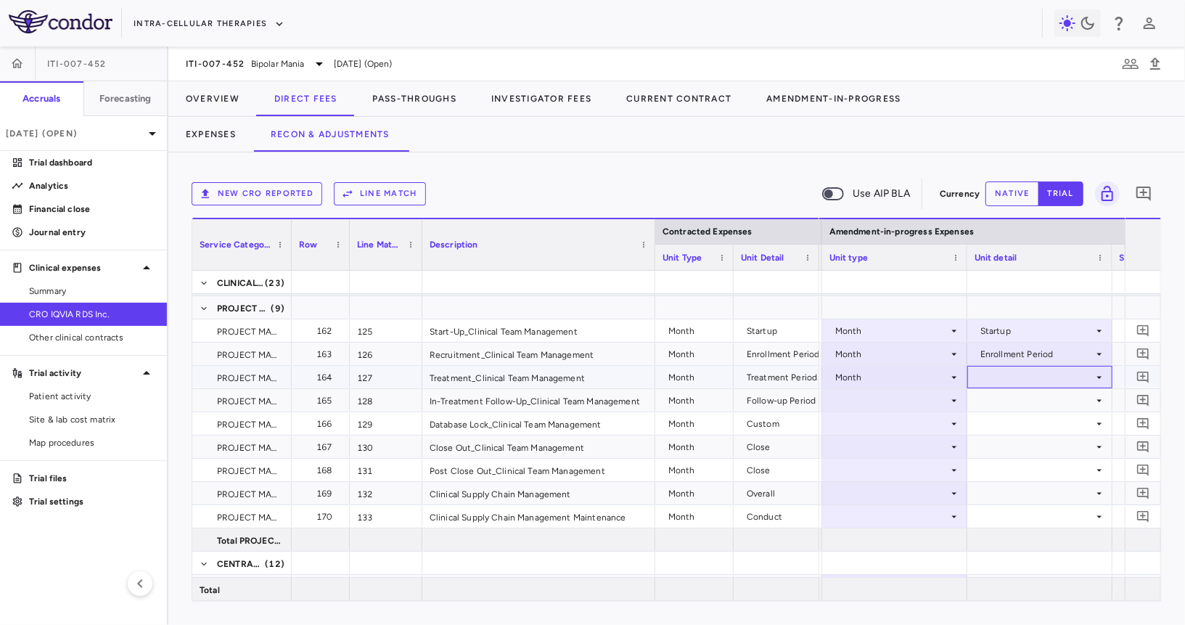
click at [1005, 373] on div at bounding box center [1040, 376] width 131 height 21
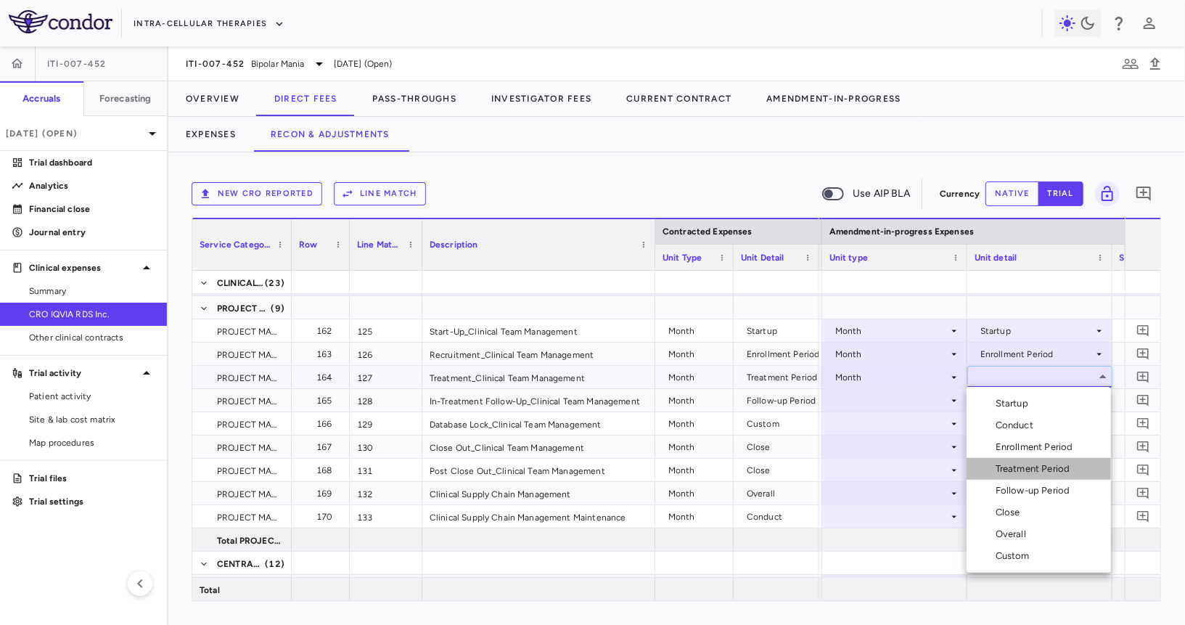
click at [1020, 470] on div "Treatment Period" at bounding box center [1036, 468] width 80 height 13
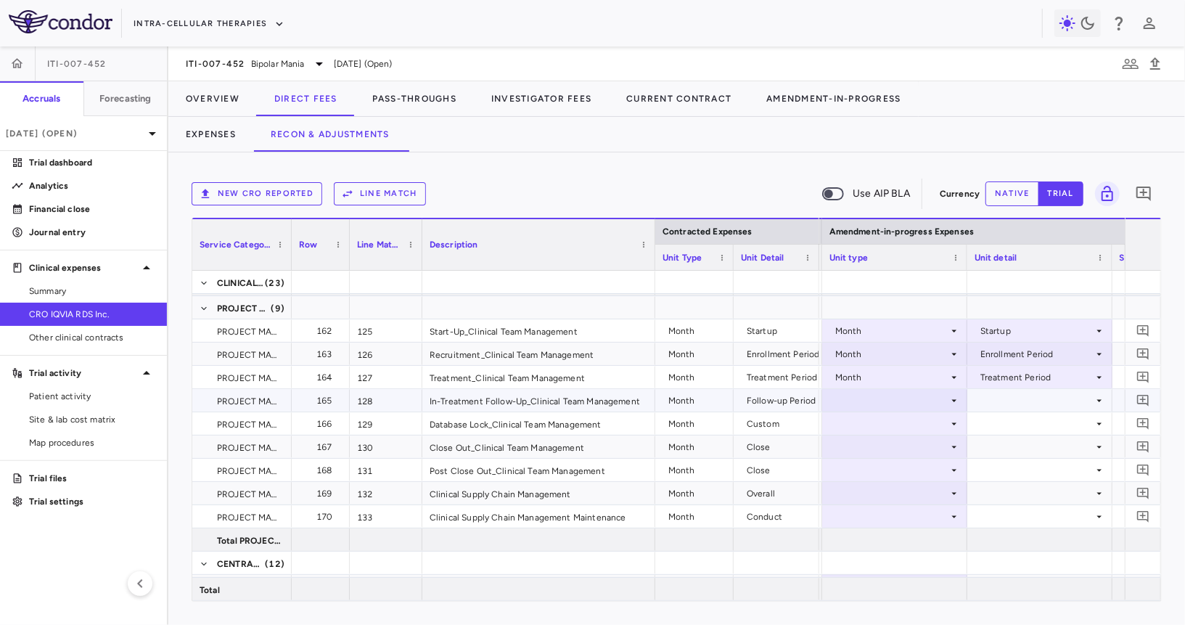
click at [886, 394] on div at bounding box center [894, 400] width 131 height 21
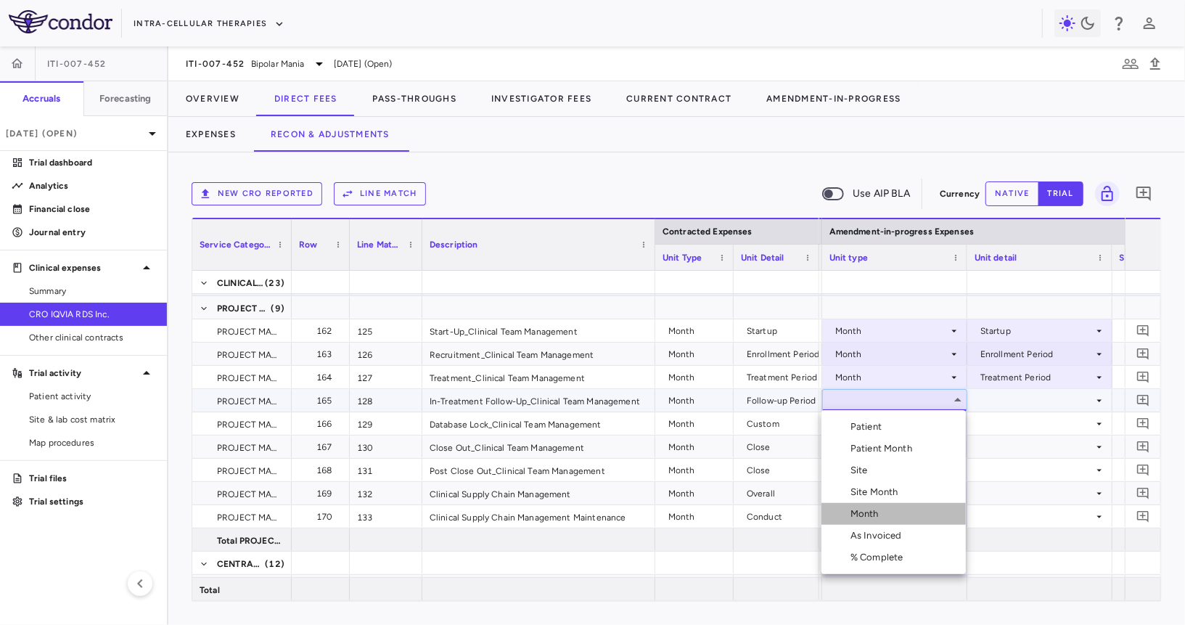
click at [867, 510] on div "Month" at bounding box center [867, 513] width 34 height 13
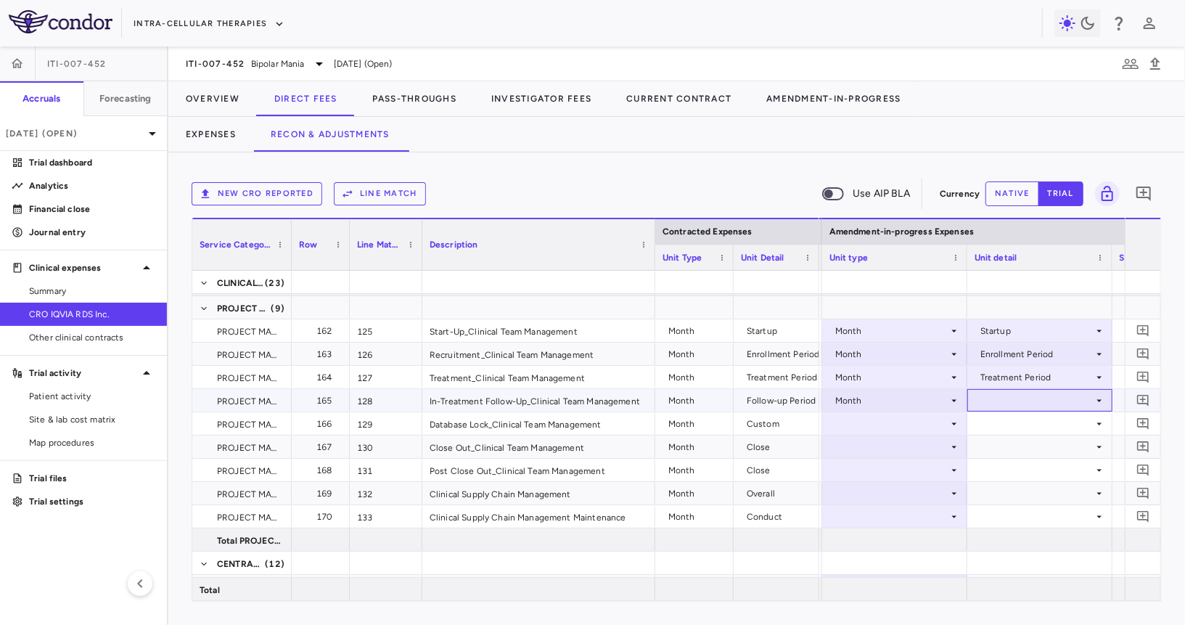
click at [1027, 405] on div at bounding box center [1040, 400] width 131 height 21
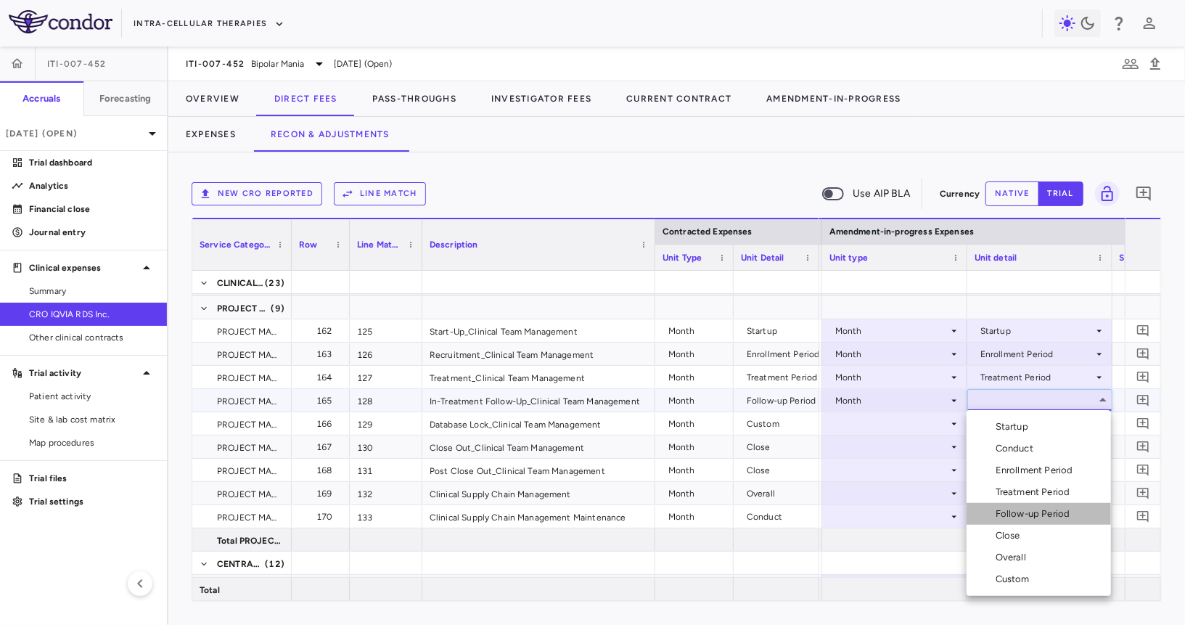
click at [1014, 517] on div "Follow-up Period" at bounding box center [1036, 513] width 80 height 13
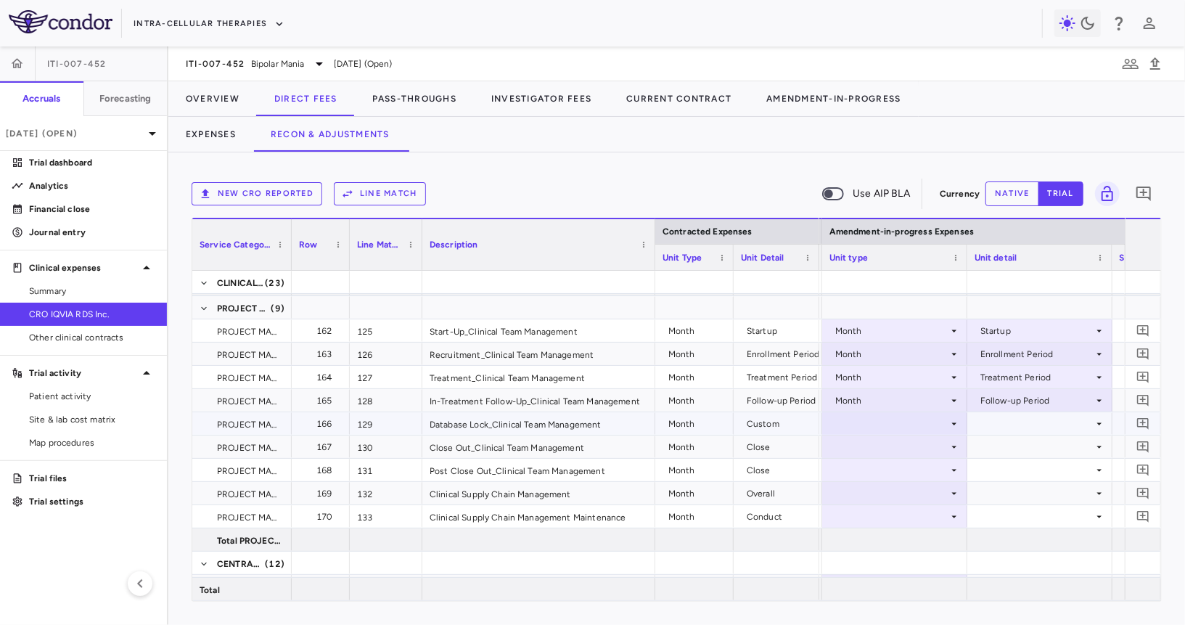
click at [899, 421] on div at bounding box center [894, 423] width 131 height 21
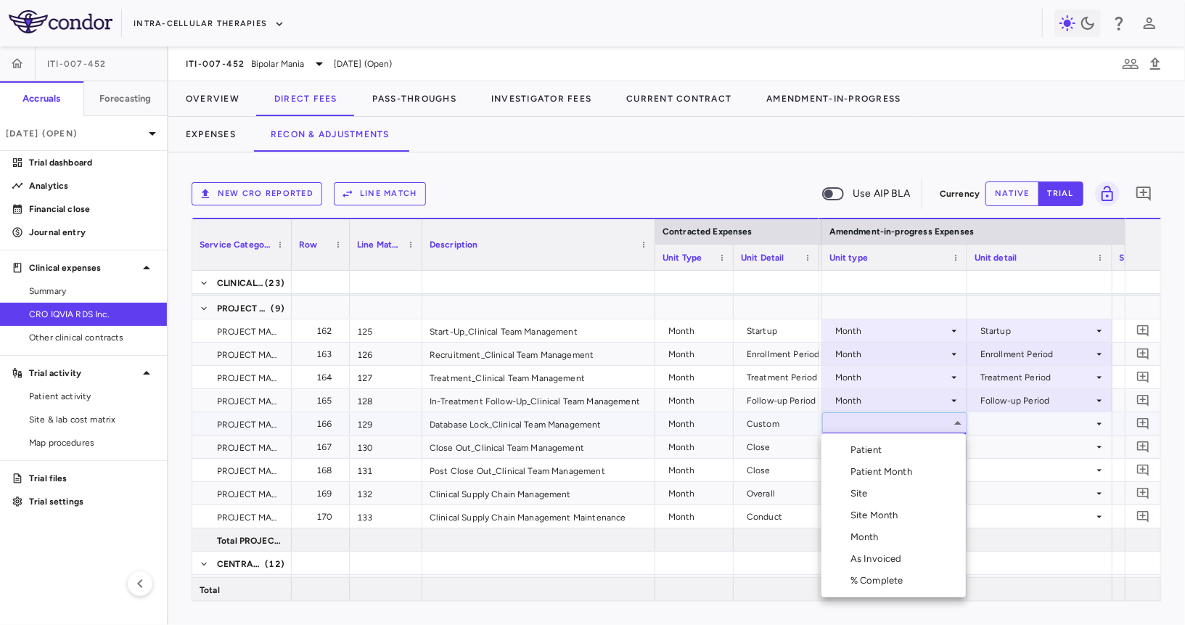
click at [881, 536] on div "Month" at bounding box center [867, 536] width 34 height 13
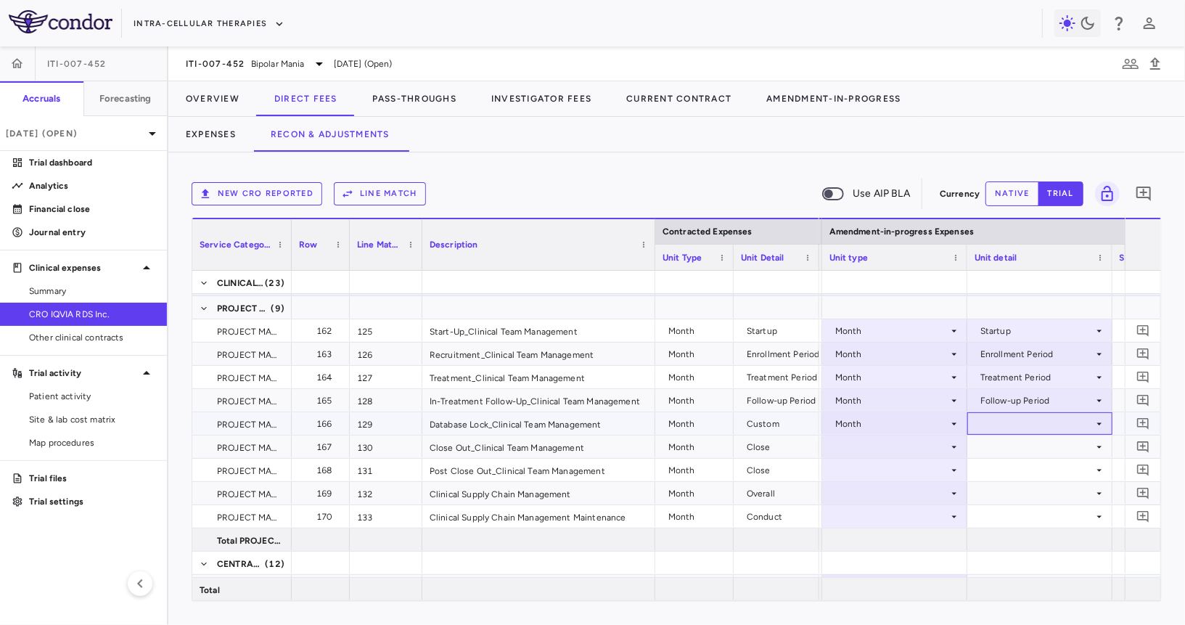
click at [1005, 420] on div at bounding box center [1040, 423] width 131 height 21
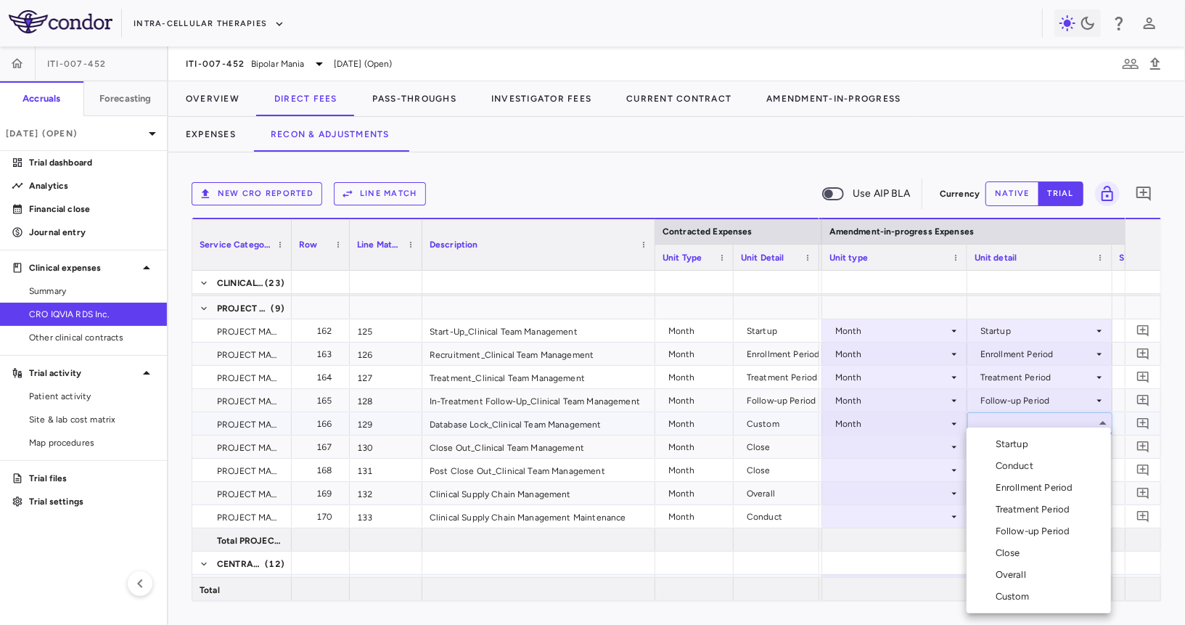
click at [1017, 594] on div "Custom" at bounding box center [1016, 596] width 40 height 13
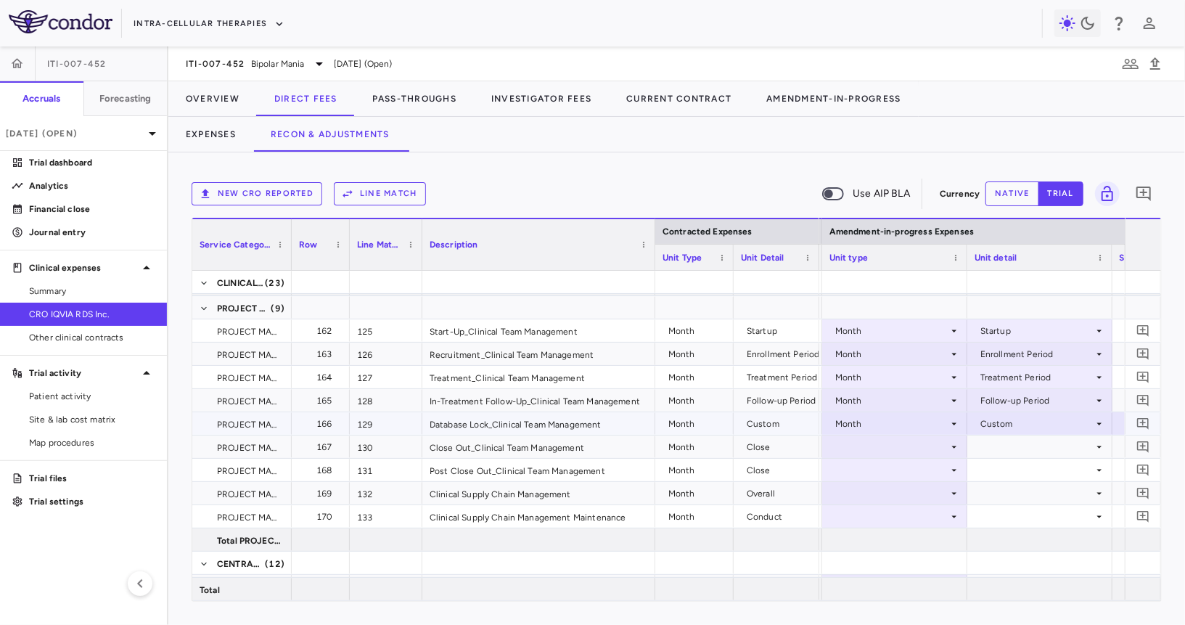
scroll to position [0, 1823]
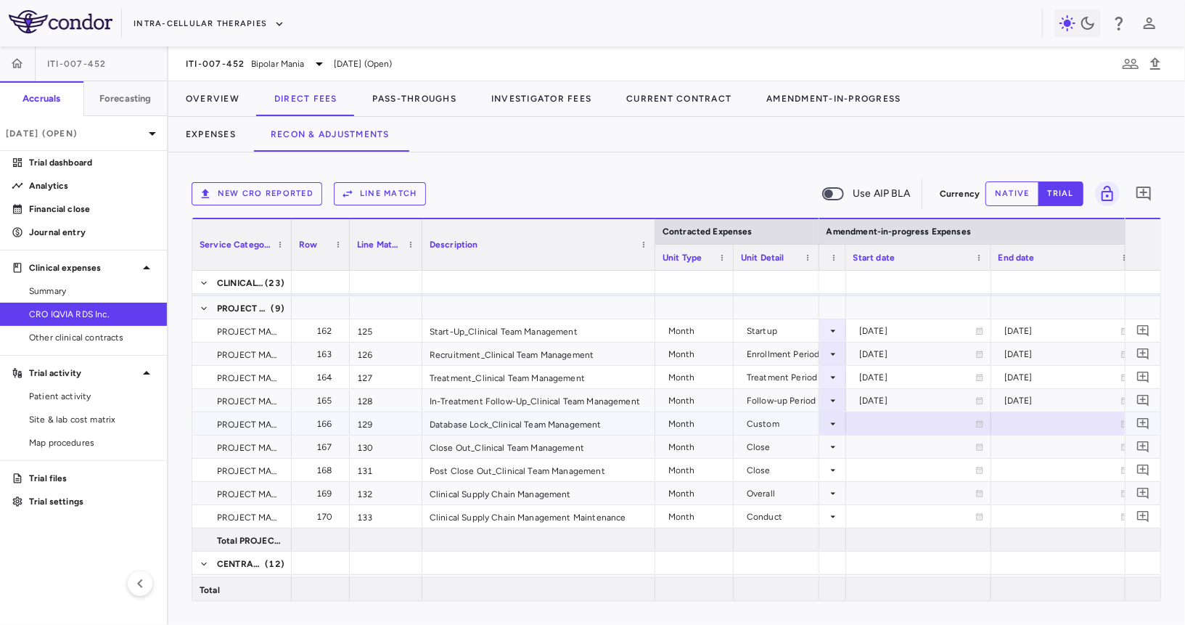
click at [938, 418] on div at bounding box center [918, 423] width 131 height 21
click at [907, 423] on input "**********" at bounding box center [906, 425] width 118 height 24
type input "**********"
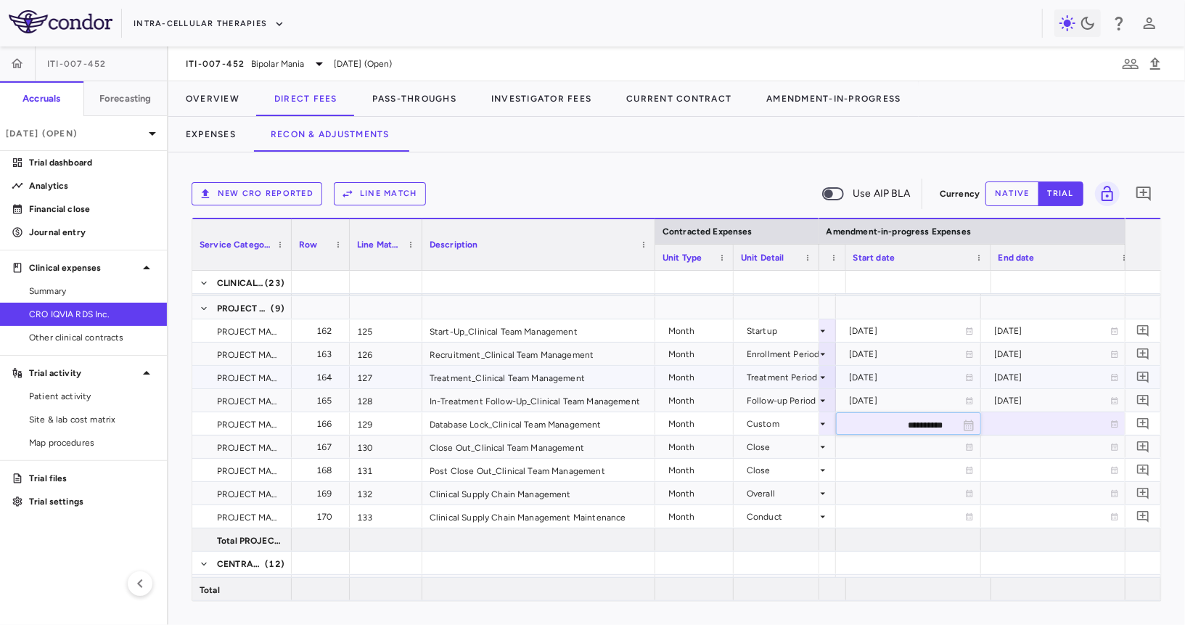
scroll to position [0, 1834]
type input "**********"
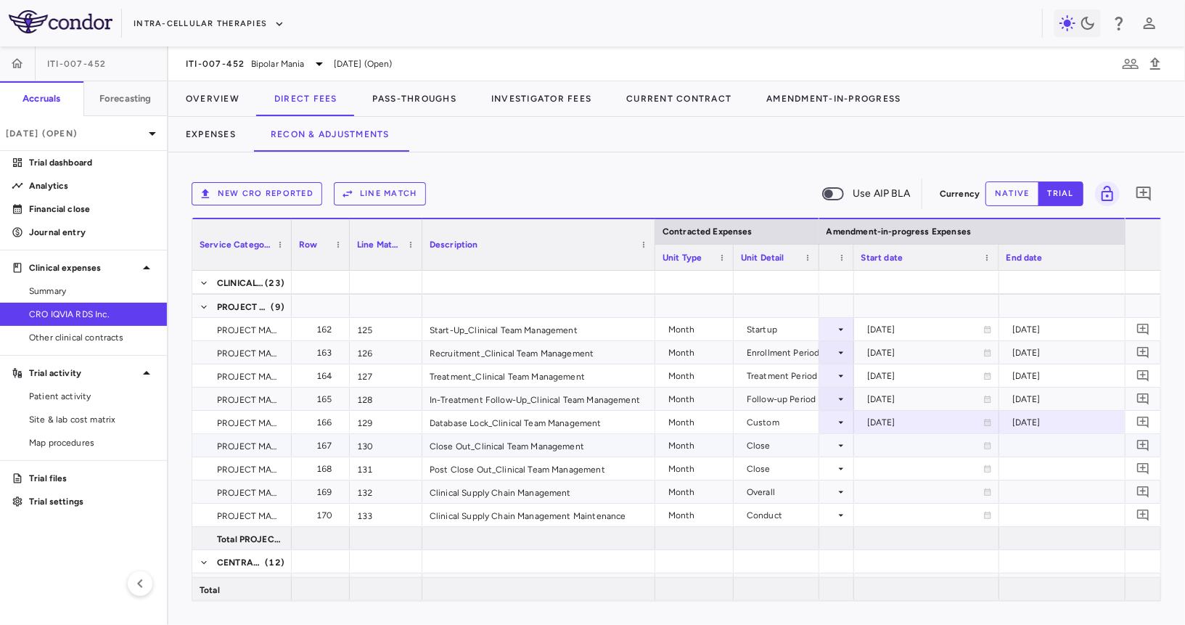
scroll to position [0, 1795]
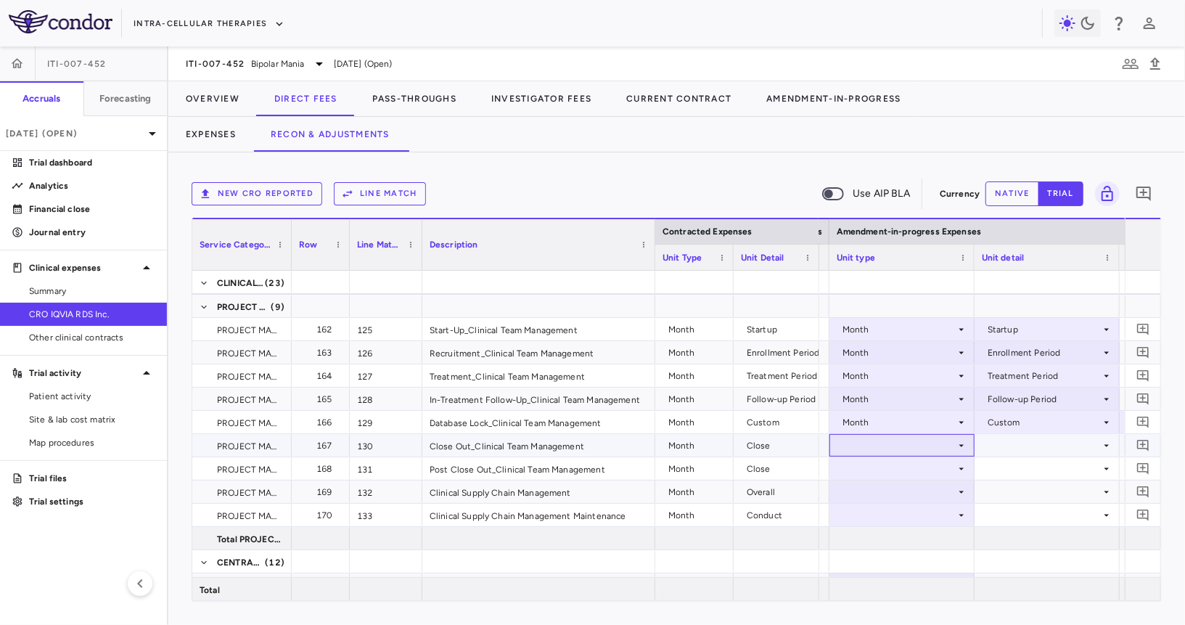
click at [921, 448] on div at bounding box center [902, 445] width 131 height 21
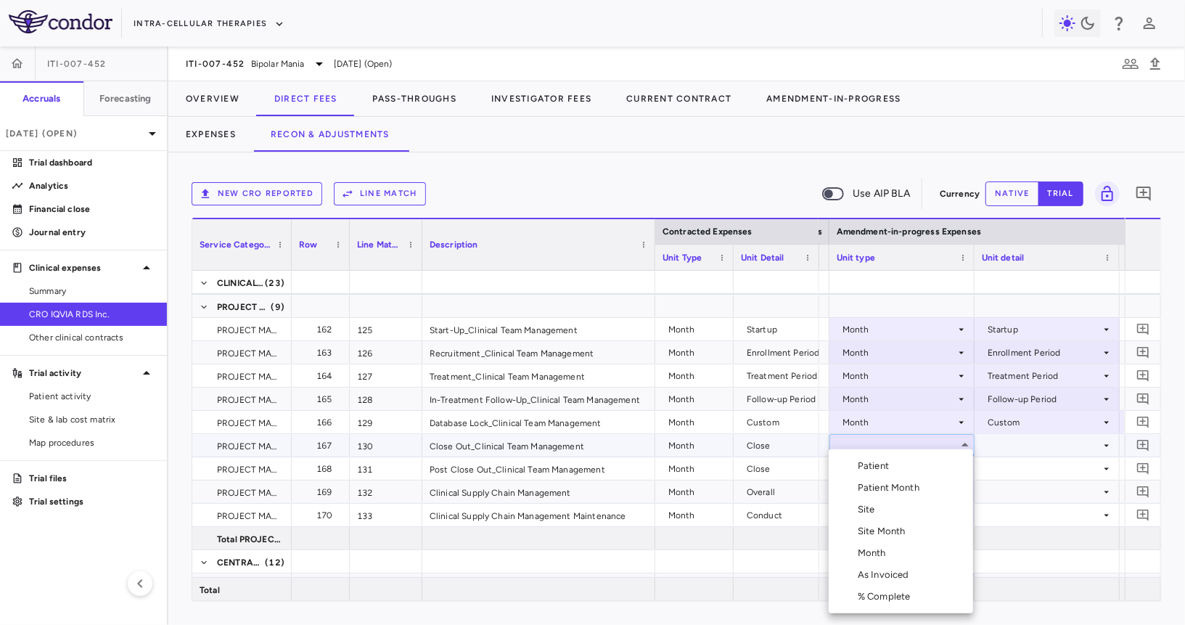
click at [893, 548] on li "Month" at bounding box center [901, 553] width 144 height 22
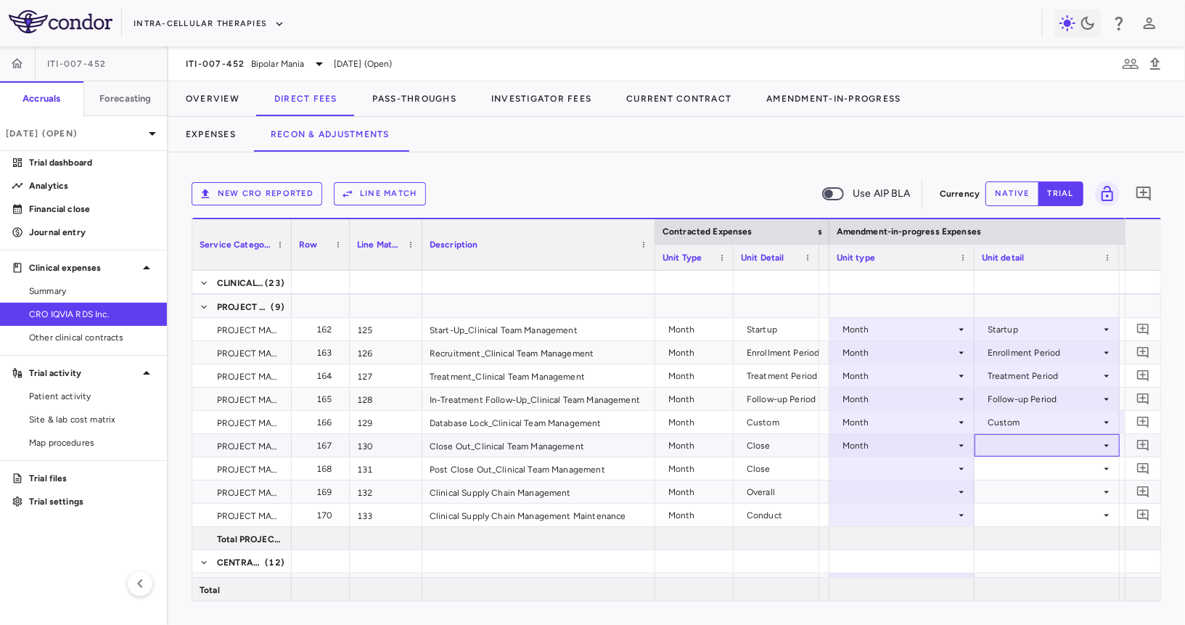
click at [1049, 435] on div at bounding box center [1047, 445] width 131 height 21
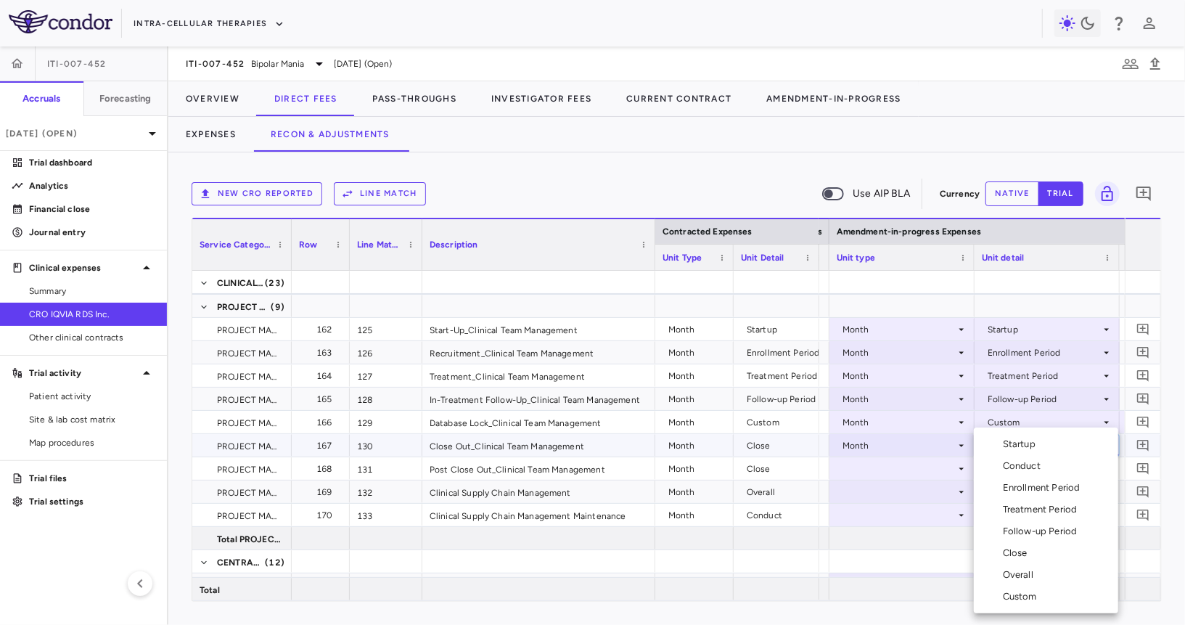
click at [1023, 546] on div "Close" at bounding box center [1018, 552] width 30 height 13
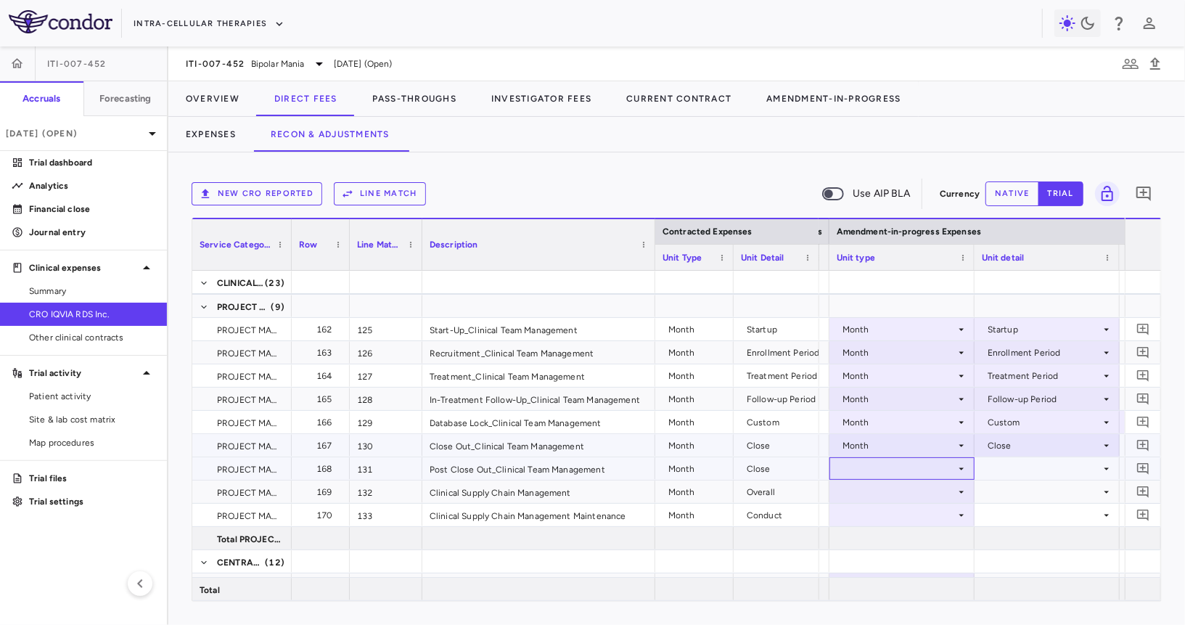
click at [927, 462] on div at bounding box center [902, 468] width 131 height 21
click at [914, 469] on div at bounding box center [902, 468] width 131 height 21
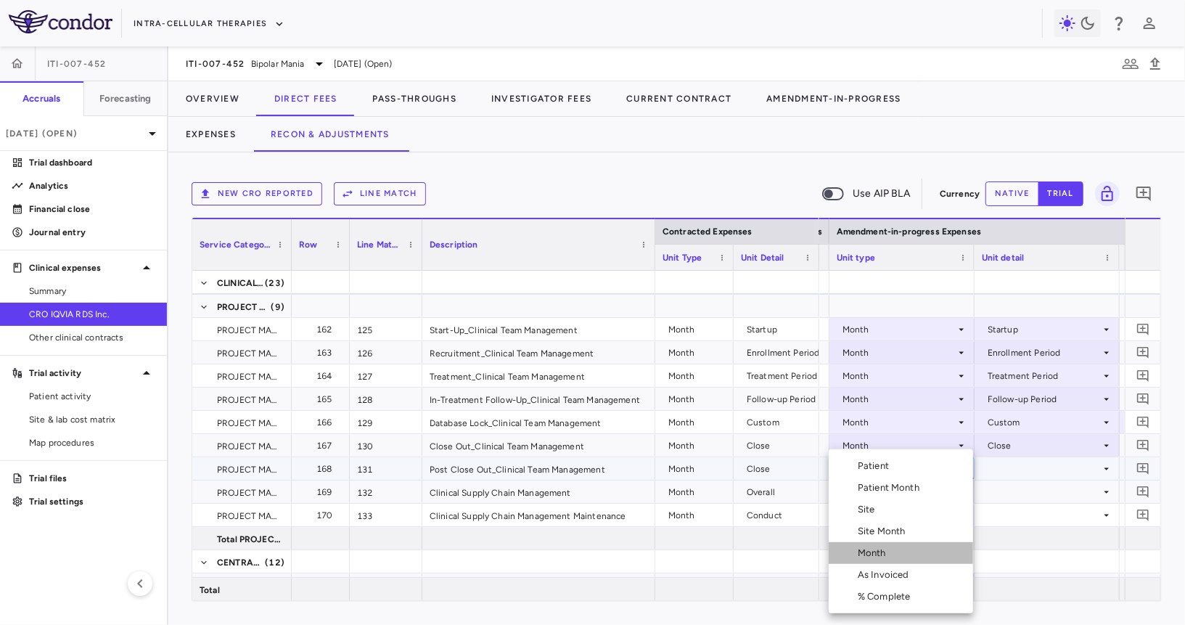
click at [887, 546] on div "Month" at bounding box center [875, 552] width 34 height 13
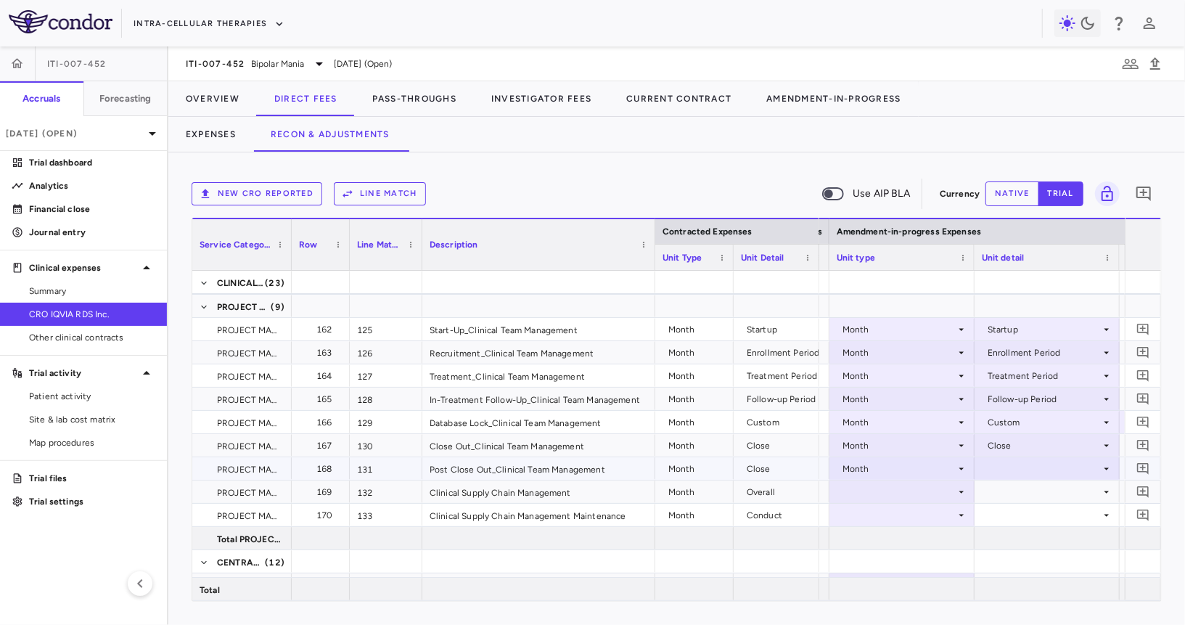
click at [1008, 469] on div at bounding box center [1047, 468] width 131 height 21
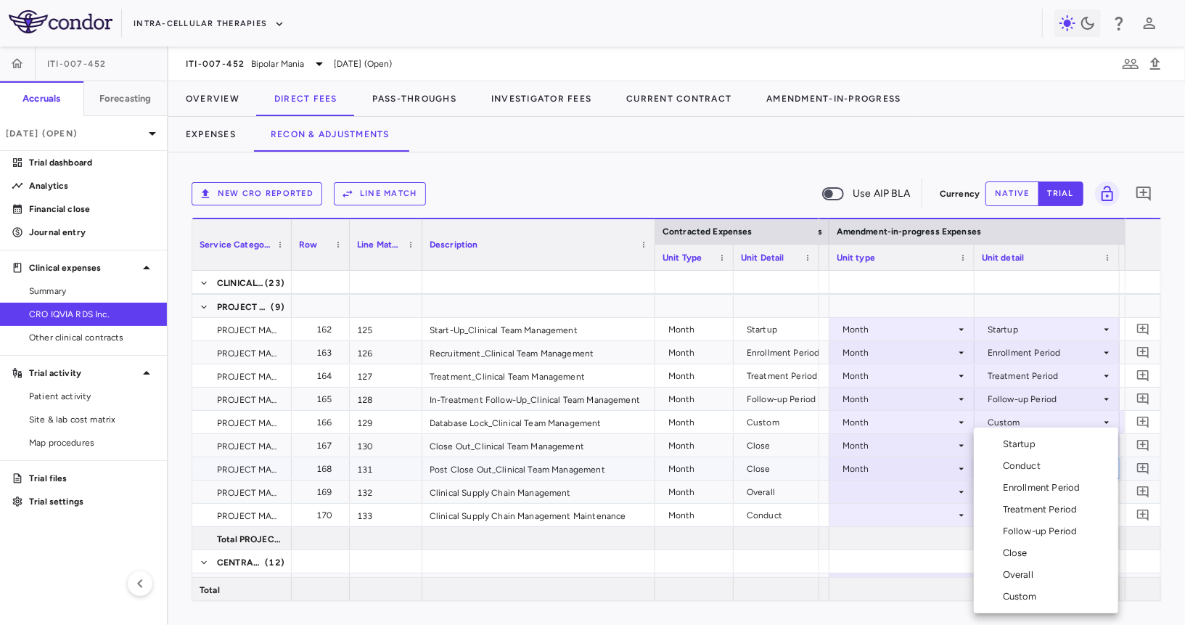
click at [1017, 549] on div "Close" at bounding box center [1018, 552] width 30 height 13
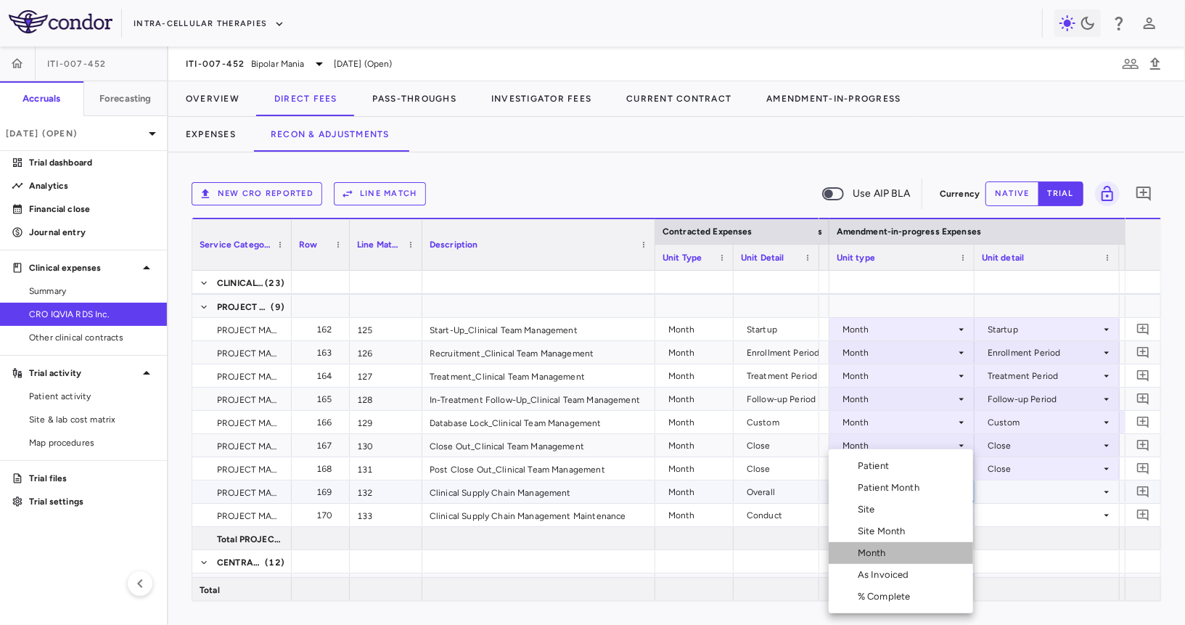
click at [883, 559] on li "Month" at bounding box center [901, 553] width 144 height 22
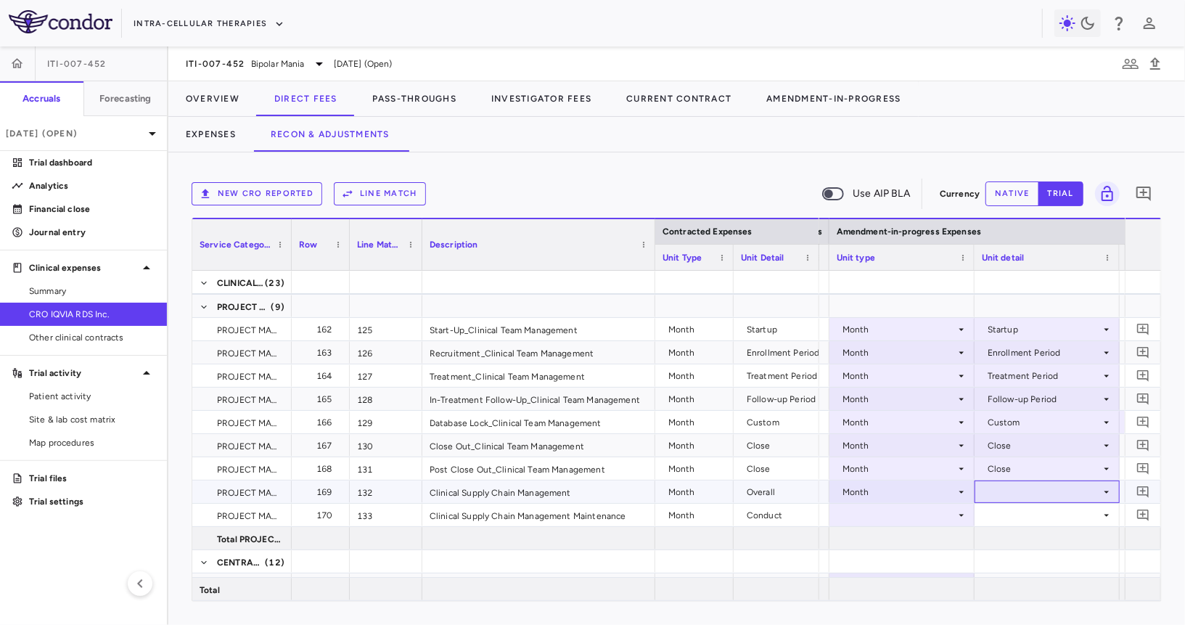
click at [993, 499] on div at bounding box center [1047, 491] width 131 height 21
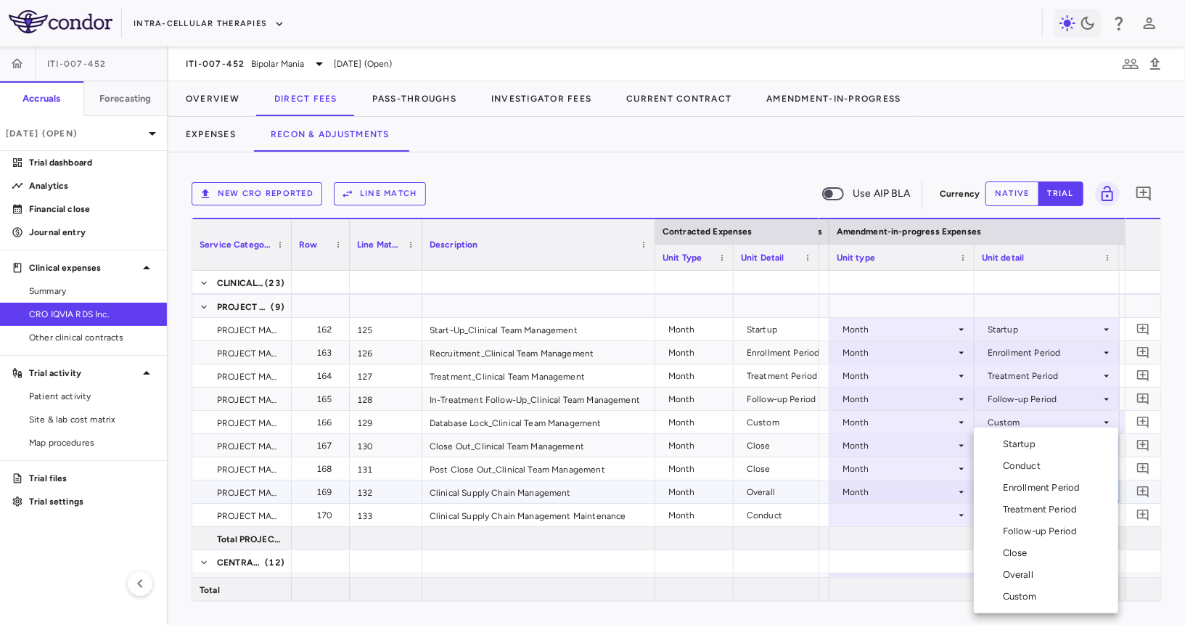
click at [1016, 572] on div "Overall" at bounding box center [1021, 574] width 36 height 13
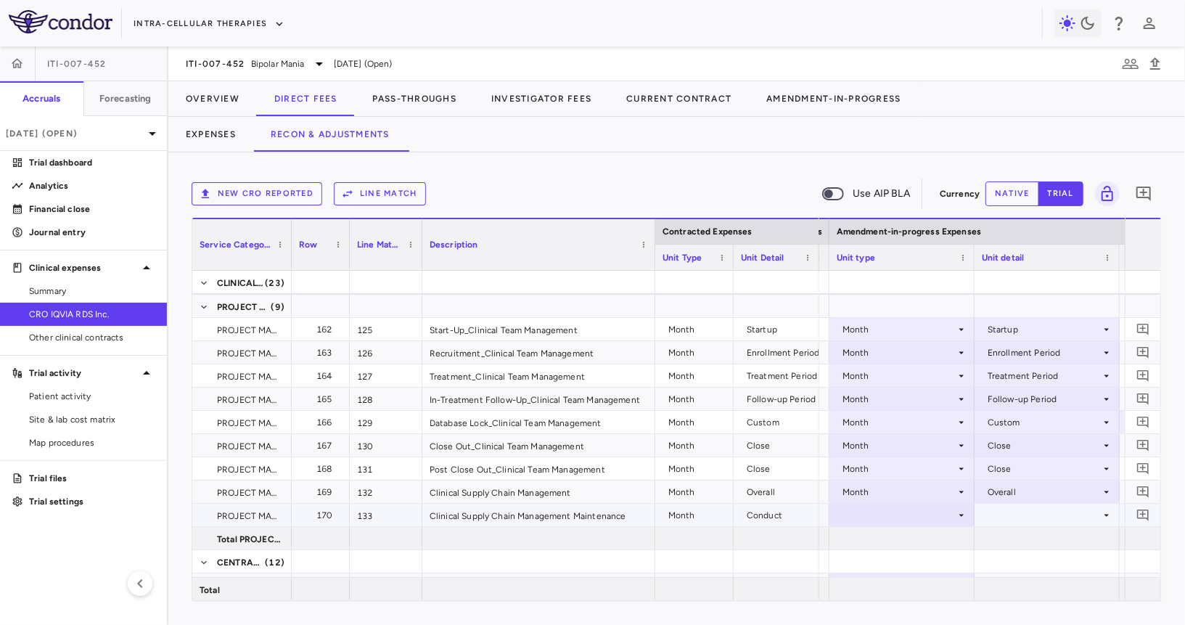
click at [916, 514] on div at bounding box center [902, 514] width 131 height 21
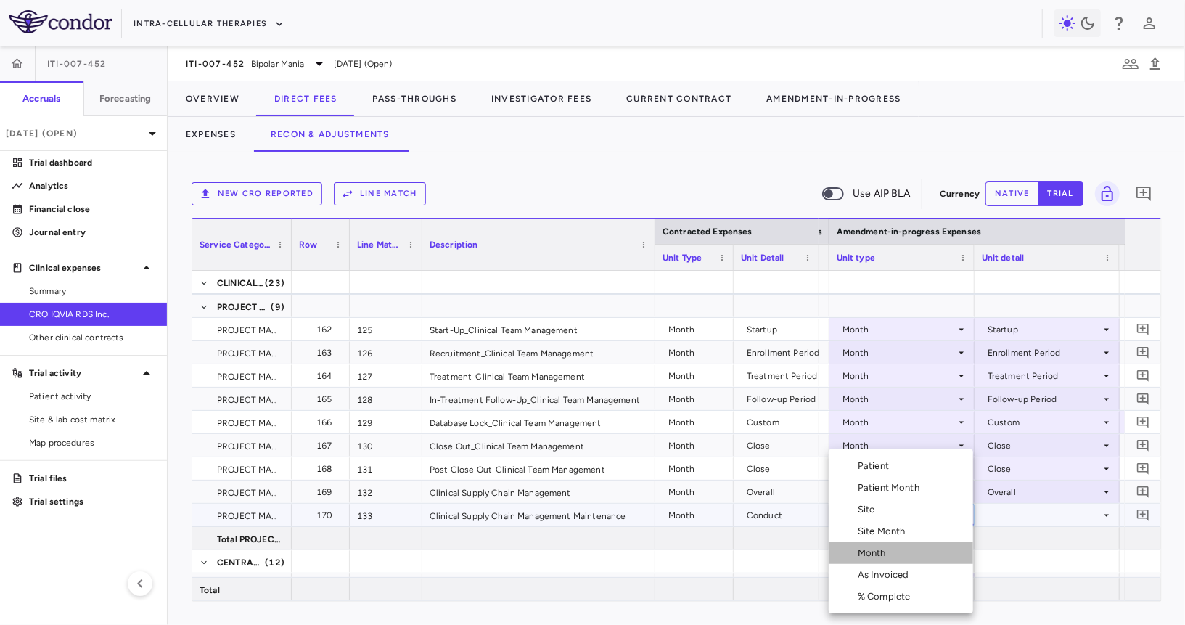
click at [893, 554] on li "Month" at bounding box center [901, 553] width 144 height 22
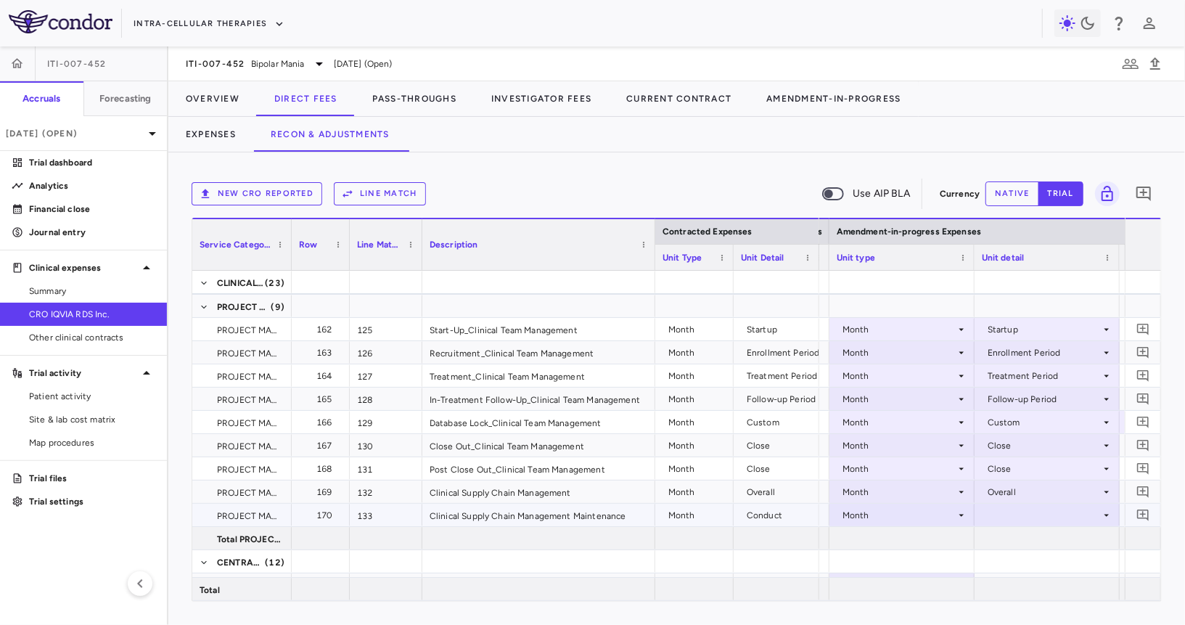
click at [1019, 514] on div at bounding box center [1047, 514] width 131 height 21
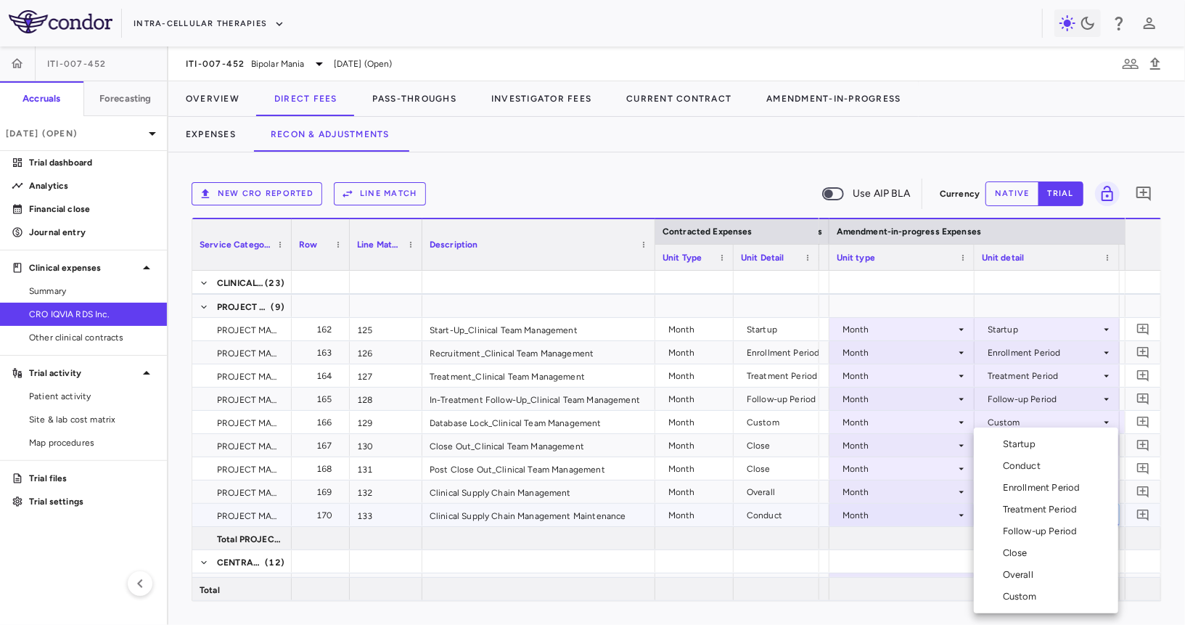
click at [1038, 469] on div "Conduct" at bounding box center [1025, 465] width 44 height 13
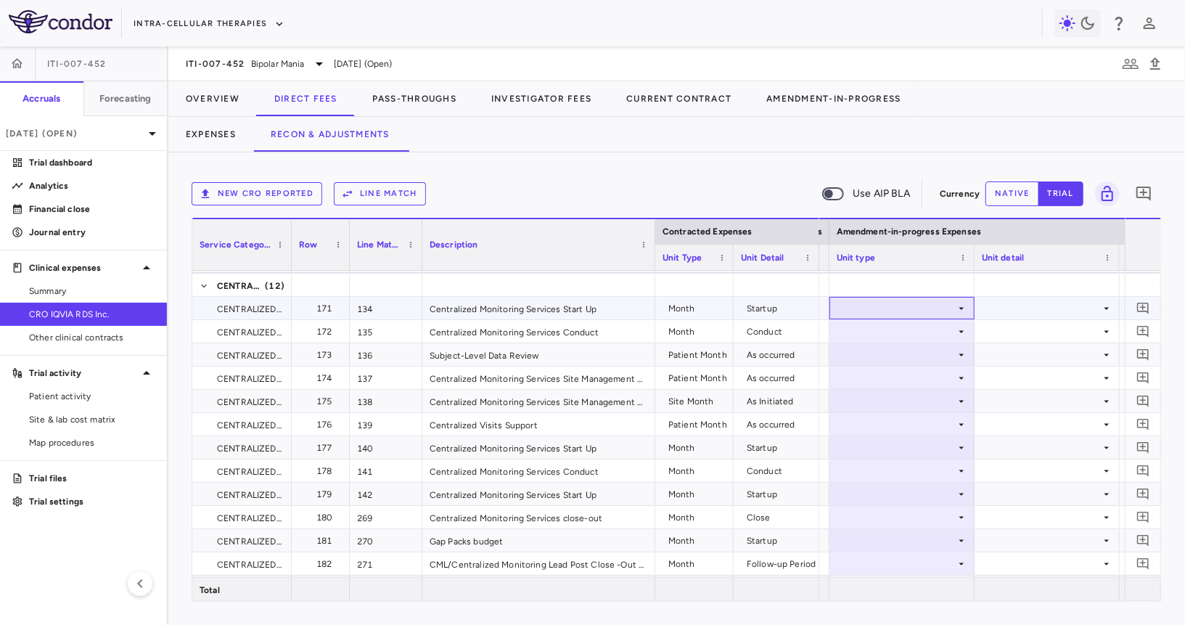
click at [917, 303] on div at bounding box center [902, 308] width 131 height 21
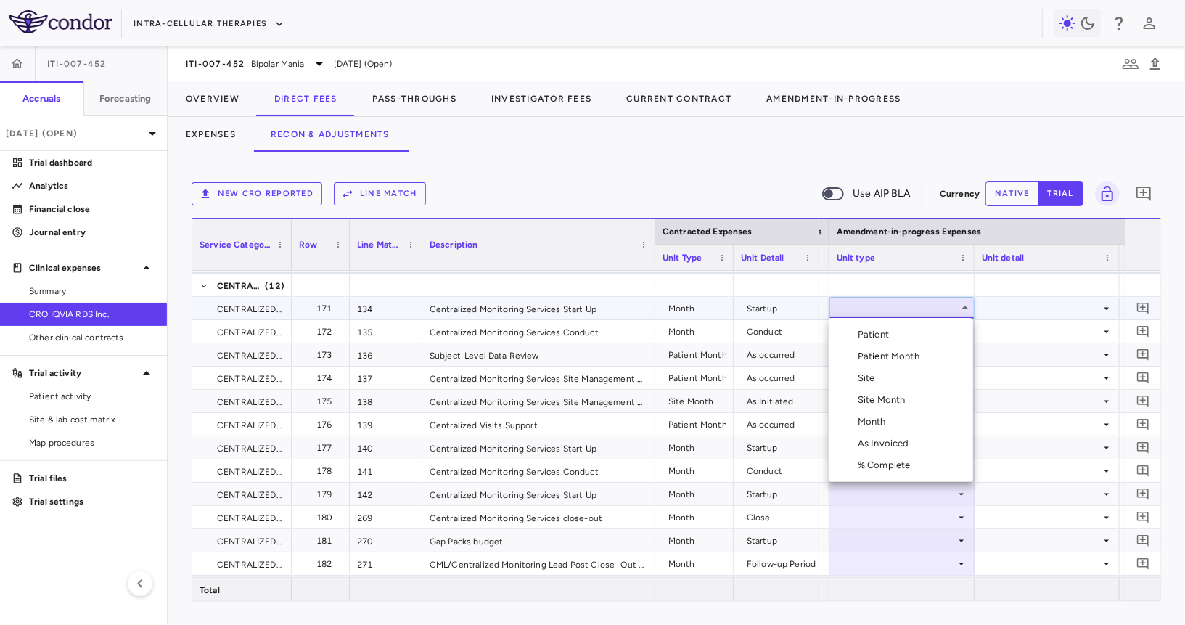
click at [908, 424] on li "Month" at bounding box center [901, 422] width 144 height 22
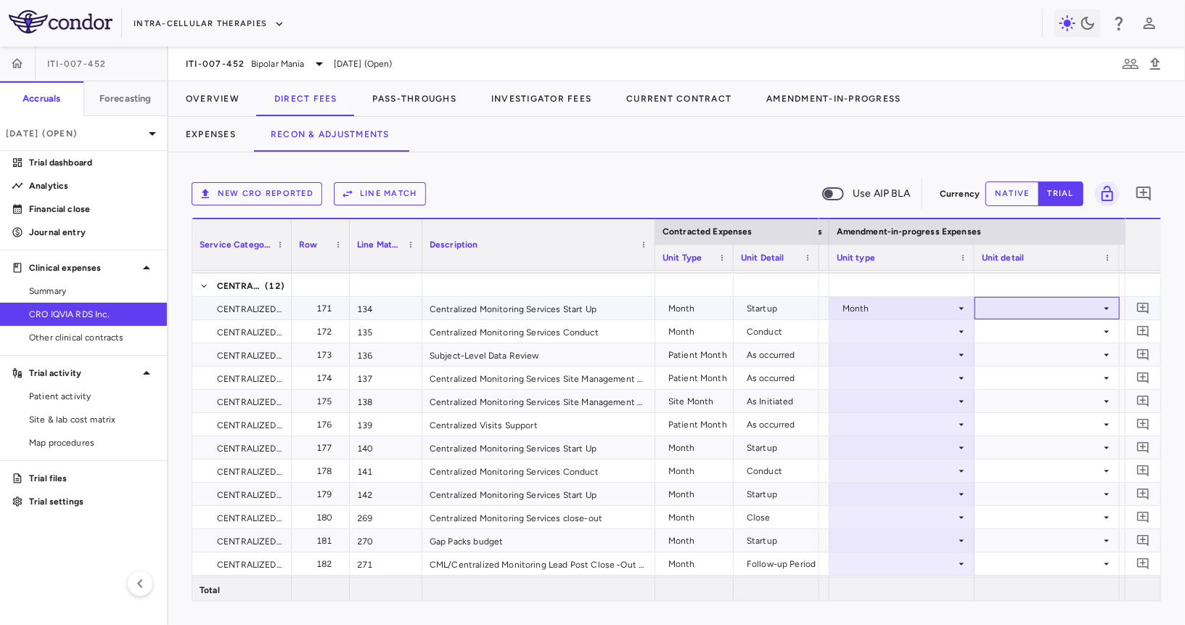
click at [1008, 301] on div at bounding box center [1047, 308] width 131 height 21
click at [1004, 331] on div "Startup" at bounding box center [1022, 334] width 38 height 13
click at [911, 335] on div at bounding box center [902, 331] width 131 height 21
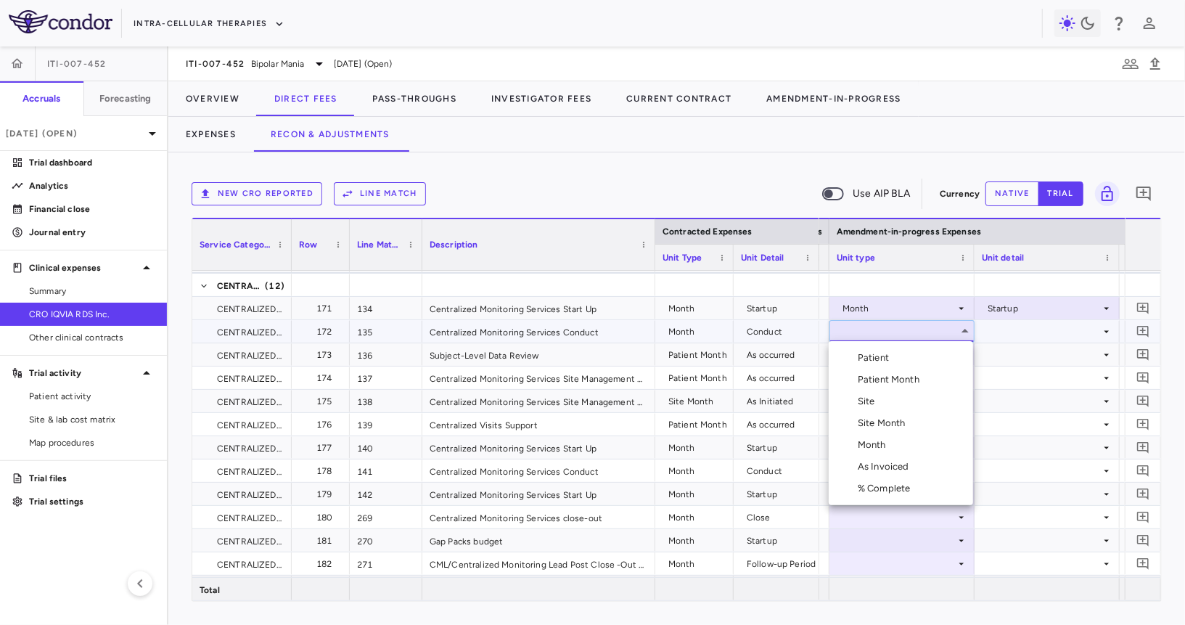
click at [878, 438] on div "Month" at bounding box center [875, 444] width 34 height 13
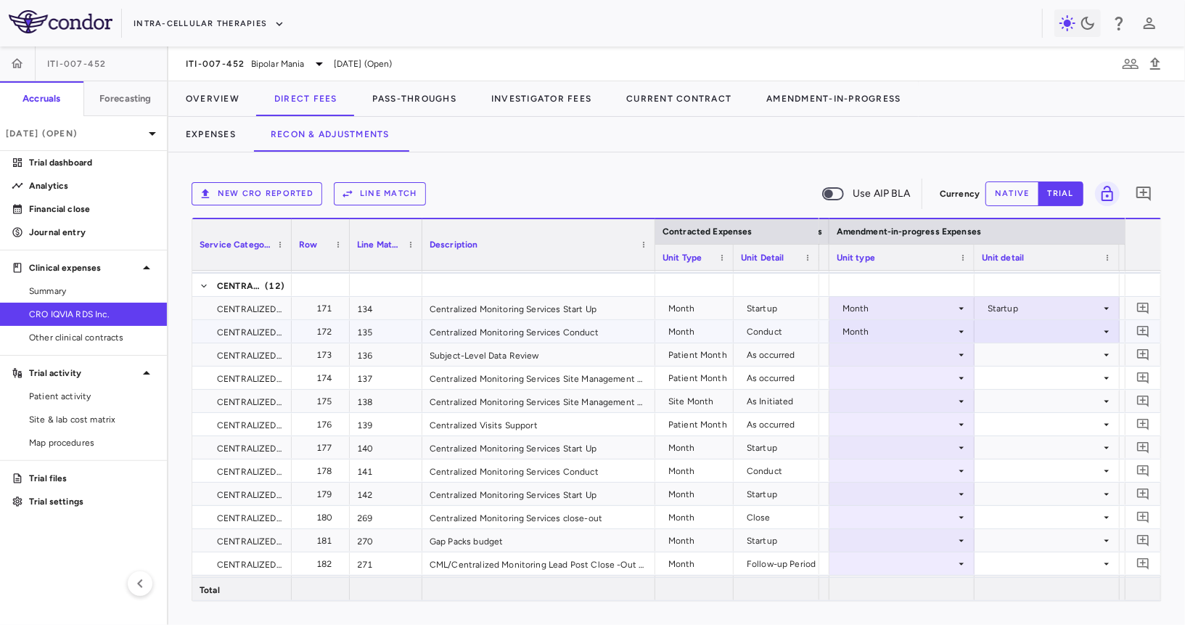
click at [1049, 333] on div at bounding box center [1047, 331] width 131 height 21
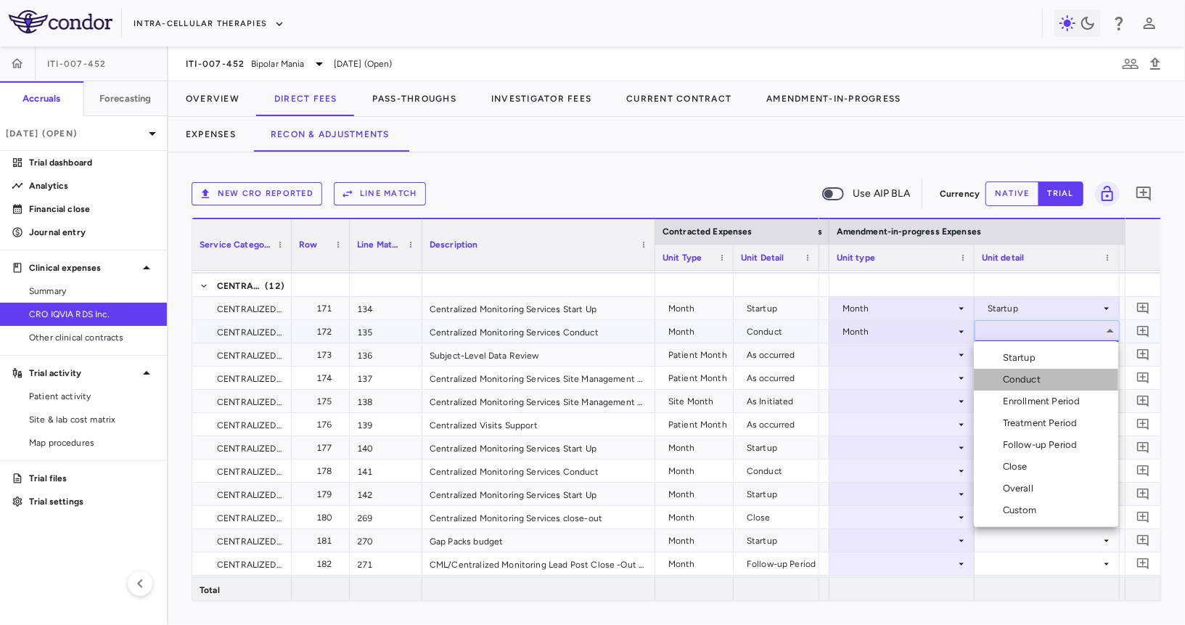
click at [1038, 377] on div "Conduct" at bounding box center [1025, 379] width 44 height 13
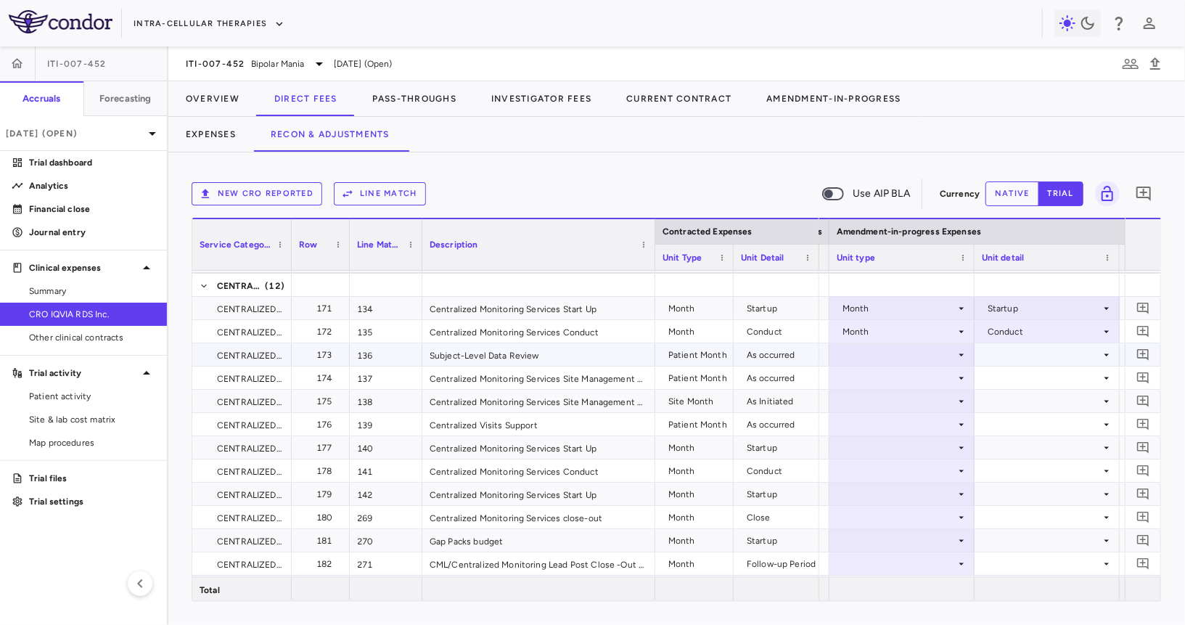
click at [877, 346] on div at bounding box center [902, 354] width 131 height 21
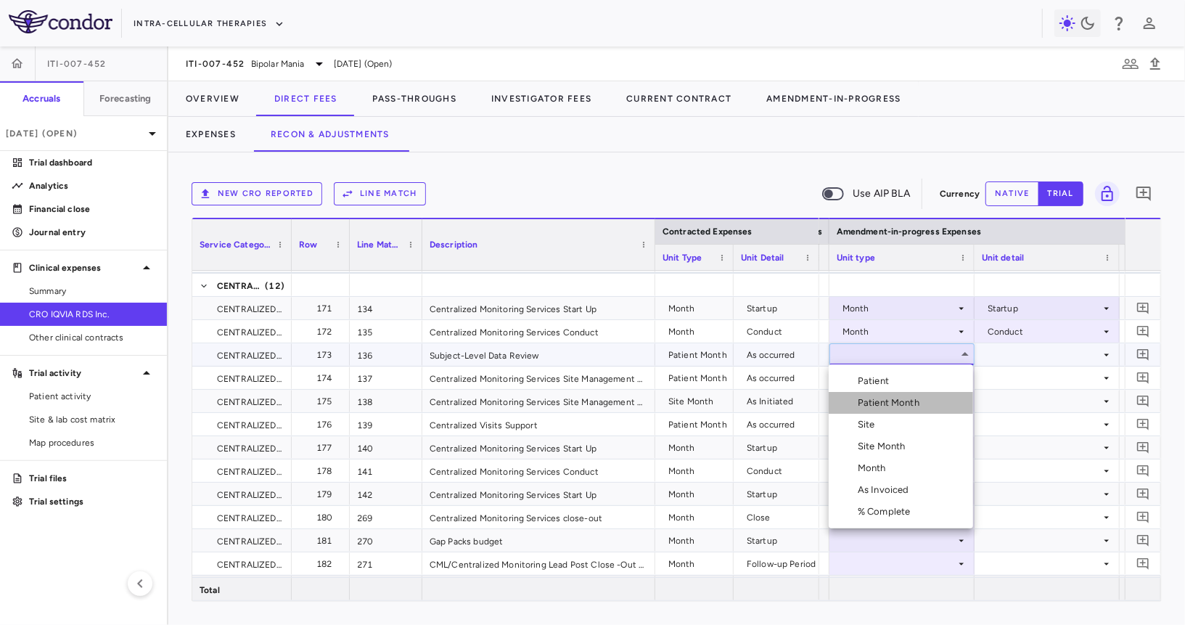
click at [888, 396] on div "Patient Month" at bounding box center [891, 402] width 67 height 13
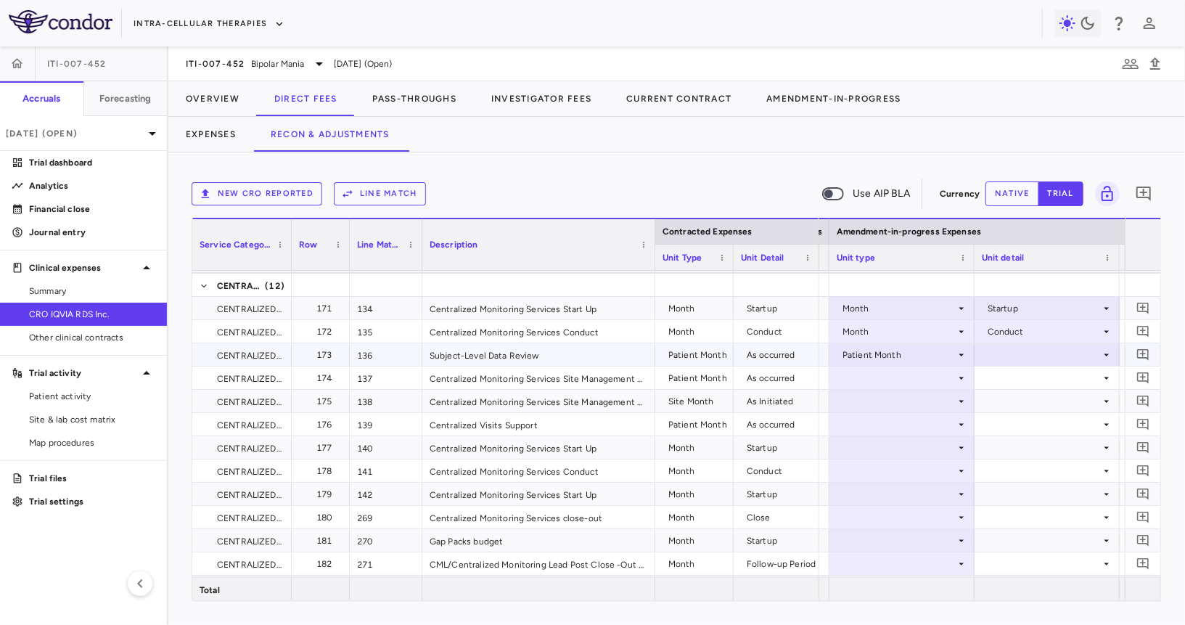
click at [1027, 353] on div at bounding box center [1047, 354] width 131 height 21
click at [1027, 382] on div "As occurred" at bounding box center [1032, 380] width 58 height 13
click at [920, 374] on div at bounding box center [902, 377] width 131 height 21
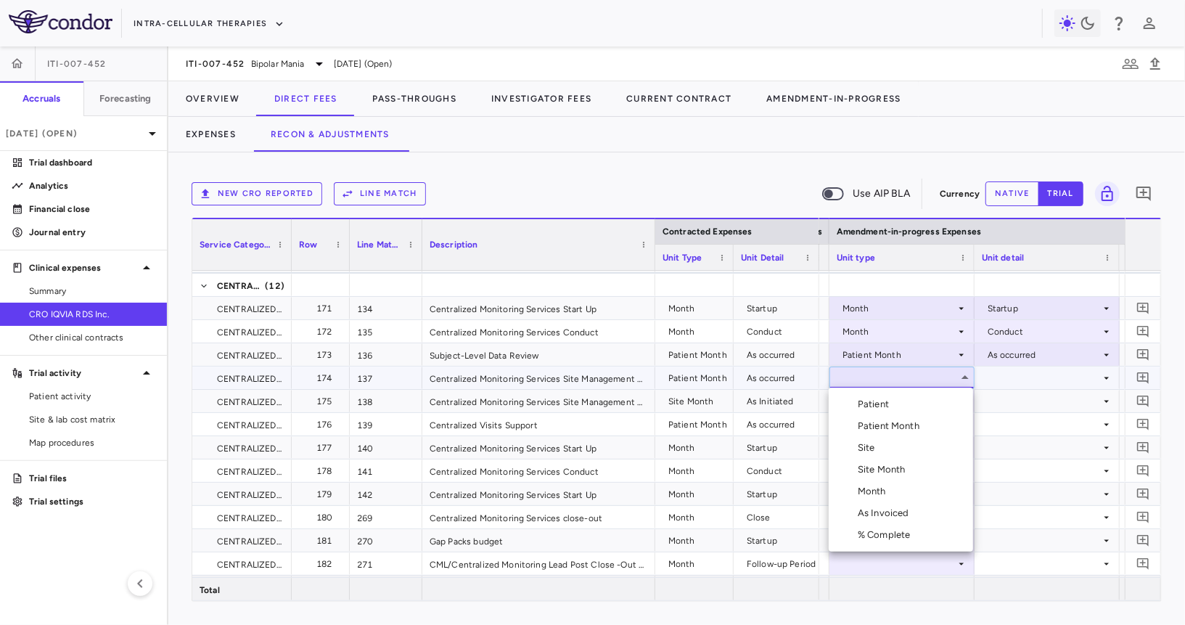
click at [902, 423] on div "Patient Month" at bounding box center [891, 425] width 67 height 13
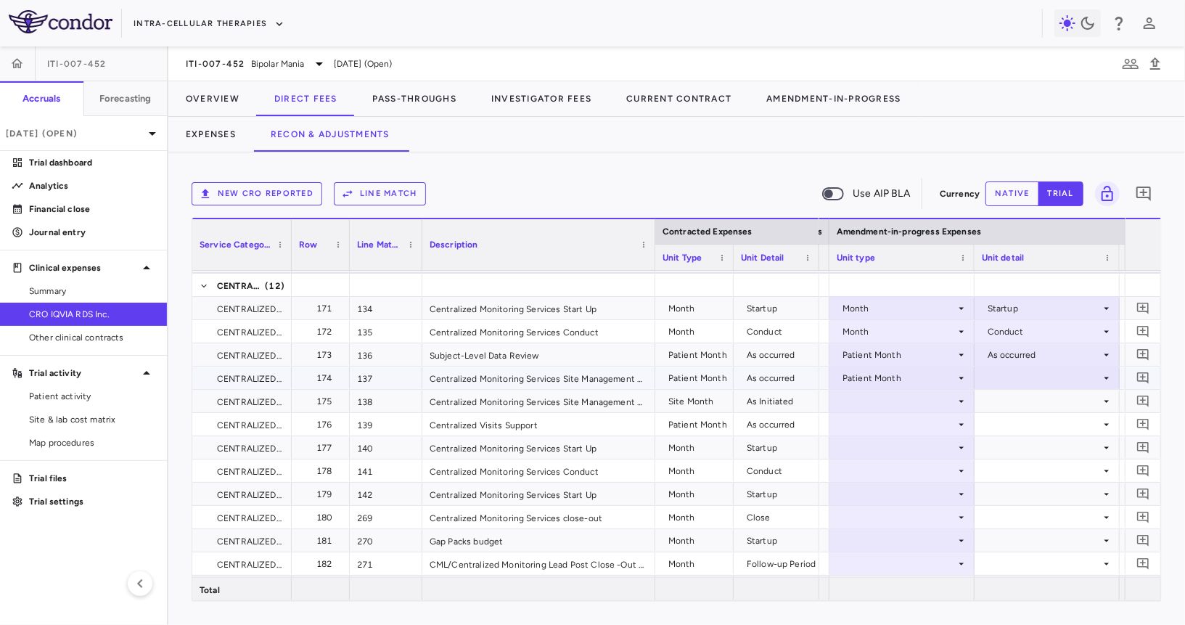
click at [1009, 376] on div at bounding box center [1047, 377] width 131 height 21
click at [1018, 405] on div "As occurred" at bounding box center [1032, 404] width 58 height 13
click at [941, 395] on div at bounding box center [902, 400] width 131 height 21
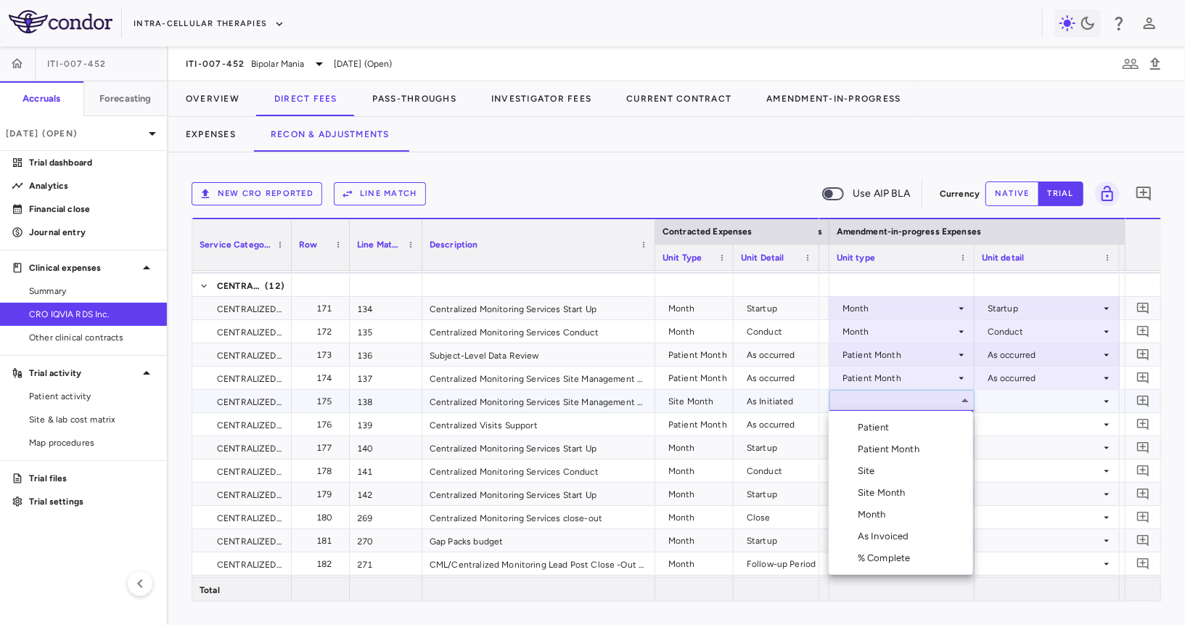
click at [921, 496] on li "Site Month" at bounding box center [901, 493] width 144 height 22
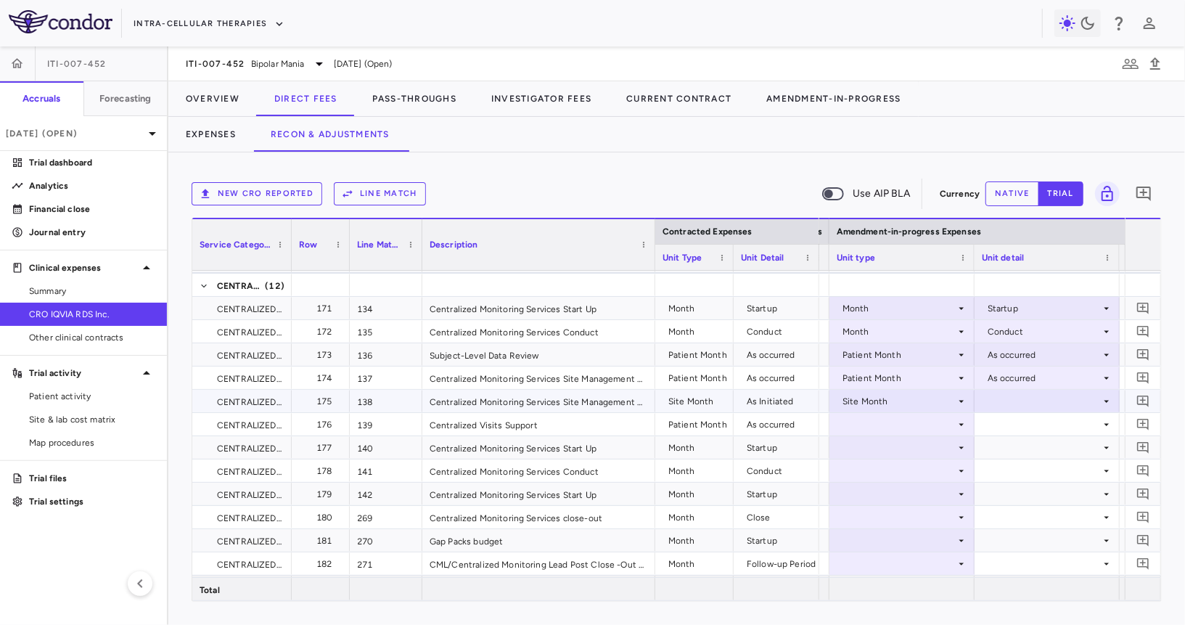
click at [1024, 403] on div at bounding box center [1047, 400] width 131 height 21
click at [1024, 428] on div "As Initiated" at bounding box center [1031, 427] width 56 height 13
click at [914, 430] on div at bounding box center [902, 424] width 131 height 21
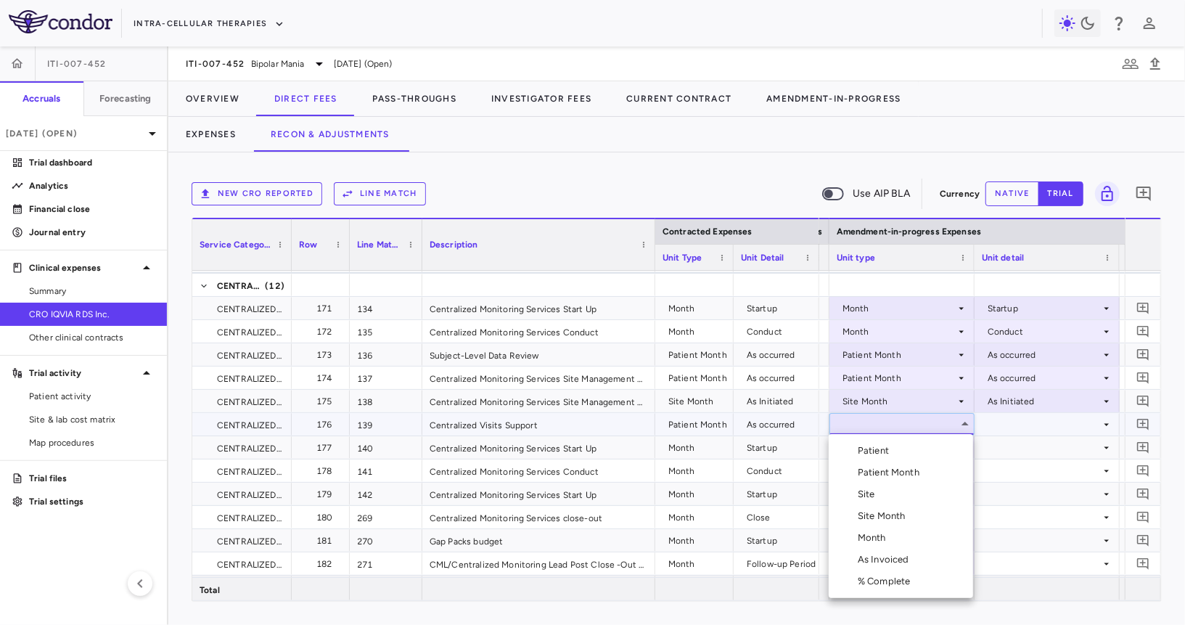
click at [907, 461] on li "Patient Month" at bounding box center [901, 472] width 144 height 22
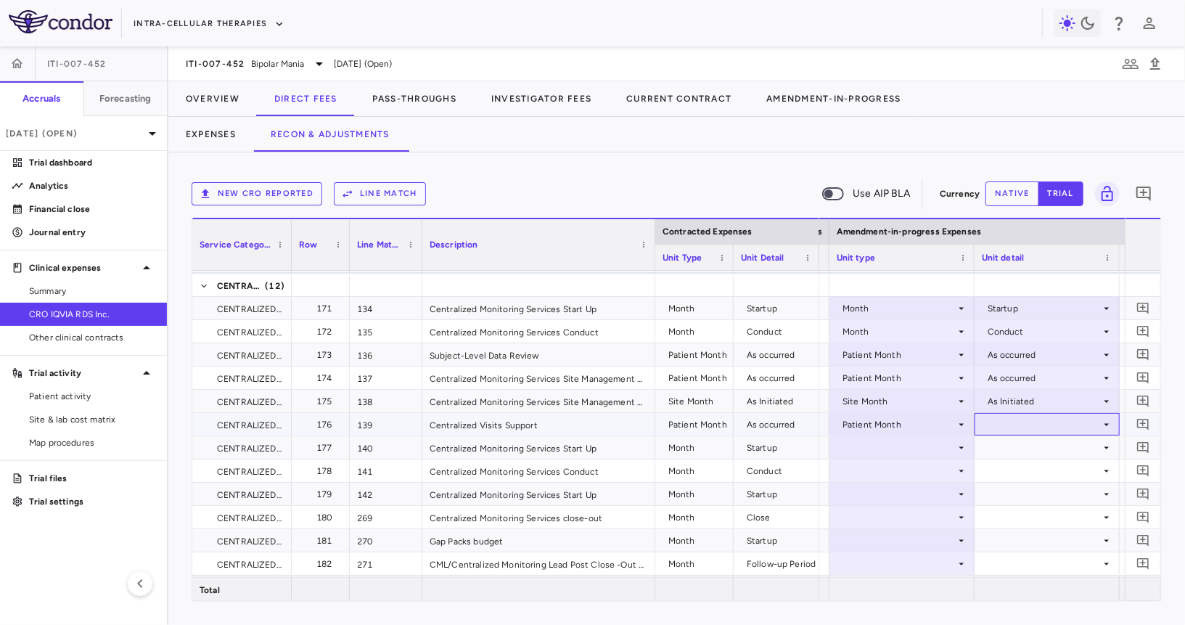
click at [1013, 417] on div at bounding box center [1047, 424] width 131 height 21
click at [1011, 440] on li "As occurred" at bounding box center [1046, 451] width 144 height 22
click at [909, 447] on div at bounding box center [902, 447] width 131 height 21
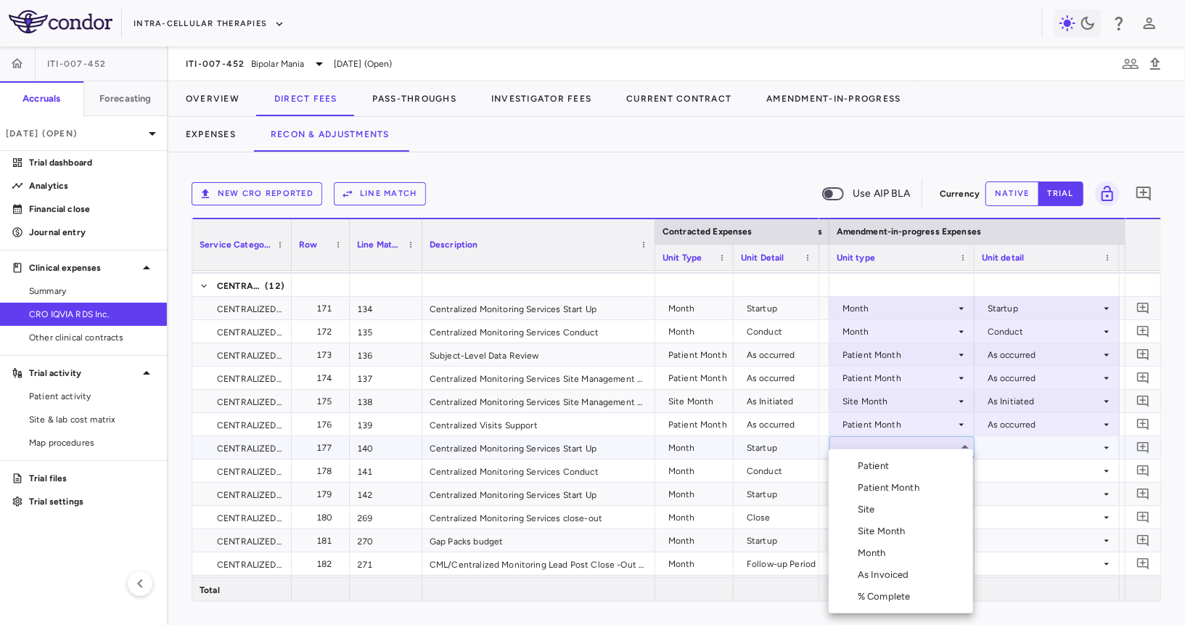
click at [876, 557] on div "Month" at bounding box center [875, 552] width 34 height 13
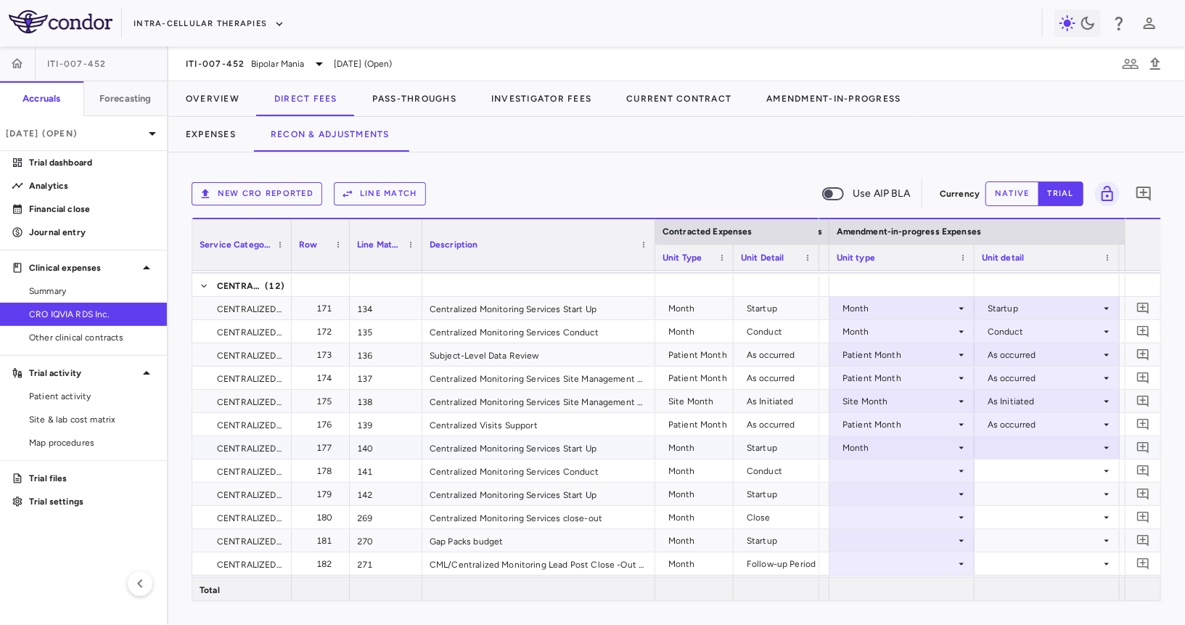
click at [1011, 444] on div at bounding box center [1047, 447] width 131 height 21
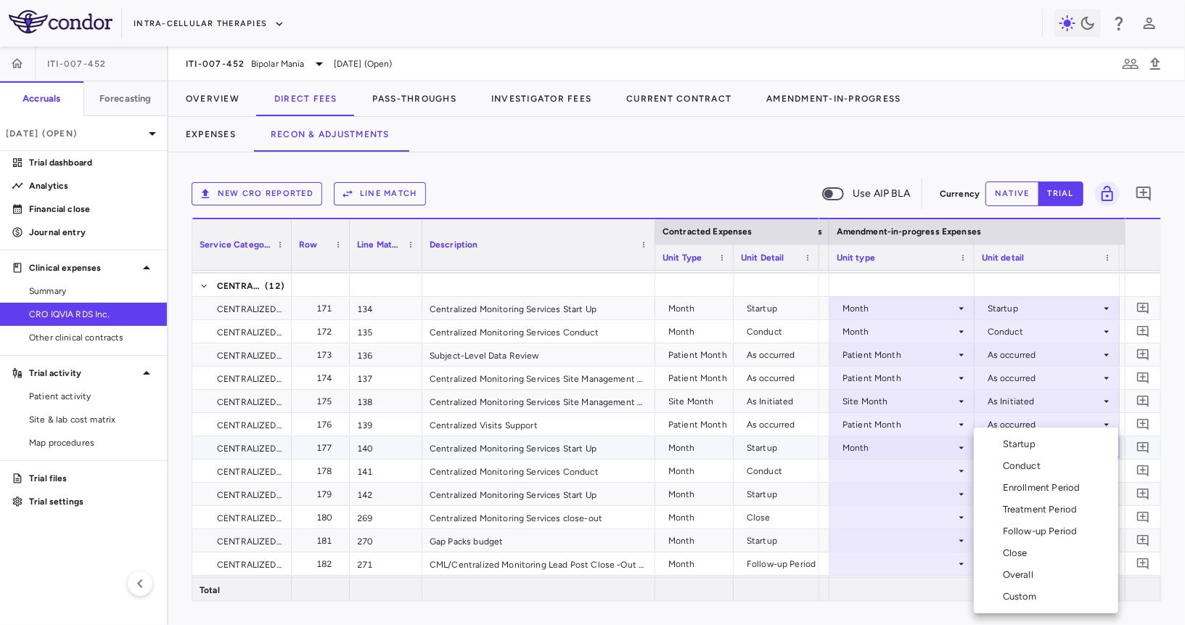
click at [1011, 469] on div "Conduct" at bounding box center [1025, 465] width 44 height 13
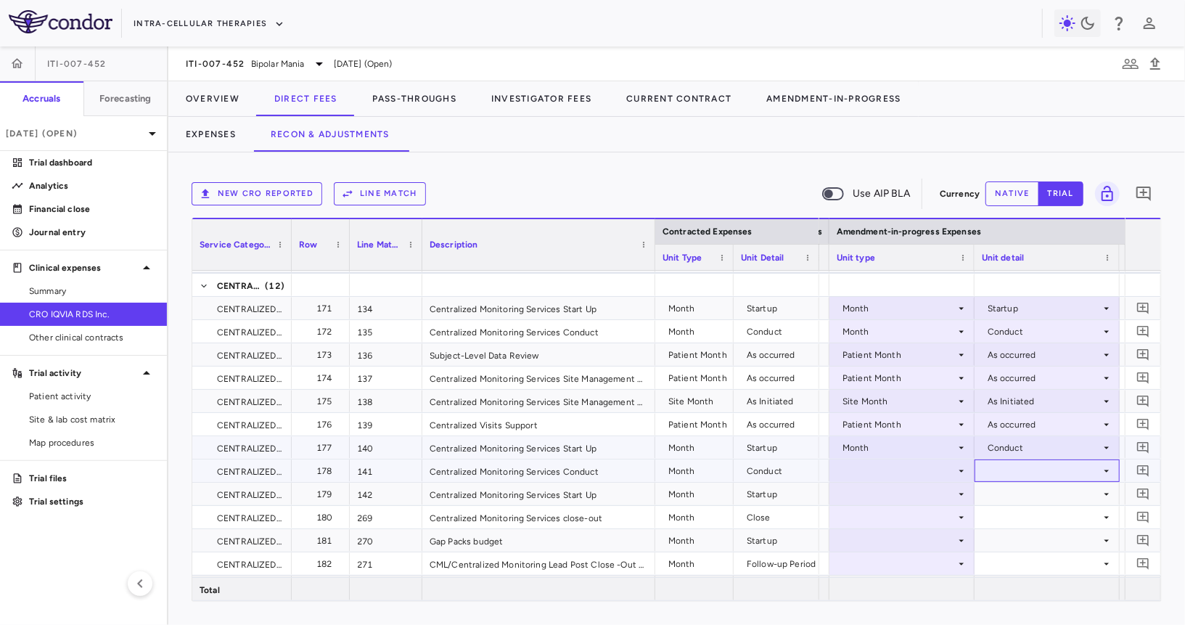
click at [1011, 468] on div at bounding box center [1047, 470] width 131 height 21
click at [1014, 441] on div "Conduct" at bounding box center [1044, 447] width 113 height 23
click at [1020, 438] on div "Conduct" at bounding box center [1044, 447] width 113 height 23
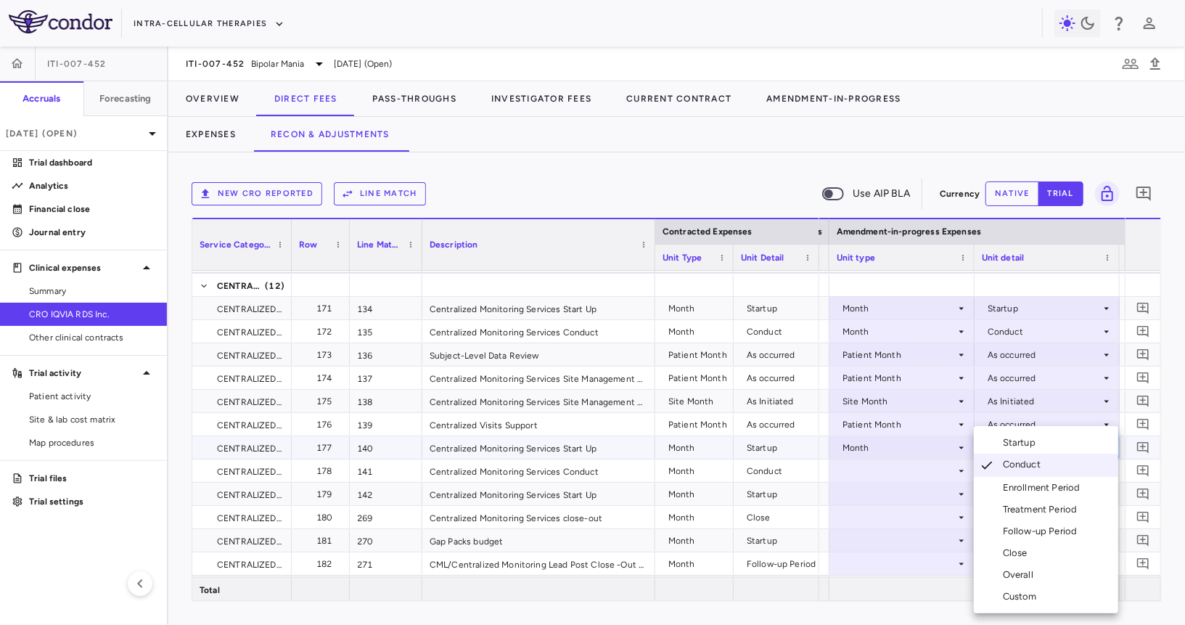
click at [1015, 438] on div "Startup" at bounding box center [1022, 442] width 38 height 13
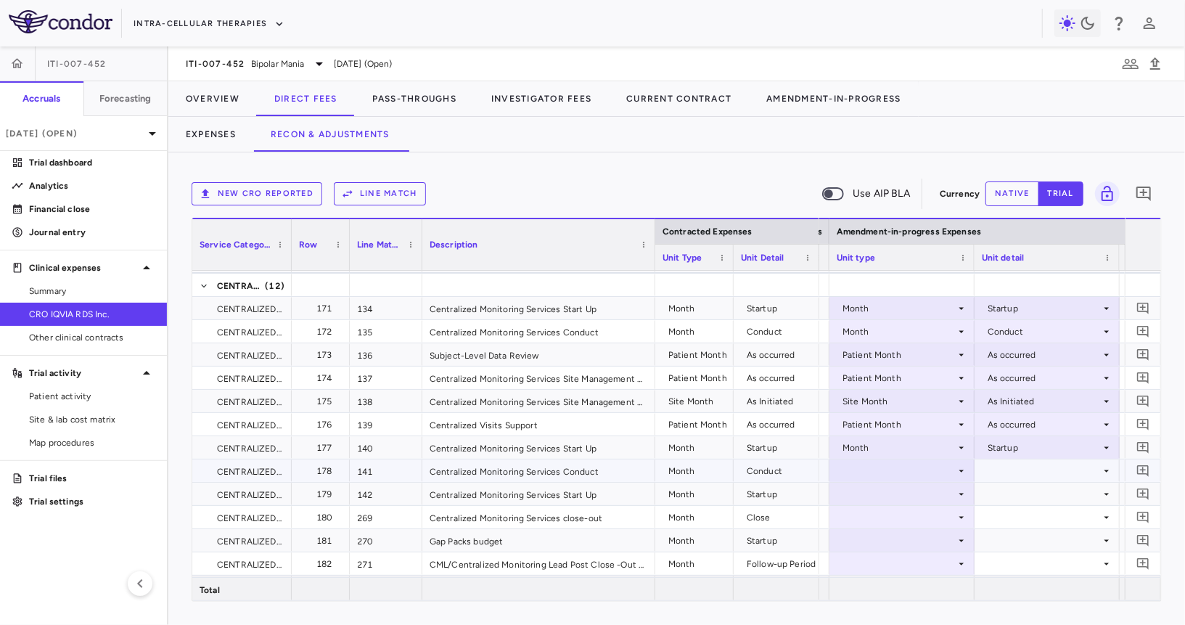
click at [884, 472] on div at bounding box center [902, 470] width 131 height 21
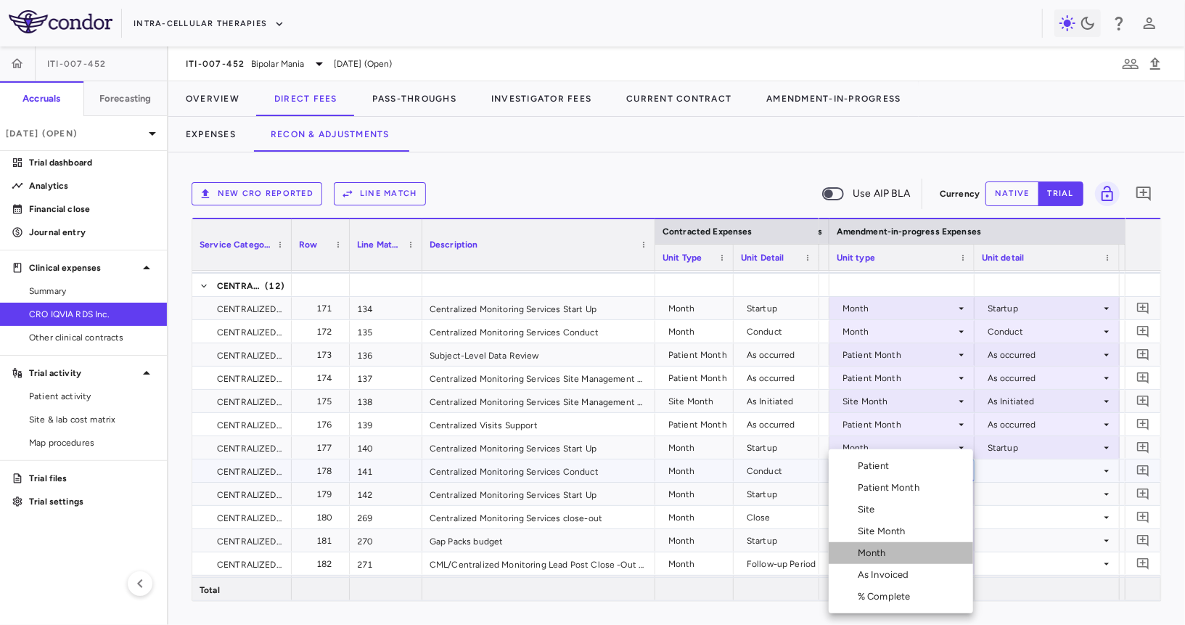
click at [869, 547] on div "Month" at bounding box center [875, 552] width 34 height 13
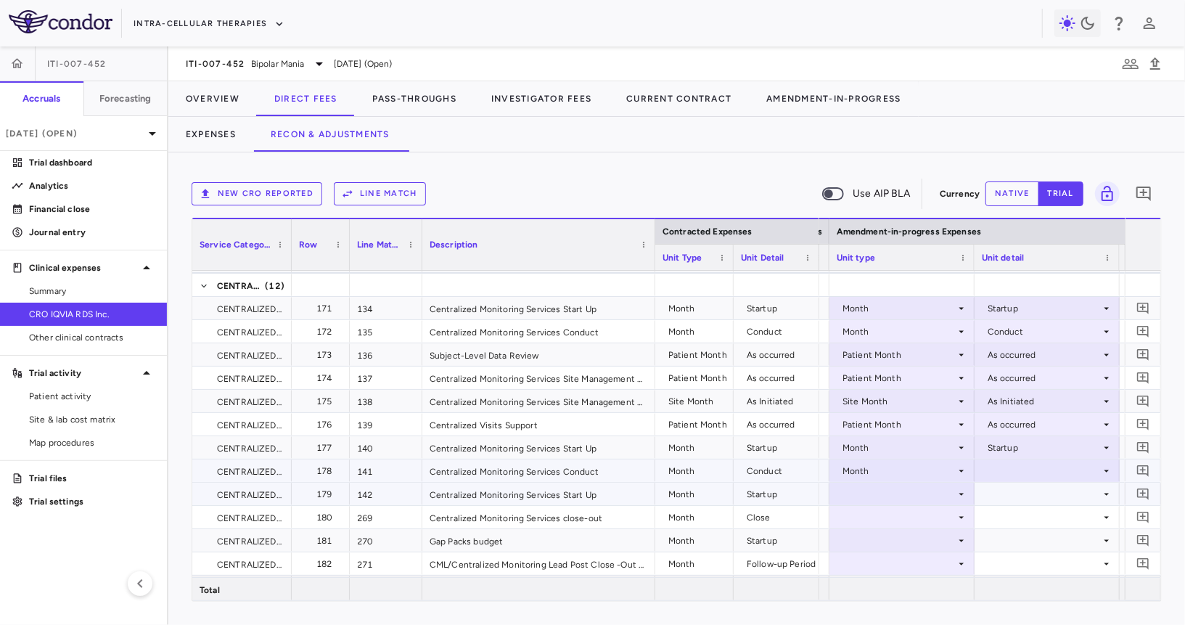
click at [1003, 473] on div at bounding box center [1047, 470] width 131 height 21
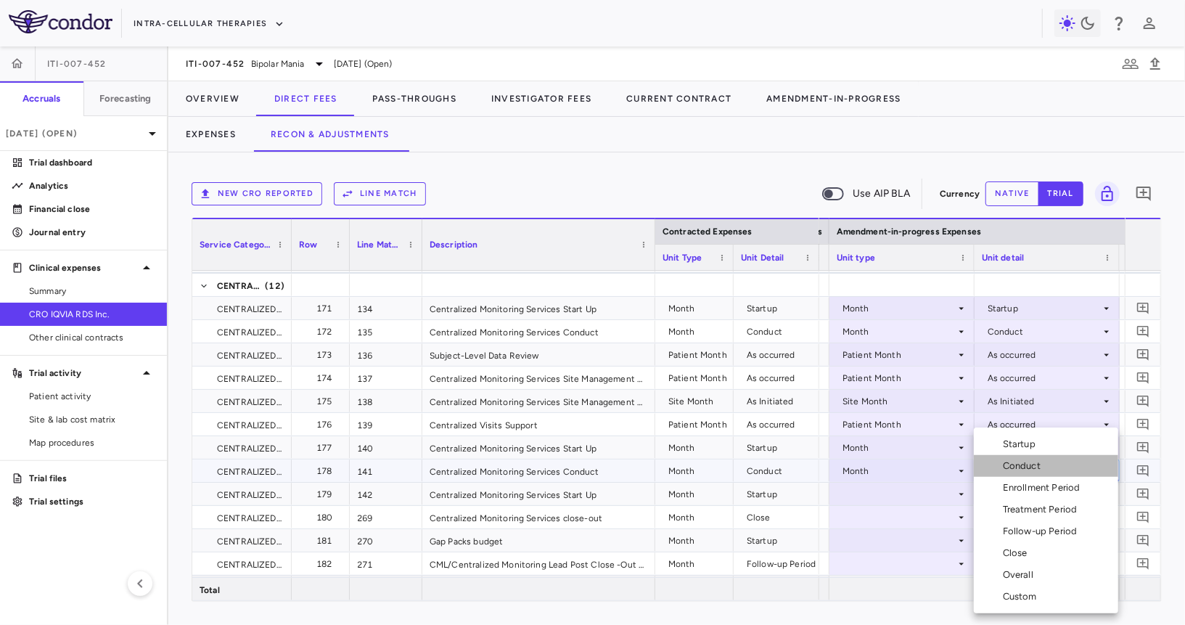
click at [1027, 470] on div "Conduct" at bounding box center [1025, 465] width 44 height 13
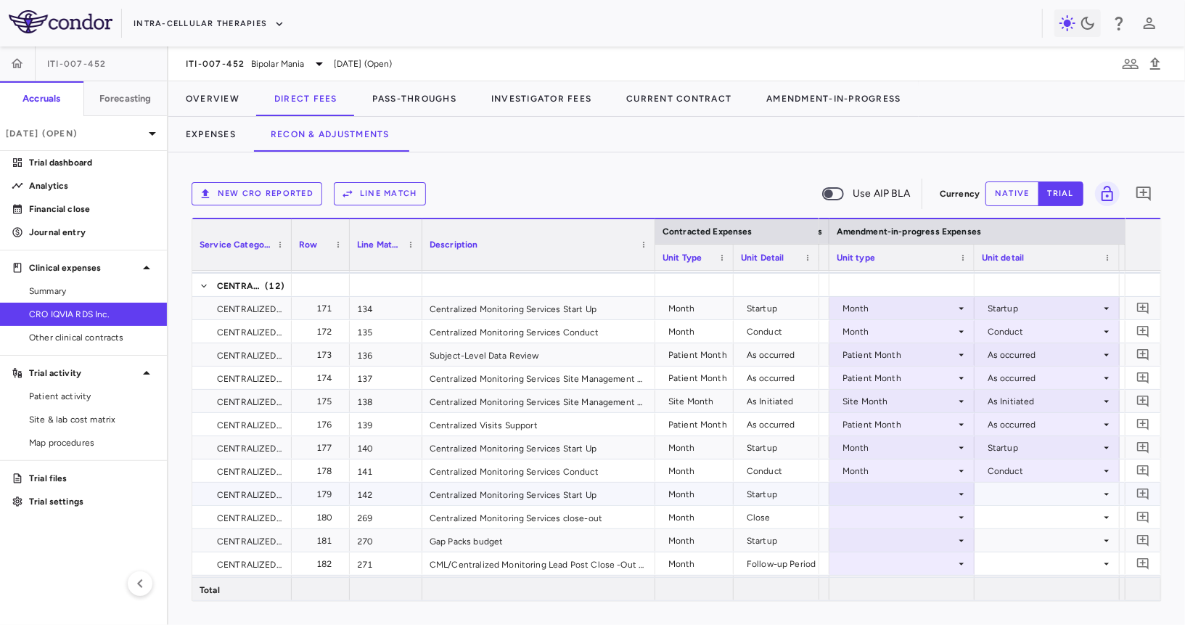
click at [904, 490] on div at bounding box center [902, 493] width 131 height 21
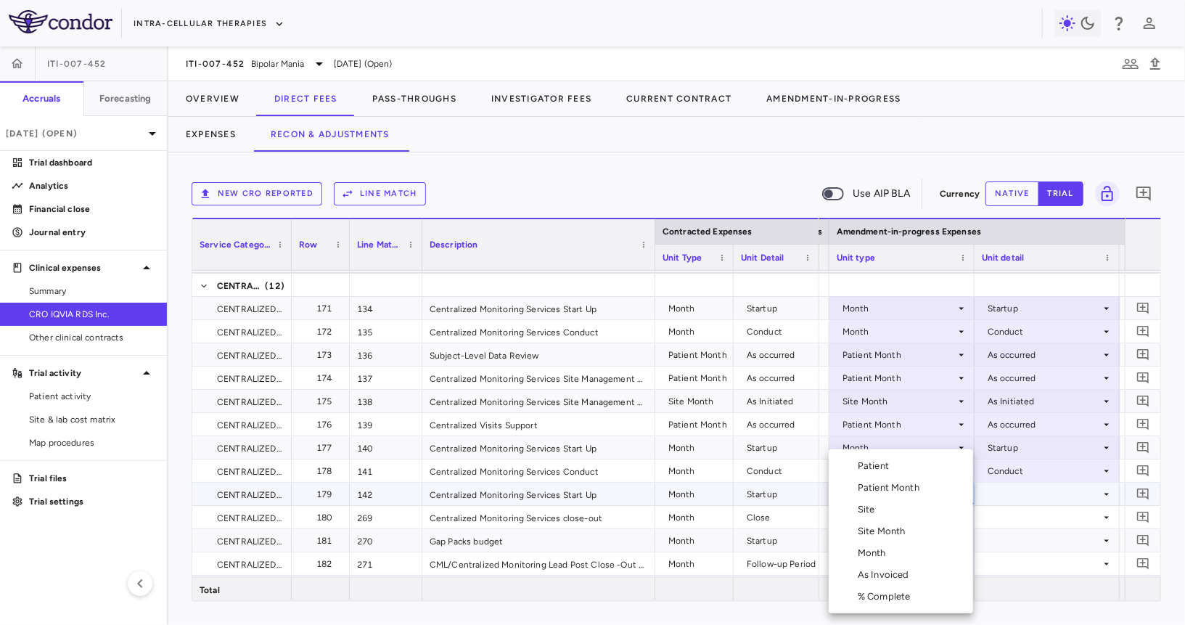
click at [882, 556] on div "Month" at bounding box center [875, 552] width 34 height 13
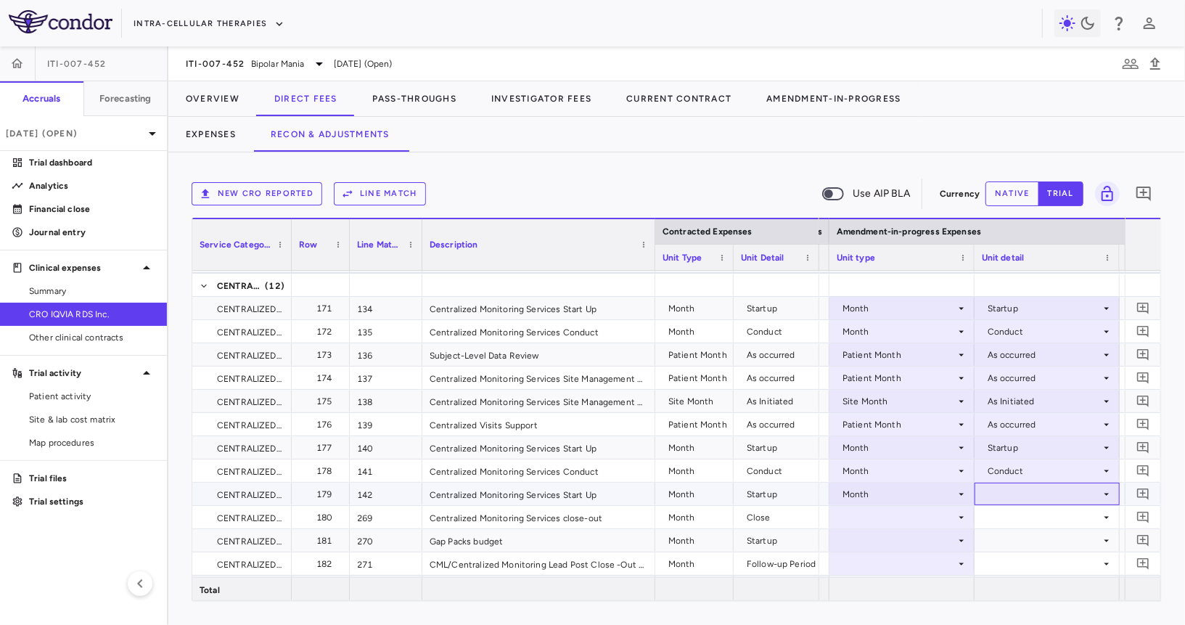
click at [1004, 491] on div at bounding box center [1047, 493] width 131 height 21
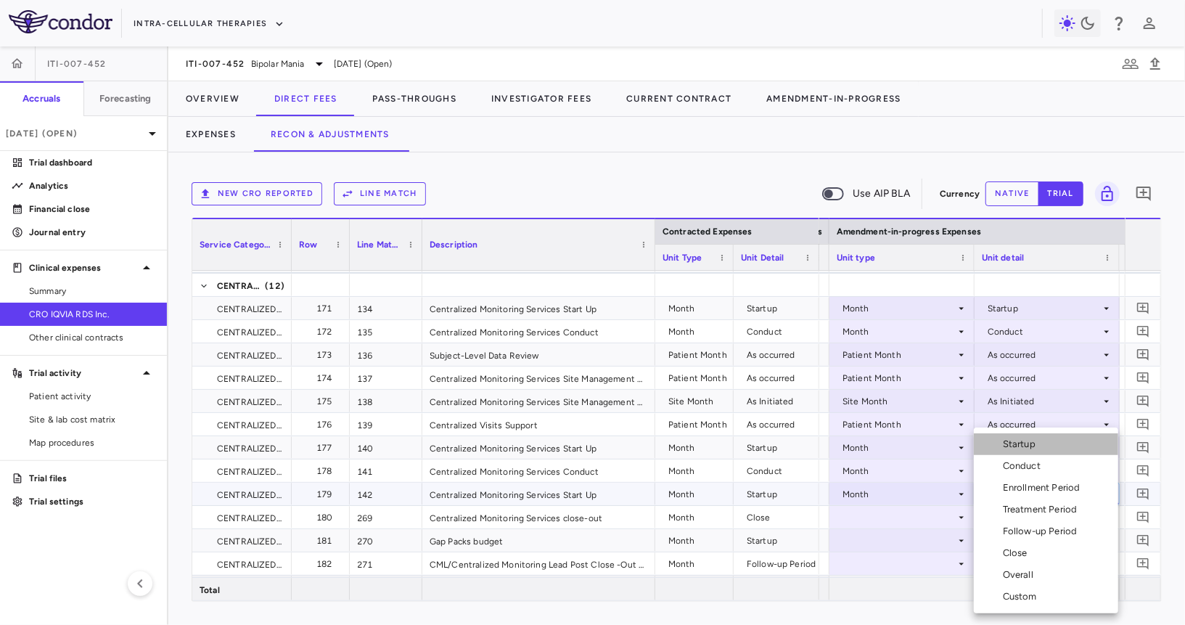
click at [1020, 446] on div "Startup" at bounding box center [1022, 444] width 38 height 13
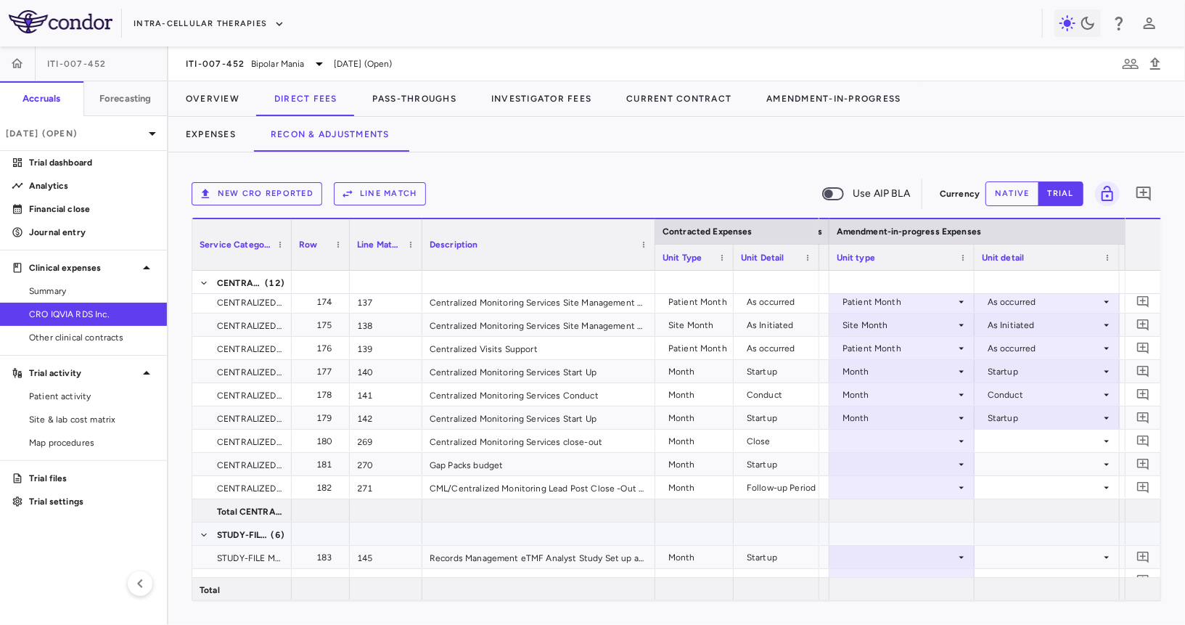
scroll to position [3963, 0]
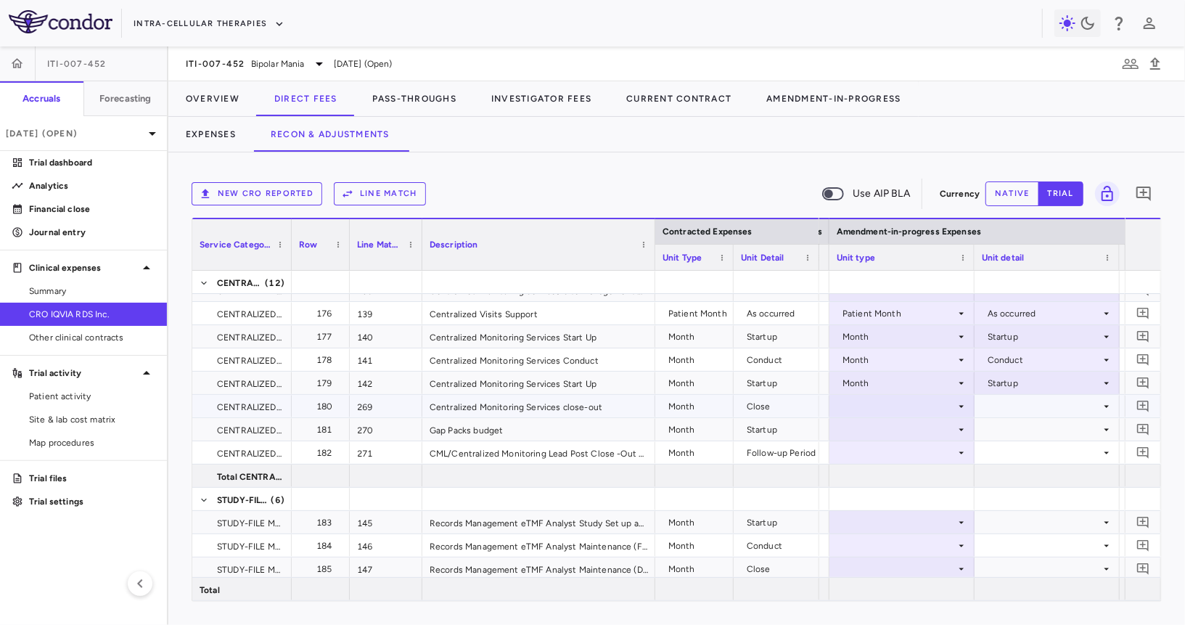
click at [930, 406] on div at bounding box center [902, 405] width 131 height 21
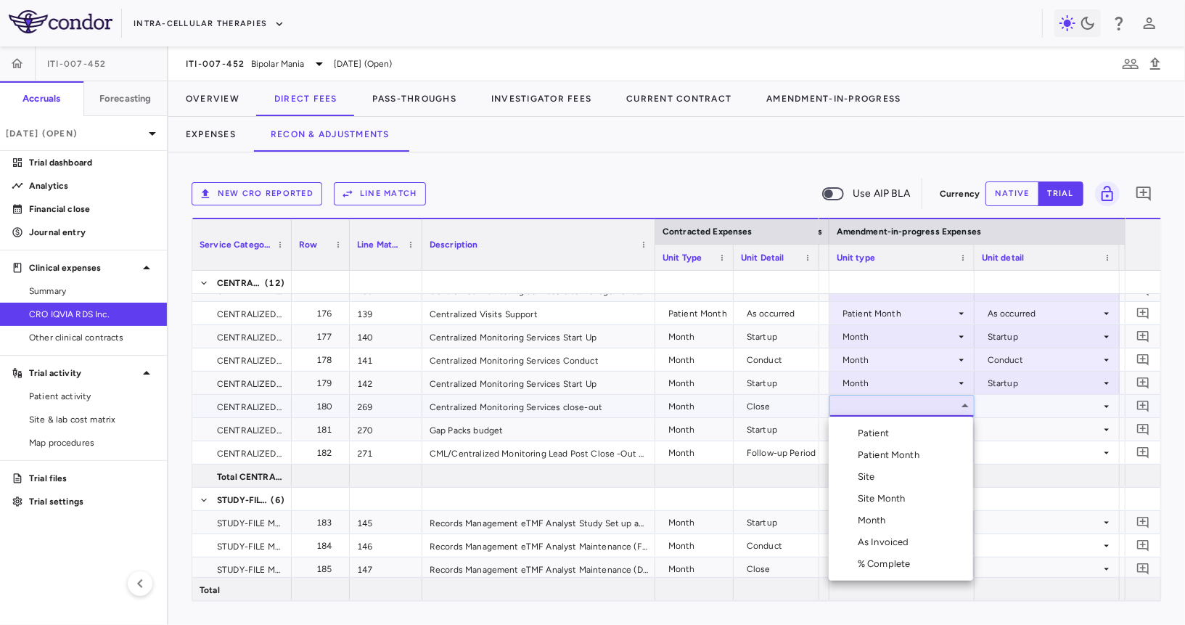
click at [888, 515] on div "Month" at bounding box center [875, 520] width 34 height 13
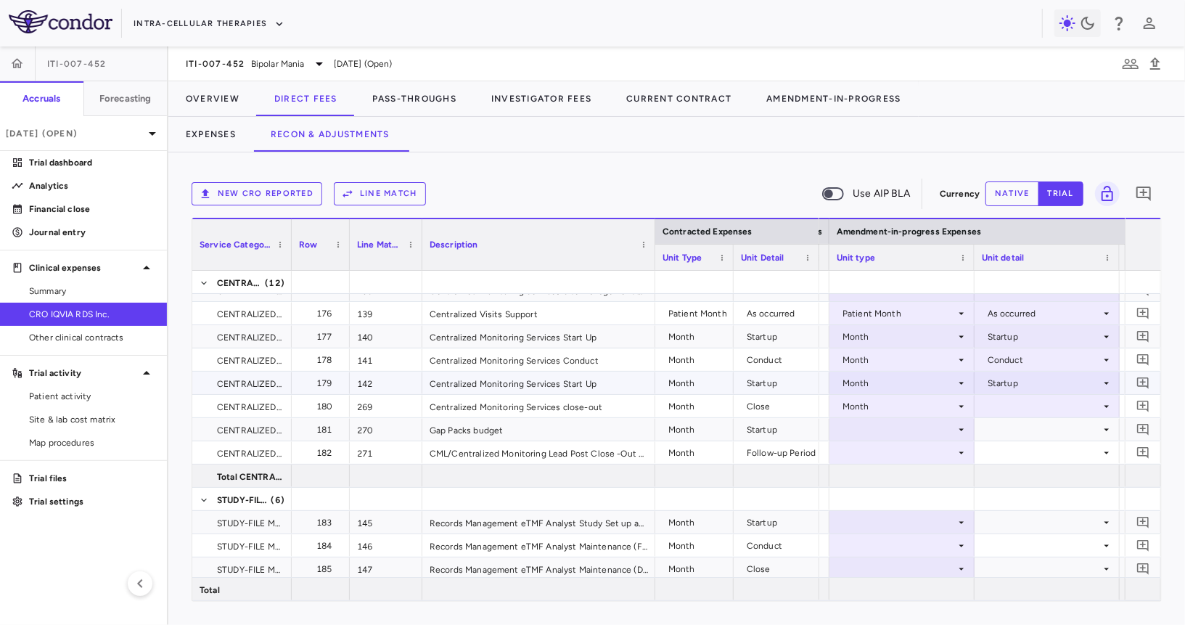
click at [1012, 398] on div at bounding box center [1047, 405] width 131 height 21
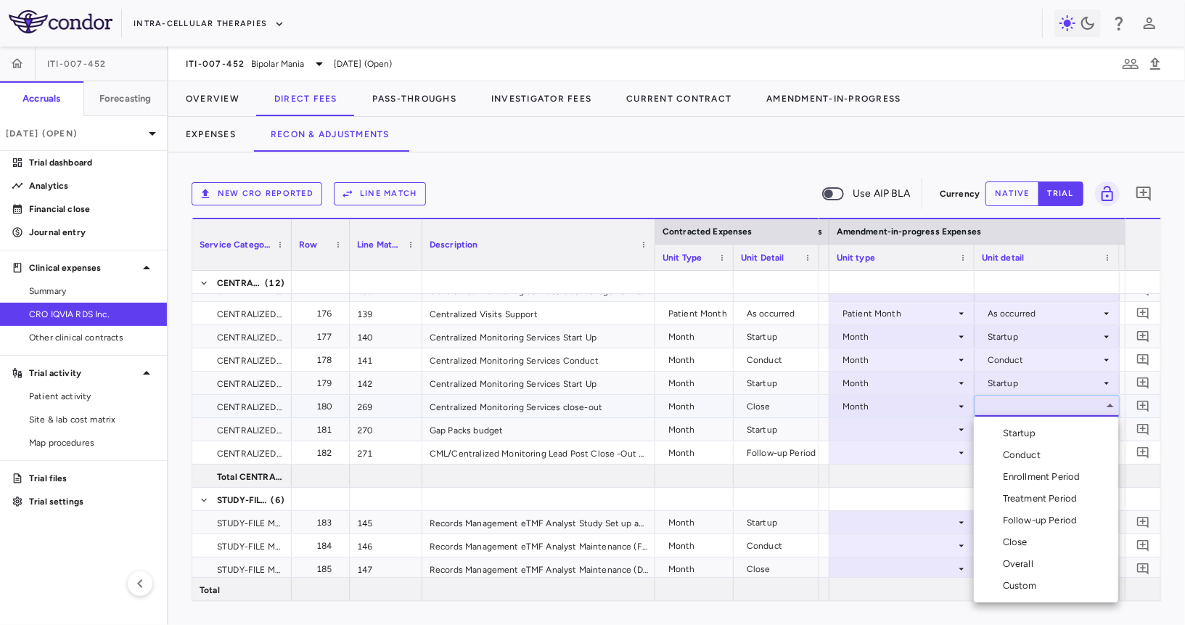
click at [1016, 546] on div "Close" at bounding box center [1018, 542] width 30 height 13
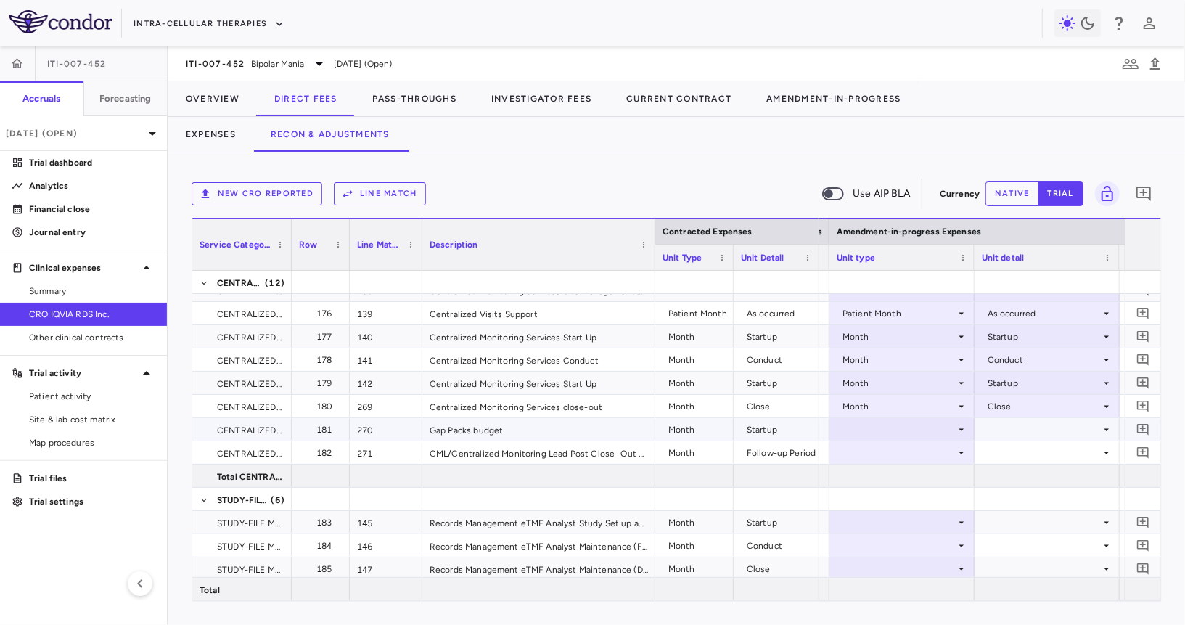
click at [924, 426] on div at bounding box center [902, 429] width 131 height 21
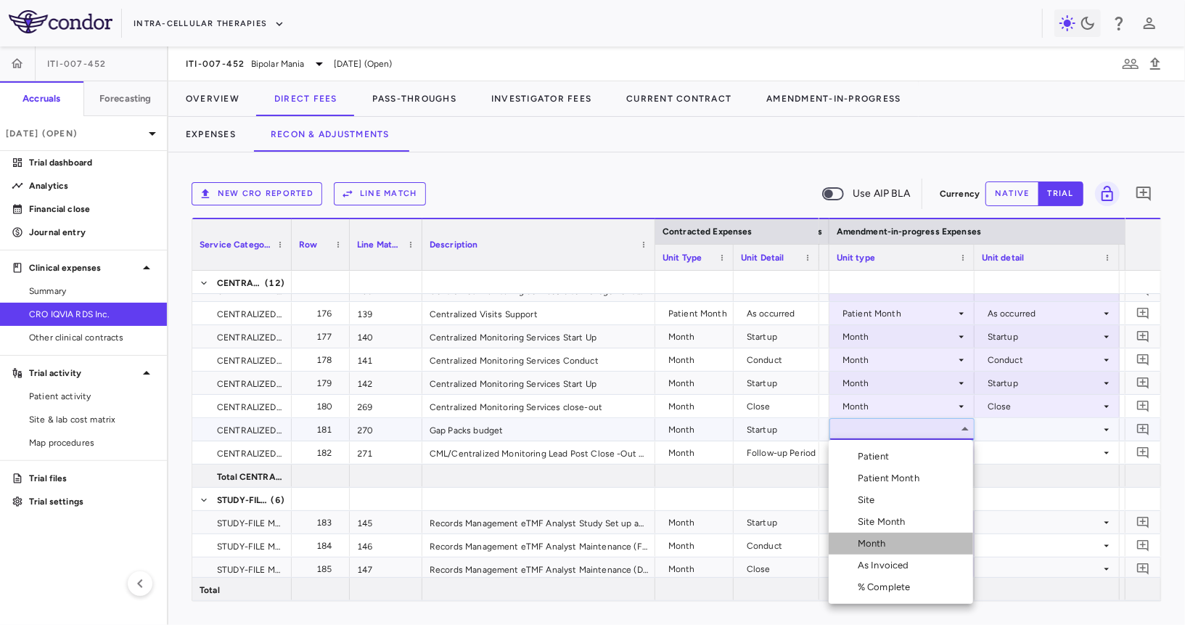
click at [895, 551] on li "Month" at bounding box center [901, 544] width 144 height 22
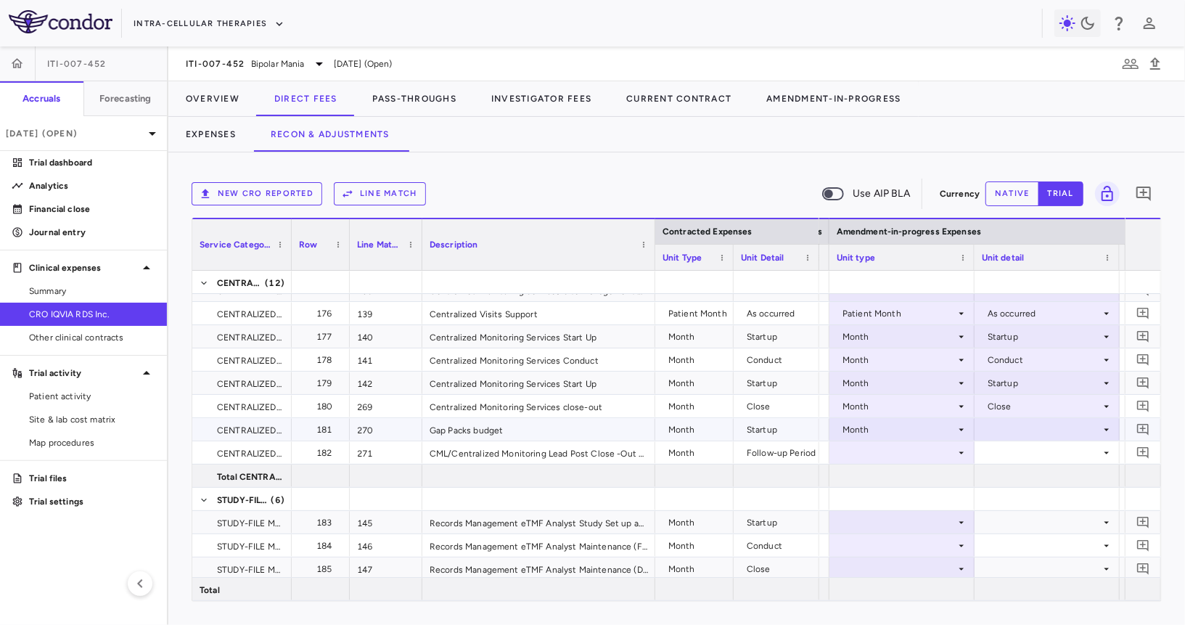
click at [1033, 424] on div at bounding box center [1047, 429] width 131 height 21
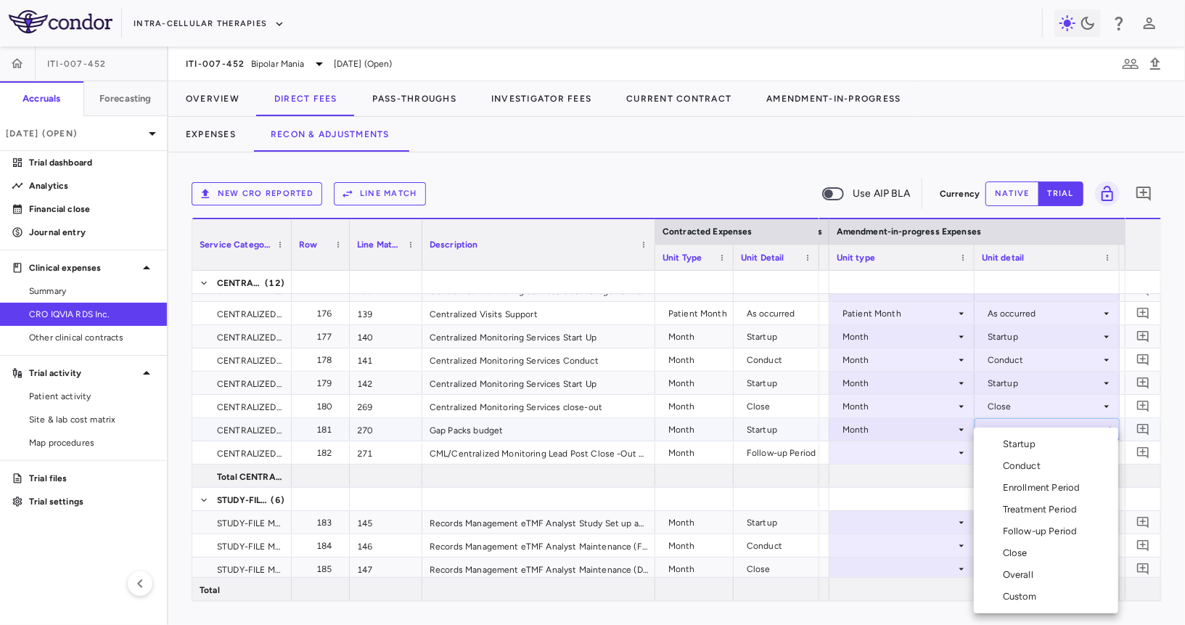
click at [1027, 440] on div "Startup" at bounding box center [1022, 444] width 38 height 13
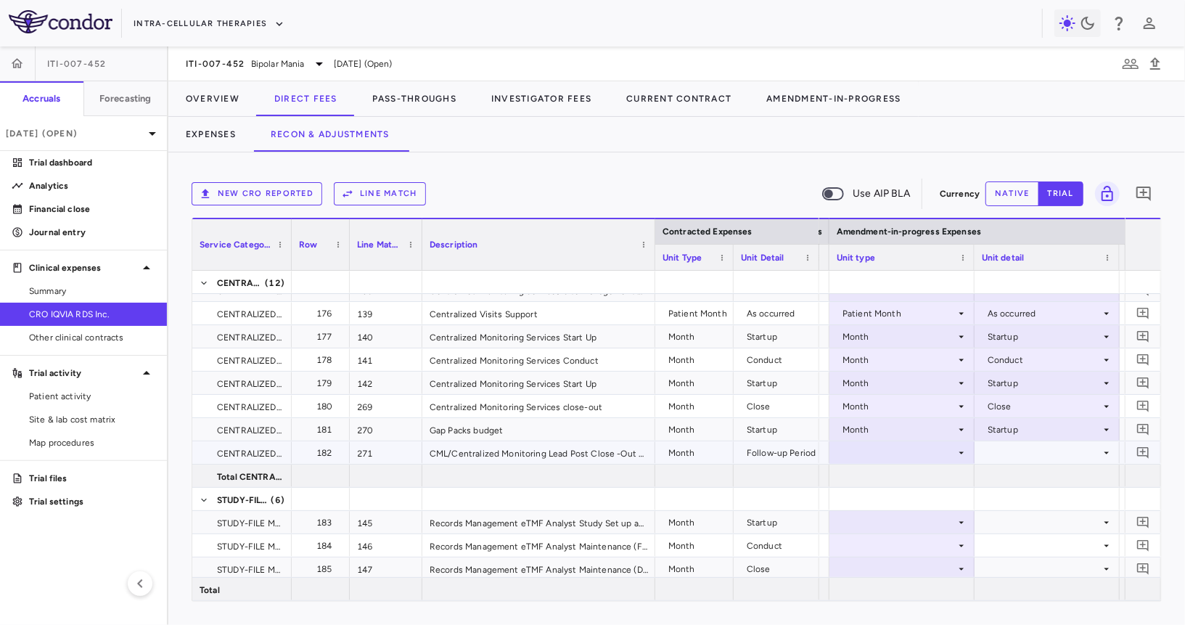
click at [922, 452] on div at bounding box center [902, 452] width 131 height 21
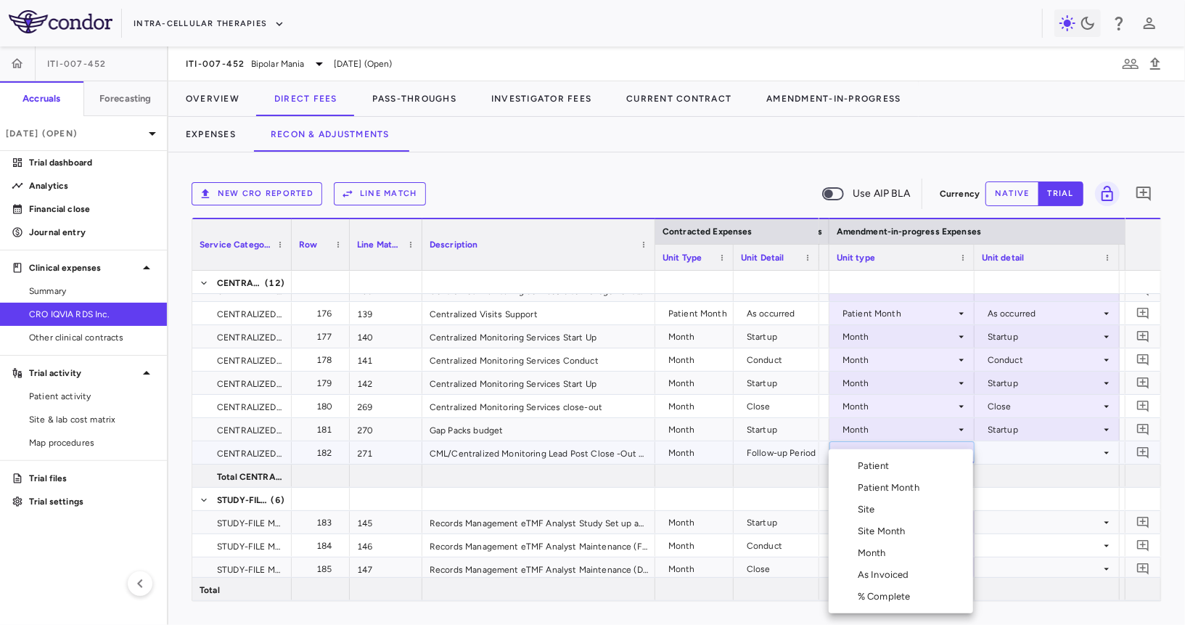
click at [889, 546] on div "Month" at bounding box center [875, 552] width 34 height 13
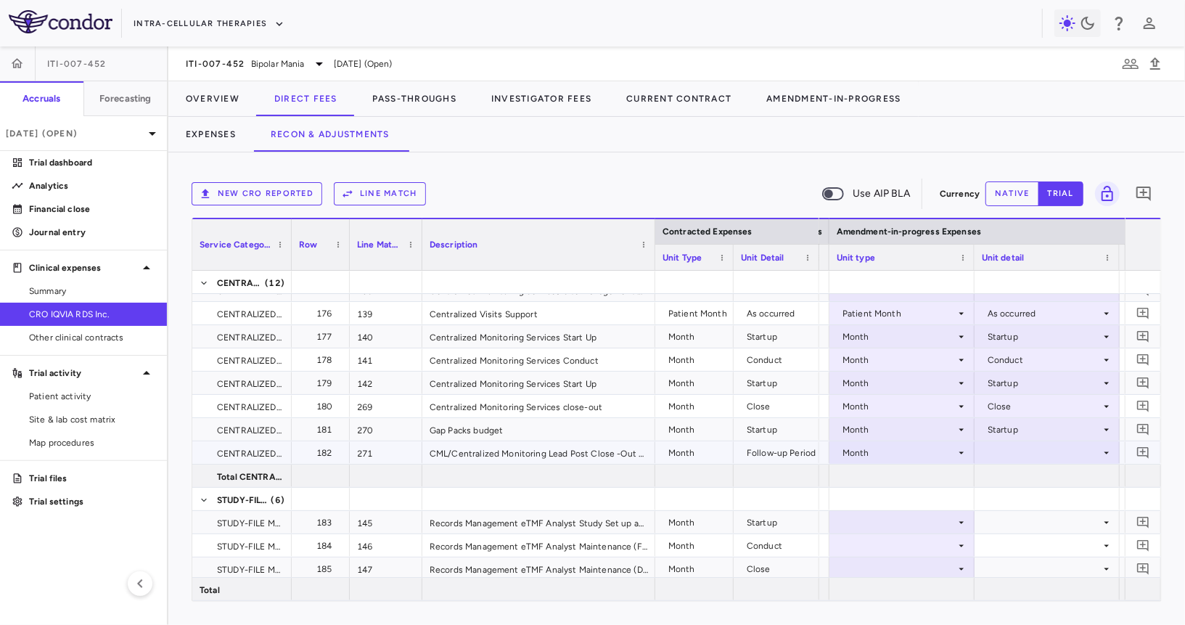
click at [1013, 446] on div at bounding box center [1047, 452] width 131 height 21
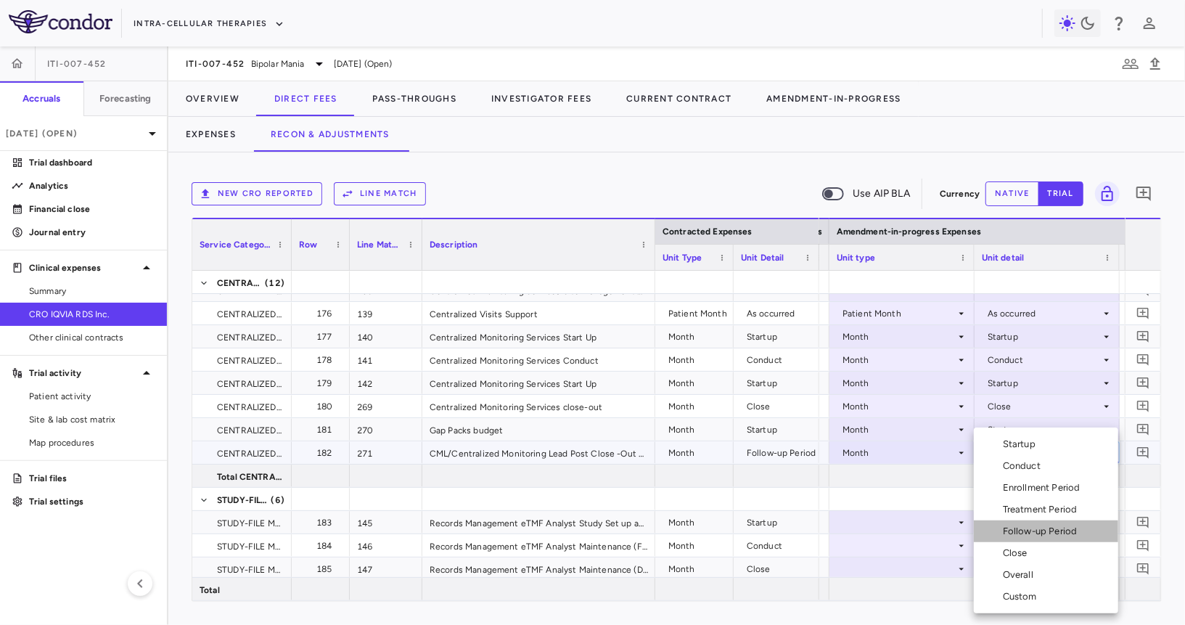
click at [1022, 526] on div "Follow-up Period" at bounding box center [1043, 531] width 80 height 13
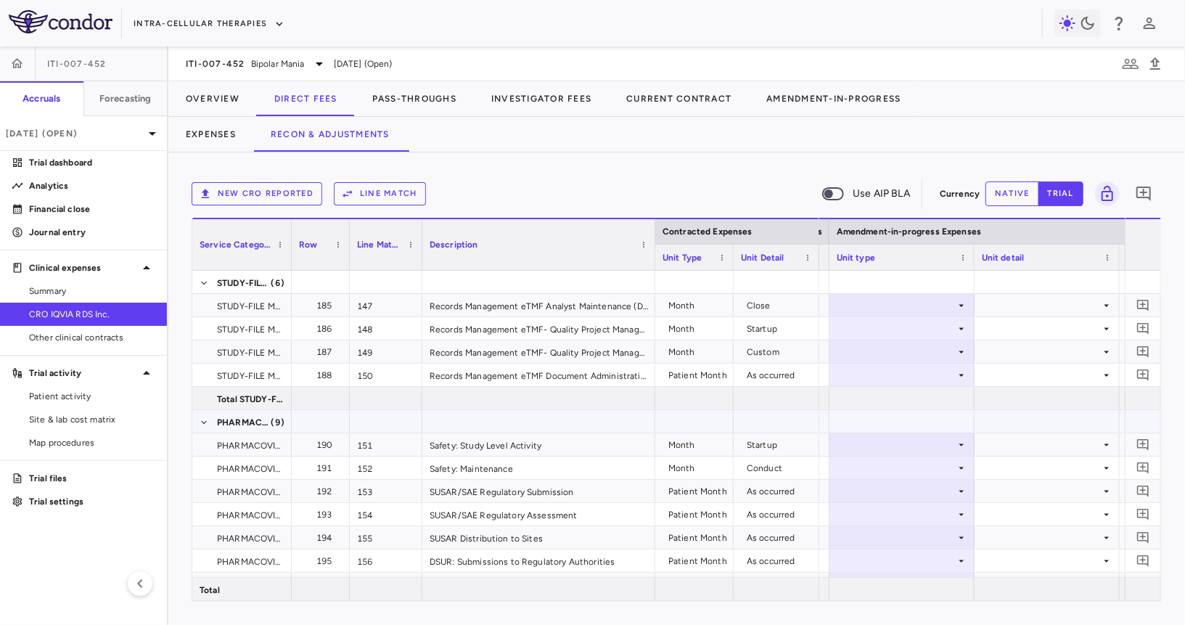
scroll to position [4148, 0]
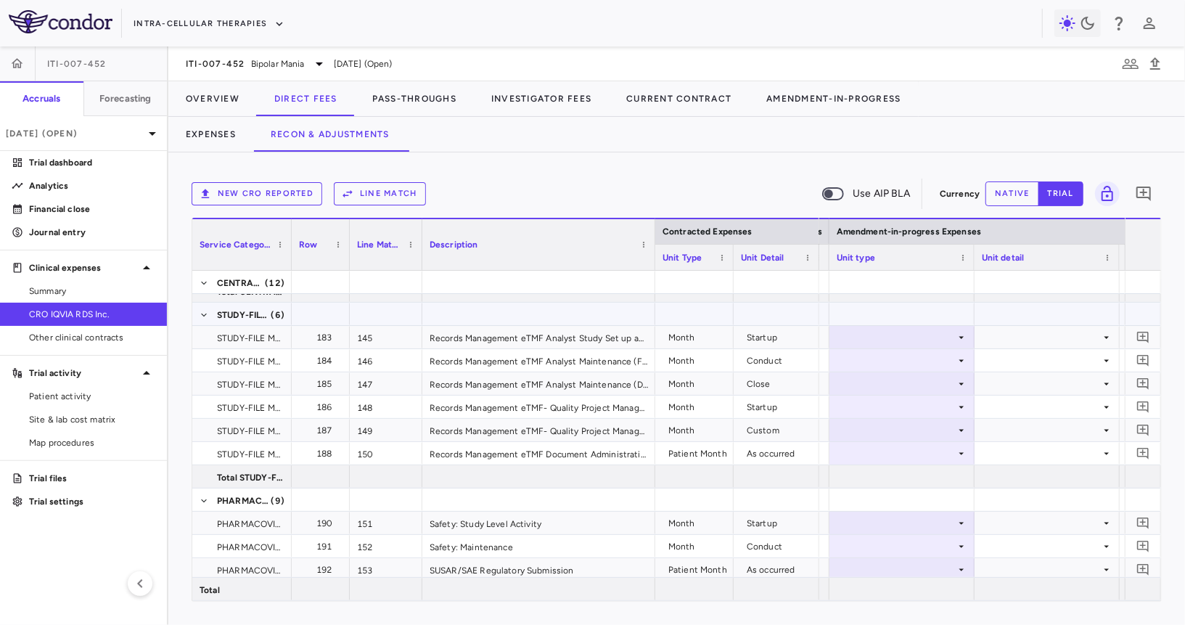
click at [933, 329] on div at bounding box center [902, 337] width 131 height 21
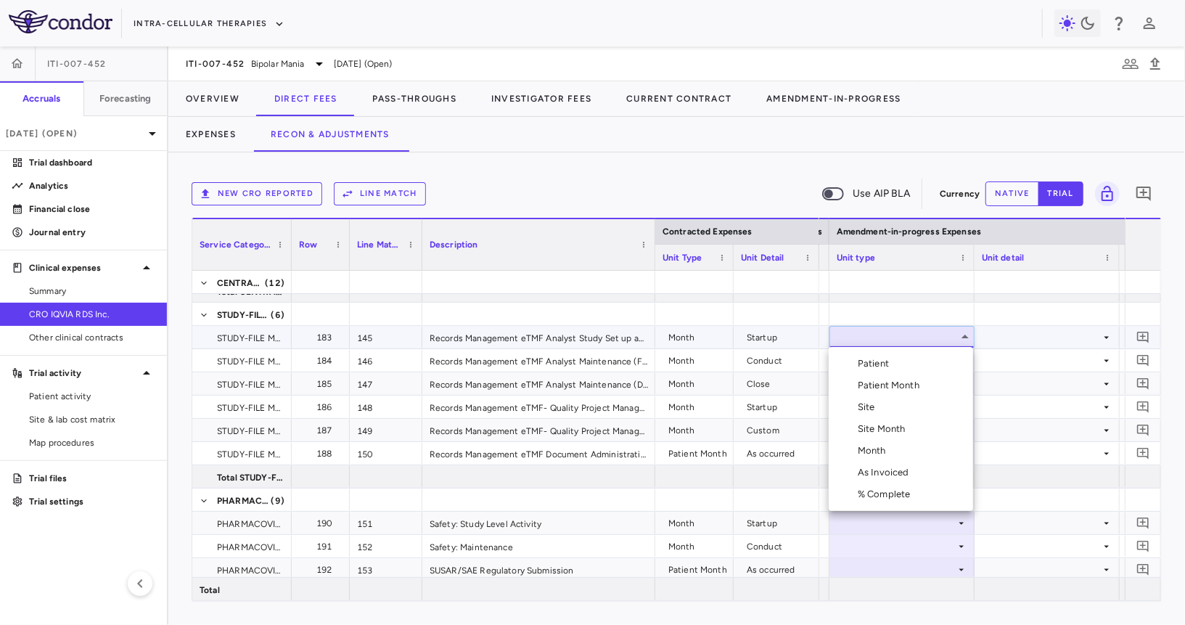
click at [905, 450] on li "Month" at bounding box center [901, 451] width 144 height 22
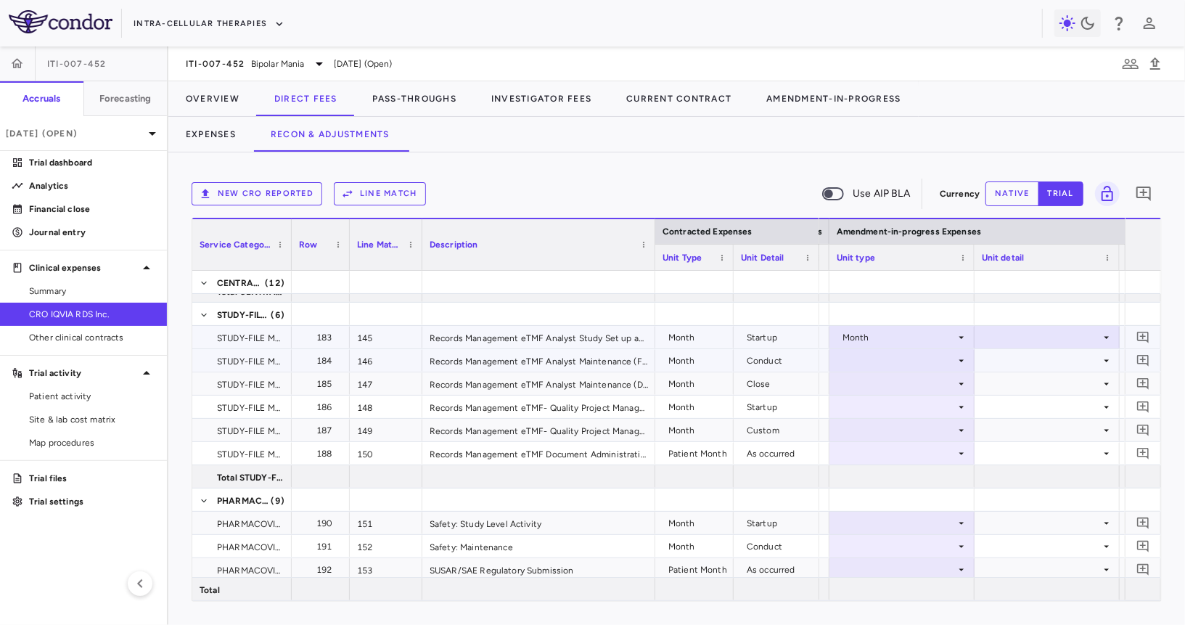
click at [1011, 337] on div at bounding box center [1047, 337] width 131 height 21
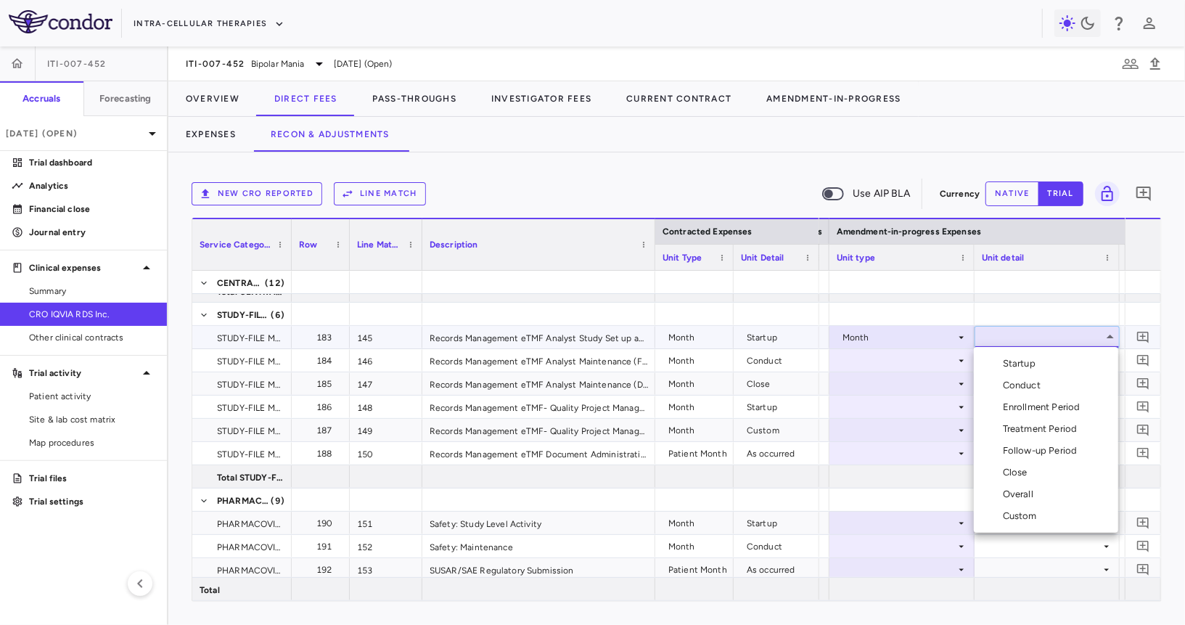
click at [1011, 359] on div "Startup" at bounding box center [1022, 363] width 38 height 13
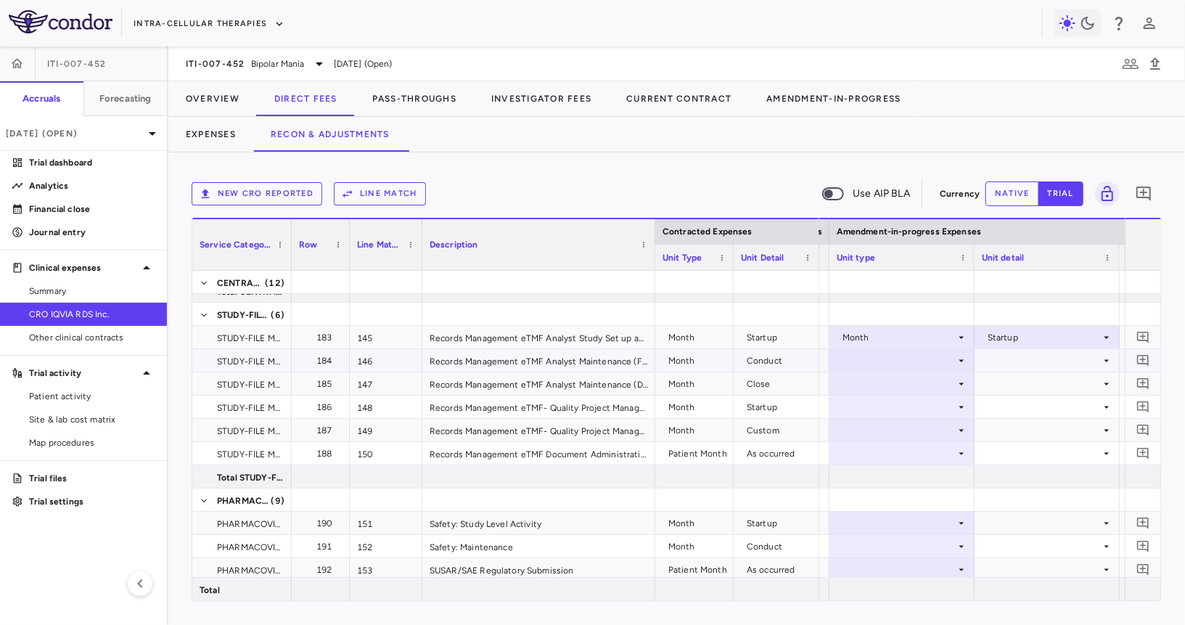
click at [887, 364] on div at bounding box center [902, 360] width 131 height 21
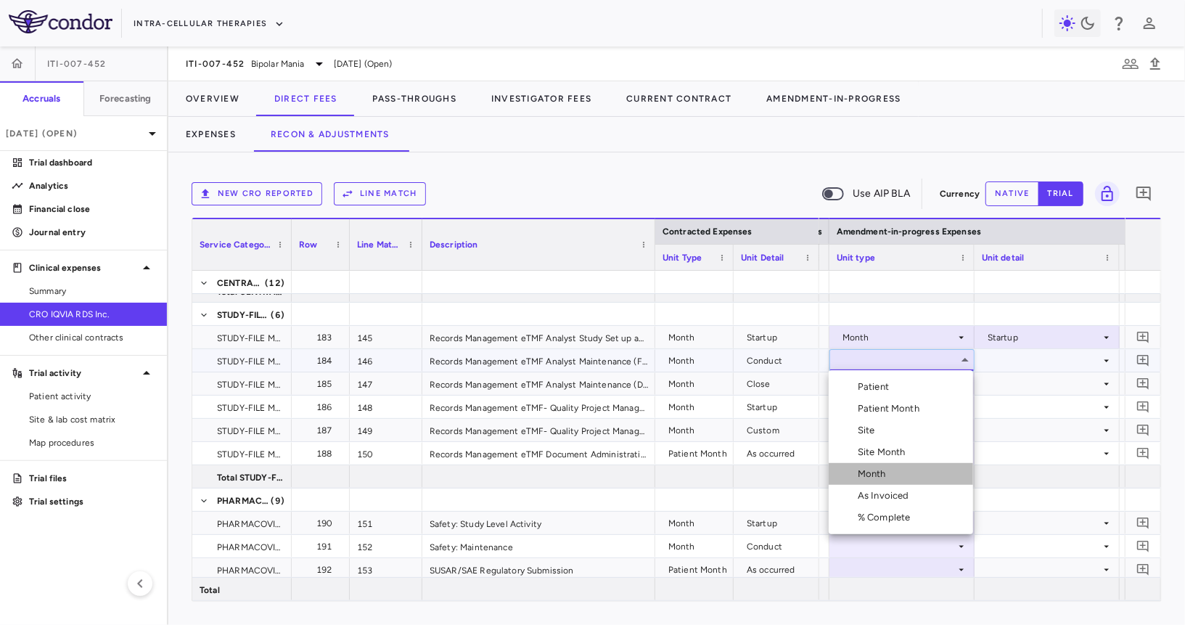
click at [878, 473] on div "Month" at bounding box center [875, 473] width 34 height 13
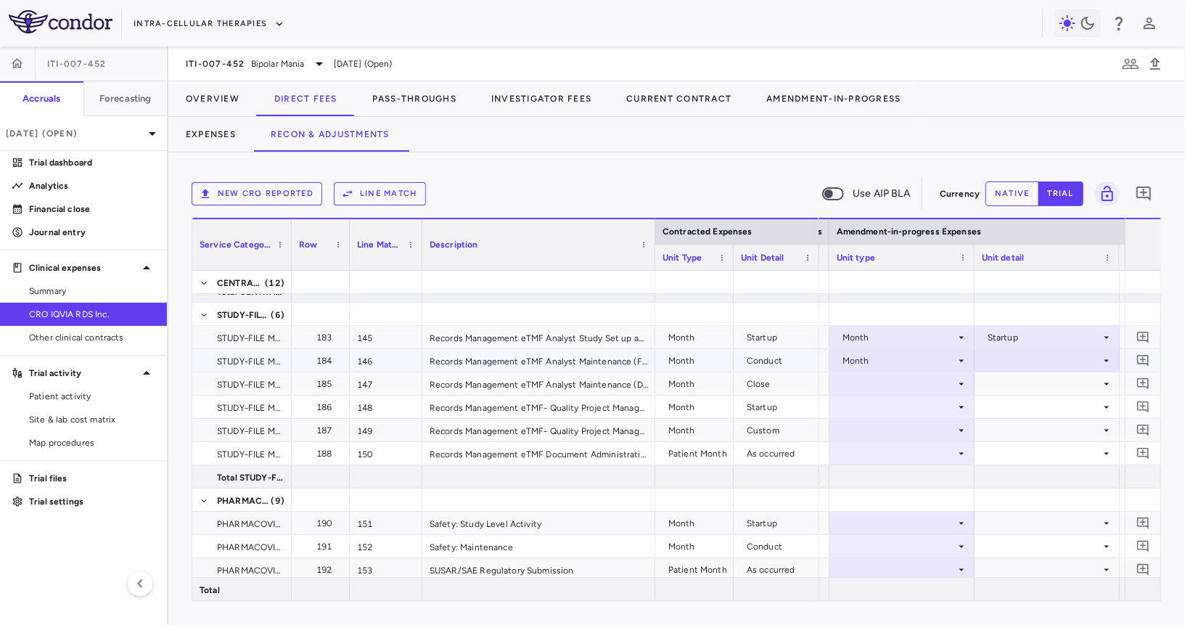
click at [1027, 350] on div at bounding box center [1047, 360] width 131 height 21
click at [1018, 412] on div "Conduct" at bounding box center [1025, 408] width 44 height 13
click at [903, 382] on div at bounding box center [902, 383] width 131 height 21
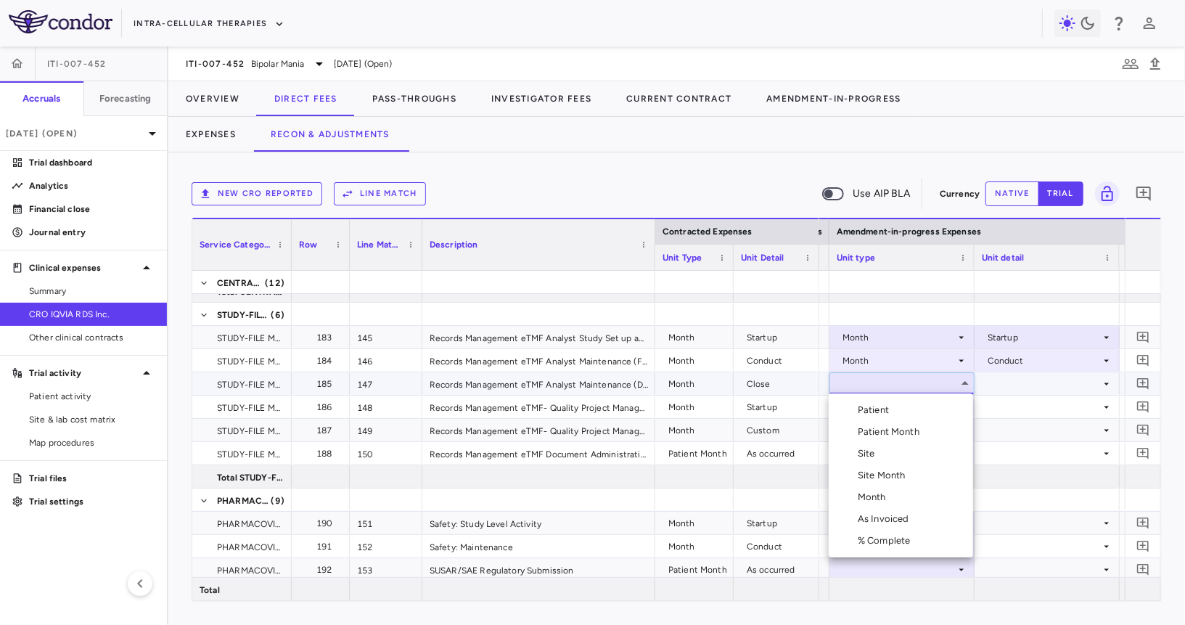
click at [907, 500] on li "Month" at bounding box center [901, 497] width 144 height 22
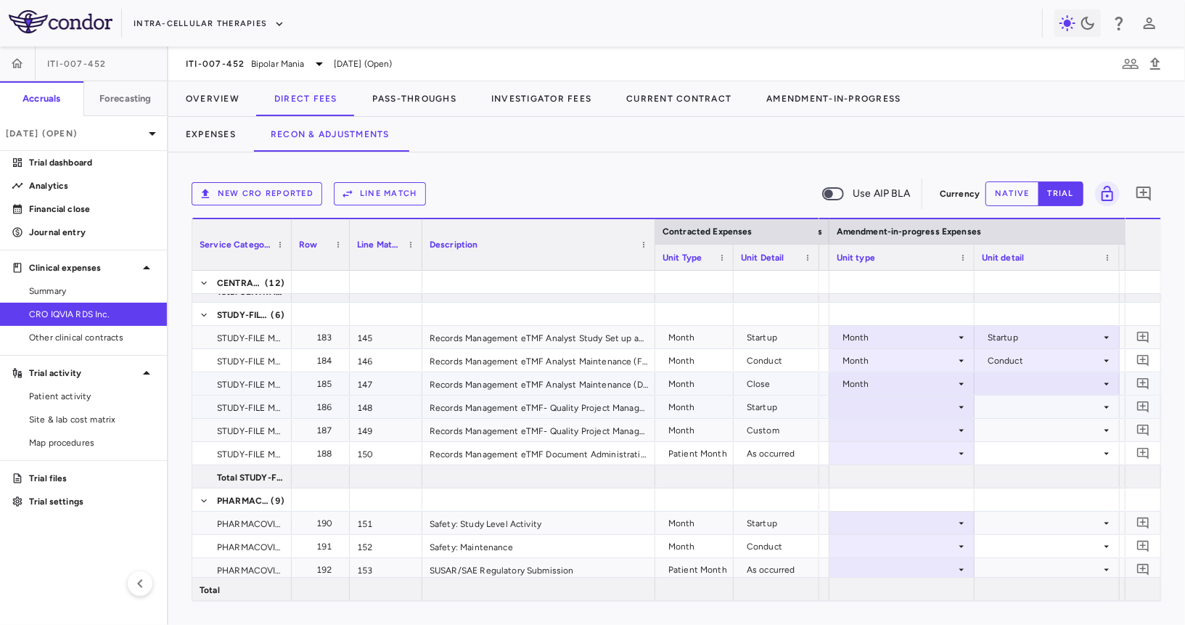
click at [1027, 384] on div at bounding box center [1047, 383] width 131 height 21
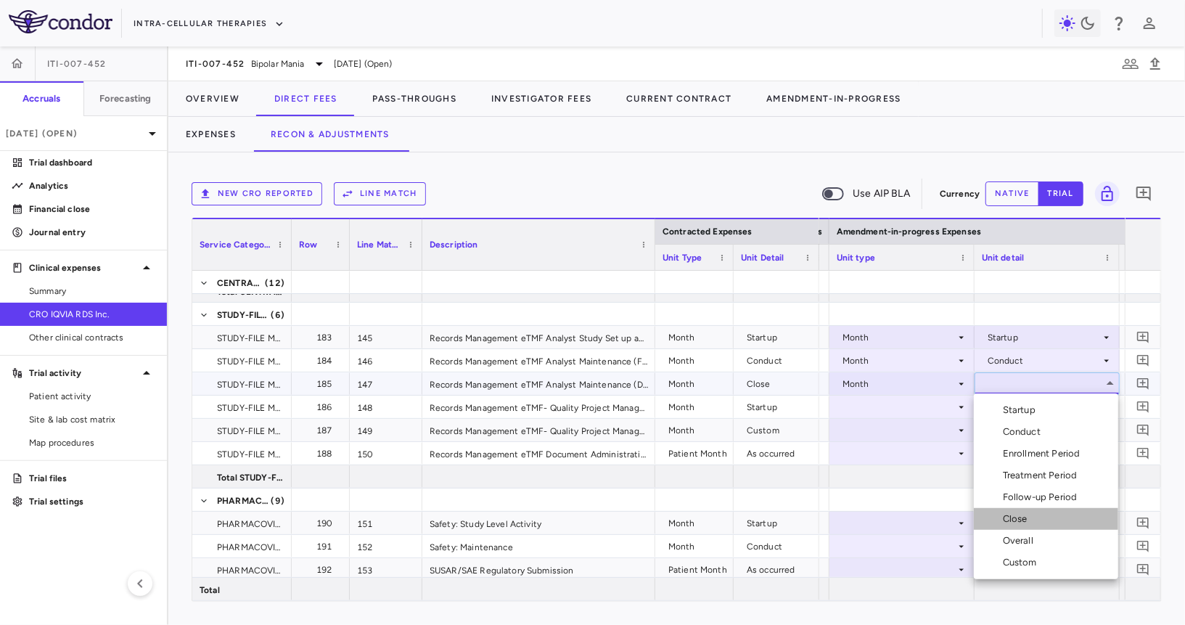
click at [1021, 515] on div "Close" at bounding box center [1018, 518] width 30 height 13
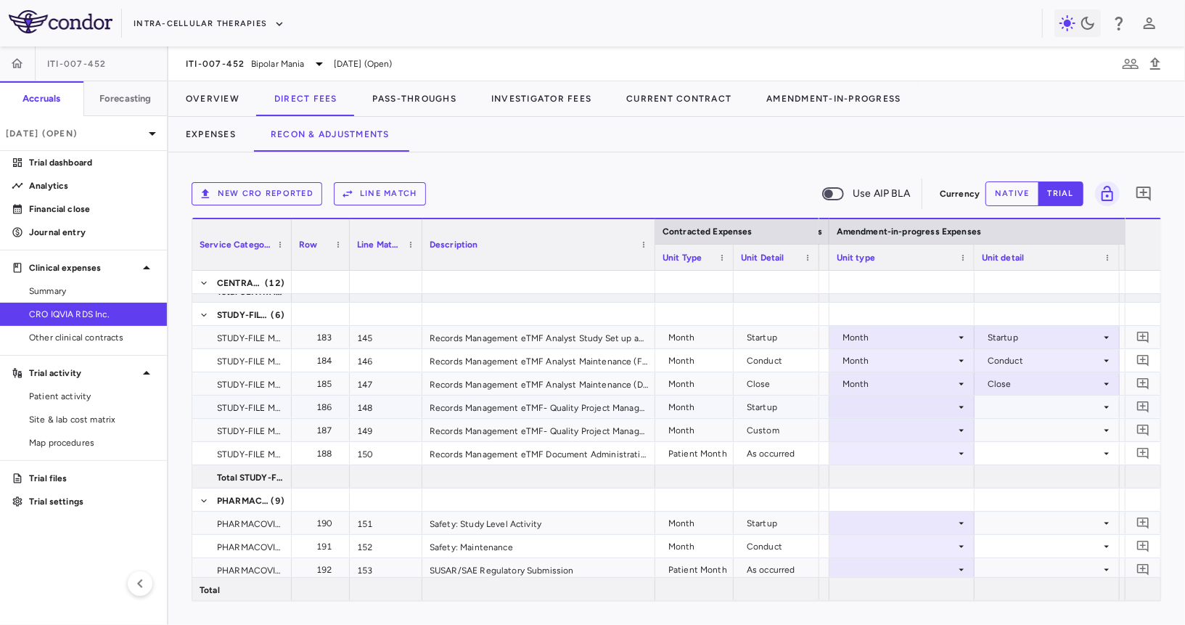
click at [911, 402] on div at bounding box center [902, 406] width 131 height 21
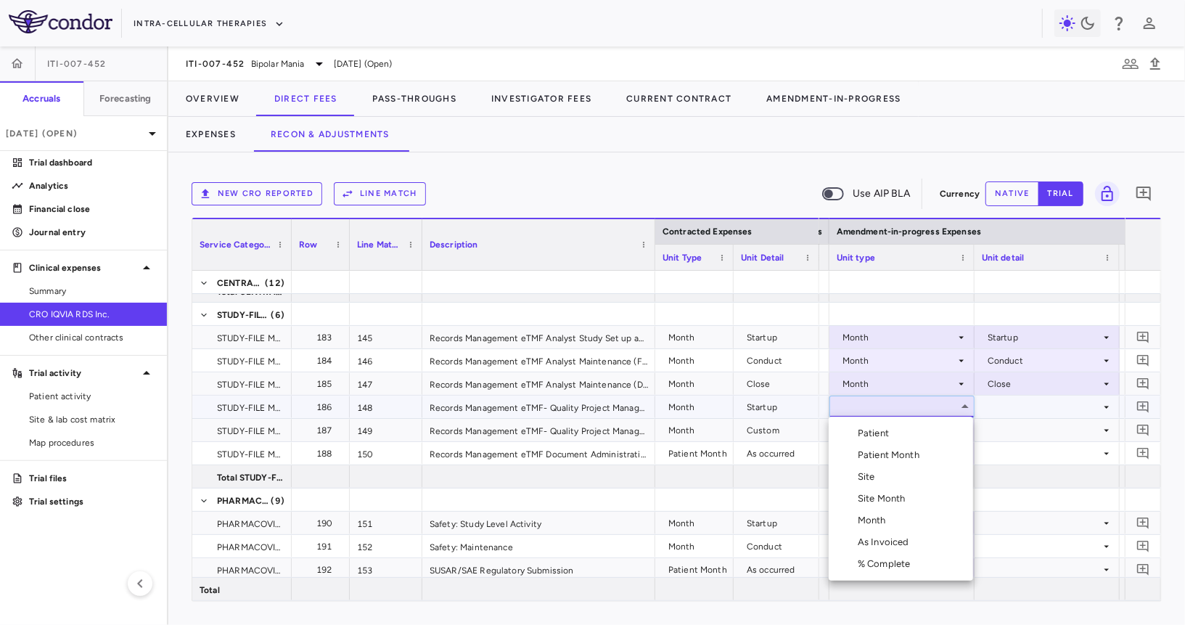
click at [920, 522] on li "Month" at bounding box center [901, 520] width 144 height 22
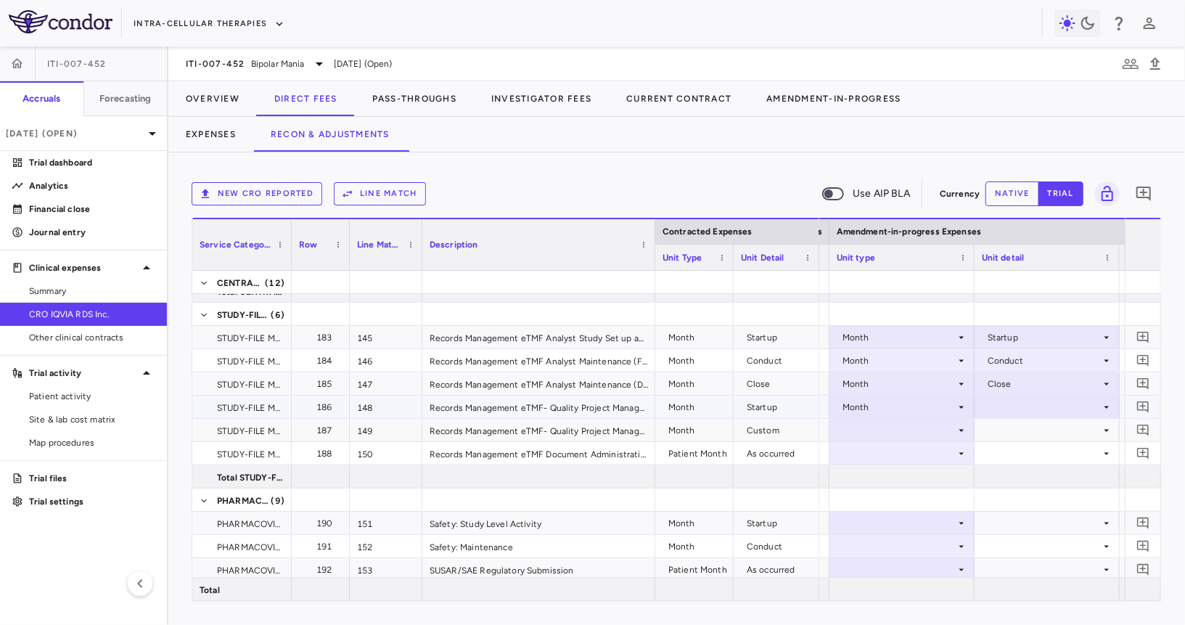
click at [1040, 400] on div at bounding box center [1047, 406] width 131 height 21
click at [1035, 424] on li "Startup" at bounding box center [1046, 433] width 144 height 22
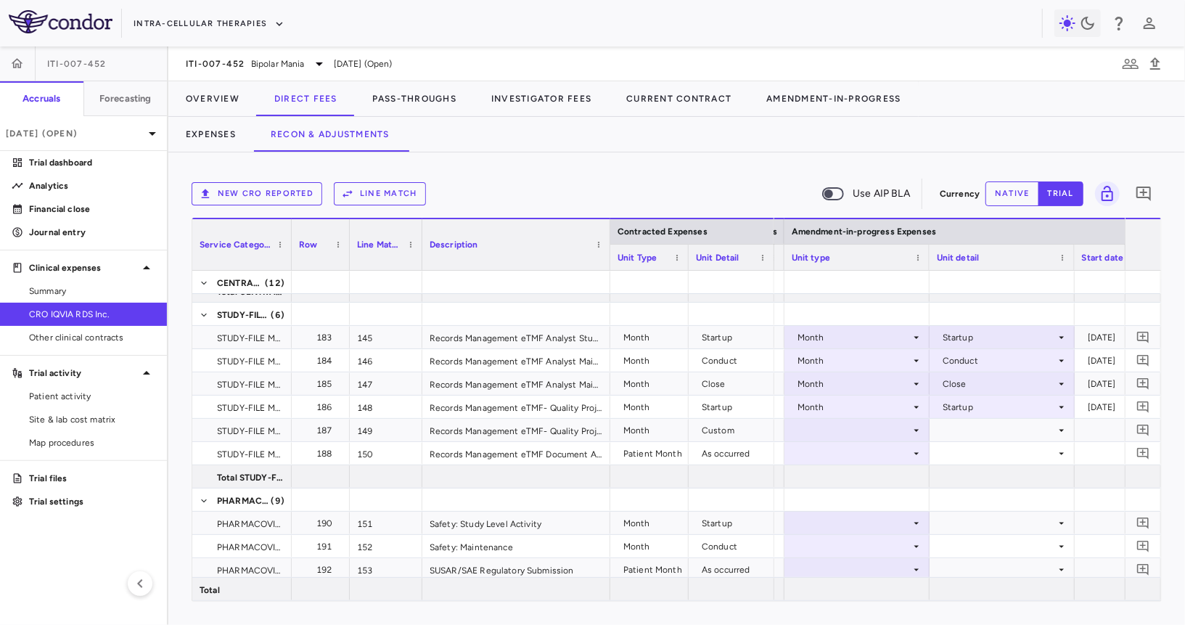
drag, startPoint x: 652, startPoint y: 256, endPoint x: 594, endPoint y: 286, distance: 65.9
click at [594, 286] on div "Contracted Expenses Service Category Row Line Match" at bounding box center [676, 409] width 969 height 383
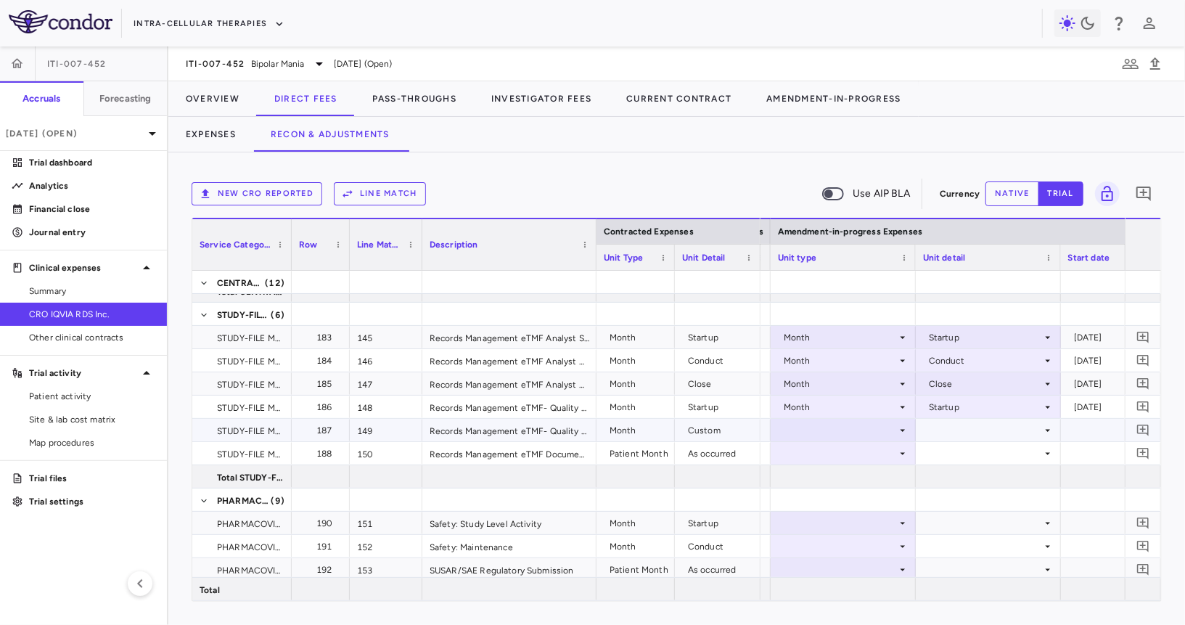
click at [842, 435] on div at bounding box center [843, 429] width 131 height 21
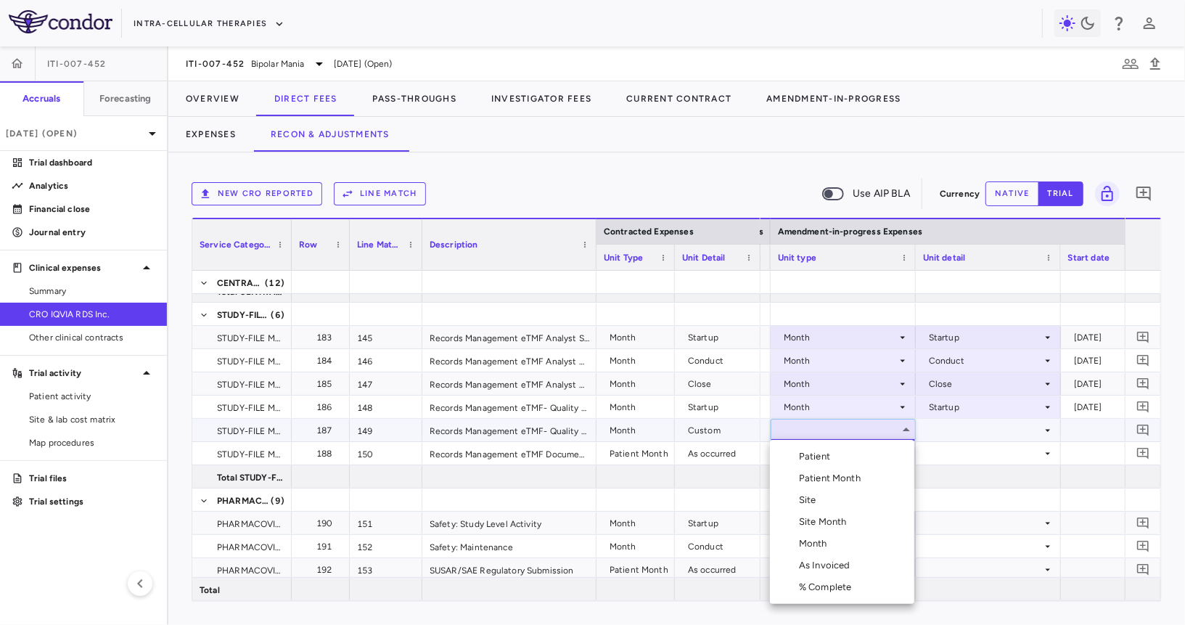
click at [826, 539] on div "Month" at bounding box center [816, 543] width 34 height 13
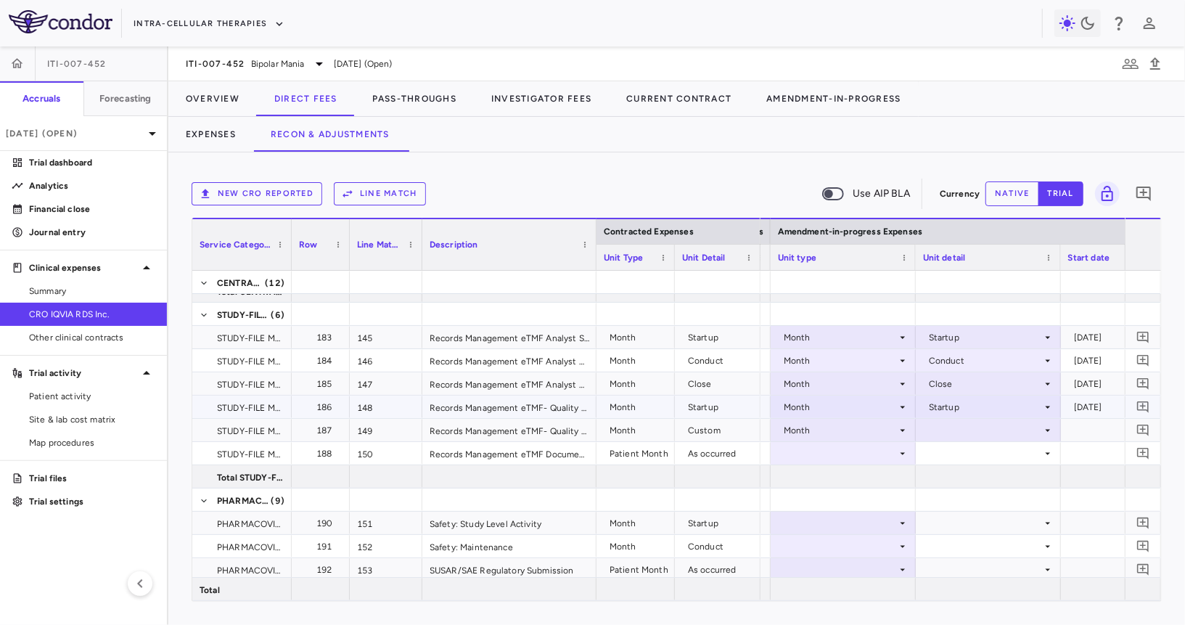
click at [951, 428] on div at bounding box center [988, 429] width 131 height 21
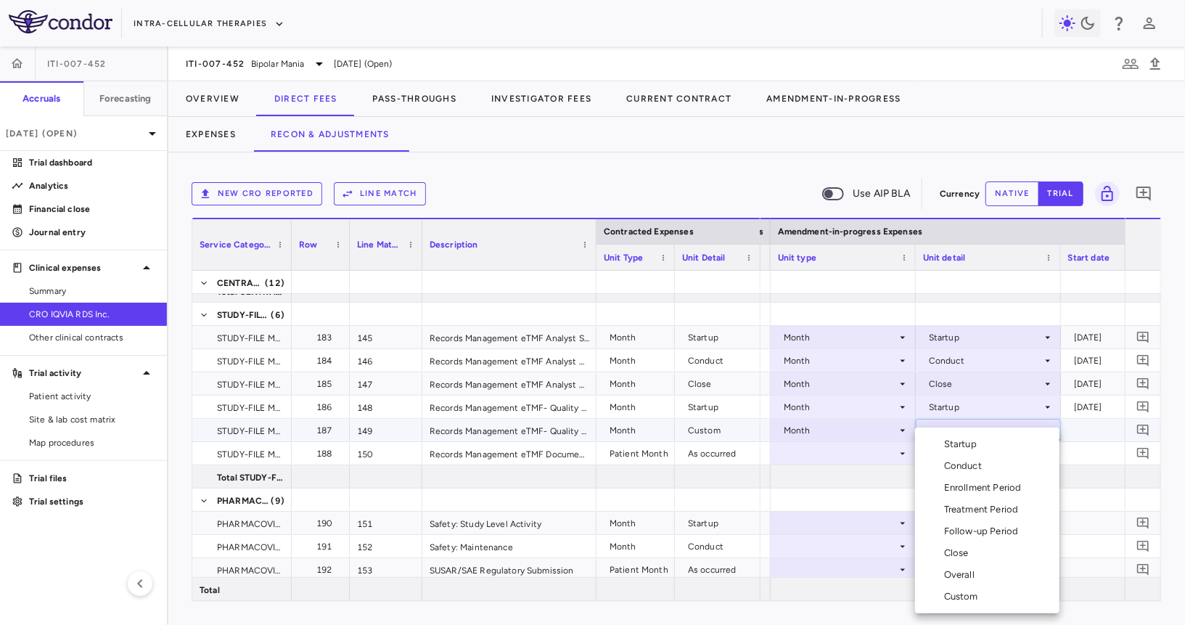
click at [959, 592] on div "Custom" at bounding box center [964, 596] width 40 height 13
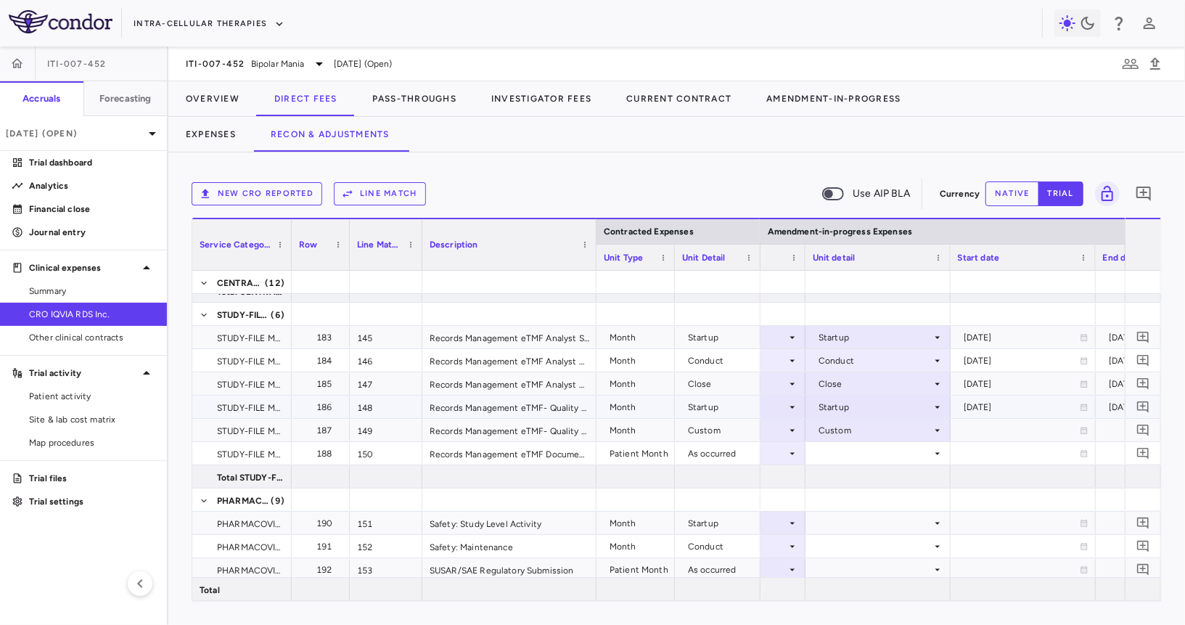
scroll to position [0, 1691]
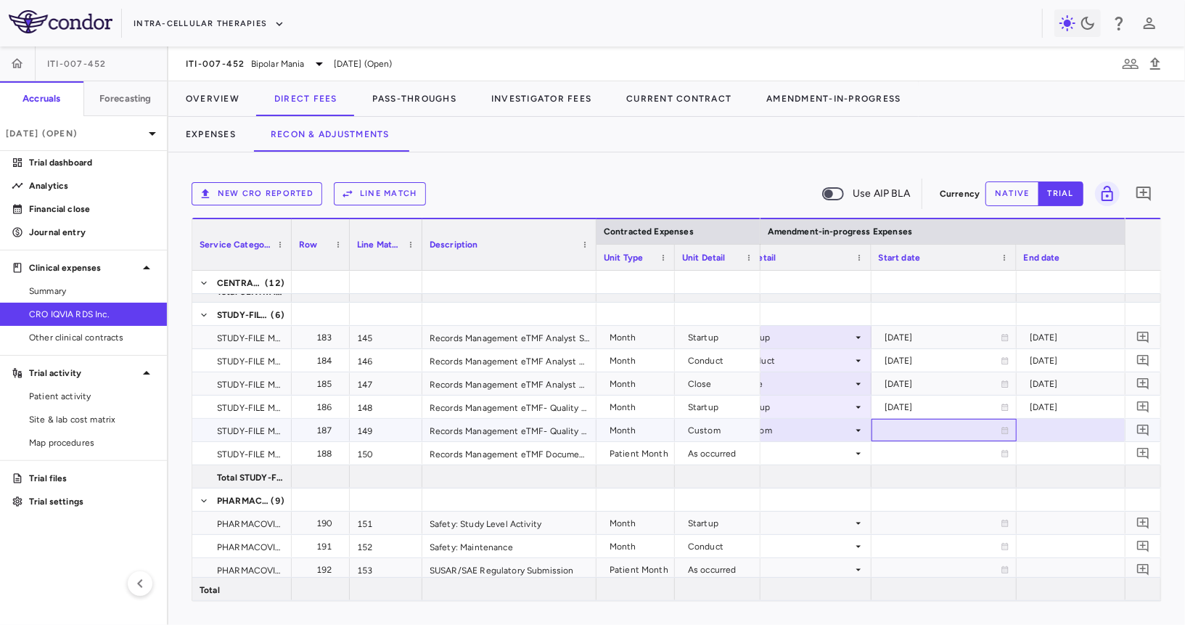
click at [935, 433] on div at bounding box center [944, 429] width 131 height 21
click at [911, 433] on input "**********" at bounding box center [931, 431] width 118 height 24
type input "**********"
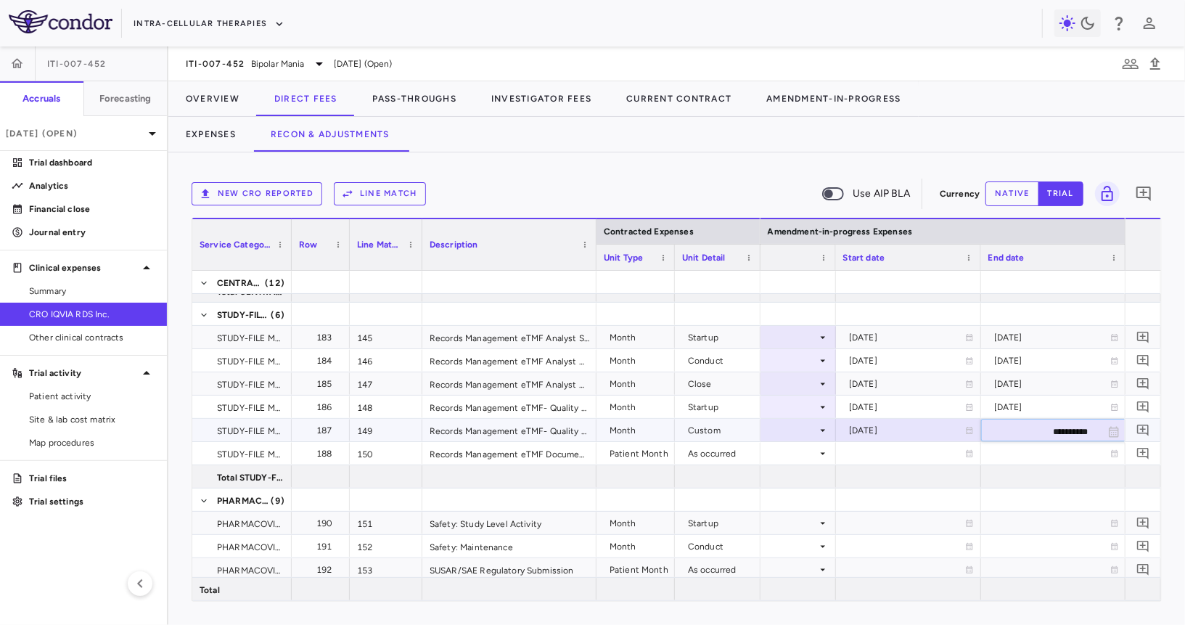
type input "**********"
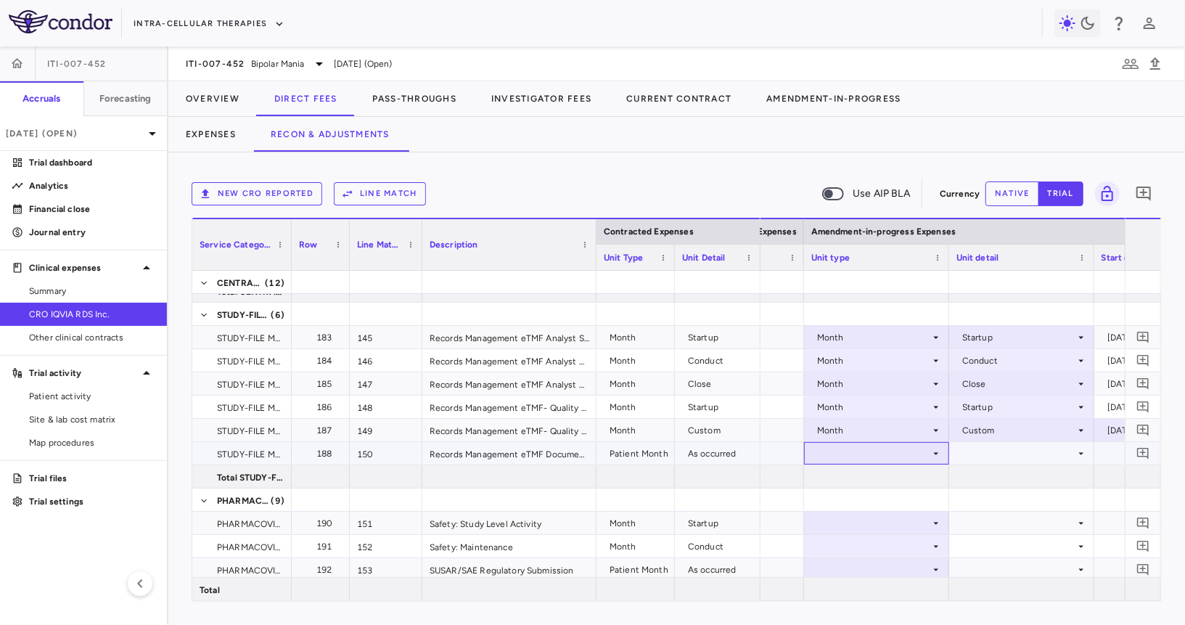
click at [881, 452] on div at bounding box center [876, 453] width 131 height 21
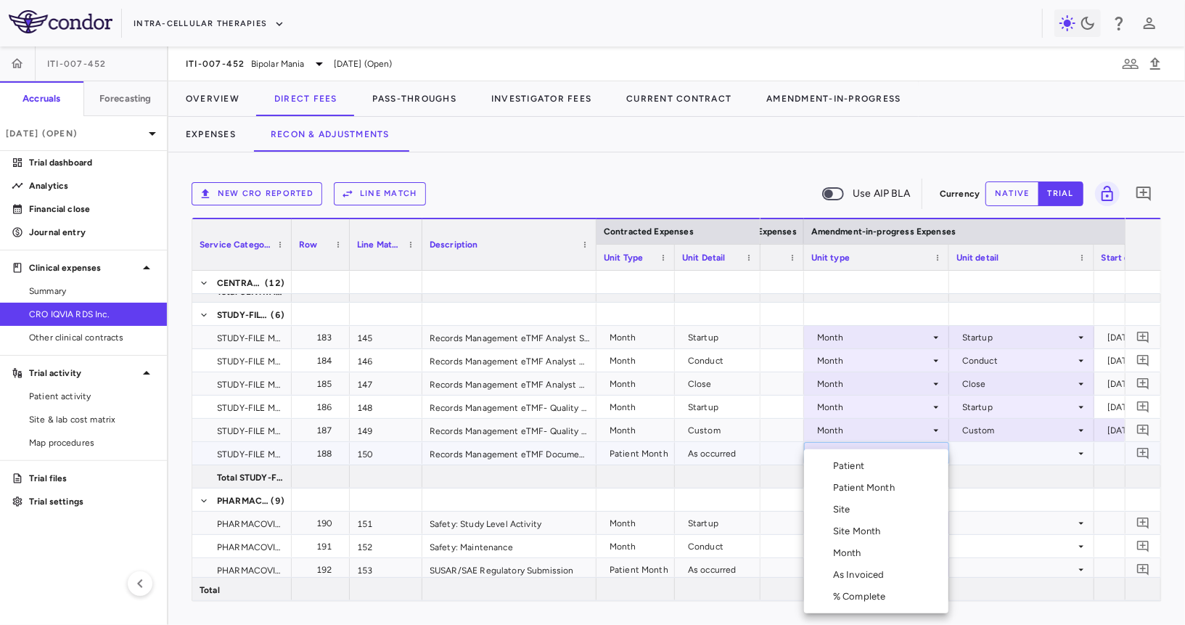
click at [886, 485] on div "Patient Month" at bounding box center [866, 487] width 67 height 13
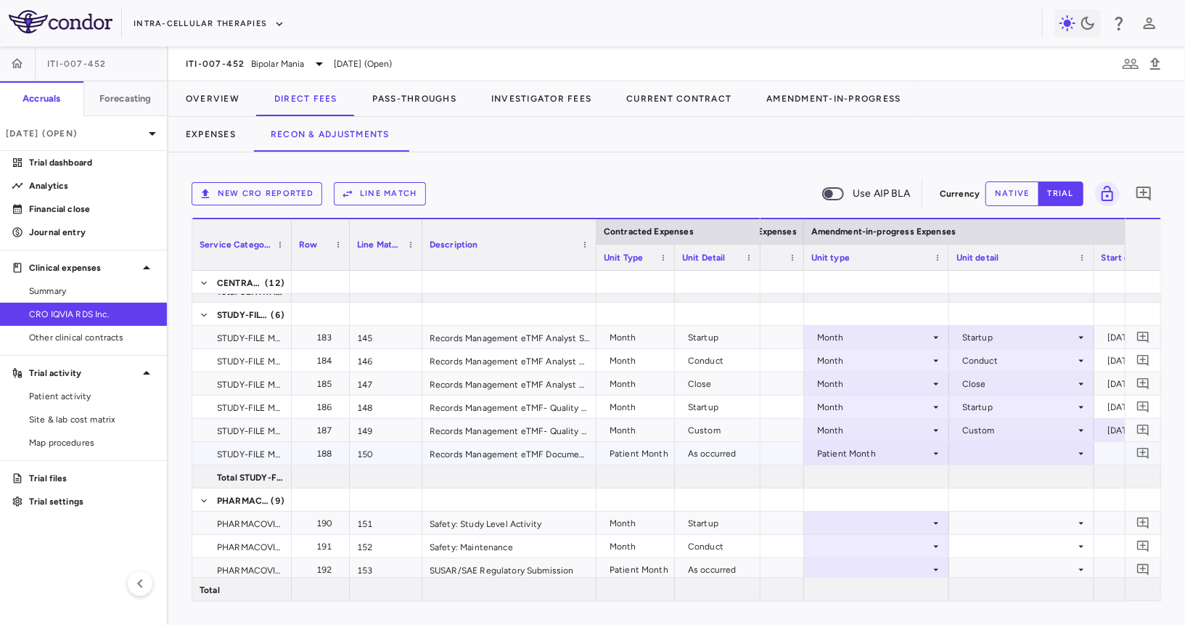
click at [983, 457] on div at bounding box center [1021, 453] width 131 height 21
click at [994, 478] on div "As occurred" at bounding box center [1007, 479] width 58 height 13
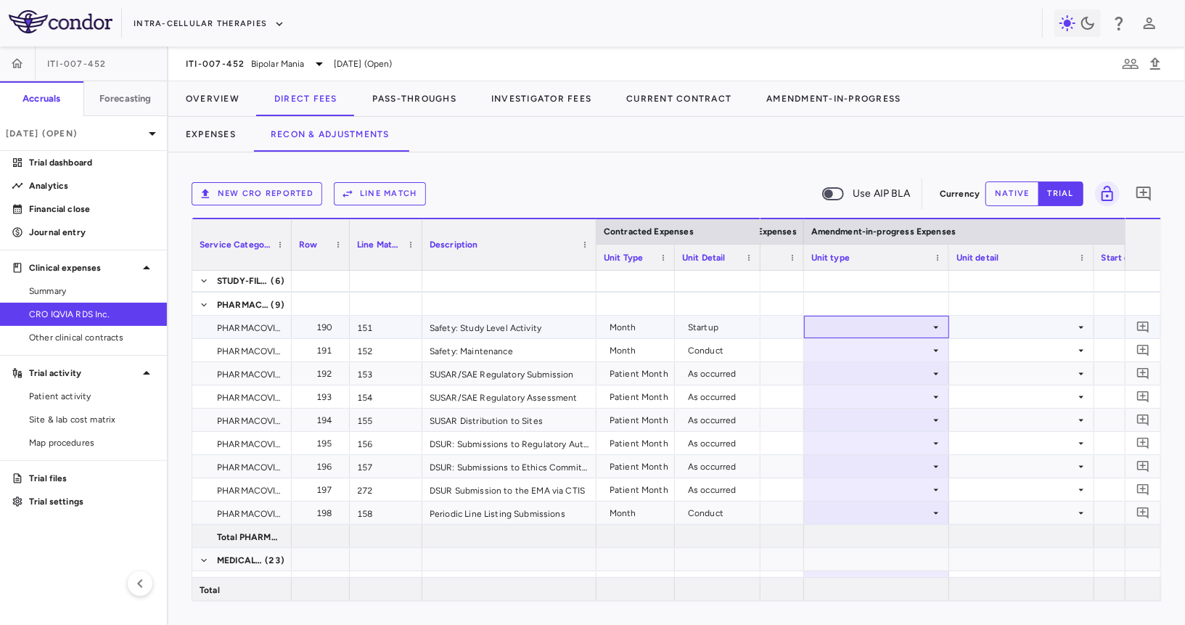
click at [903, 326] on div at bounding box center [876, 326] width 131 height 21
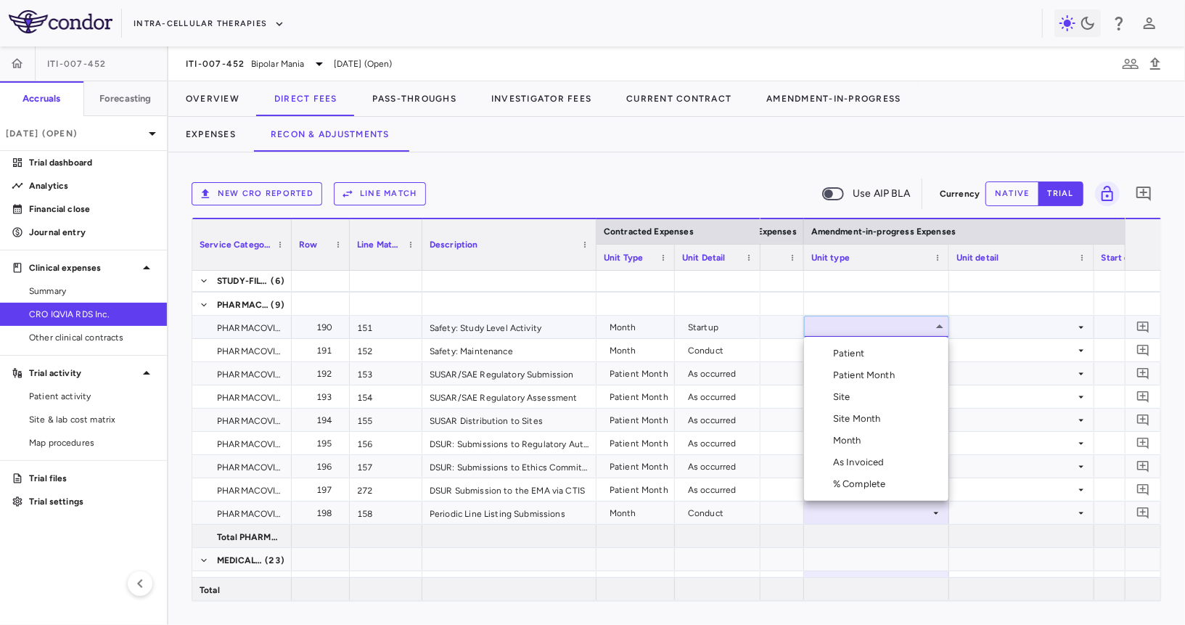
click at [882, 432] on li "Month" at bounding box center [876, 441] width 144 height 22
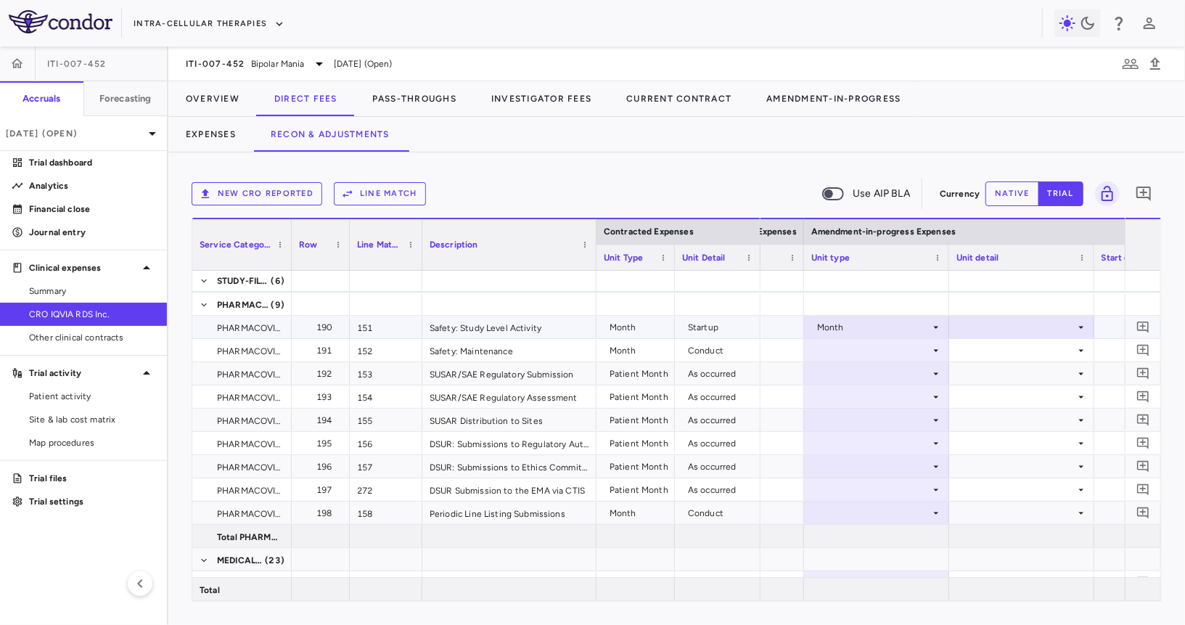
click at [997, 307] on div at bounding box center [1021, 303] width 145 height 22
click at [996, 317] on div at bounding box center [1021, 326] width 131 height 21
click at [996, 348] on div "Startup" at bounding box center [997, 353] width 38 height 13
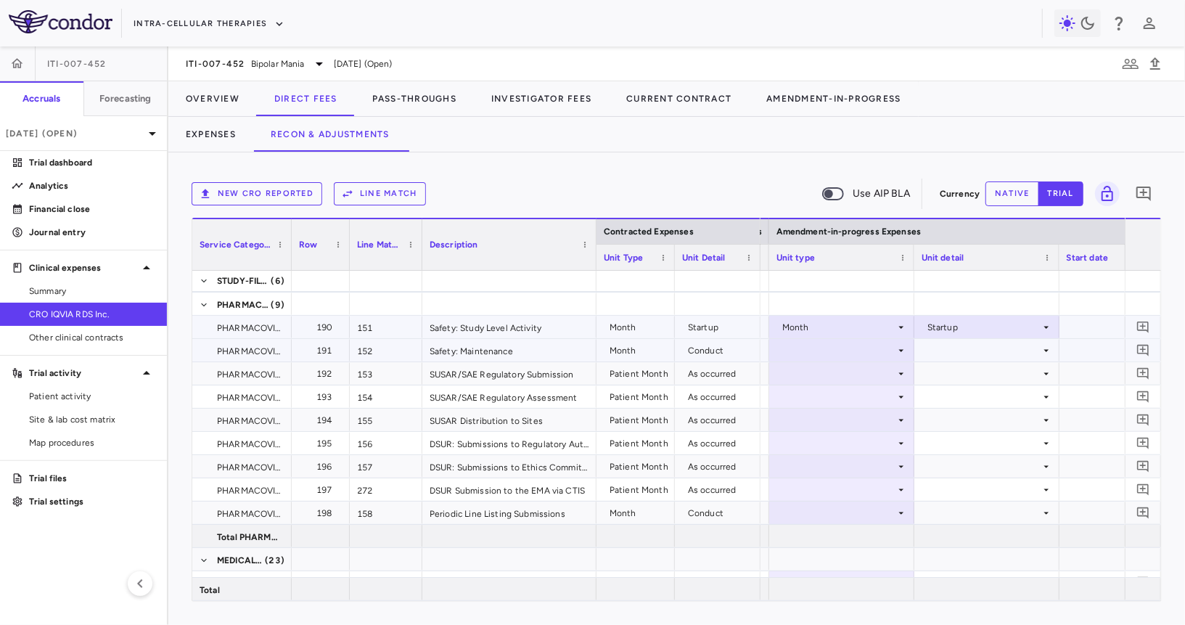
click at [871, 350] on div at bounding box center [841, 350] width 131 height 21
click at [847, 459] on div at bounding box center [841, 466] width 131 height 21
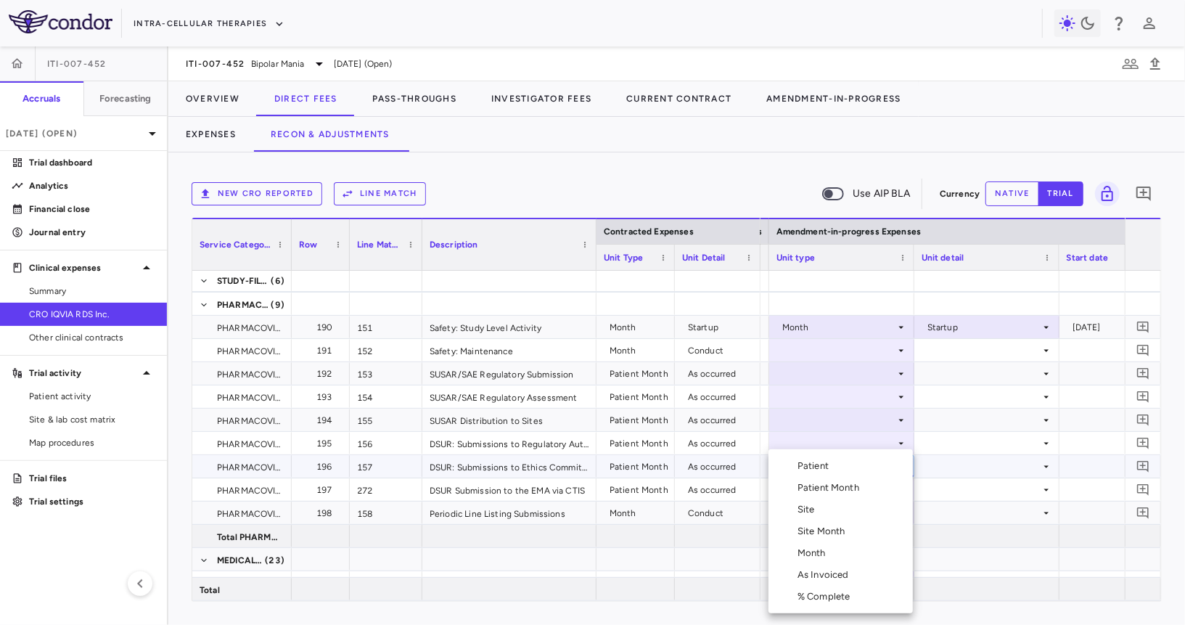
click at [879, 361] on div at bounding box center [592, 312] width 1185 height 625
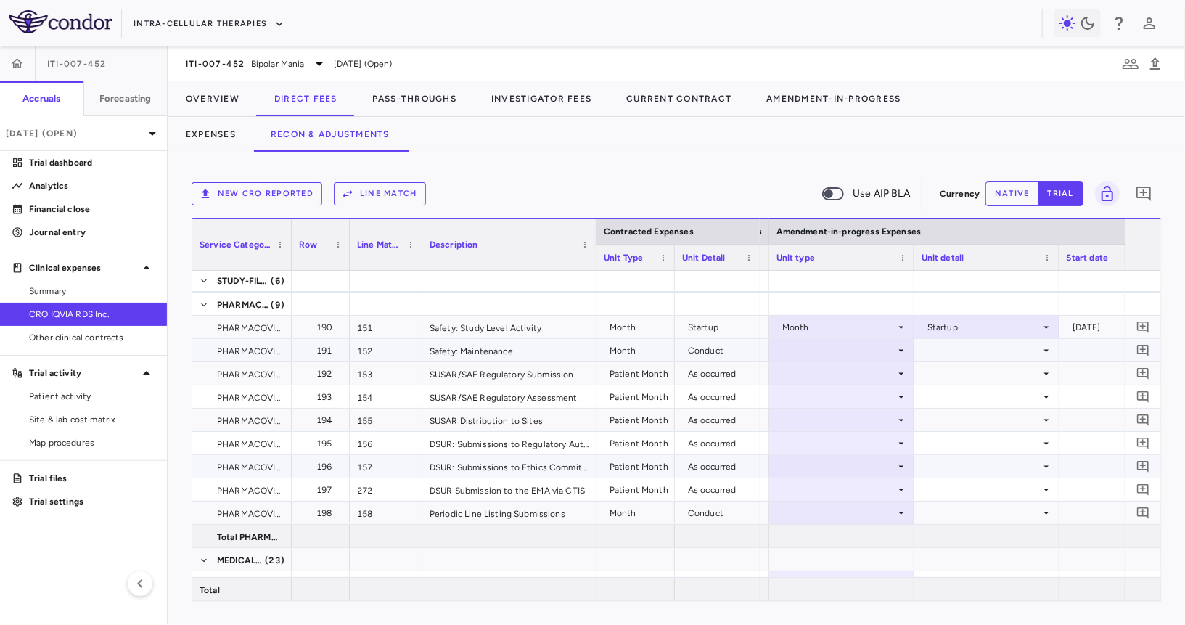
click at [875, 352] on div at bounding box center [841, 350] width 131 height 21
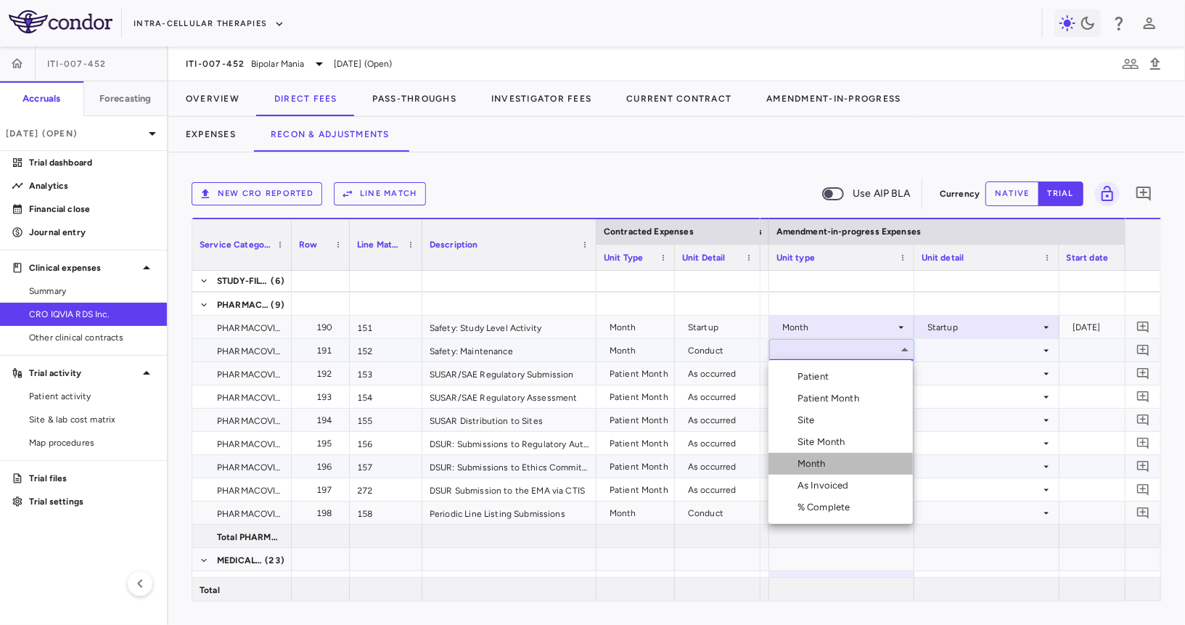
click at [860, 458] on li "Month" at bounding box center [840, 464] width 144 height 22
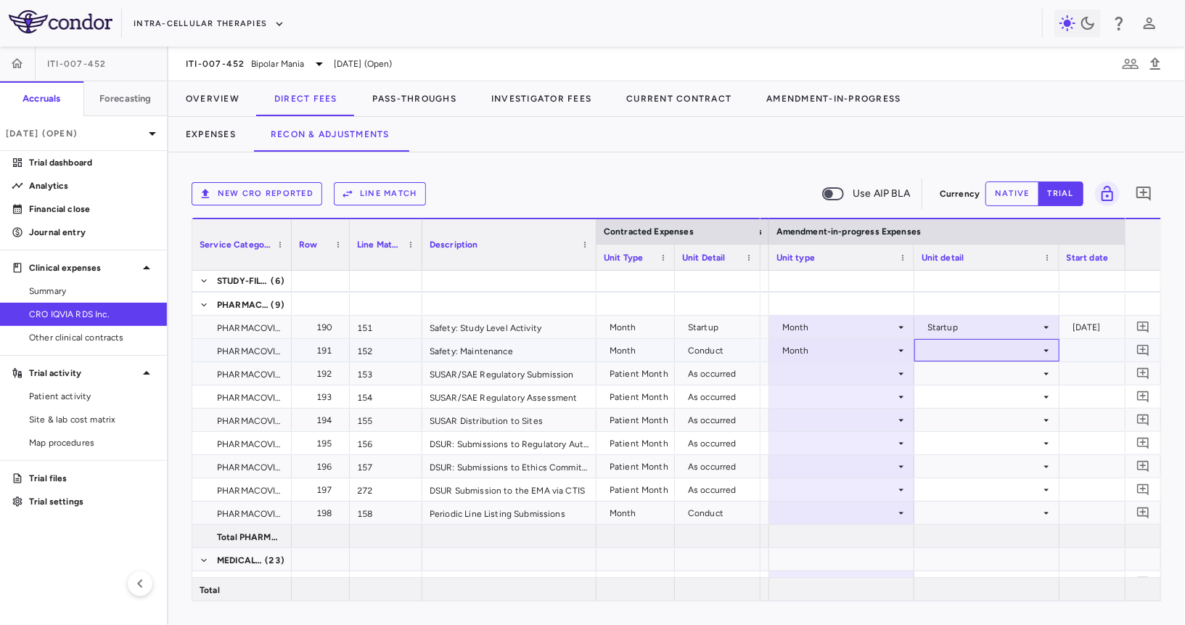
click at [965, 345] on div at bounding box center [987, 350] width 131 height 21
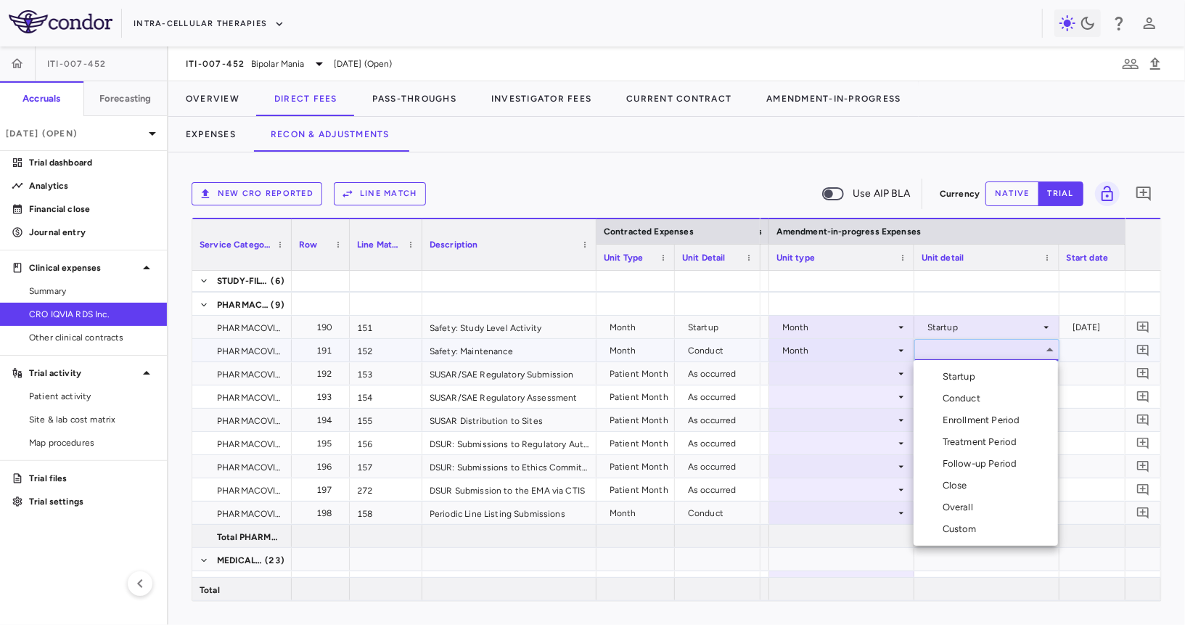
click at [959, 392] on div "Conduct" at bounding box center [965, 398] width 44 height 13
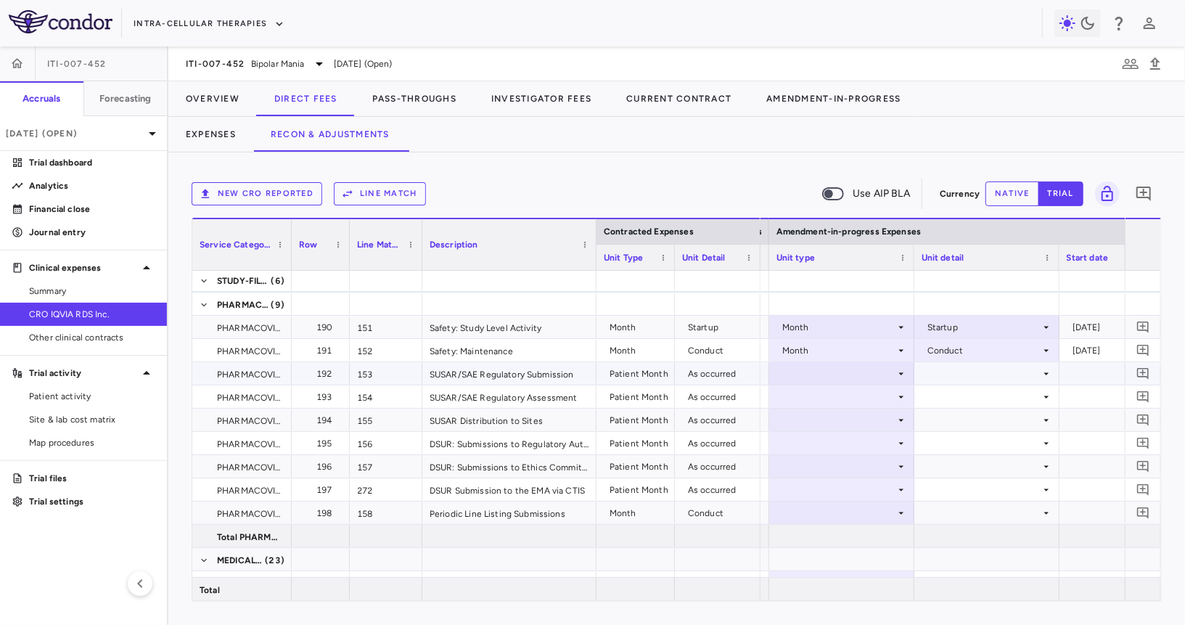
click at [854, 376] on div at bounding box center [841, 373] width 131 height 21
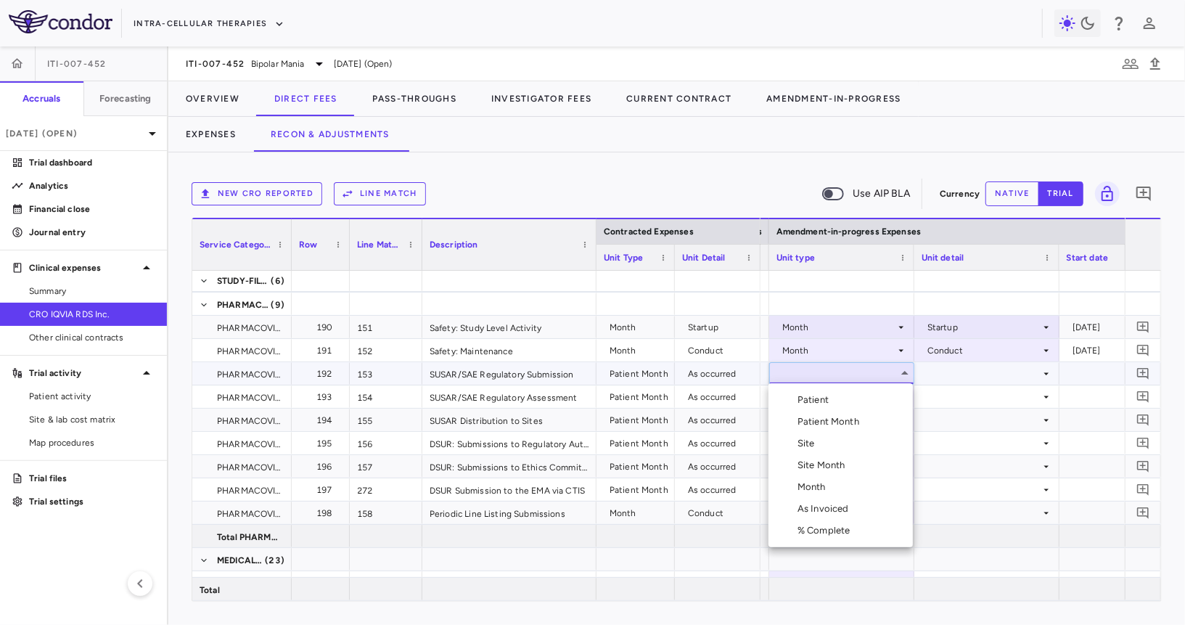
click at [850, 419] on div "Patient Month" at bounding box center [830, 421] width 67 height 13
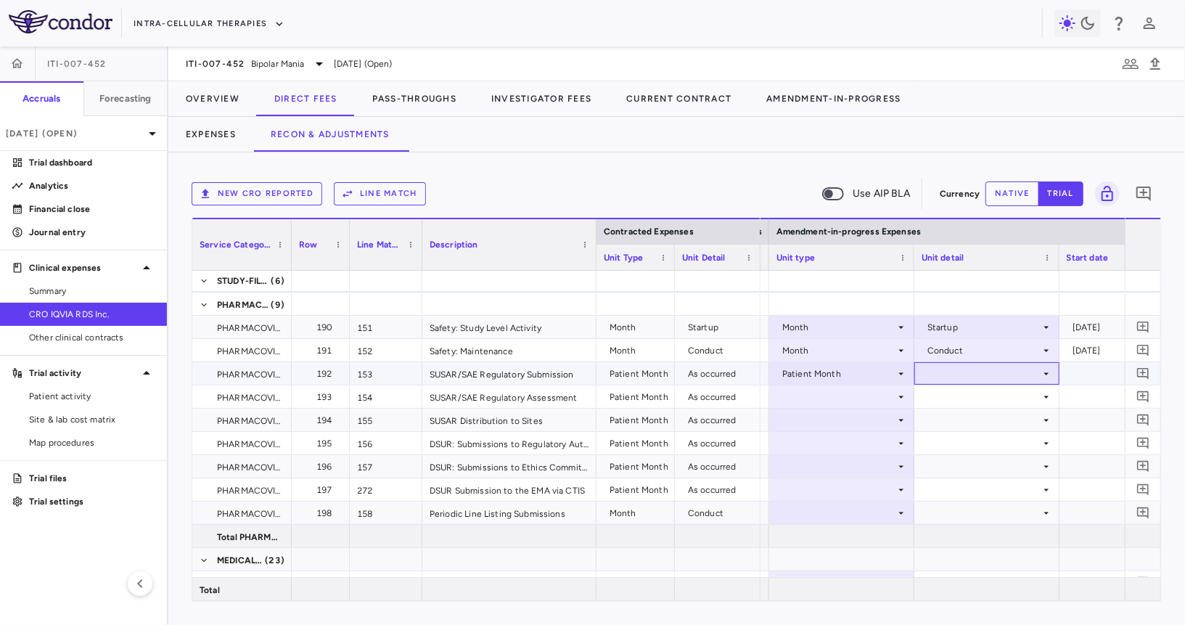
click at [935, 381] on div at bounding box center [987, 373] width 131 height 21
click at [943, 396] on div "As occurred" at bounding box center [972, 399] width 58 height 13
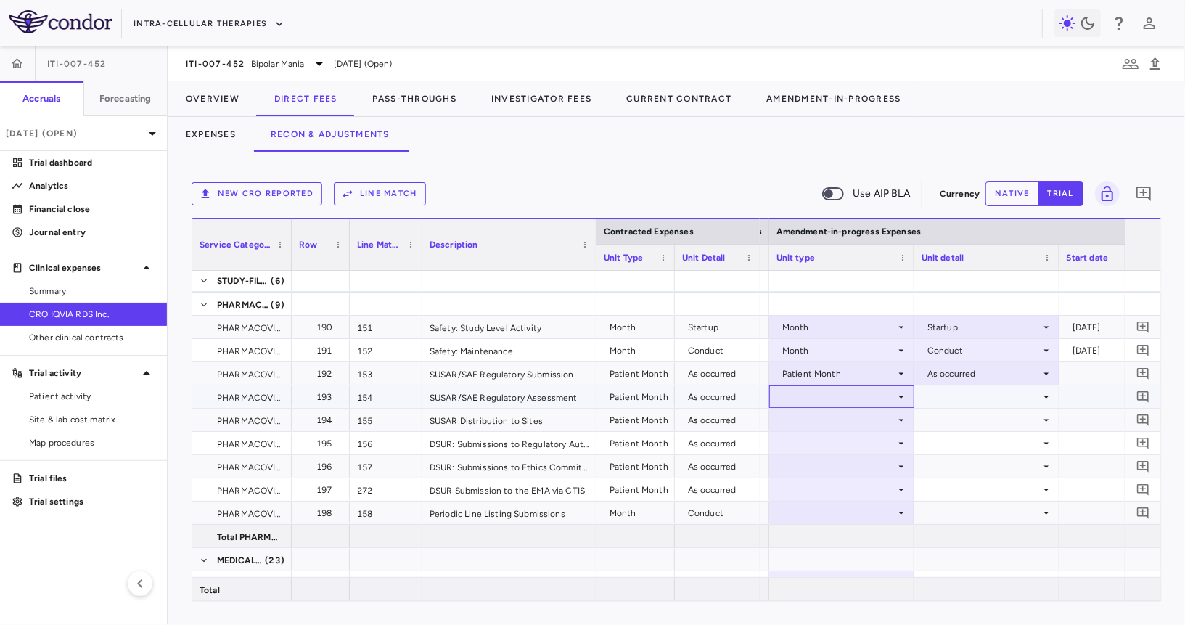
click at [848, 398] on div at bounding box center [841, 396] width 131 height 21
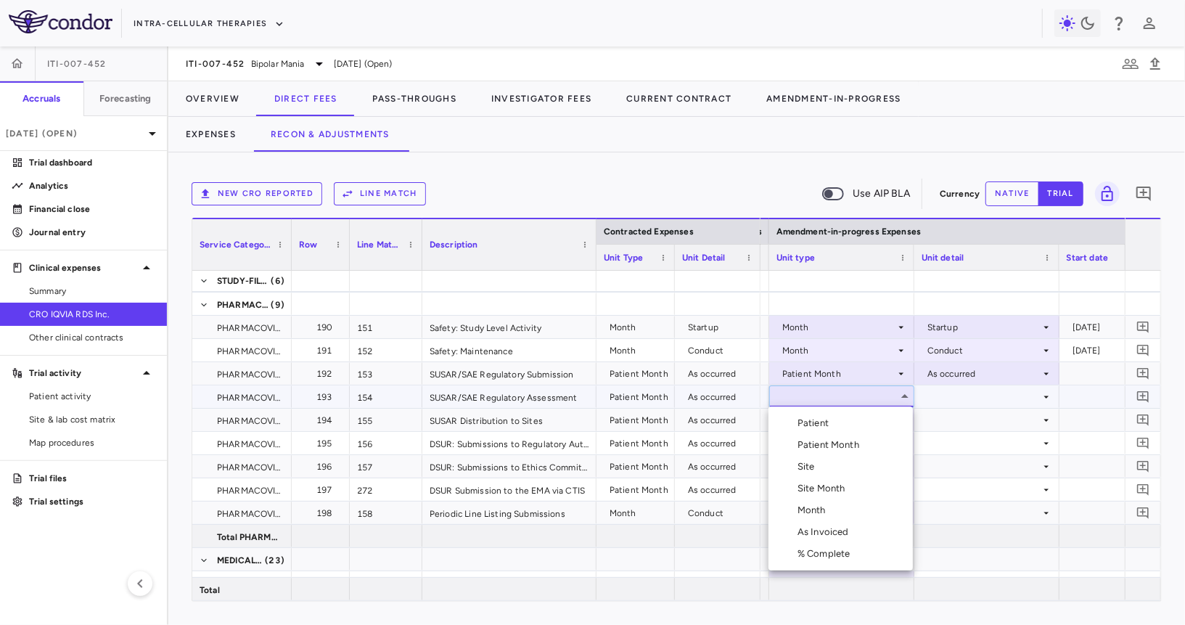
click at [839, 442] on div "Patient Month" at bounding box center [830, 444] width 67 height 13
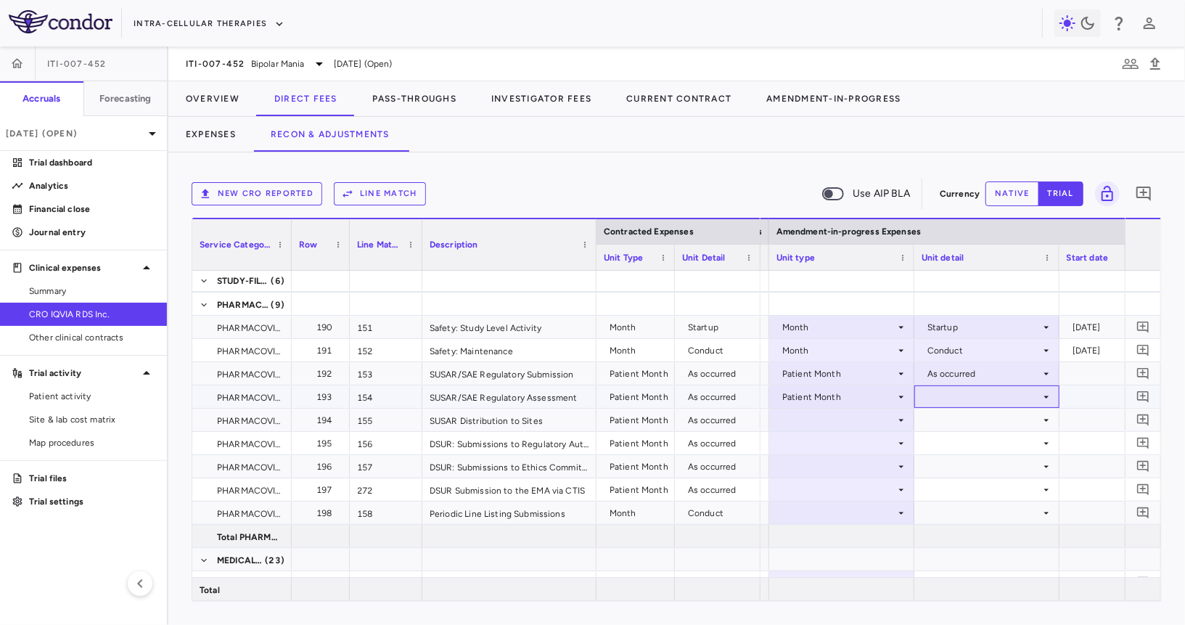
click at [972, 396] on div at bounding box center [987, 396] width 131 height 21
click at [967, 421] on div "As occurred" at bounding box center [972, 423] width 58 height 13
click at [836, 421] on div at bounding box center [841, 419] width 131 height 21
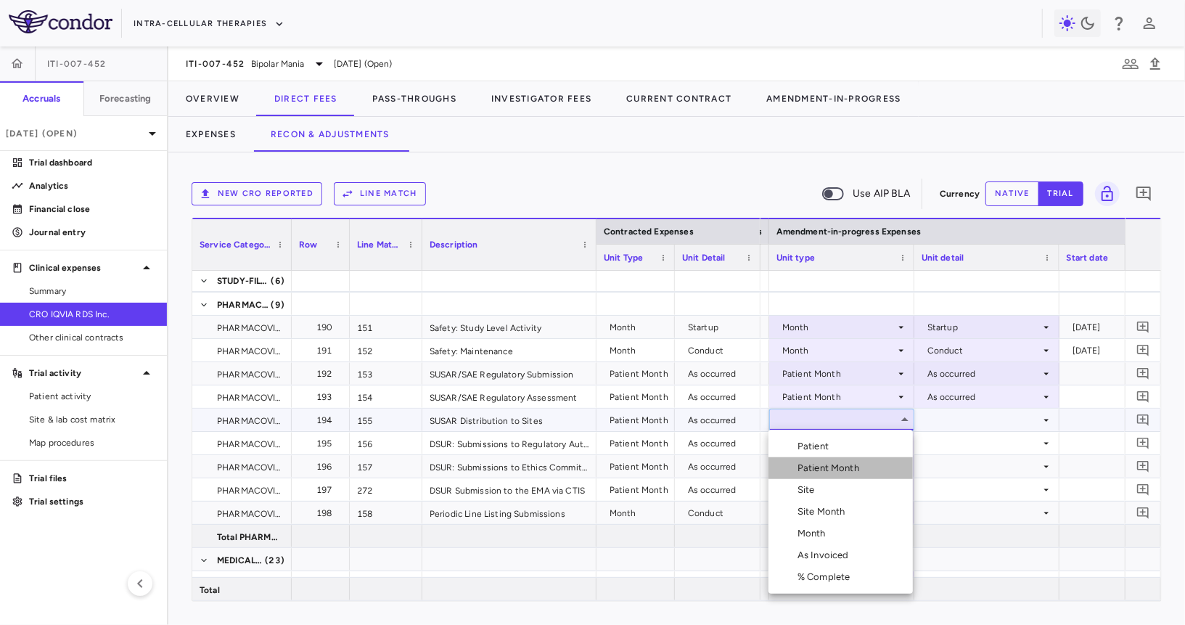
click at [835, 464] on div "Patient Month" at bounding box center [830, 467] width 67 height 13
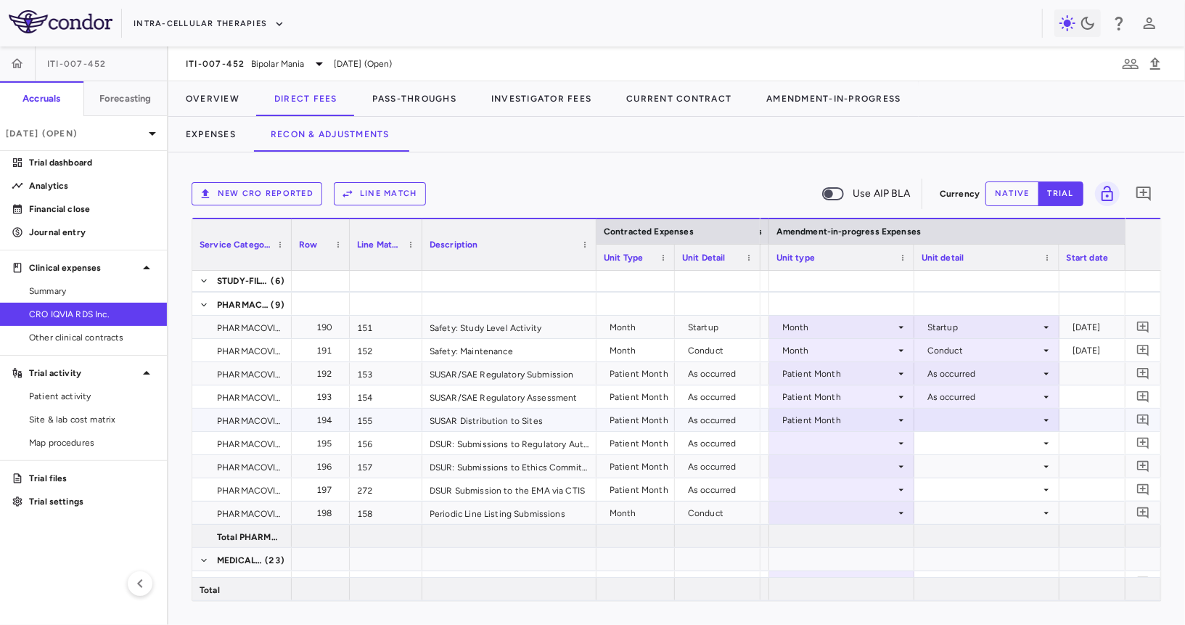
click at [956, 422] on div at bounding box center [987, 419] width 131 height 21
click at [962, 460] on ul "Select As occurred" at bounding box center [986, 446] width 144 height 33
click at [967, 444] on div "As occurred" at bounding box center [972, 446] width 58 height 13
click at [871, 438] on div at bounding box center [841, 442] width 131 height 21
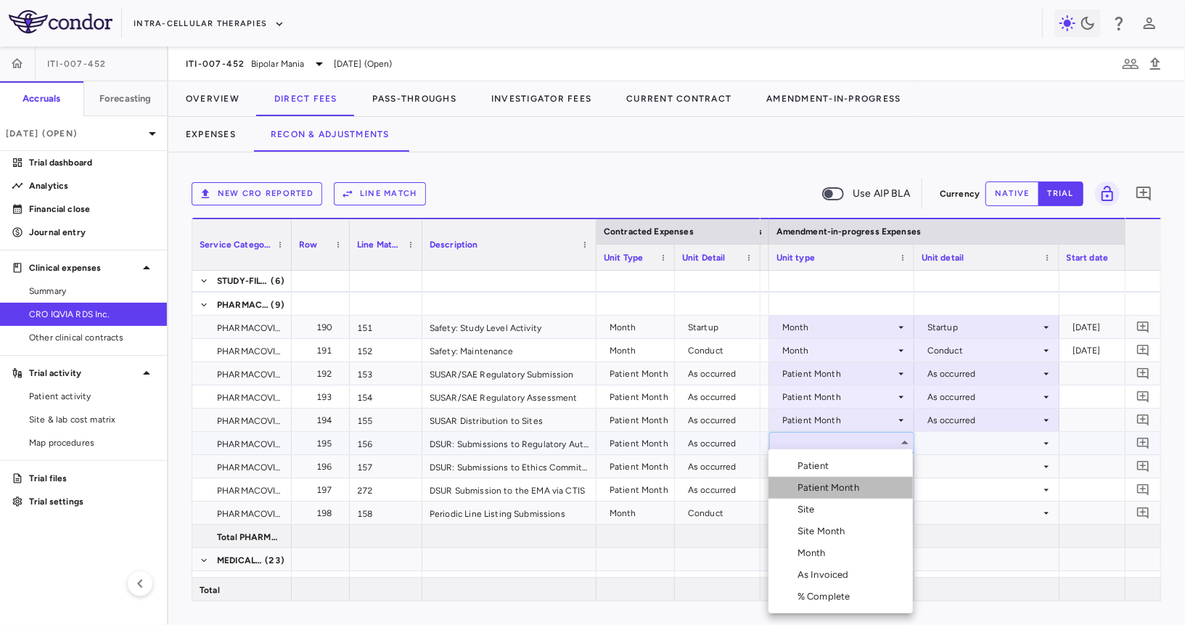
click at [852, 491] on div "Patient Month" at bounding box center [830, 487] width 67 height 13
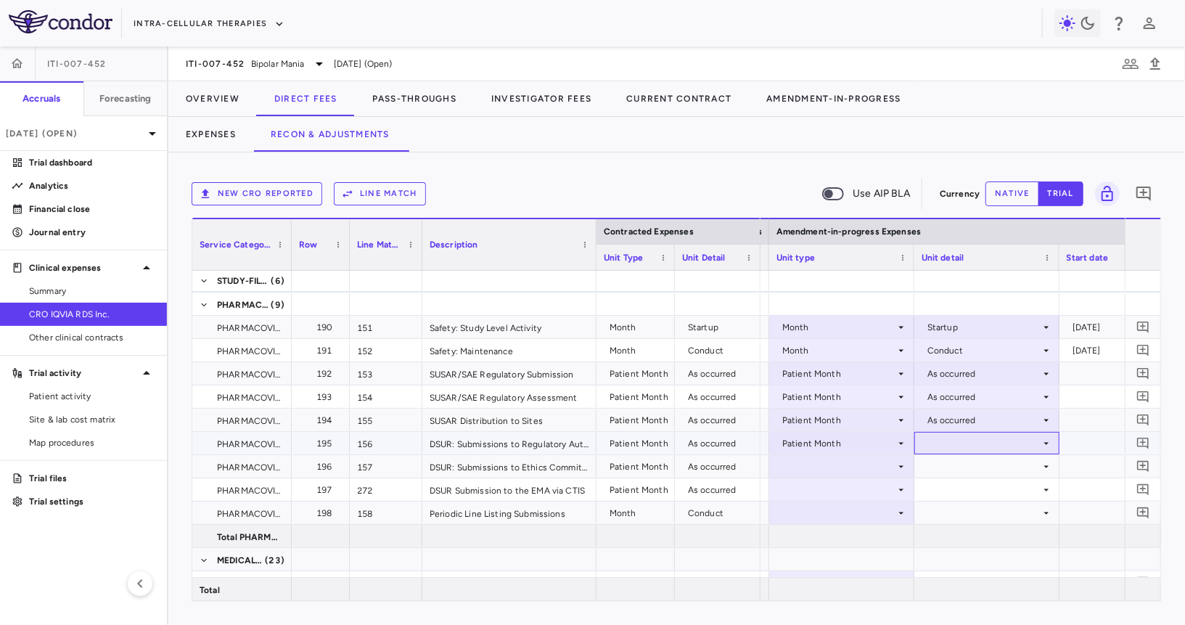
click at [953, 440] on div at bounding box center [987, 442] width 131 height 21
click at [959, 463] on div "As occurred" at bounding box center [972, 469] width 58 height 13
click at [858, 461] on div at bounding box center [841, 466] width 131 height 21
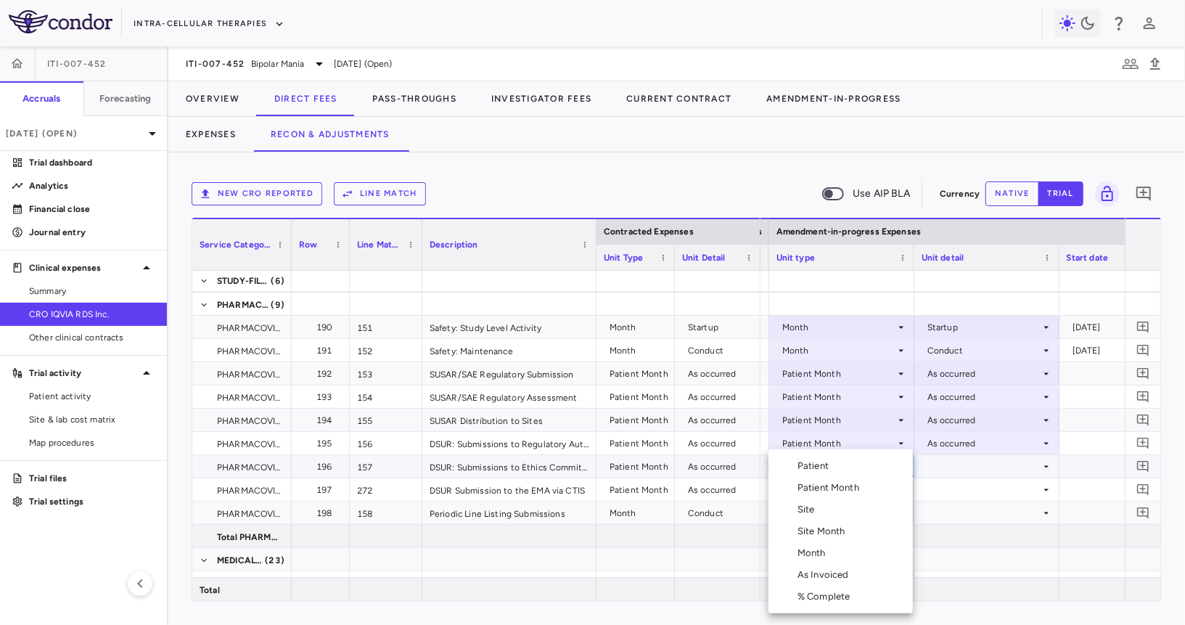
click at [853, 496] on li "Patient Month" at bounding box center [840, 488] width 144 height 22
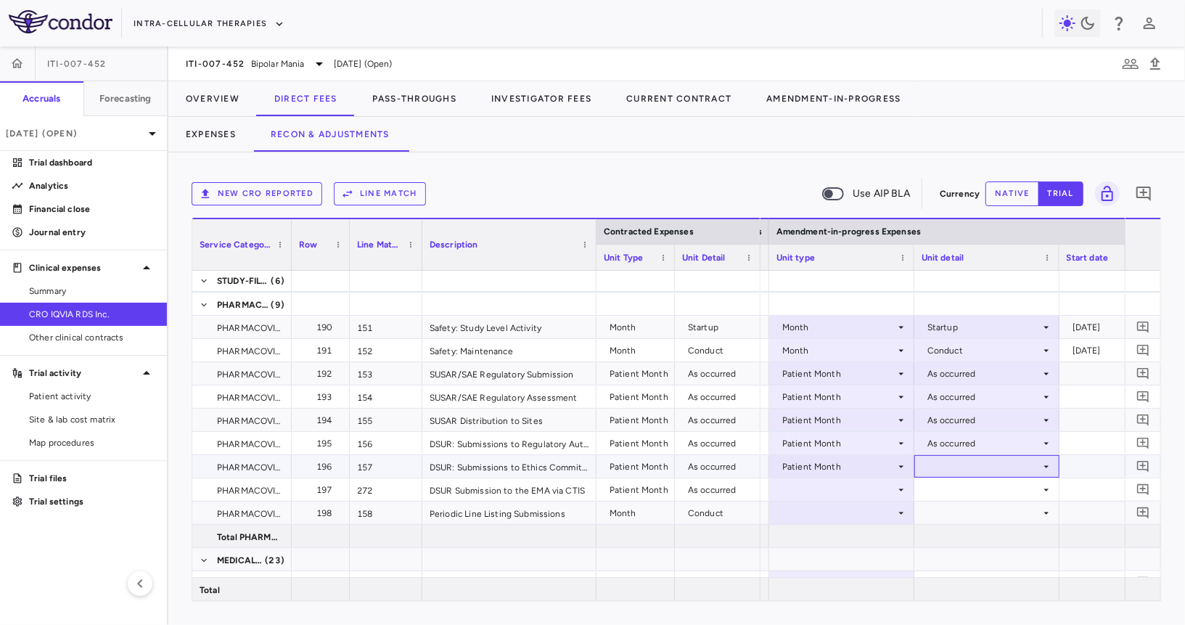
click at [960, 465] on div at bounding box center [987, 466] width 131 height 21
click at [961, 485] on li "As occurred" at bounding box center [986, 493] width 144 height 22
click at [847, 486] on div at bounding box center [841, 489] width 131 height 21
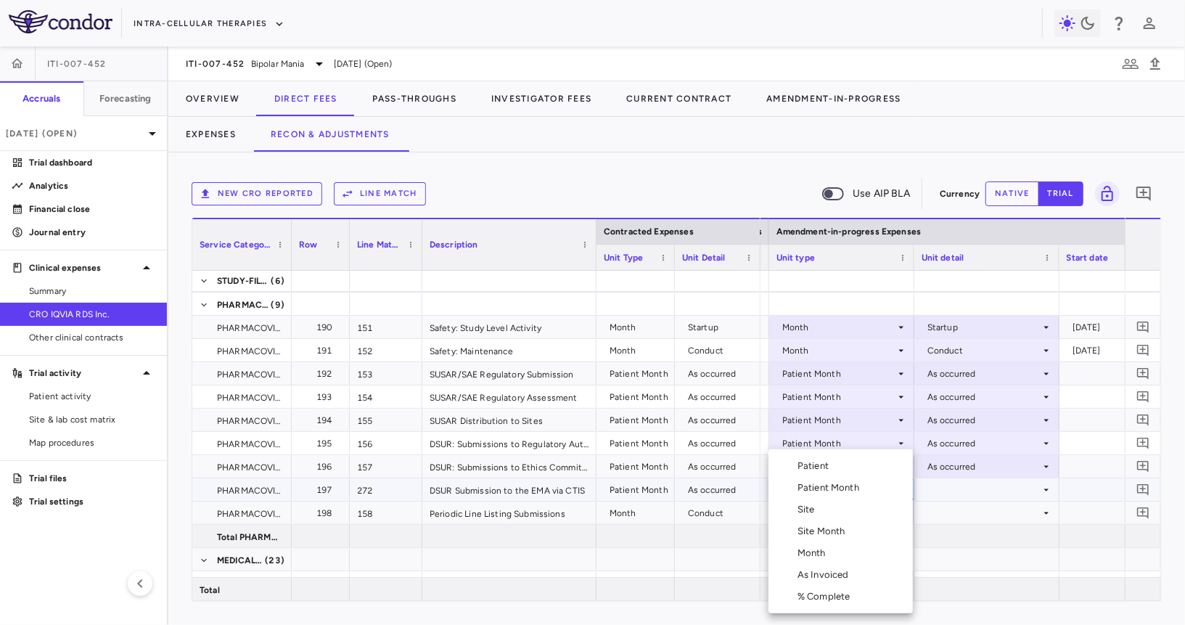
click at [845, 485] on div "Patient Month" at bounding box center [830, 487] width 67 height 13
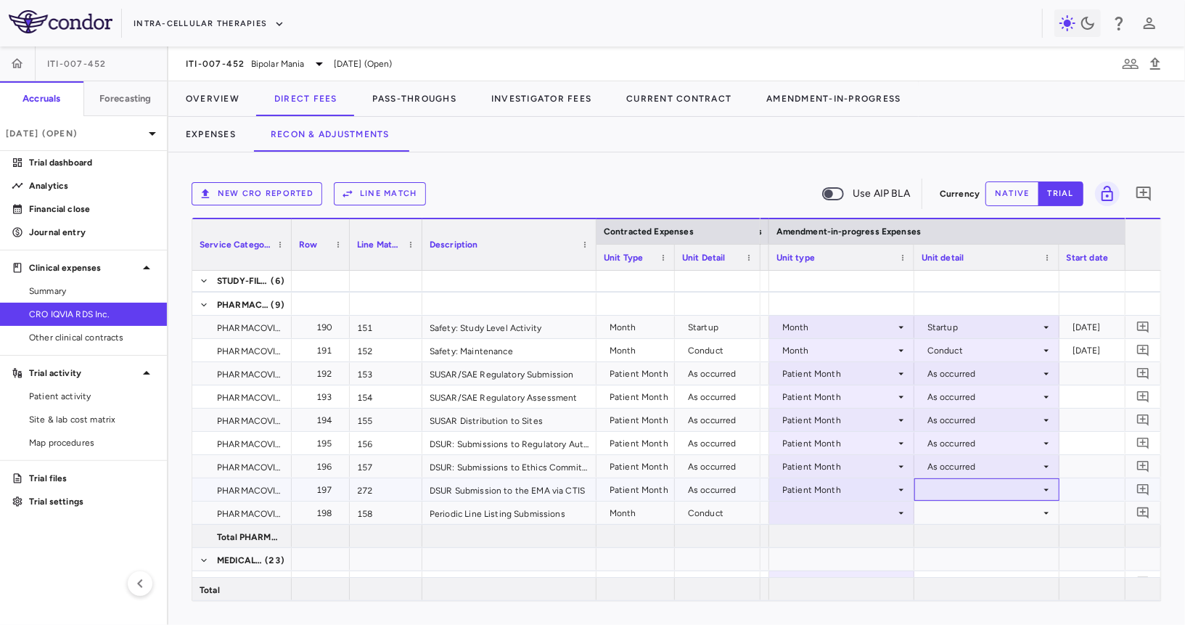
click at [945, 489] on div at bounding box center [987, 489] width 131 height 21
click at [955, 510] on div "As occurred" at bounding box center [972, 515] width 58 height 13
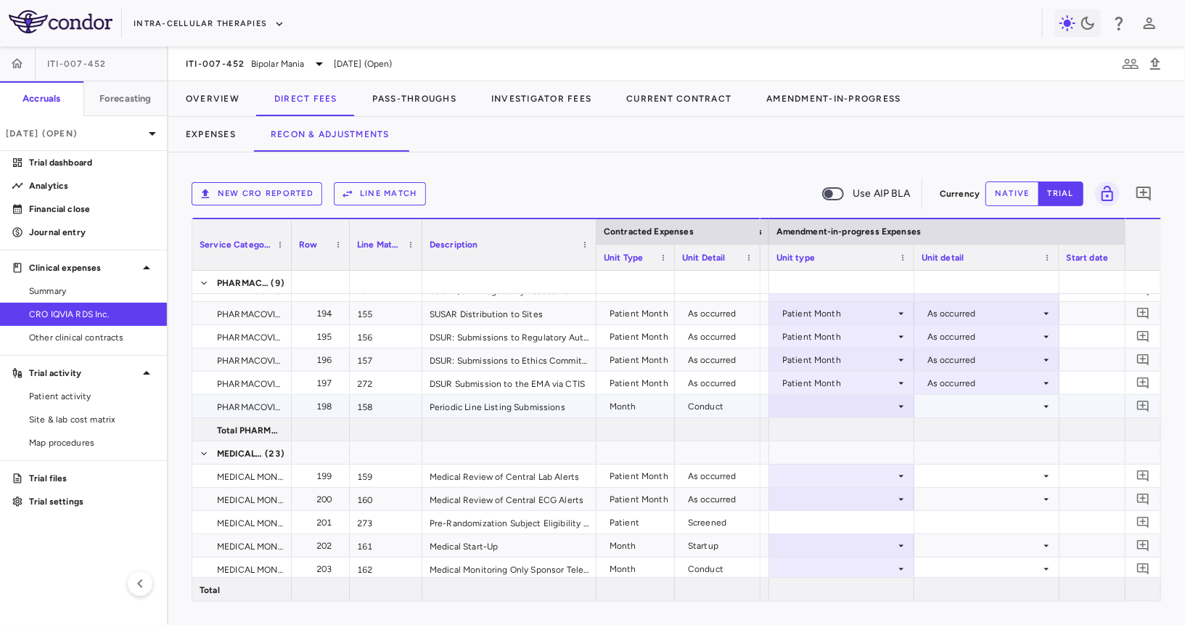
click at [852, 406] on div at bounding box center [841, 405] width 131 height 21
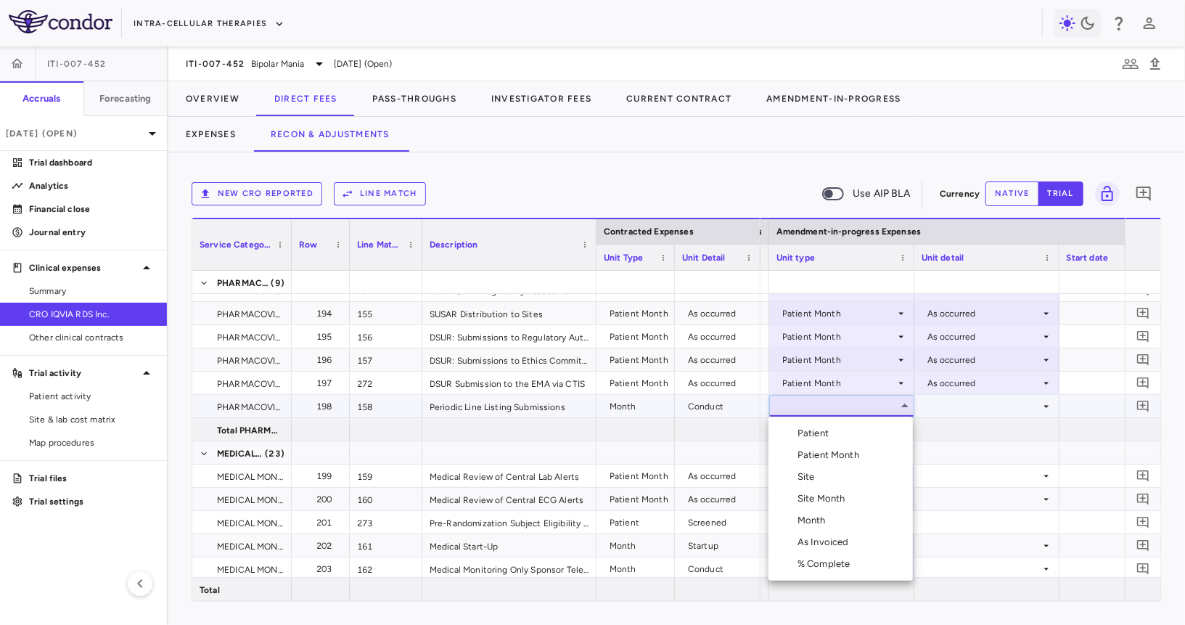
click at [824, 520] on div "Month" at bounding box center [814, 520] width 34 height 13
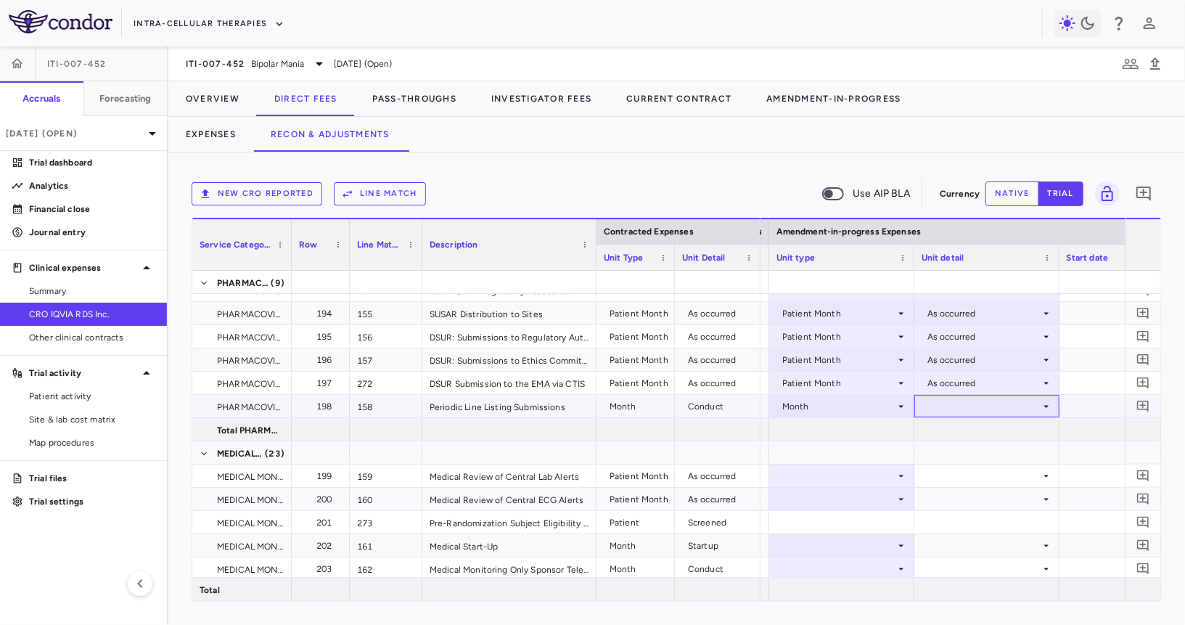
click at [948, 411] on div at bounding box center [987, 405] width 131 height 21
click at [957, 448] on li "Conduct" at bounding box center [986, 455] width 144 height 22
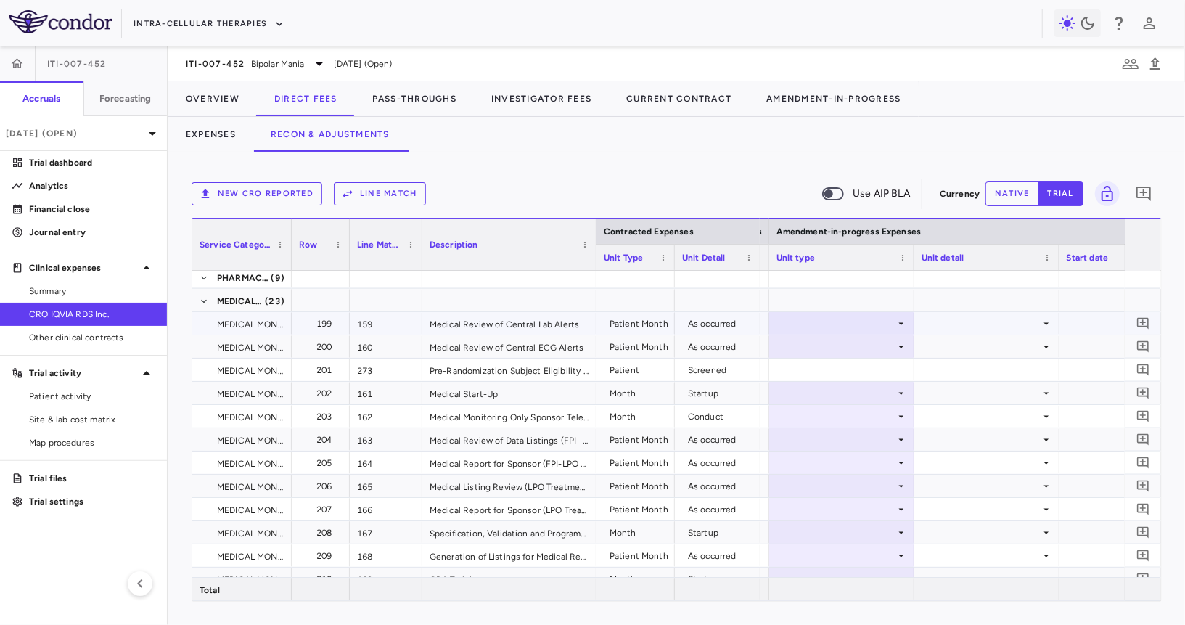
click at [851, 318] on div at bounding box center [841, 323] width 131 height 21
click at [853, 325] on div at bounding box center [841, 323] width 131 height 21
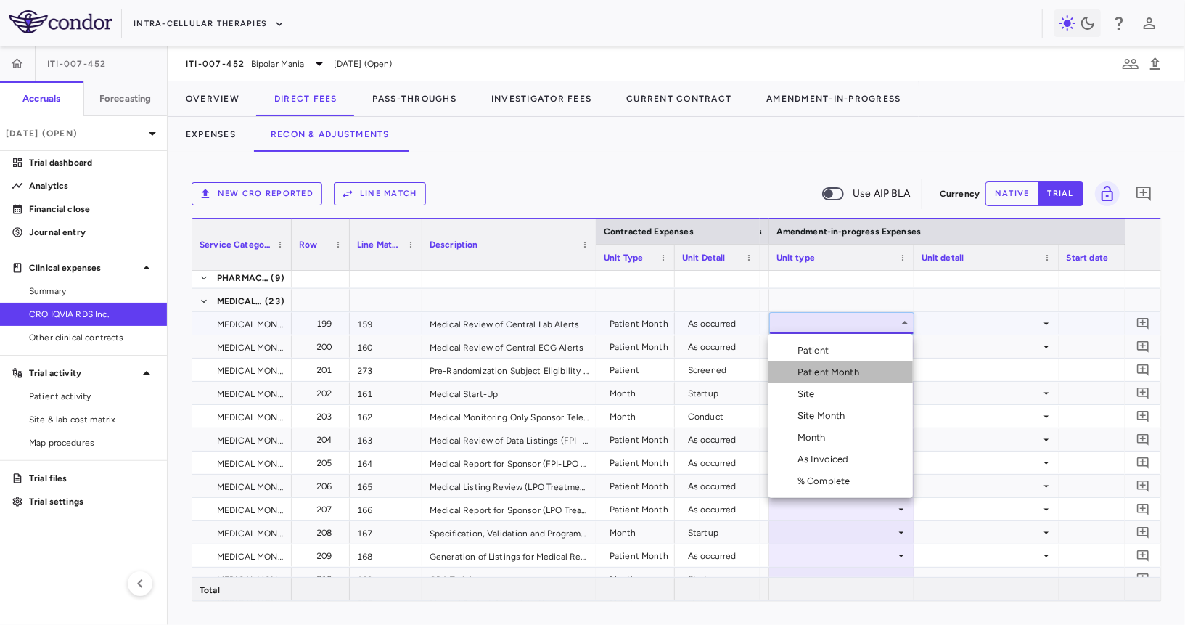
click at [851, 364] on li "Patient Month" at bounding box center [840, 372] width 144 height 22
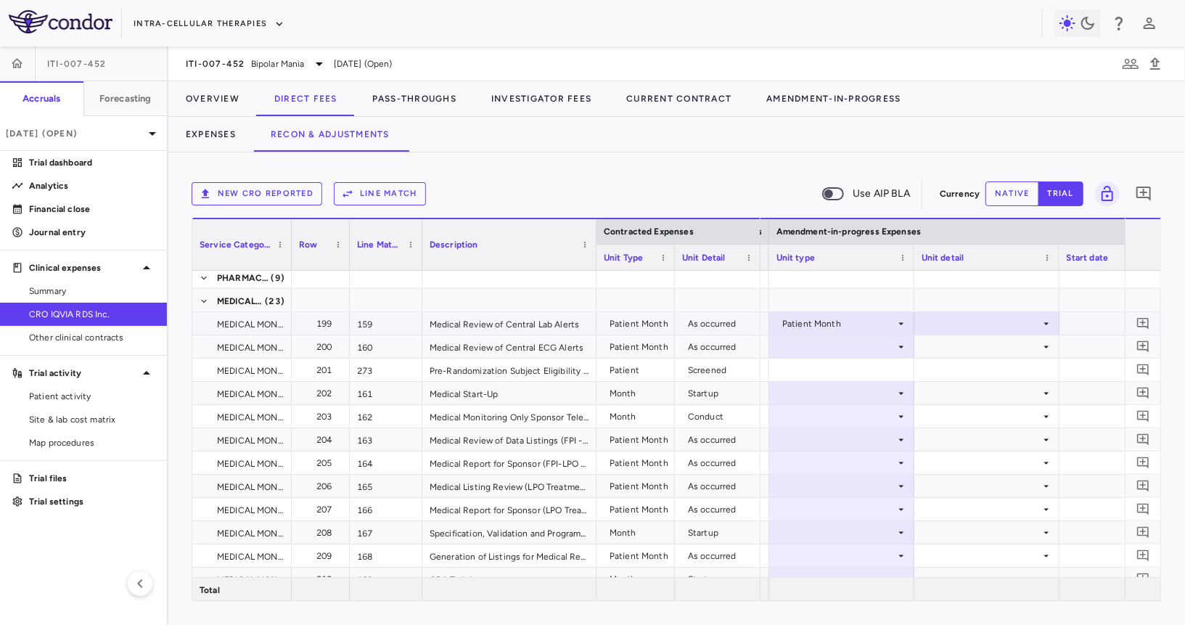
click at [971, 313] on div at bounding box center [987, 323] width 131 height 21
click at [970, 350] on div "As occurred" at bounding box center [972, 350] width 58 height 13
click at [833, 345] on div at bounding box center [841, 346] width 131 height 21
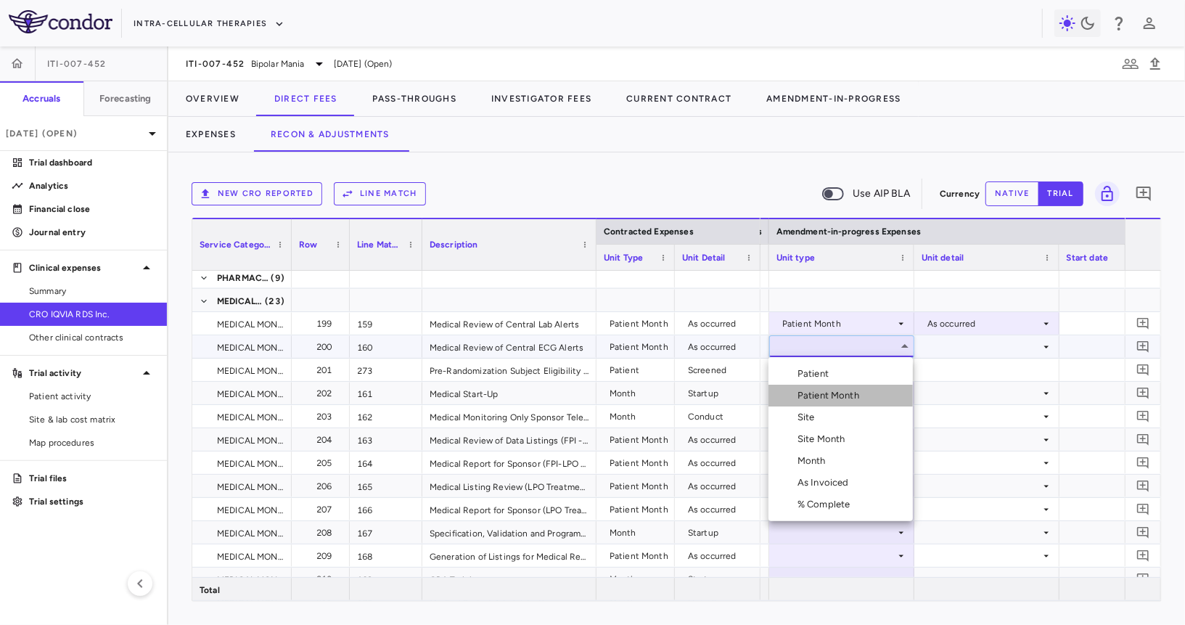
click at [823, 397] on div "Patient Month" at bounding box center [830, 395] width 67 height 13
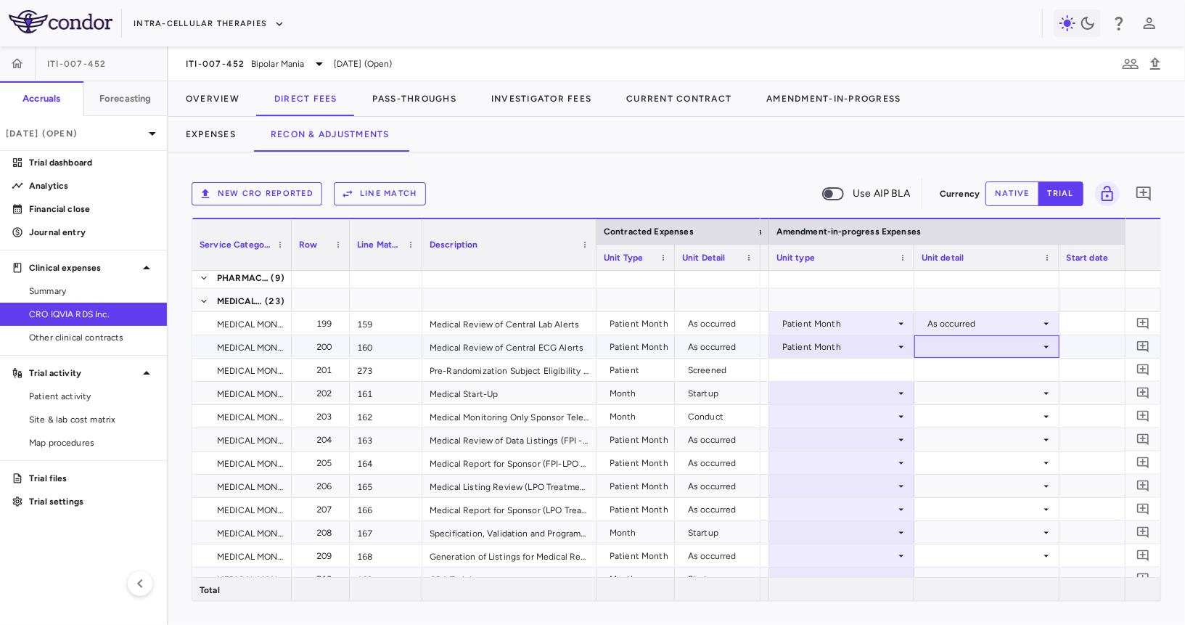
click at [945, 347] on div at bounding box center [987, 346] width 131 height 21
click at [948, 385] on ul "Select As occurred" at bounding box center [986, 373] width 144 height 33
click at [938, 377] on div "As occurred" at bounding box center [957, 373] width 87 height 13
click at [871, 390] on div at bounding box center [841, 392] width 131 height 21
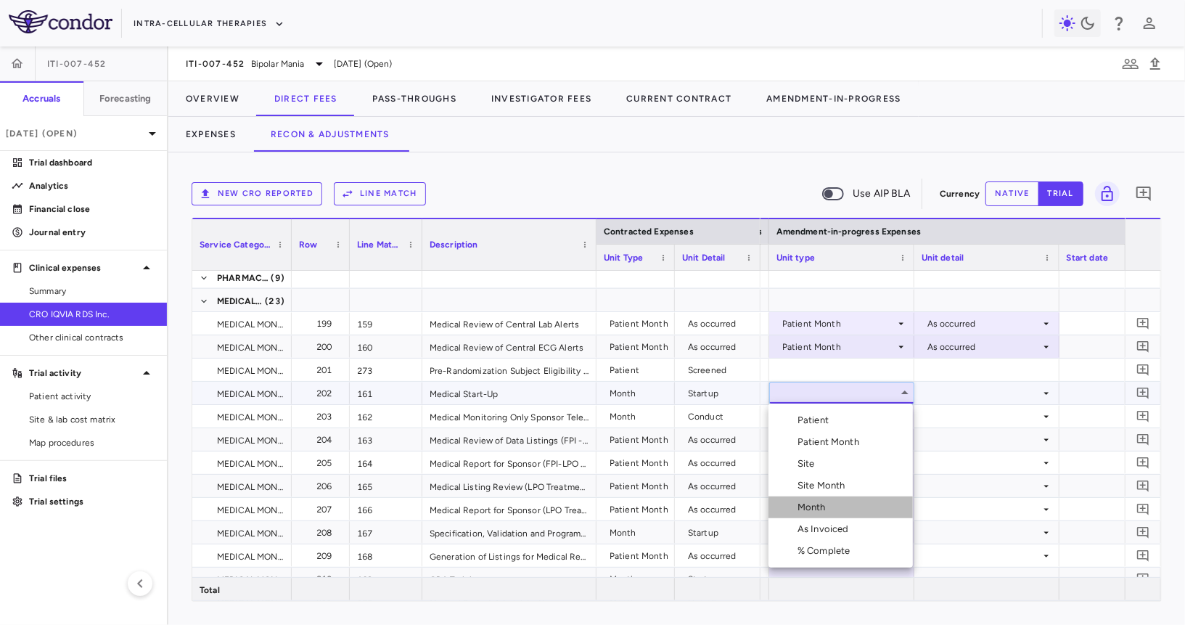
click at [837, 504] on li "Month" at bounding box center [840, 507] width 144 height 22
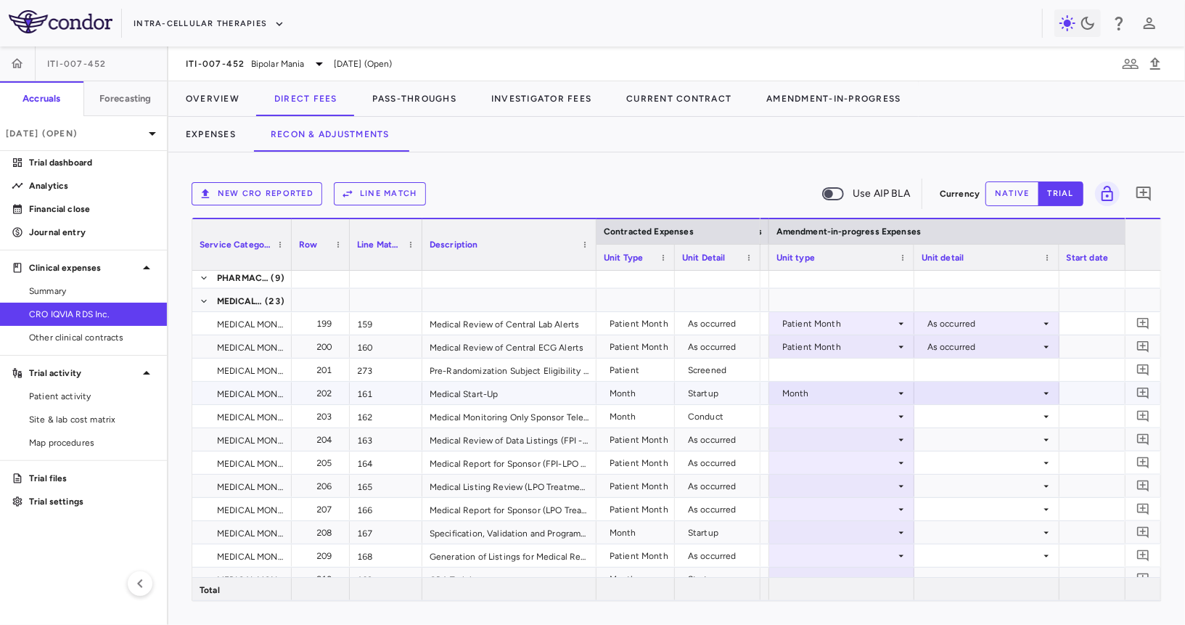
click at [960, 379] on div at bounding box center [986, 369] width 145 height 22
click at [955, 391] on div at bounding box center [987, 392] width 131 height 21
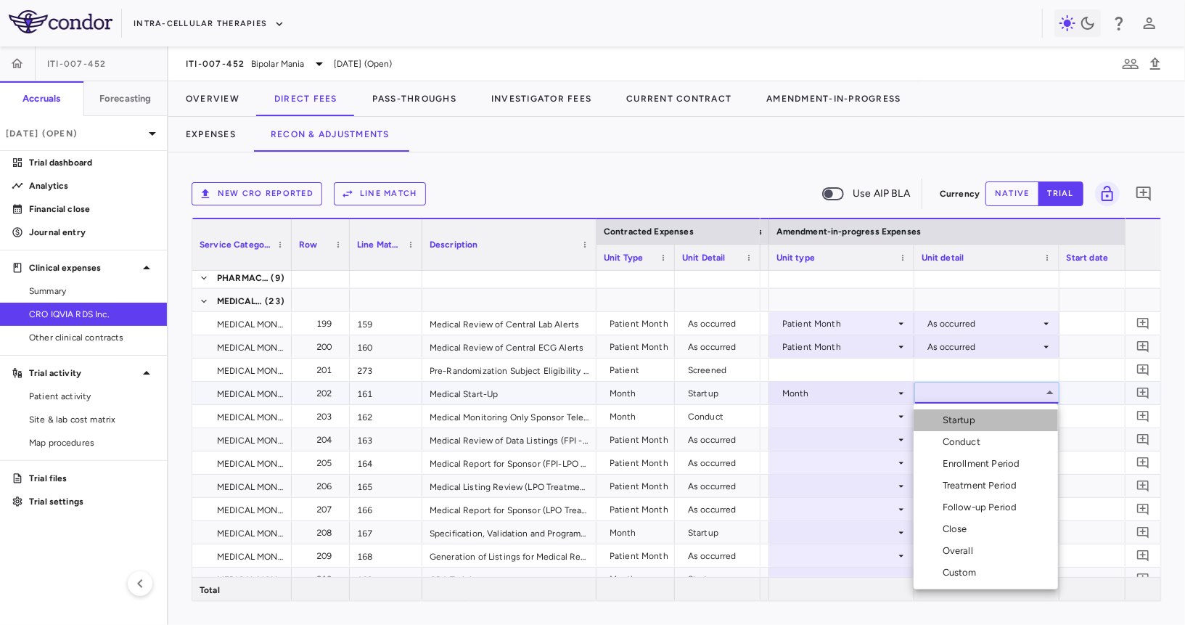
click at [954, 416] on div "Startup" at bounding box center [962, 420] width 38 height 13
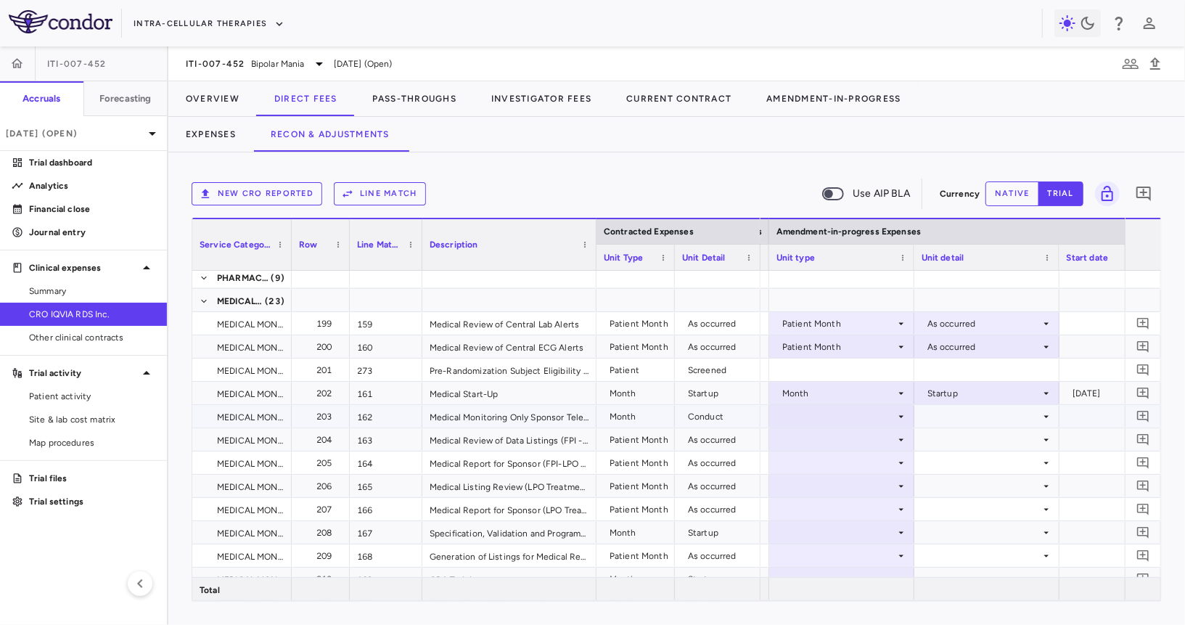
click at [868, 415] on div at bounding box center [841, 416] width 131 height 21
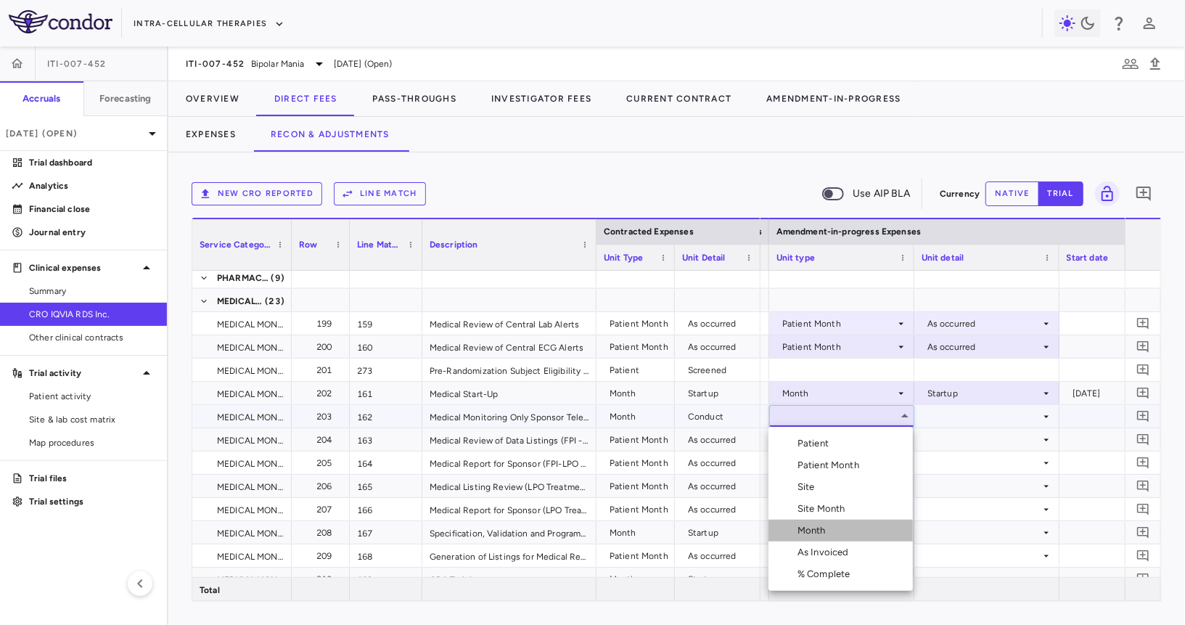
click at [819, 524] on div "Month" at bounding box center [814, 530] width 34 height 13
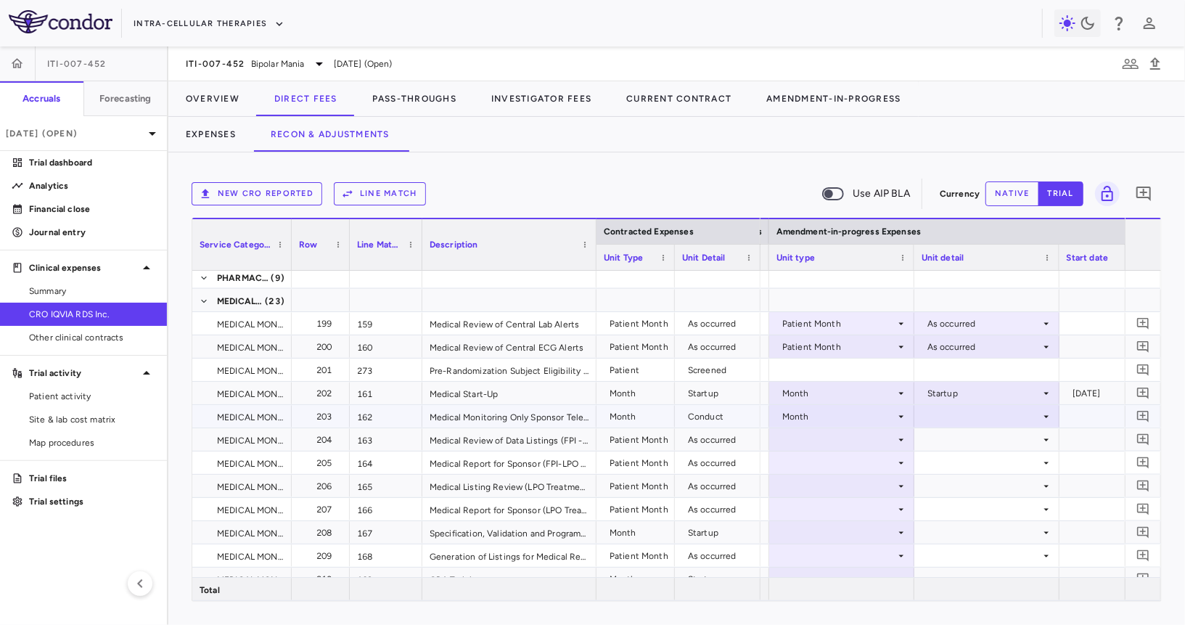
click at [940, 419] on div at bounding box center [987, 416] width 131 height 21
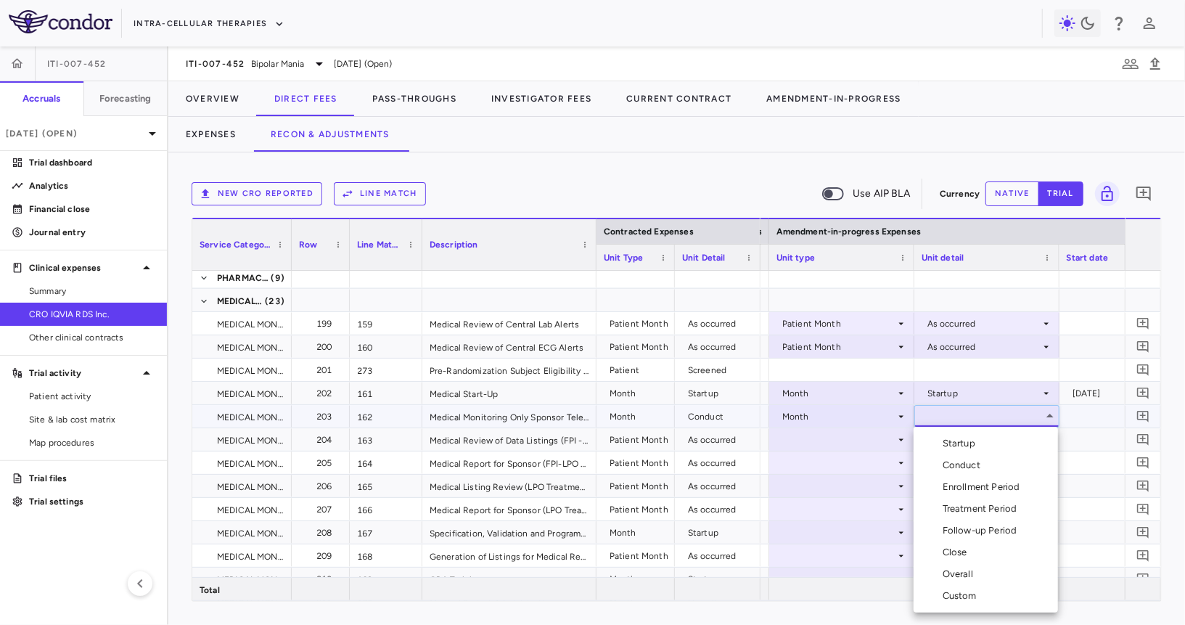
click at [948, 466] on div "Conduct" at bounding box center [965, 465] width 44 height 13
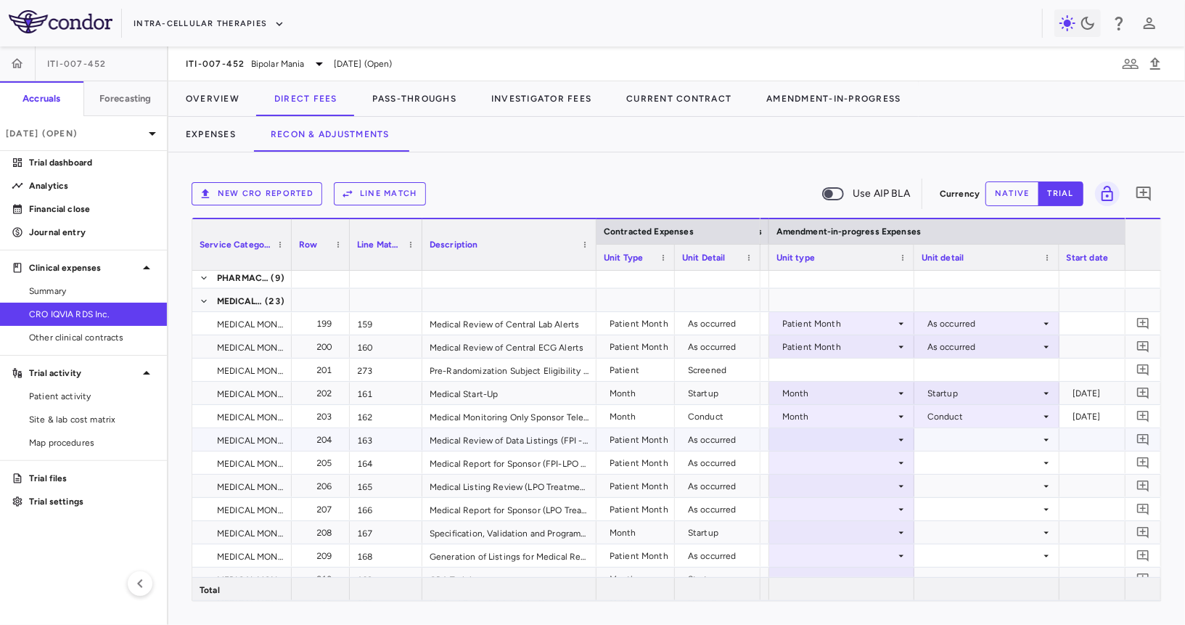
click at [853, 440] on div at bounding box center [841, 439] width 131 height 21
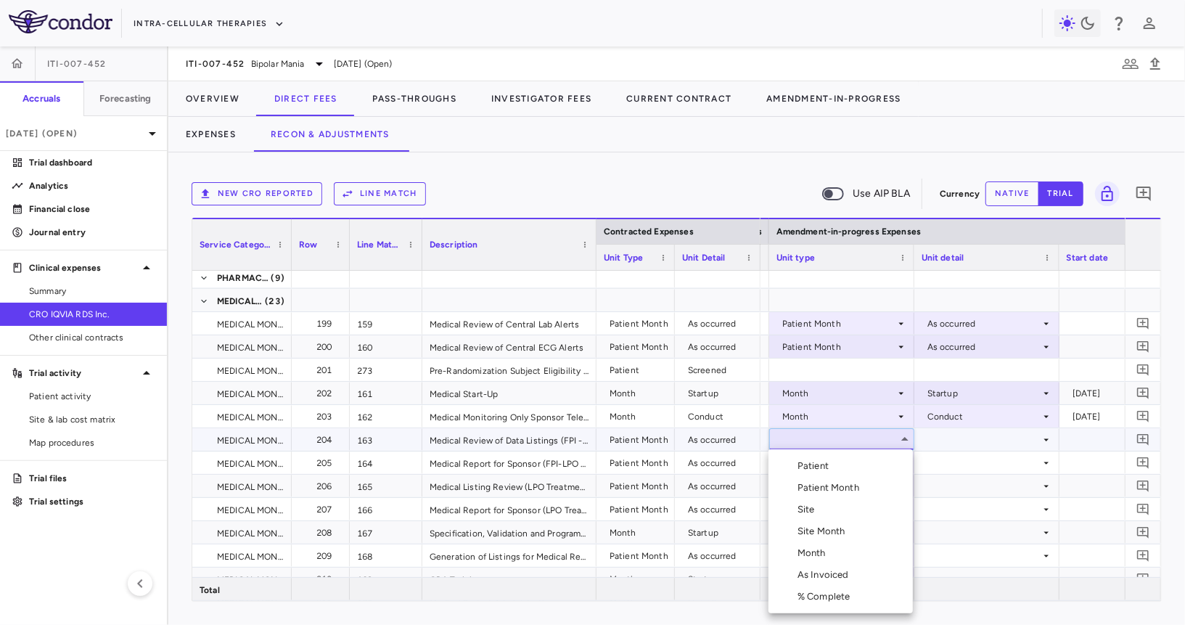
click at [845, 475] on li "Patient" at bounding box center [840, 466] width 144 height 22
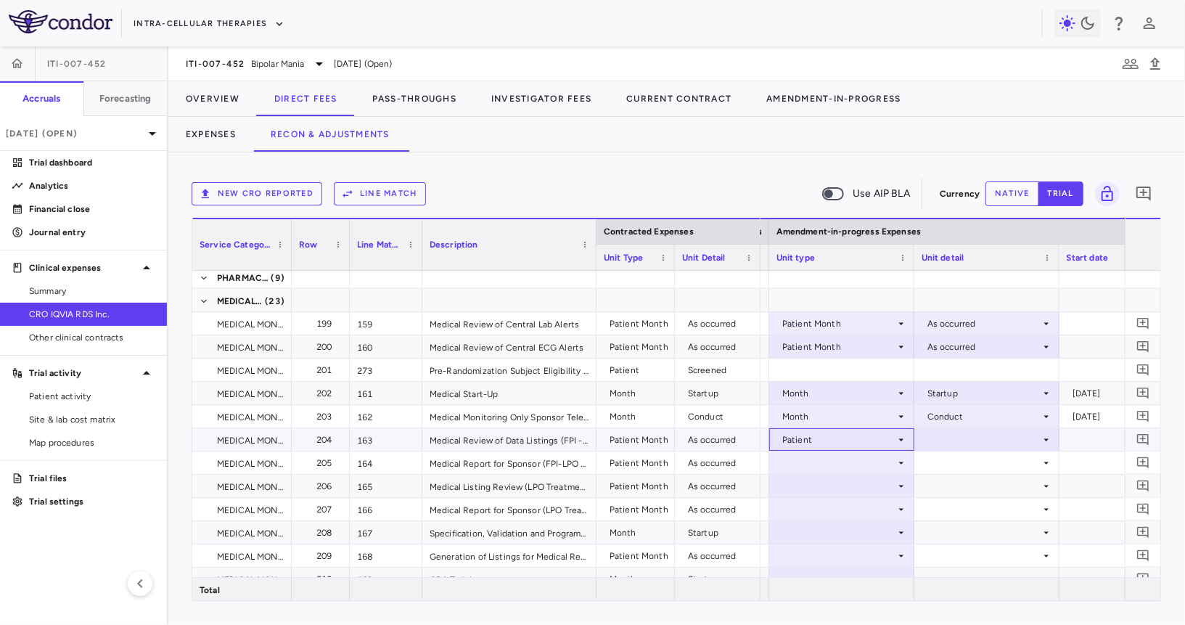
click at [866, 437] on div "Patient" at bounding box center [838, 439] width 113 height 23
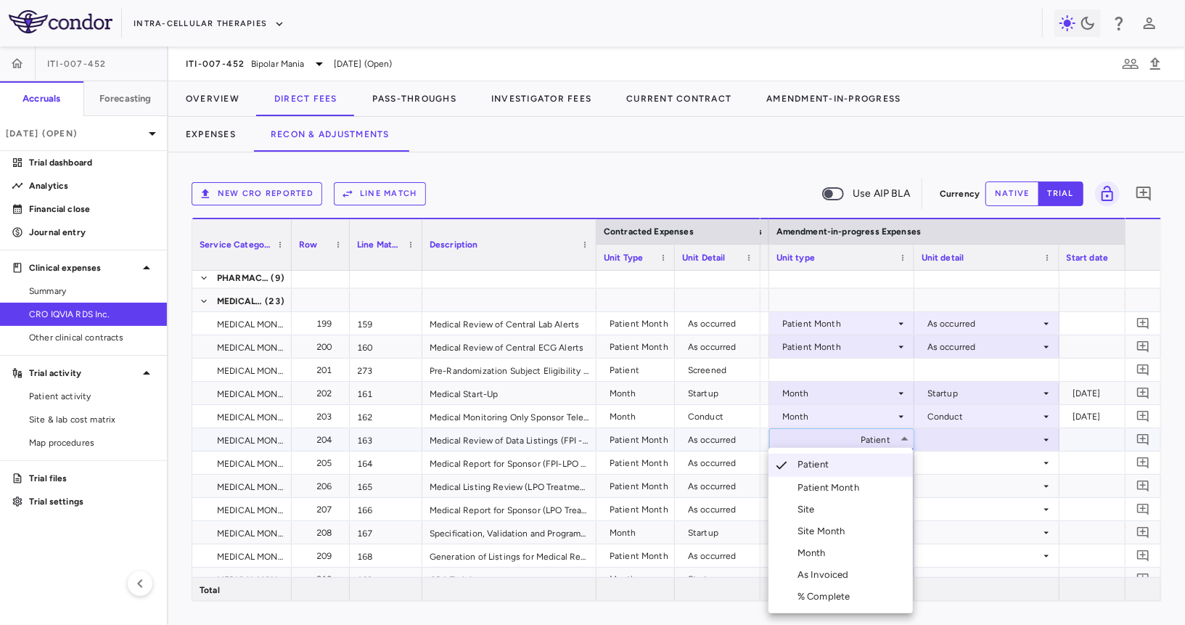
click at [853, 487] on div "Patient Month" at bounding box center [830, 487] width 67 height 13
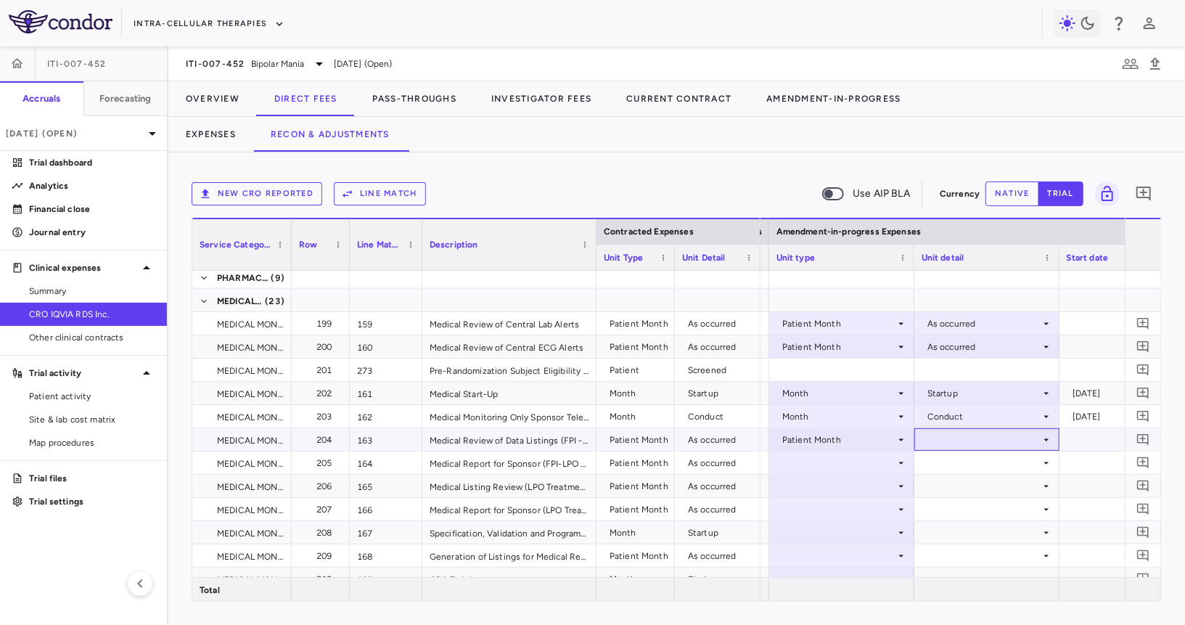
click at [948, 445] on div at bounding box center [987, 439] width 131 height 21
click at [948, 462] on div "As occurred" at bounding box center [972, 466] width 58 height 13
click at [853, 454] on div at bounding box center [841, 462] width 131 height 21
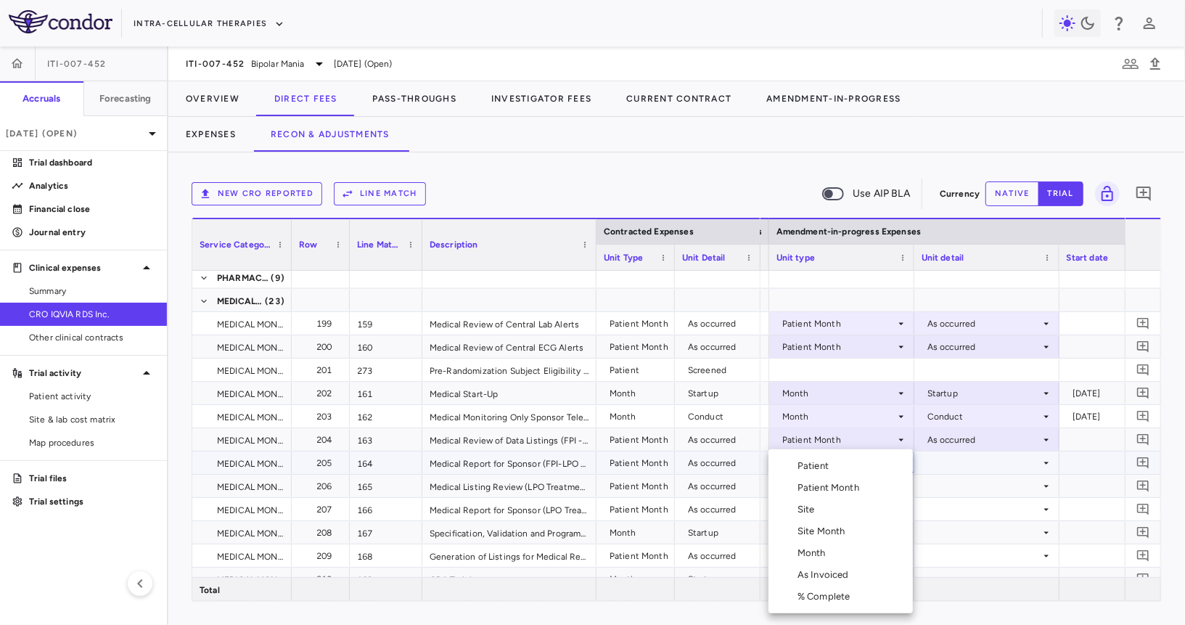
click at [846, 493] on div "Patient Month" at bounding box center [830, 487] width 67 height 13
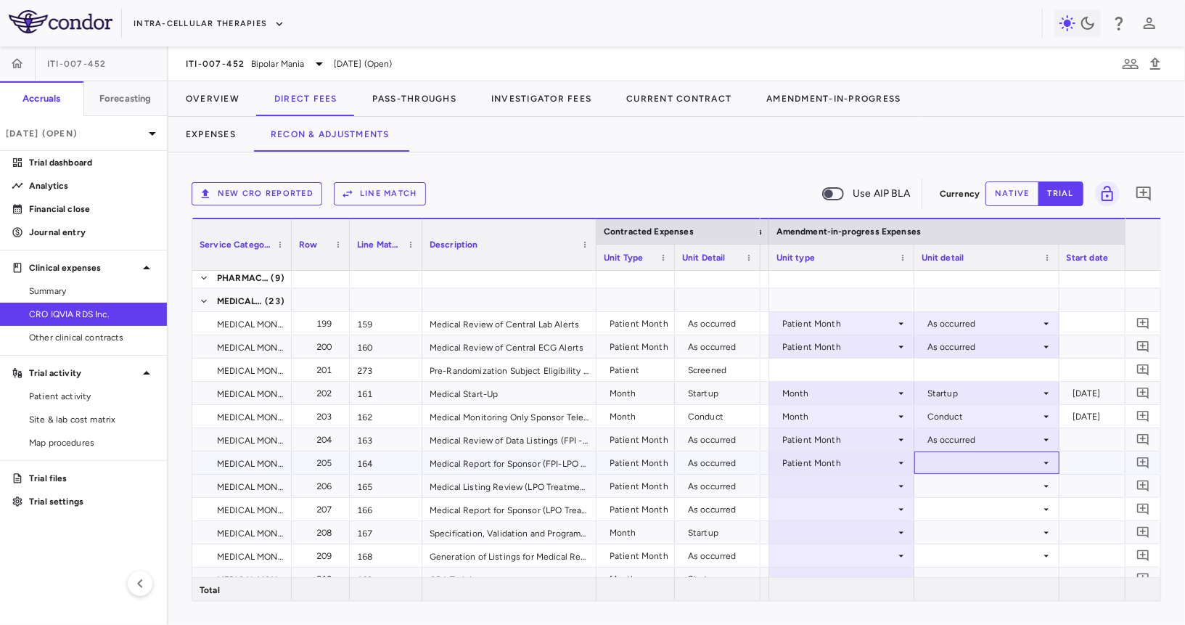
click at [953, 463] on div at bounding box center [987, 462] width 131 height 21
click at [954, 493] on div "As occurred" at bounding box center [972, 489] width 58 height 13
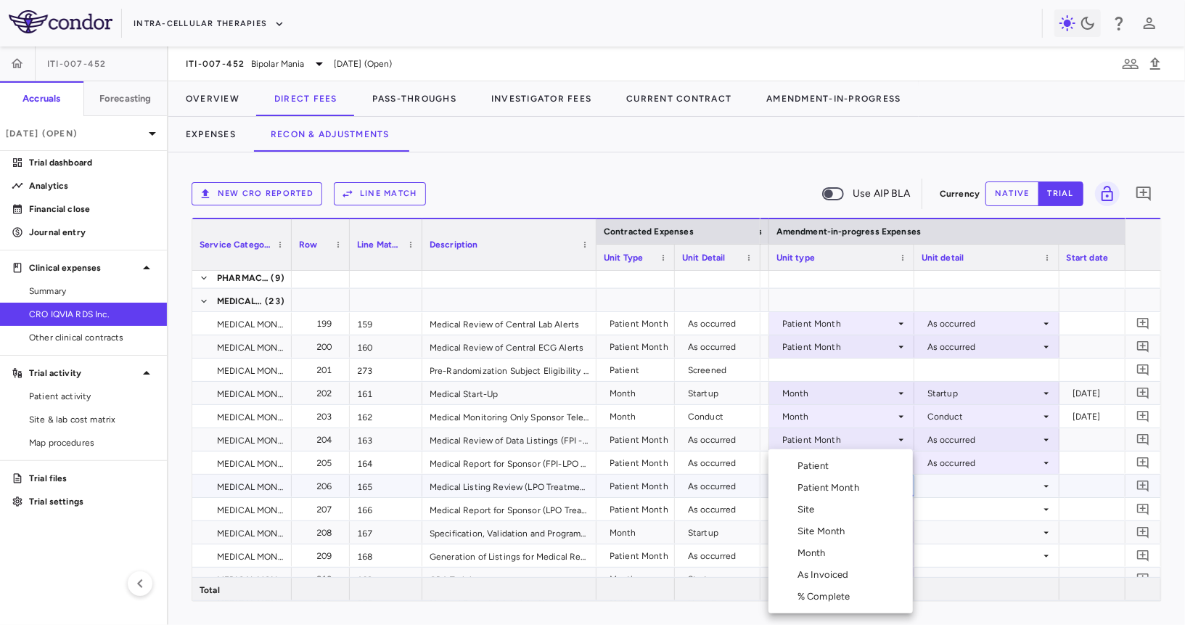
click at [840, 487] on div "Patient Month" at bounding box center [830, 487] width 67 height 13
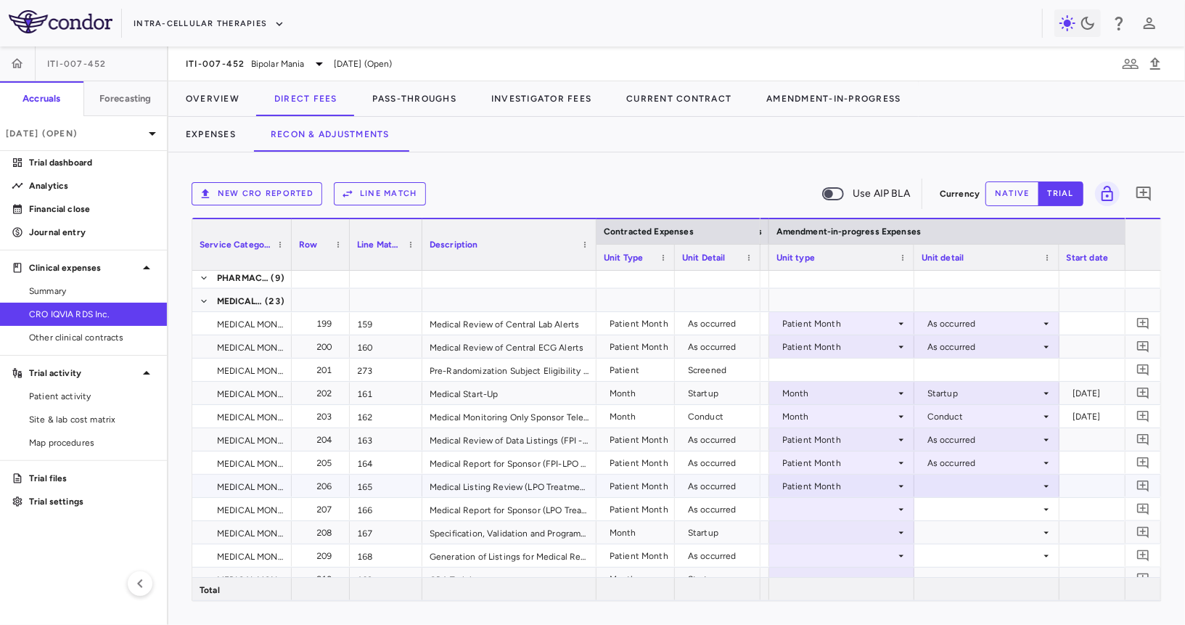
click at [943, 492] on div at bounding box center [987, 485] width 131 height 21
click at [955, 511] on div "As occurred" at bounding box center [972, 512] width 58 height 13
click at [856, 510] on div at bounding box center [841, 509] width 131 height 21
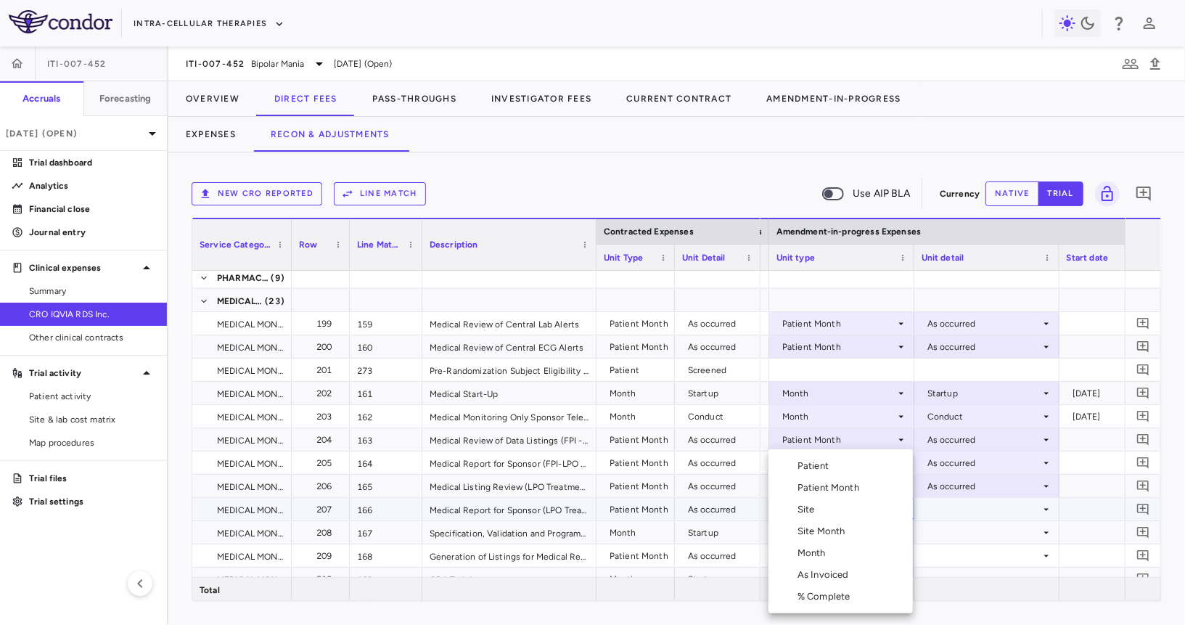
click at [855, 495] on li "Patient Month" at bounding box center [840, 488] width 144 height 22
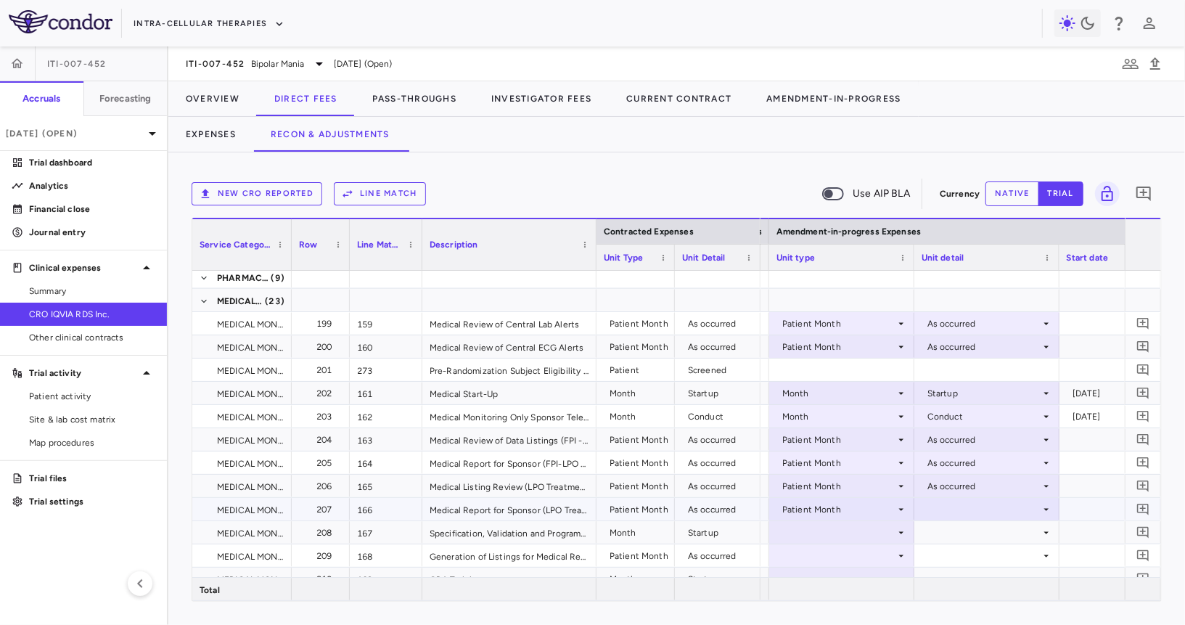
click at [936, 506] on div at bounding box center [987, 509] width 131 height 21
click at [955, 532] on div "As occurred" at bounding box center [972, 536] width 58 height 13
click at [858, 527] on div at bounding box center [841, 532] width 131 height 21
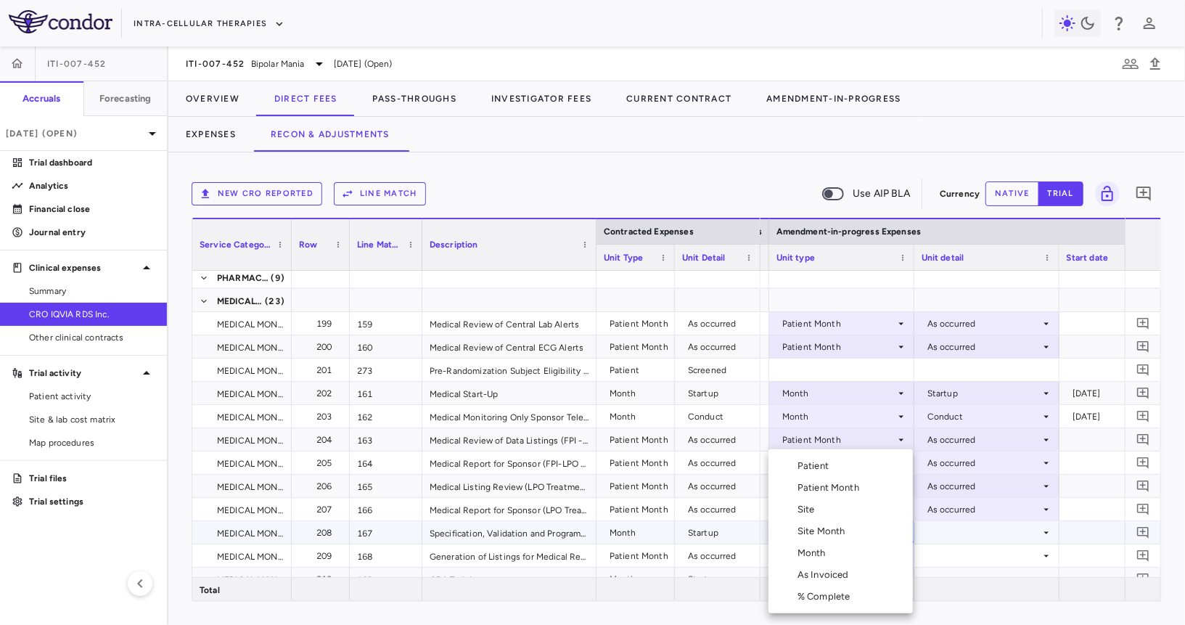
click at [836, 550] on li "Month" at bounding box center [840, 553] width 144 height 22
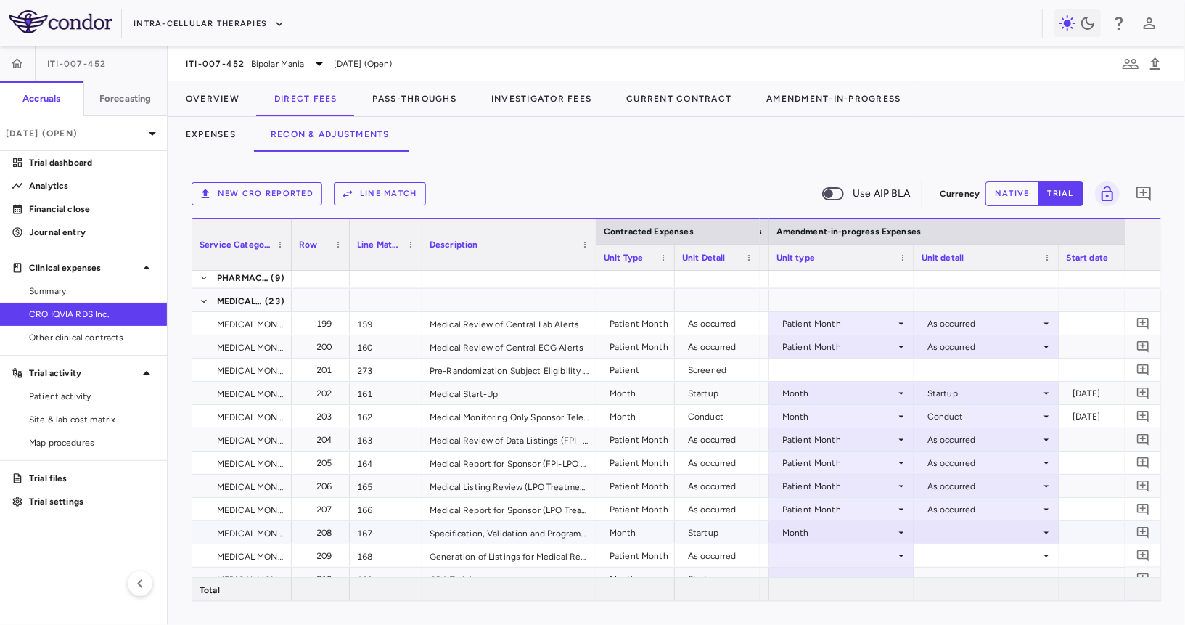
click at [949, 530] on div at bounding box center [987, 532] width 131 height 21
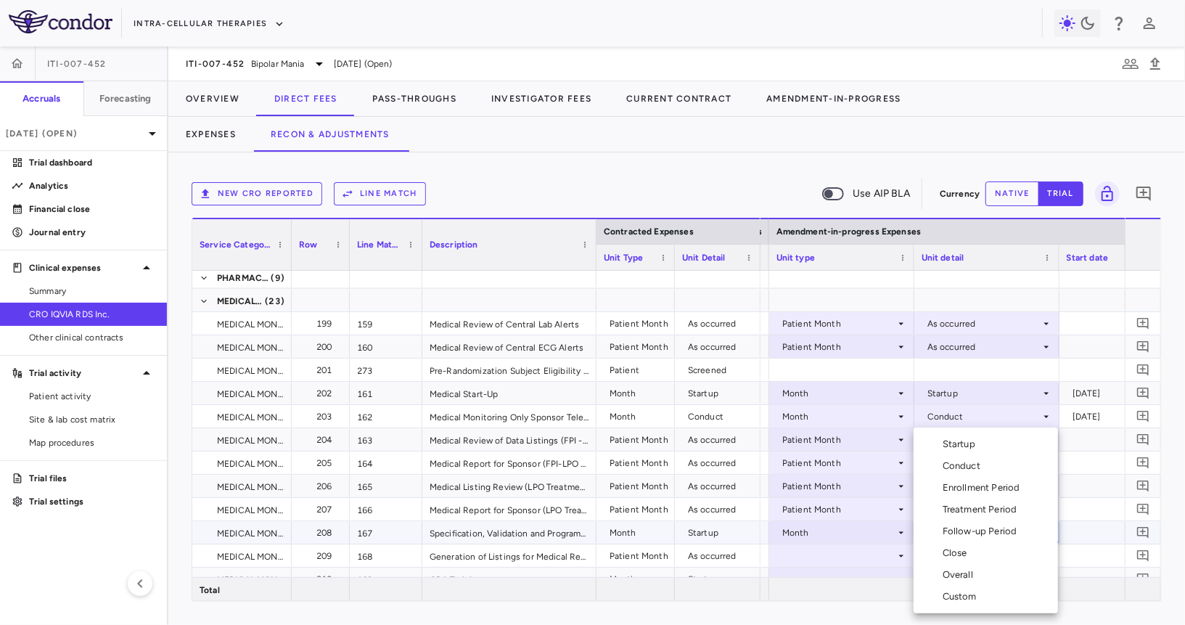
click at [964, 450] on div "Startup" at bounding box center [962, 444] width 38 height 13
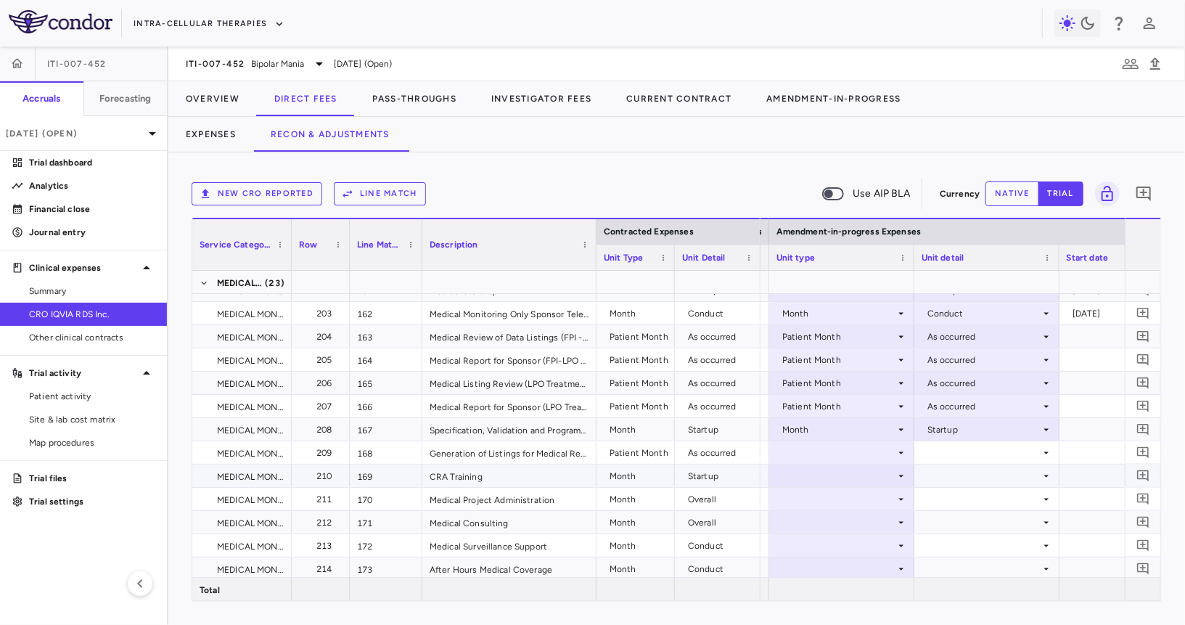
scroll to position [4731, 0]
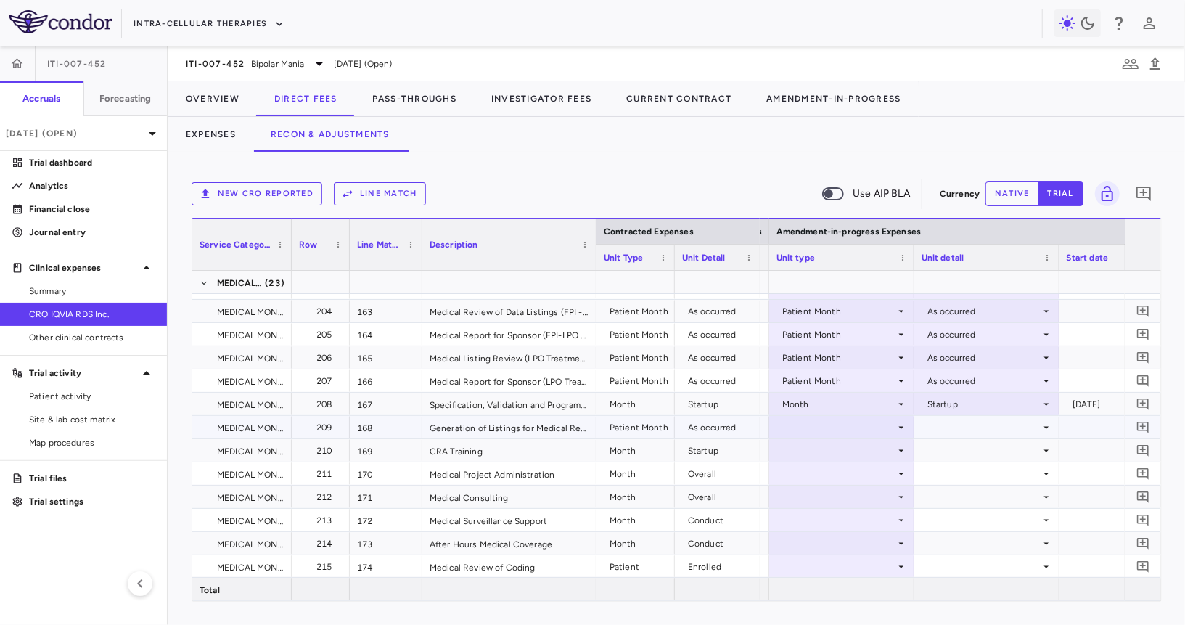
click at [845, 429] on div at bounding box center [841, 427] width 131 height 21
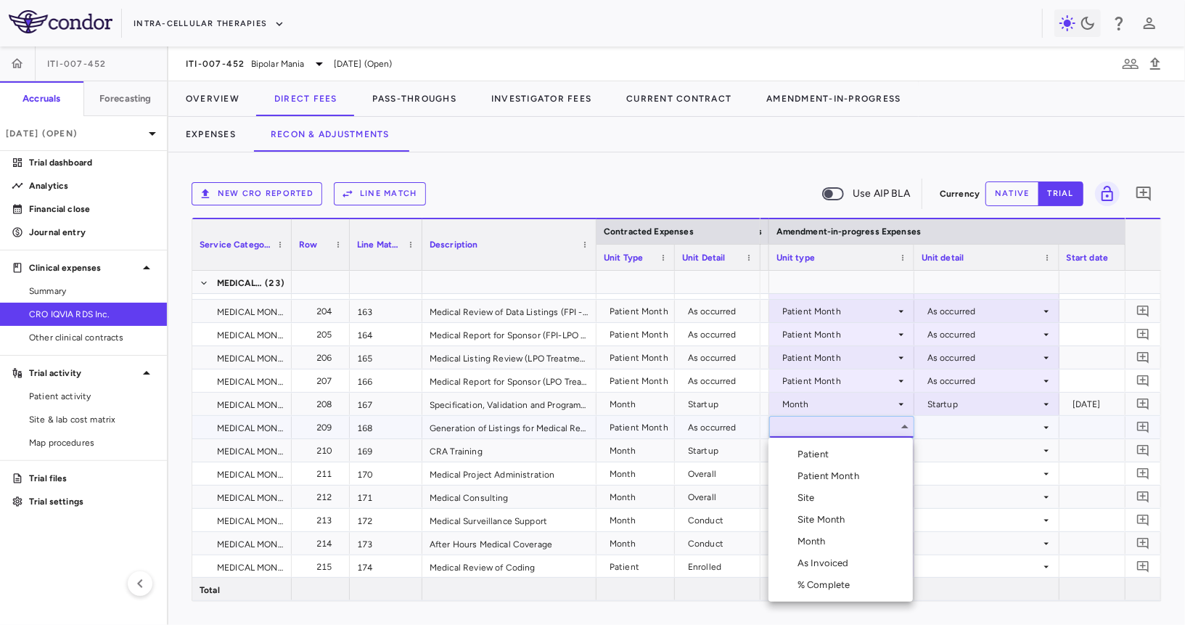
click at [831, 468] on li "Patient Month" at bounding box center [840, 476] width 144 height 22
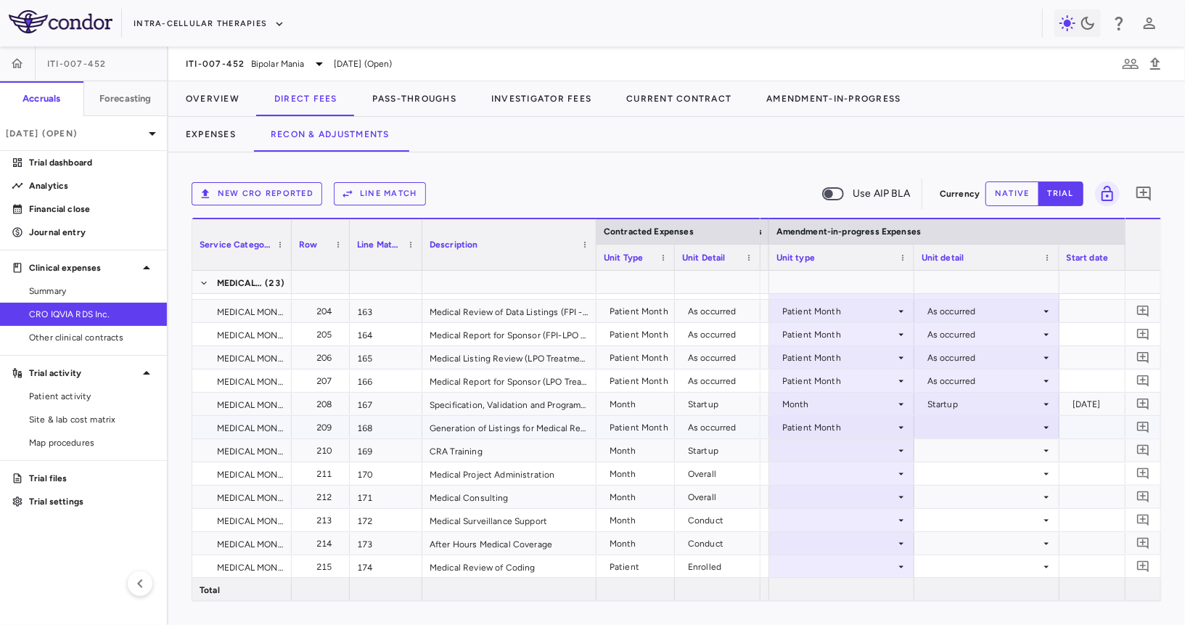
click at [951, 423] on div at bounding box center [987, 427] width 131 height 21
click at [951, 448] on div "As occurred" at bounding box center [972, 454] width 58 height 13
click at [837, 451] on div at bounding box center [841, 450] width 131 height 21
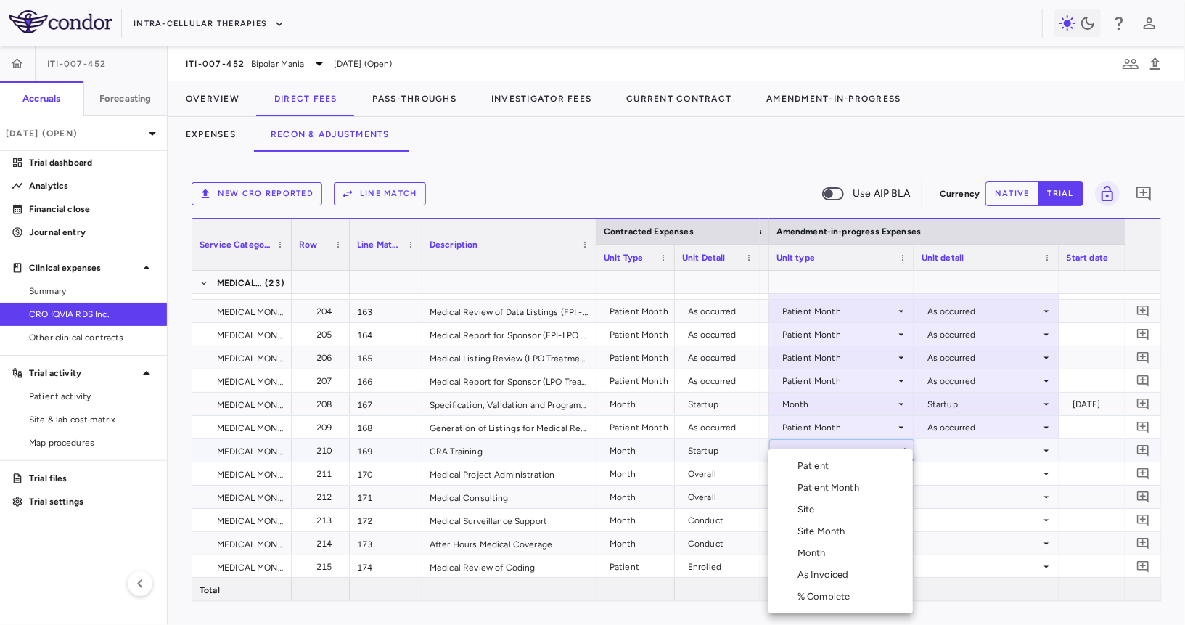
click at [825, 555] on div "Month" at bounding box center [814, 552] width 34 height 13
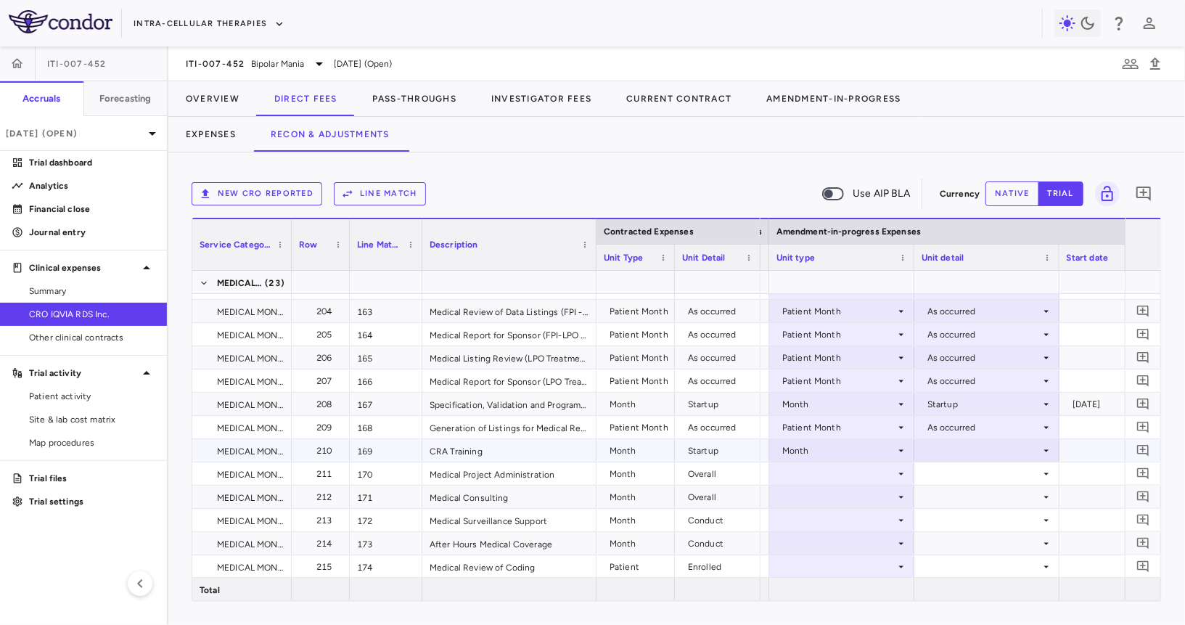
click at [929, 449] on div at bounding box center [987, 450] width 131 height 21
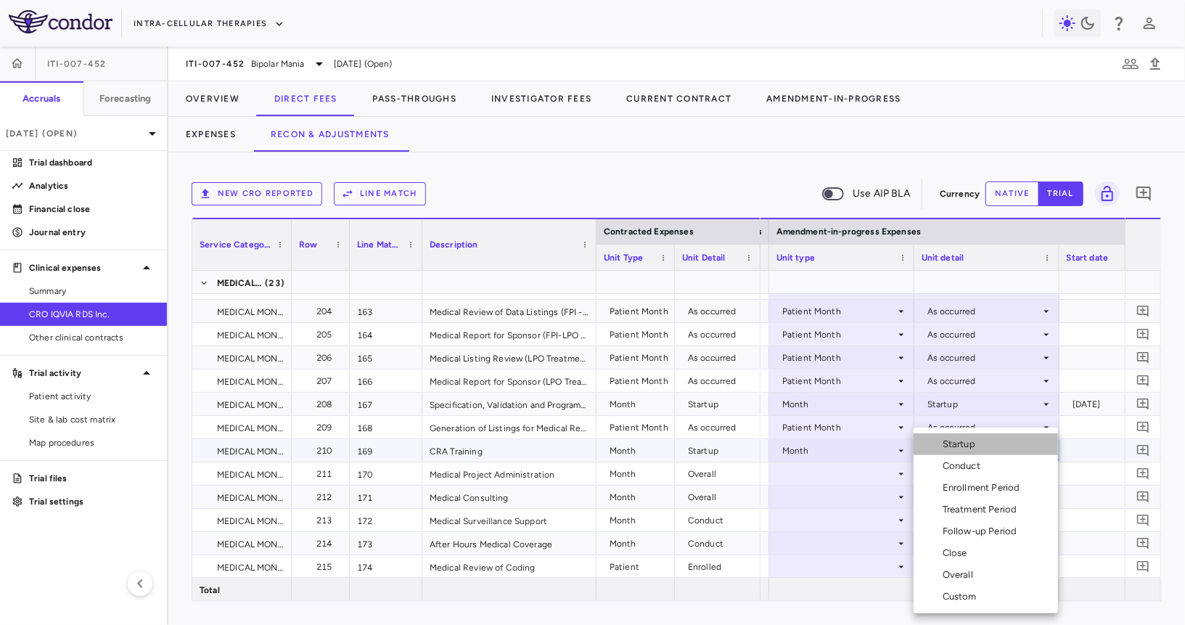
click at [959, 444] on div "Startup" at bounding box center [962, 444] width 38 height 13
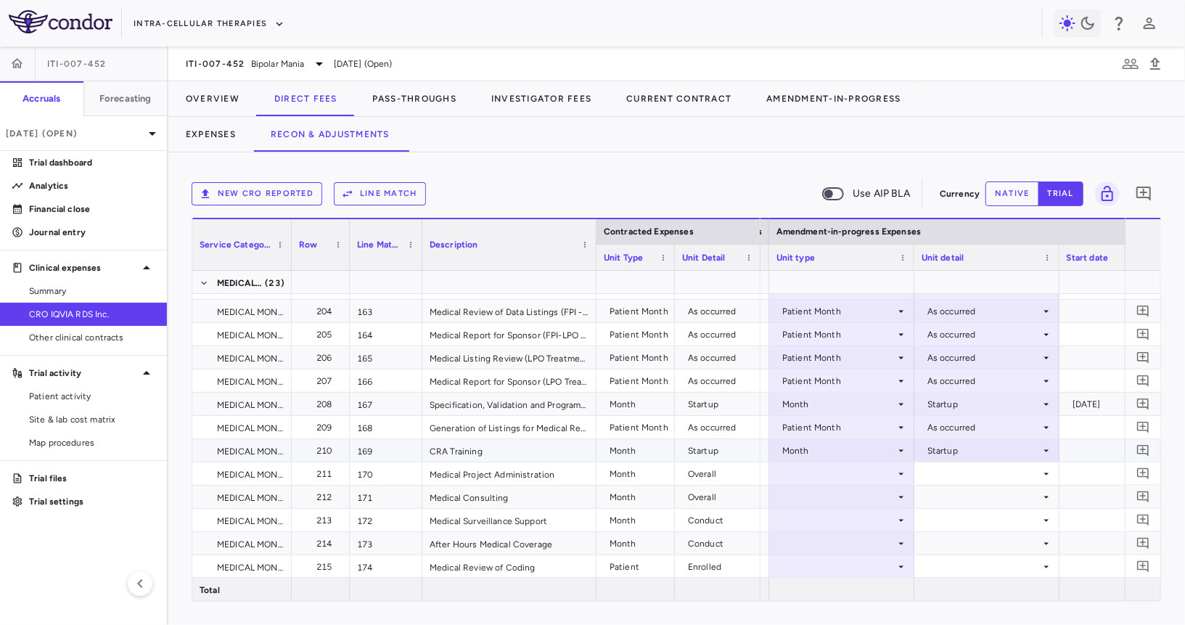
scroll to position [4756, 0]
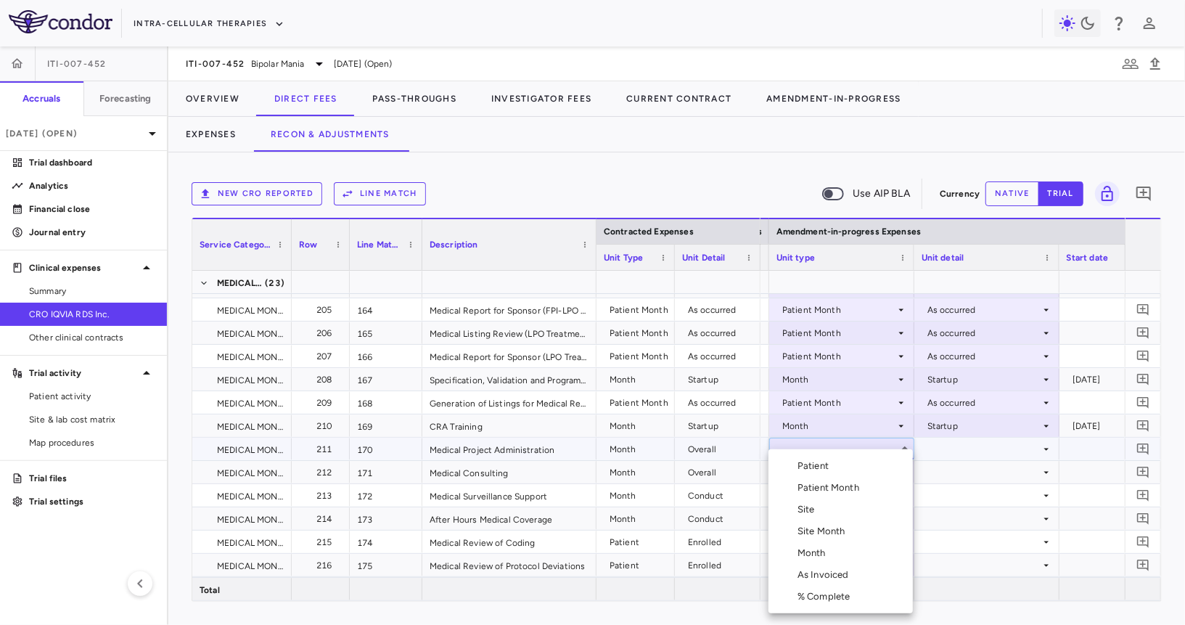
click at [844, 539] on li "Site Month" at bounding box center [840, 531] width 144 height 22
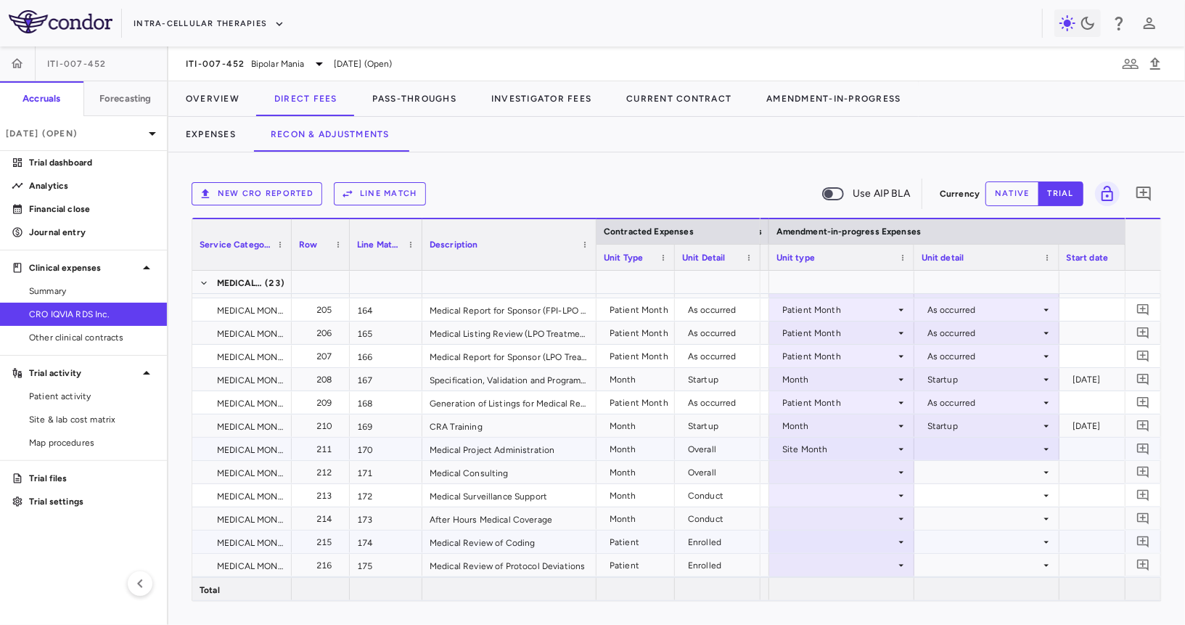
click at [844, 539] on div at bounding box center [841, 541] width 131 height 21
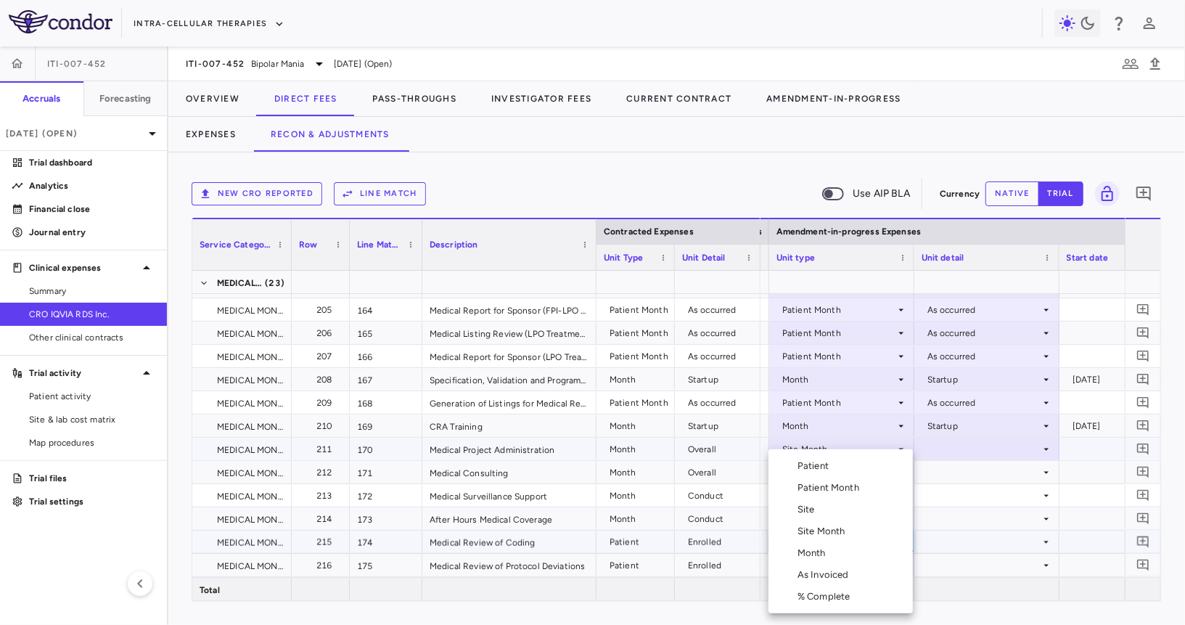
click at [891, 444] on div at bounding box center [592, 312] width 1185 height 625
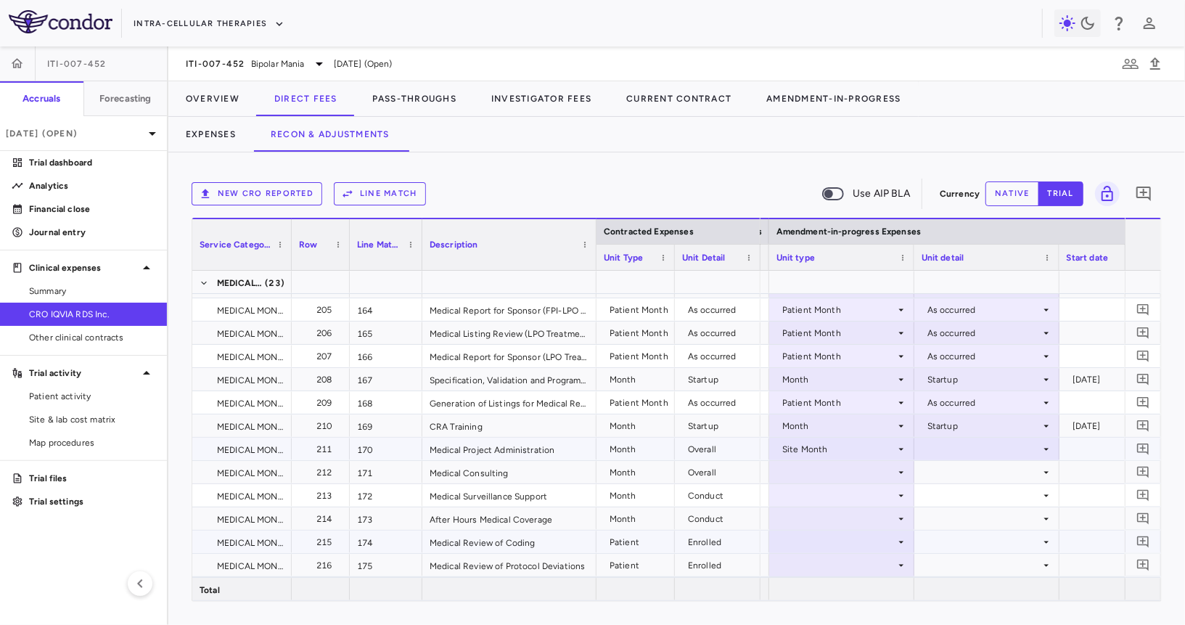
click at [870, 444] on div "Site Month" at bounding box center [838, 449] width 113 height 23
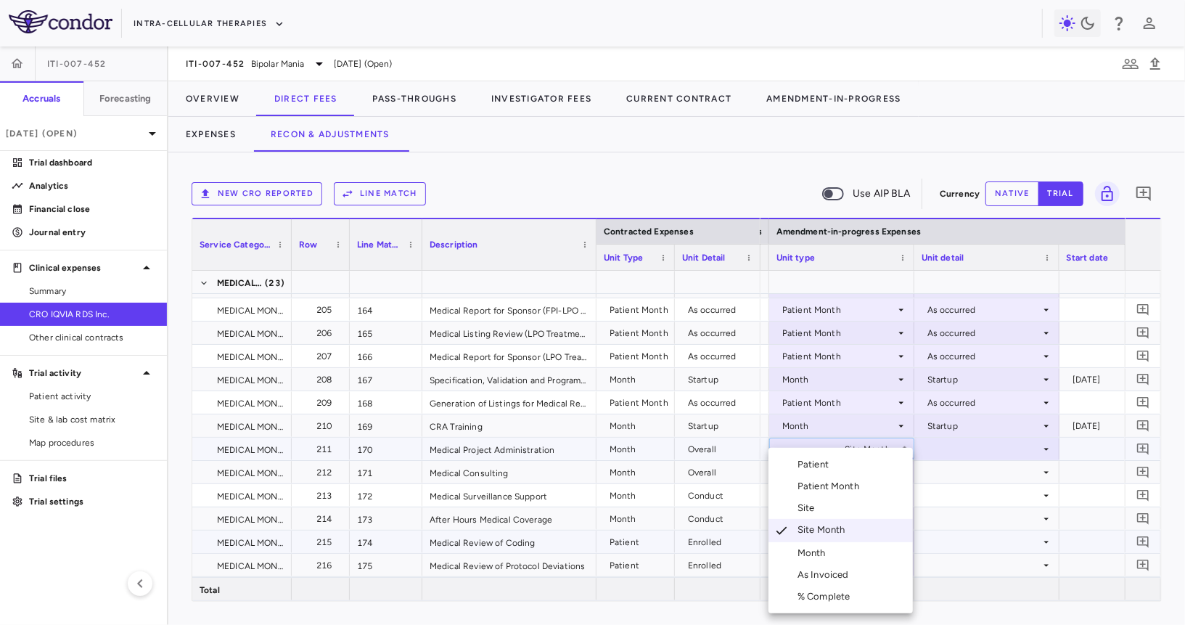
click at [824, 549] on div "Month" at bounding box center [814, 552] width 34 height 13
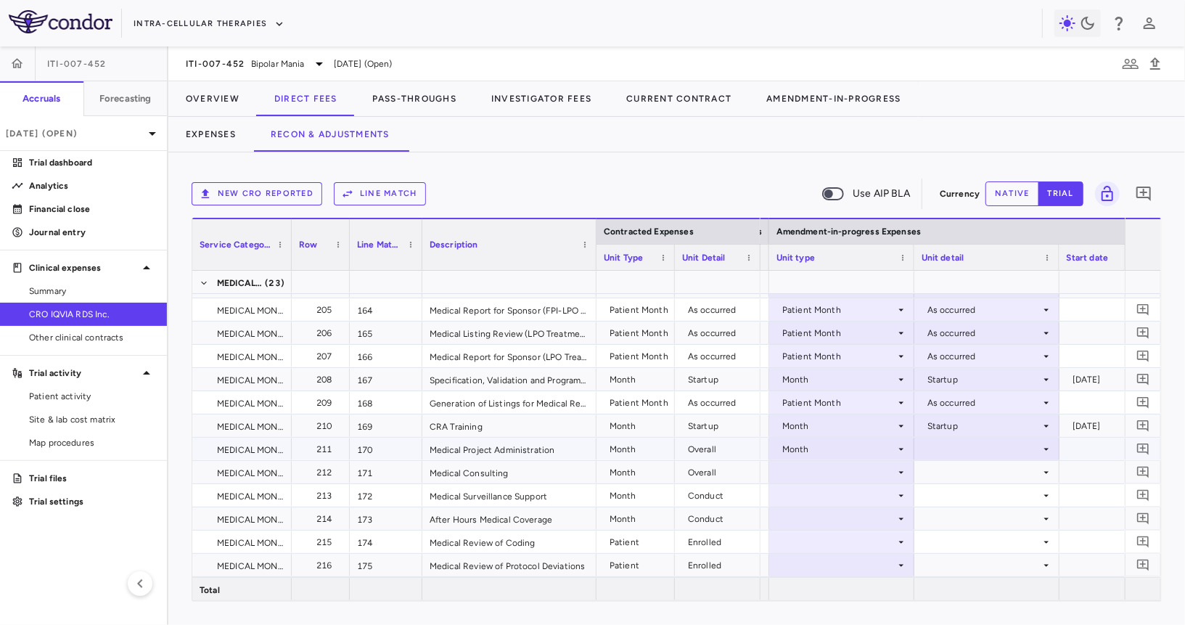
click at [985, 439] on div at bounding box center [987, 448] width 131 height 21
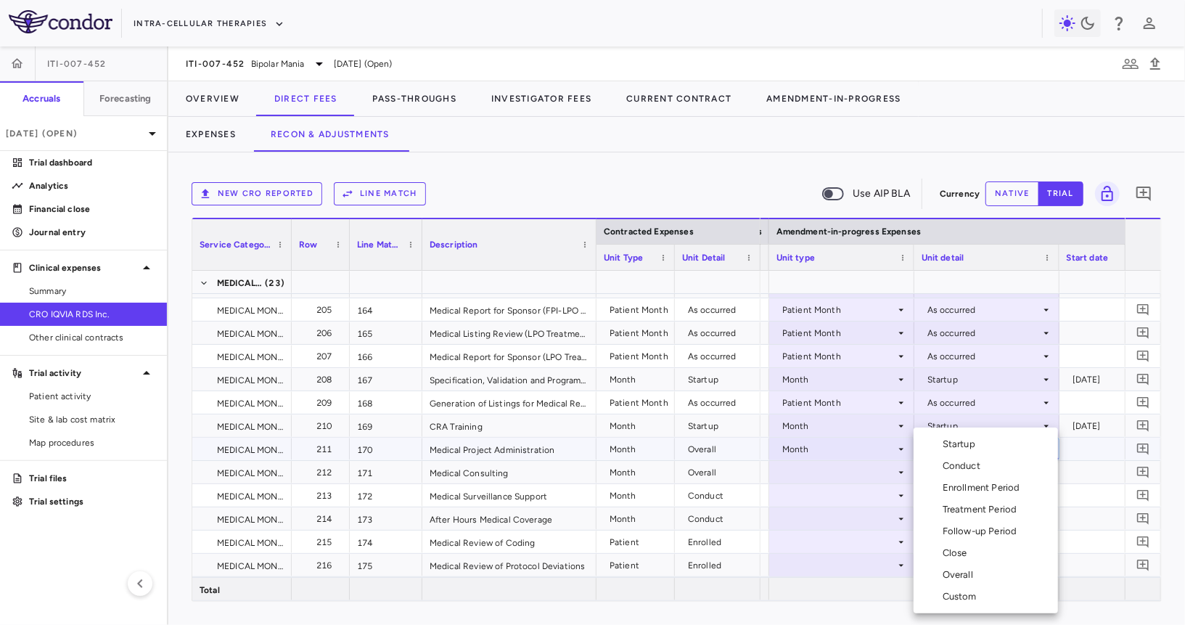
click at [960, 576] on div "Overall" at bounding box center [961, 574] width 36 height 13
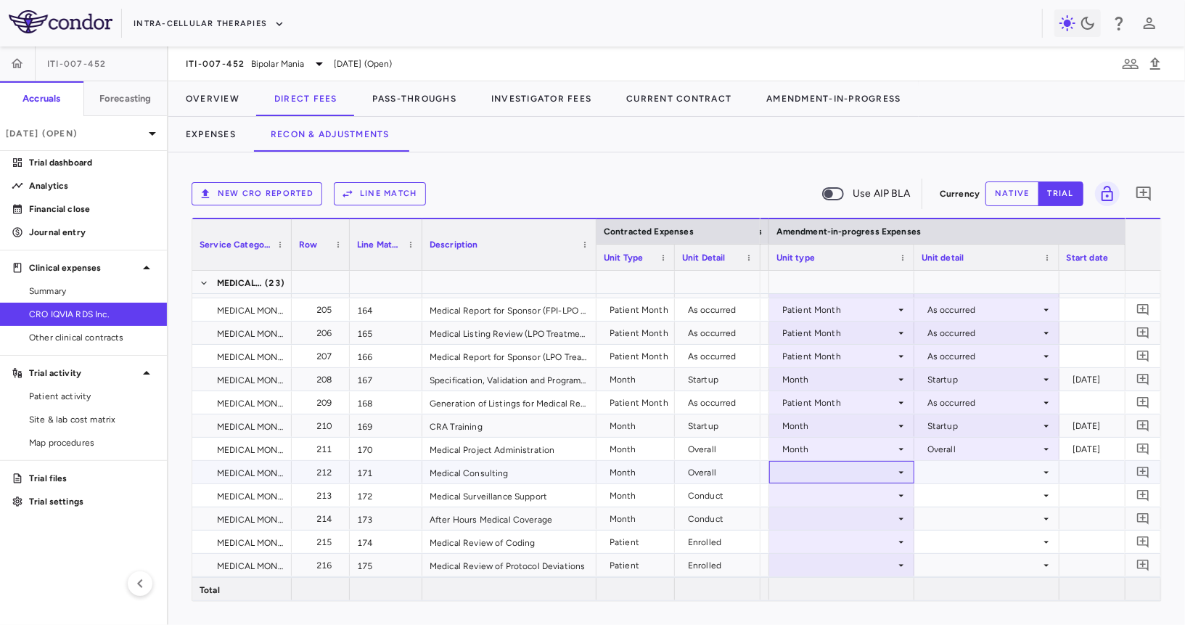
click at [858, 464] on div at bounding box center [841, 471] width 131 height 21
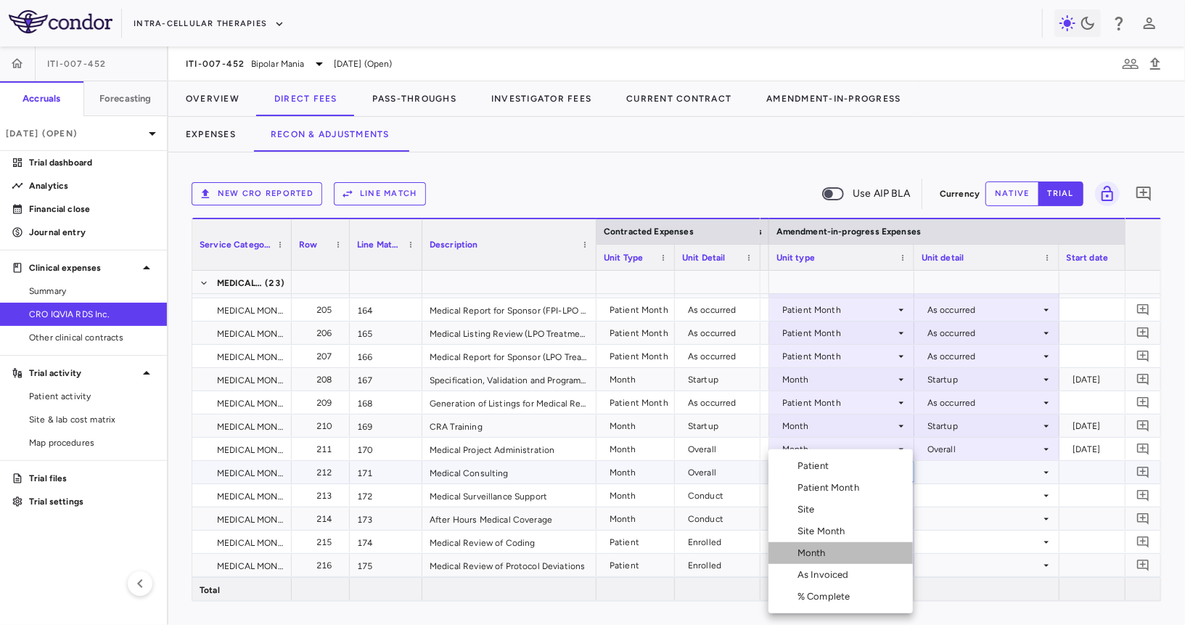
click at [829, 551] on div "Month" at bounding box center [814, 552] width 34 height 13
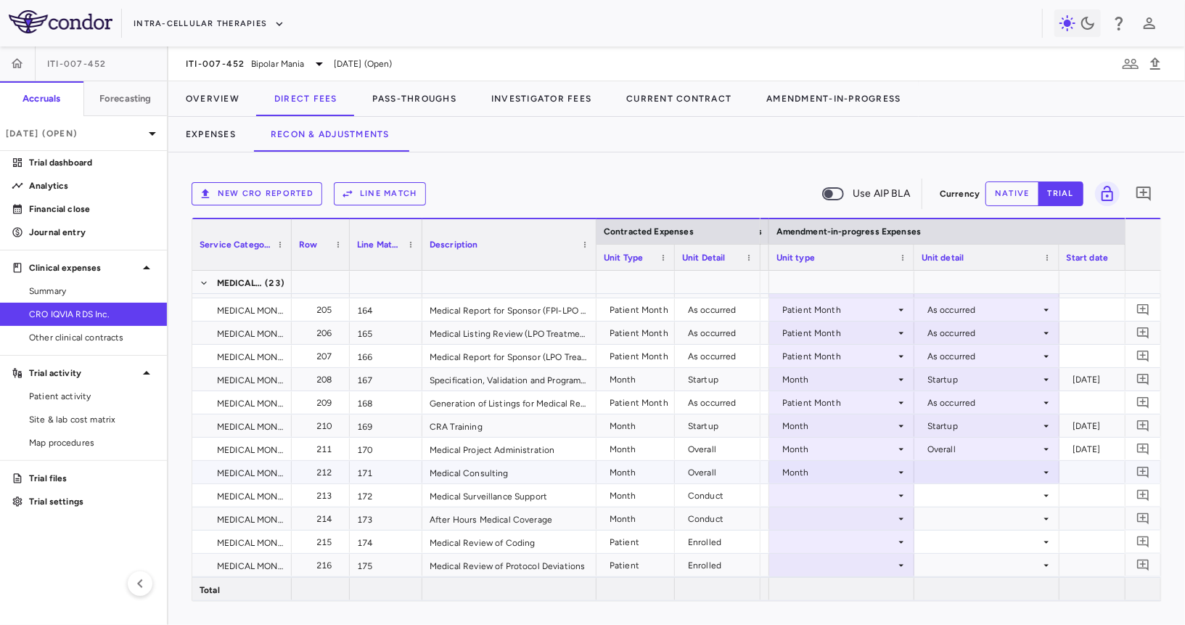
click at [969, 467] on div at bounding box center [987, 471] width 131 height 21
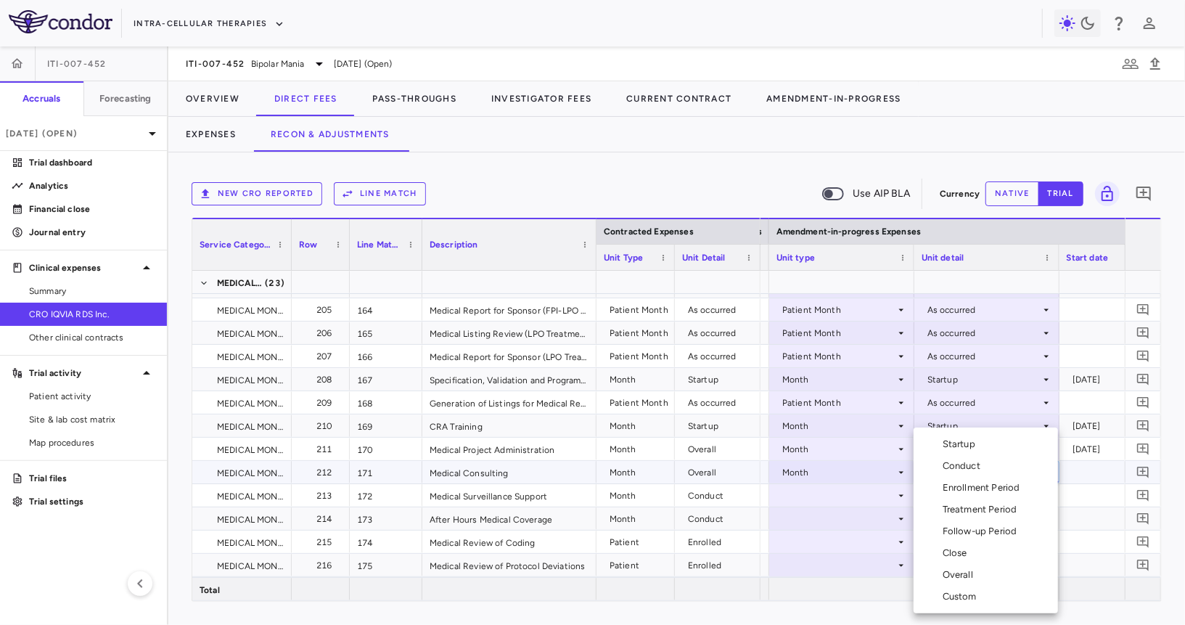
click at [963, 570] on div "Overall" at bounding box center [961, 574] width 36 height 13
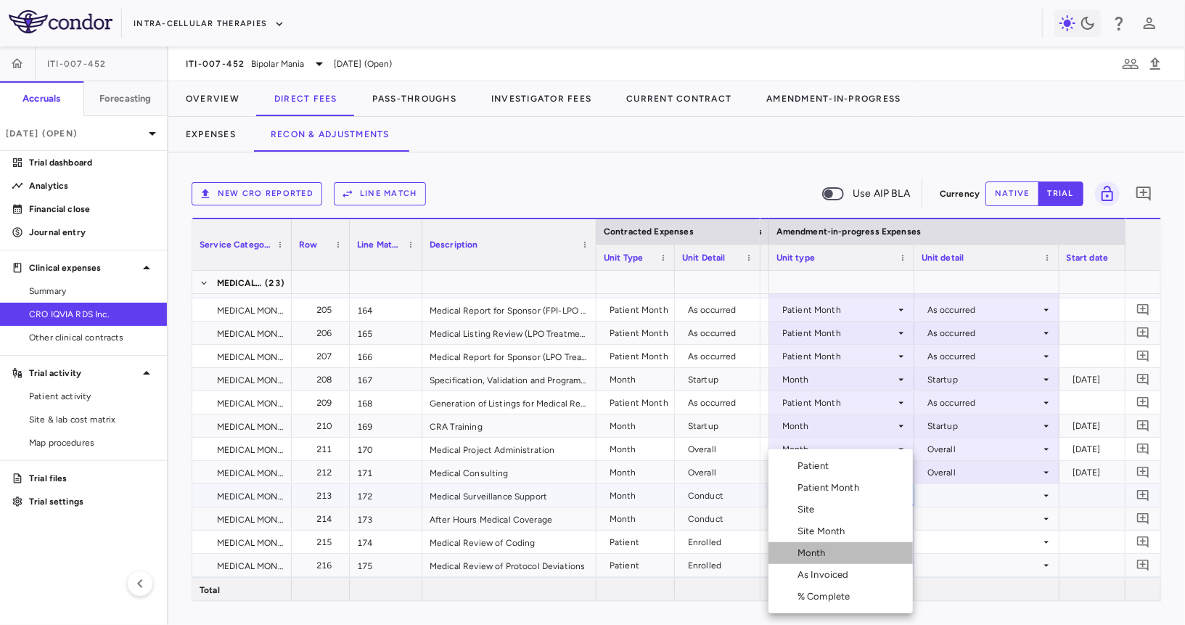
click at [827, 549] on div "Month" at bounding box center [814, 552] width 34 height 13
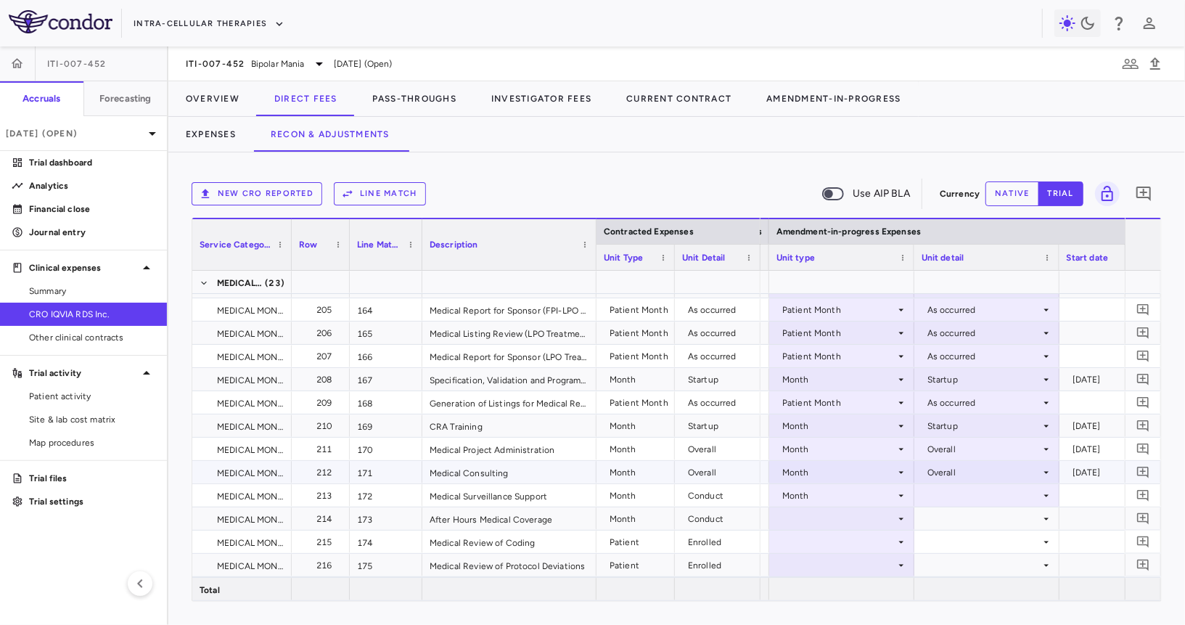
click at [948, 488] on div at bounding box center [987, 495] width 131 height 21
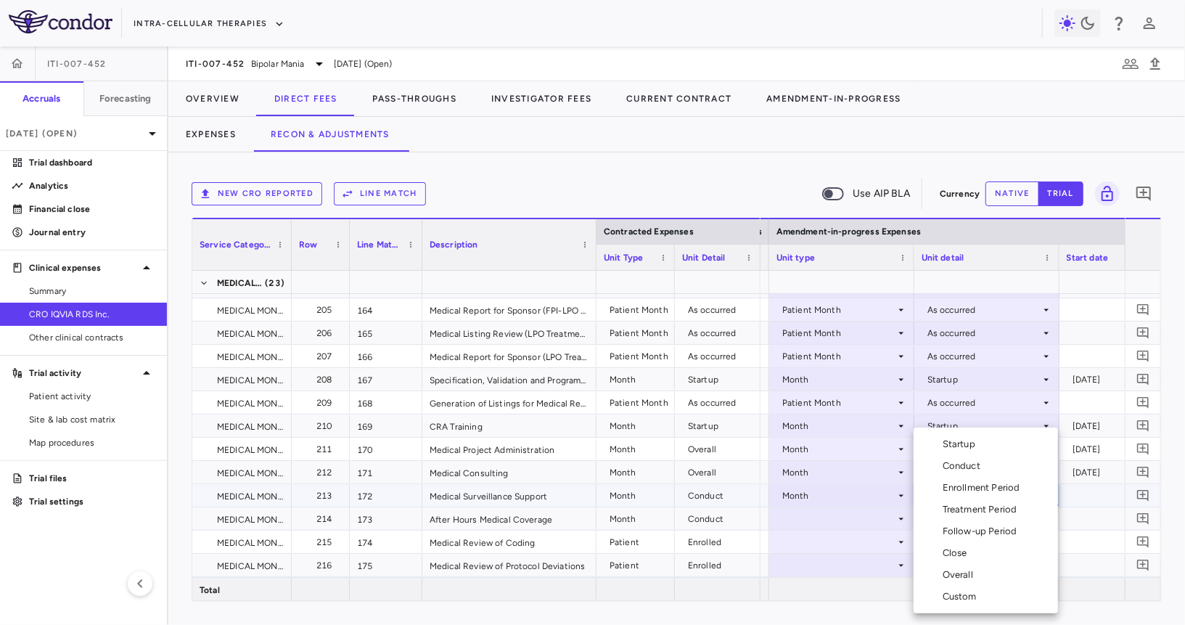
click at [969, 468] on div "Conduct" at bounding box center [965, 465] width 44 height 13
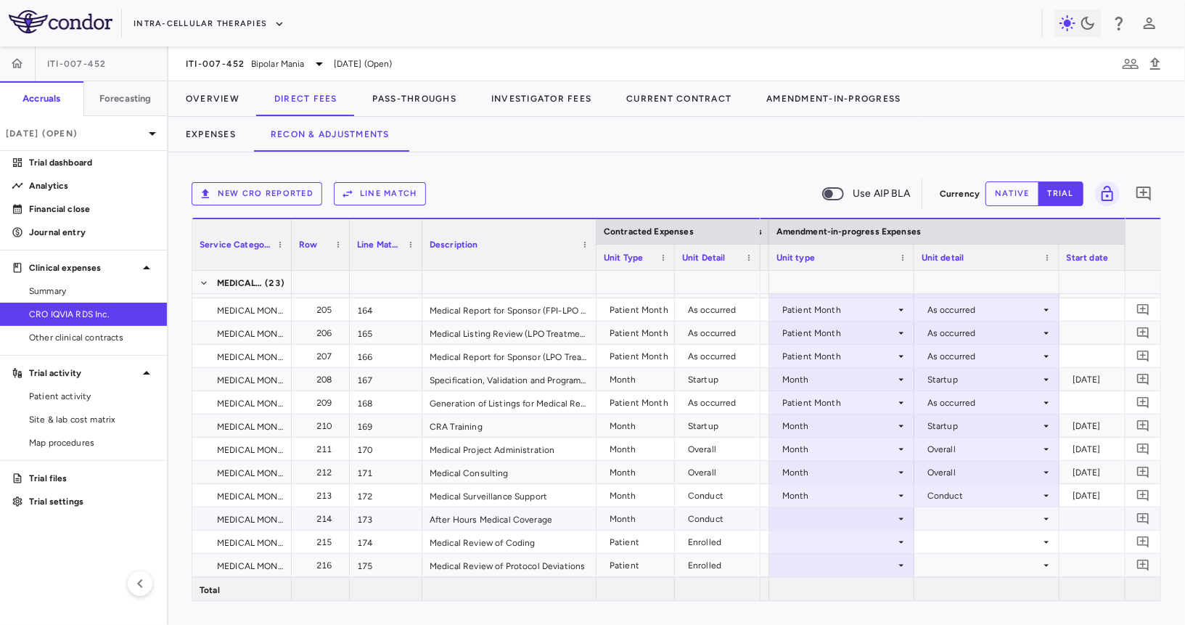
click at [822, 517] on div at bounding box center [841, 518] width 131 height 21
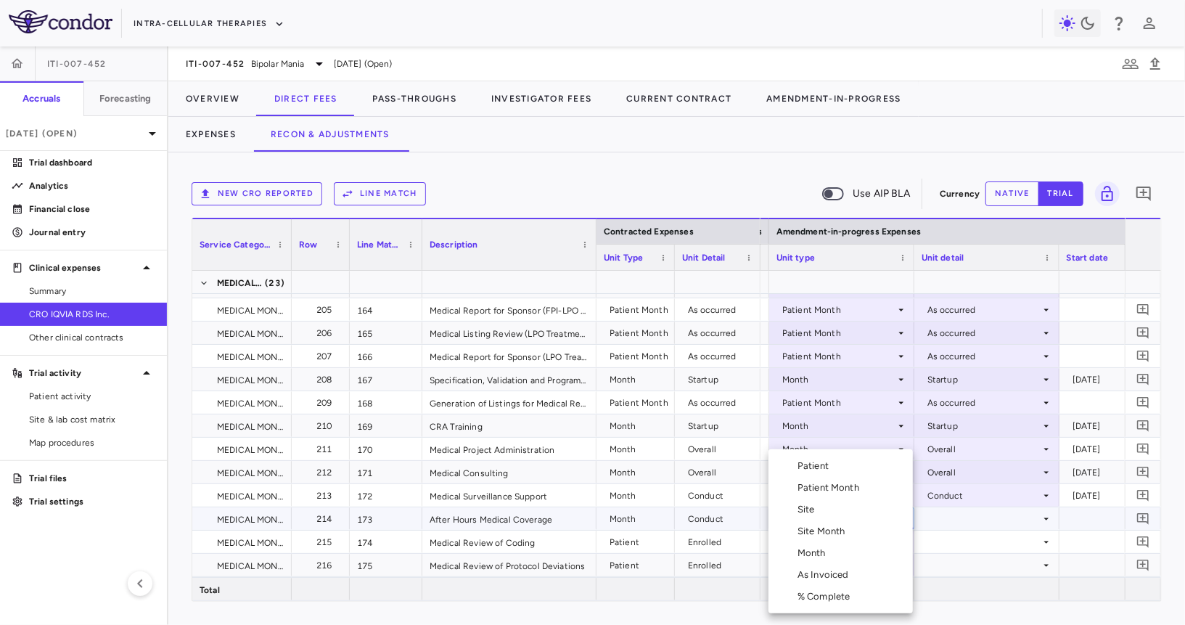
click at [811, 551] on div "Month" at bounding box center [814, 552] width 34 height 13
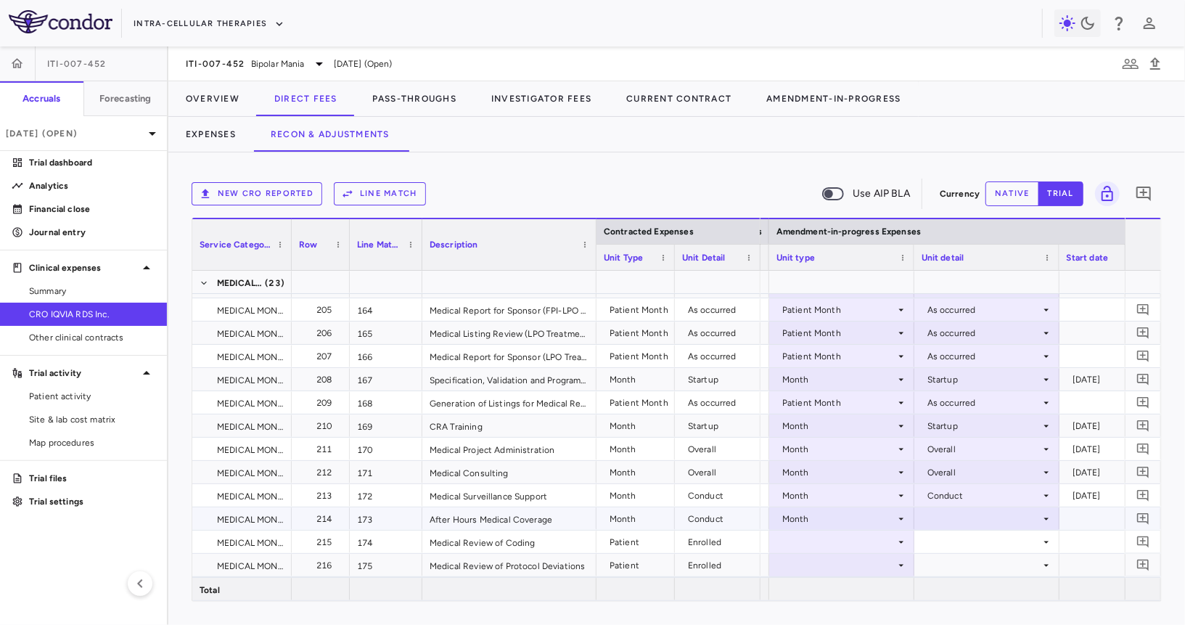
click at [960, 523] on div at bounding box center [987, 518] width 131 height 21
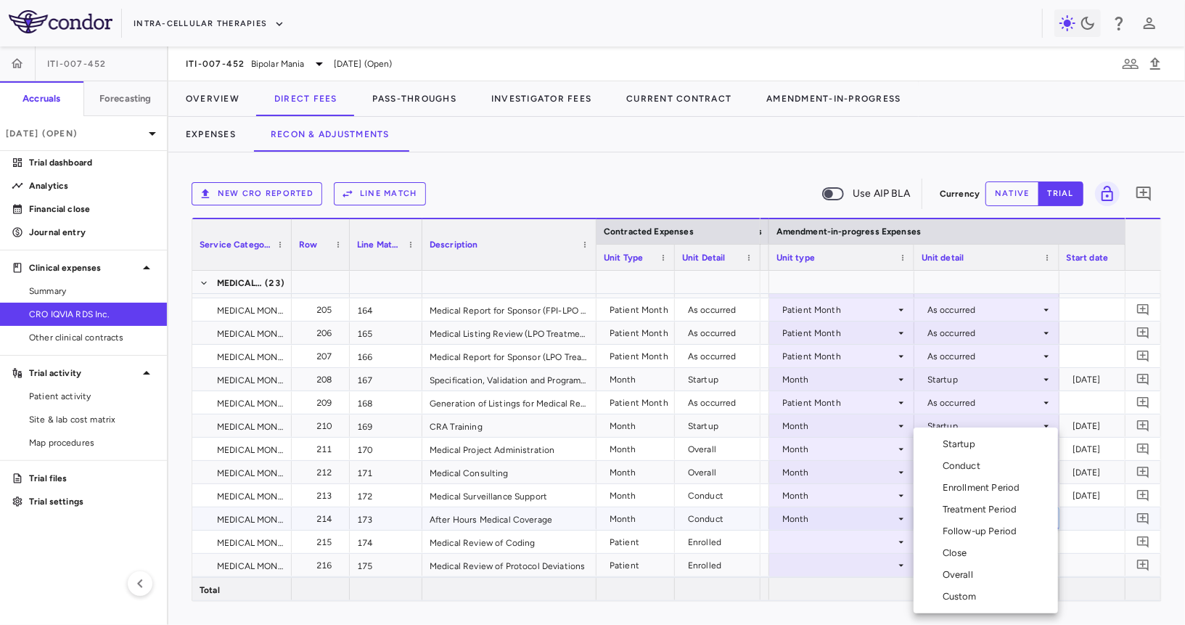
click at [964, 462] on div "Conduct" at bounding box center [965, 465] width 44 height 13
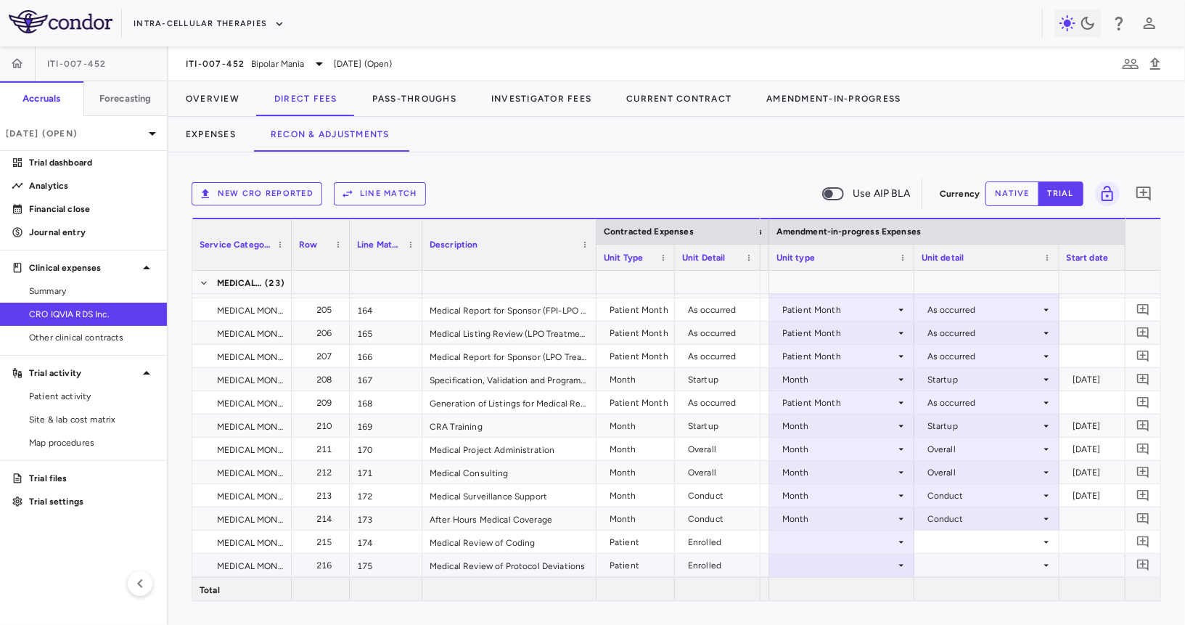
scroll to position [4805, 0]
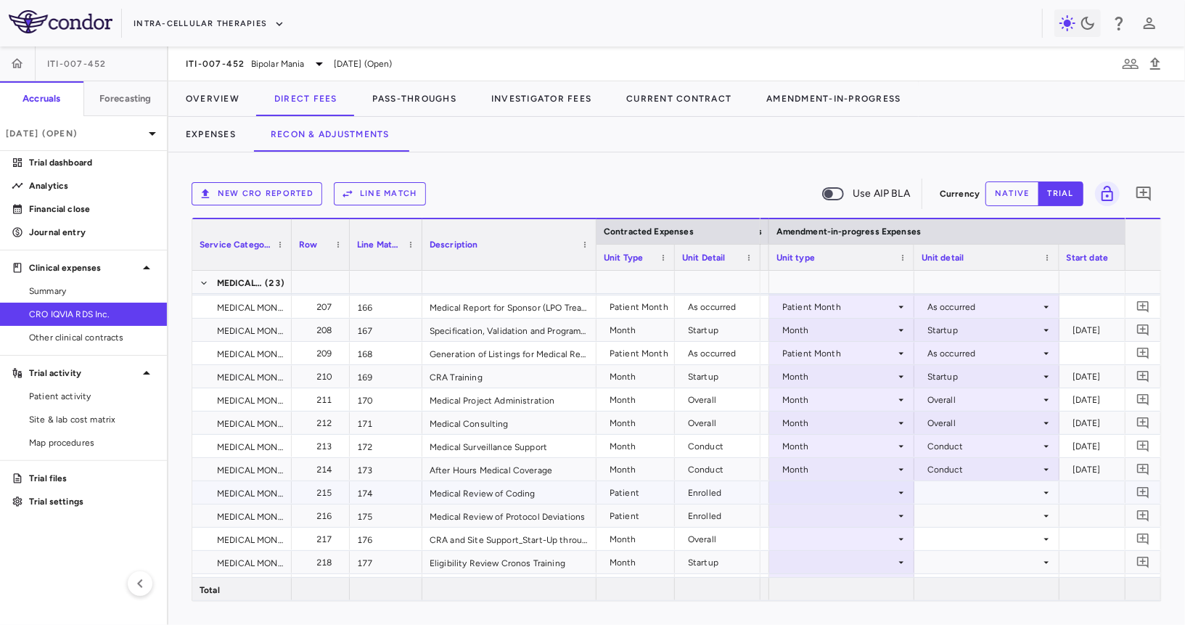
click at [854, 501] on div at bounding box center [841, 492] width 131 height 21
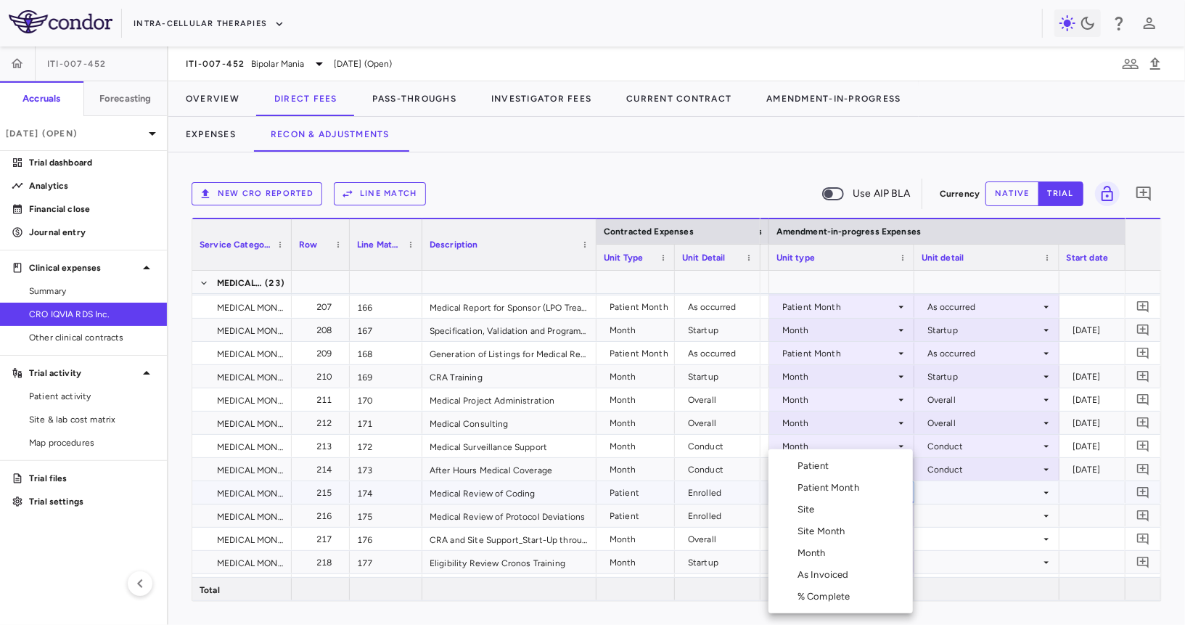
click at [842, 473] on li "Patient" at bounding box center [840, 466] width 144 height 22
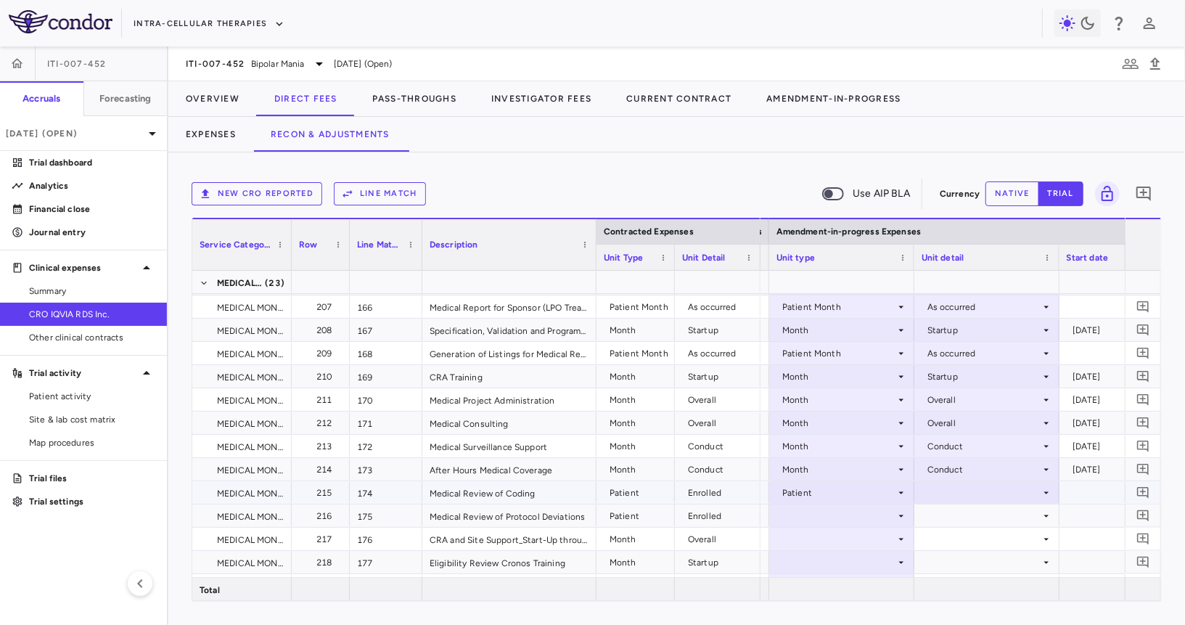
click at [941, 496] on div at bounding box center [987, 492] width 131 height 21
click at [968, 523] on div "Enrolled" at bounding box center [963, 519] width 41 height 13
click at [834, 522] on div at bounding box center [841, 515] width 131 height 21
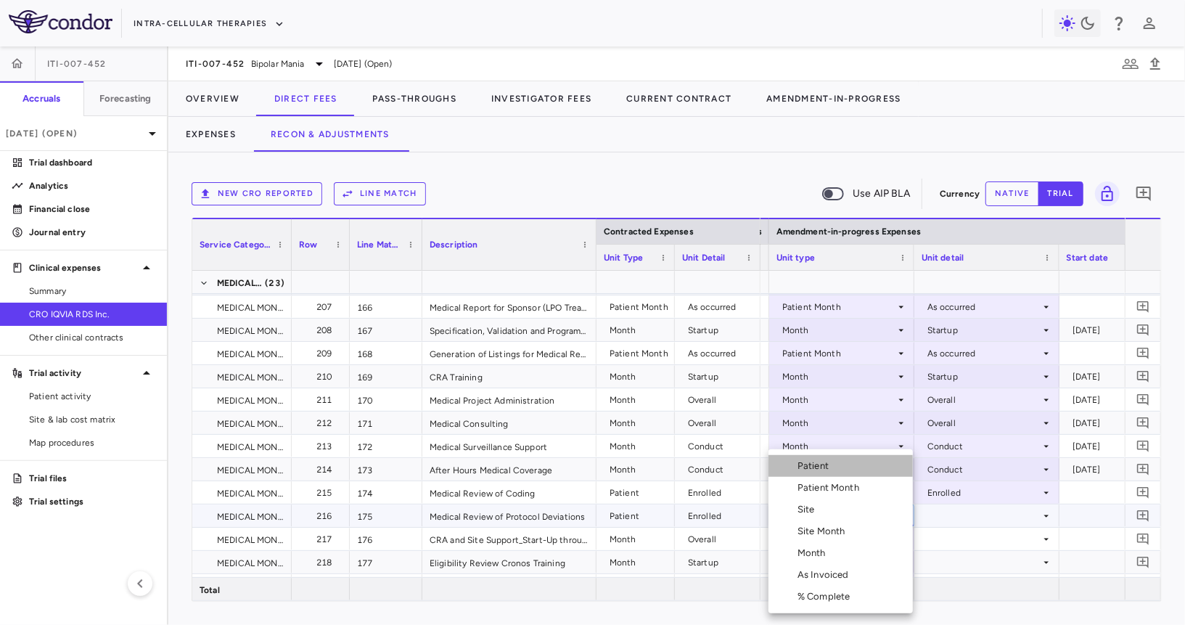
click at [832, 459] on div "Patient" at bounding box center [815, 465] width 37 height 13
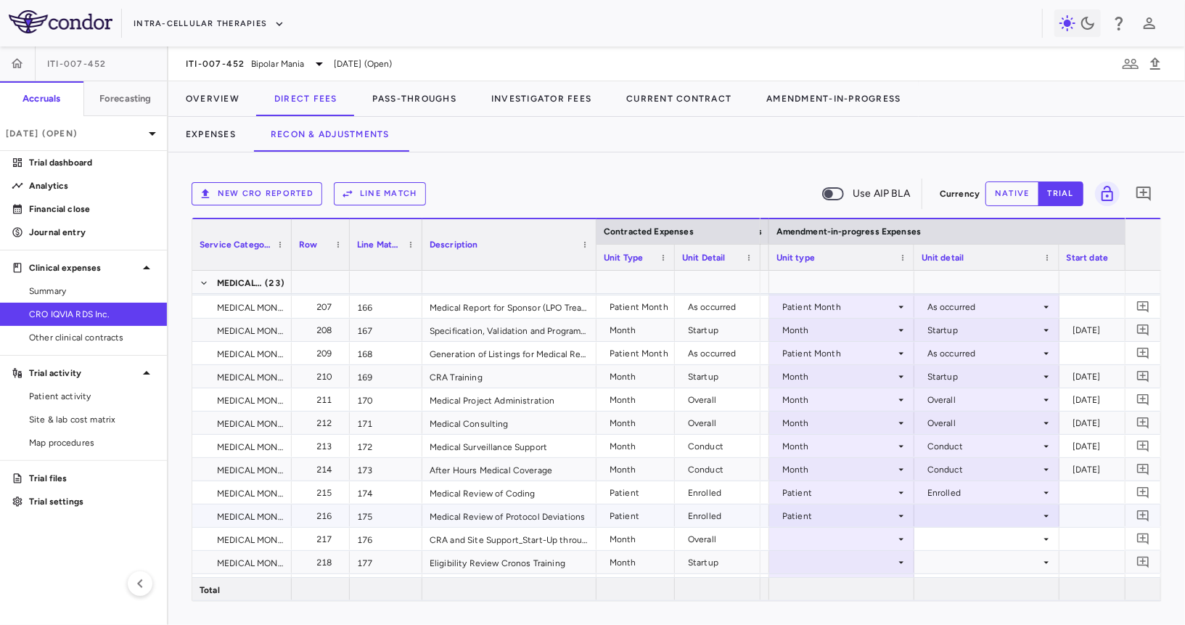
click at [935, 514] on div at bounding box center [987, 515] width 131 height 21
click at [985, 539] on li "Enrolled" at bounding box center [986, 543] width 144 height 22
click at [824, 537] on div at bounding box center [841, 538] width 131 height 21
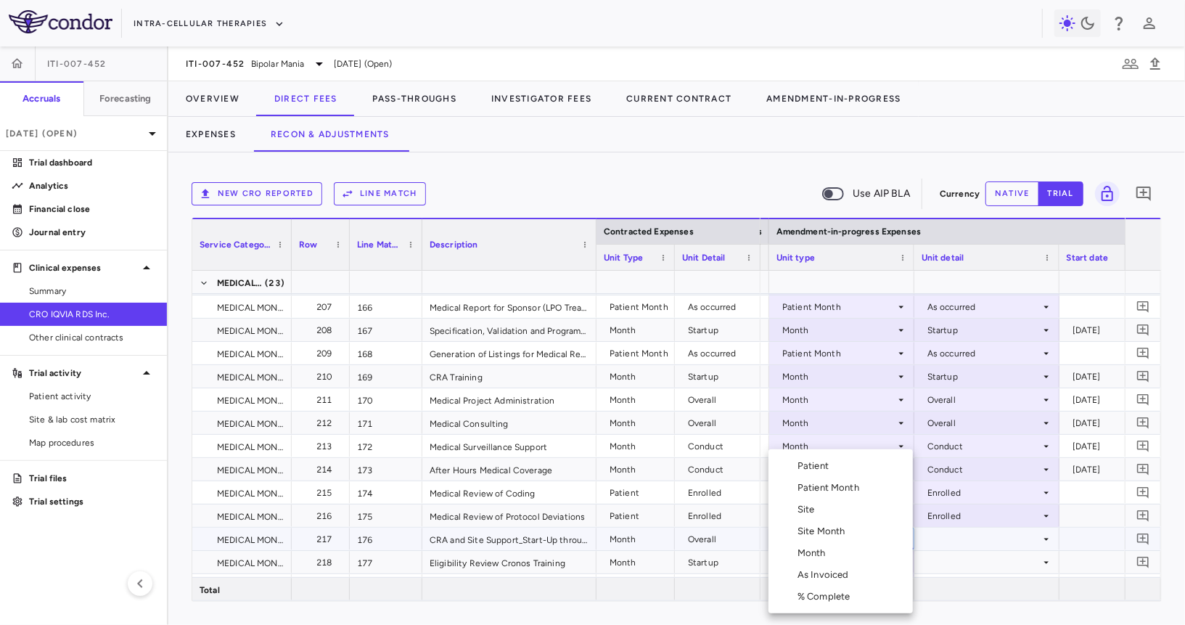
click at [822, 558] on div "Month" at bounding box center [814, 552] width 34 height 13
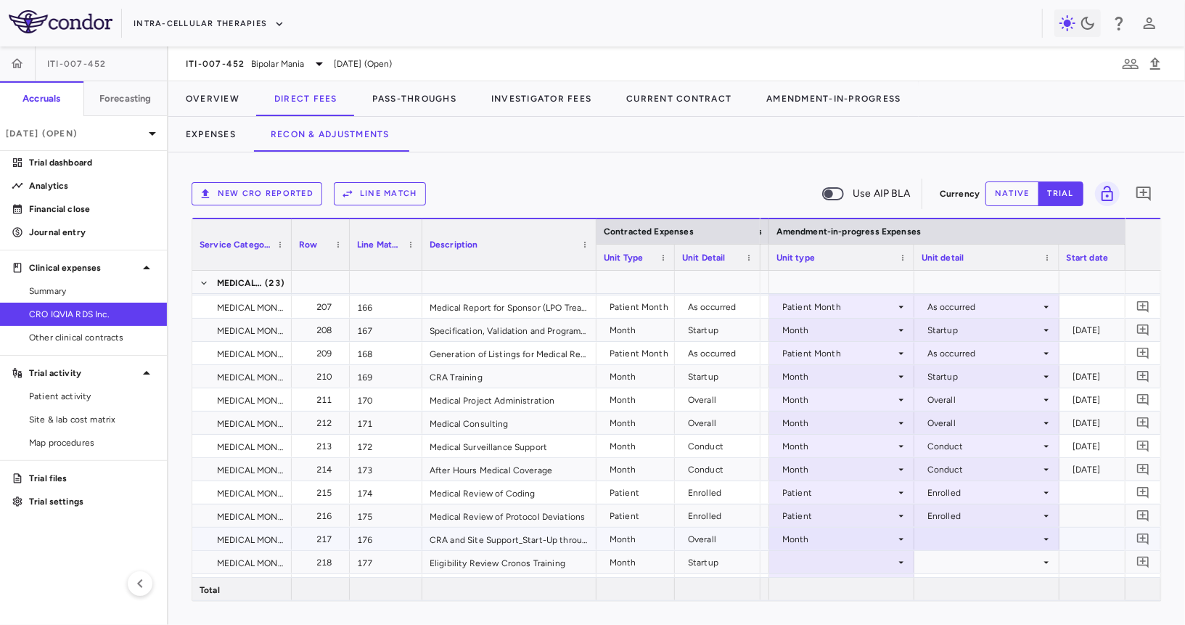
click at [943, 541] on div at bounding box center [987, 538] width 131 height 21
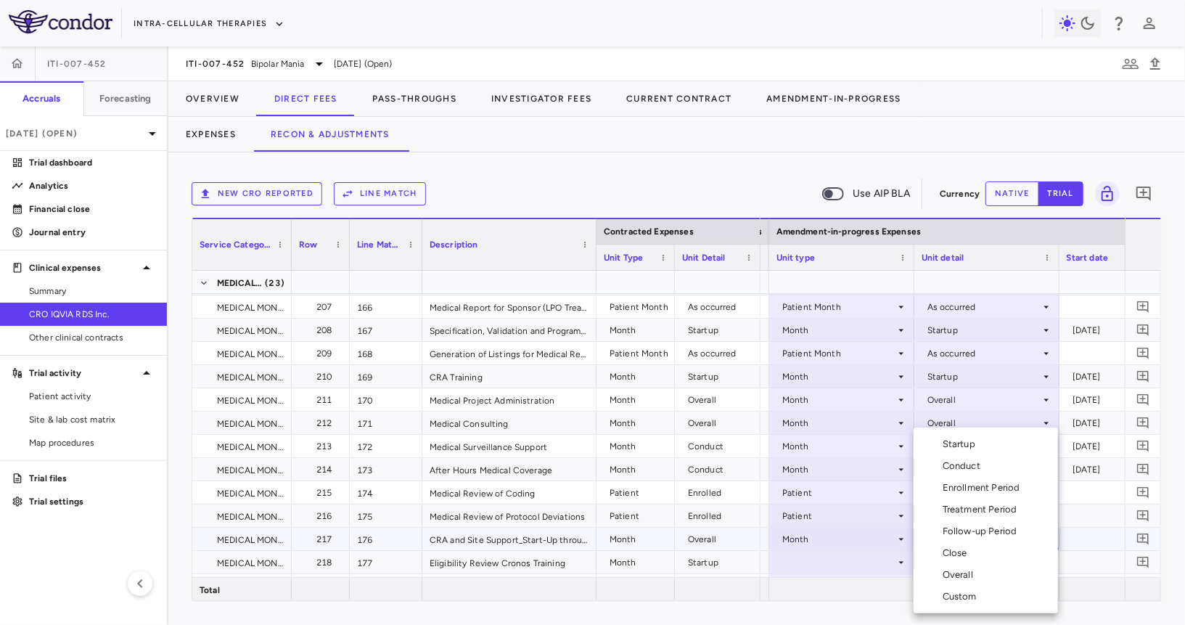
click at [963, 573] on div "Overall" at bounding box center [961, 574] width 36 height 13
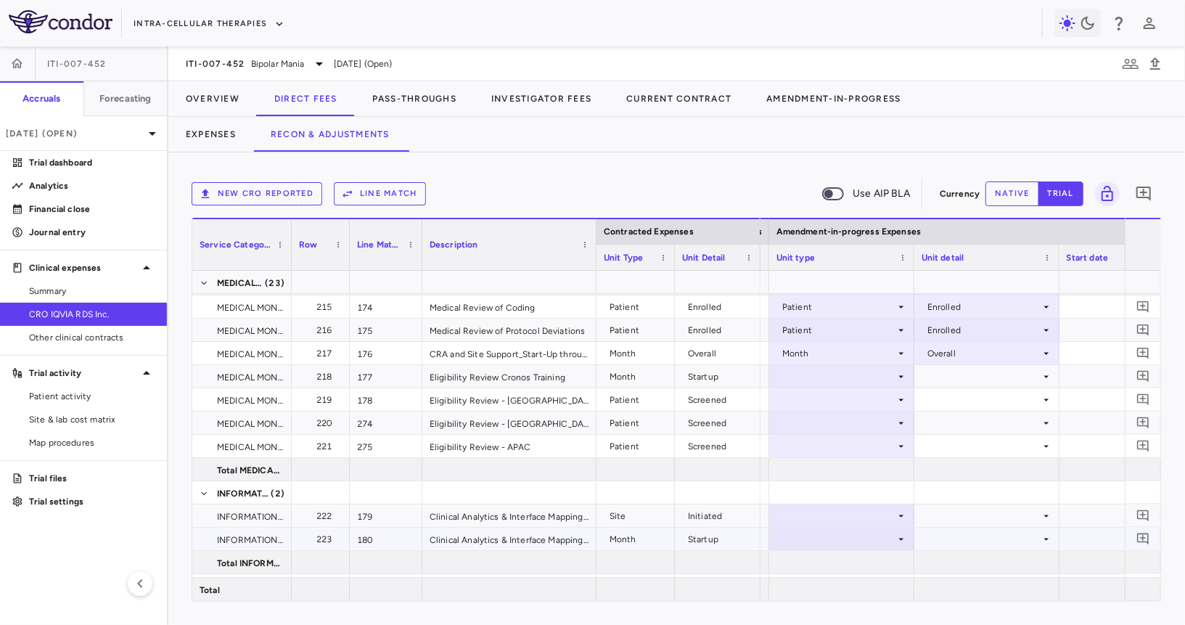
scroll to position [4993, 0]
click at [834, 377] on div at bounding box center [841, 374] width 131 height 21
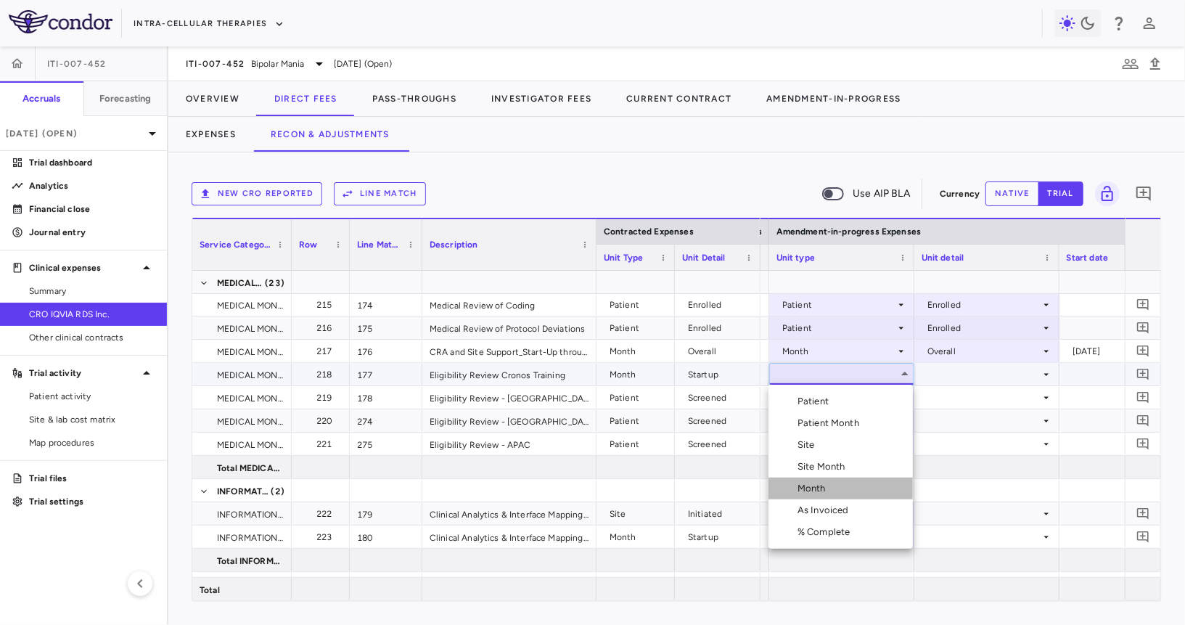
click at [830, 485] on div "Month" at bounding box center [814, 488] width 34 height 13
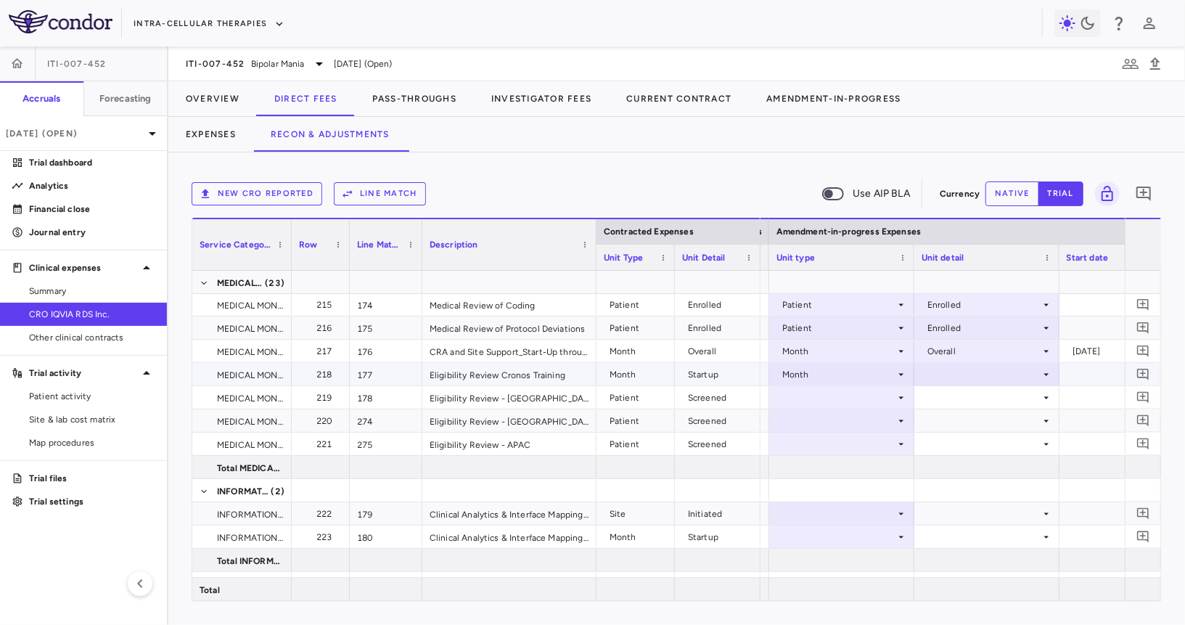
click at [947, 372] on div at bounding box center [987, 374] width 131 height 21
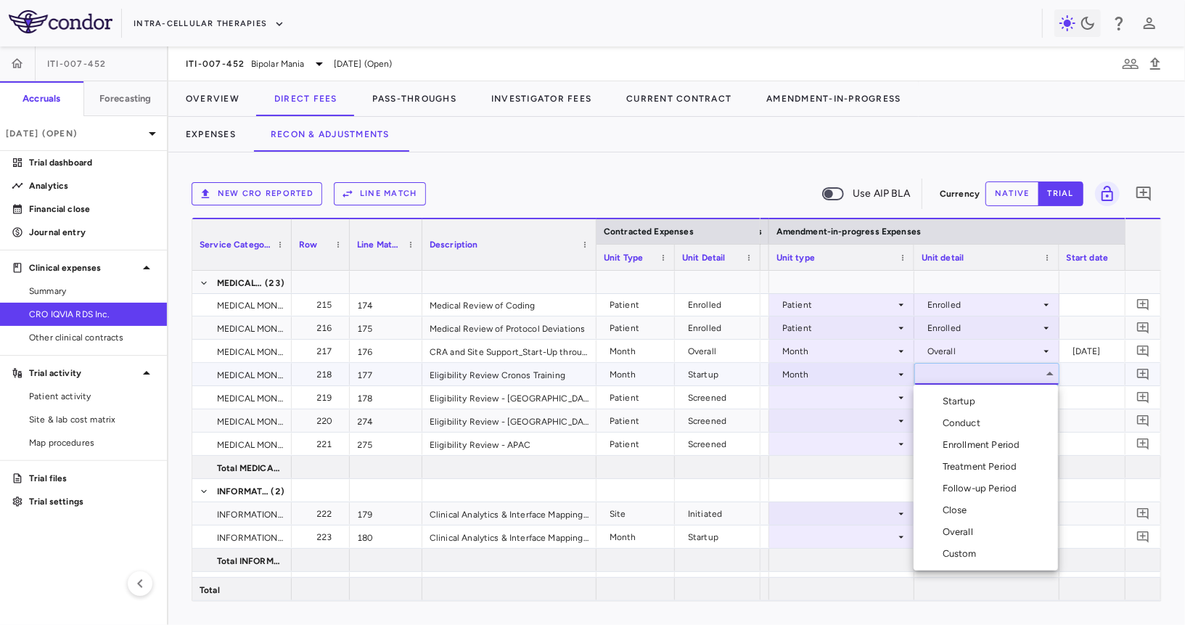
click at [934, 392] on li "Startup" at bounding box center [986, 401] width 144 height 22
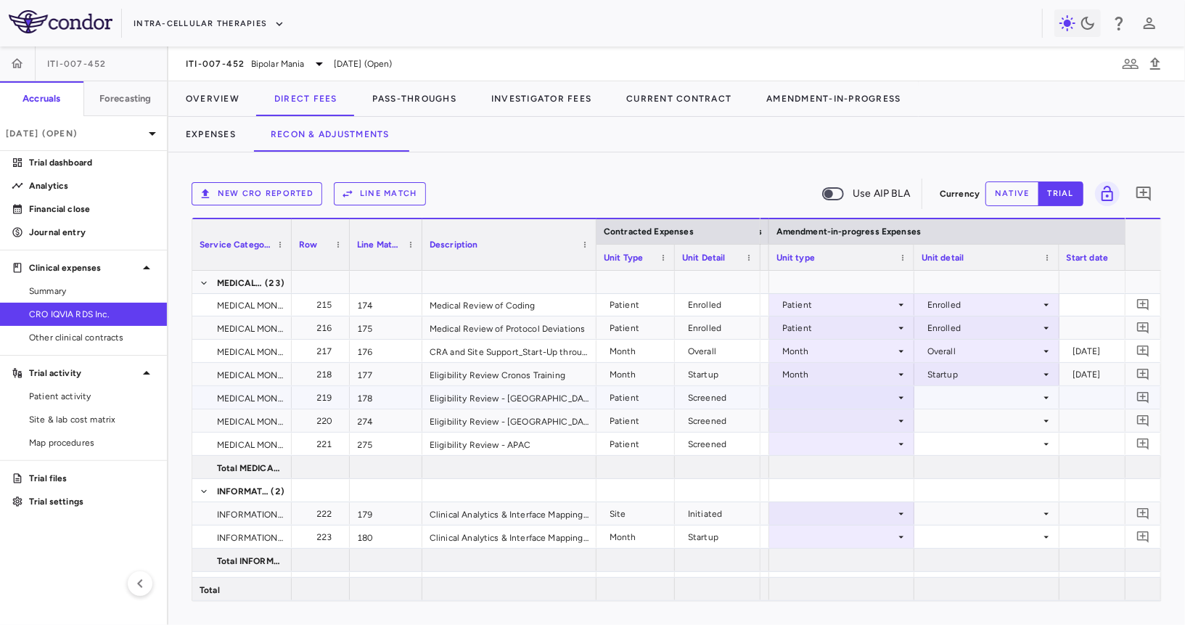
click at [835, 405] on div at bounding box center [841, 397] width 131 height 21
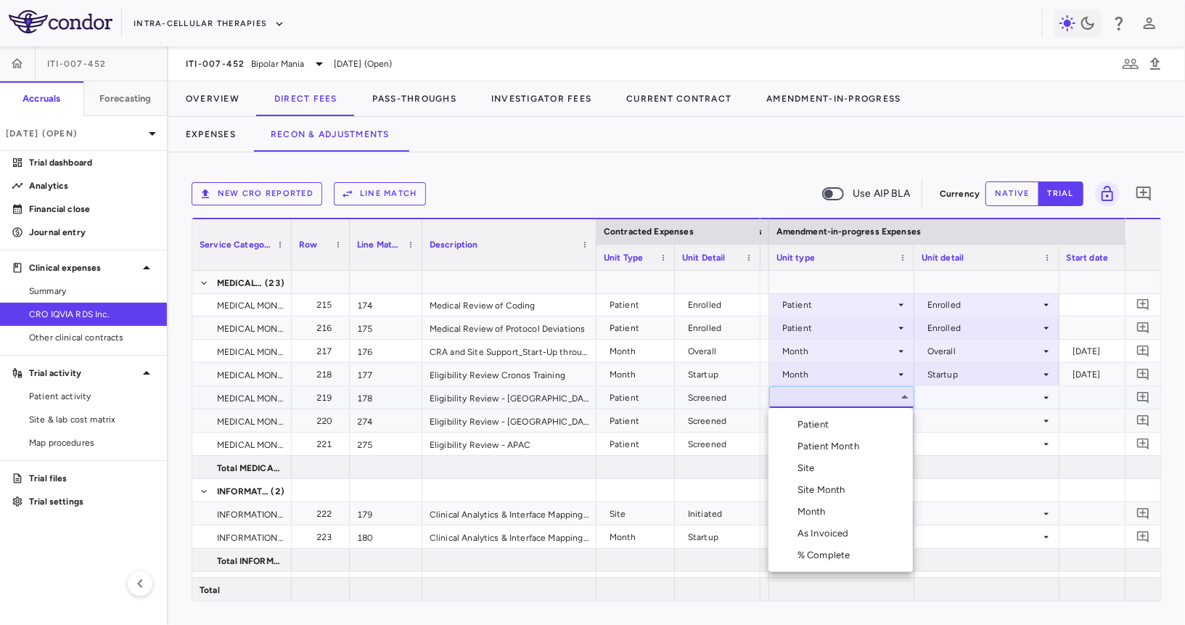
click at [829, 420] on div "Patient" at bounding box center [815, 424] width 37 height 13
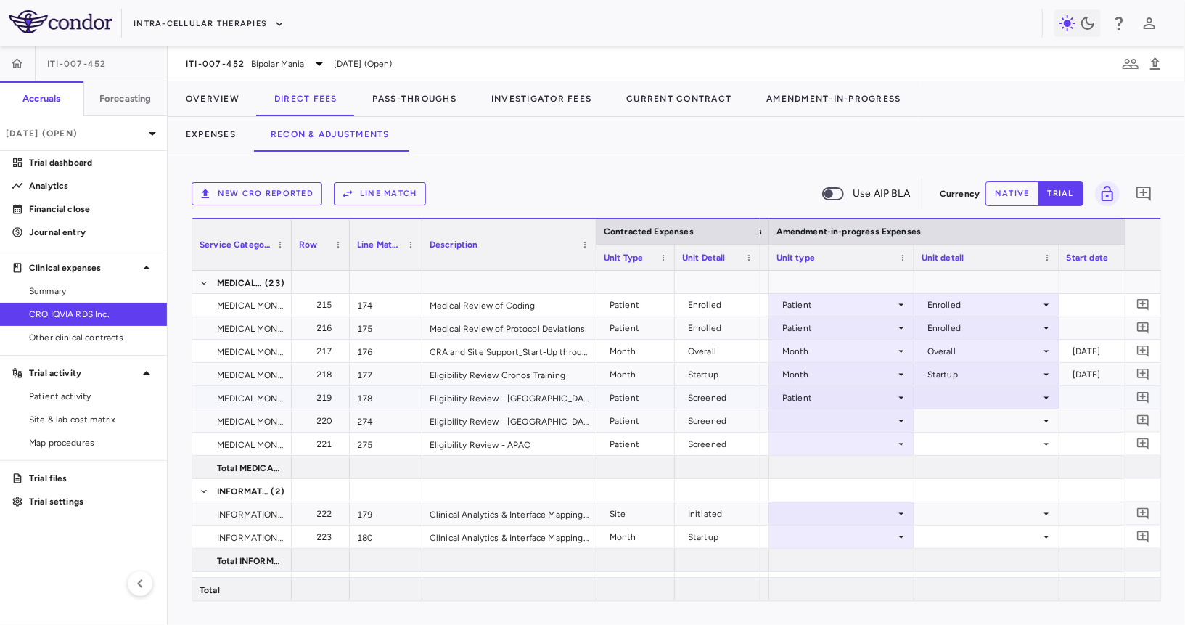
click at [965, 393] on div at bounding box center [987, 397] width 131 height 21
click at [964, 455] on li "Screened" at bounding box center [986, 446] width 144 height 22
click at [838, 423] on div at bounding box center [841, 420] width 131 height 21
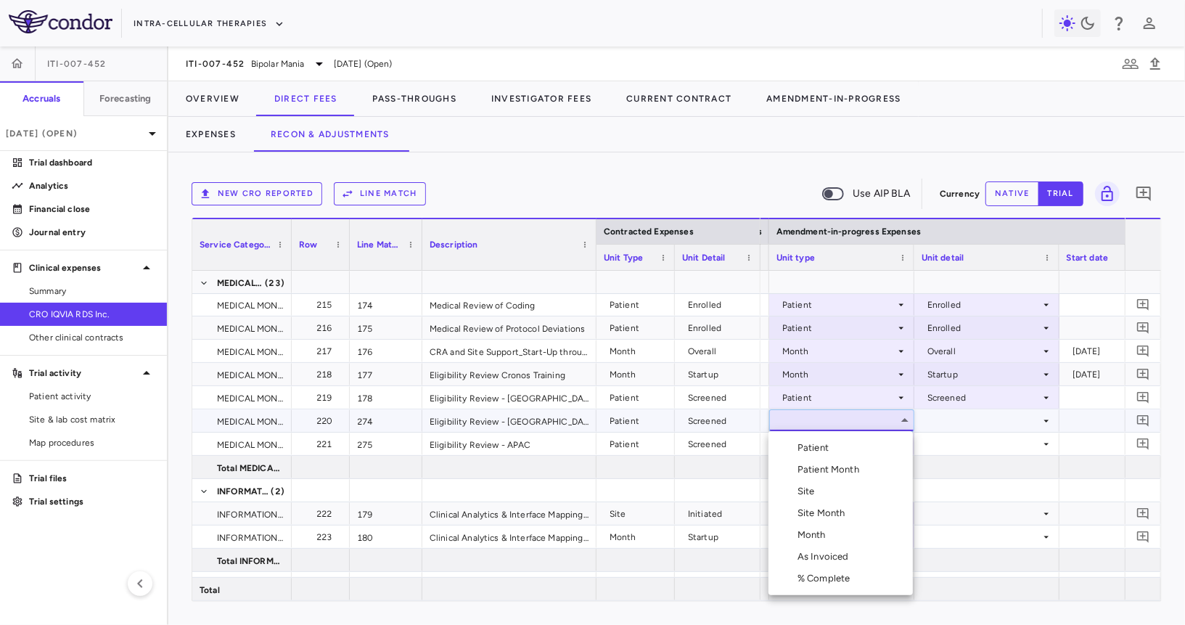
click at [833, 442] on div "Patient" at bounding box center [815, 447] width 37 height 13
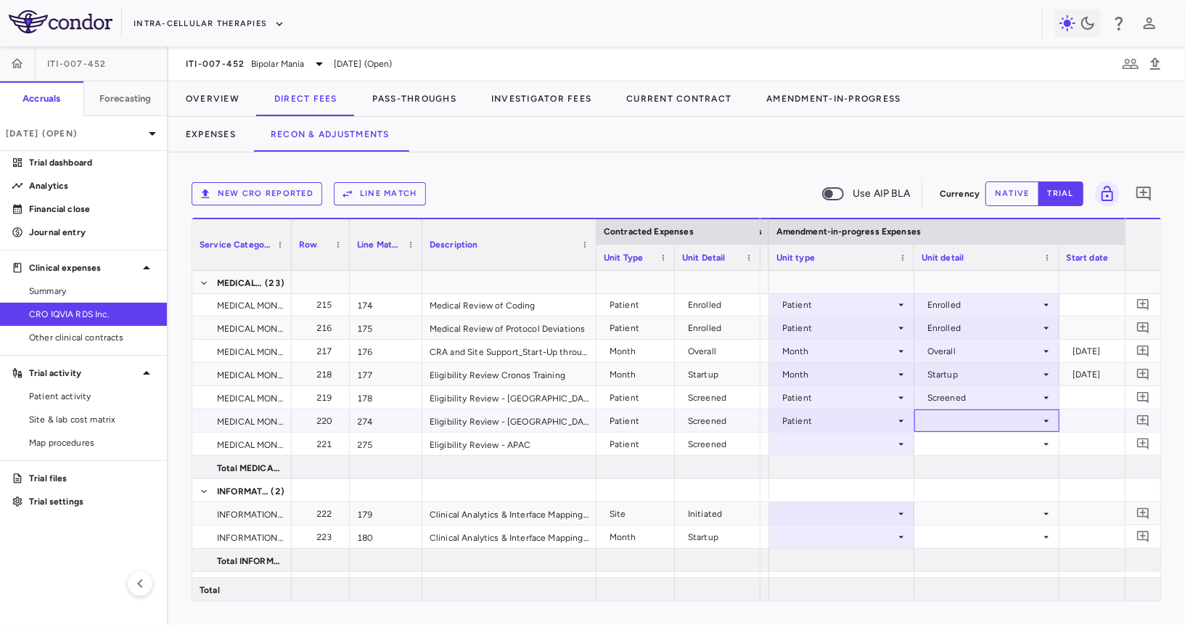
click at [969, 422] on div at bounding box center [987, 420] width 131 height 21
click at [969, 464] on div "Screened" at bounding box center [966, 469] width 46 height 13
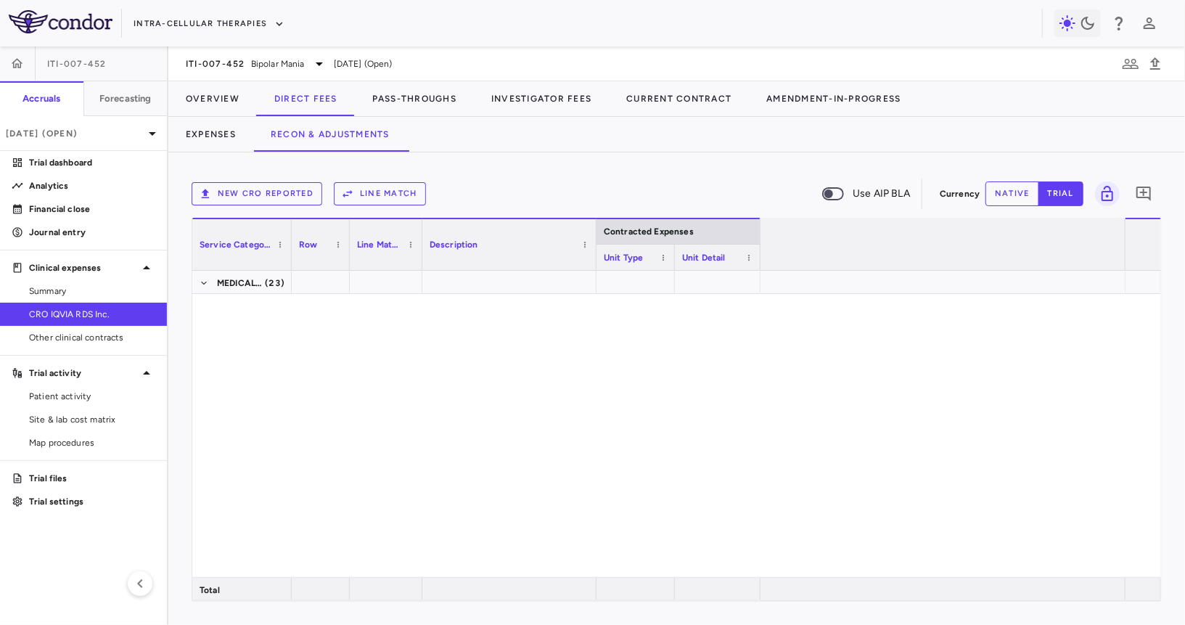
scroll to position [0, 1551]
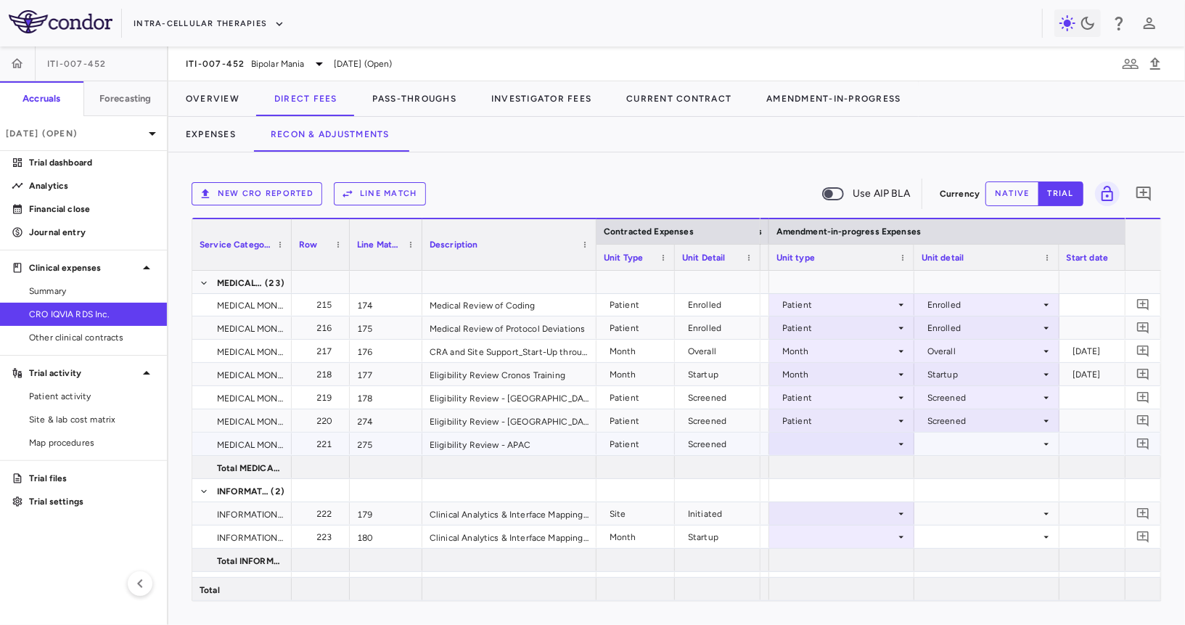
click at [865, 446] on div at bounding box center [841, 443] width 131 height 21
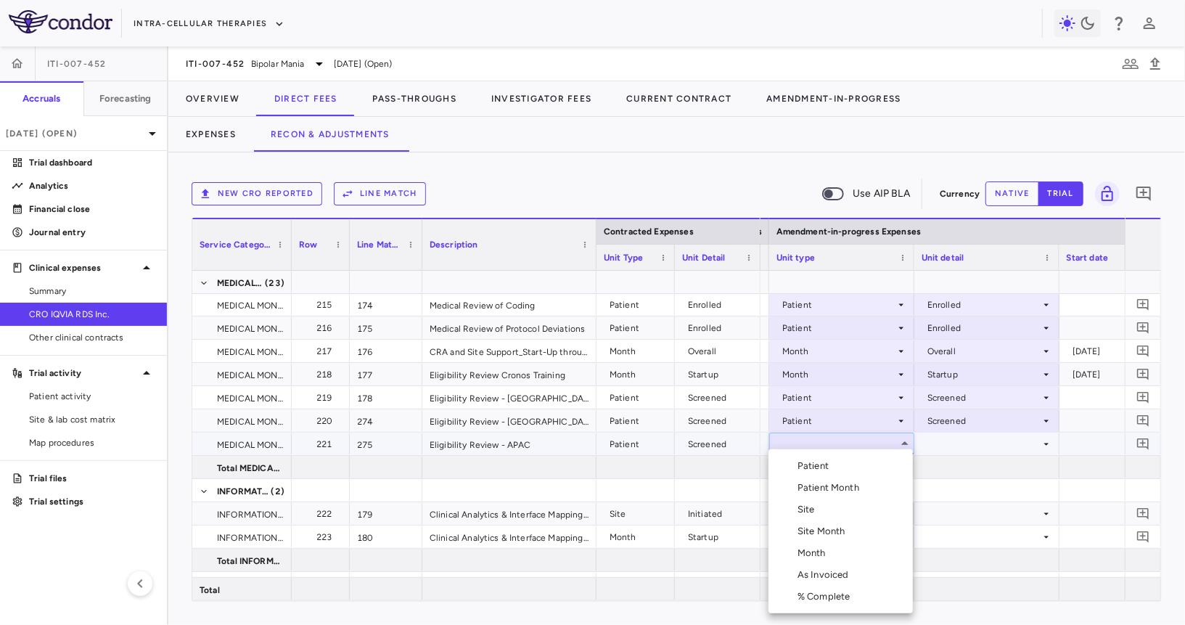
click at [845, 467] on li "Patient" at bounding box center [840, 466] width 144 height 22
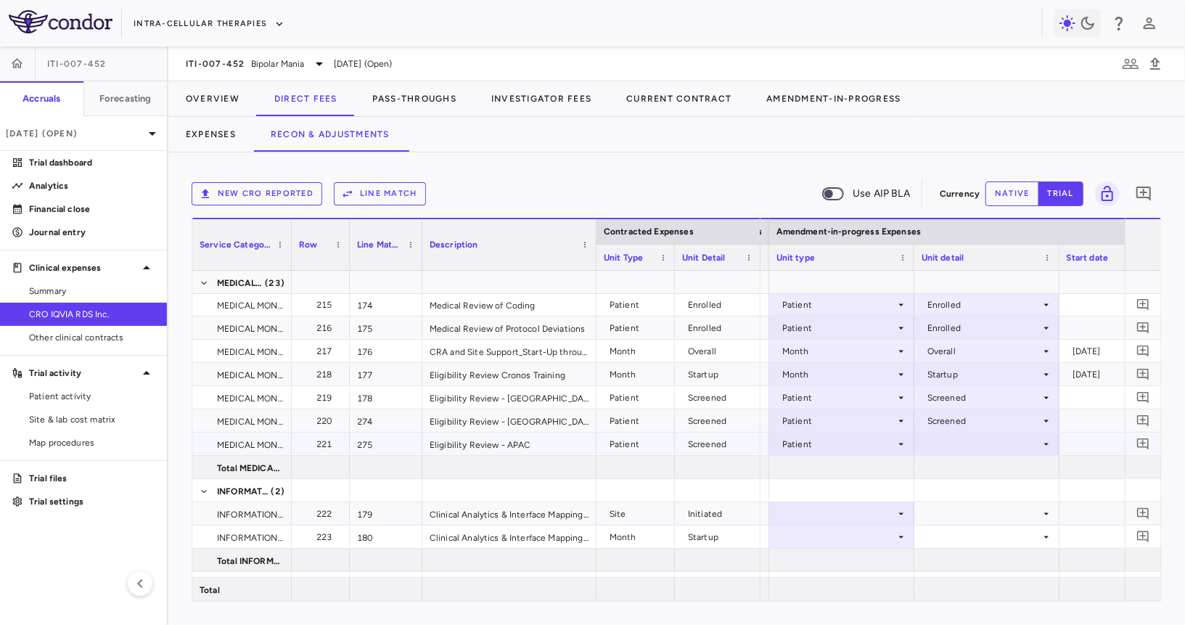
click at [961, 441] on div at bounding box center [987, 443] width 131 height 21
click at [967, 491] on div "Screened" at bounding box center [966, 492] width 46 height 13
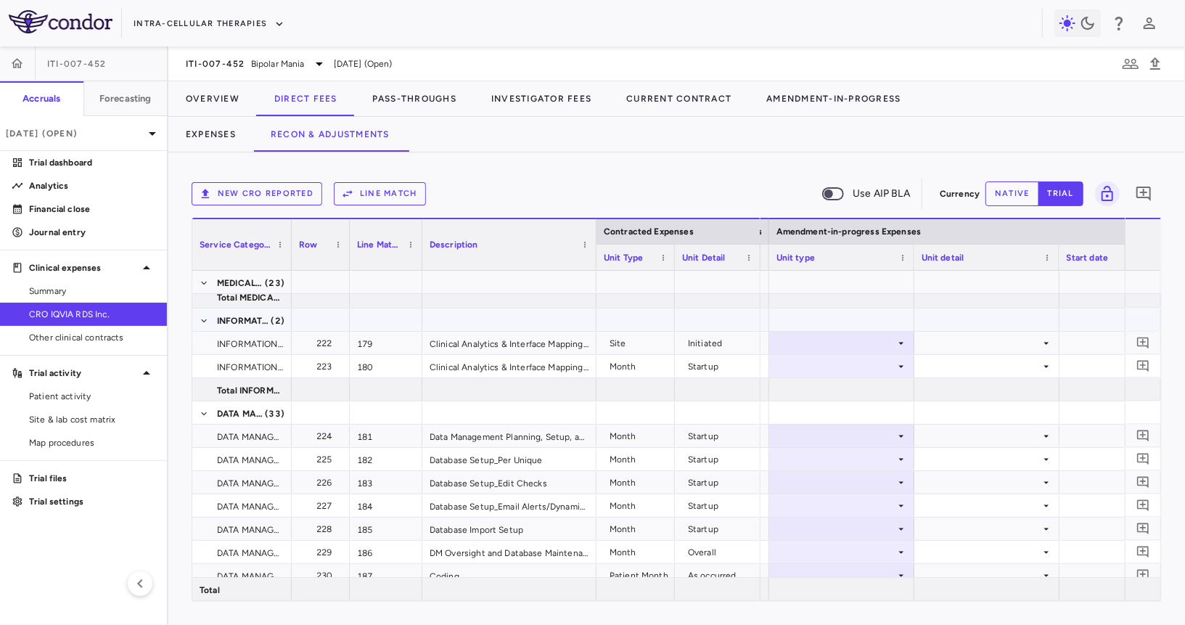
scroll to position [5176, 0]
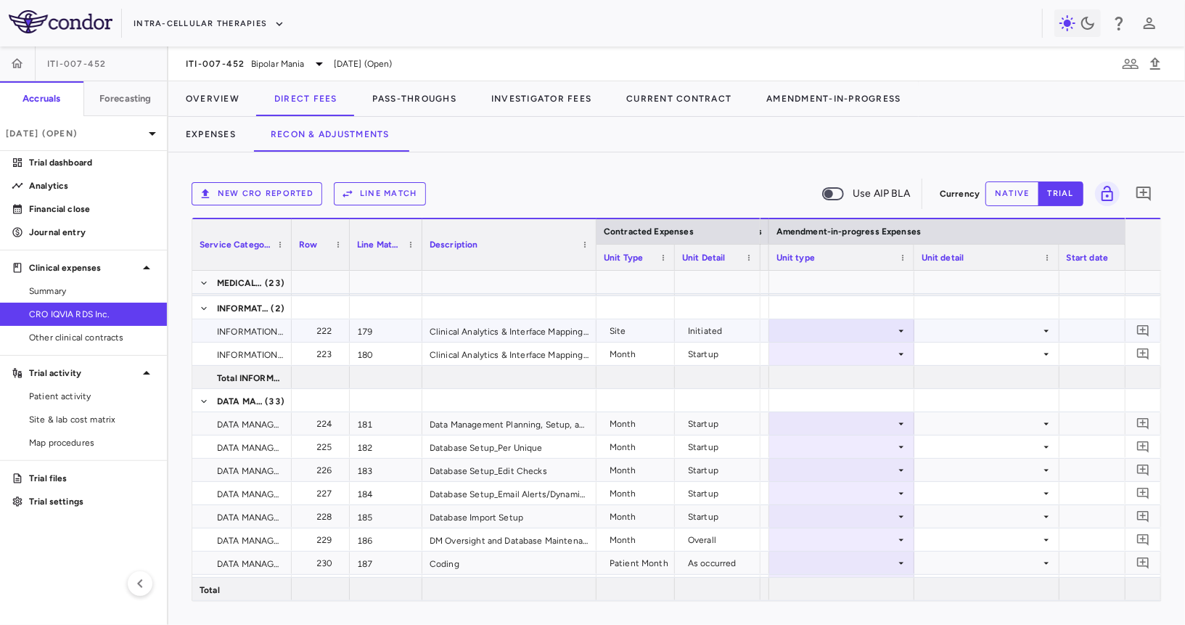
click at [887, 336] on div at bounding box center [841, 330] width 131 height 21
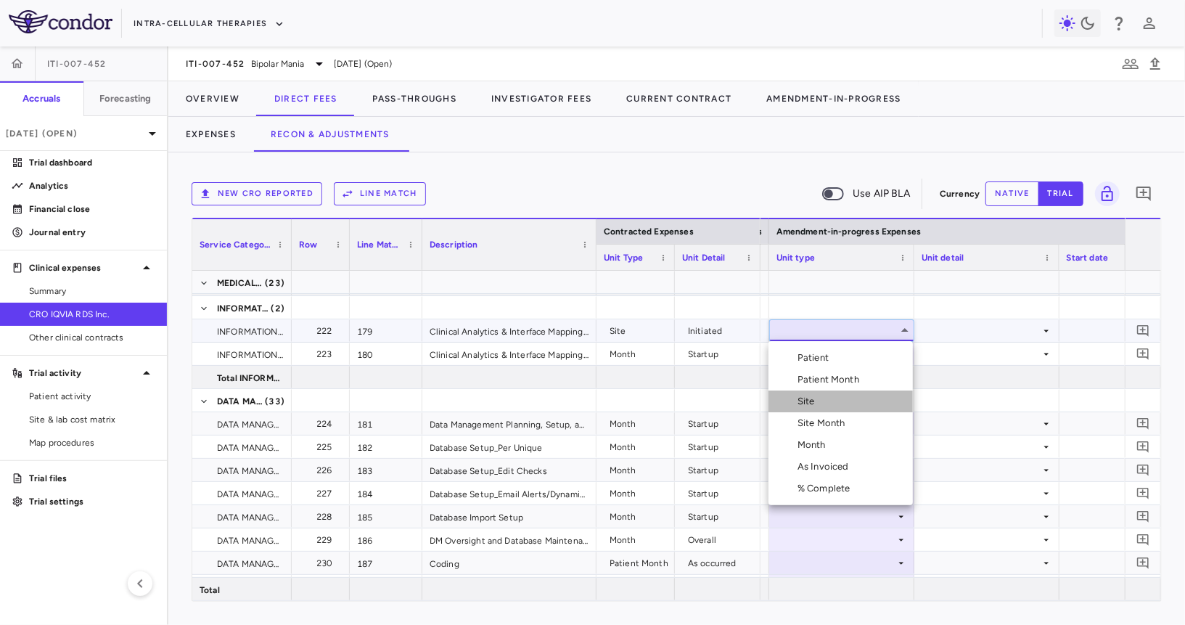
click at [875, 394] on li "Site" at bounding box center [840, 401] width 144 height 22
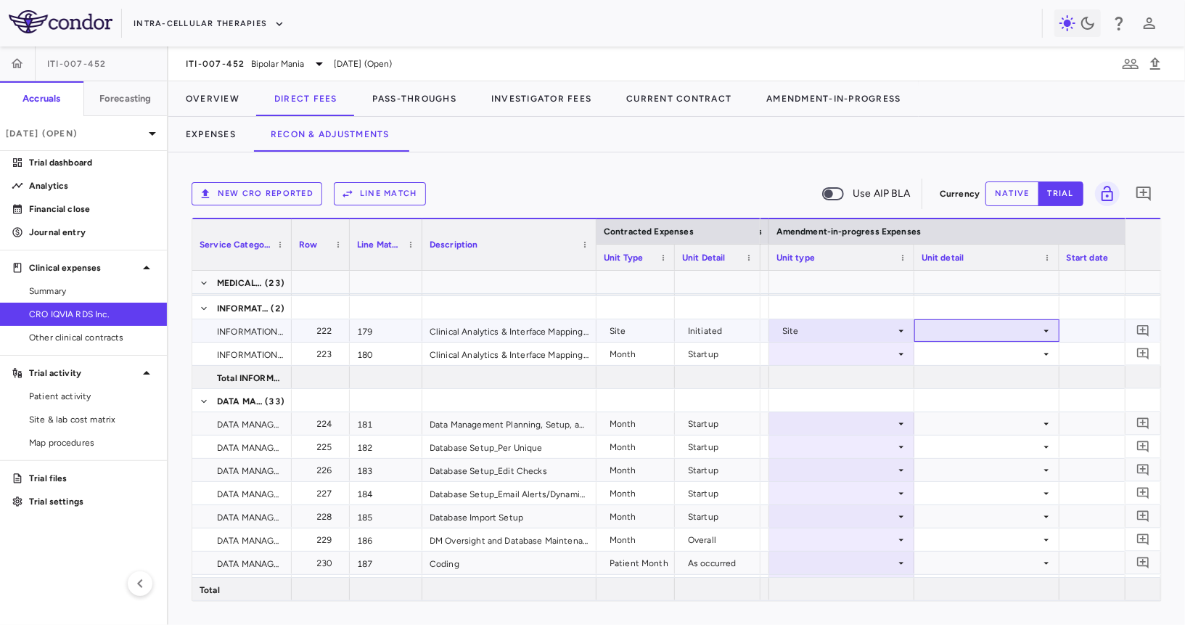
click at [954, 331] on div at bounding box center [987, 330] width 131 height 21
click at [962, 377] on div "Initiated" at bounding box center [964, 379] width 42 height 13
click at [862, 358] on div at bounding box center [841, 353] width 131 height 21
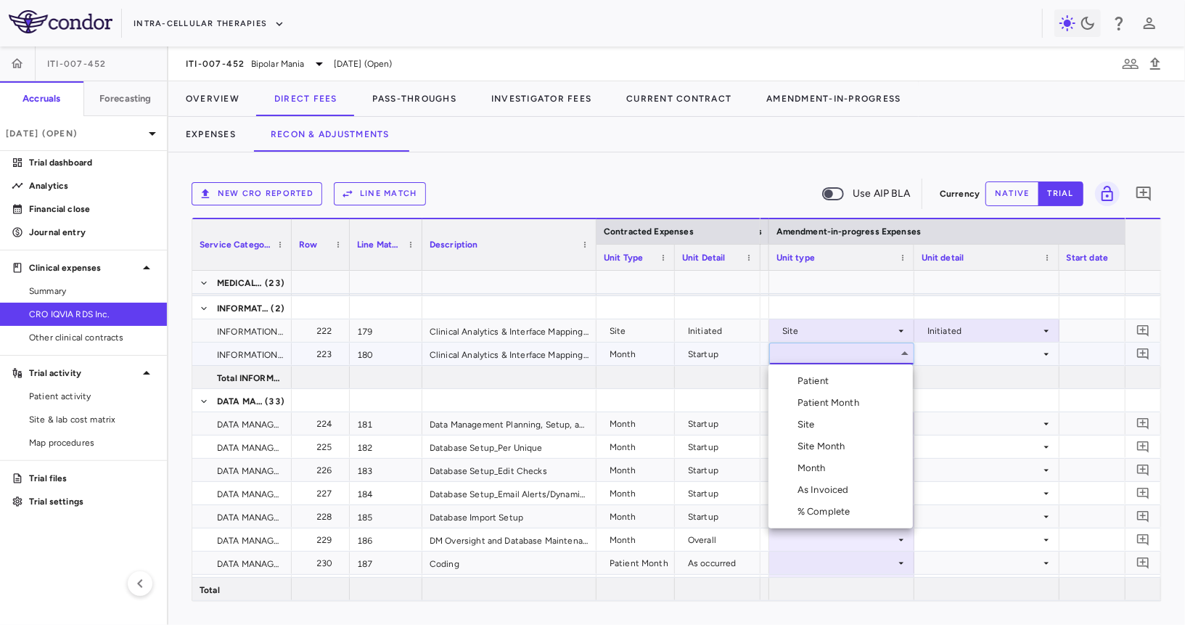
click at [831, 467] on div "Month" at bounding box center [814, 467] width 34 height 13
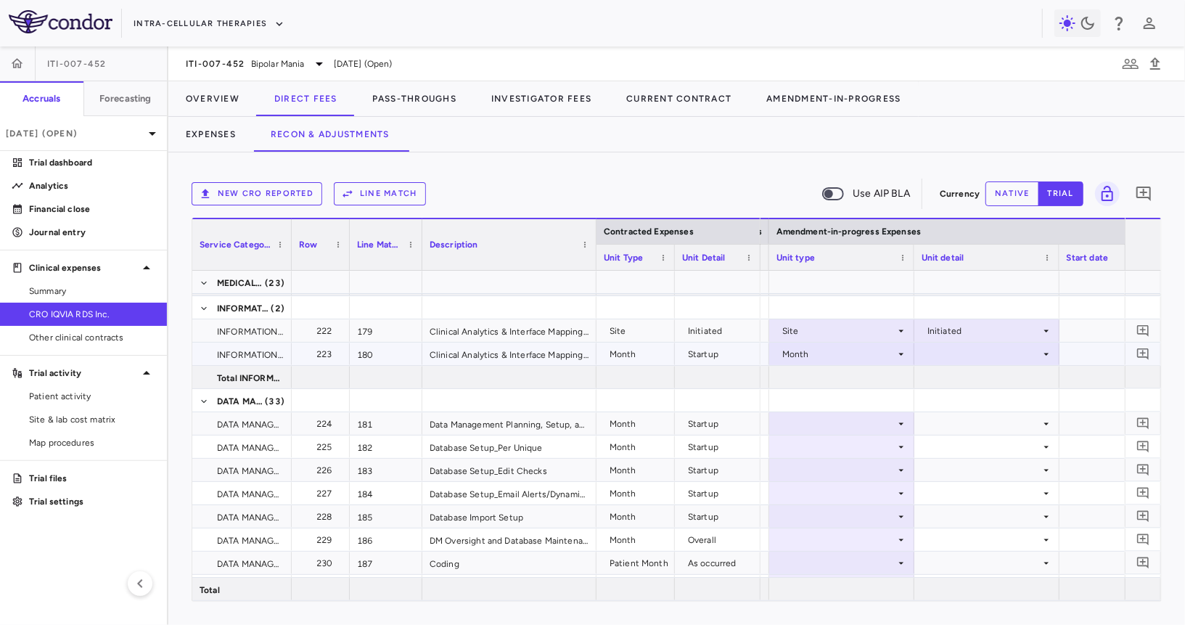
click at [990, 353] on div at bounding box center [987, 353] width 131 height 21
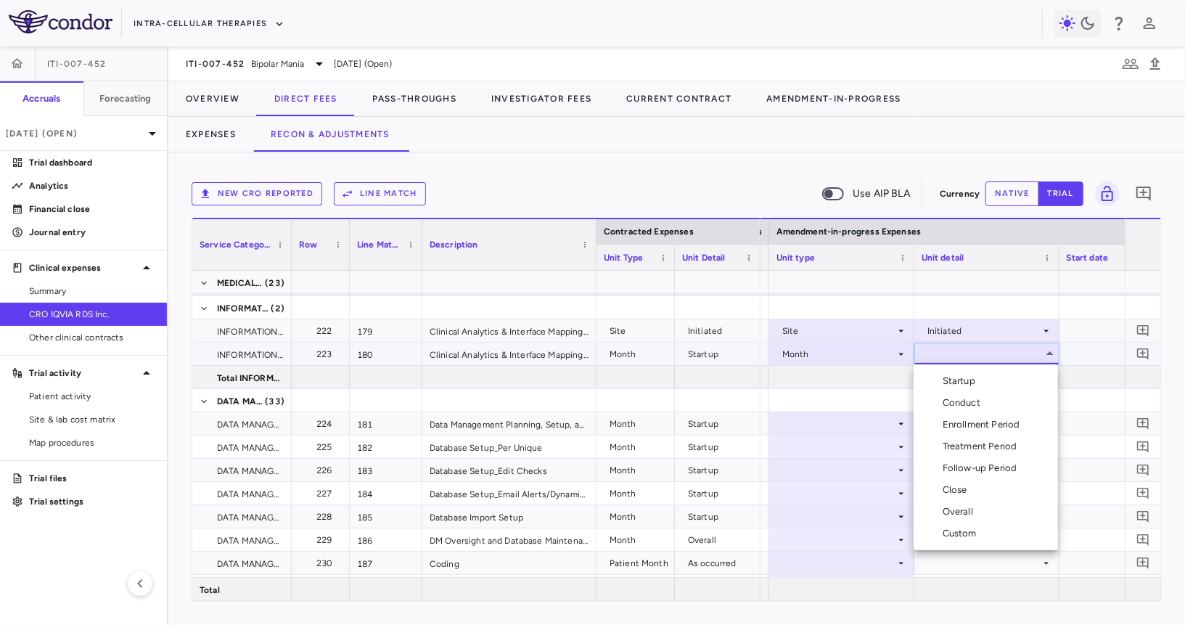
click at [983, 372] on li "Startup" at bounding box center [986, 381] width 144 height 22
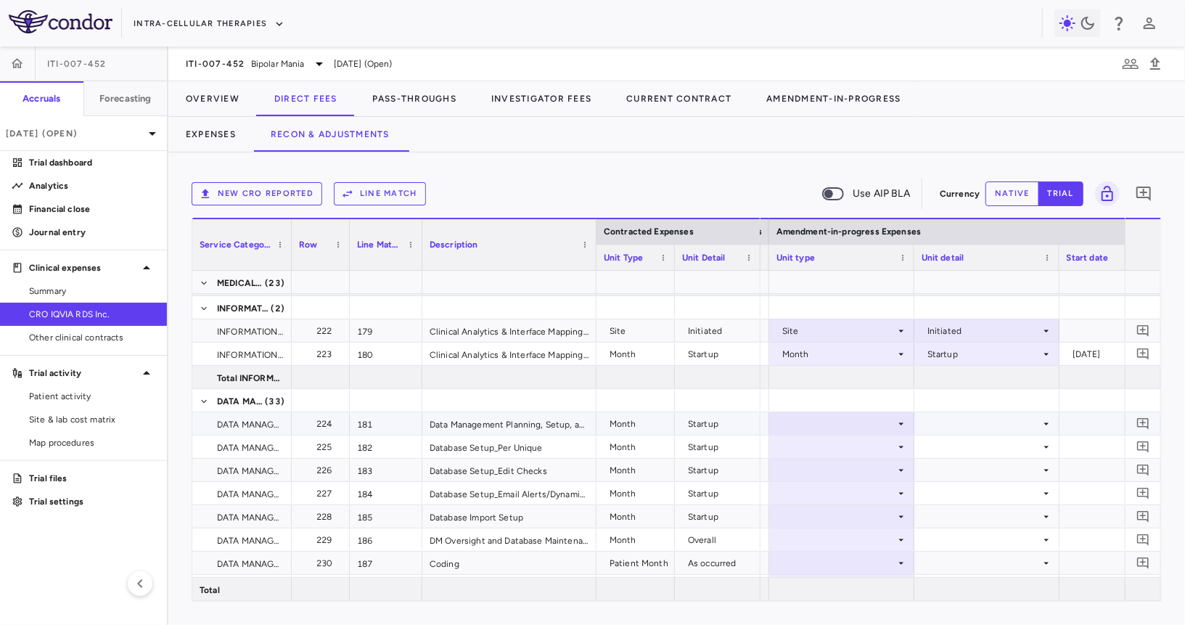
click at [862, 424] on div at bounding box center [841, 423] width 131 height 21
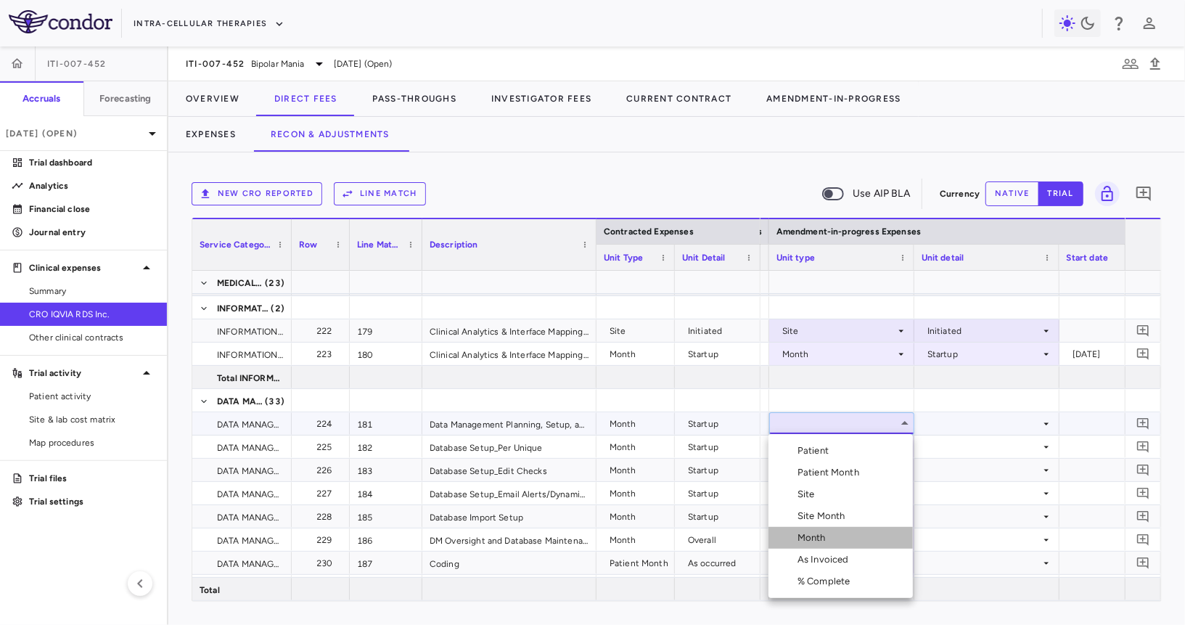
click at [816, 547] on li "Month" at bounding box center [840, 538] width 144 height 22
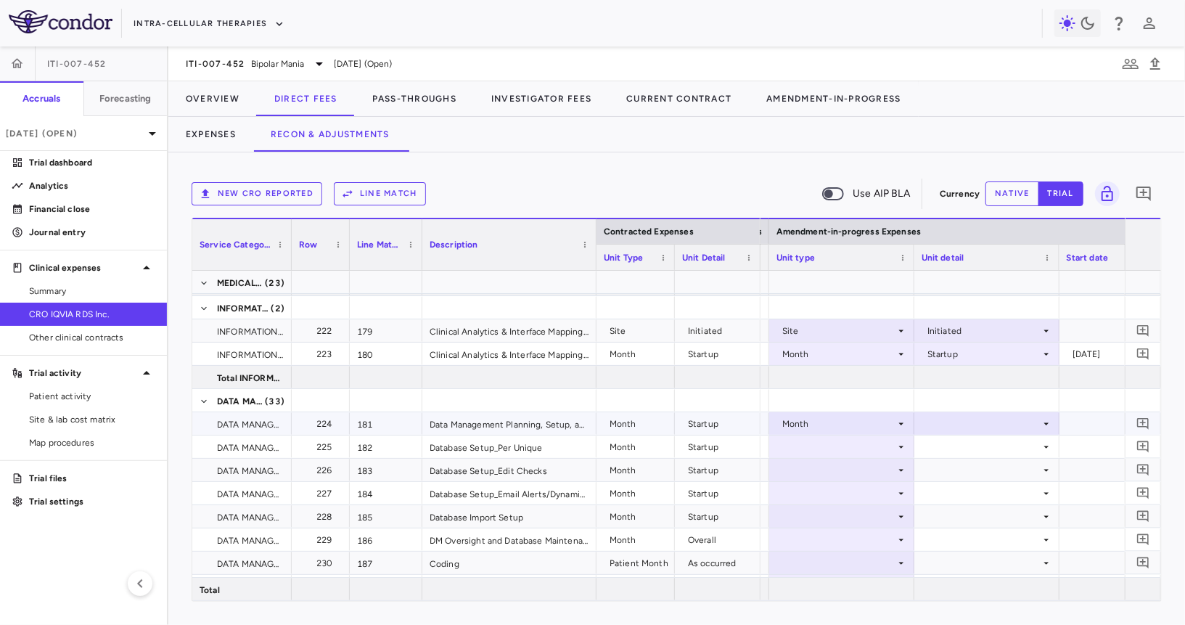
click at [963, 417] on div at bounding box center [987, 423] width 131 height 21
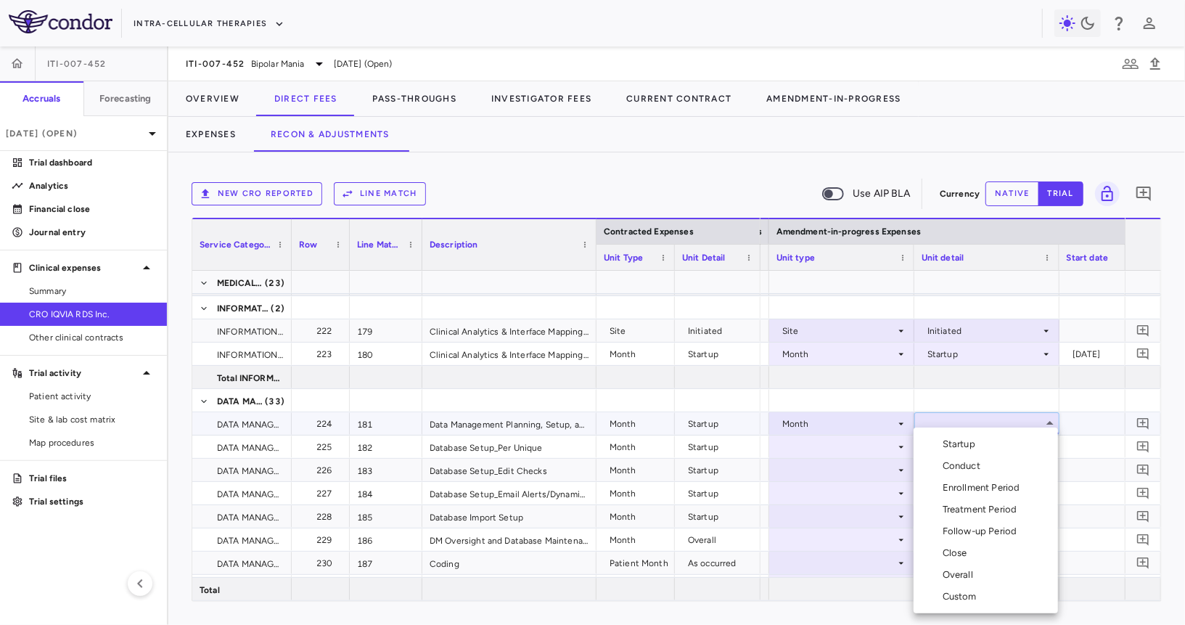
click at [957, 437] on li "Startup" at bounding box center [986, 444] width 144 height 22
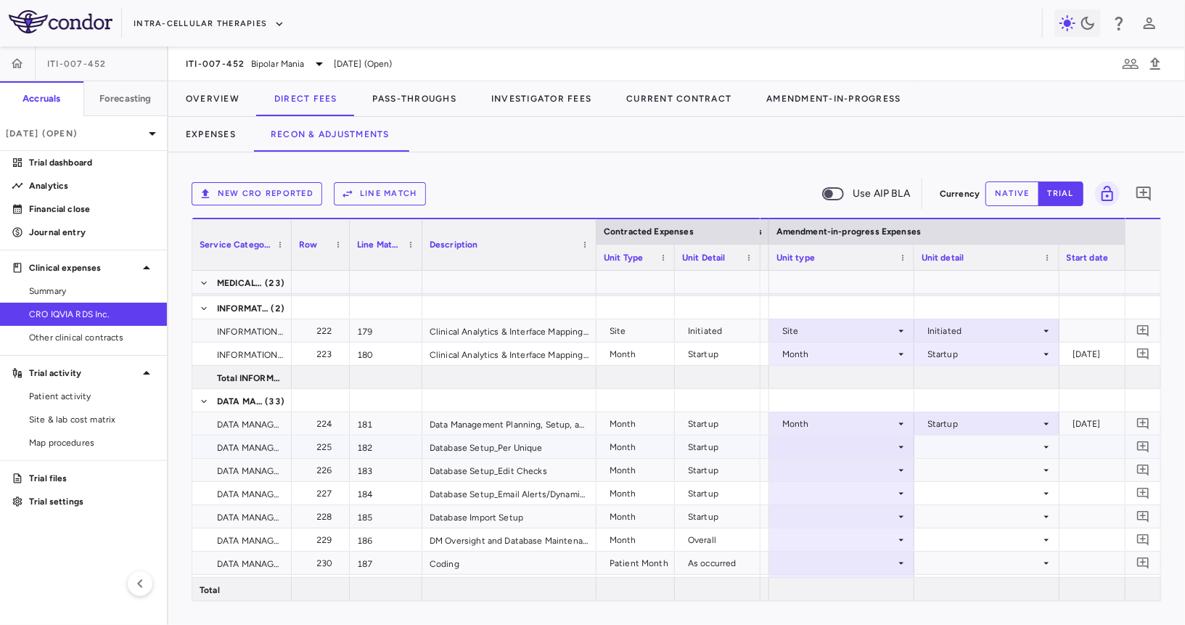
click at [845, 447] on div at bounding box center [841, 446] width 131 height 21
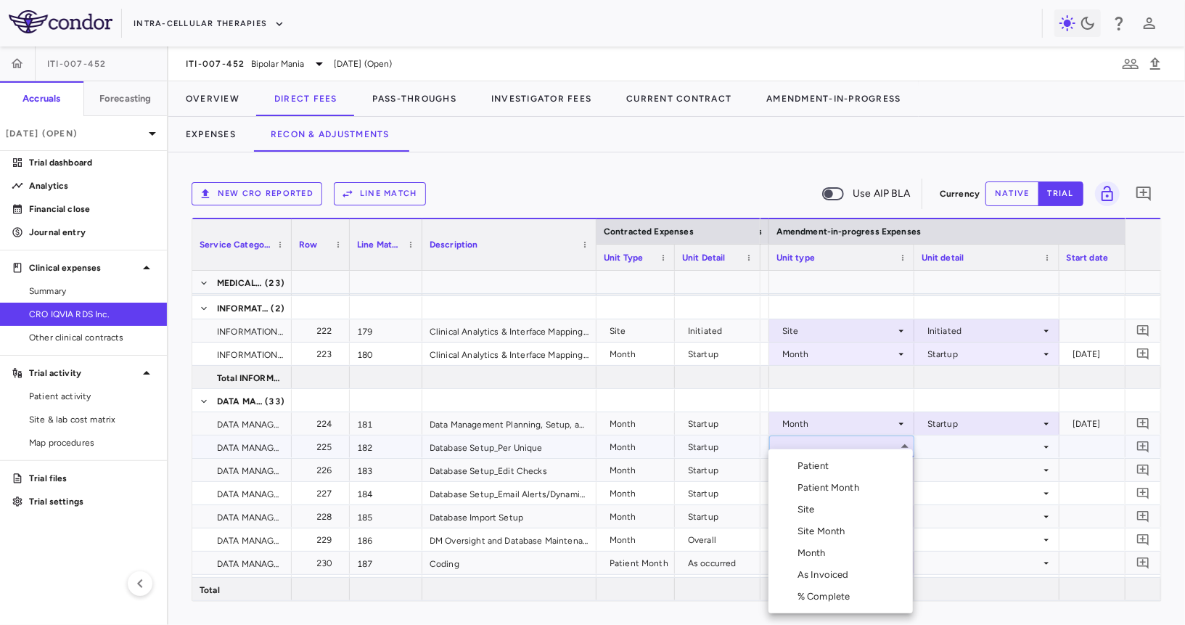
click at [829, 551] on div "Month" at bounding box center [814, 552] width 34 height 13
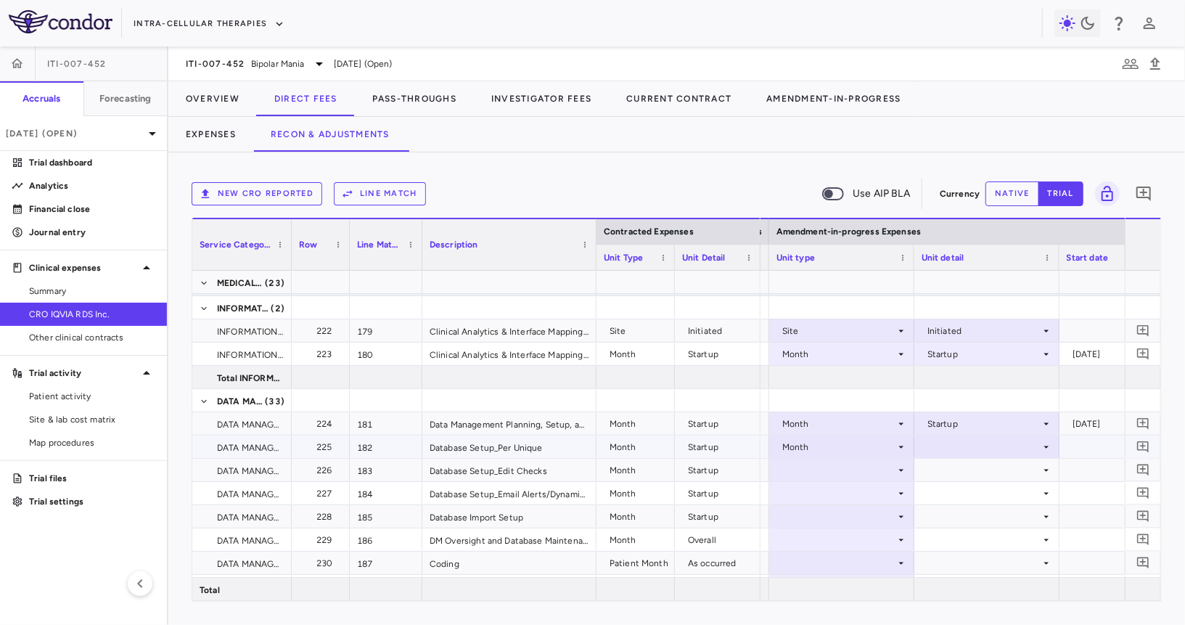
click at [973, 444] on div at bounding box center [987, 446] width 131 height 21
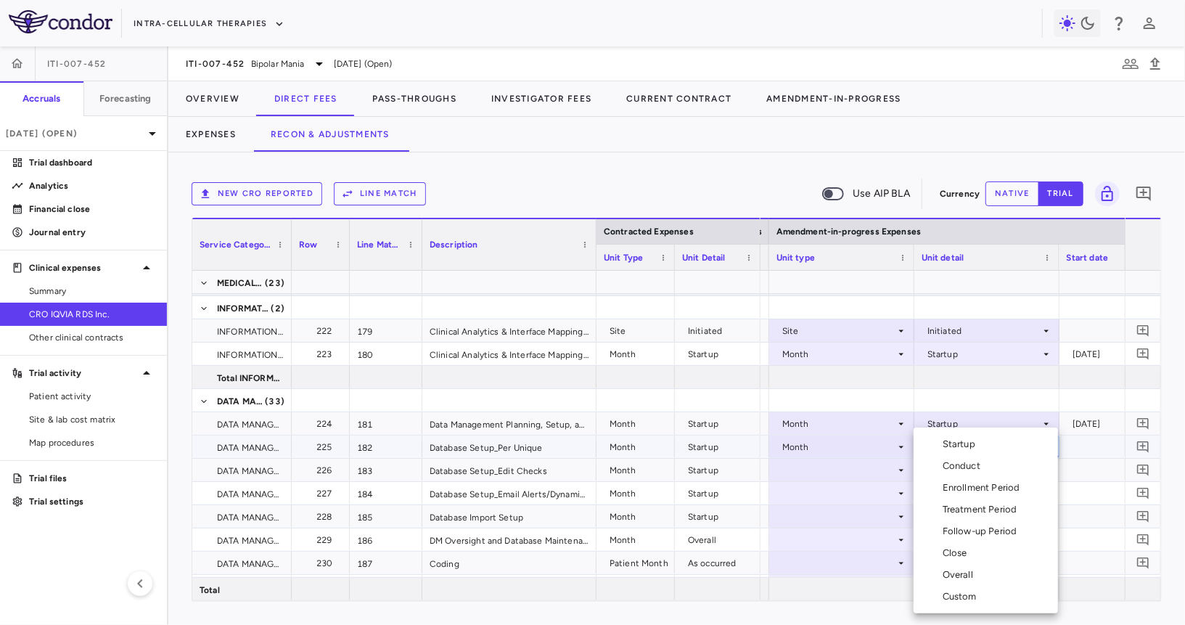
click at [972, 448] on div "Startup" at bounding box center [962, 444] width 38 height 13
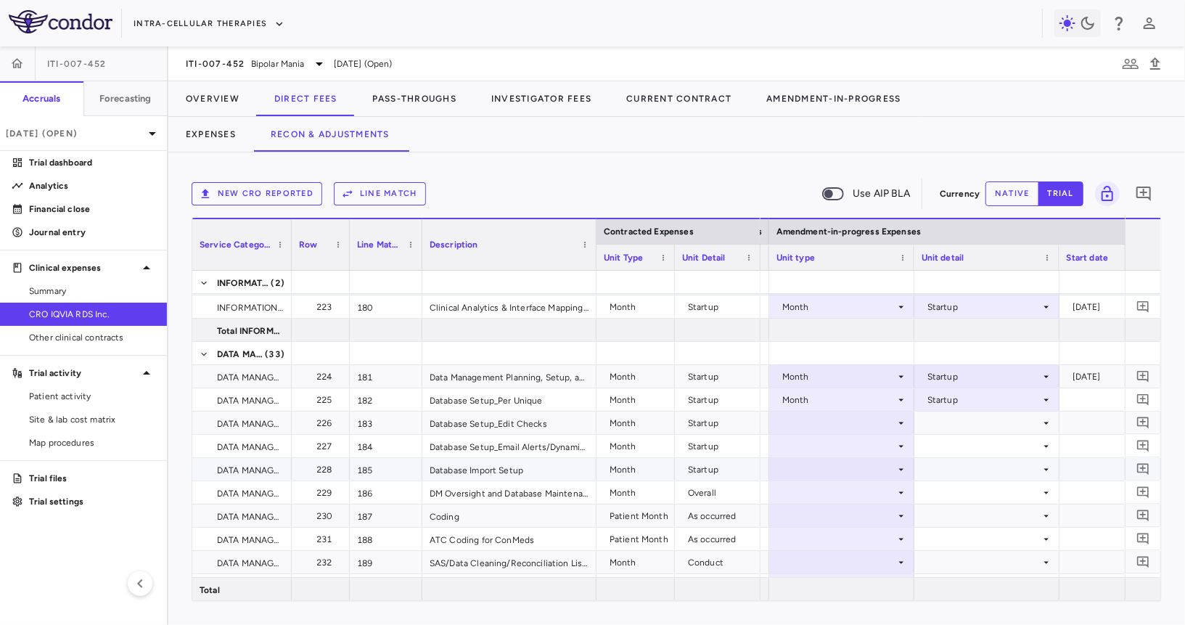
scroll to position [5248, 0]
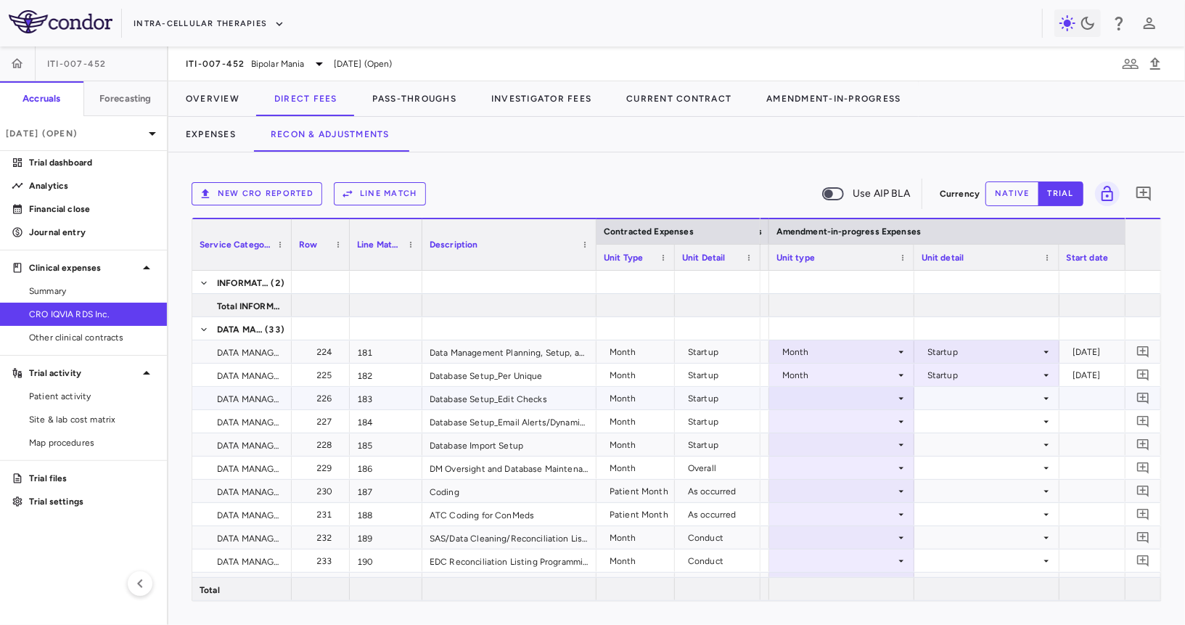
click at [860, 395] on div at bounding box center [841, 397] width 131 height 21
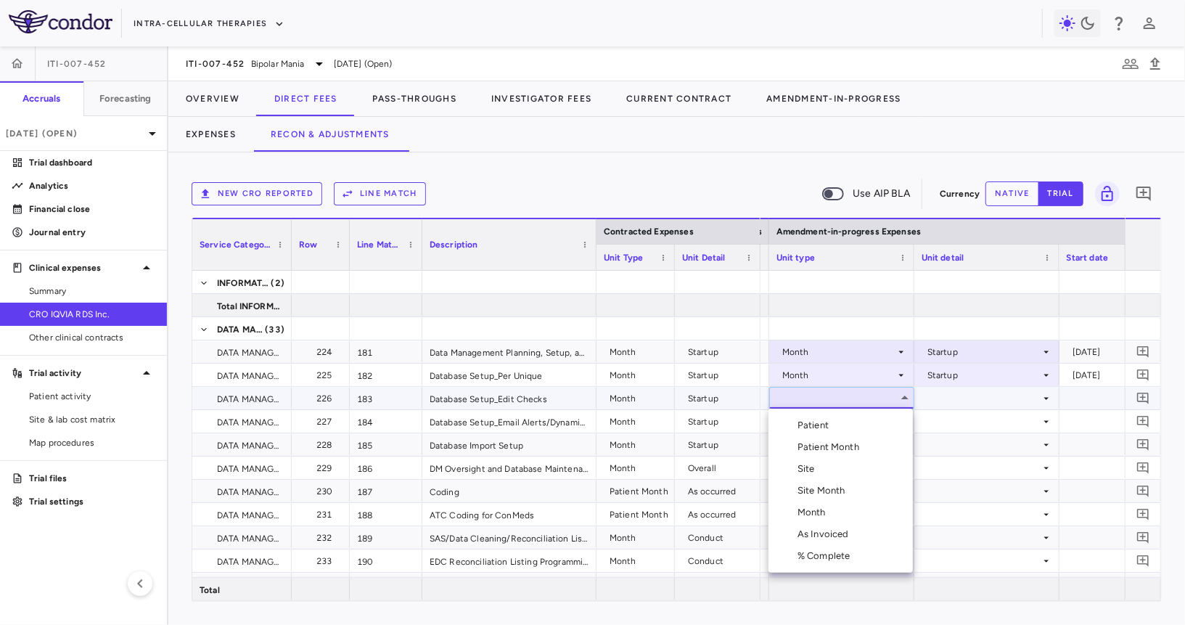
click at [835, 507] on li "Month" at bounding box center [840, 512] width 144 height 22
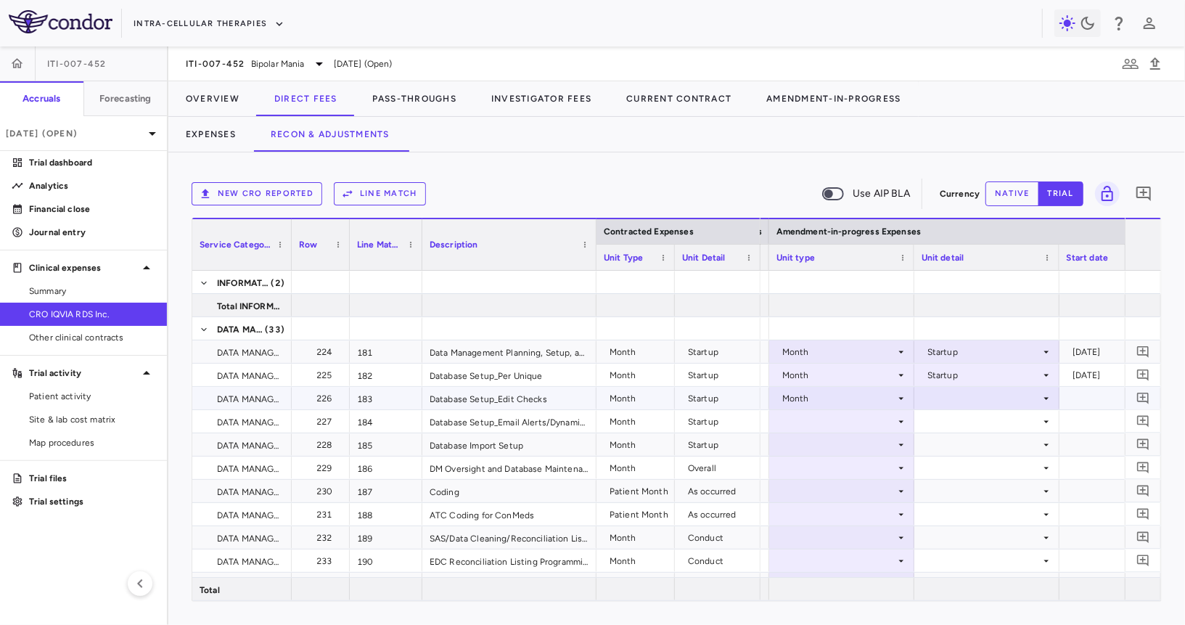
click at [946, 395] on div at bounding box center [987, 397] width 131 height 21
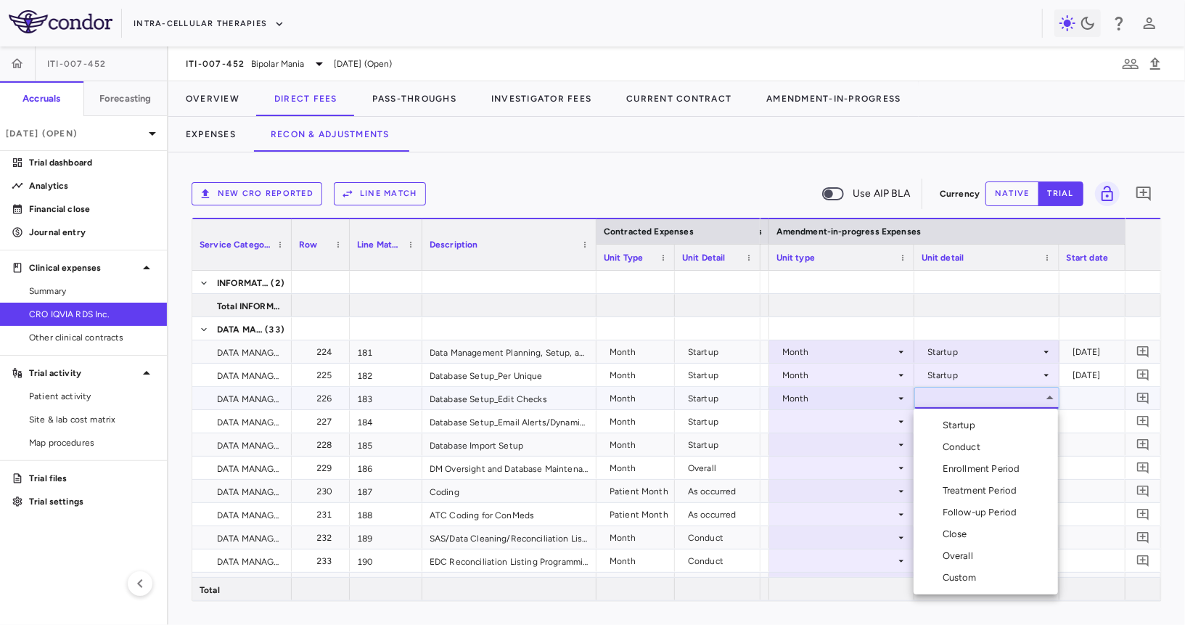
click at [943, 423] on div "Startup" at bounding box center [962, 425] width 38 height 13
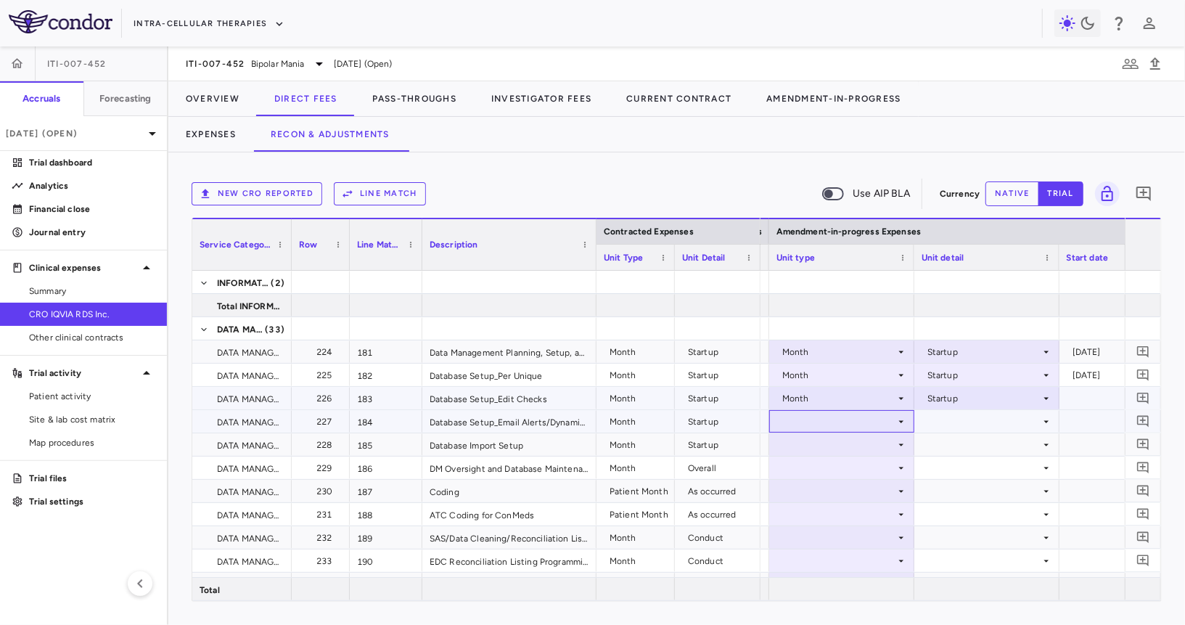
click at [825, 425] on div at bounding box center [841, 421] width 131 height 21
click at [840, 423] on div at bounding box center [841, 421] width 131 height 21
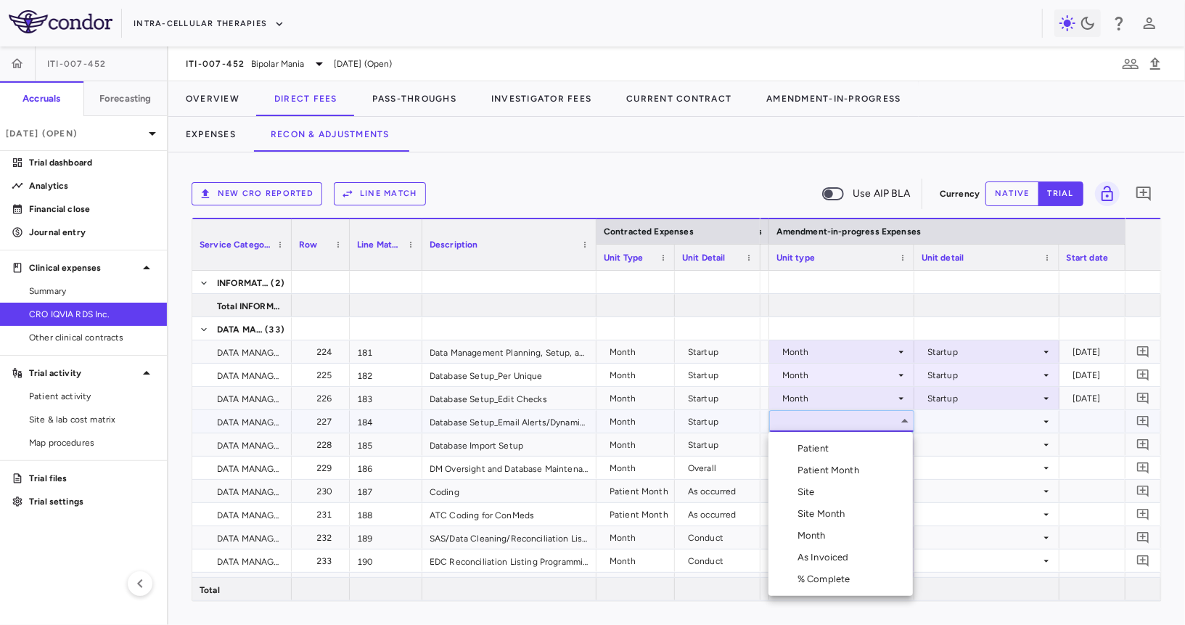
click at [827, 536] on div "Month" at bounding box center [814, 535] width 34 height 13
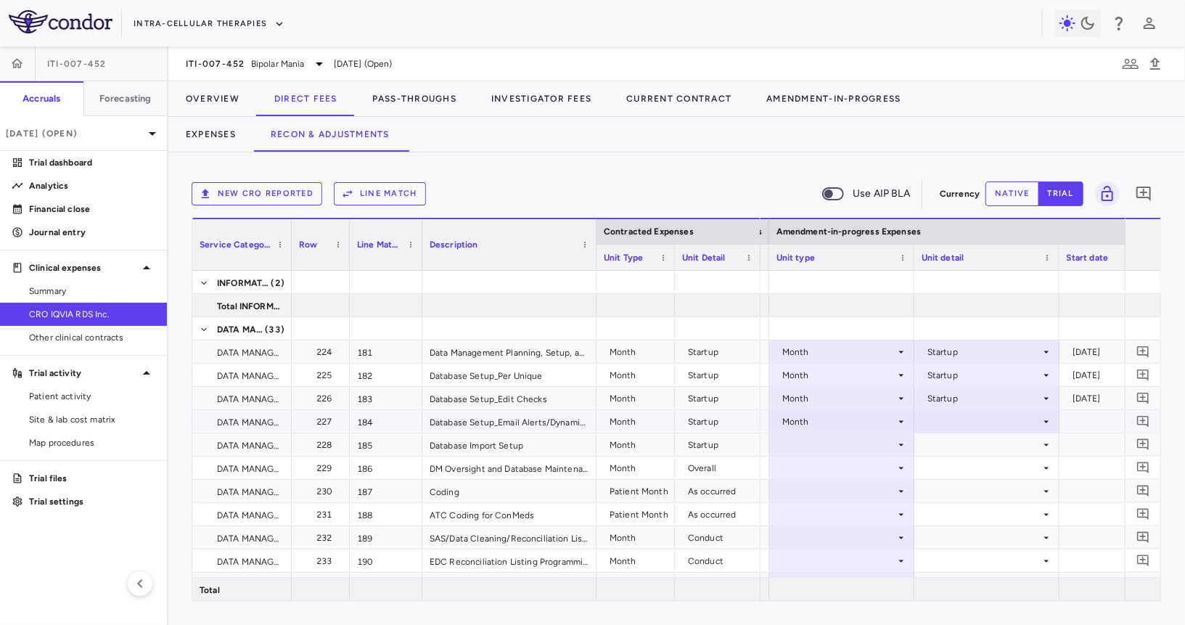
click at [969, 419] on div at bounding box center [987, 421] width 131 height 21
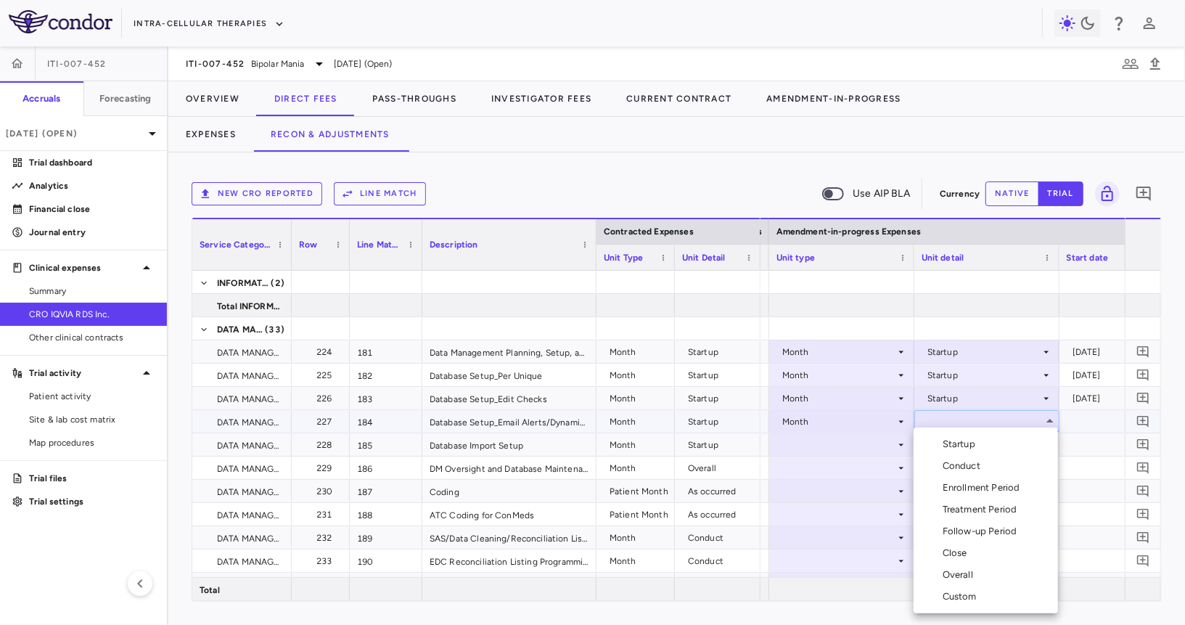
click at [956, 444] on div "Startup" at bounding box center [962, 444] width 38 height 13
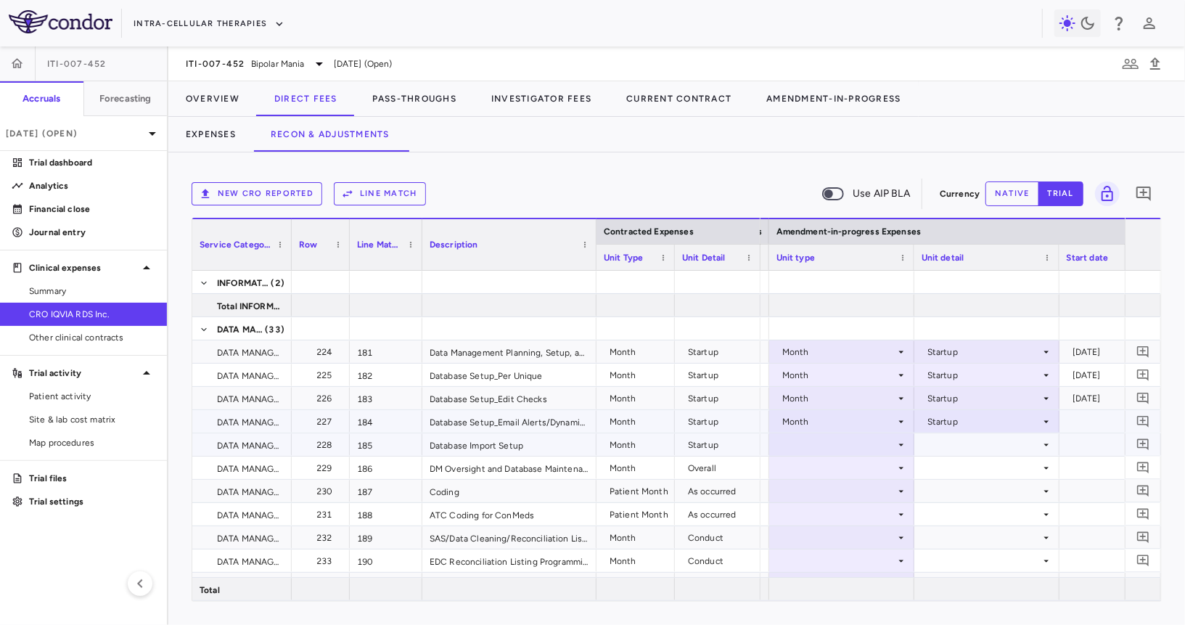
click at [851, 447] on div at bounding box center [841, 444] width 131 height 21
click at [852, 452] on div at bounding box center [841, 444] width 131 height 21
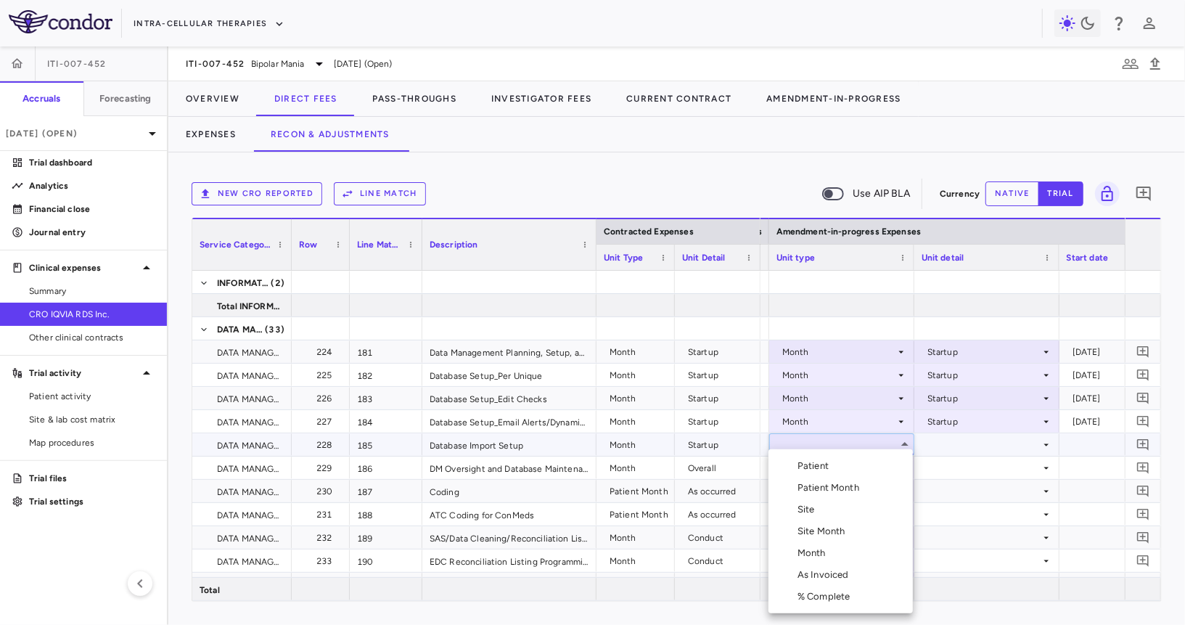
click at [834, 550] on li "Month" at bounding box center [840, 553] width 144 height 22
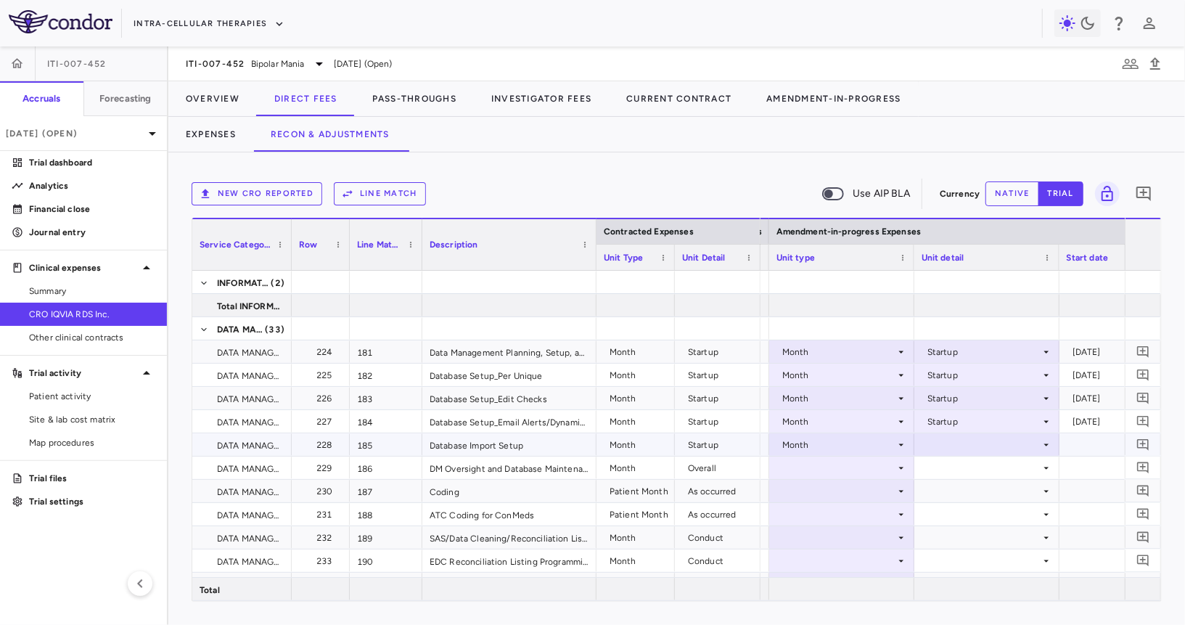
click at [969, 438] on div at bounding box center [987, 444] width 131 height 21
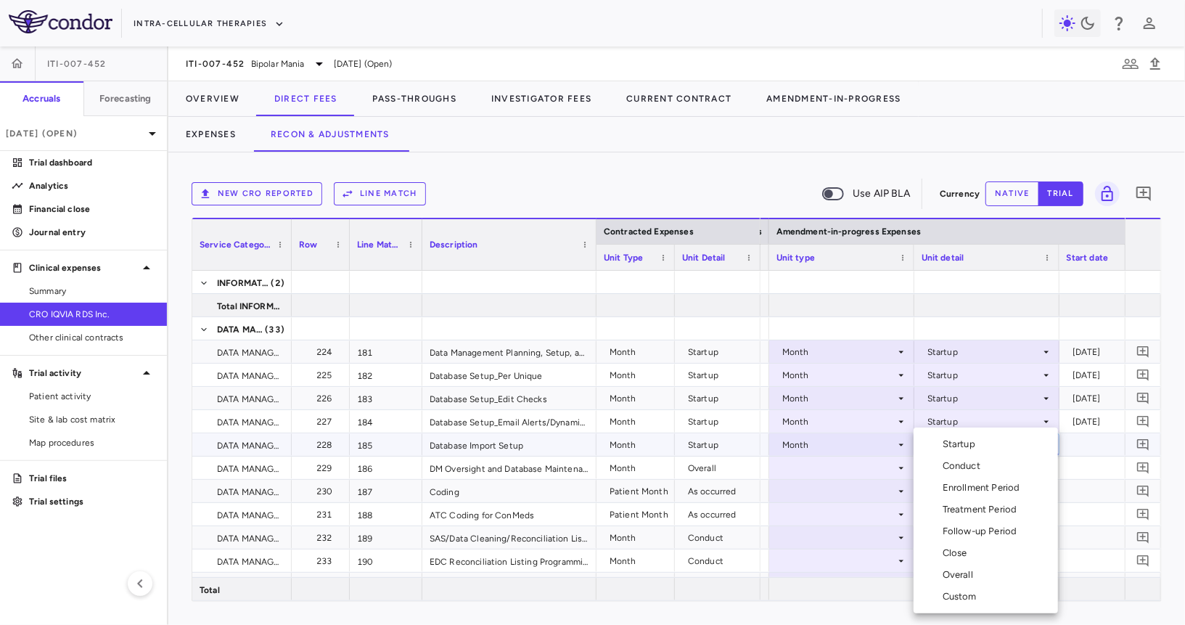
click at [964, 445] on div "Startup" at bounding box center [962, 444] width 38 height 13
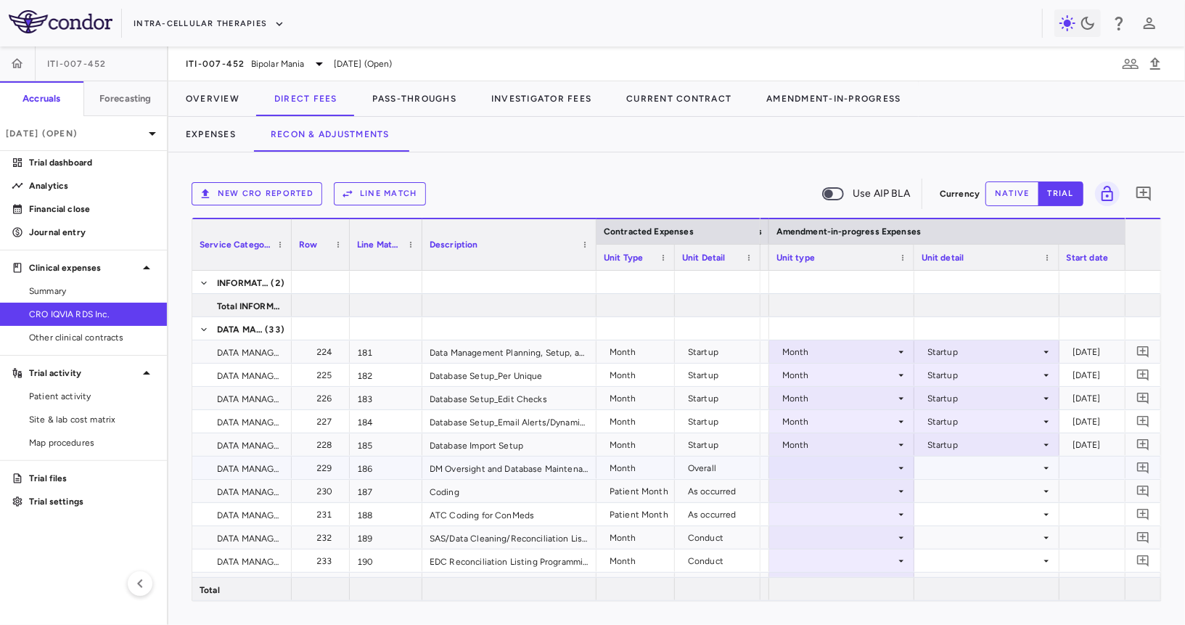
click at [848, 469] on div at bounding box center [841, 467] width 131 height 21
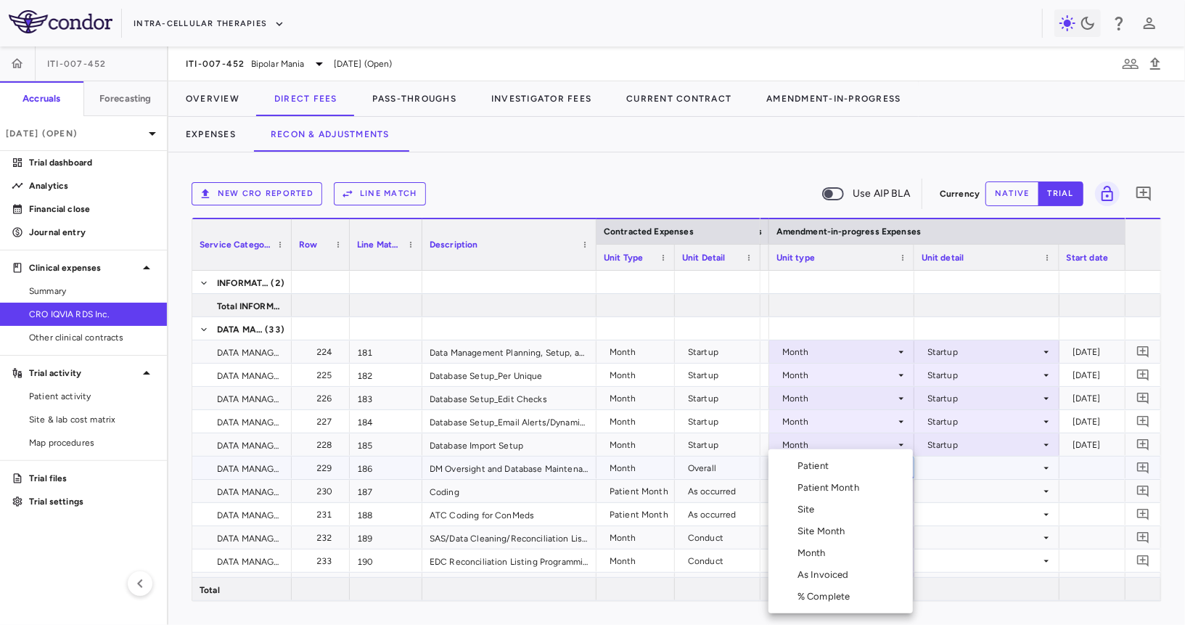
click at [832, 549] on li "Month" at bounding box center [840, 553] width 144 height 22
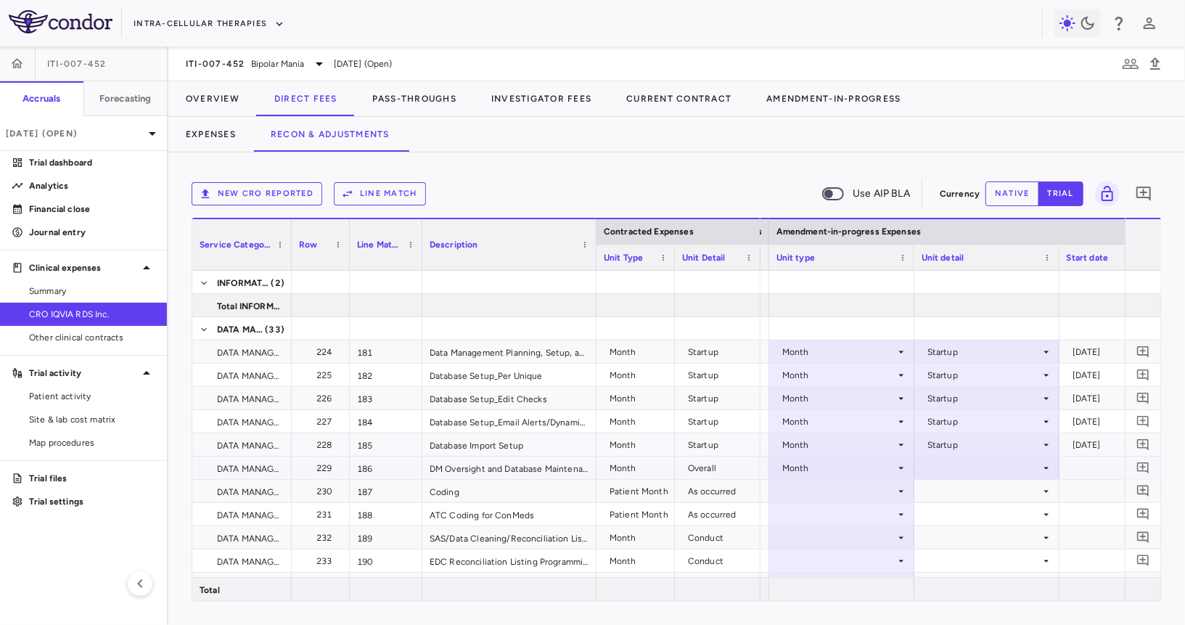
click at [949, 461] on div at bounding box center [987, 467] width 131 height 21
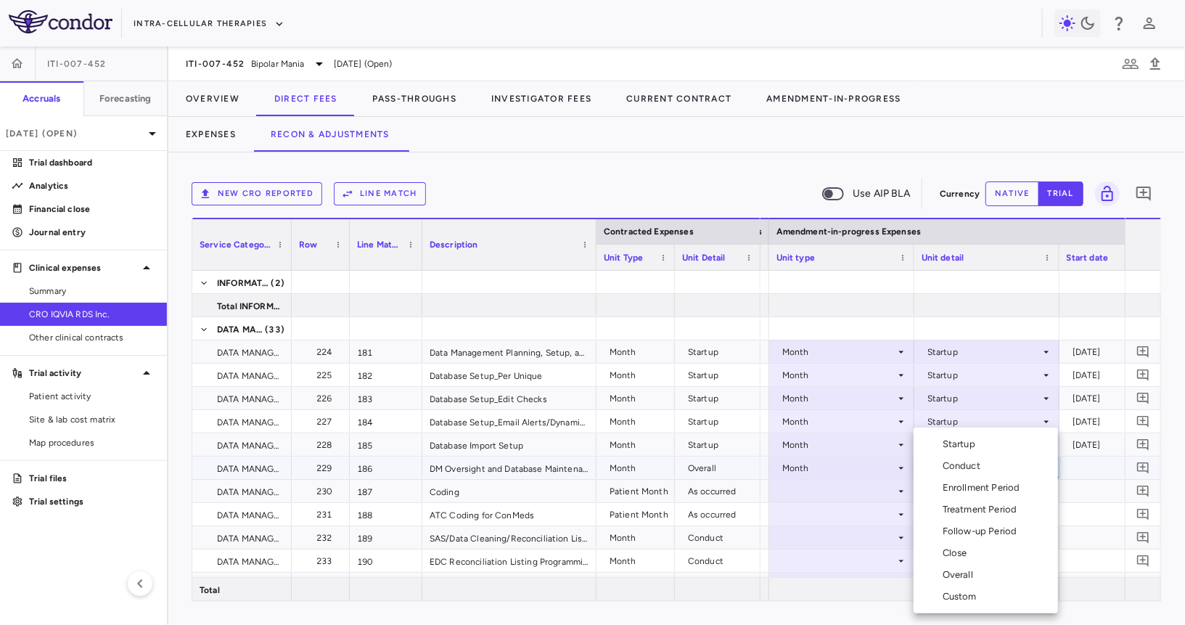
click at [954, 572] on div "Overall" at bounding box center [961, 574] width 36 height 13
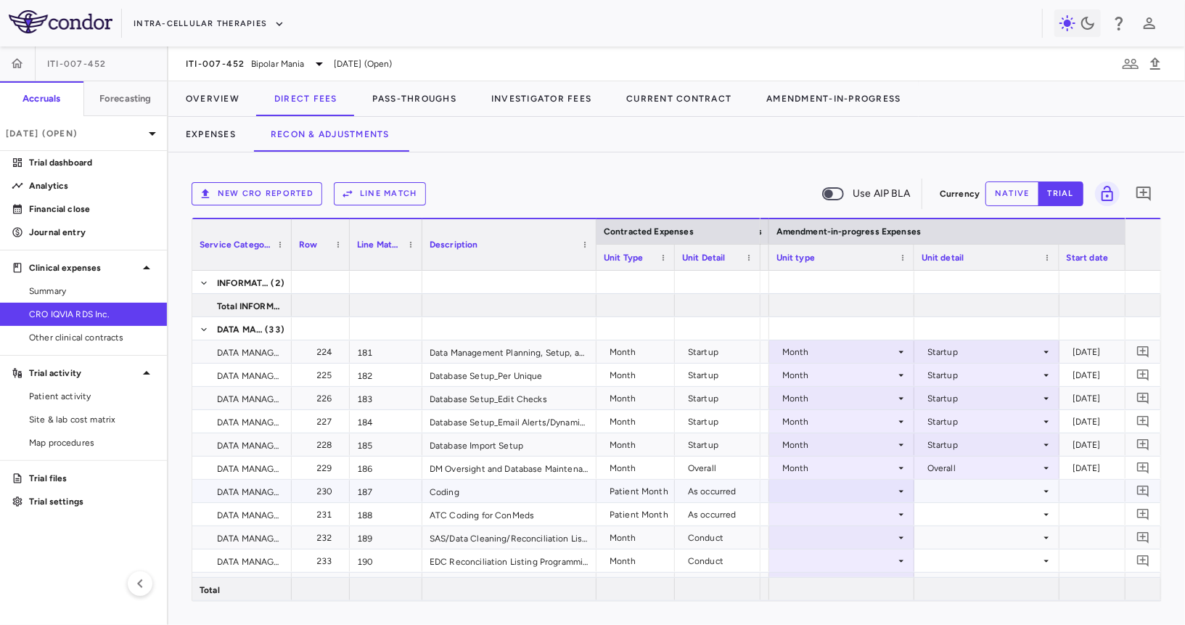
click at [818, 488] on div at bounding box center [841, 490] width 131 height 21
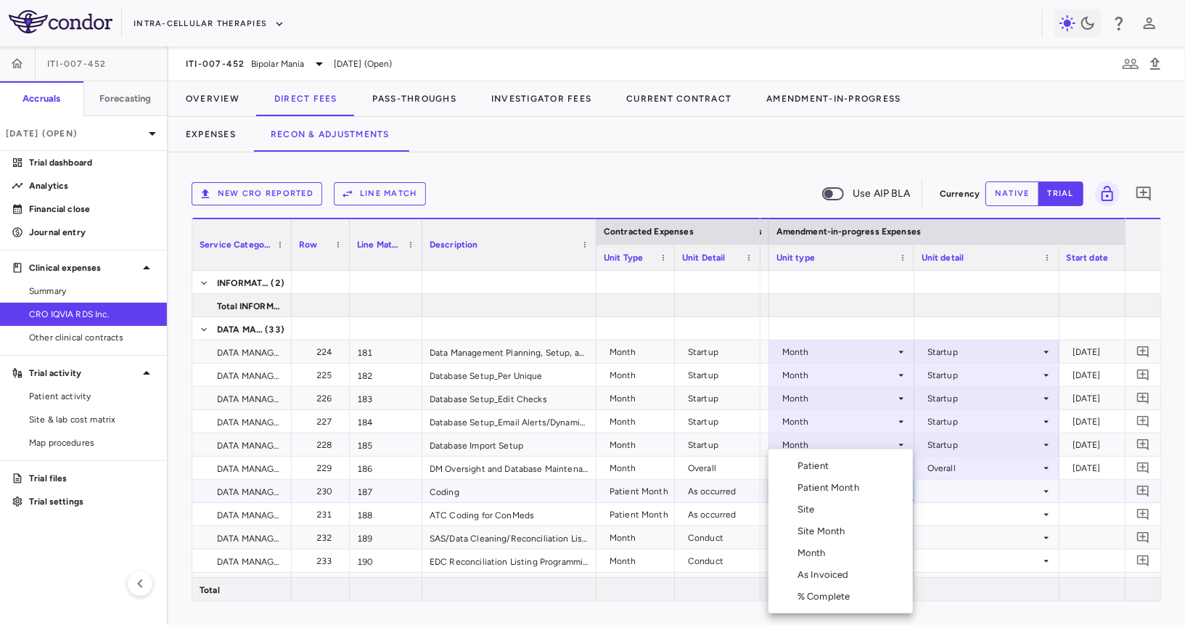
click at [828, 485] on div "Patient Month" at bounding box center [830, 487] width 67 height 13
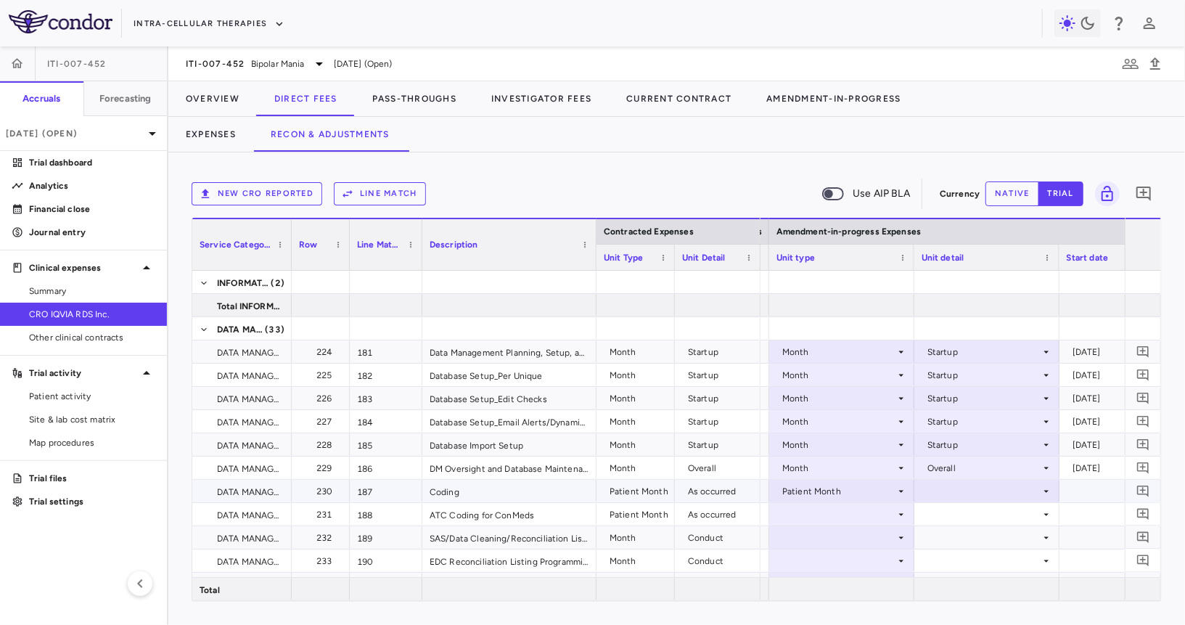
click at [963, 492] on div at bounding box center [987, 490] width 131 height 21
click at [967, 517] on div "As occurred" at bounding box center [972, 518] width 58 height 13
click at [848, 515] on div at bounding box center [841, 514] width 131 height 21
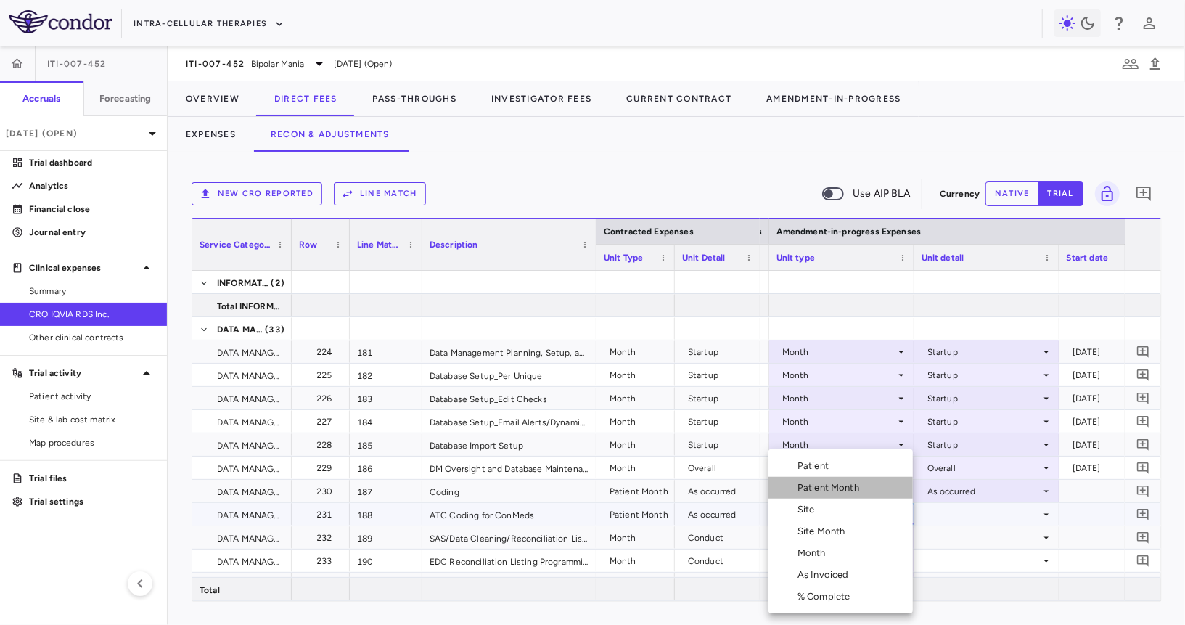
click at [849, 493] on div "Patient Month" at bounding box center [830, 487] width 67 height 13
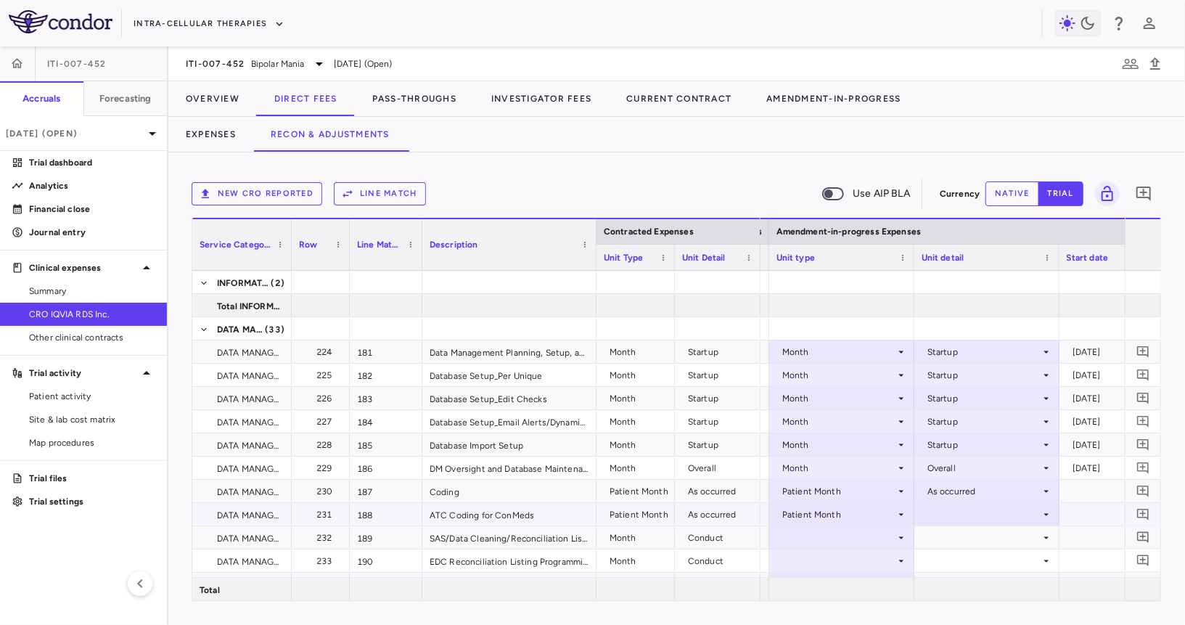
click at [961, 517] on div at bounding box center [987, 514] width 131 height 21
click at [969, 543] on div "As occurred" at bounding box center [972, 541] width 58 height 13
click at [821, 537] on div at bounding box center [841, 537] width 131 height 21
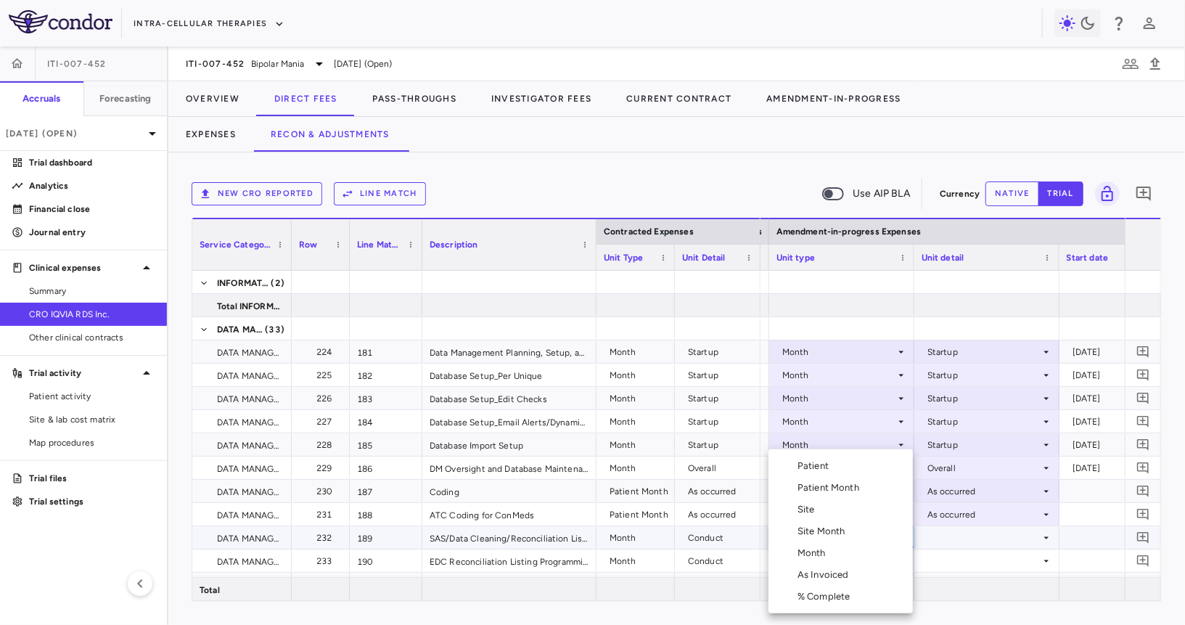
click at [821, 559] on li "Month" at bounding box center [840, 553] width 144 height 22
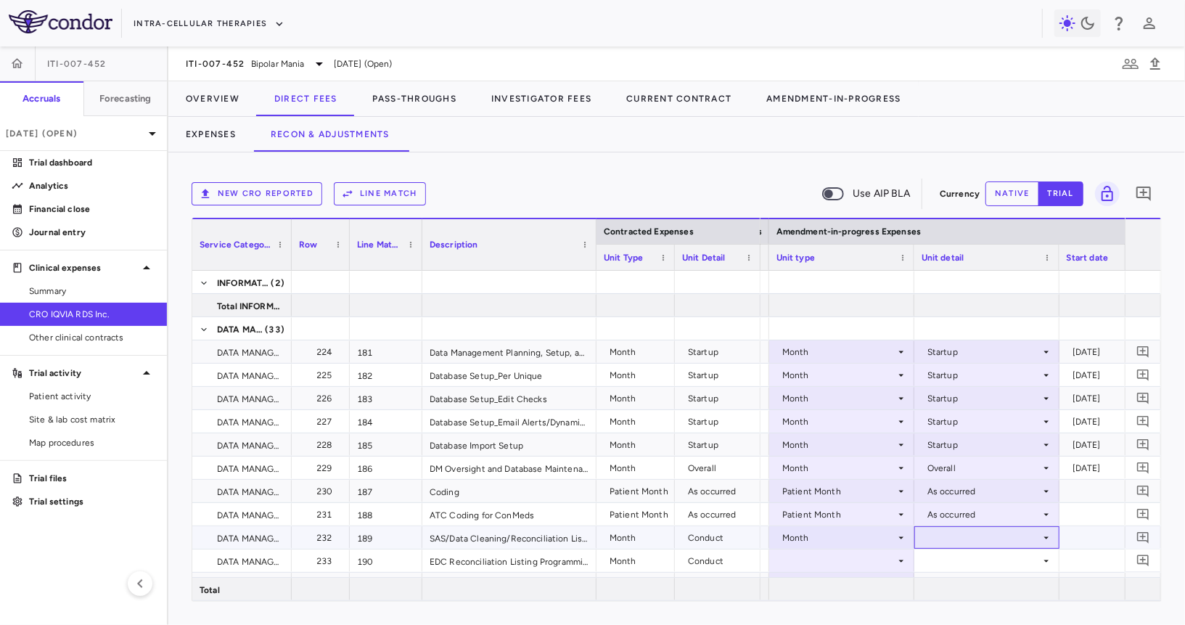
click at [948, 532] on div at bounding box center [987, 537] width 131 height 21
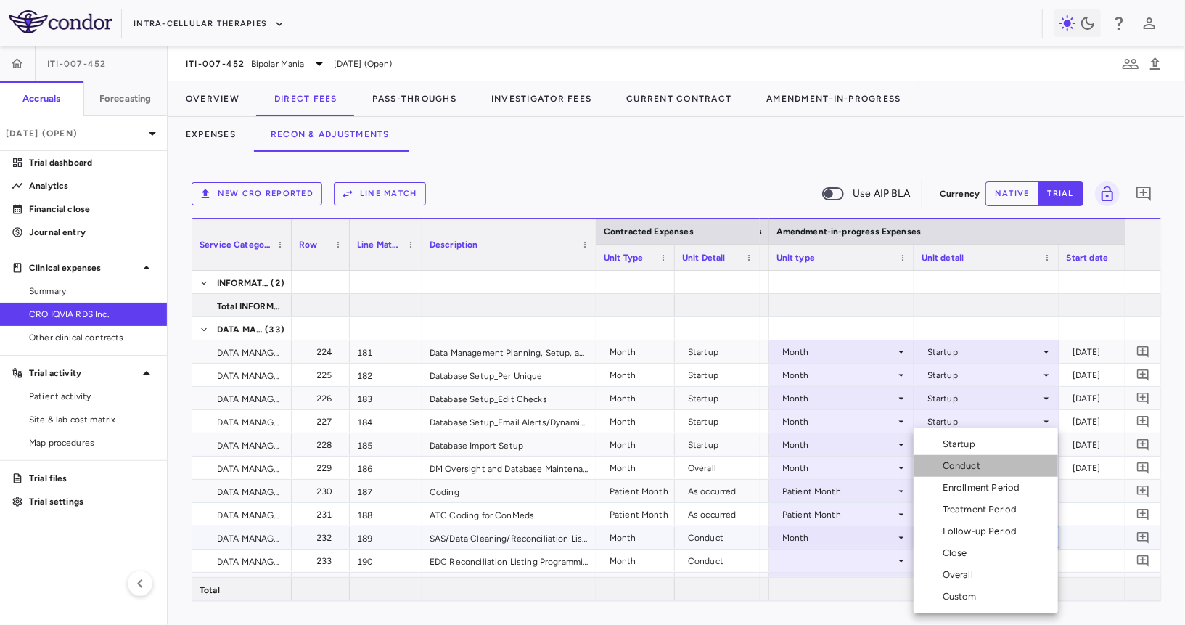
click at [963, 466] on div "Conduct" at bounding box center [965, 465] width 44 height 13
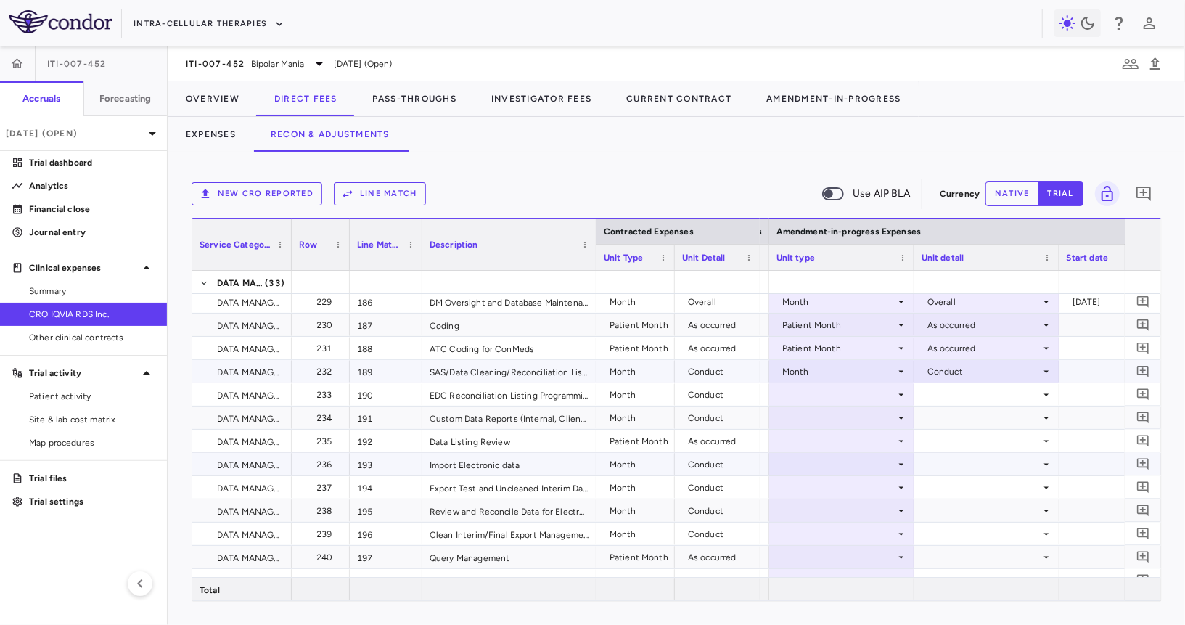
scroll to position [5441, 0]
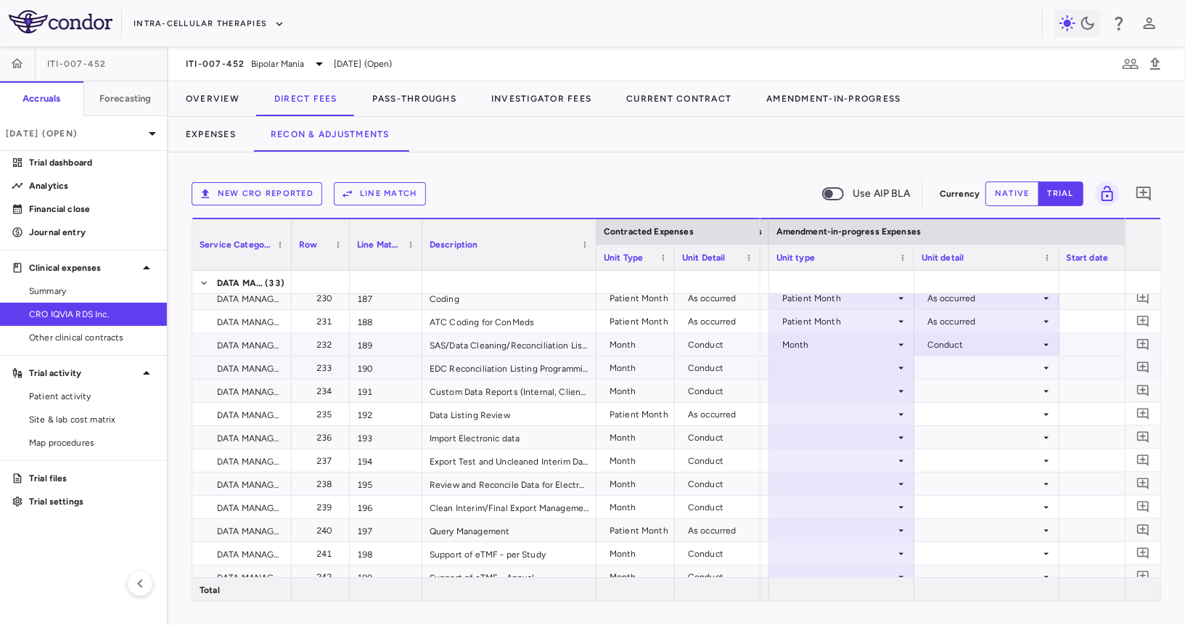
click at [828, 363] on div at bounding box center [841, 367] width 131 height 21
click at [826, 362] on div at bounding box center [841, 367] width 131 height 21
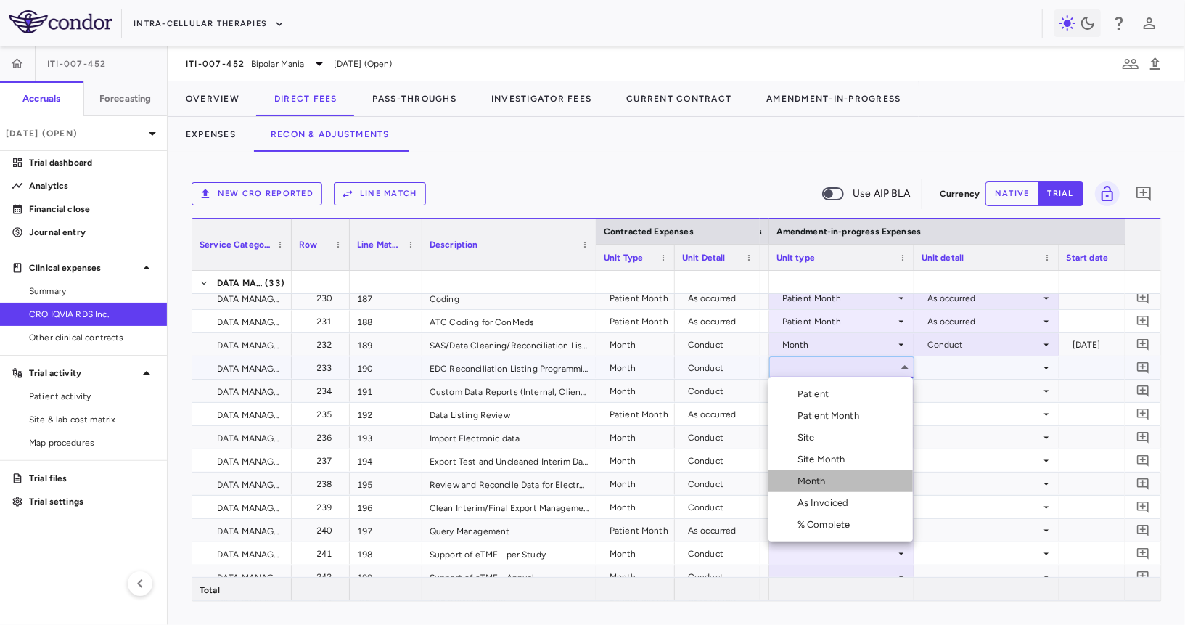
click at [822, 477] on div "Month" at bounding box center [814, 481] width 34 height 13
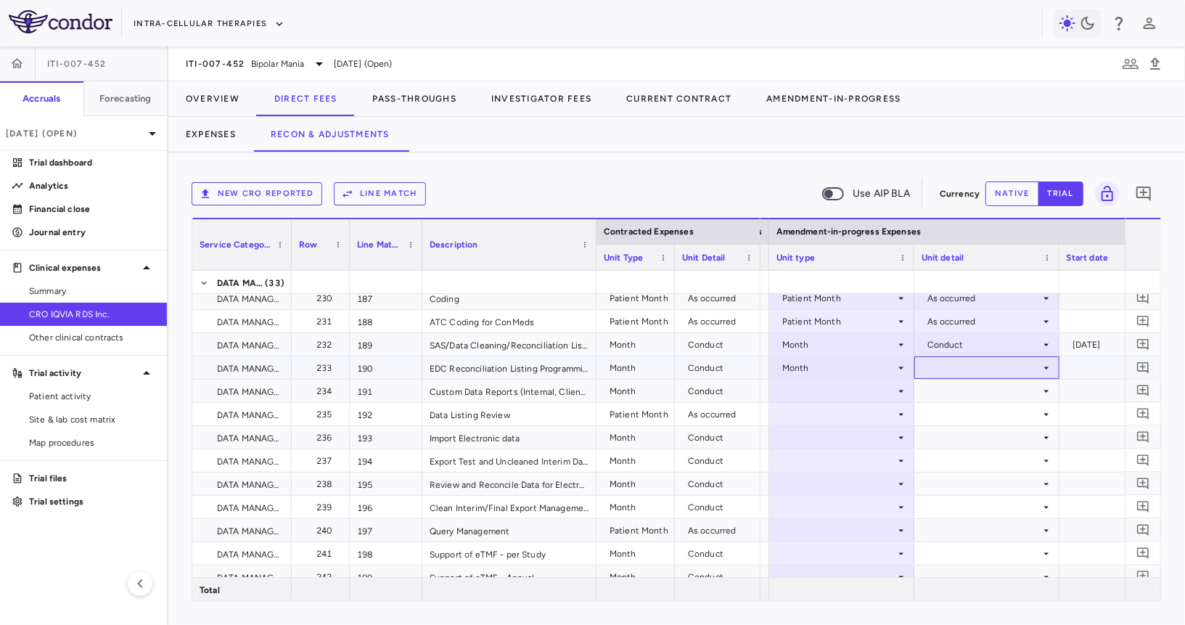
click at [964, 365] on div at bounding box center [987, 367] width 131 height 21
click at [963, 411] on div "Conduct" at bounding box center [965, 415] width 44 height 13
click at [845, 400] on div at bounding box center [841, 390] width 131 height 21
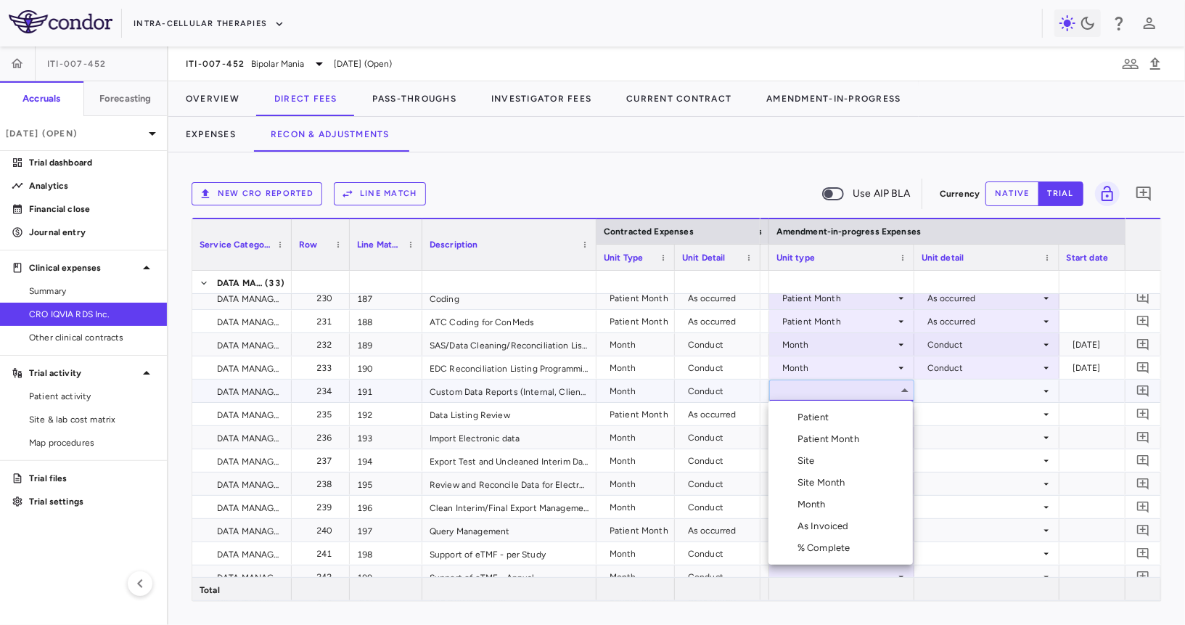
click at [818, 499] on div "Month" at bounding box center [814, 504] width 34 height 13
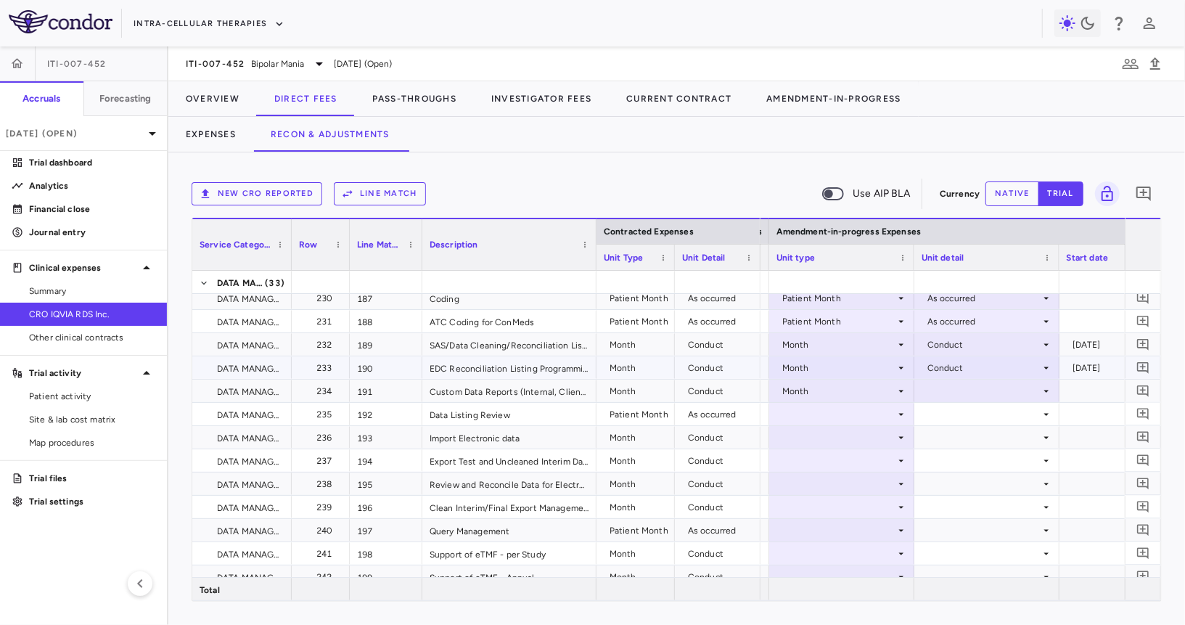
click at [969, 385] on div at bounding box center [987, 390] width 131 height 21
click at [959, 438] on div "Conduct" at bounding box center [965, 438] width 44 height 13
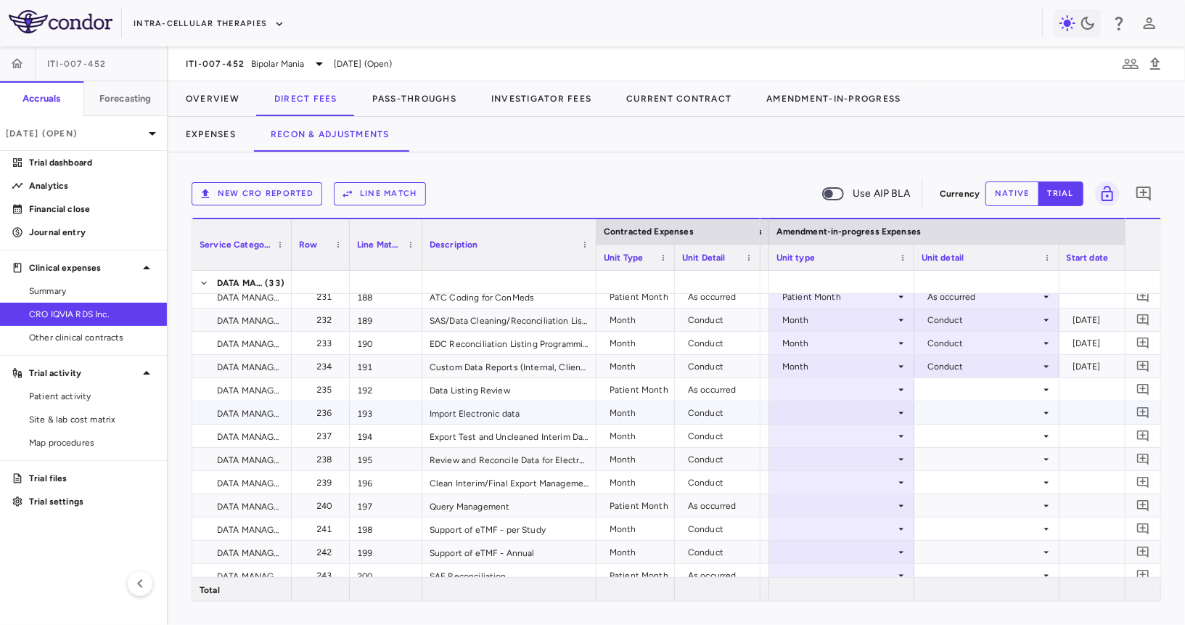
scroll to position [5471, 0]
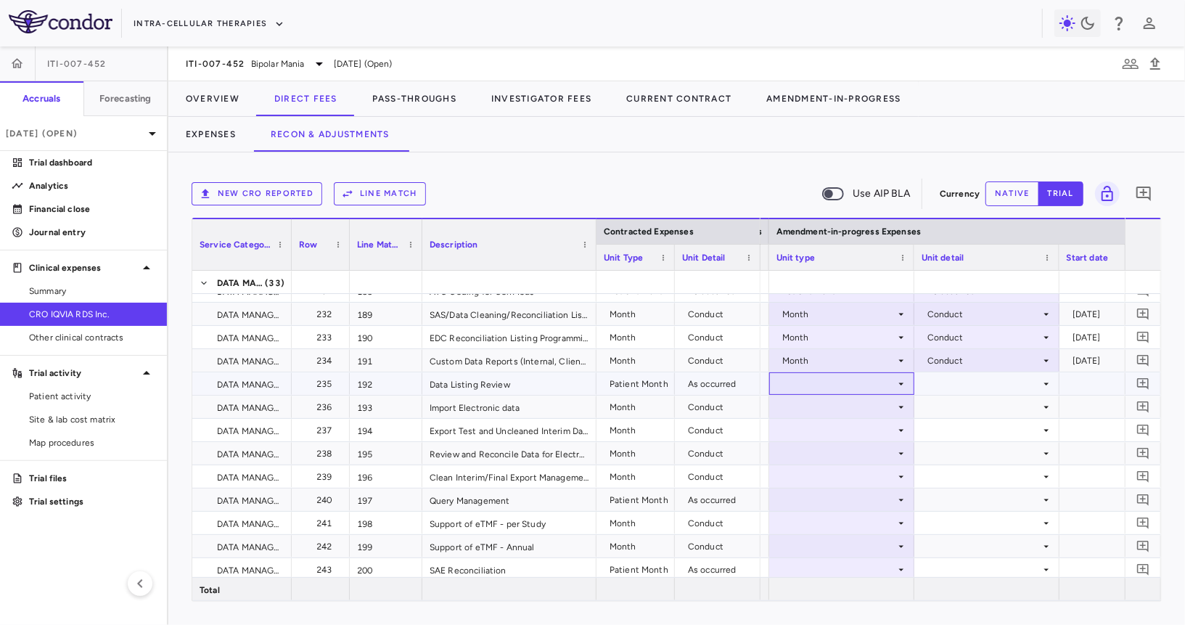
click at [832, 382] on div at bounding box center [841, 383] width 131 height 21
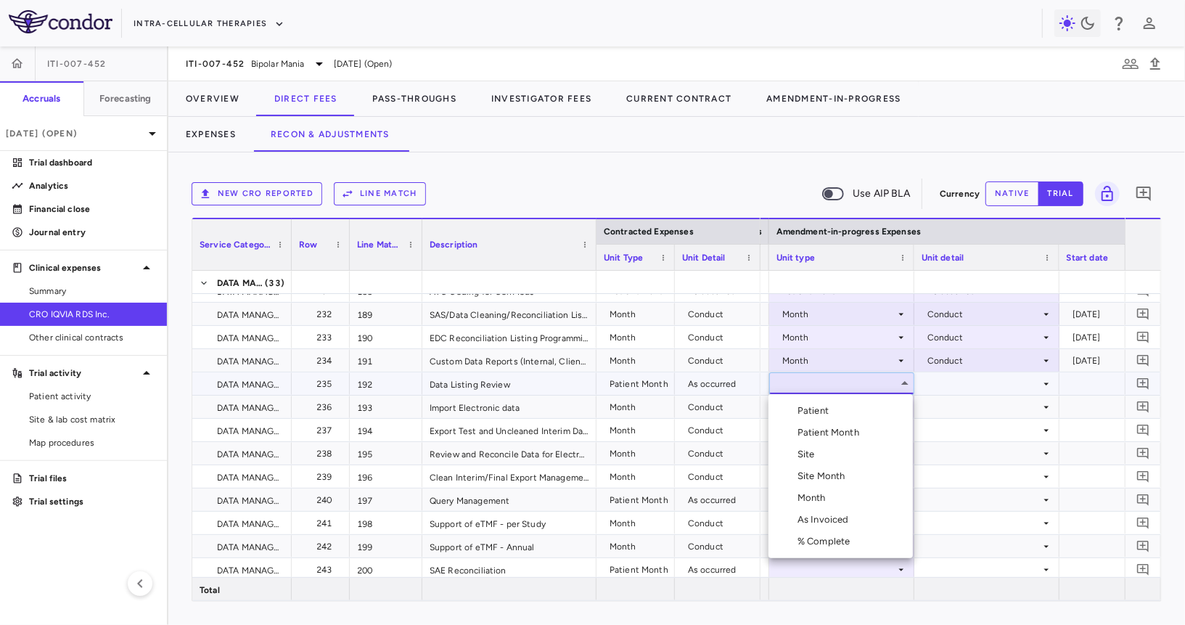
click at [832, 429] on div "Patient Month" at bounding box center [830, 432] width 67 height 13
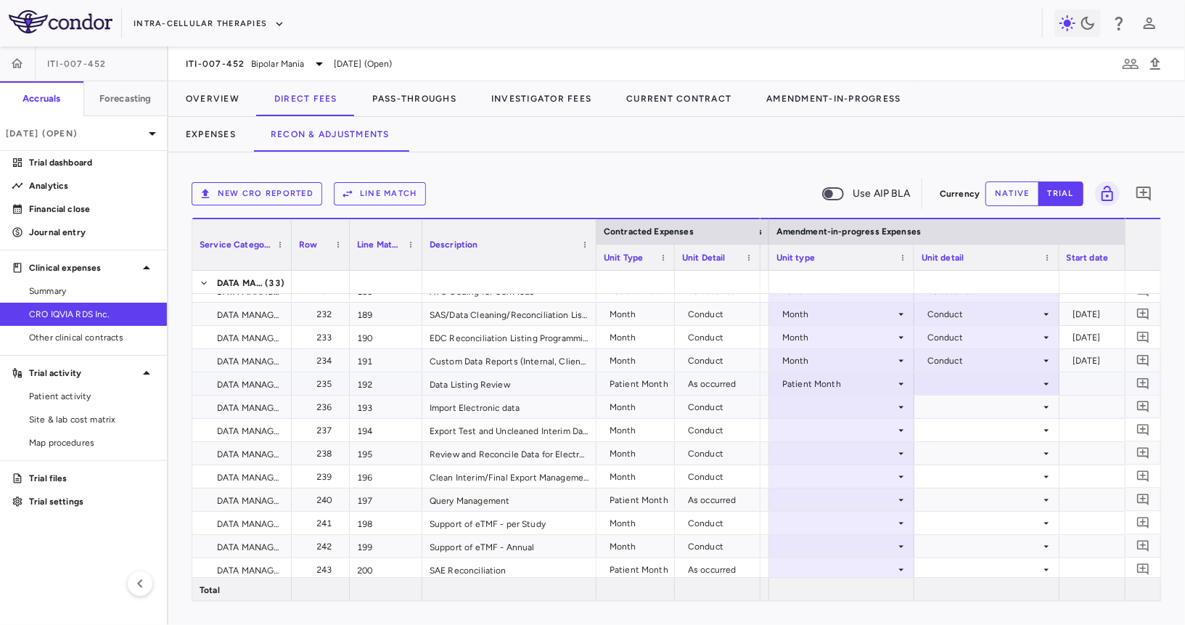
click at [954, 386] on div at bounding box center [987, 383] width 131 height 21
click at [962, 412] on div "As occurred" at bounding box center [972, 410] width 58 height 13
click at [822, 412] on div at bounding box center [841, 406] width 131 height 21
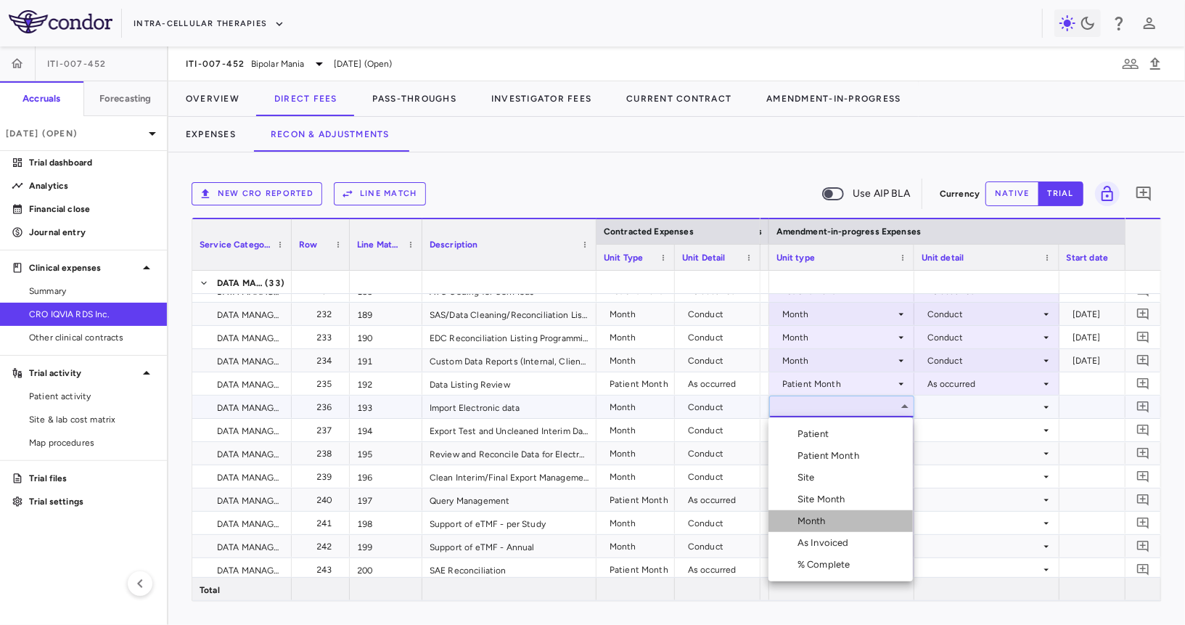
click at [816, 521] on div "Month" at bounding box center [814, 520] width 34 height 13
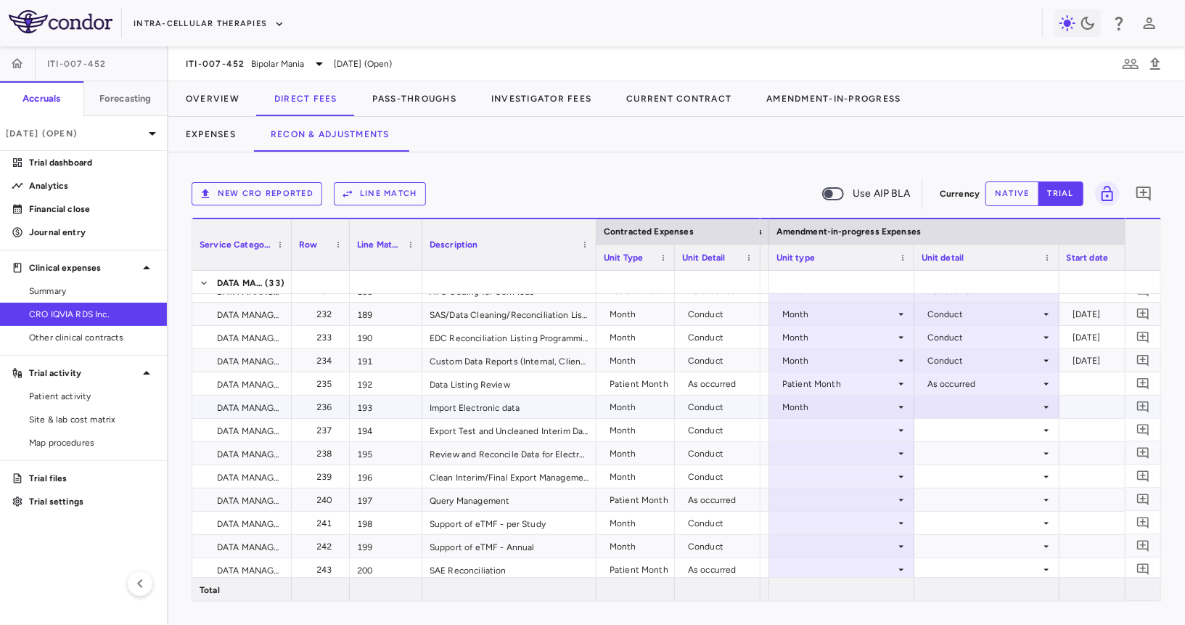
click at [971, 403] on div at bounding box center [987, 406] width 131 height 21
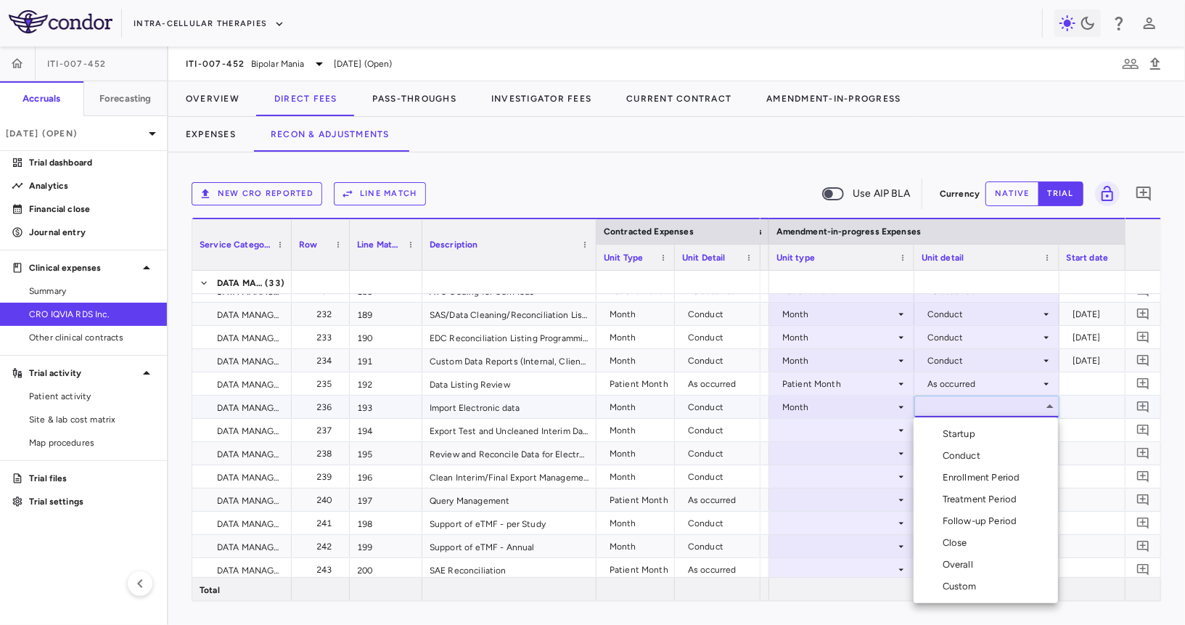
click at [967, 452] on div "Conduct" at bounding box center [965, 455] width 44 height 13
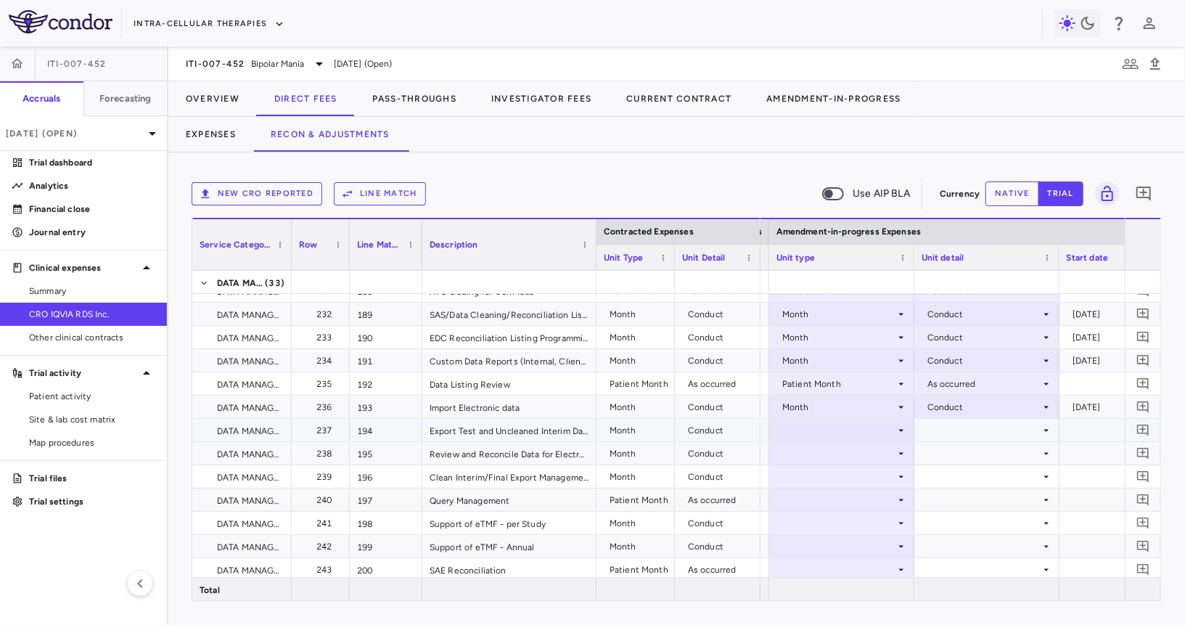
click at [829, 429] on div at bounding box center [841, 429] width 131 height 21
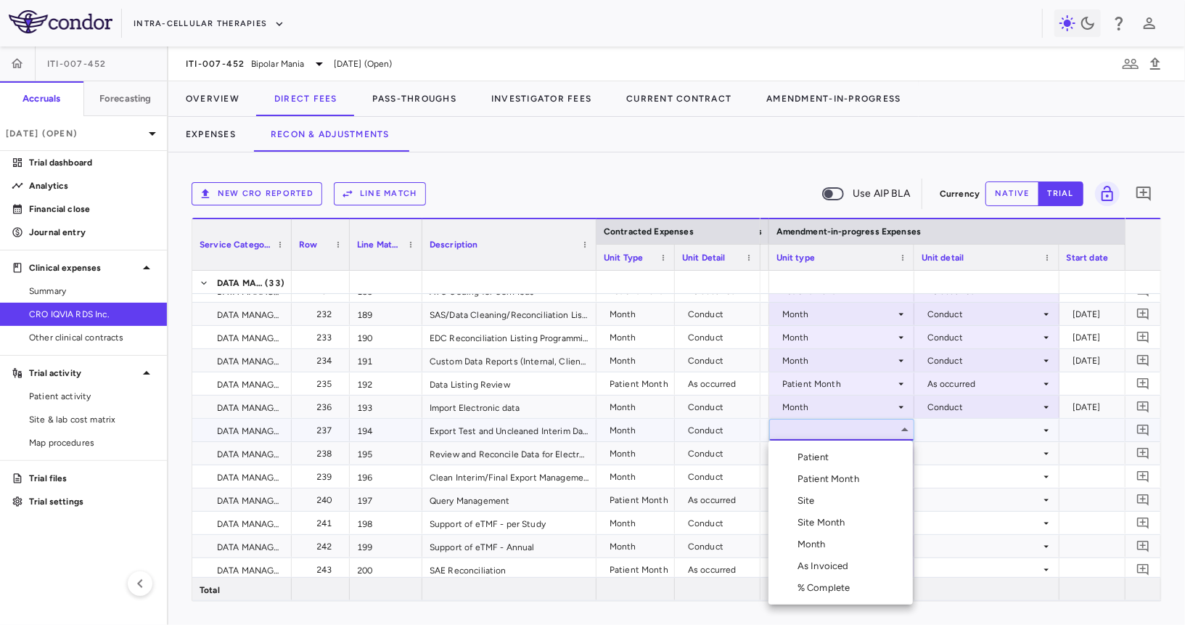
click at [825, 544] on div "Month" at bounding box center [814, 544] width 34 height 13
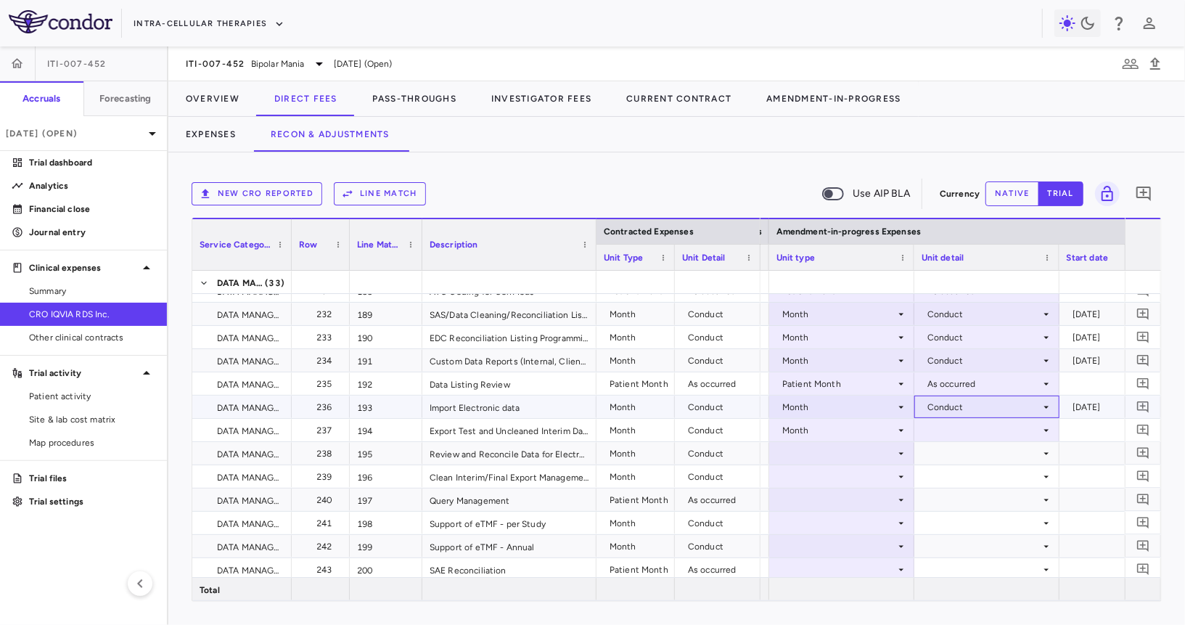
click at [981, 415] on div "Conduct" at bounding box center [983, 406] width 113 height 23
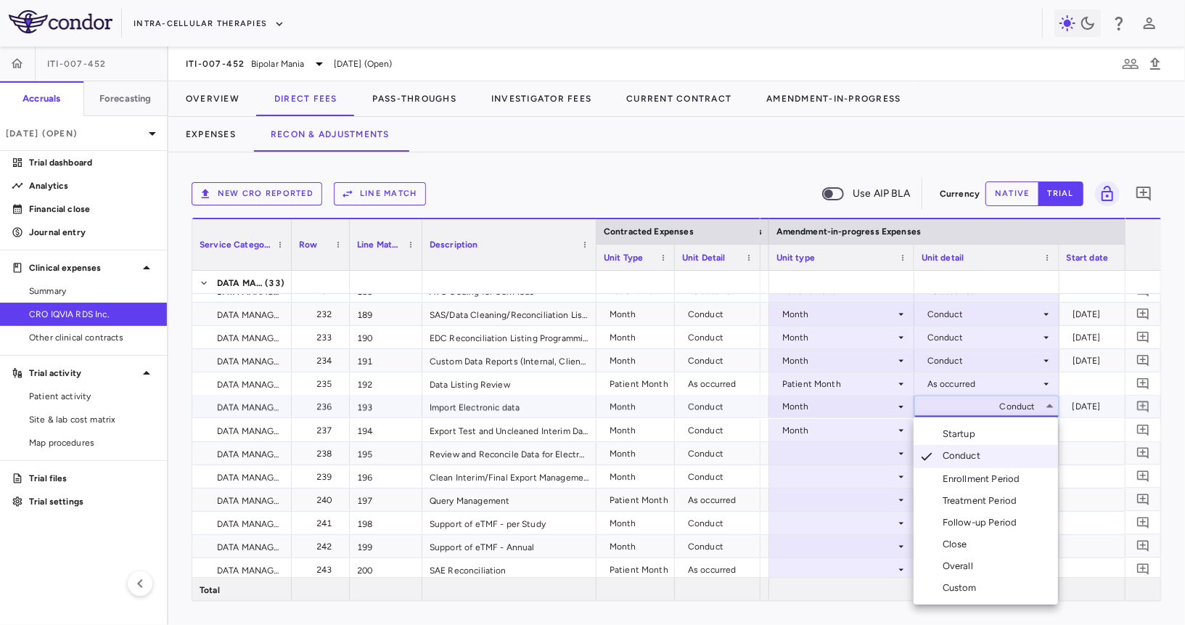
click at [981, 415] on div at bounding box center [592, 312] width 1185 height 625
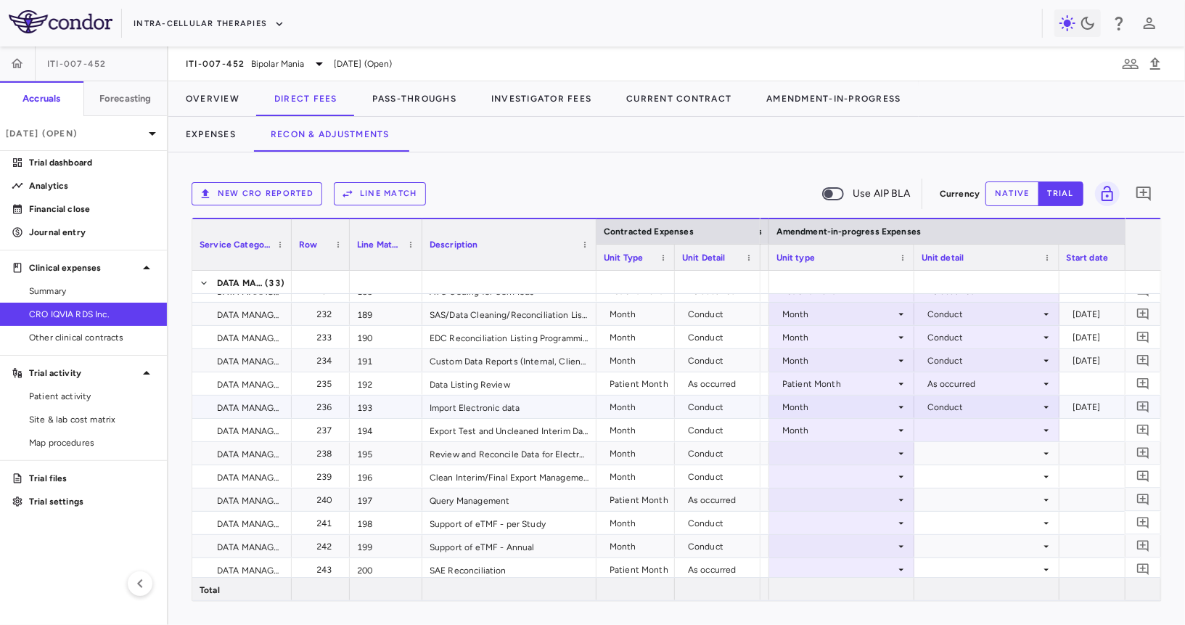
click at [975, 438] on div at bounding box center [987, 429] width 131 height 21
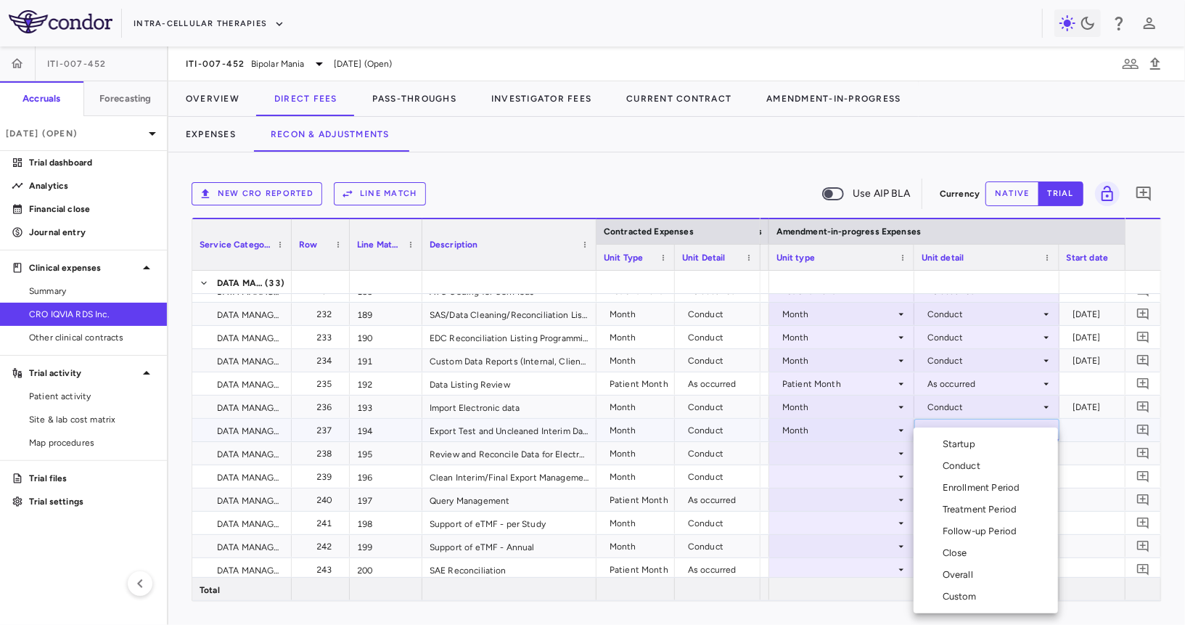
click at [969, 467] on div "Conduct" at bounding box center [965, 465] width 44 height 13
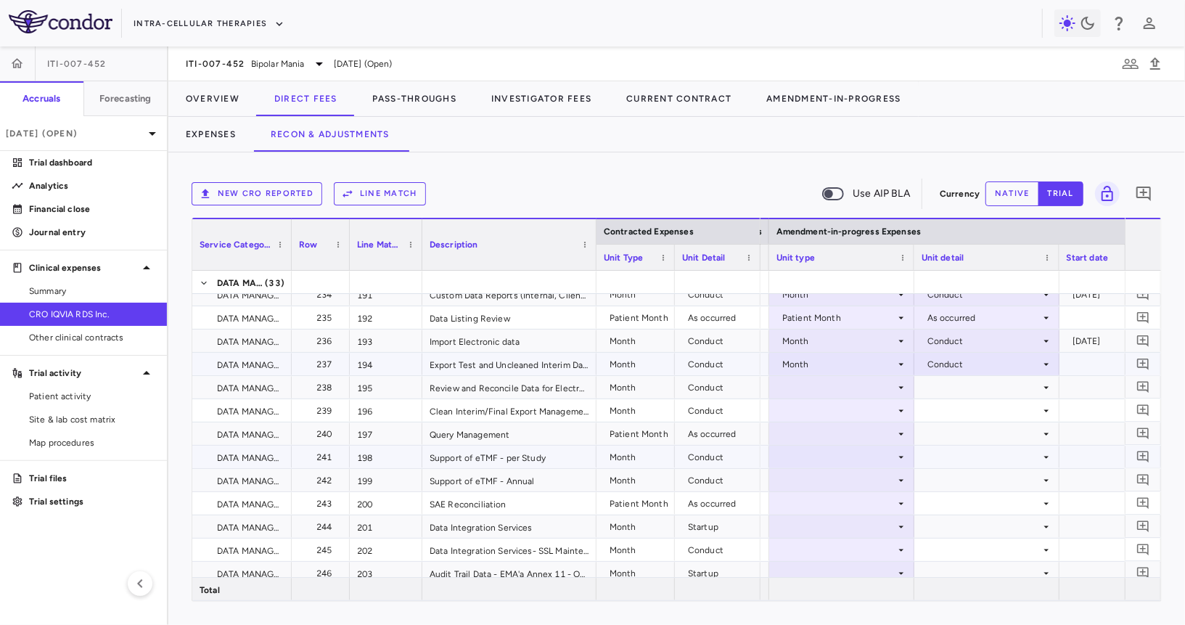
scroll to position [5563, 0]
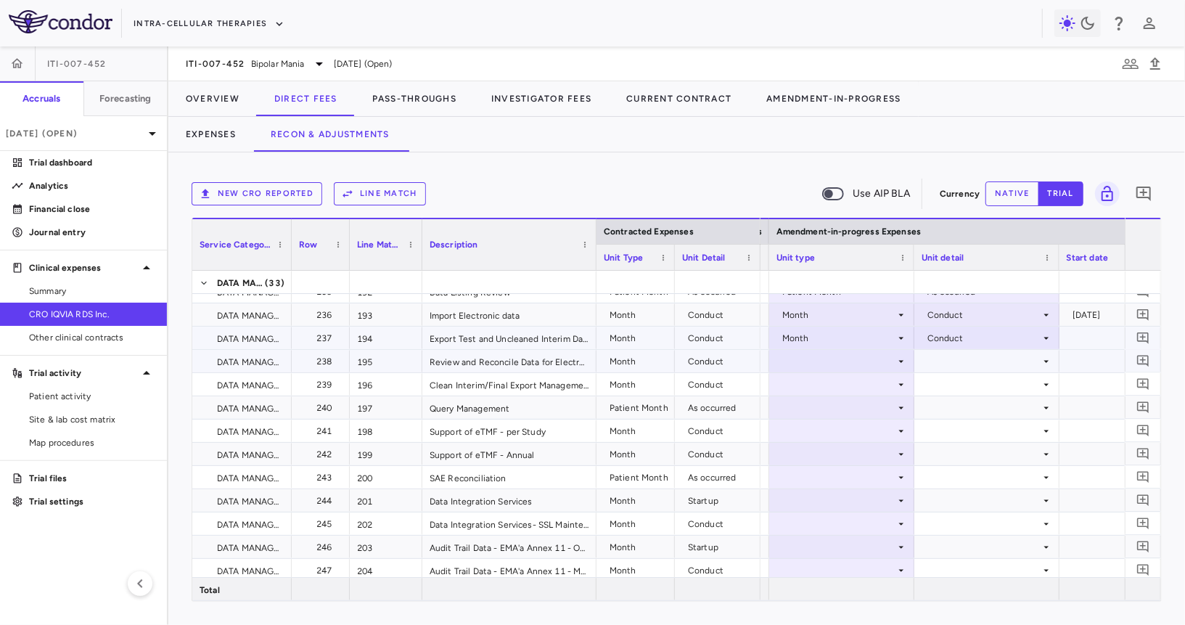
click at [839, 356] on div at bounding box center [841, 360] width 131 height 21
click at [826, 369] on div at bounding box center [841, 360] width 131 height 21
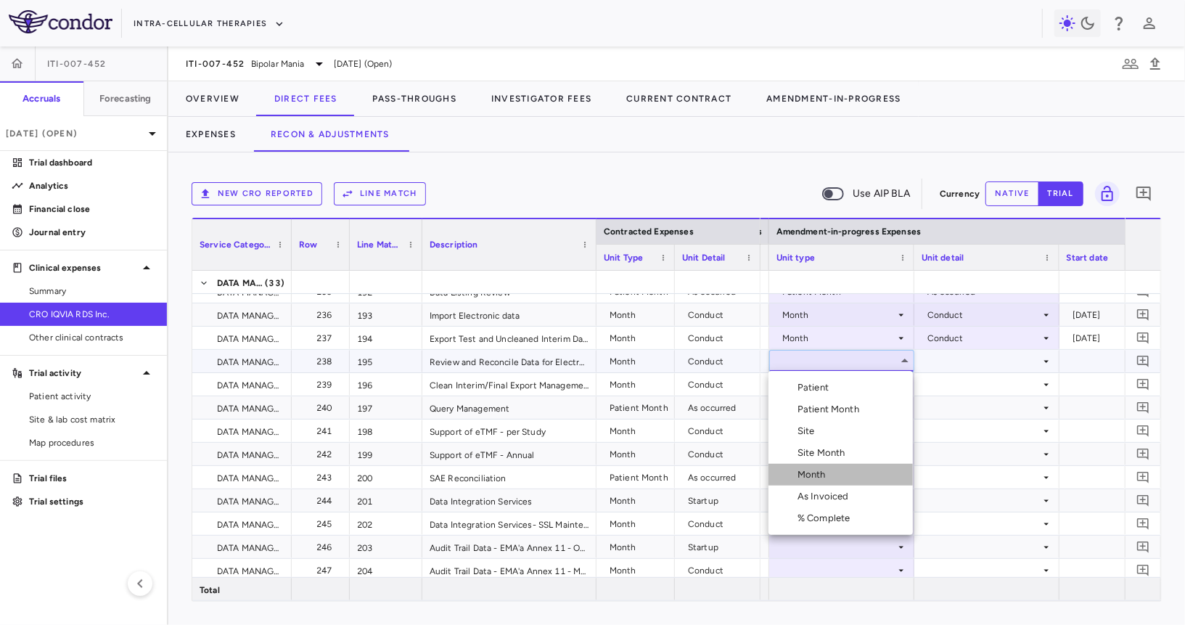
click at [824, 482] on li "Month" at bounding box center [840, 475] width 144 height 22
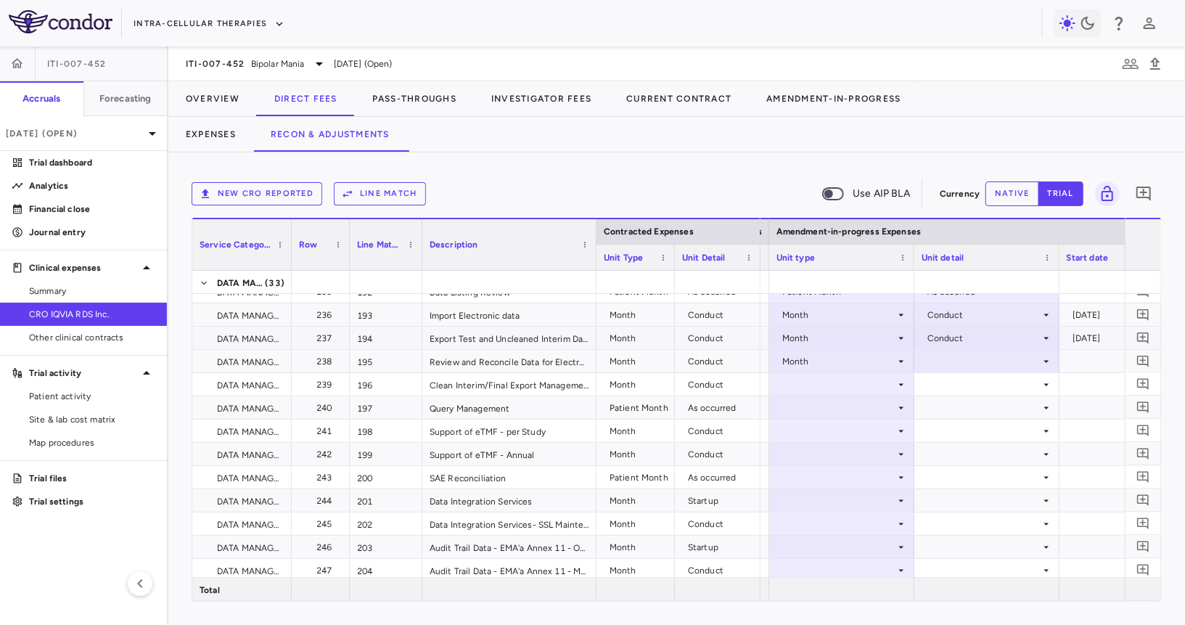
click at [979, 360] on div at bounding box center [987, 360] width 131 height 21
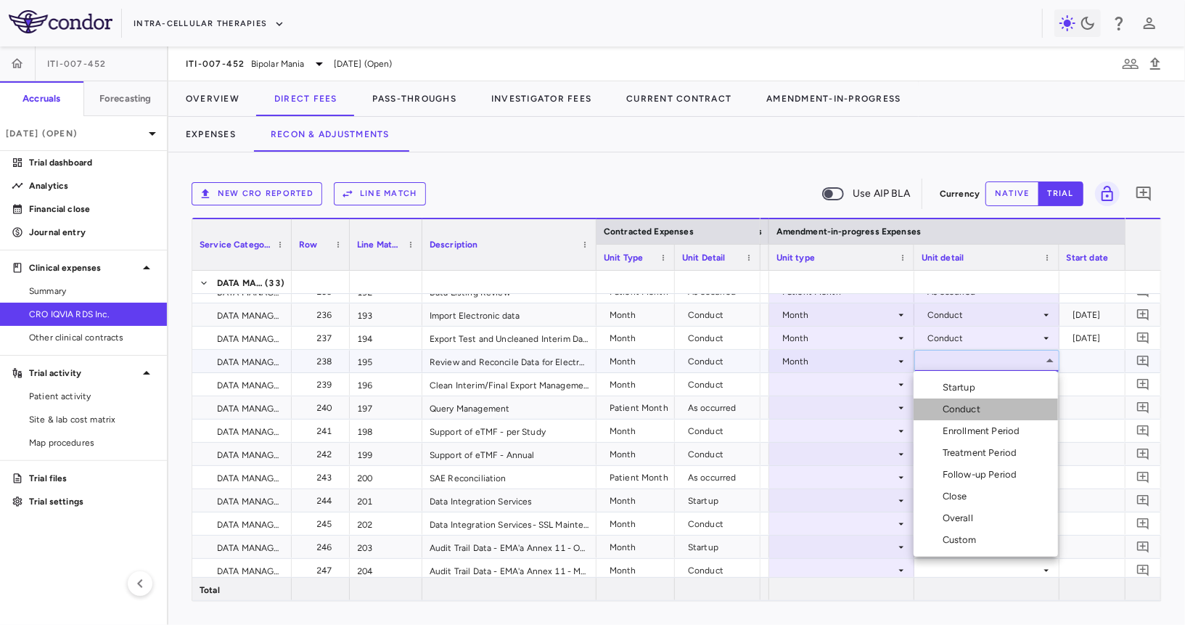
click at [964, 401] on li "Conduct" at bounding box center [986, 409] width 144 height 22
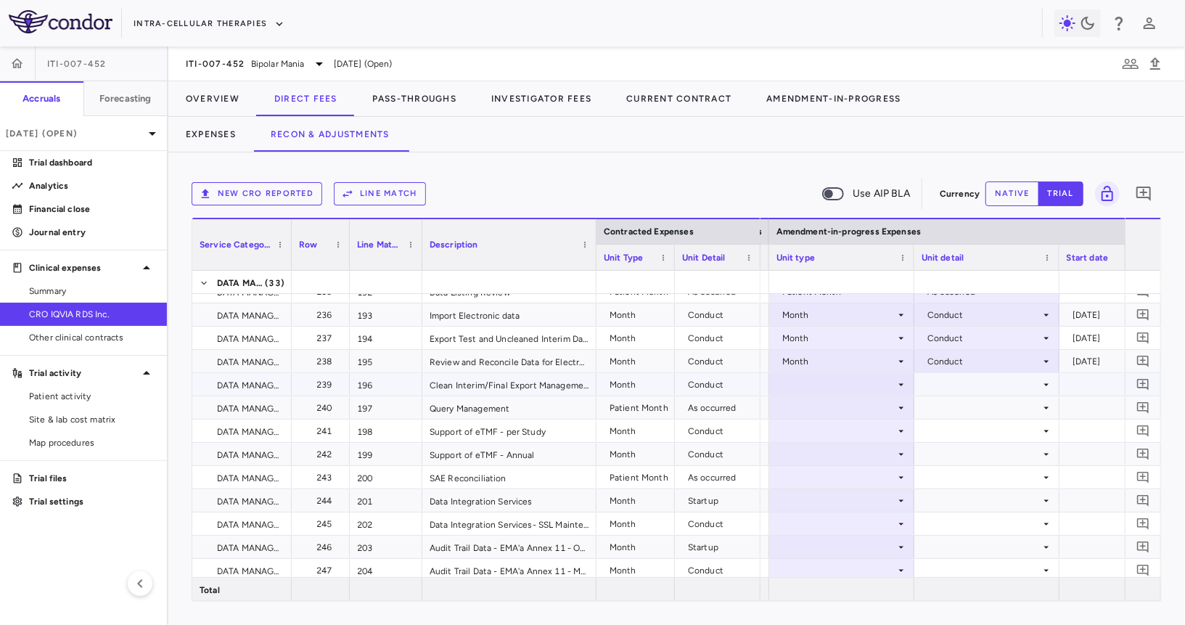
click at [871, 385] on div at bounding box center [841, 384] width 131 height 21
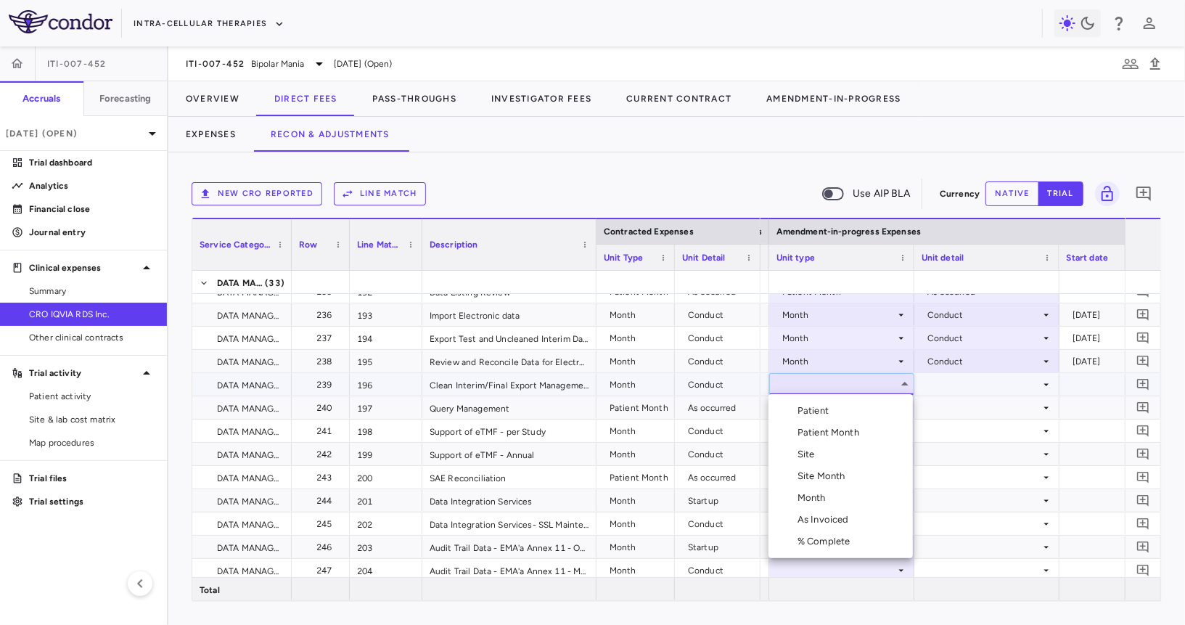
click at [842, 501] on li "Month" at bounding box center [840, 498] width 144 height 22
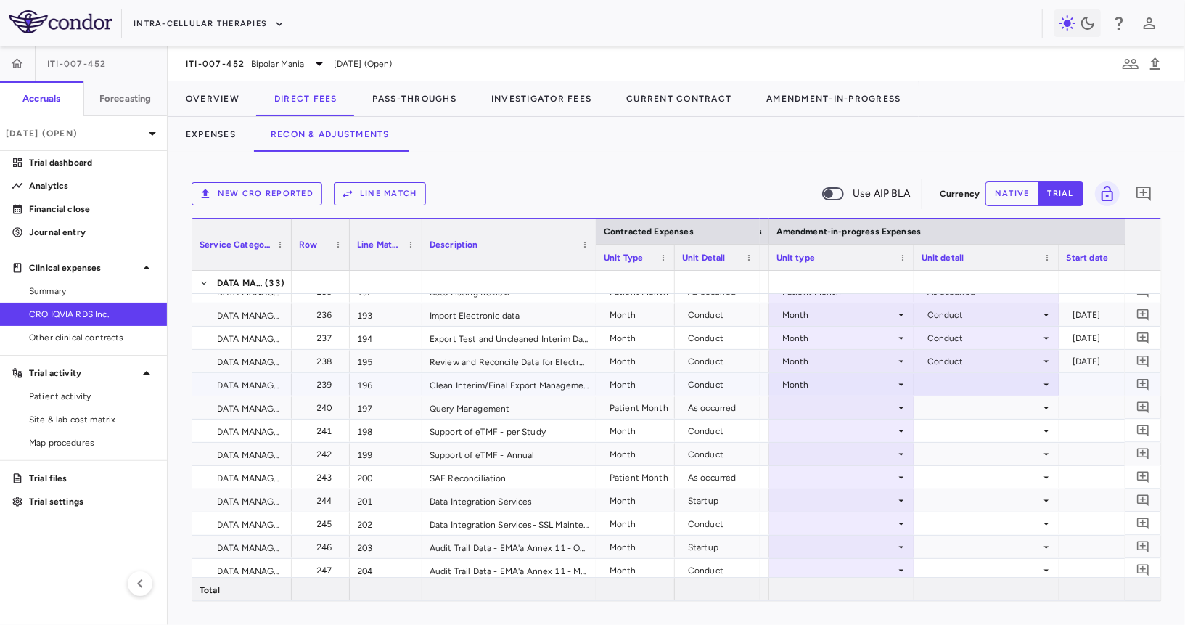
click at [955, 390] on div at bounding box center [987, 384] width 131 height 21
click at [955, 430] on div "Conduct" at bounding box center [965, 432] width 44 height 13
click at [838, 399] on div at bounding box center [841, 407] width 131 height 21
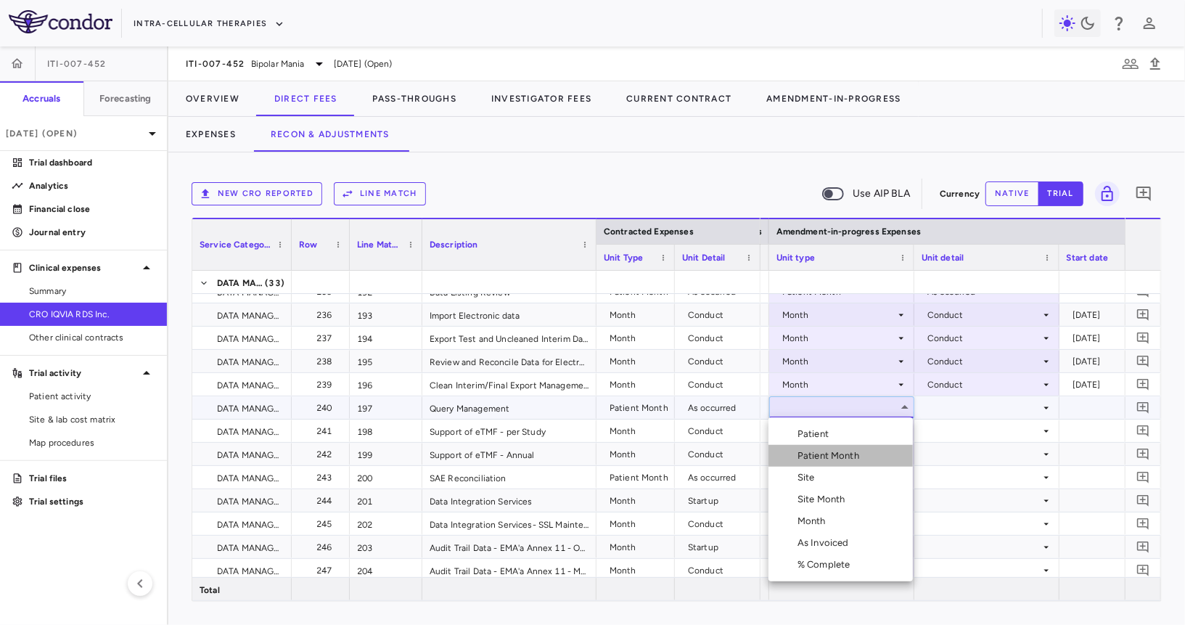
click at [824, 451] on div "Patient Month" at bounding box center [830, 455] width 67 height 13
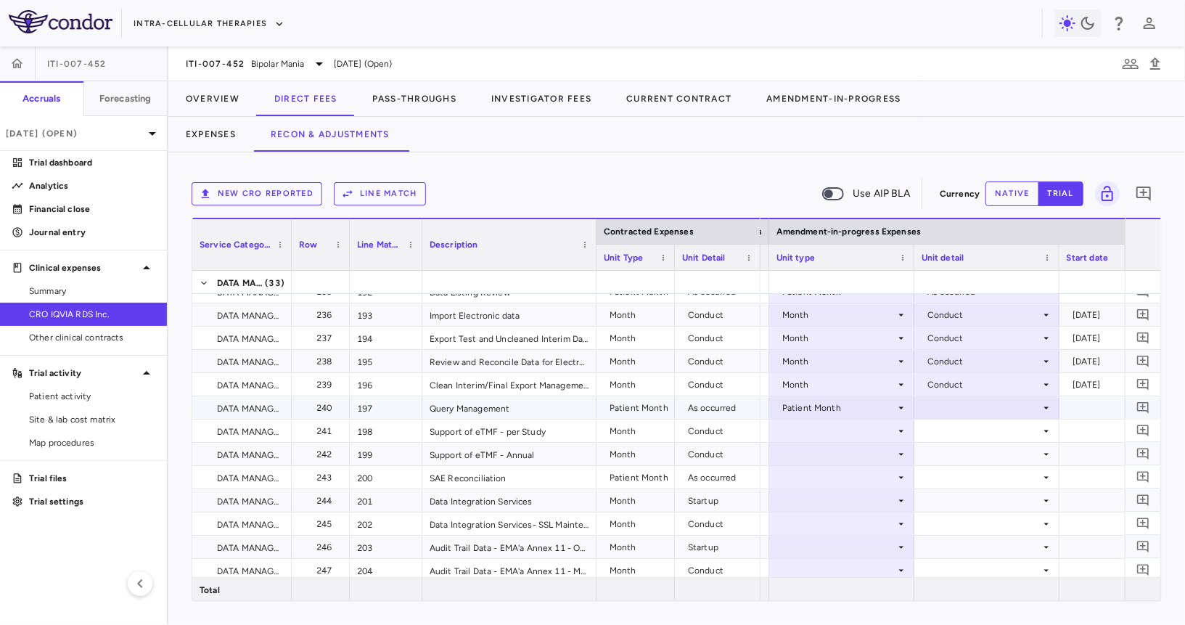
click at [938, 412] on div at bounding box center [987, 407] width 131 height 21
click at [939, 441] on li "As occurred" at bounding box center [986, 434] width 144 height 22
click at [843, 438] on div at bounding box center [841, 430] width 131 height 21
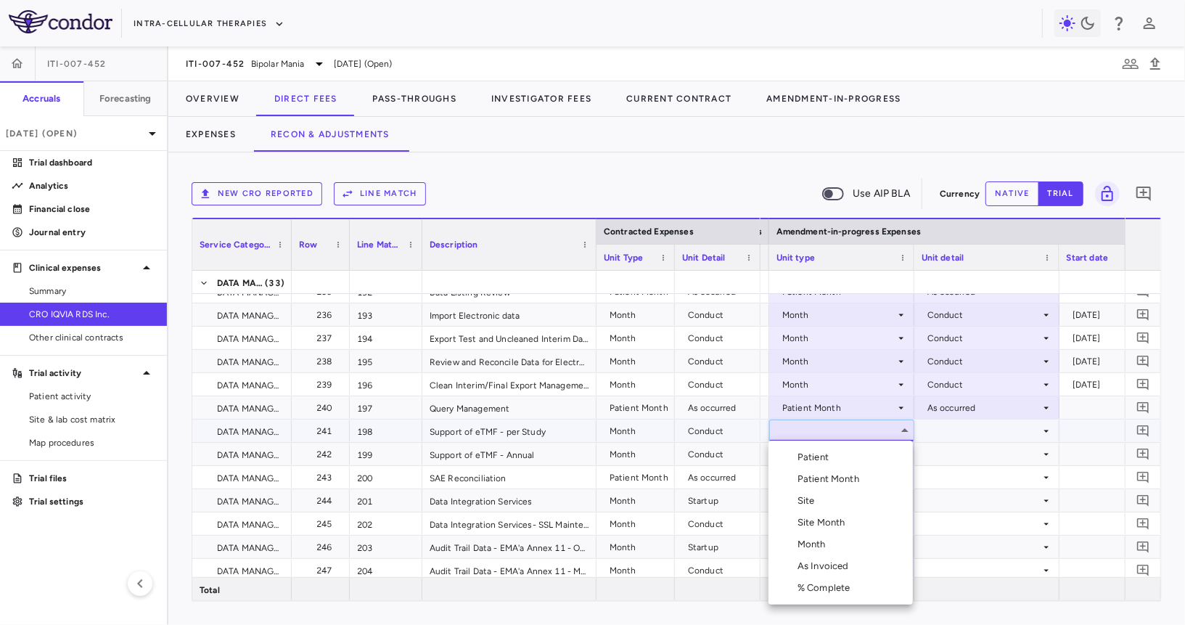
click at [837, 552] on li "Month" at bounding box center [840, 544] width 144 height 22
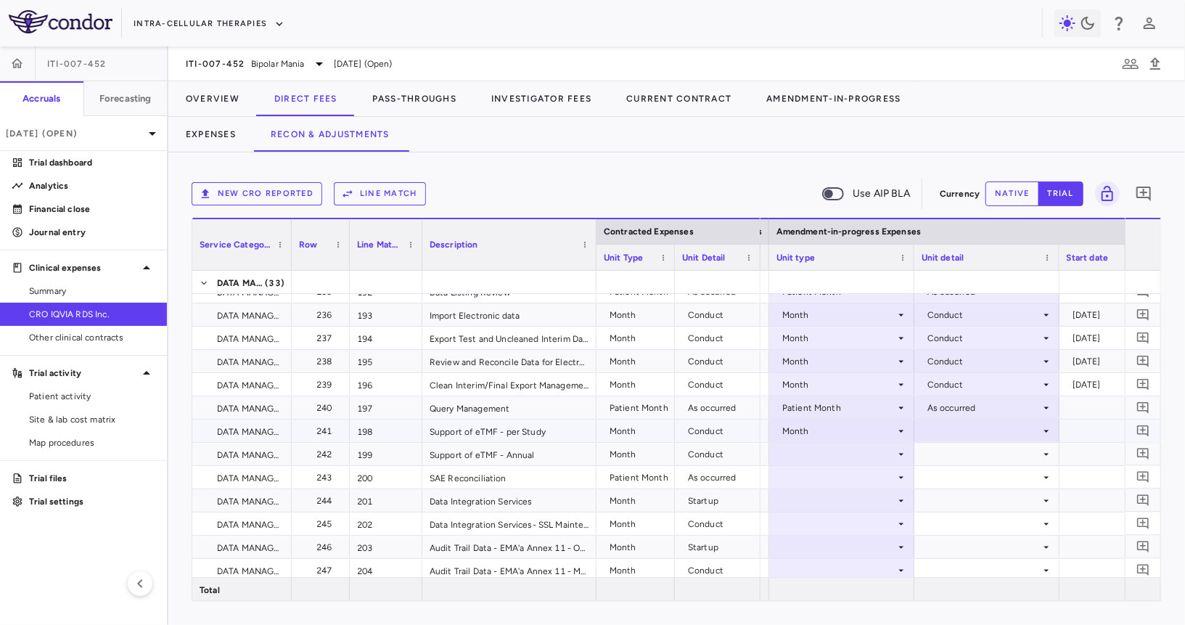
click at [943, 433] on div at bounding box center [987, 430] width 131 height 21
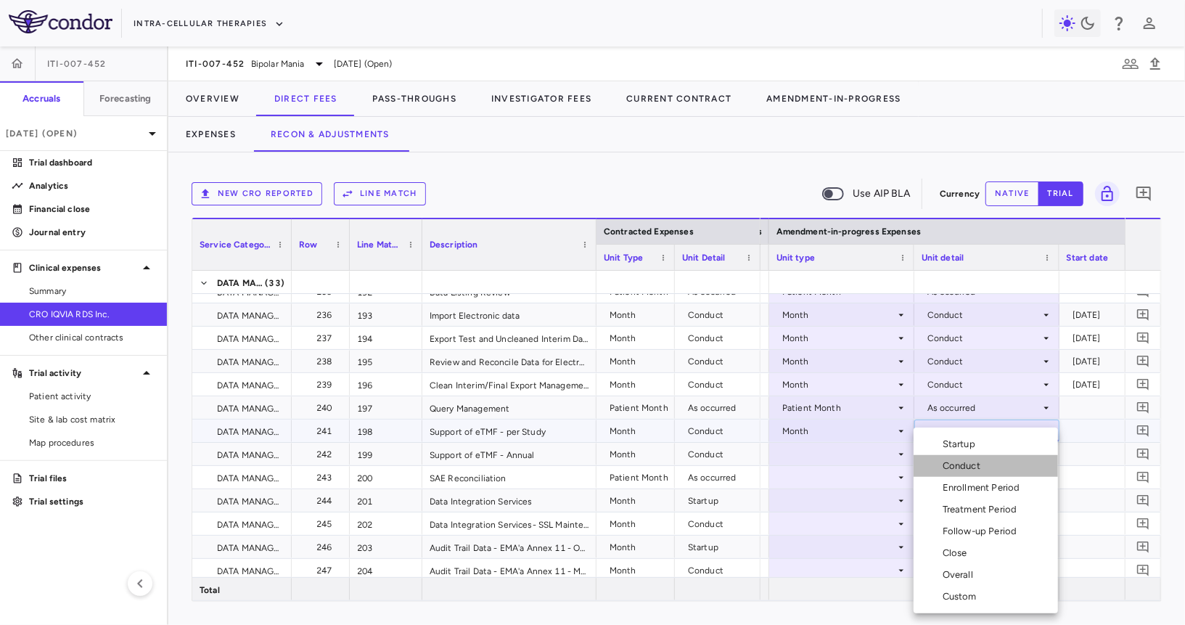
click at [953, 466] on div "Conduct" at bounding box center [965, 465] width 44 height 13
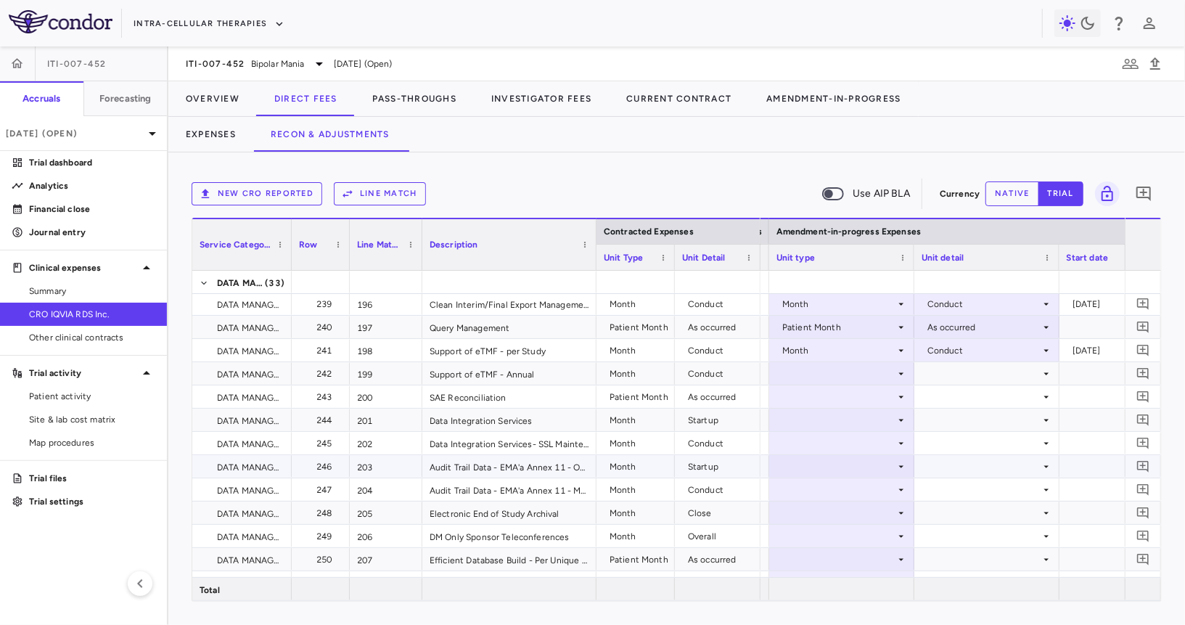
scroll to position [0, 0]
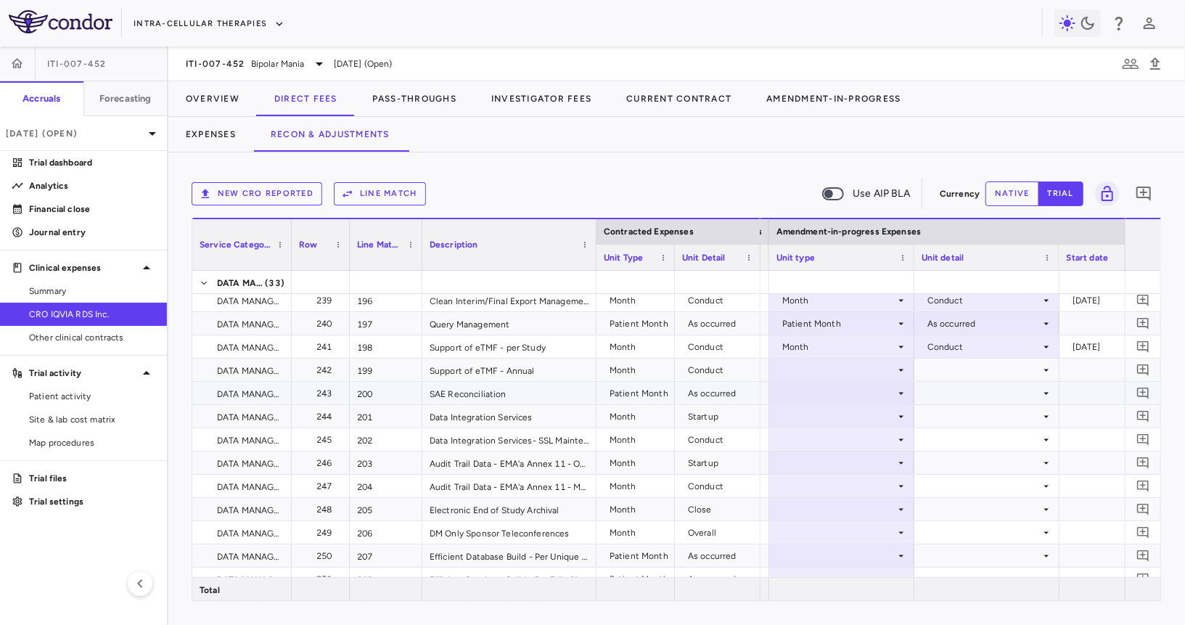
click at [842, 367] on div at bounding box center [841, 369] width 131 height 21
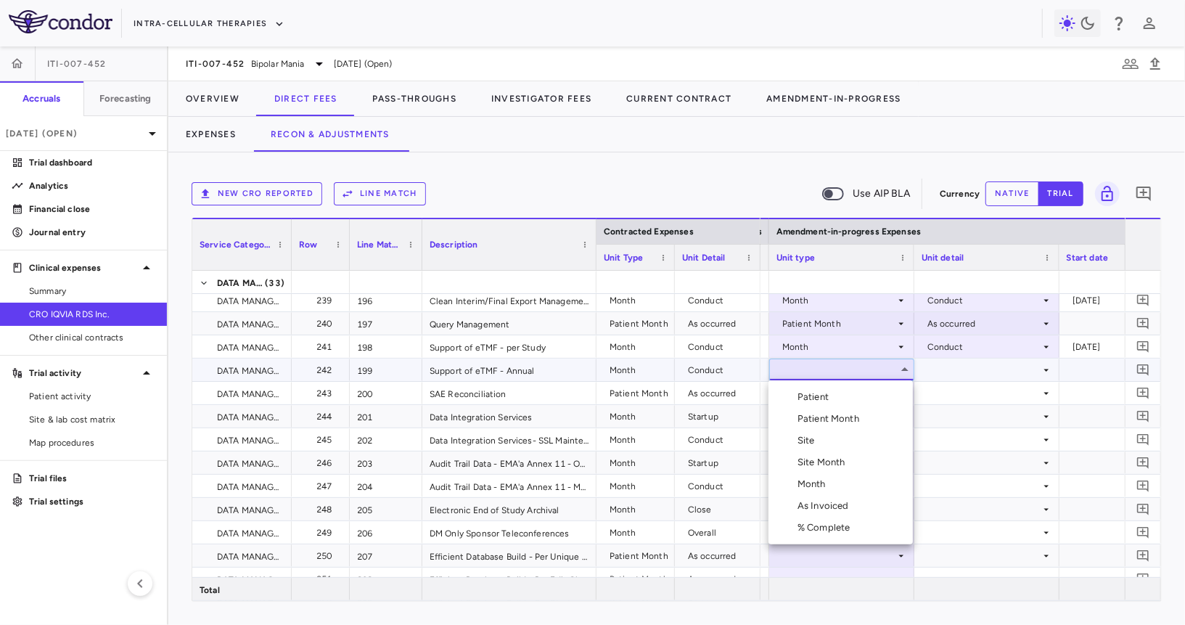
click at [822, 478] on div "Month" at bounding box center [814, 483] width 34 height 13
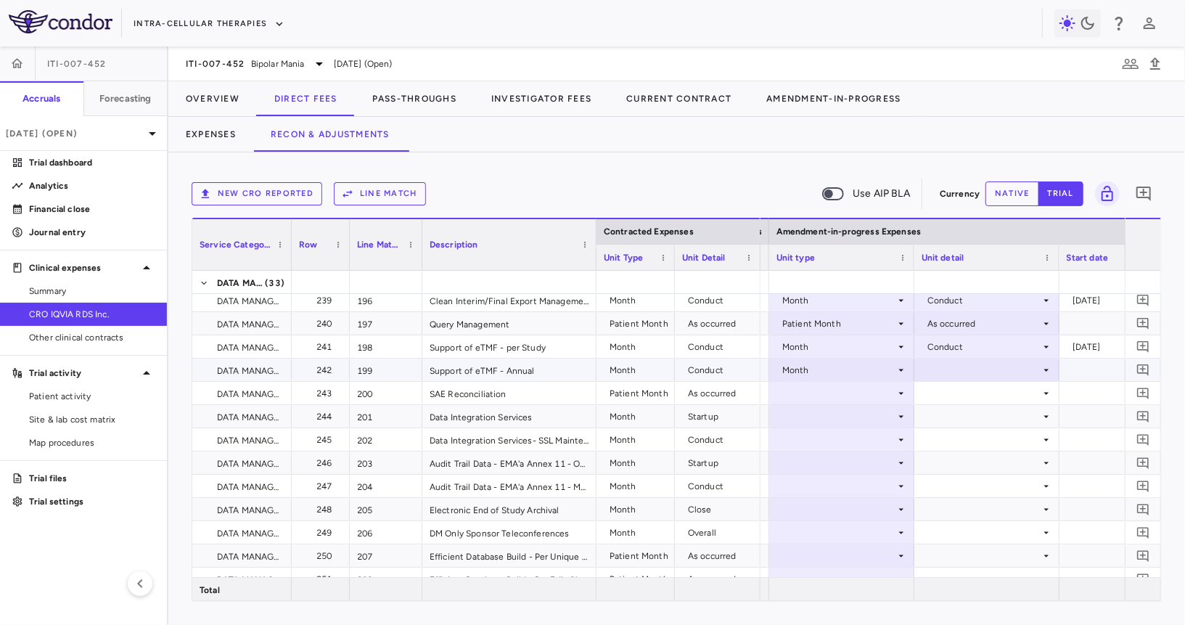
click at [956, 371] on div at bounding box center [987, 369] width 131 height 21
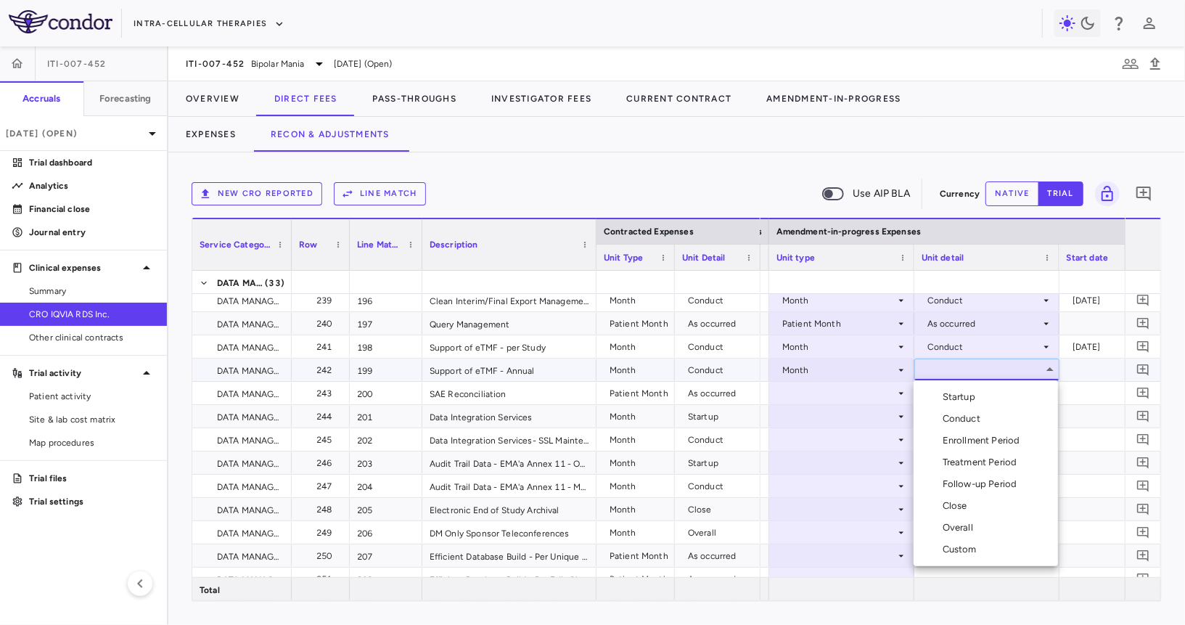
click at [956, 417] on div "Conduct" at bounding box center [965, 418] width 44 height 13
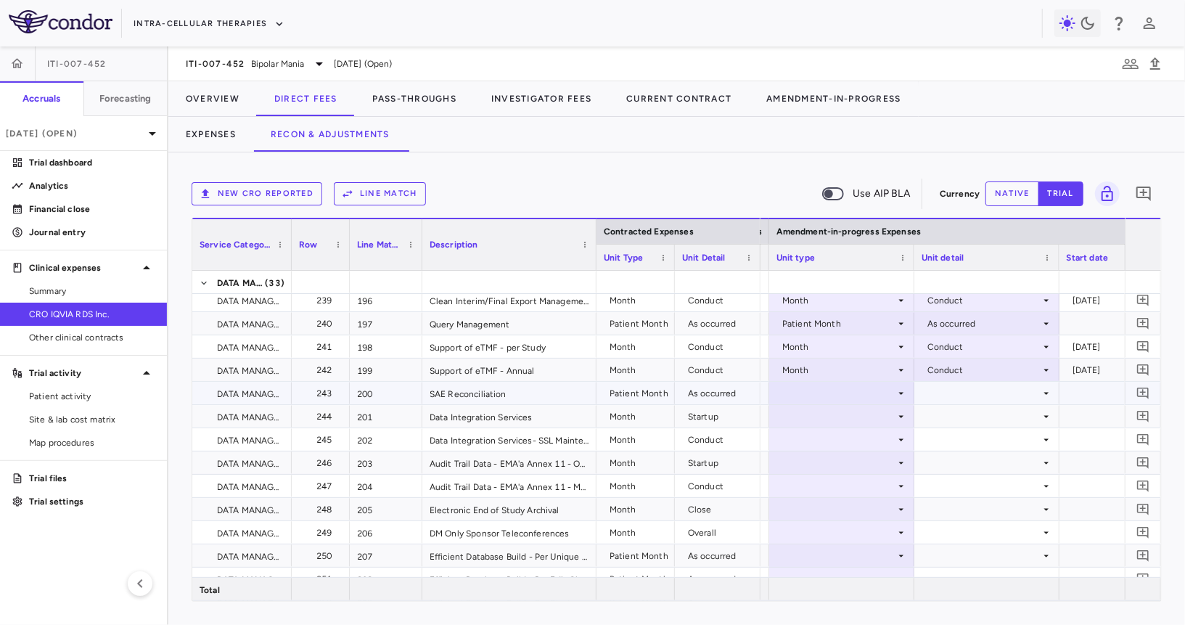
click at [869, 393] on div at bounding box center [841, 392] width 131 height 21
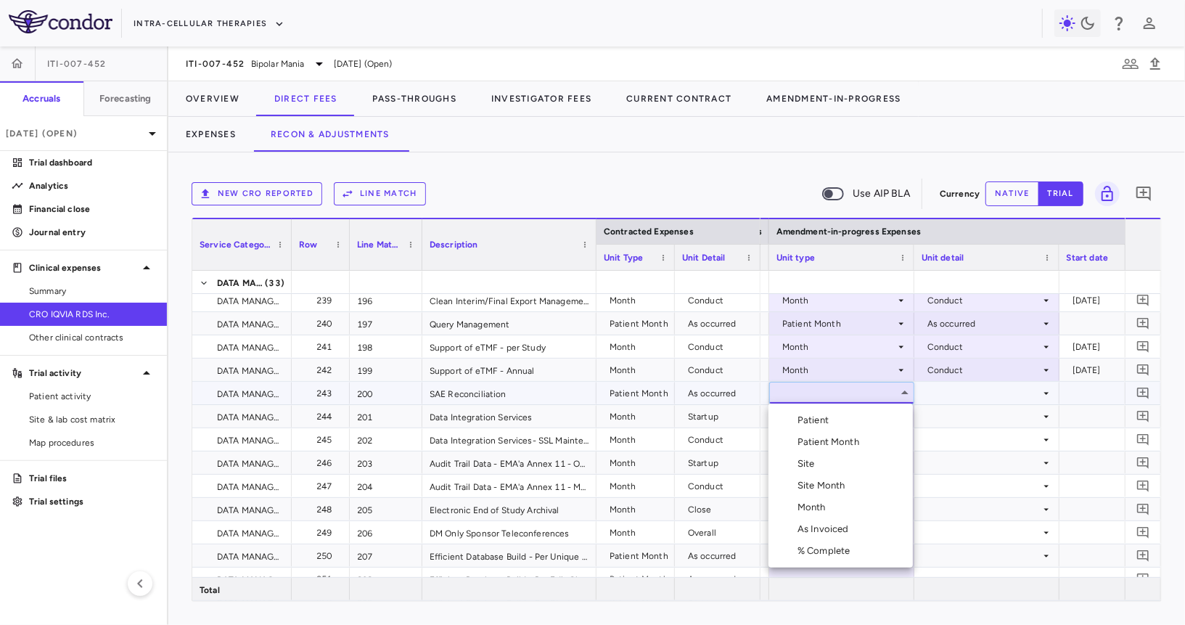
click at [849, 441] on div "Patient Month" at bounding box center [830, 441] width 67 height 13
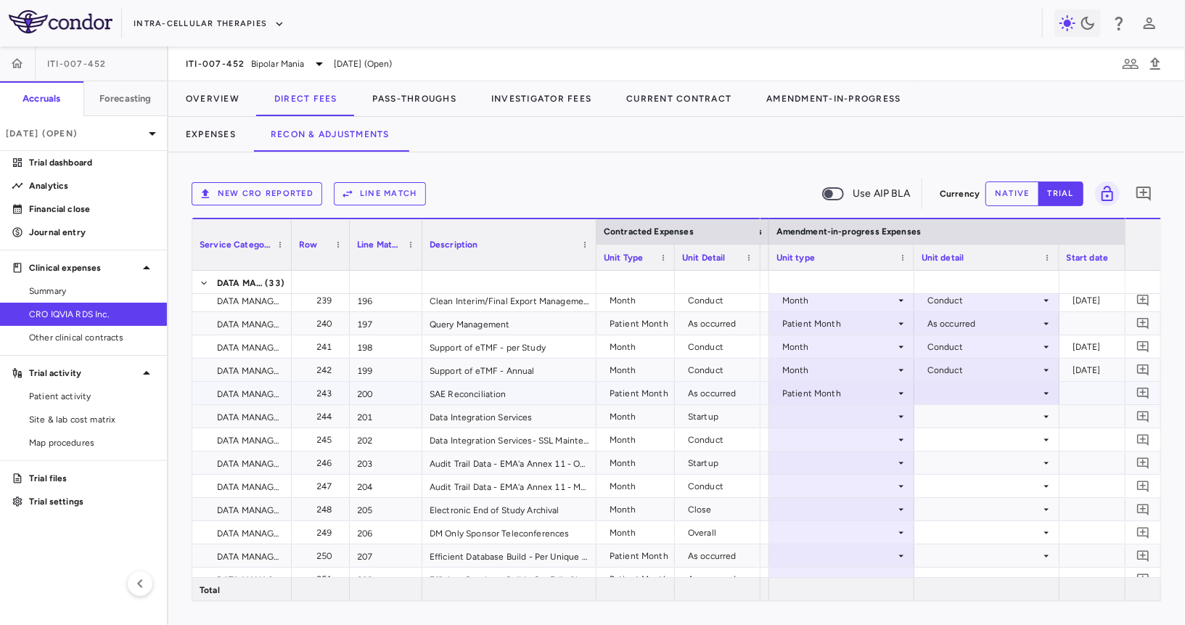
click at [958, 395] on div at bounding box center [987, 392] width 131 height 21
click at [958, 422] on div "As occurred" at bounding box center [972, 420] width 58 height 13
click at [845, 415] on div at bounding box center [841, 416] width 131 height 21
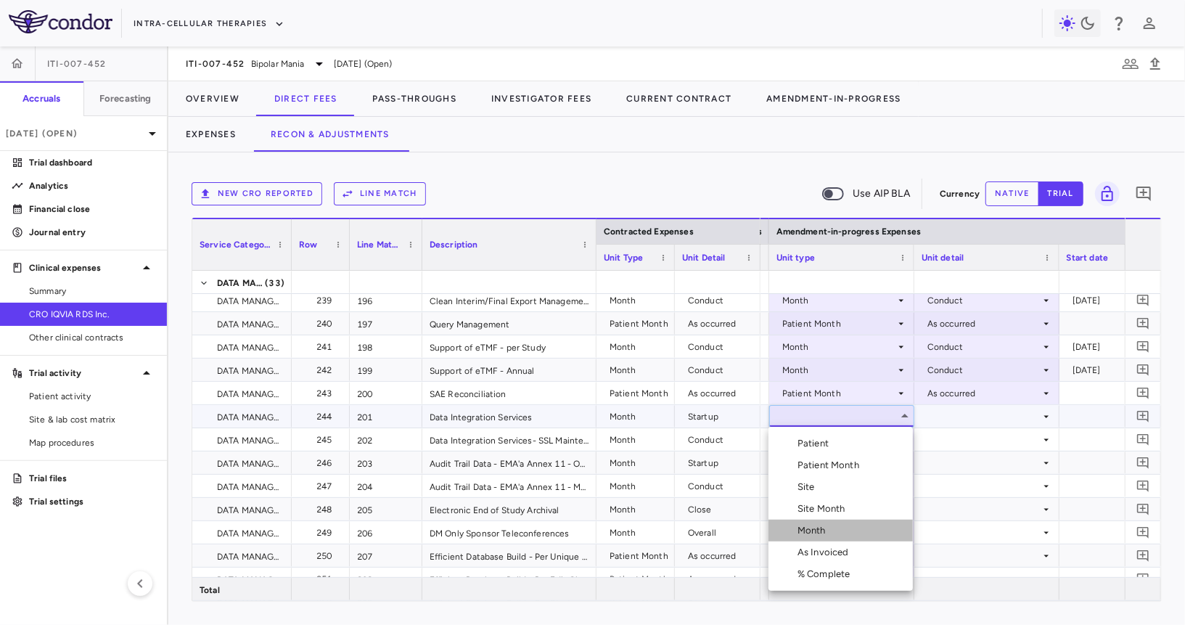
click at [827, 533] on div "Month" at bounding box center [814, 530] width 34 height 13
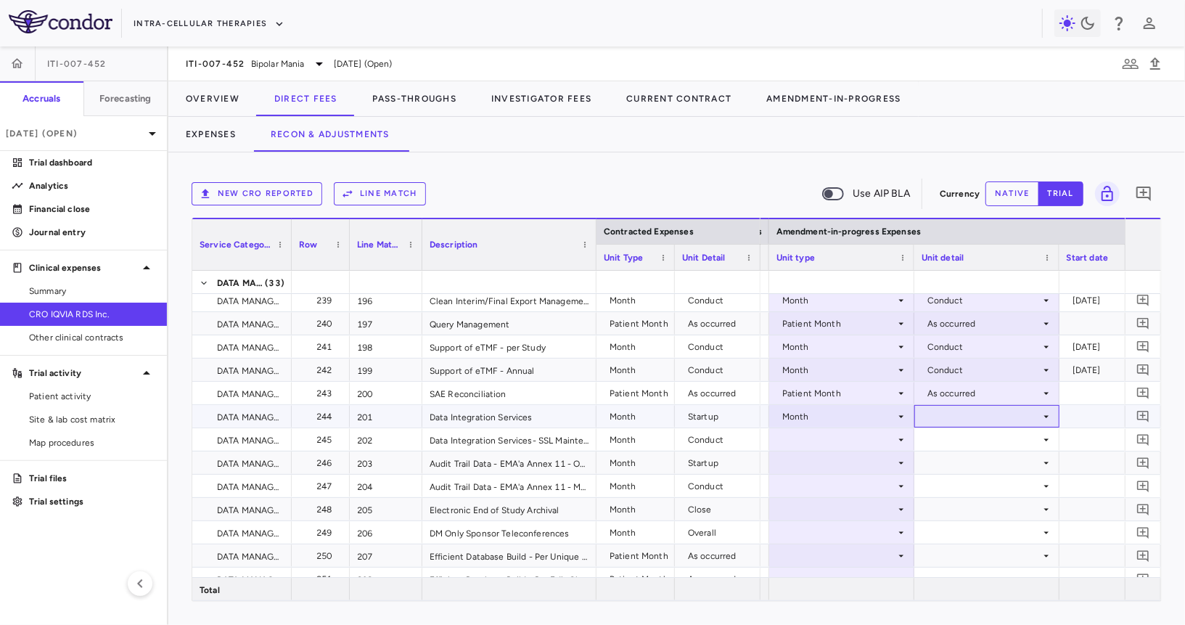
click at [956, 417] on div at bounding box center [987, 416] width 131 height 21
click at [951, 438] on div "Startup" at bounding box center [962, 443] width 38 height 13
click at [811, 435] on div at bounding box center [841, 439] width 131 height 21
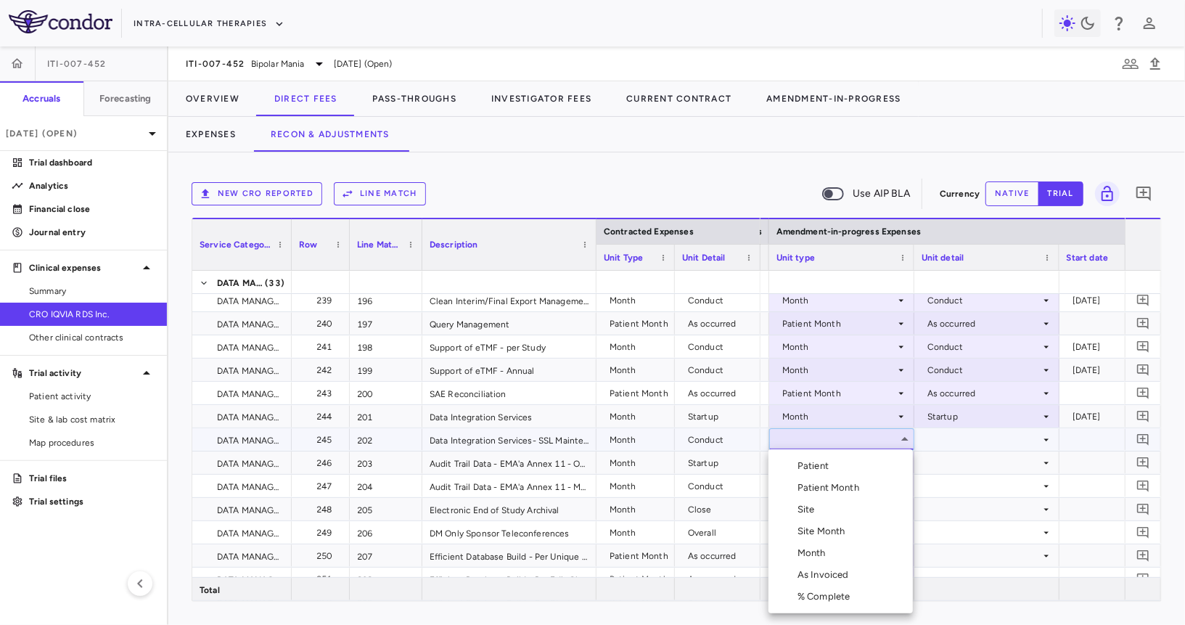
click at [805, 552] on div "Month" at bounding box center [814, 552] width 34 height 13
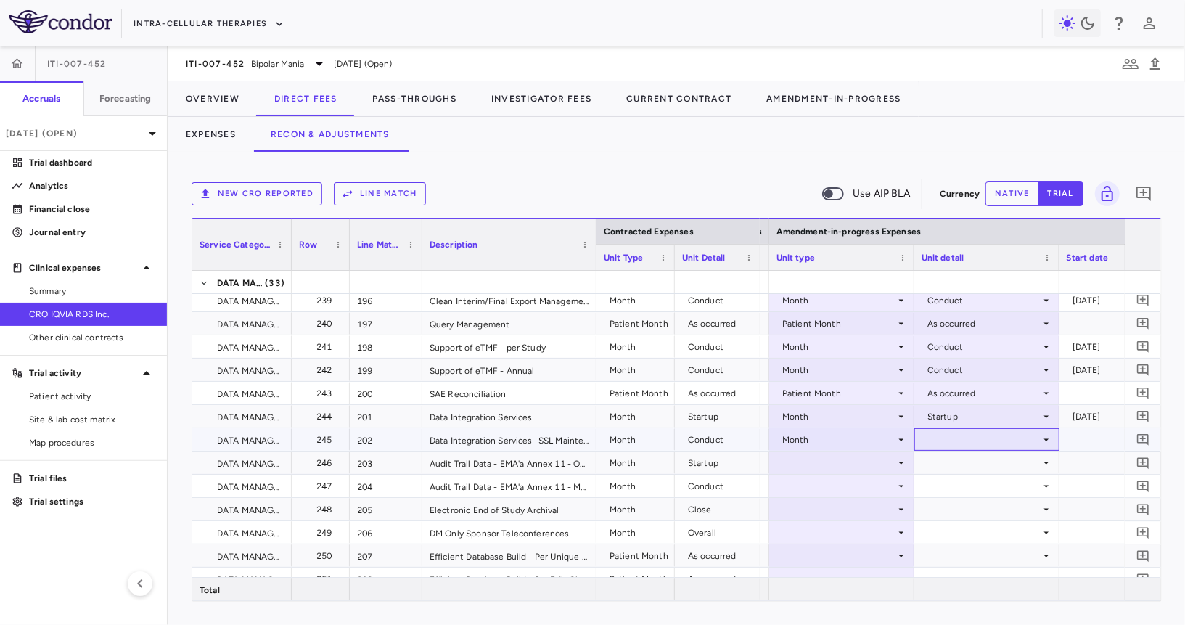
click at [964, 442] on div at bounding box center [987, 439] width 131 height 21
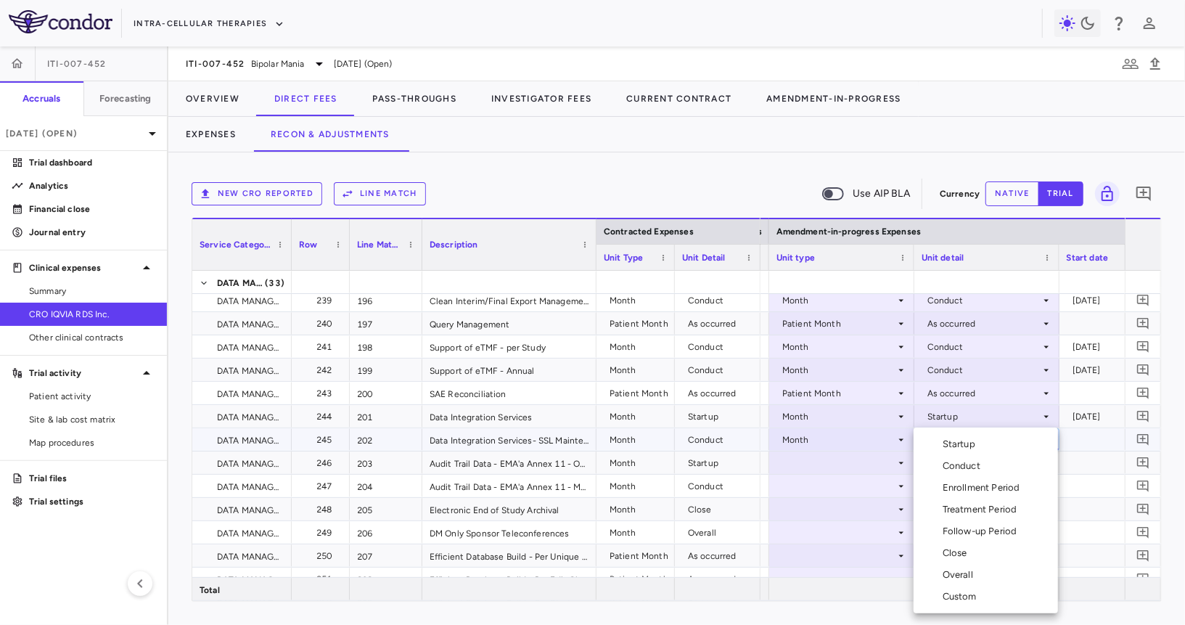
click at [966, 472] on li "Conduct" at bounding box center [986, 466] width 144 height 22
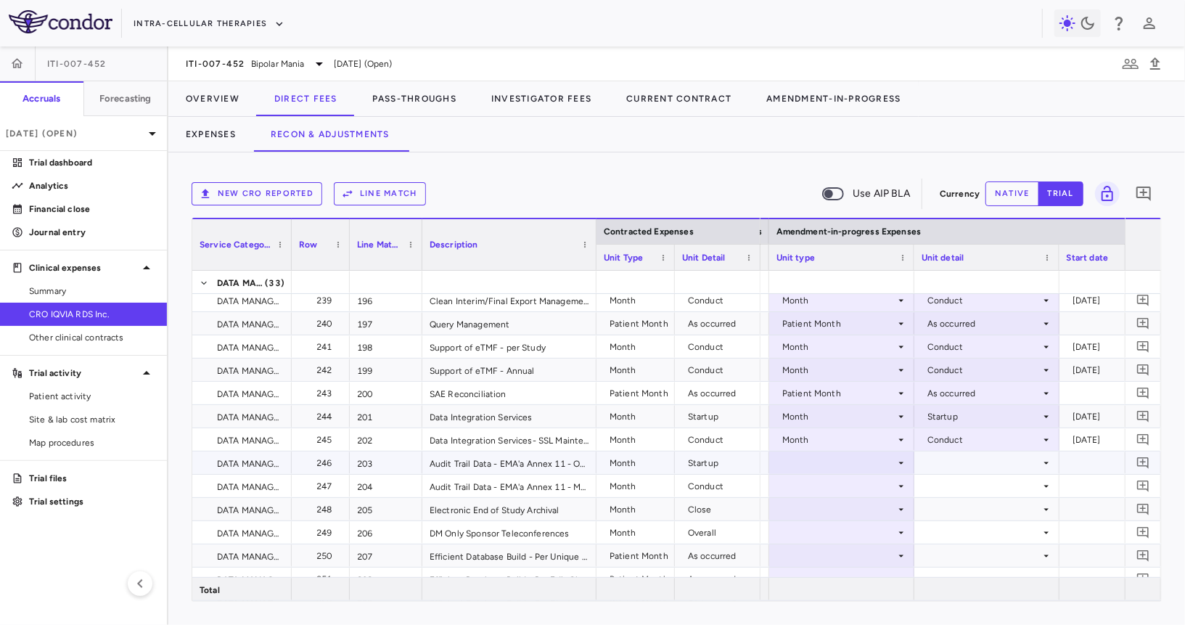
click at [848, 462] on div at bounding box center [841, 462] width 131 height 21
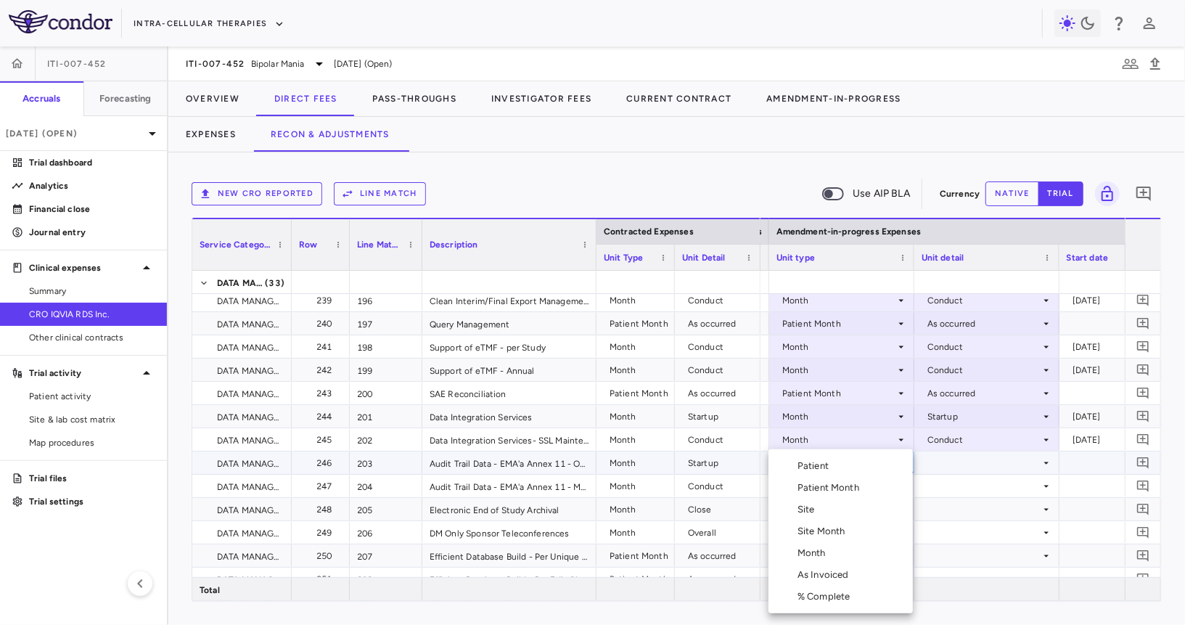
click at [824, 551] on div "Month" at bounding box center [814, 552] width 34 height 13
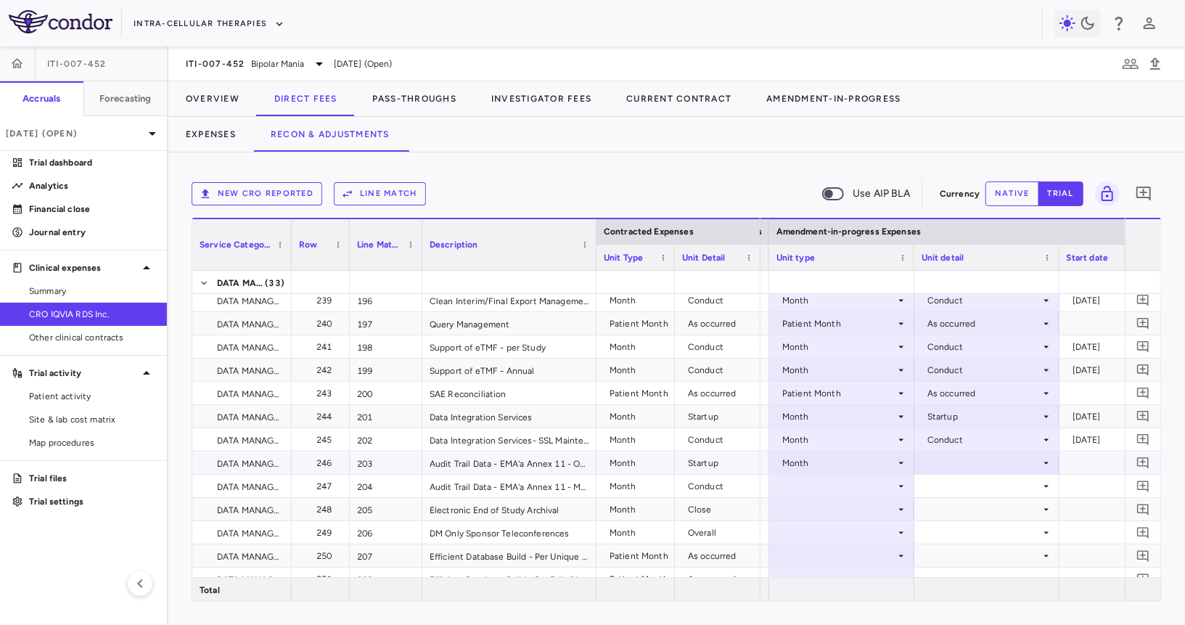
click at [964, 467] on div at bounding box center [987, 462] width 131 height 21
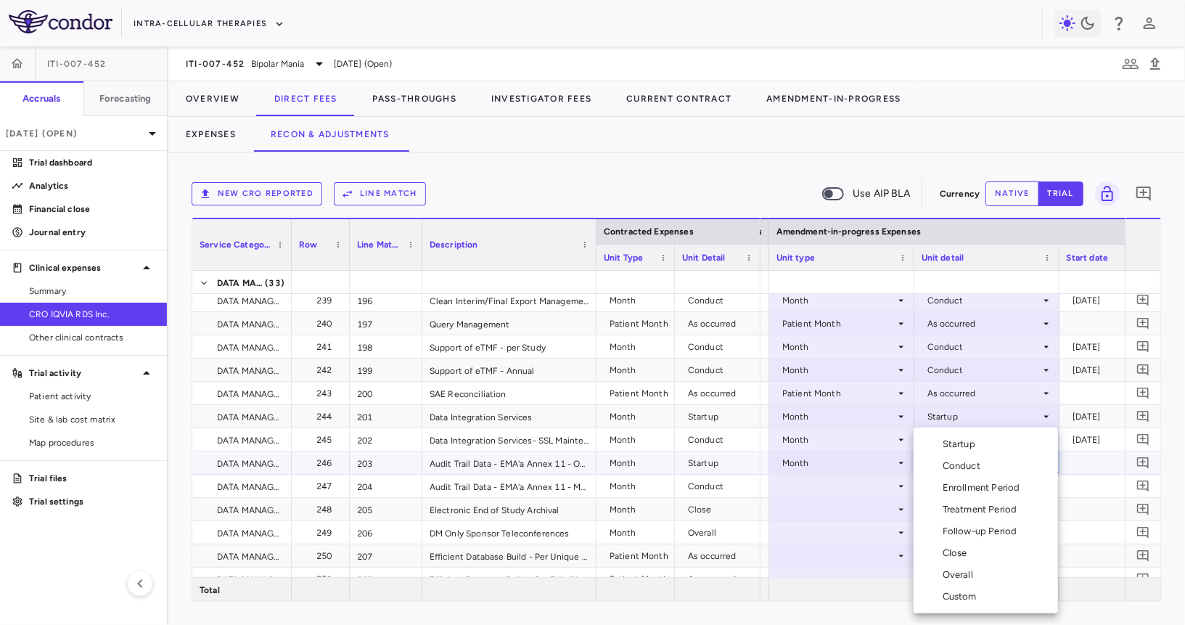
drag, startPoint x: 957, startPoint y: 490, endPoint x: 964, endPoint y: 451, distance: 39.1
click at [964, 451] on ul "Select Startup Conduct Enrollment Period Treatment Period Follow-up Period Clos…" at bounding box center [986, 520] width 144 height 186
click at [964, 448] on div "Startup" at bounding box center [962, 444] width 38 height 13
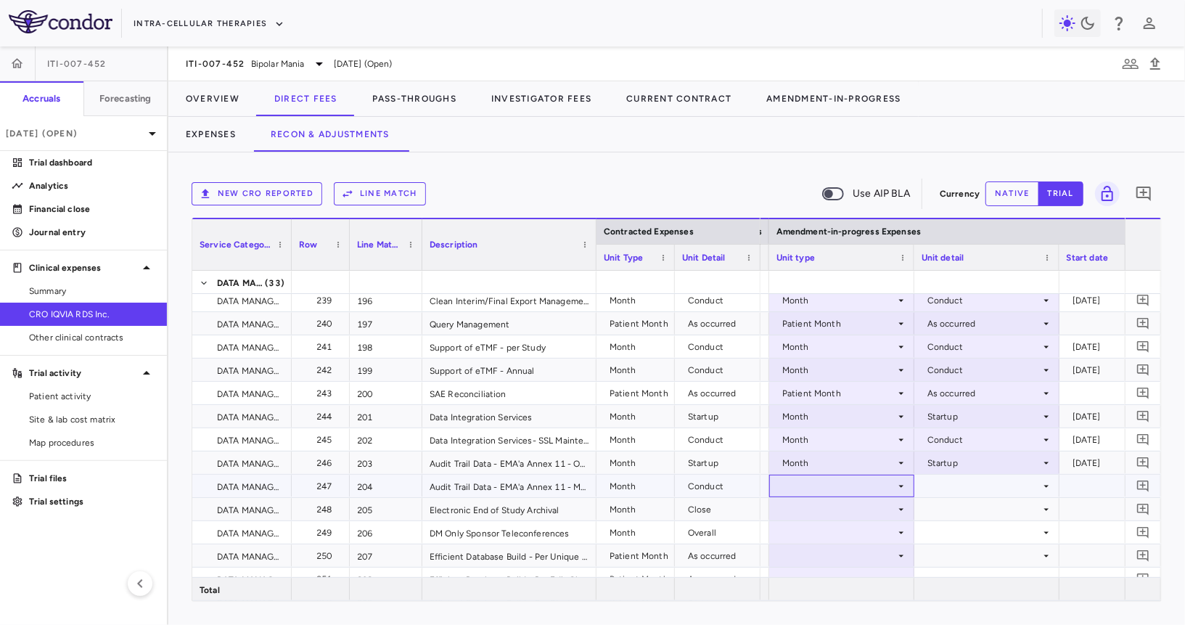
click at [861, 481] on div at bounding box center [841, 485] width 131 height 21
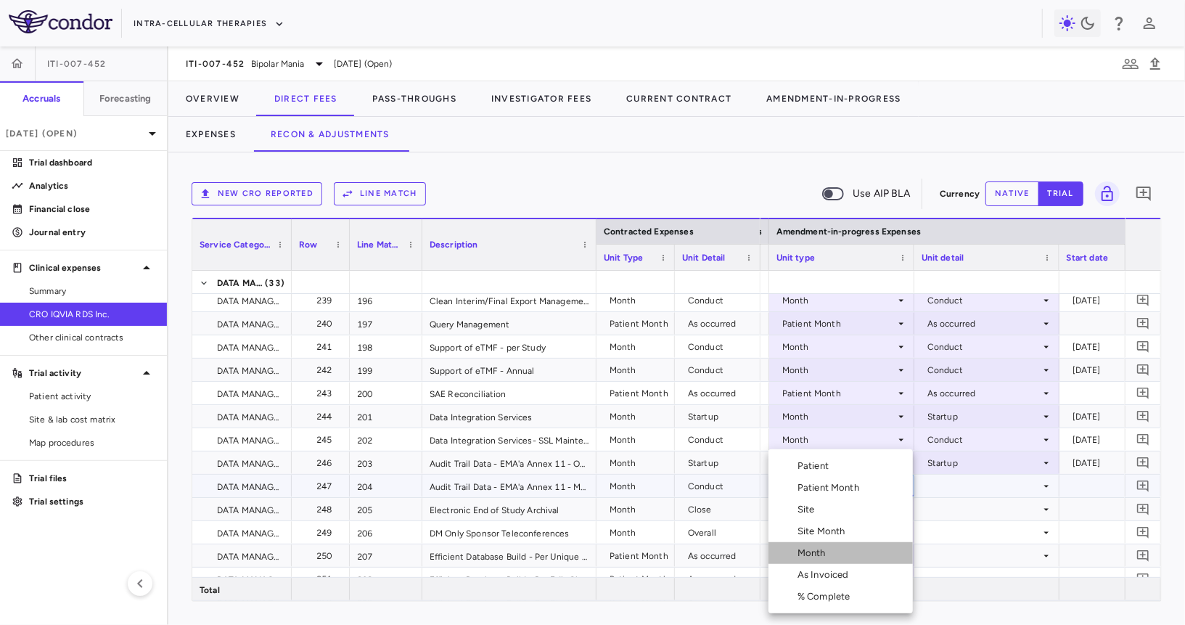
click at [818, 554] on div "Month" at bounding box center [814, 552] width 34 height 13
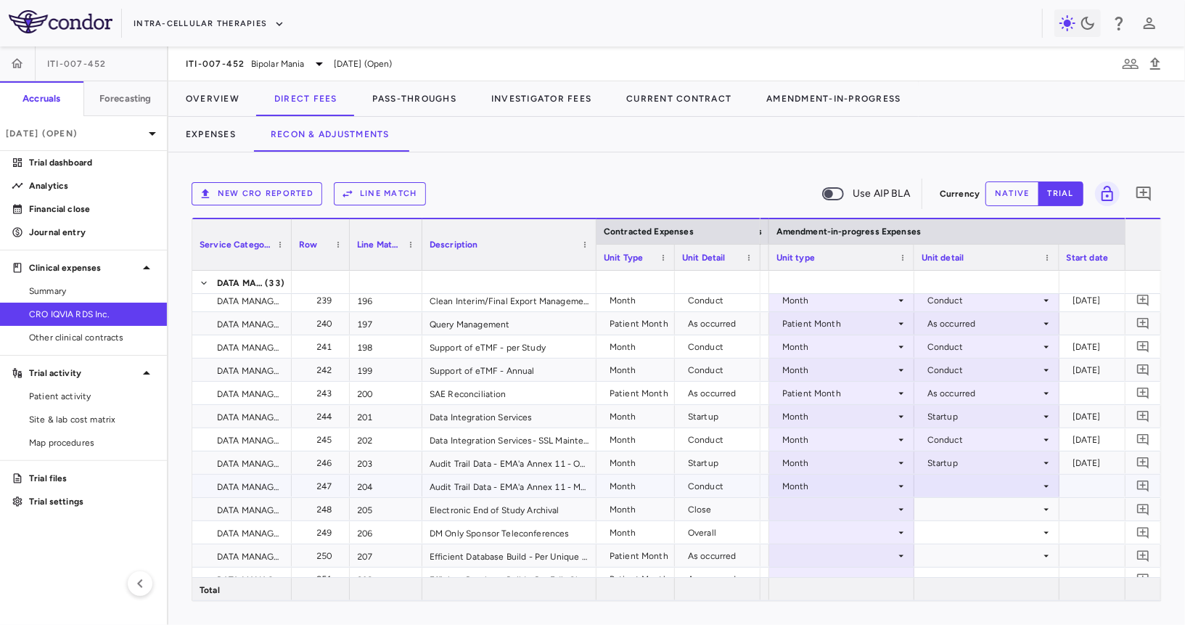
click at [965, 475] on div at bounding box center [987, 485] width 131 height 21
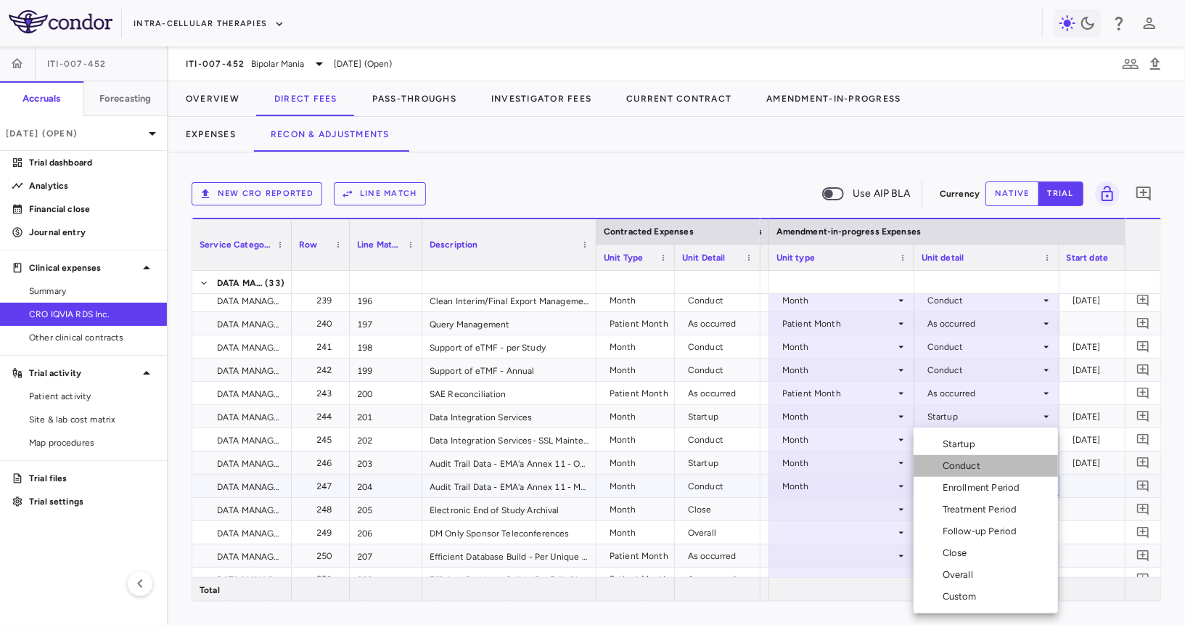
click at [965, 460] on div "Conduct" at bounding box center [965, 465] width 44 height 13
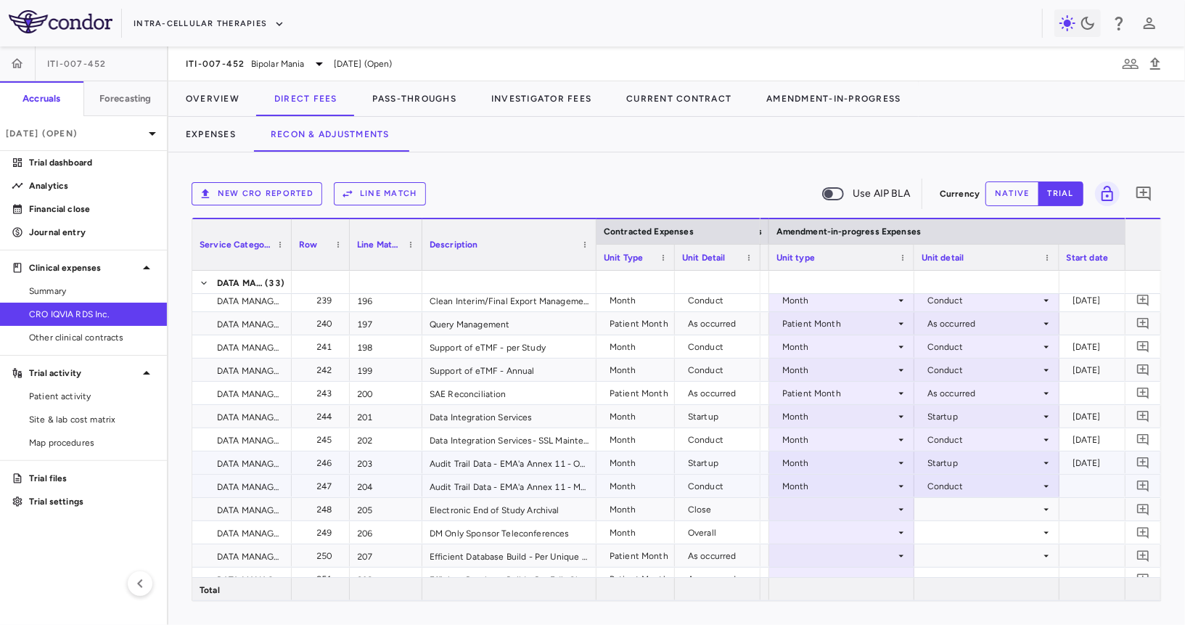
scroll to position [5719, 0]
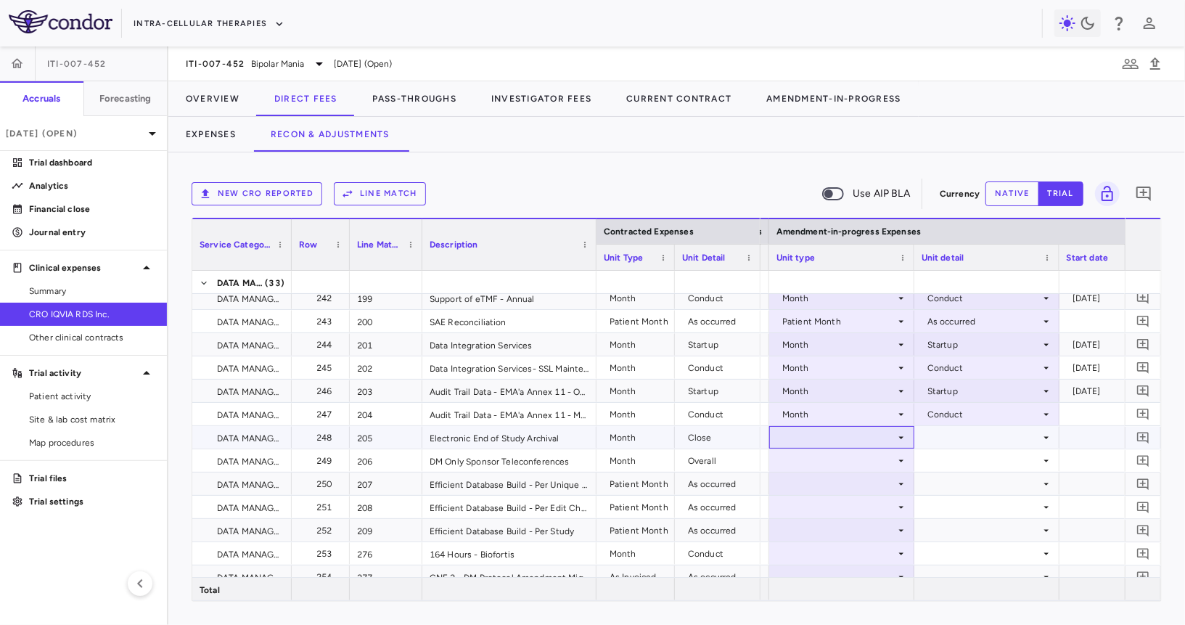
click at [840, 433] on div at bounding box center [841, 437] width 131 height 21
click at [829, 444] on div at bounding box center [841, 437] width 131 height 21
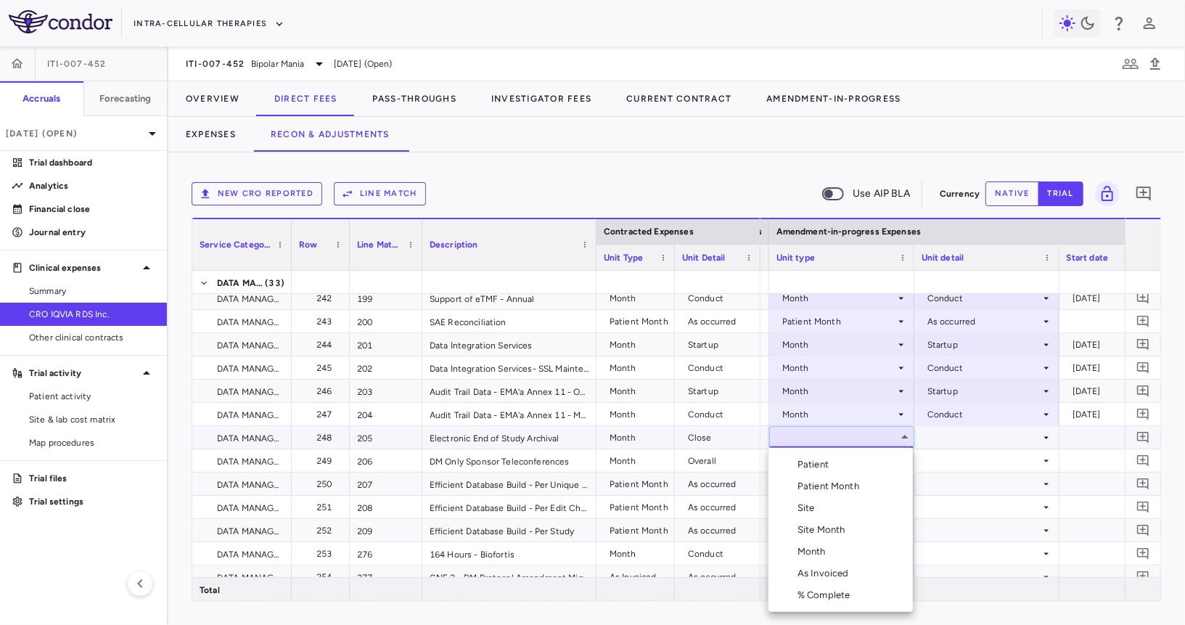
click at [821, 560] on li "Month" at bounding box center [840, 552] width 144 height 22
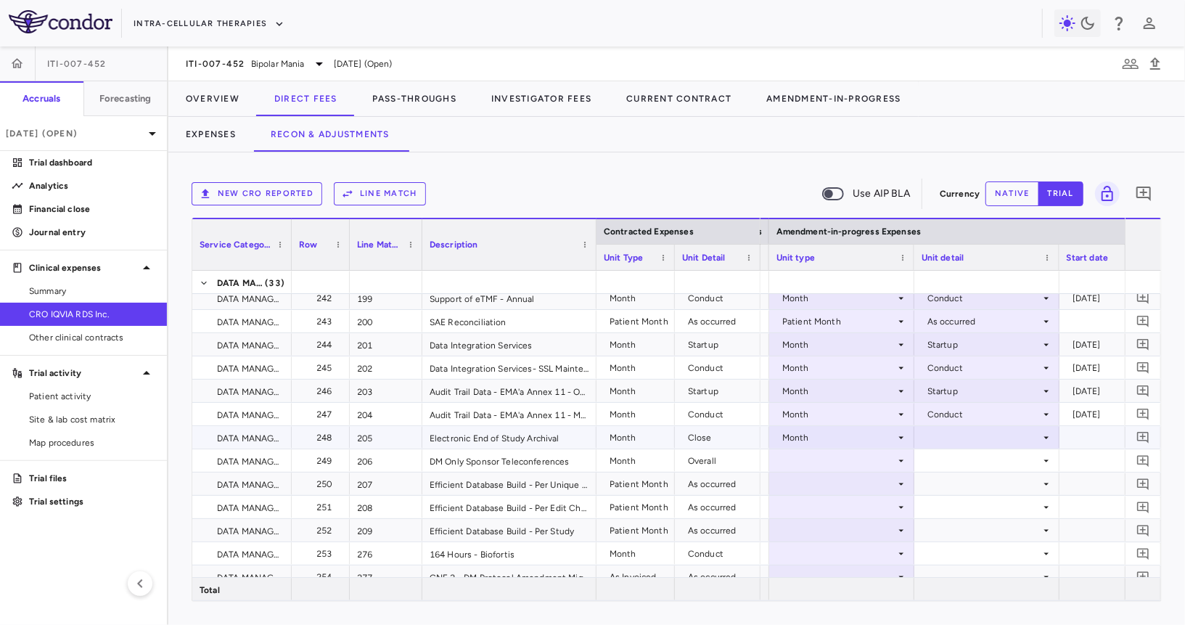
click at [953, 434] on div at bounding box center [987, 437] width 131 height 21
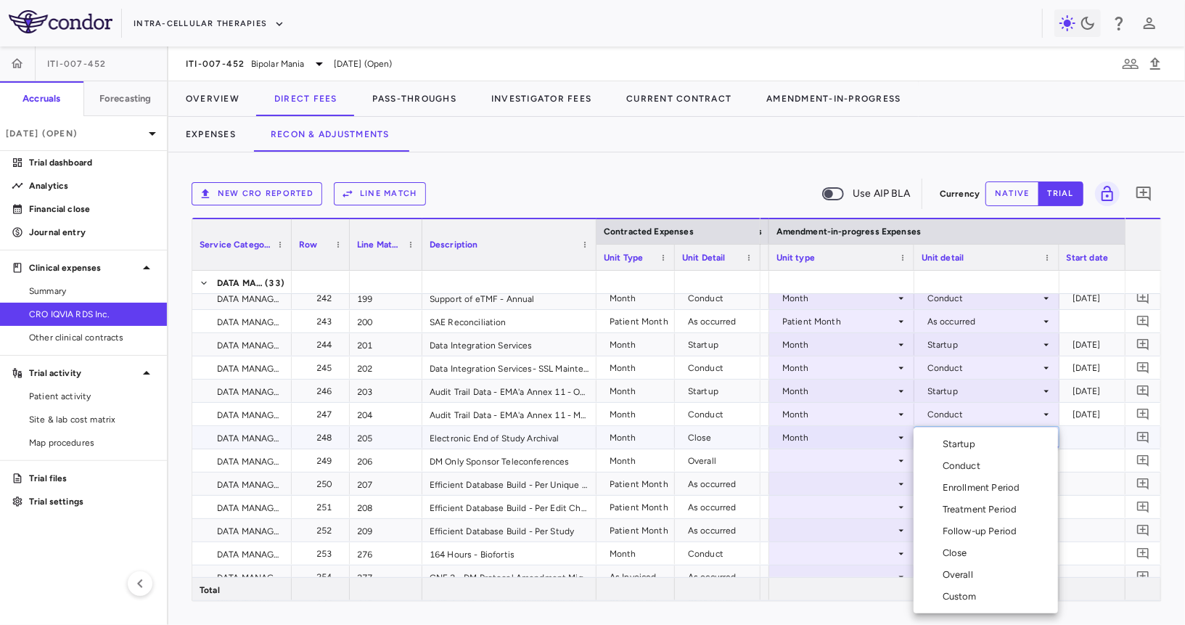
click at [949, 549] on div "Close" at bounding box center [958, 552] width 30 height 13
